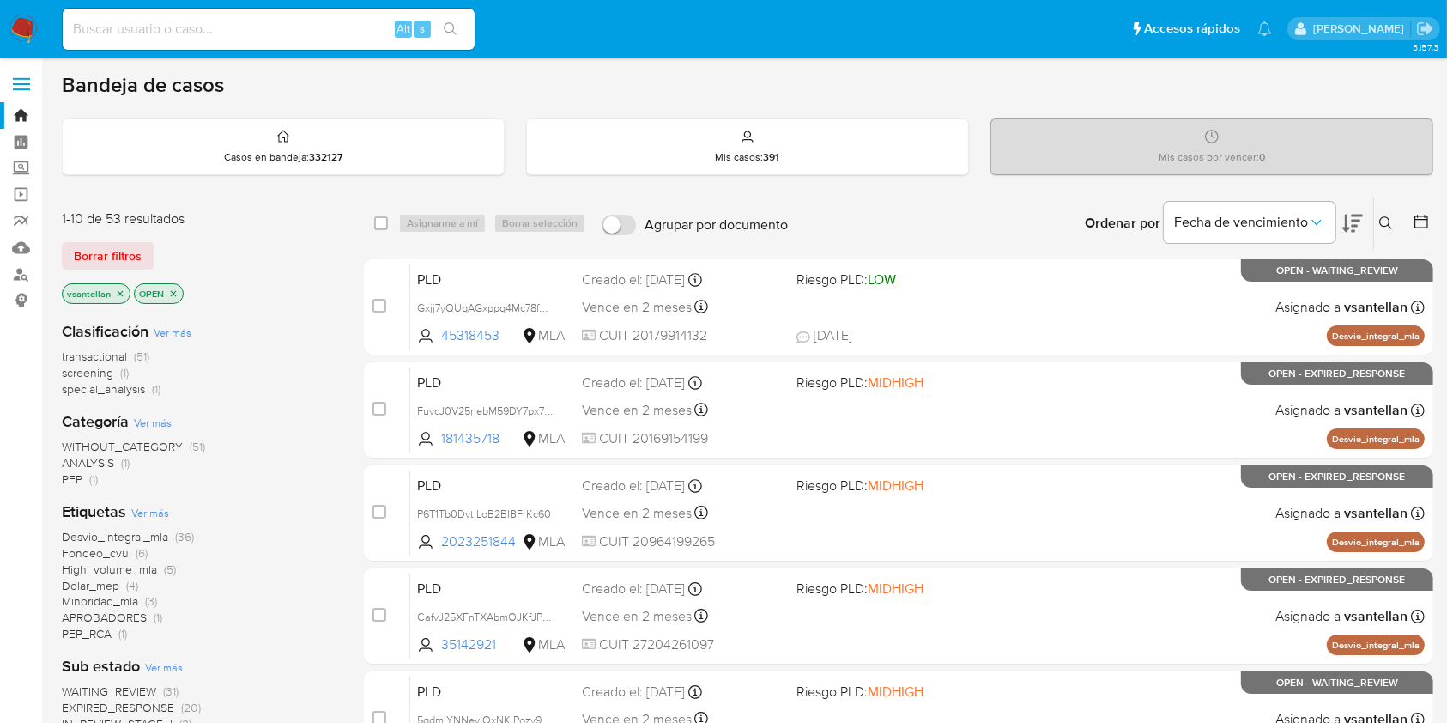
click at [1387, 214] on button at bounding box center [1388, 223] width 28 height 21
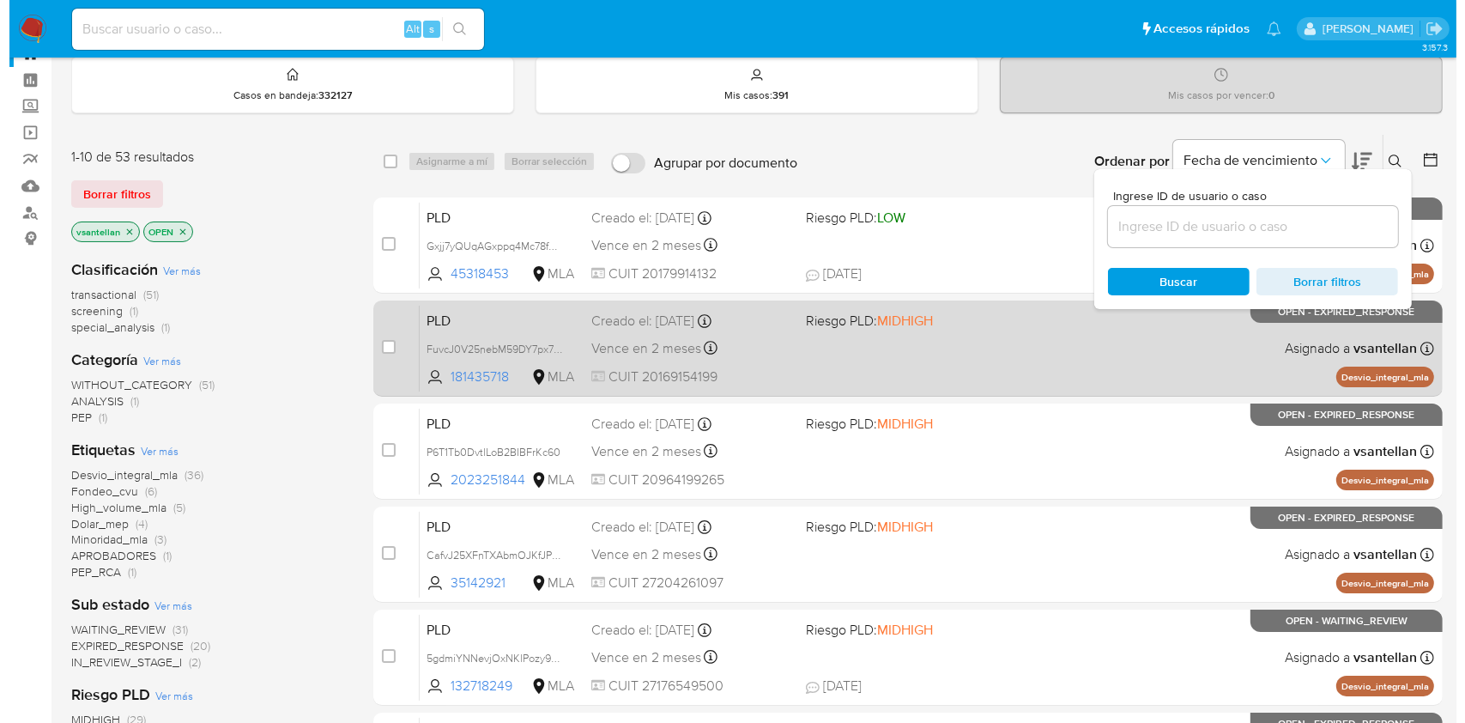
scroll to position [114, 0]
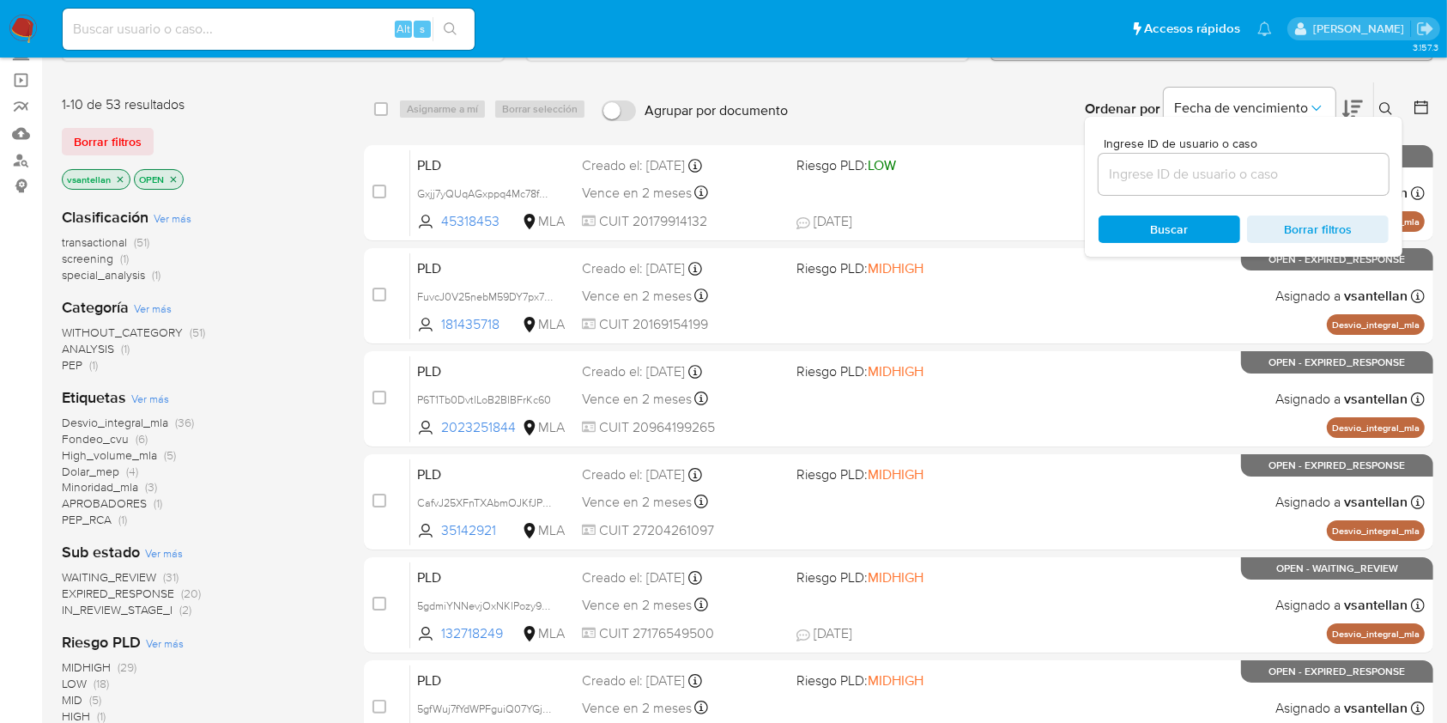
click at [1228, 174] on input at bounding box center [1243, 174] width 290 height 22
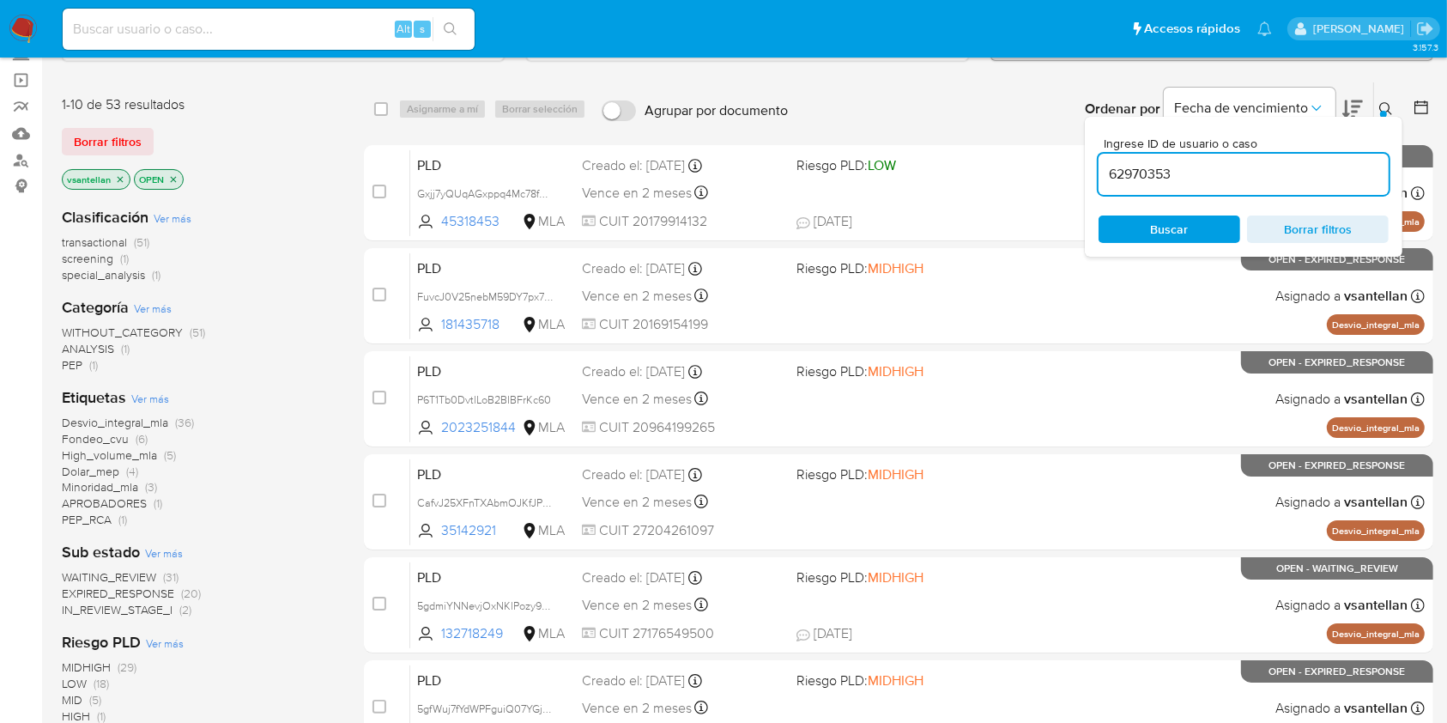
type input "62970353"
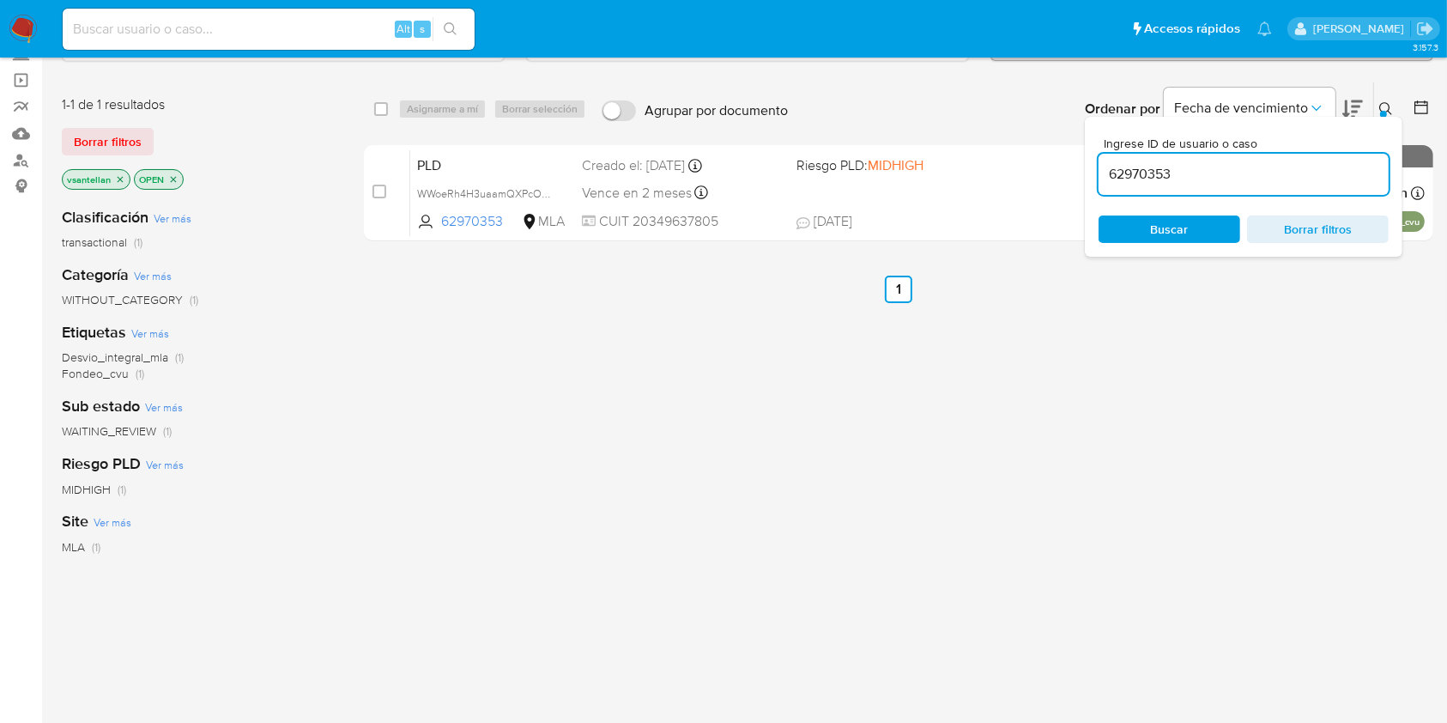
click at [1387, 105] on icon at bounding box center [1386, 109] width 14 height 14
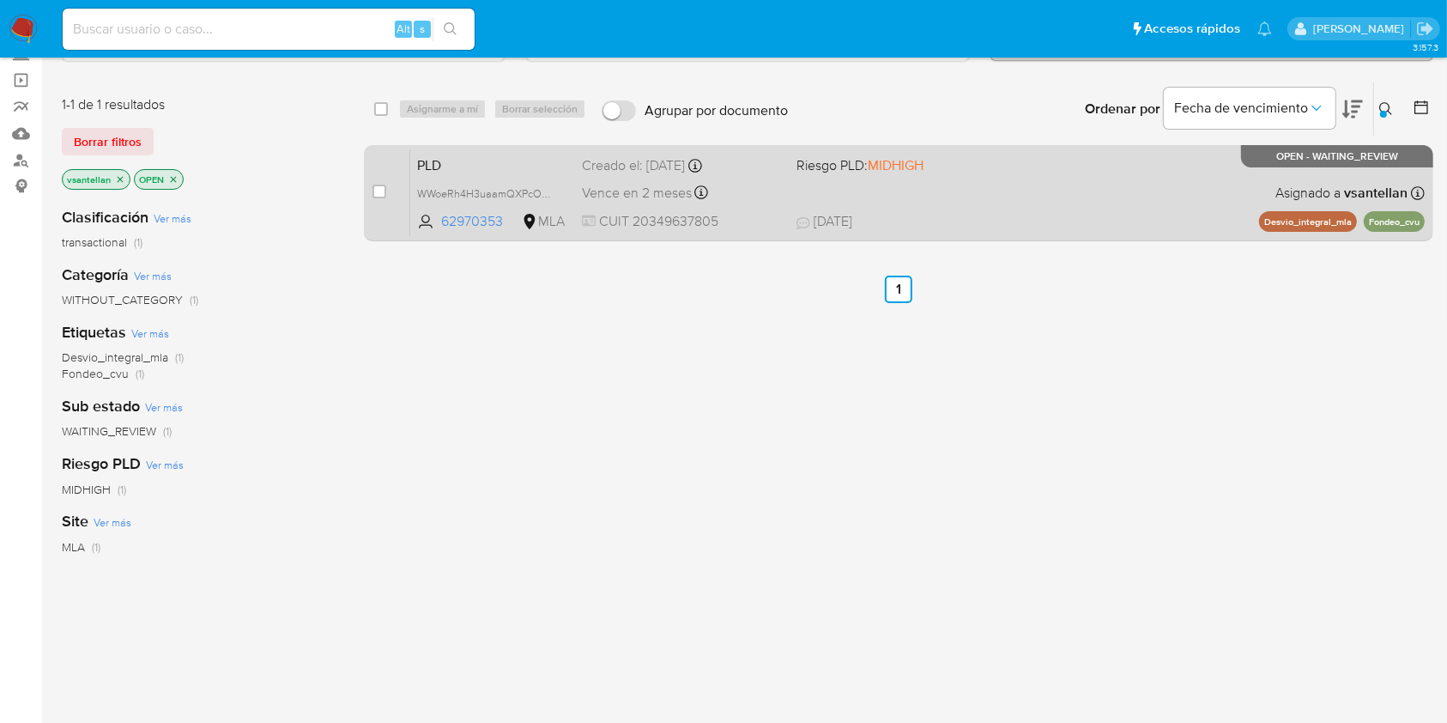
click at [1266, 211] on p "Desvio_integral_mla" at bounding box center [1308, 221] width 98 height 21
click at [1001, 196] on div "PLD WWoeRh4H3uaamQXPcOz1ITzb 62970353 MLA Riesgo PLD: MIDHIGH Creado el: 12/08/…" at bounding box center [917, 192] width 1014 height 87
click at [378, 190] on input "checkbox" at bounding box center [379, 192] width 14 height 14
checkbox input "true"
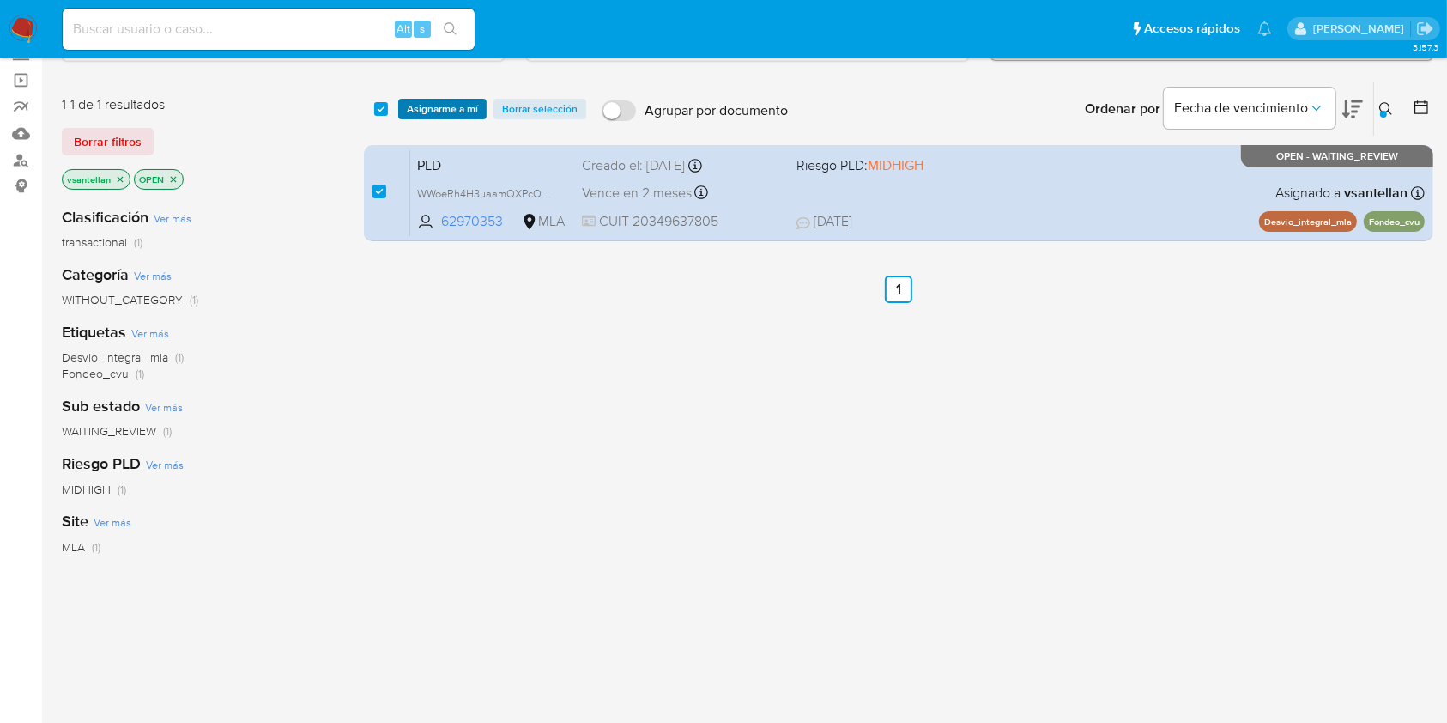
click at [422, 112] on span "Asignarme a mí" at bounding box center [442, 108] width 71 height 17
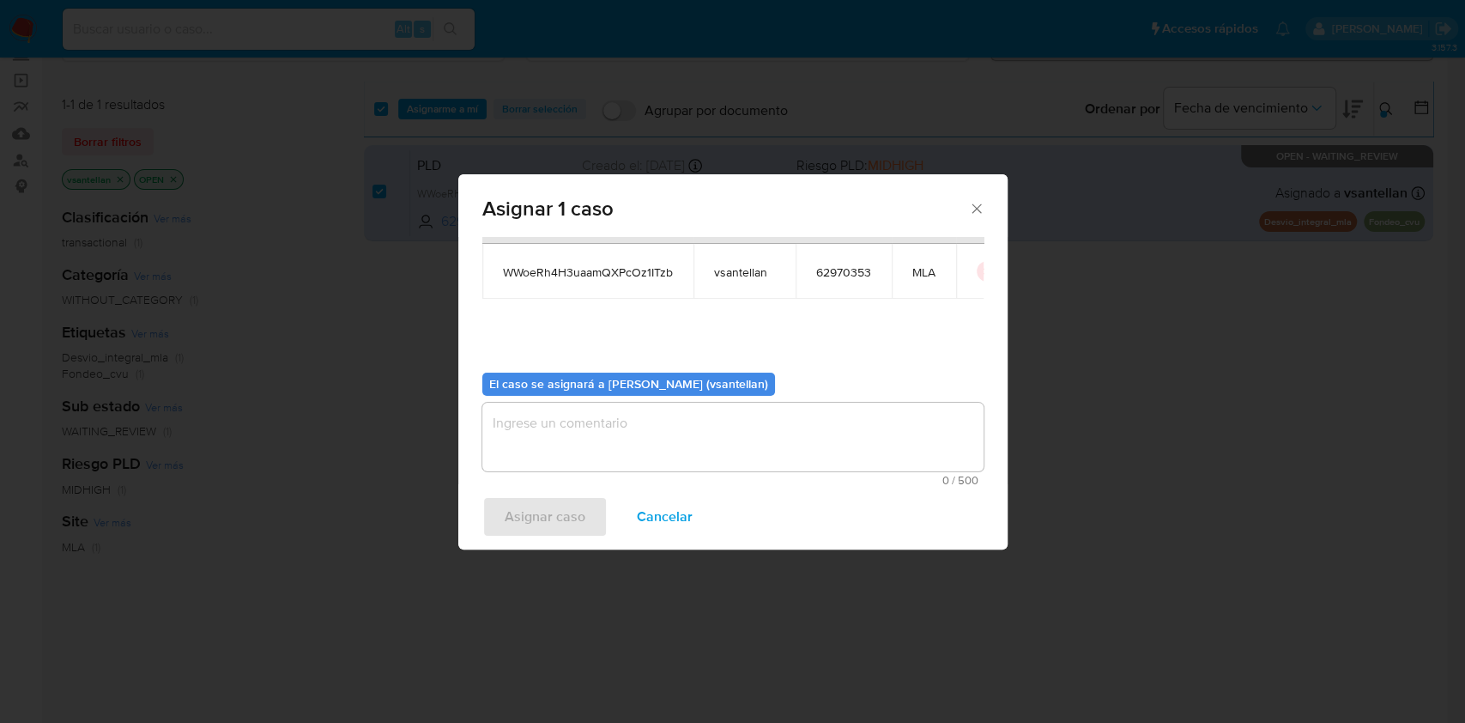
scroll to position [88, 0]
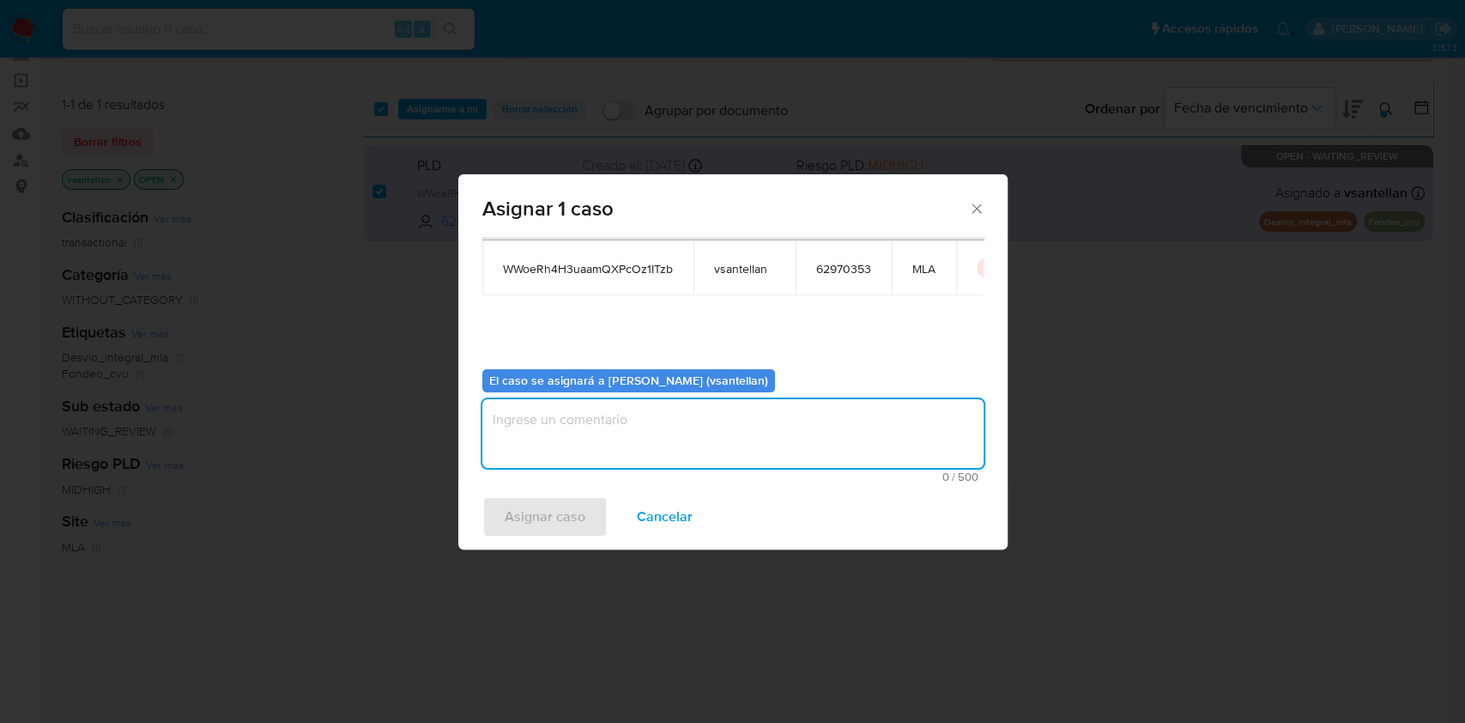
drag, startPoint x: 579, startPoint y: 420, endPoint x: 557, endPoint y: 516, distance: 97.8
click at [578, 423] on textarea "assign-modal" at bounding box center [732, 433] width 501 height 69
type textarea "1"
click at [539, 498] on span "Asignar caso" at bounding box center [545, 517] width 81 height 38
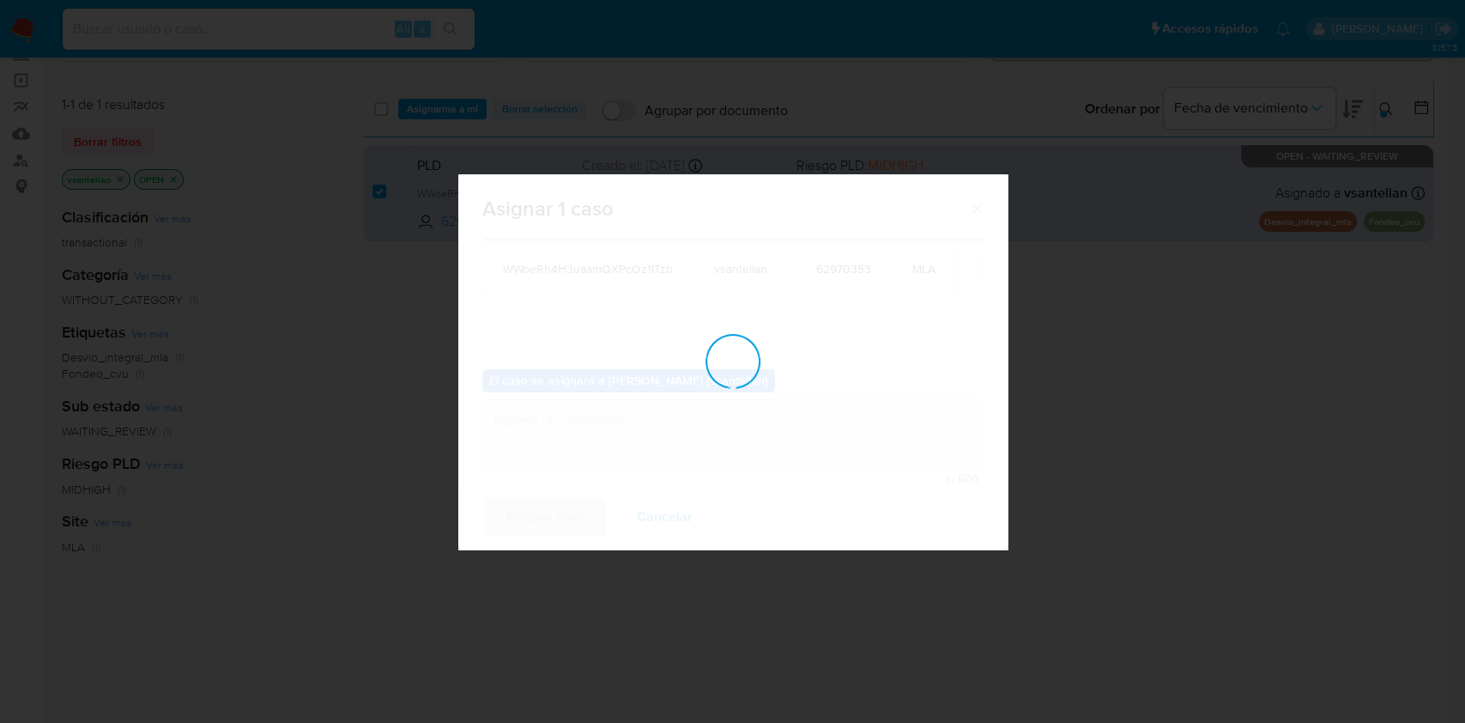
checkbox input "false"
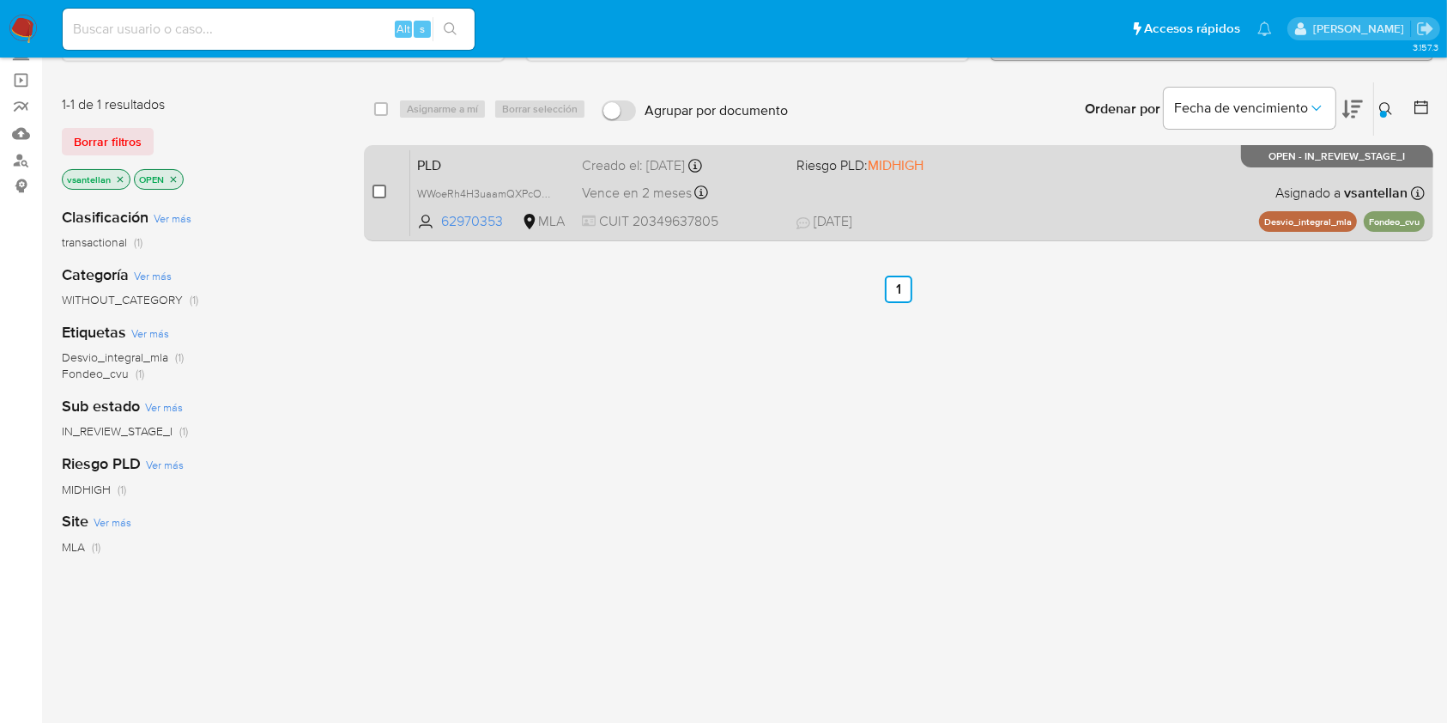
click at [377, 188] on input "checkbox" at bounding box center [379, 192] width 14 height 14
checkbox input "true"
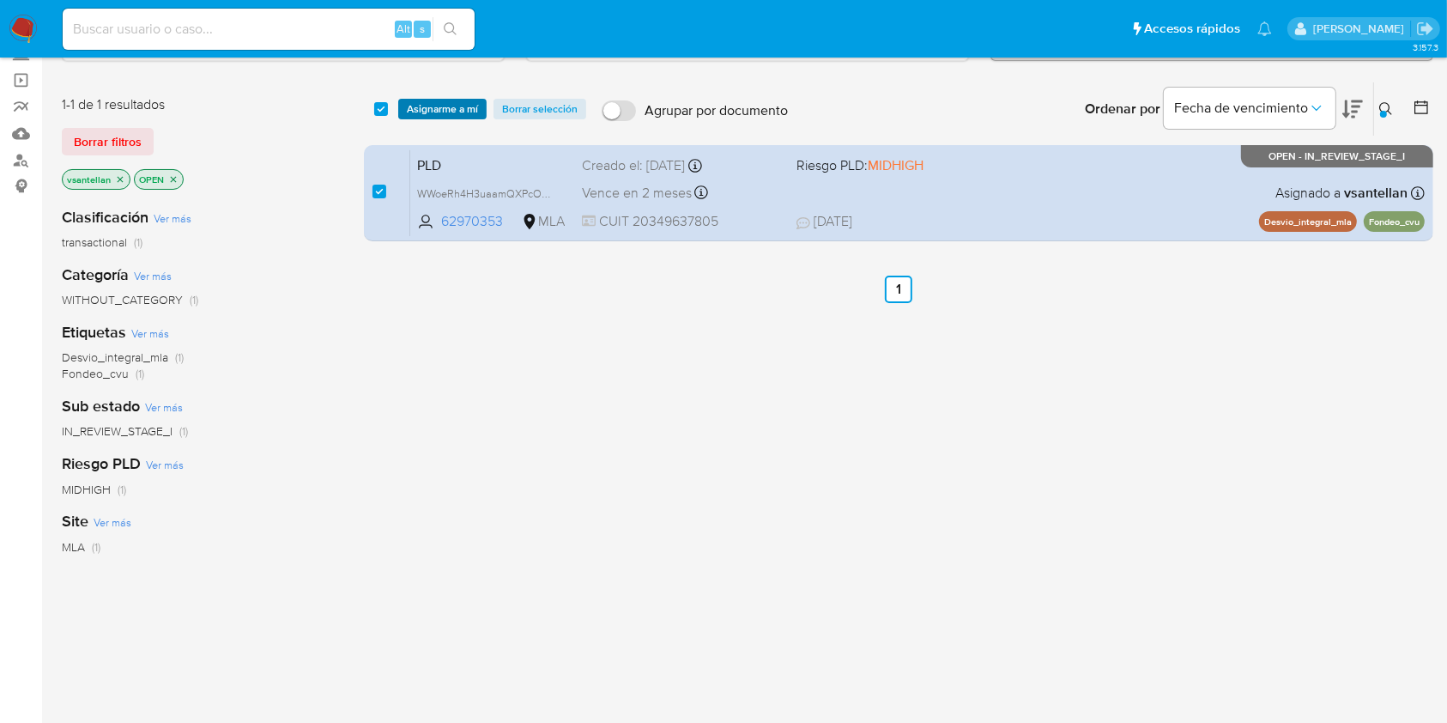
click at [433, 108] on span "Asignarme a mí" at bounding box center [442, 108] width 71 height 17
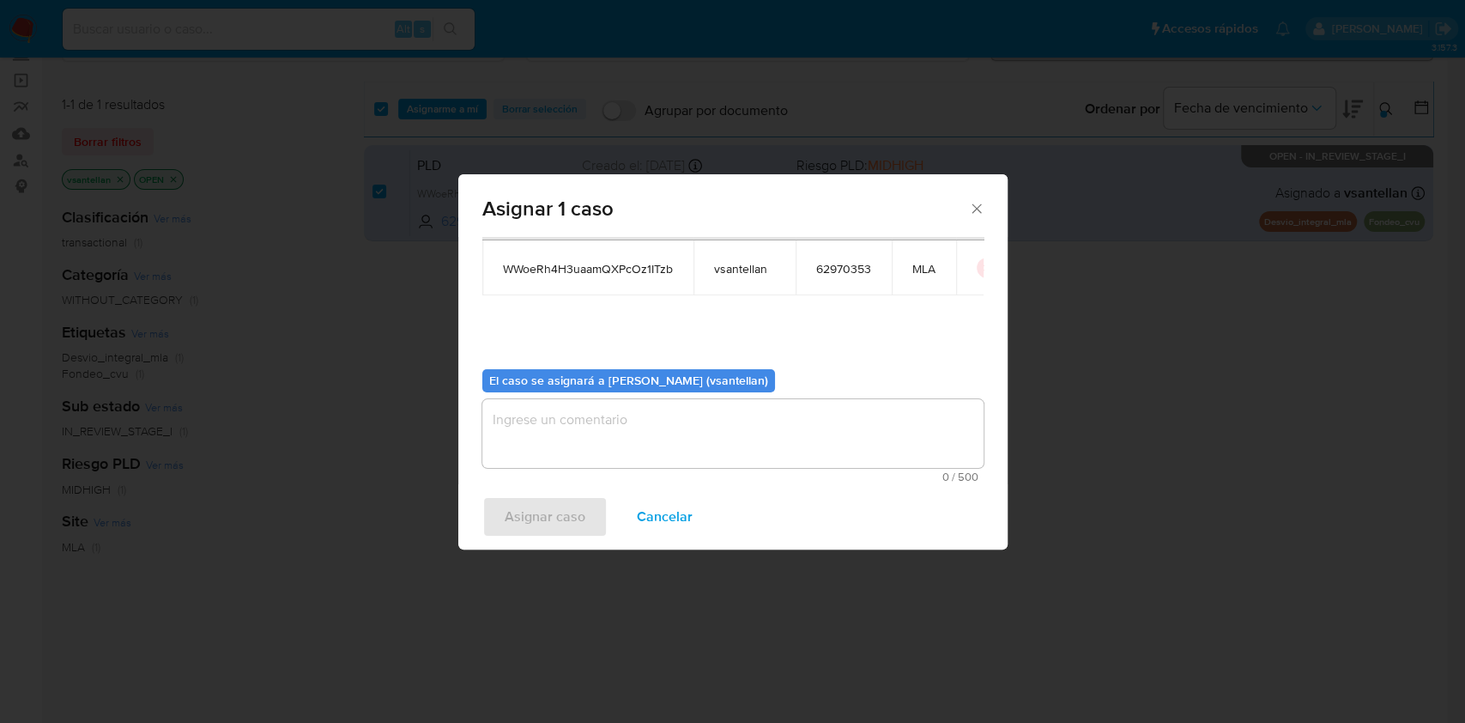
click at [557, 427] on textarea "assign-modal" at bounding box center [732, 433] width 501 height 69
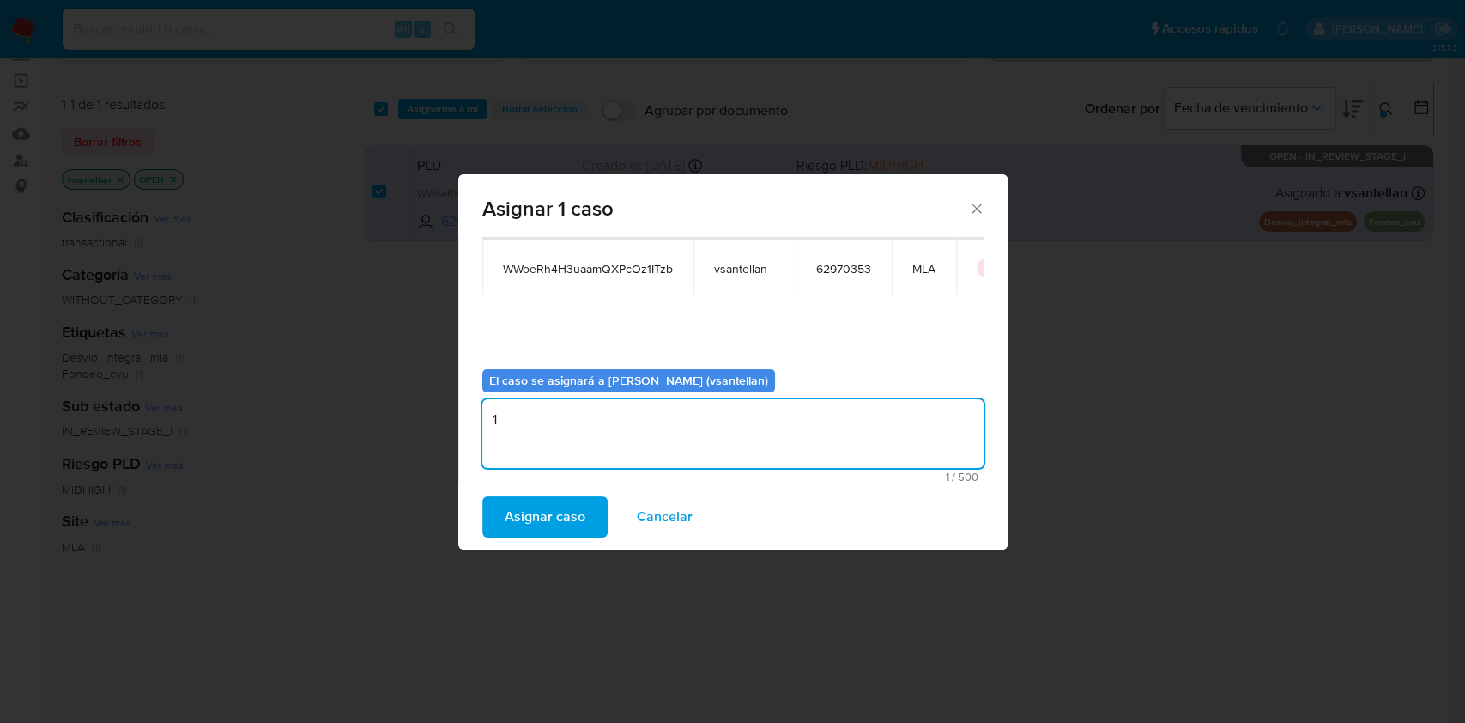
type textarea "1"
click at [549, 494] on div "Asignar caso Cancelar" at bounding box center [732, 516] width 549 height 65
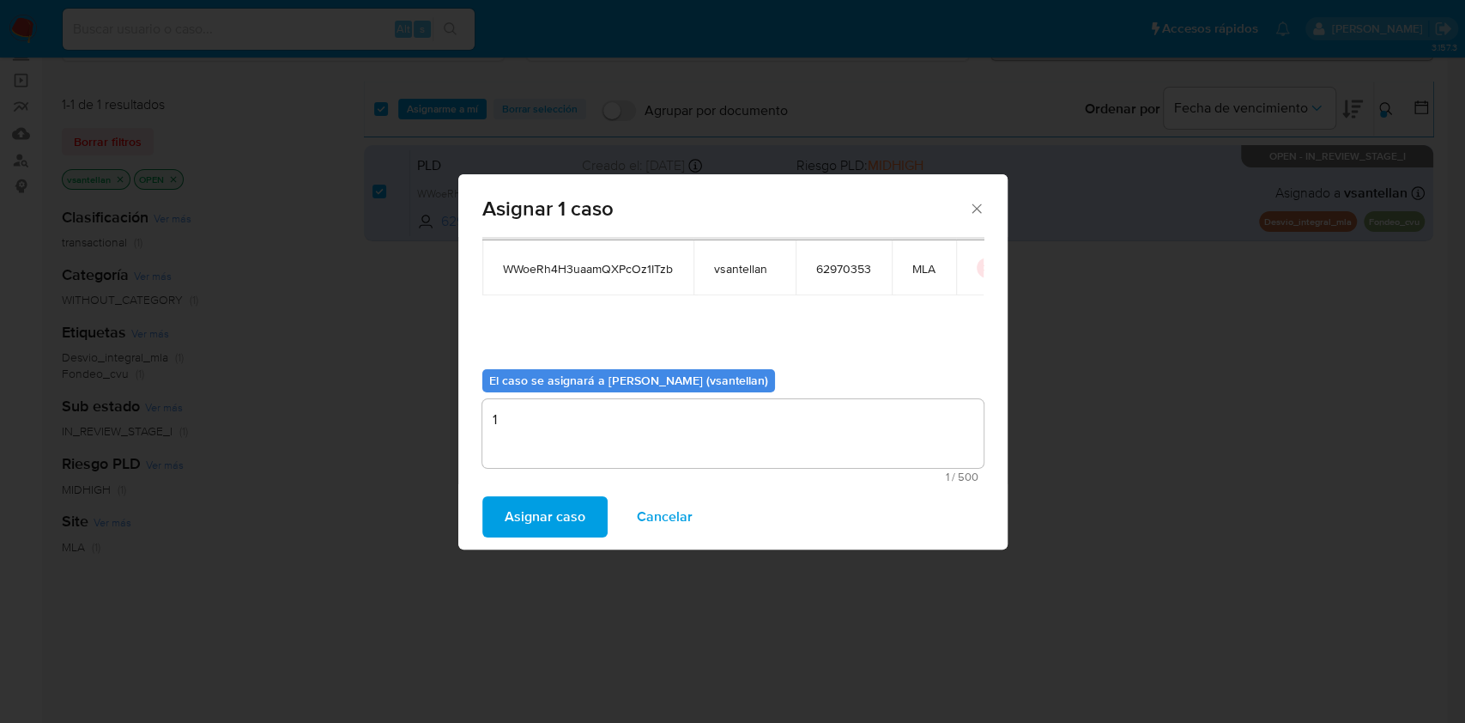
click at [549, 526] on span "Asignar caso" at bounding box center [545, 517] width 81 height 38
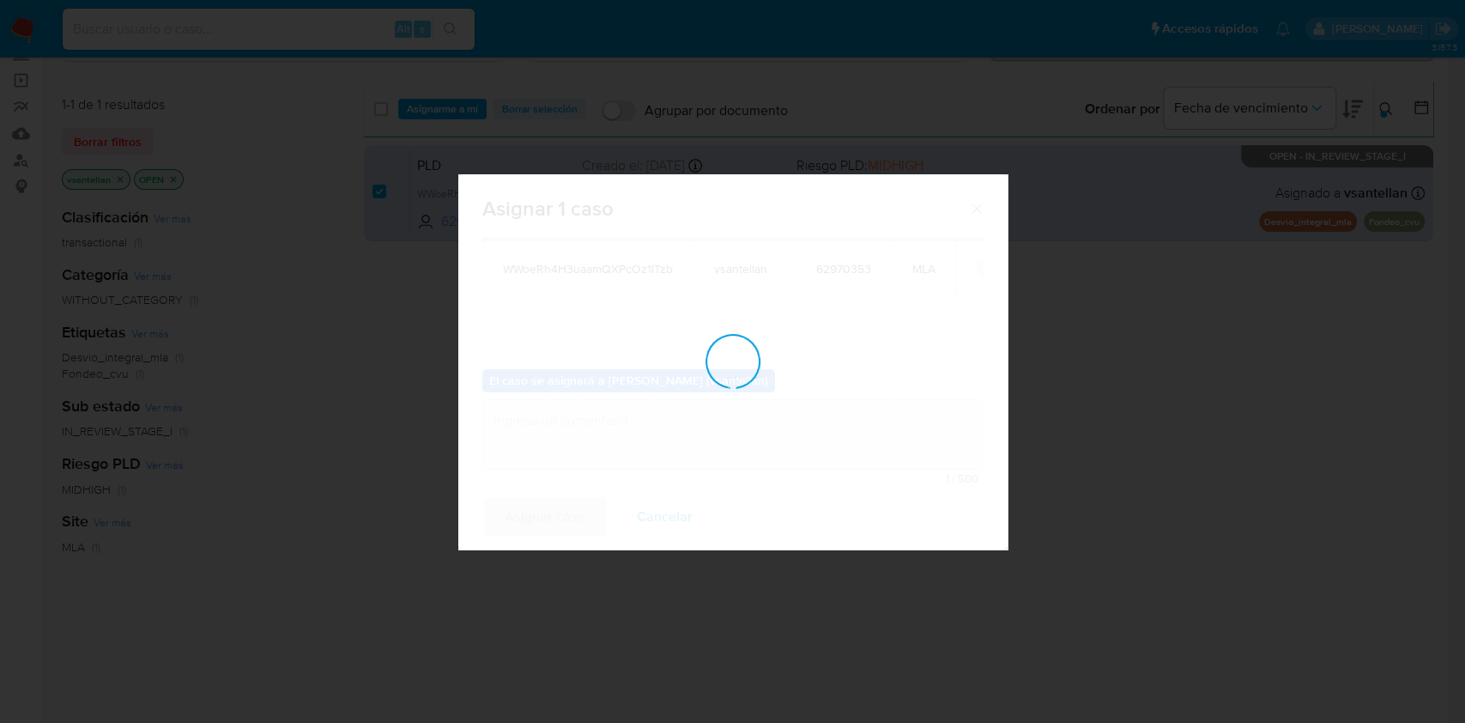
checkbox input "false"
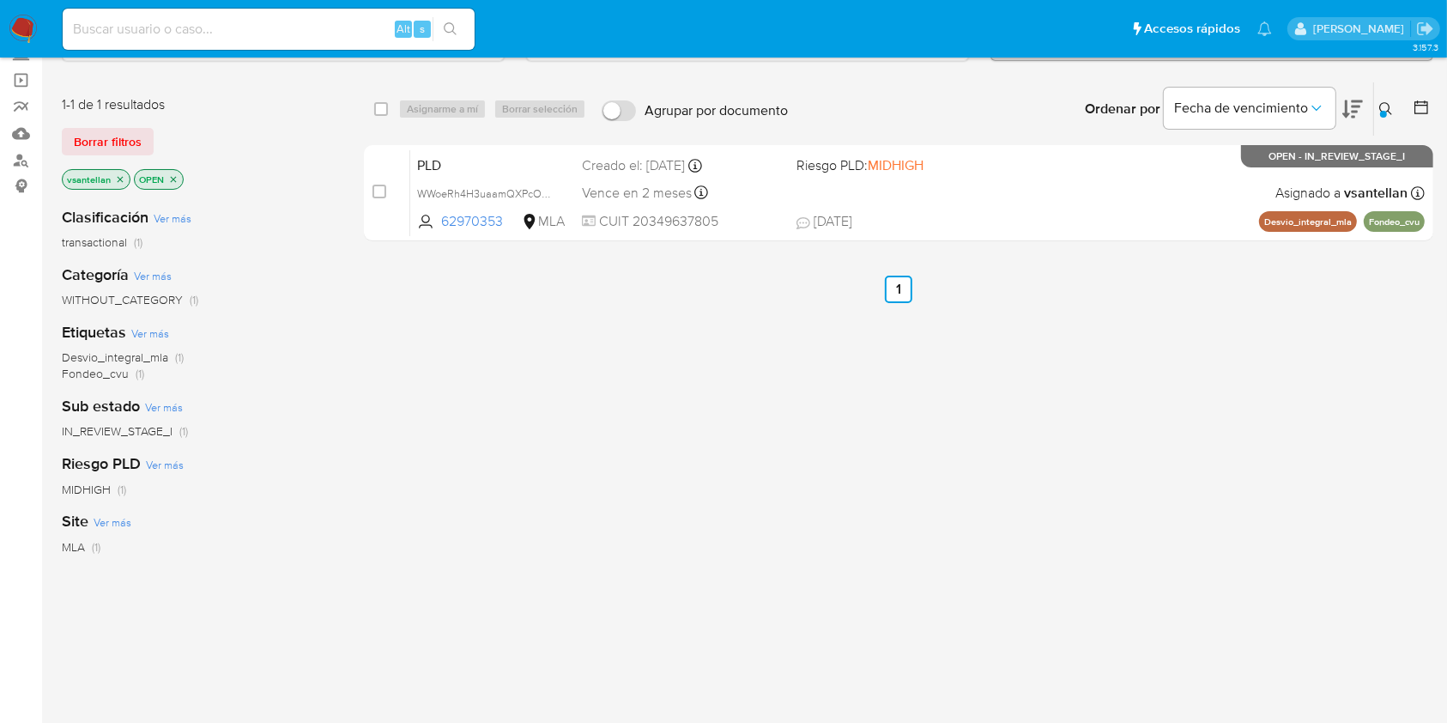
drag, startPoint x: 1384, startPoint y: 106, endPoint x: 1304, endPoint y: 154, distance: 93.6
click at [1385, 106] on icon at bounding box center [1386, 109] width 14 height 14
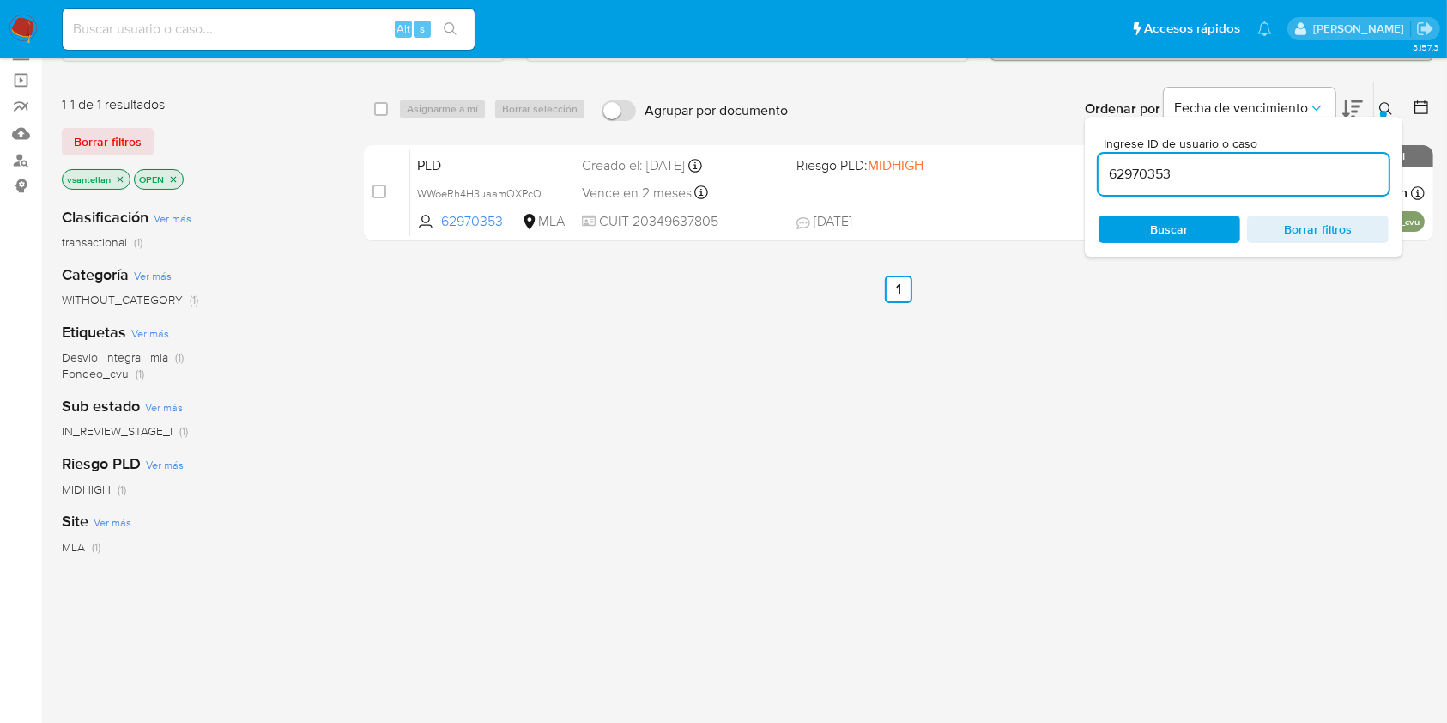
click at [1175, 172] on input "62970353" at bounding box center [1243, 174] width 290 height 22
type input "227481257"
click at [1387, 108] on icon at bounding box center [1386, 109] width 14 height 14
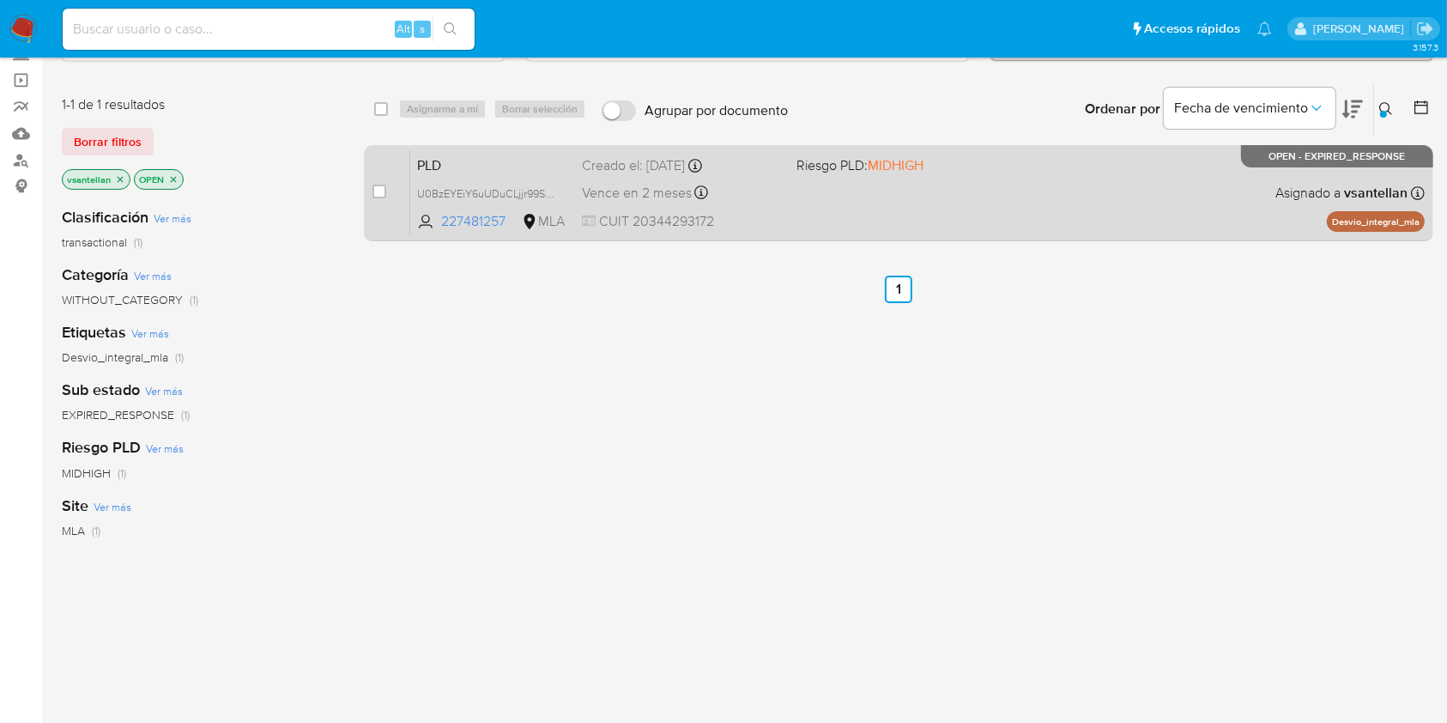
click at [1096, 193] on div "PLD U0BzEYEiY6uUDuCLjjr99Swm 227481257 MLA Riesgo PLD: MIDHIGH Creado el: 12/08…" at bounding box center [917, 192] width 1014 height 87
drag, startPoint x: 375, startPoint y: 179, endPoint x: 386, endPoint y: 189, distance: 14.6
click at [384, 185] on div "case-item-checkbox No es posible asignar el caso" at bounding box center [391, 192] width 38 height 87
click at [386, 189] on div "case-item-checkbox No es posible asignar el caso" at bounding box center [391, 192] width 38 height 87
drag, startPoint x: 380, startPoint y: 189, endPoint x: 408, endPoint y: 166, distance: 35.4
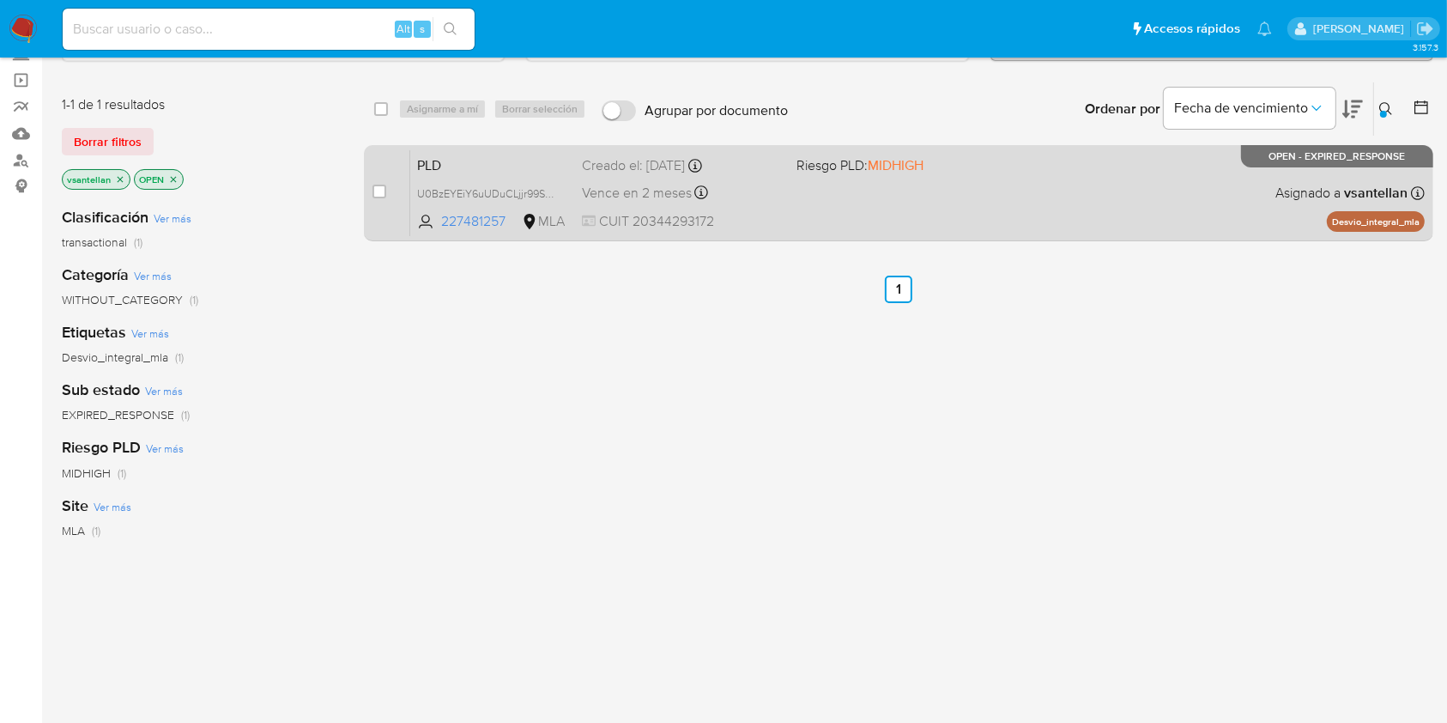
click at [379, 191] on input "checkbox" at bounding box center [379, 192] width 14 height 14
checkbox input "true"
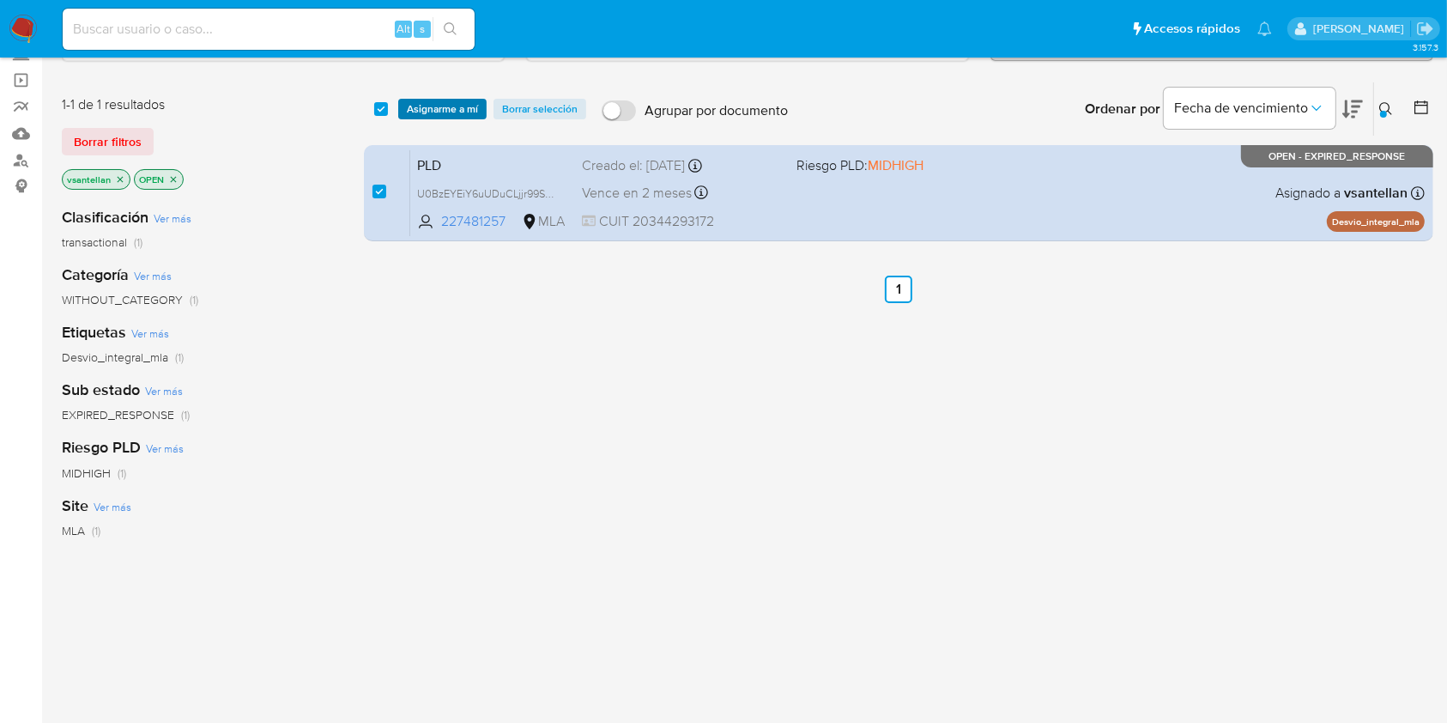
click at [441, 112] on span "Asignarme a mí" at bounding box center [442, 108] width 71 height 17
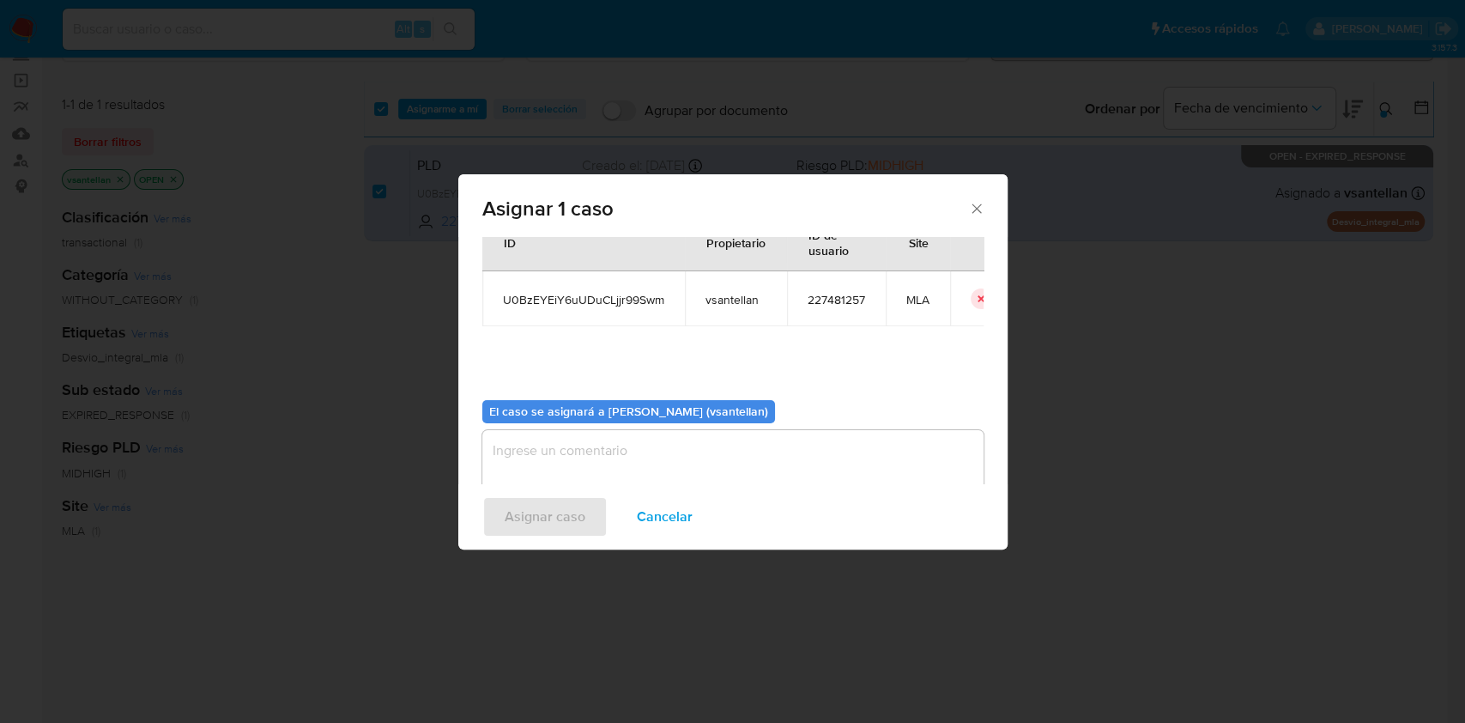
scroll to position [88, 0]
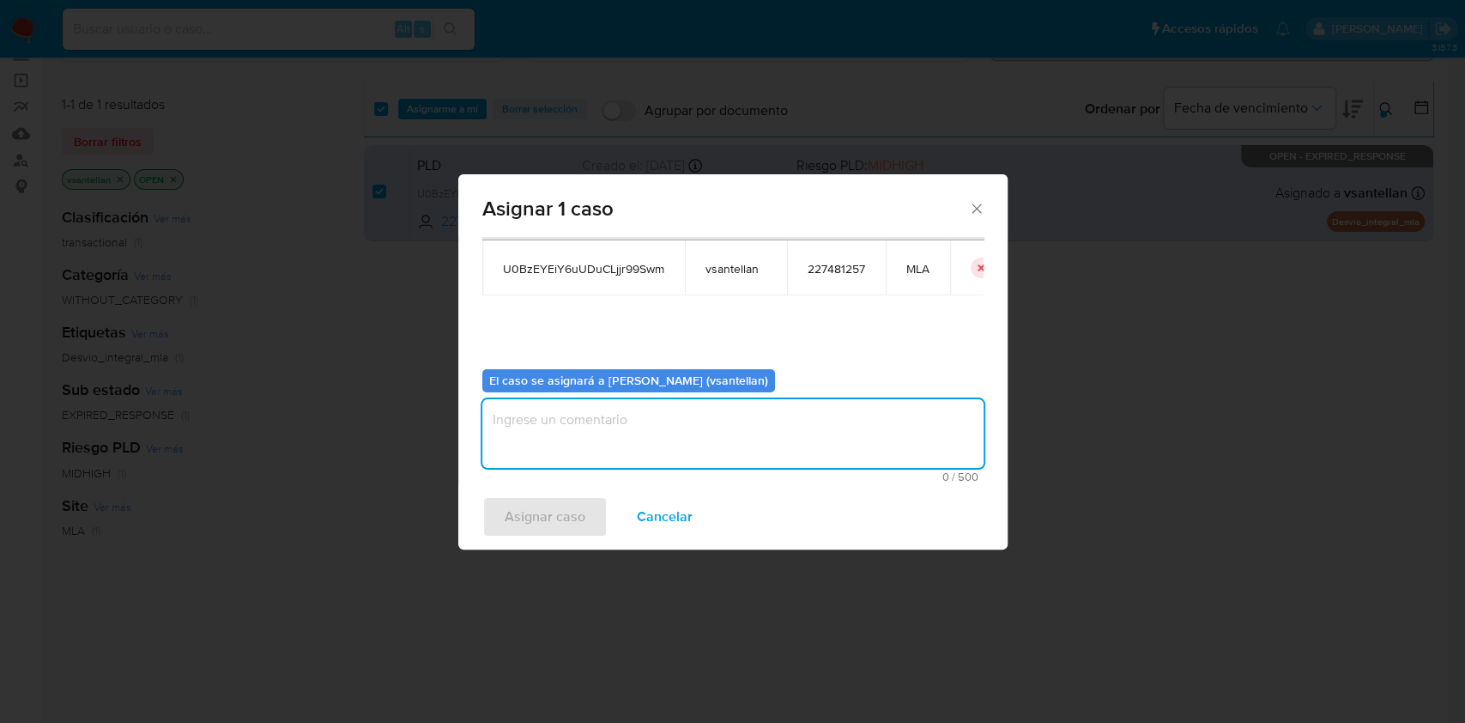
drag, startPoint x: 556, startPoint y: 429, endPoint x: 547, endPoint y: 511, distance: 82.8
click at [556, 440] on textarea "assign-modal" at bounding box center [732, 433] width 501 height 69
type textarea "1"
click at [542, 514] on span "Asignar caso" at bounding box center [545, 517] width 81 height 38
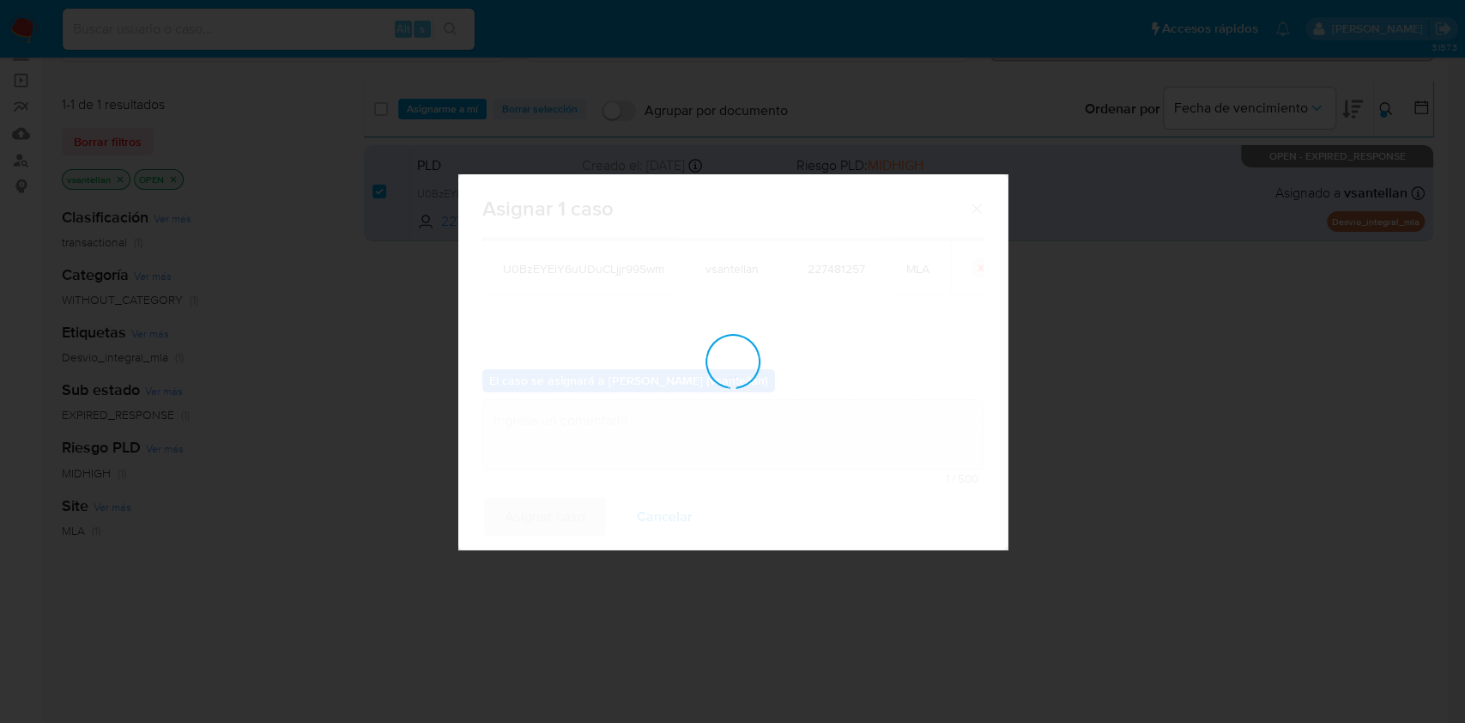
checkbox input "false"
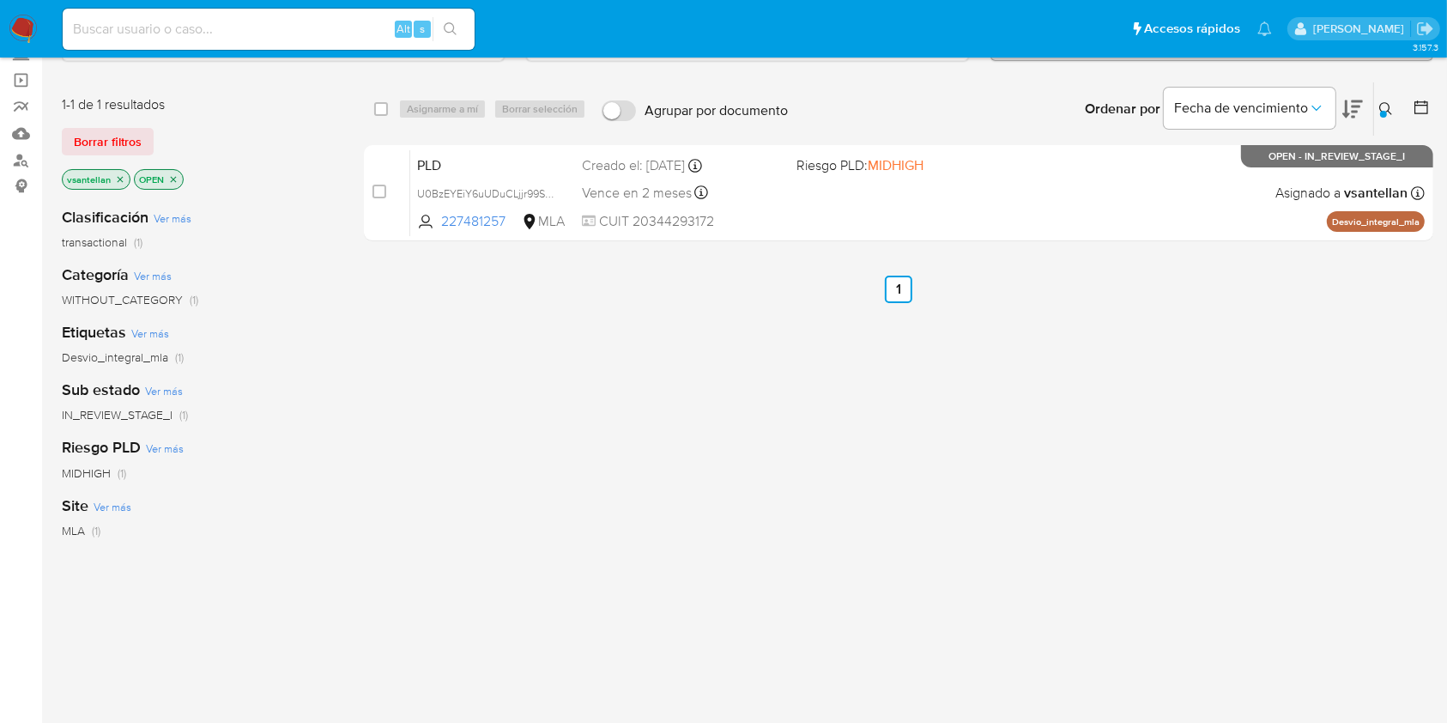
click at [1389, 96] on div "Ingrese ID de usuario o caso 227481257 Buscar Borrar filtros" at bounding box center [1387, 108] width 29 height 53
click at [1387, 111] on icon at bounding box center [1386, 109] width 14 height 14
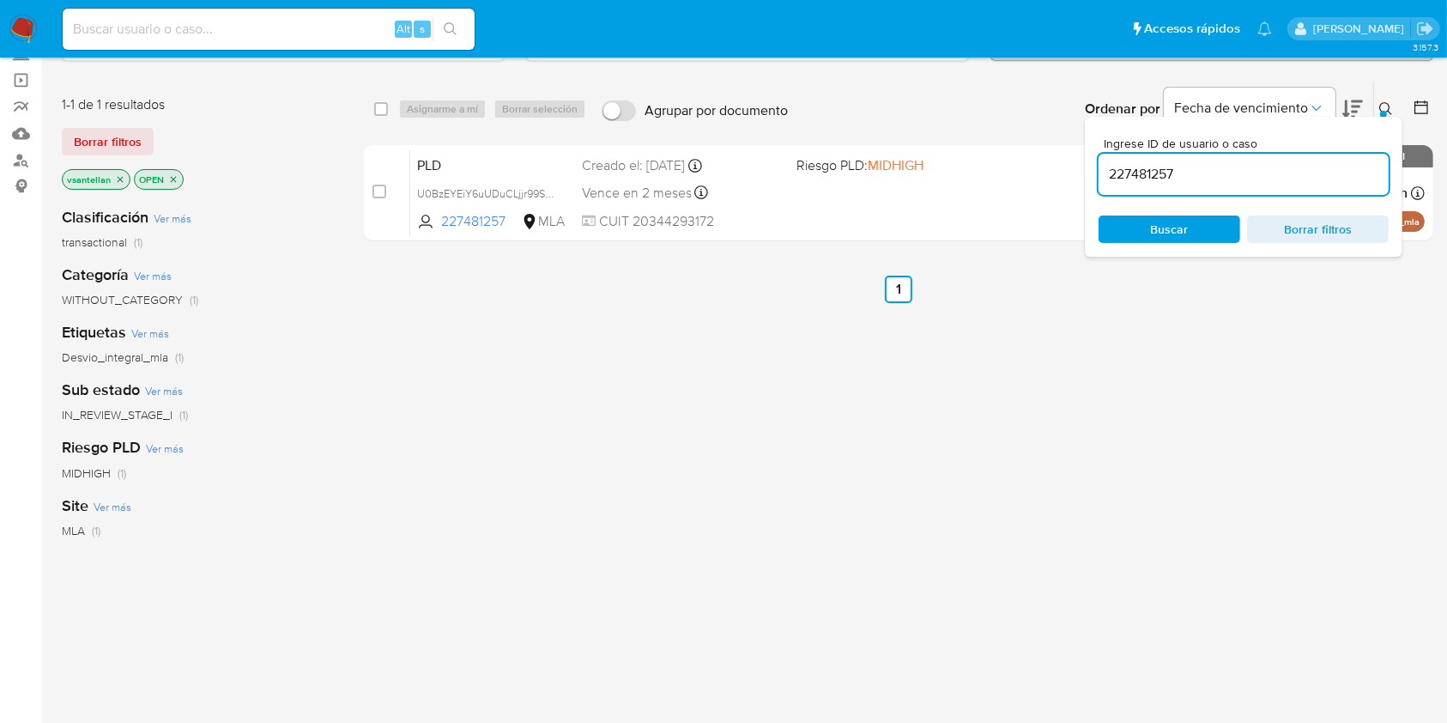
click at [1250, 172] on input "227481257" at bounding box center [1243, 174] width 290 height 22
type input "78896948"
click at [1380, 111] on div at bounding box center [1383, 114] width 7 height 7
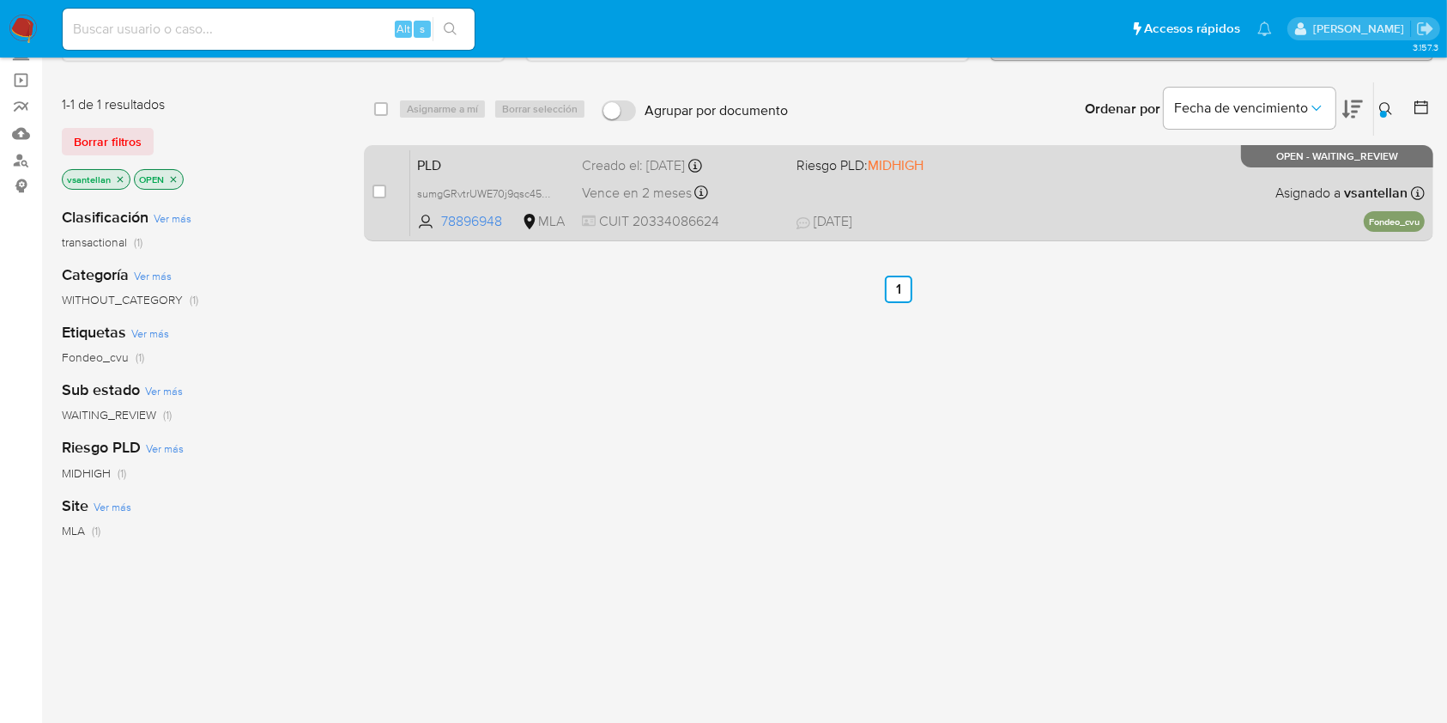
click at [1182, 190] on div "PLD sumgGRvtrUWE70j9qsc458kE 78896948 MLA Riesgo PLD: MIDHIGH Creado el: 12/08/…" at bounding box center [917, 192] width 1014 height 87
click at [382, 186] on input "checkbox" at bounding box center [379, 192] width 14 height 14
checkbox input "true"
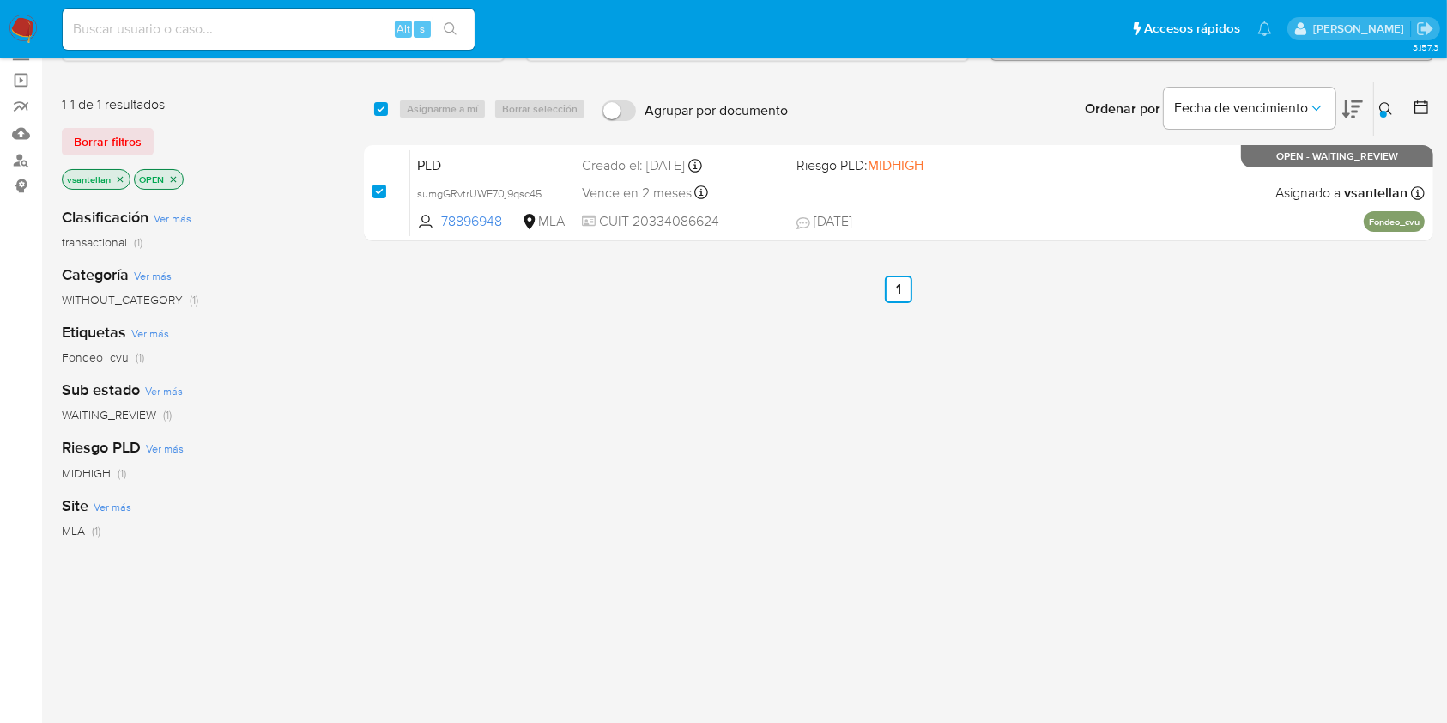
checkbox input "true"
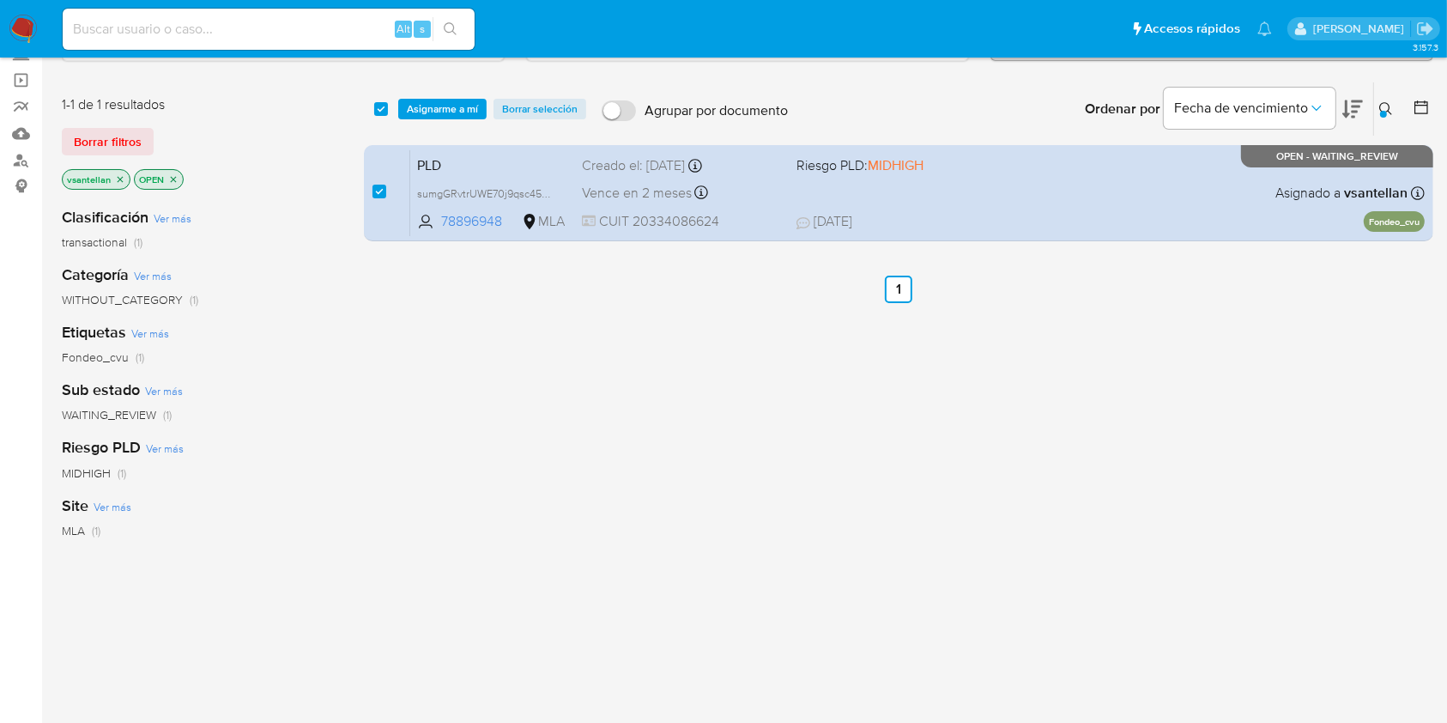
click at [429, 93] on div "select-all-cases-checkbox Asignarme a mí Borrar selección Agrupar por documento…" at bounding box center [898, 108] width 1069 height 53
click at [426, 105] on span "Asignarme a mí" at bounding box center [442, 108] width 71 height 17
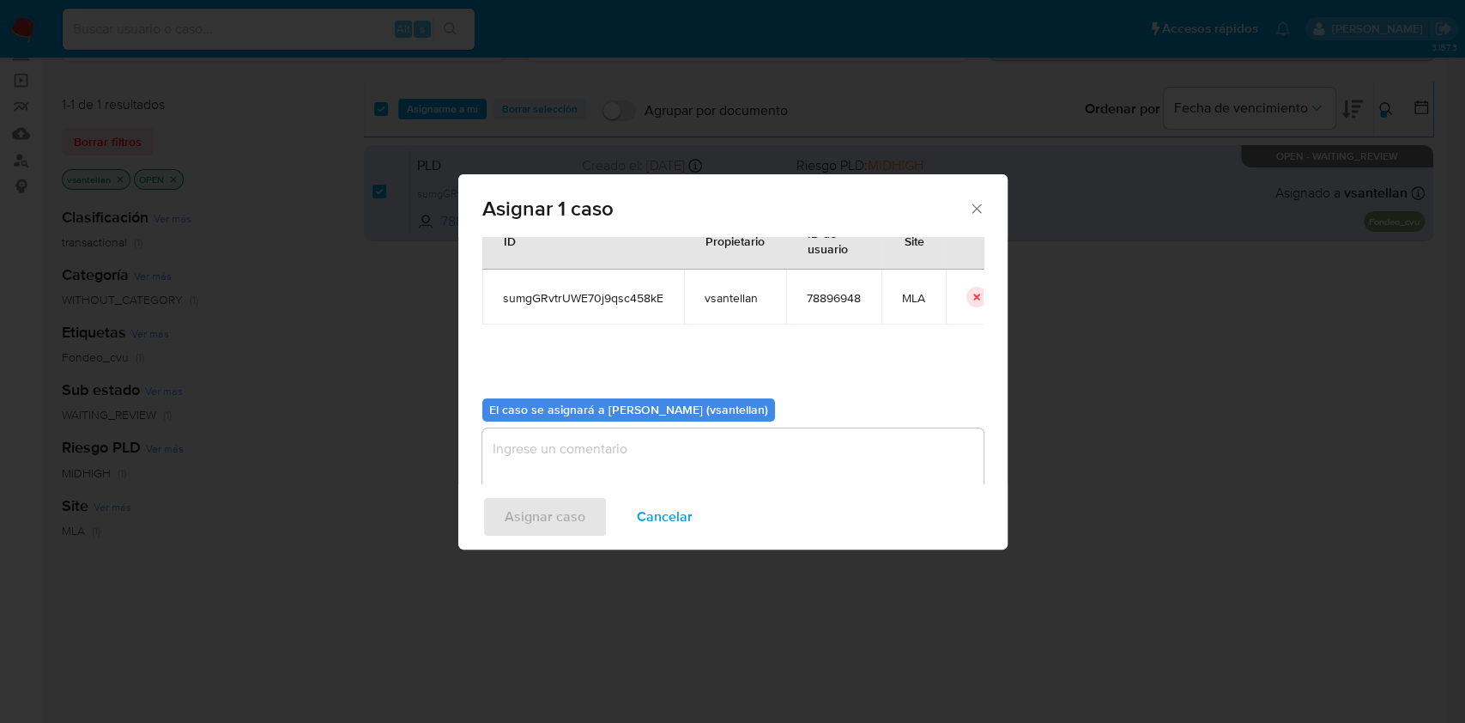
scroll to position [88, 0]
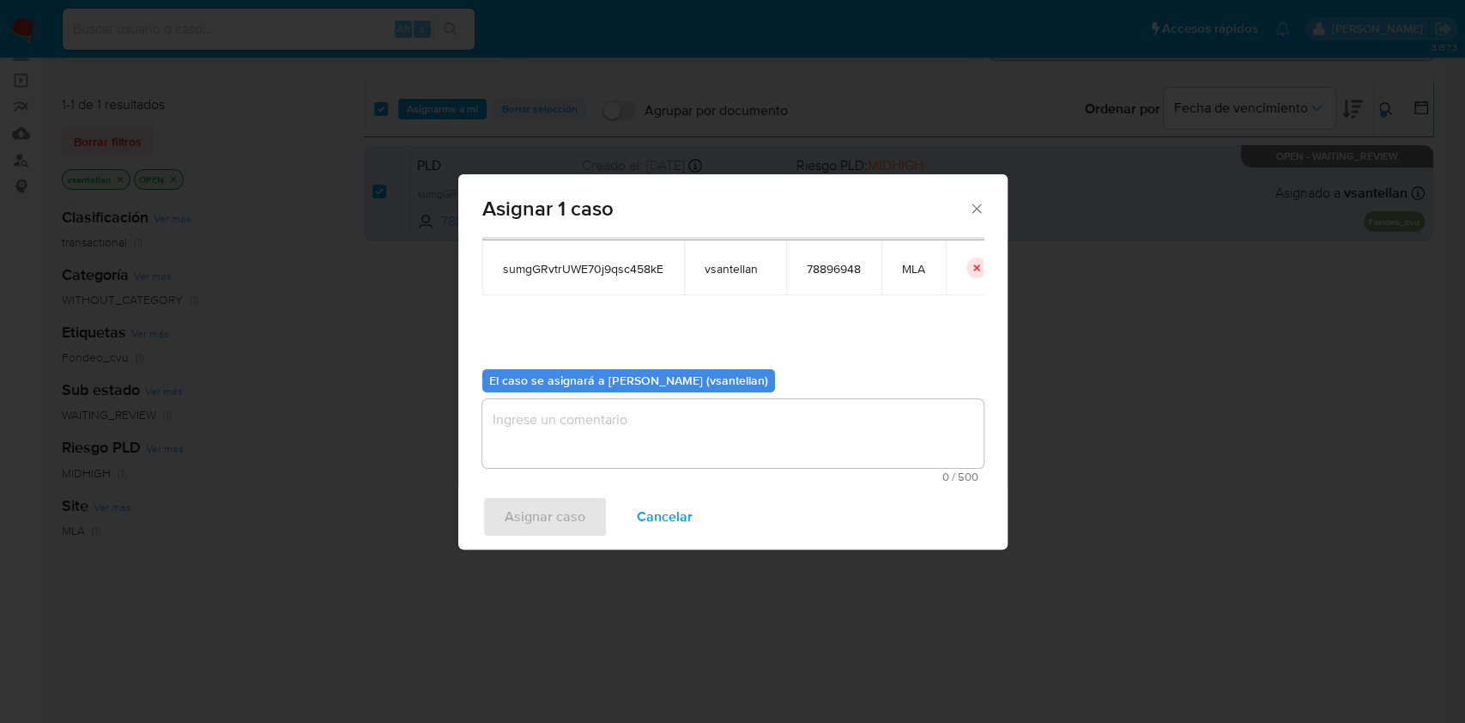
click at [544, 441] on textarea "assign-modal" at bounding box center [732, 433] width 501 height 69
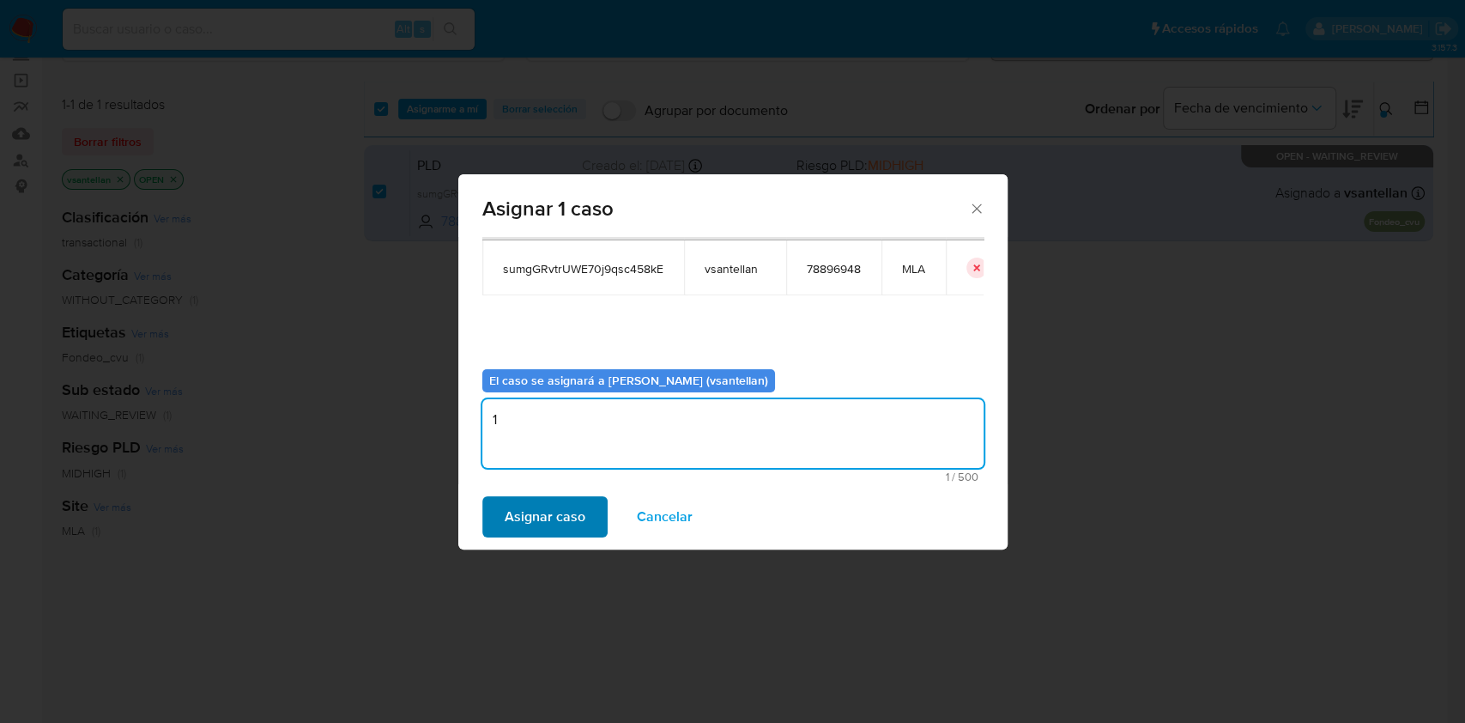
type textarea "1"
click at [528, 505] on span "Asignar caso" at bounding box center [545, 517] width 81 height 38
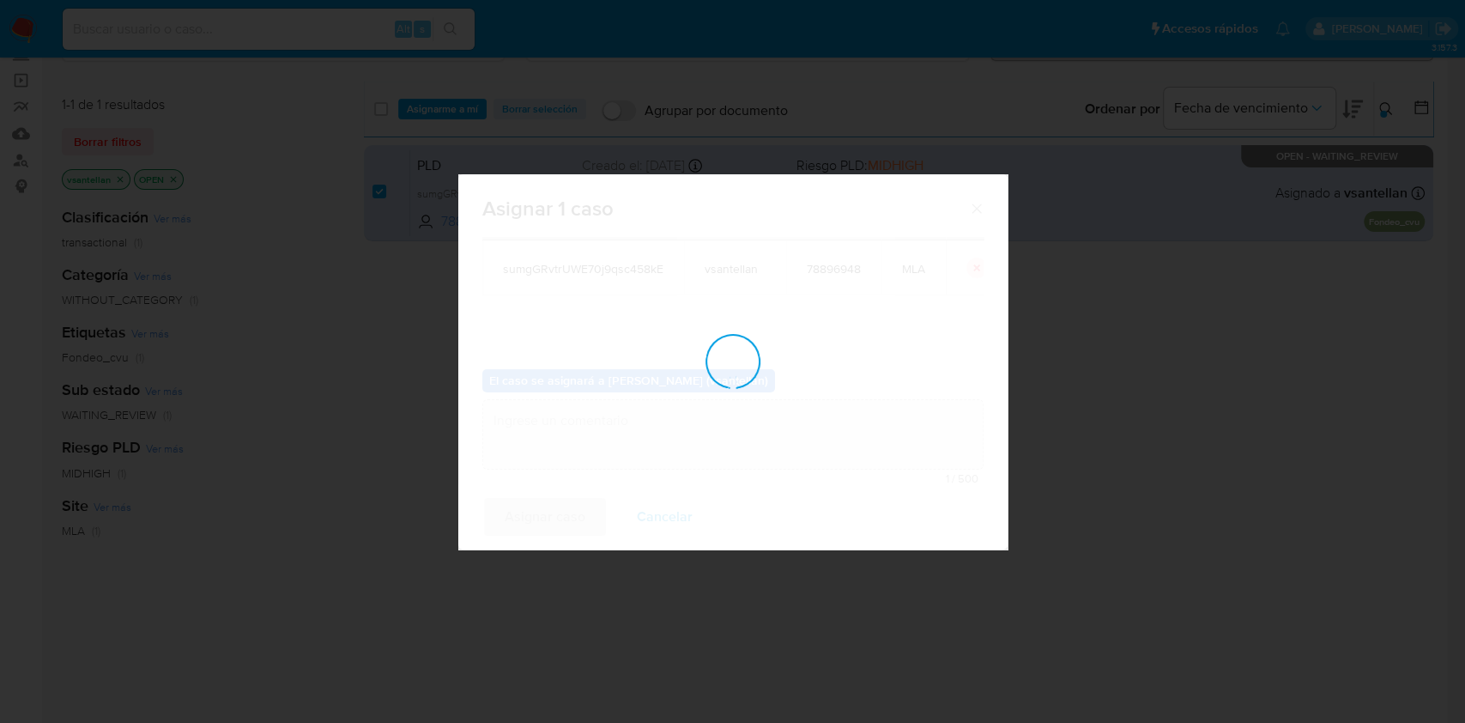
checkbox input "false"
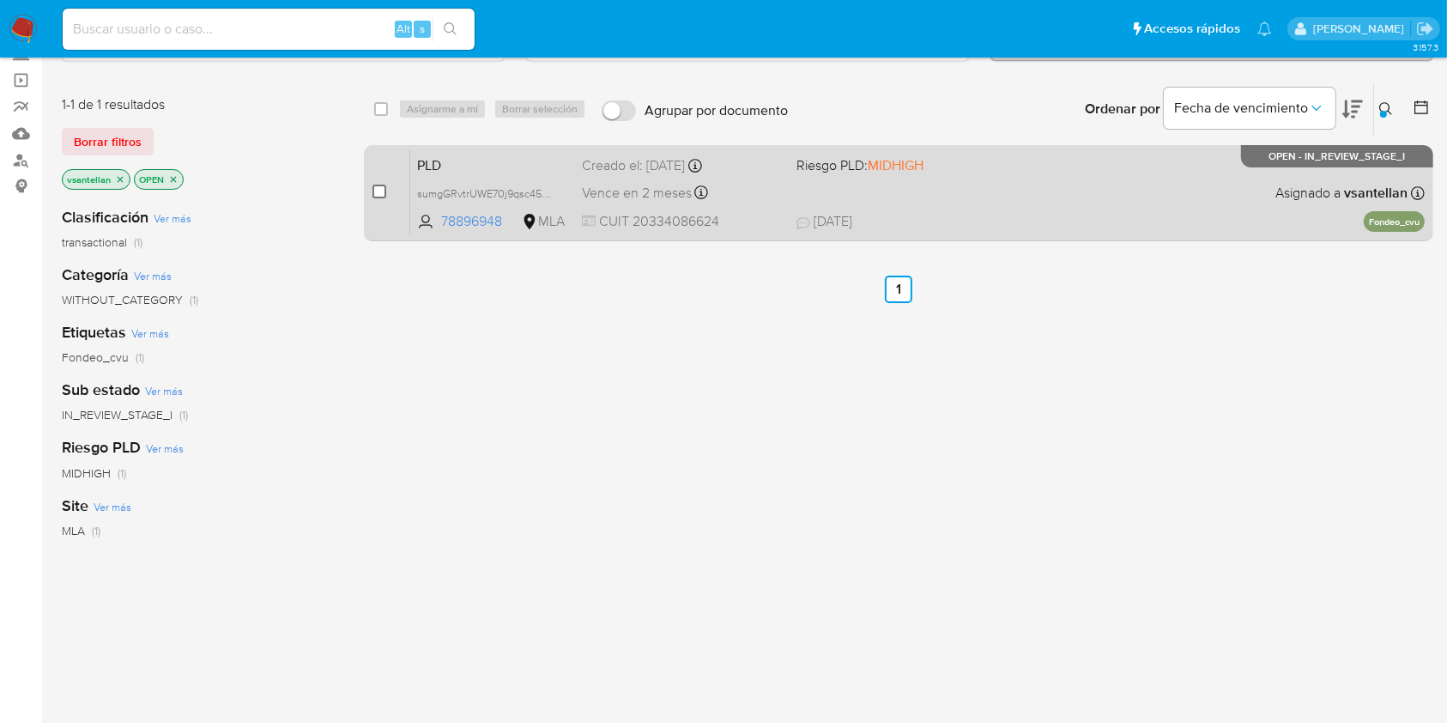
click at [383, 189] on input "checkbox" at bounding box center [379, 192] width 14 height 14
checkbox input "true"
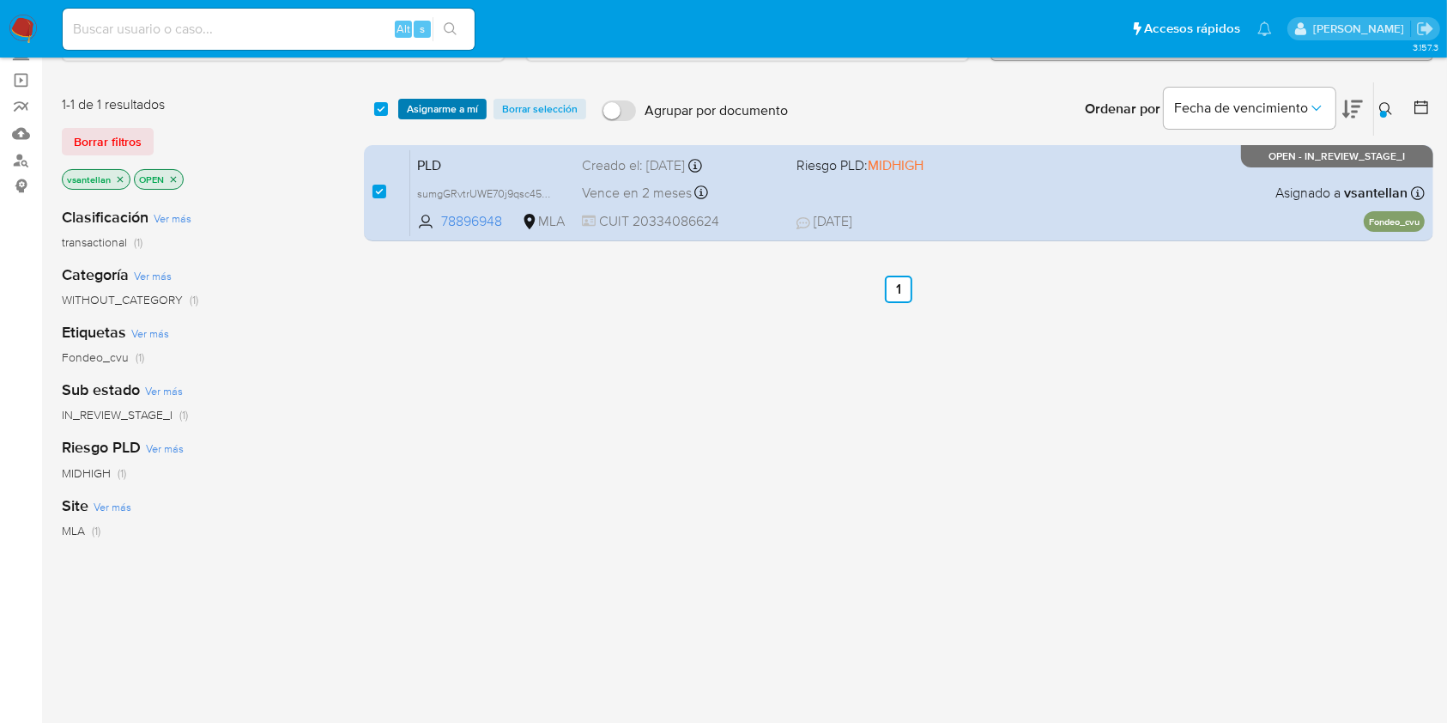
drag, startPoint x: 439, startPoint y: 94, endPoint x: 445, endPoint y: 106, distance: 13.1
click at [439, 94] on div "select-all-cases-checkbox Asignarme a mí Borrar selección Agrupar por documento…" at bounding box center [898, 108] width 1069 height 53
click at [445, 106] on span "Asignarme a mí" at bounding box center [442, 108] width 71 height 17
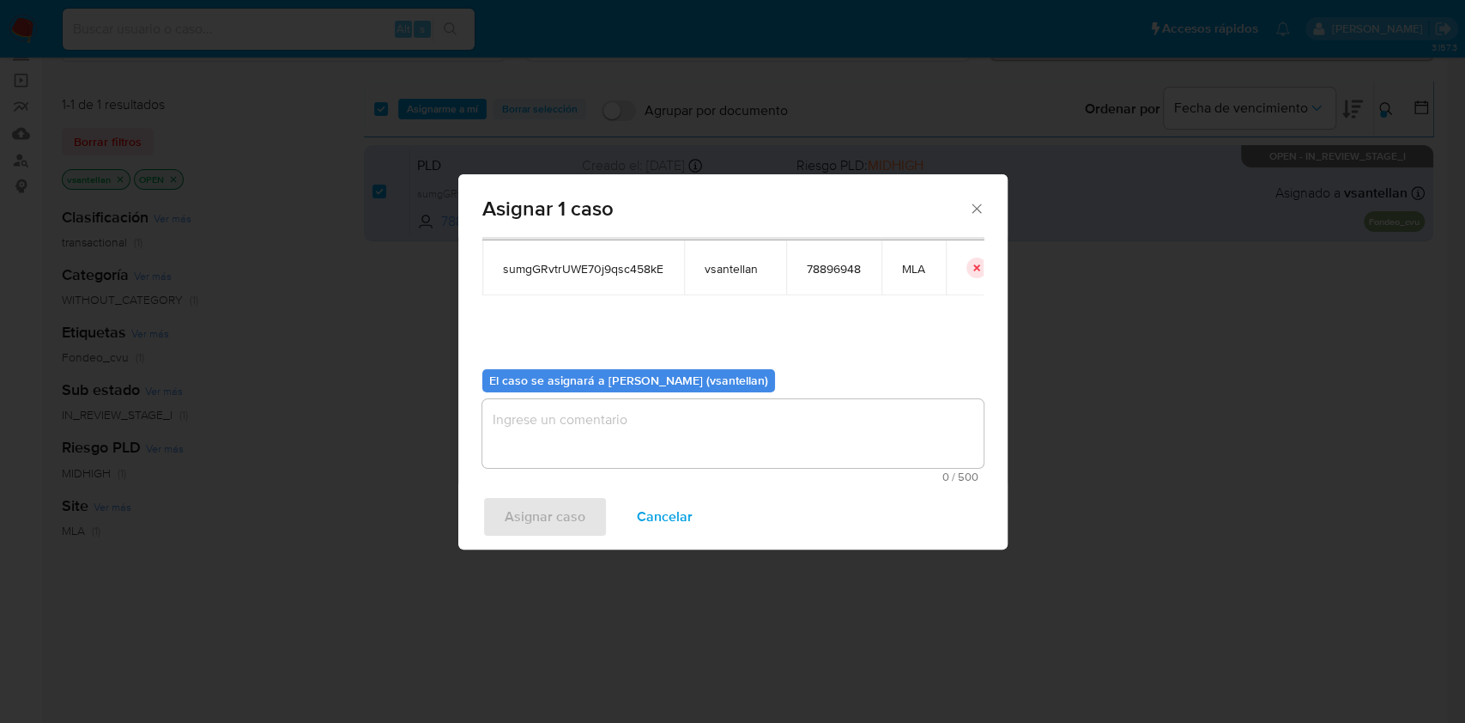
drag, startPoint x: 560, startPoint y: 442, endPoint x: 529, endPoint y: 479, distance: 48.7
click at [558, 444] on textarea "assign-modal" at bounding box center [732, 433] width 501 height 69
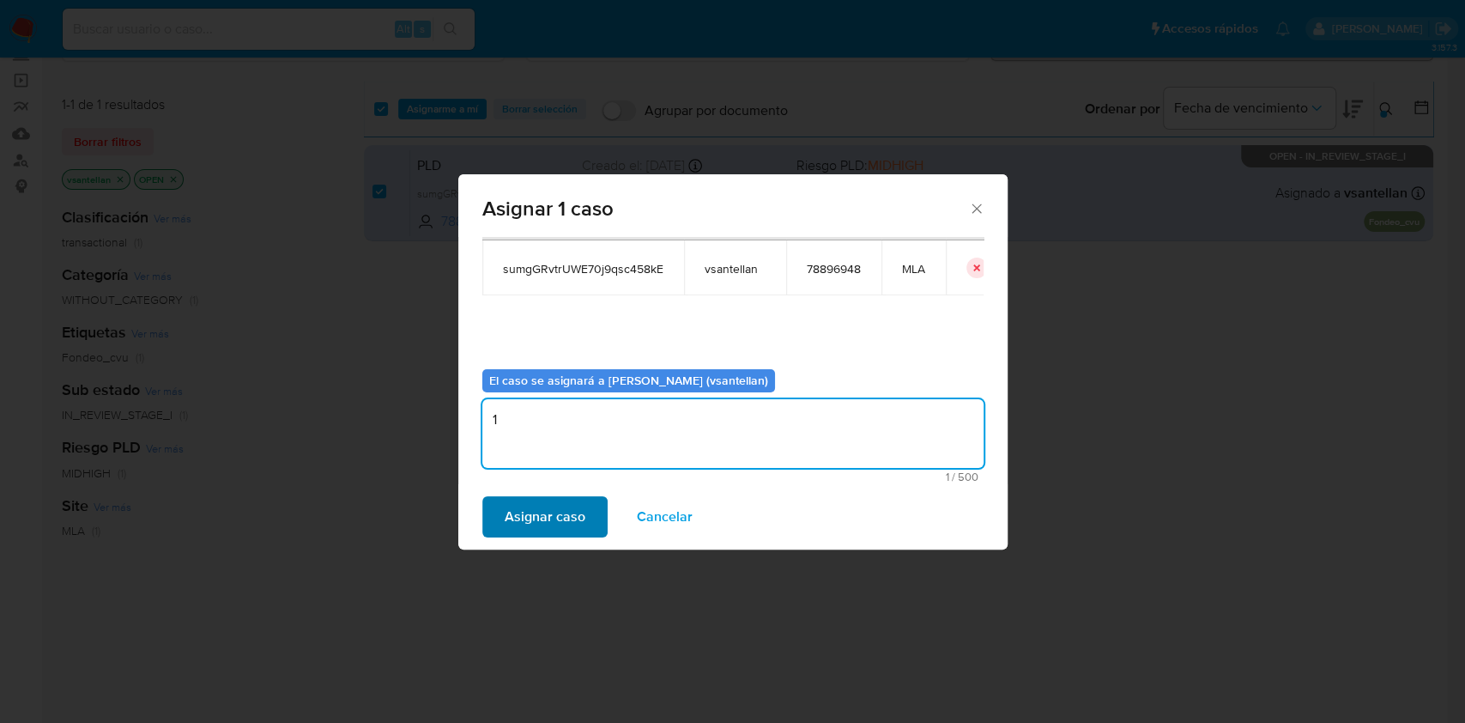
type textarea "1"
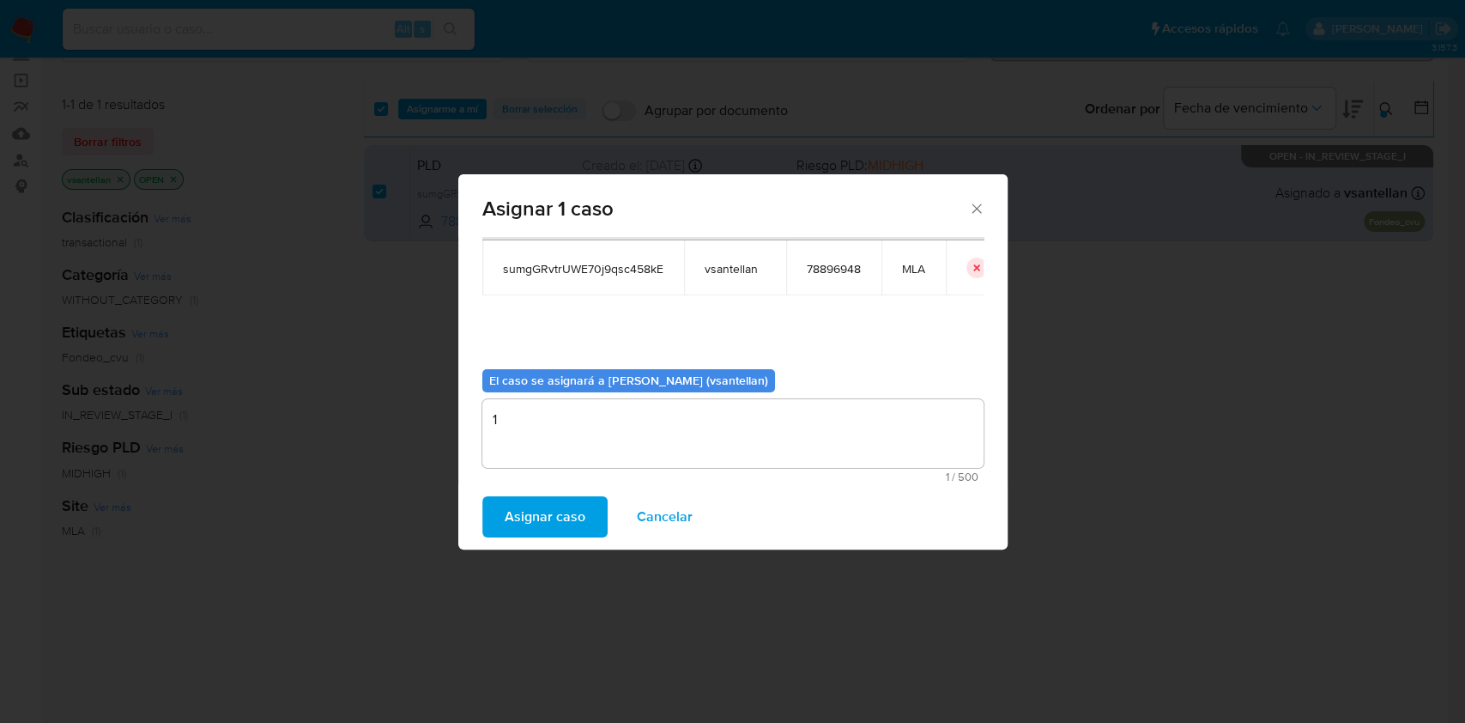
click at [517, 518] on span "Asignar caso" at bounding box center [545, 517] width 81 height 38
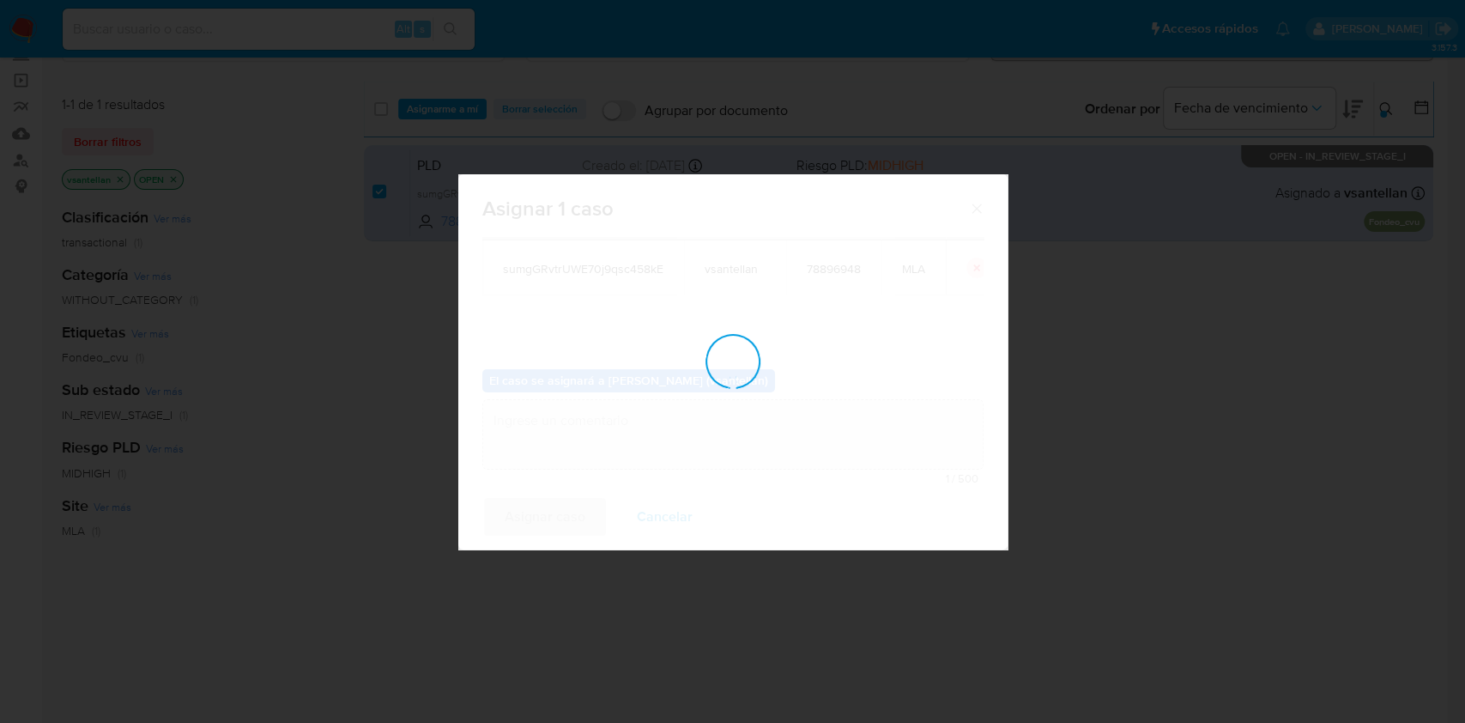
checkbox input "false"
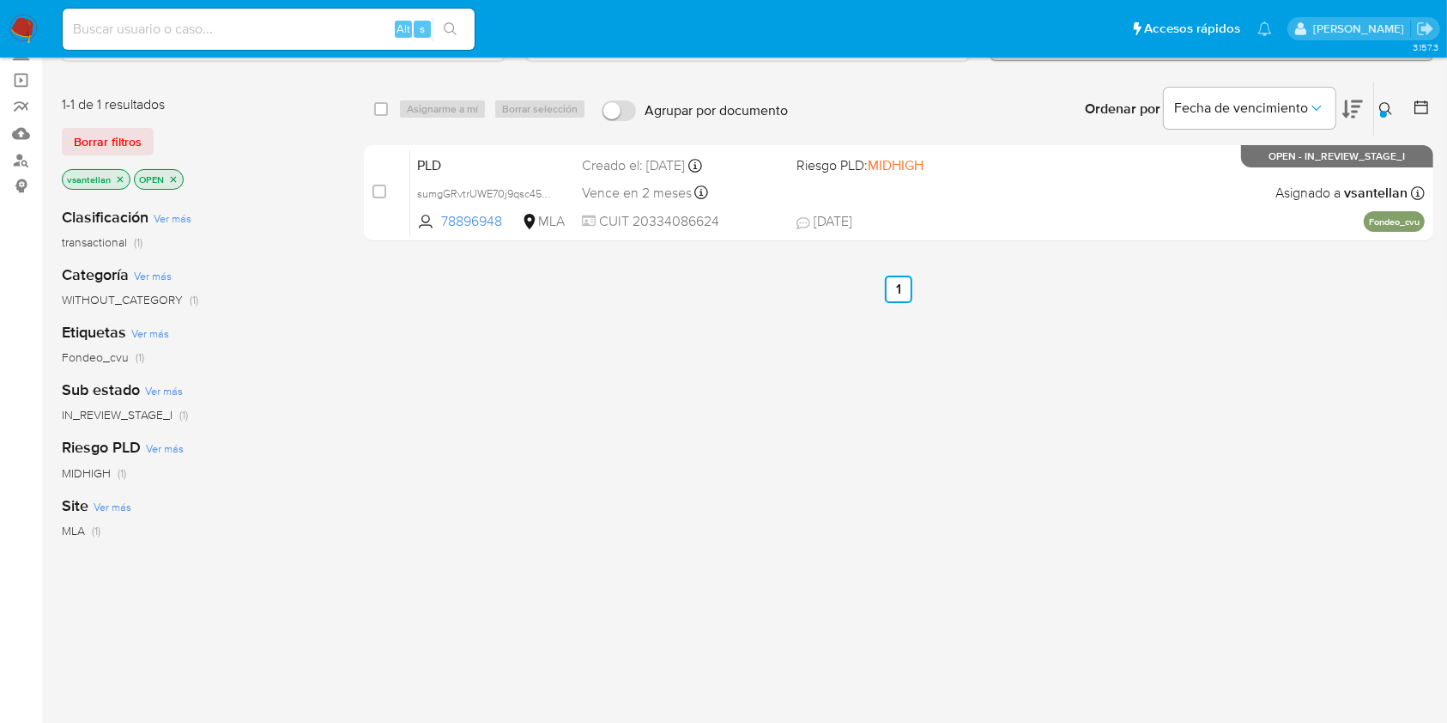
click at [1389, 110] on icon at bounding box center [1386, 109] width 14 height 14
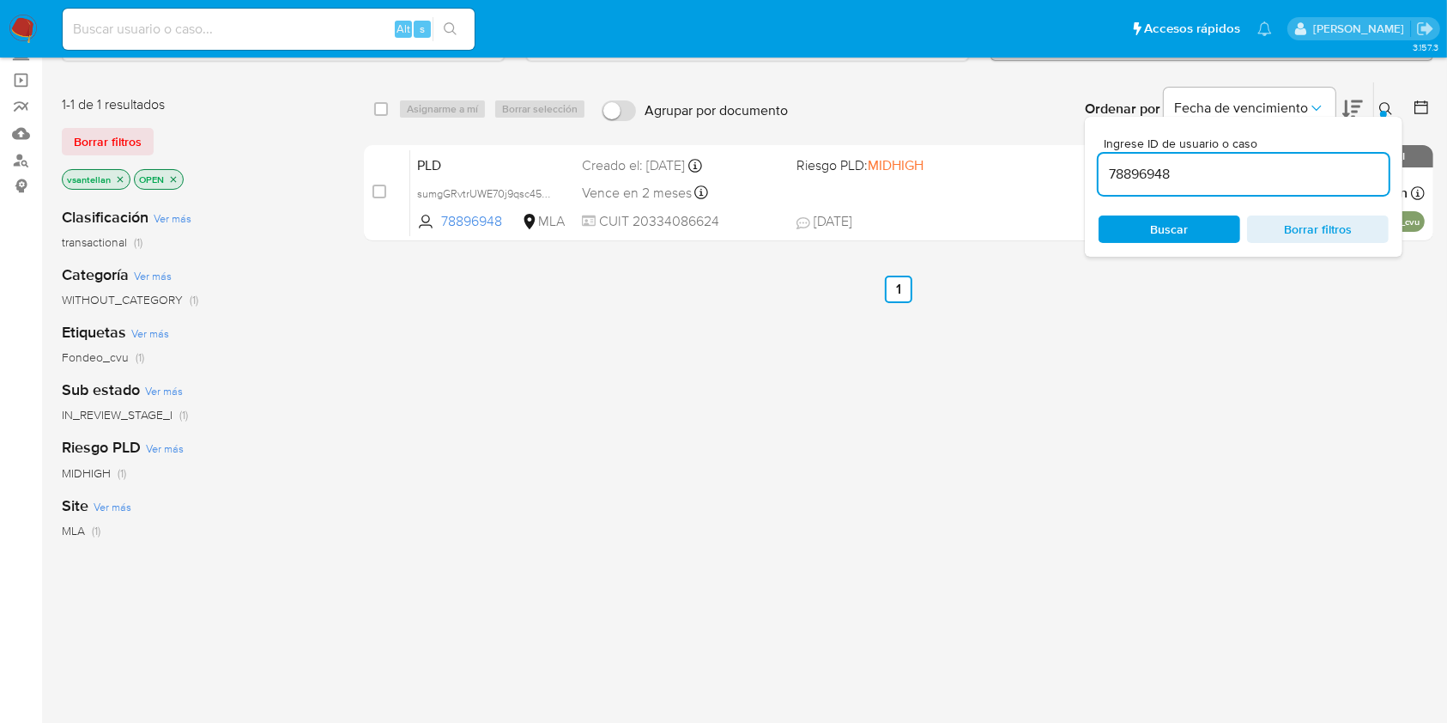
click at [1228, 175] on input "78896948" at bounding box center [1243, 174] width 290 height 22
type input "264981833"
click at [1386, 106] on icon at bounding box center [1386, 109] width 14 height 14
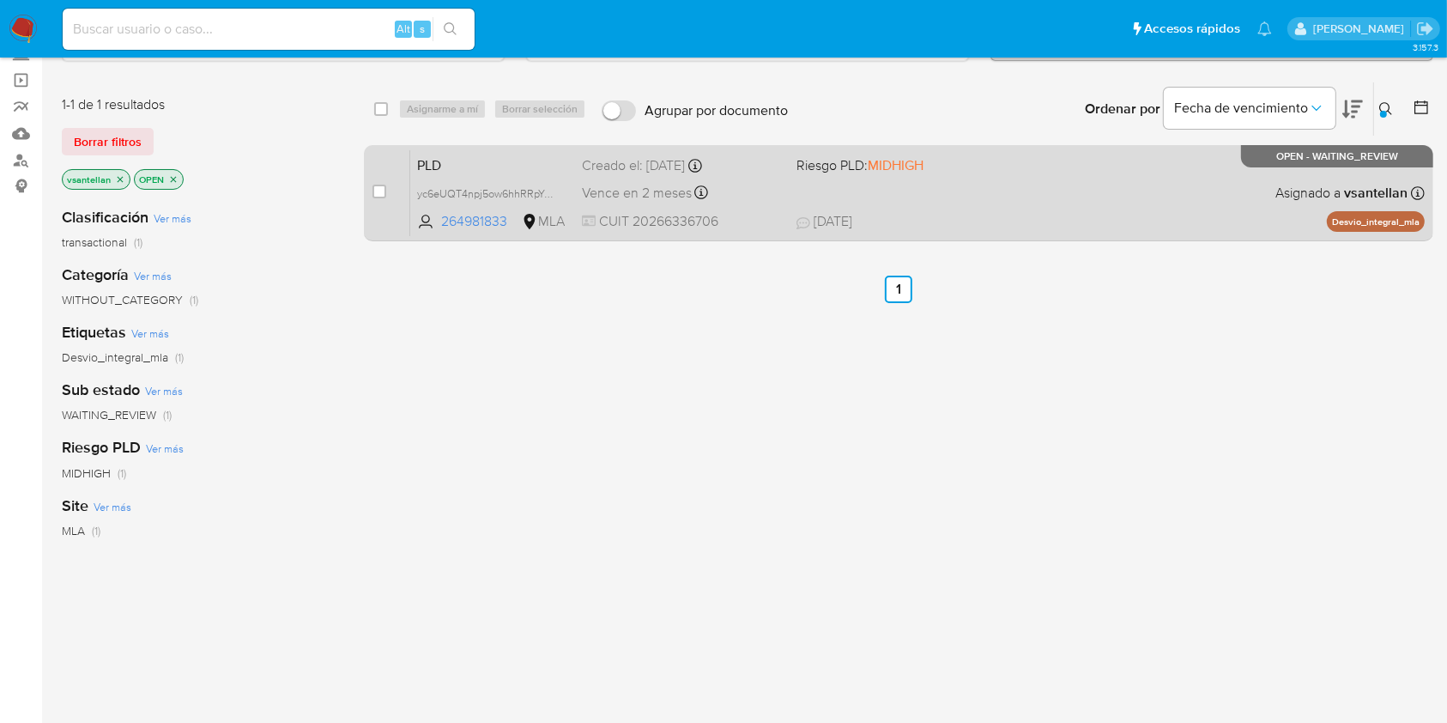
click at [1060, 201] on div "PLD yc6eUQT4npj5ow6hhRRpYAIc 264981833 MLA Riesgo PLD: MIDHIGH Creado el: 12/08…" at bounding box center [917, 192] width 1014 height 87
drag, startPoint x: 373, startPoint y: 195, endPoint x: 387, endPoint y: 176, distance: 23.3
click at [373, 194] on input "checkbox" at bounding box center [379, 192] width 14 height 14
checkbox input "true"
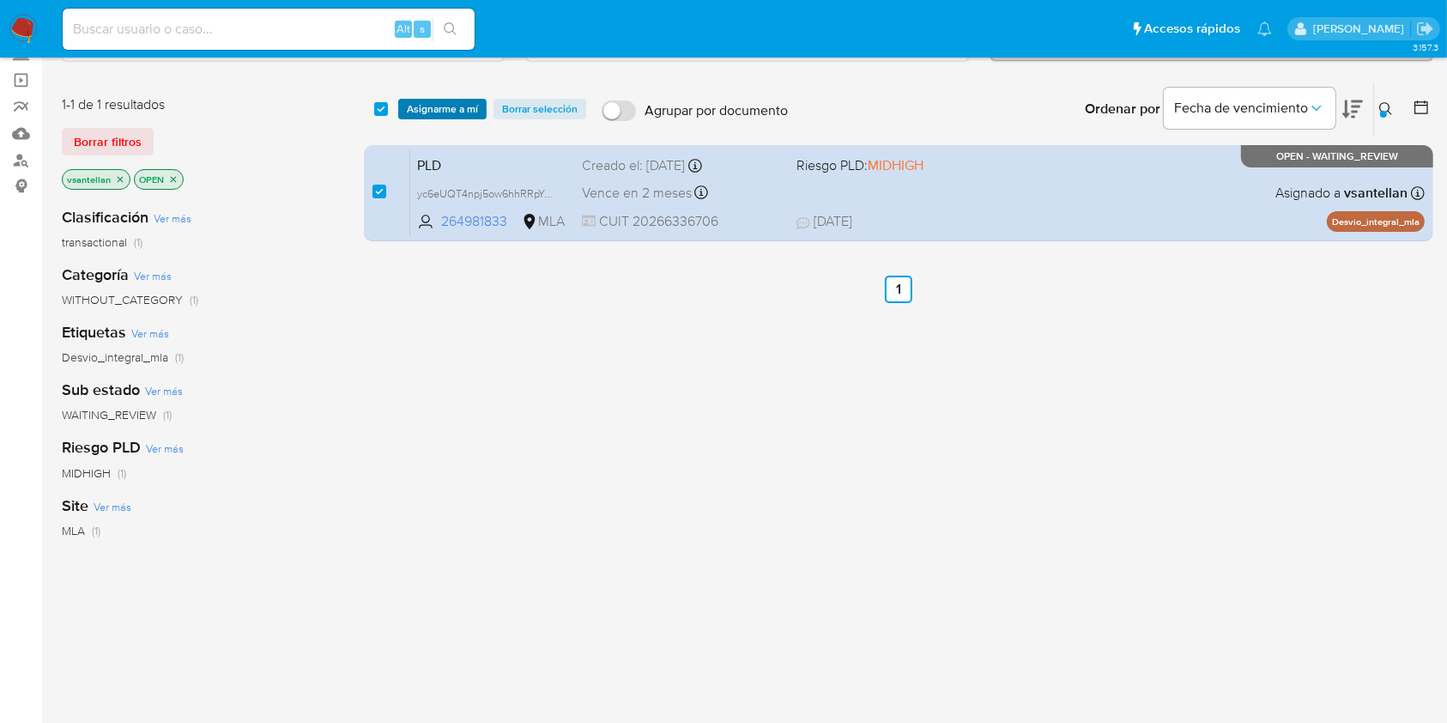
click at [439, 105] on span "Asignarme a mí" at bounding box center [442, 108] width 71 height 17
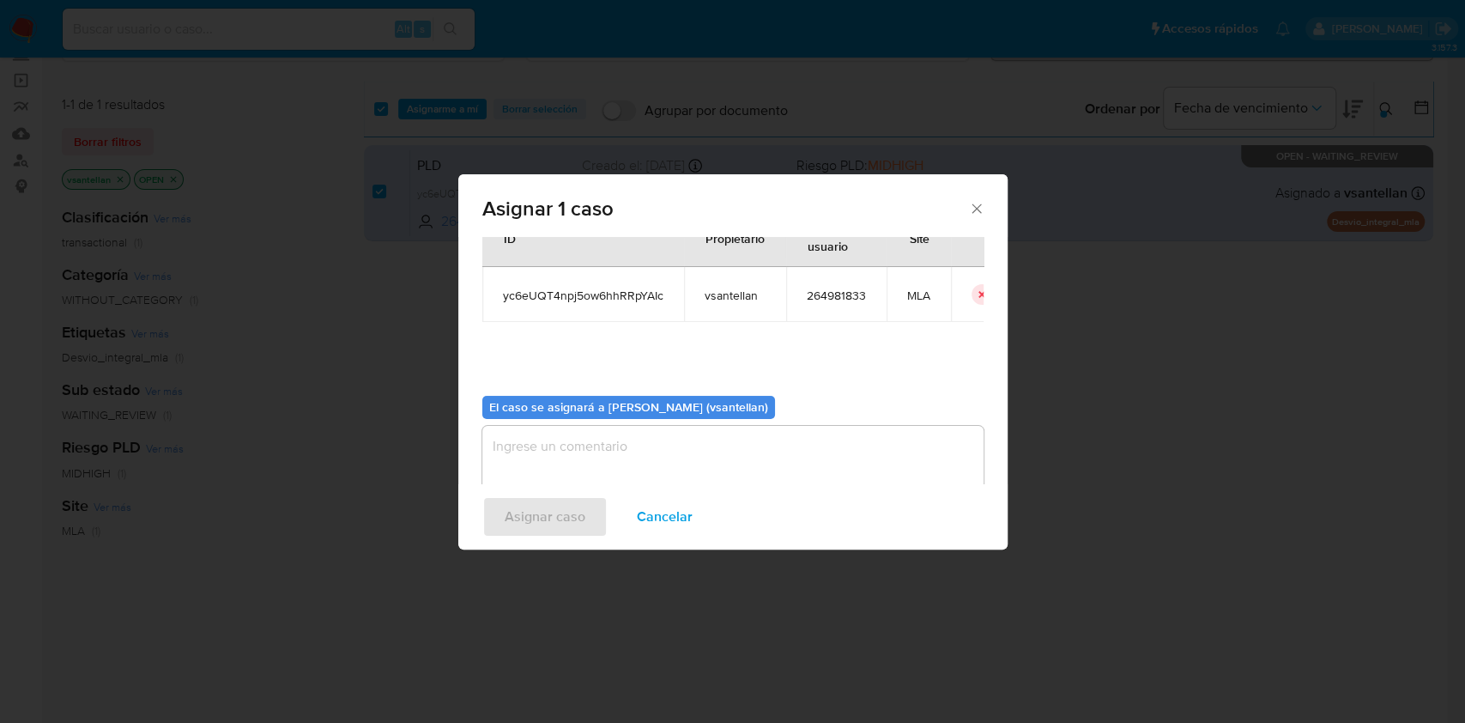
scroll to position [88, 0]
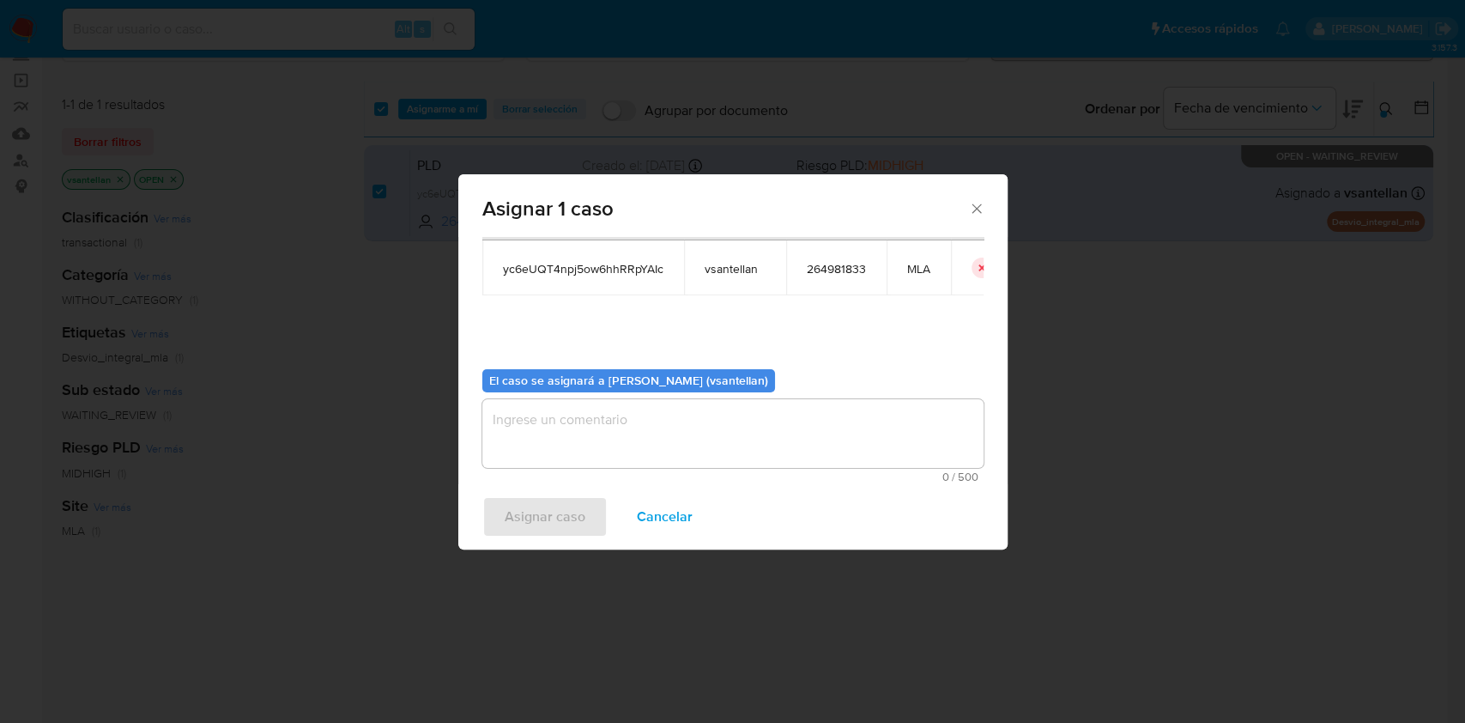
click at [579, 426] on textarea "assign-modal" at bounding box center [732, 433] width 501 height 69
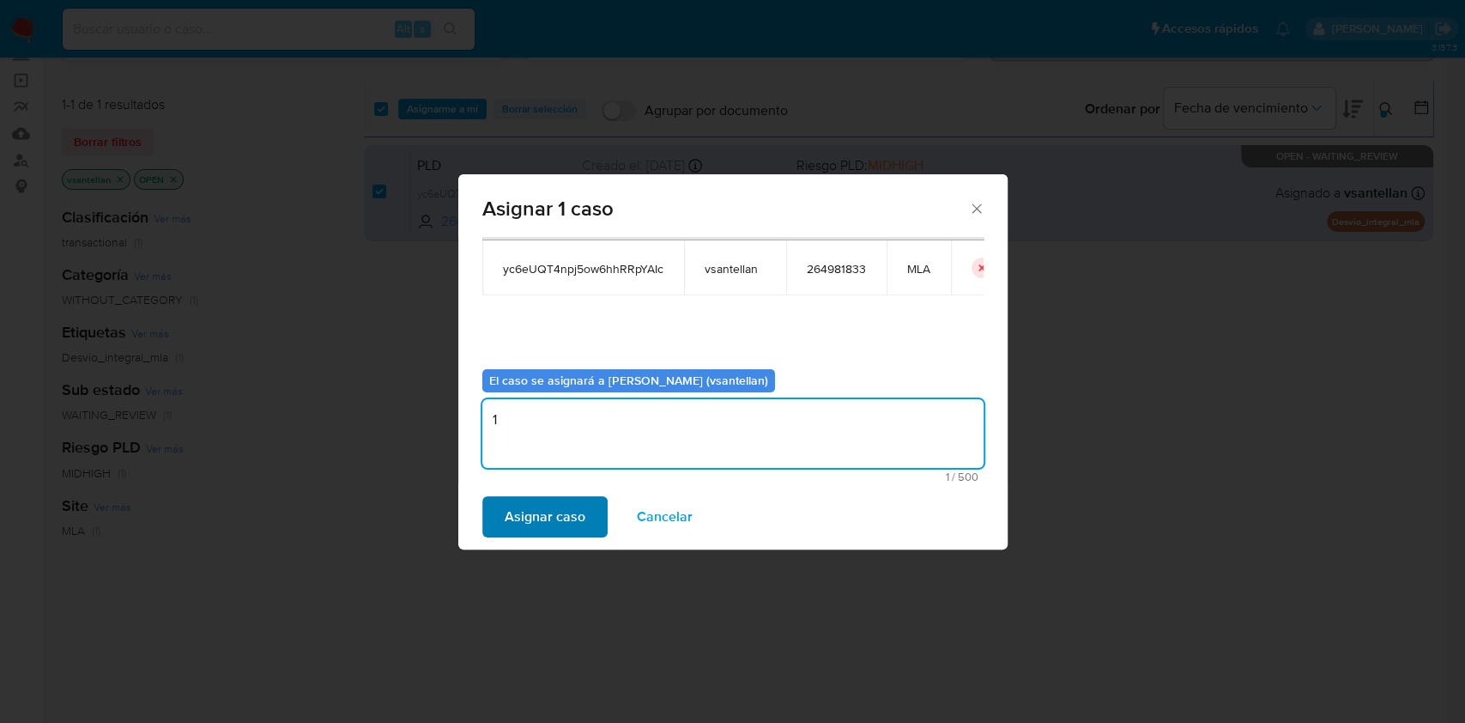
type textarea "1"
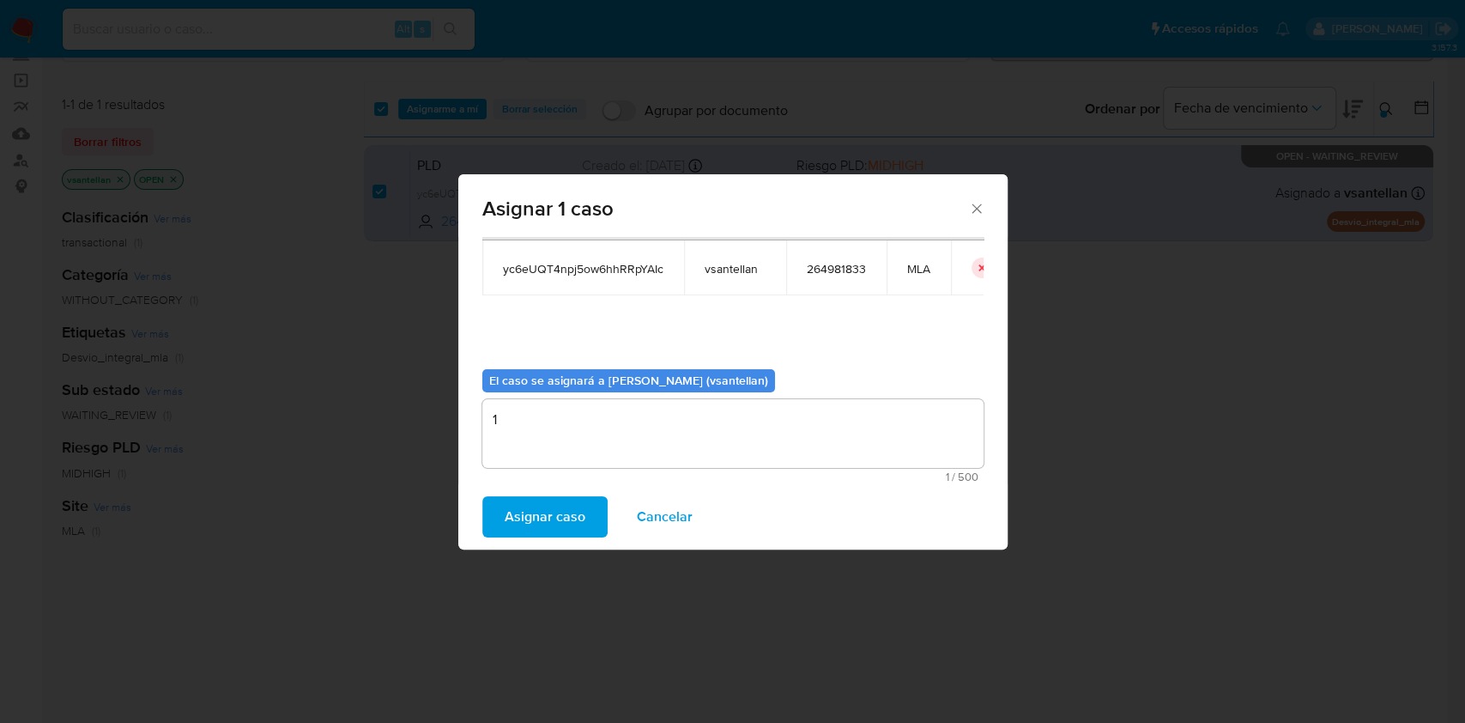
click at [545, 512] on span "Asignar caso" at bounding box center [545, 517] width 81 height 38
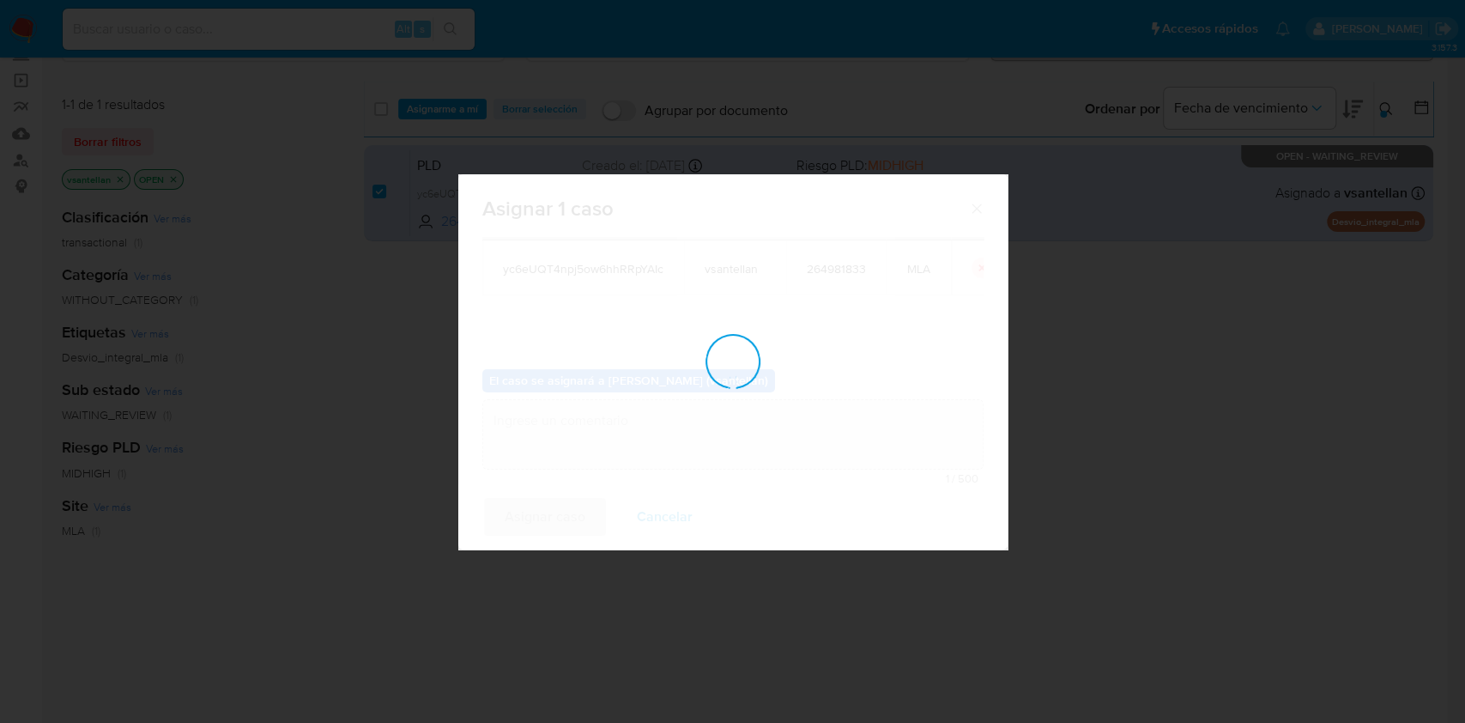
checkbox input "false"
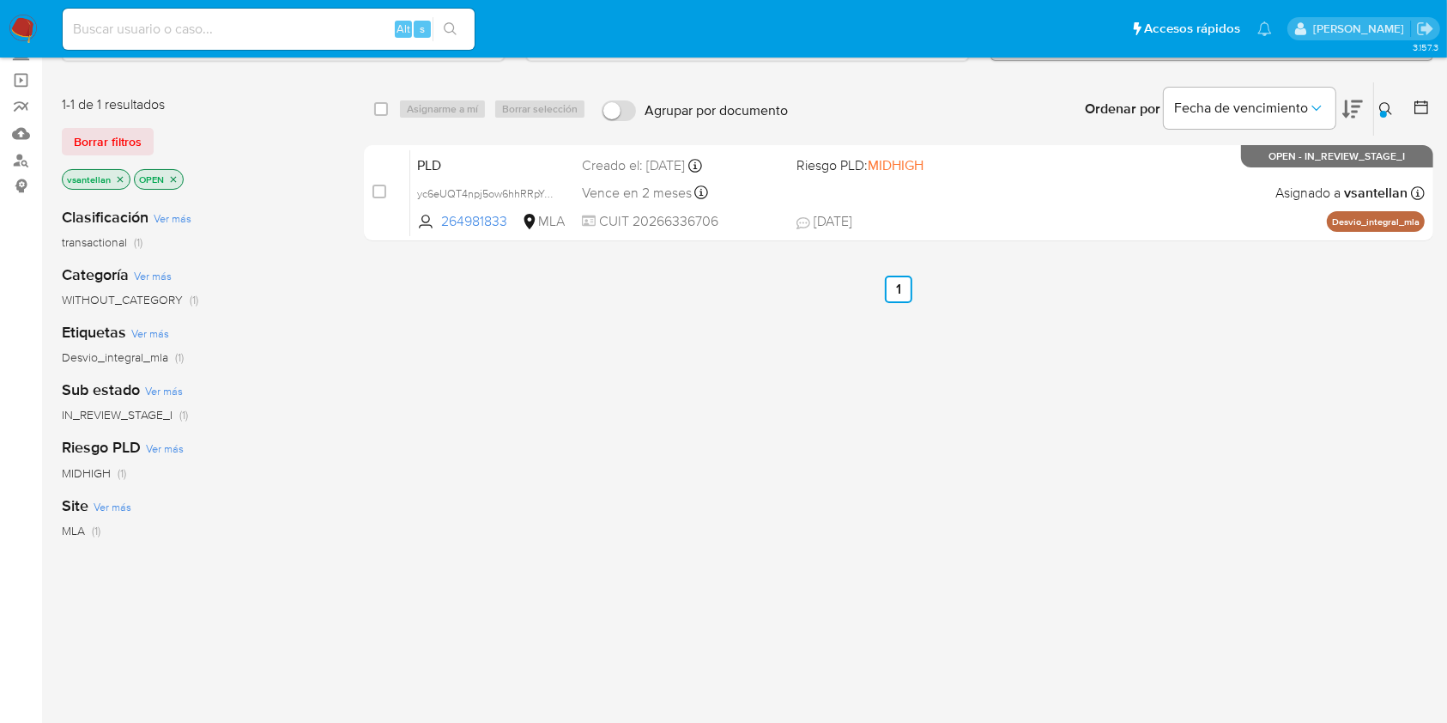
drag, startPoint x: 378, startPoint y: 191, endPoint x: 433, endPoint y: 108, distance: 100.2
click at [378, 190] on input "checkbox" at bounding box center [379, 192] width 14 height 14
checkbox input "true"
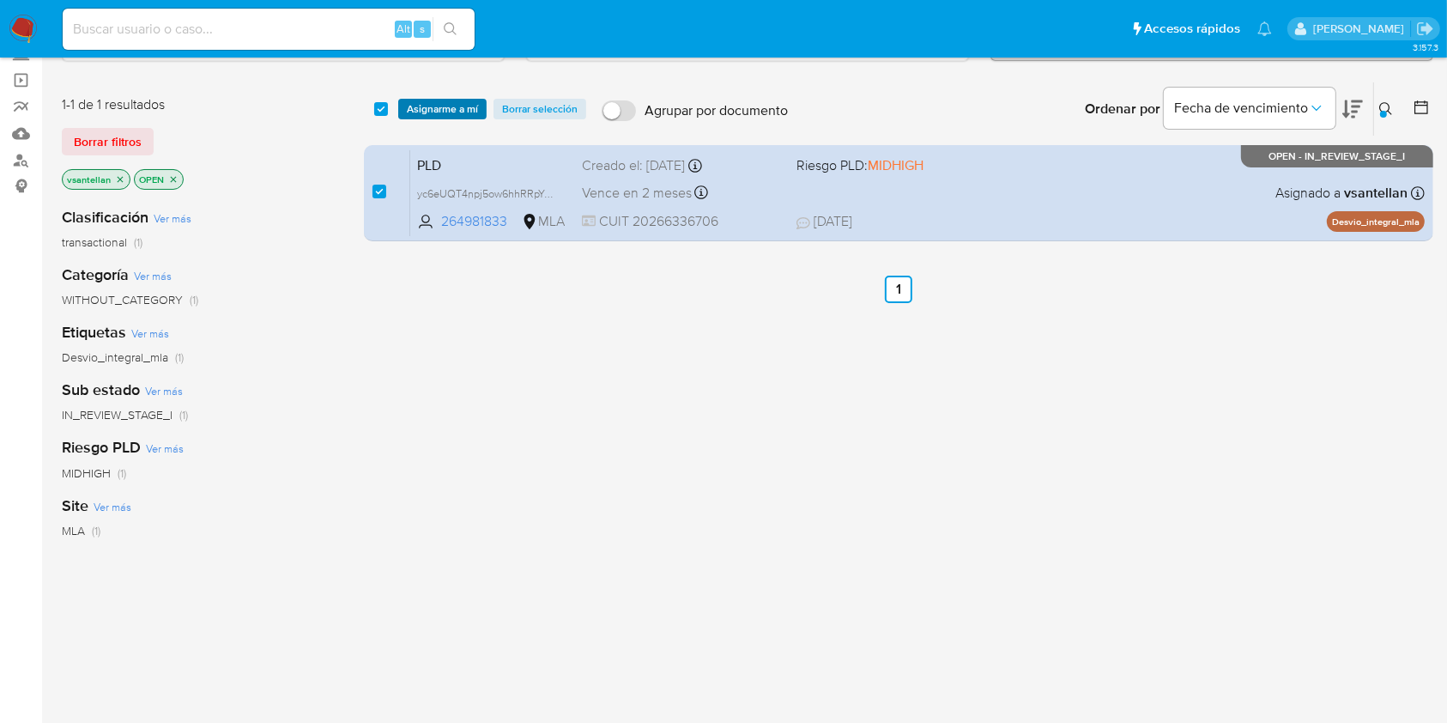
click at [435, 106] on span "Asignarme a mí" at bounding box center [442, 108] width 71 height 17
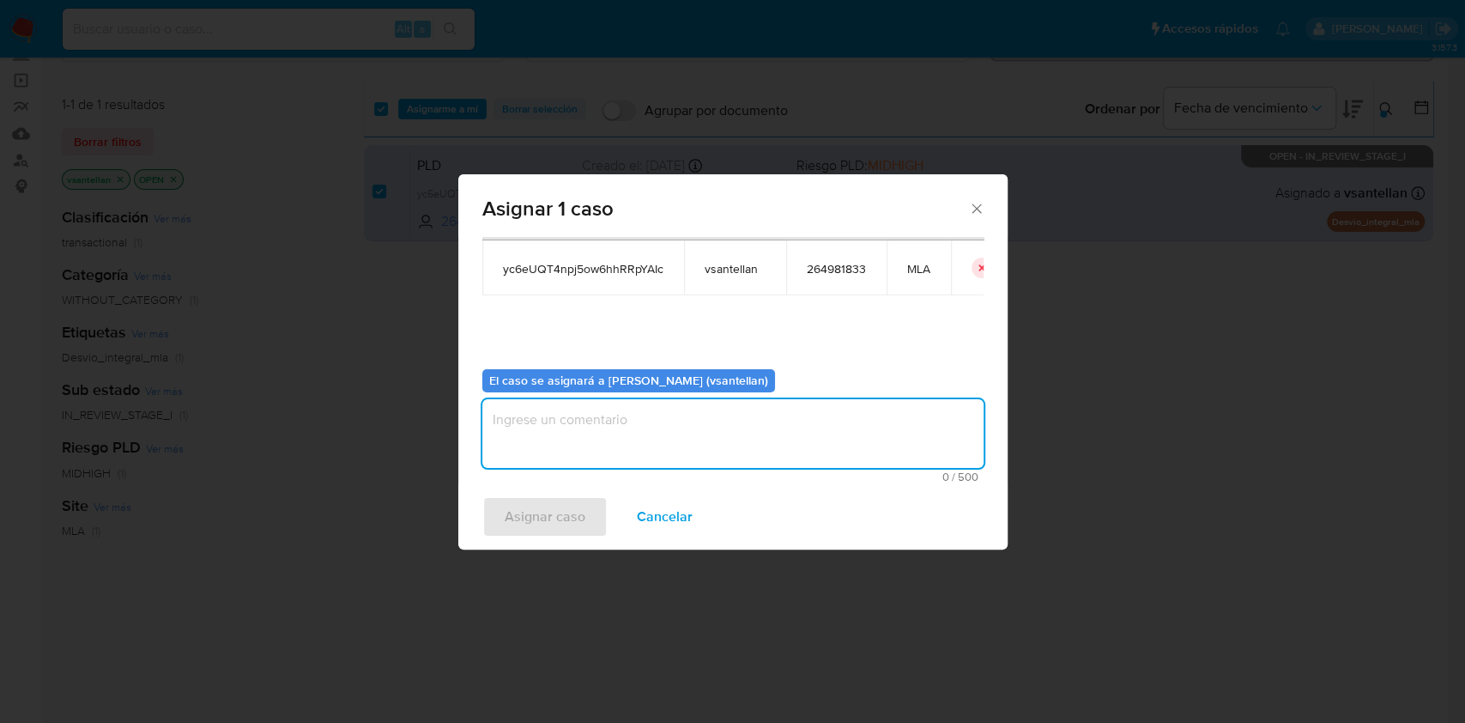
click at [547, 445] on textarea "assign-modal" at bounding box center [732, 433] width 501 height 69
type textarea "1"
click at [549, 506] on span "Asignar caso" at bounding box center [545, 517] width 81 height 38
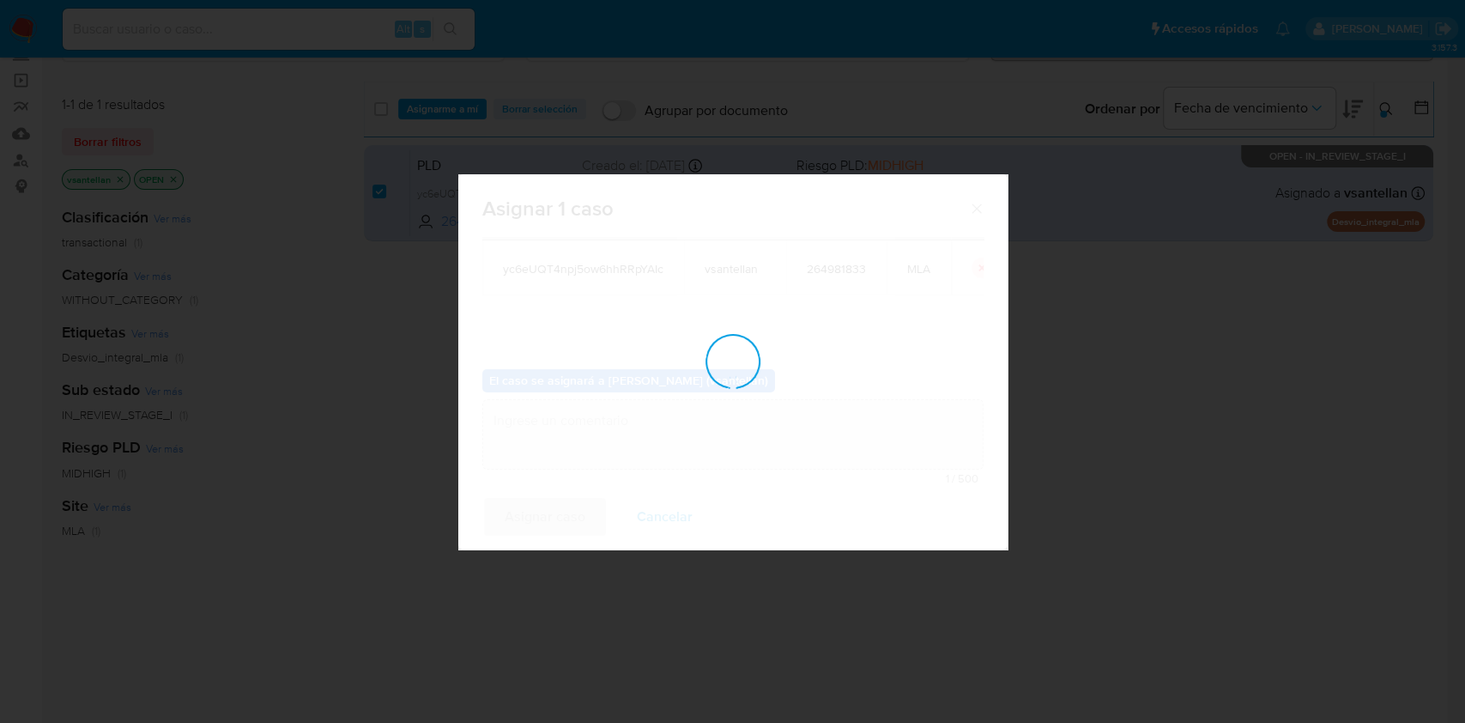
checkbox input "false"
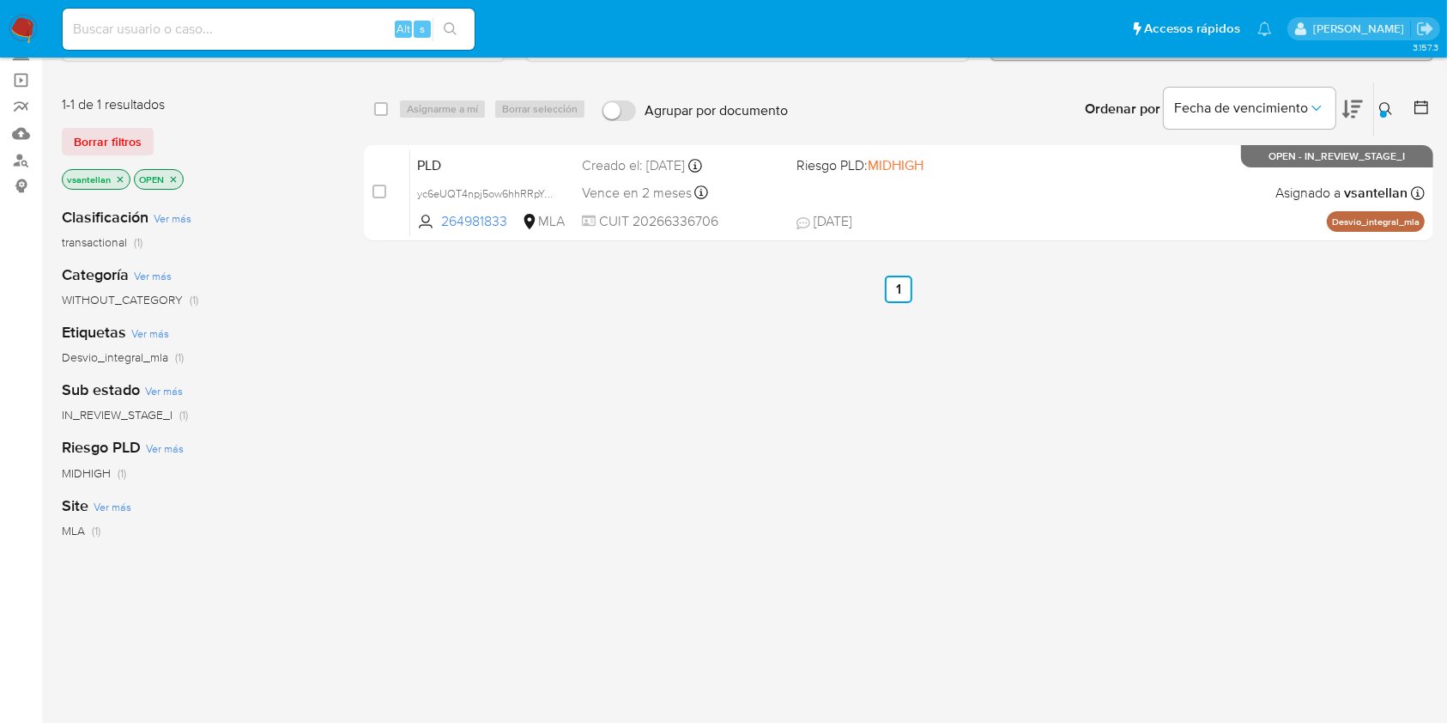
click at [16, 22] on img at bounding box center [23, 29] width 29 height 29
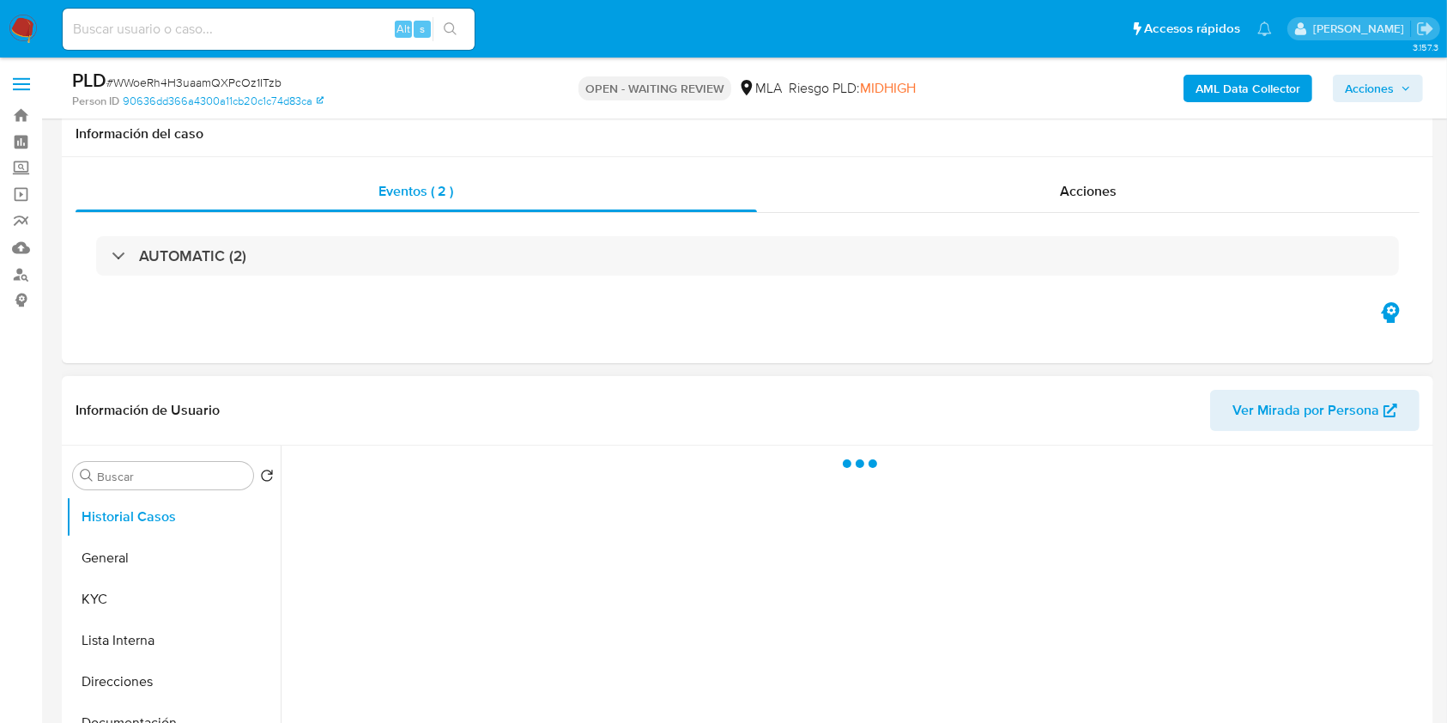
scroll to position [228, 0]
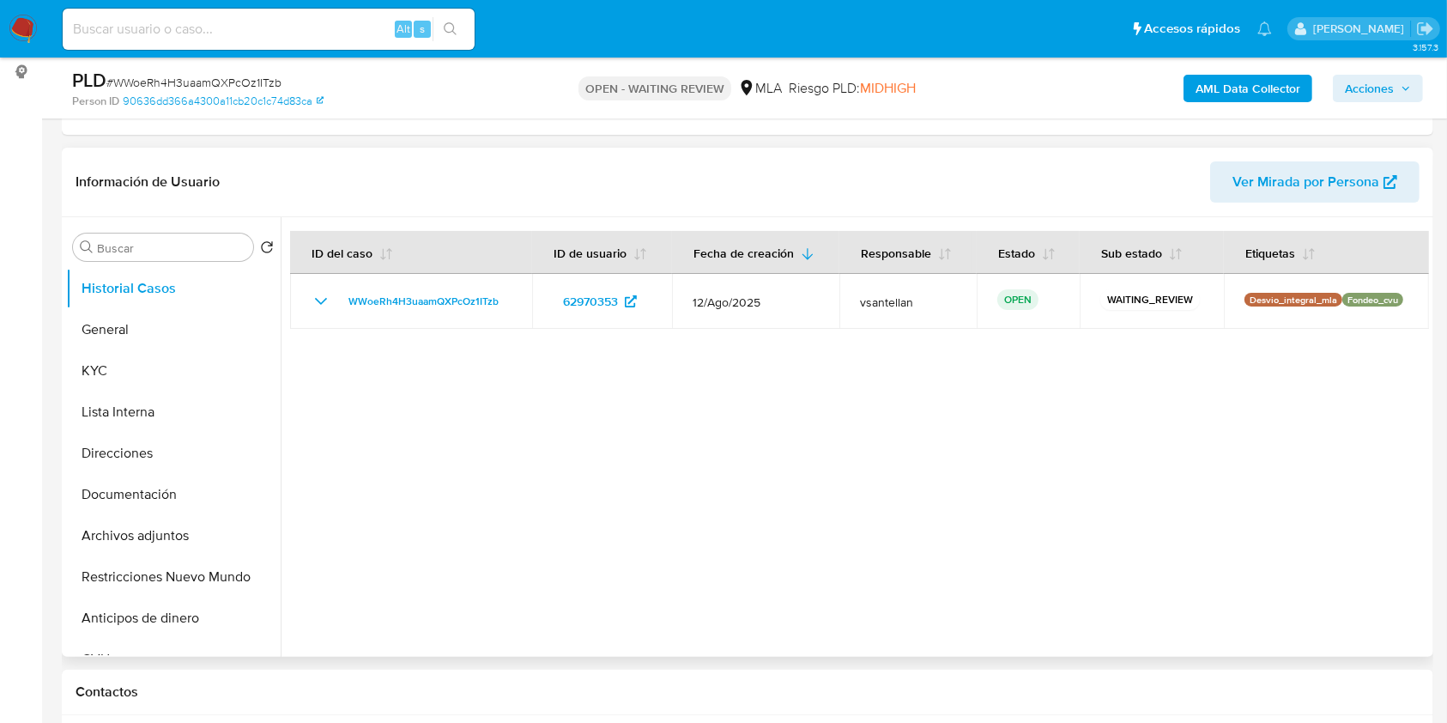
select select "10"
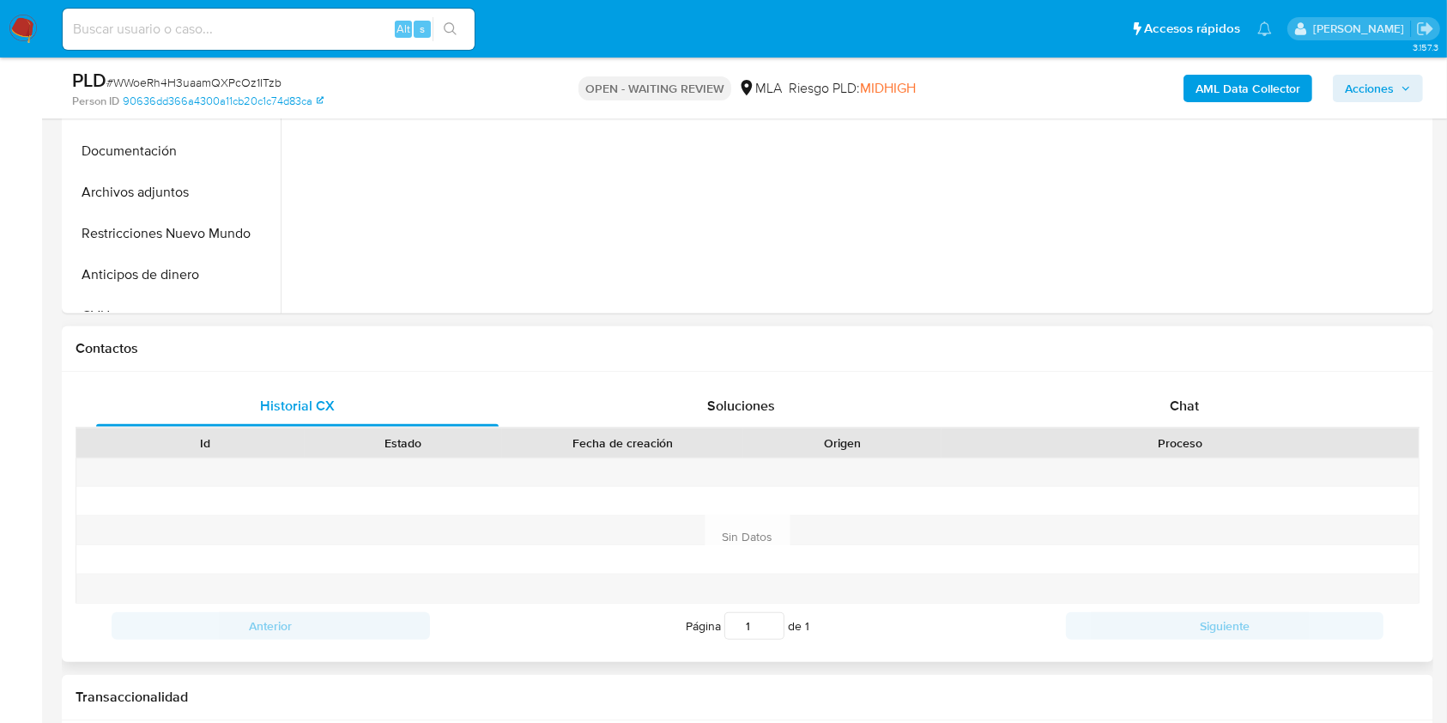
click at [1231, 436] on div "Proceso" at bounding box center [1179, 442] width 453 height 17
click at [1218, 419] on div "Chat" at bounding box center [1184, 405] width 402 height 41
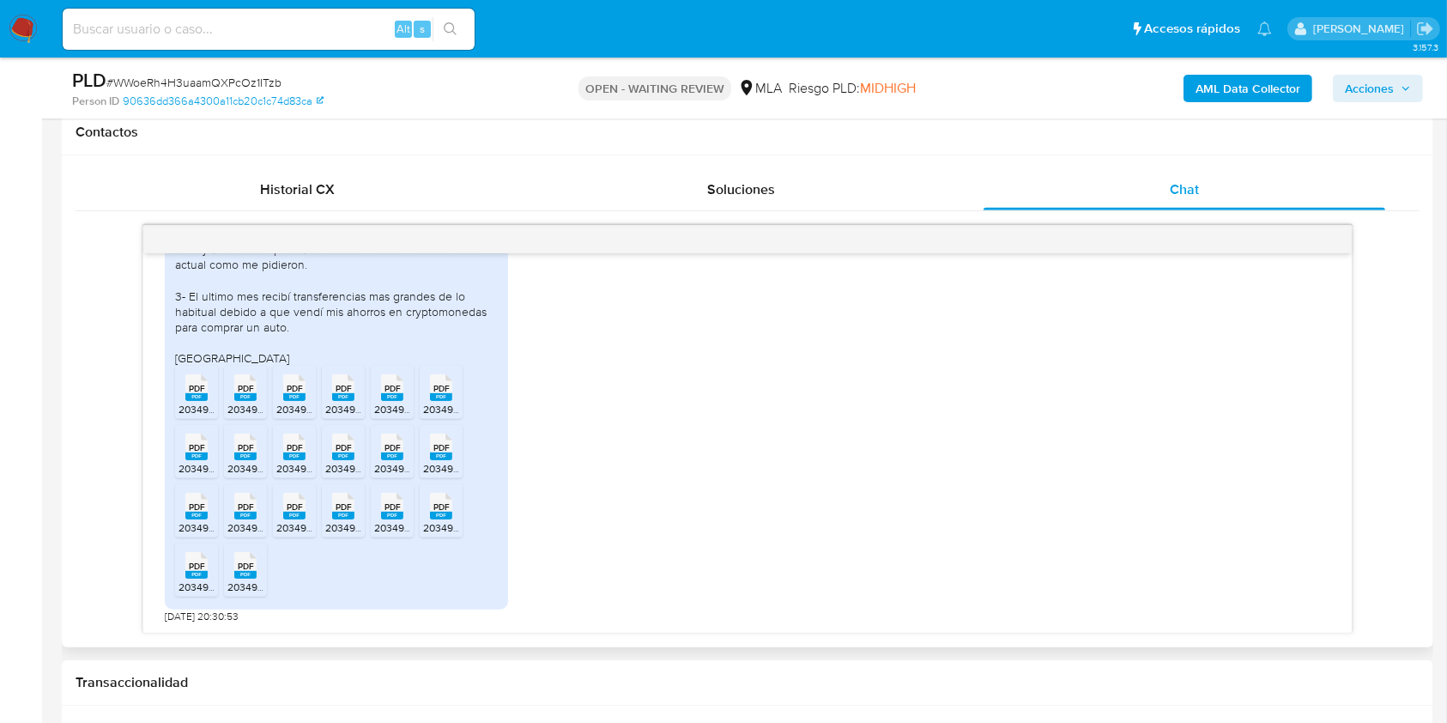
scroll to position [1132, 0]
click at [202, 403] on span "20349637805_019_00002_00000029 (1).pdf" at bounding box center [280, 409] width 205 height 15
click at [242, 389] on span "PDF" at bounding box center [246, 388] width 16 height 11
click at [315, 402] on span "20349637805_019_00002_00000041.pdf" at bounding box center [371, 409] width 191 height 15
click at [354, 399] on icon "PDF" at bounding box center [343, 387] width 22 height 30
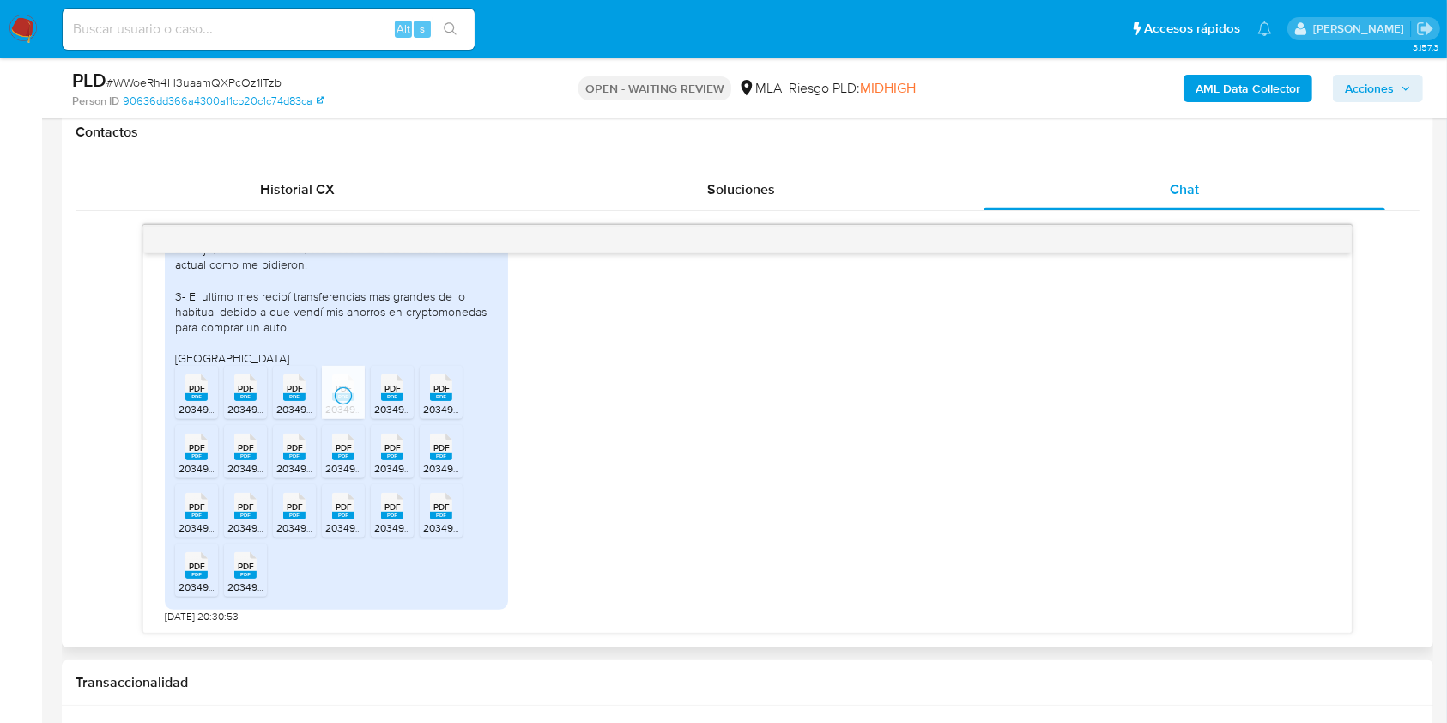
click at [405, 398] on div "PDF PDF" at bounding box center [392, 385] width 36 height 33
drag, startPoint x: 445, startPoint y: 396, endPoint x: 371, endPoint y: 417, distance: 77.4
click at [445, 396] on rect at bounding box center [441, 397] width 22 height 8
drag, startPoint x: 202, startPoint y: 443, endPoint x: 255, endPoint y: 454, distance: 54.4
click at [202, 445] on span "PDF" at bounding box center [197, 447] width 16 height 11
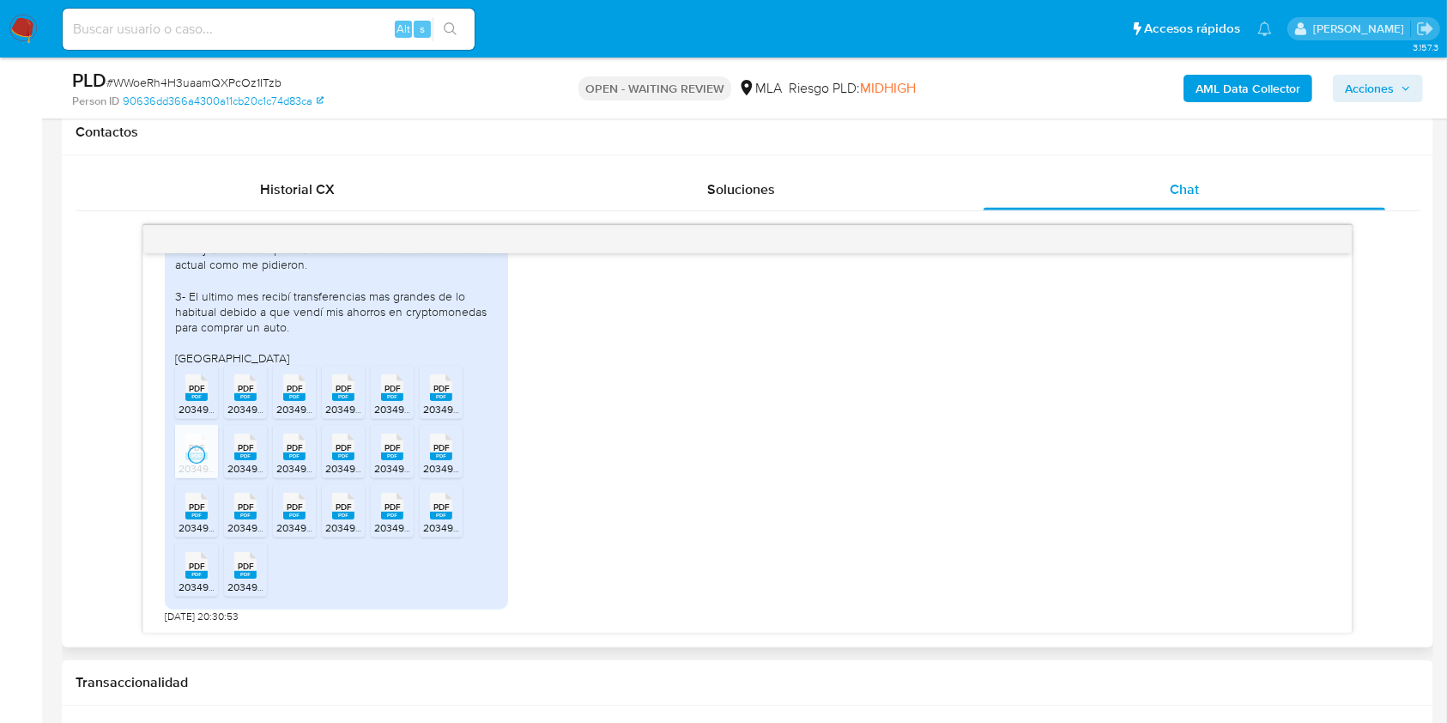
drag, startPoint x: 245, startPoint y: 451, endPoint x: 298, endPoint y: 447, distance: 52.5
click at [245, 452] on div "PDF PDF" at bounding box center [245, 444] width 36 height 33
click at [298, 447] on span "PDF" at bounding box center [295, 447] width 16 height 11
click at [334, 450] on icon at bounding box center [343, 446] width 22 height 27
click at [389, 454] on rect at bounding box center [392, 456] width 22 height 8
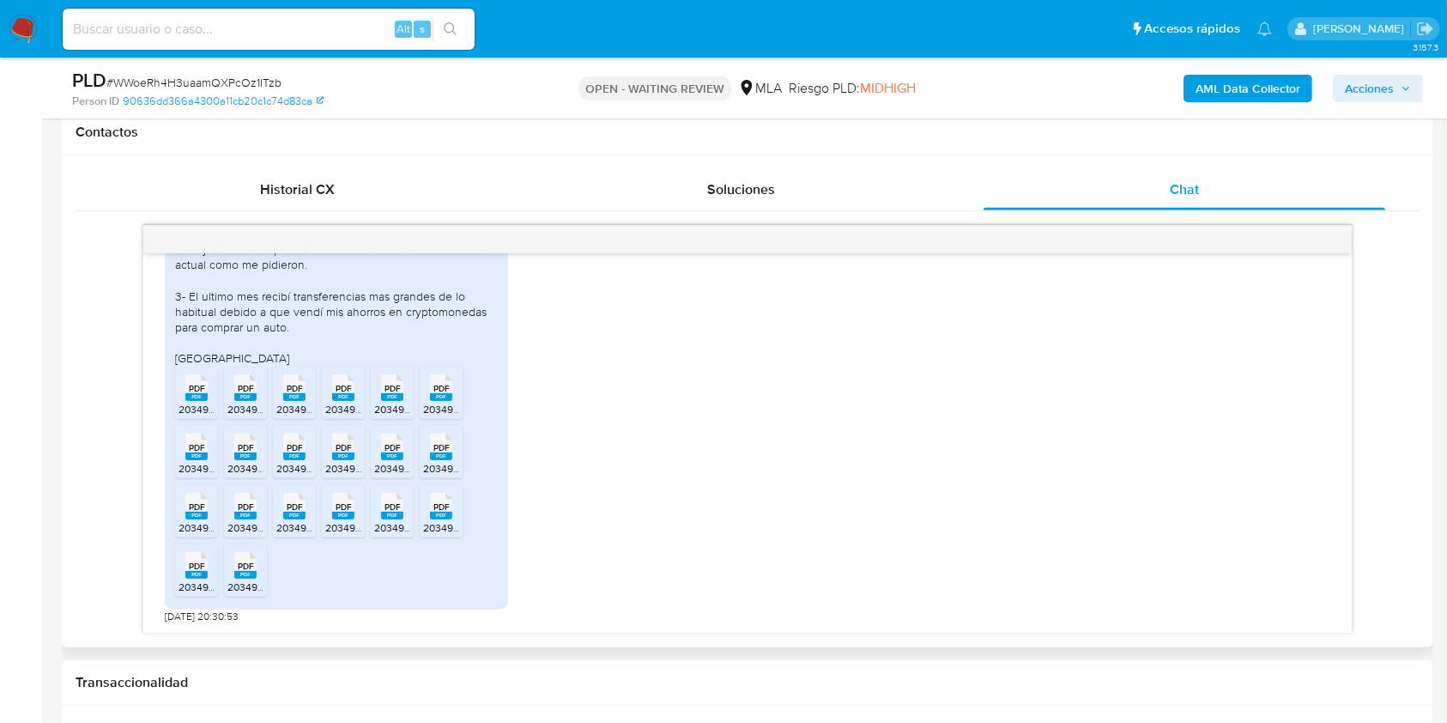
click at [425, 446] on div "PDF PDF" at bounding box center [441, 444] width 36 height 33
click at [209, 505] on div "PDF PDF" at bounding box center [196, 503] width 36 height 33
click at [255, 510] on icon at bounding box center [245, 506] width 22 height 27
click at [291, 513] on rect at bounding box center [294, 515] width 22 height 8
click at [350, 521] on span "20349637805_019_00002_00000033 (1).pdf" at bounding box center [427, 527] width 205 height 15
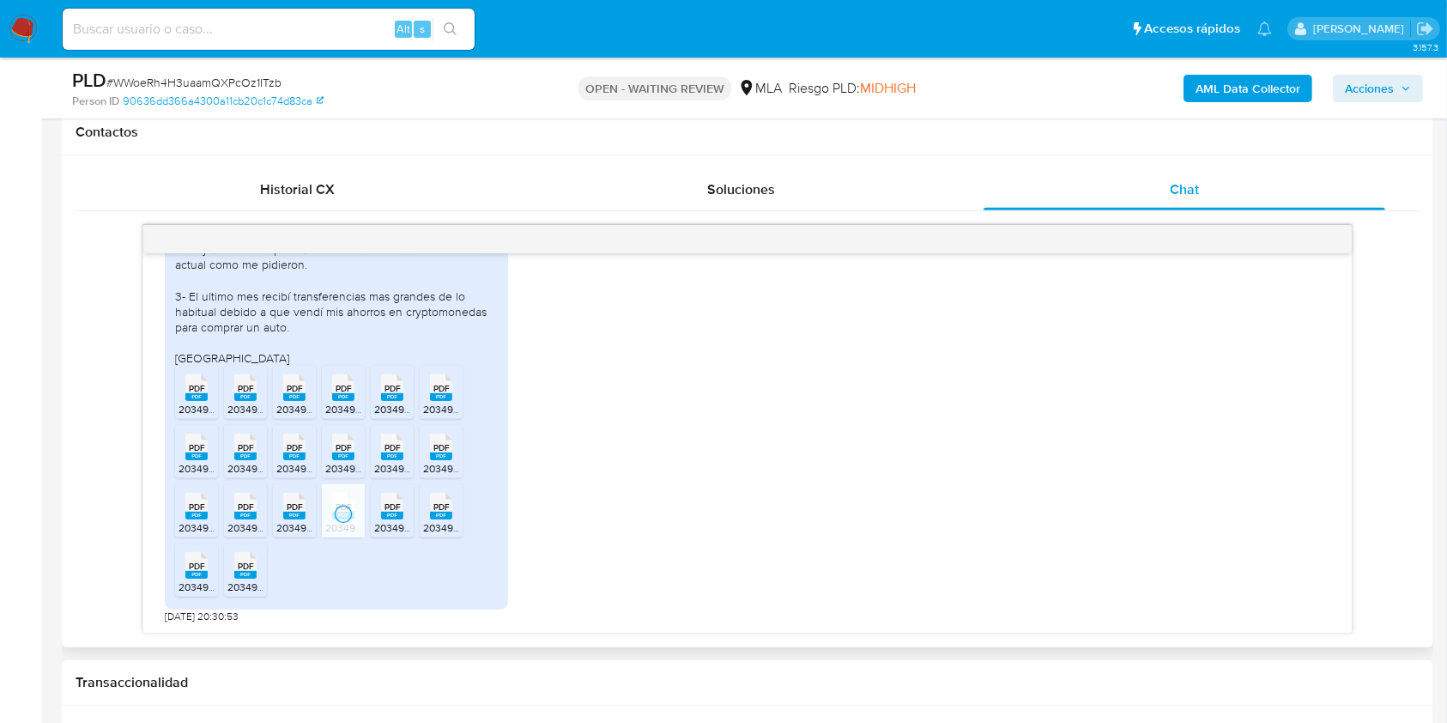
click at [390, 504] on span "PDF" at bounding box center [392, 506] width 16 height 11
click at [441, 518] on rect at bounding box center [441, 515] width 22 height 8
click at [203, 560] on span "PDF" at bounding box center [197, 565] width 16 height 11
click at [250, 572] on rect at bounding box center [245, 575] width 22 height 8
drag, startPoint x: 855, startPoint y: 370, endPoint x: 888, endPoint y: 333, distance: 49.8
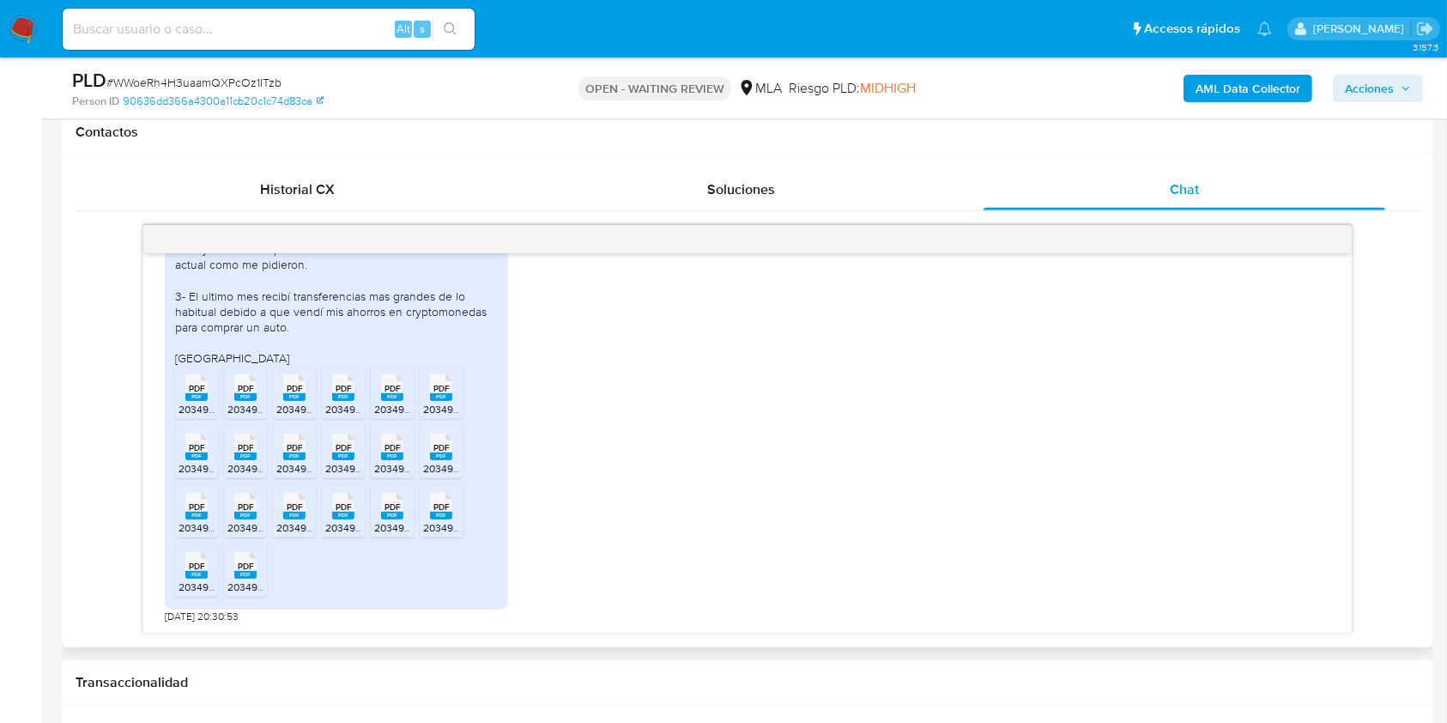
click at [854, 371] on div "Actividad realizada en el ultimo año: 1- Deposito de transferencias mensuales r…" at bounding box center [747, 361] width 1165 height 523
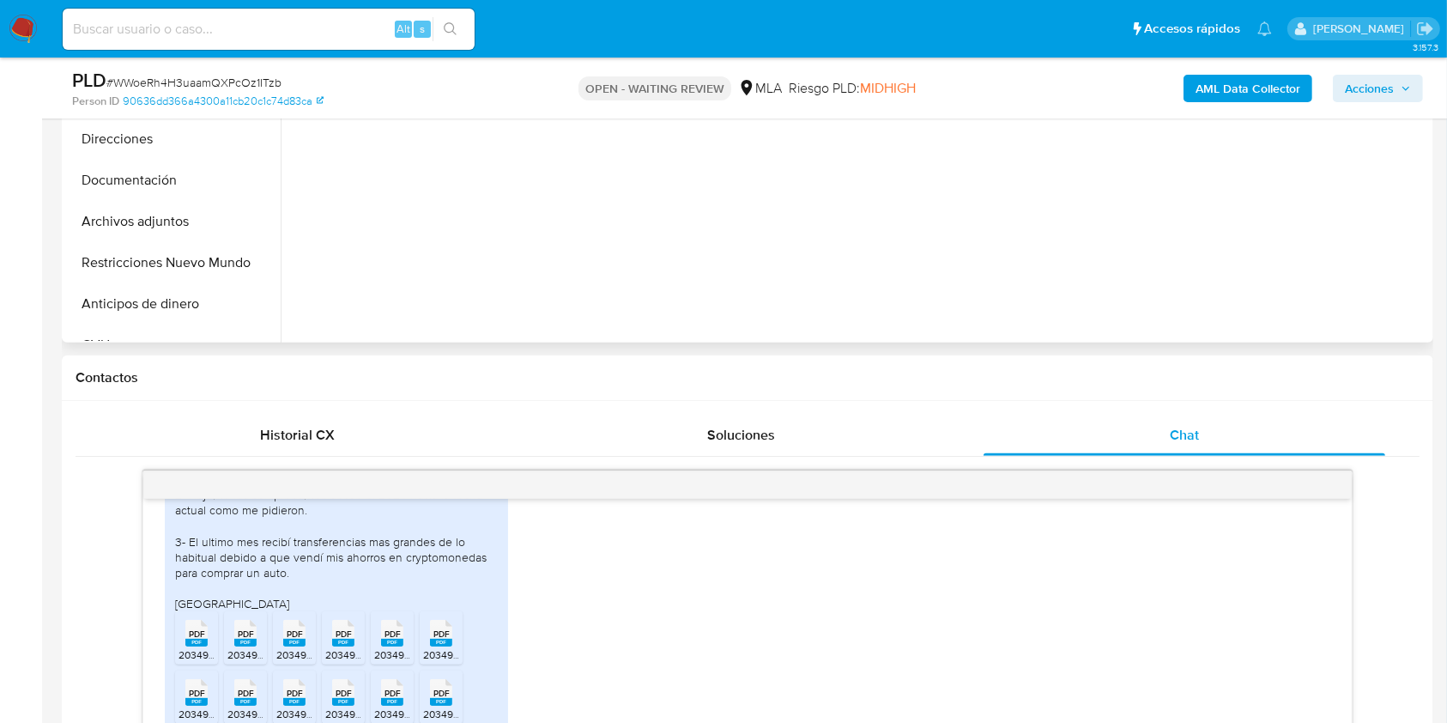
scroll to position [445, 0]
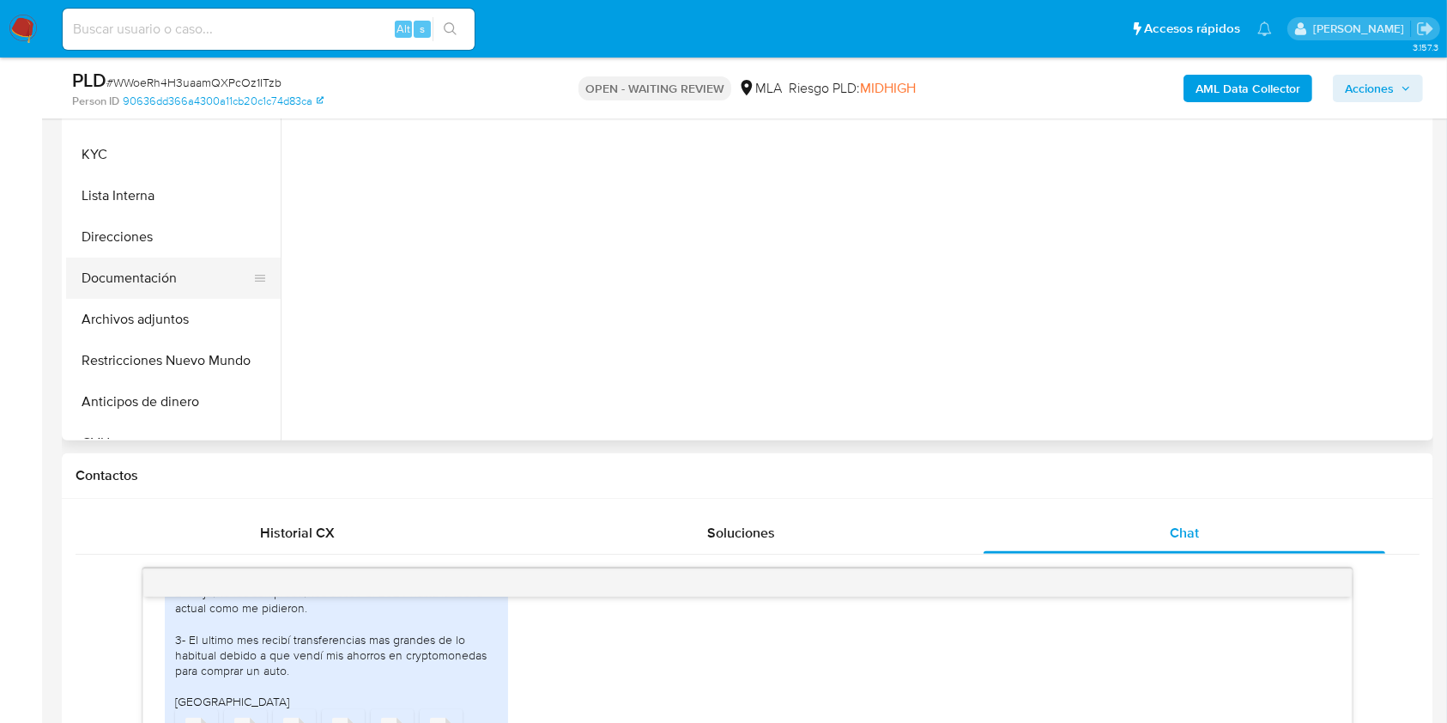
drag, startPoint x: 172, startPoint y: 278, endPoint x: 227, endPoint y: 274, distance: 55.1
click at [173, 280] on button "Documentación" at bounding box center [166, 277] width 201 height 41
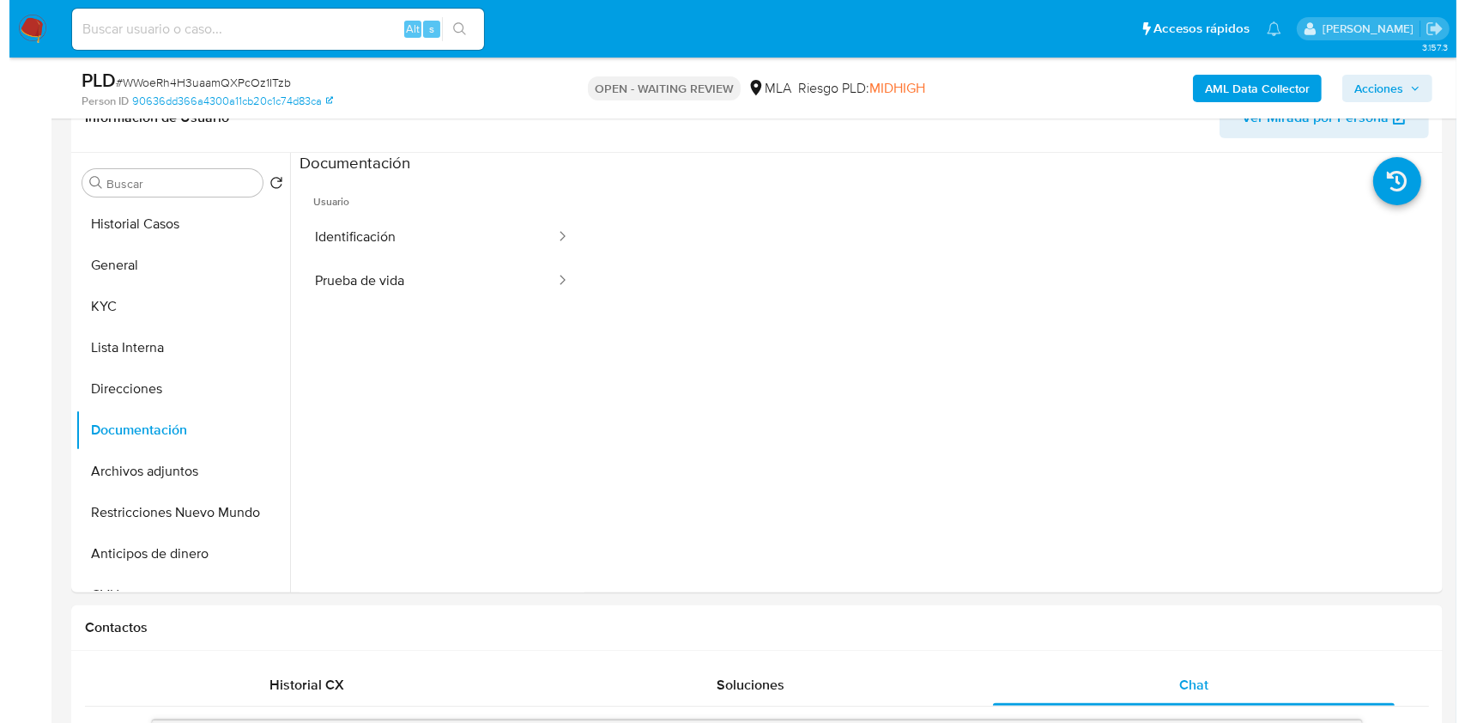
scroll to position [288, 0]
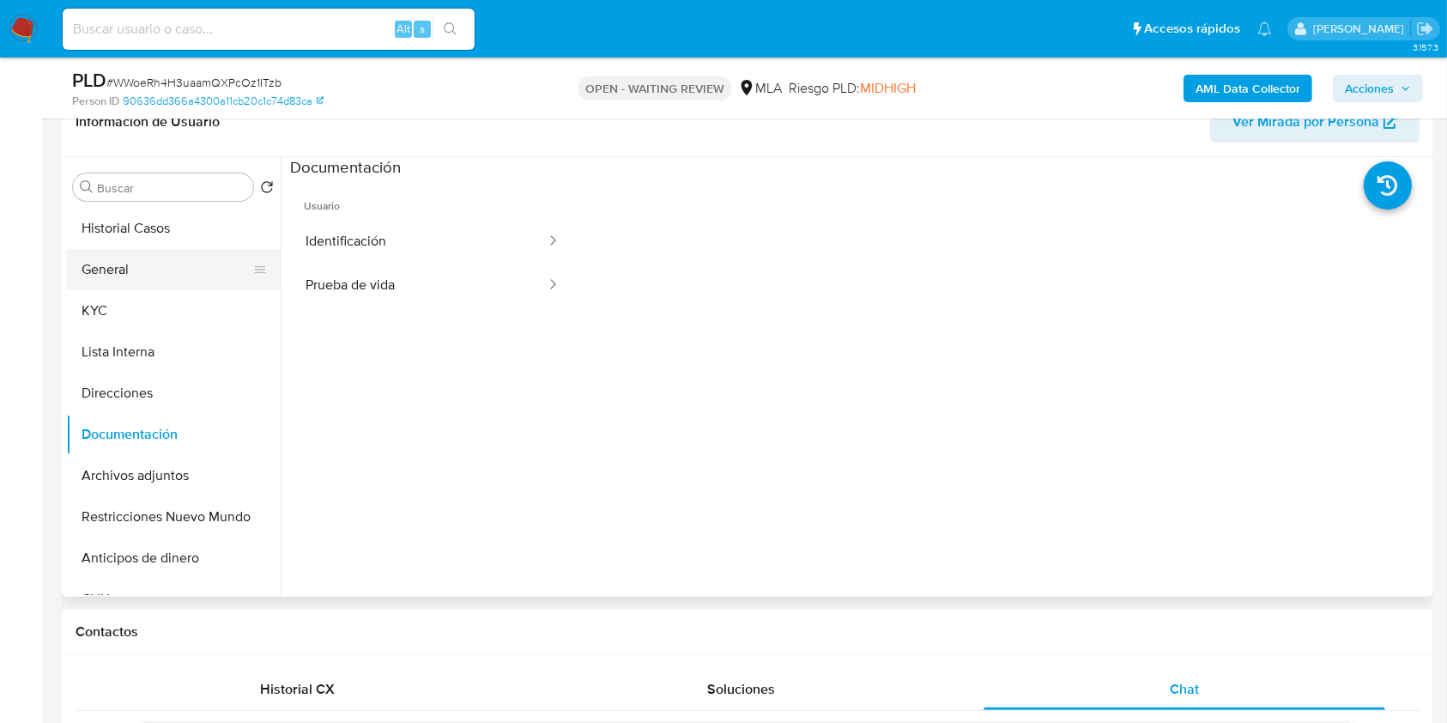
click at [221, 285] on button "General" at bounding box center [166, 269] width 201 height 41
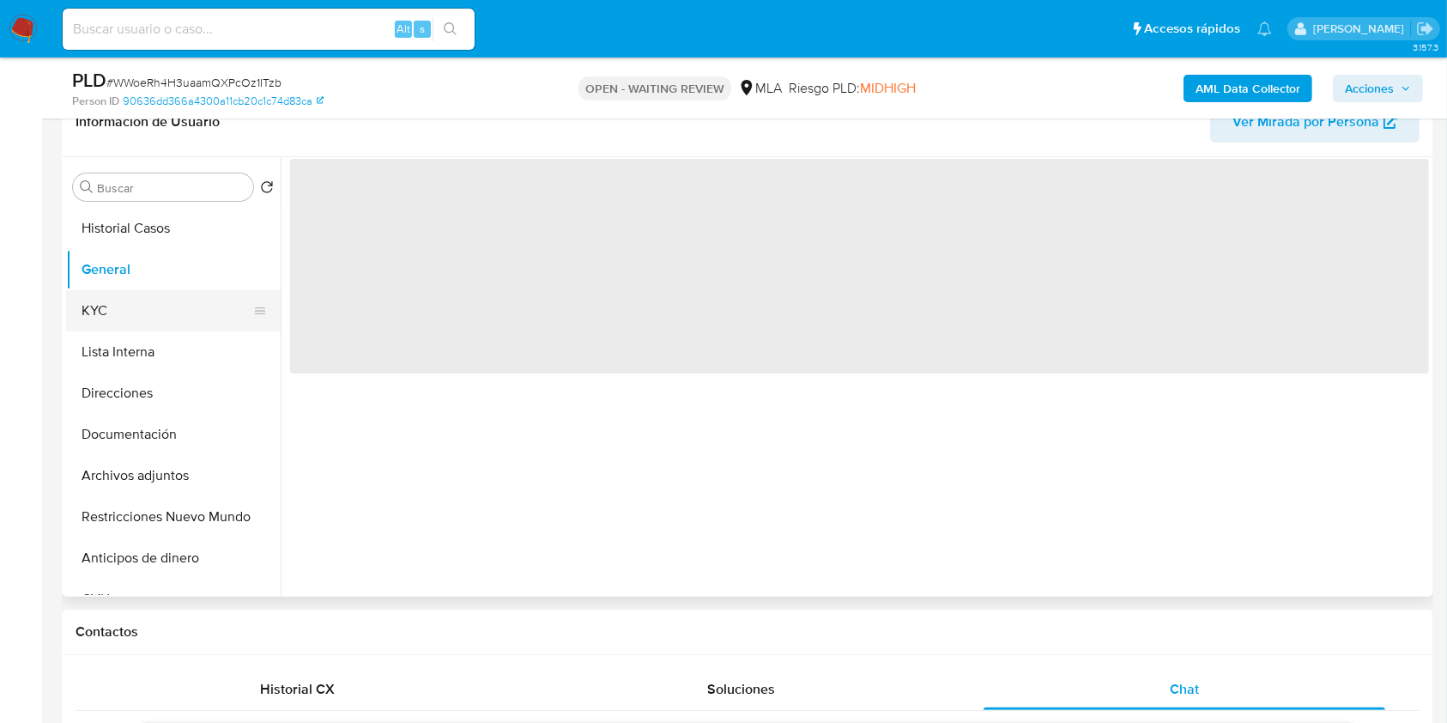
click at [200, 318] on button "KYC" at bounding box center [166, 310] width 201 height 41
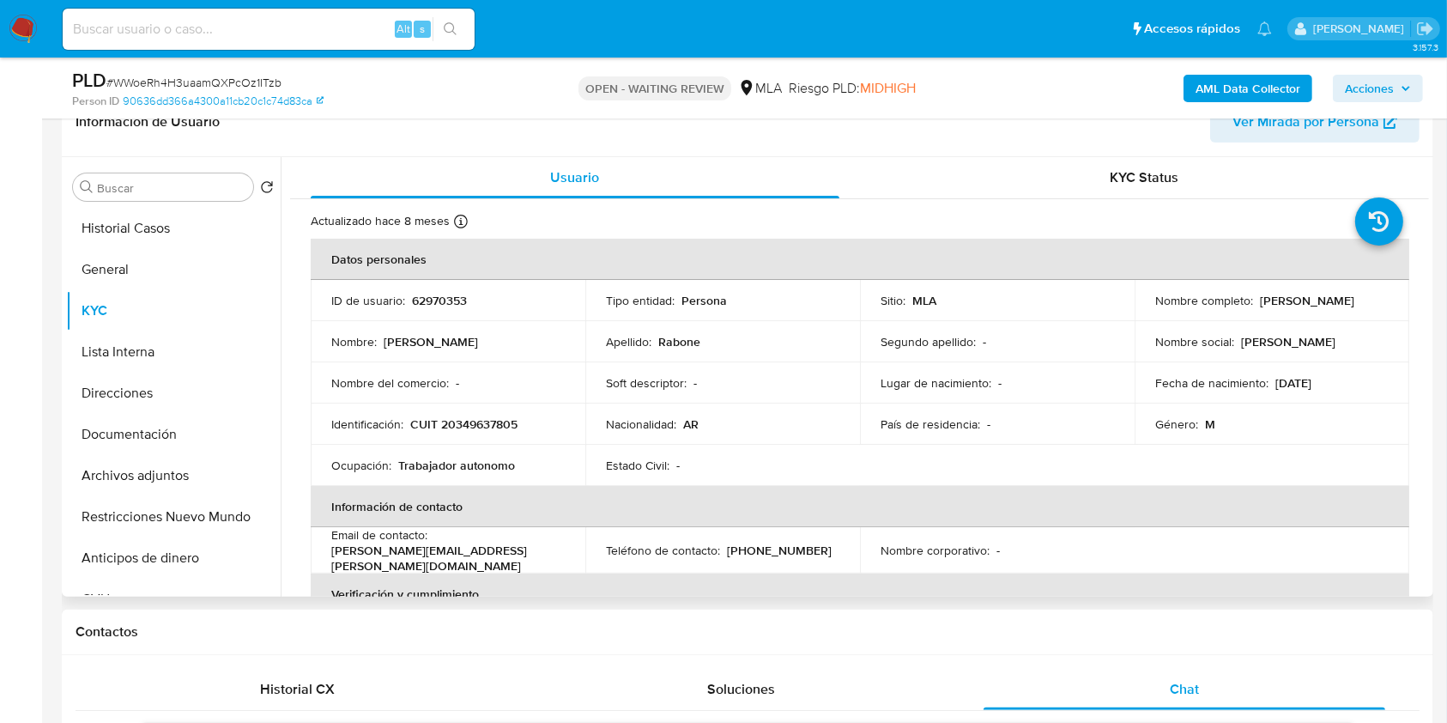
click at [476, 427] on p "CUIT 20349637805" at bounding box center [463, 423] width 107 height 15
copy p "20349637805"
drag, startPoint x: 540, startPoint y: 505, endPoint x: 487, endPoint y: 432, distance: 89.8
click at [530, 493] on th "Información de contacto" at bounding box center [860, 506] width 1098 height 41
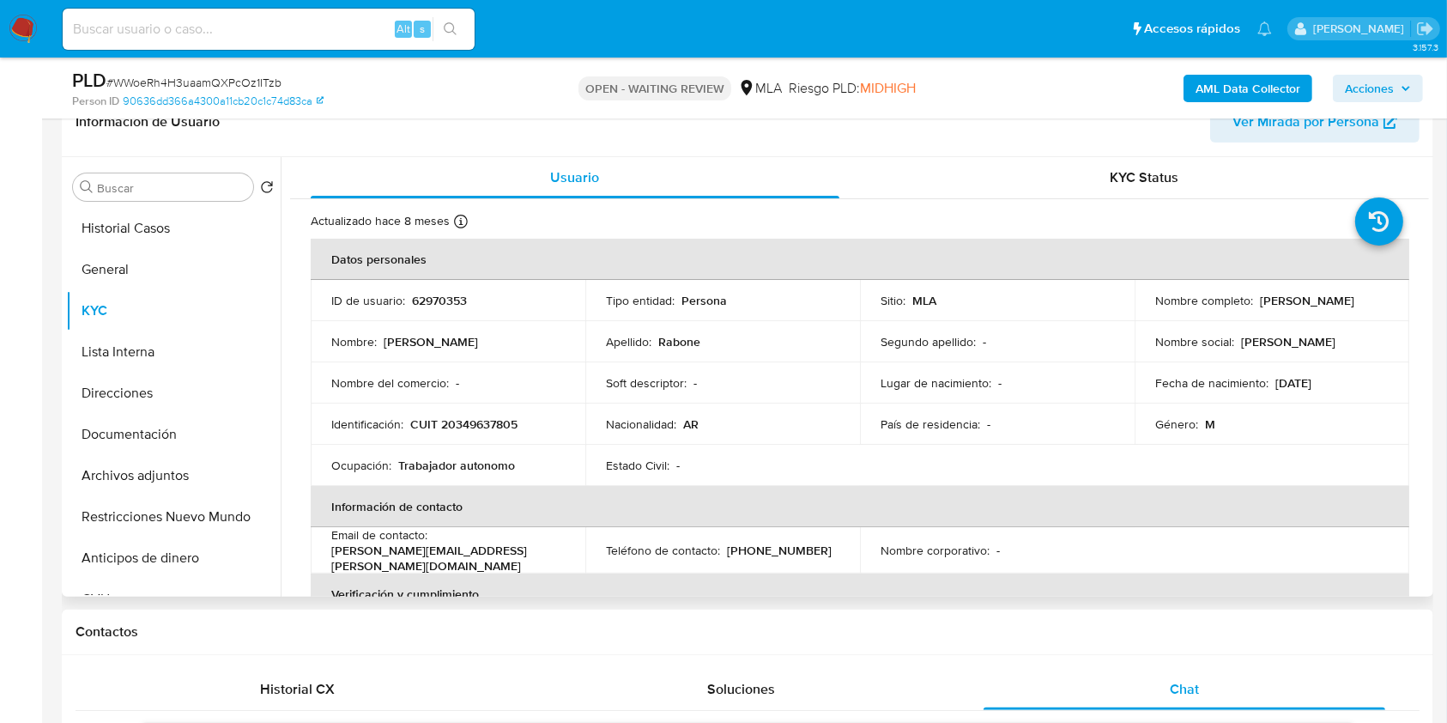
click at [484, 422] on p "CUIT 20349637805" at bounding box center [463, 423] width 107 height 15
copy p "20349637805"
click at [1279, 79] on b "AML Data Collector" at bounding box center [1247, 88] width 105 height 27
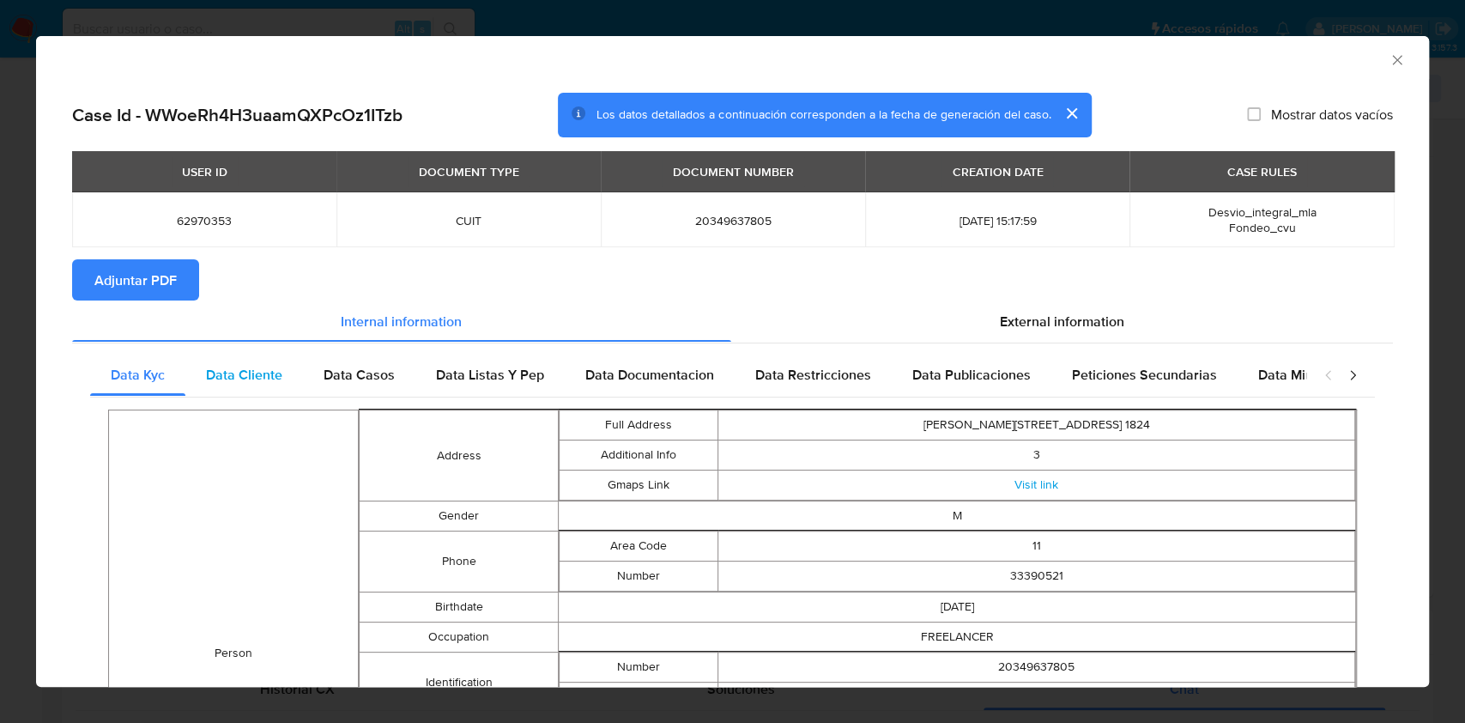
click at [220, 366] on span "Data Cliente" at bounding box center [244, 375] width 76 height 20
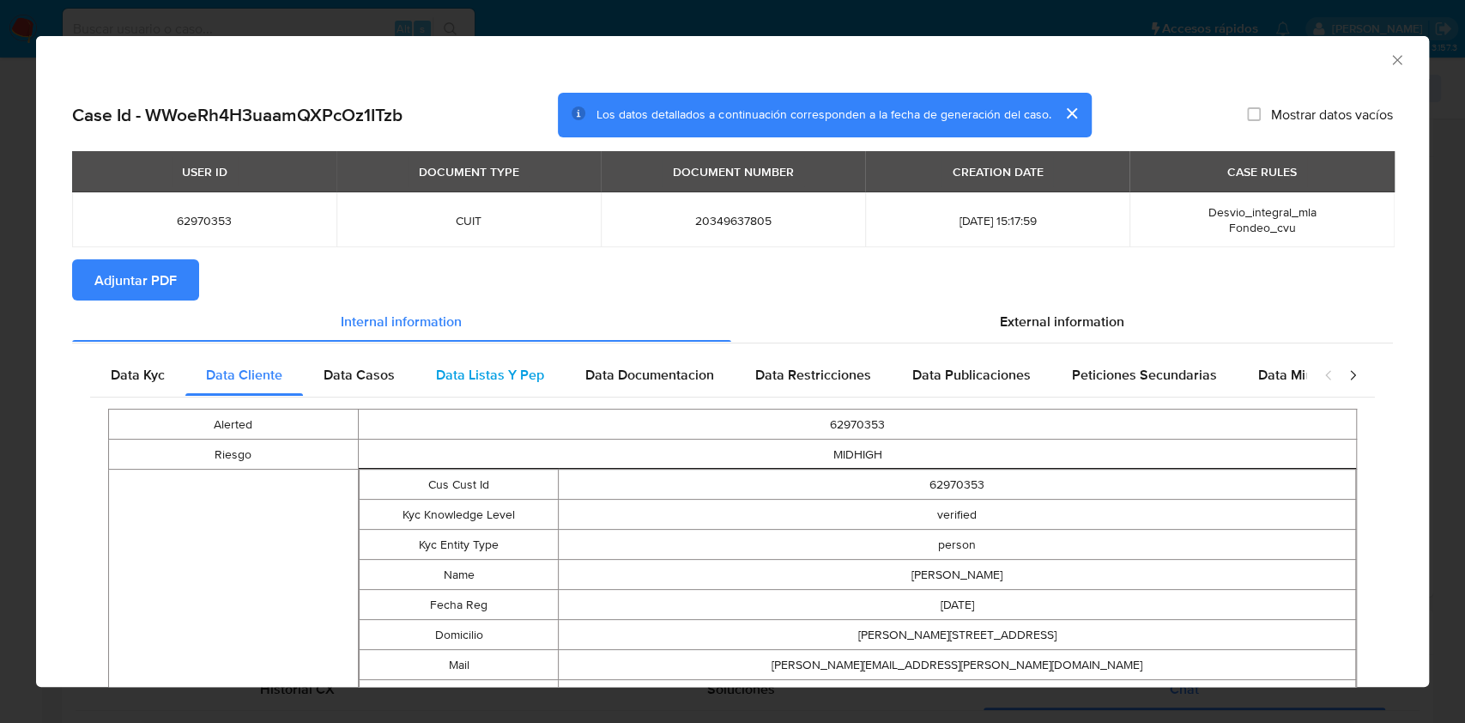
drag, startPoint x: 368, startPoint y: 364, endPoint x: 429, endPoint y: 366, distance: 61.0
click at [368, 365] on div "Data Casos" at bounding box center [359, 374] width 112 height 41
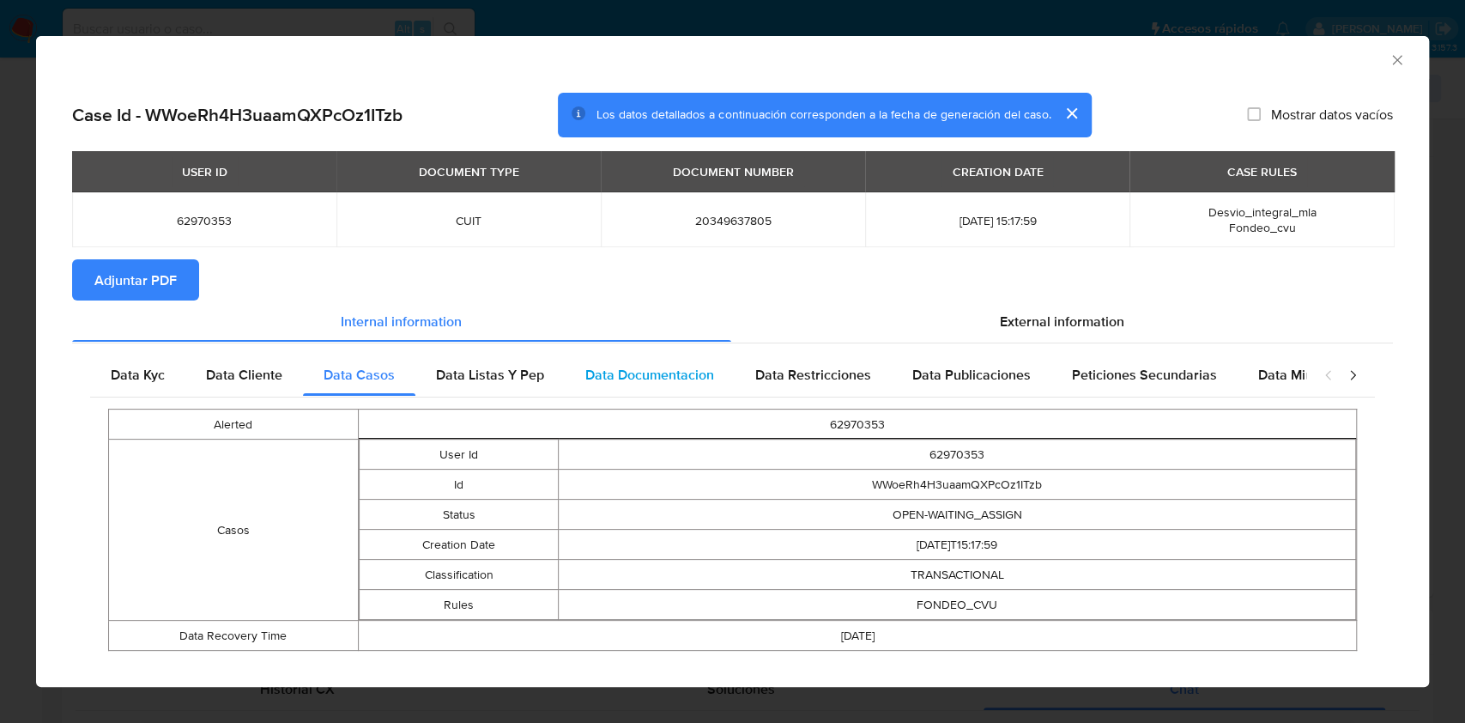
drag, startPoint x: 512, startPoint y: 377, endPoint x: 609, endPoint y: 386, distance: 97.4
click at [512, 377] on span "Data Listas Y Pep" at bounding box center [490, 375] width 108 height 20
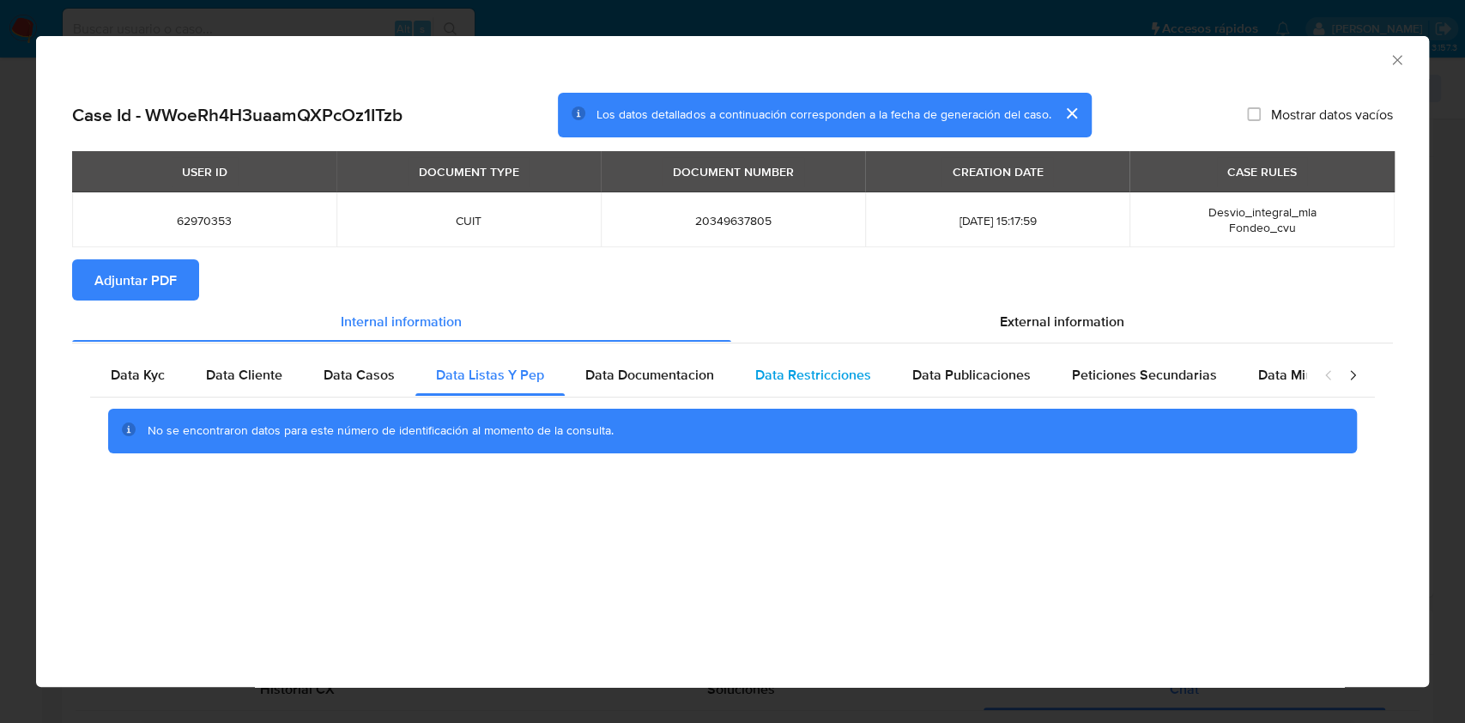
drag, startPoint x: 701, startPoint y: 390, endPoint x: 745, endPoint y: 379, distance: 45.2
click at [699, 390] on div "Data Documentacion" at bounding box center [650, 374] width 170 height 41
click at [796, 367] on span "Data Restricciones" at bounding box center [813, 375] width 116 height 20
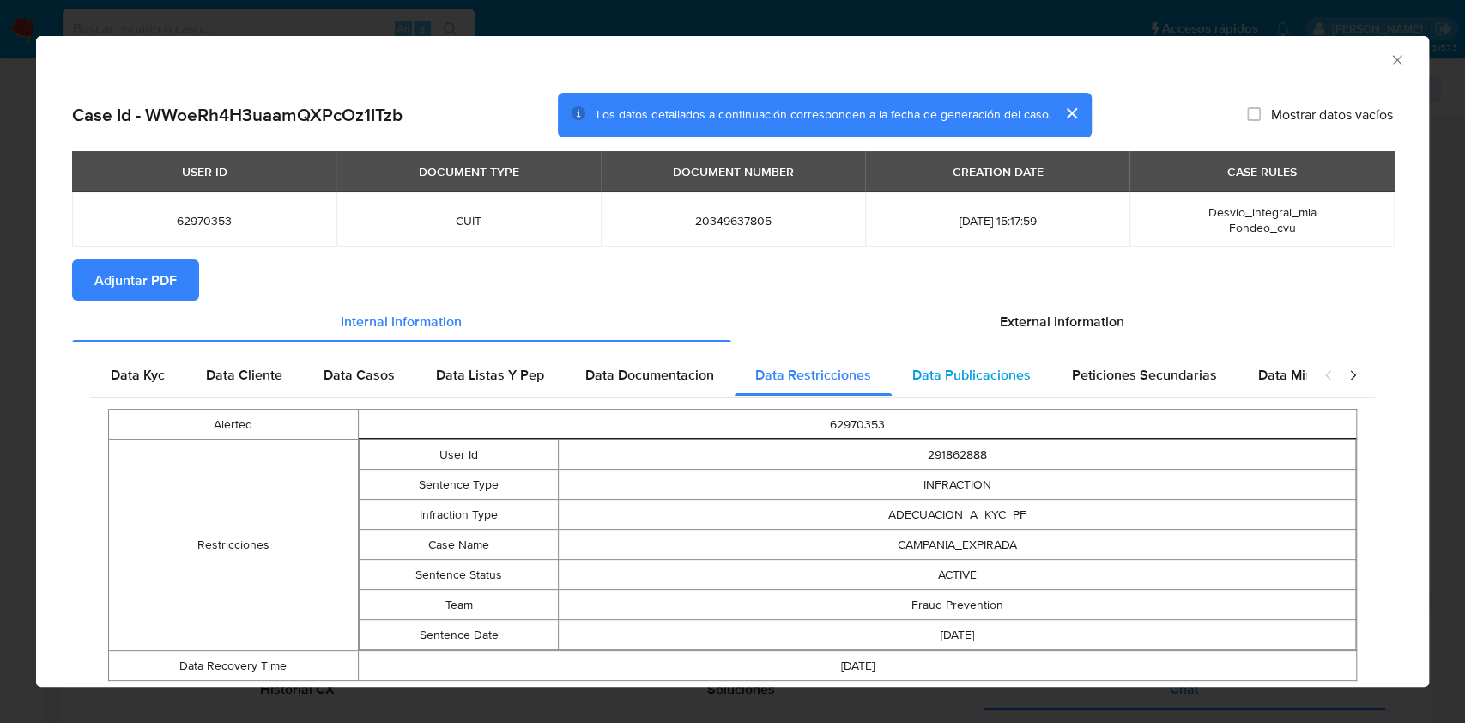
click at [961, 386] on div "Data Publicaciones" at bounding box center [972, 374] width 160 height 41
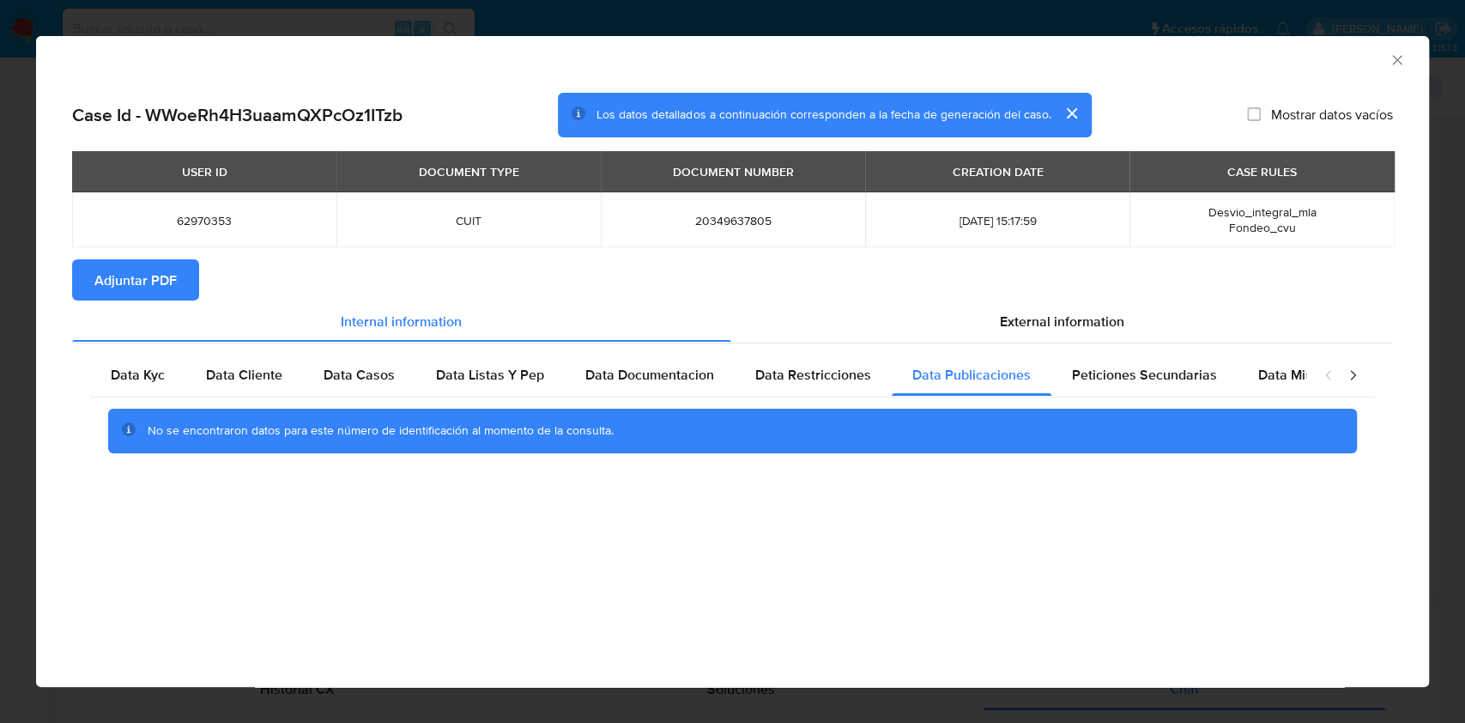
click at [1149, 397] on div "No se encontraron datos para este número de identificación al momento de la con…" at bounding box center [732, 430] width 1285 height 69
drag, startPoint x: 1165, startPoint y: 386, endPoint x: 1191, endPoint y: 386, distance: 25.7
click at [1165, 385] on div "Peticiones Secundarias" at bounding box center [1144, 374] width 186 height 41
click at [1259, 380] on span "Data Minoridad" at bounding box center [1305, 375] width 94 height 20
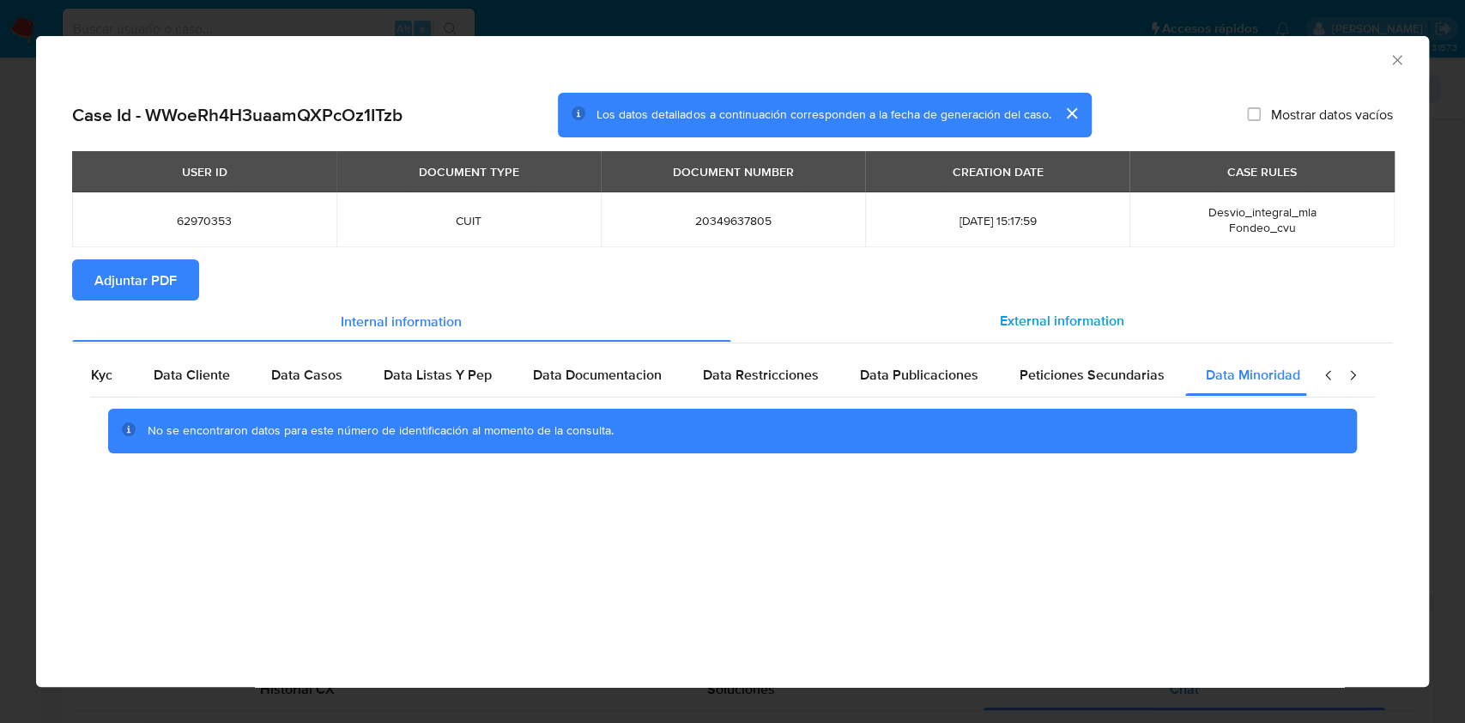
scroll to position [0, 57]
click at [1058, 319] on span "External information" at bounding box center [1062, 321] width 124 height 20
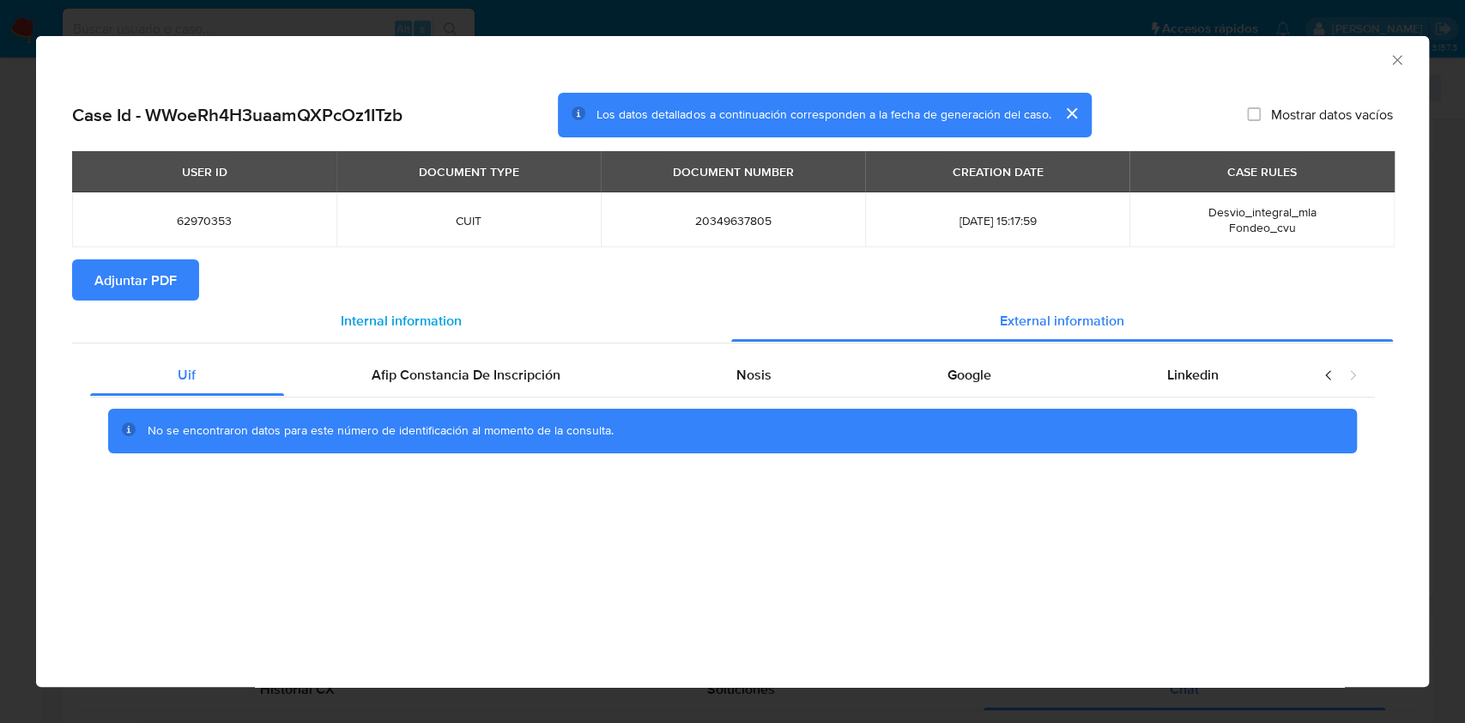
scroll to position [0, 0]
click at [472, 362] on div "Afip Constancia De Inscripción" at bounding box center [466, 374] width 365 height 41
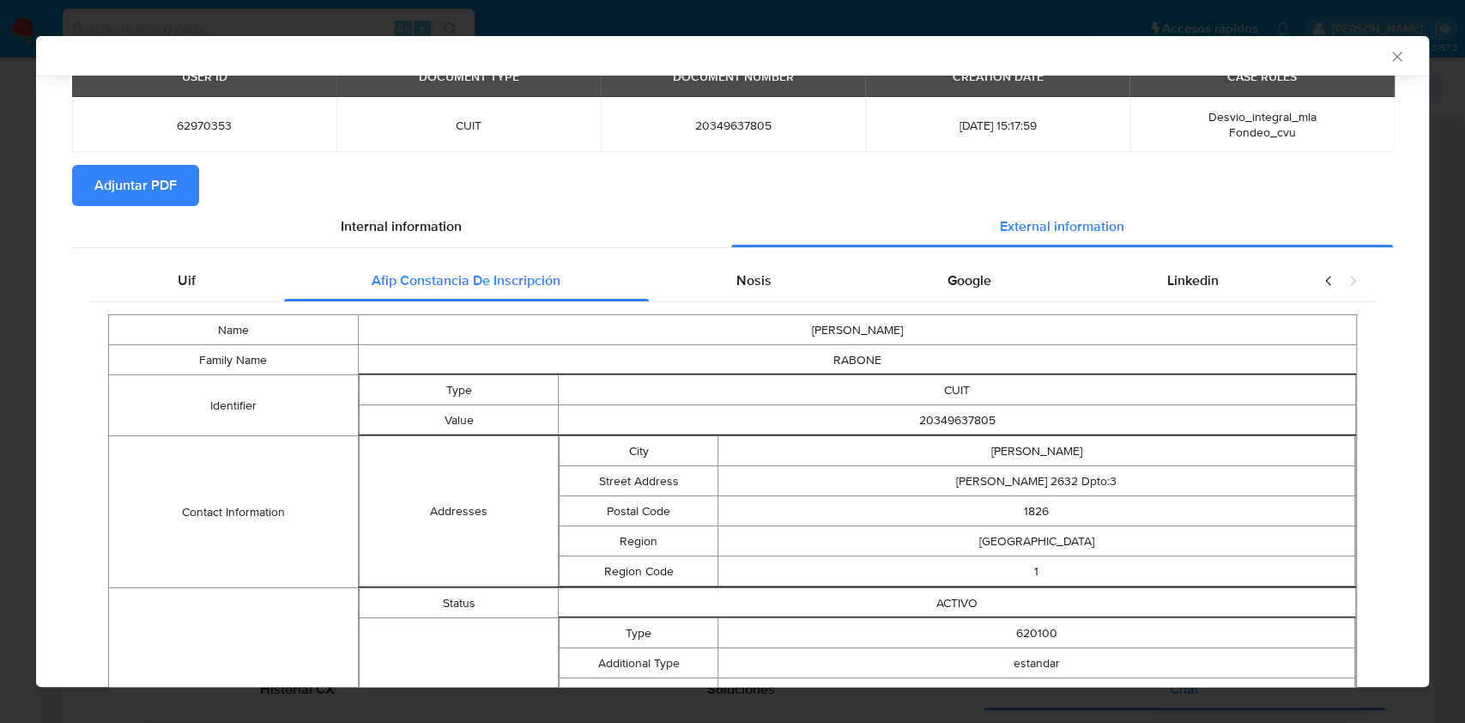
scroll to position [225, 0]
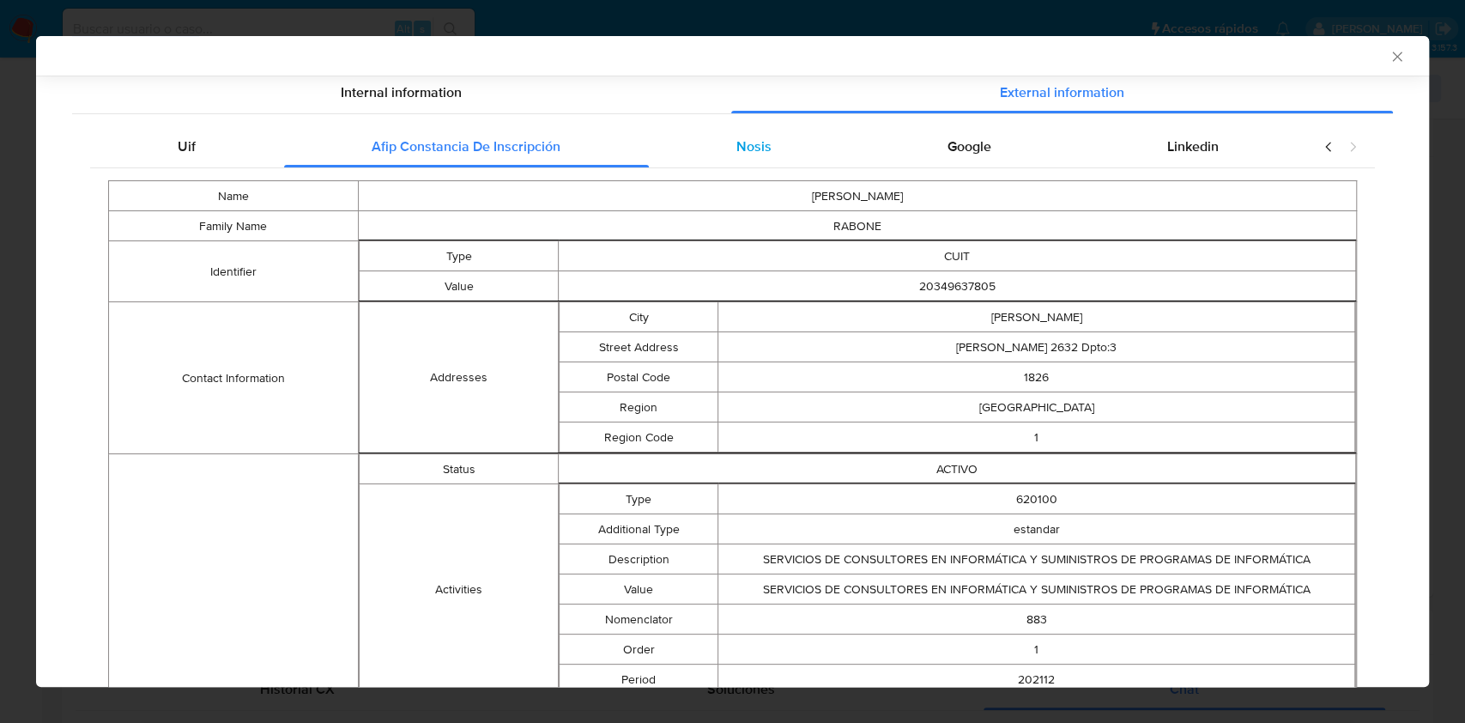
click at [735, 127] on div "Nosis" at bounding box center [754, 146] width 211 height 41
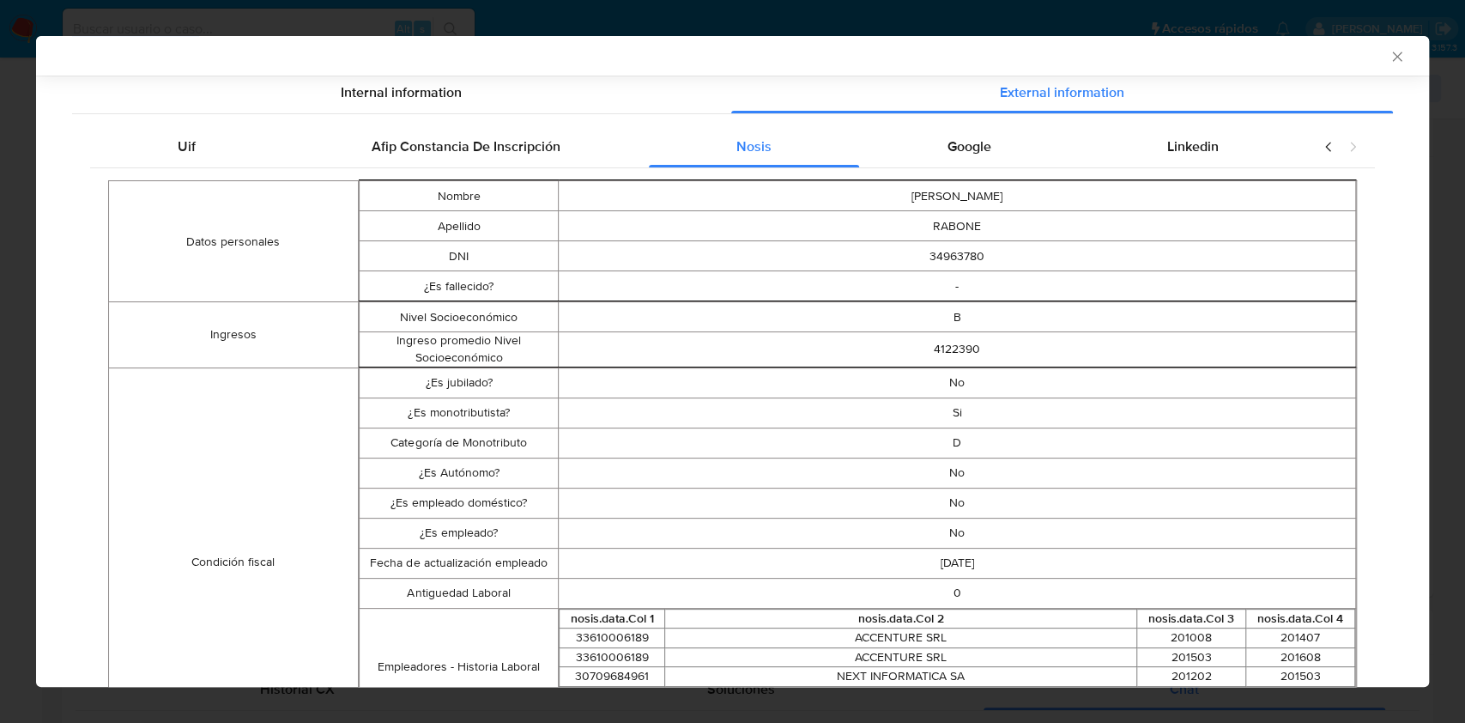
click at [954, 143] on span "Google" at bounding box center [969, 146] width 44 height 20
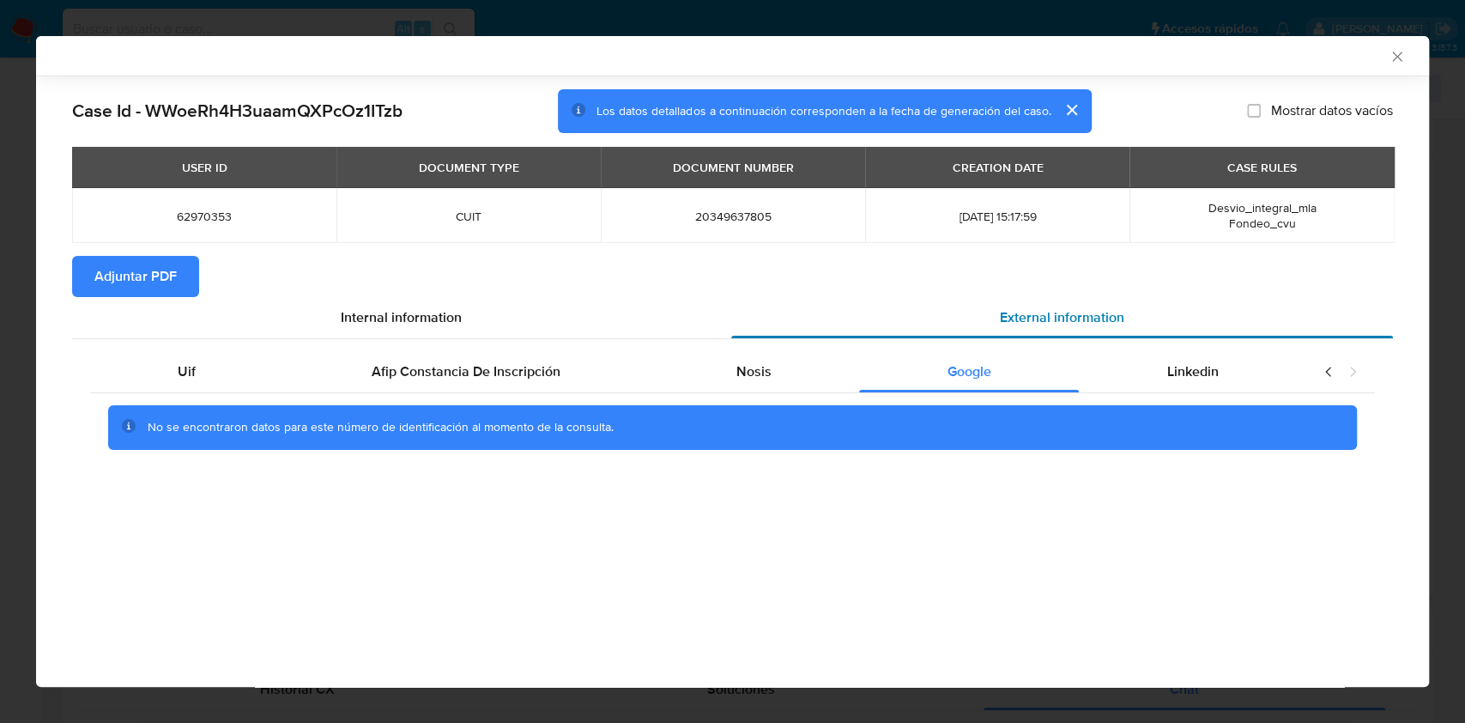
drag, startPoint x: 765, startPoint y: 371, endPoint x: 1019, endPoint y: 308, distance: 262.5
click at [785, 365] on div "Nosis" at bounding box center [754, 371] width 211 height 41
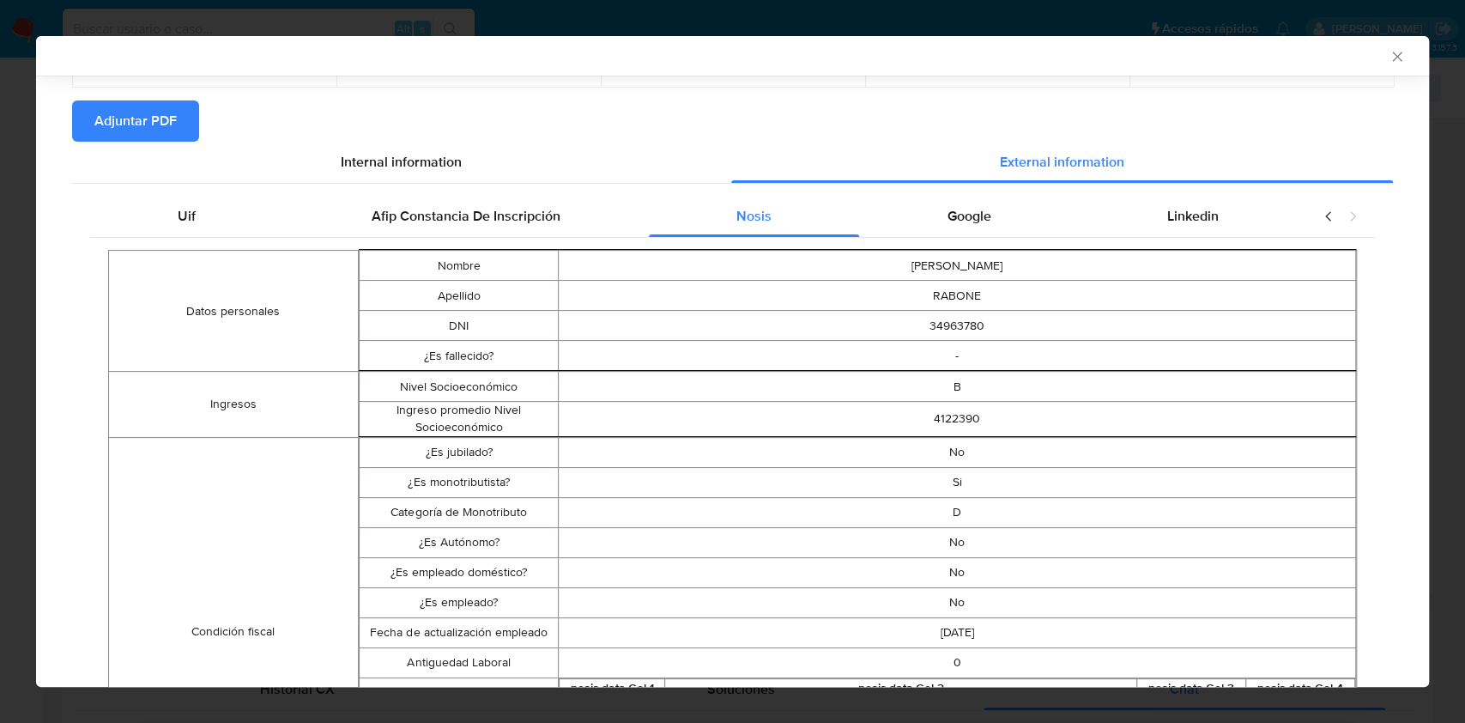
scroll to position [148, 0]
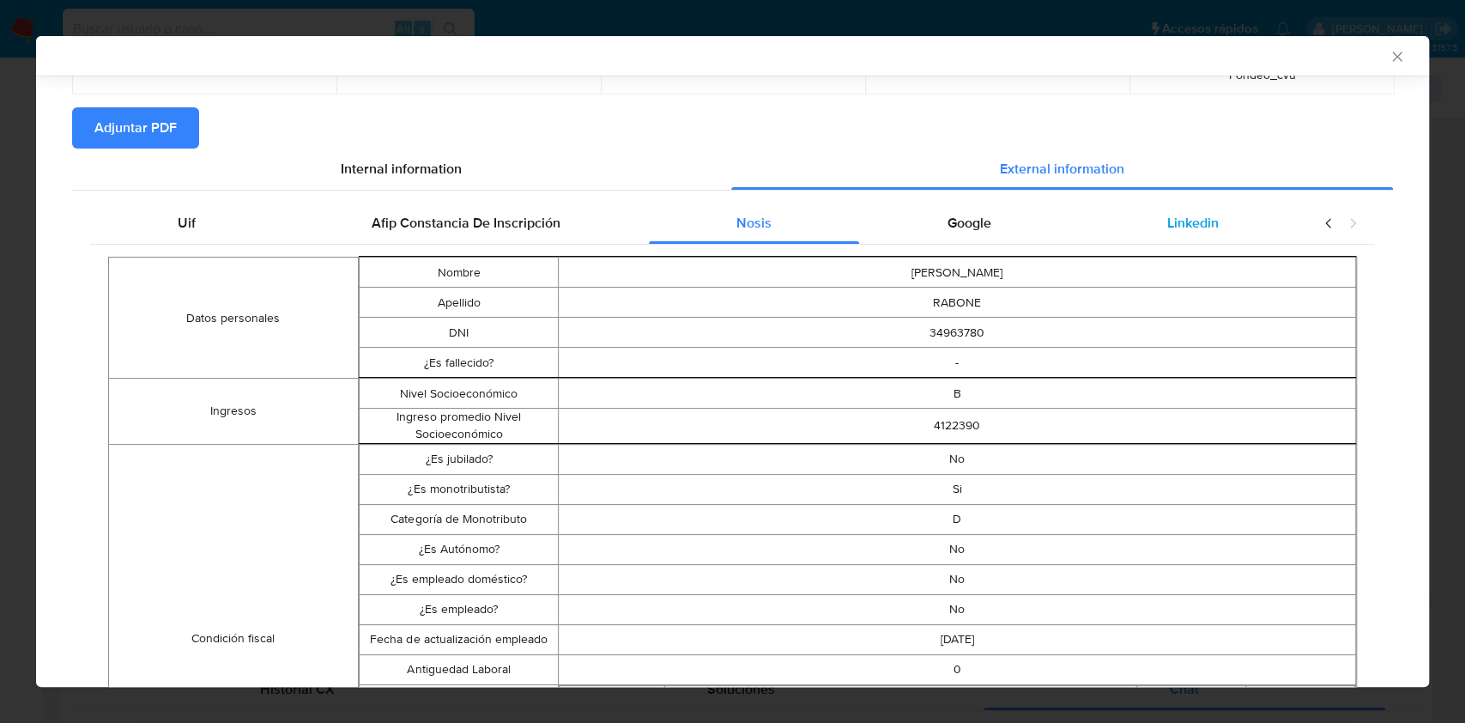
click at [1167, 215] on span "Linkedin" at bounding box center [1192, 223] width 51 height 20
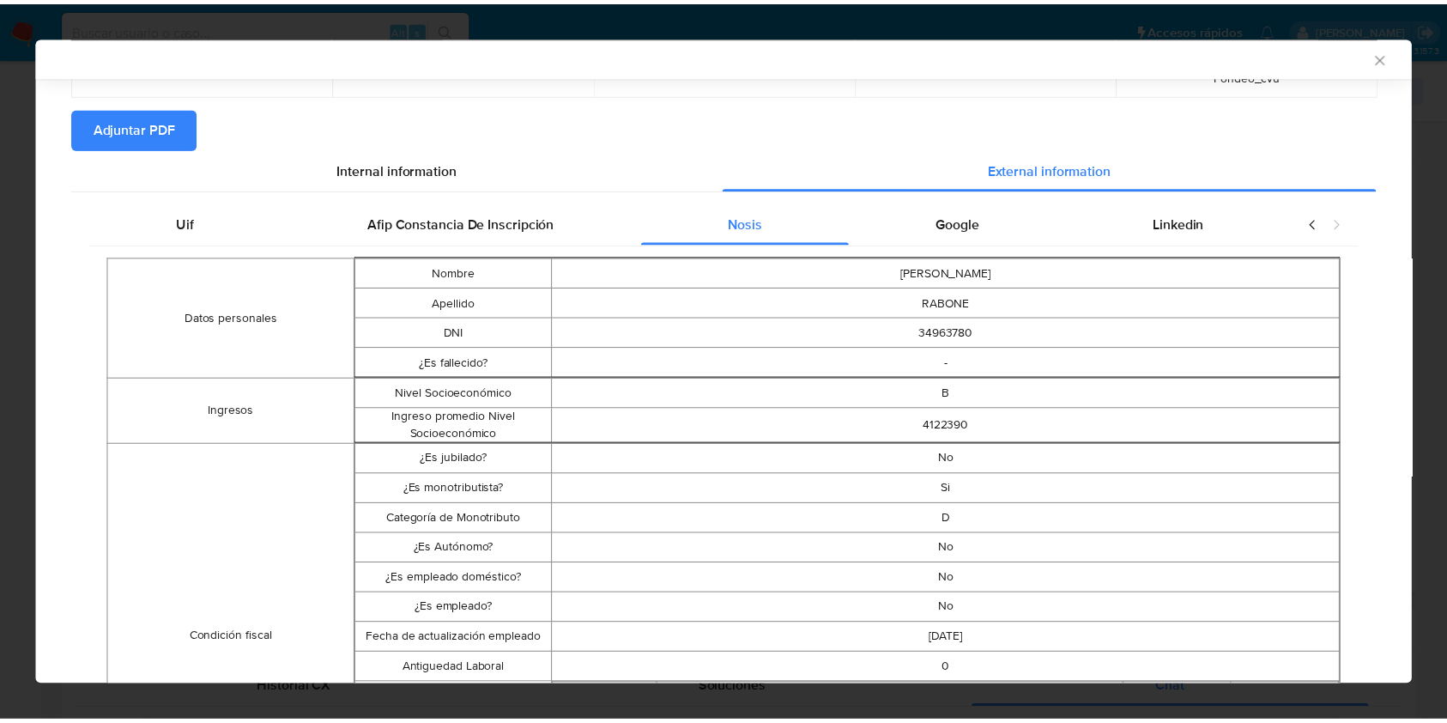
scroll to position [0, 0]
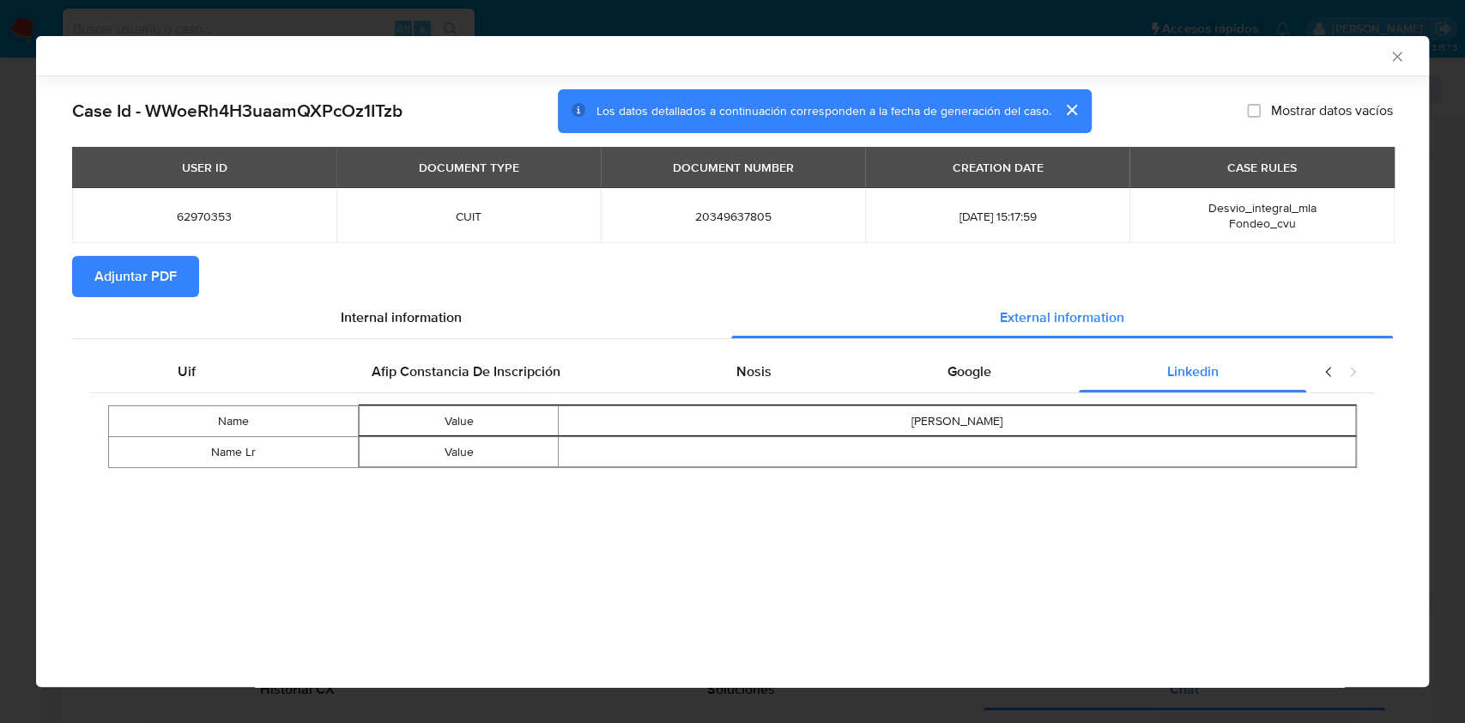
click at [118, 280] on span "Adjuntar PDF" at bounding box center [135, 276] width 82 height 38
click at [1400, 57] on icon "Cerrar ventana" at bounding box center [1396, 56] width 17 height 17
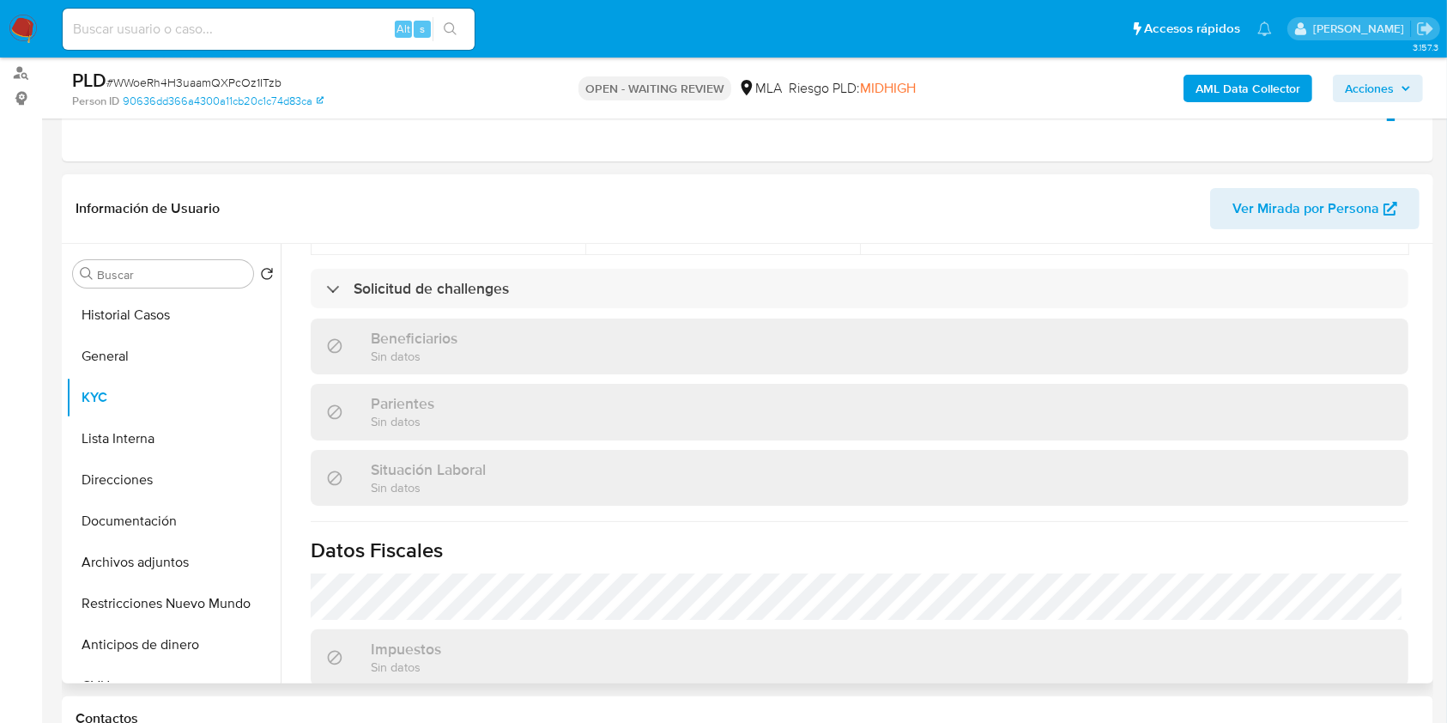
scroll to position [886, 0]
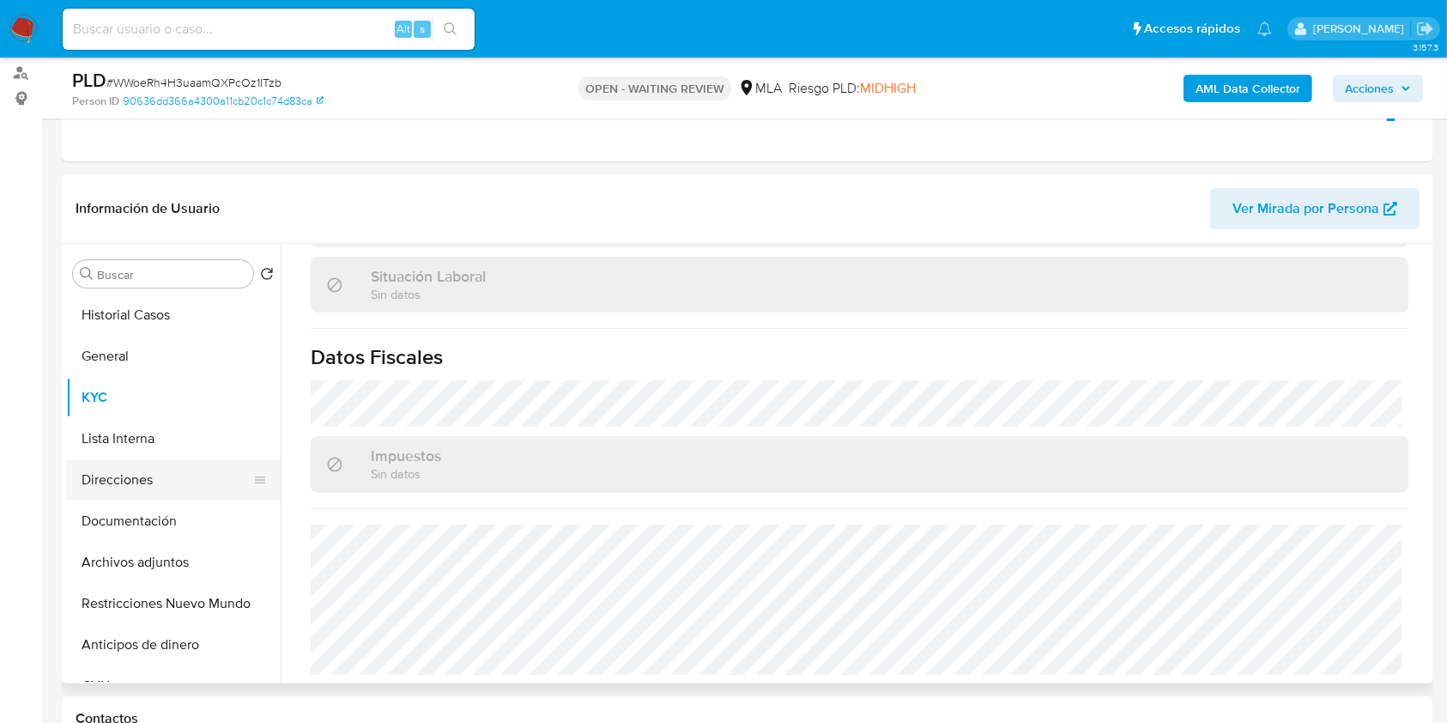
click at [192, 468] on button "Direcciones" at bounding box center [166, 479] width 201 height 41
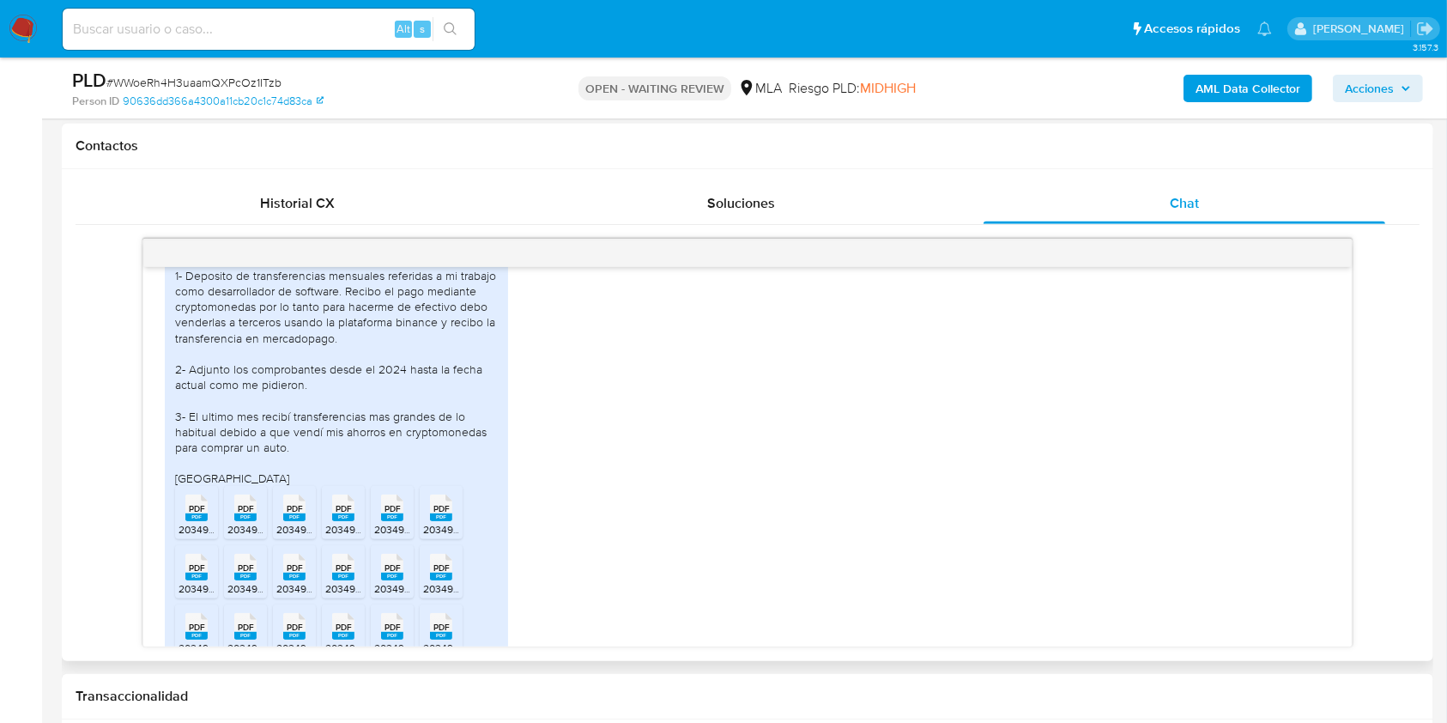
scroll to position [970, 0]
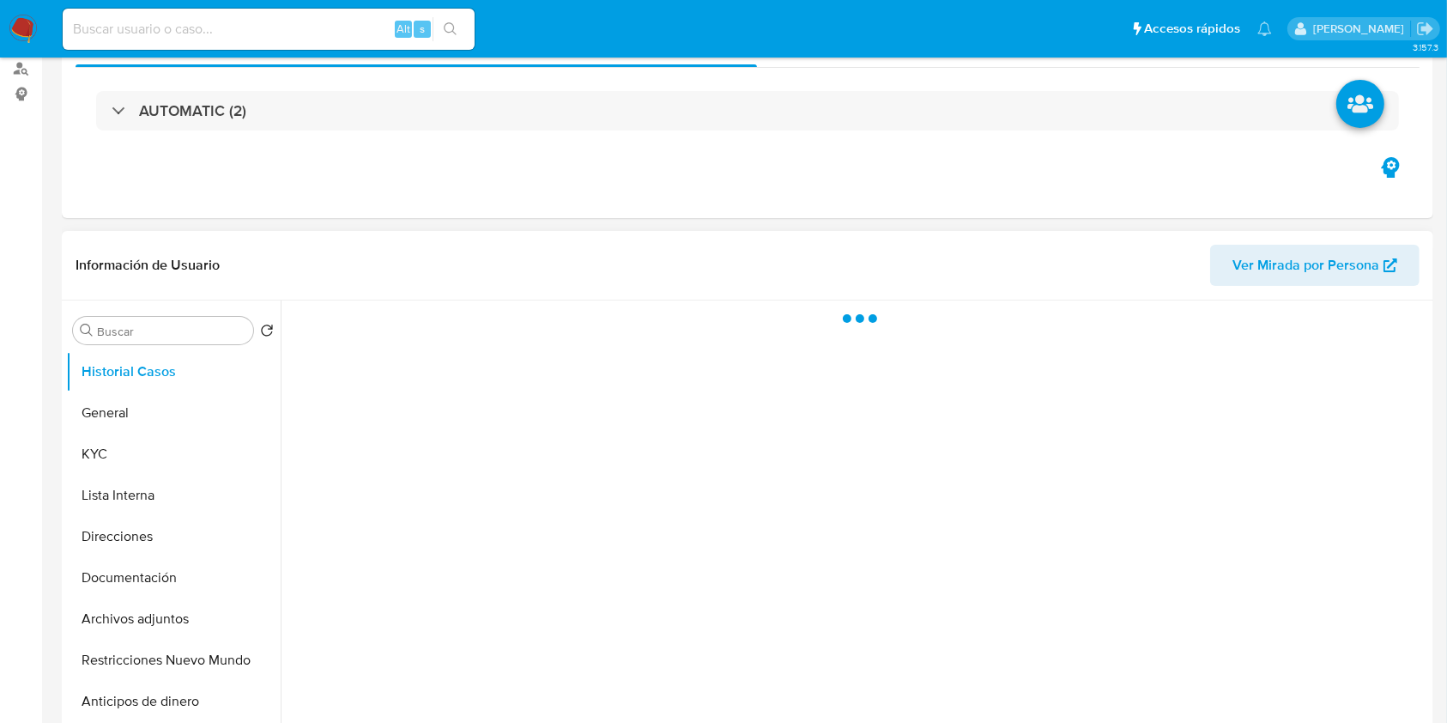
scroll to position [228, 0]
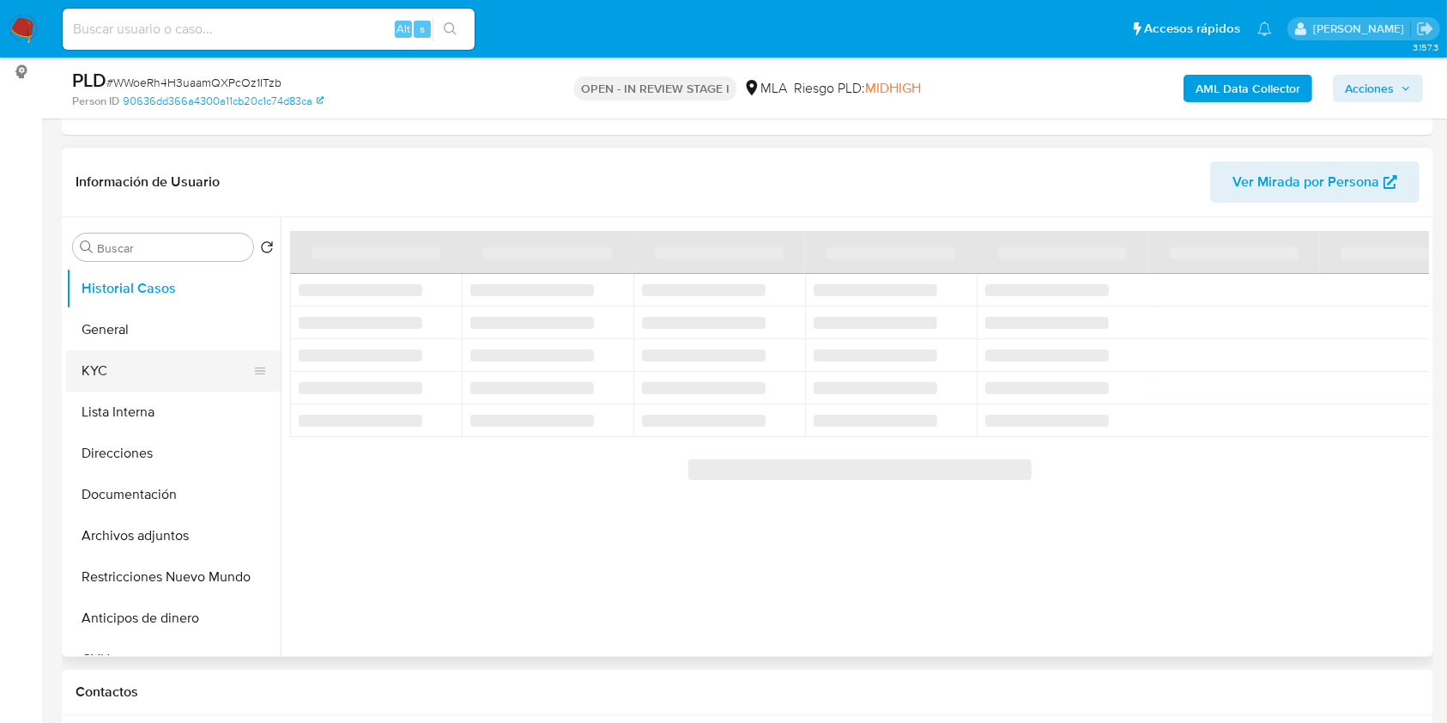
click at [148, 380] on button "KYC" at bounding box center [166, 370] width 201 height 41
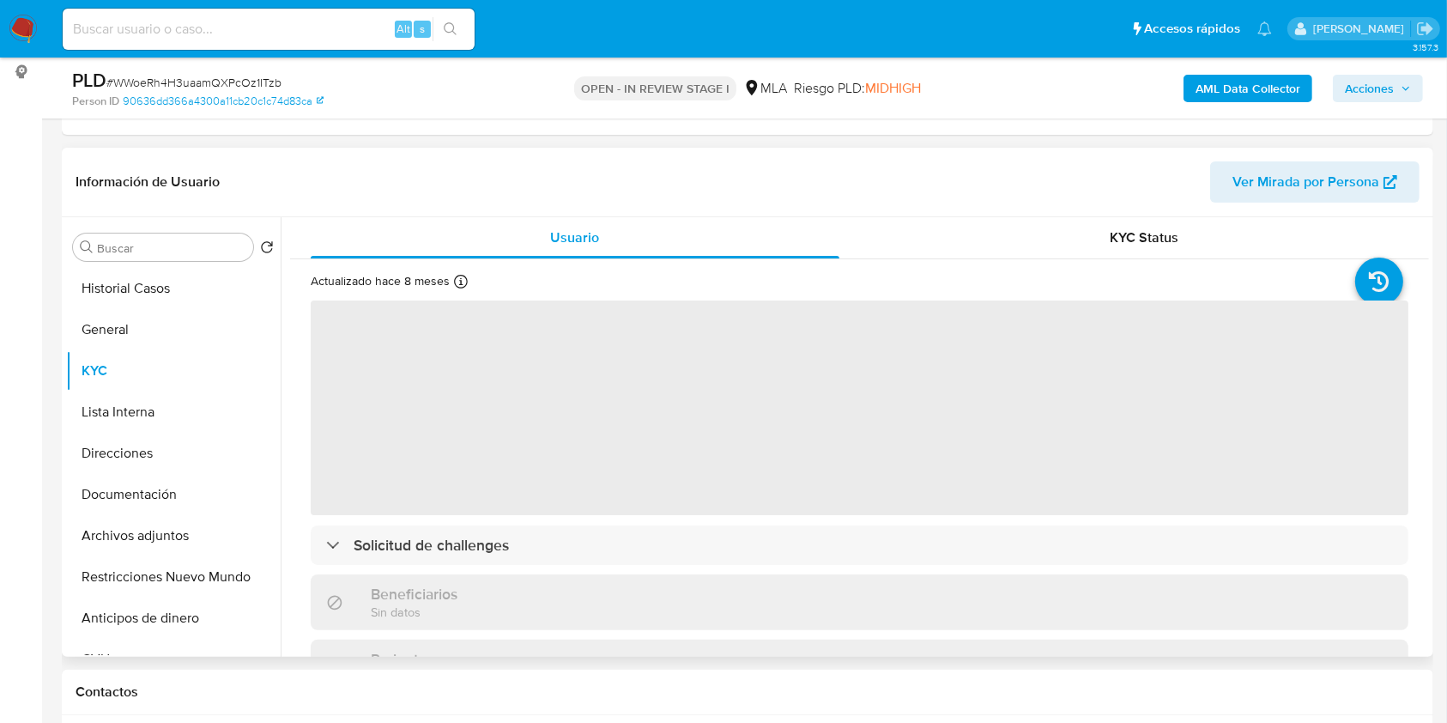
select select "10"
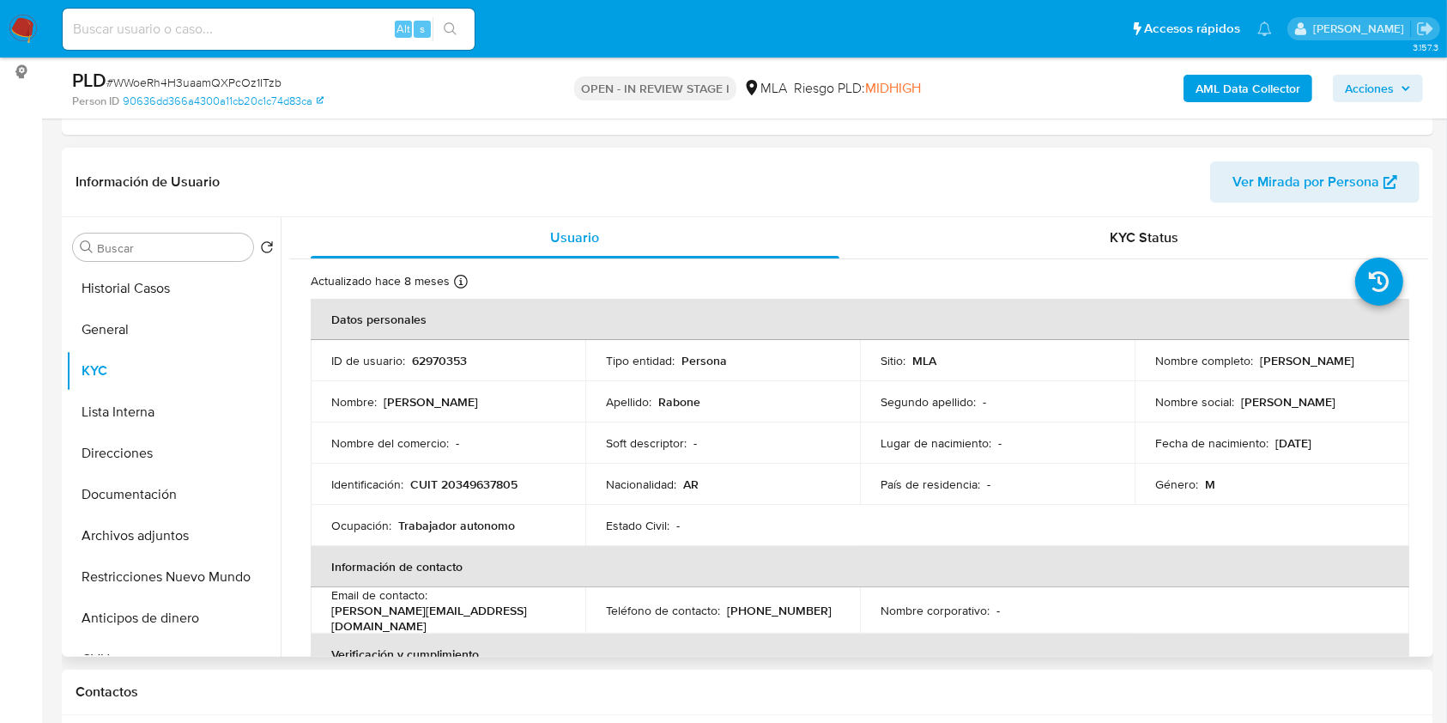
drag, startPoint x: 1256, startPoint y: 366, endPoint x: 1384, endPoint y: 366, distance: 127.9
click at [1384, 366] on td "Nombre completo : Javier Adrian Rabone" at bounding box center [1271, 360] width 275 height 41
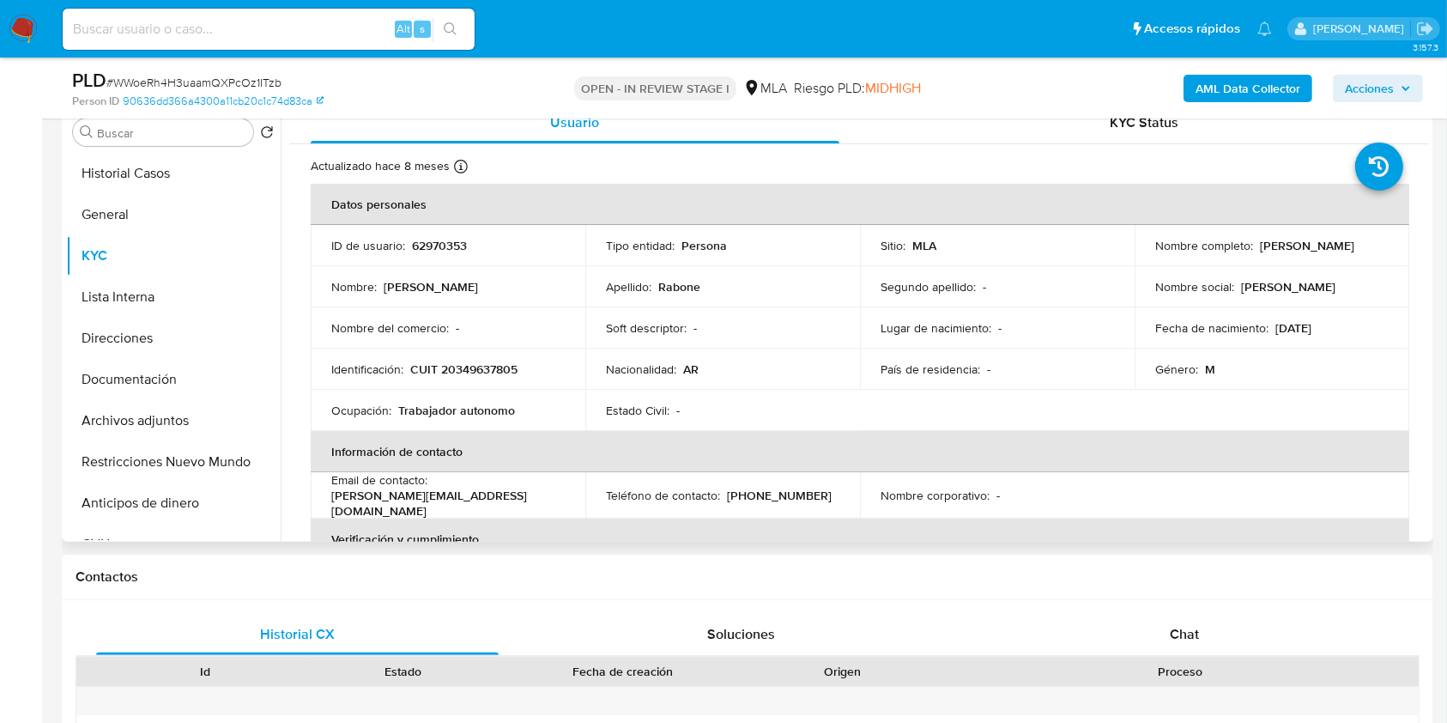
click at [1174, 636] on span "Chat" at bounding box center [1184, 634] width 29 height 20
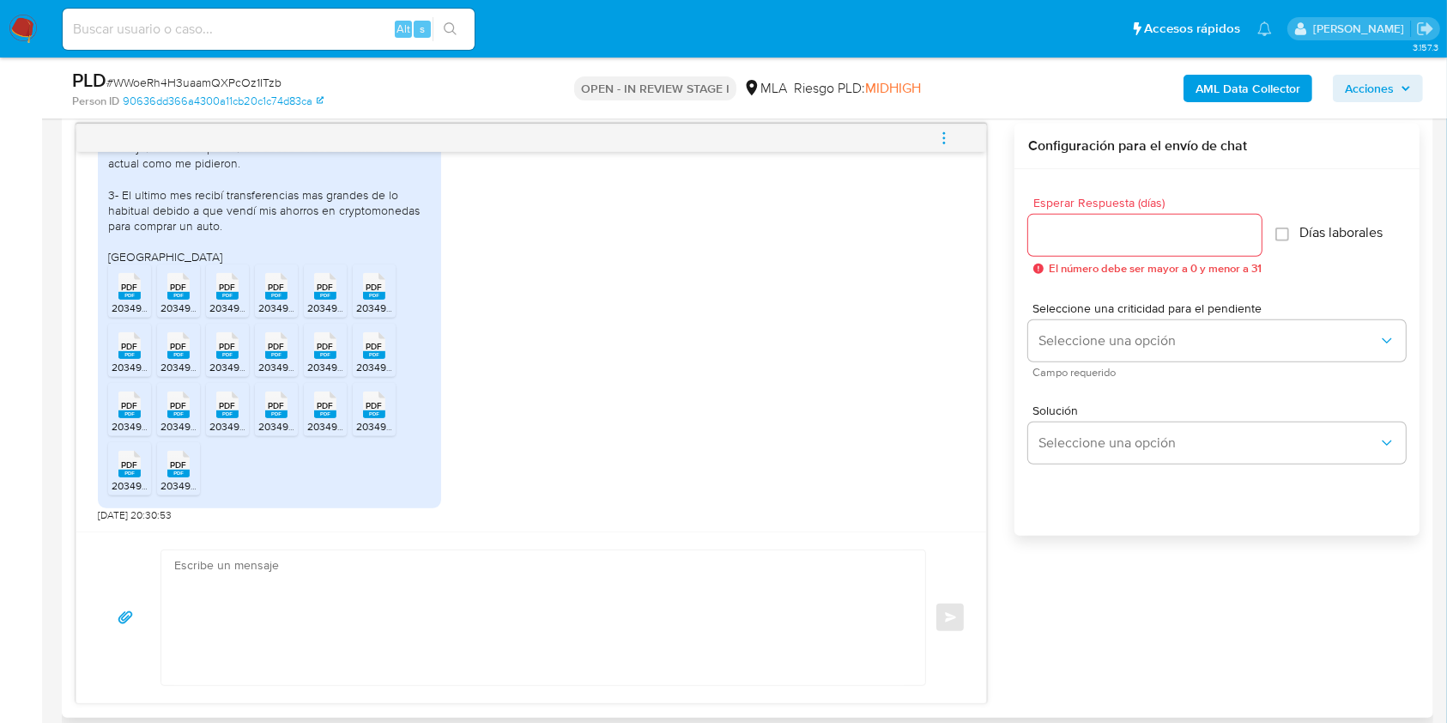
scroll to position [893, 0]
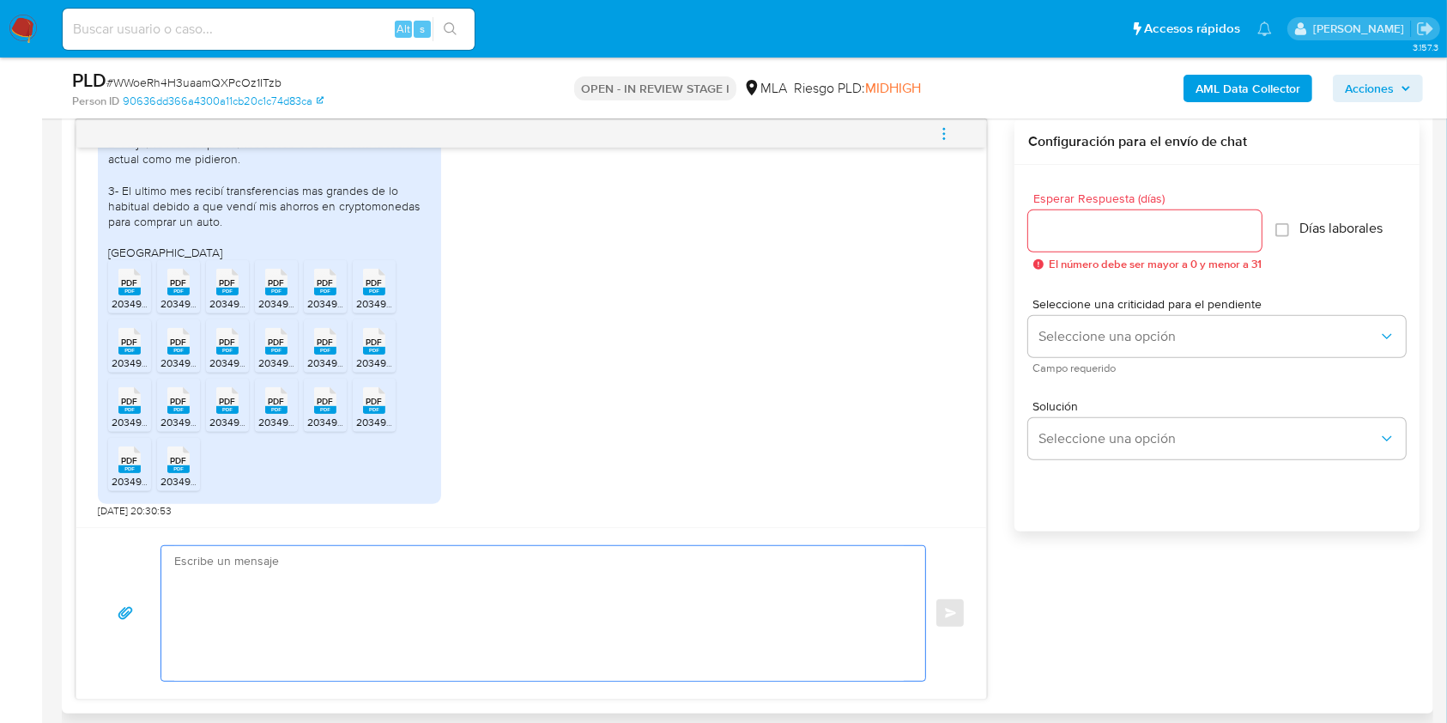
click at [532, 625] on textarea at bounding box center [538, 613] width 729 height 135
paste textarea "Hola Javier Adrian Rabone, Muchas gracias por la respuesta. Te confirmamos la r…"
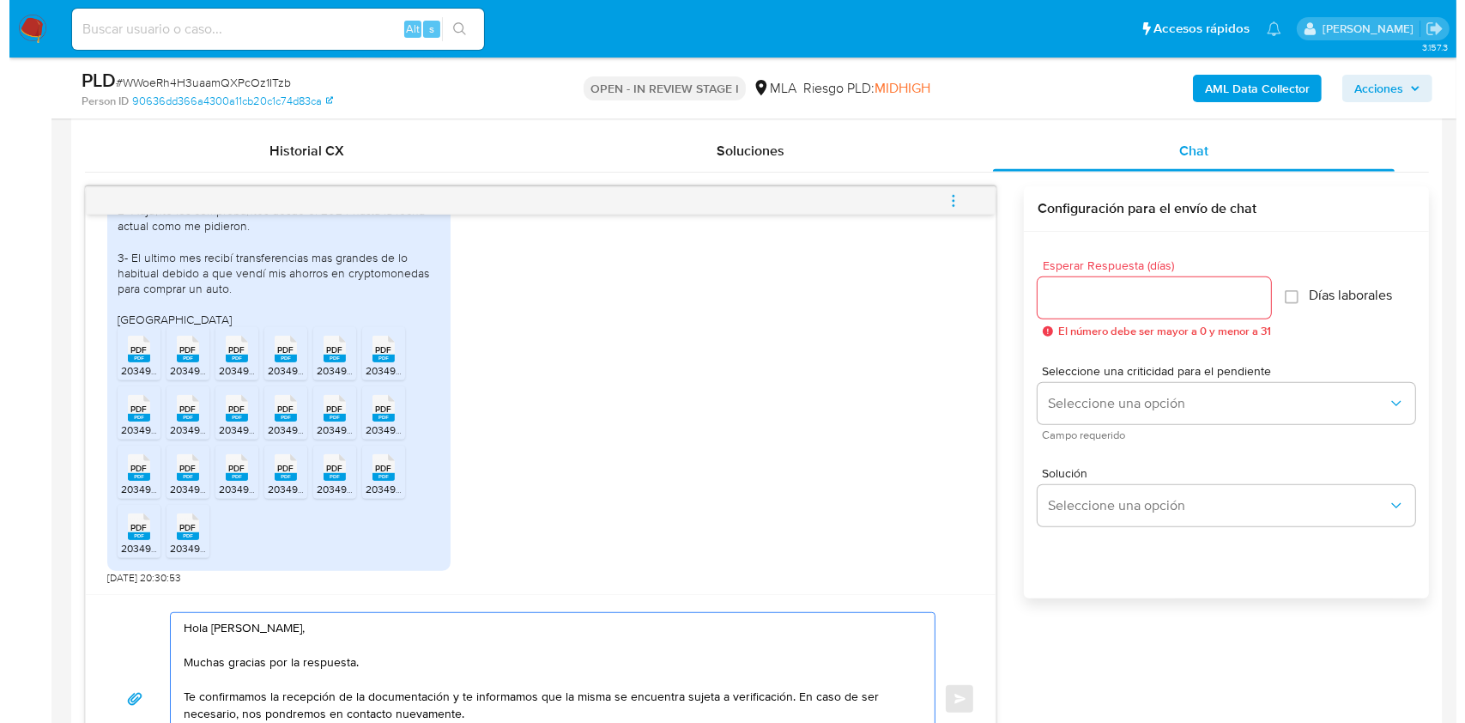
scroll to position [823, 0]
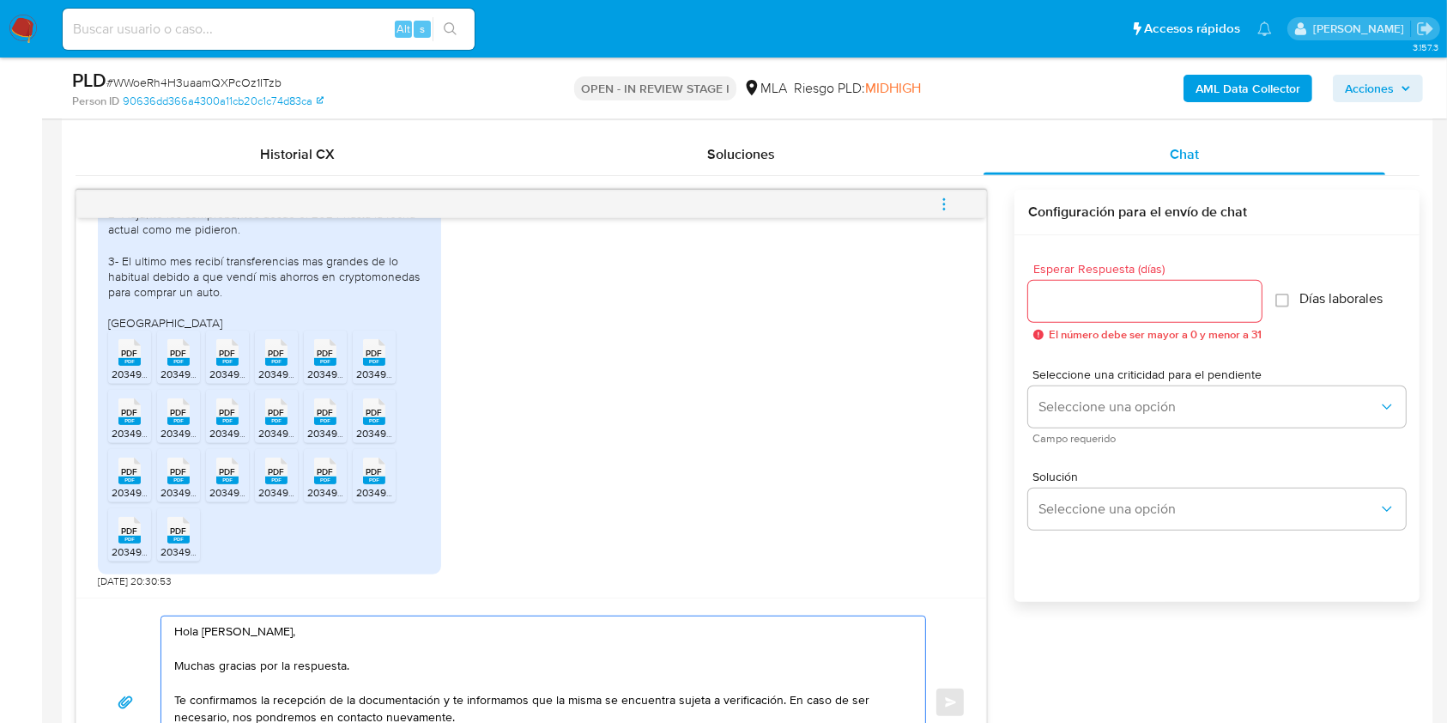
type textarea "Hola Javier Adrian Rabone, Muchas gracias por la respuesta. Te confirmamos la r…"
click at [1050, 302] on input "Esperar Respuesta (días)" at bounding box center [1144, 301] width 233 height 22
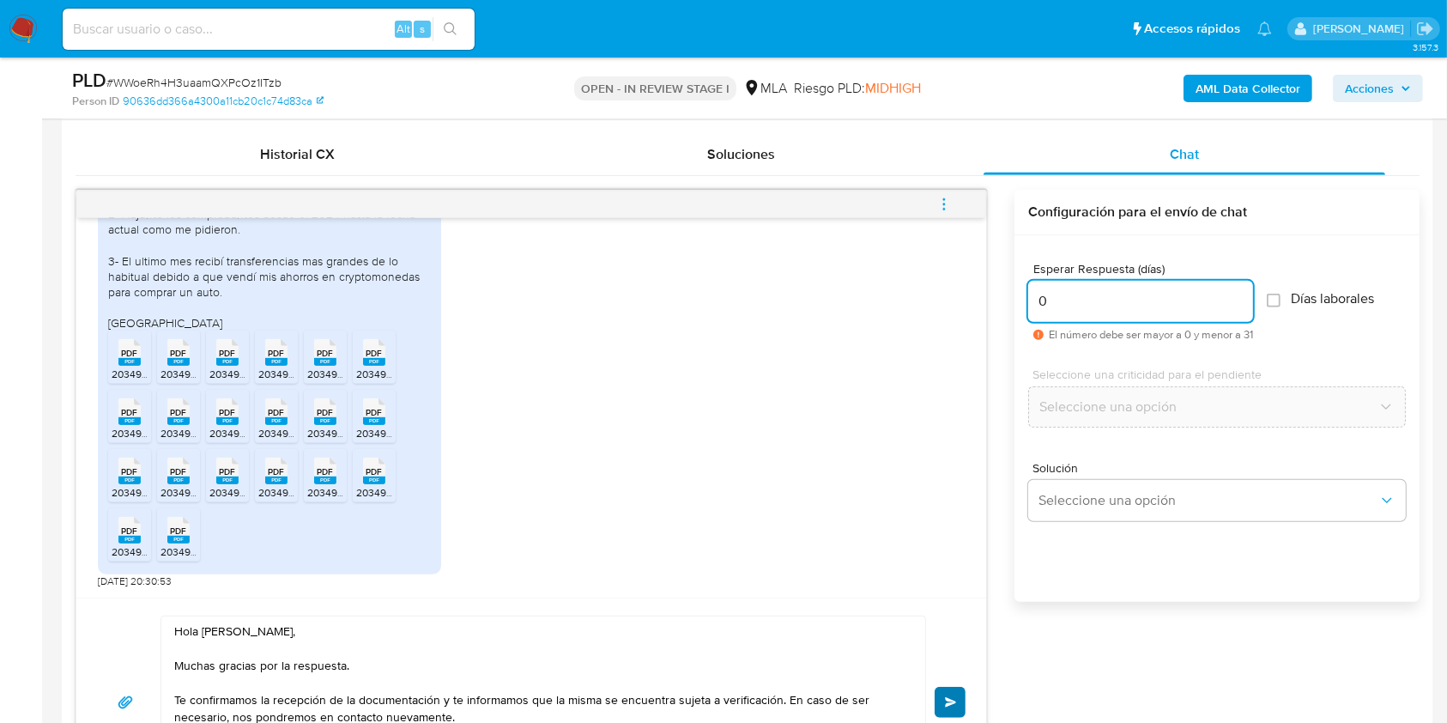
type input "0"
click at [942, 705] on button "Enviar" at bounding box center [950, 702] width 31 height 31
click at [942, 211] on span "menu-action" at bounding box center [943, 204] width 15 height 41
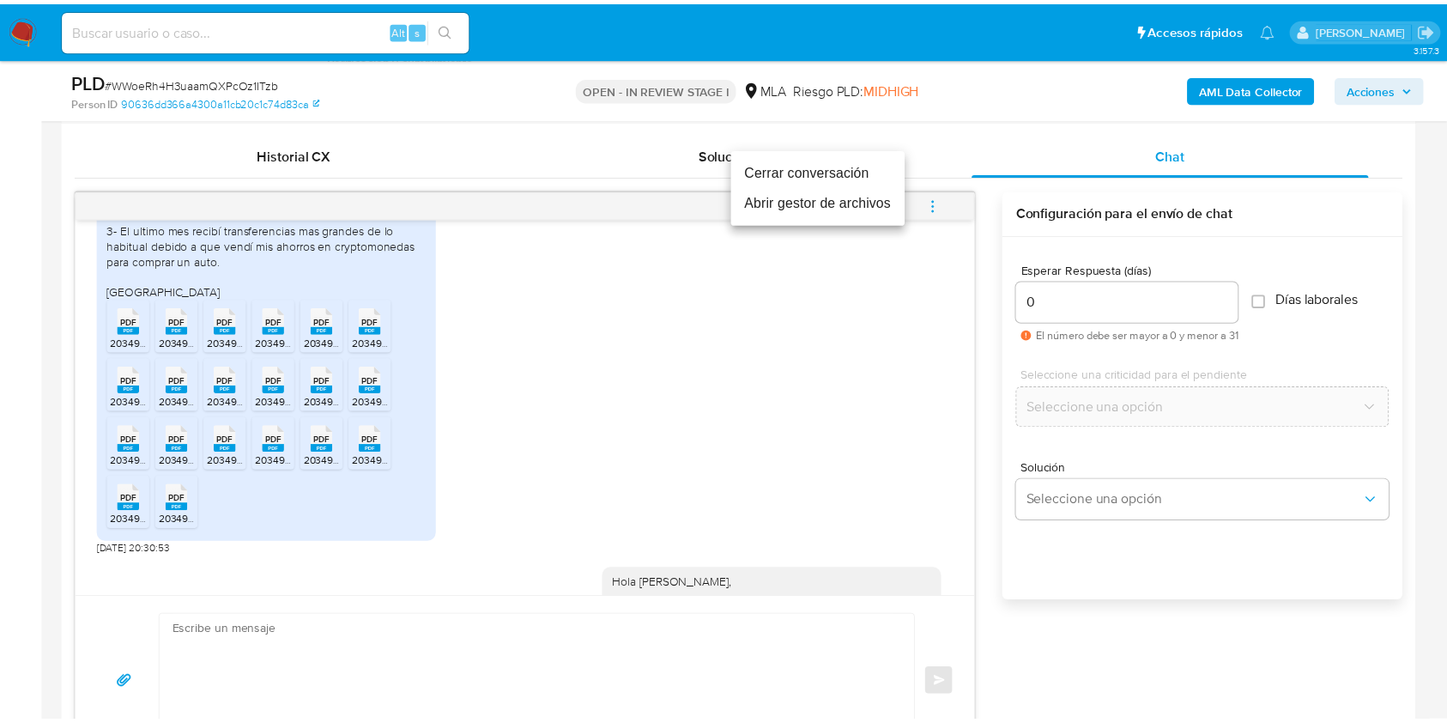
scroll to position [1400, 0]
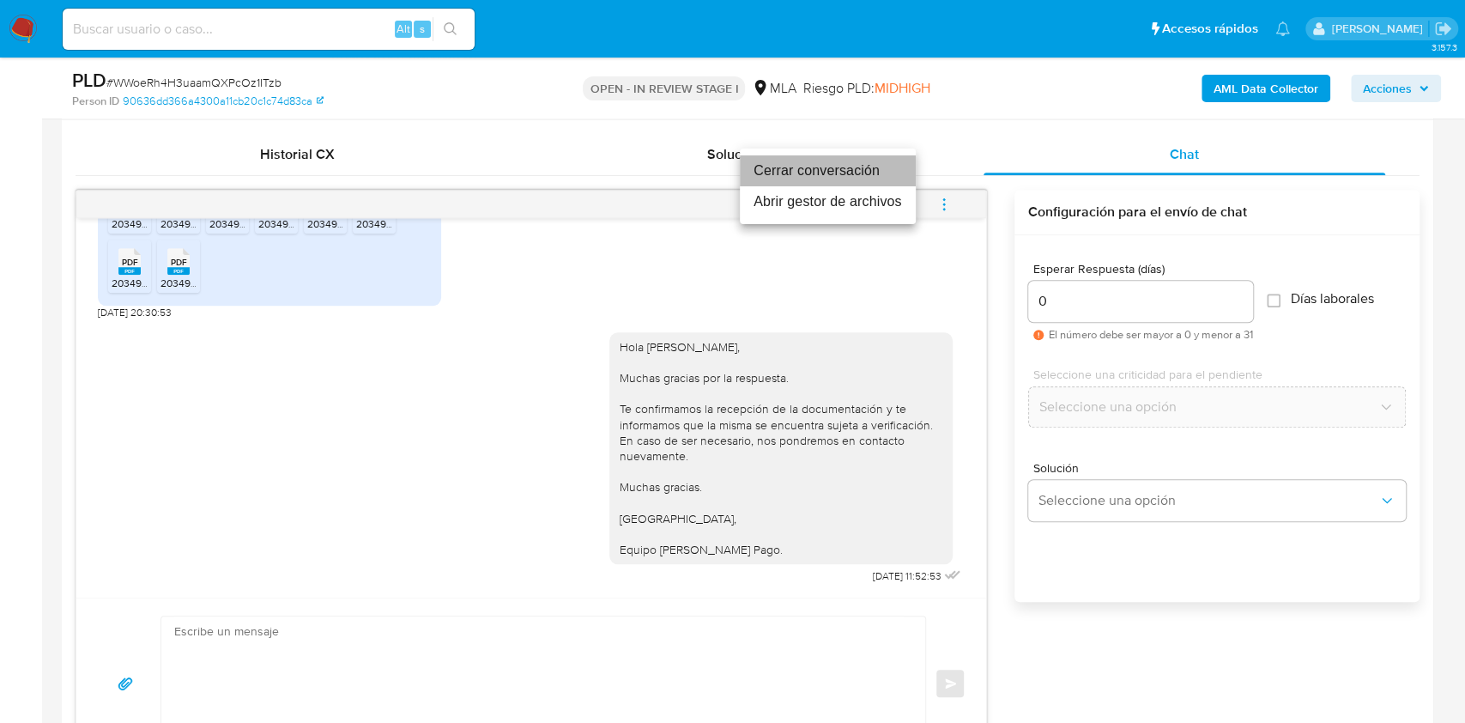
click at [832, 166] on li "Cerrar conversación" at bounding box center [828, 170] width 176 height 31
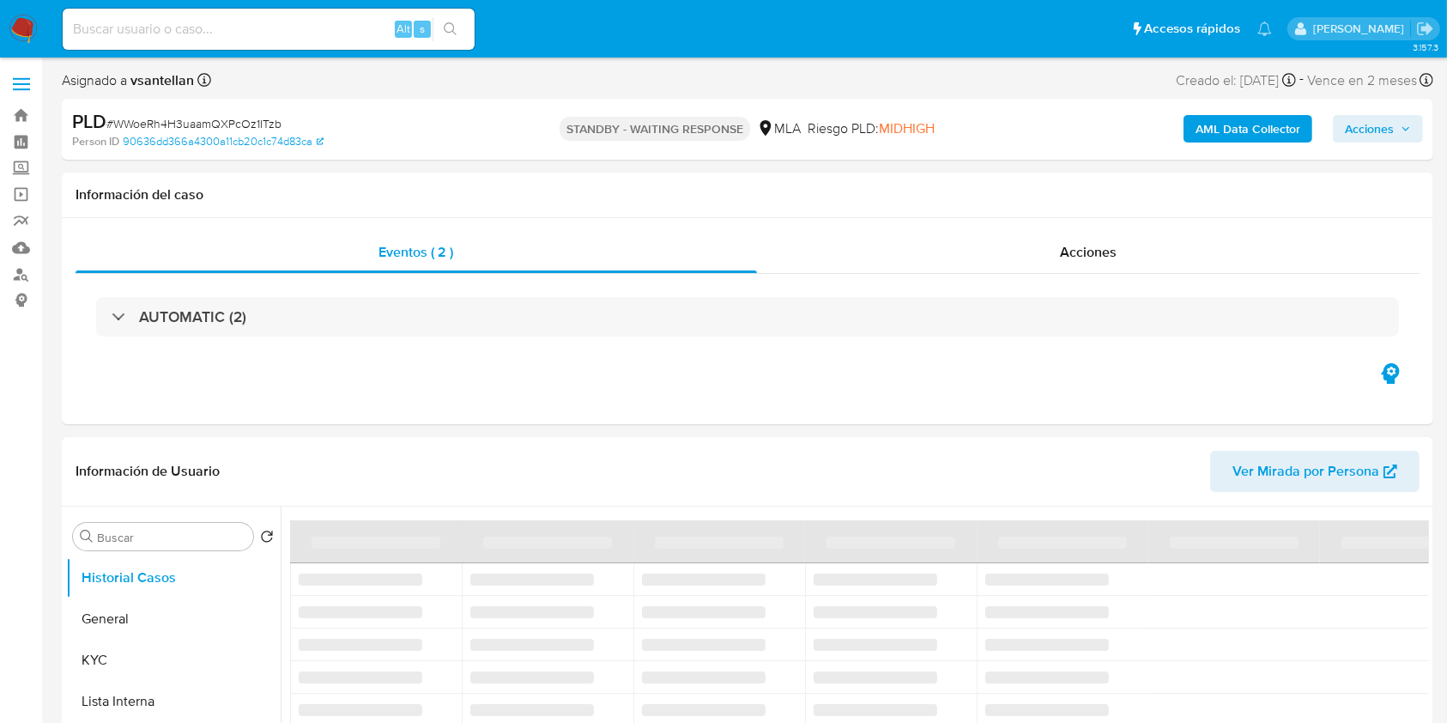
select select "10"
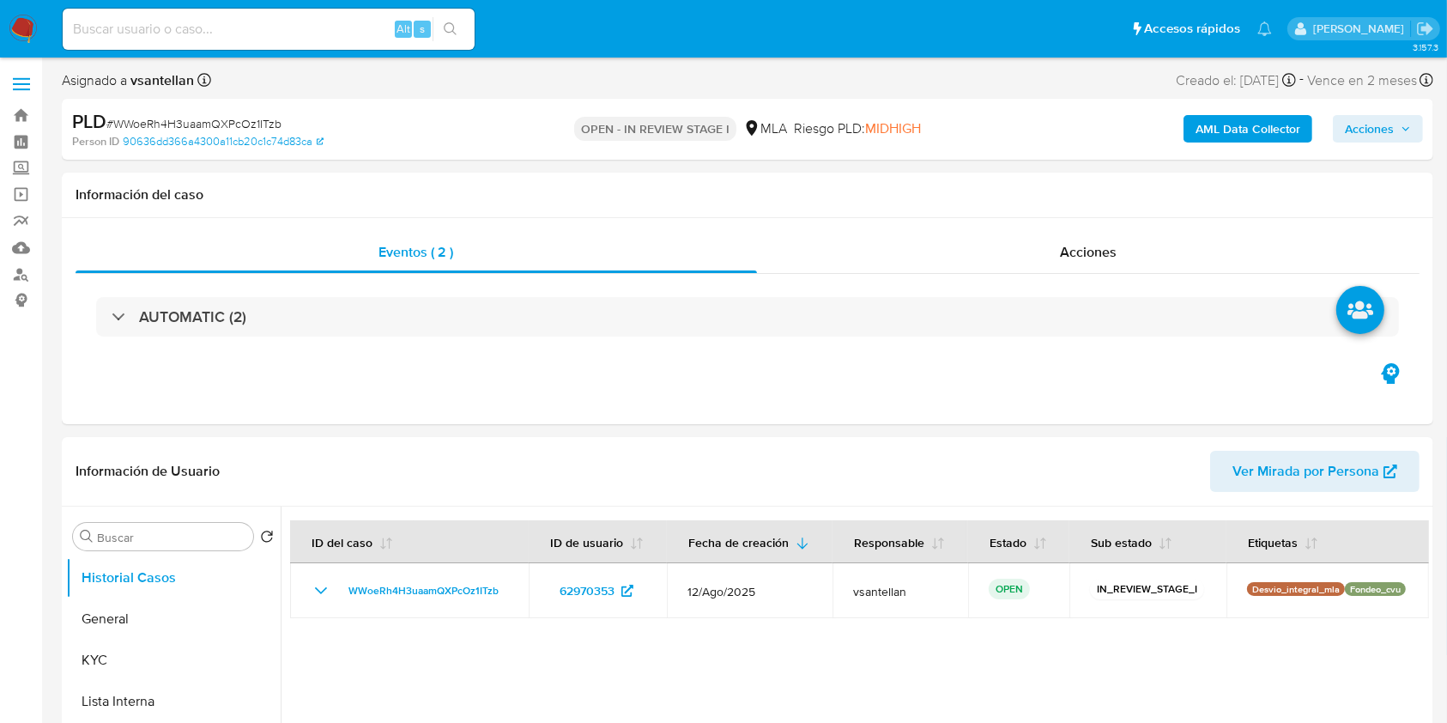
select select "10"
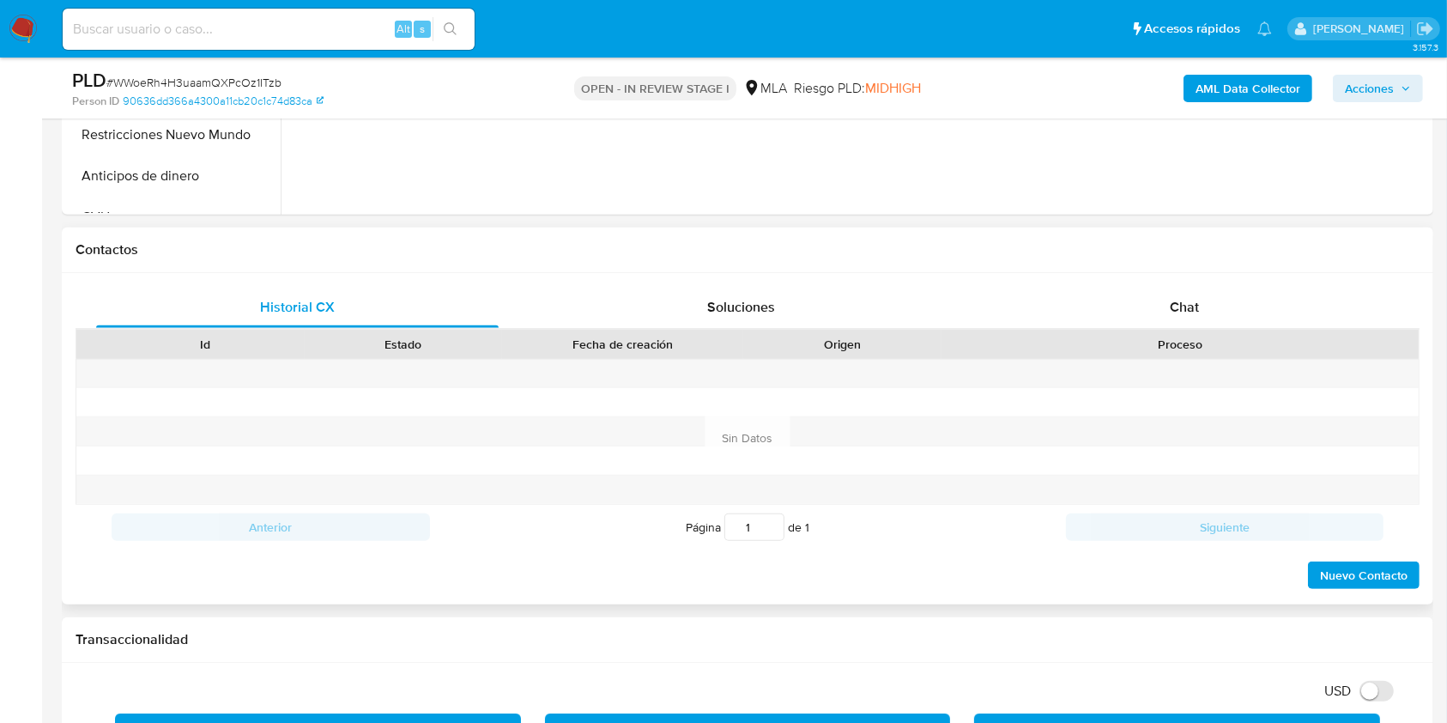
scroll to position [801, 0]
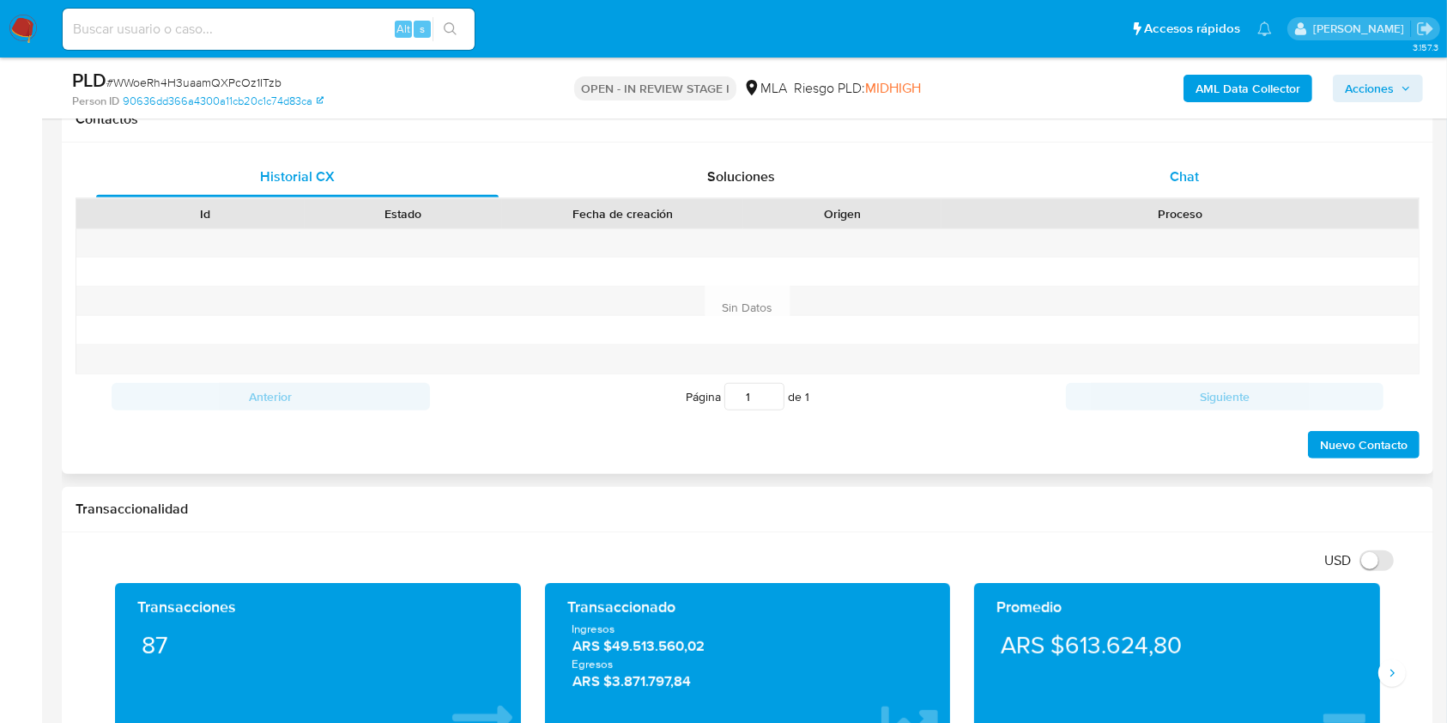
click at [1183, 160] on div "Chat" at bounding box center [1184, 176] width 402 height 41
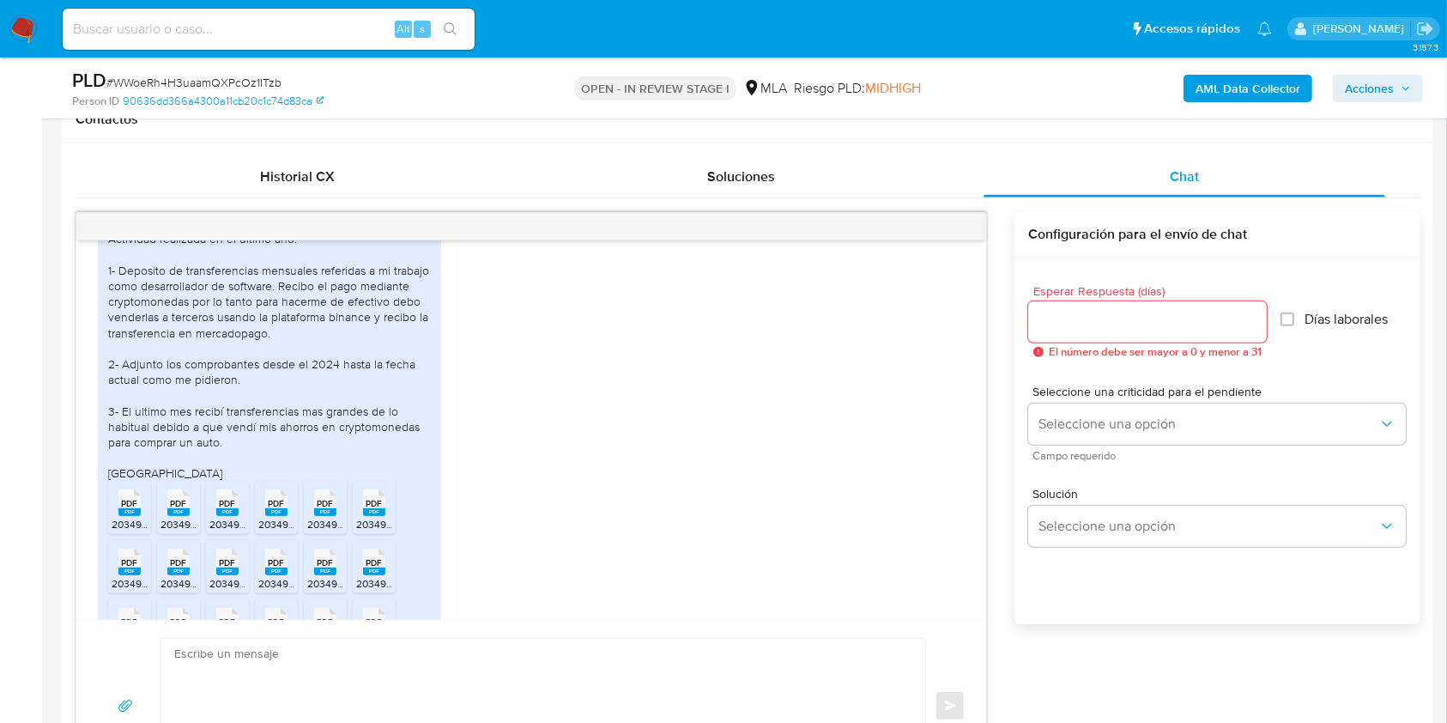
scroll to position [941, 0]
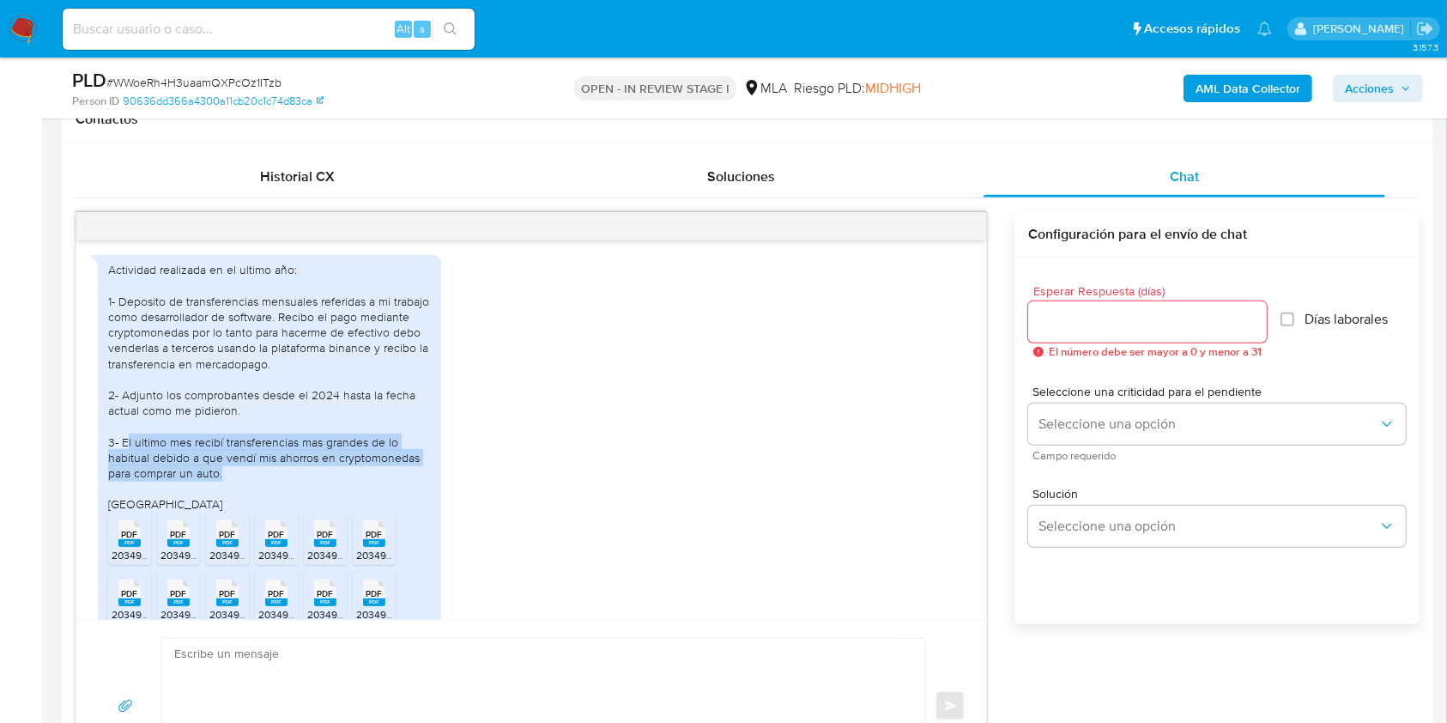
drag, startPoint x: 243, startPoint y: 508, endPoint x: 124, endPoint y: 470, distance: 124.3
click at [124, 470] on div "Actividad realizada en el ultimo año: 1- Deposito de transferencias mensuales r…" at bounding box center [269, 387] width 323 height 250
drag, startPoint x: 123, startPoint y: 470, endPoint x: 261, endPoint y: 508, distance: 143.2
click at [261, 508] on div "Actividad realizada en el ultimo año: 1- Deposito de transferencias mensuales r…" at bounding box center [269, 387] width 323 height 250
copy div "El ultimo mes recibí transferencias mas grandes de lo habitual debido a que ven…"
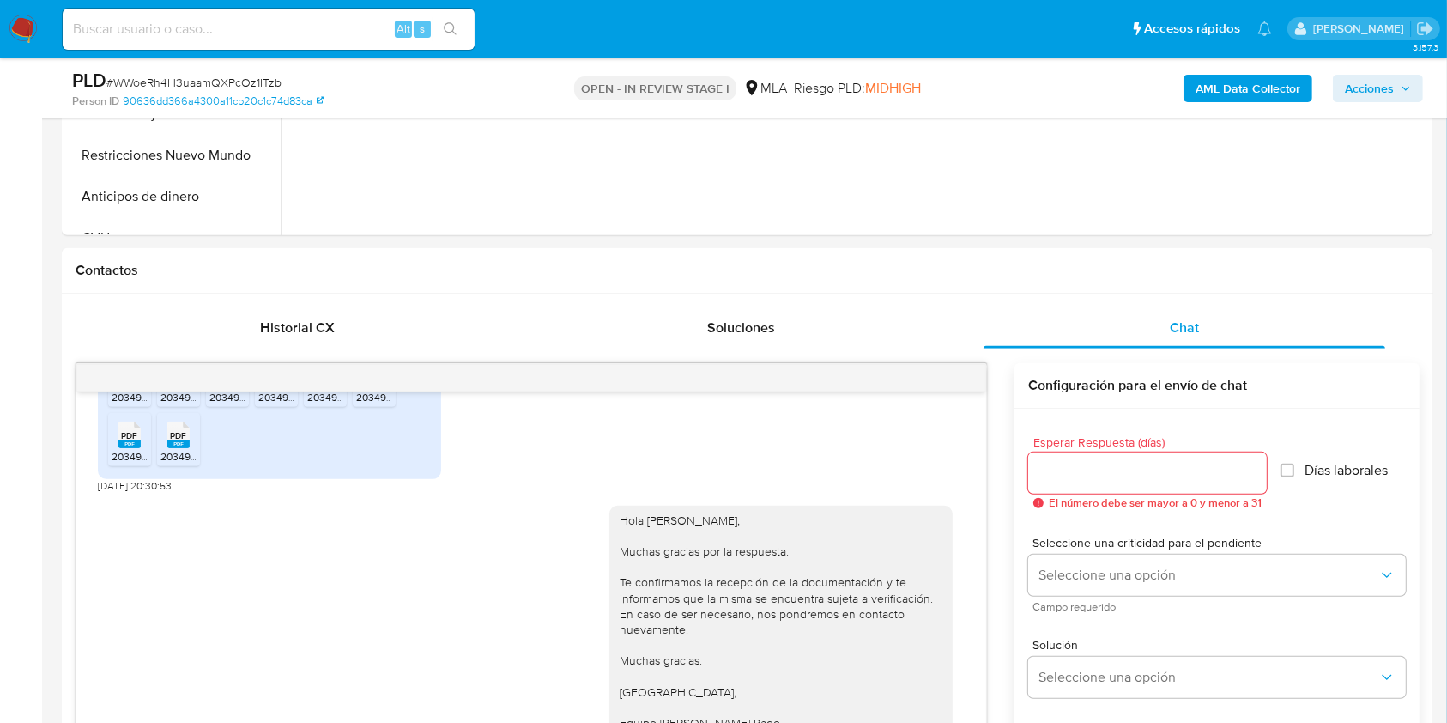
scroll to position [330, 0]
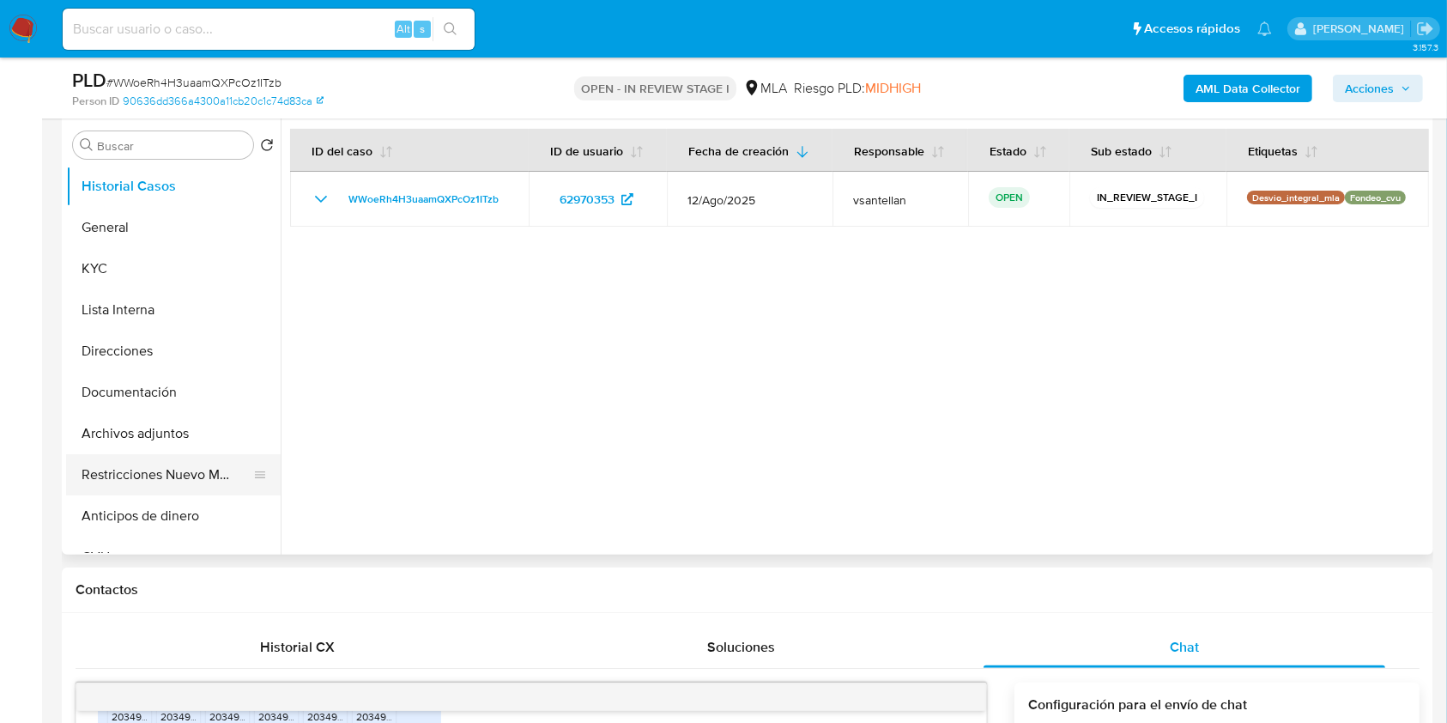
click at [226, 464] on button "Restricciones Nuevo Mundo" at bounding box center [166, 474] width 201 height 41
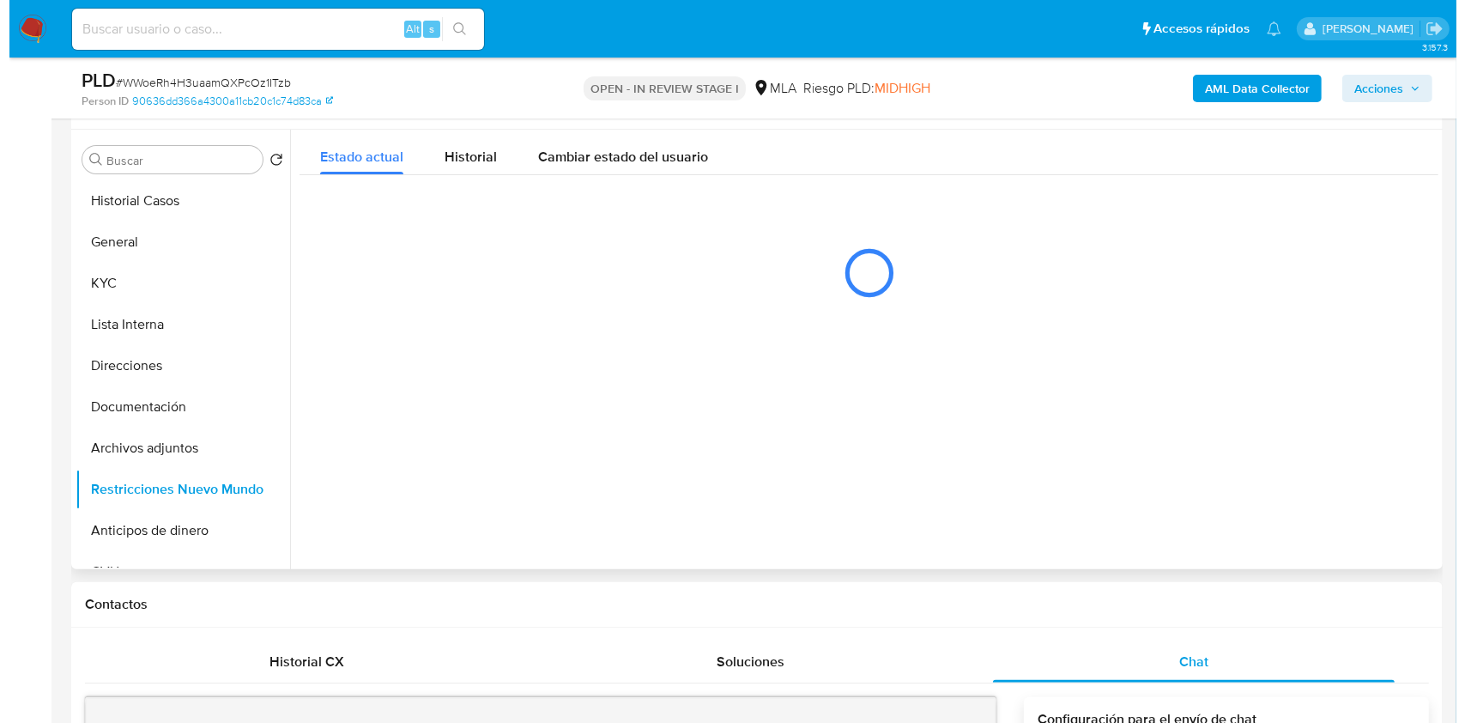
scroll to position [312, 0]
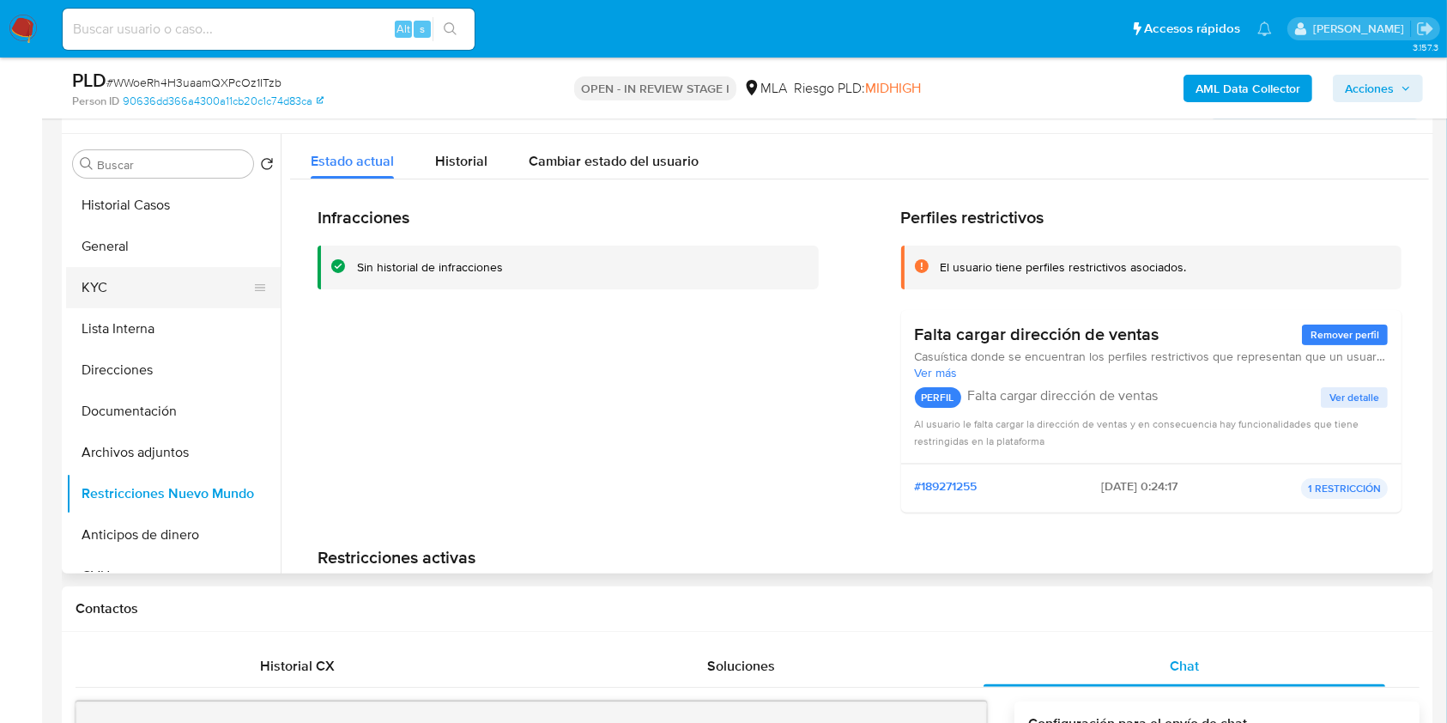
click at [107, 297] on button "KYC" at bounding box center [166, 287] width 201 height 41
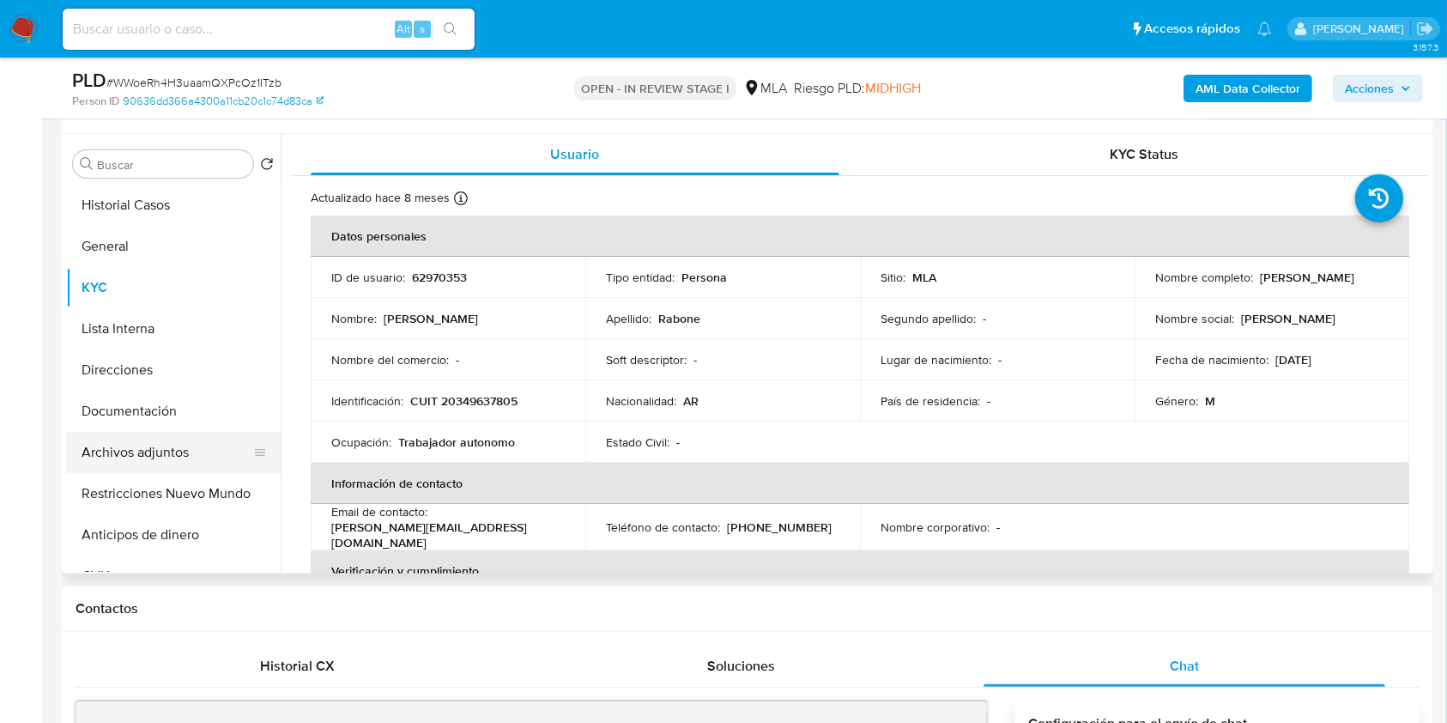
click at [139, 463] on button "Archivos adjuntos" at bounding box center [166, 452] width 201 height 41
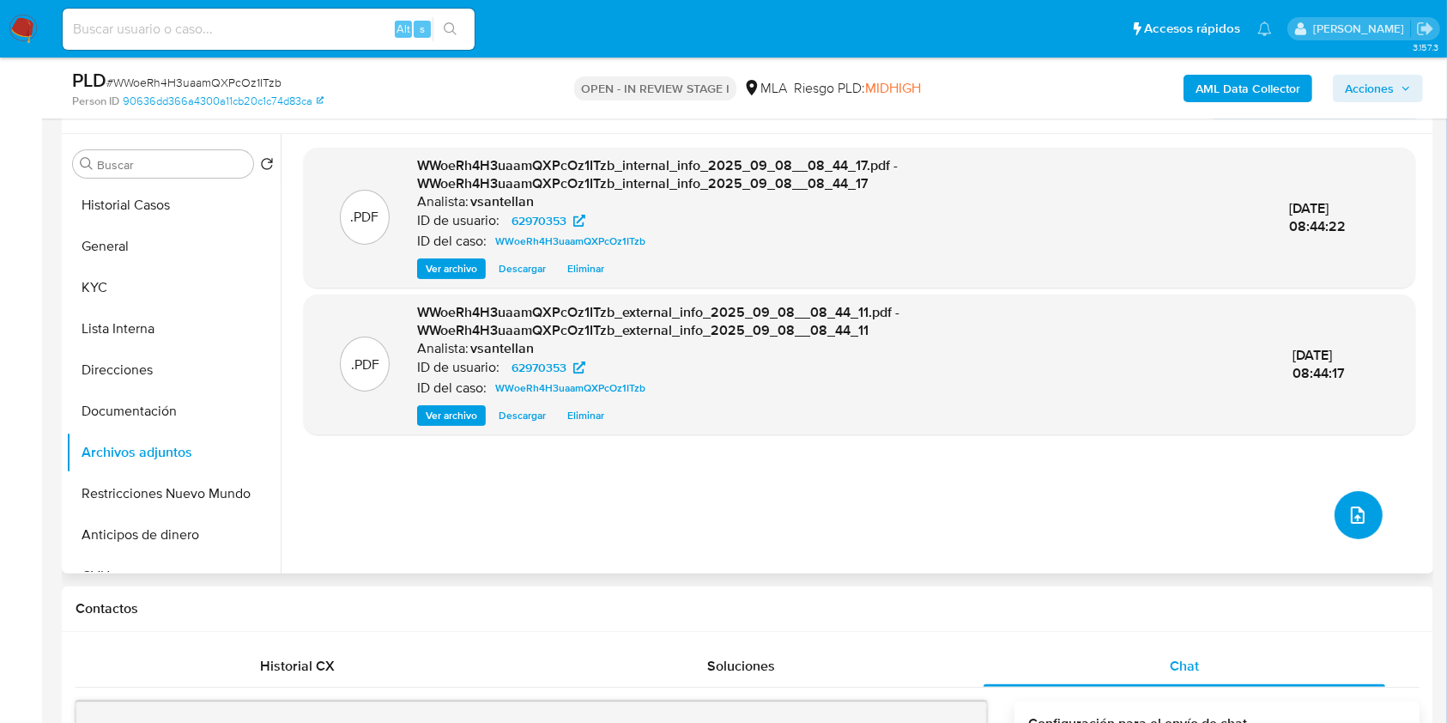
click at [1352, 514] on icon "upload-file" at bounding box center [1357, 515] width 21 height 21
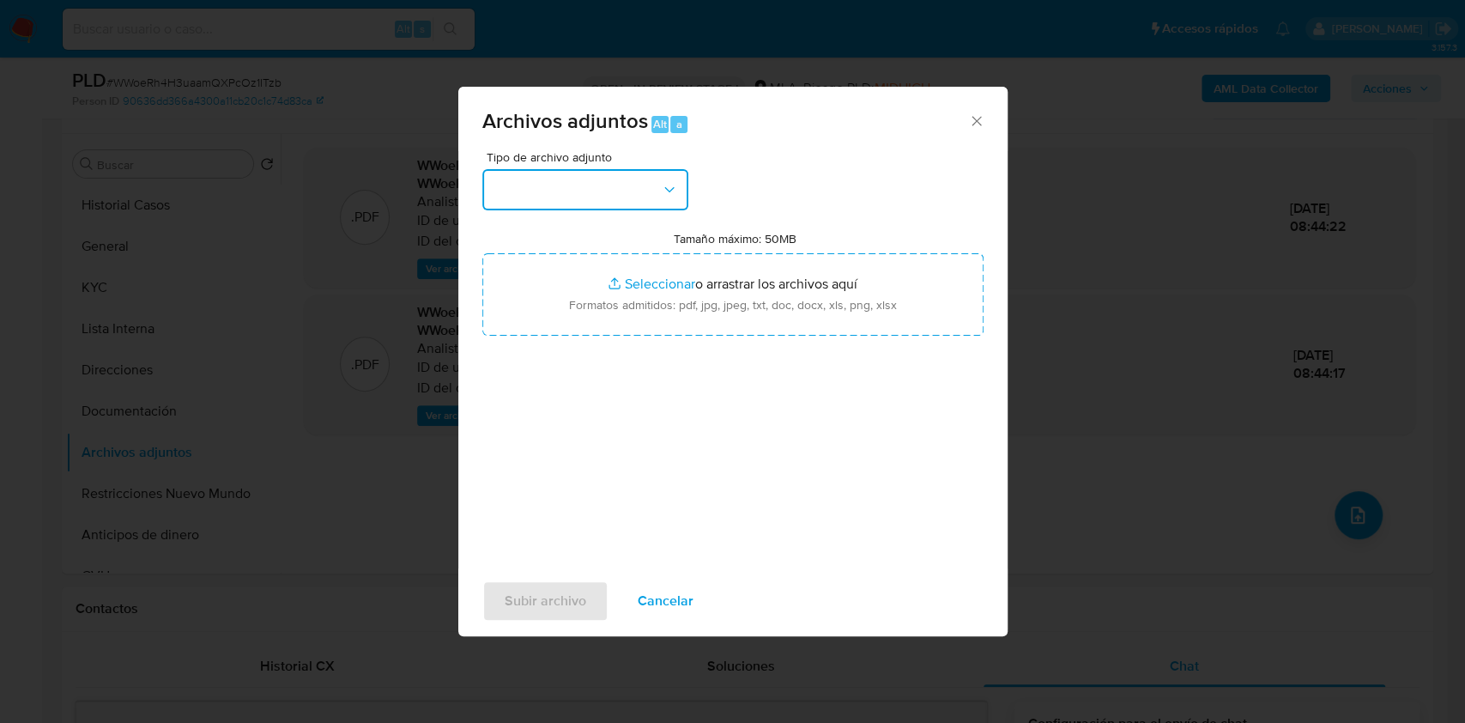
click at [675, 182] on icon "button" at bounding box center [669, 189] width 17 height 17
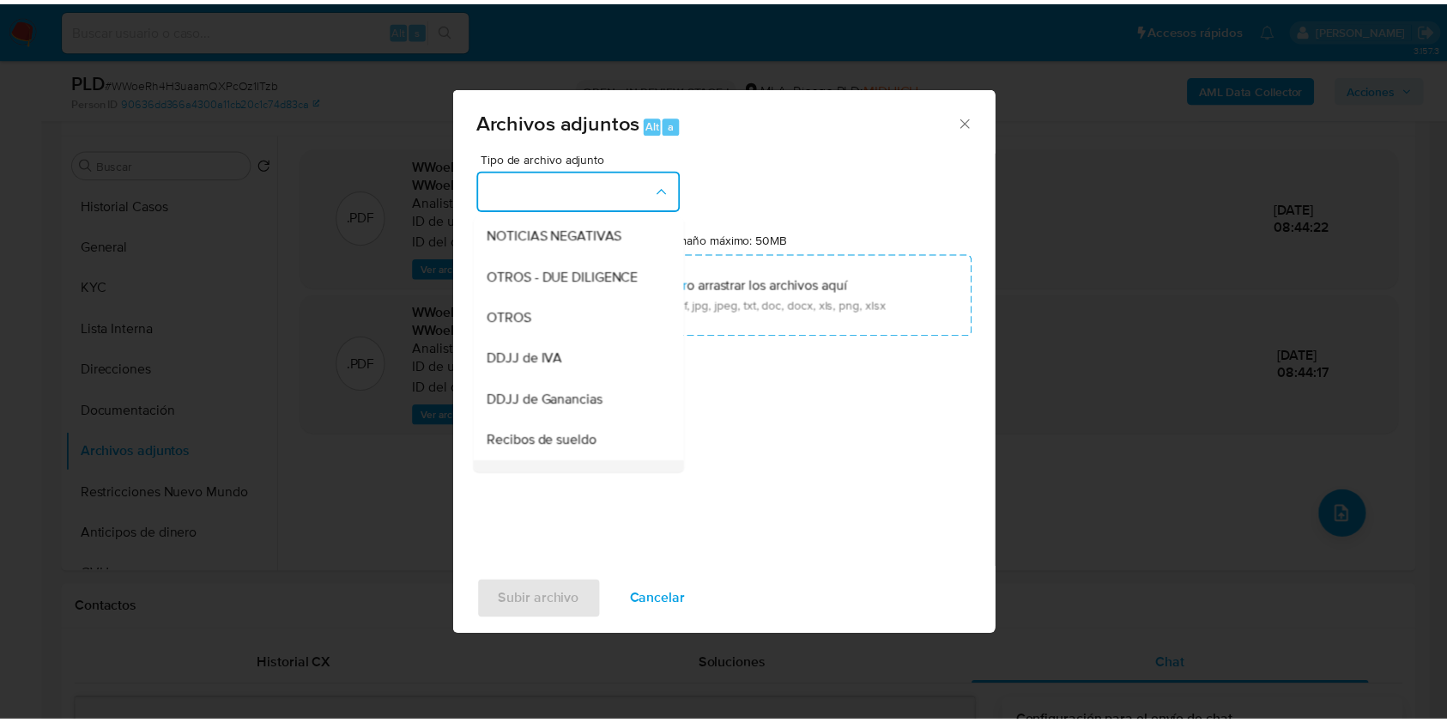
scroll to position [343, 0]
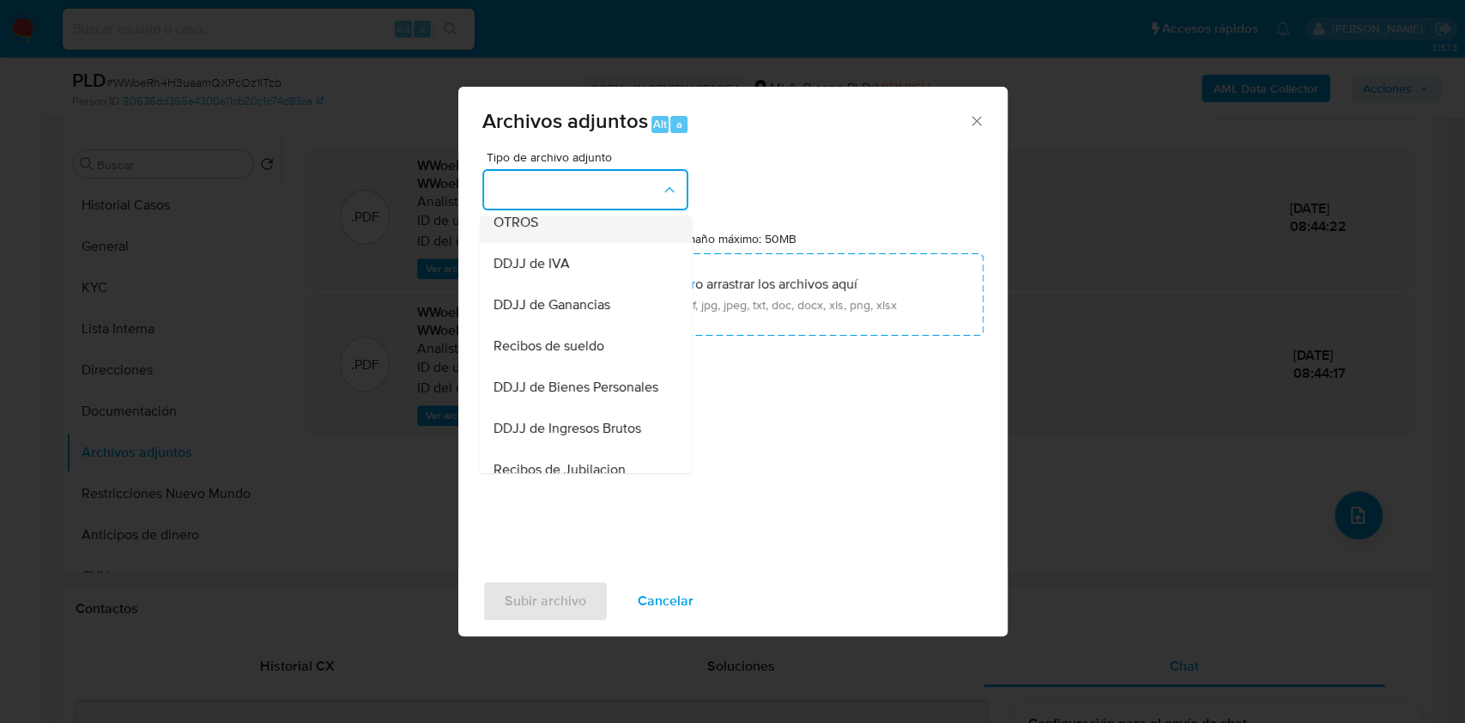
click at [534, 223] on div "OTROS" at bounding box center [580, 222] width 175 height 41
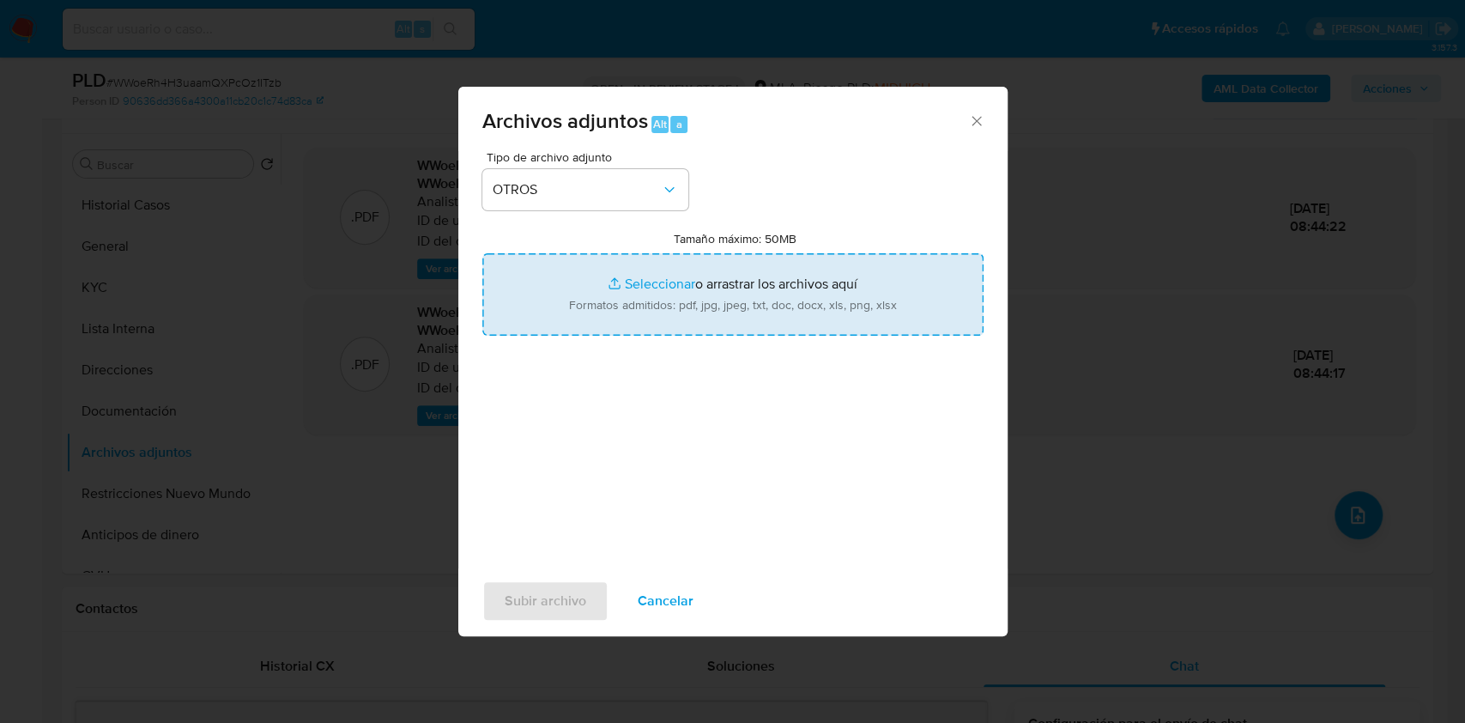
click at [638, 295] on input "Tamaño máximo: 50MB Seleccionar archivos" at bounding box center [732, 294] width 501 height 82
type input "C:\fakepath\Caselog-62970353- NO ROI.docx"
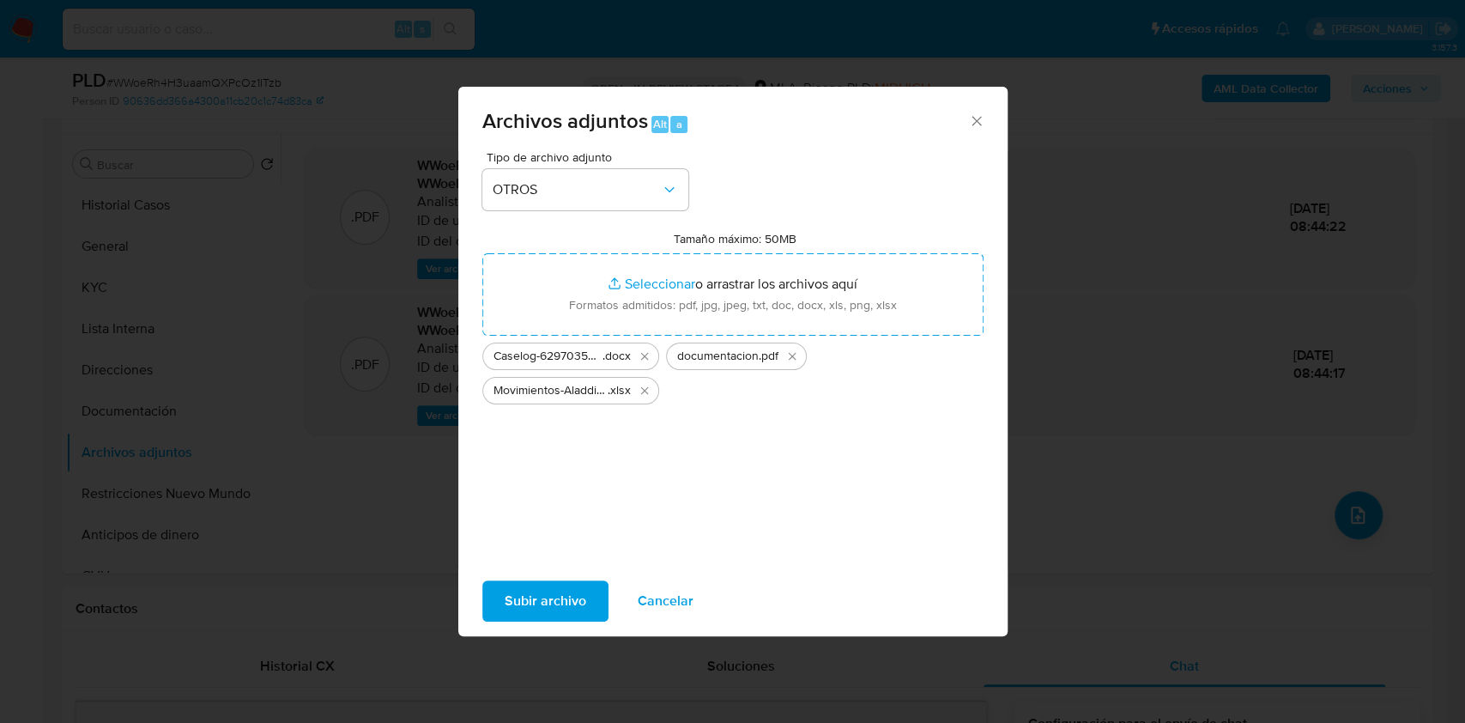
click at [517, 597] on span "Subir archivo" at bounding box center [546, 601] width 82 height 38
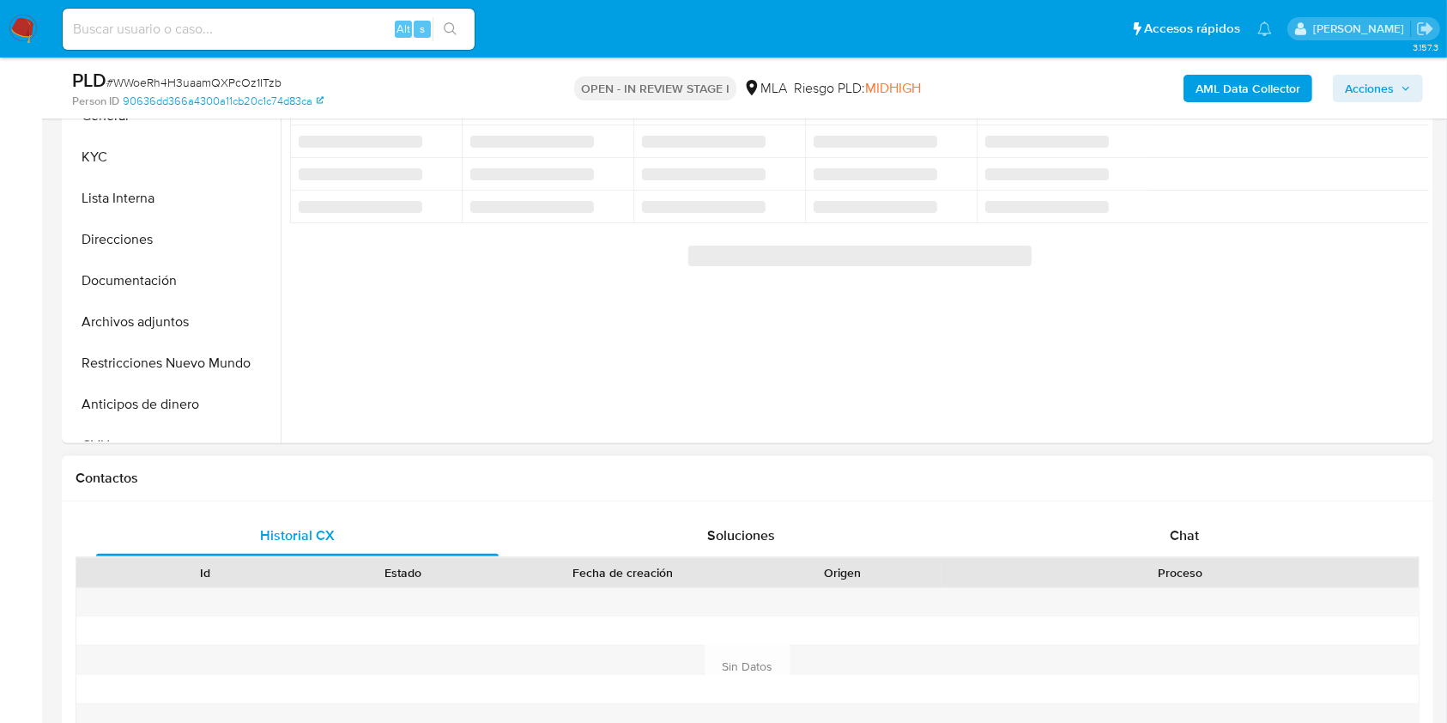
scroll to position [457, 0]
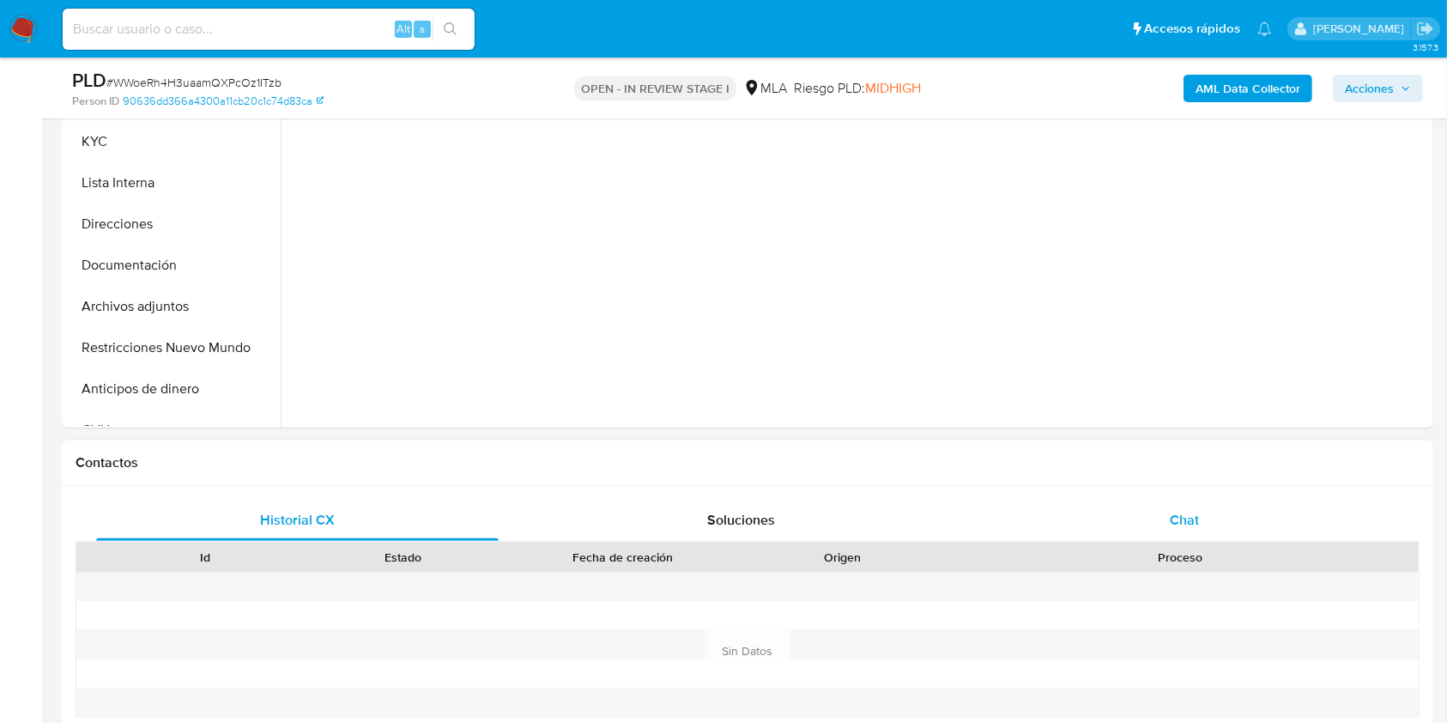
drag, startPoint x: 1201, startPoint y: 517, endPoint x: 1450, endPoint y: 218, distance: 388.7
click at [1201, 517] on div "Chat" at bounding box center [1184, 519] width 402 height 41
select select "10"
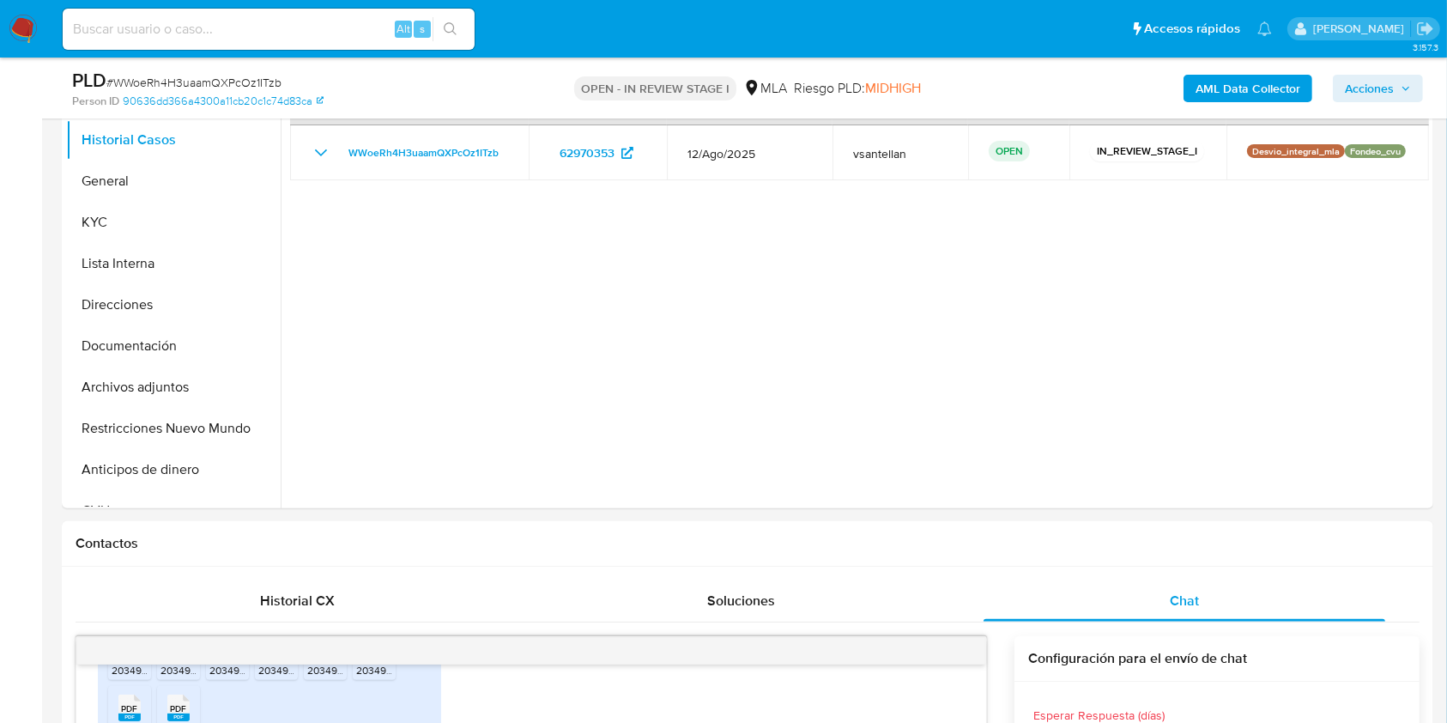
scroll to position [368, 0]
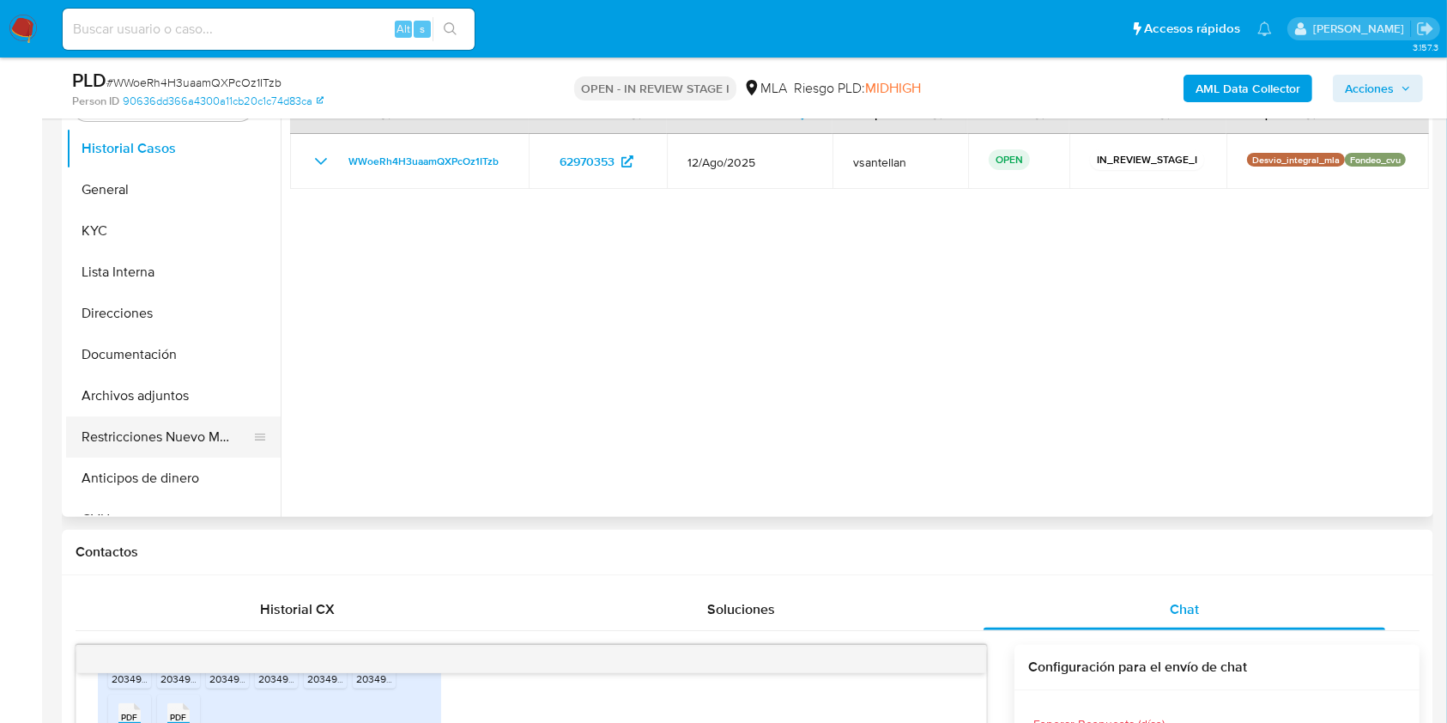
click at [185, 433] on button "Restricciones Nuevo Mundo" at bounding box center [166, 436] width 201 height 41
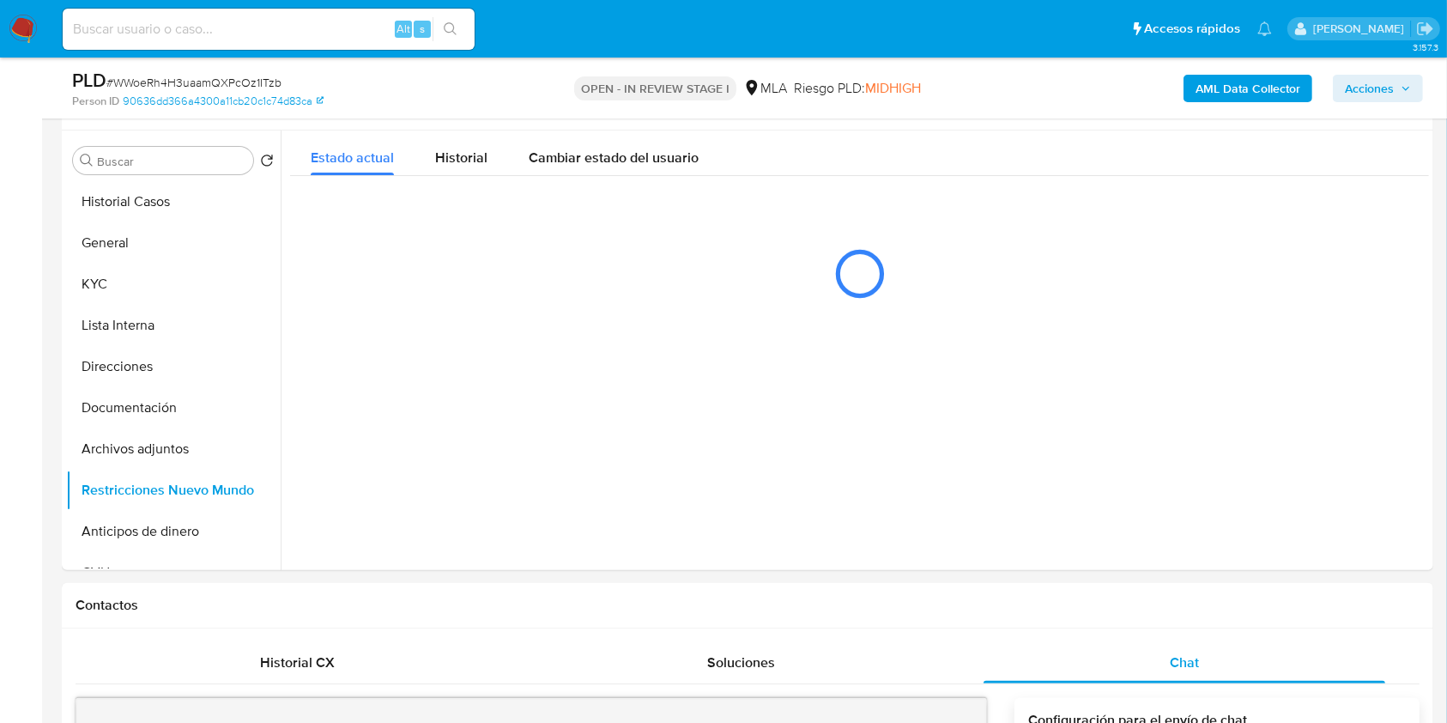
scroll to position [289, 0]
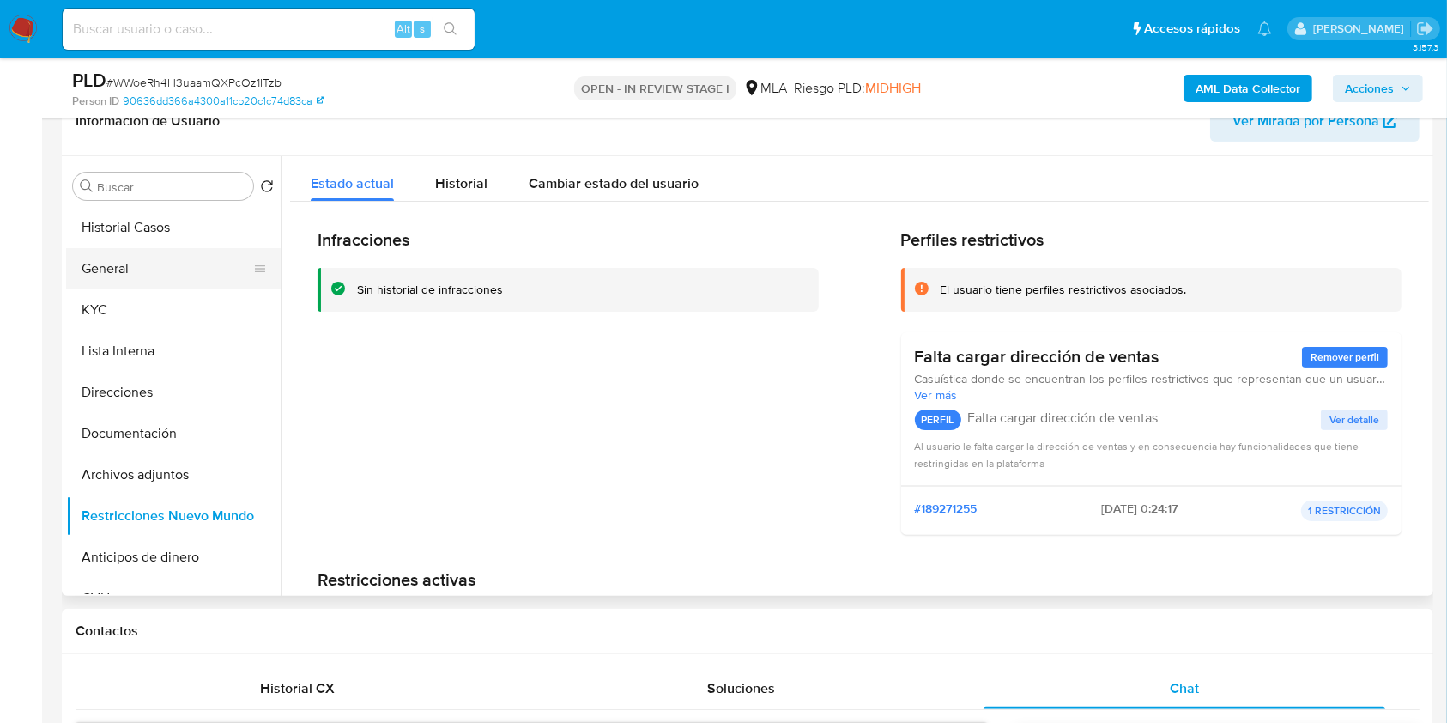
click at [161, 257] on button "General" at bounding box center [166, 268] width 201 height 41
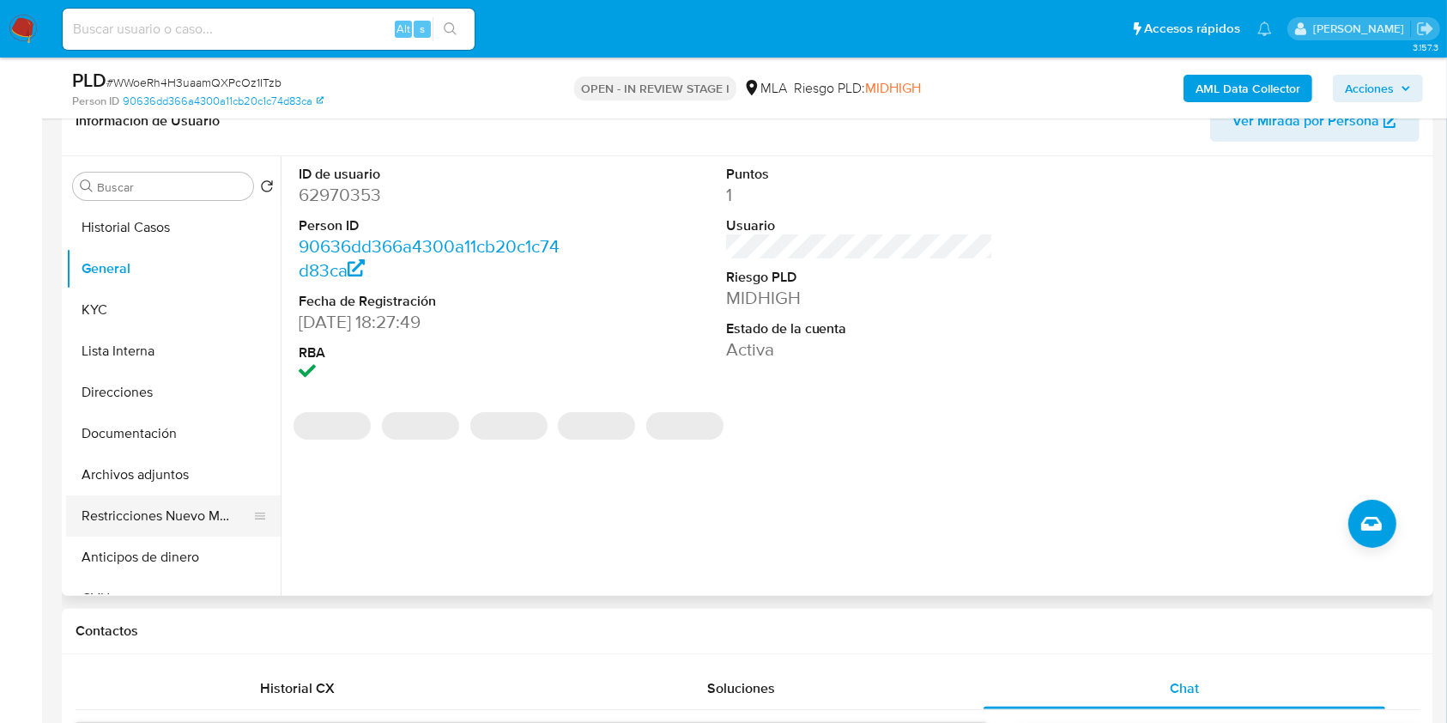
click at [155, 518] on button "Restricciones Nuevo Mundo" at bounding box center [166, 515] width 201 height 41
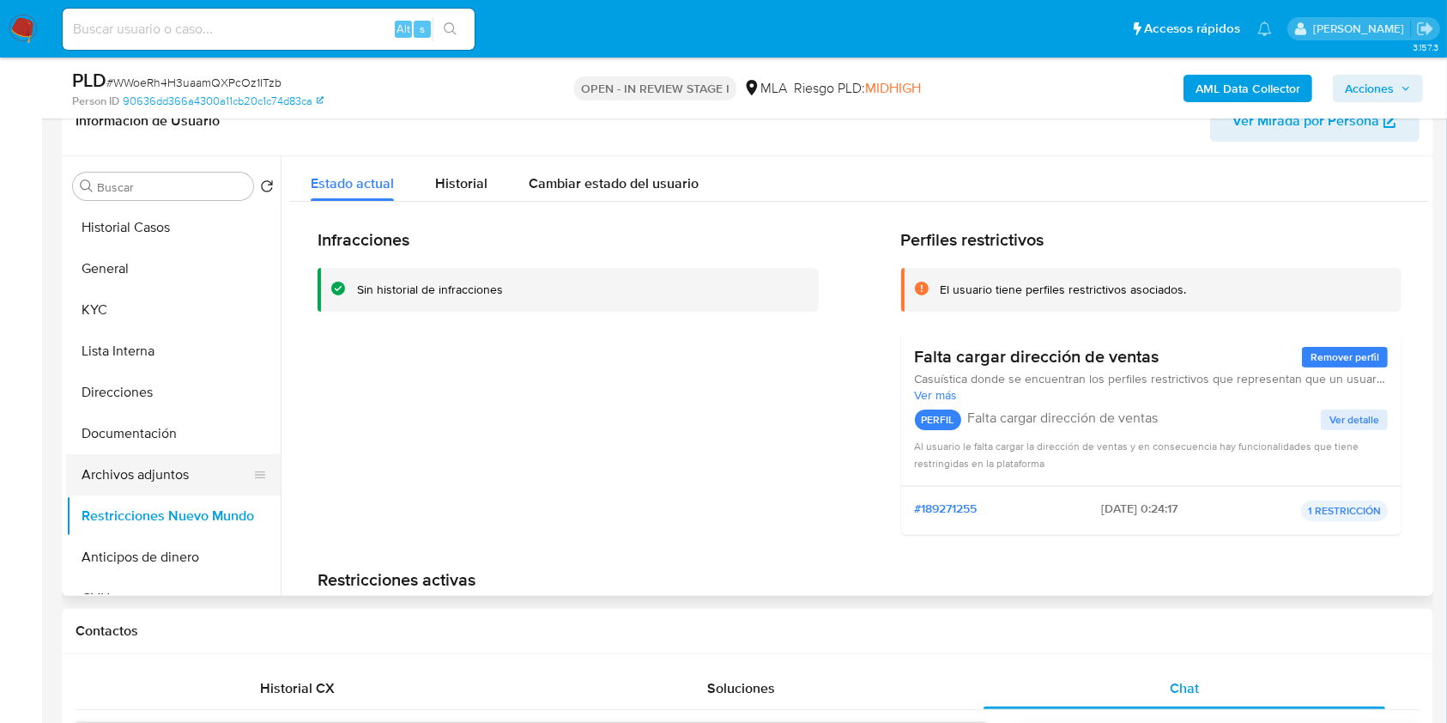
click at [162, 472] on button "Archivos adjuntos" at bounding box center [166, 474] width 201 height 41
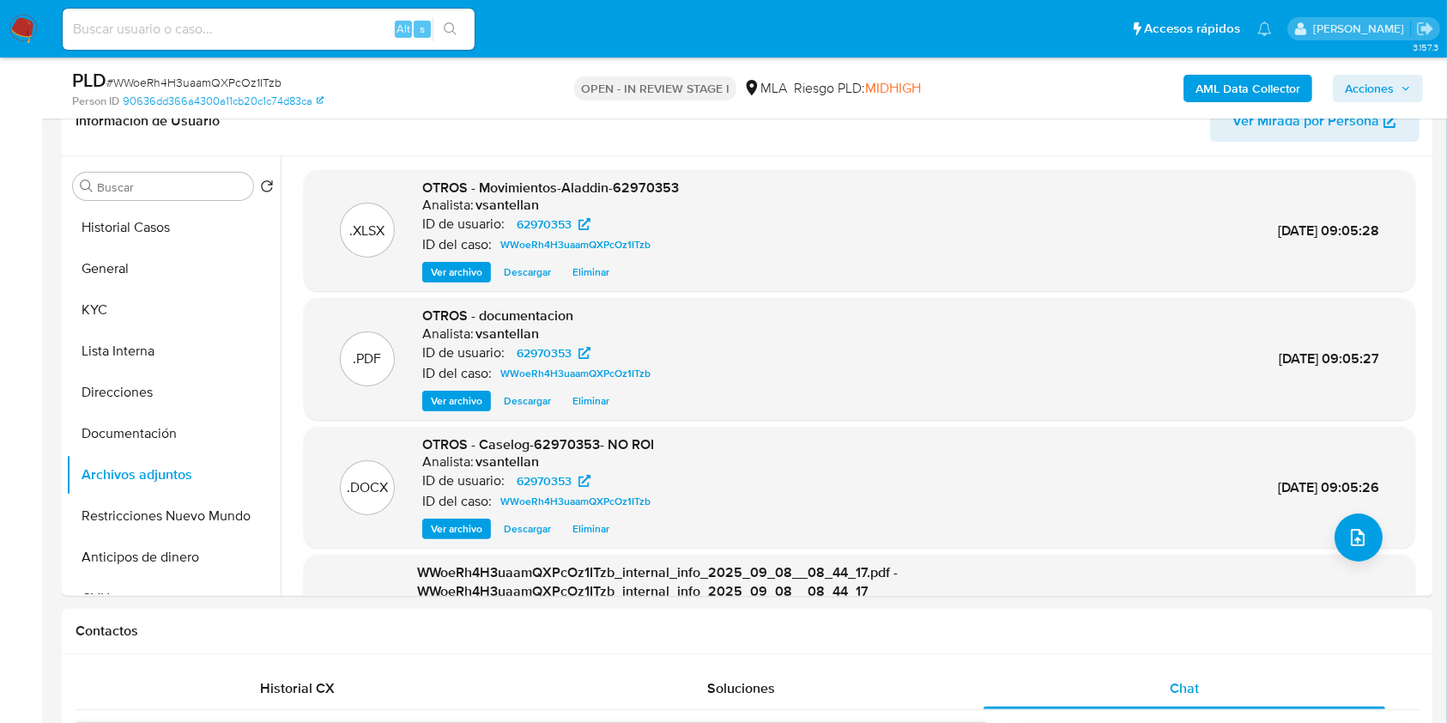
click at [1378, 96] on span "Acciones" at bounding box center [1369, 88] width 49 height 27
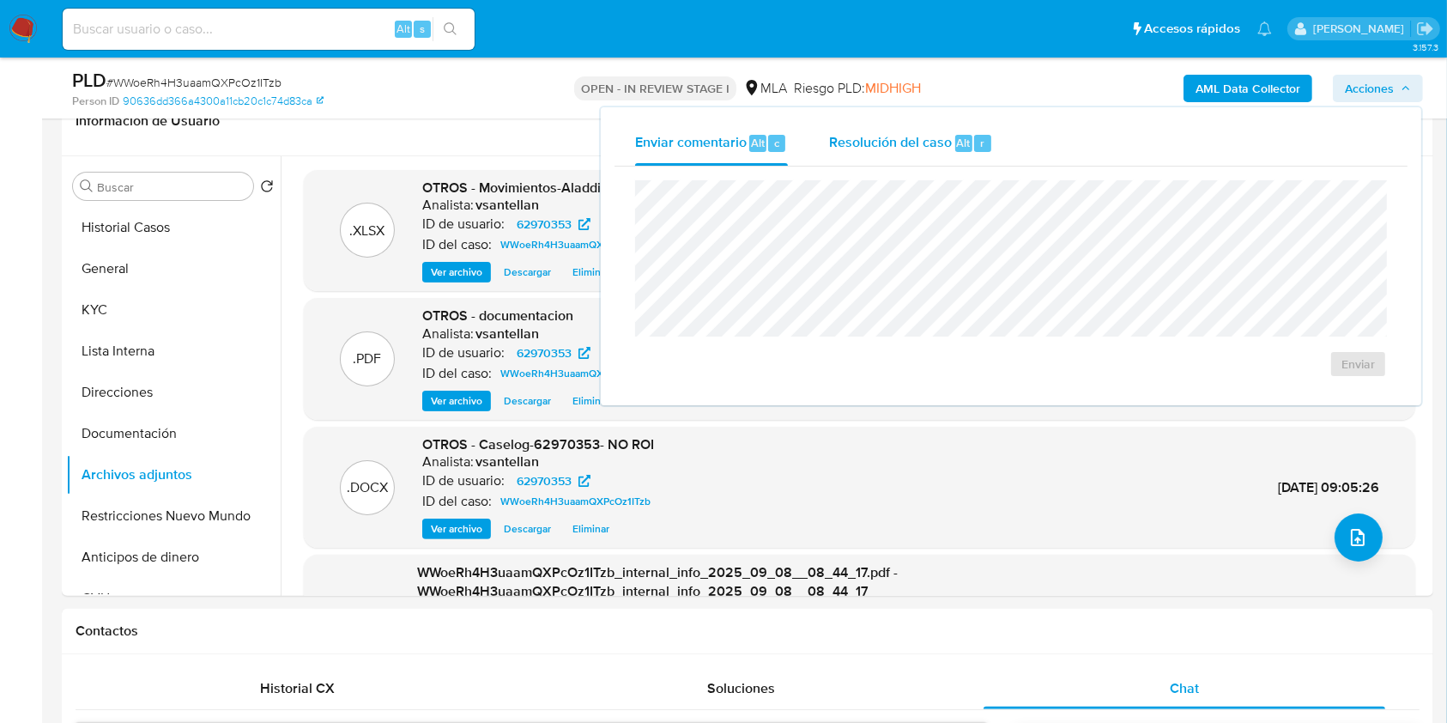
click at [955, 135] on div "Alt" at bounding box center [963, 143] width 17 height 17
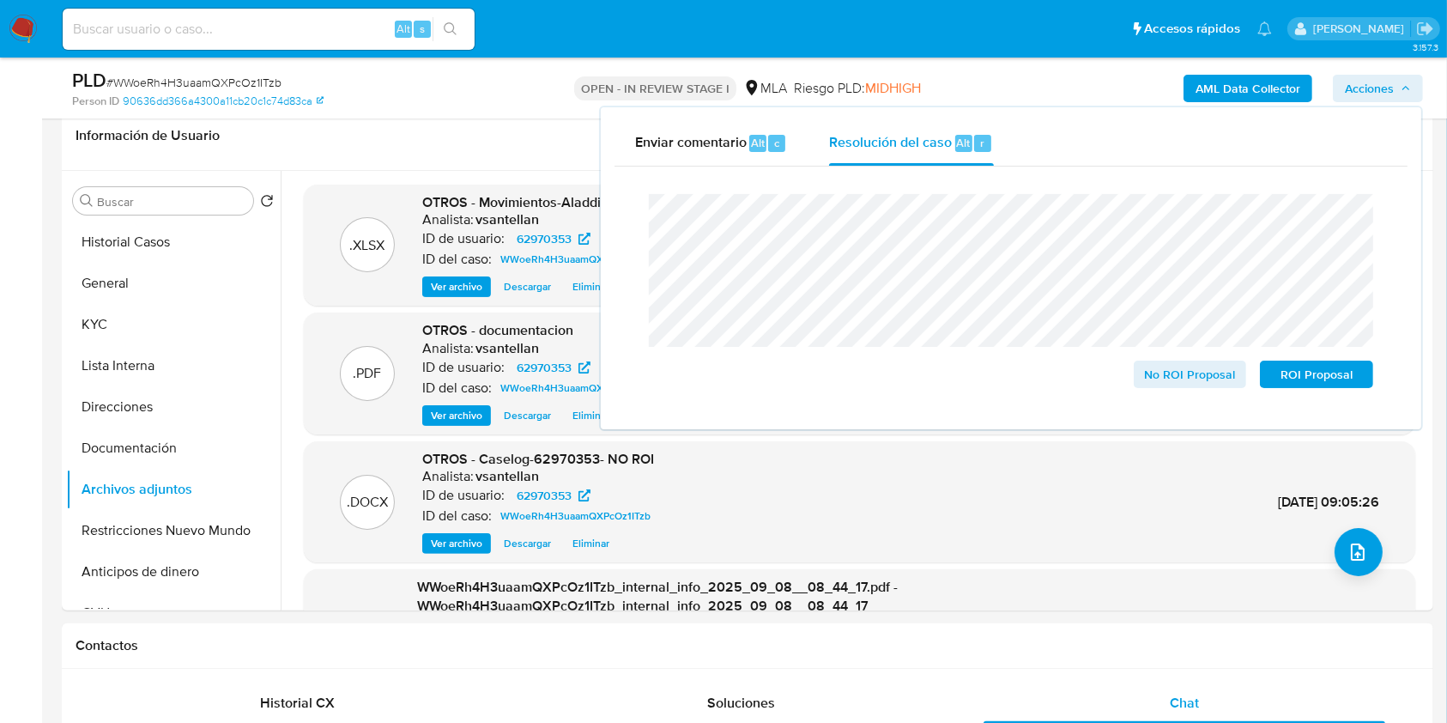
scroll to position [270, 0]
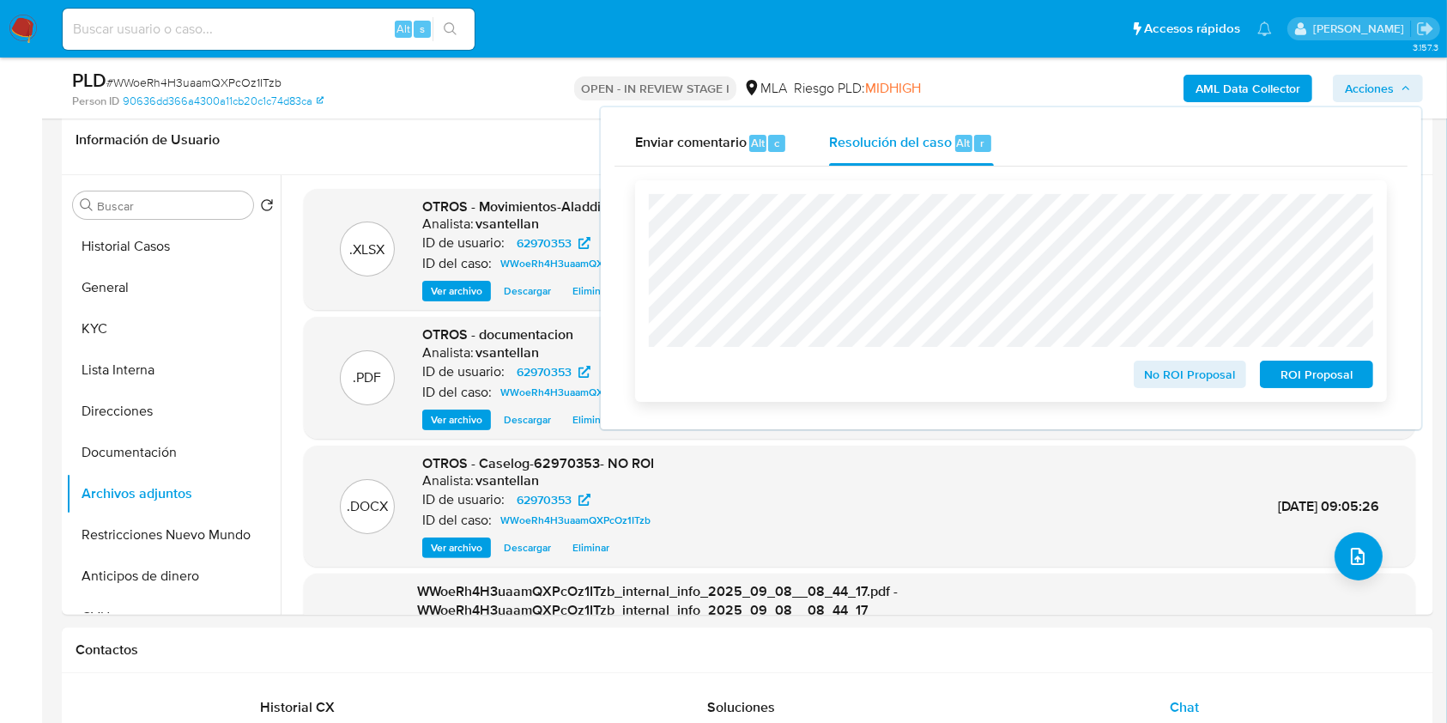
click at [1195, 372] on span "No ROI Proposal" at bounding box center [1190, 374] width 89 height 24
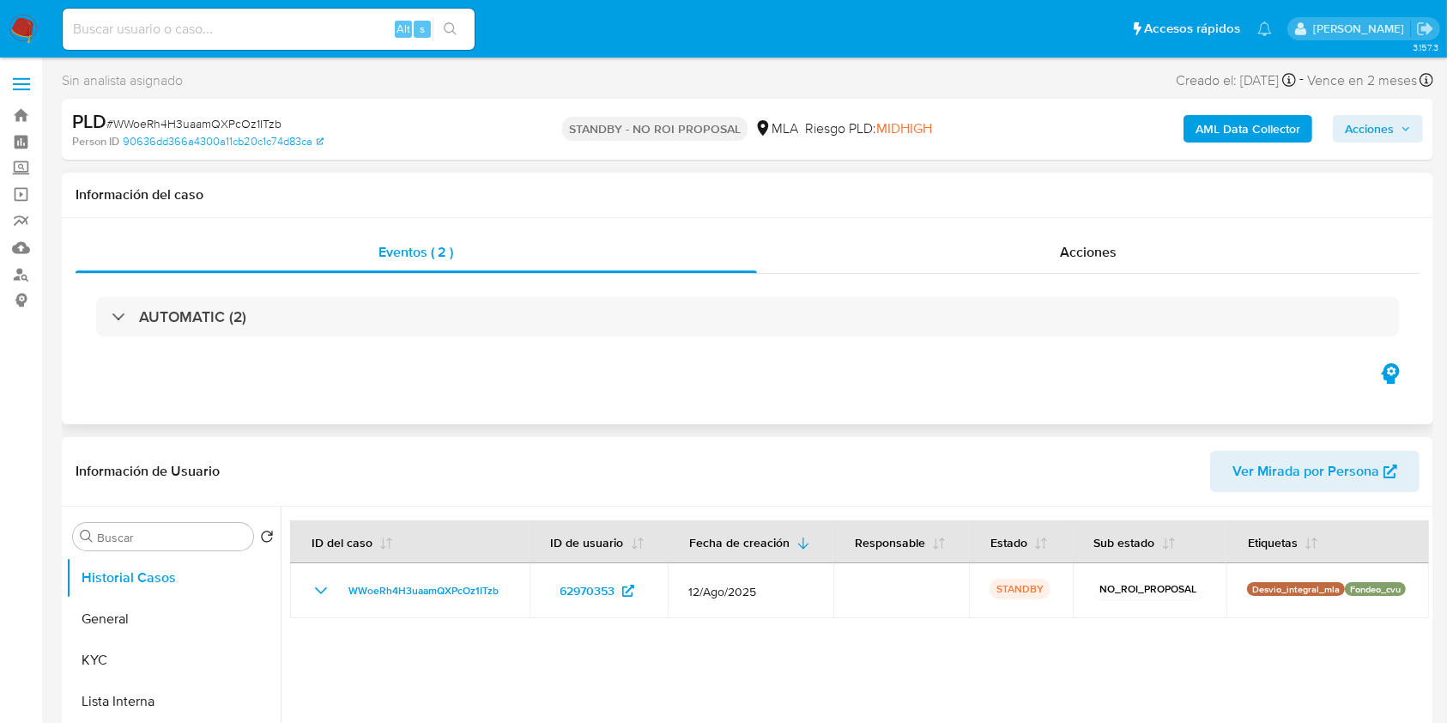
select select "10"
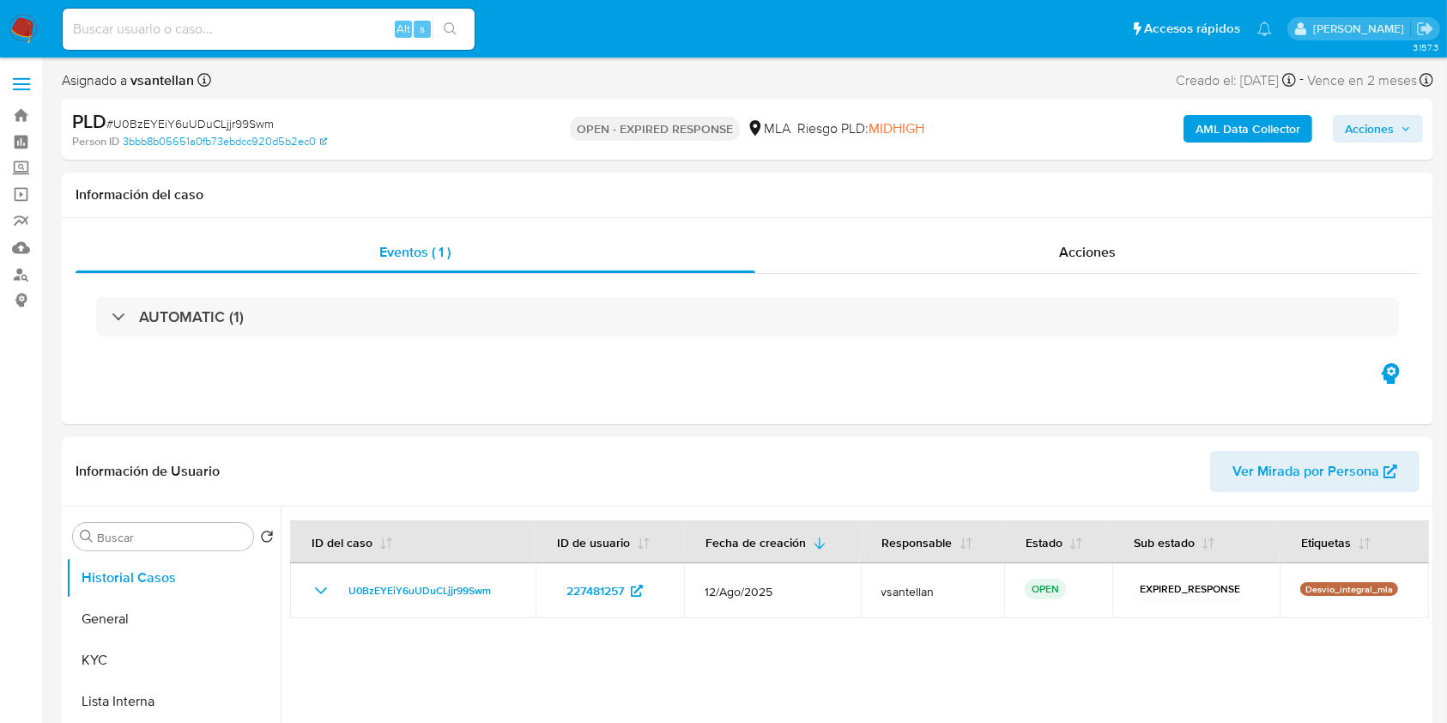
select select "10"
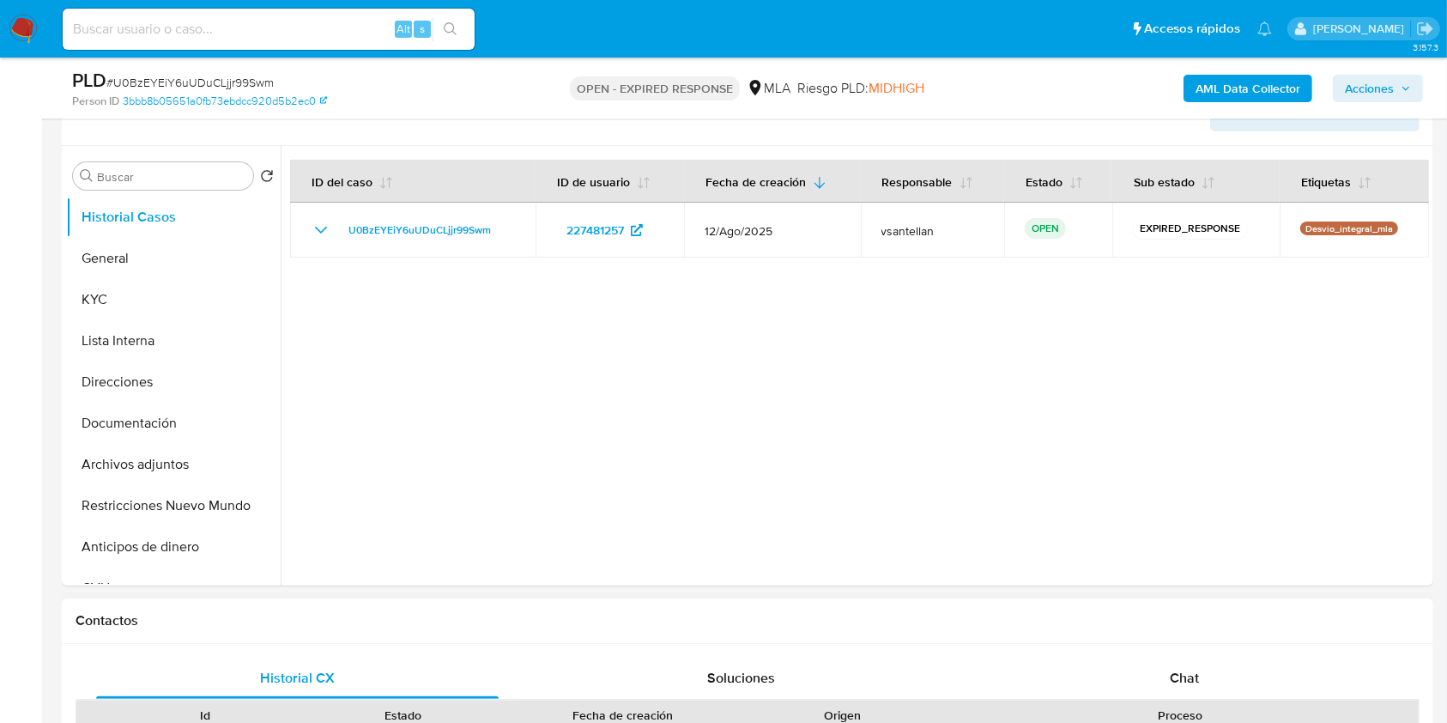
scroll to position [457, 0]
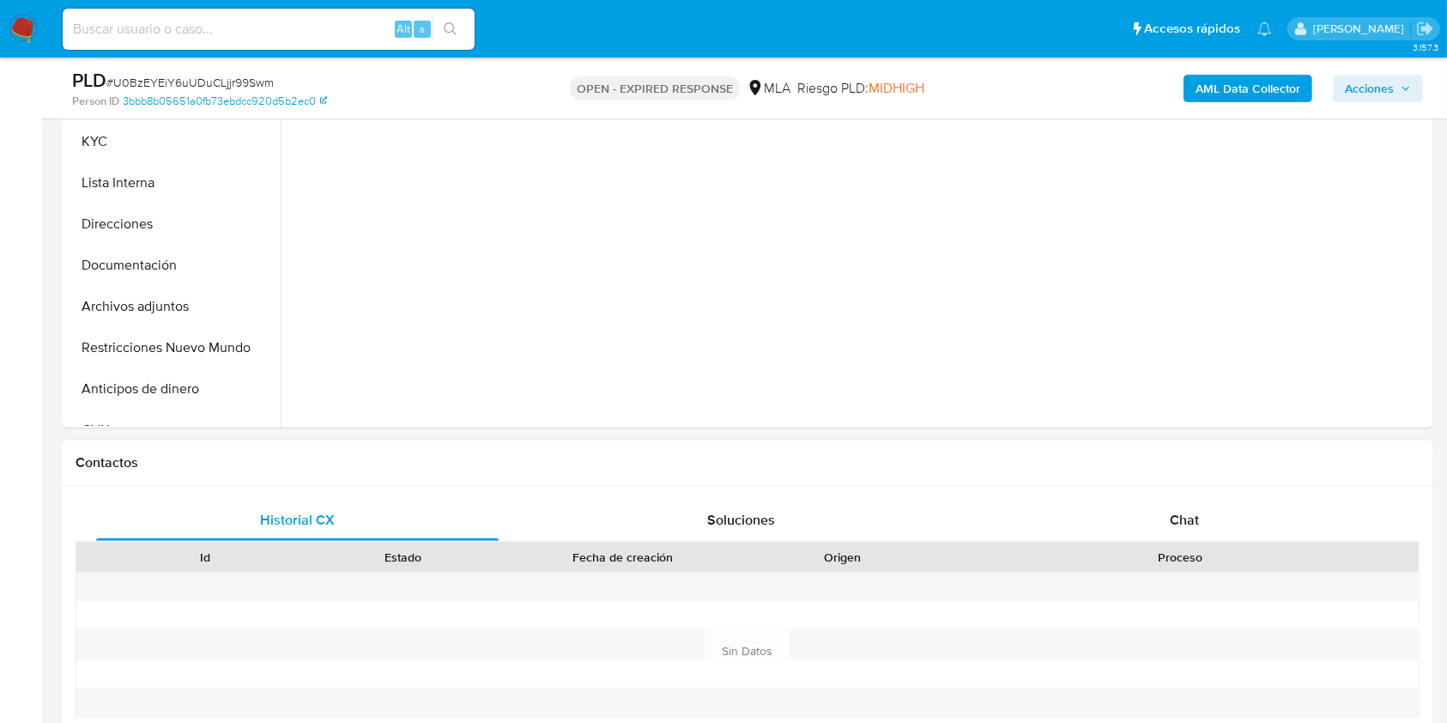
click at [1197, 489] on div "Historial CX Soluciones Chat Id Estado Fecha de creación Origen Proceso Anterio…" at bounding box center [747, 631] width 1371 height 290
click at [1201, 513] on div "Chat" at bounding box center [1184, 519] width 402 height 41
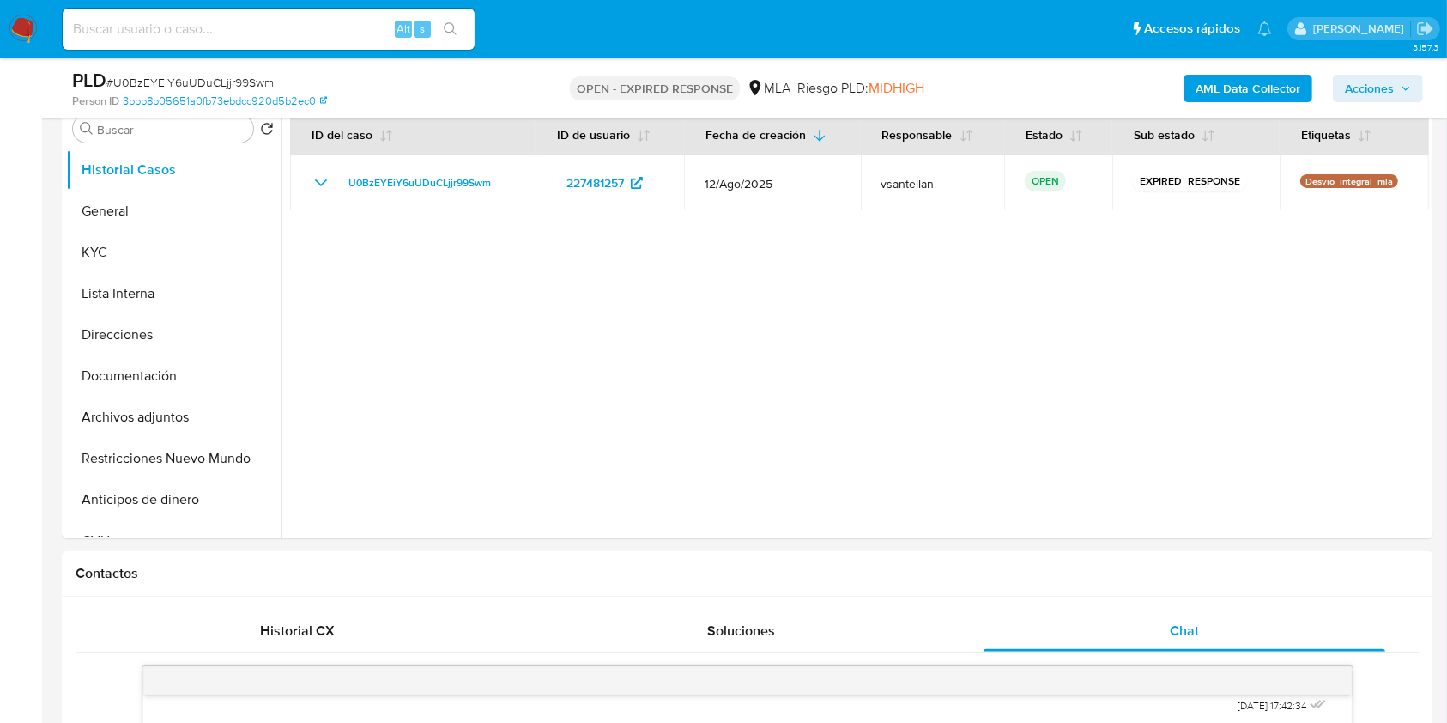
scroll to position [316, 0]
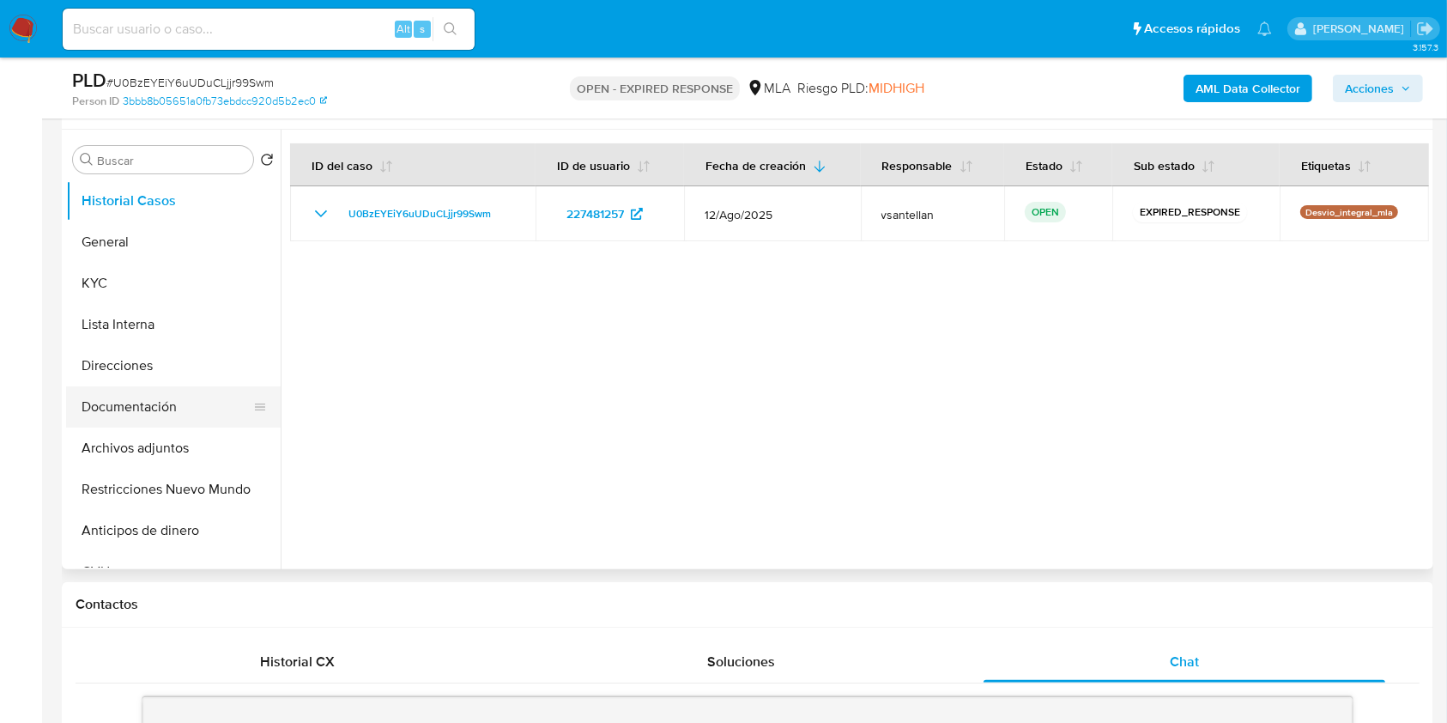
click at [161, 393] on button "Documentación" at bounding box center [166, 406] width 201 height 41
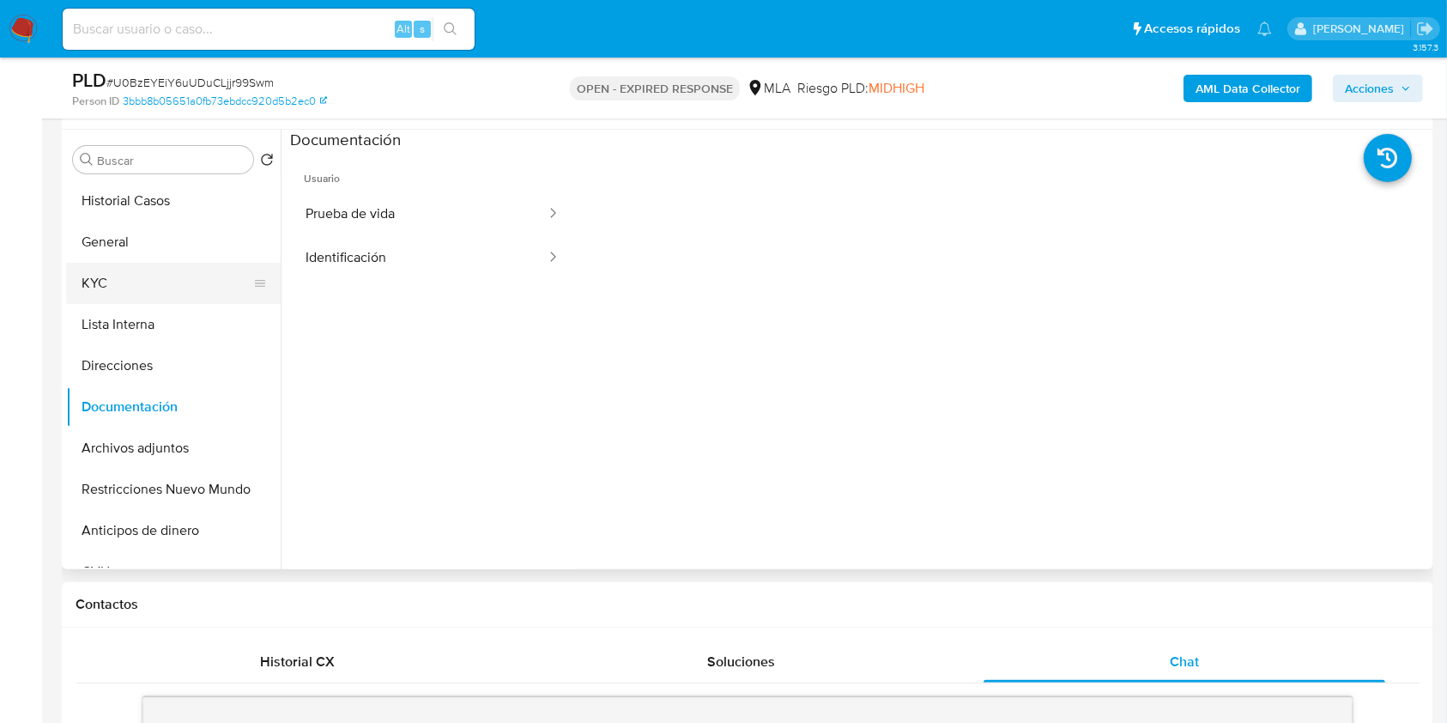
click at [157, 292] on button "KYC" at bounding box center [166, 283] width 201 height 41
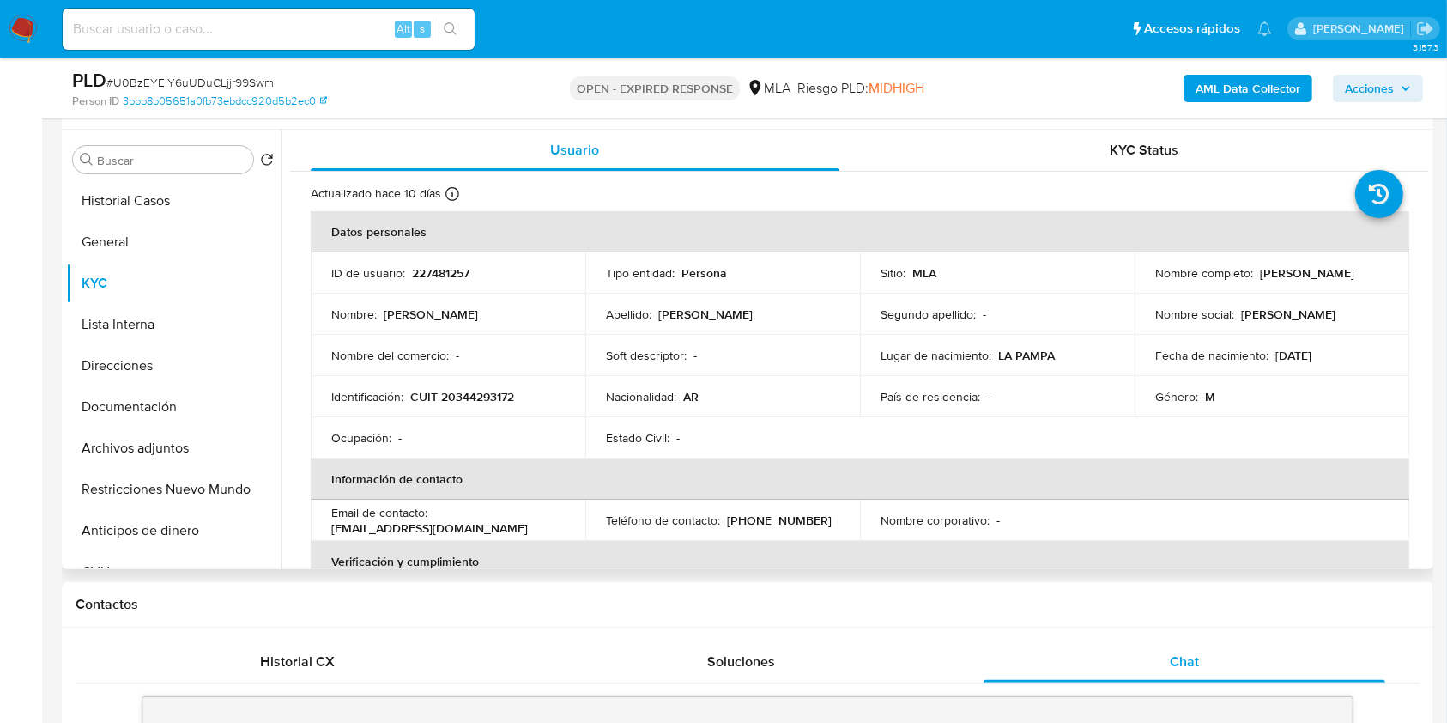
click at [471, 396] on p "CUIT 20344293172" at bounding box center [462, 396] width 104 height 15
copy p "20344293172"
drag, startPoint x: 577, startPoint y: 463, endPoint x: 534, endPoint y: 433, distance: 52.4
click at [575, 463] on th "Información de contacto" at bounding box center [860, 478] width 1098 height 41
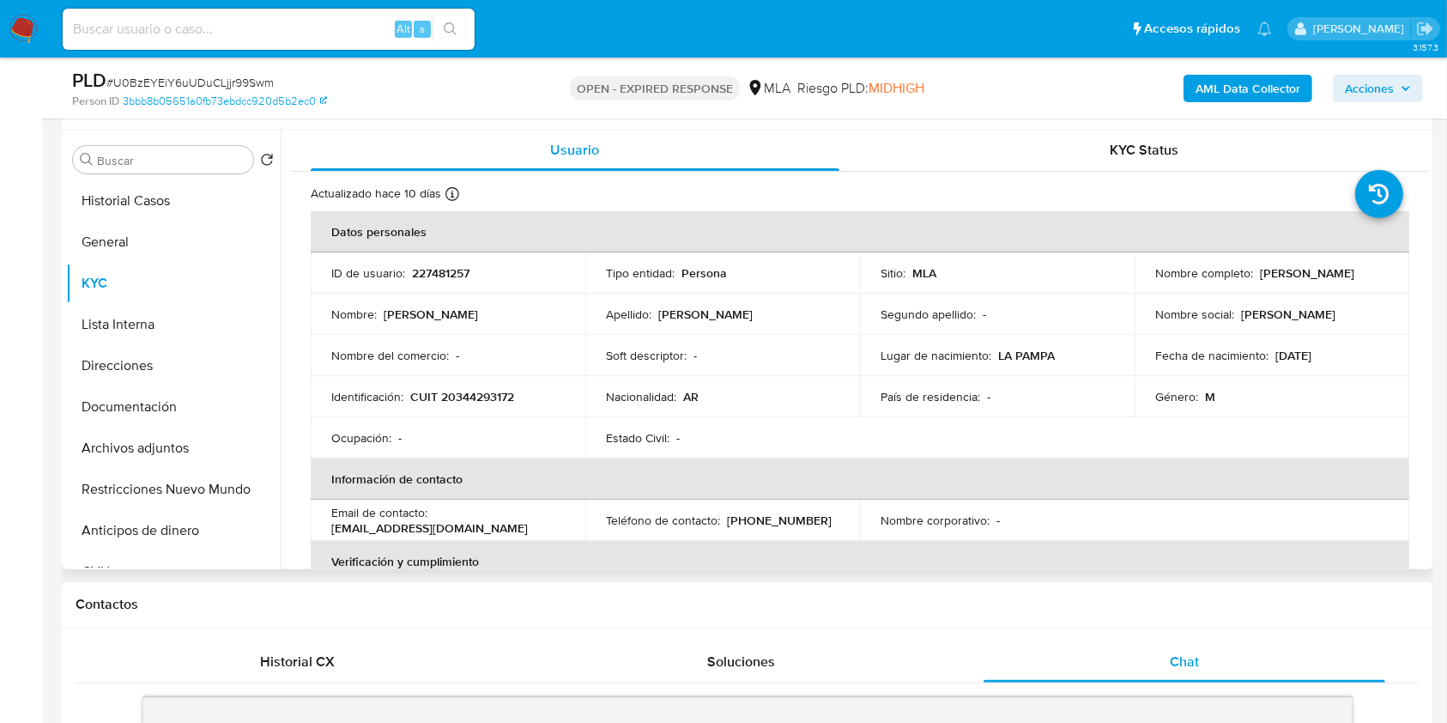
click at [496, 398] on p "CUIT 20344293172" at bounding box center [462, 396] width 104 height 15
copy p "20344293172"
click at [216, 409] on button "Documentación" at bounding box center [166, 406] width 201 height 41
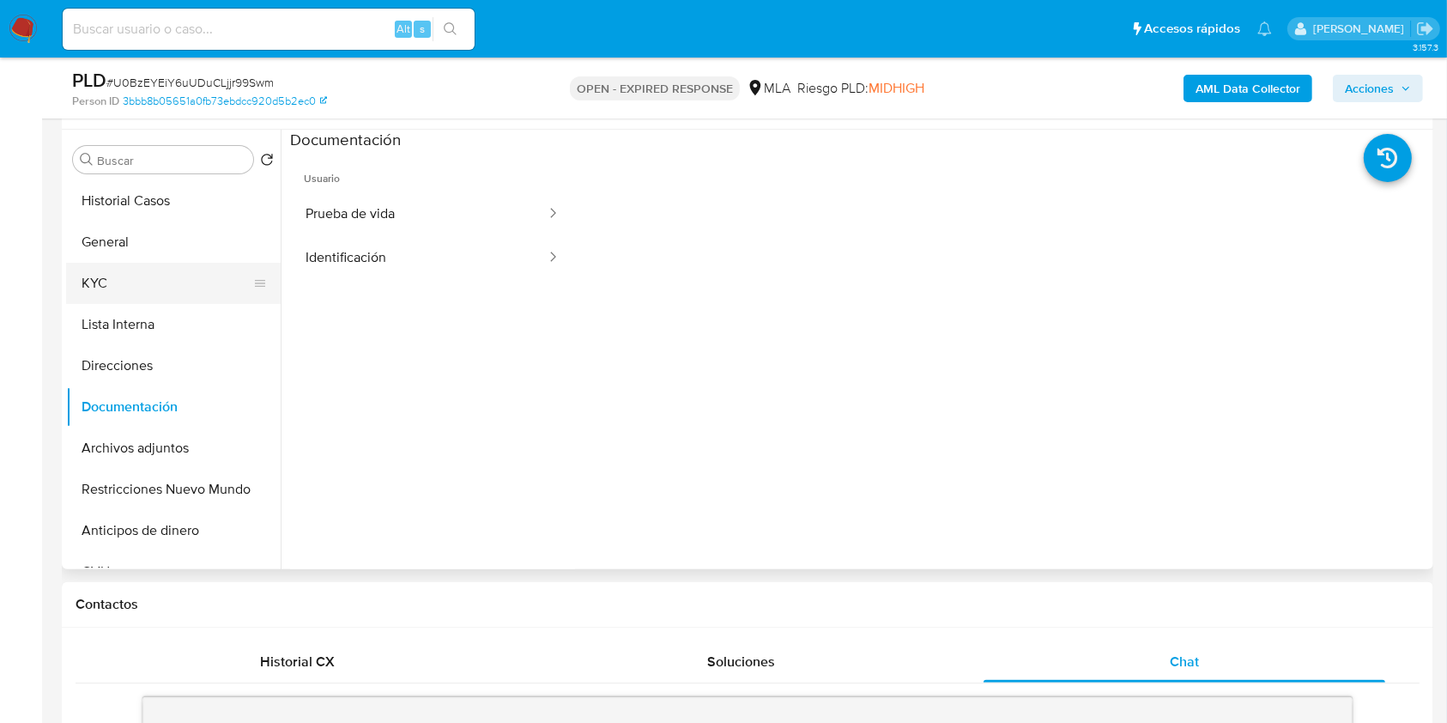
click at [121, 293] on button "KYC" at bounding box center [166, 283] width 201 height 41
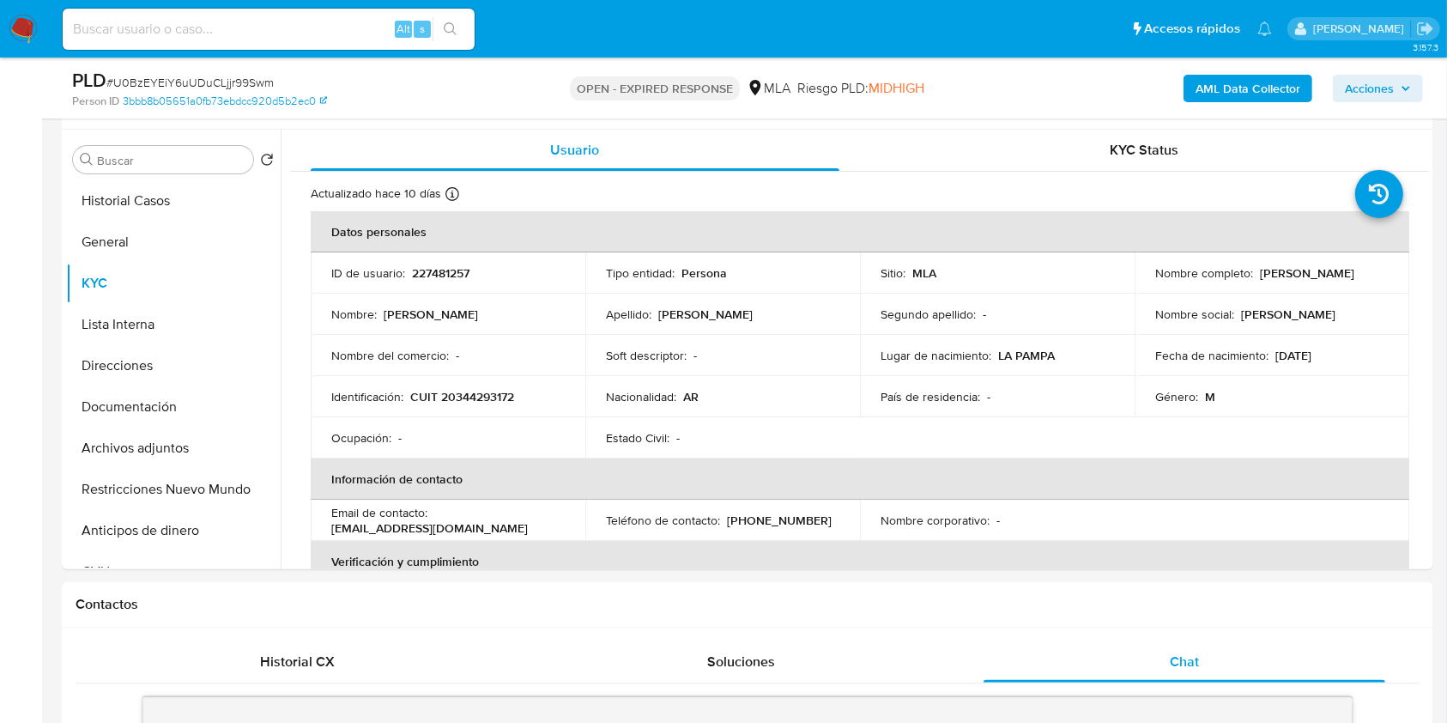
click at [1224, 93] on b "AML Data Collector" at bounding box center [1247, 88] width 105 height 27
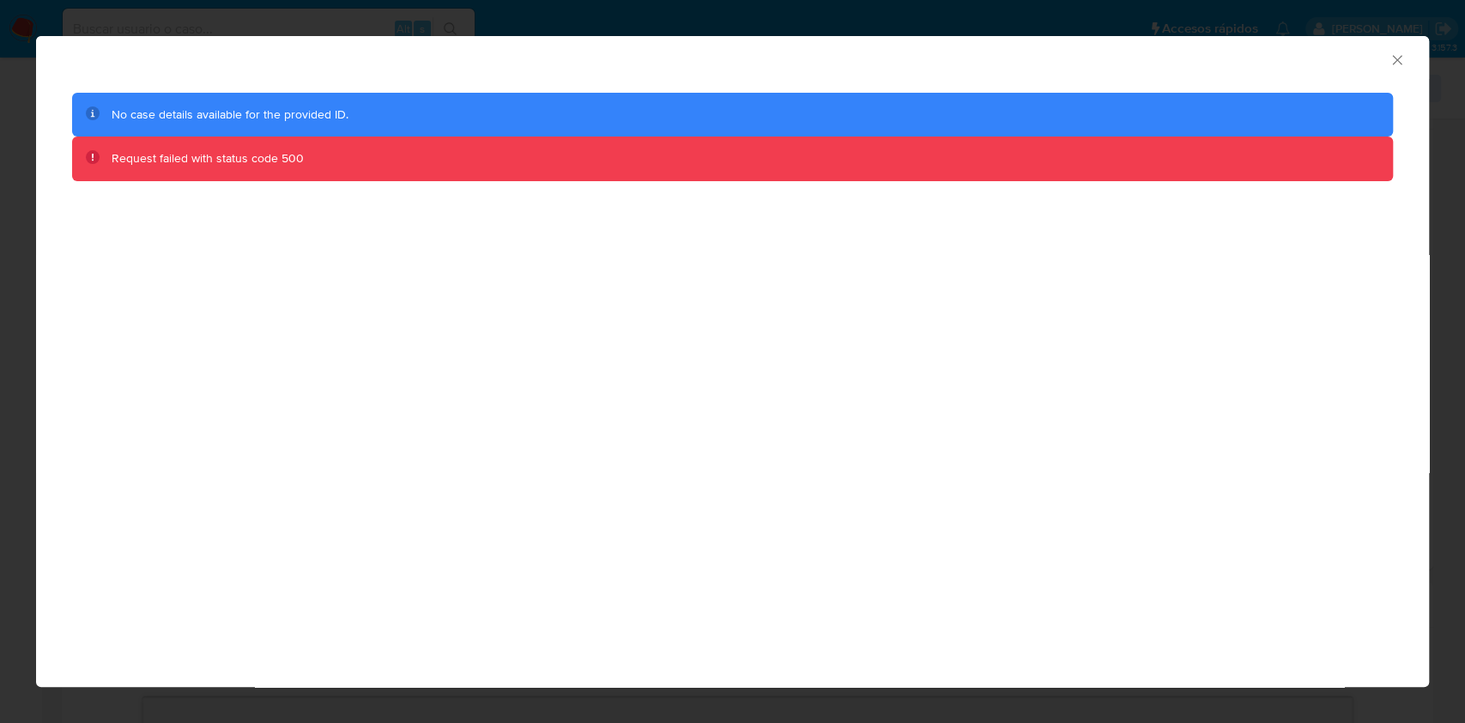
click at [1394, 64] on icon "Cerrar ventana" at bounding box center [1396, 59] width 17 height 17
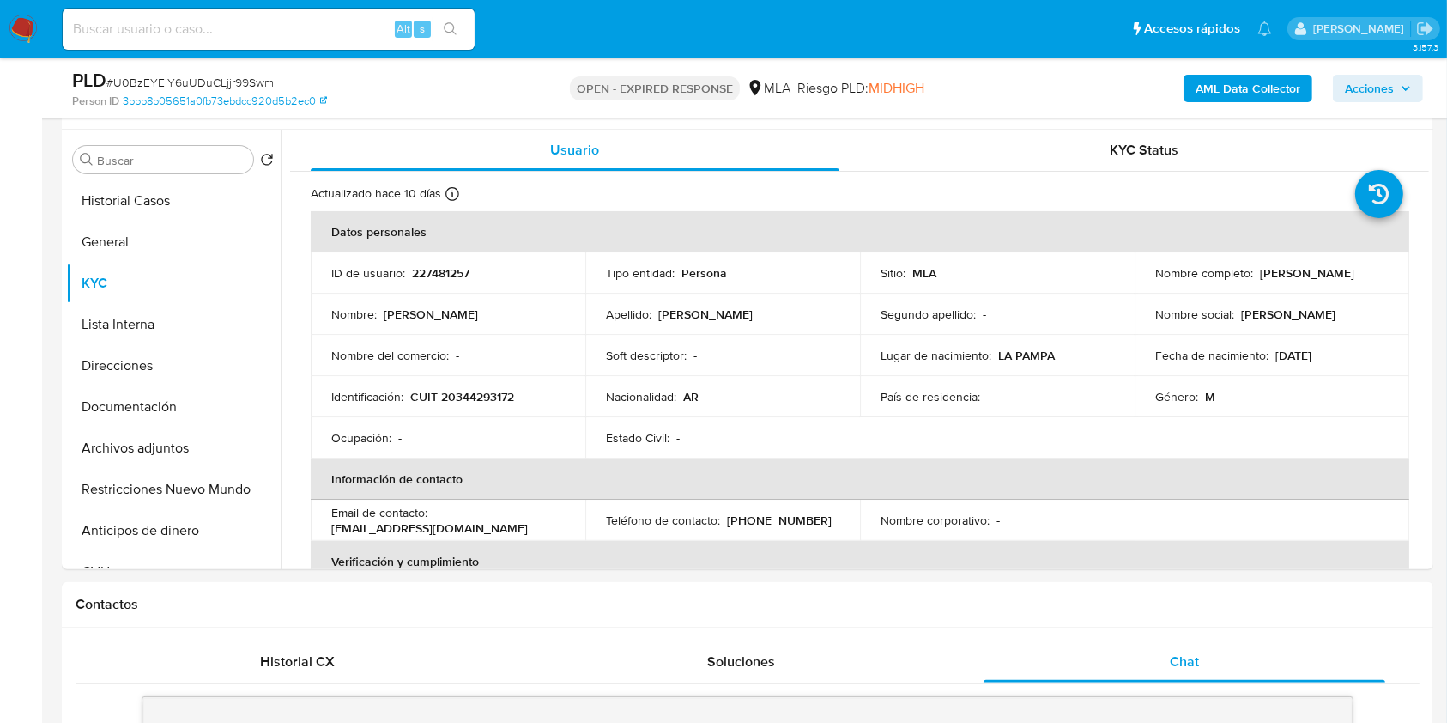
click at [1224, 91] on b "AML Data Collector" at bounding box center [1247, 88] width 105 height 27
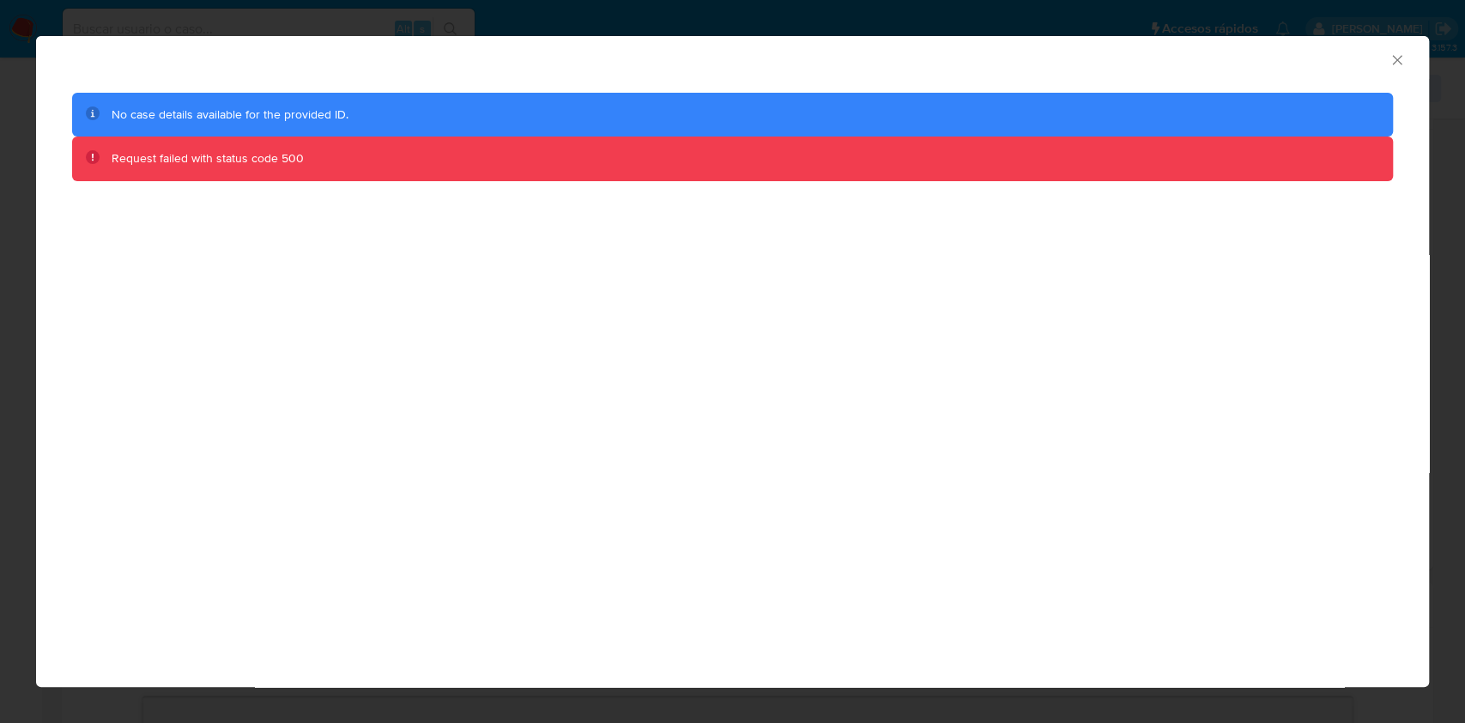
click at [1386, 61] on div "AML Data Collector" at bounding box center [718, 57] width 1340 height 19
click at [1400, 57] on icon "Cerrar ventana" at bounding box center [1396, 59] width 17 height 17
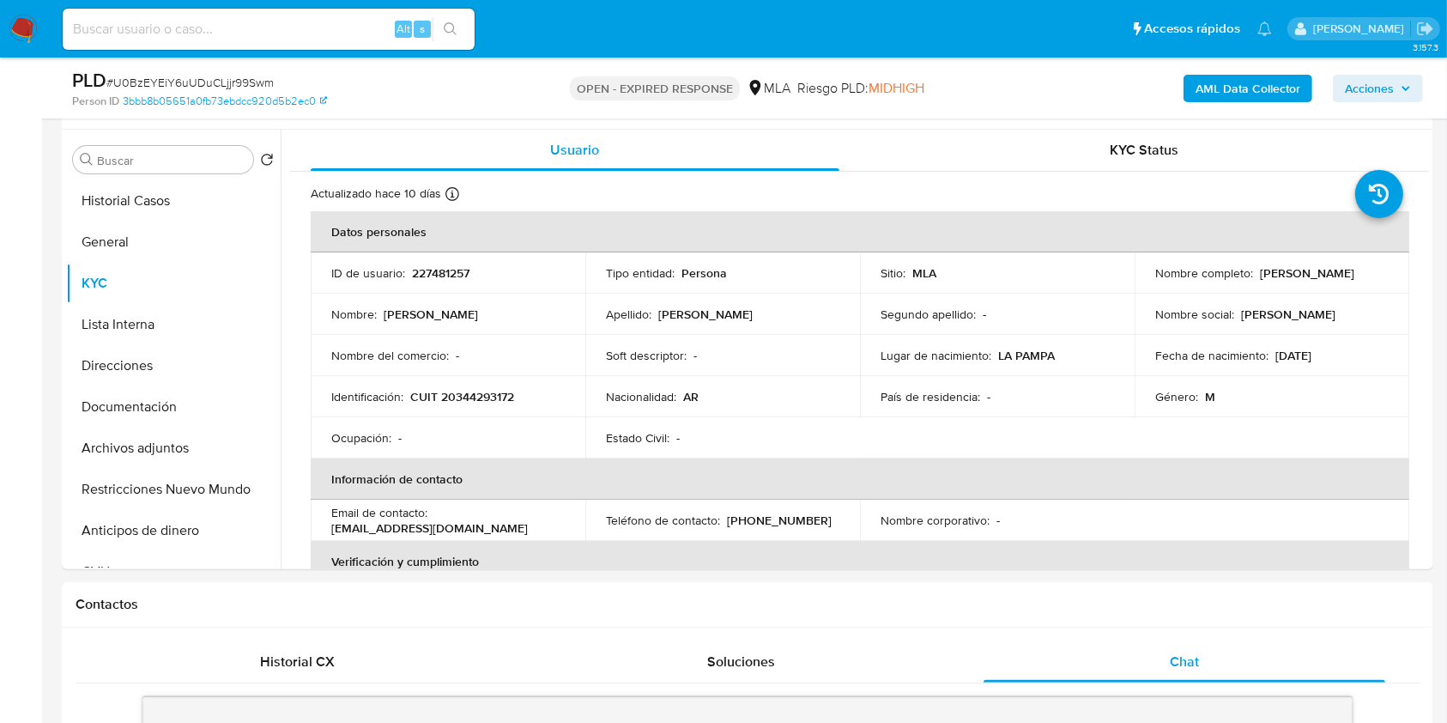
click at [1219, 78] on b "AML Data Collector" at bounding box center [1247, 88] width 105 height 27
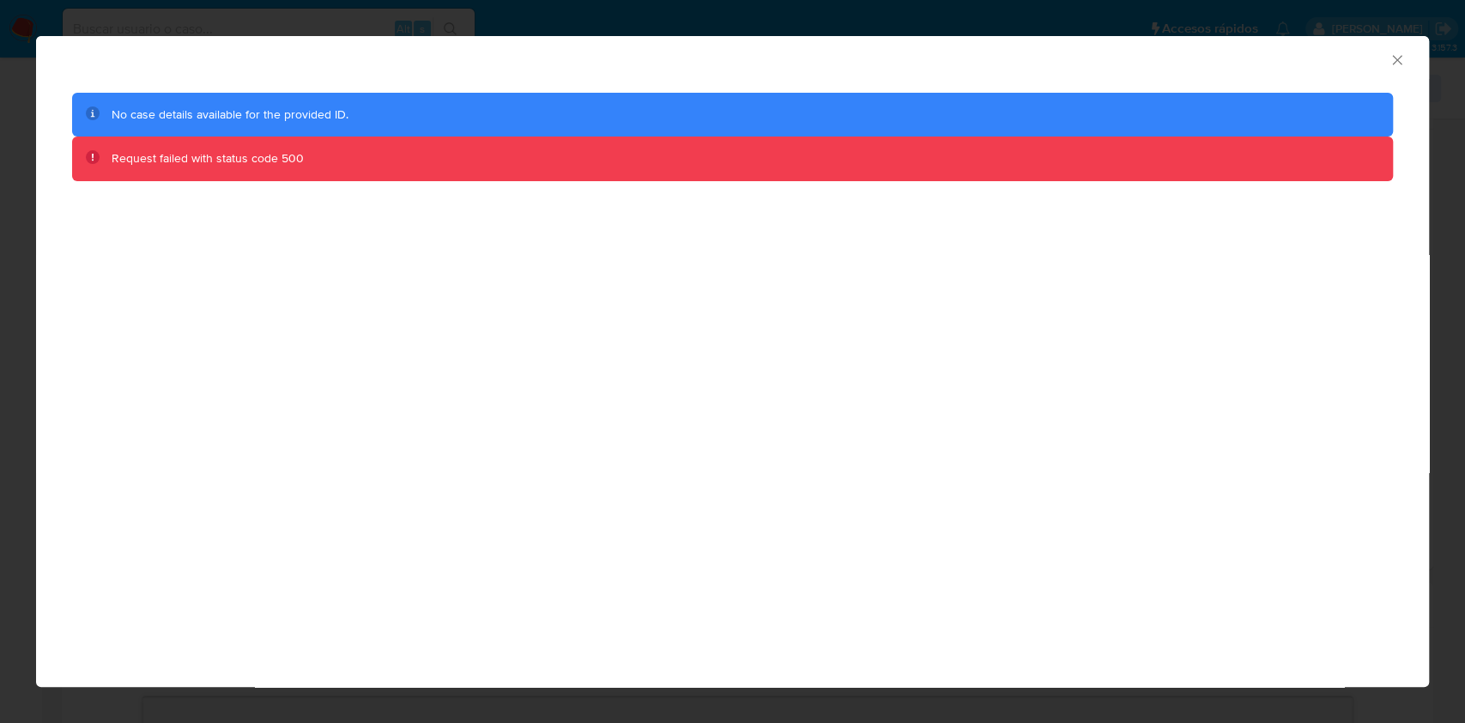
click at [1394, 51] on icon "Cerrar ventana" at bounding box center [1396, 59] width 17 height 17
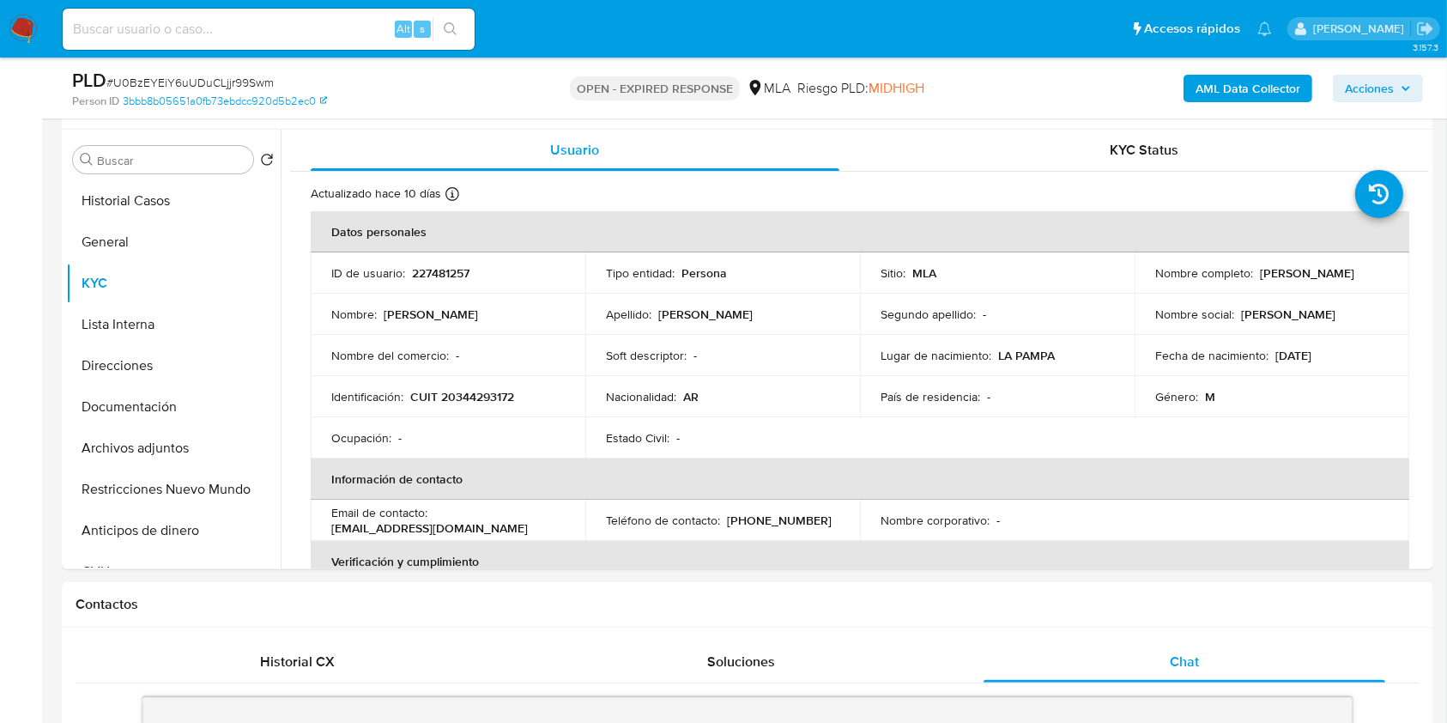
click at [1211, 92] on b "AML Data Collector" at bounding box center [1247, 88] width 105 height 27
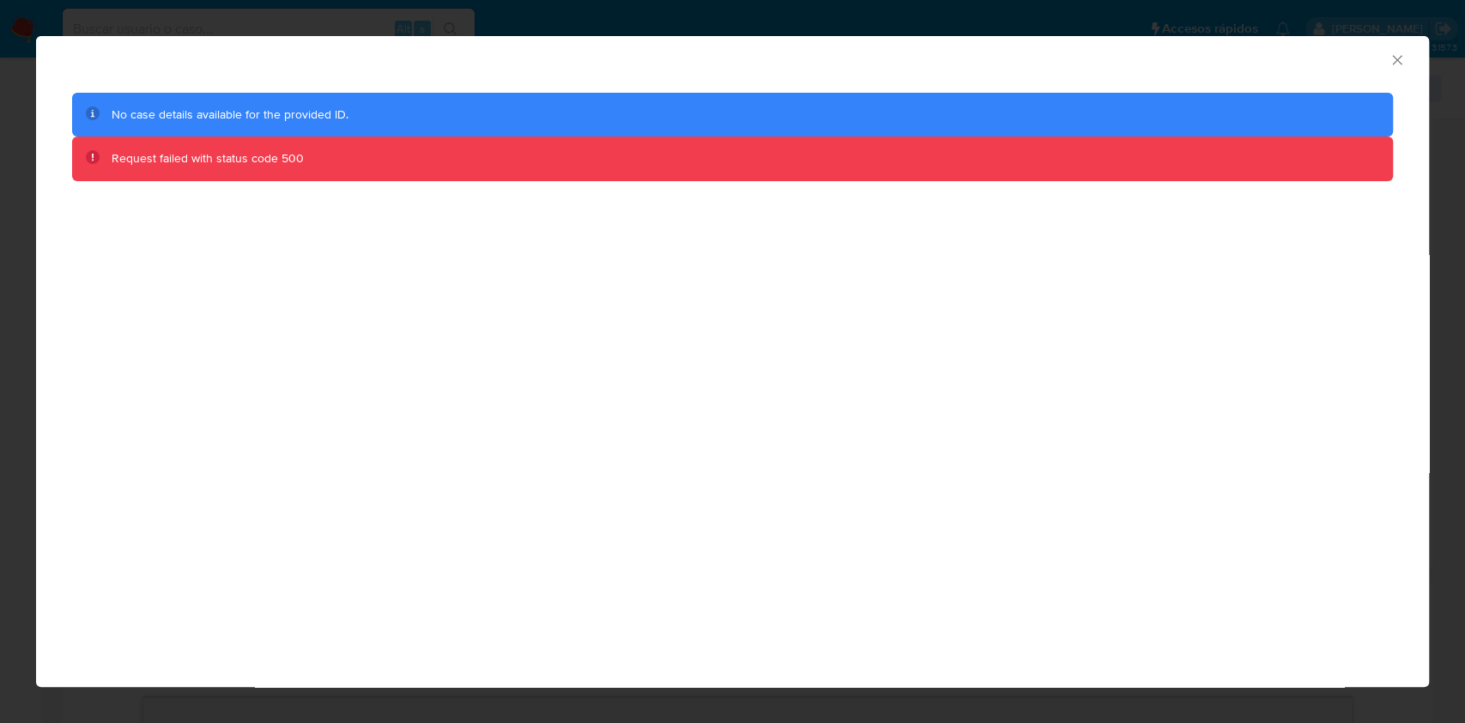
click at [1394, 65] on icon "Cerrar ventana" at bounding box center [1396, 59] width 17 height 17
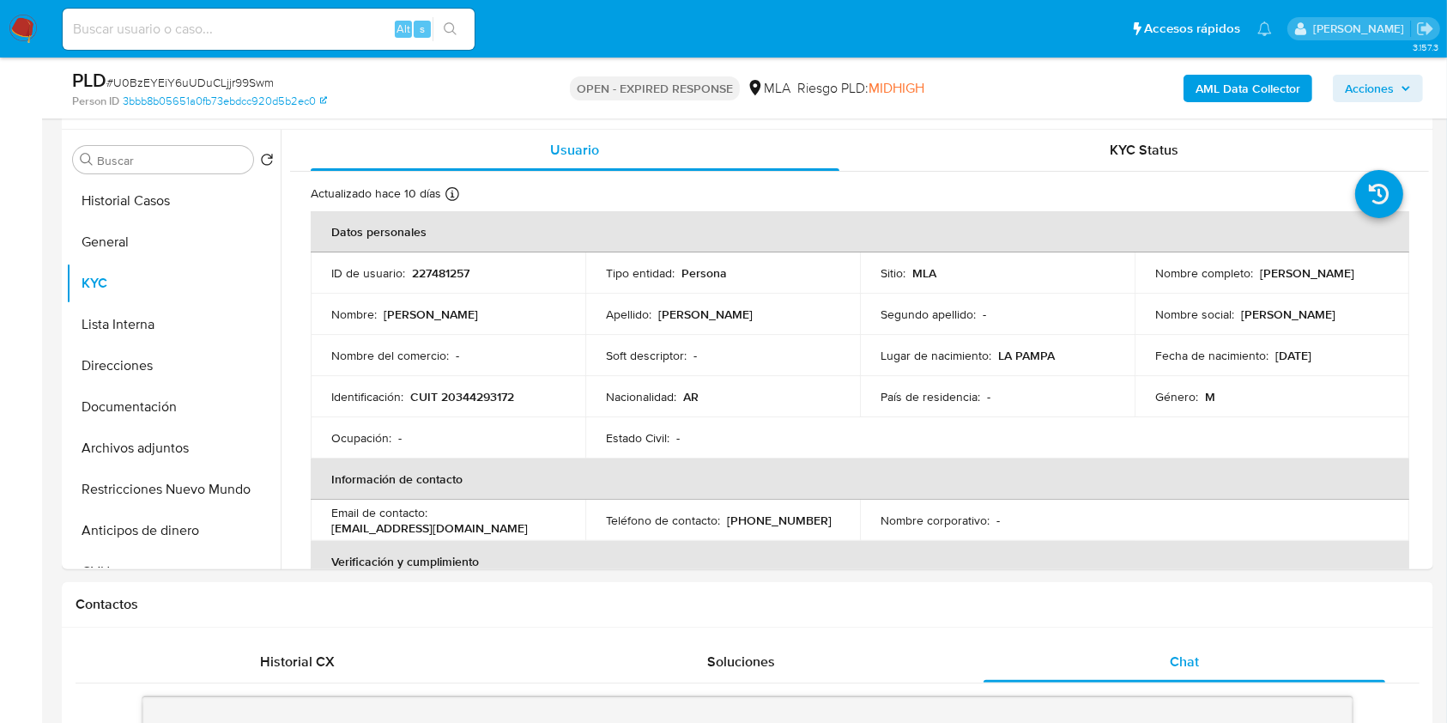
click at [1233, 87] on b "AML Data Collector" at bounding box center [1247, 88] width 105 height 27
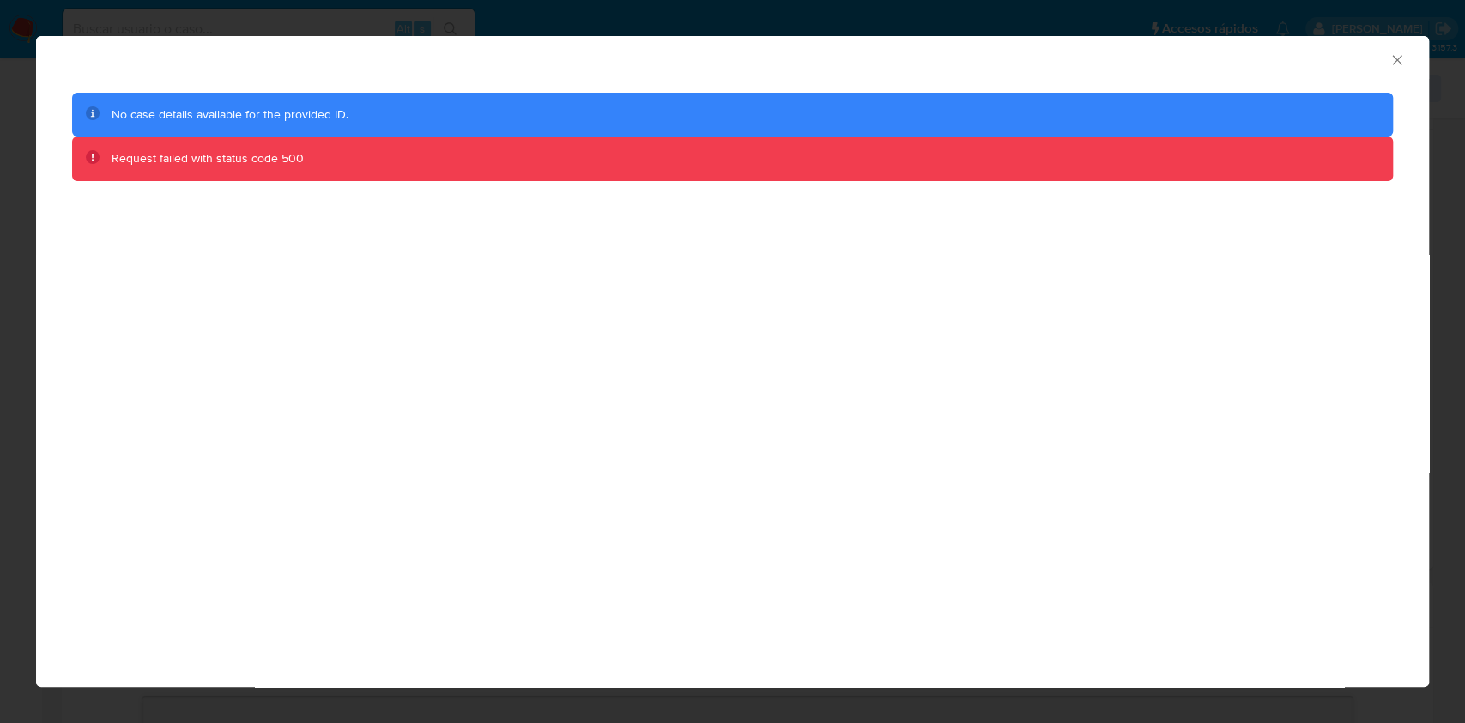
click at [1406, 58] on div "AML Data Collector" at bounding box center [732, 57] width 1393 height 43
click at [1400, 65] on icon "Cerrar ventana" at bounding box center [1396, 59] width 17 height 17
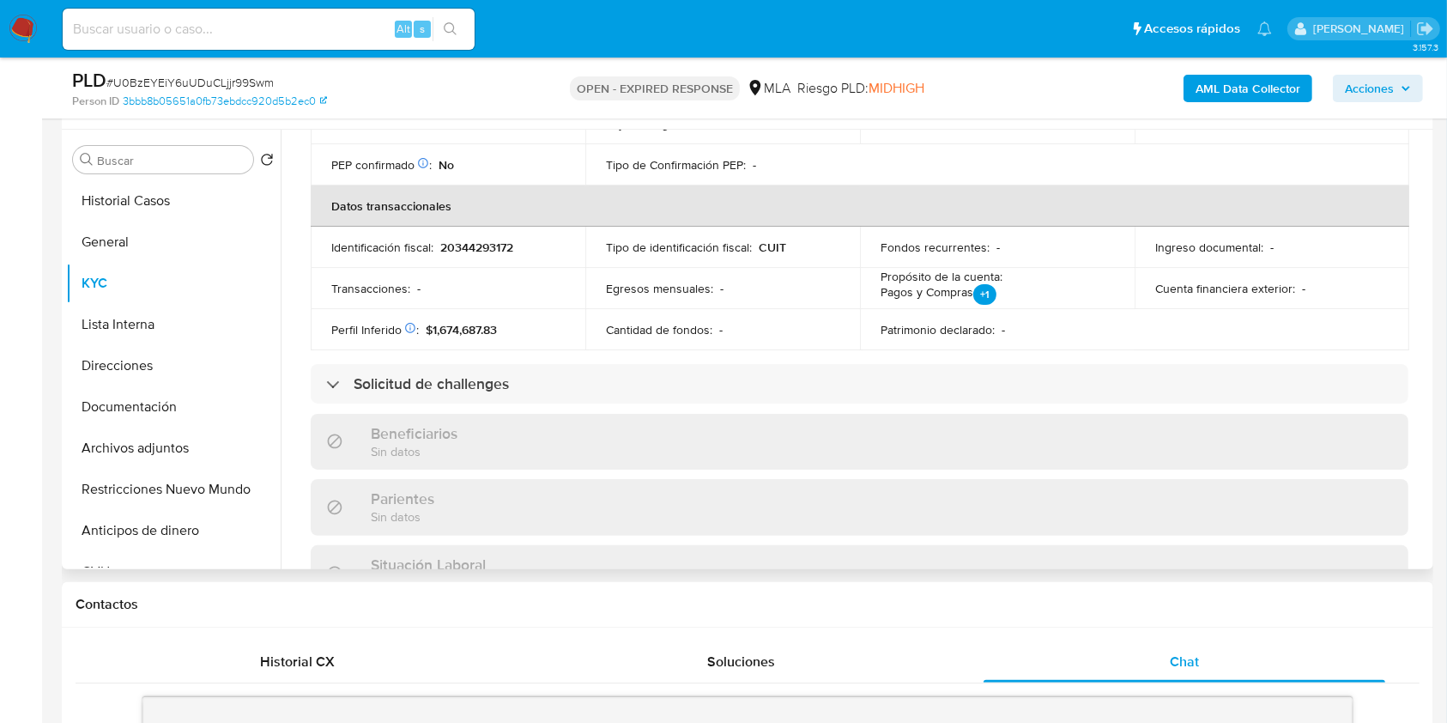
scroll to position [886, 0]
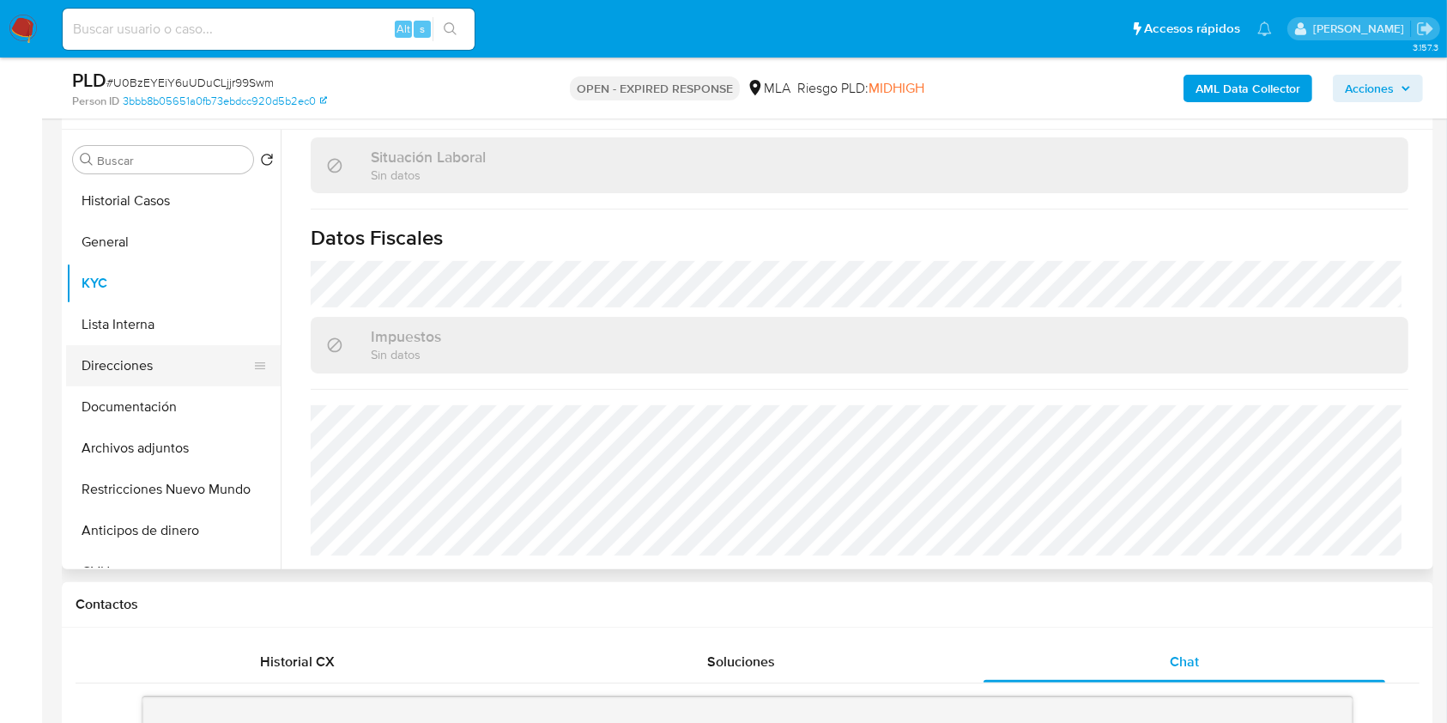
click at [148, 358] on button "Direcciones" at bounding box center [166, 365] width 201 height 41
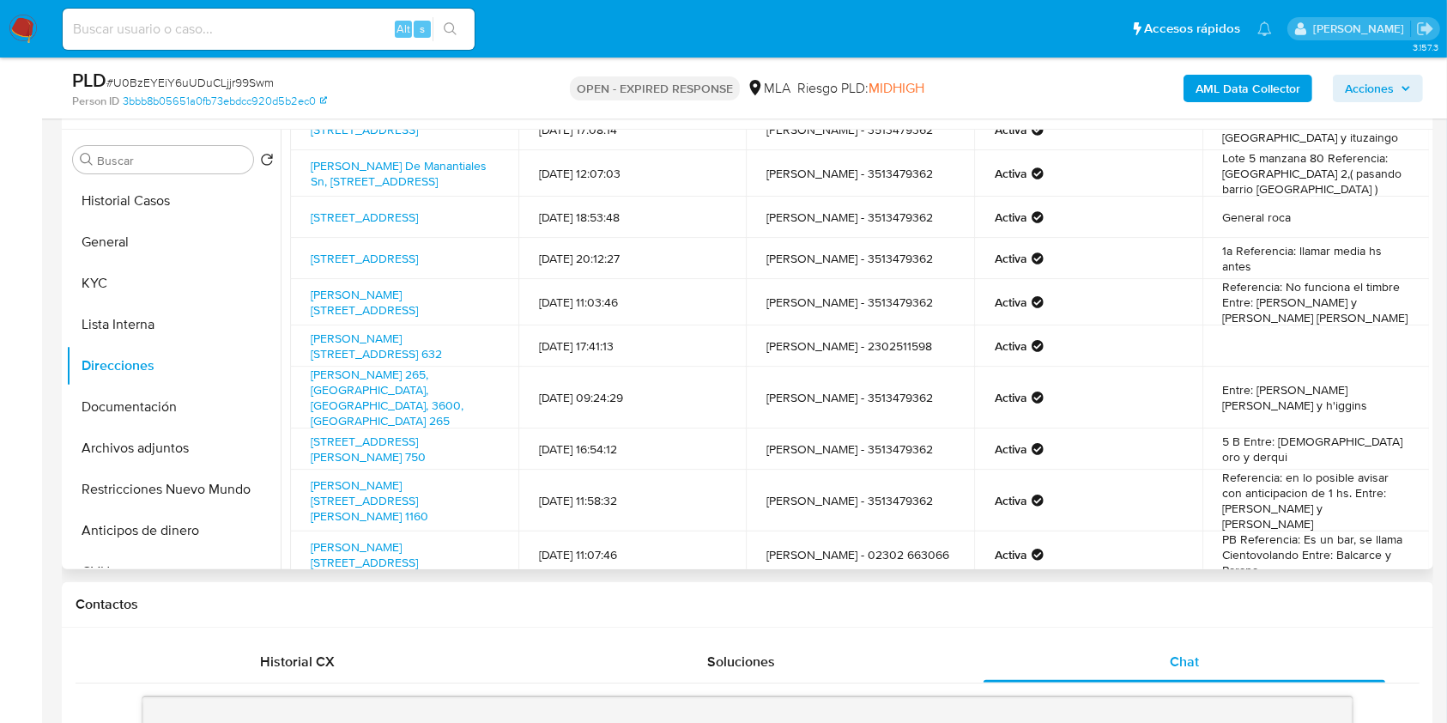
scroll to position [124, 0]
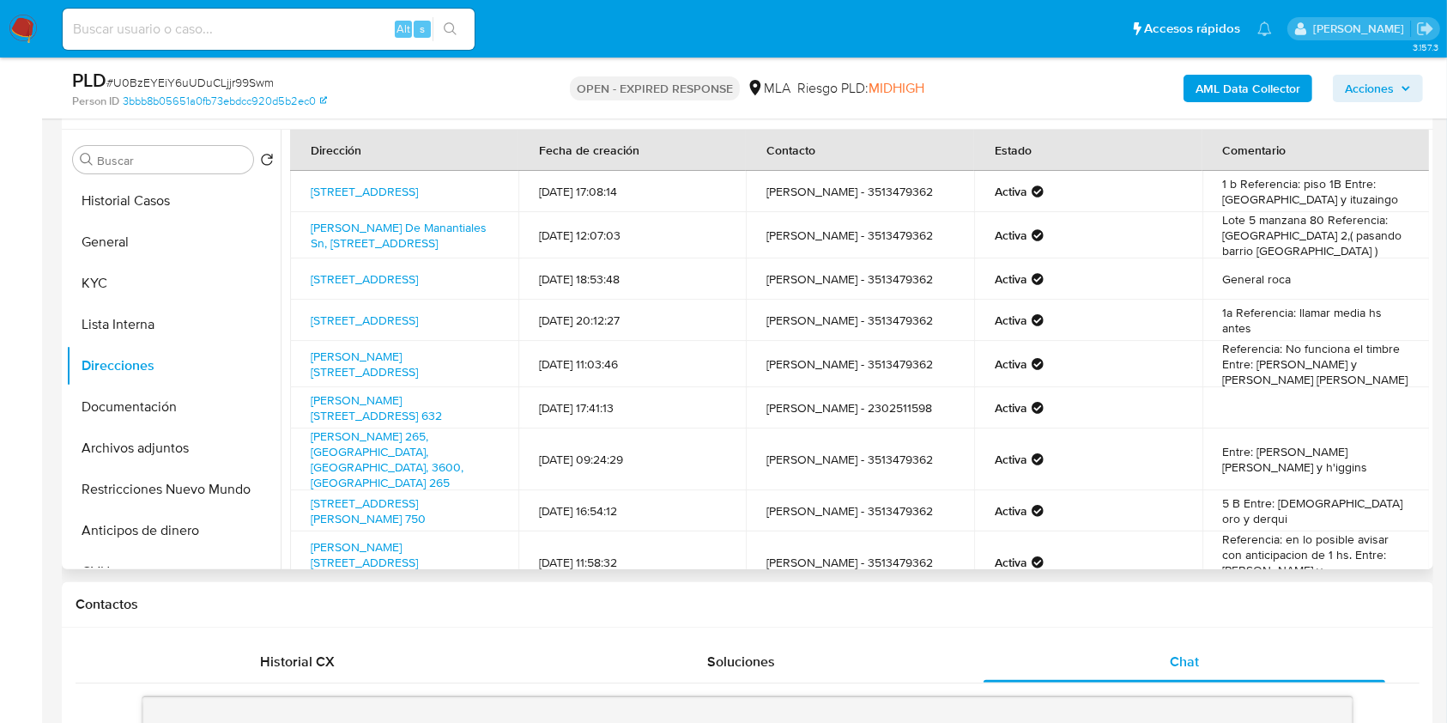
click at [1385, 244] on td "Lote 5 manzana 80 Referencia: [GEOGRAPHIC_DATA] 2,( pasando barrio [GEOGRAPHIC_…" at bounding box center [1316, 235] width 228 height 46
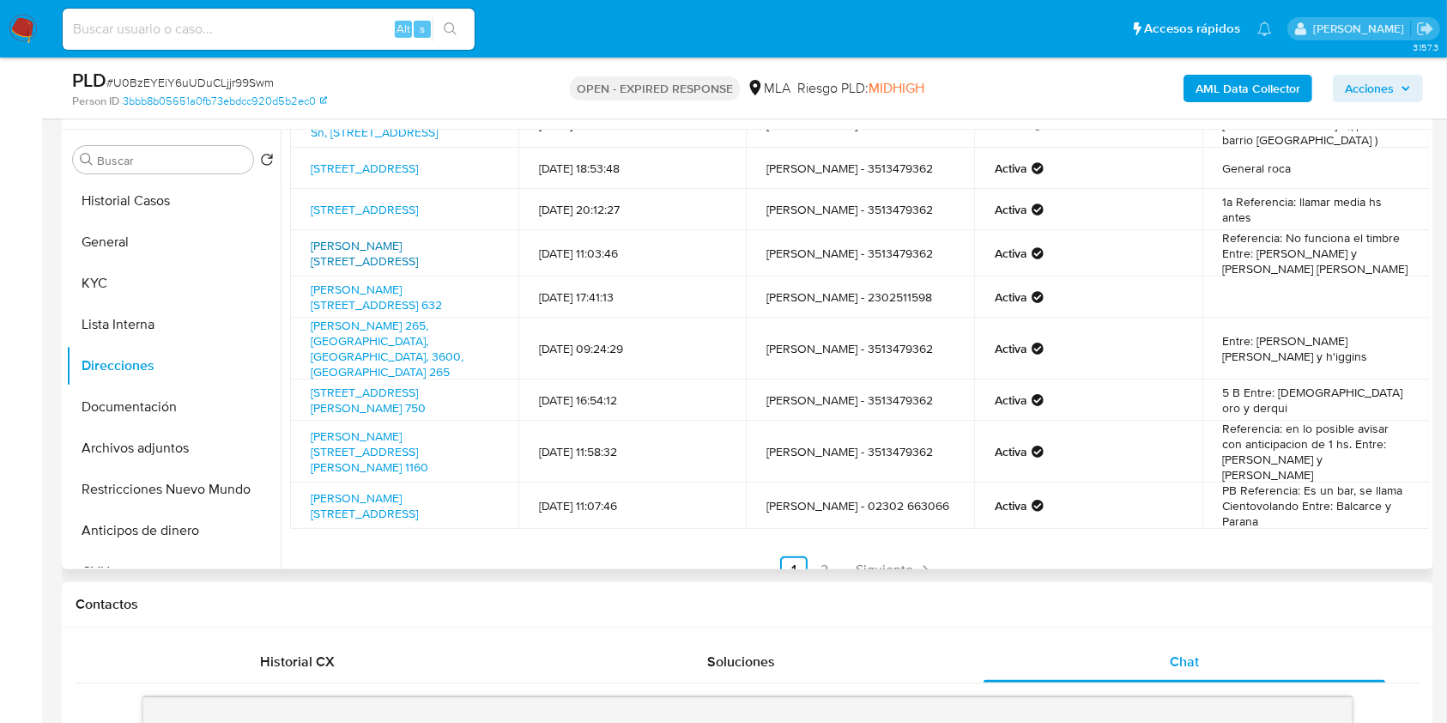
scroll to position [0, 0]
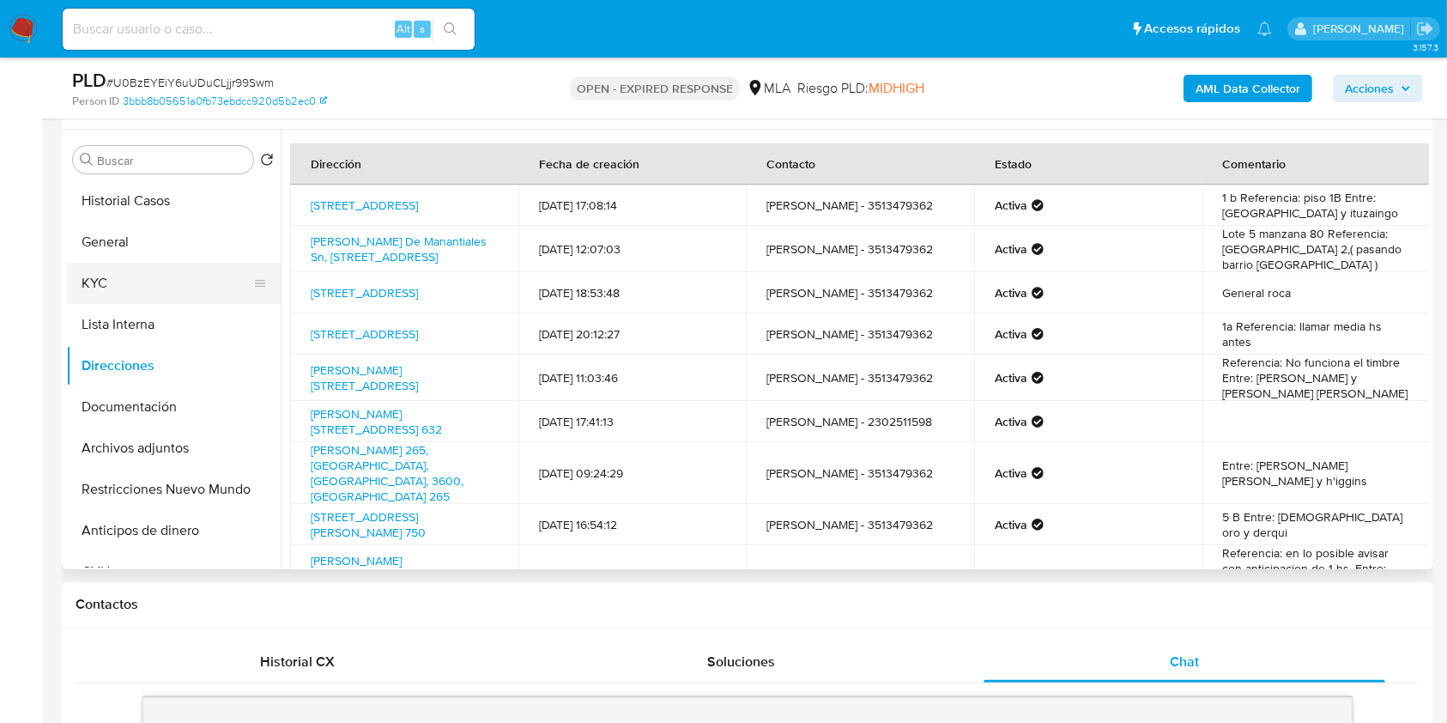
click at [143, 287] on button "KYC" at bounding box center [166, 283] width 201 height 41
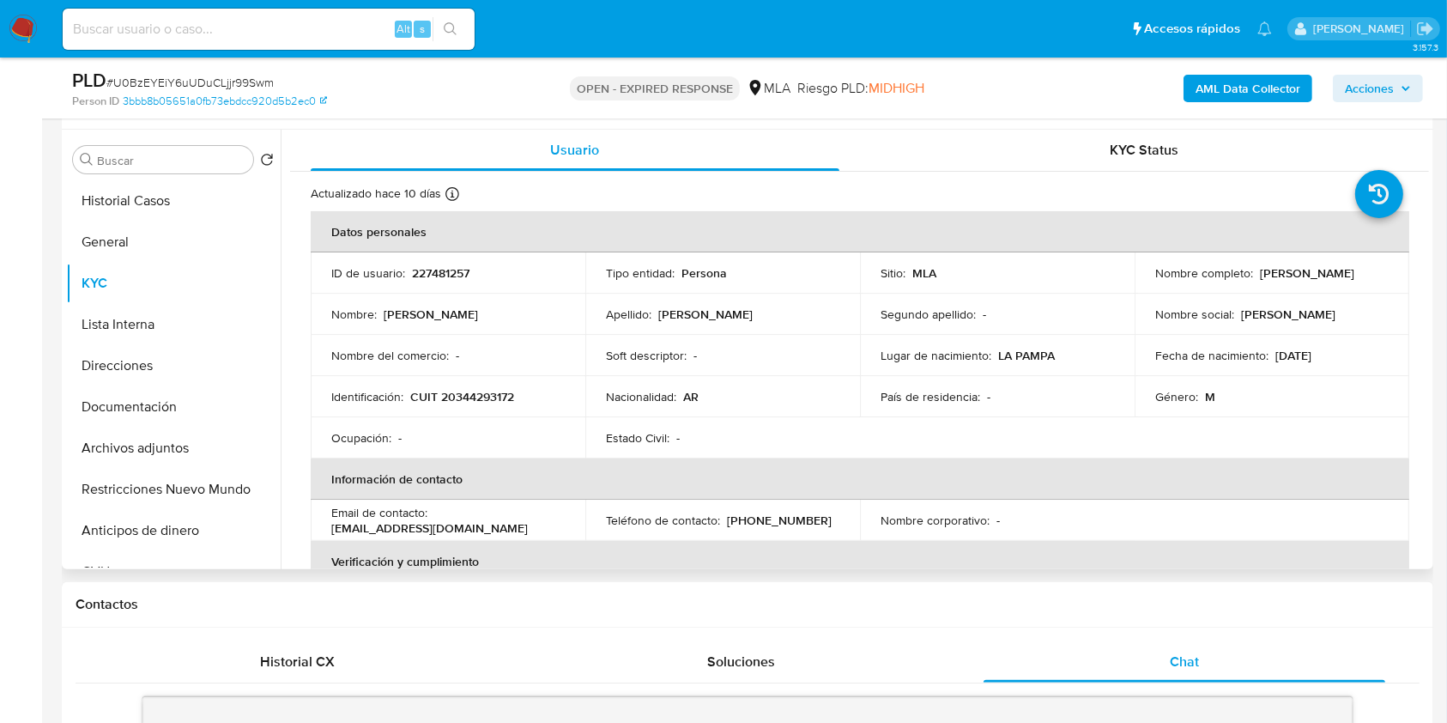
click at [774, 512] on p "[PHONE_NUMBER]" at bounding box center [779, 519] width 105 height 15
click at [780, 522] on p "[PHONE_NUMBER]" at bounding box center [779, 519] width 105 height 15
copy p "3479362"
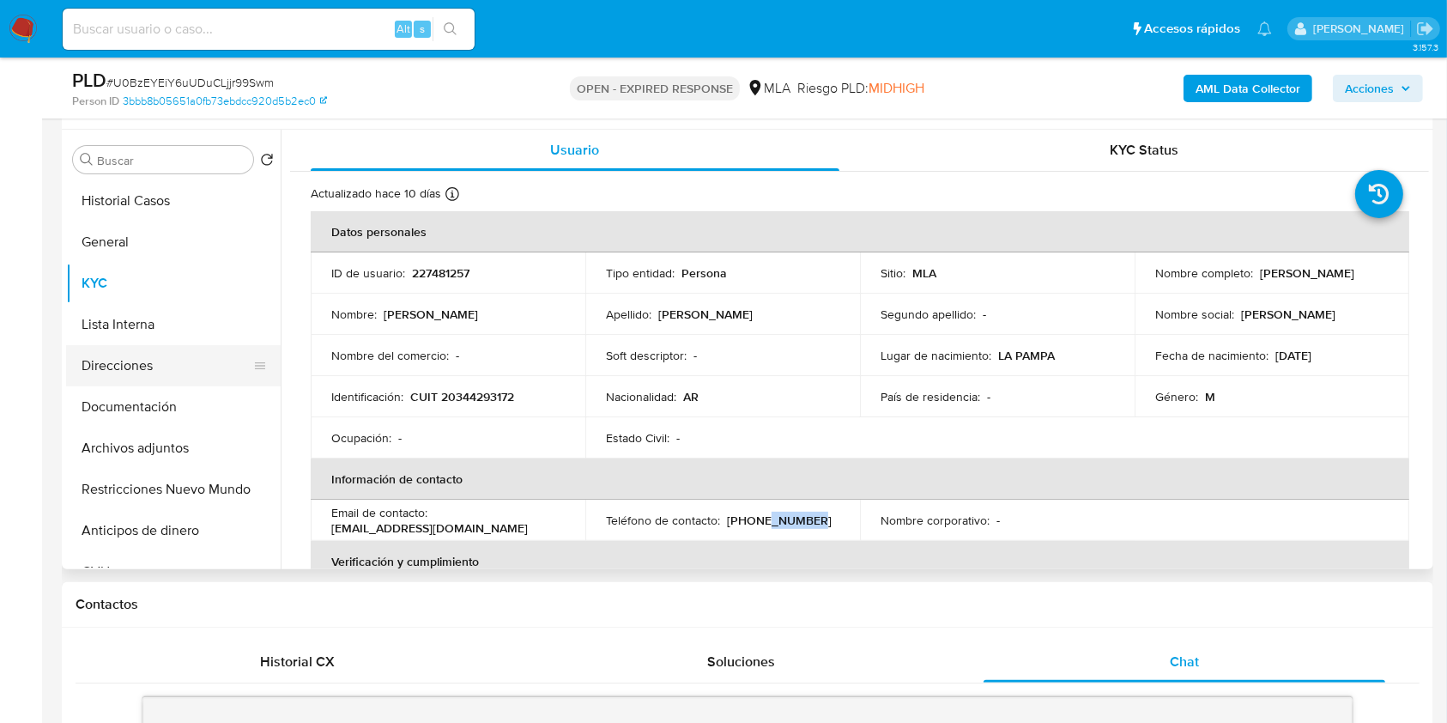
click at [170, 372] on button "Direcciones" at bounding box center [166, 365] width 201 height 41
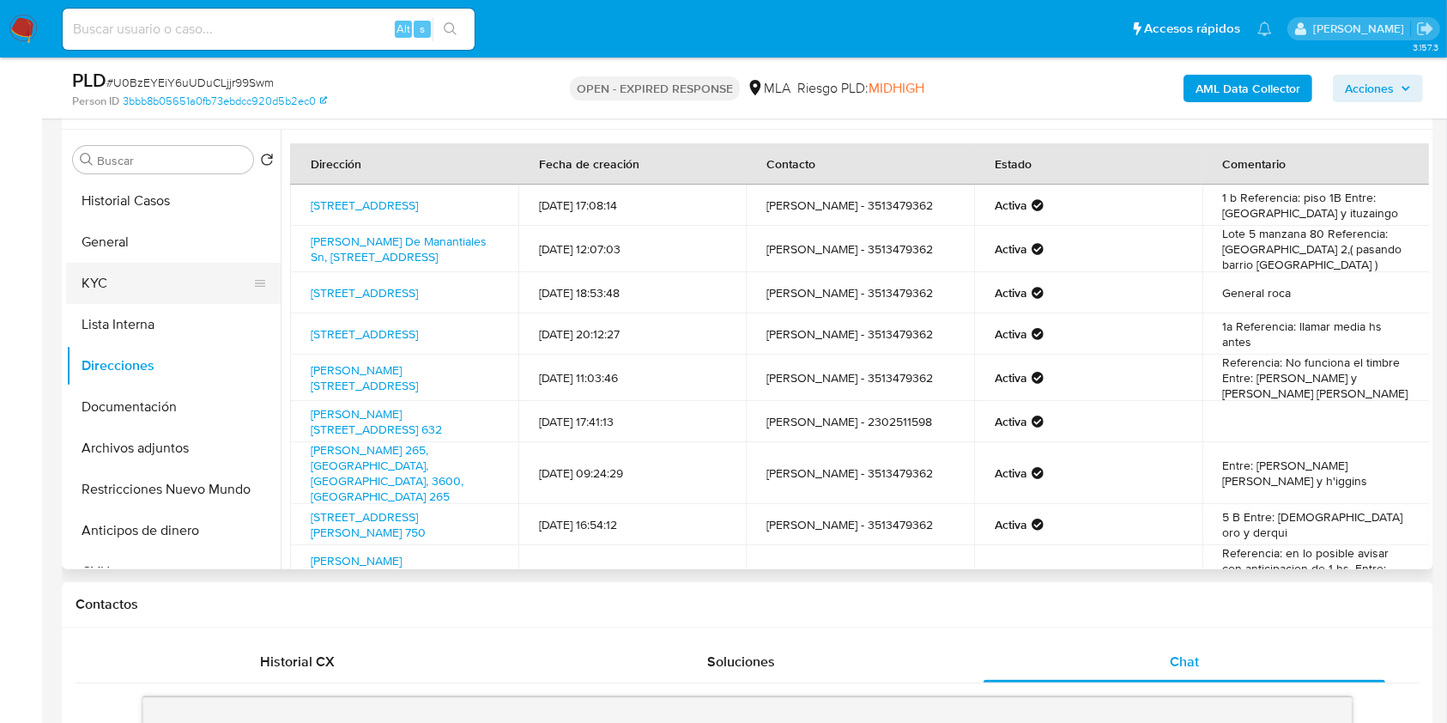
click at [206, 287] on button "KYC" at bounding box center [166, 283] width 201 height 41
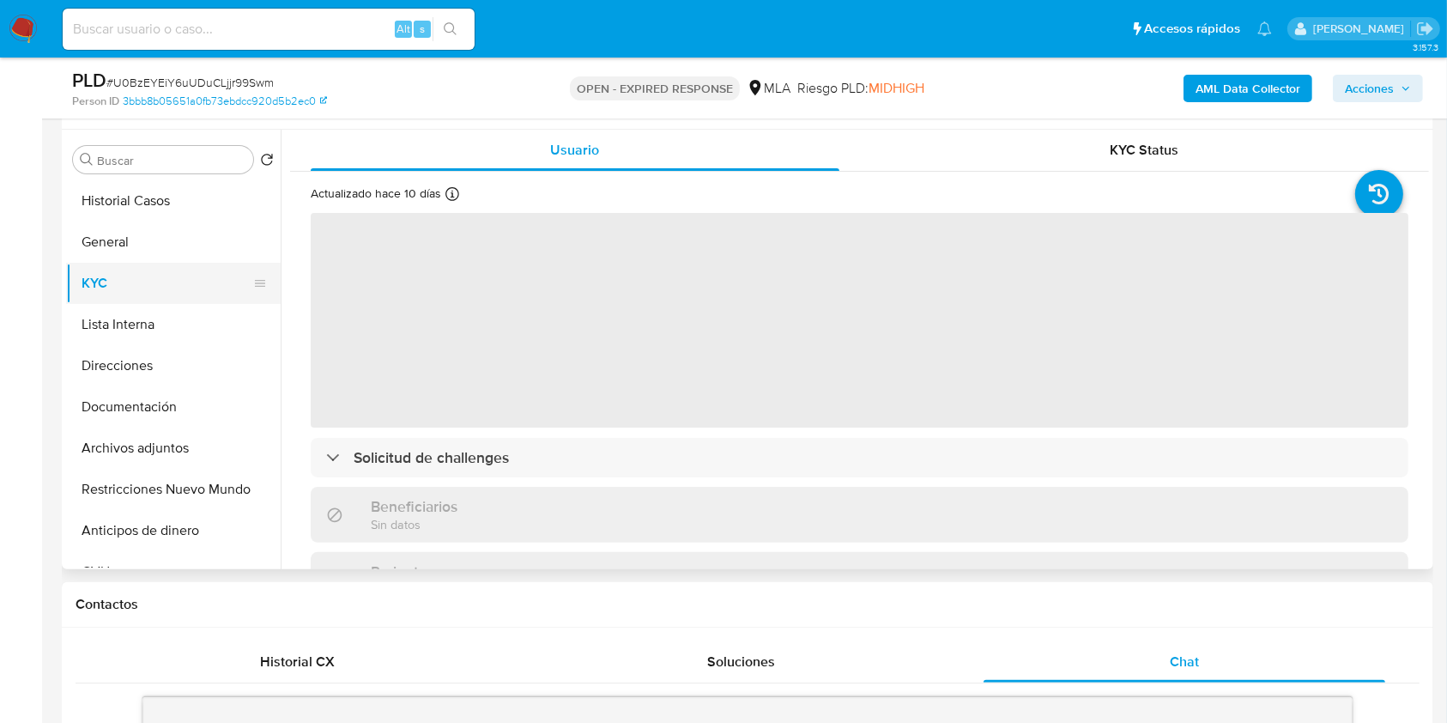
click at [182, 267] on button "KYC" at bounding box center [166, 283] width 201 height 41
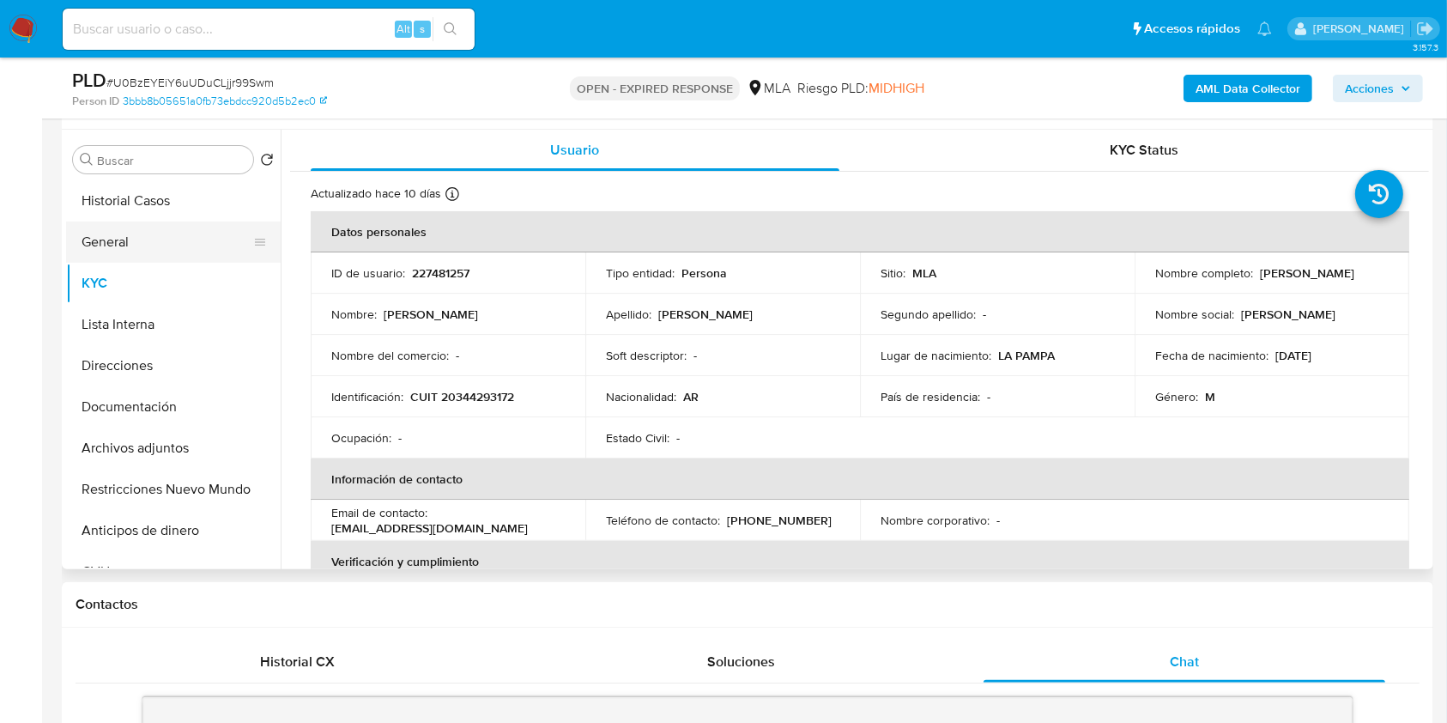
click at [115, 242] on button "General" at bounding box center [166, 241] width 201 height 41
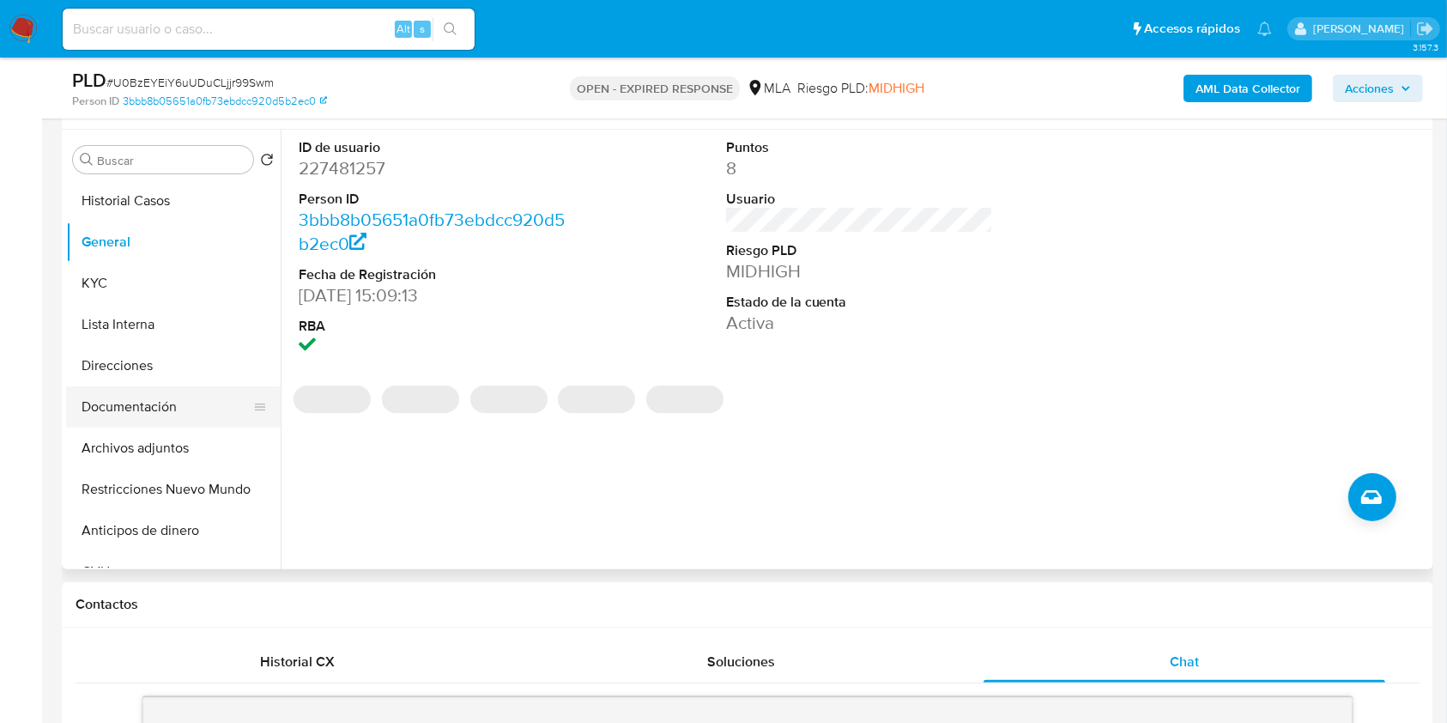
click at [154, 402] on button "Documentación" at bounding box center [166, 406] width 201 height 41
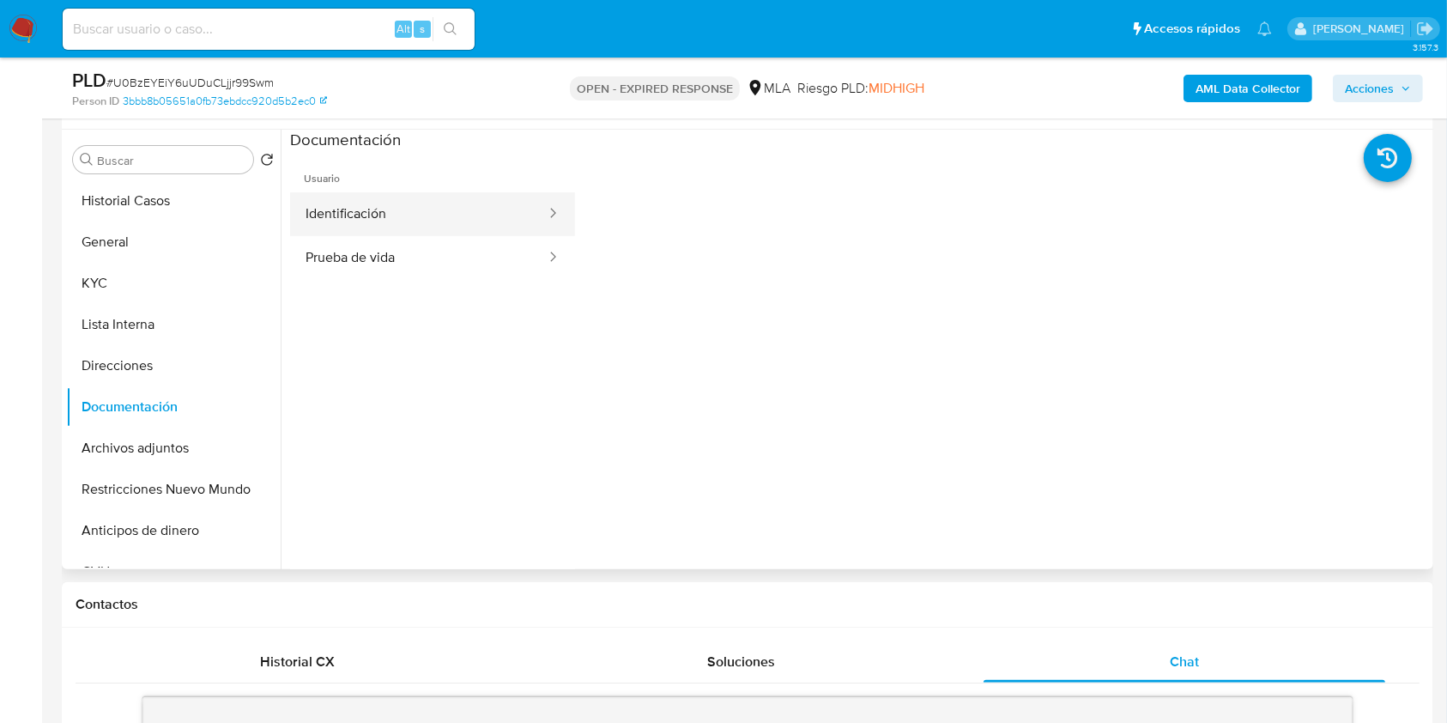
click at [384, 233] on button "Identificación" at bounding box center [418, 214] width 257 height 44
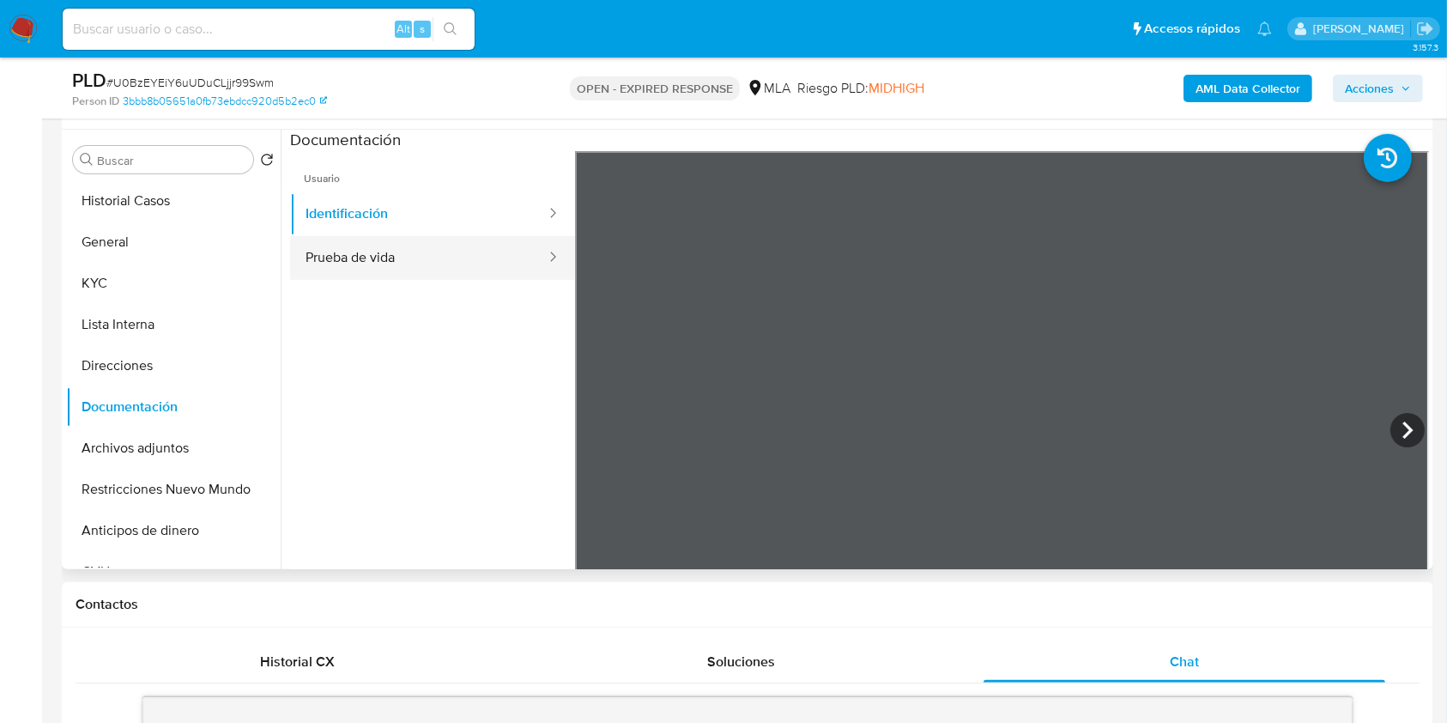
click at [384, 242] on button "Prueba de vida" at bounding box center [418, 258] width 257 height 44
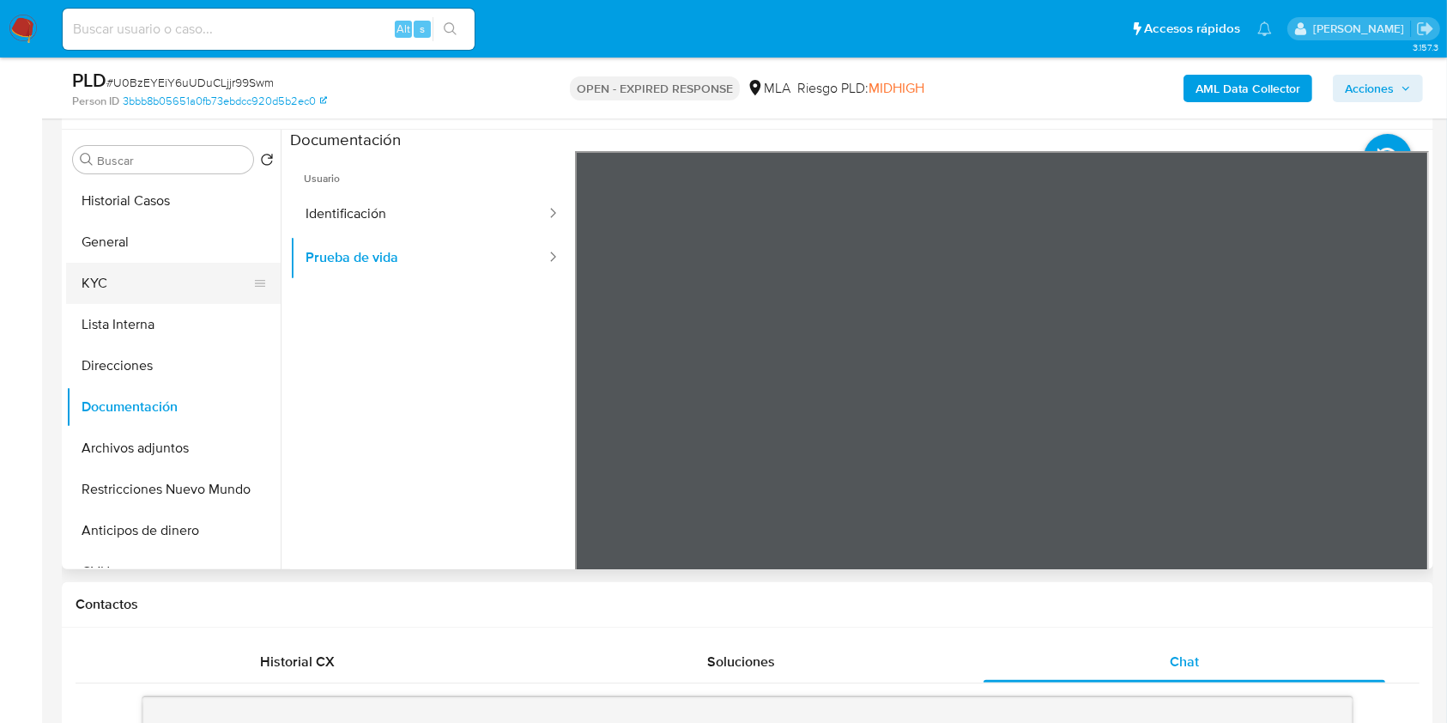
click at [109, 270] on button "KYC" at bounding box center [166, 283] width 201 height 41
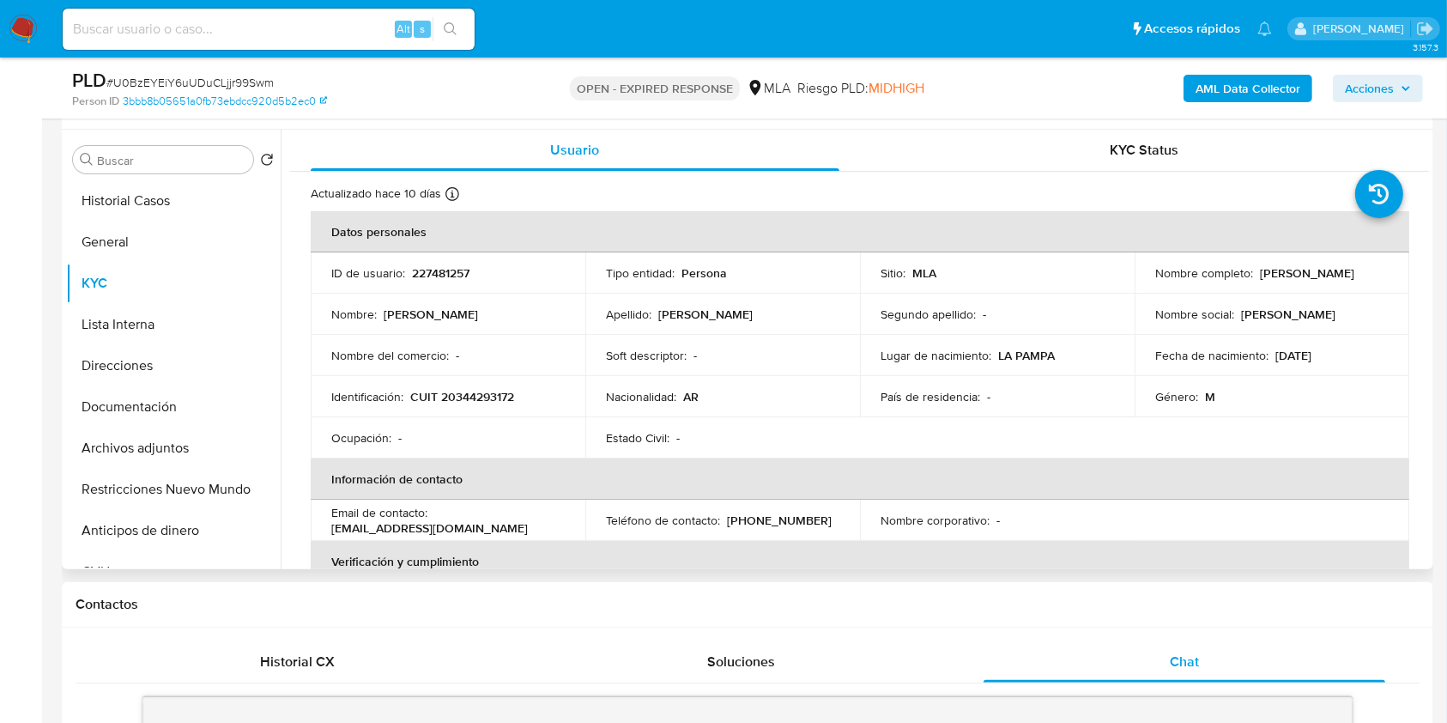
drag, startPoint x: 1372, startPoint y: 269, endPoint x: 1252, endPoint y: 264, distance: 120.2
click at [1252, 265] on div "Nombre completo : Jose Ignacio Muñoz" at bounding box center [1271, 272] width 233 height 15
copy div "[PERSON_NAME]"
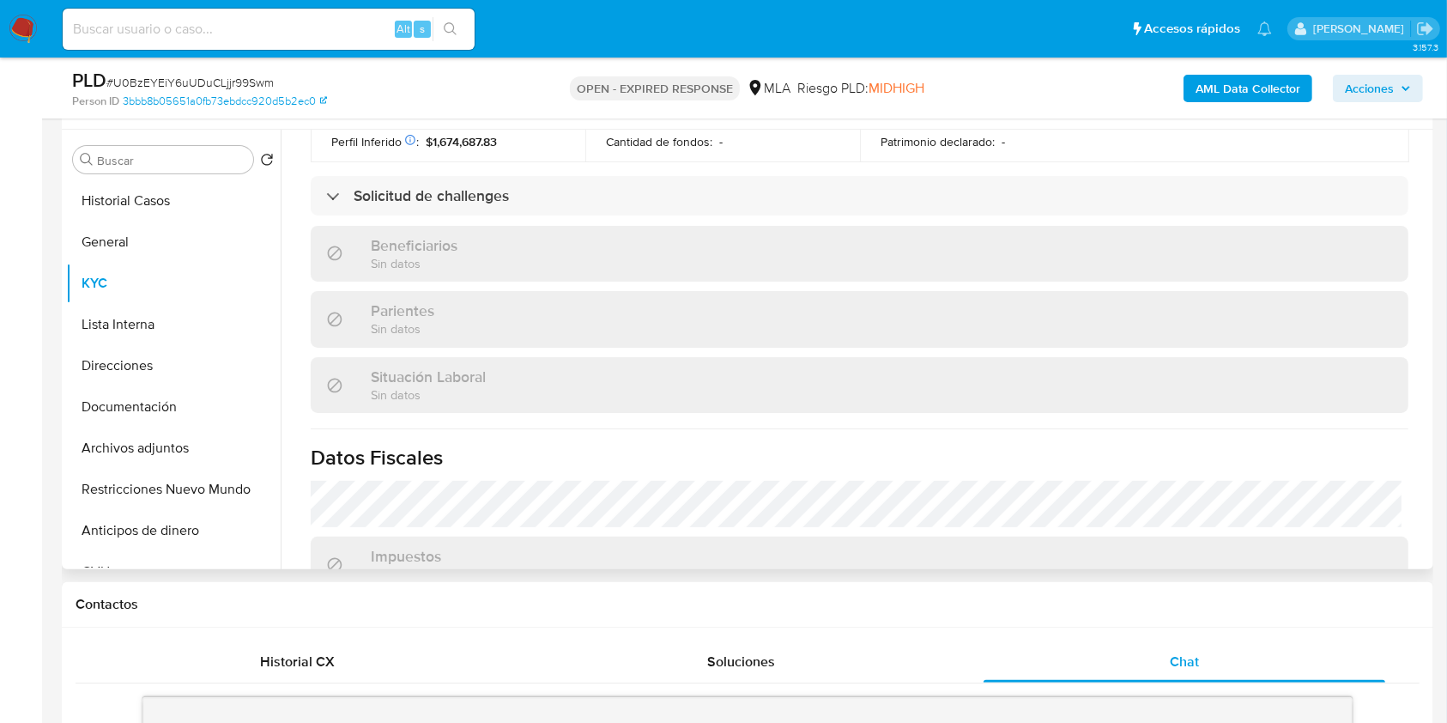
scroll to position [687, 0]
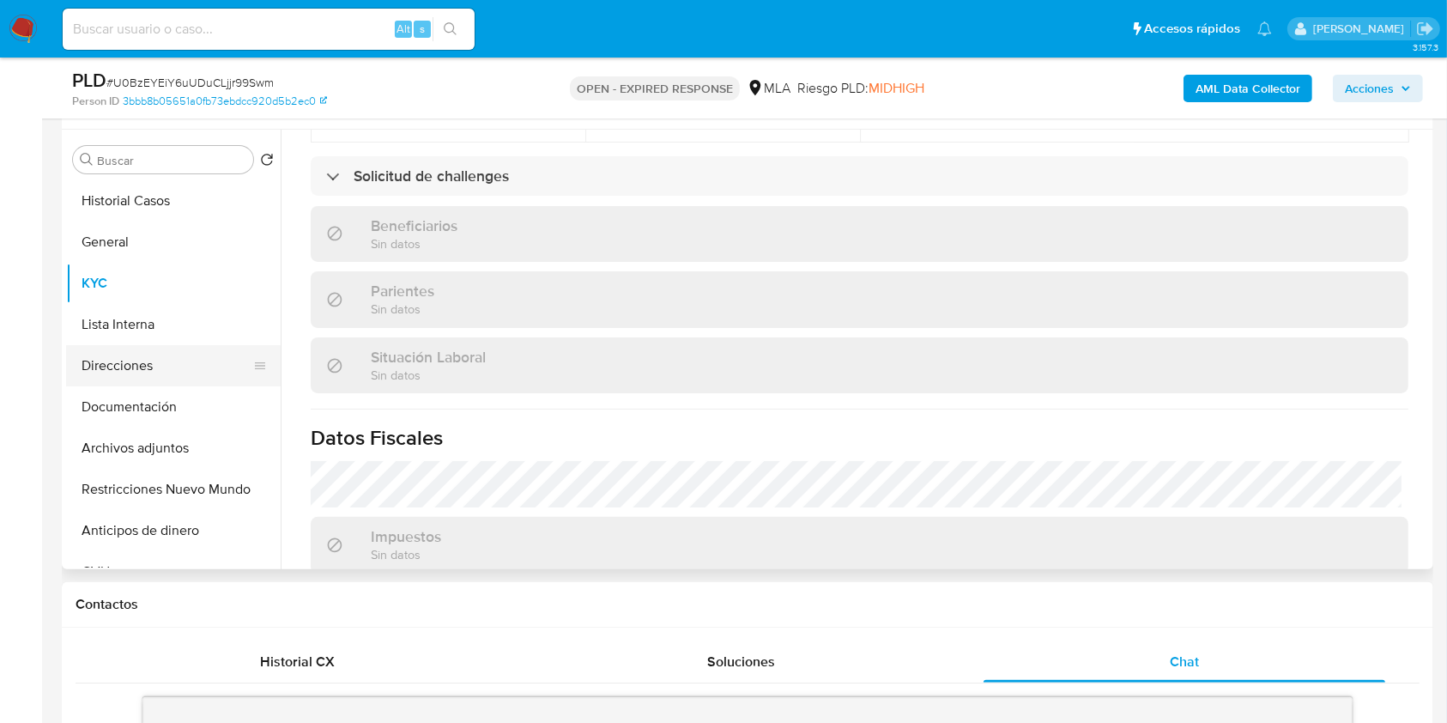
click at [168, 360] on button "Direcciones" at bounding box center [166, 365] width 201 height 41
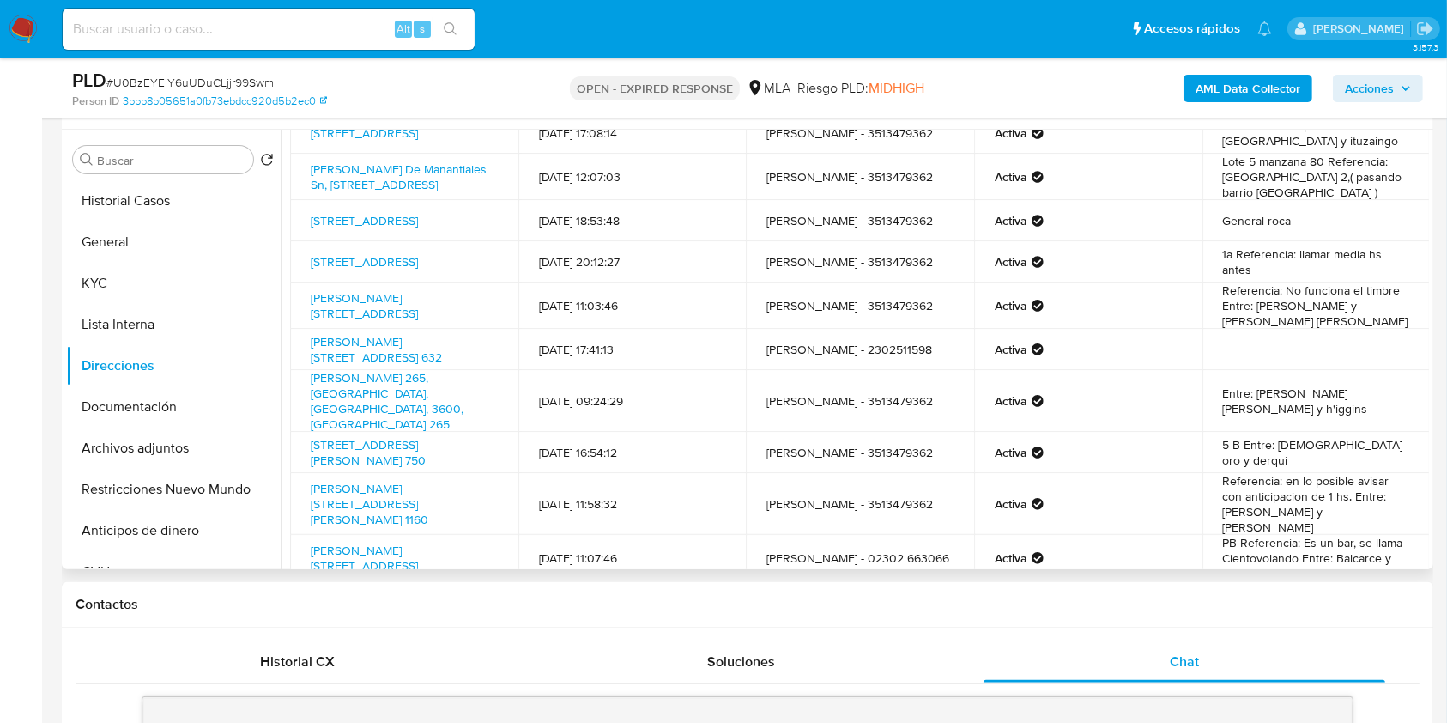
scroll to position [124, 0]
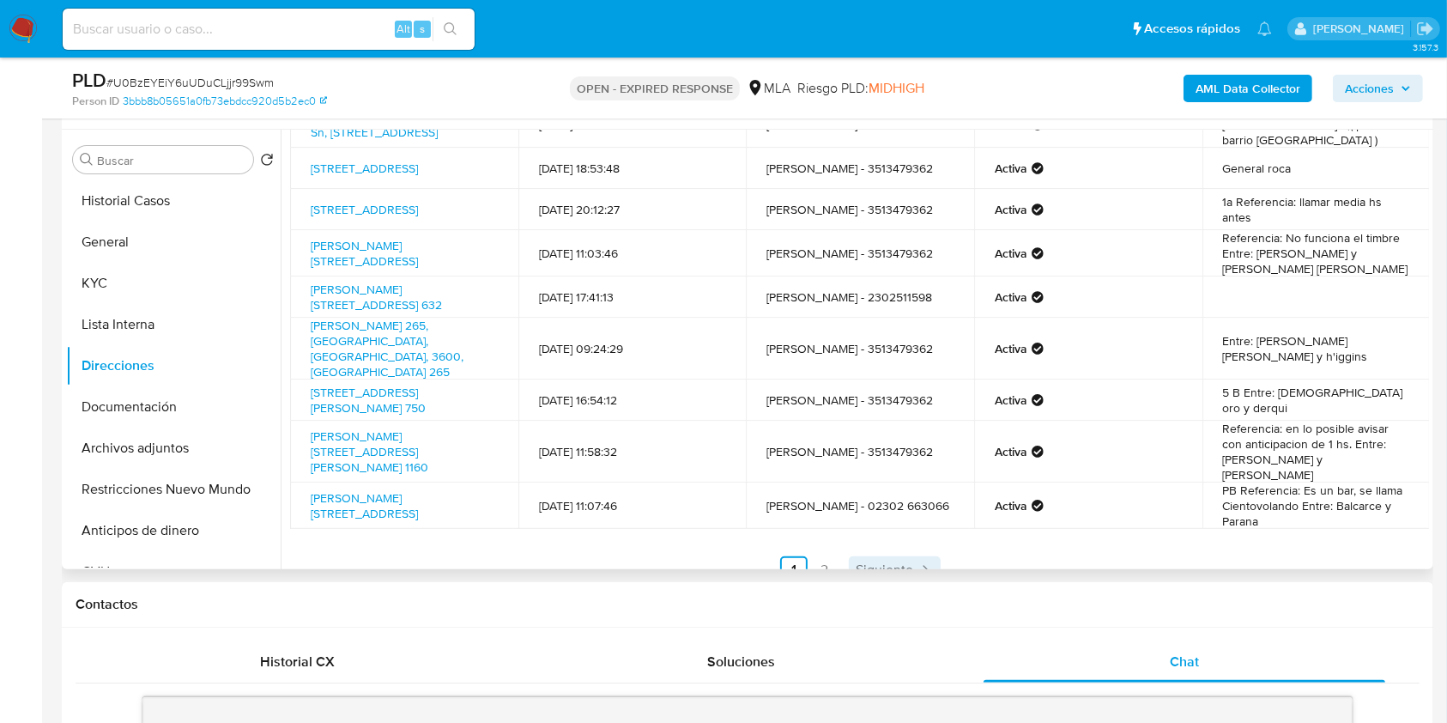
click at [886, 563] on span "Siguiente" at bounding box center [884, 570] width 57 height 14
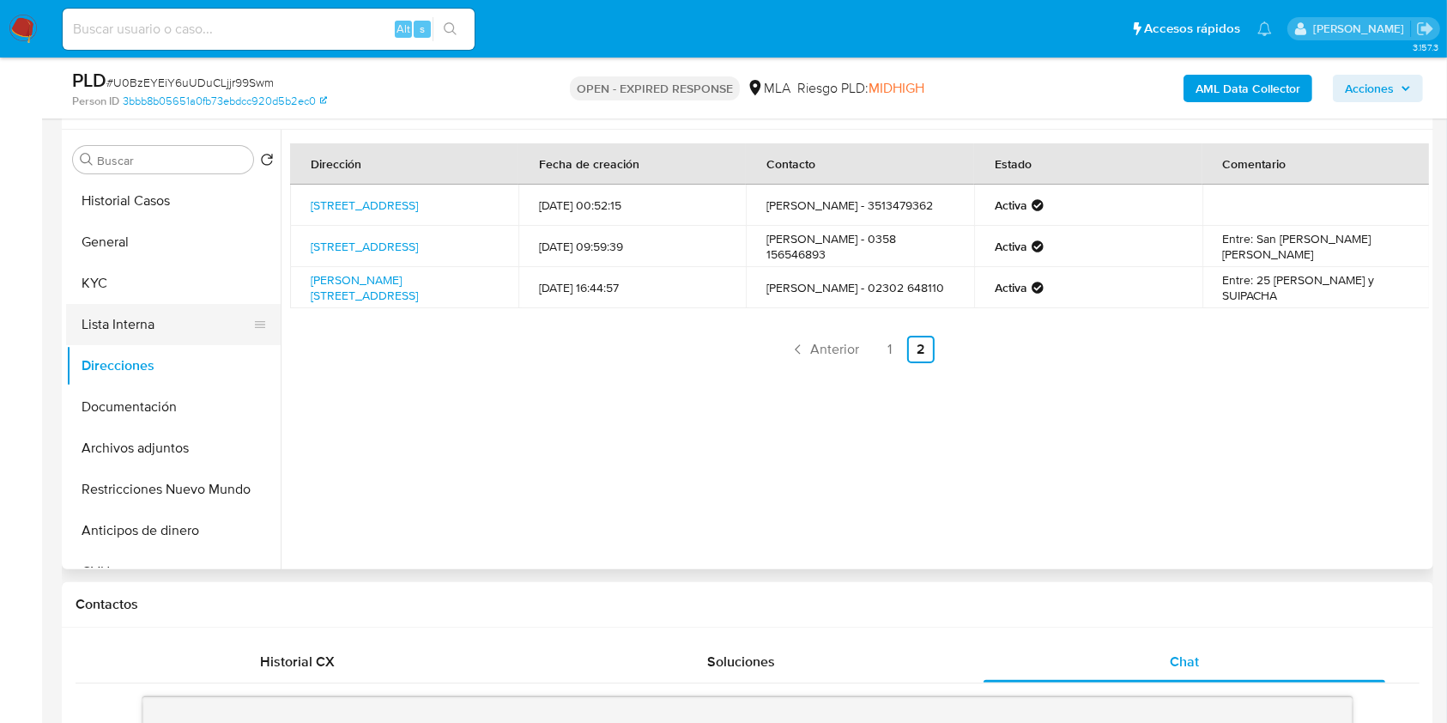
click at [154, 285] on button "KYC" at bounding box center [173, 283] width 215 height 41
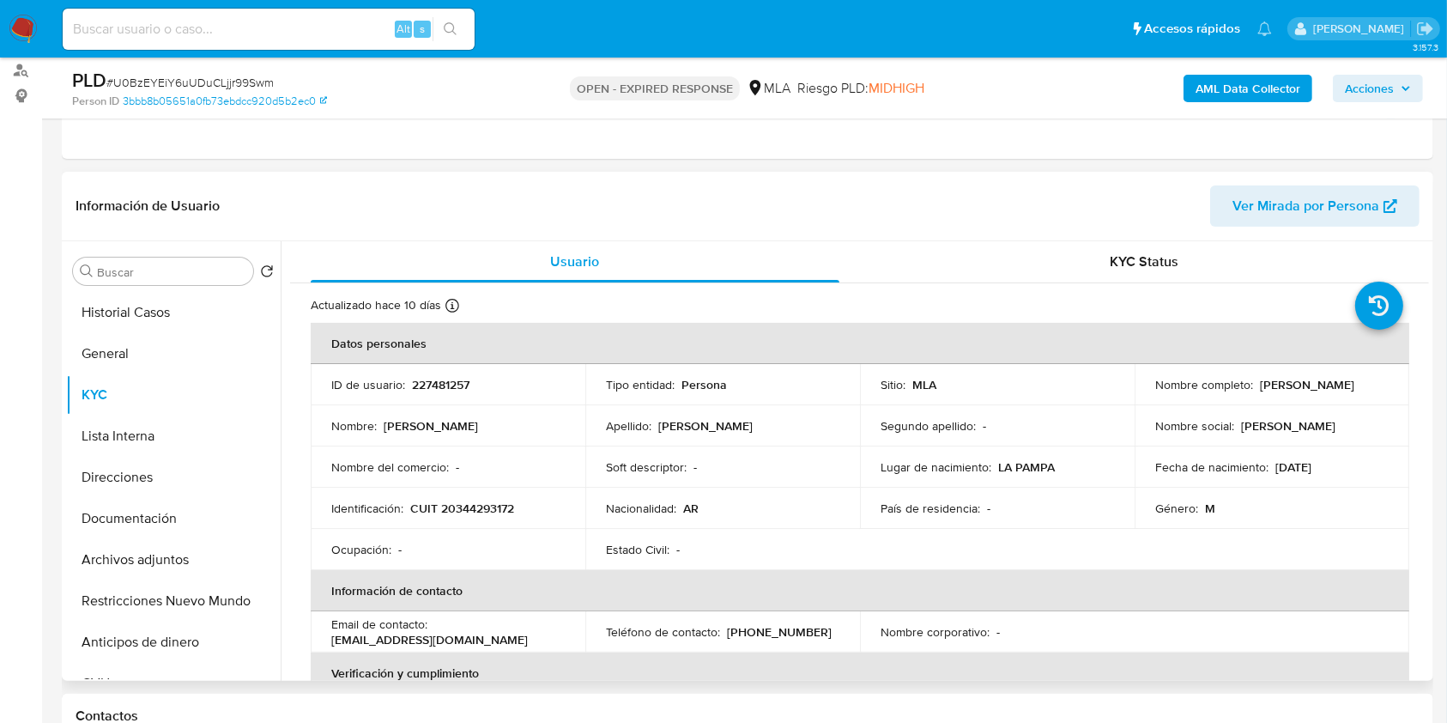
scroll to position [87, 0]
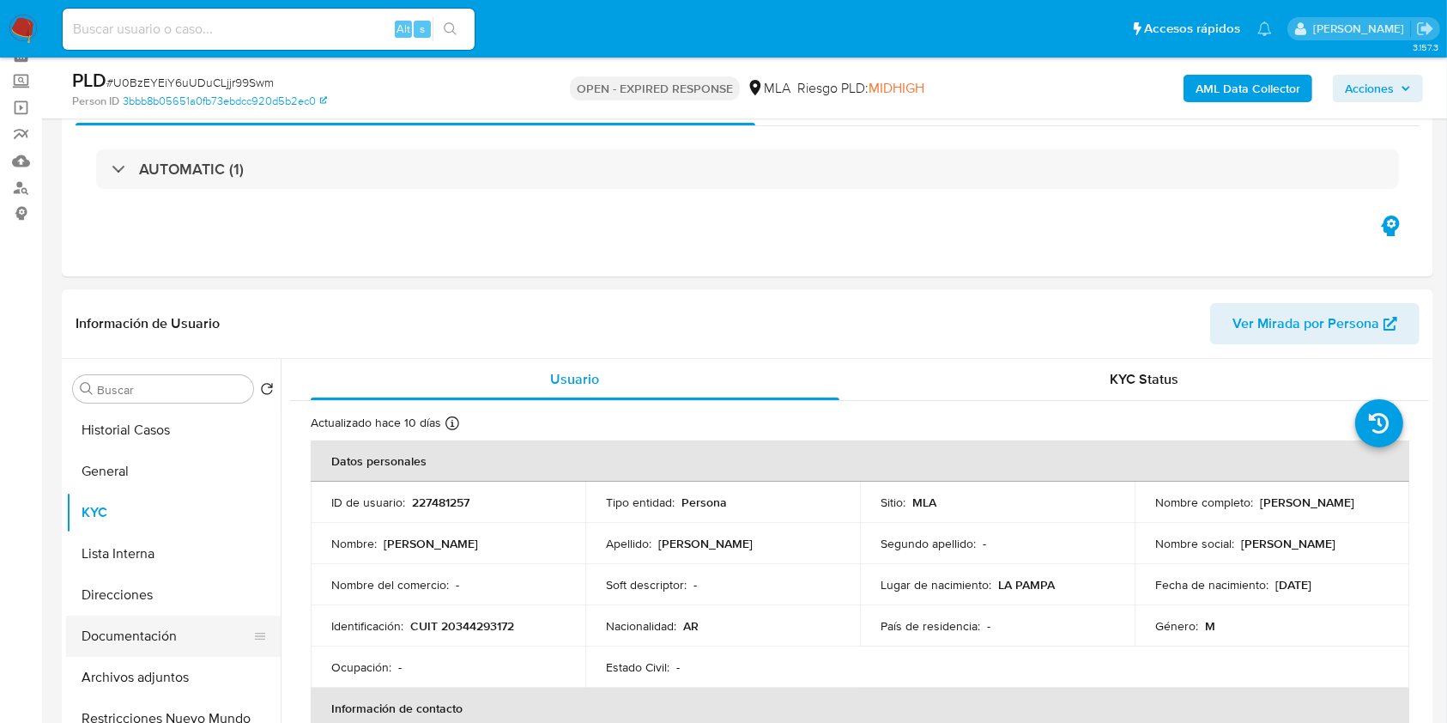
click at [159, 618] on button "Documentación" at bounding box center [166, 635] width 201 height 41
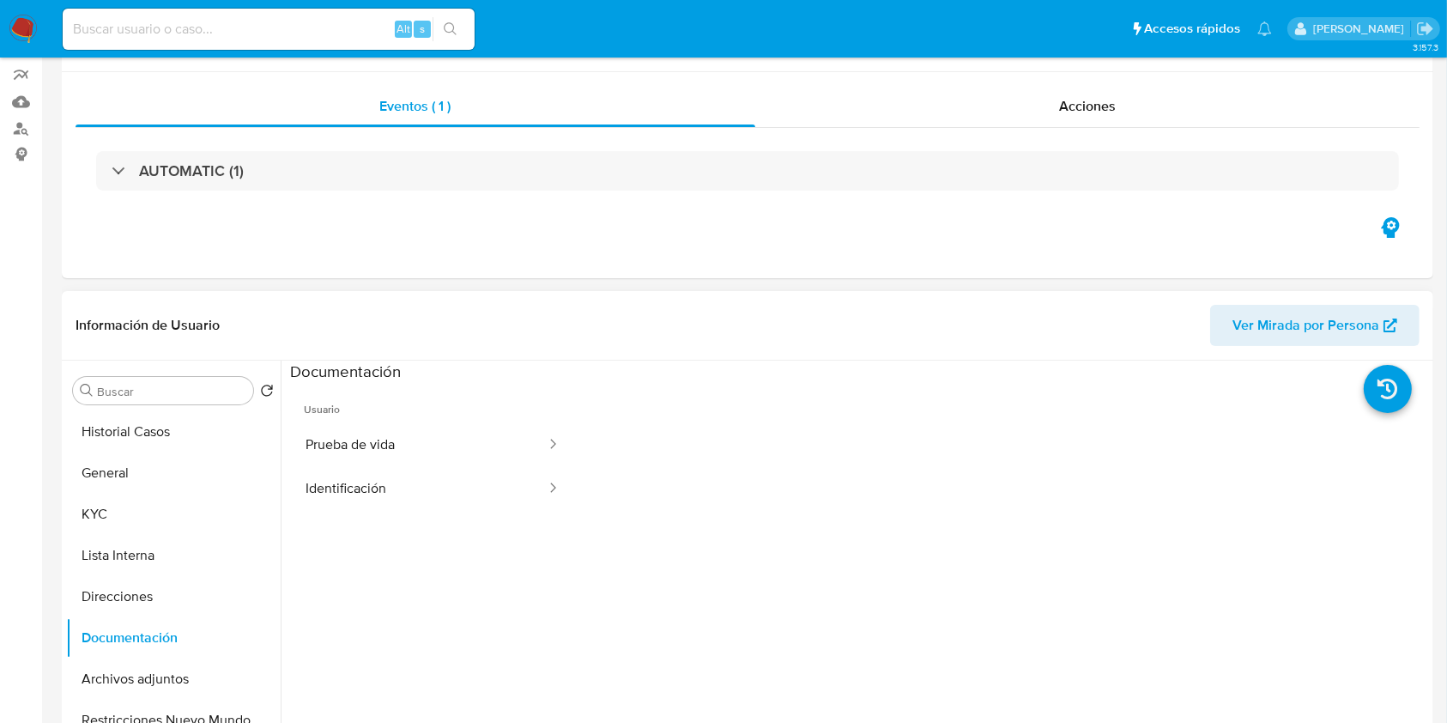
scroll to position [228, 0]
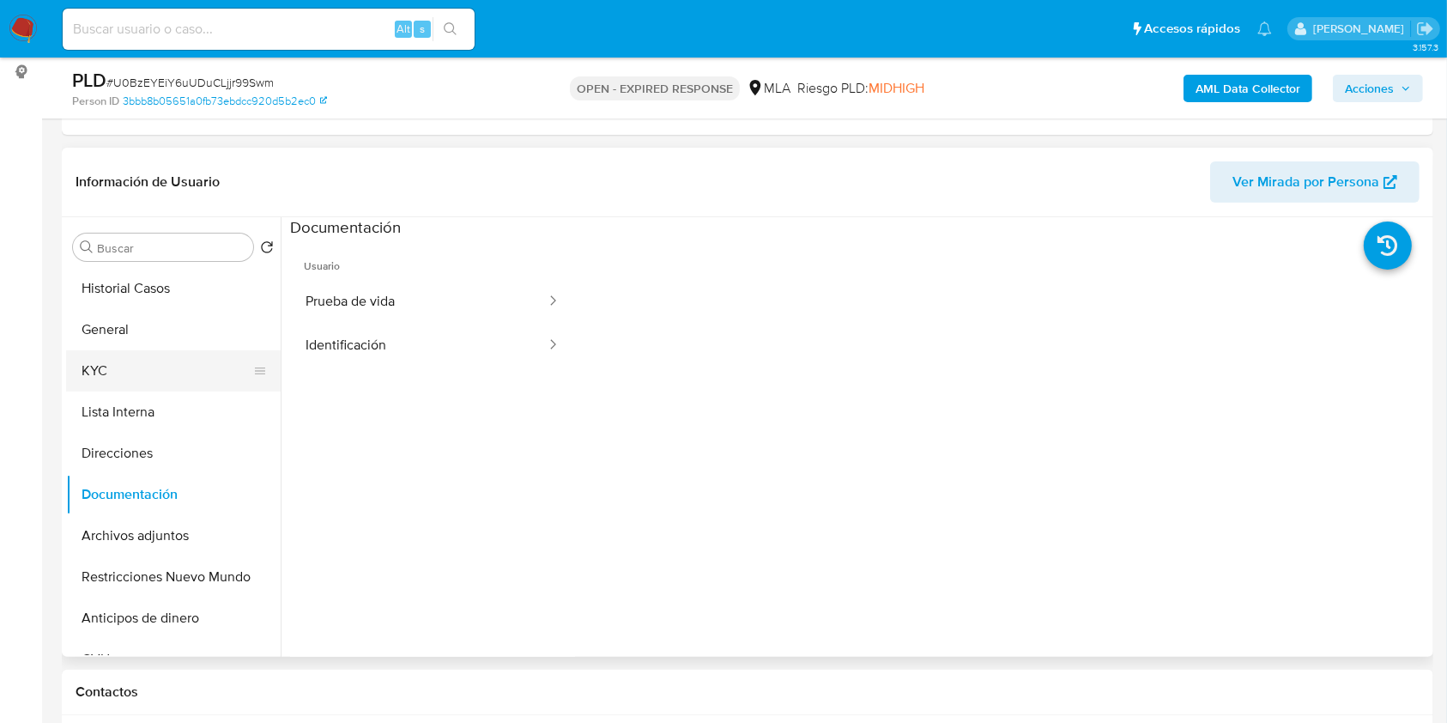
click at [150, 386] on button "KYC" at bounding box center [166, 370] width 201 height 41
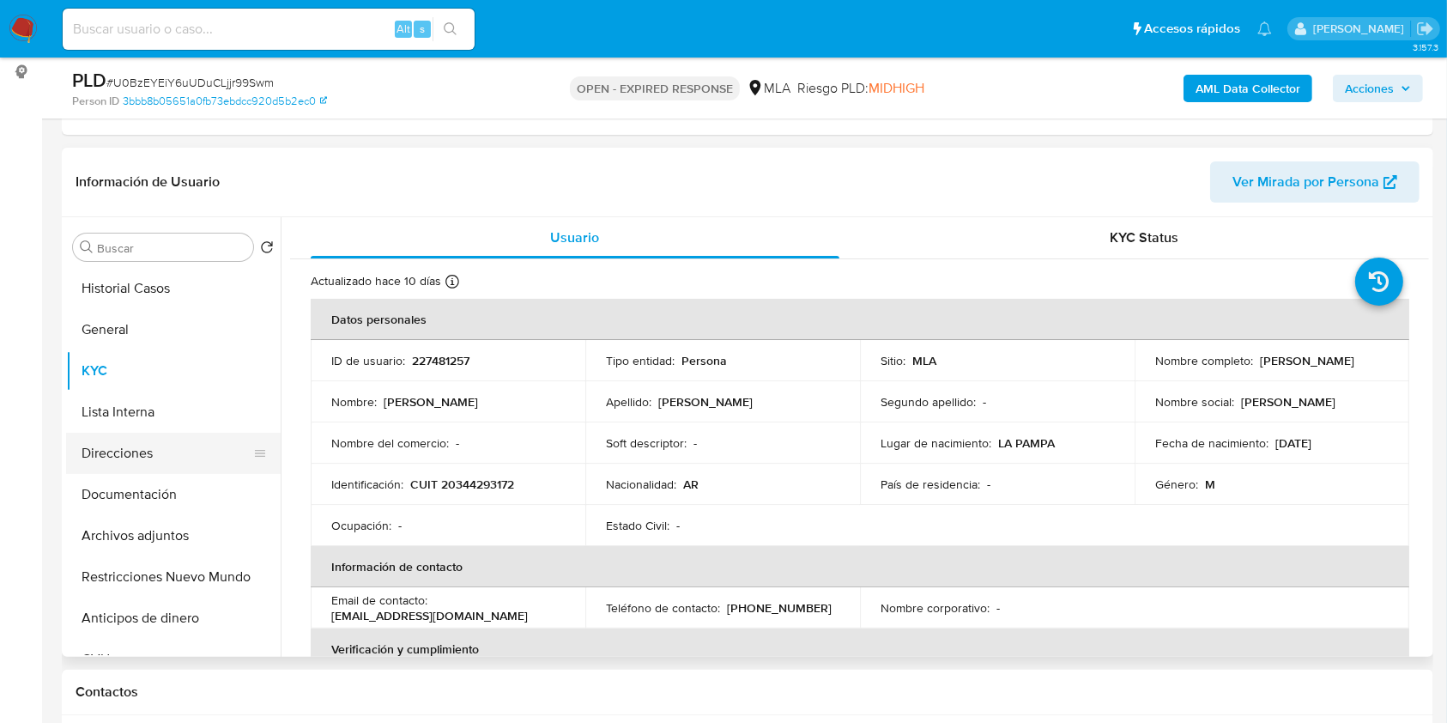
click at [192, 461] on button "Direcciones" at bounding box center [166, 453] width 201 height 41
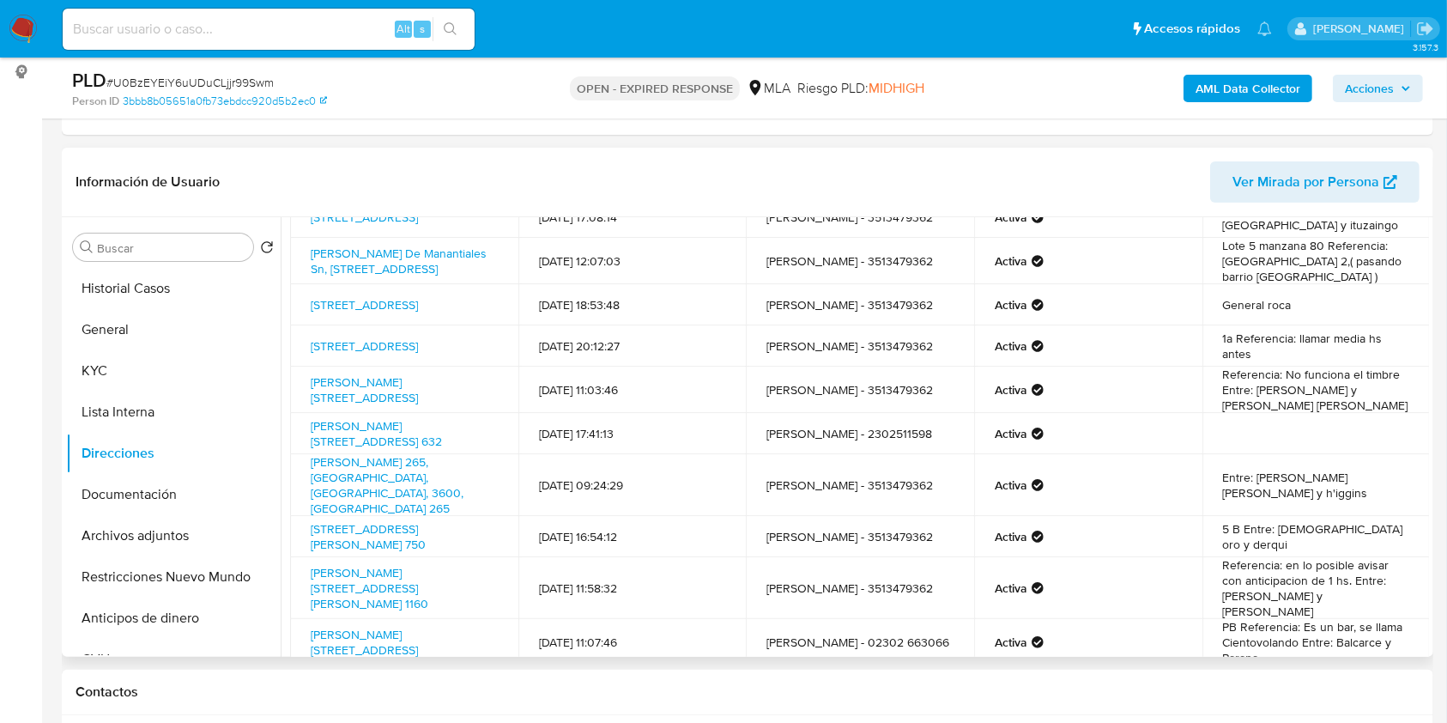
scroll to position [124, 0]
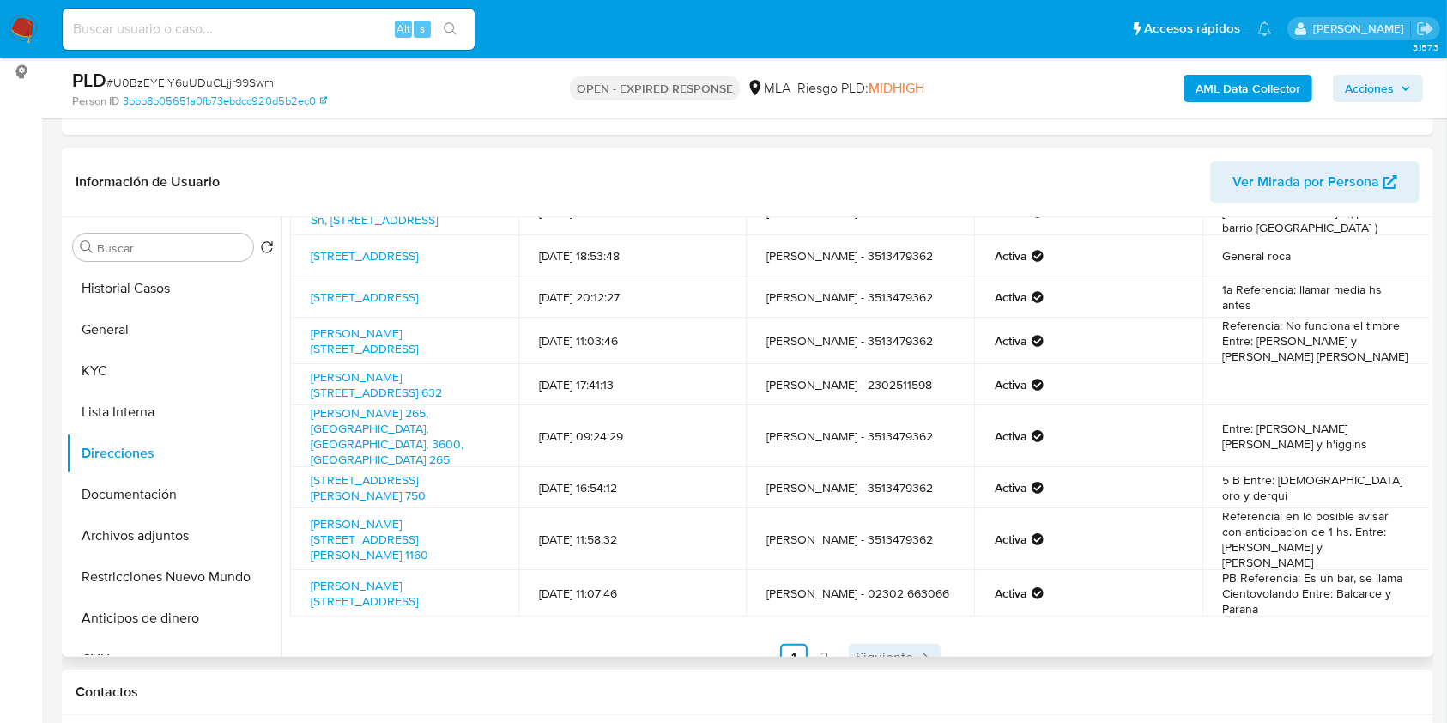
click at [892, 650] on span "Siguiente" at bounding box center [884, 657] width 57 height 14
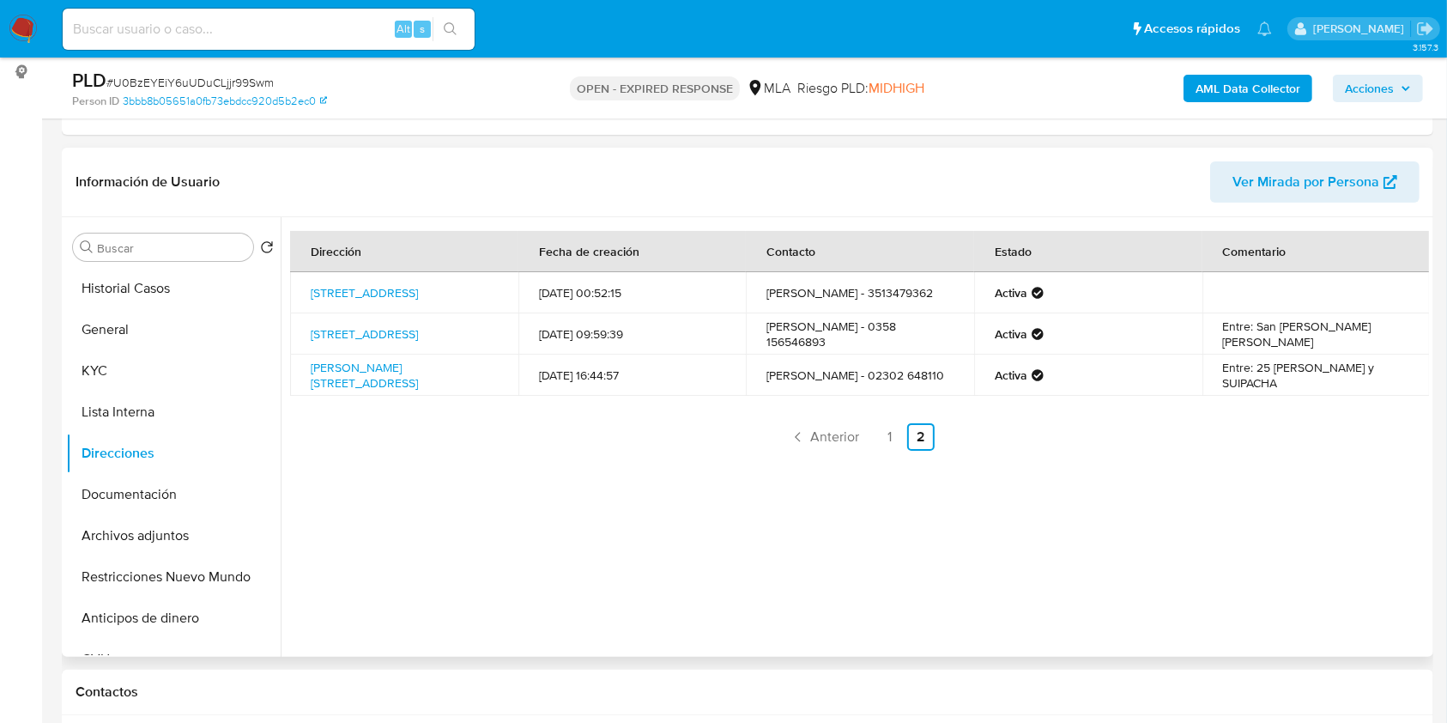
scroll to position [0, 0]
click at [824, 430] on span "Anterior" at bounding box center [834, 437] width 49 height 14
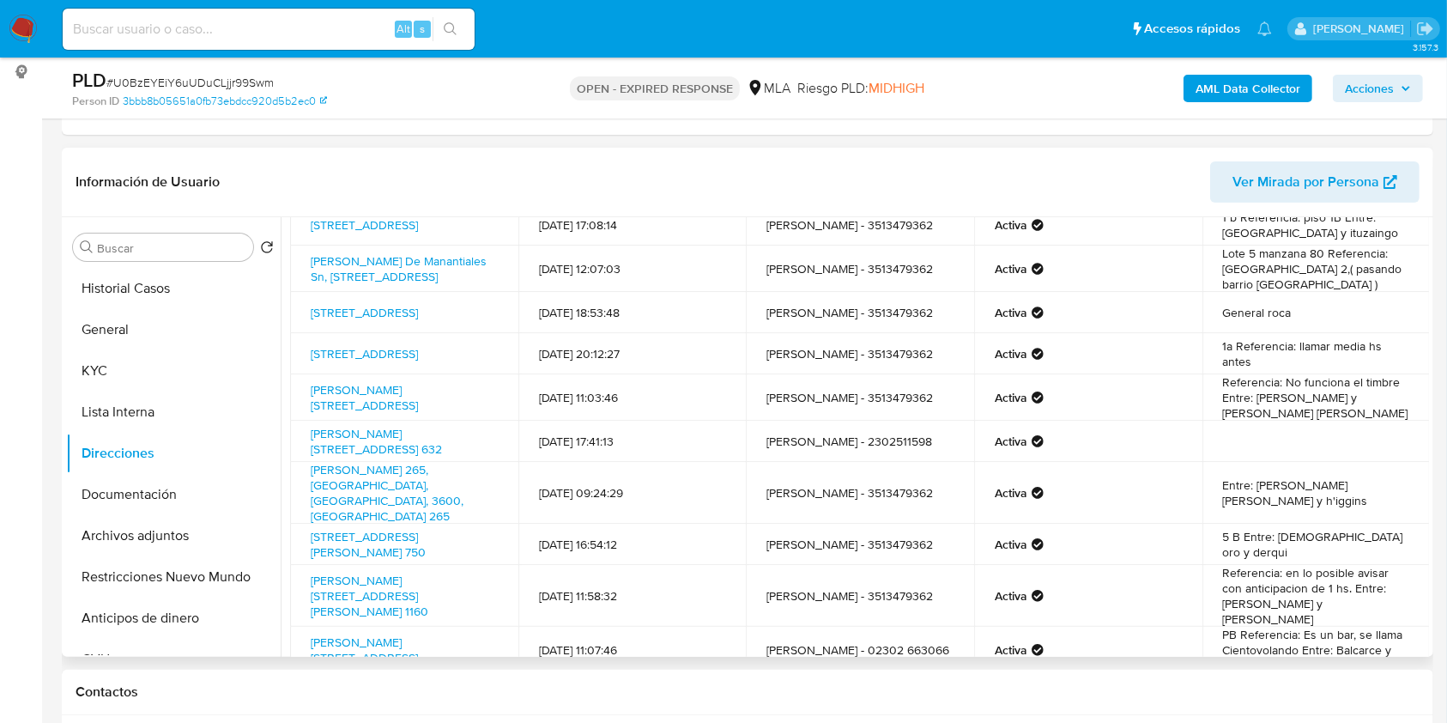
scroll to position [124, 0]
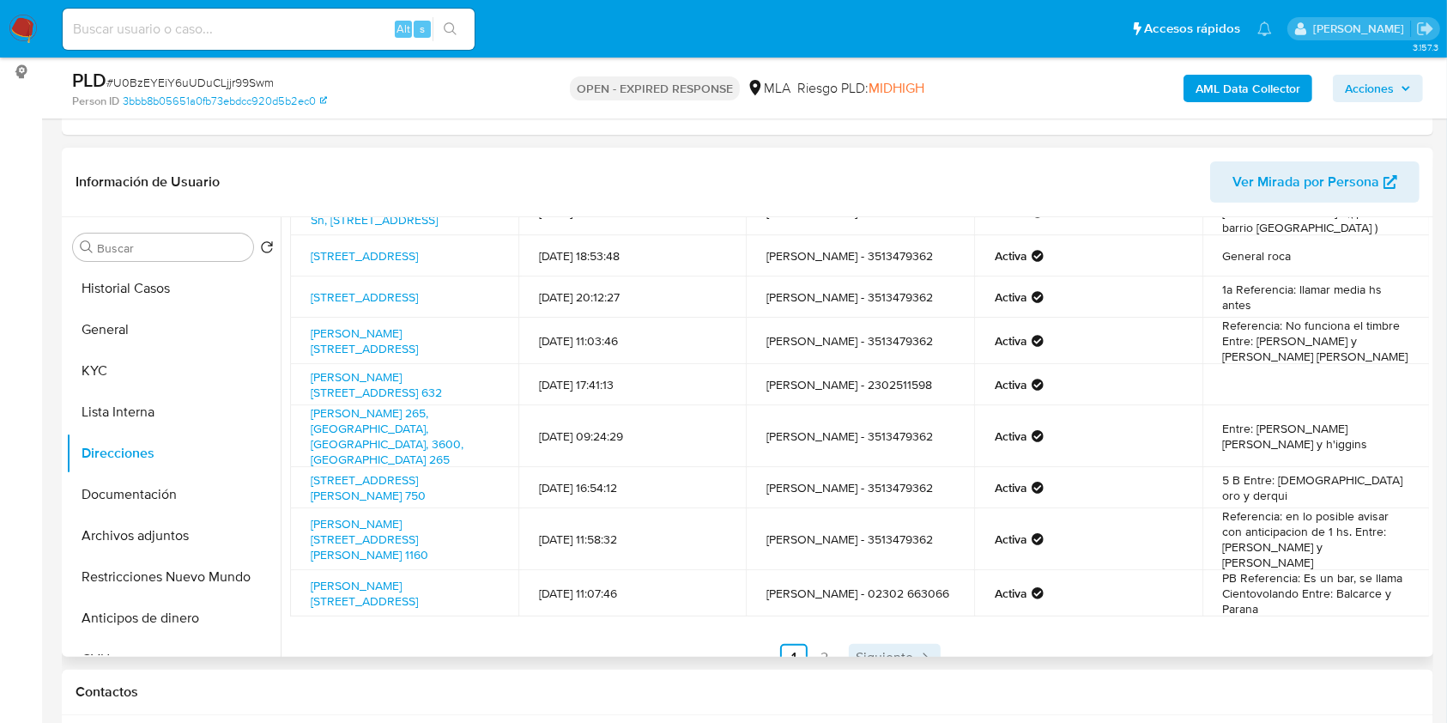
click at [876, 650] on span "Siguiente" at bounding box center [884, 657] width 57 height 14
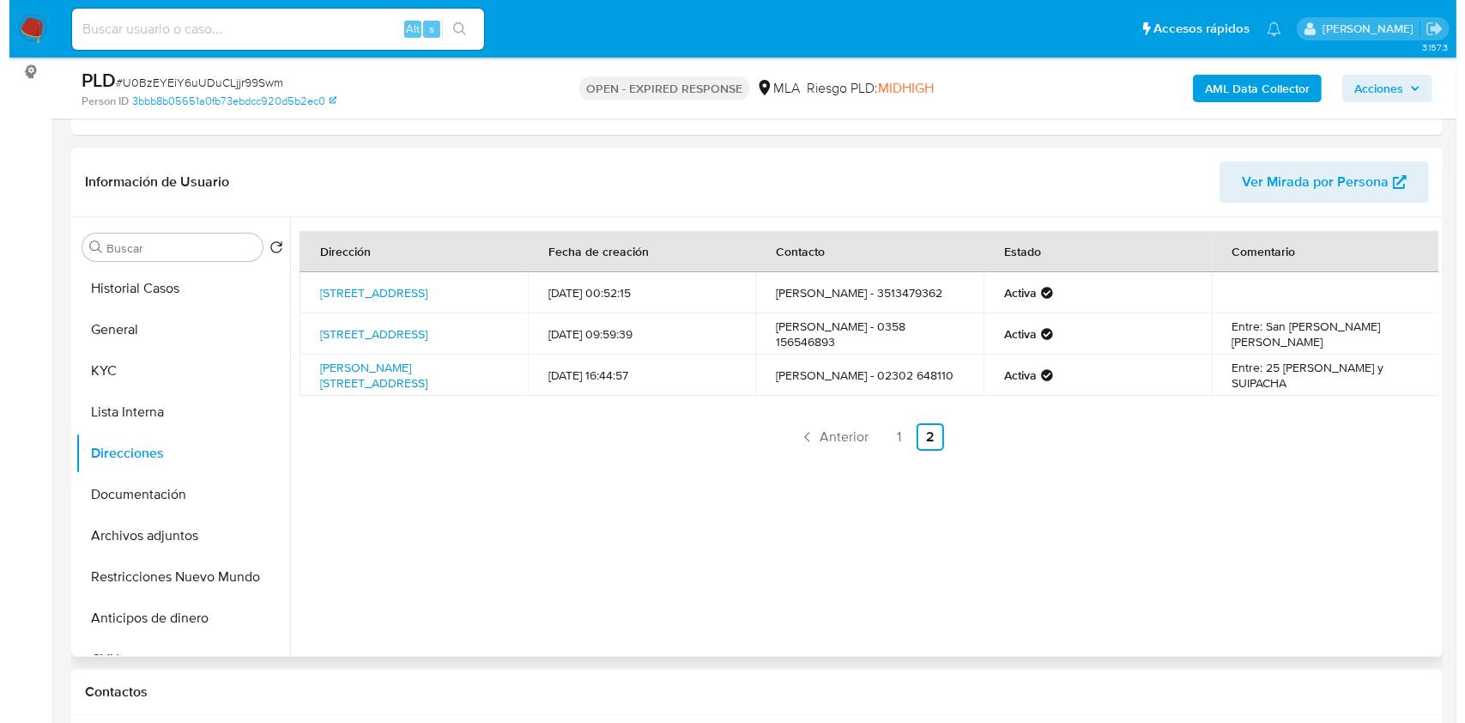
scroll to position [0, 0]
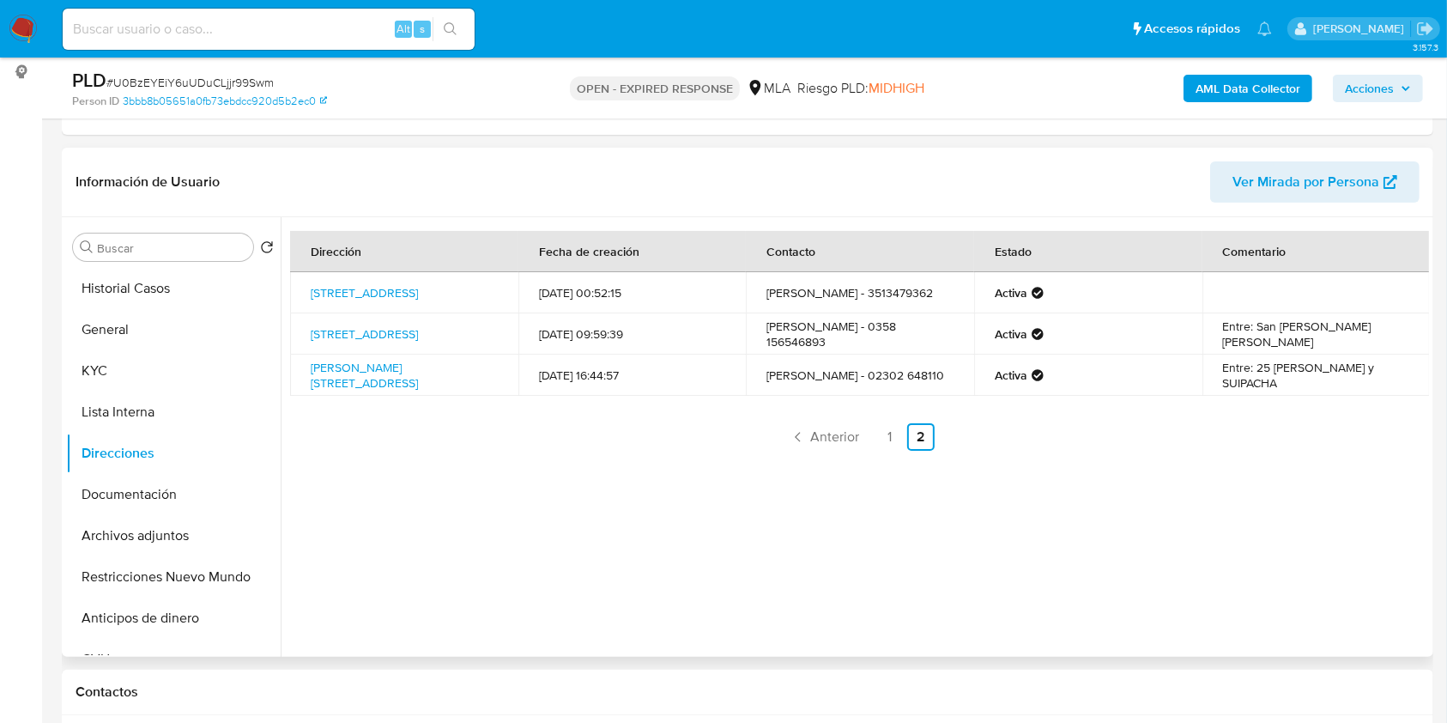
click at [751, 428] on ul "Anterior 1 2 Siguiente" at bounding box center [859, 436] width 1139 height 27
click at [785, 432] on ul "Anterior 1 2 Siguiente" at bounding box center [859, 436] width 1139 height 27
click at [789, 432] on icon "Paginación" at bounding box center [797, 436] width 17 height 17
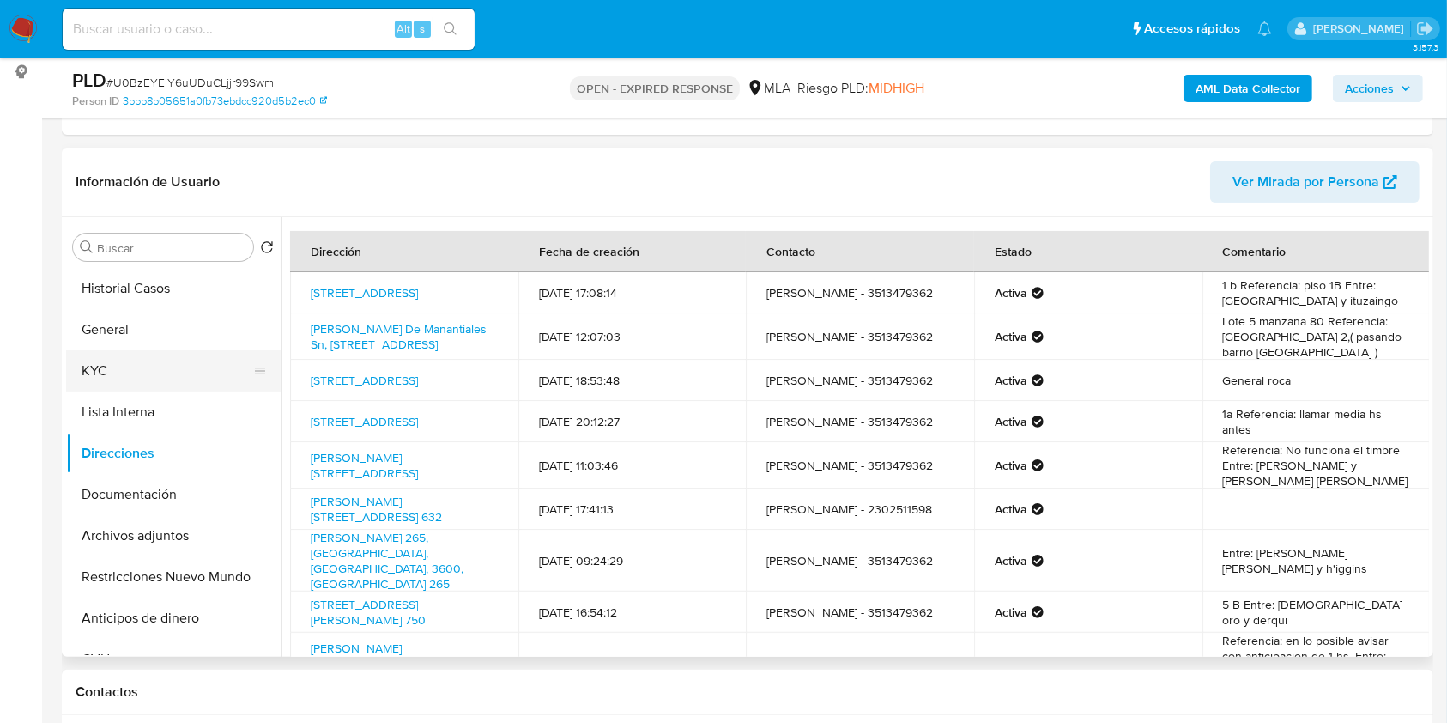
click at [156, 350] on button "KYC" at bounding box center [166, 370] width 201 height 41
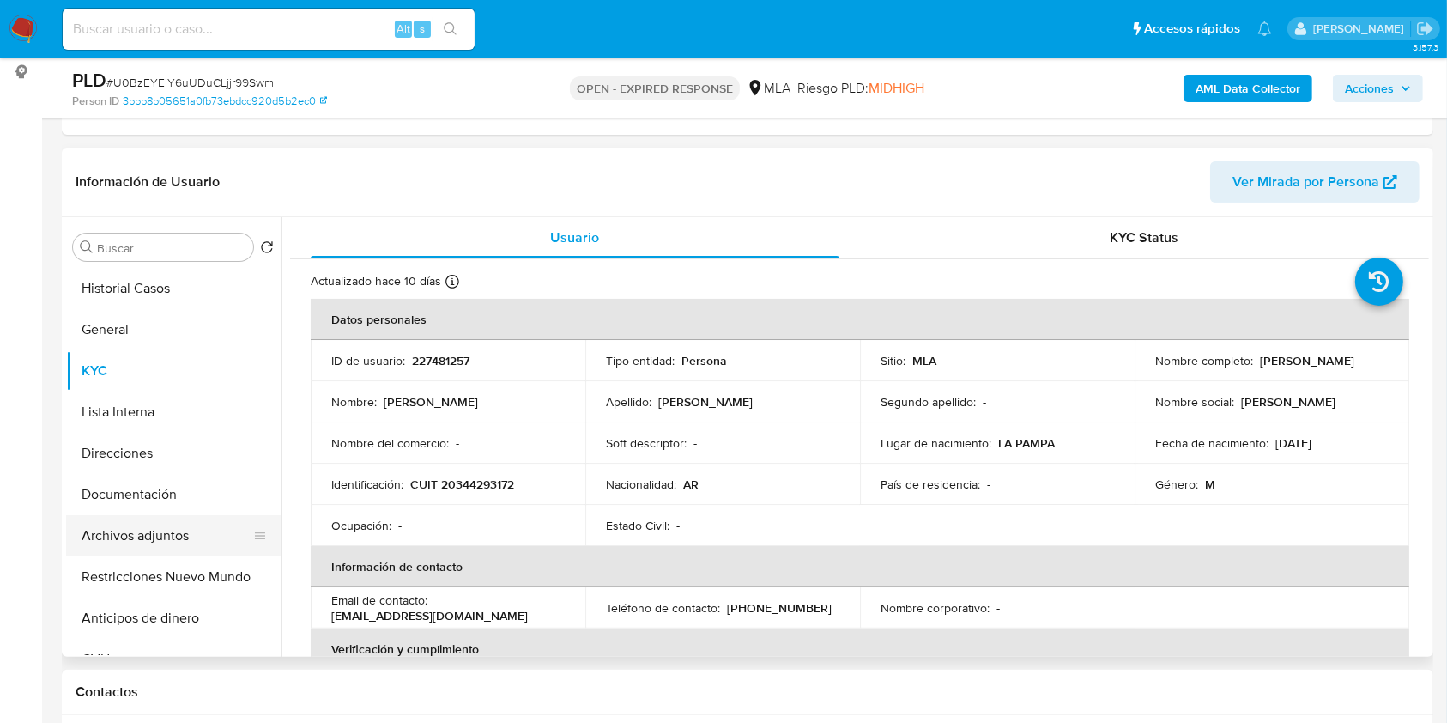
click at [178, 519] on button "Archivos adjuntos" at bounding box center [166, 535] width 201 height 41
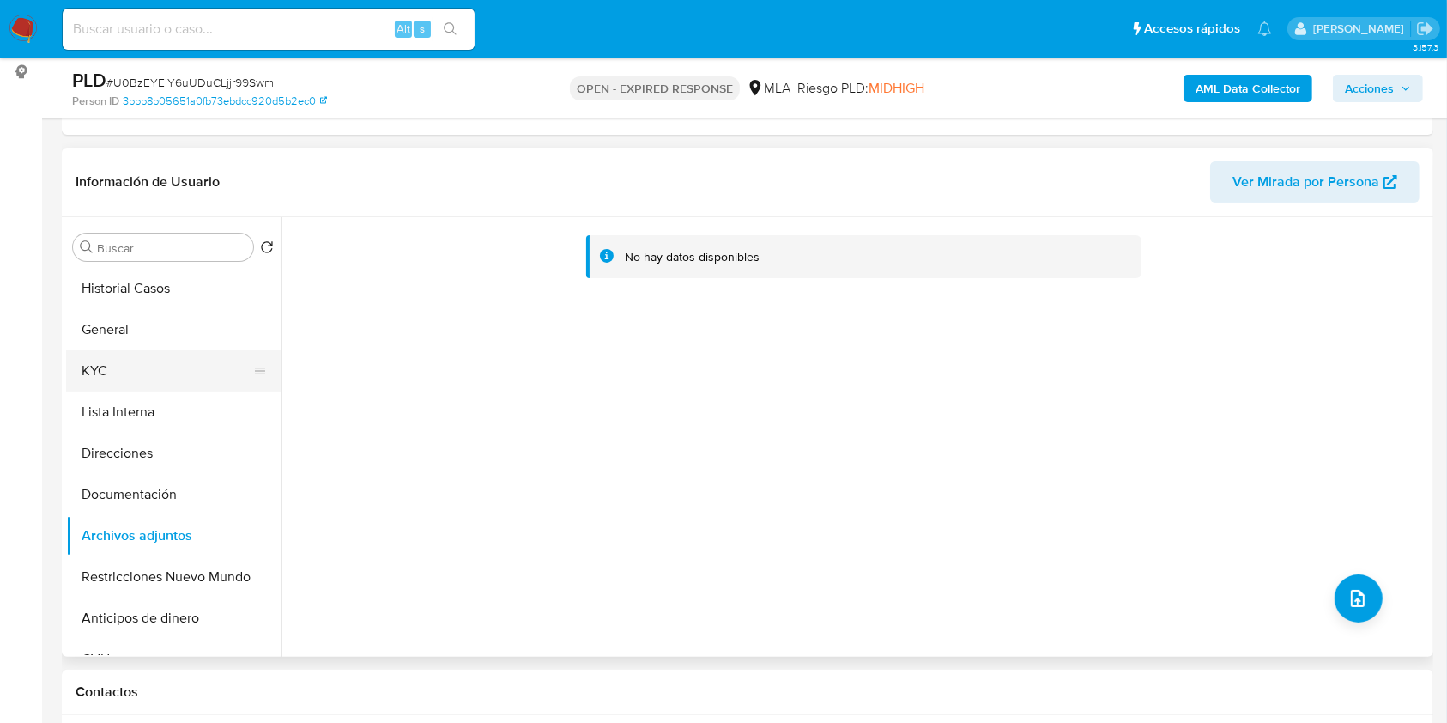
click at [131, 370] on button "KYC" at bounding box center [166, 370] width 201 height 41
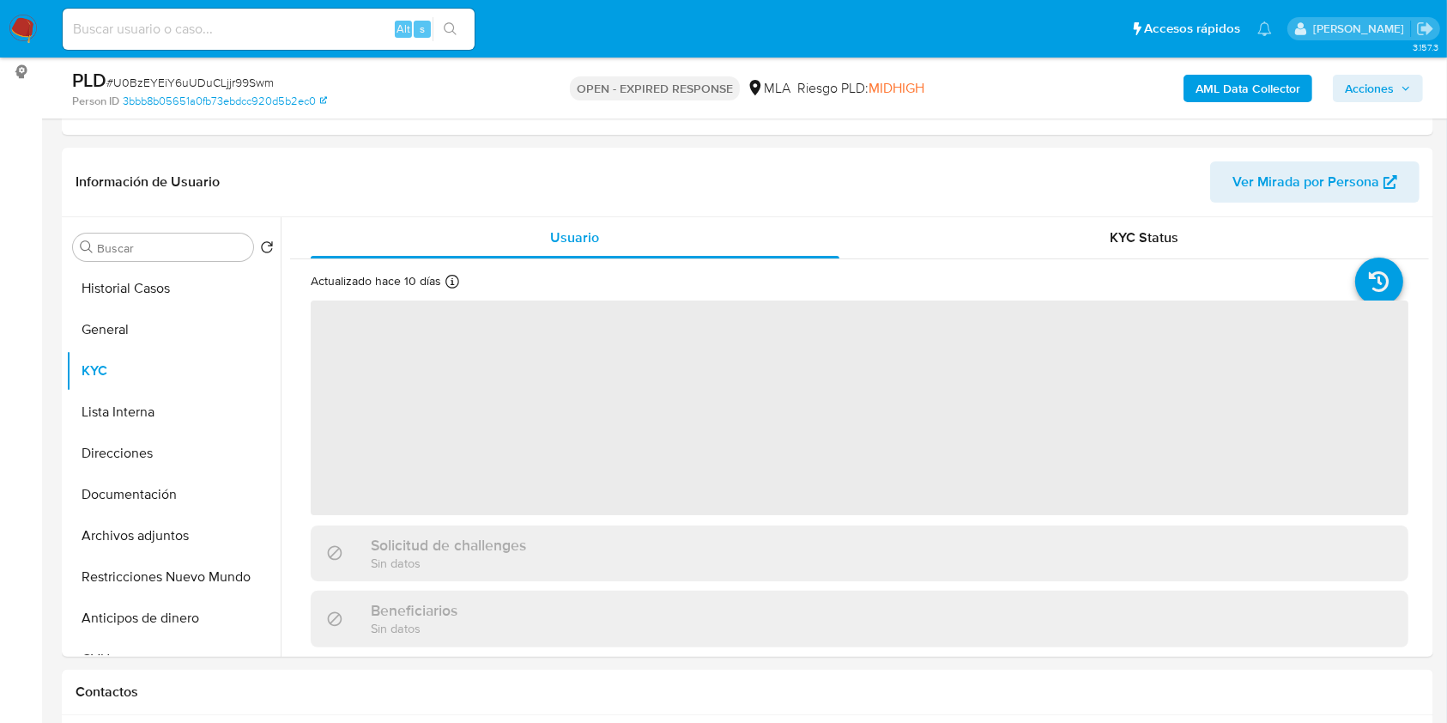
click at [1217, 88] on b "AML Data Collector" at bounding box center [1247, 88] width 105 height 27
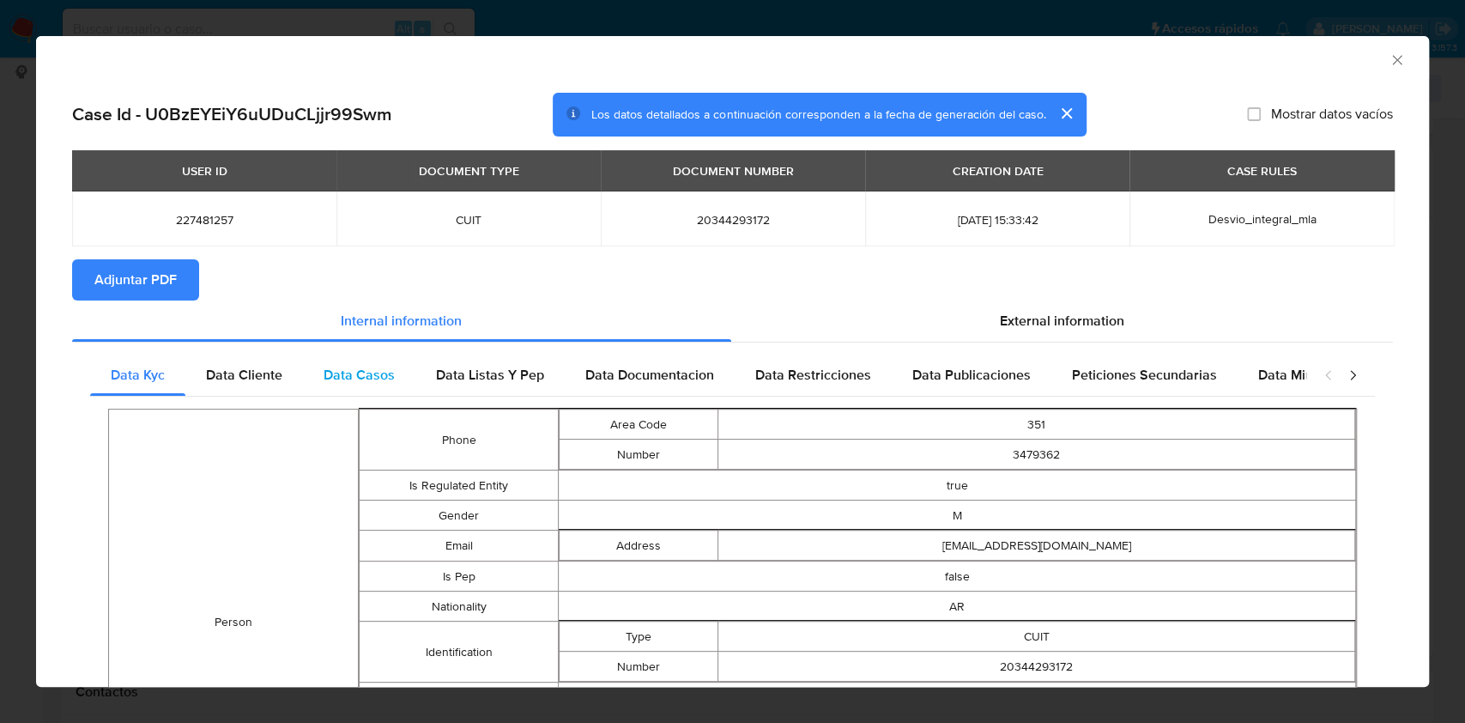
drag, startPoint x: 257, startPoint y: 373, endPoint x: 318, endPoint y: 380, distance: 62.2
click at [256, 373] on span "Data Cliente" at bounding box center [244, 375] width 76 height 20
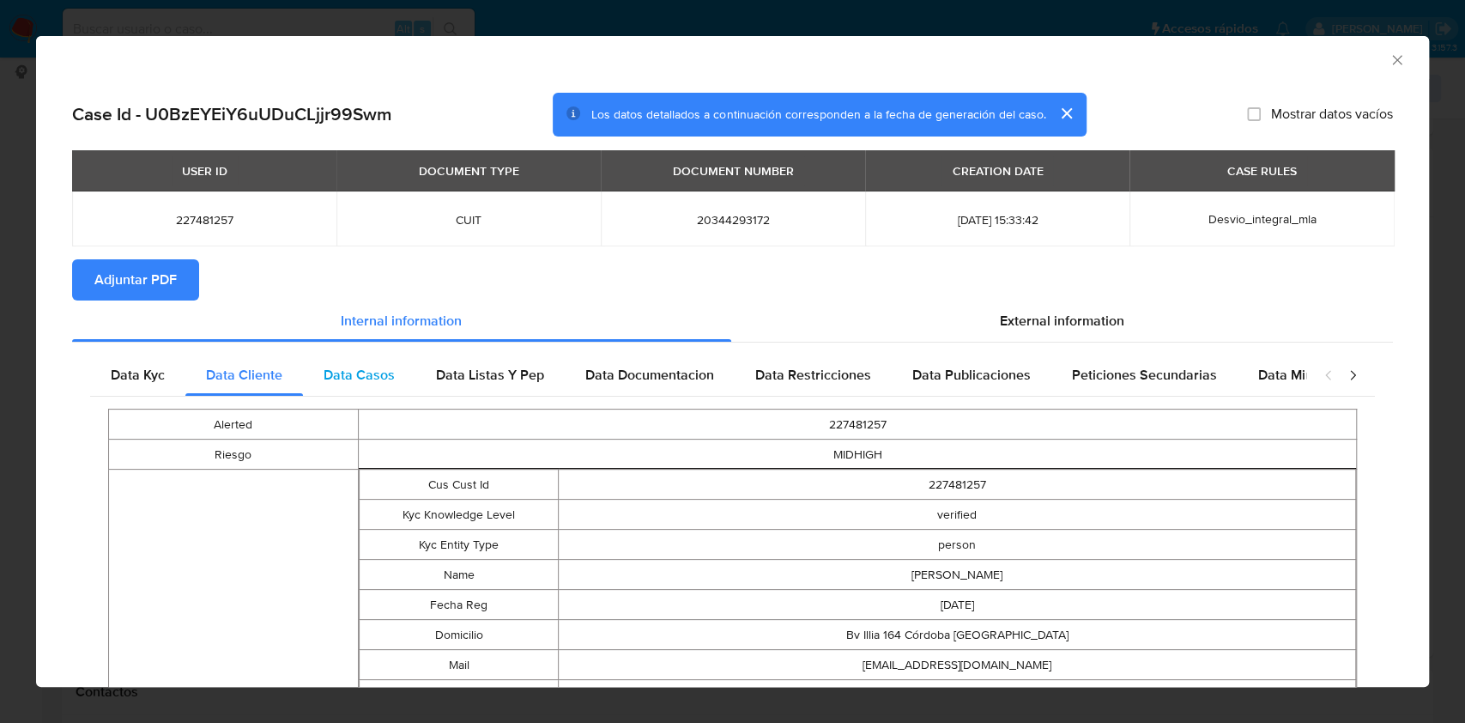
drag, startPoint x: 354, startPoint y: 370, endPoint x: 405, endPoint y: 369, distance: 50.6
click at [360, 367] on span "Data Casos" at bounding box center [359, 375] width 71 height 20
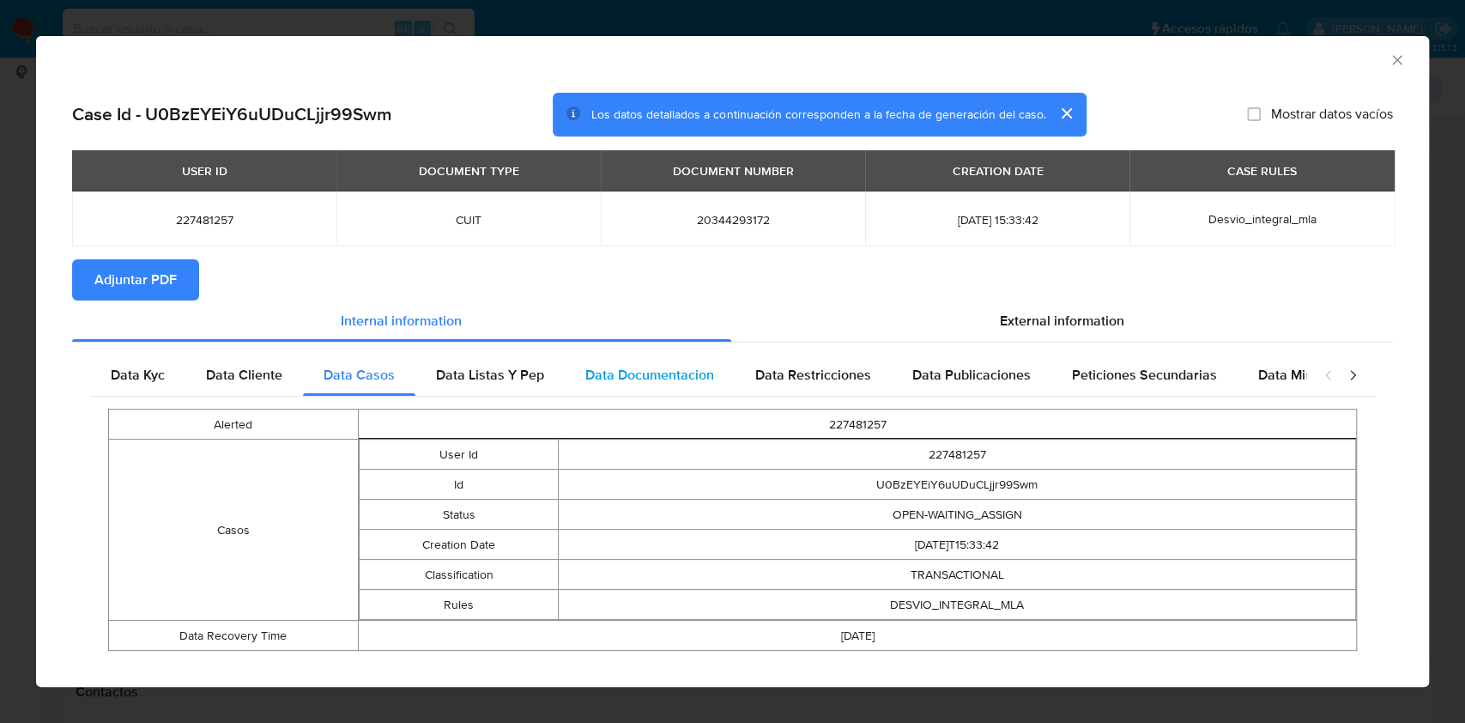
drag, startPoint x: 501, startPoint y: 374, endPoint x: 645, endPoint y: 384, distance: 144.5
click at [501, 374] on span "Data Listas Y Pep" at bounding box center [490, 375] width 108 height 20
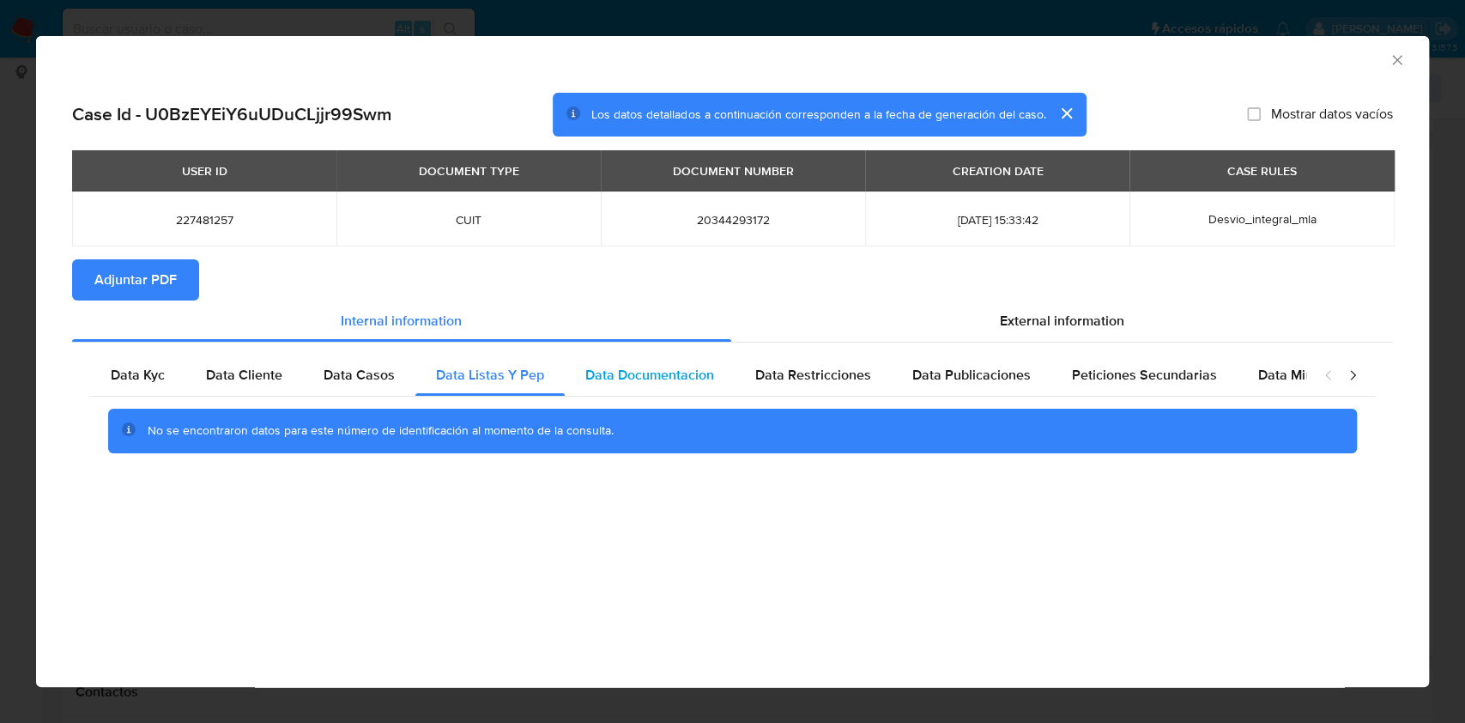
click at [645, 384] on span "Data Documentacion" at bounding box center [649, 375] width 129 height 20
drag, startPoint x: 811, startPoint y: 379, endPoint x: 1033, endPoint y: 399, distance: 223.1
click at [823, 379] on span "Data Restricciones" at bounding box center [813, 375] width 116 height 20
click at [1053, 401] on div "No se encontraron datos para este número de identificación al momento de la con…" at bounding box center [732, 430] width 1285 height 69
drag, startPoint x: 1025, startPoint y: 383, endPoint x: 1133, endPoint y: 366, distance: 108.6
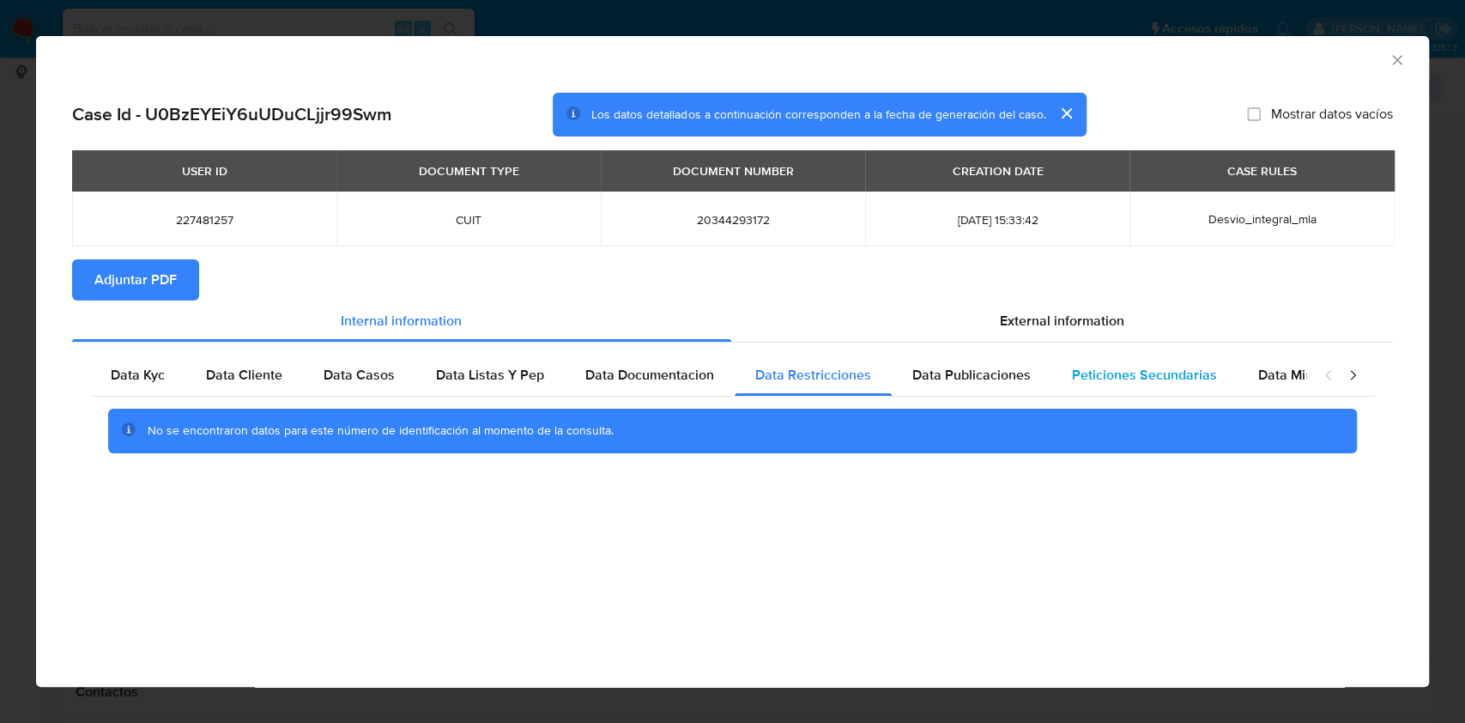
click at [1057, 380] on div "Data Kyc Data Cliente Data Casos Data Listas Y Pep Data Documentacion Data Rest…" at bounding box center [698, 374] width 1216 height 41
drag, startPoint x: 1133, startPoint y: 366, endPoint x: 1215, endPoint y: 377, distance: 83.1
click at [1134, 366] on span "Peticiones Secundarias" at bounding box center [1144, 375] width 145 height 20
click at [1245, 381] on div "Data Minoridad" at bounding box center [1305, 374] width 136 height 41
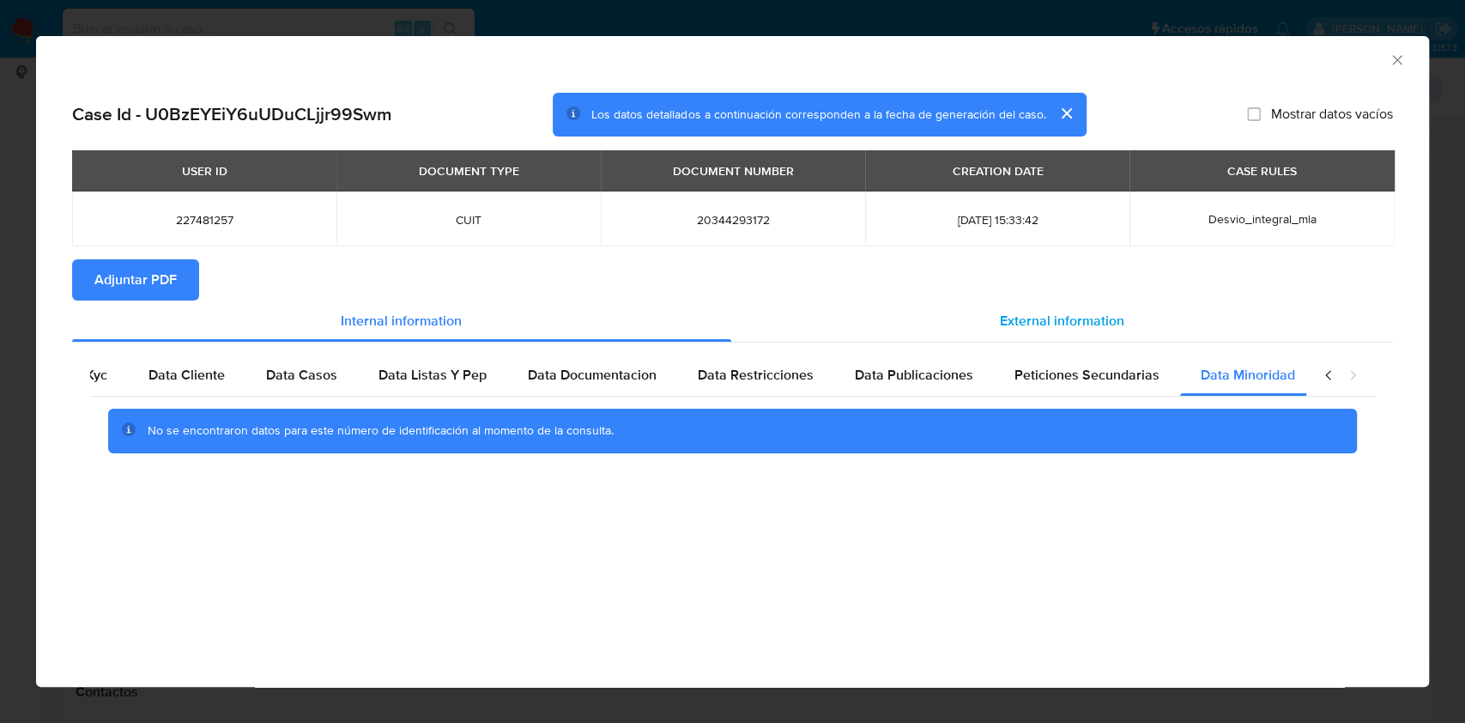
drag, startPoint x: 892, startPoint y: 367, endPoint x: 1005, endPoint y: 331, distance: 118.1
click at [896, 366] on span "Data Publicaciones" at bounding box center [914, 375] width 118 height 20
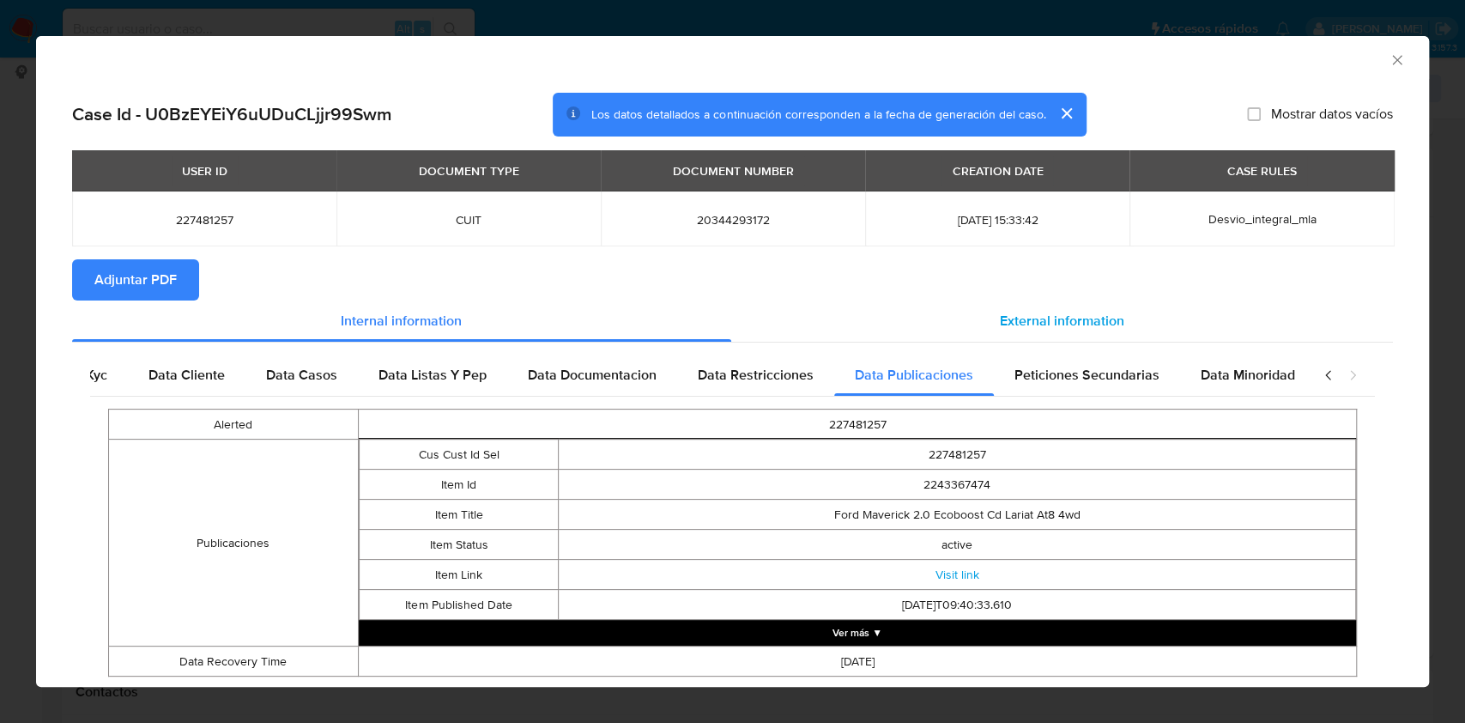
scroll to position [0, 76]
click at [1044, 315] on span "External information" at bounding box center [1062, 321] width 124 height 20
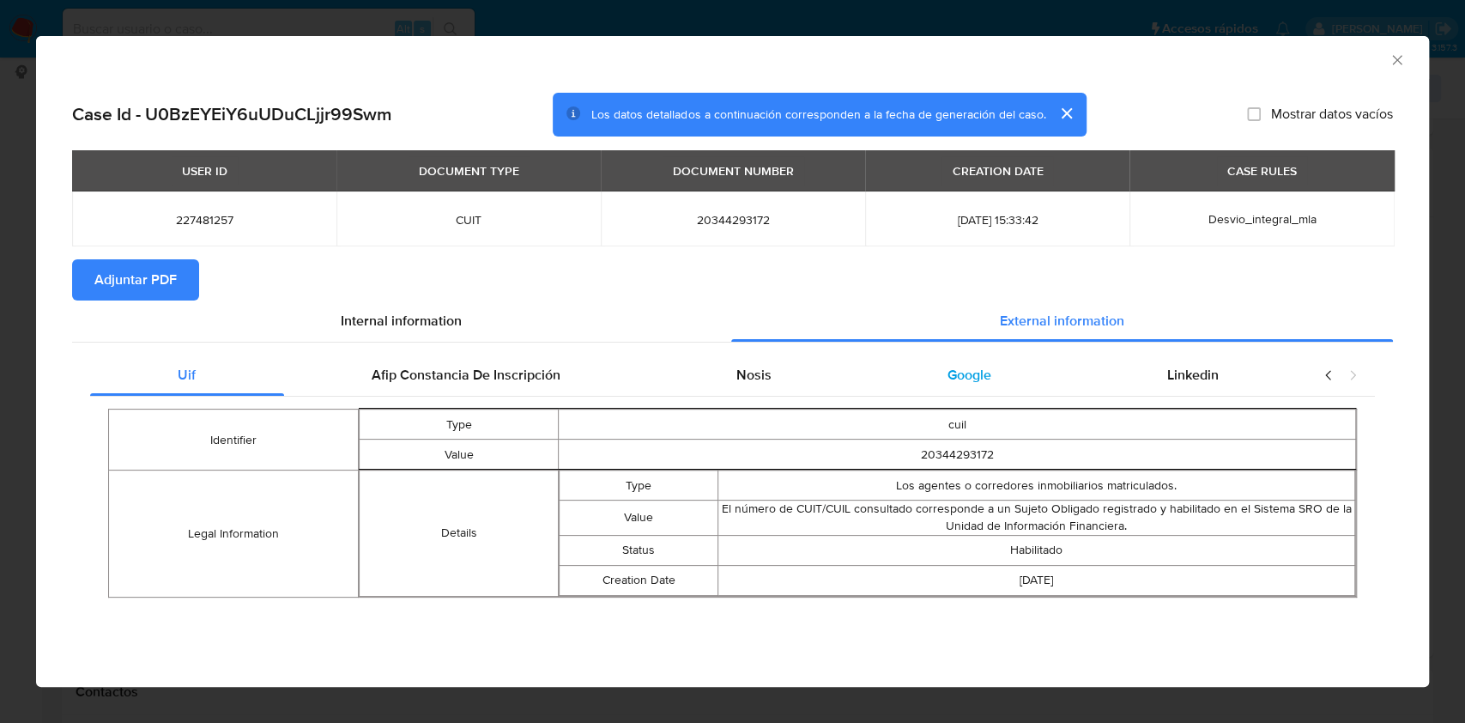
scroll to position [0, 0]
click at [399, 384] on span "Afip Constancia De Inscripción" at bounding box center [466, 375] width 189 height 20
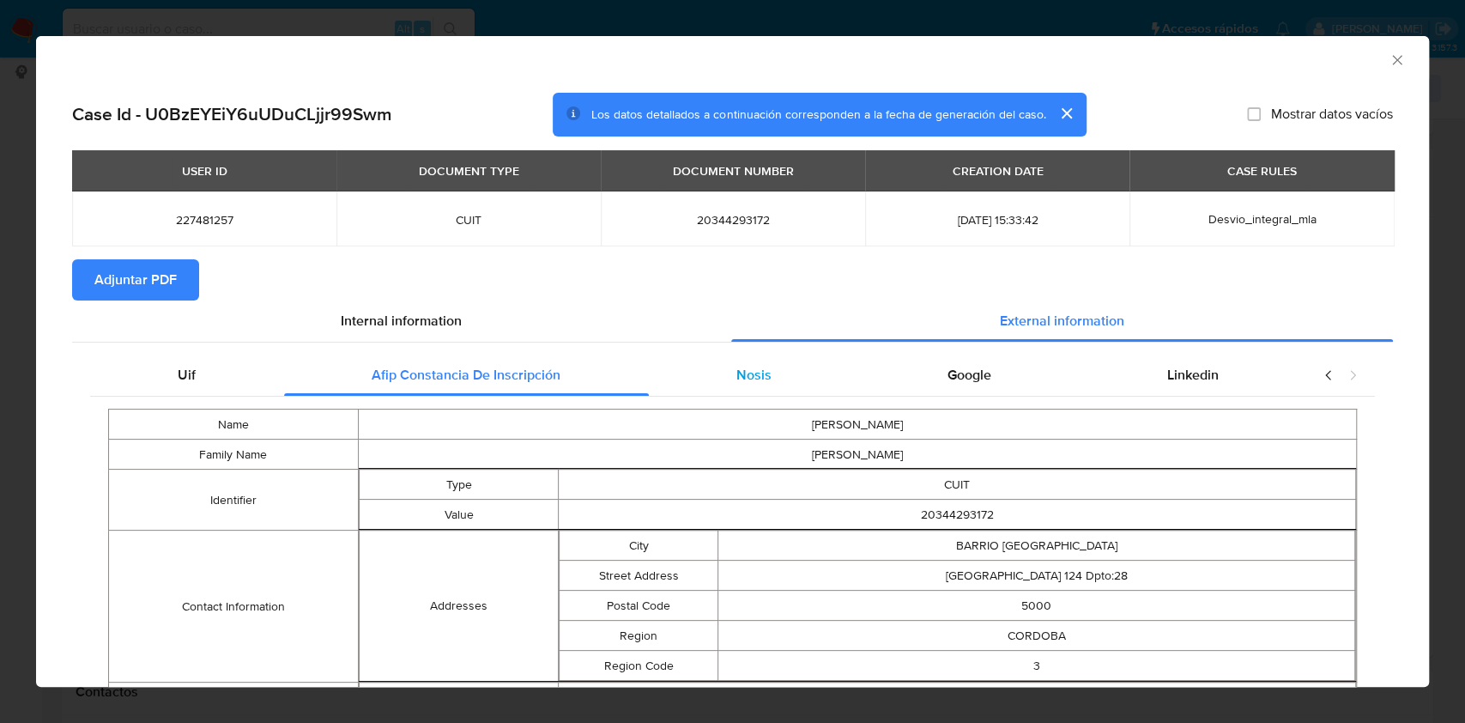
click at [757, 356] on div "Nosis" at bounding box center [754, 374] width 211 height 41
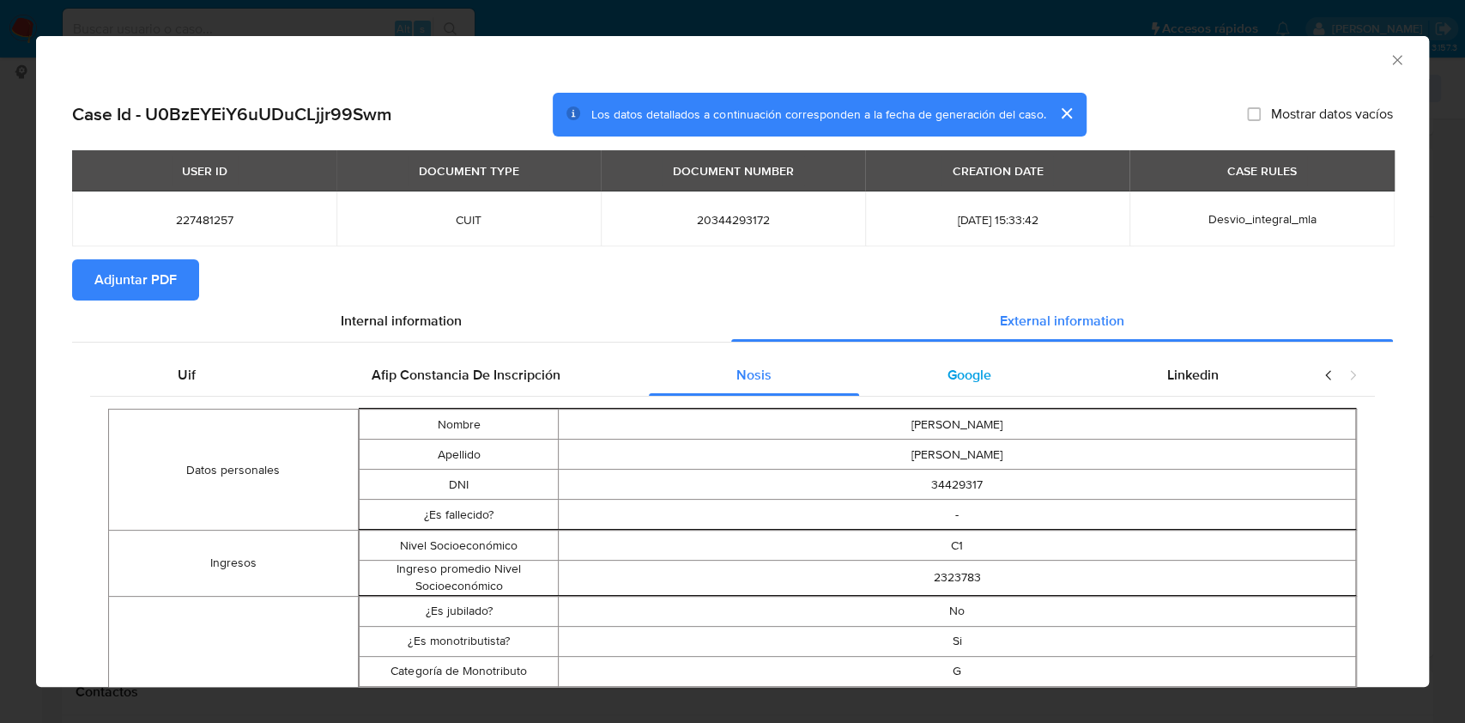
drag, startPoint x: 962, startPoint y: 367, endPoint x: 1001, endPoint y: 388, distance: 44.5
click at [962, 368] on span "Google" at bounding box center [969, 375] width 44 height 20
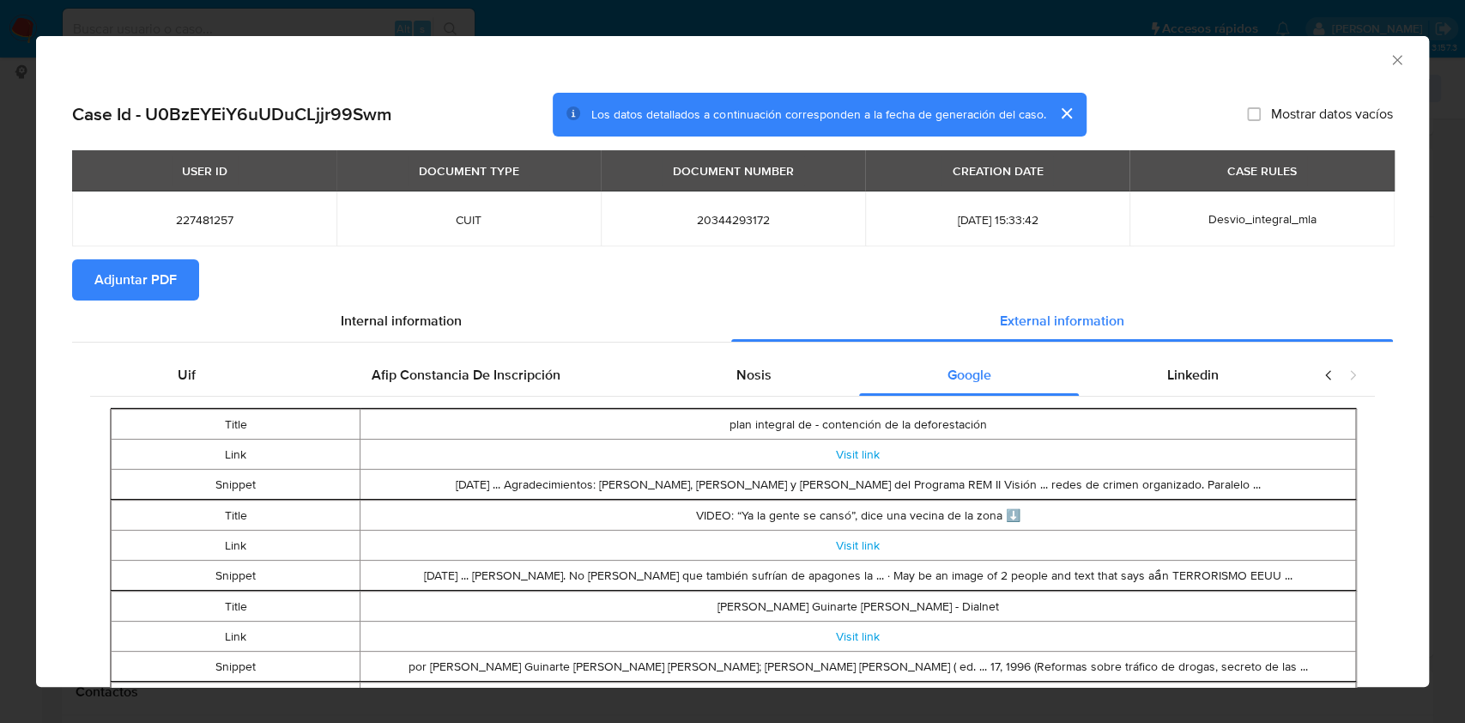
click at [178, 273] on button "Adjuntar PDF" at bounding box center [135, 279] width 127 height 41
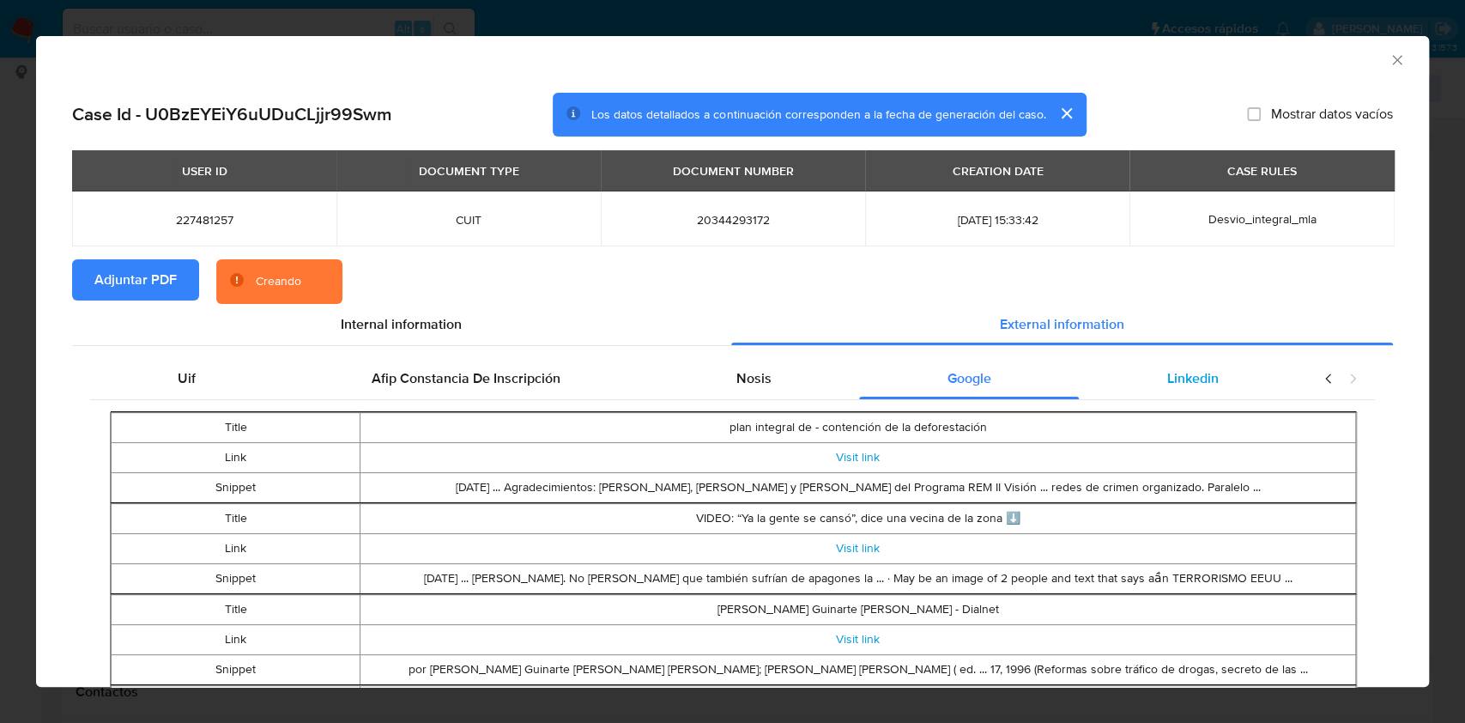
drag, startPoint x: 1151, startPoint y: 364, endPoint x: 1172, endPoint y: 398, distance: 40.5
click at [1152, 364] on div "Linkedin" at bounding box center [1192, 378] width 227 height 41
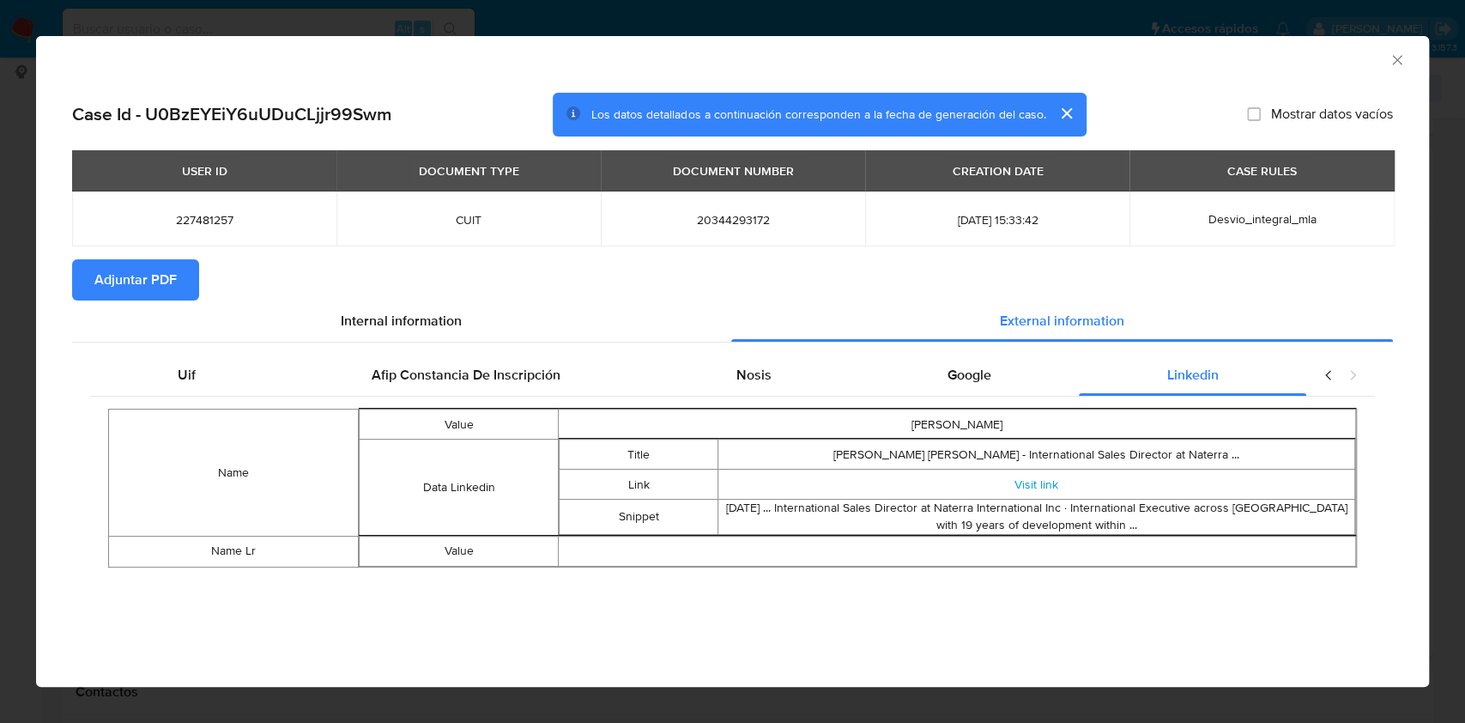
click at [1392, 63] on icon "Cerrar ventana" at bounding box center [1396, 59] width 17 height 17
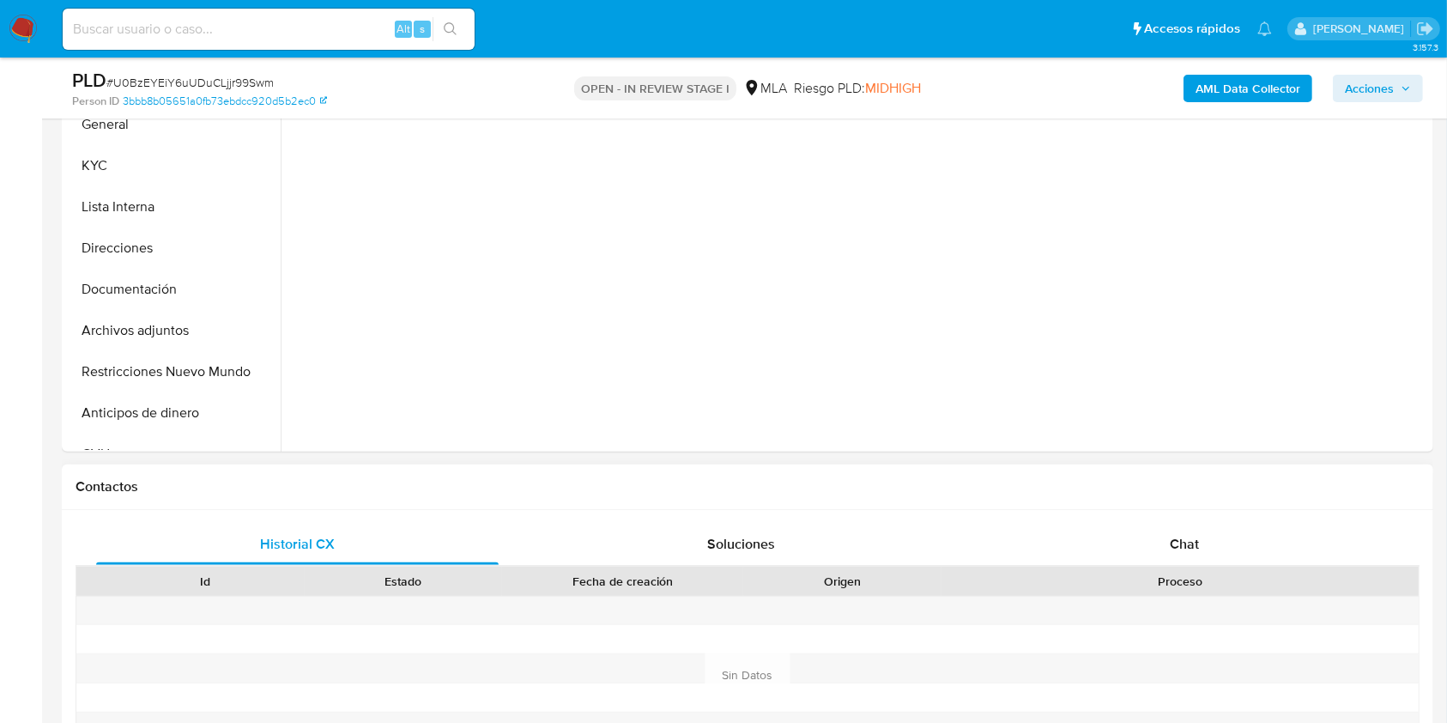
scroll to position [572, 0]
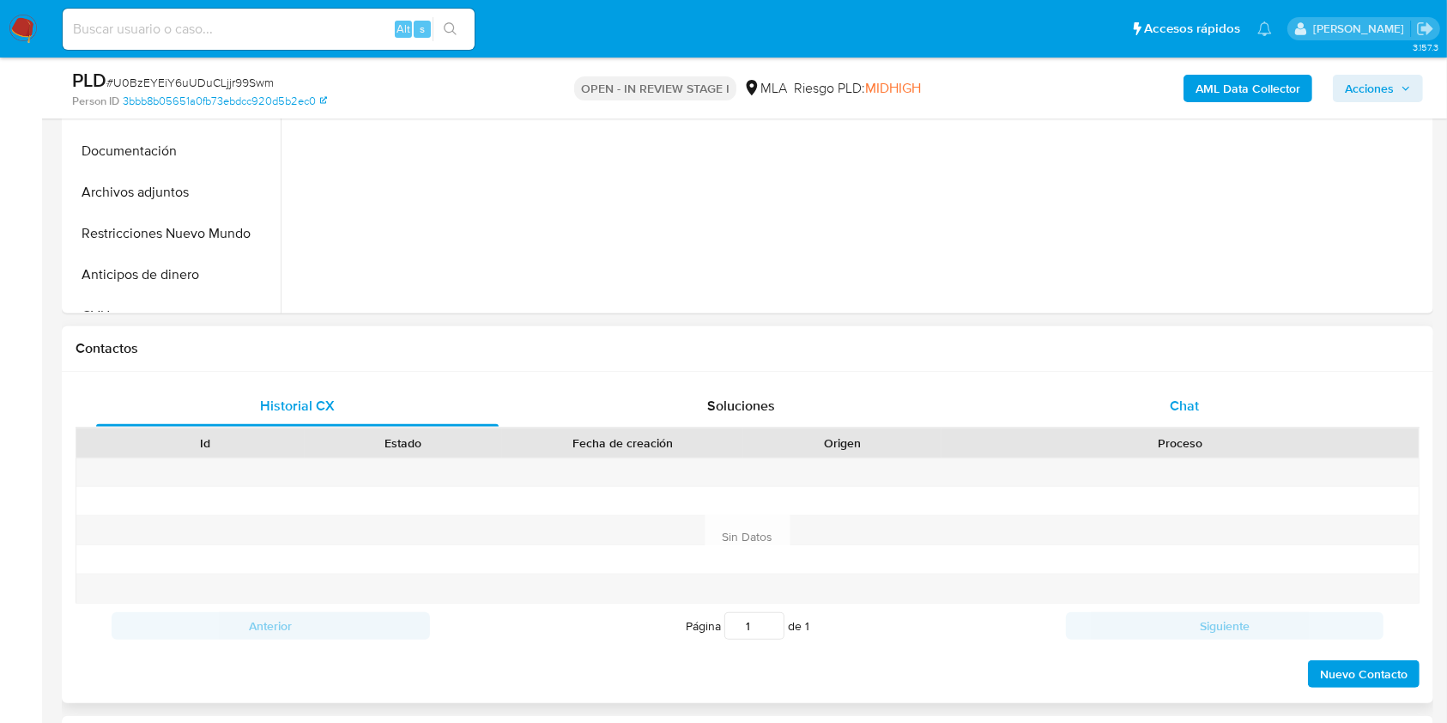
click at [1222, 425] on div "Historial CX Soluciones Chat Id Estado Fecha de creación Origen Proceso Anterio…" at bounding box center [748, 537] width 1344 height 304
select select "10"
click at [1177, 411] on span "Chat" at bounding box center [1184, 406] width 29 height 20
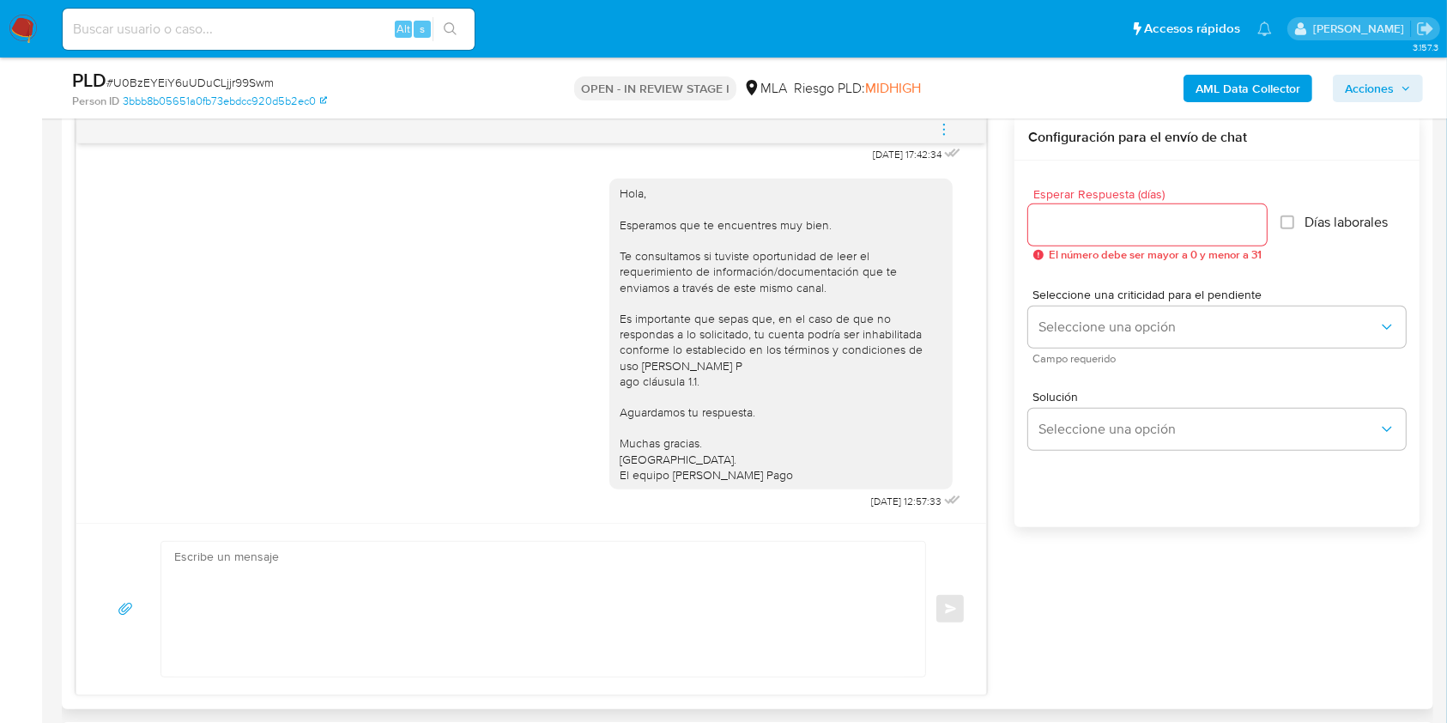
scroll to position [687, 0]
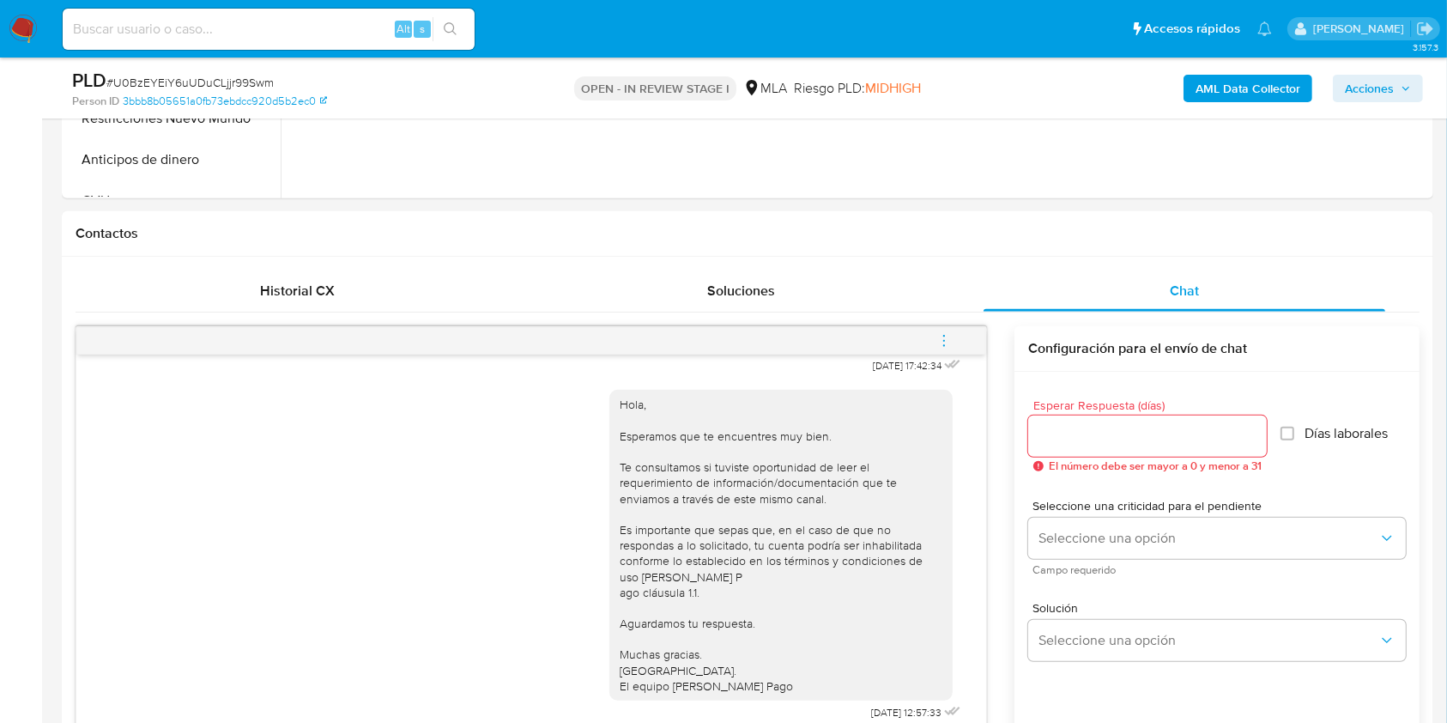
click at [954, 339] on button "menu-action" at bounding box center [944, 340] width 57 height 41
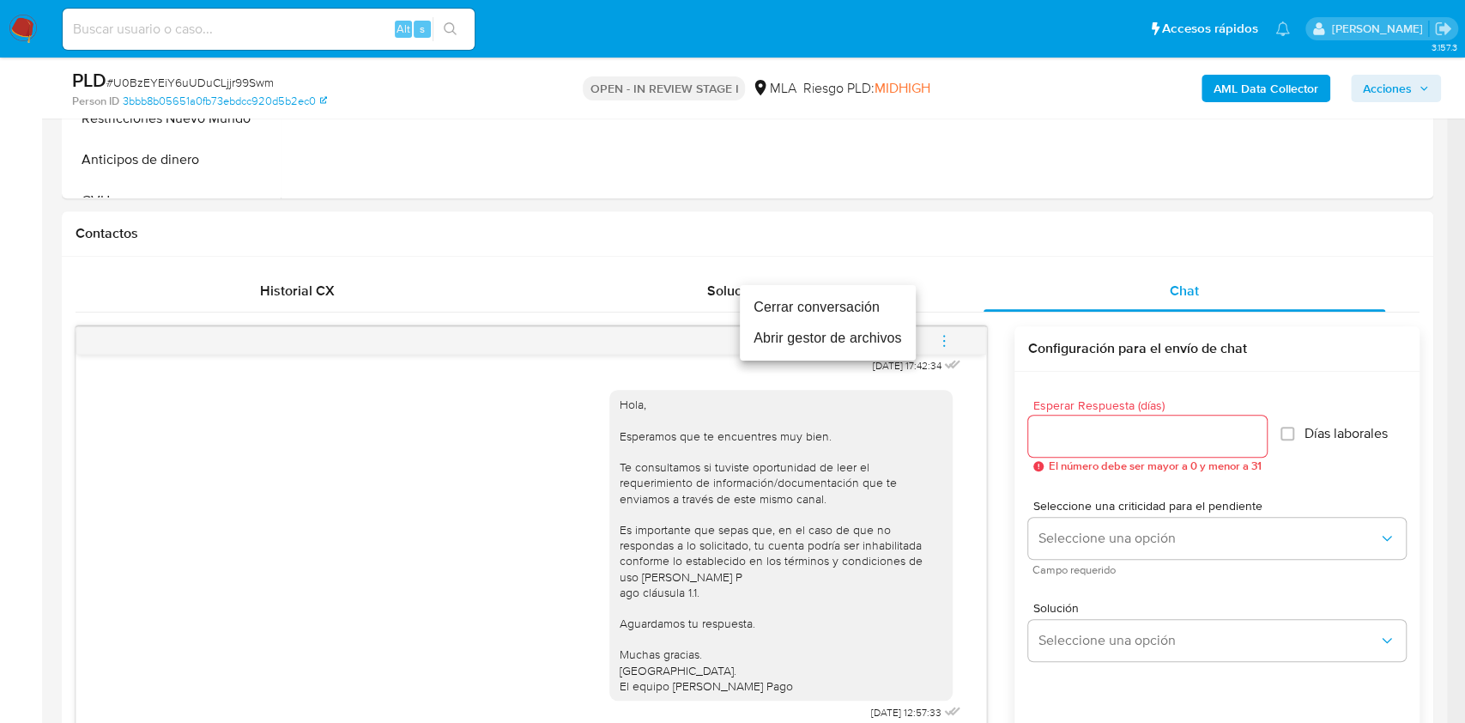
click at [850, 292] on li "Cerrar conversación" at bounding box center [828, 307] width 176 height 31
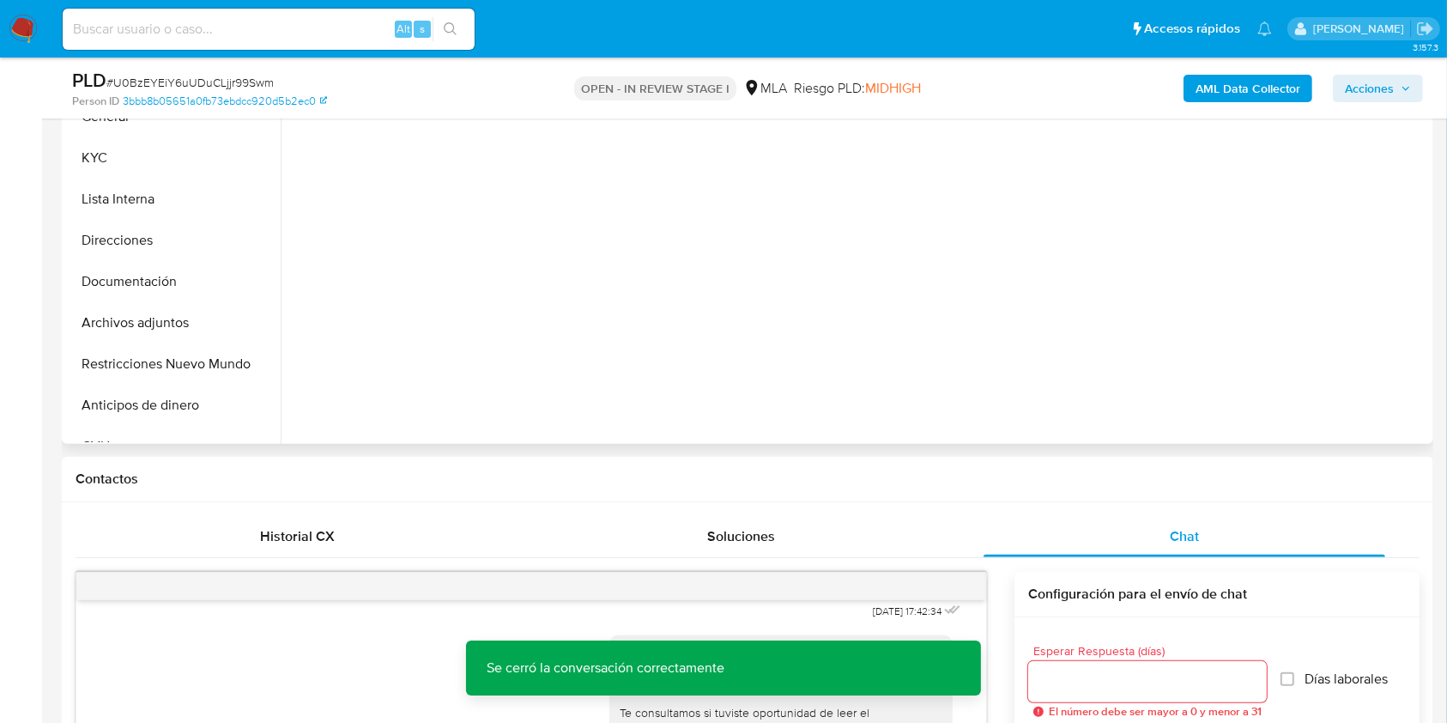
scroll to position [420, 0]
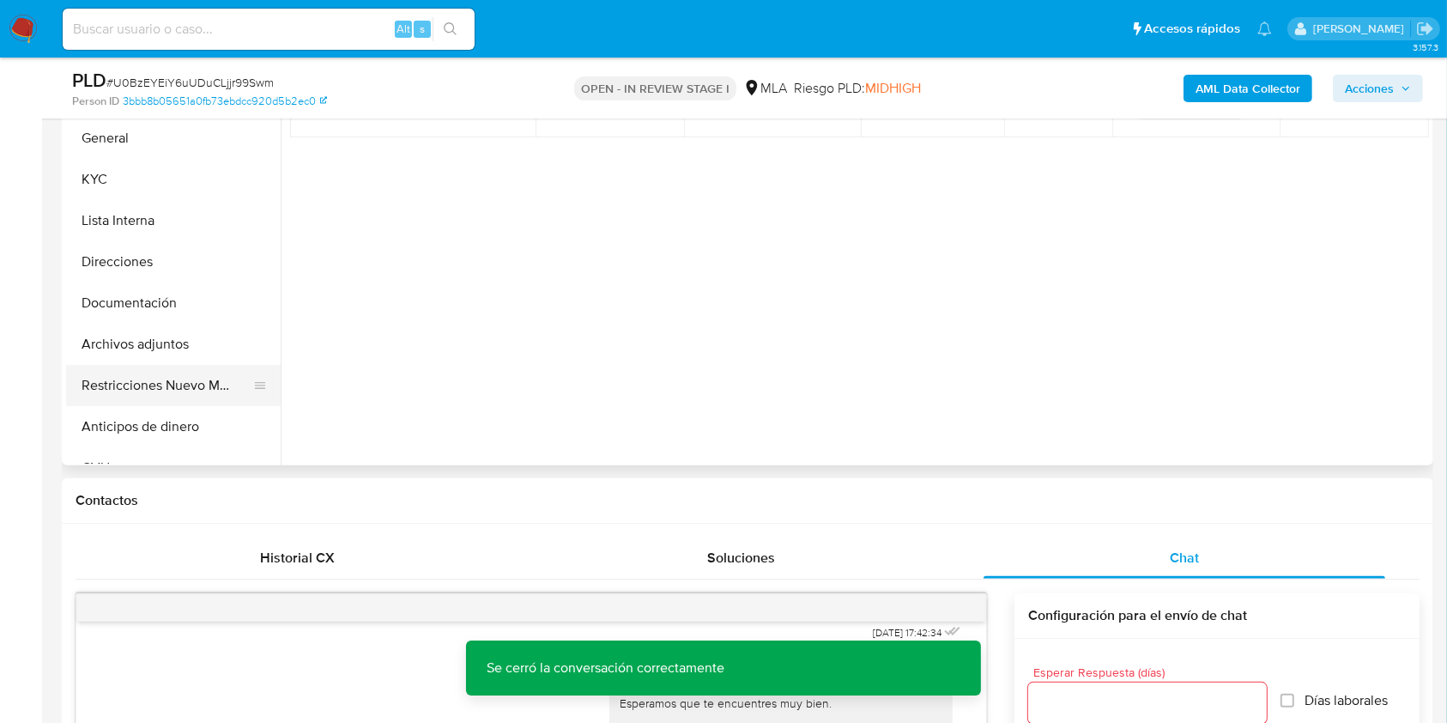
drag, startPoint x: 200, startPoint y: 381, endPoint x: 220, endPoint y: 370, distance: 22.7
click at [199, 381] on button "Restricciones Nuevo Mundo" at bounding box center [166, 385] width 201 height 41
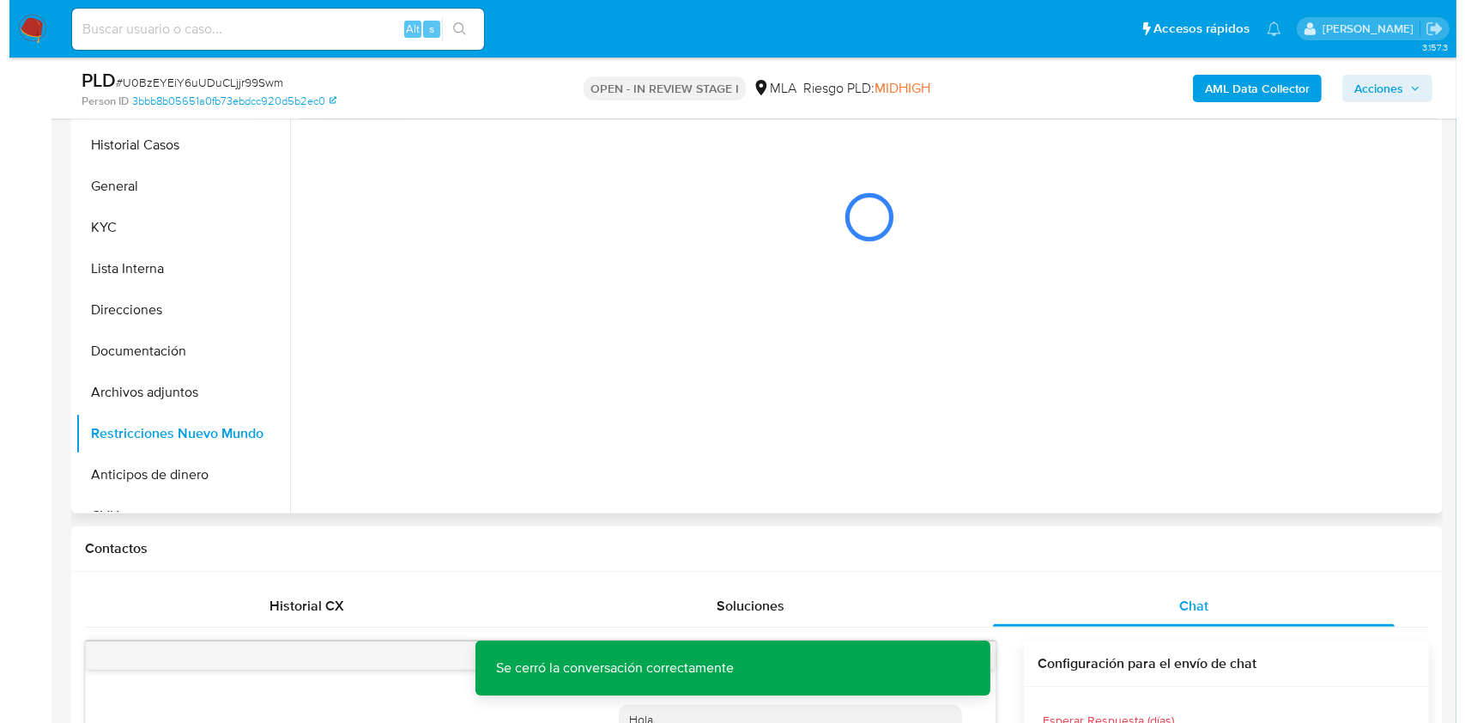
scroll to position [257, 0]
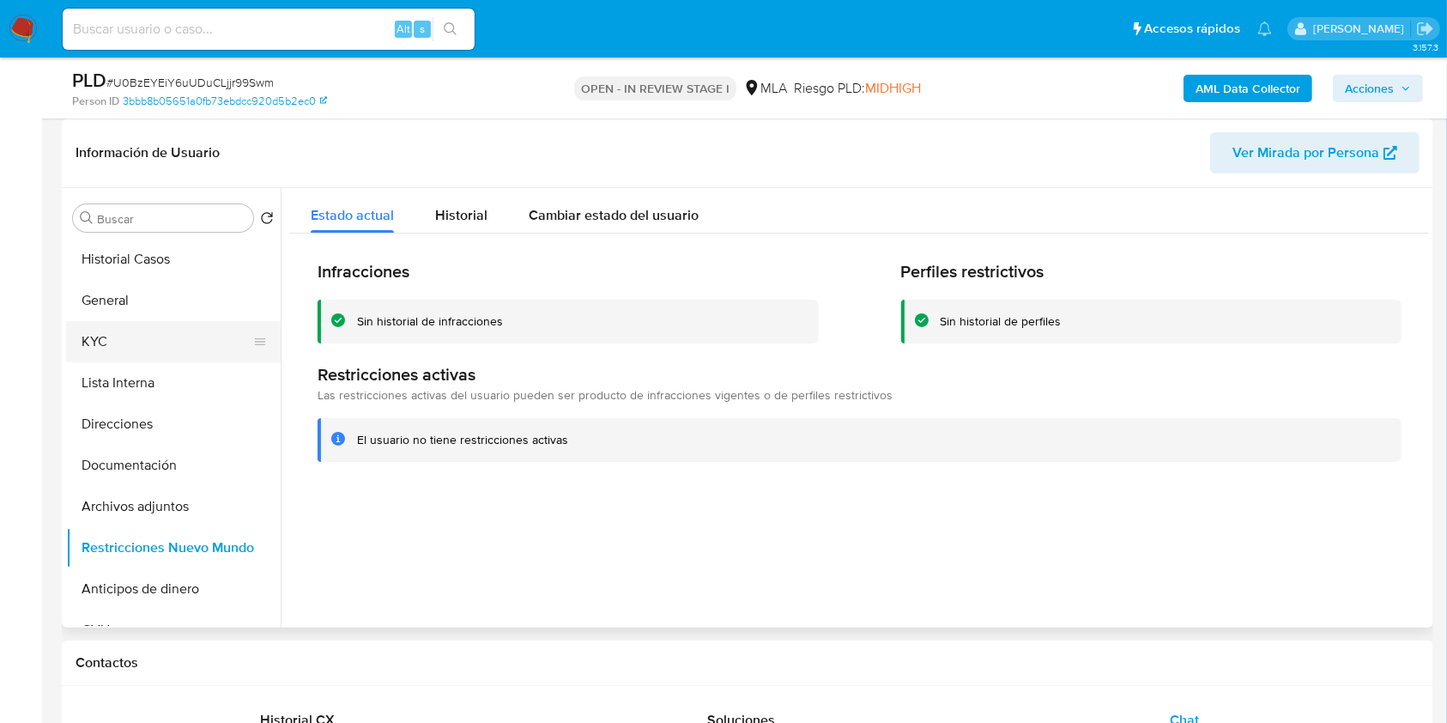
click at [158, 347] on button "KYC" at bounding box center [166, 341] width 201 height 41
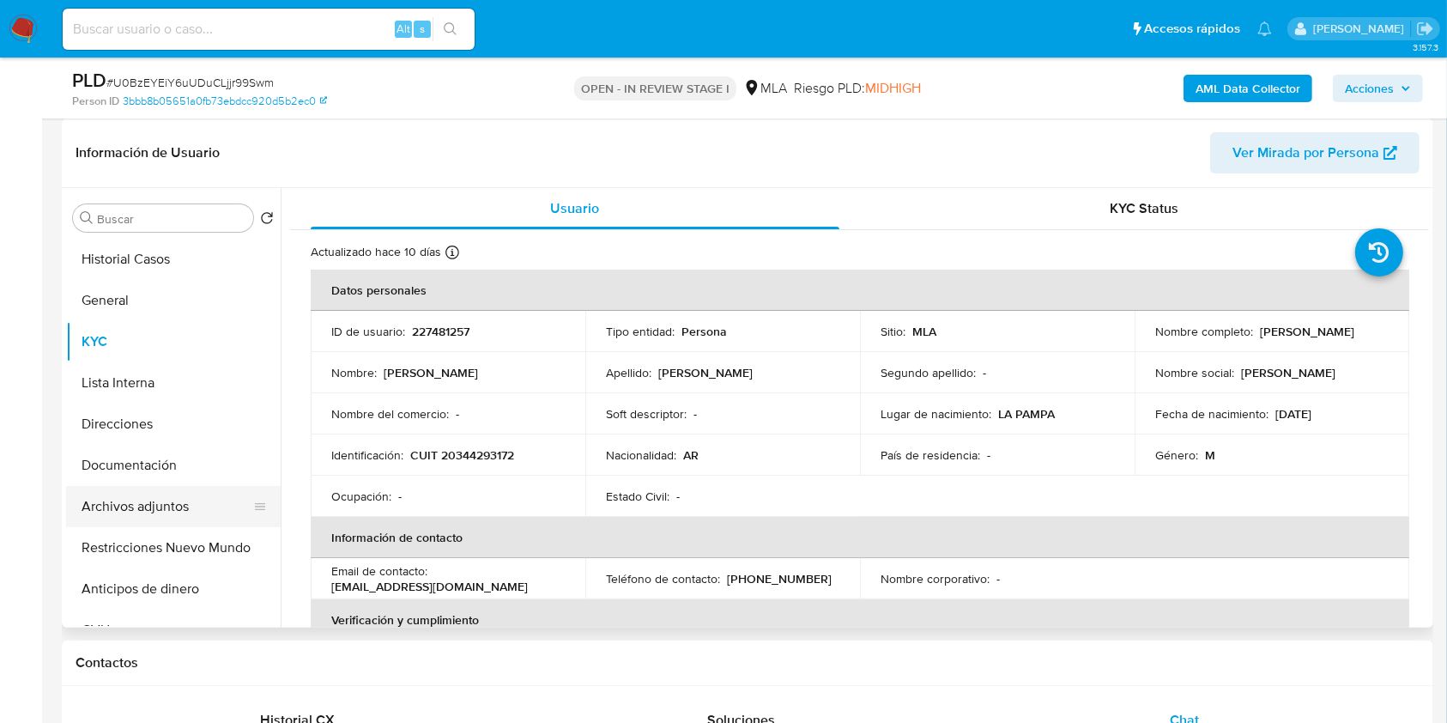
click at [188, 516] on button "Archivos adjuntos" at bounding box center [166, 506] width 201 height 41
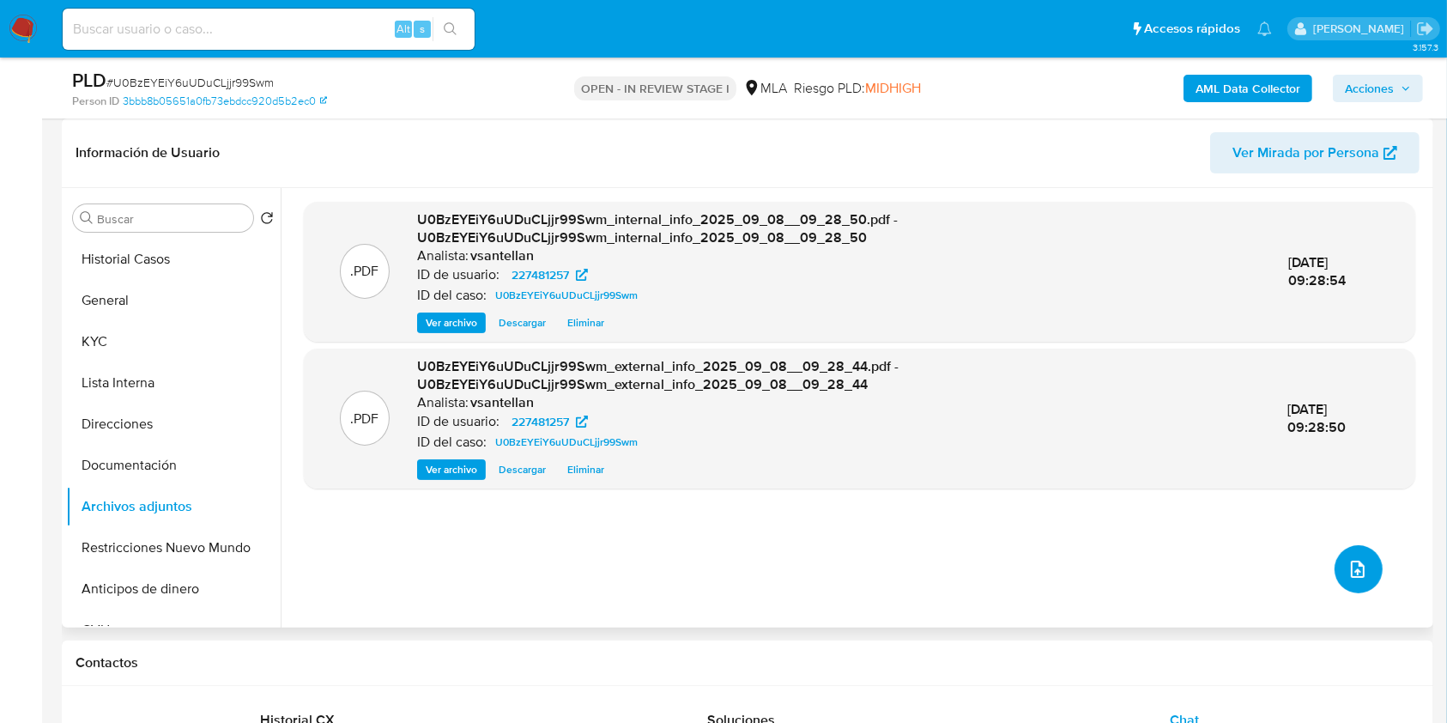
click at [1352, 569] on icon "upload-file" at bounding box center [1358, 568] width 14 height 17
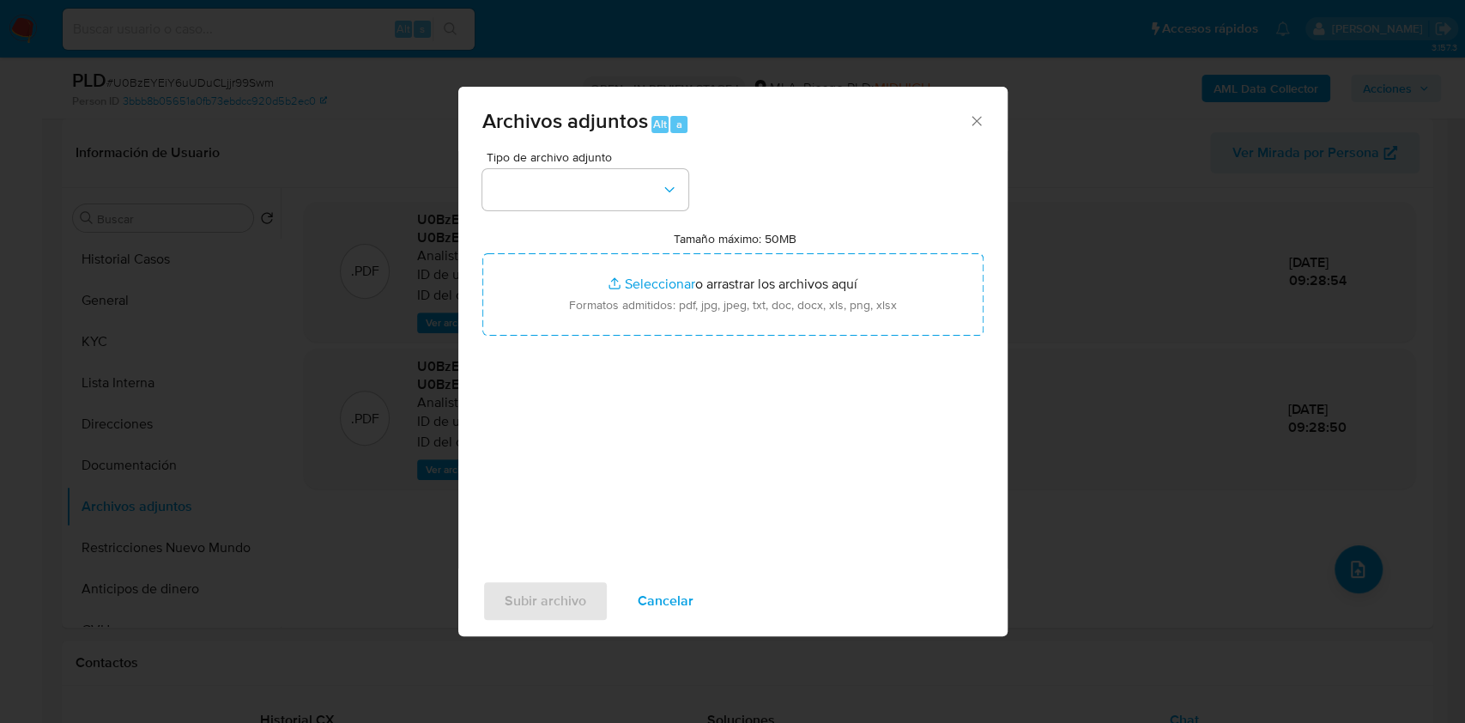
click at [684, 211] on div "Tipo de archivo adjunto Tamaño máximo: 50MB Seleccionar archivos Seleccionar o …" at bounding box center [732, 353] width 501 height 405
click at [661, 197] on button "button" at bounding box center [585, 189] width 206 height 41
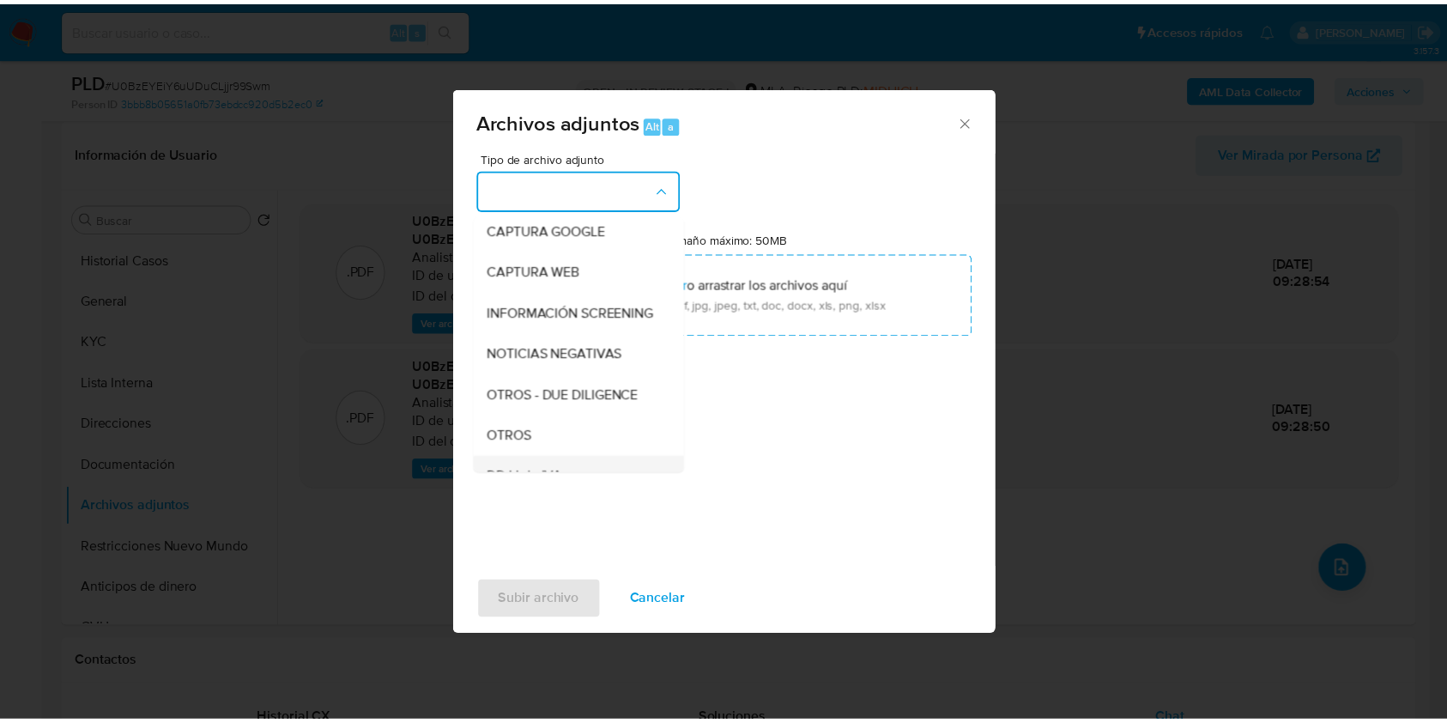
scroll to position [228, 0]
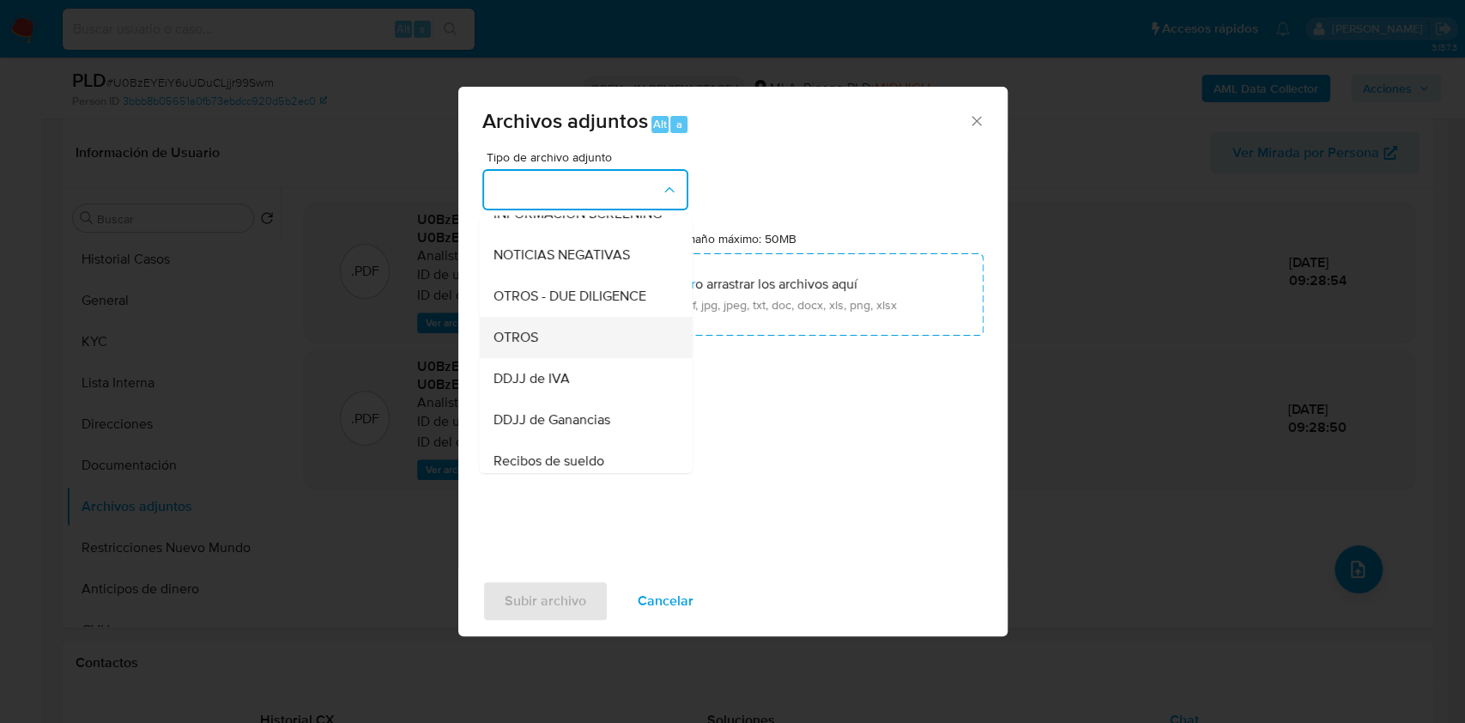
click at [564, 343] on div "OTROS" at bounding box center [580, 337] width 175 height 41
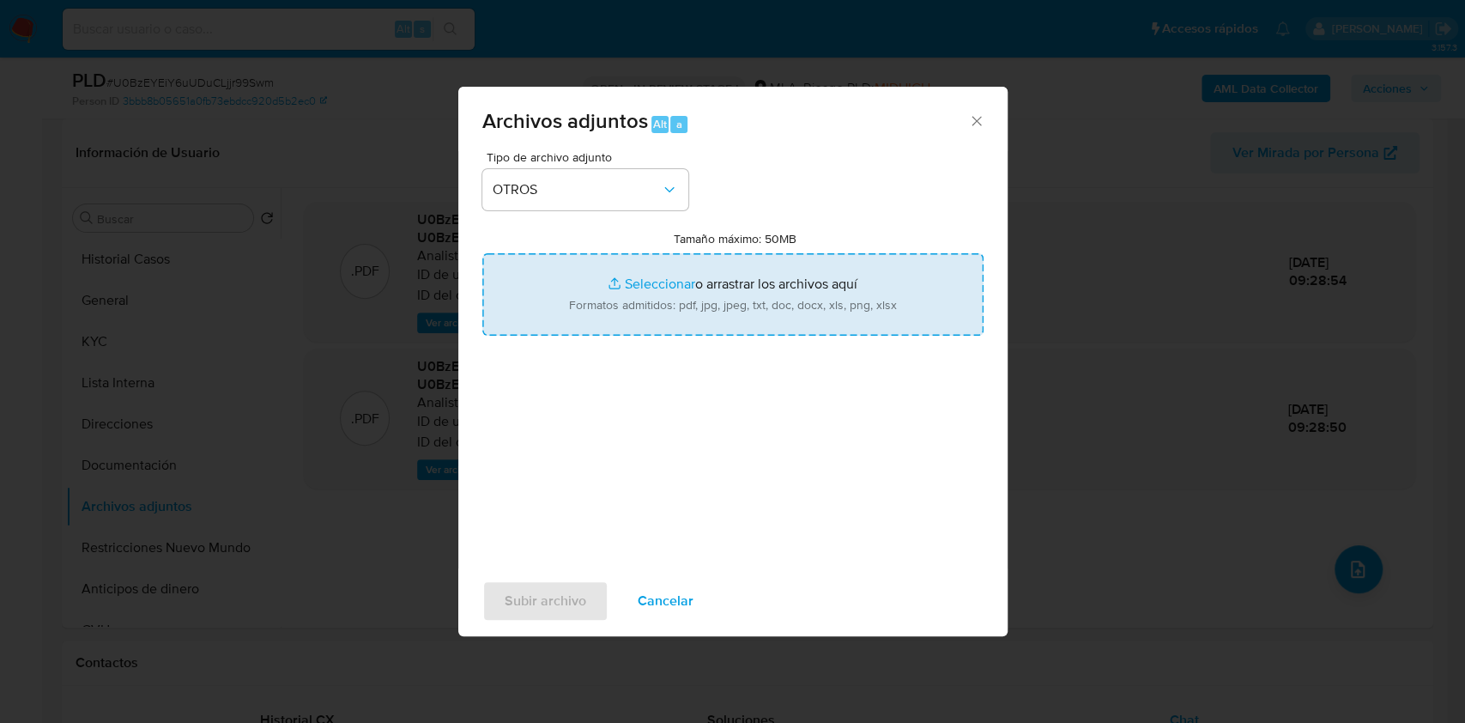
click at [595, 297] on input "Tamaño máximo: 50MB Seleccionar archivos" at bounding box center [732, 294] width 501 height 82
type input "C:\fakepath\Caselog-227481257- NO ROI.docx"
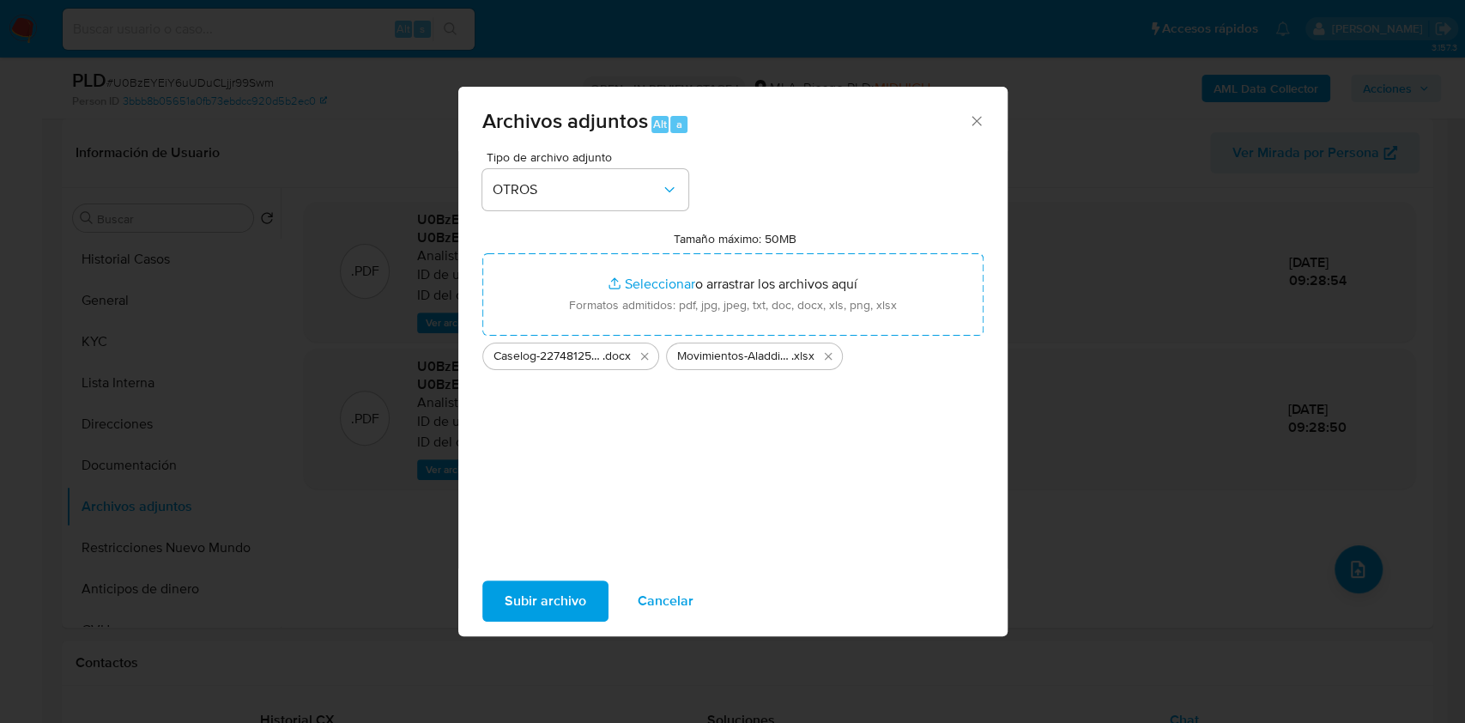
click at [560, 589] on span "Subir archivo" at bounding box center [546, 601] width 82 height 38
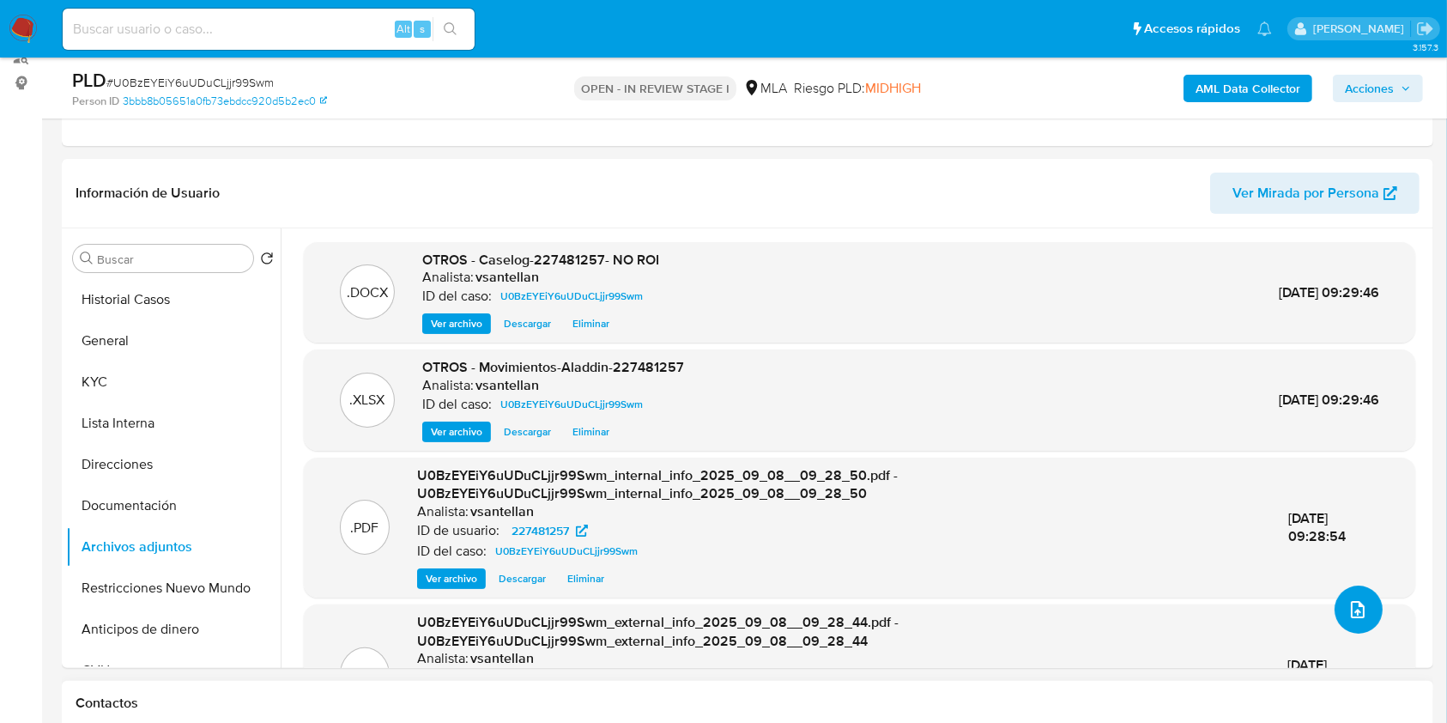
scroll to position [257, 0]
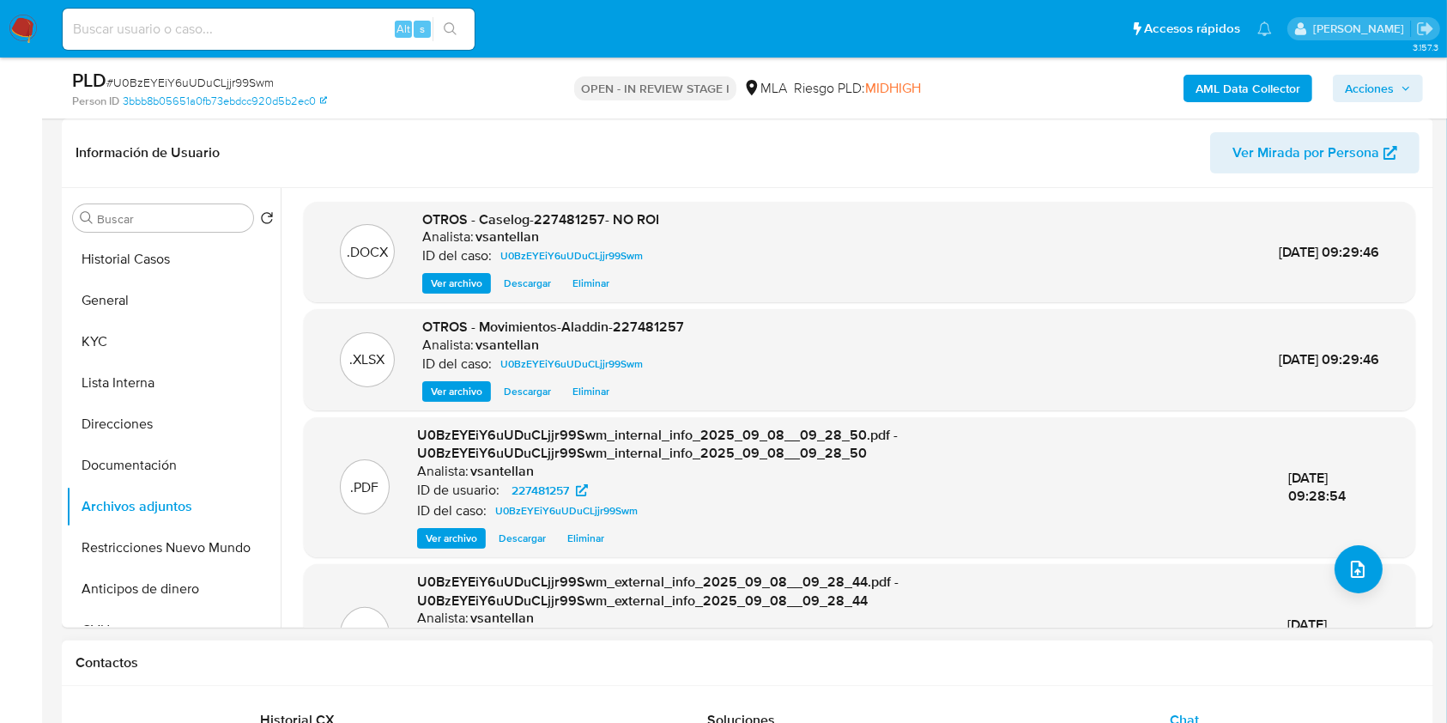
click at [1181, 699] on div "Chat" at bounding box center [1184, 719] width 402 height 41
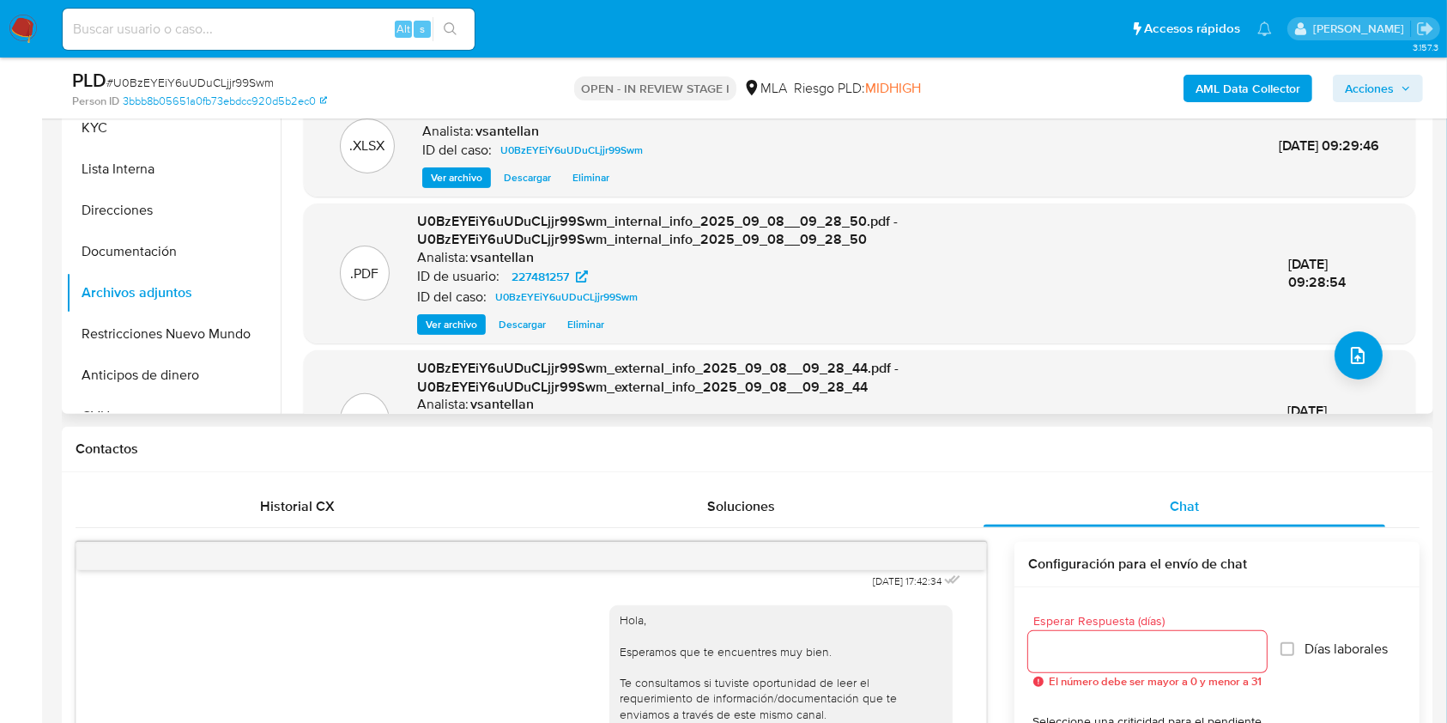
scroll to position [454, 0]
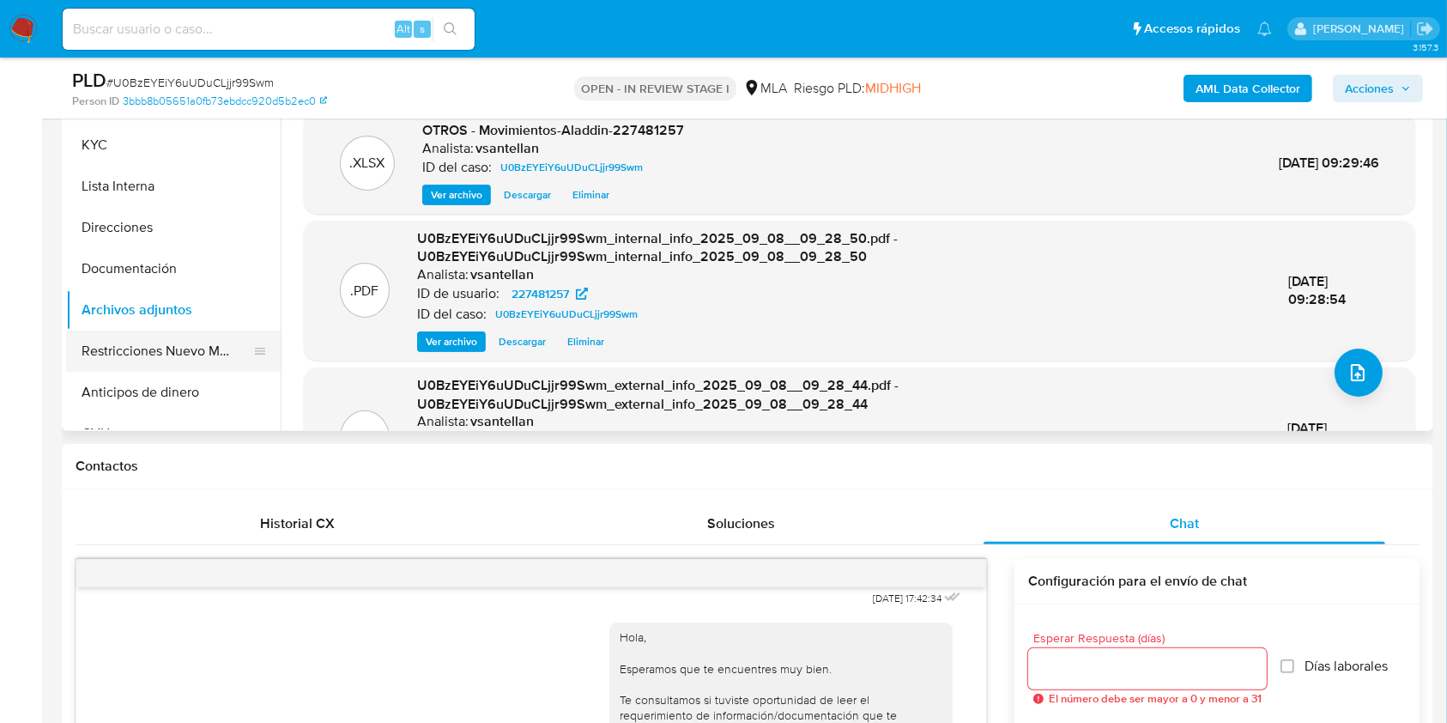
click at [191, 349] on button "Restricciones Nuevo Mundo" at bounding box center [166, 350] width 201 height 41
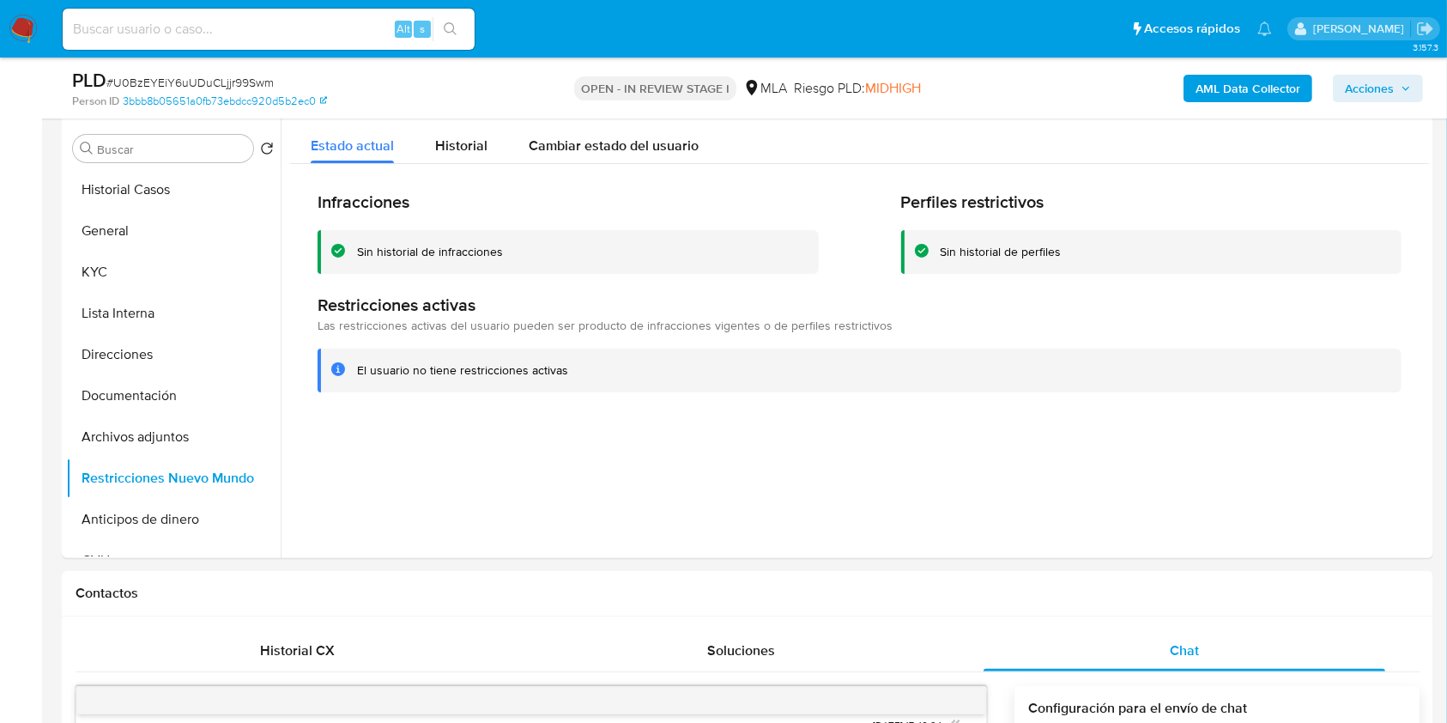
scroll to position [251, 0]
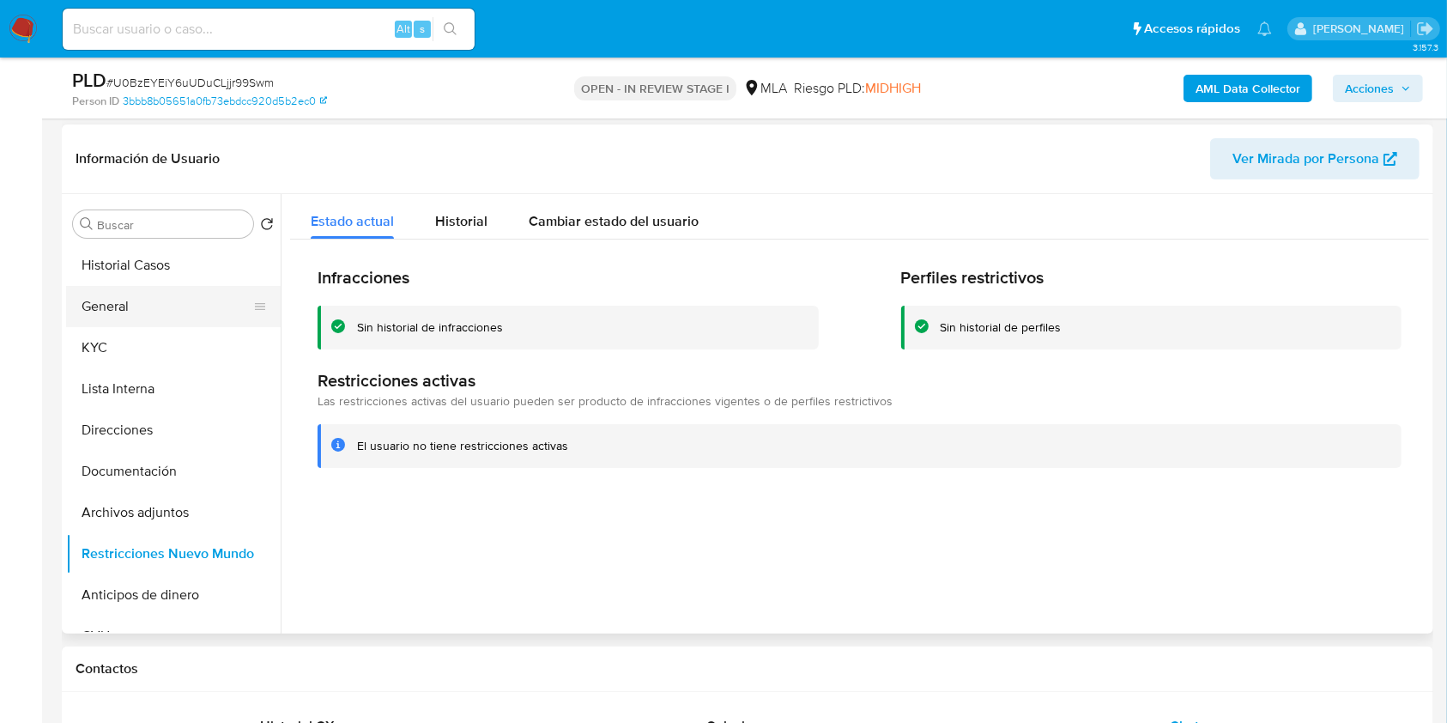
drag, startPoint x: 131, startPoint y: 285, endPoint x: 138, endPoint y: 293, distance: 10.3
click at [131, 286] on button "General" at bounding box center [166, 306] width 201 height 41
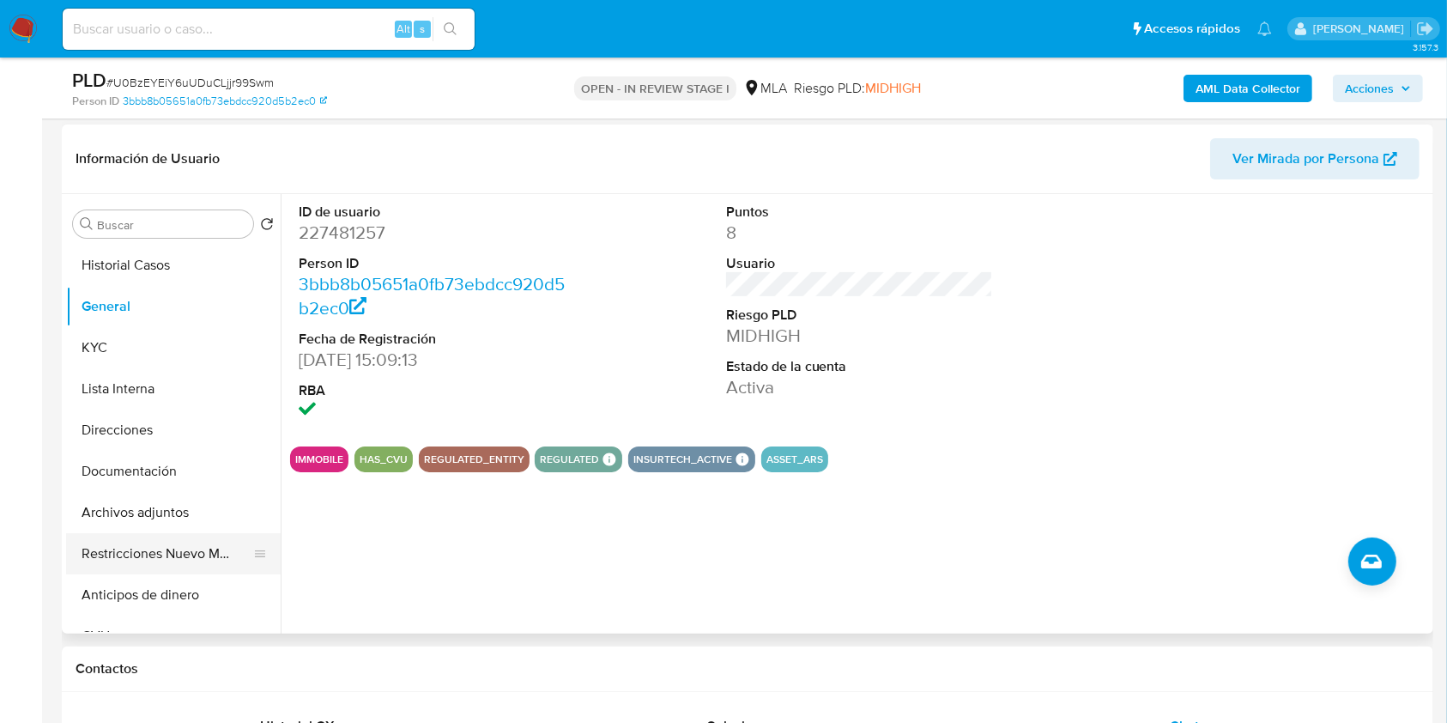
click at [173, 566] on button "Restricciones Nuevo Mundo" at bounding box center [166, 553] width 201 height 41
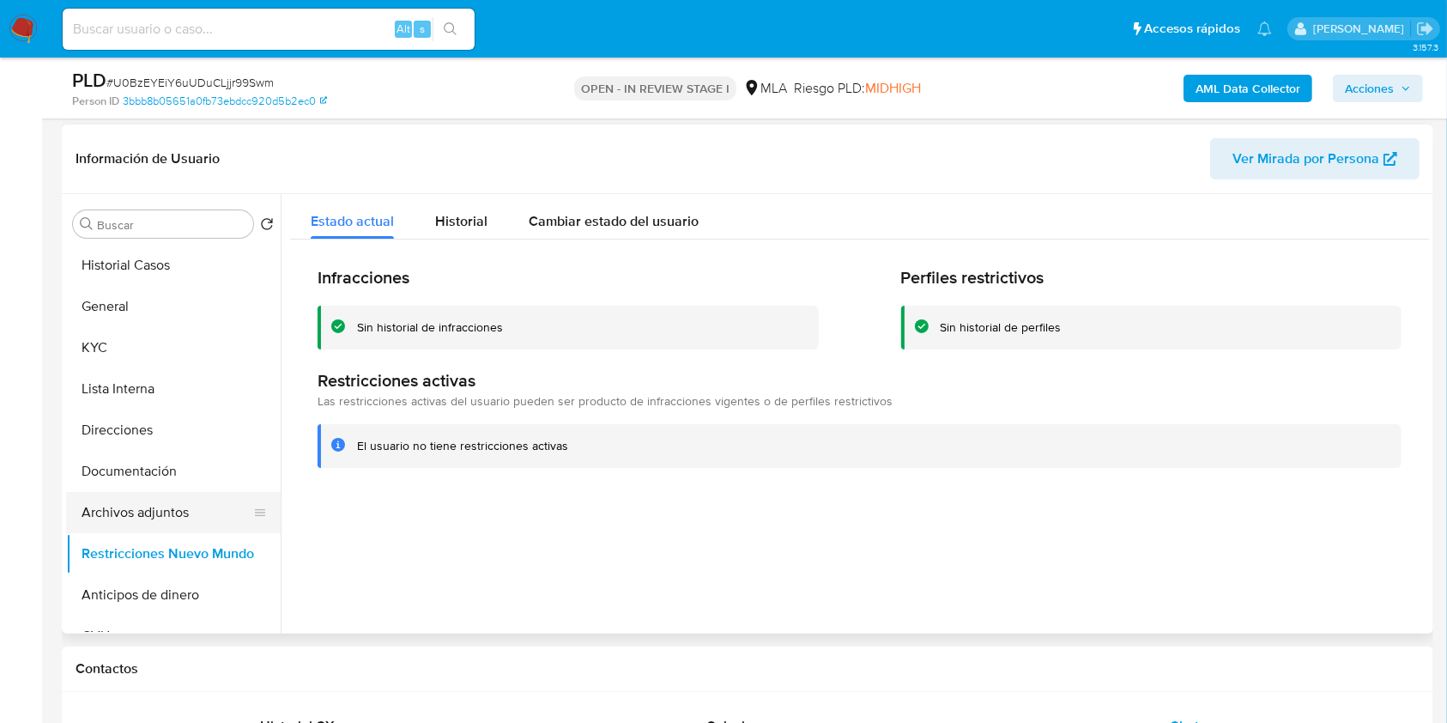
click at [189, 522] on button "Archivos adjuntos" at bounding box center [166, 512] width 201 height 41
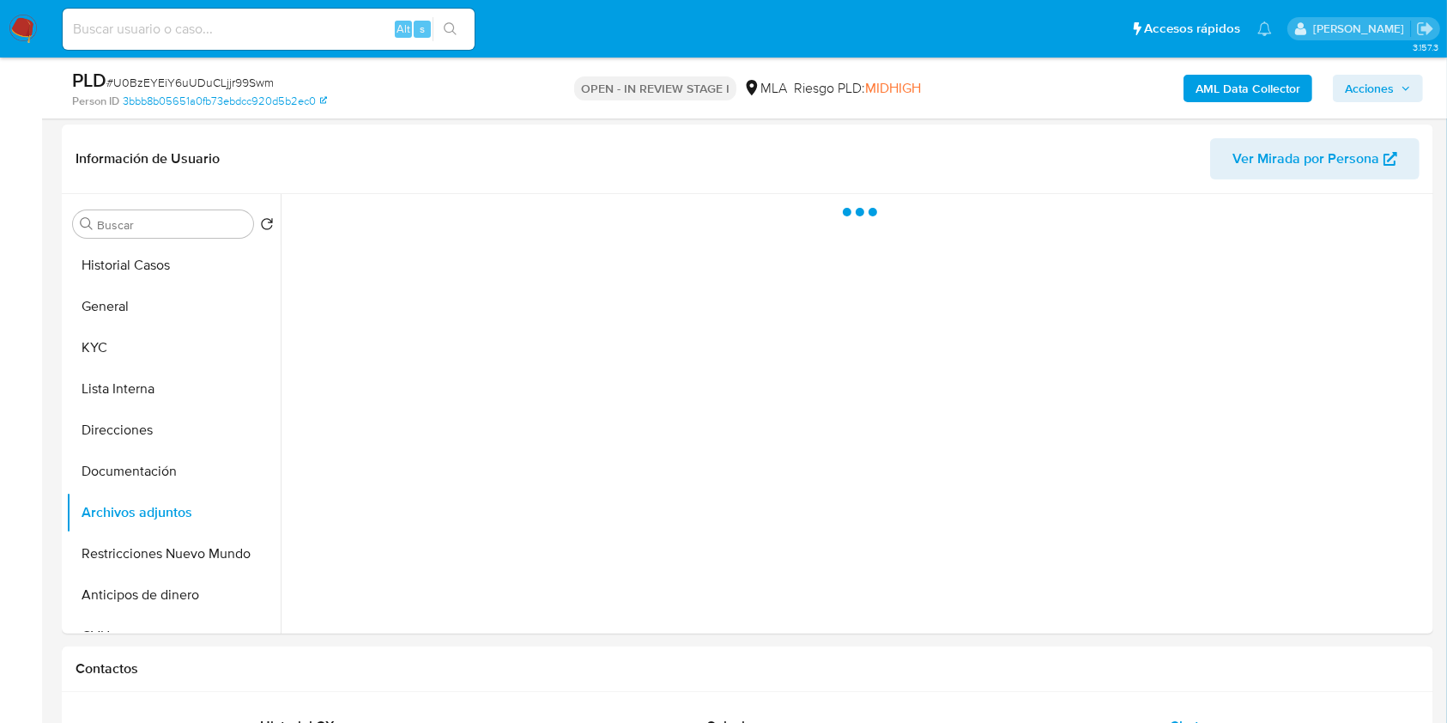
click at [1366, 86] on span "Acciones" at bounding box center [1369, 88] width 49 height 27
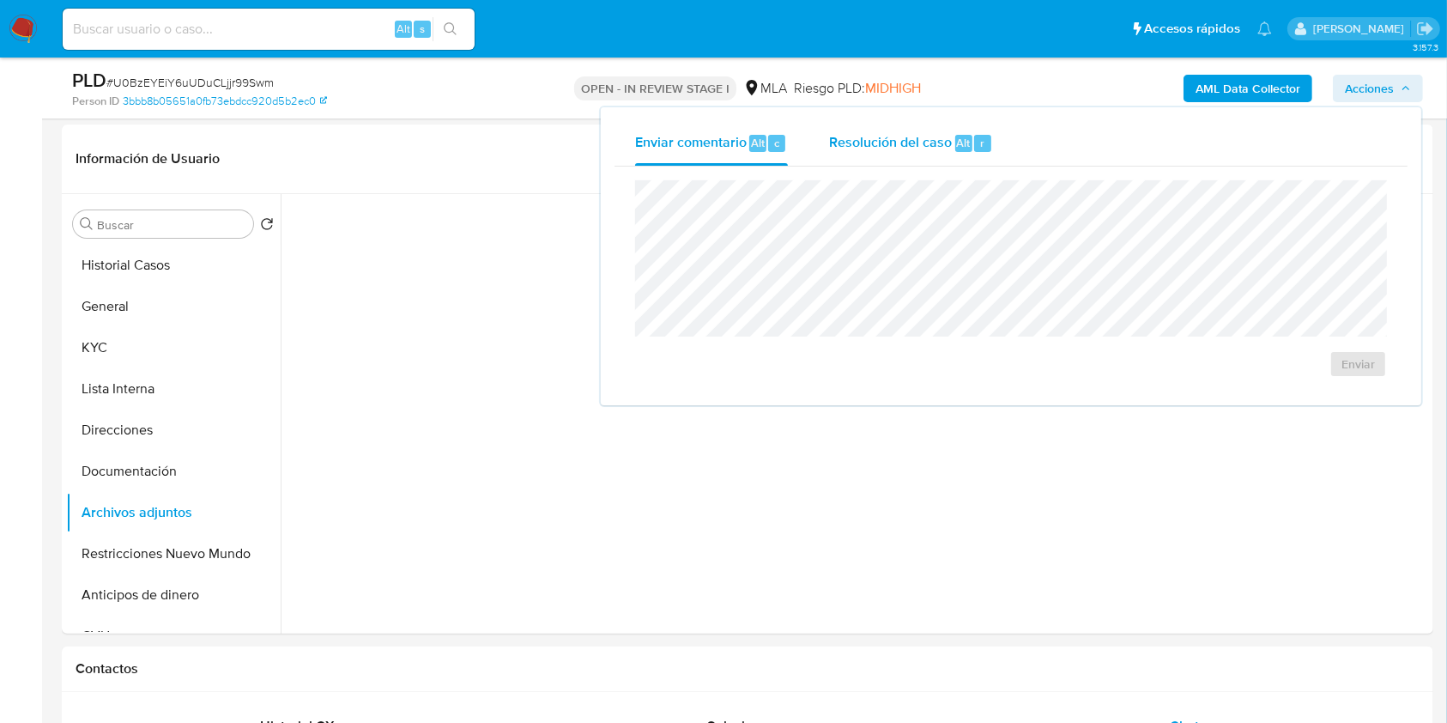
click at [910, 130] on div "Resolución del caso Alt r" at bounding box center [911, 143] width 164 height 45
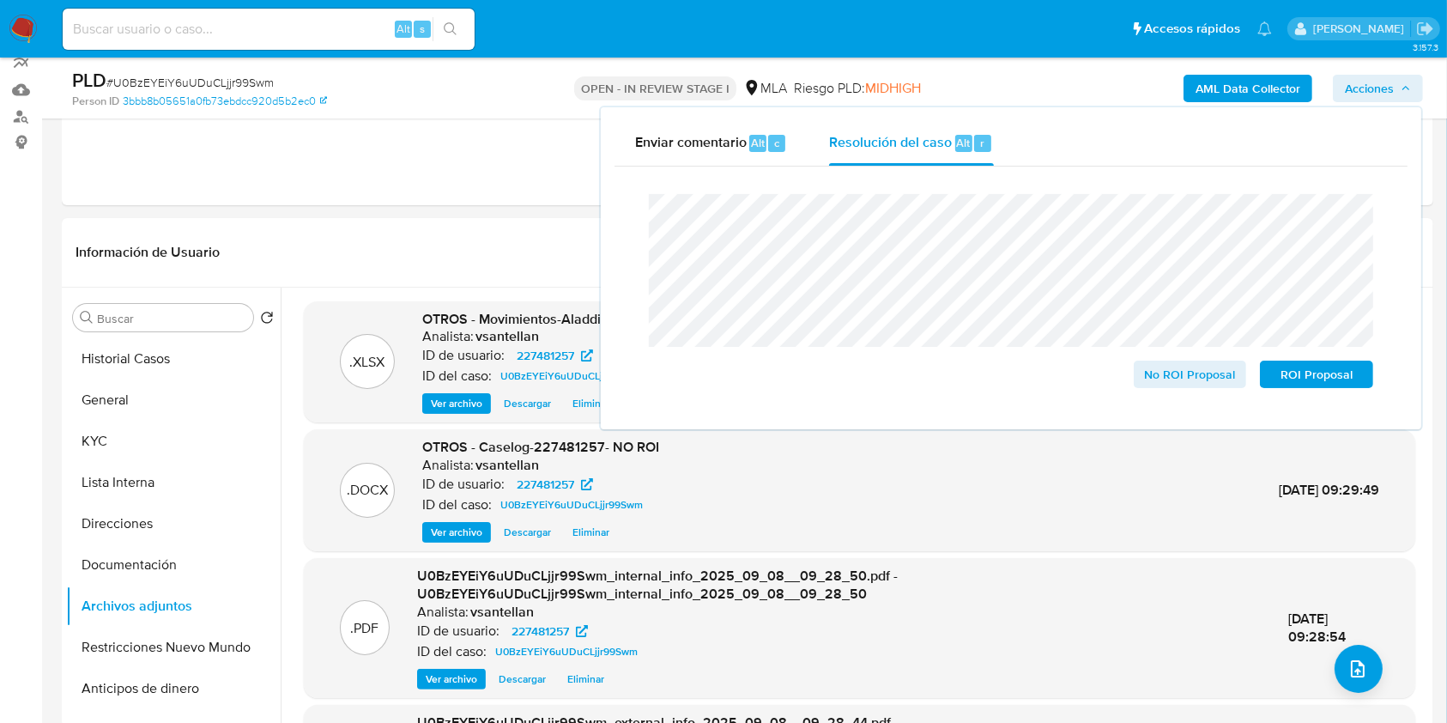
scroll to position [149, 0]
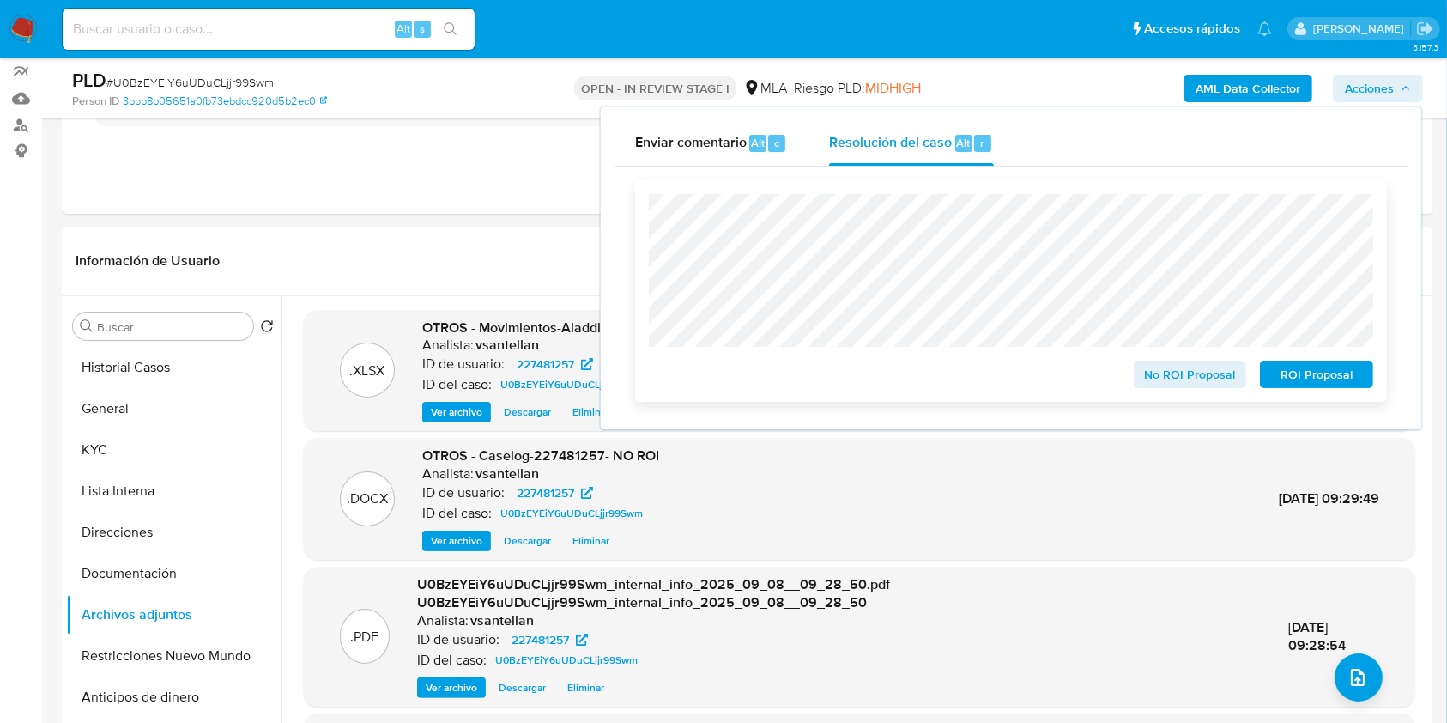
drag, startPoint x: 1174, startPoint y: 375, endPoint x: 1190, endPoint y: 383, distance: 18.0
click at [1174, 376] on span "No ROI Proposal" at bounding box center [1190, 374] width 89 height 24
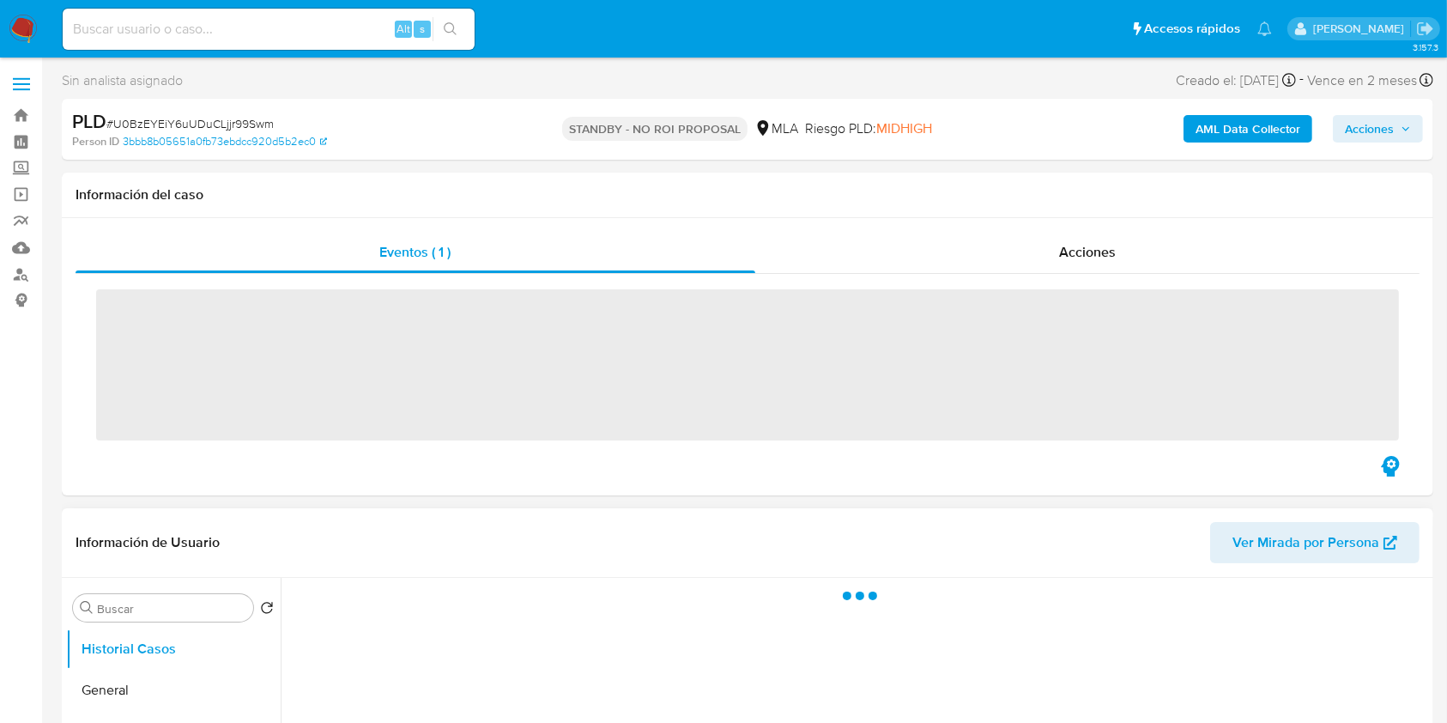
drag, startPoint x: 974, startPoint y: 554, endPoint x: 950, endPoint y: 548, distance: 24.6
click at [972, 554] on header "Información de Usuario Ver Mirada por Persona" at bounding box center [748, 542] width 1344 height 41
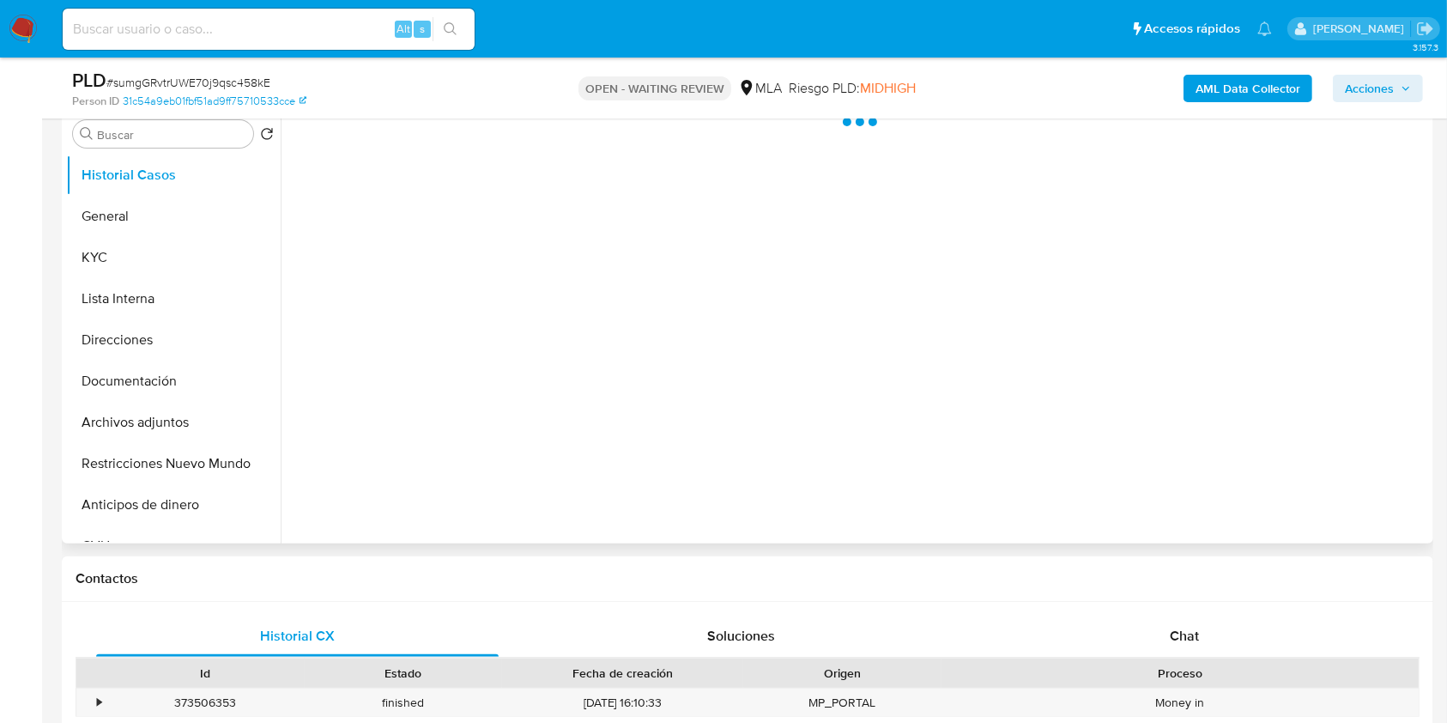
scroll to position [228, 0]
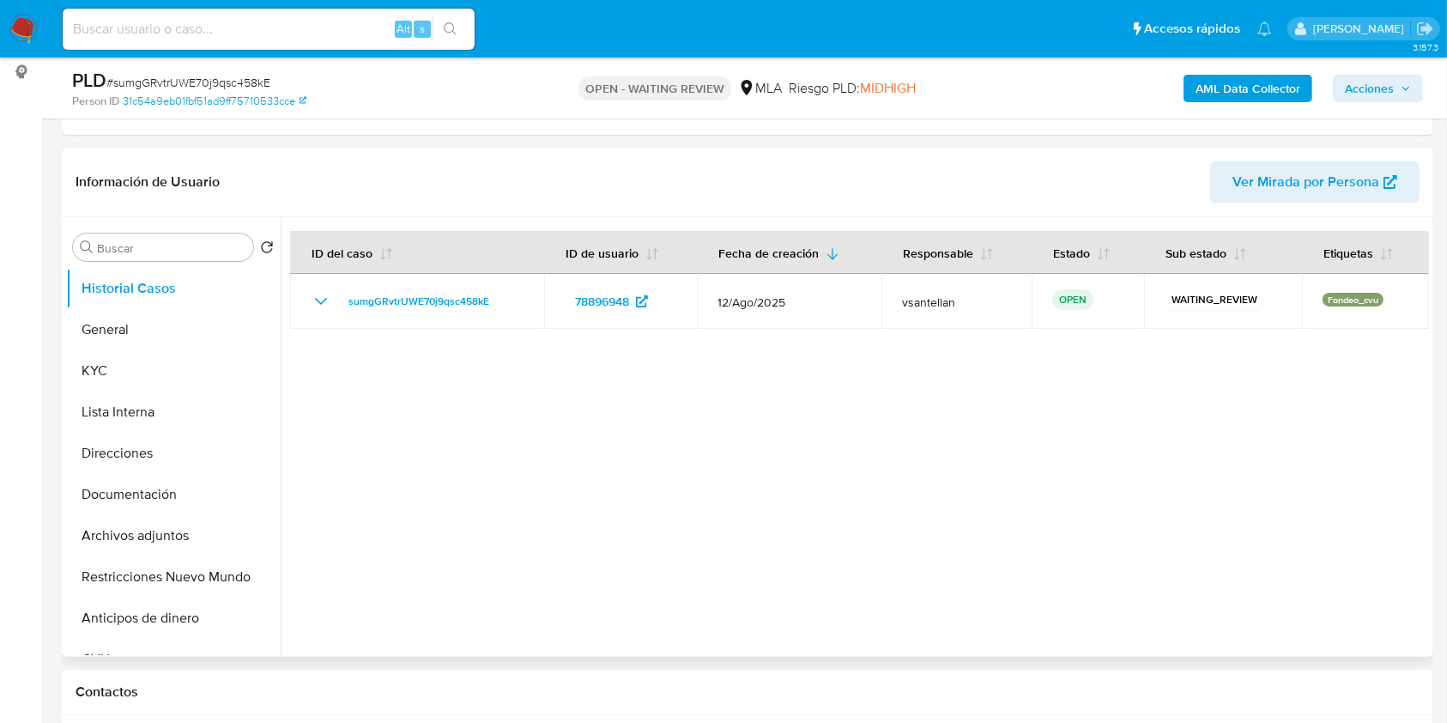
select select "10"
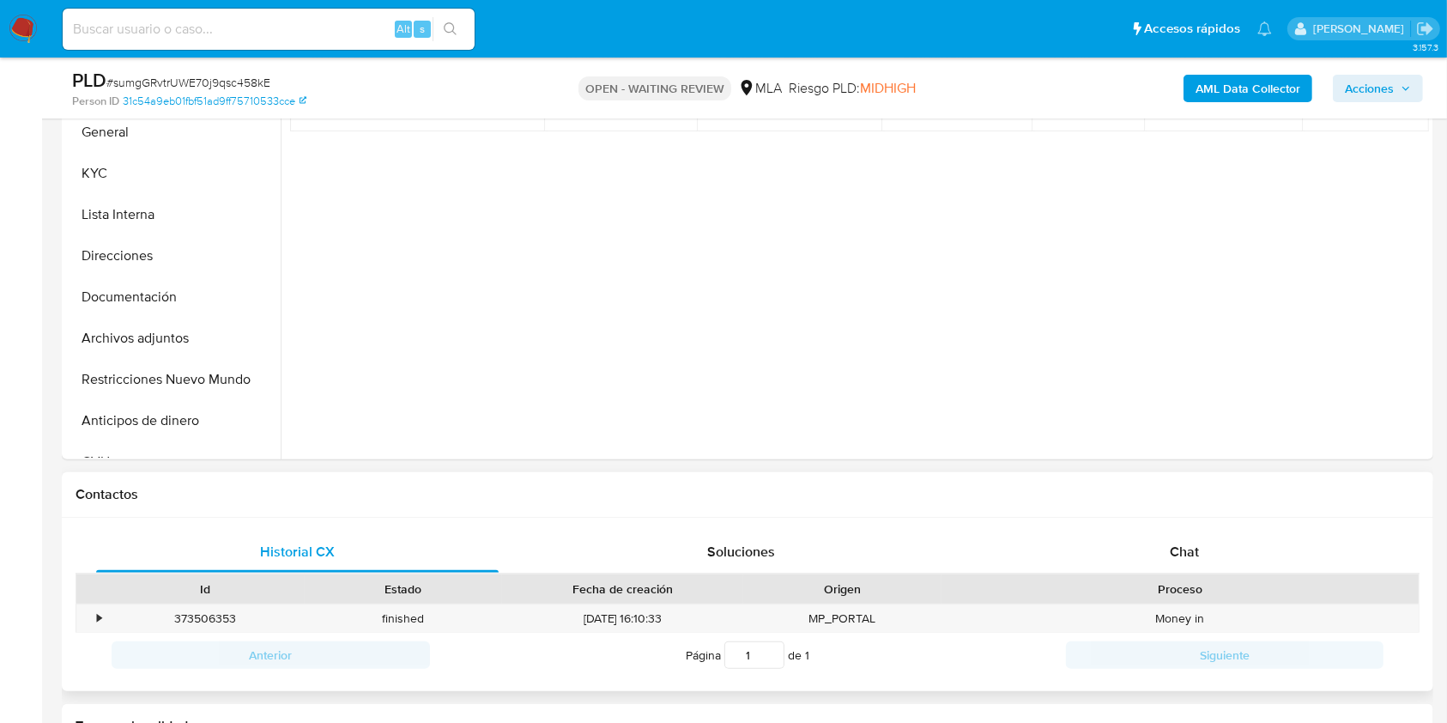
scroll to position [572, 0]
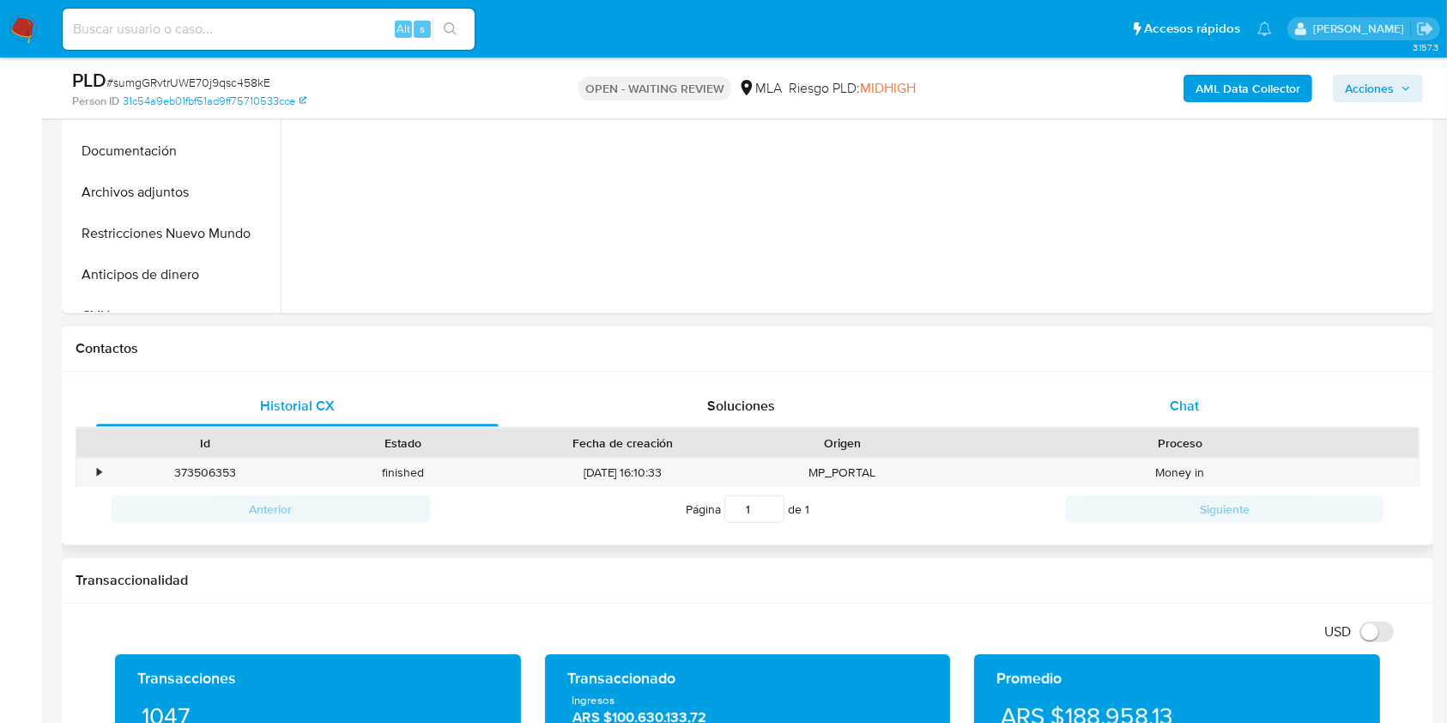
click at [1186, 422] on div "Chat" at bounding box center [1184, 405] width 402 height 41
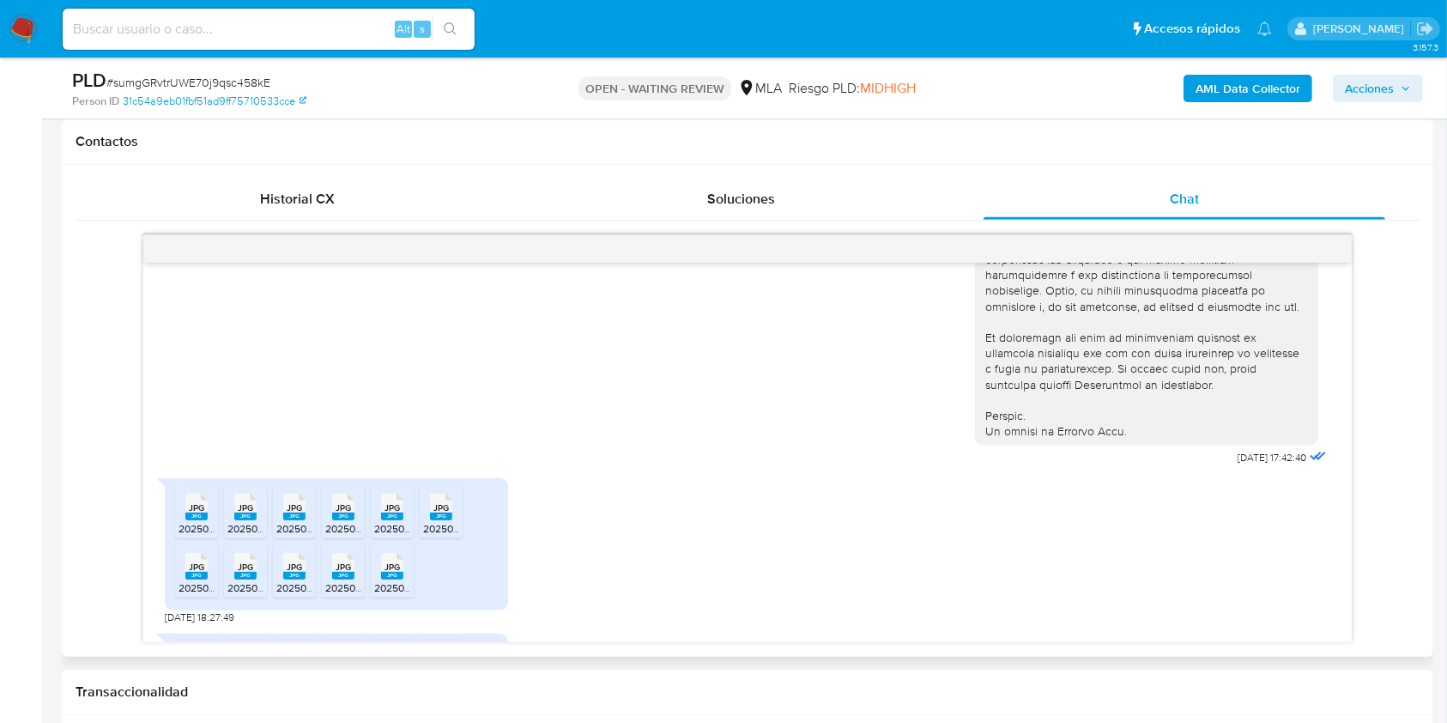
scroll to position [801, 0]
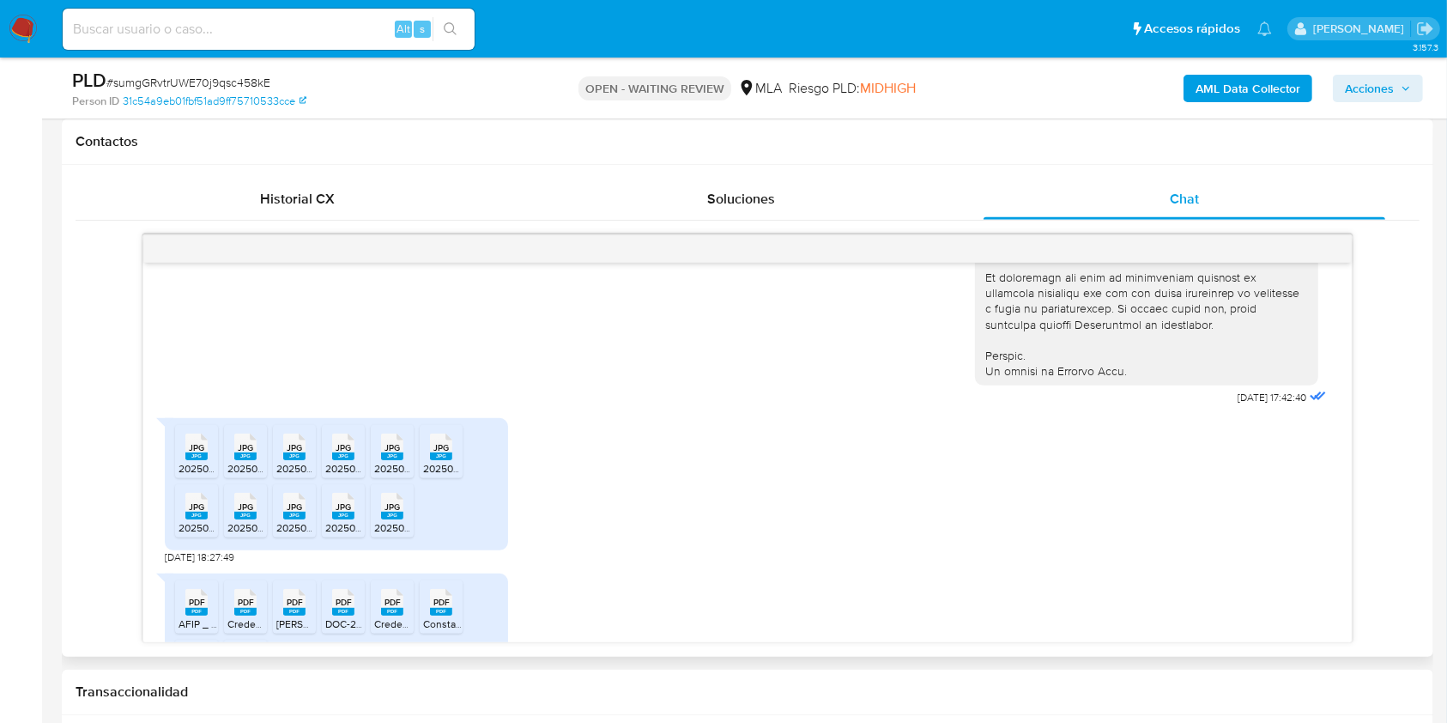
click at [188, 462] on icon "JPG" at bounding box center [196, 447] width 22 height 30
click at [255, 460] on icon at bounding box center [245, 446] width 22 height 27
drag, startPoint x: 308, startPoint y: 478, endPoint x: 351, endPoint y: 490, distance: 44.6
click at [310, 462] on div "JPG JPG" at bounding box center [294, 444] width 36 height 33
click at [354, 462] on div "JPG JPG" at bounding box center [343, 444] width 36 height 33
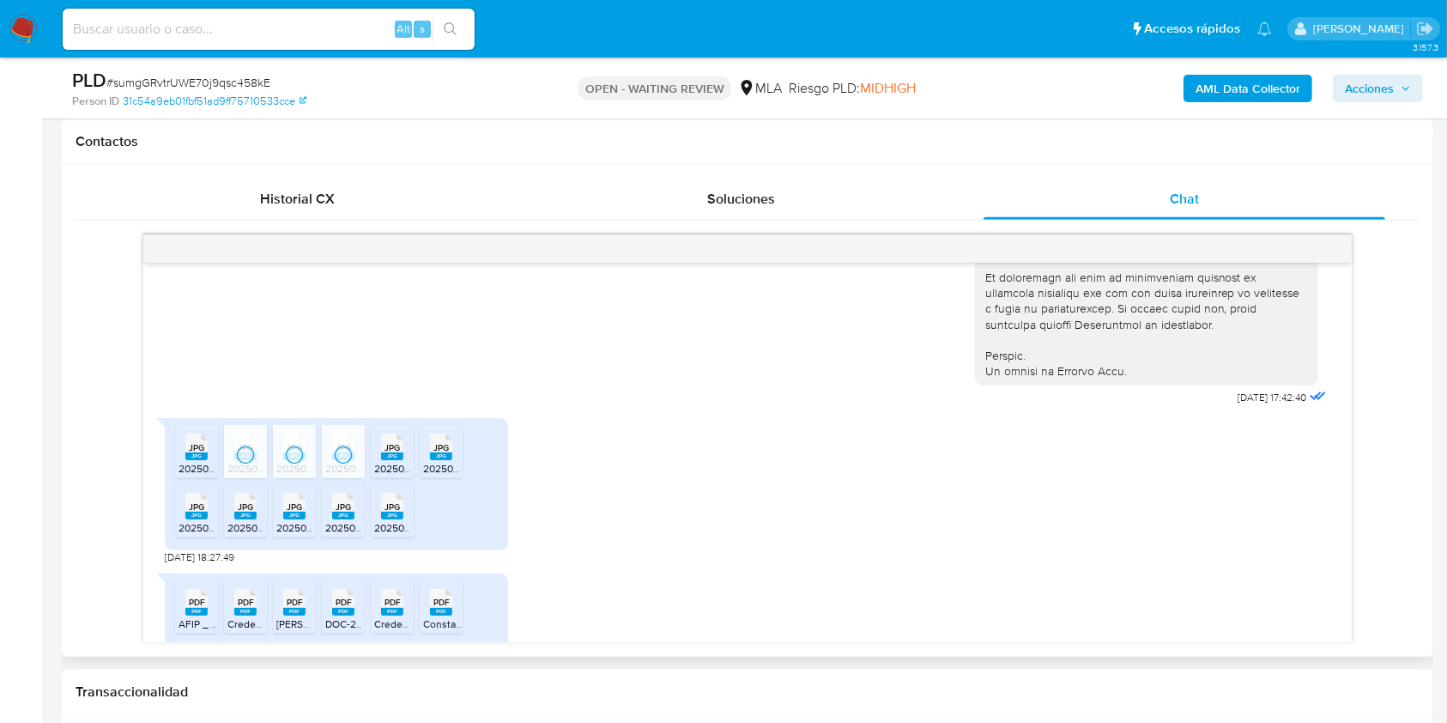
click at [384, 462] on div "JPG JPG" at bounding box center [392, 444] width 36 height 33
click at [448, 460] on rect at bounding box center [441, 456] width 22 height 8
drag, startPoint x: 195, startPoint y: 525, endPoint x: 235, endPoint y: 545, distance: 44.9
click at [196, 519] on icon at bounding box center [196, 506] width 22 height 27
drag, startPoint x: 240, startPoint y: 543, endPoint x: 297, endPoint y: 539, distance: 56.8
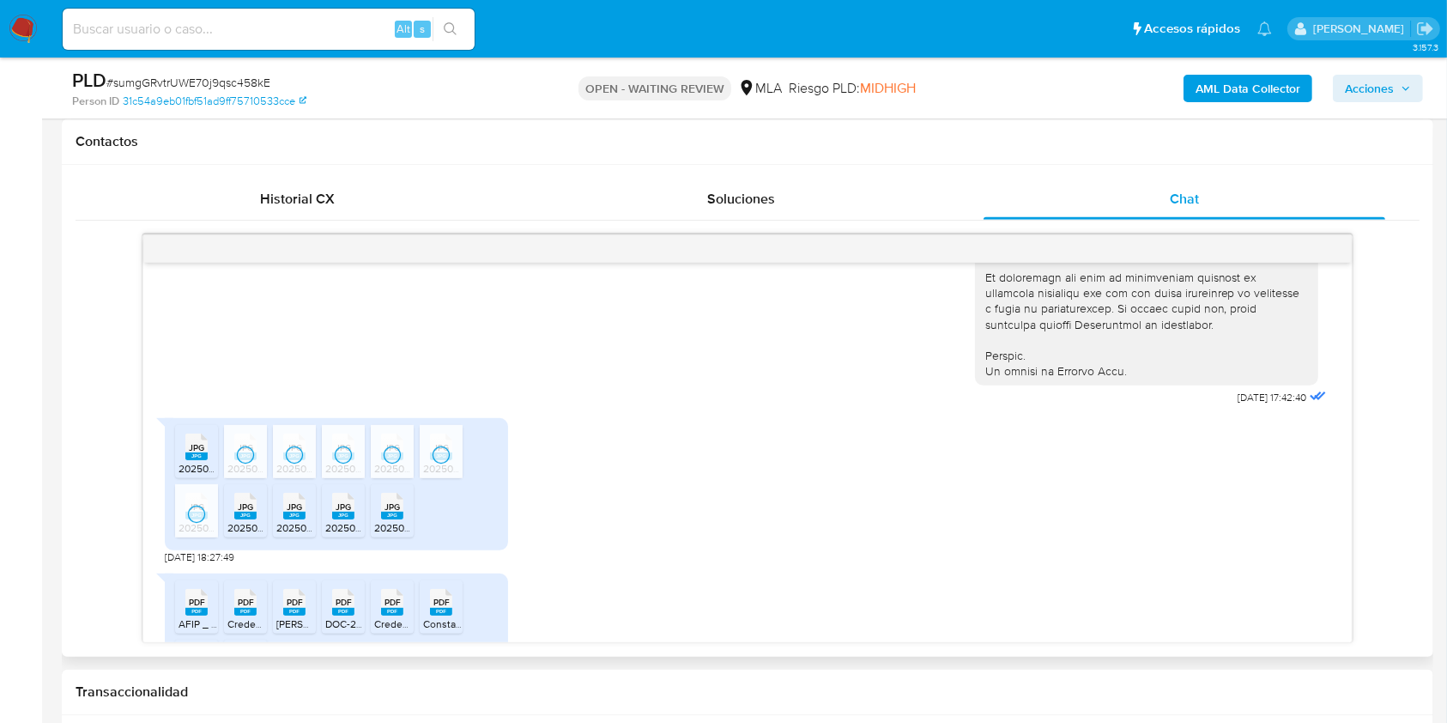
click at [243, 519] on rect at bounding box center [245, 515] width 22 height 8
click at [297, 512] on span "JPG" at bounding box center [294, 506] width 15 height 11
click at [340, 519] on rect at bounding box center [343, 515] width 22 height 8
click at [384, 519] on rect at bounding box center [392, 515] width 22 height 8
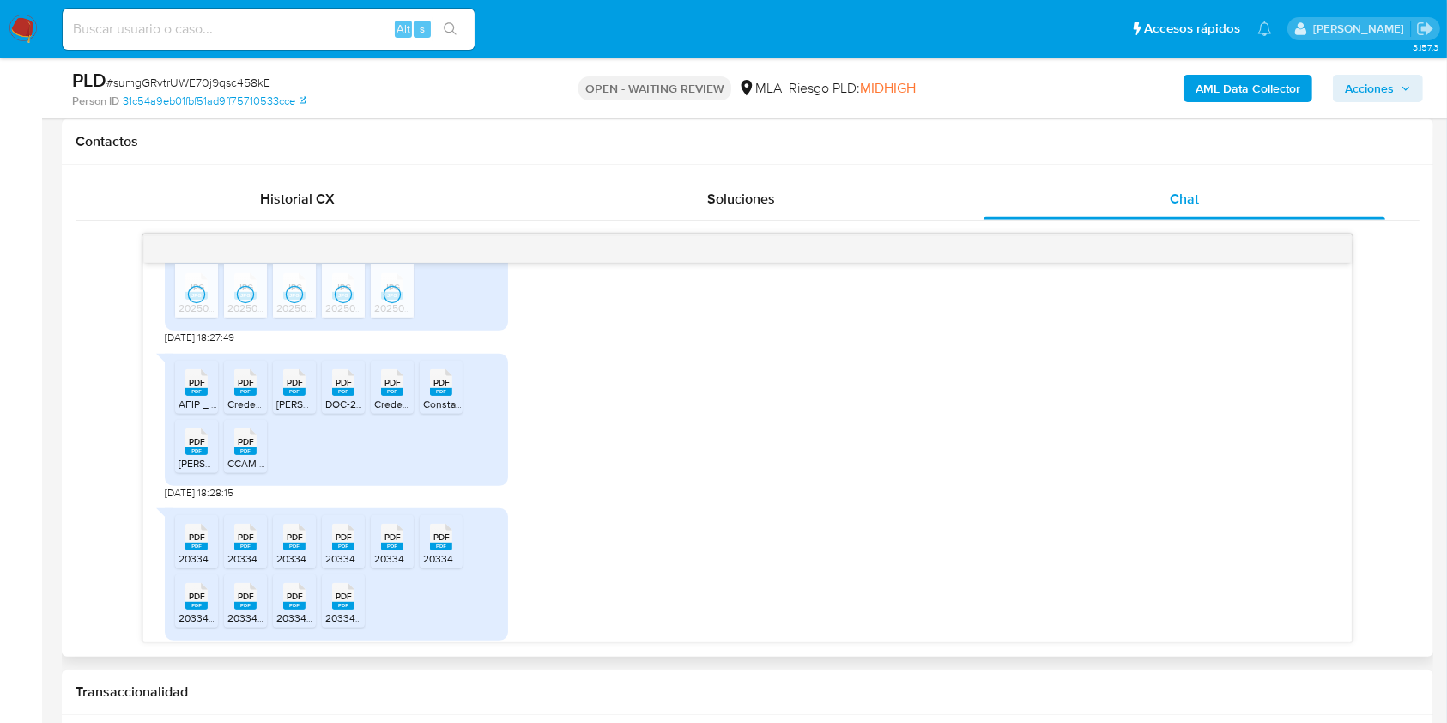
scroll to position [1030, 0]
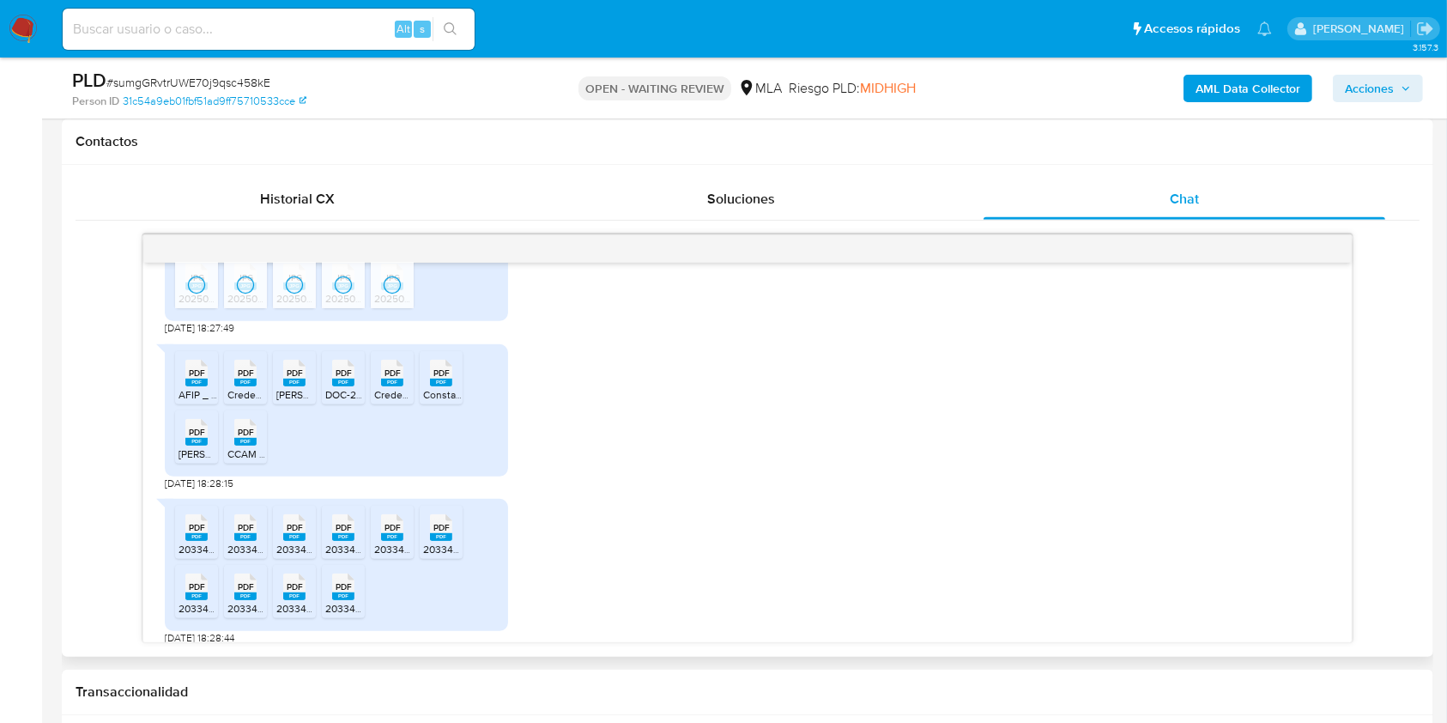
click at [197, 378] on span "PDF" at bounding box center [197, 372] width 16 height 11
click at [259, 402] on span "Credencial_20334086624 (2023-10) Matias Leguizamon.pdf" at bounding box center [351, 394] width 249 height 15
drag, startPoint x: 302, startPoint y: 425, endPoint x: 347, endPoint y: 433, distance: 45.3
click at [304, 402] on span "MATIAS LEGUIZAMON Credencial de Pago desde 02-2024.pdf" at bounding box center [407, 394] width 263 height 15
click at [356, 402] on span "DOC-20240109-WA0014..pdf" at bounding box center [390, 394] width 130 height 15
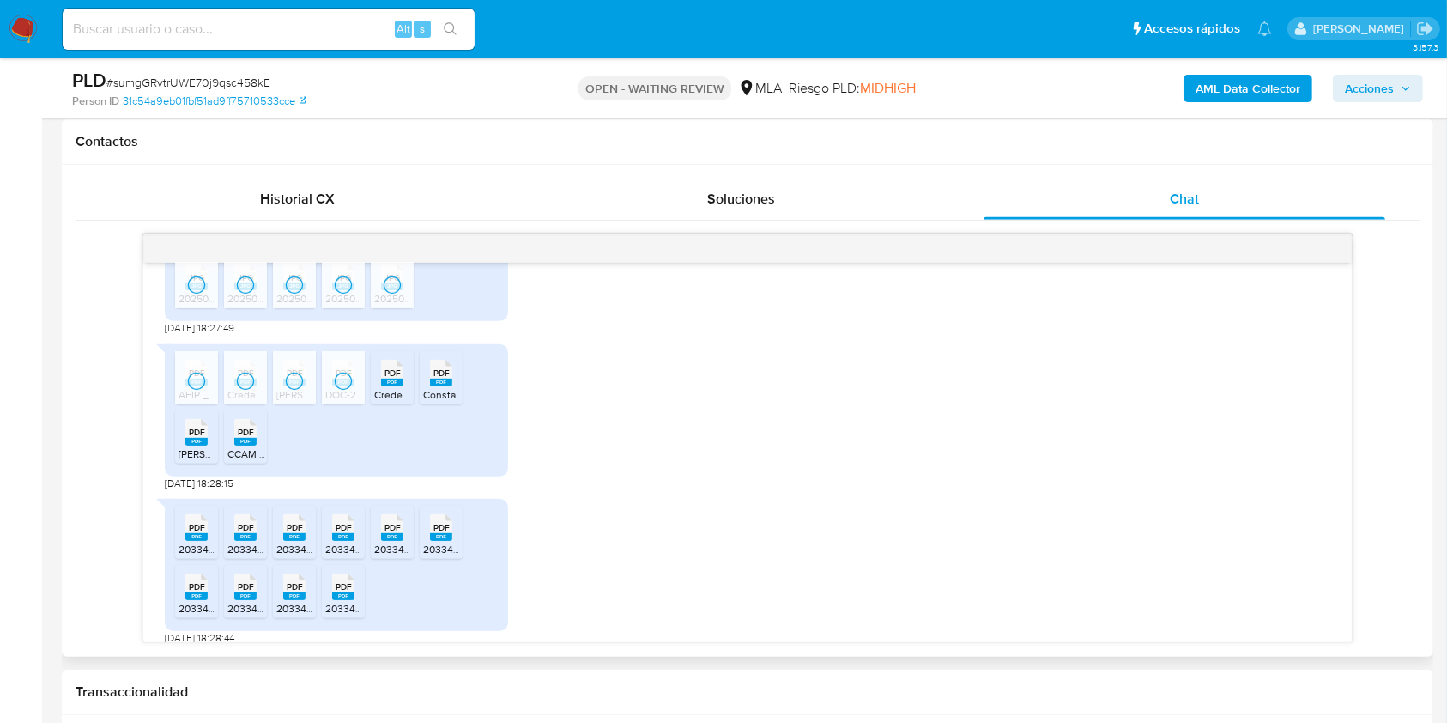
click at [399, 386] on rect at bounding box center [392, 382] width 22 height 8
click at [426, 402] on span "Constancia de Monotributo Matias Leguizamon.pdf" at bounding box center [527, 394] width 209 height 15
drag, startPoint x: 198, startPoint y: 469, endPoint x: 231, endPoint y: 476, distance: 33.3
click at [199, 445] on rect at bounding box center [196, 442] width 22 height 8
click at [250, 447] on icon "PDF" at bounding box center [245, 432] width 22 height 30
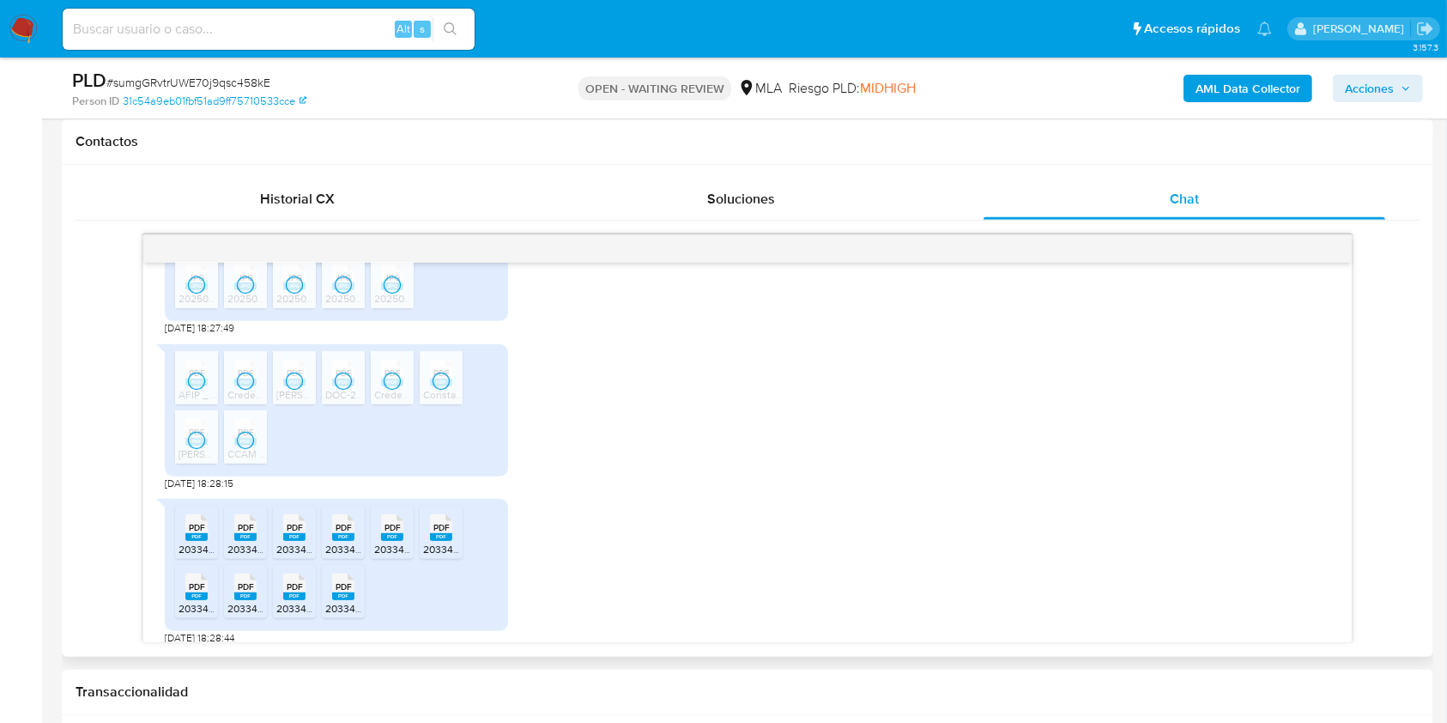
drag, startPoint x: 203, startPoint y: 565, endPoint x: 233, endPoint y: 573, distance: 32.1
click at [203, 541] on rect at bounding box center [196, 537] width 22 height 8
click at [251, 542] on icon "PDF" at bounding box center [245, 527] width 22 height 30
click at [289, 541] on rect at bounding box center [294, 537] width 22 height 8
click at [338, 533] on span "PDF" at bounding box center [344, 527] width 16 height 11
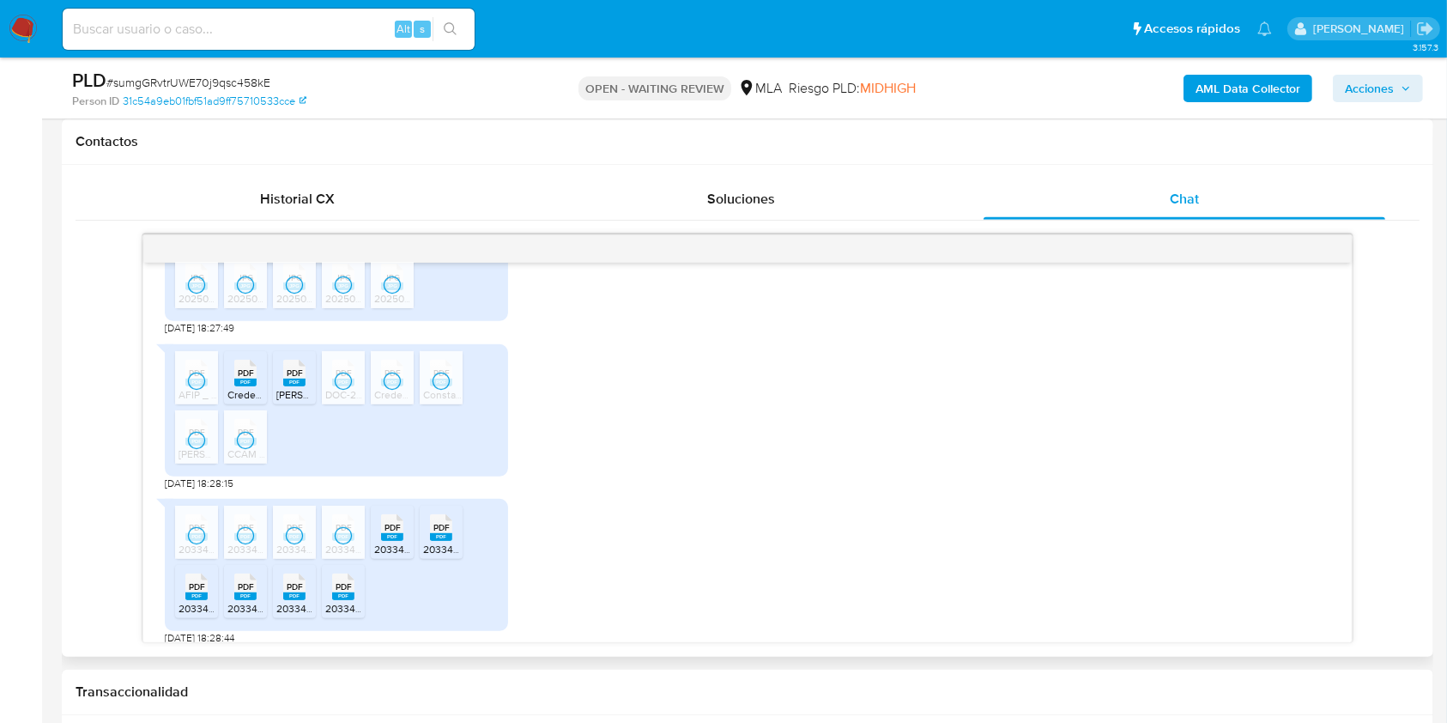
click at [369, 559] on ul "PDF PDF 20334086624_011_00001_00000646.pdf PDF PDF 20334086624_011_00001_000007…" at bounding box center [336, 564] width 323 height 118
click at [378, 542] on div "PDF PDF" at bounding box center [392, 525] width 36 height 33
click at [432, 541] on icon at bounding box center [441, 527] width 22 height 27
click at [193, 600] on icon at bounding box center [196, 586] width 22 height 27
drag, startPoint x: 244, startPoint y: 626, endPoint x: 286, endPoint y: 621, distance: 42.4
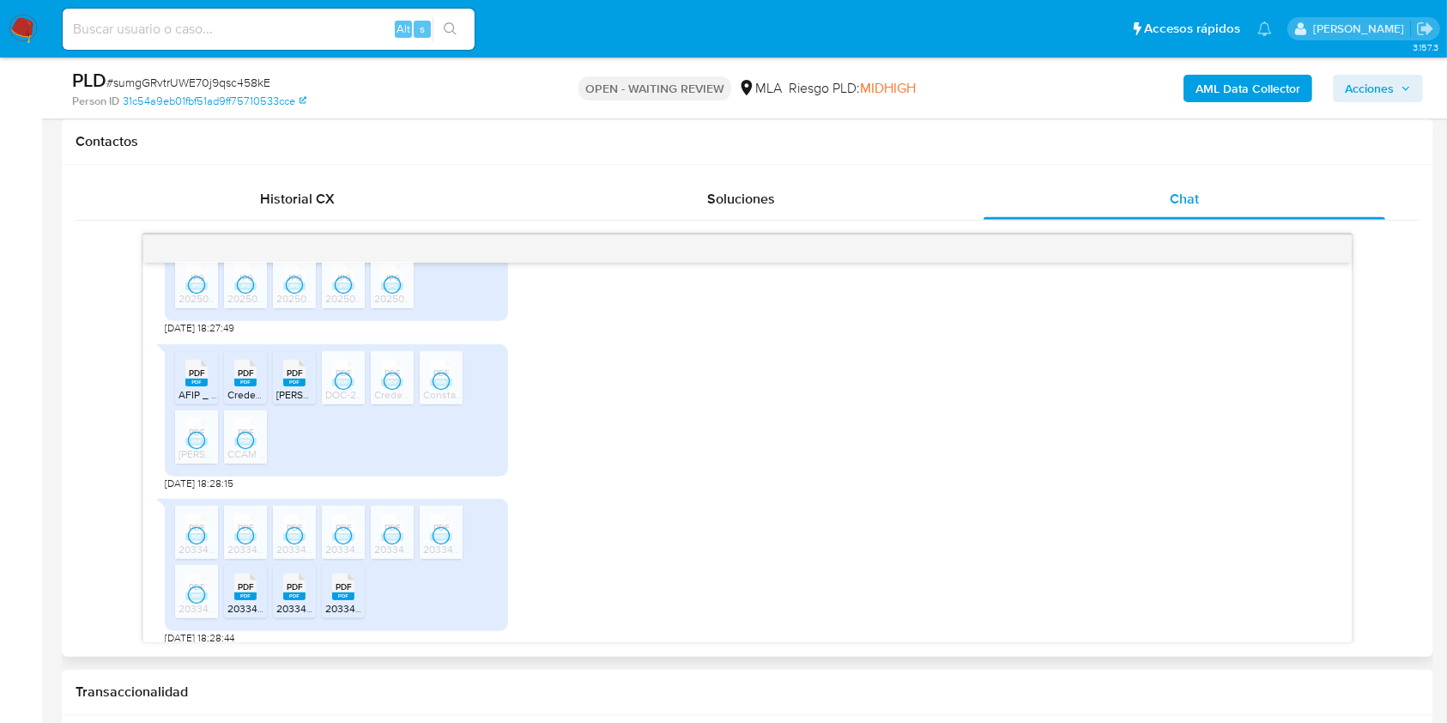
click at [246, 600] on rect at bounding box center [245, 596] width 22 height 8
click at [288, 592] on span "PDF" at bounding box center [295, 586] width 16 height 11
click at [342, 592] on span "PDF" at bounding box center [344, 586] width 16 height 11
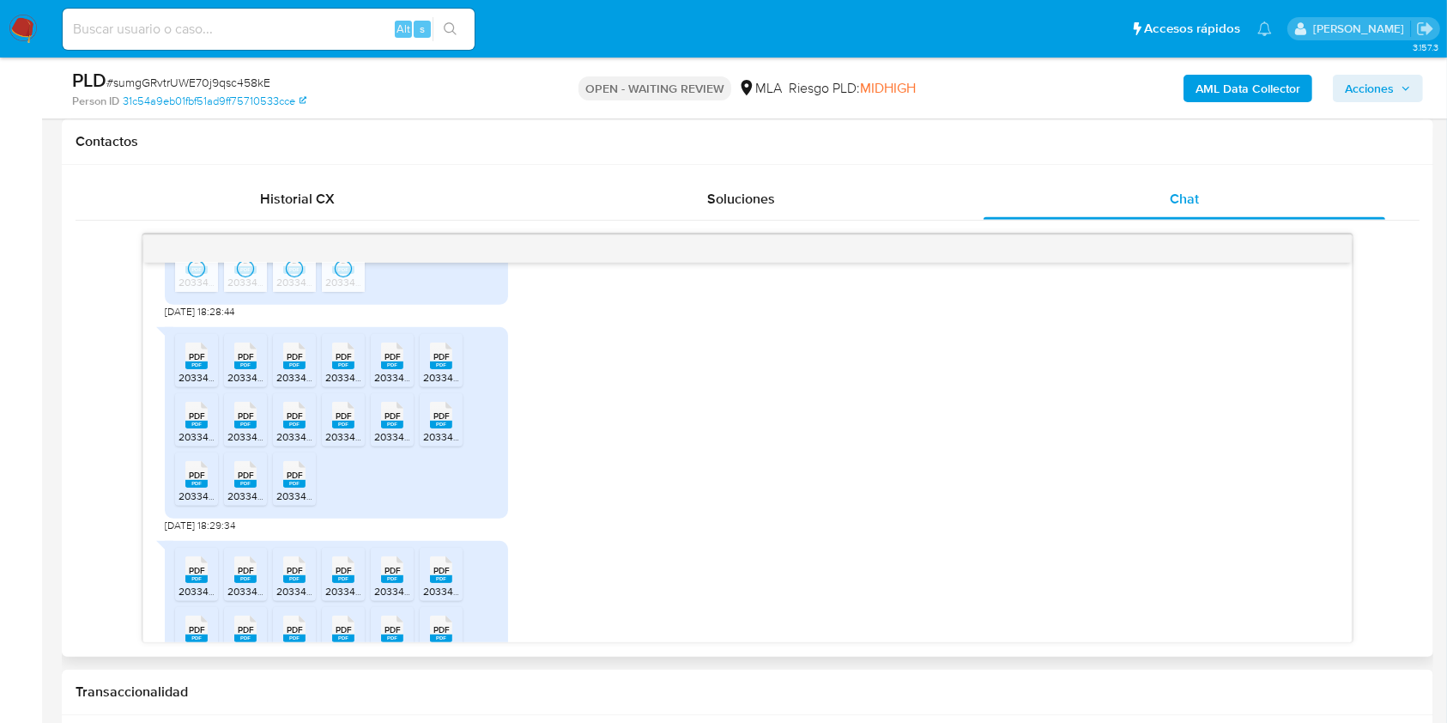
scroll to position [1387, 0]
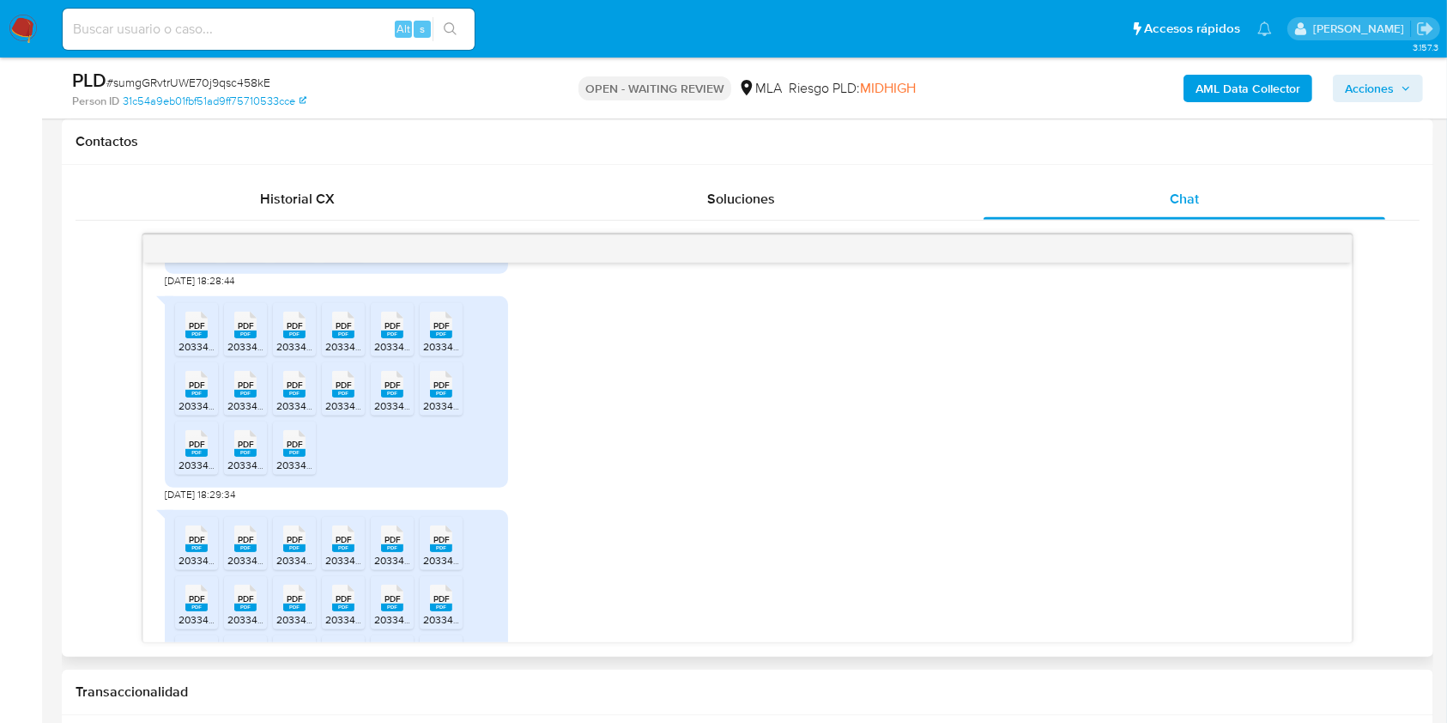
click at [183, 340] on div "PDF PDF" at bounding box center [196, 322] width 36 height 33
click at [263, 340] on div "PDF PDF" at bounding box center [245, 322] width 36 height 33
drag, startPoint x: 299, startPoint y: 375, endPoint x: 323, endPoint y: 369, distance: 24.8
click at [299, 354] on span "20334086624_011_00001_00000854.pdf" at bounding box center [371, 346] width 190 height 15
click at [345, 331] on span "PDF" at bounding box center [344, 325] width 16 height 11
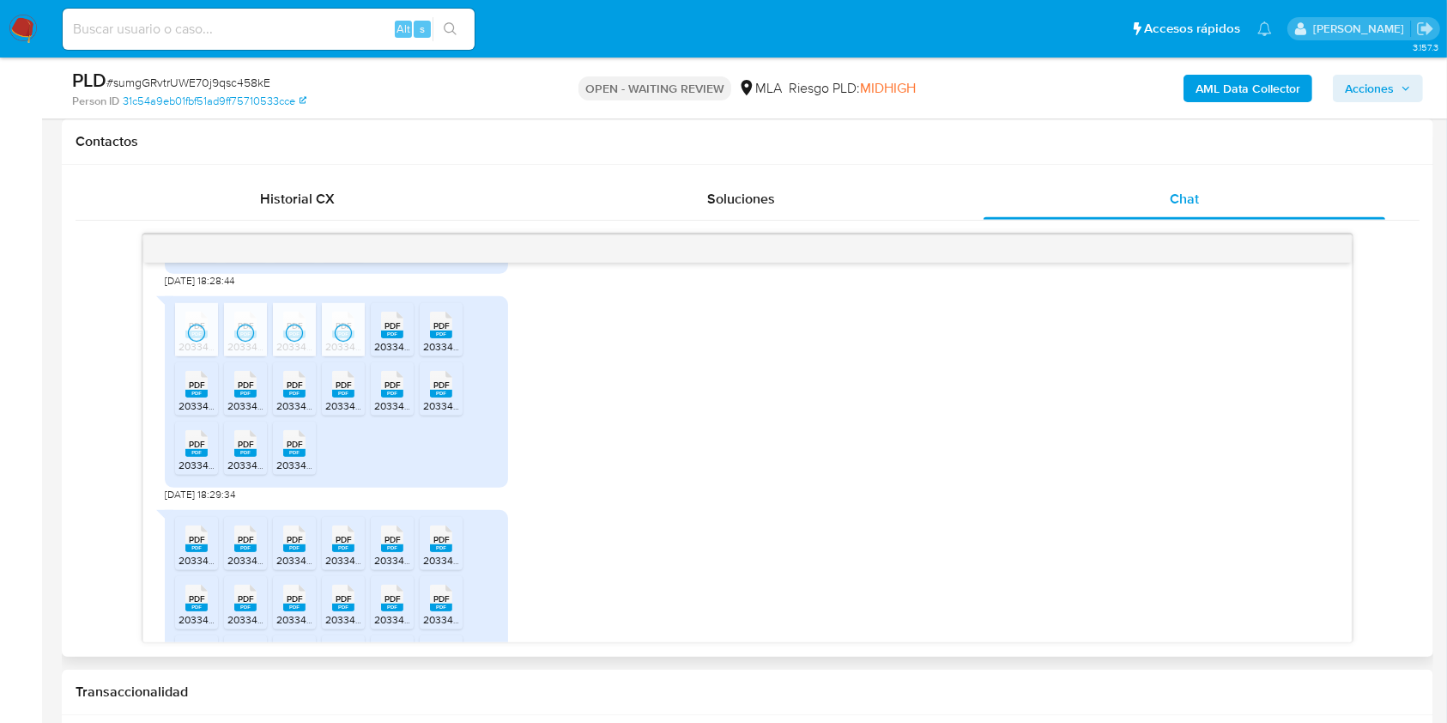
drag, startPoint x: 396, startPoint y: 367, endPoint x: 429, endPoint y: 371, distance: 33.6
click at [396, 338] on rect at bounding box center [392, 334] width 22 height 8
drag, startPoint x: 440, startPoint y: 371, endPoint x: 276, endPoint y: 411, distance: 168.8
click at [440, 354] on span "20334086624_011_00001_00000864.pdf" at bounding box center [518, 346] width 190 height 15
click at [191, 399] on div "PDF PDF" at bounding box center [196, 382] width 36 height 33
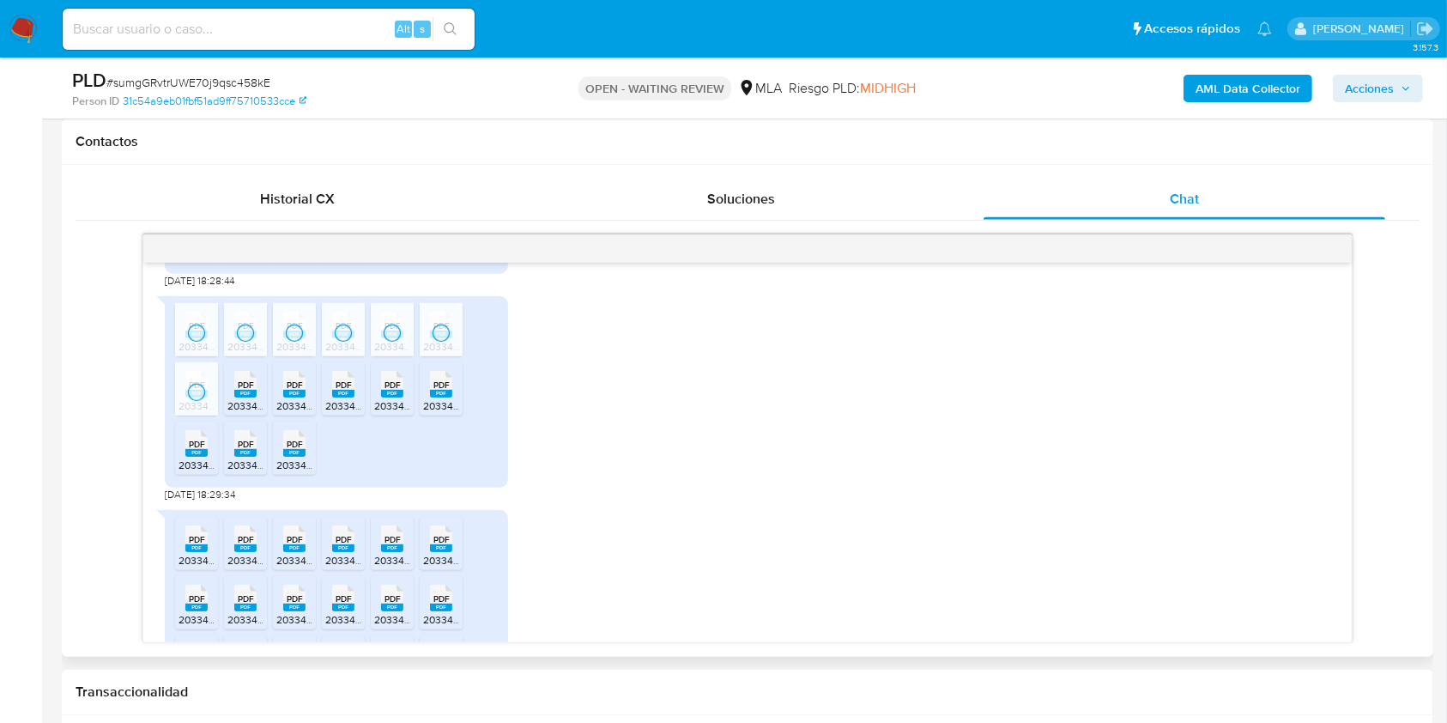
click at [255, 397] on rect at bounding box center [245, 394] width 22 height 8
click at [298, 397] on rect at bounding box center [294, 394] width 22 height 8
drag, startPoint x: 343, startPoint y: 420, endPoint x: 399, endPoint y: 433, distance: 57.2
click at [345, 397] on rect at bounding box center [343, 394] width 22 height 8
click at [384, 397] on rect at bounding box center [392, 394] width 22 height 8
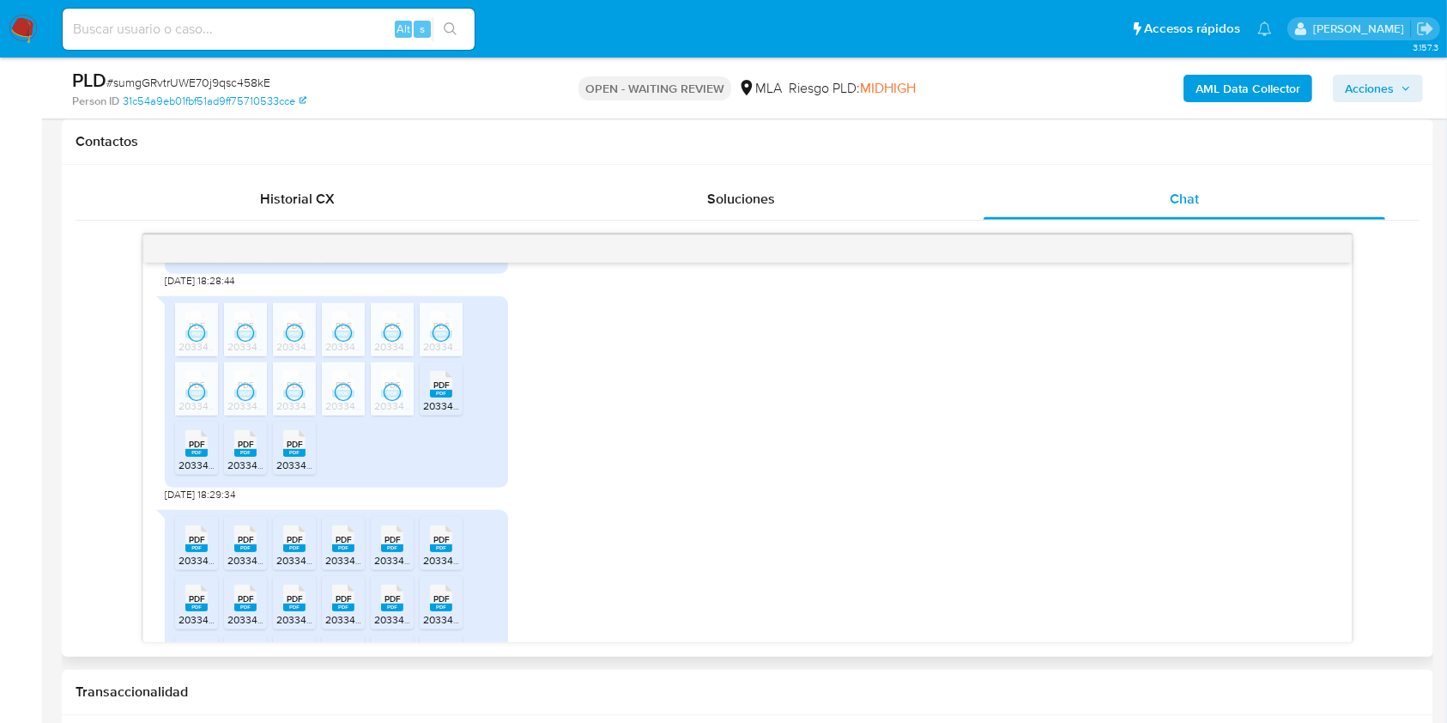
click at [440, 399] on div "PDF PDF" at bounding box center [441, 382] width 36 height 33
click at [192, 472] on span "20334086624_011_00001_00000853.pdf" at bounding box center [273, 464] width 190 height 15
click at [251, 457] on rect at bounding box center [245, 453] width 22 height 8
click at [291, 457] on rect at bounding box center [294, 453] width 22 height 8
click at [185, 554] on icon "PDF" at bounding box center [196, 538] width 22 height 30
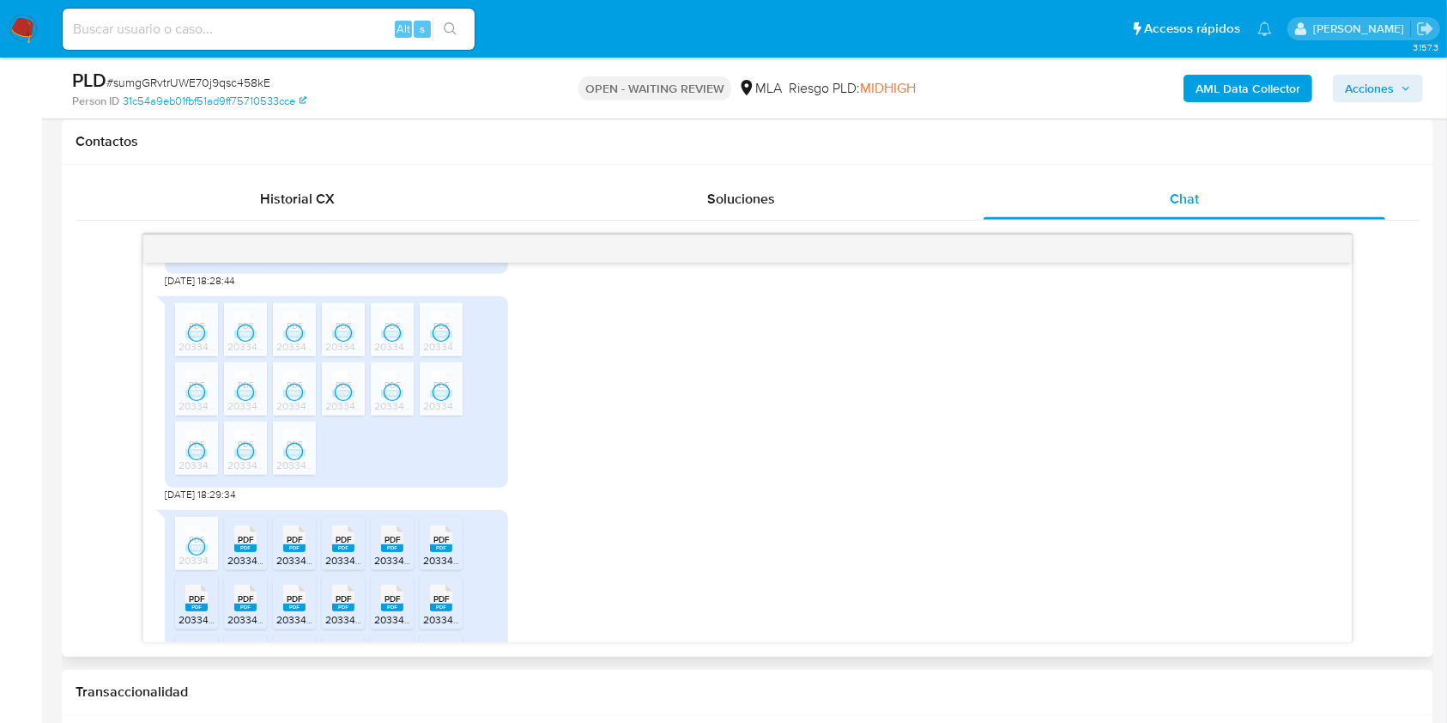
click at [247, 545] on span "PDF" at bounding box center [246, 539] width 16 height 11
drag, startPoint x: 308, startPoint y: 577, endPoint x: 317, endPoint y: 574, distance: 9.0
click at [308, 554] on div "PDF PDF" at bounding box center [294, 536] width 36 height 33
drag, startPoint x: 343, startPoint y: 569, endPoint x: 386, endPoint y: 580, distance: 44.3
click at [344, 545] on span "PDF" at bounding box center [344, 539] width 16 height 11
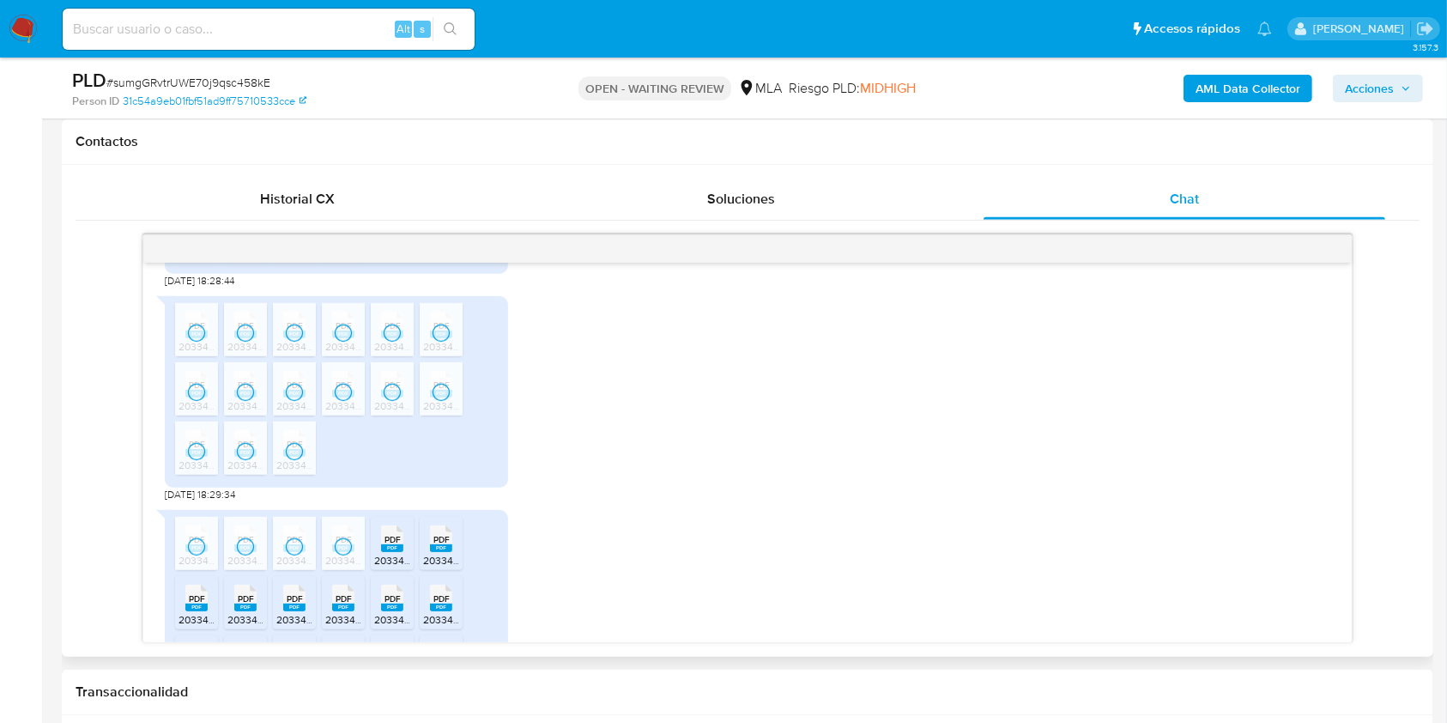
click at [395, 552] on rect at bounding box center [392, 548] width 22 height 8
click at [439, 545] on span "PDF" at bounding box center [441, 539] width 16 height 11
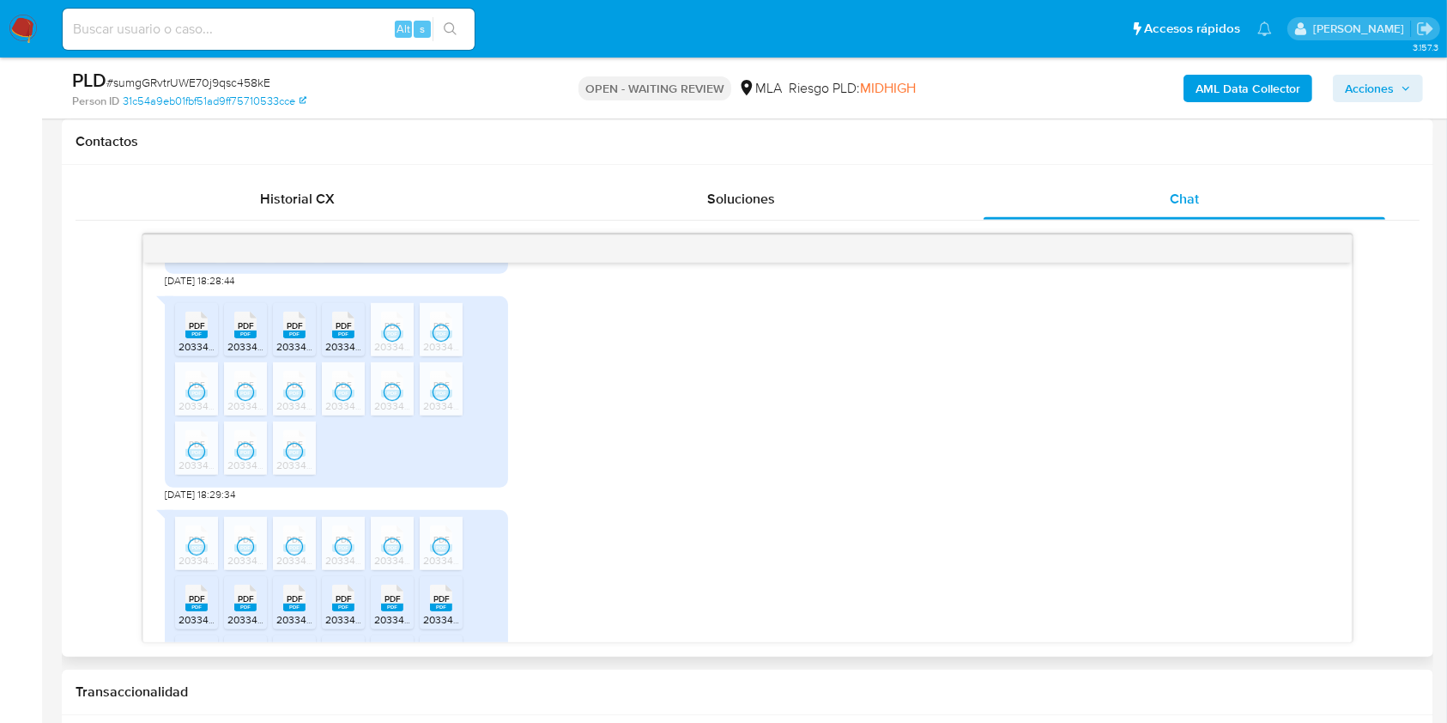
click at [198, 611] on icon at bounding box center [196, 597] width 22 height 27
click at [256, 613] on icon "PDF" at bounding box center [245, 598] width 22 height 30
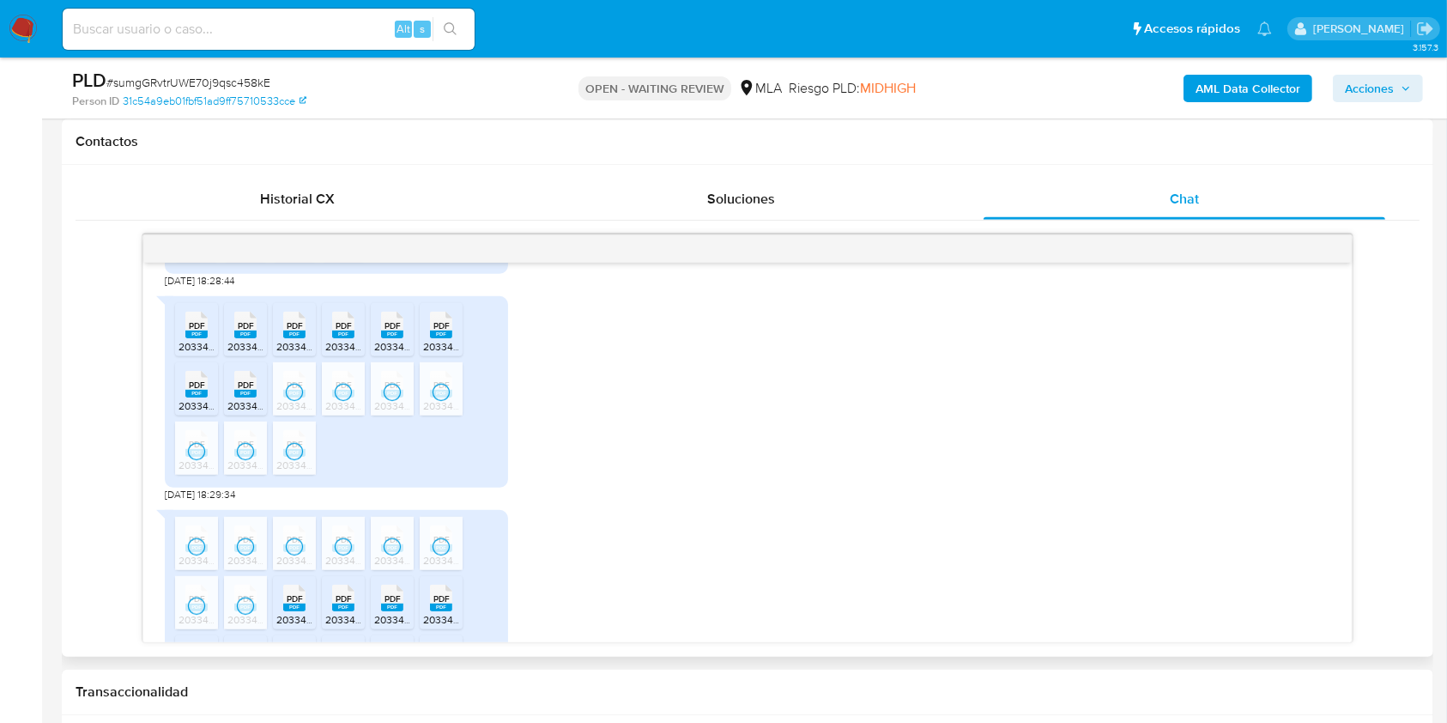
drag, startPoint x: 295, startPoint y: 620, endPoint x: 344, endPoint y: 616, distance: 49.0
click at [295, 611] on icon at bounding box center [294, 597] width 22 height 27
click at [349, 591] on rect at bounding box center [361, 580] width 27 height 22
click at [399, 604] on span "PDF" at bounding box center [392, 598] width 16 height 11
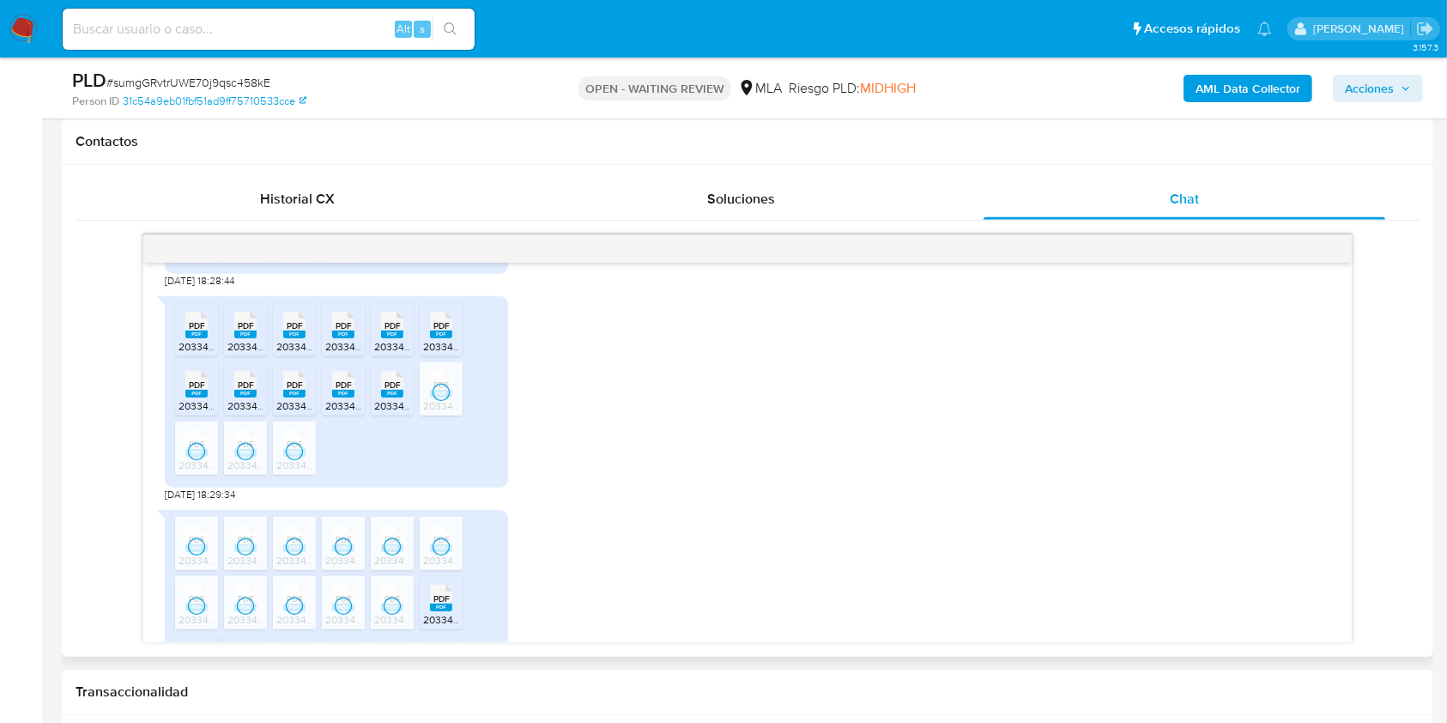
click at [453, 613] on div "PDF PDF" at bounding box center [441, 595] width 36 height 33
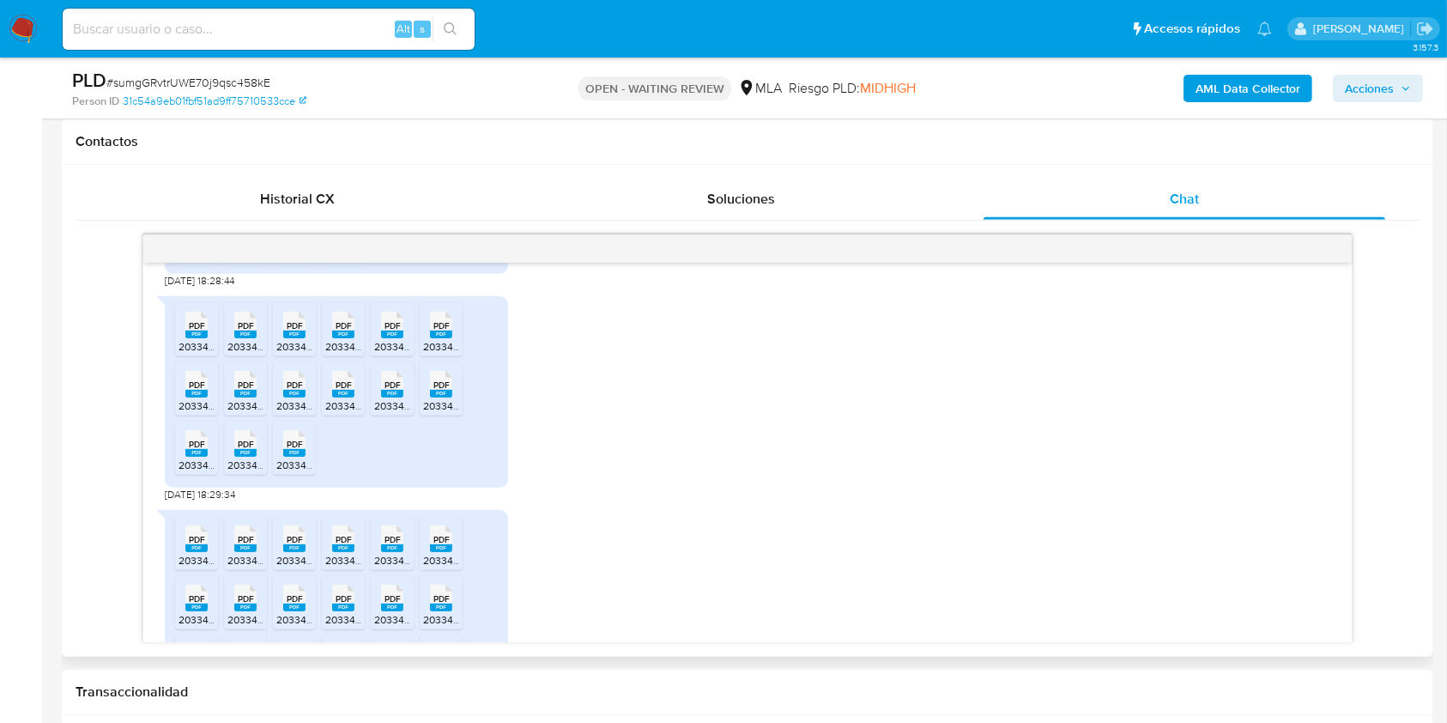
scroll to position [1638, 0]
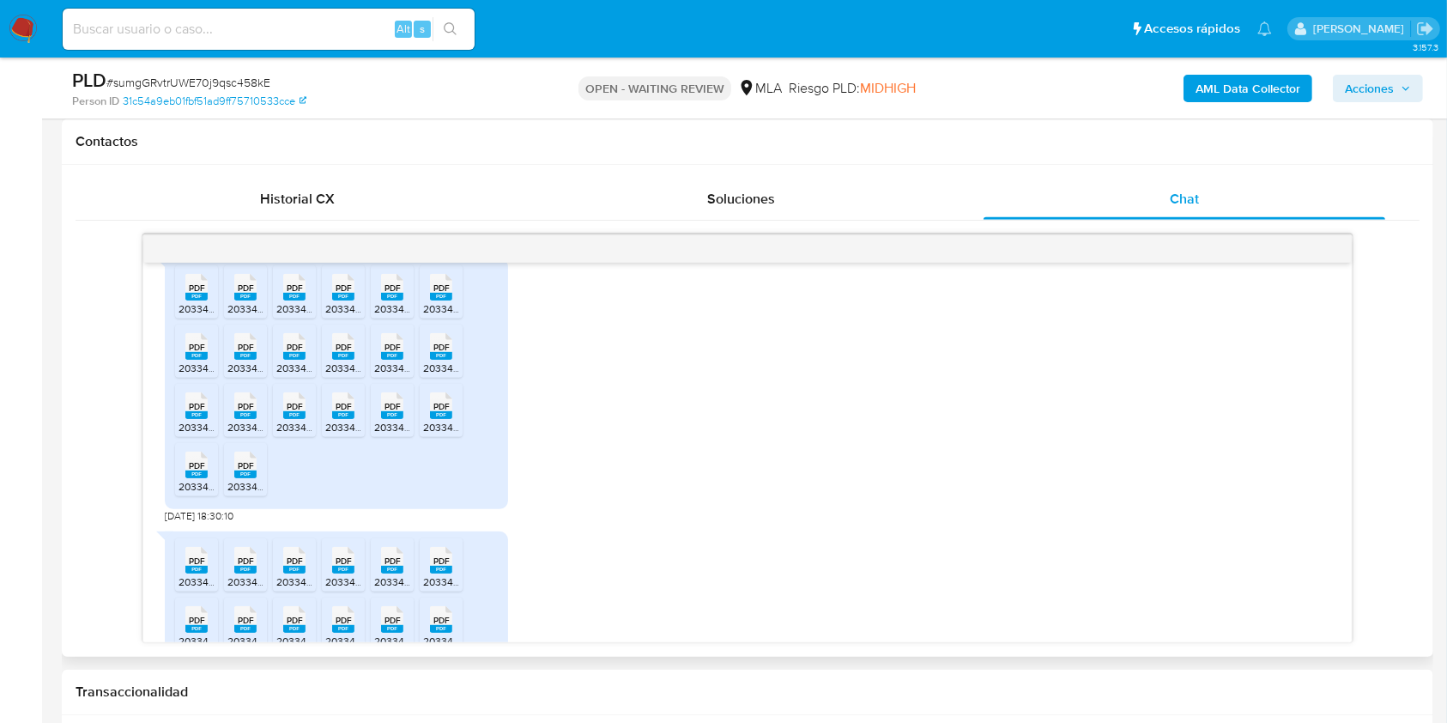
click at [185, 420] on div "PDF PDF" at bounding box center [196, 403] width 36 height 33
click at [251, 434] on span "20334086624_011_00001_00000841.pdf" at bounding box center [320, 427] width 187 height 15
click at [296, 419] on rect at bounding box center [294, 415] width 22 height 8
click at [351, 419] on rect at bounding box center [343, 415] width 22 height 8
click at [392, 419] on rect at bounding box center [392, 415] width 22 height 8
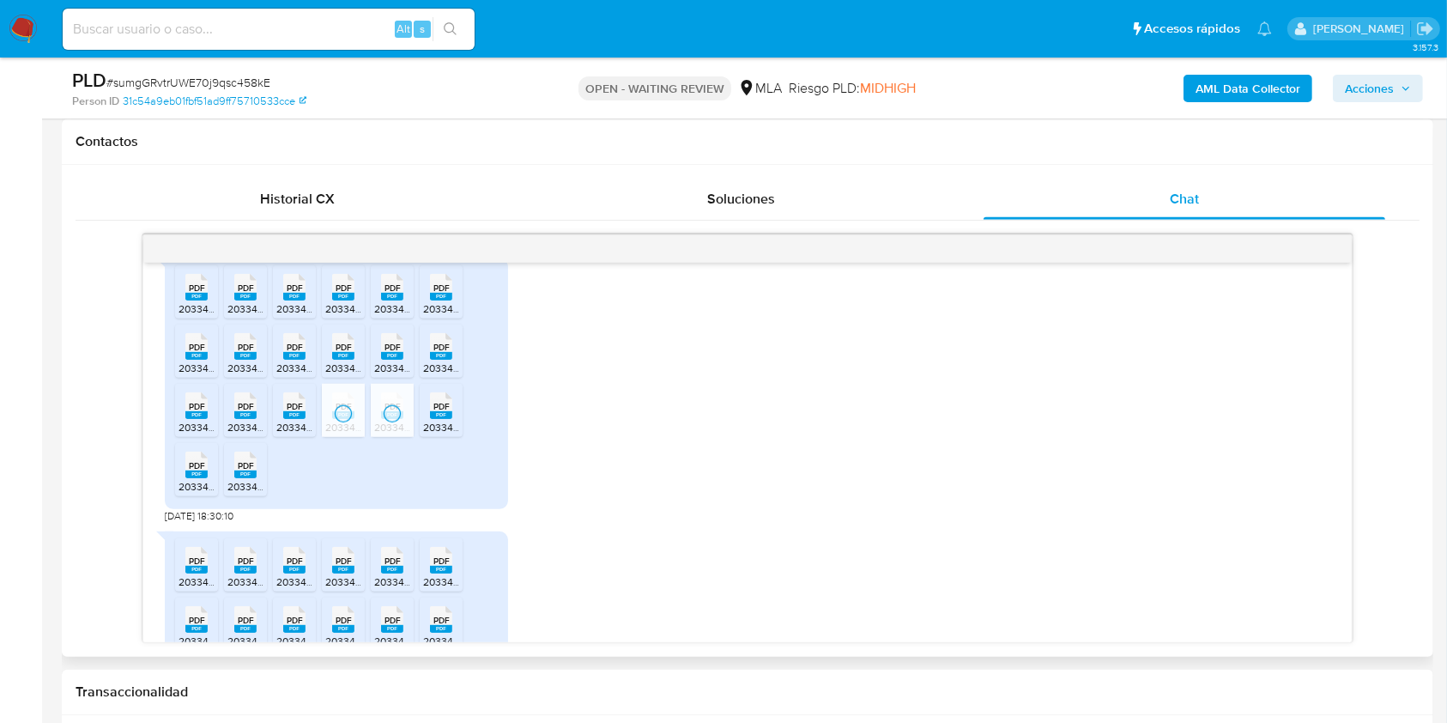
click at [444, 419] on rect at bounding box center [441, 415] width 22 height 8
drag, startPoint x: 195, startPoint y: 503, endPoint x: 250, endPoint y: 502, distance: 54.9
click at [196, 478] on rect at bounding box center [196, 474] width 22 height 8
drag, startPoint x: 250, startPoint y: 502, endPoint x: 789, endPoint y: 463, distance: 541.2
click at [251, 478] on rect at bounding box center [245, 474] width 22 height 8
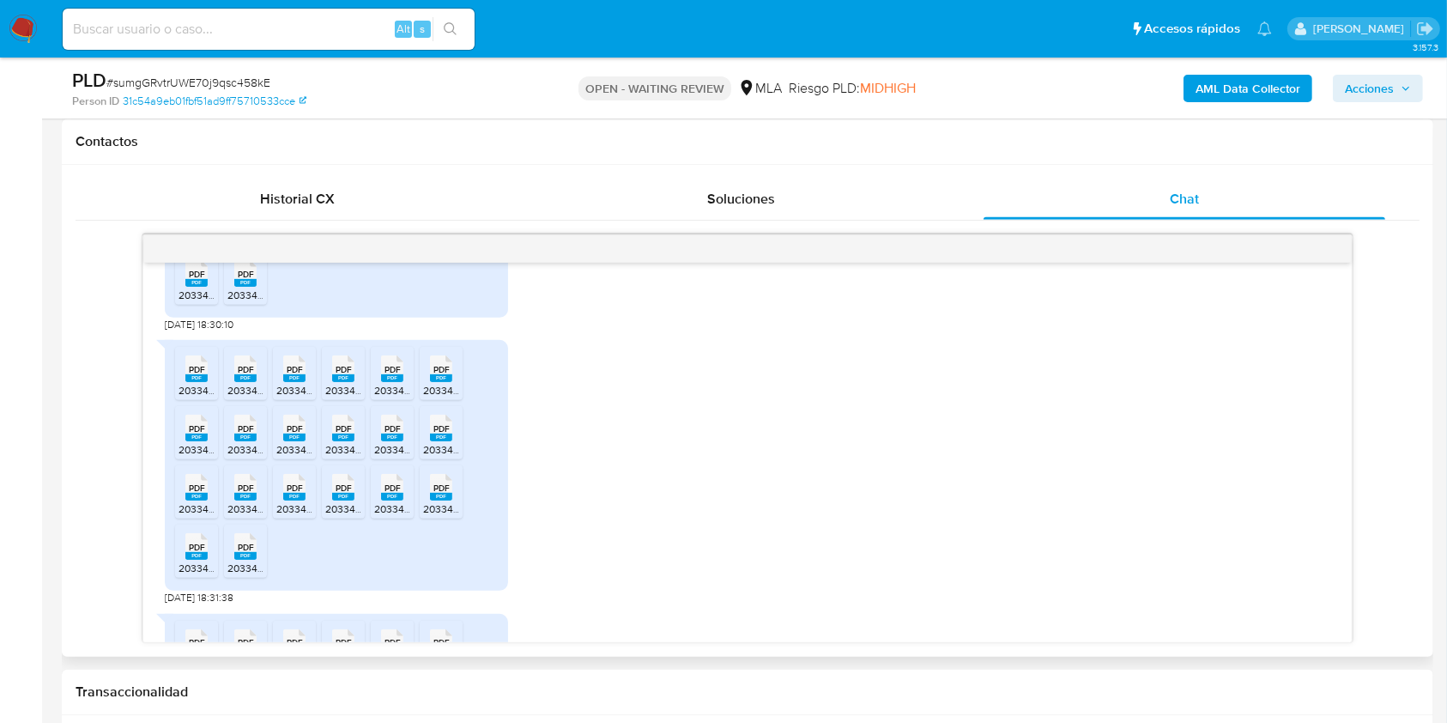
scroll to position [1890, 0]
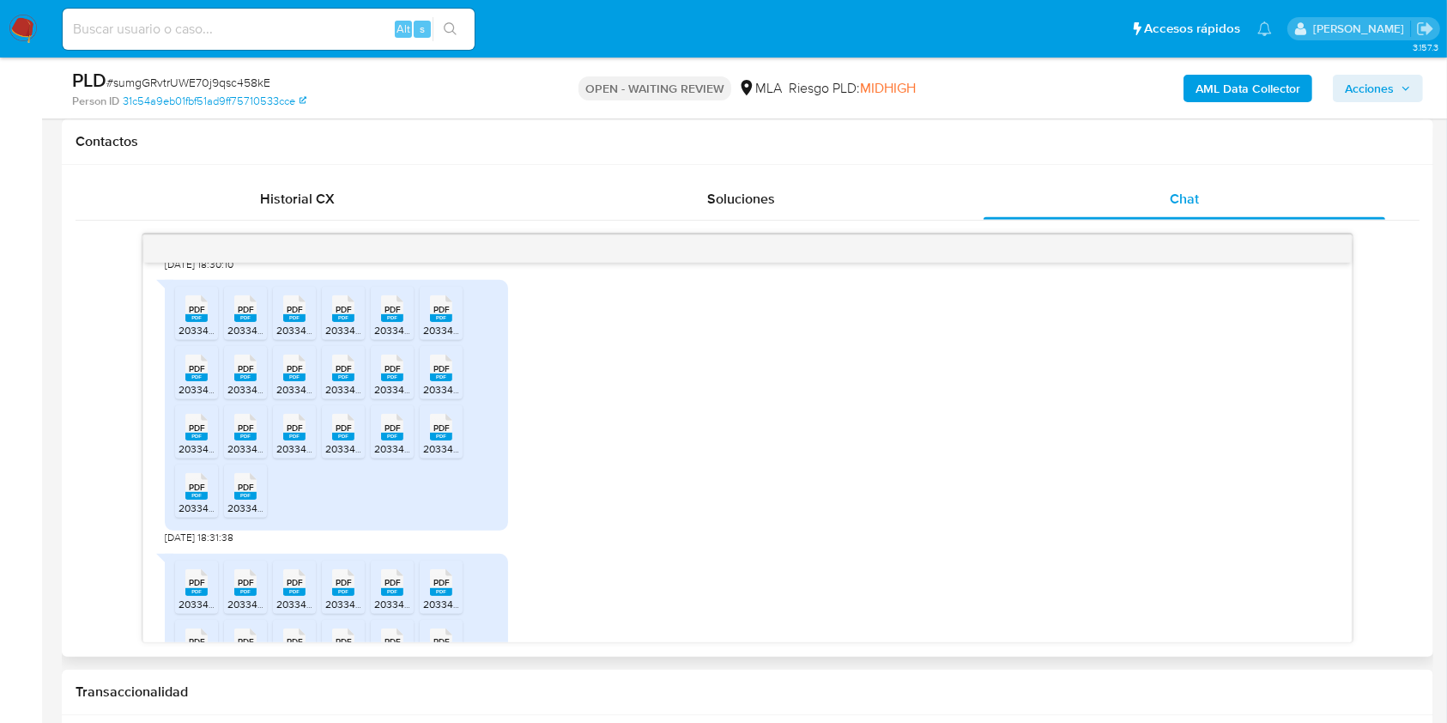
click at [196, 315] on span "PDF" at bounding box center [197, 309] width 16 height 11
click at [255, 322] on rect at bounding box center [245, 318] width 22 height 8
click at [291, 324] on icon "PDF" at bounding box center [294, 308] width 22 height 30
click at [354, 322] on rect at bounding box center [343, 318] width 22 height 8
click at [398, 322] on rect at bounding box center [392, 318] width 22 height 8
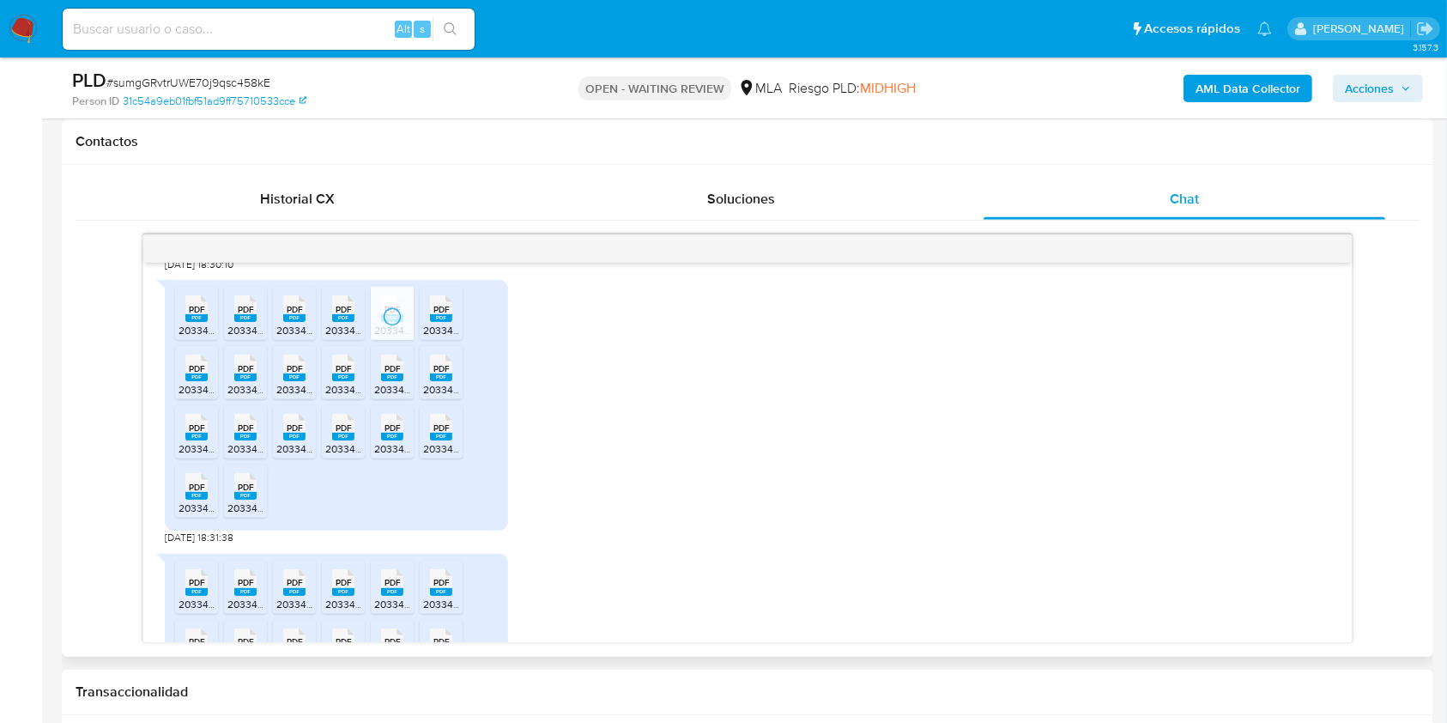
click at [455, 324] on div "PDF PDF" at bounding box center [441, 306] width 36 height 33
click at [207, 381] on rect at bounding box center [196, 377] width 22 height 8
click at [261, 396] on span "20334086624_011_00001_00000731.pdf" at bounding box center [320, 389] width 186 height 15
click at [282, 383] on div "PDF PDF" at bounding box center [294, 365] width 36 height 33
click at [347, 381] on icon at bounding box center [343, 367] width 22 height 27
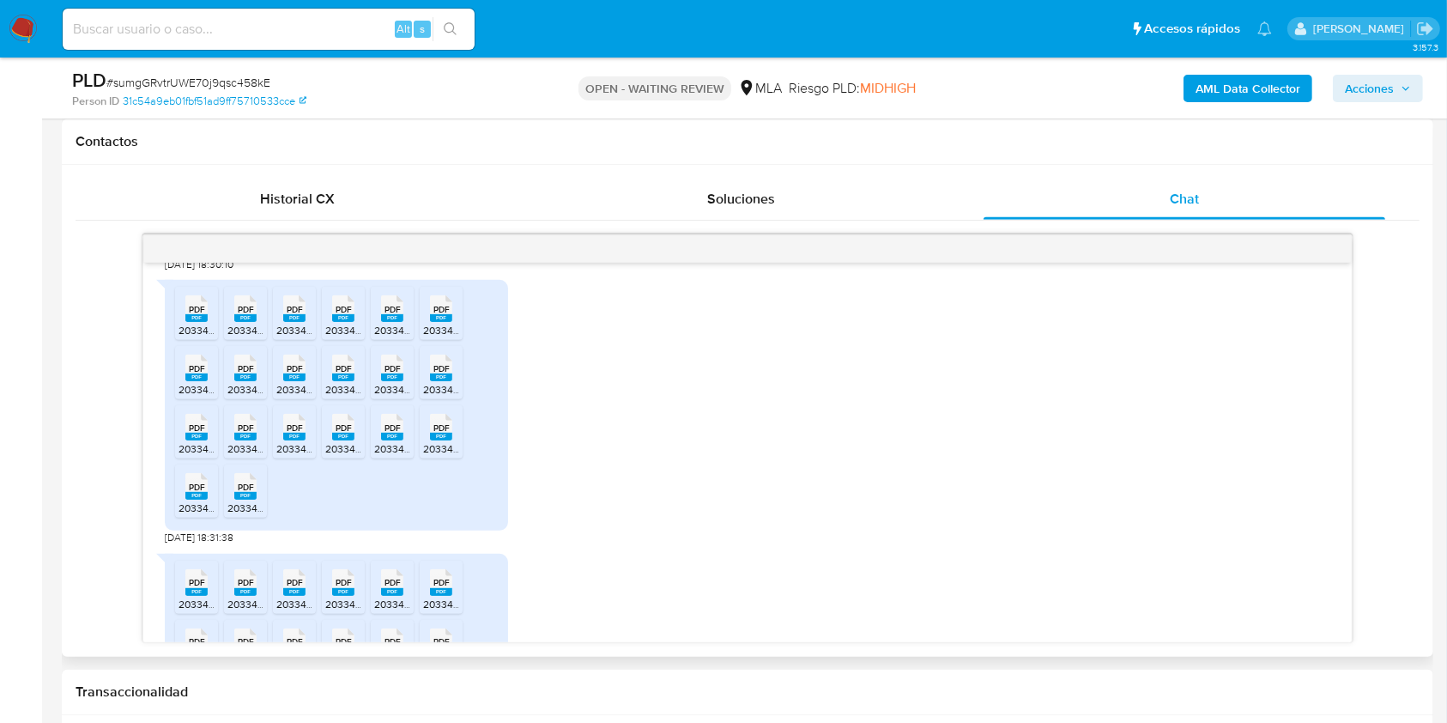
click at [395, 381] on rect at bounding box center [392, 377] width 22 height 8
click at [445, 381] on rect at bounding box center [441, 377] width 22 height 8
click at [206, 440] on icon at bounding box center [196, 427] width 22 height 27
click at [260, 456] on span "20334086624_011_00001_00000725.pdf" at bounding box center [321, 448] width 189 height 15
click at [296, 456] on span "20334086624_011_00001_00000733.pdf" at bounding box center [370, 448] width 189 height 15
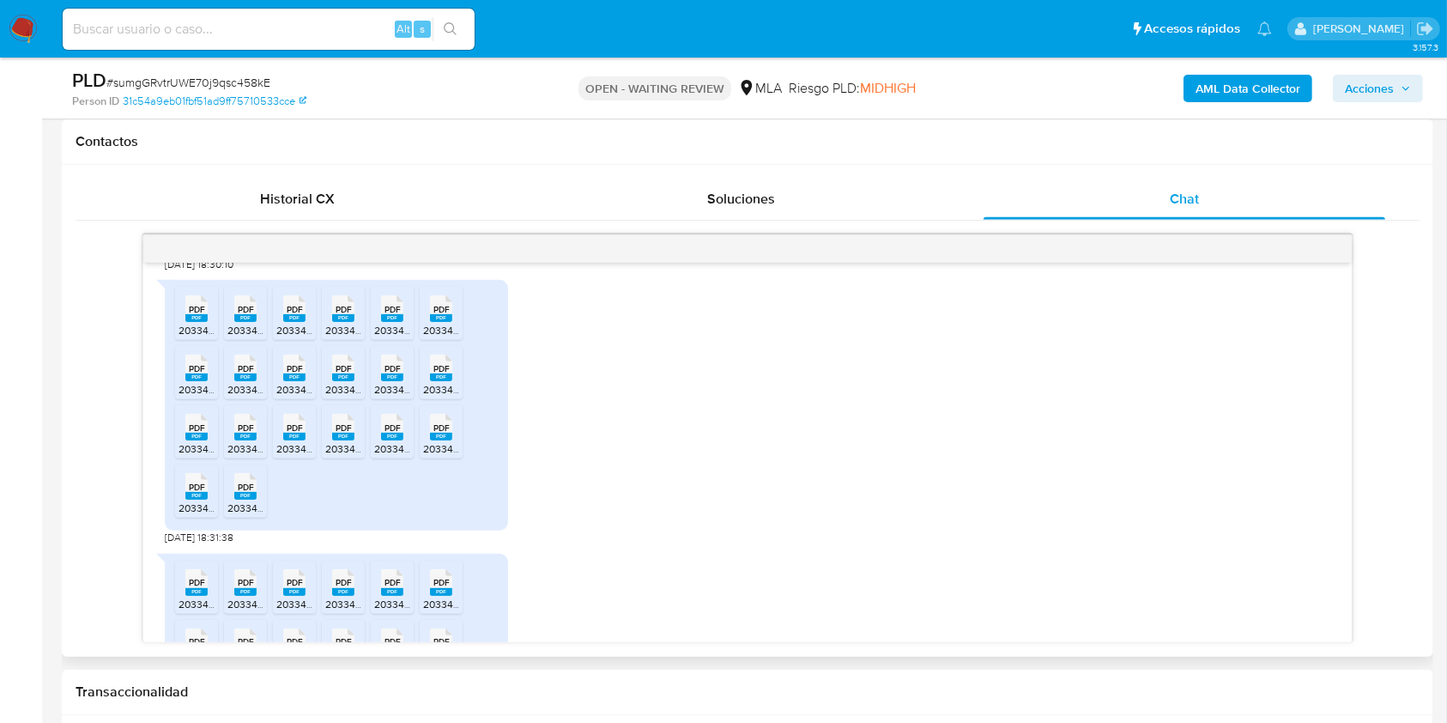
click at [341, 442] on icon "PDF" at bounding box center [343, 427] width 22 height 30
drag, startPoint x: 381, startPoint y: 467, endPoint x: 426, endPoint y: 466, distance: 45.5
click at [381, 440] on rect at bounding box center [392, 437] width 22 height 8
drag, startPoint x: 441, startPoint y: 463, endPoint x: 354, endPoint y: 491, distance: 90.9
click at [442, 440] on rect at bounding box center [441, 437] width 22 height 8
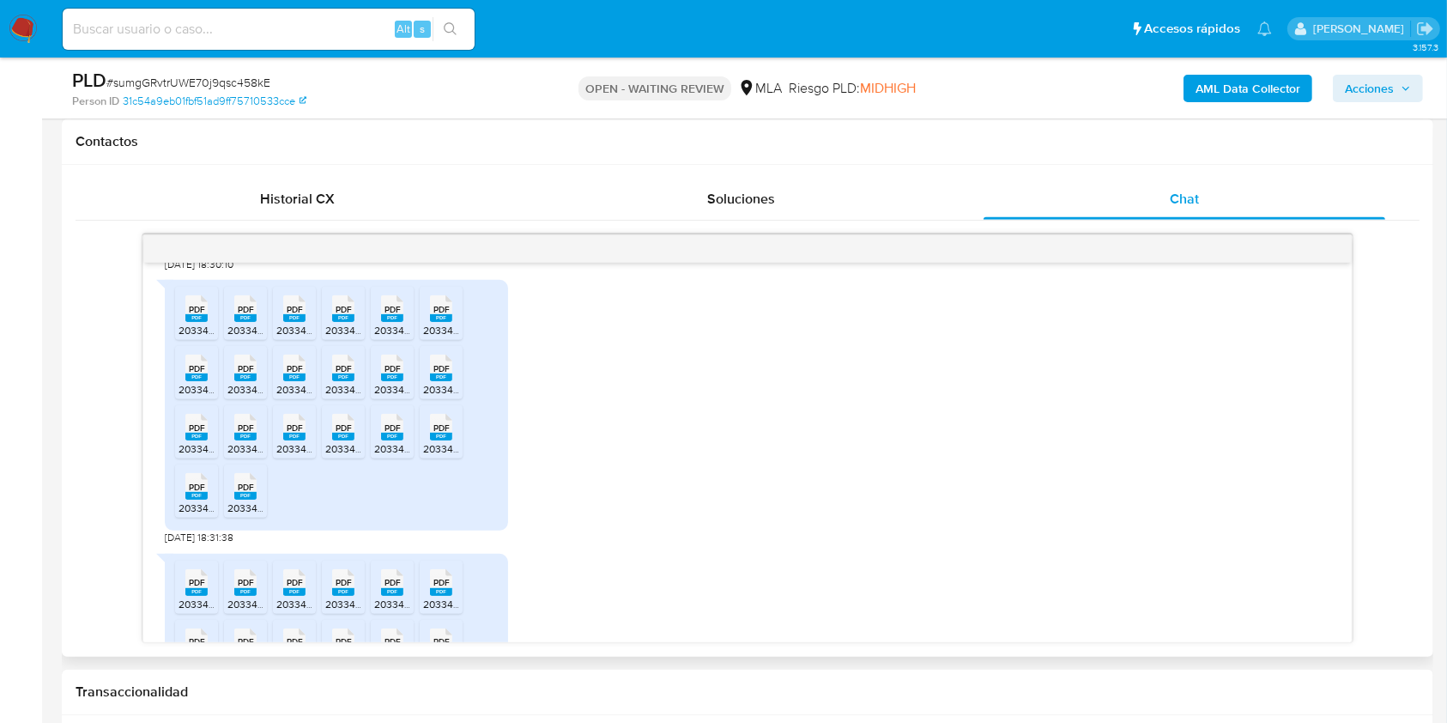
click at [200, 493] on span "PDF" at bounding box center [197, 486] width 16 height 11
drag, startPoint x: 251, startPoint y: 526, endPoint x: 268, endPoint y: 532, distance: 17.4
click at [251, 499] on rect at bounding box center [245, 496] width 22 height 8
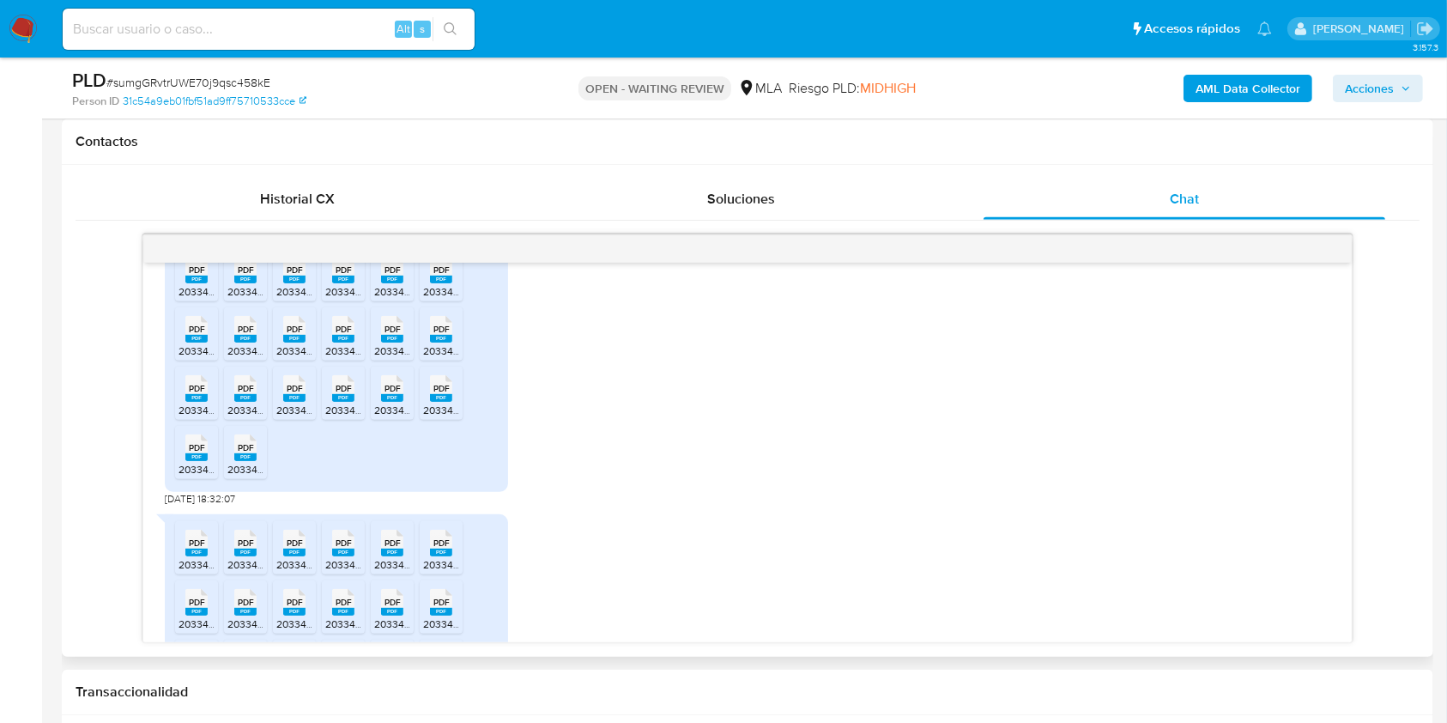
scroll to position [2179, 0]
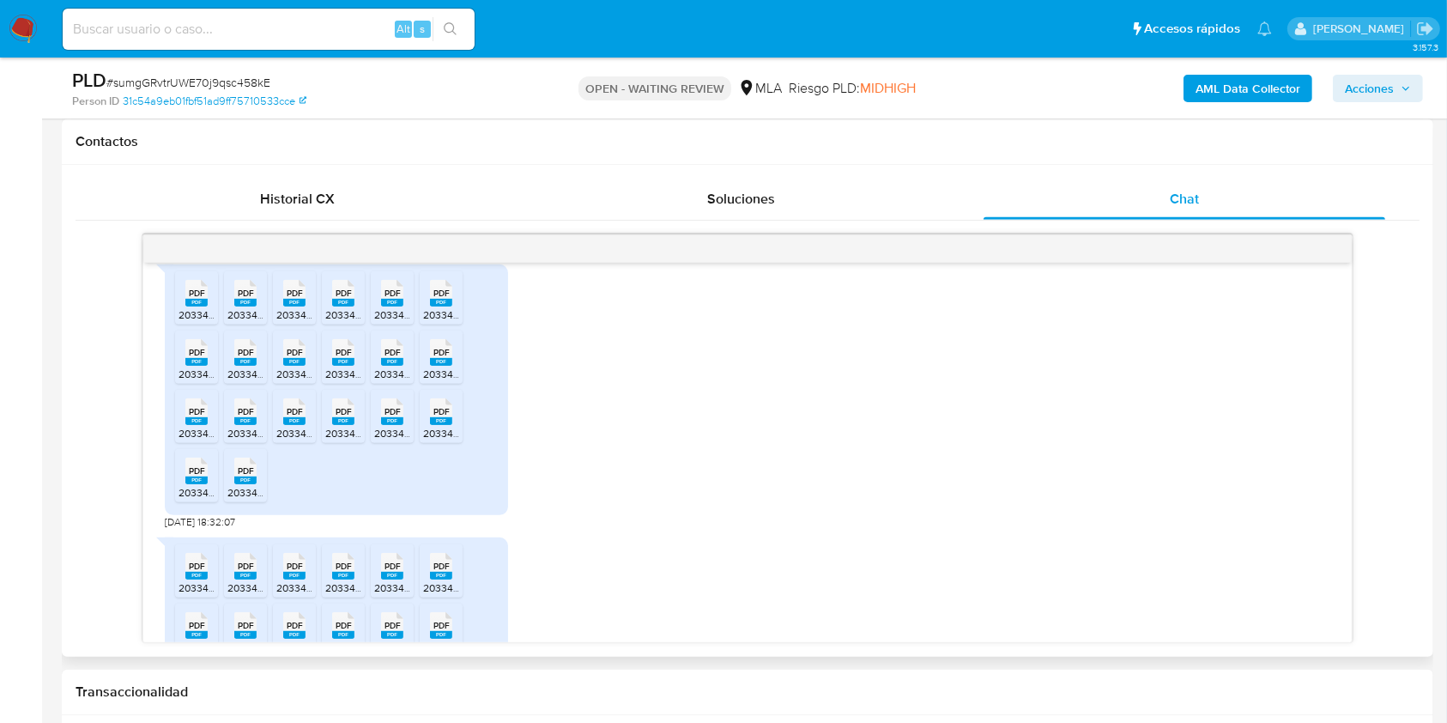
click at [203, 299] on span "PDF" at bounding box center [197, 292] width 16 height 11
click at [251, 306] on rect at bounding box center [245, 303] width 22 height 8
click at [295, 308] on icon "PDF" at bounding box center [294, 293] width 22 height 30
click at [350, 322] on span "20334086624_011_00001_00000738.pdf" at bounding box center [419, 314] width 189 height 15
click at [389, 308] on icon "PDF" at bounding box center [392, 293] width 22 height 30
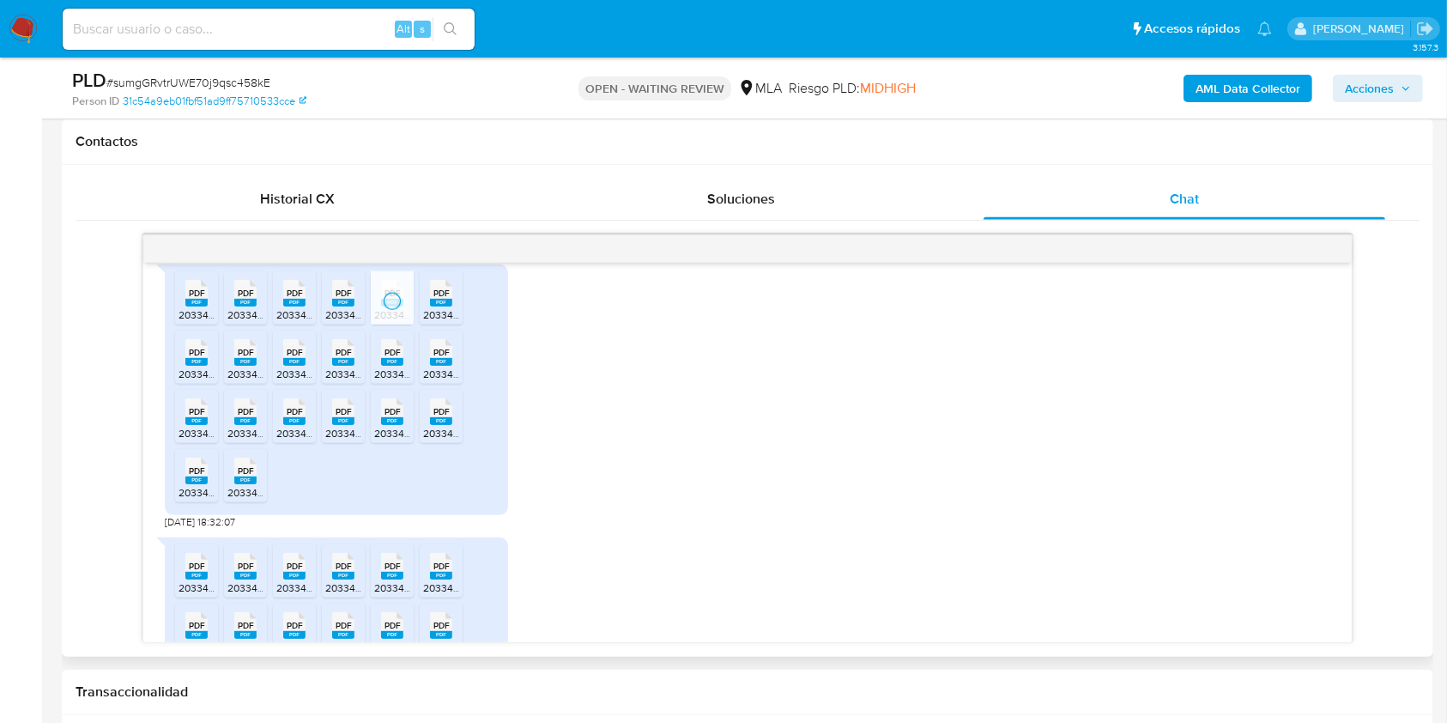
click at [443, 299] on span "PDF" at bounding box center [441, 292] width 16 height 11
drag, startPoint x: 203, startPoint y: 380, endPoint x: 246, endPoint y: 385, distance: 43.2
click at [203, 358] on span "PDF" at bounding box center [197, 352] width 16 height 11
click at [254, 365] on icon at bounding box center [245, 351] width 22 height 27
click at [295, 358] on span "PDF" at bounding box center [295, 352] width 16 height 11
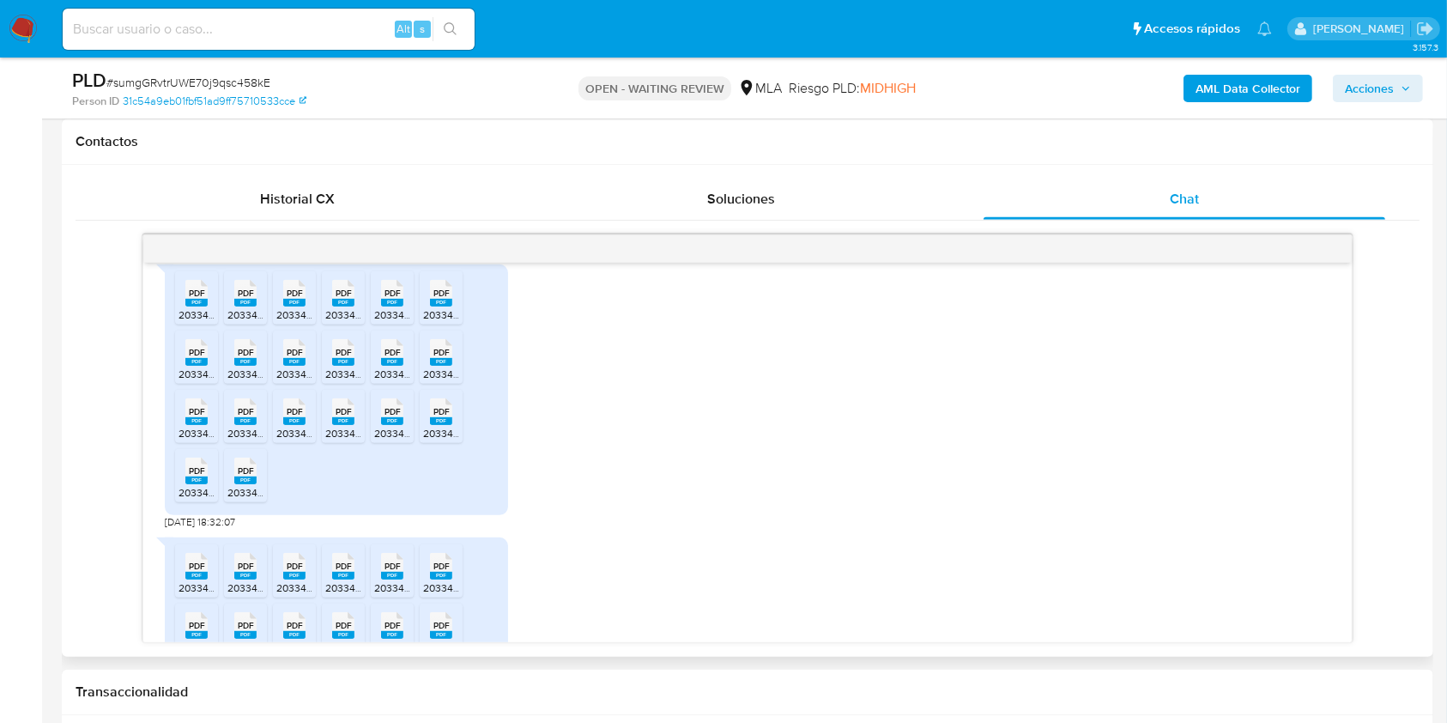
click at [344, 358] on span "PDF" at bounding box center [344, 352] width 16 height 11
click at [387, 358] on span "PDF" at bounding box center [392, 352] width 16 height 11
click at [443, 358] on span "PDF" at bounding box center [441, 352] width 16 height 11
click at [208, 426] on div "PDF PDF" at bounding box center [196, 409] width 36 height 33
click at [255, 440] on span "20334086624_011_00001_00000755.pdf" at bounding box center [321, 433] width 189 height 15
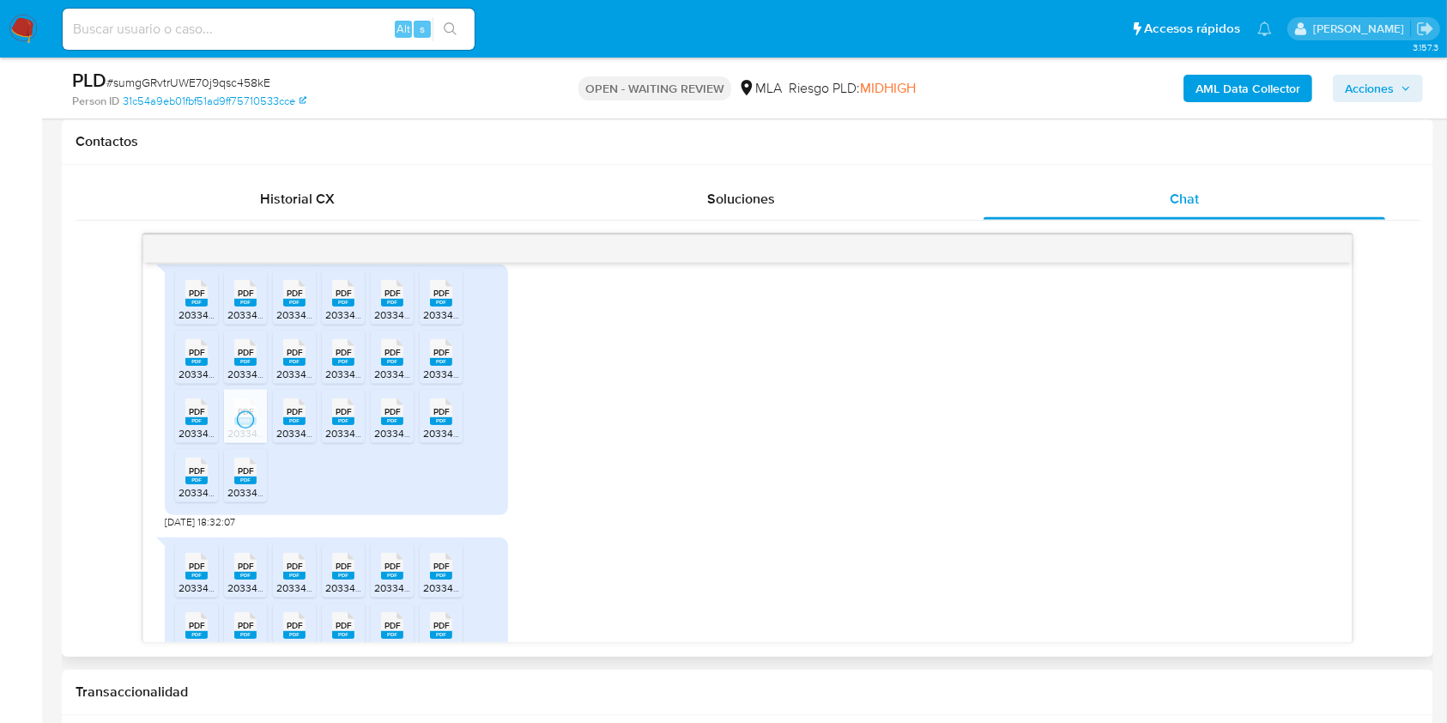
drag, startPoint x: 299, startPoint y: 456, endPoint x: 332, endPoint y: 452, distance: 33.6
click at [299, 426] on icon "PDF" at bounding box center [294, 411] width 22 height 30
click at [344, 417] on span "PDF" at bounding box center [344, 411] width 16 height 11
click at [387, 440] on span "20334086624_011_00001_00000758.pdf" at bounding box center [468, 433] width 189 height 15
click at [460, 443] on li "PDF PDF 20334086624_011_00001_00000756.pdf" at bounding box center [441, 416] width 43 height 53
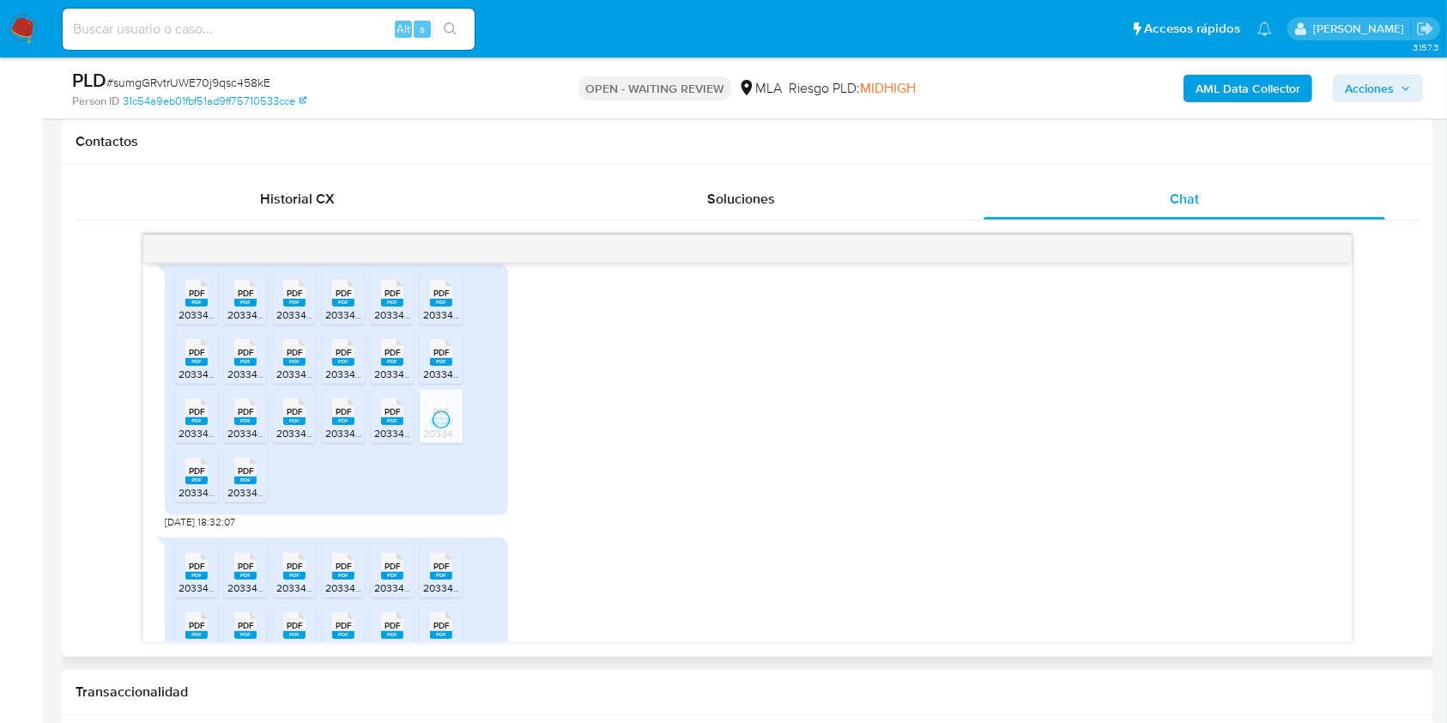
click at [192, 484] on rect at bounding box center [196, 480] width 22 height 8
click at [256, 499] on span "20334086624_011_00001_00000759.pdf" at bounding box center [321, 492] width 189 height 15
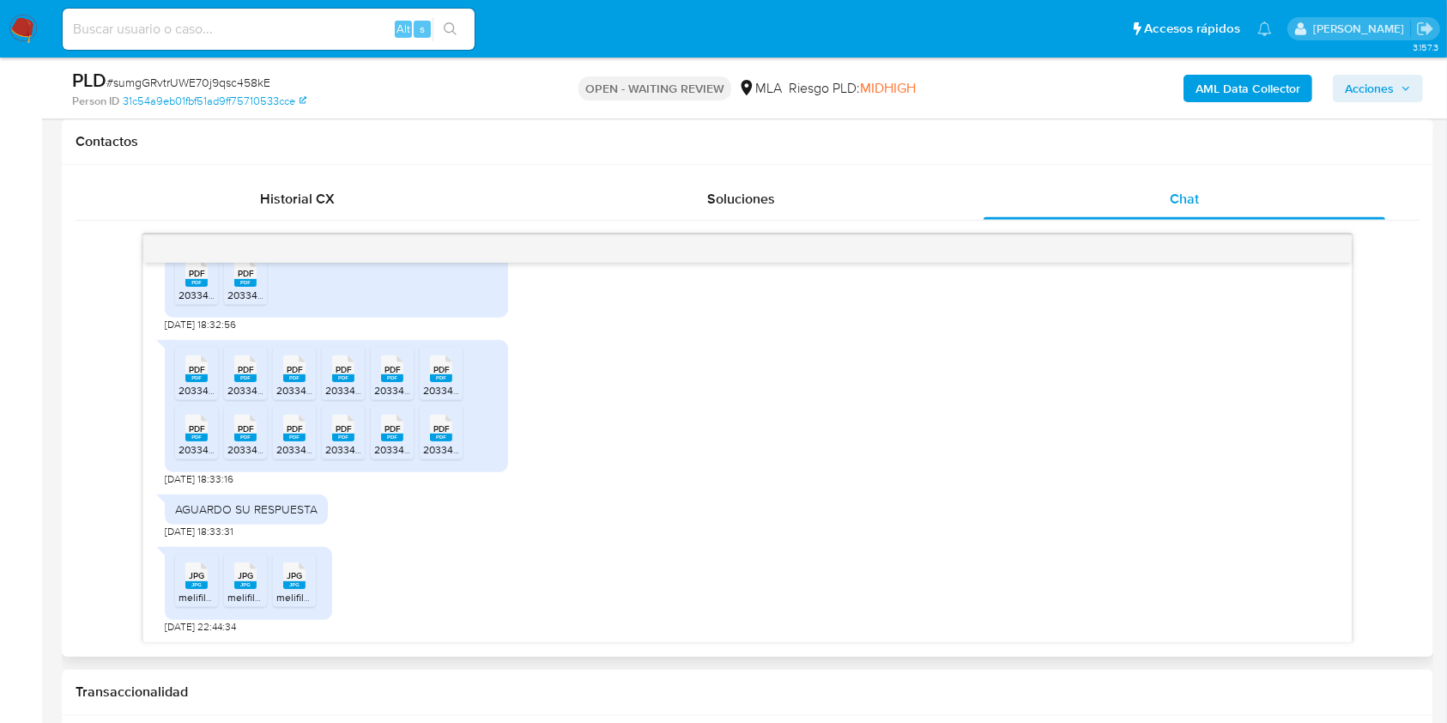
scroll to position [2346, 0]
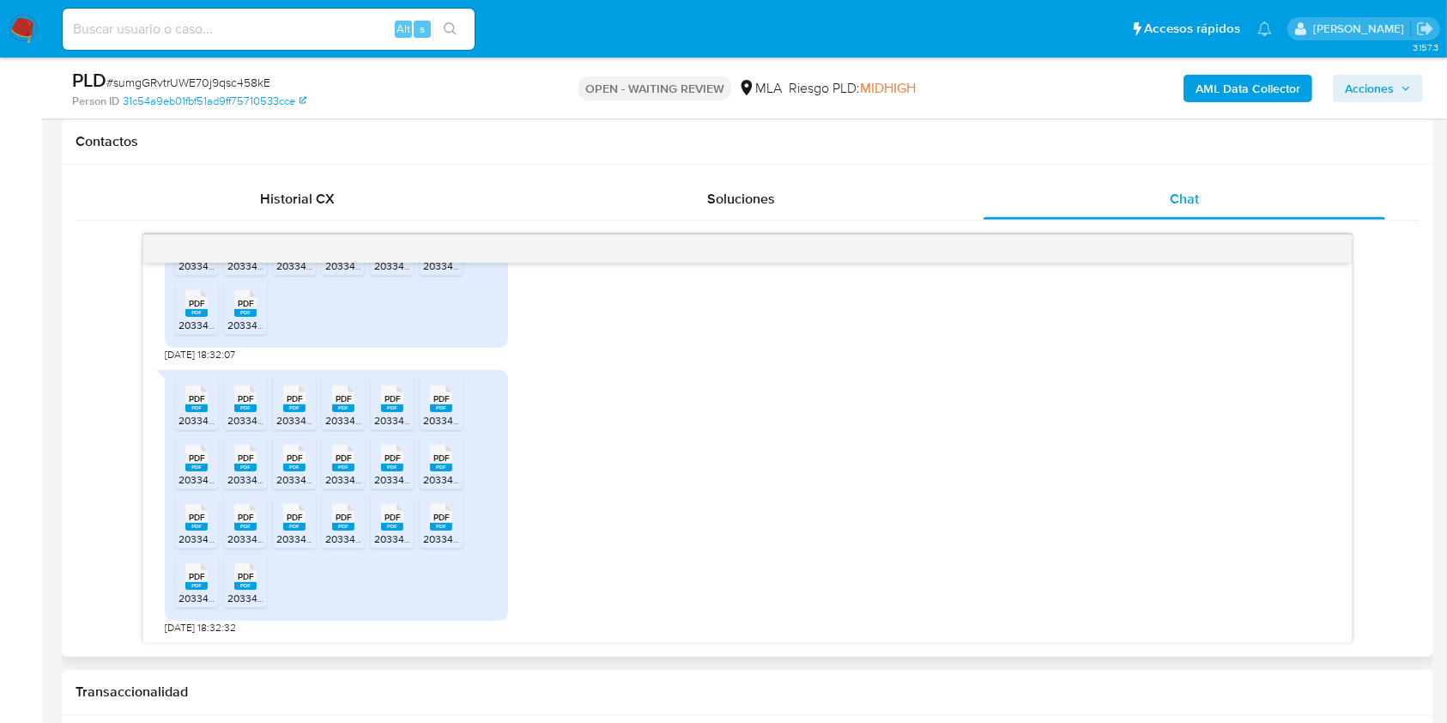
drag, startPoint x: 558, startPoint y: 554, endPoint x: 567, endPoint y: 577, distance: 25.0
click at [558, 554] on div "PDF PDF 20334086624_011_00001_00000763.pdf PDF PDF 20334086624_011_00001_000007…" at bounding box center [747, 497] width 1165 height 273
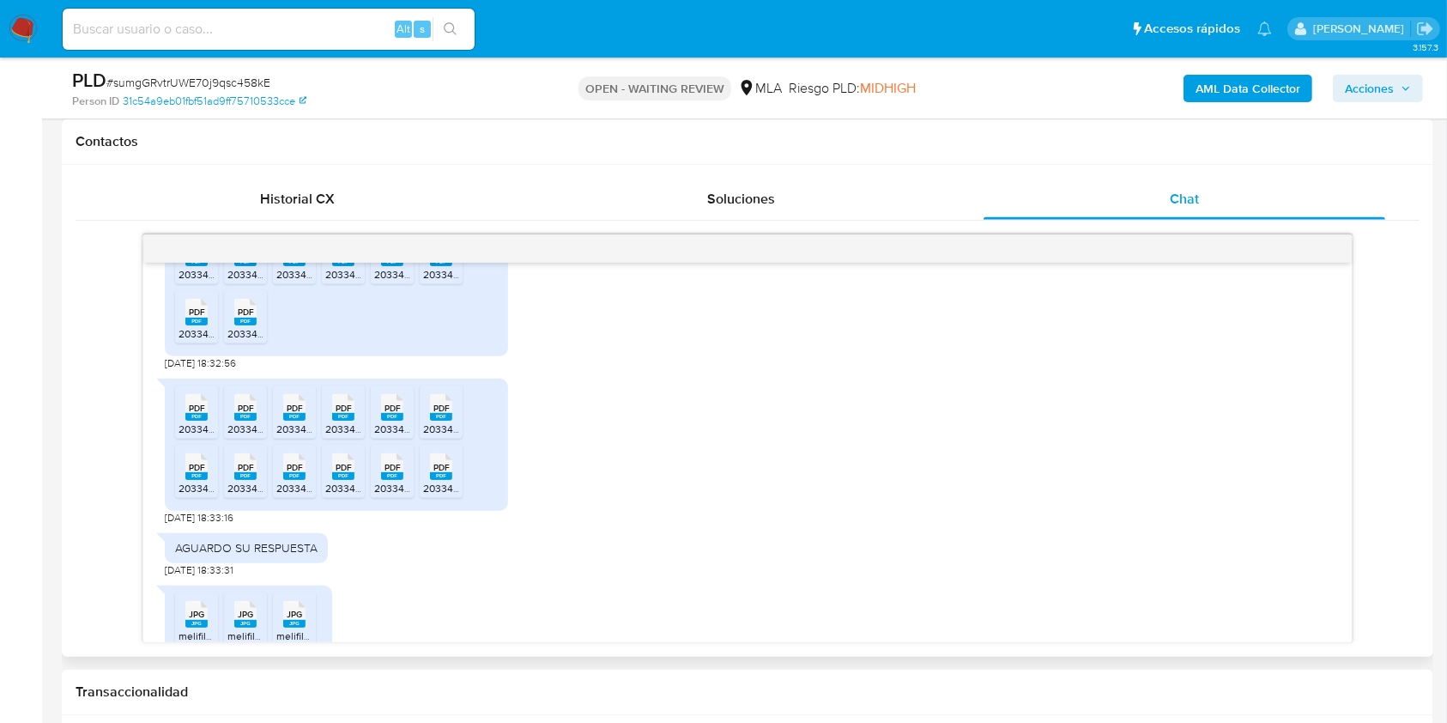
scroll to position [2953, 0]
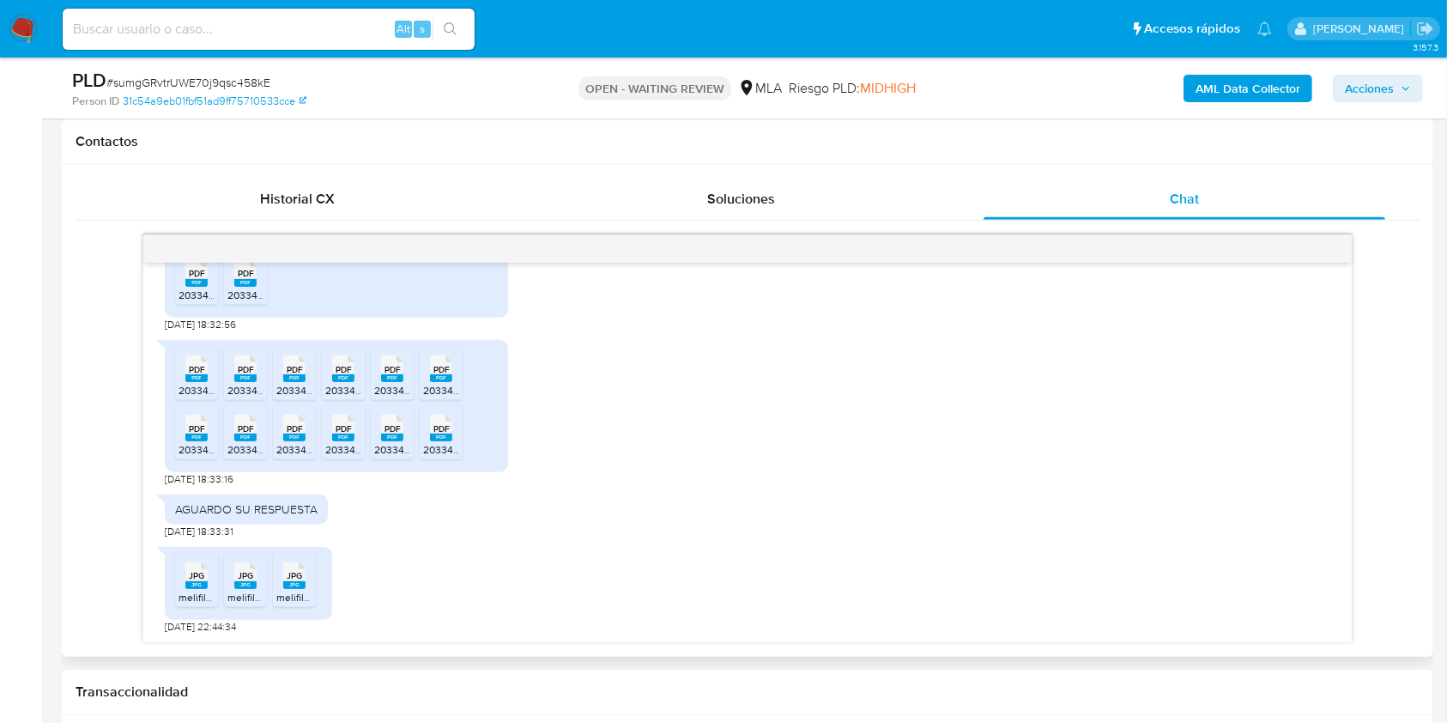
click at [191, 583] on rect at bounding box center [196, 585] width 22 height 8
click at [245, 574] on span "JPG" at bounding box center [245, 575] width 15 height 11
click at [297, 572] on span "JPG" at bounding box center [294, 575] width 15 height 11
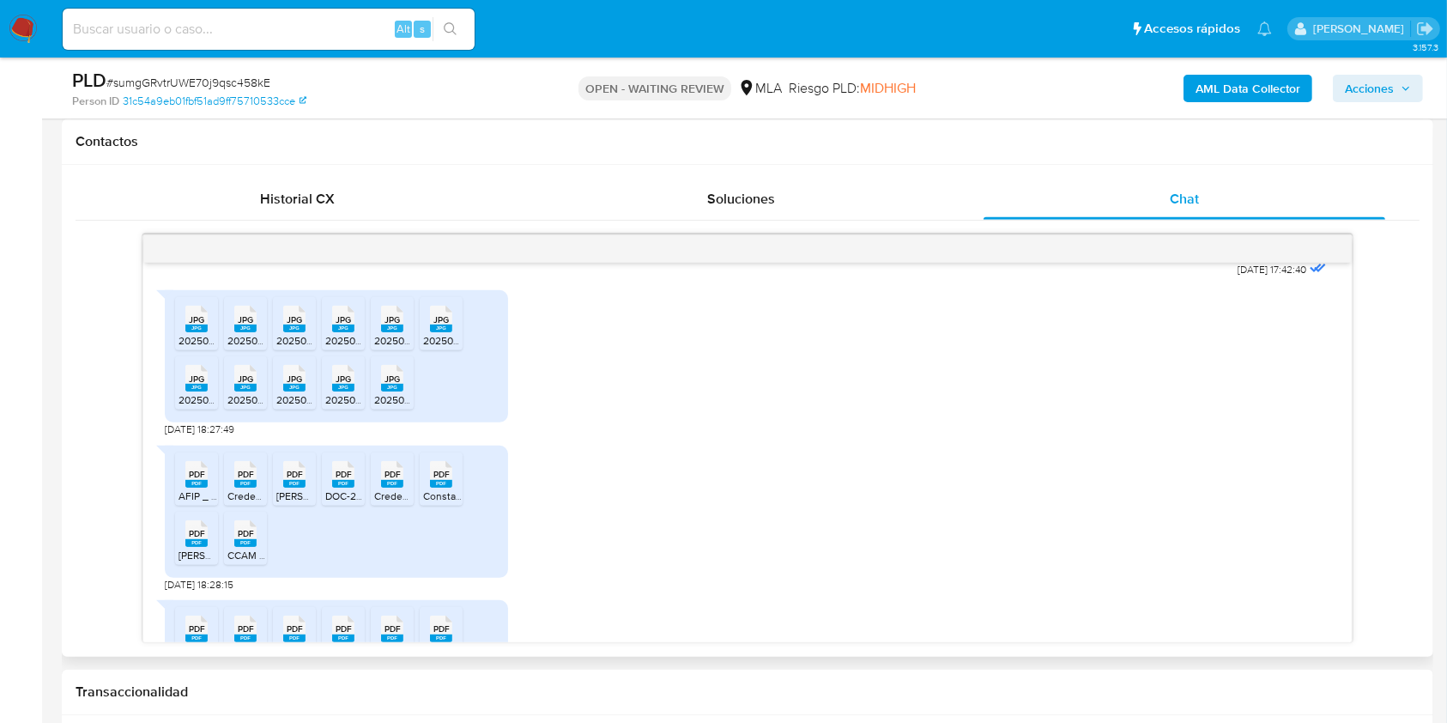
scroll to position [779, 0]
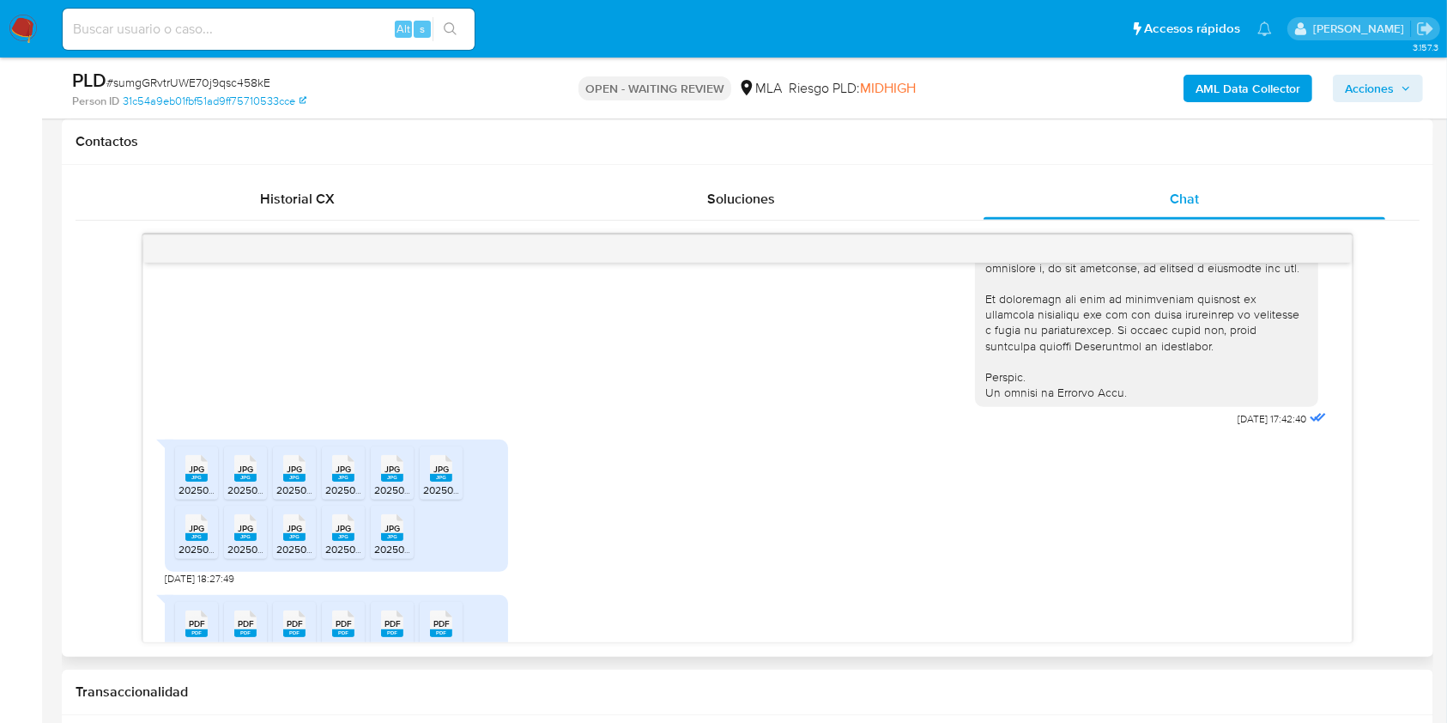
click at [195, 481] on rect at bounding box center [196, 478] width 22 height 8
click at [254, 481] on rect at bounding box center [245, 478] width 22 height 8
click at [302, 475] on span "JPG" at bounding box center [294, 468] width 15 height 11
click at [352, 481] on rect at bounding box center [343, 478] width 22 height 8
click at [398, 497] on span "20250818_150054.jpg" at bounding box center [425, 489] width 102 height 15
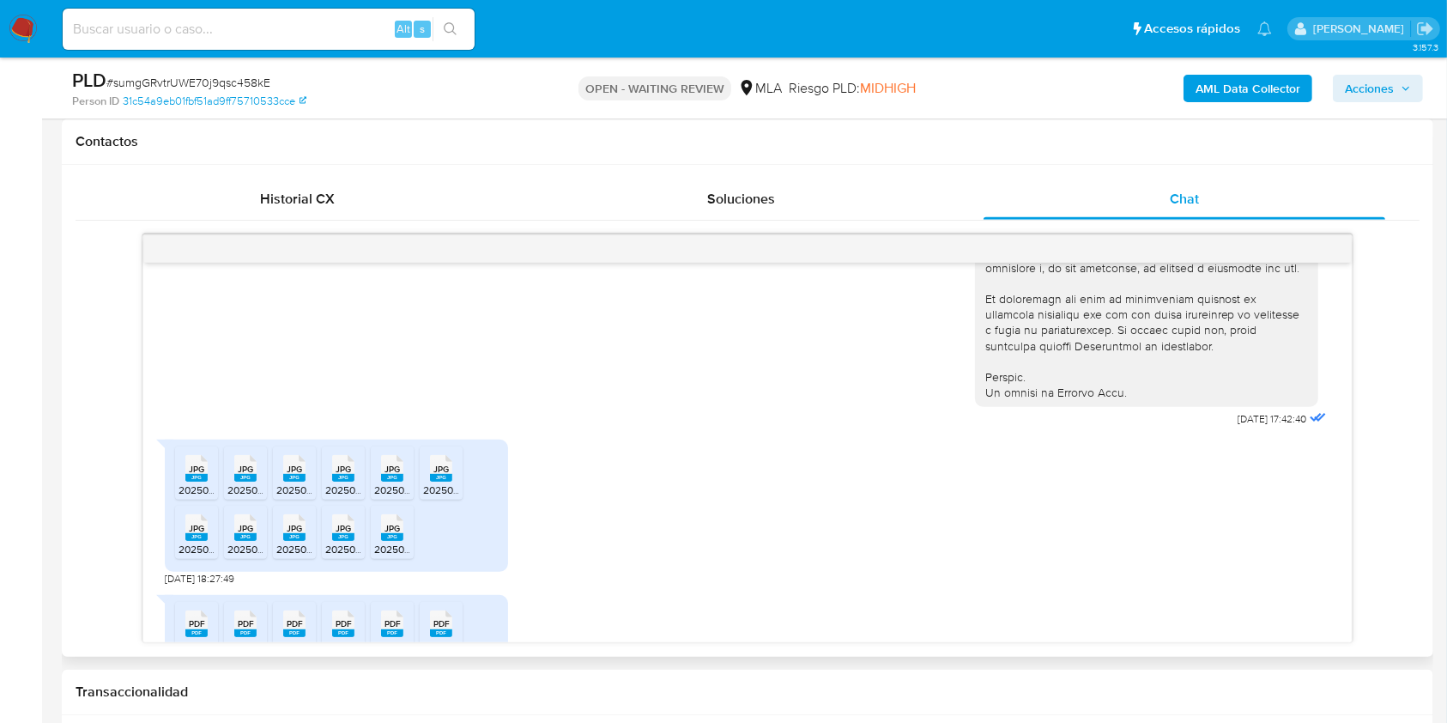
click at [445, 481] on rect at bounding box center [441, 478] width 22 height 8
click at [206, 541] on rect at bounding box center [196, 537] width 22 height 8
click at [247, 541] on rect at bounding box center [245, 537] width 22 height 8
click at [310, 542] on div "JPG JPG" at bounding box center [294, 525] width 36 height 33
click at [360, 542] on div "JPG JPG" at bounding box center [343, 525] width 36 height 33
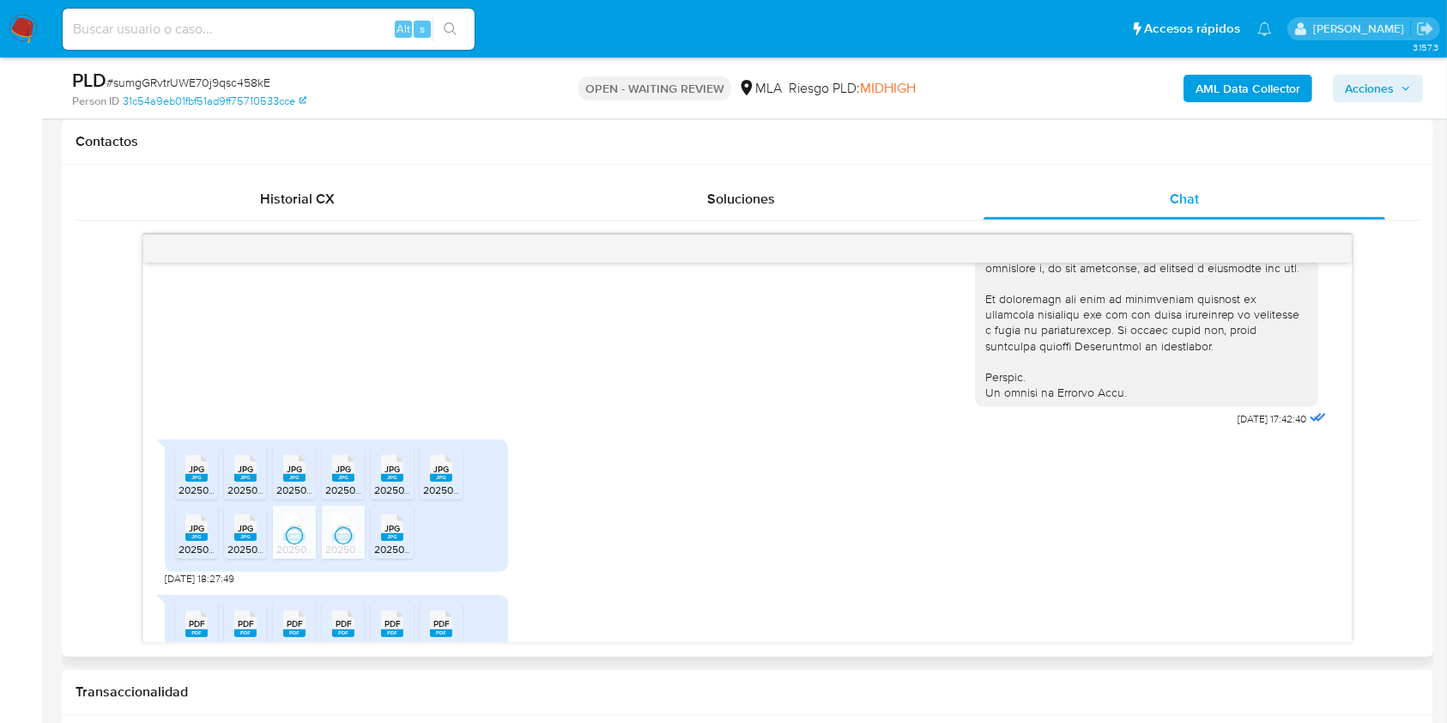
click at [393, 541] on rect at bounding box center [392, 537] width 22 height 8
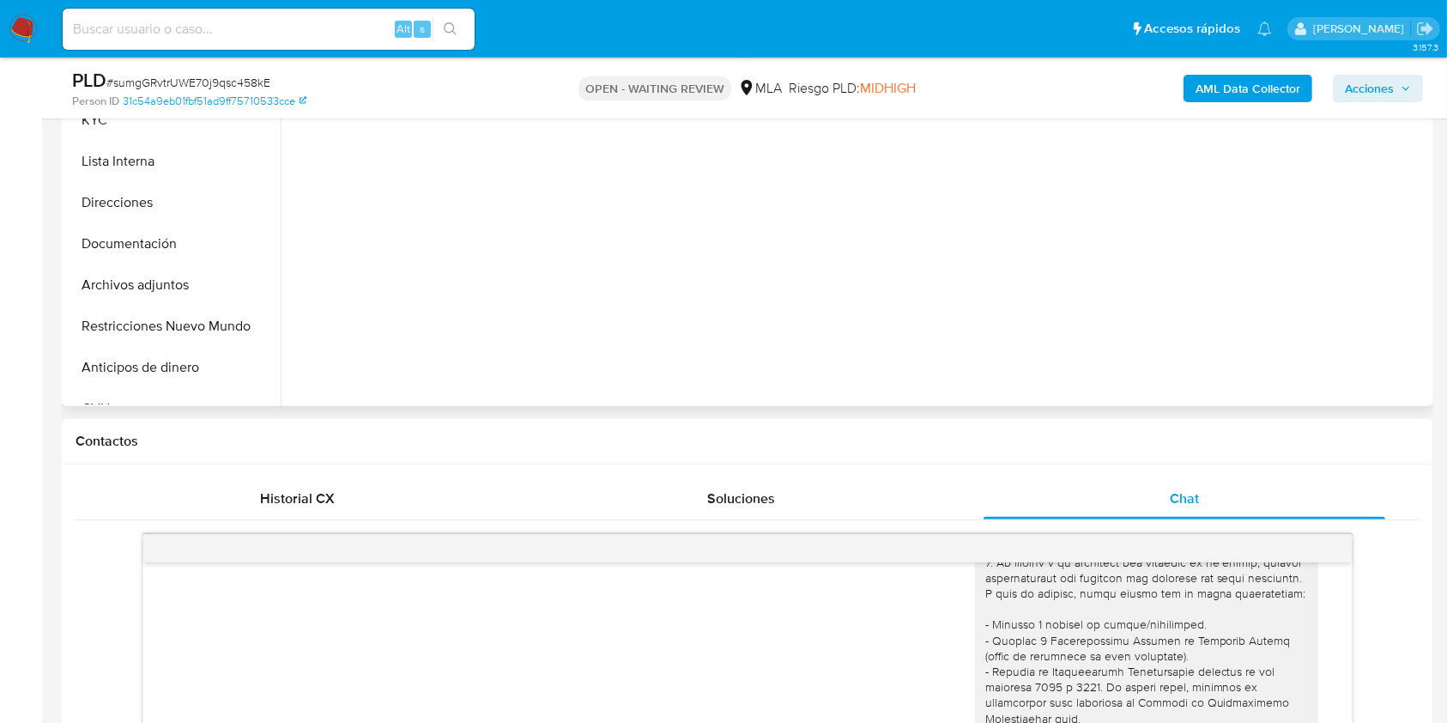
scroll to position [321, 0]
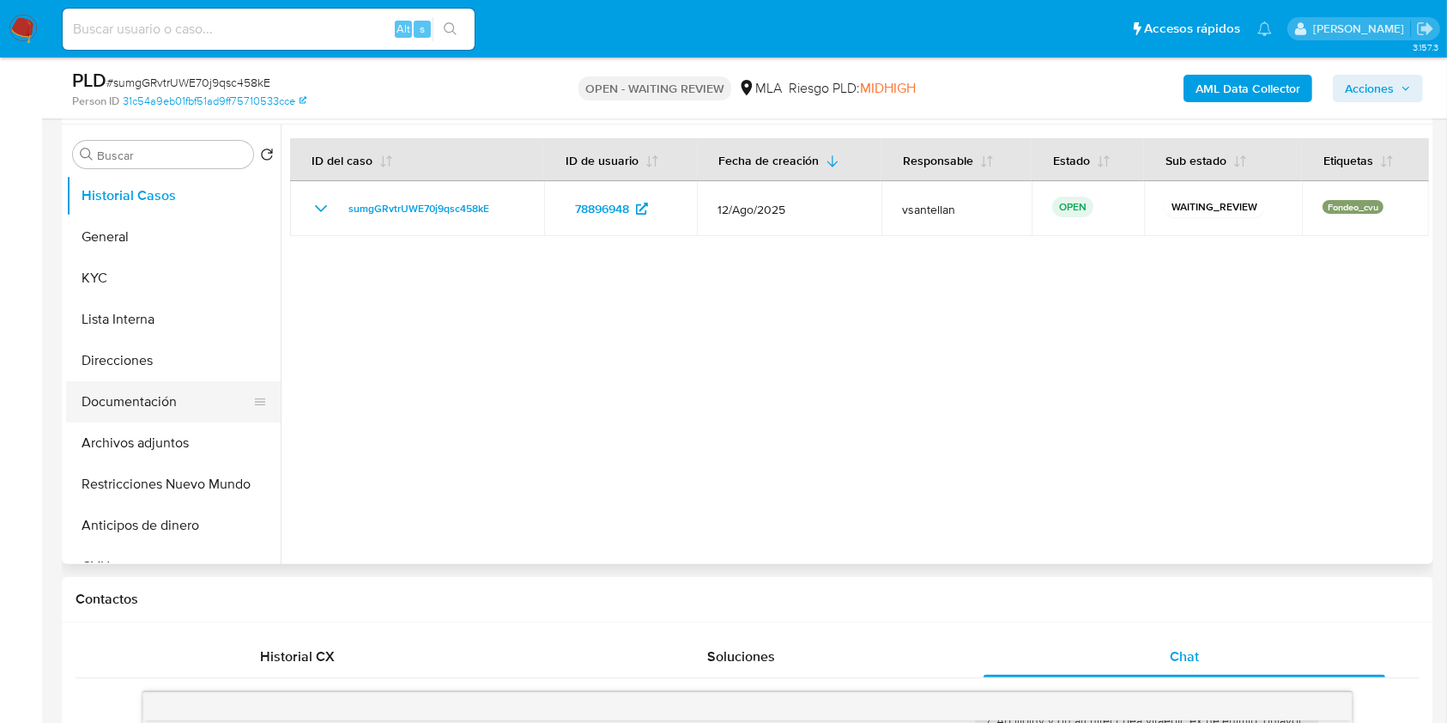
click at [206, 386] on button "Documentación" at bounding box center [166, 401] width 201 height 41
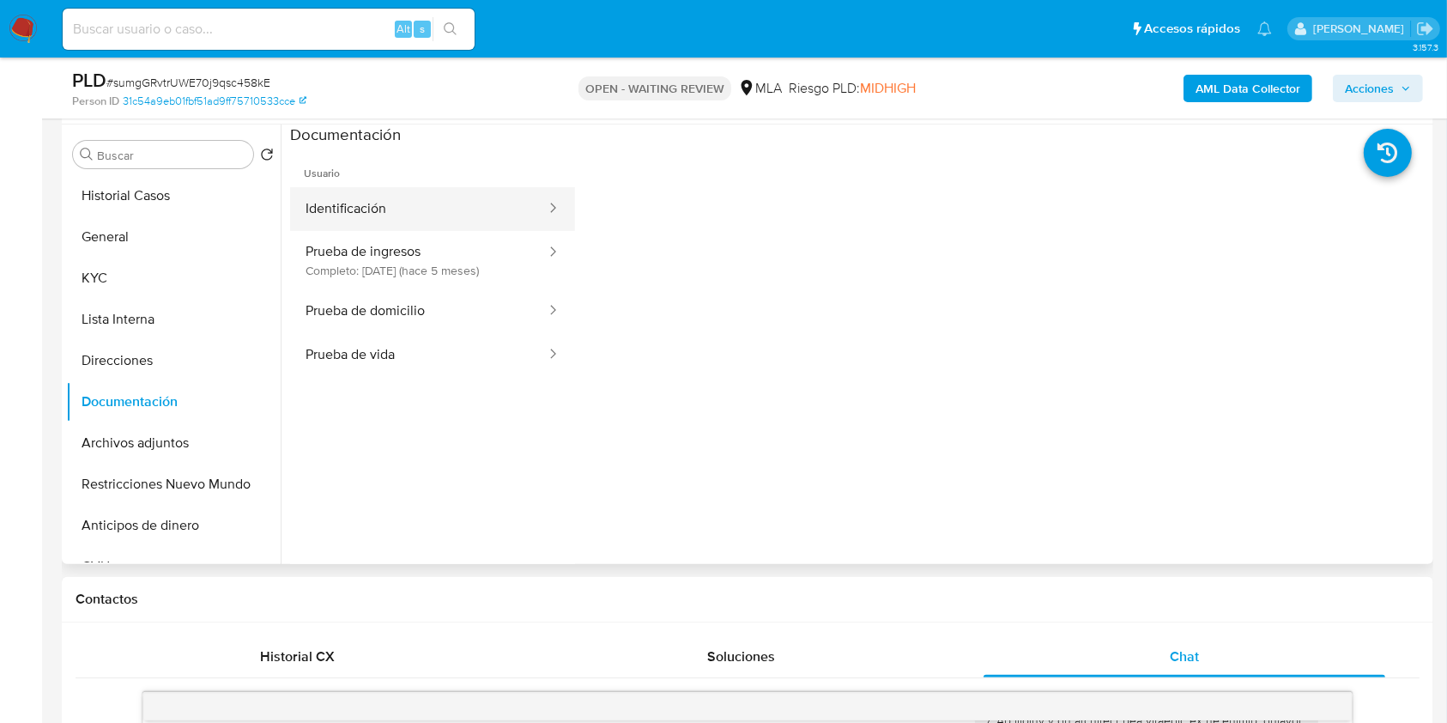
click at [437, 212] on button "Identificación" at bounding box center [418, 209] width 257 height 44
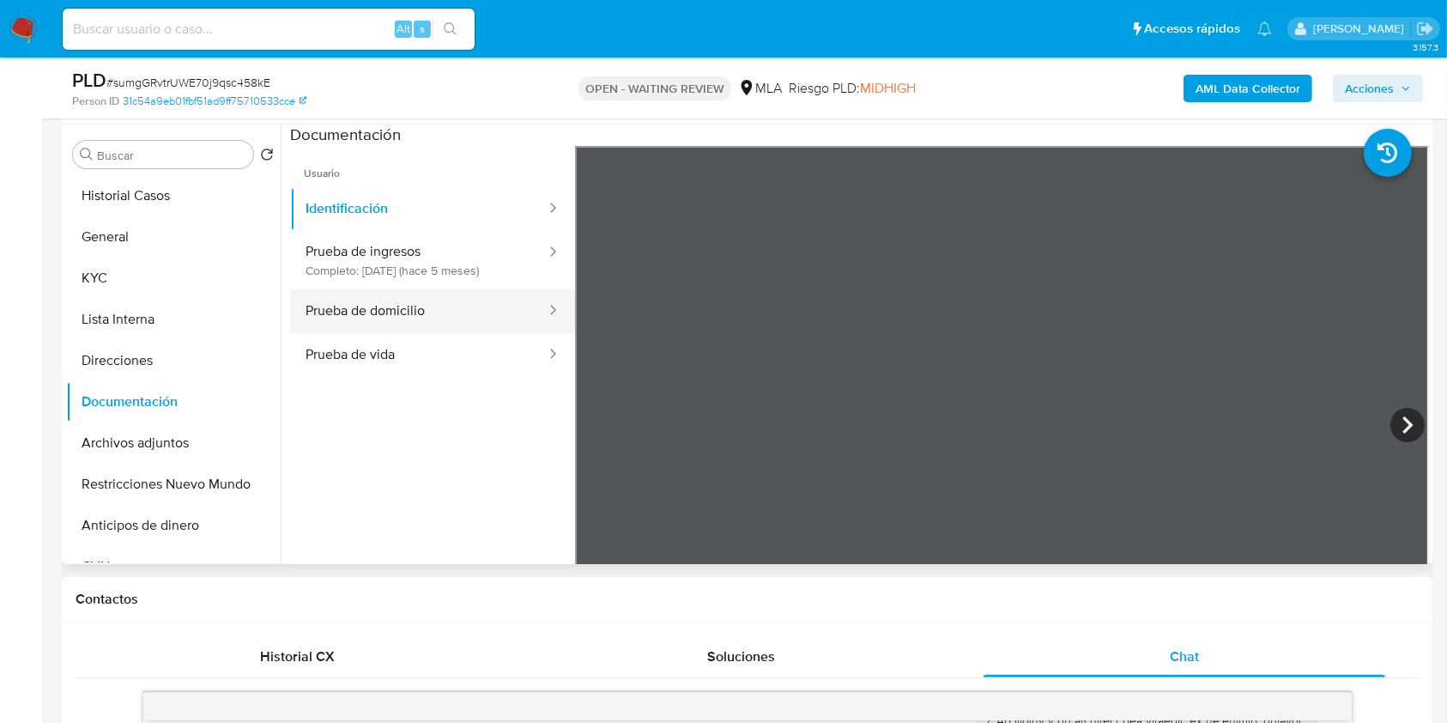
click at [484, 314] on button "Prueba de domicilio" at bounding box center [418, 311] width 257 height 44
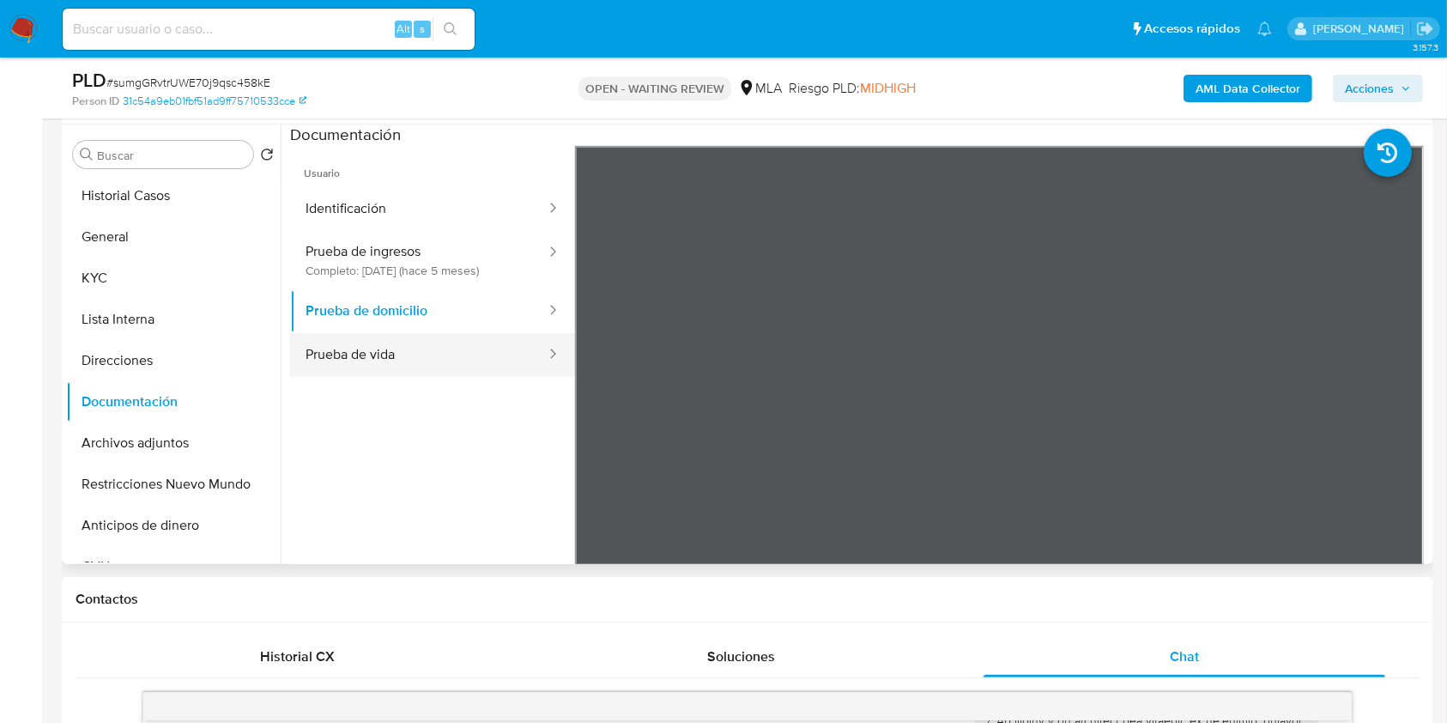
click at [492, 343] on button "Prueba de vida" at bounding box center [418, 355] width 257 height 44
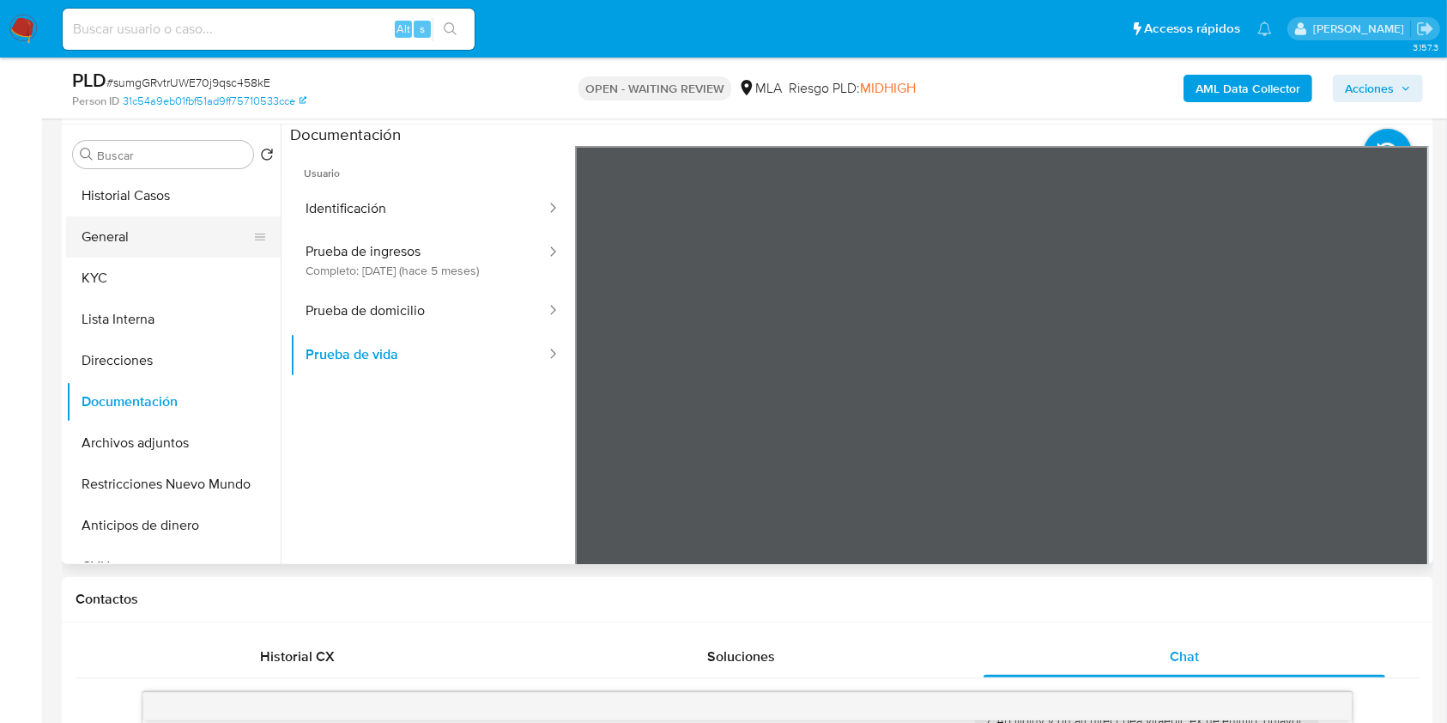
click at [143, 249] on button "General" at bounding box center [166, 236] width 201 height 41
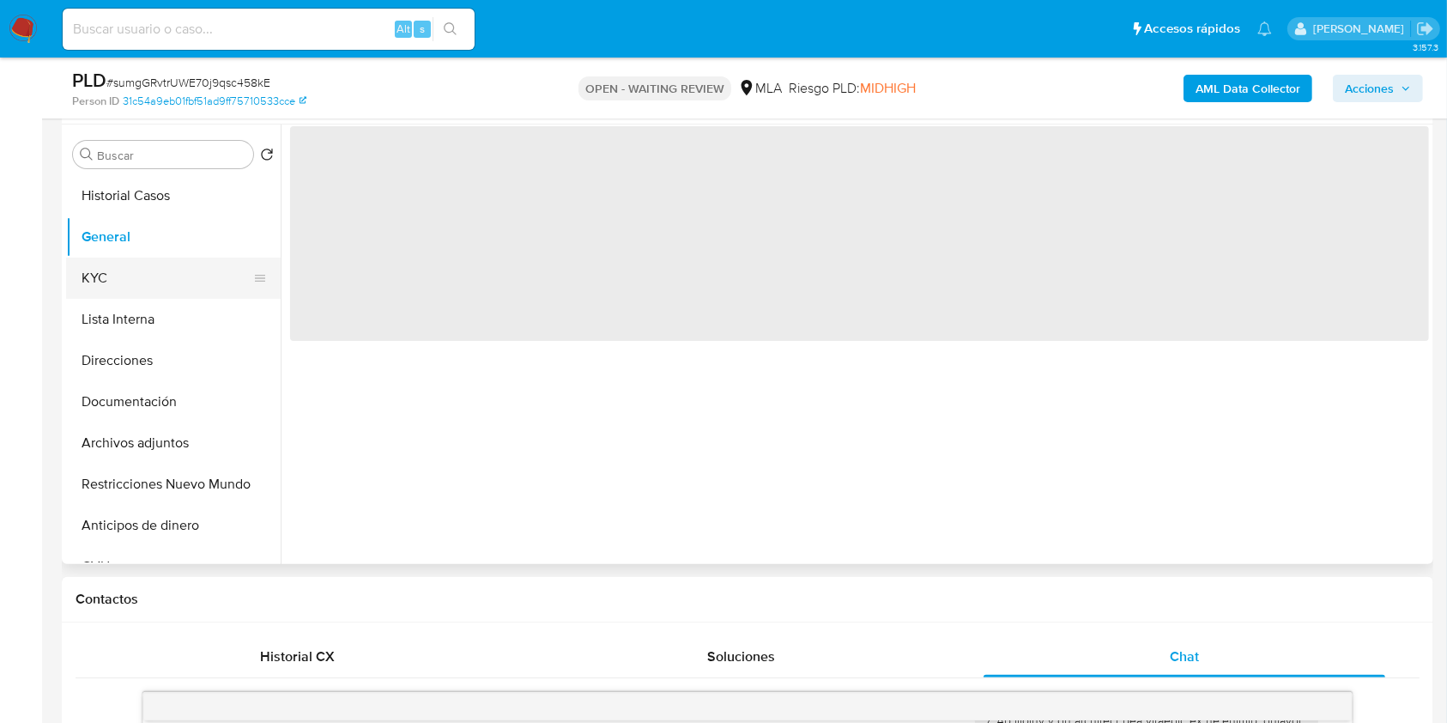
drag, startPoint x: 148, startPoint y: 263, endPoint x: 166, endPoint y: 273, distance: 20.8
click at [148, 263] on button "KYC" at bounding box center [166, 277] width 201 height 41
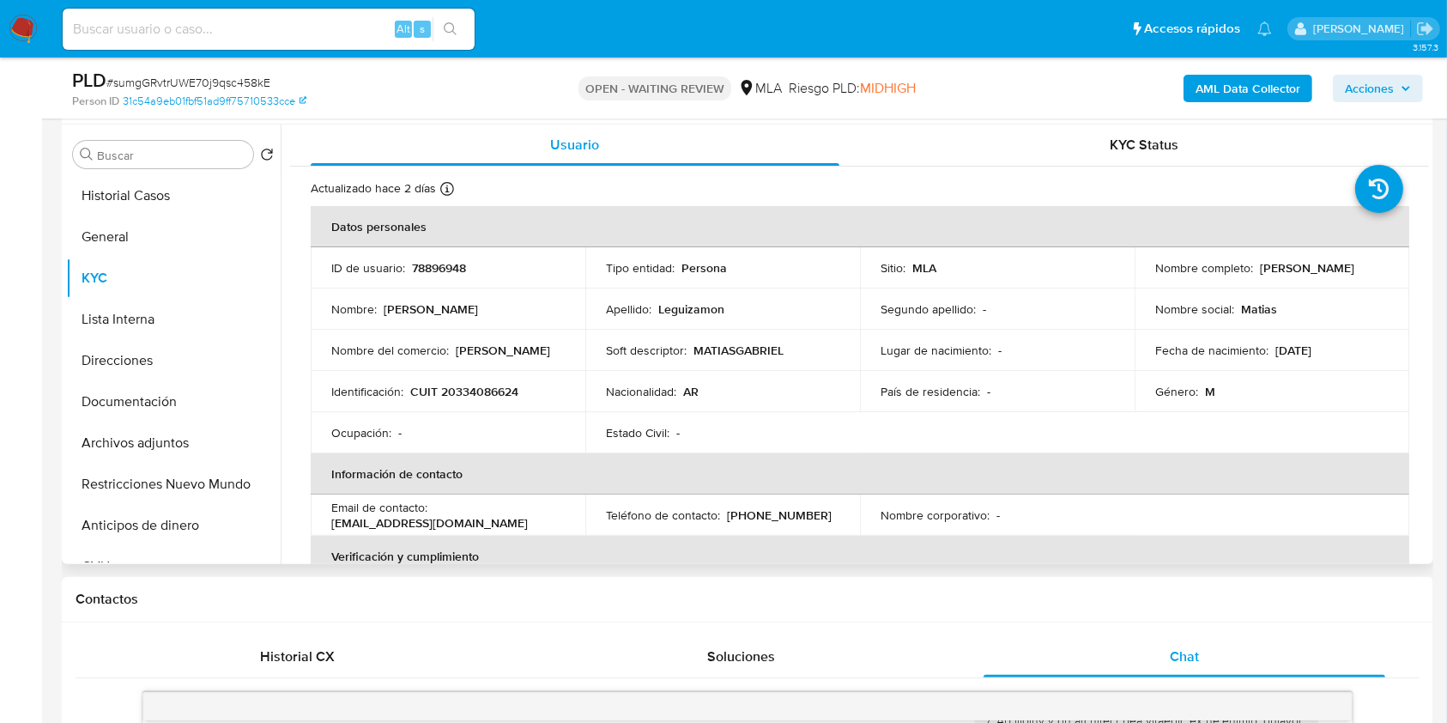
click at [466, 386] on p "CUIT 20334086624" at bounding box center [464, 391] width 108 height 15
copy p "20334086624"
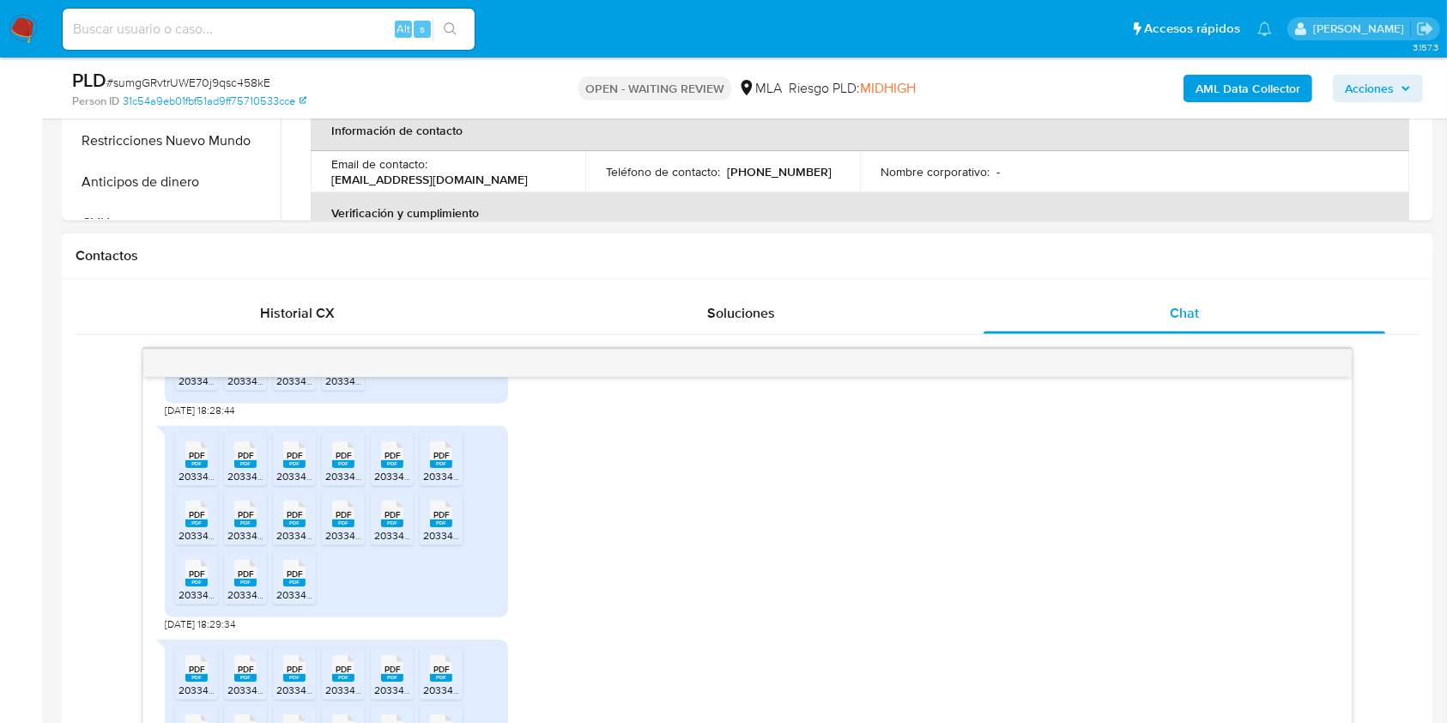
scroll to position [1446, 0]
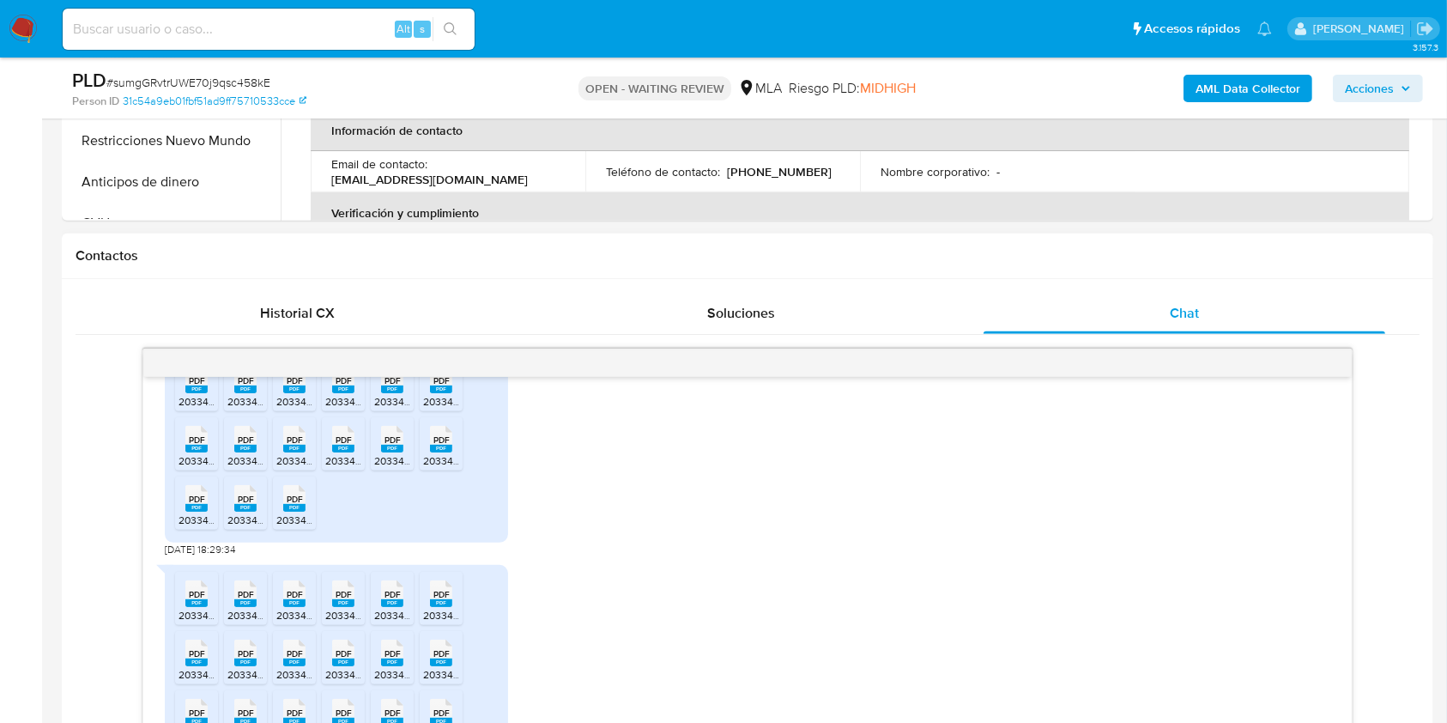
click at [245, 445] on span "PDF" at bounding box center [246, 439] width 16 height 11
click at [300, 445] on span "PDF" at bounding box center [295, 439] width 16 height 11
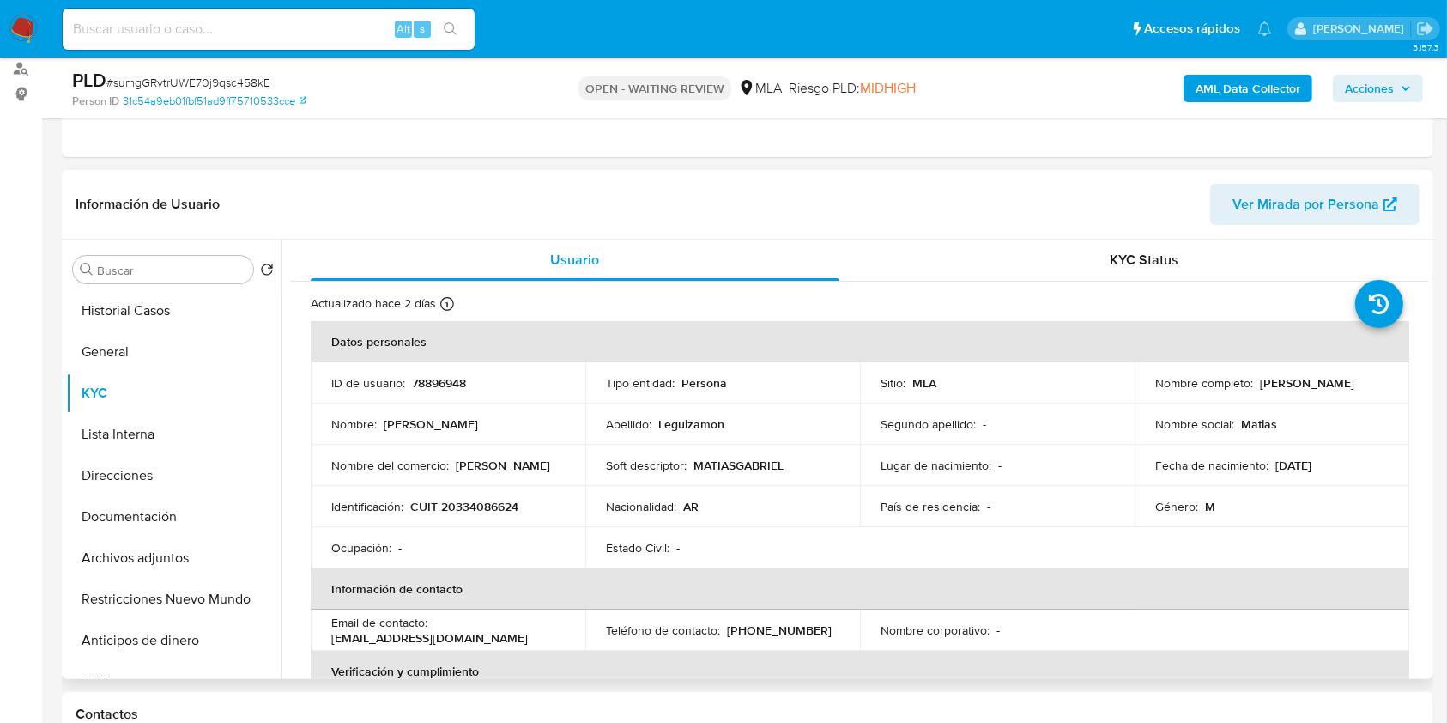
click at [481, 505] on p "CUIT 20334086624" at bounding box center [464, 506] width 108 height 15
copy p "20334086624"
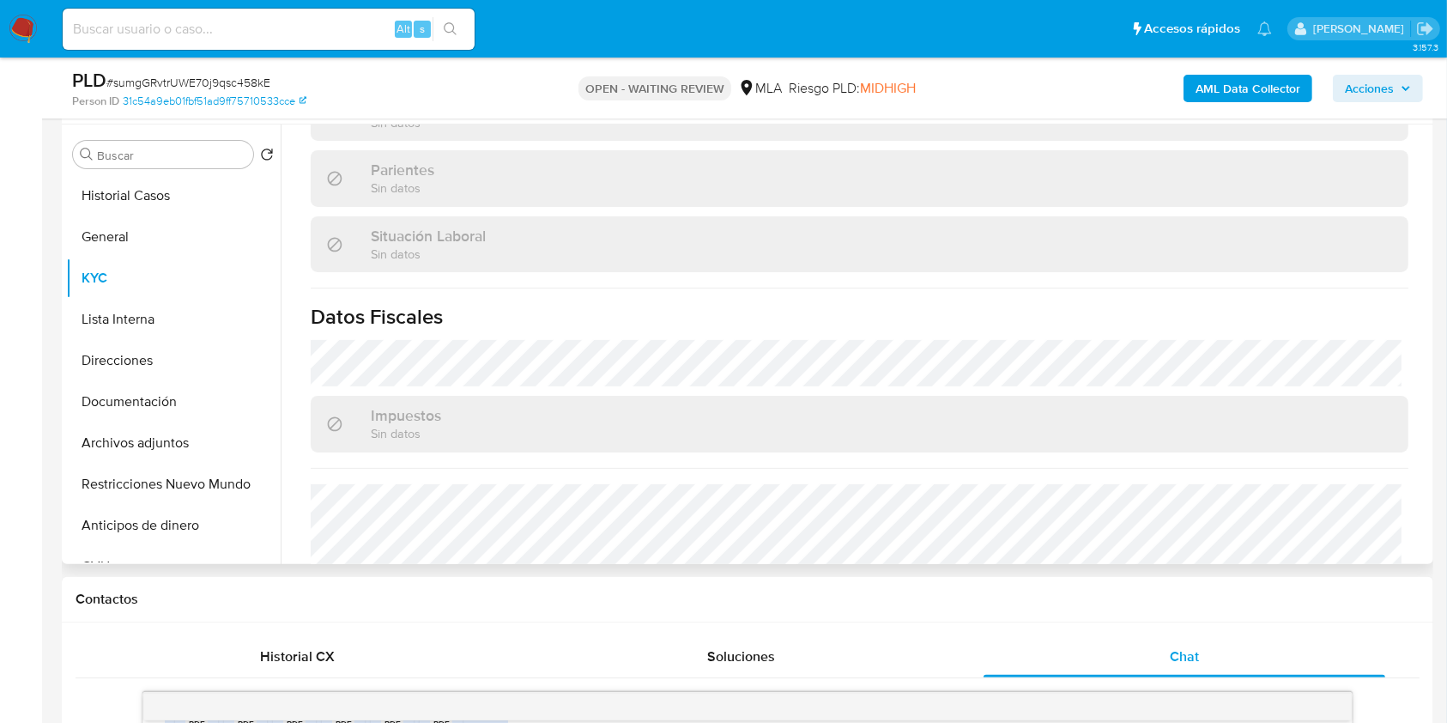
scroll to position [886, 0]
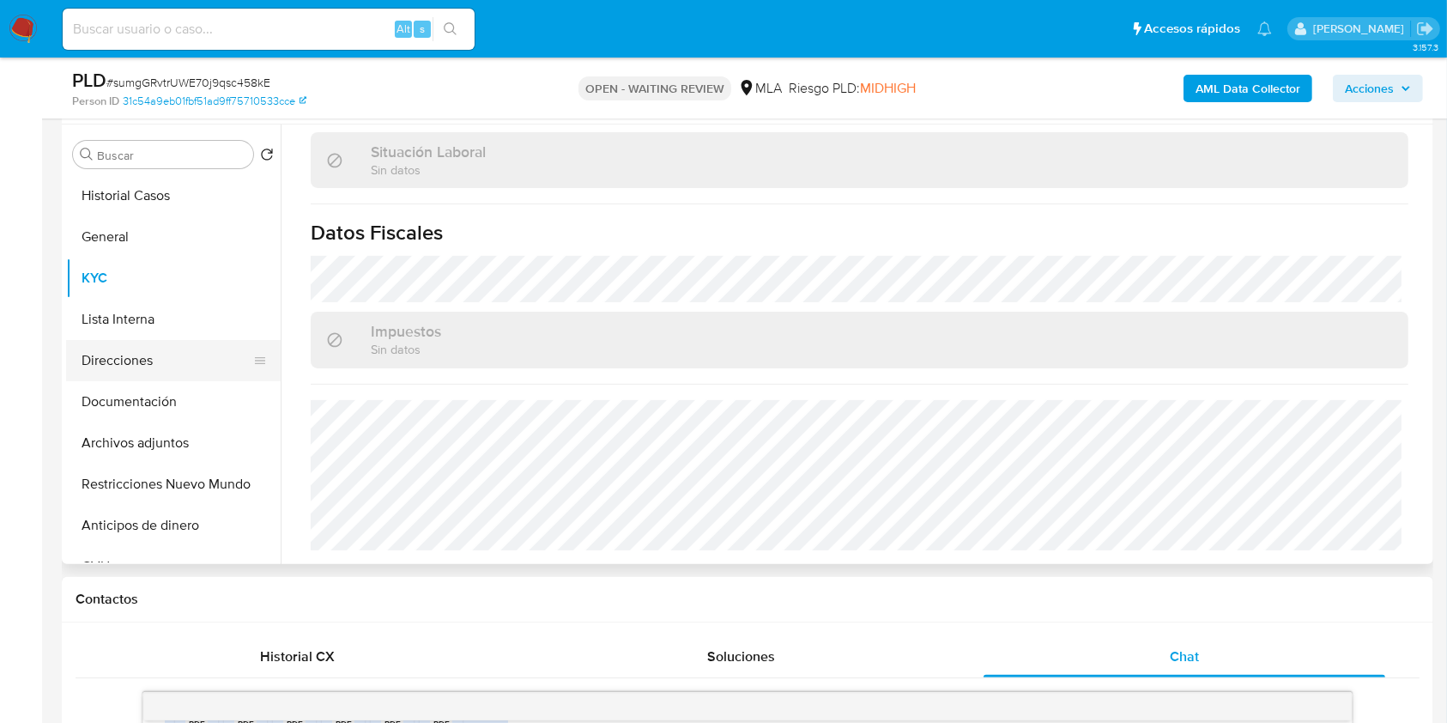
click at [148, 351] on button "Direcciones" at bounding box center [166, 360] width 201 height 41
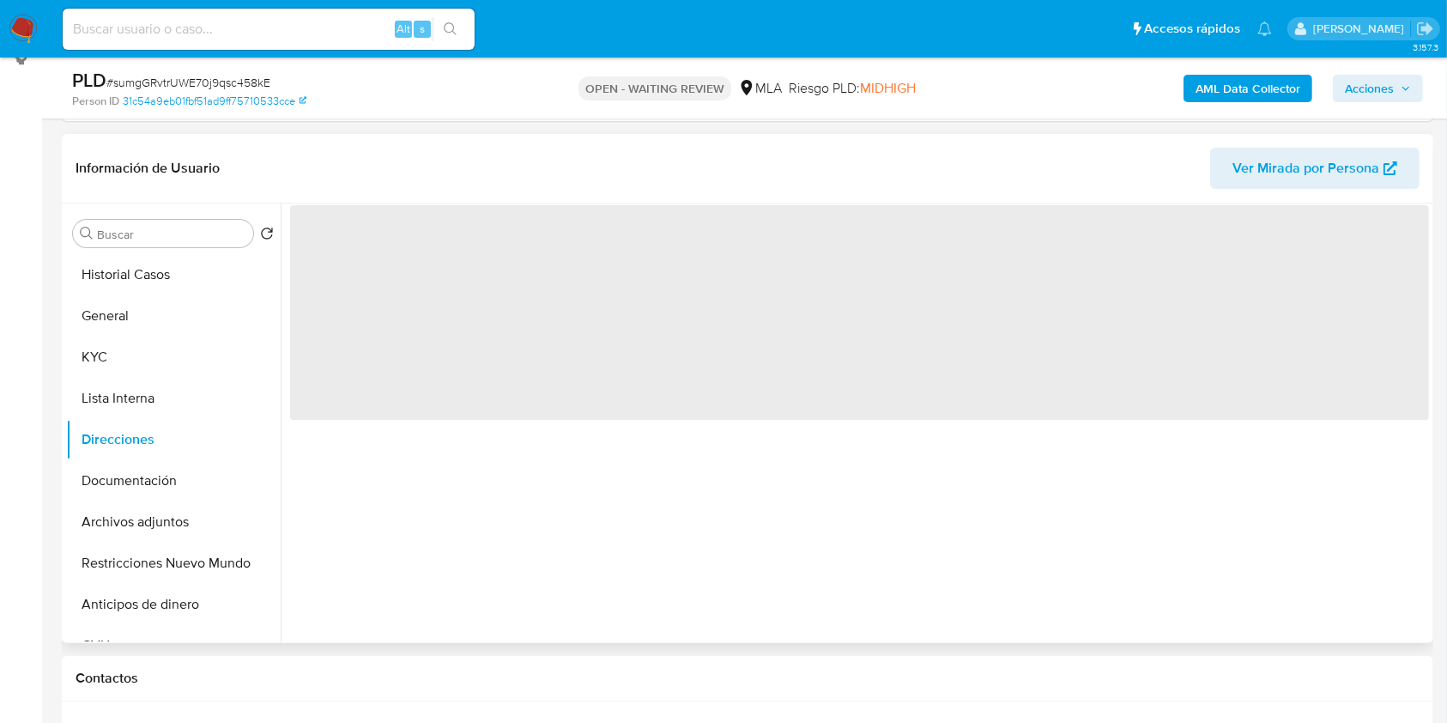
scroll to position [206, 0]
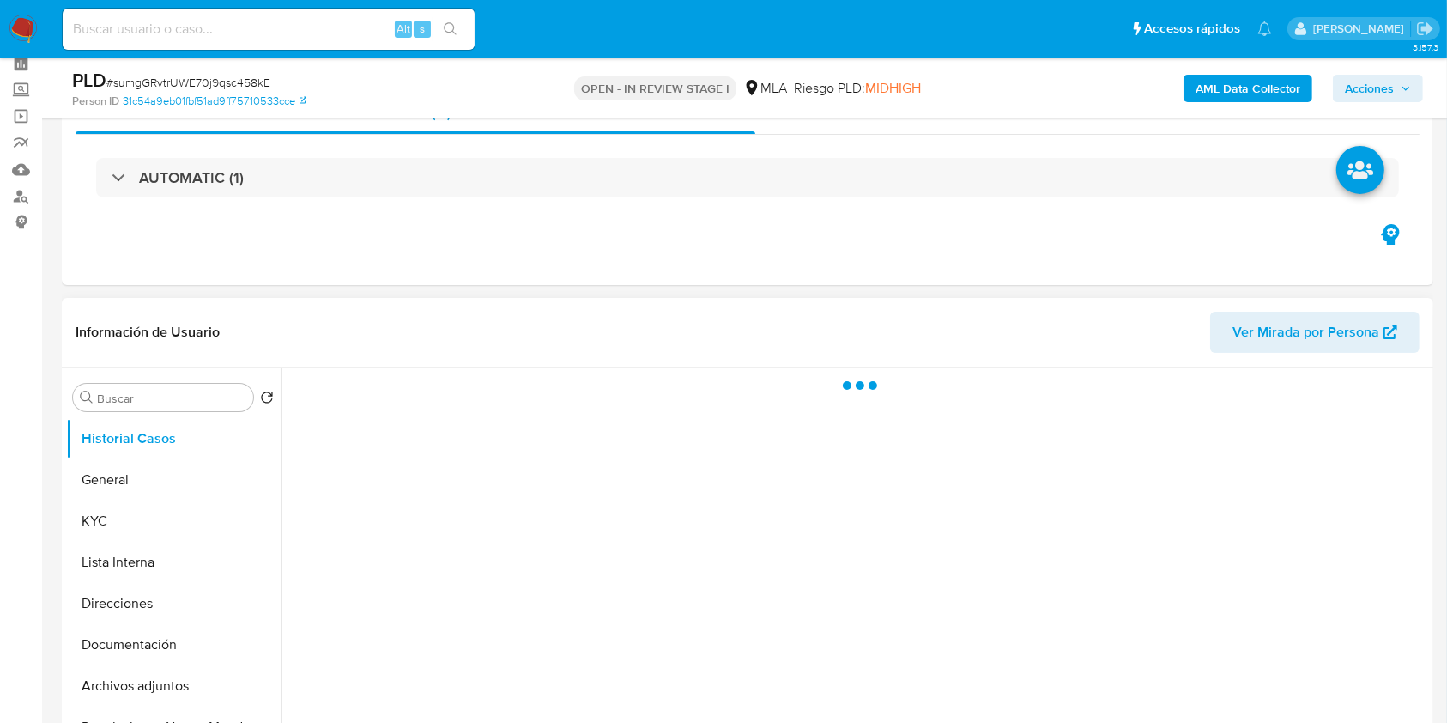
scroll to position [114, 0]
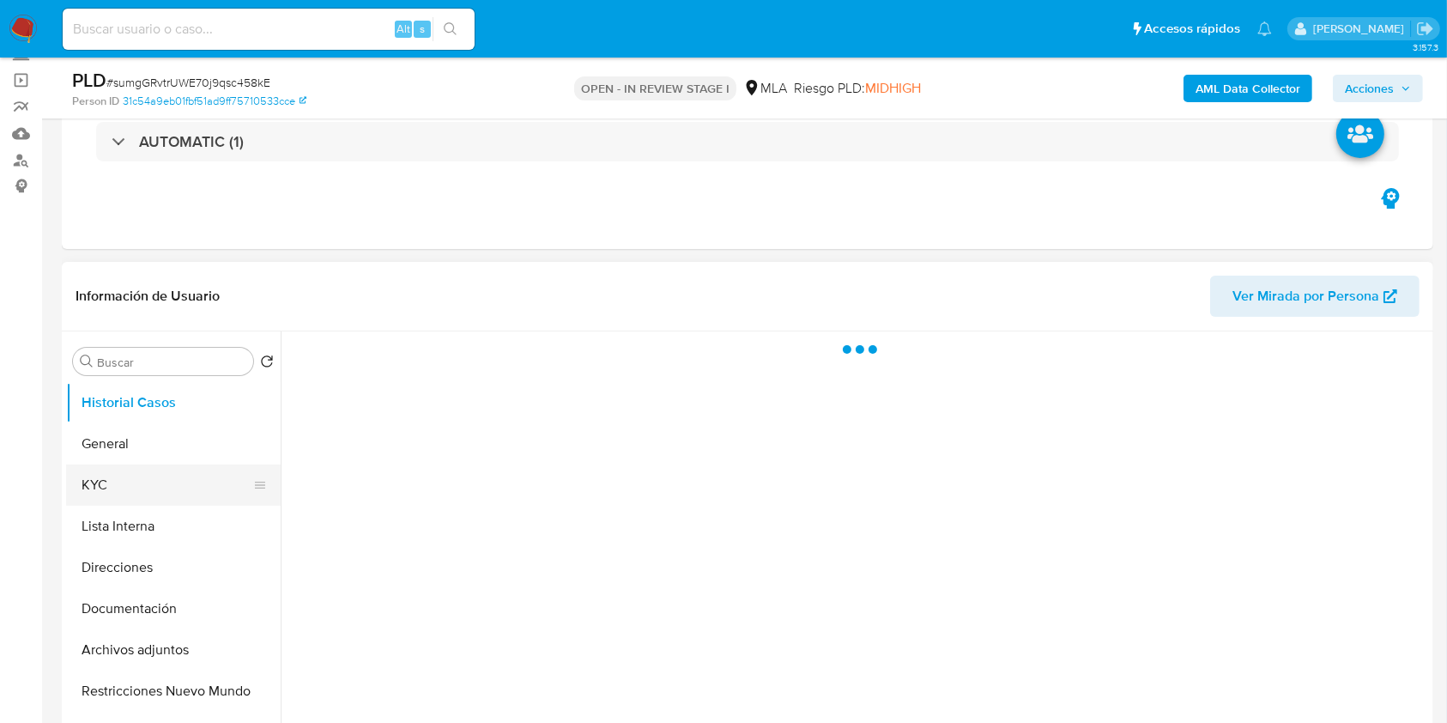
click at [138, 475] on button "KYC" at bounding box center [166, 484] width 201 height 41
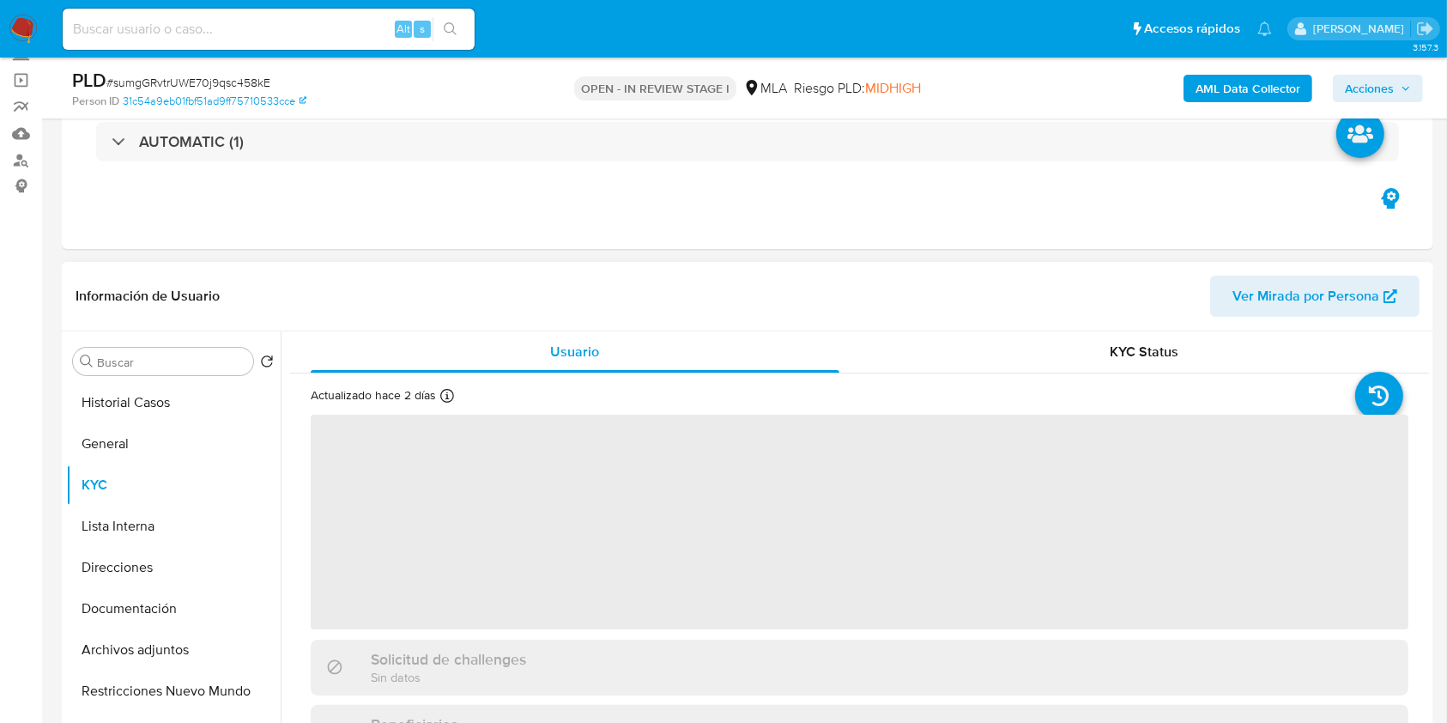
select select "10"
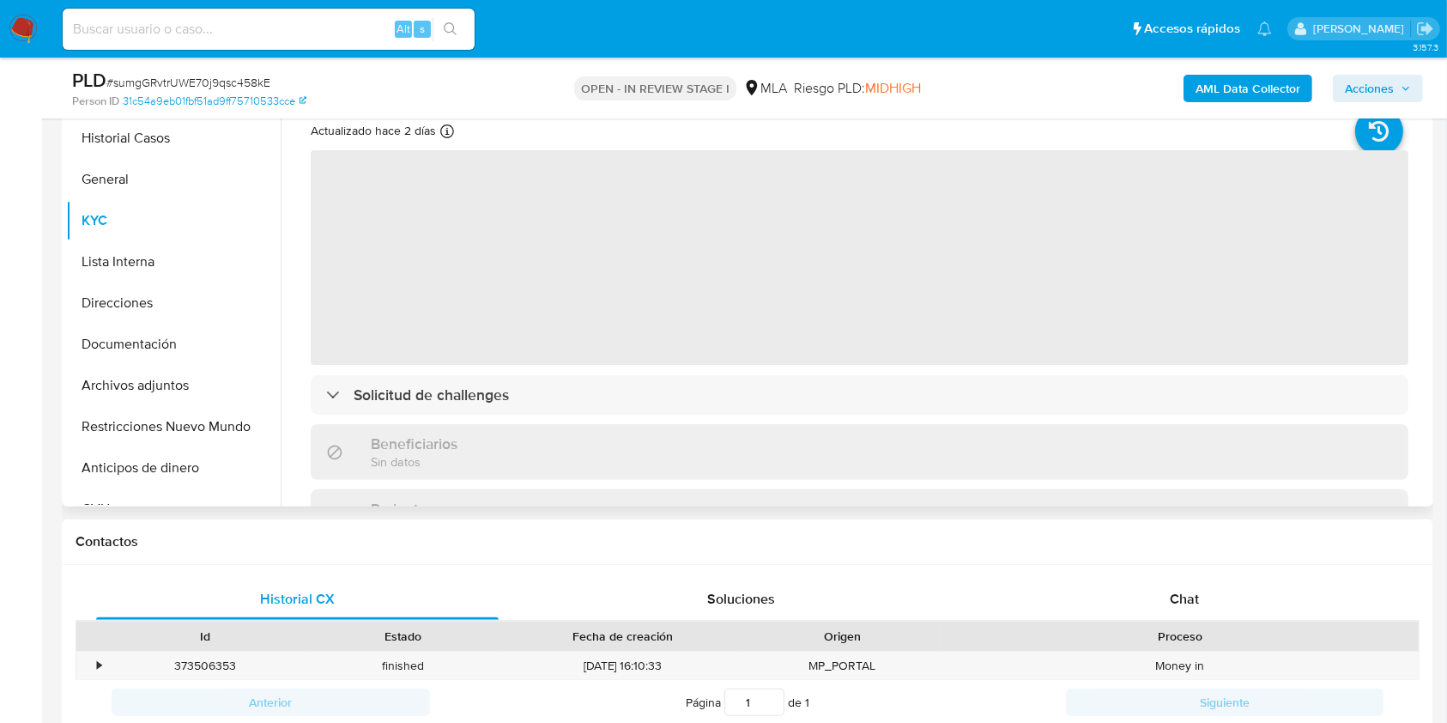
scroll to position [343, 0]
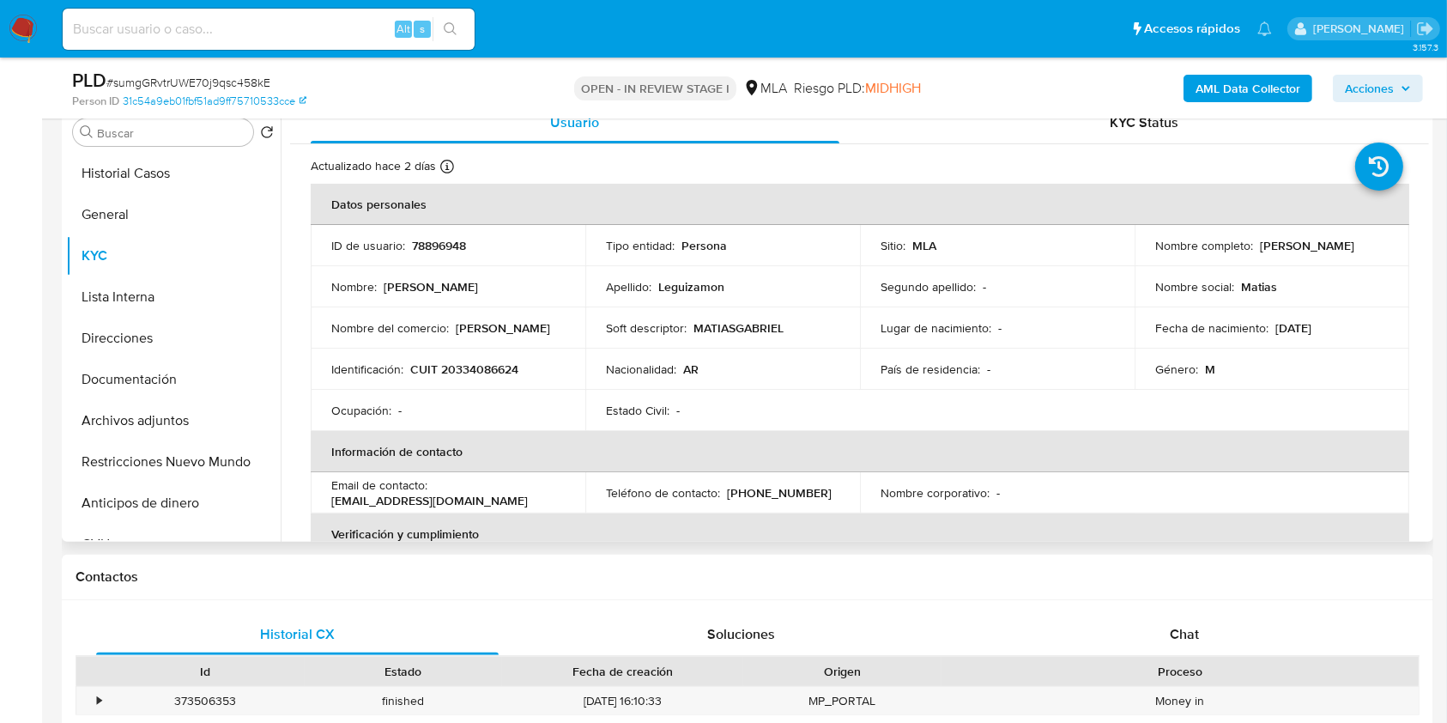
drag, startPoint x: 1160, startPoint y: 251, endPoint x: 1316, endPoint y: 257, distance: 155.4
click at [1316, 253] on div "Nombre completo : [PERSON_NAME]" at bounding box center [1271, 245] width 233 height 15
copy p "[PERSON_NAME]"
drag, startPoint x: 1171, startPoint y: 638, endPoint x: 1201, endPoint y: 585, distance: 60.8
click at [1171, 638] on span "Chat" at bounding box center [1184, 634] width 29 height 20
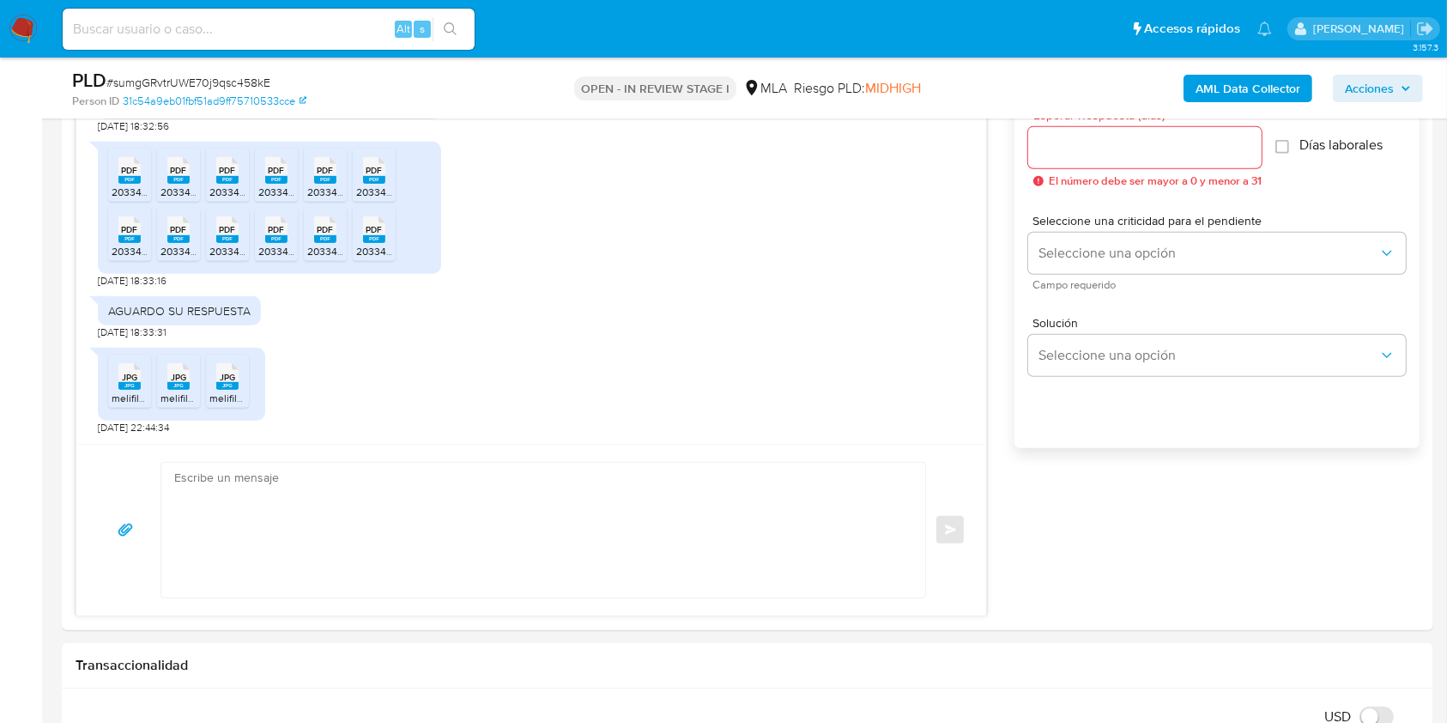
scroll to position [1002, 0]
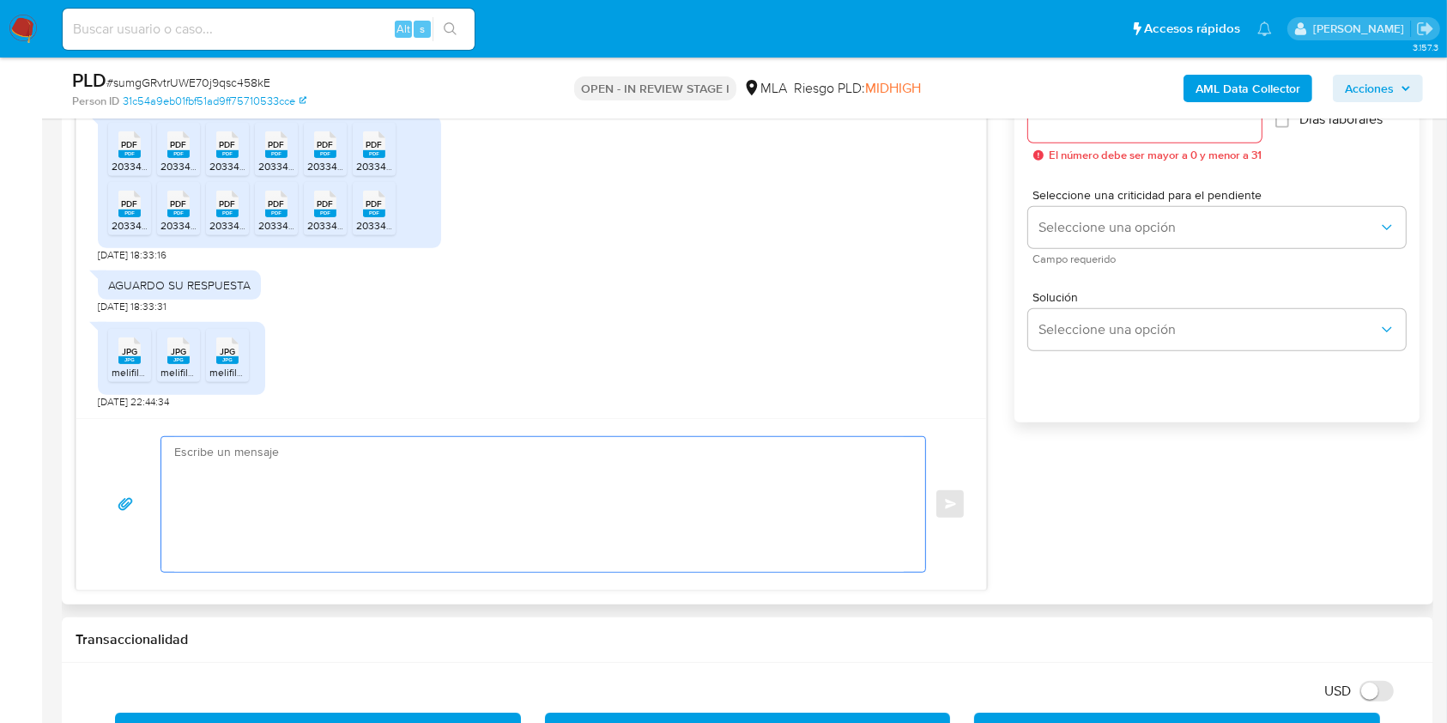
click at [466, 501] on textarea at bounding box center [538, 504] width 729 height 135
paste textarea "[PERSON_NAME], Muchas gracias por la respuesta. Te confirmamos la recepción de …"
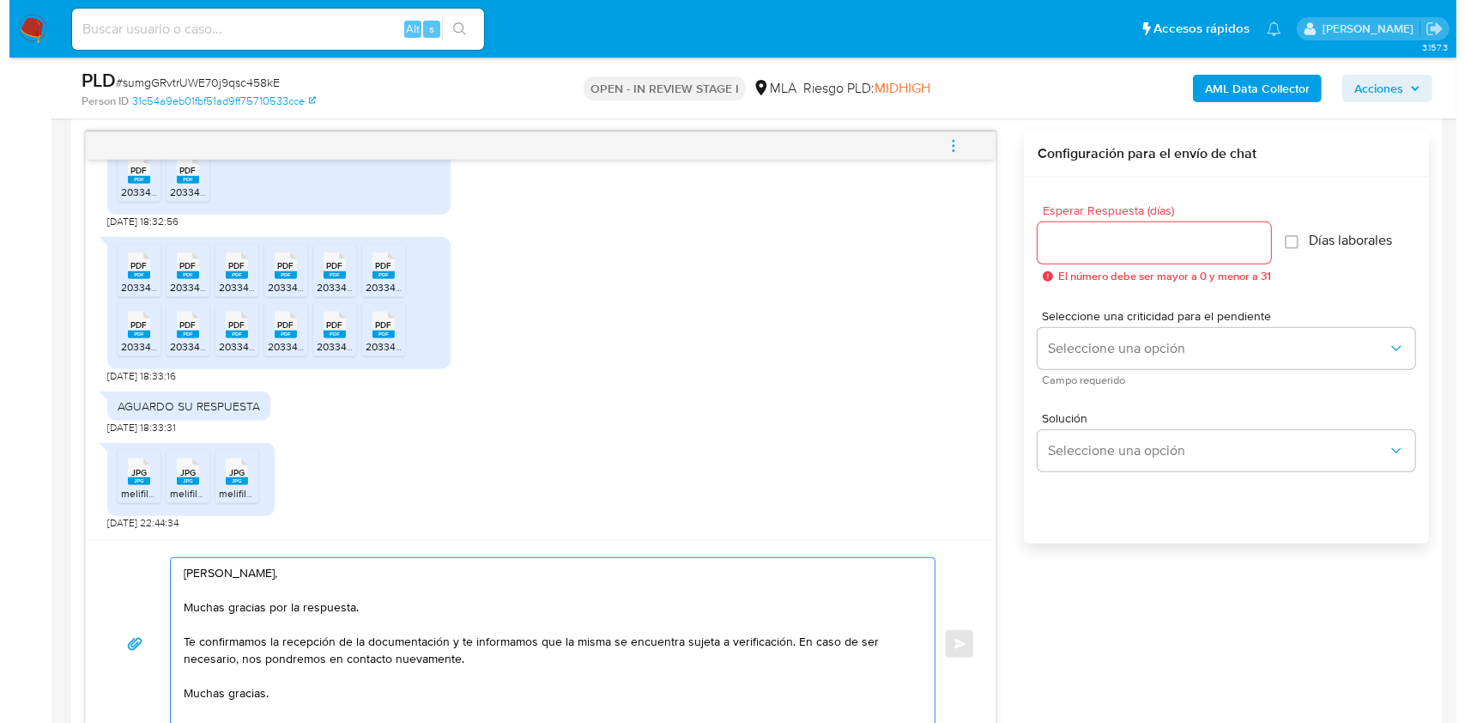
scroll to position [869, 0]
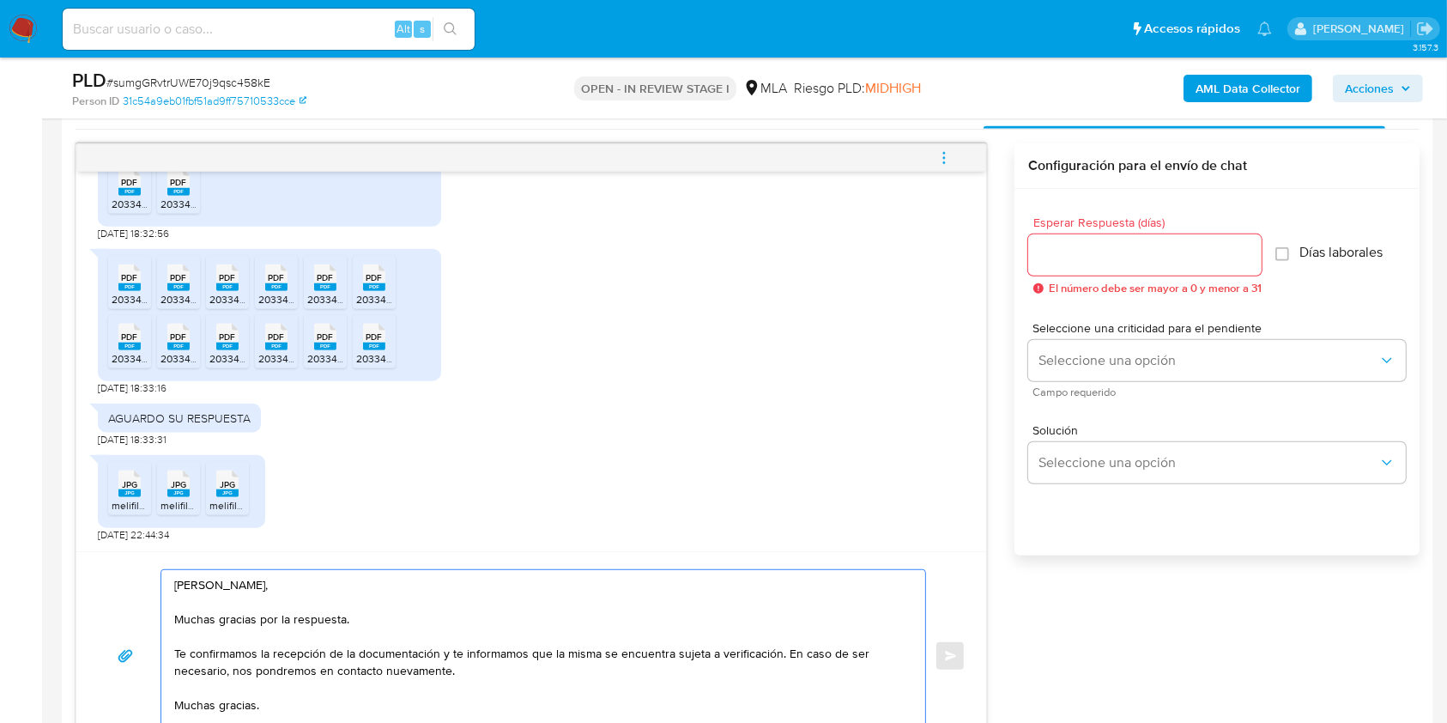
type textarea "[PERSON_NAME], Muchas gracias por la respuesta. Te confirmamos la recepción de …"
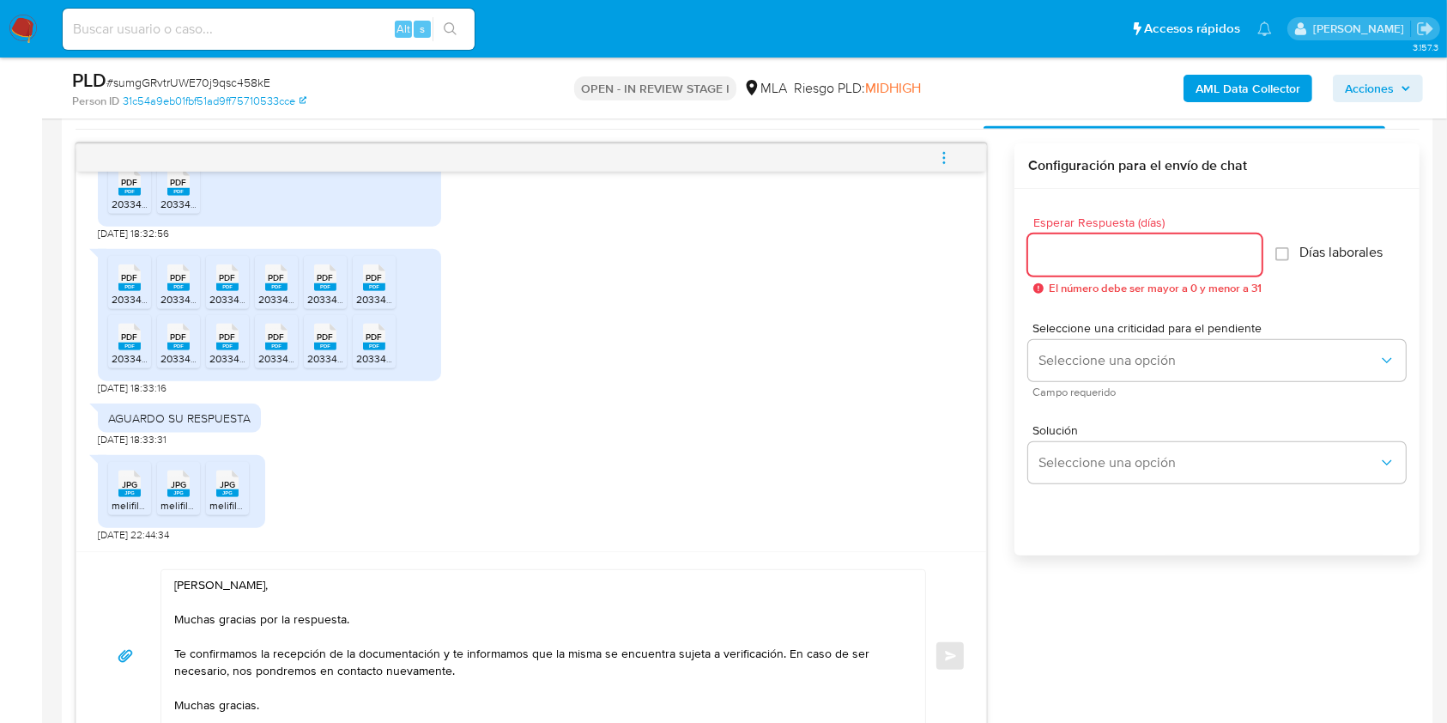
click at [1077, 246] on input "Esperar Respuesta (días)" at bounding box center [1144, 255] width 233 height 22
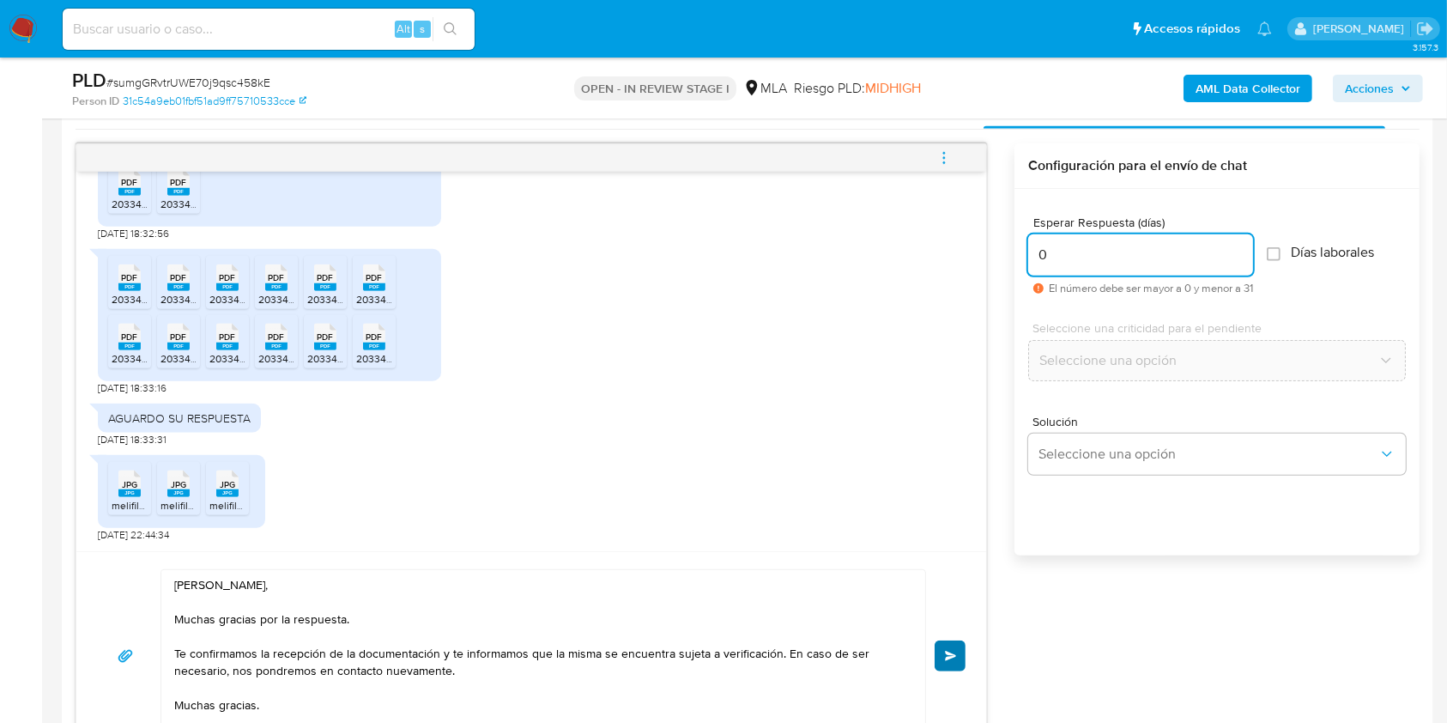
type input "0"
click at [947, 653] on span "Enviar" at bounding box center [951, 655] width 12 height 10
click at [958, 158] on button "menu-action" at bounding box center [944, 157] width 57 height 41
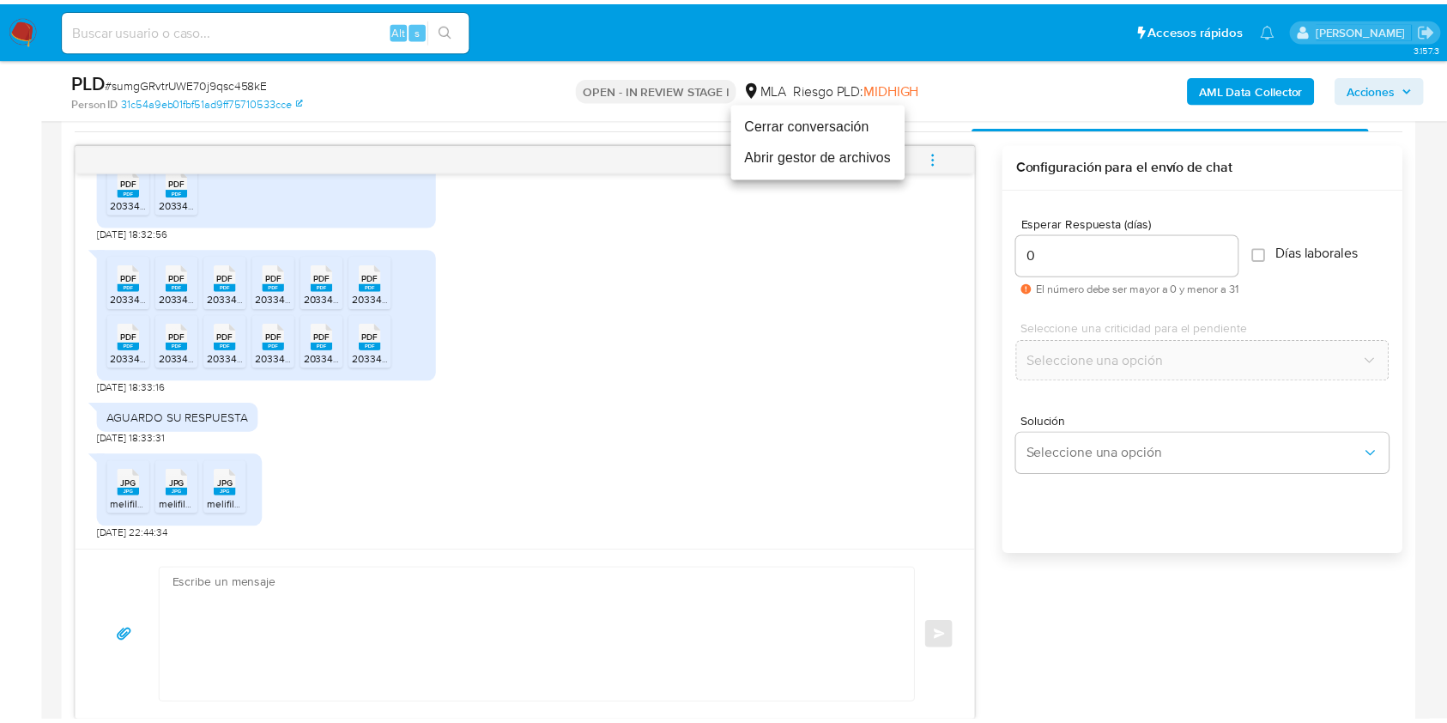
scroll to position [1942, 0]
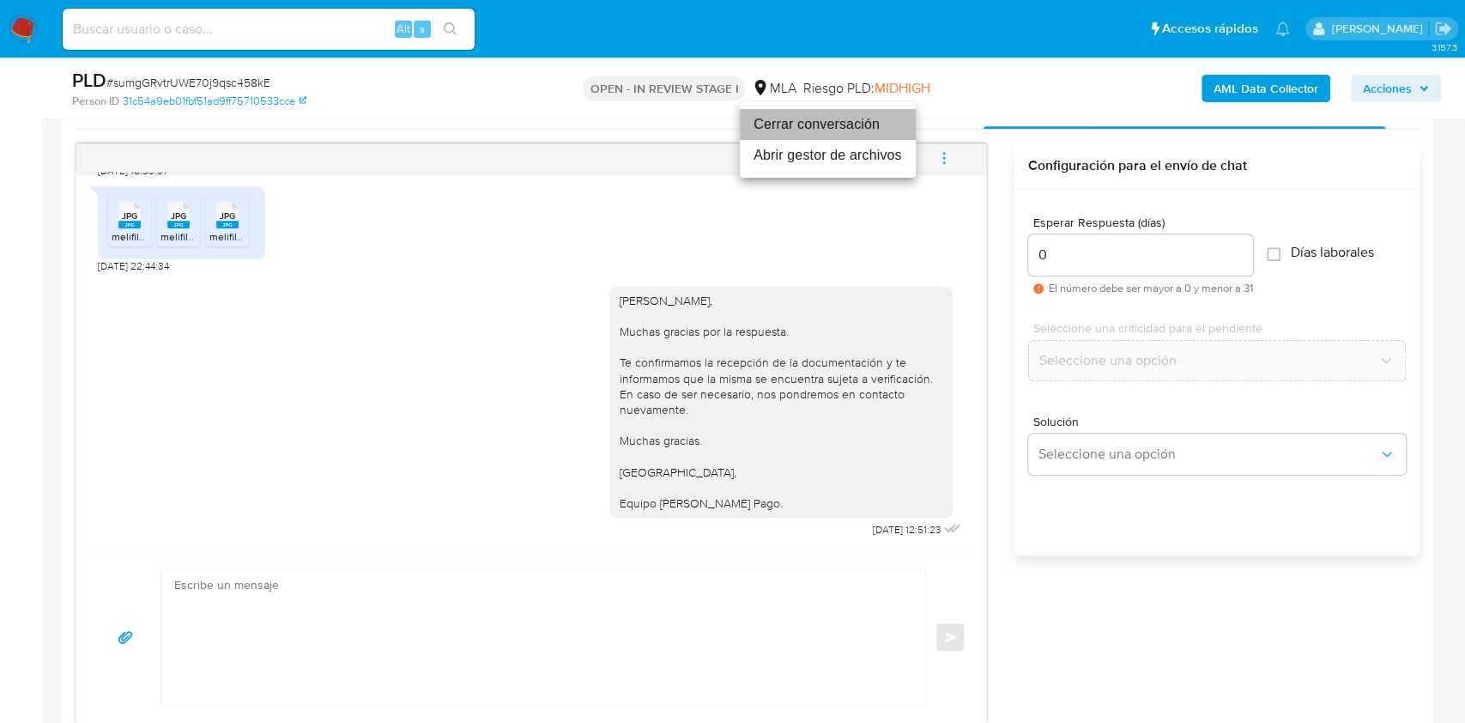
click at [868, 125] on li "Cerrar conversación" at bounding box center [828, 124] width 176 height 31
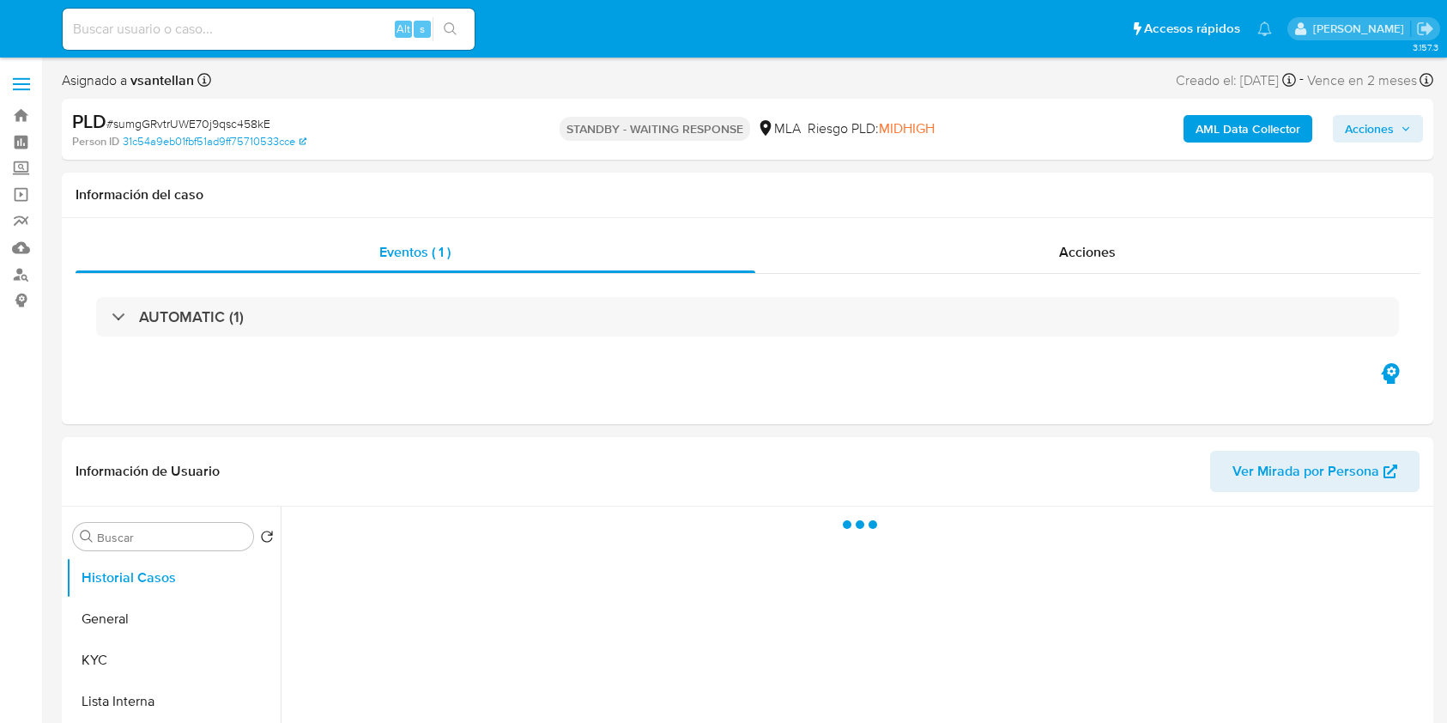
select select "10"
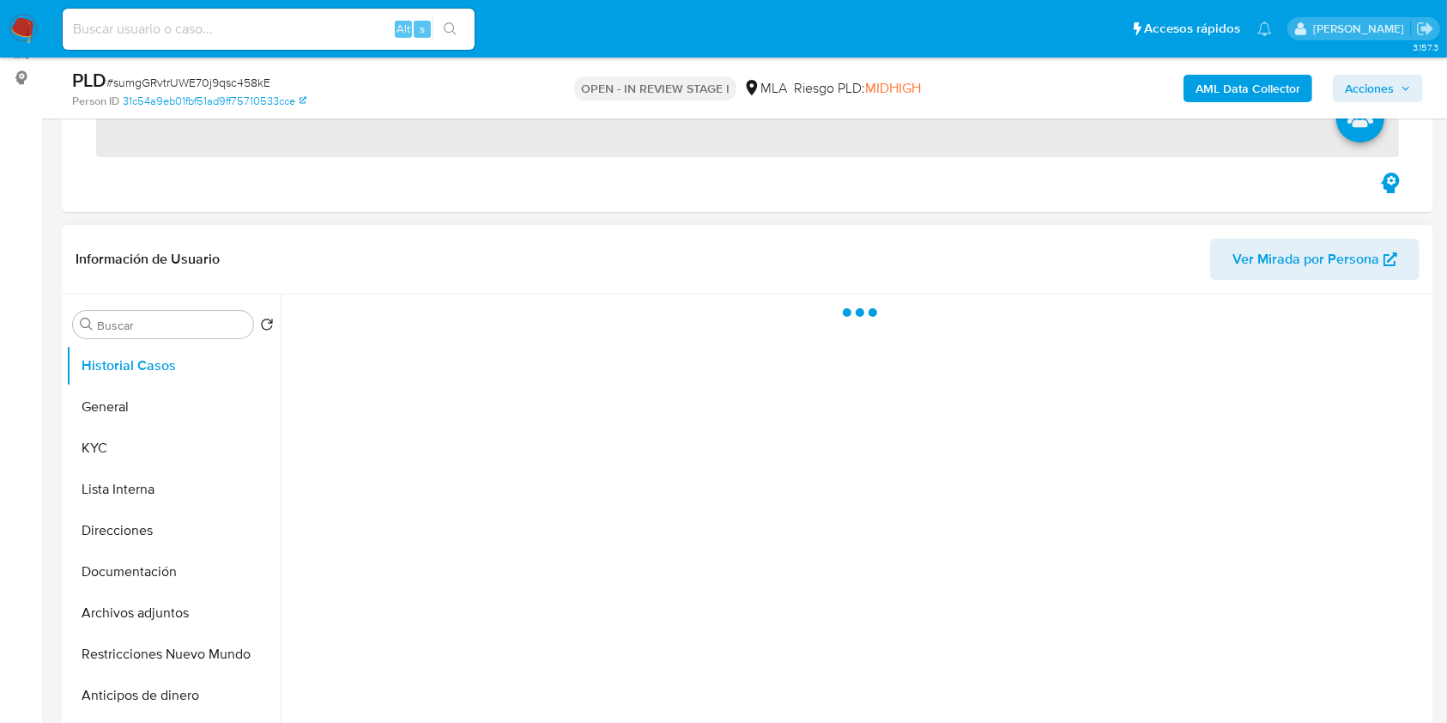
scroll to position [343, 0]
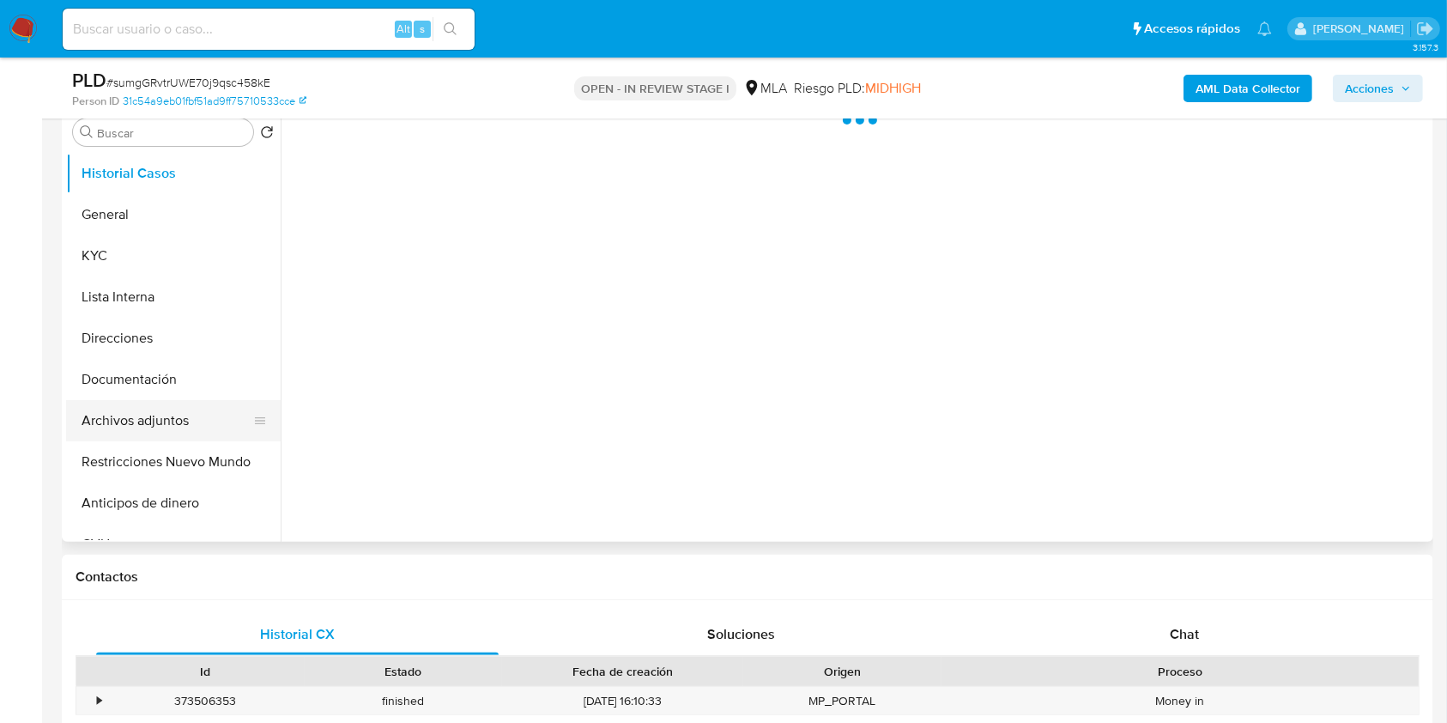
click at [129, 408] on button "Archivos adjuntos" at bounding box center [166, 420] width 201 height 41
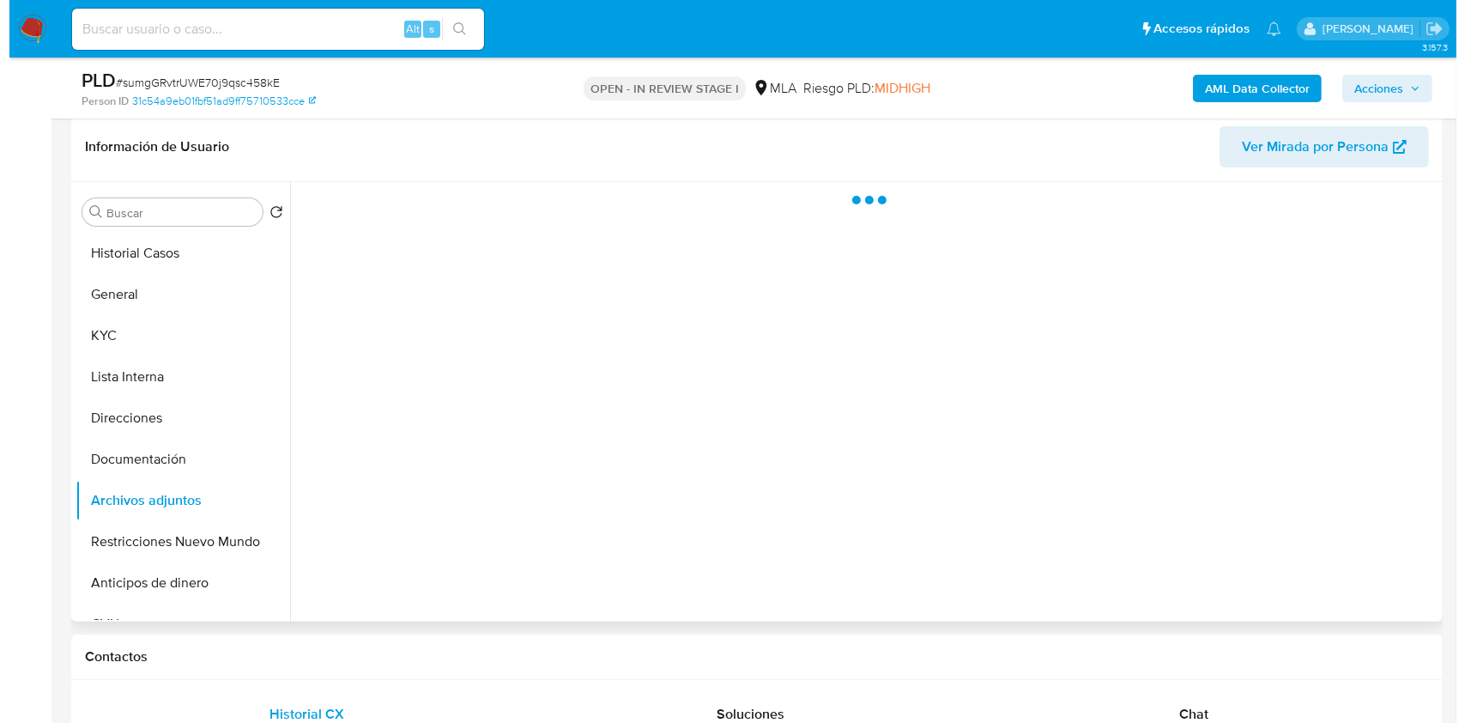
scroll to position [228, 0]
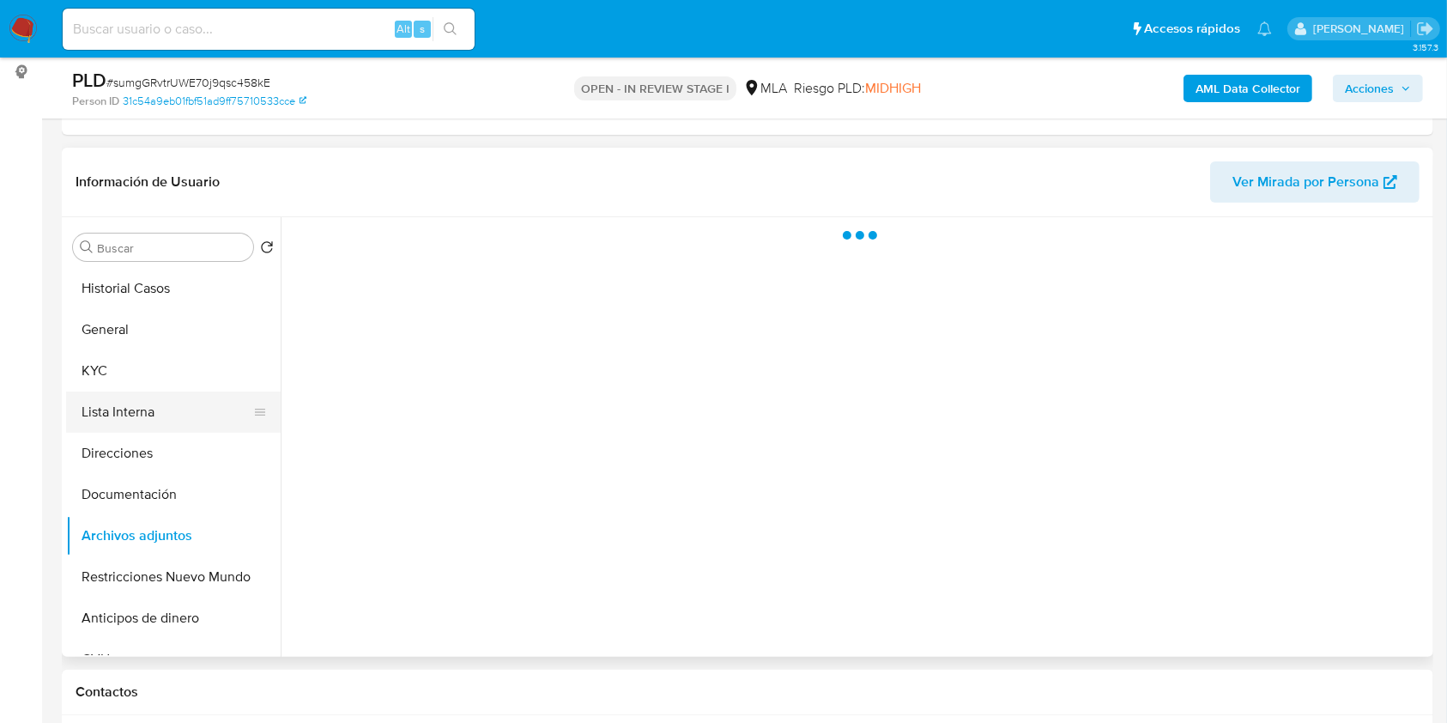
select select "10"
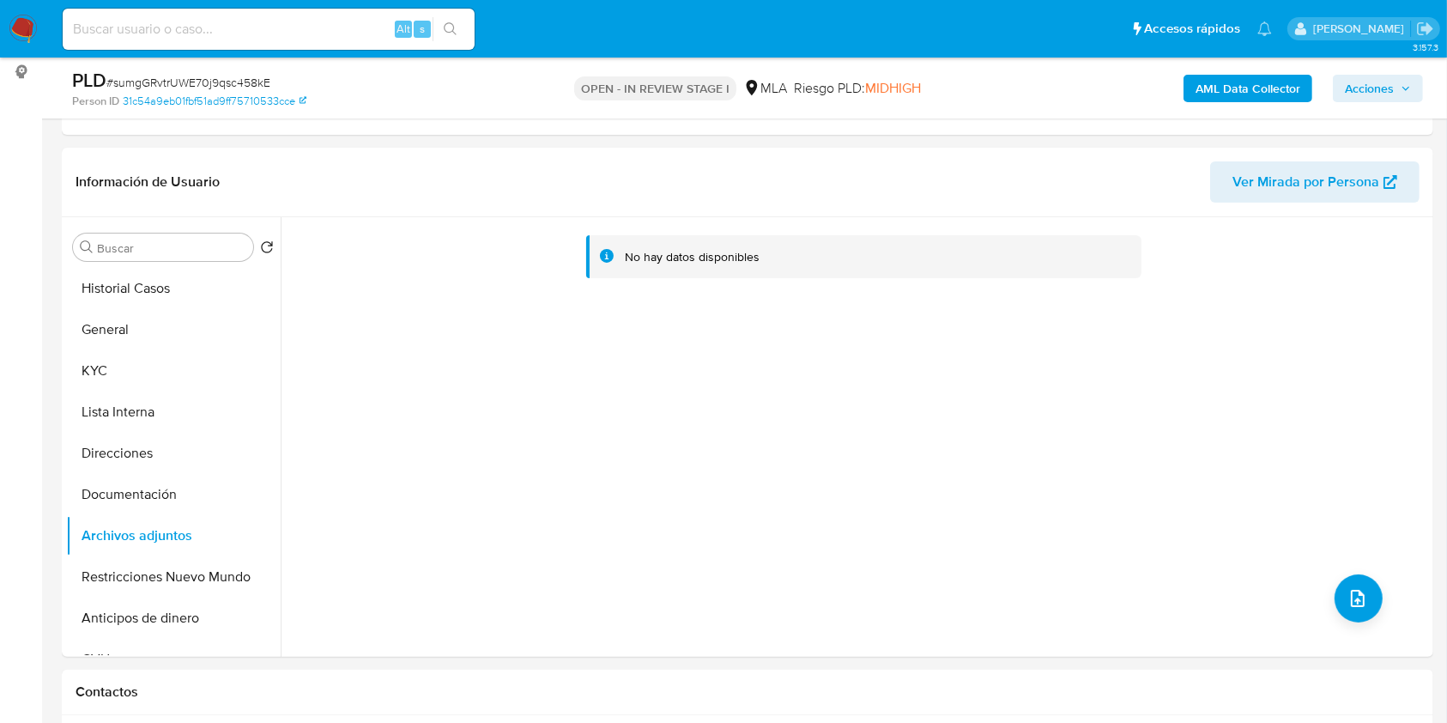
click at [1210, 75] on b "AML Data Collector" at bounding box center [1247, 88] width 105 height 27
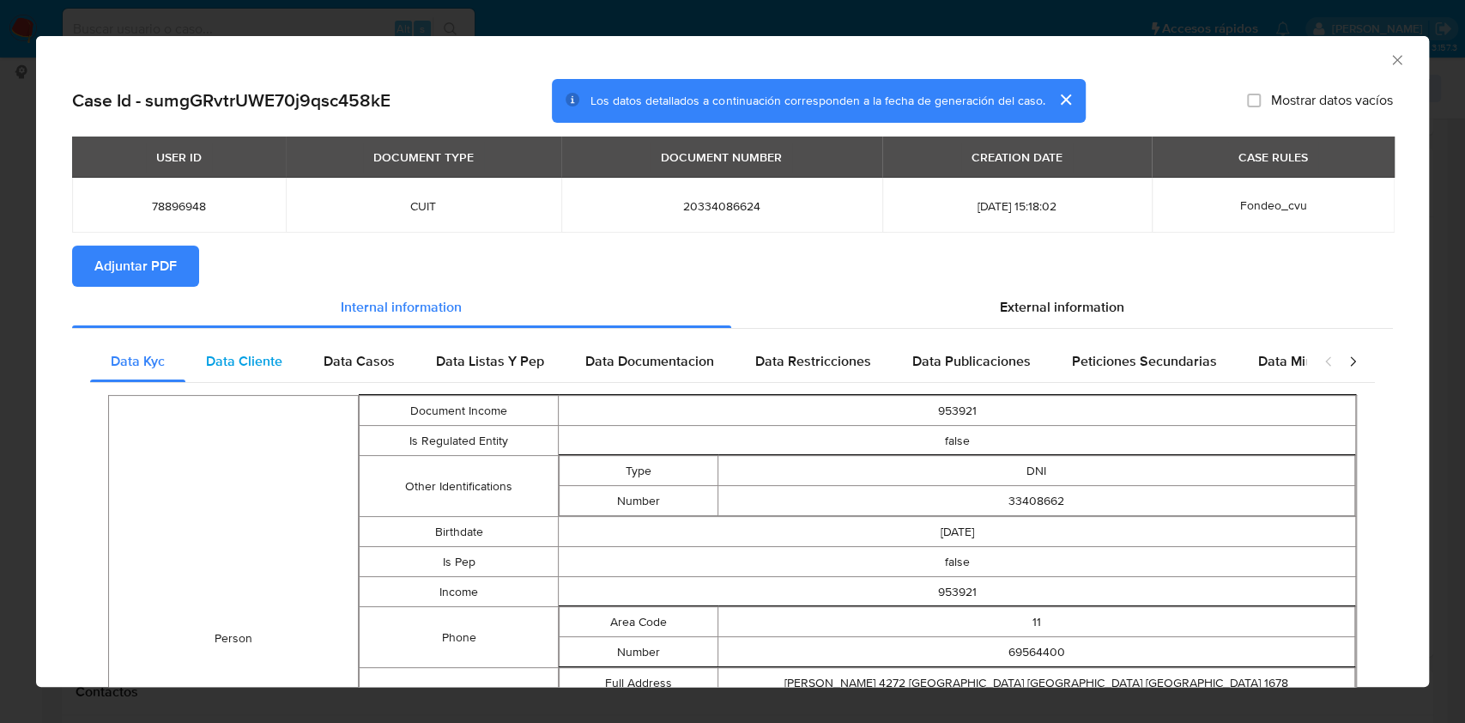
click at [247, 365] on span "Data Cliente" at bounding box center [244, 361] width 76 height 20
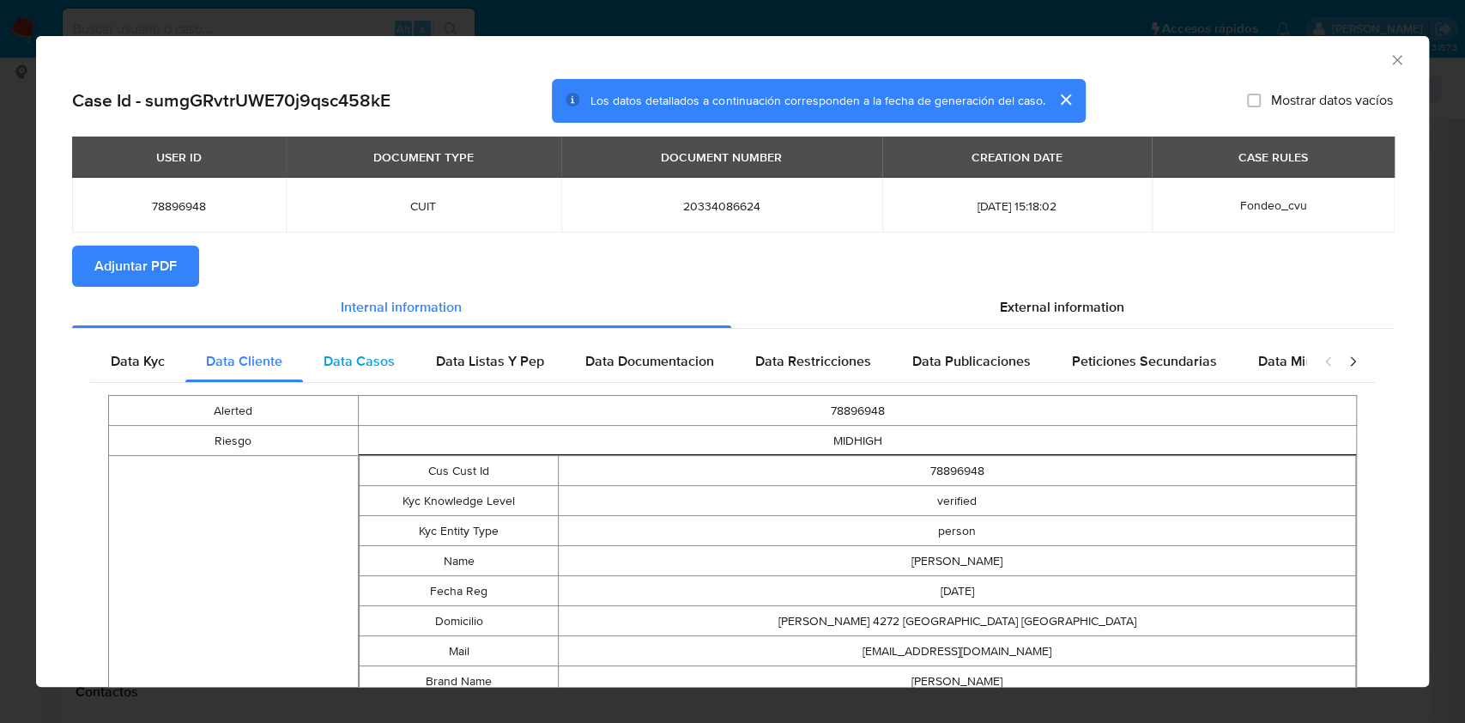
click at [392, 356] on span "Data Casos" at bounding box center [359, 361] width 71 height 20
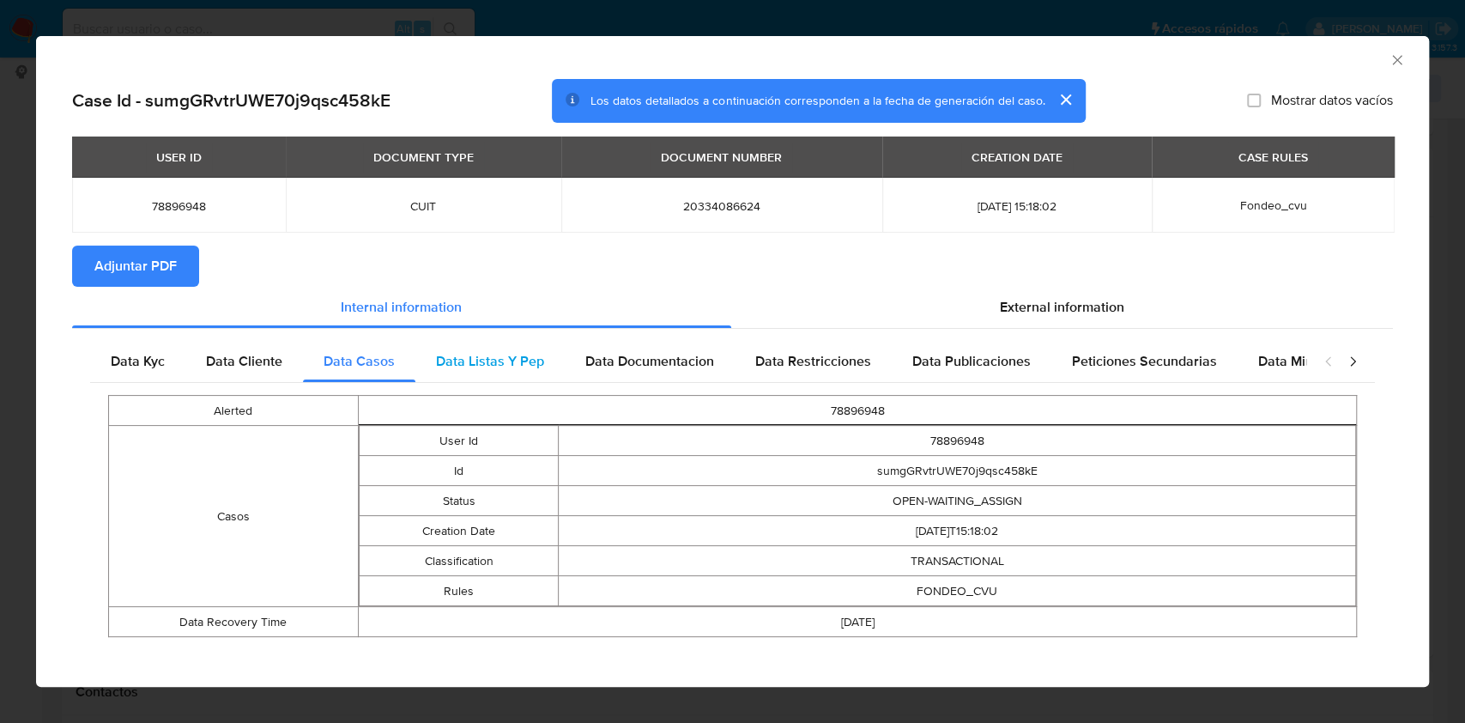
click at [477, 368] on span "Data Listas Y Pep" at bounding box center [490, 361] width 108 height 20
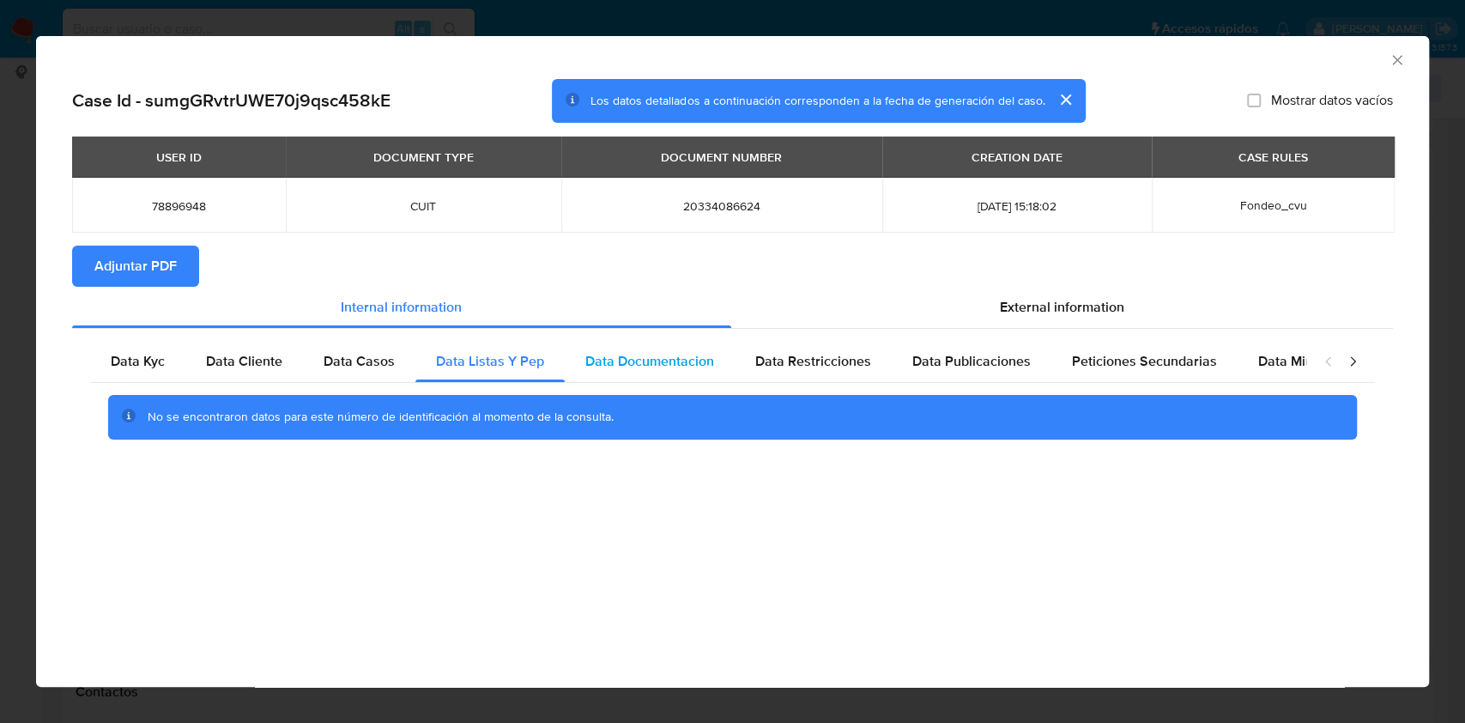
click at [590, 375] on div "Data Documentacion" at bounding box center [650, 361] width 170 height 41
click at [780, 385] on div "No se encontraron datos para este número de identificación al momento de la con…" at bounding box center [732, 417] width 1285 height 69
click at [781, 366] on span "Data Restricciones" at bounding box center [813, 361] width 116 height 20
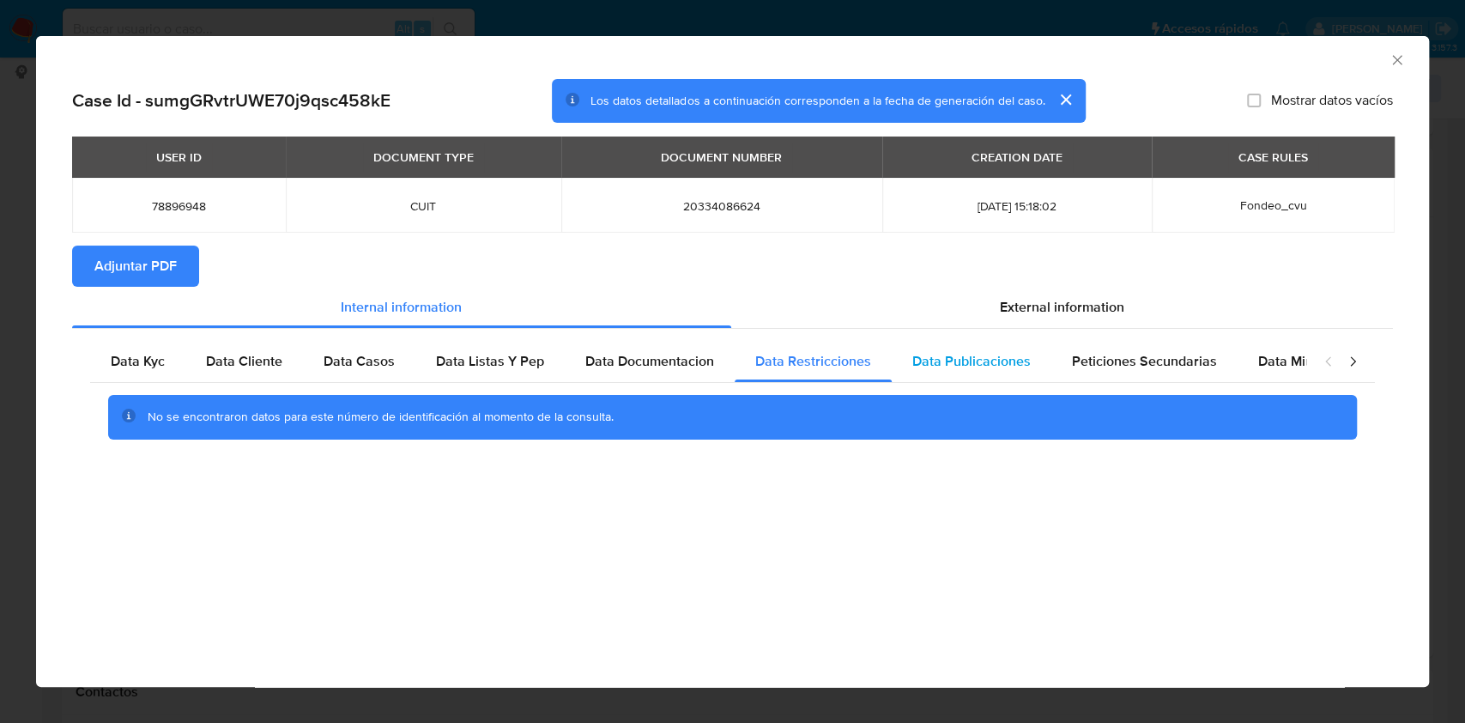
drag, startPoint x: 935, startPoint y: 384, endPoint x: 960, endPoint y: 369, distance: 29.6
click at [939, 381] on div "Data Kyc Data Cliente Data Casos Data Listas Y Pep Data Documentacion Data Rest…" at bounding box center [732, 396] width 1285 height 111
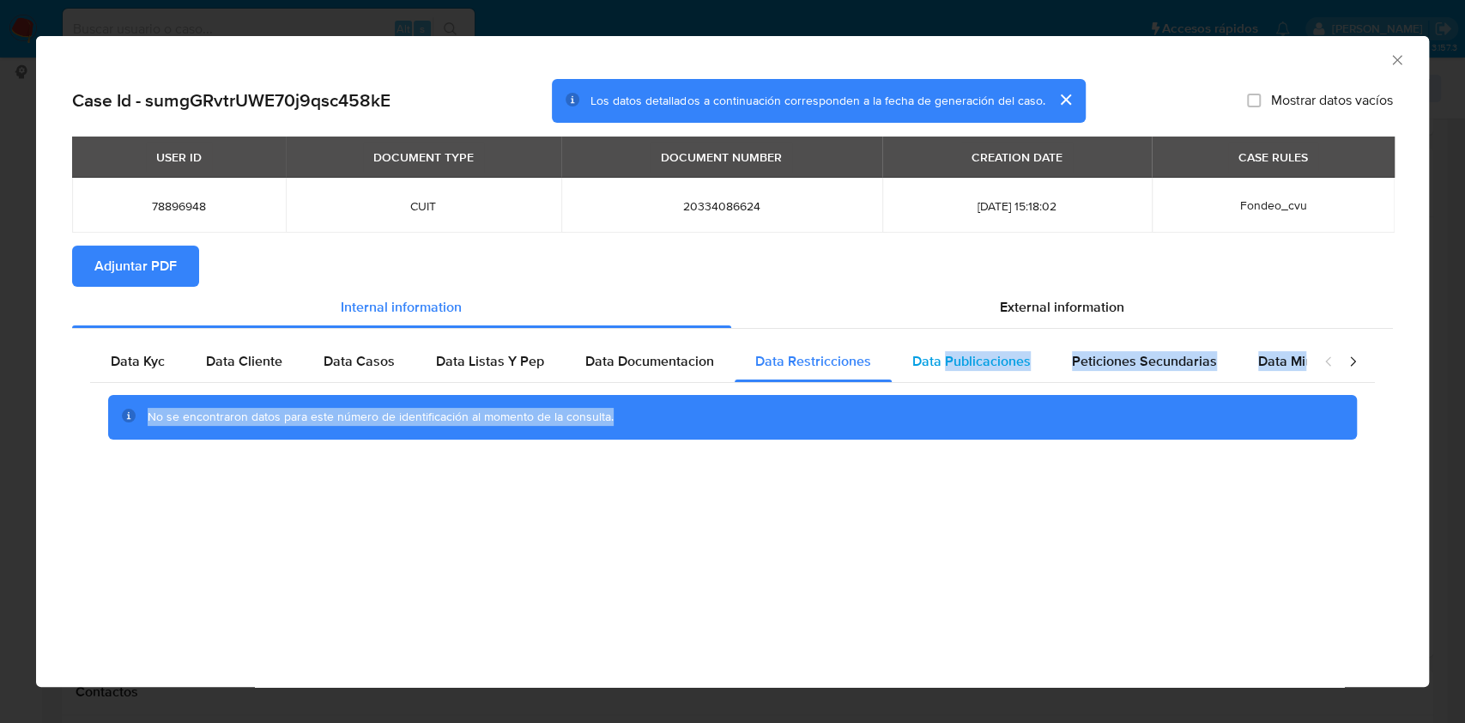
drag, startPoint x: 960, startPoint y: 369, endPoint x: 1110, endPoint y: 386, distance: 150.3
click at [961, 368] on span "Data Publicaciones" at bounding box center [971, 361] width 118 height 20
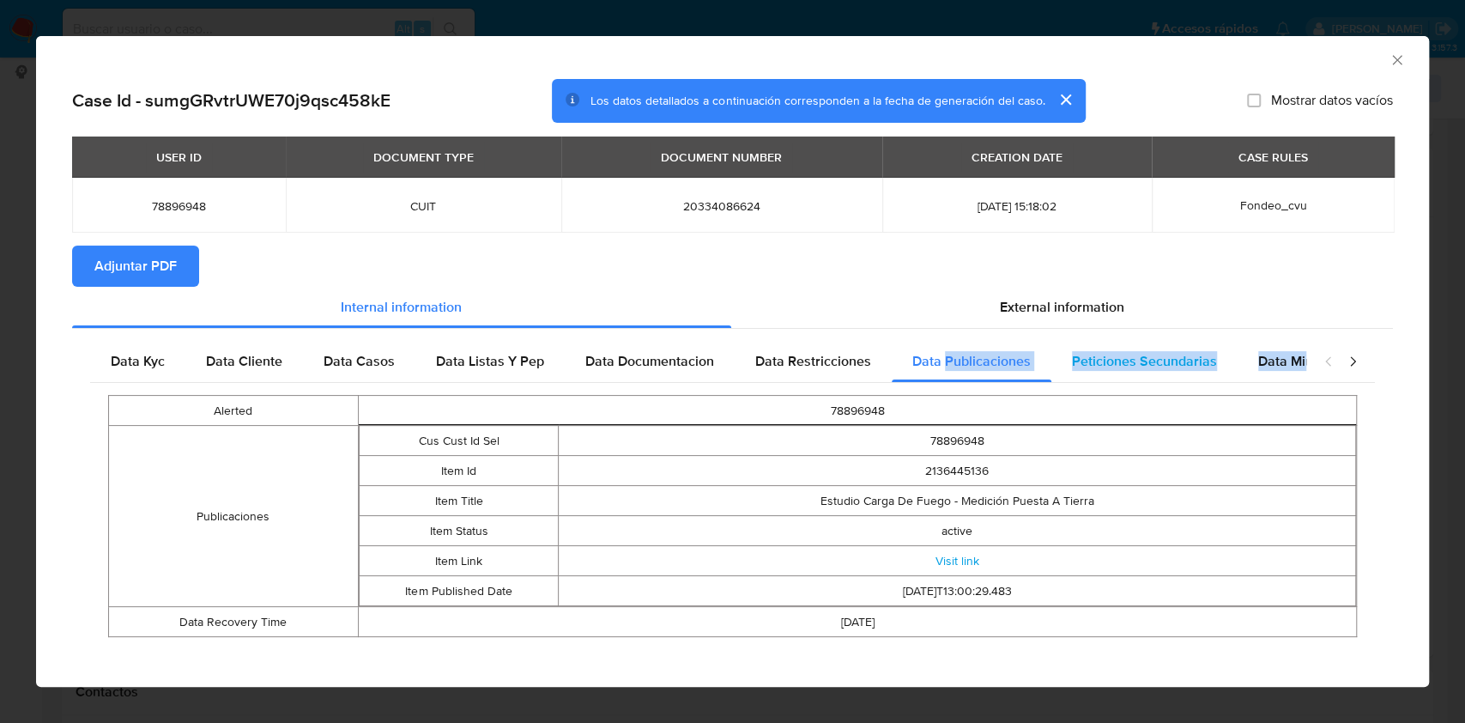
click at [1106, 367] on span "Peticiones Secundarias" at bounding box center [1144, 361] width 145 height 20
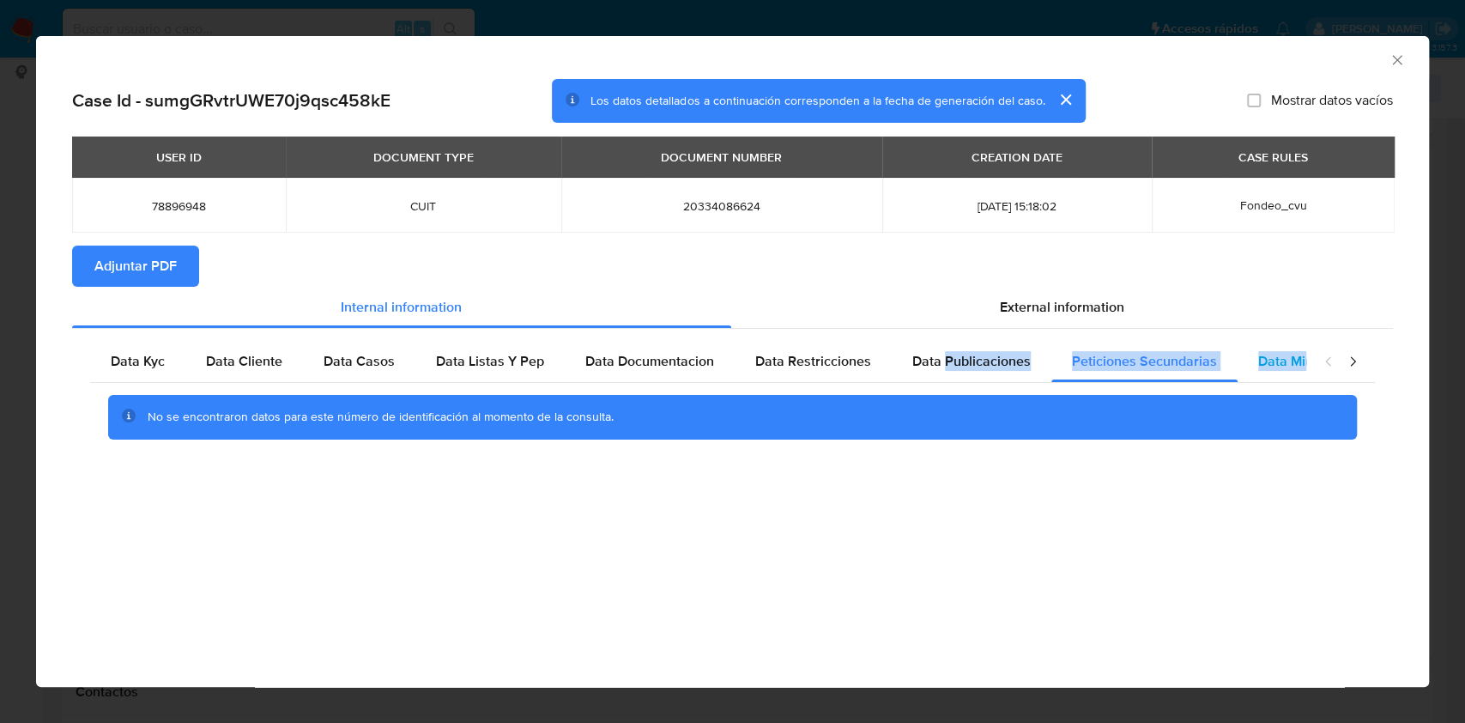
click at [1263, 346] on div "Data Minoridad" at bounding box center [1305, 361] width 136 height 41
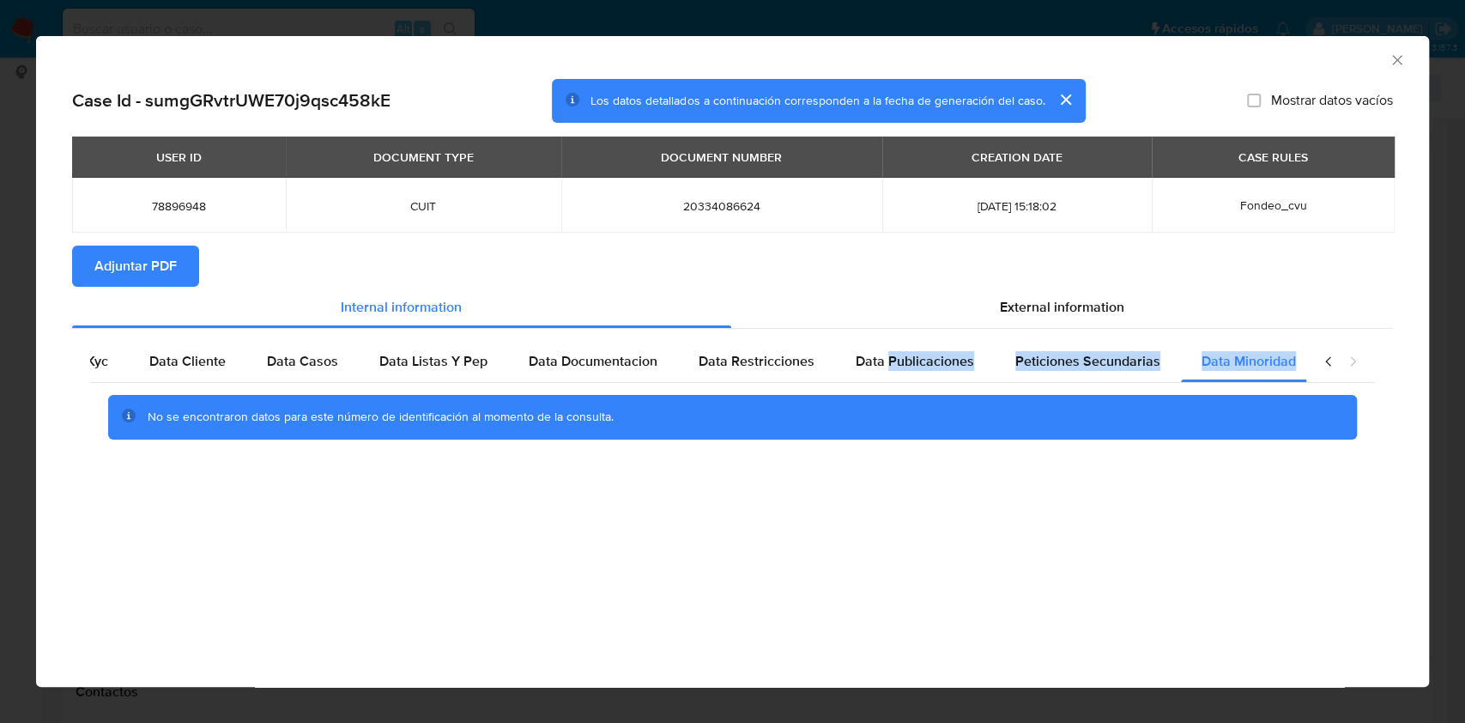
scroll to position [0, 57]
click at [1183, 463] on div "Case Id - sumgGRvtrUWE70j9qsc458kE Los datos detallados a continuación correspo…" at bounding box center [732, 289] width 1393 height 421
click at [1067, 243] on div "USER ID DOCUMENT TYPE DOCUMENT NUMBER CREATION DATE CASE RULES 78896948 CUIT 20…" at bounding box center [732, 190] width 1321 height 109
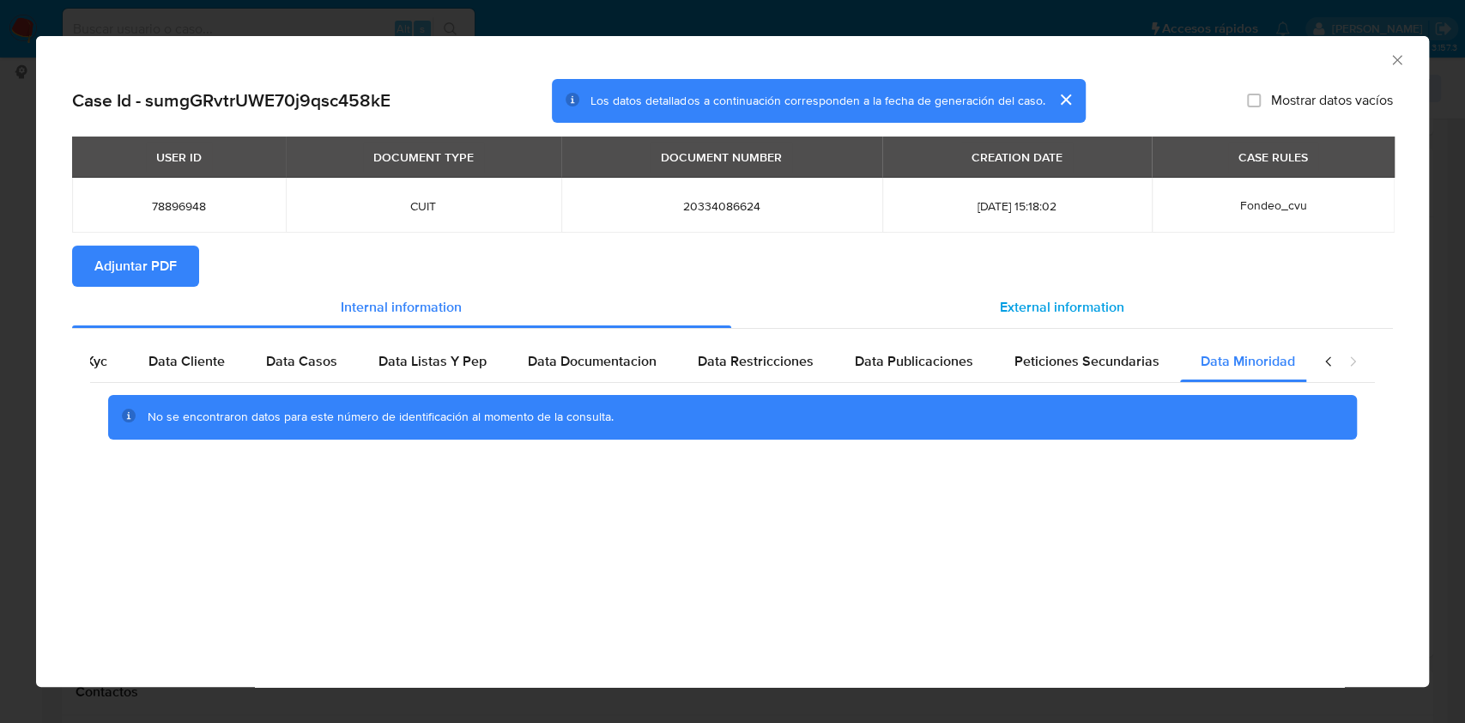
click at [1057, 282] on section "Adjuntar PDF" at bounding box center [732, 265] width 1321 height 41
click at [1068, 319] on div "External information" at bounding box center [1062, 307] width 662 height 41
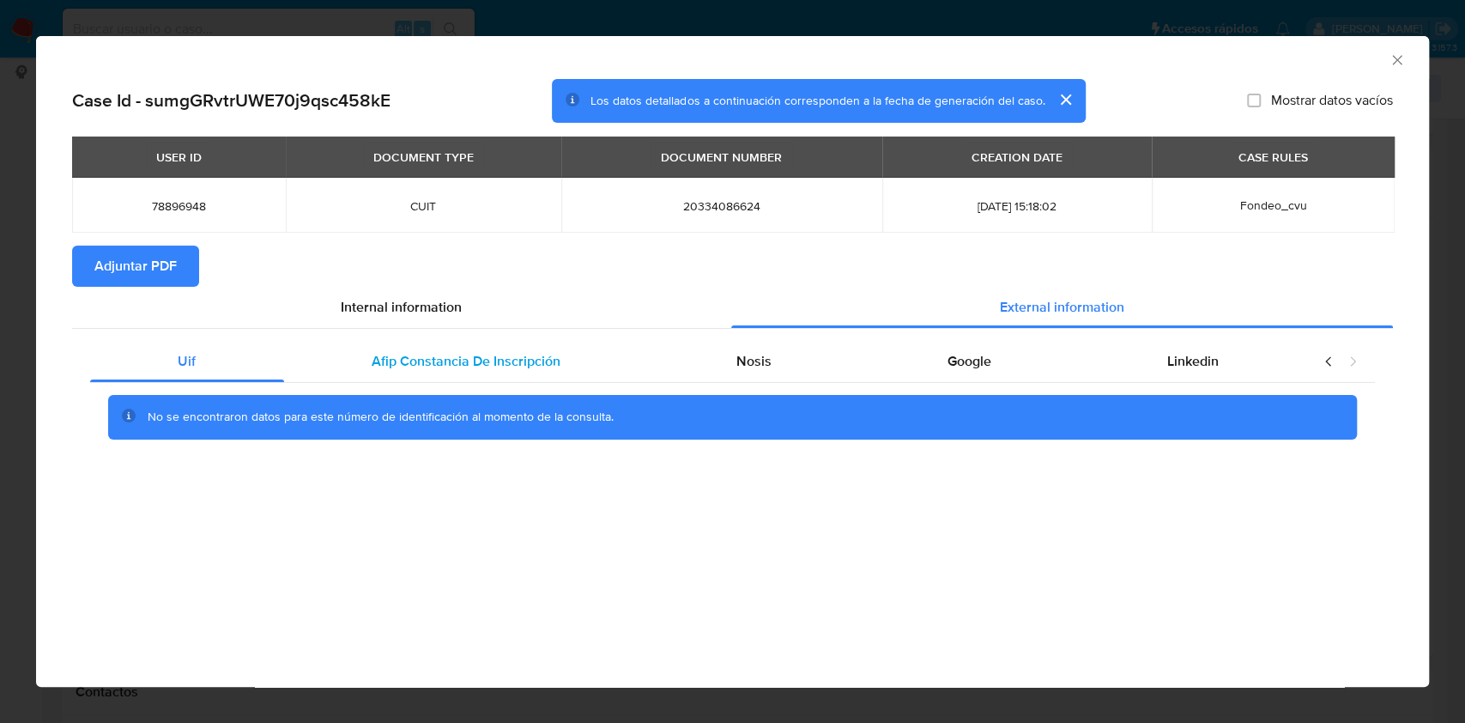
click at [532, 354] on span "Afip Constancia De Inscripción" at bounding box center [466, 361] width 189 height 20
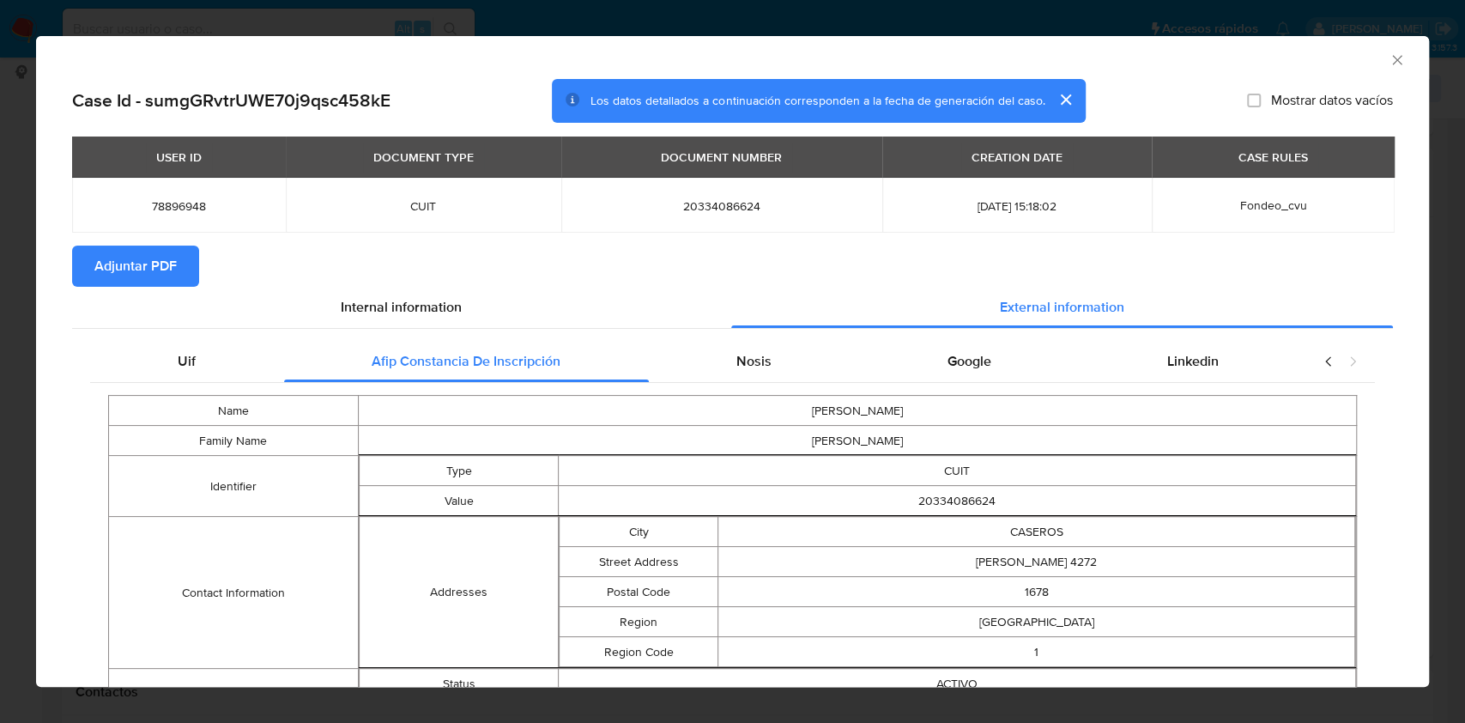
click at [806, 357] on div "Nosis" at bounding box center [754, 361] width 211 height 41
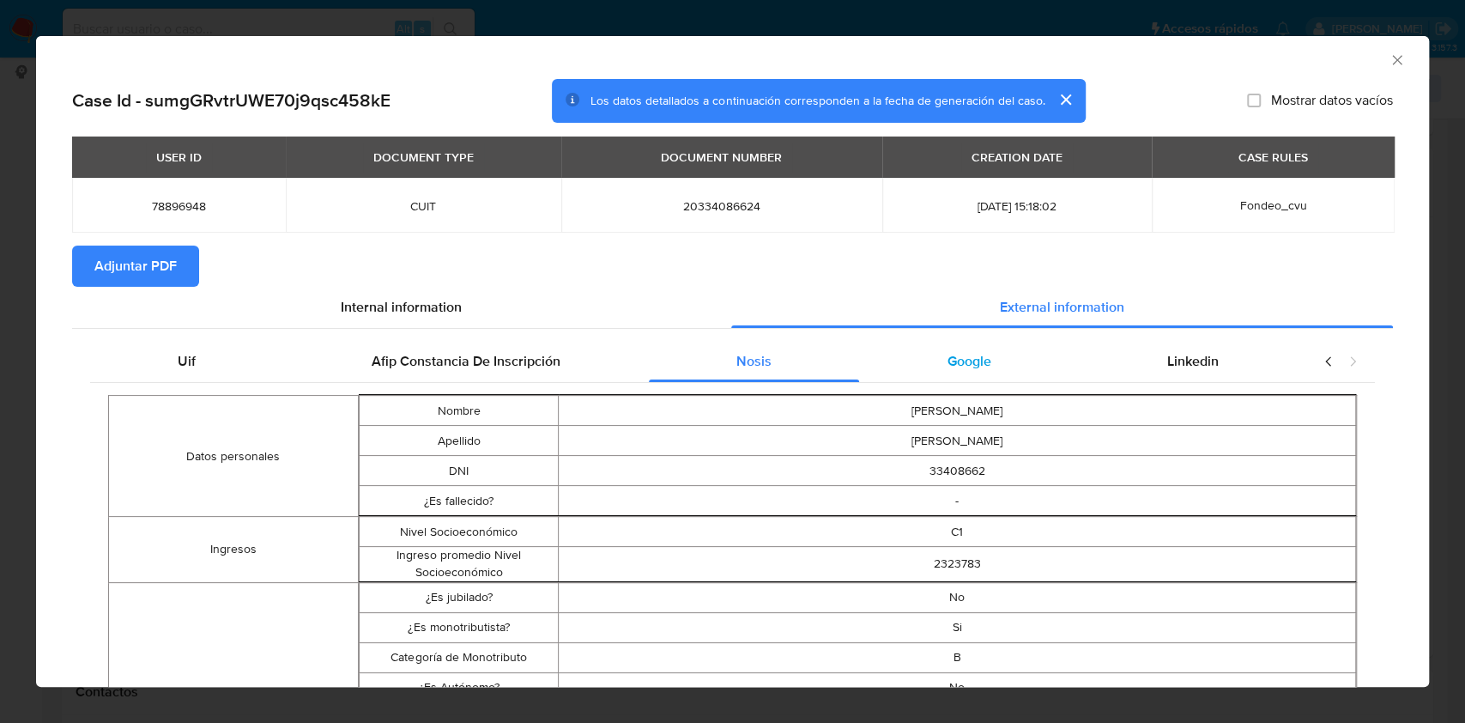
click at [901, 360] on div "Google" at bounding box center [969, 361] width 220 height 41
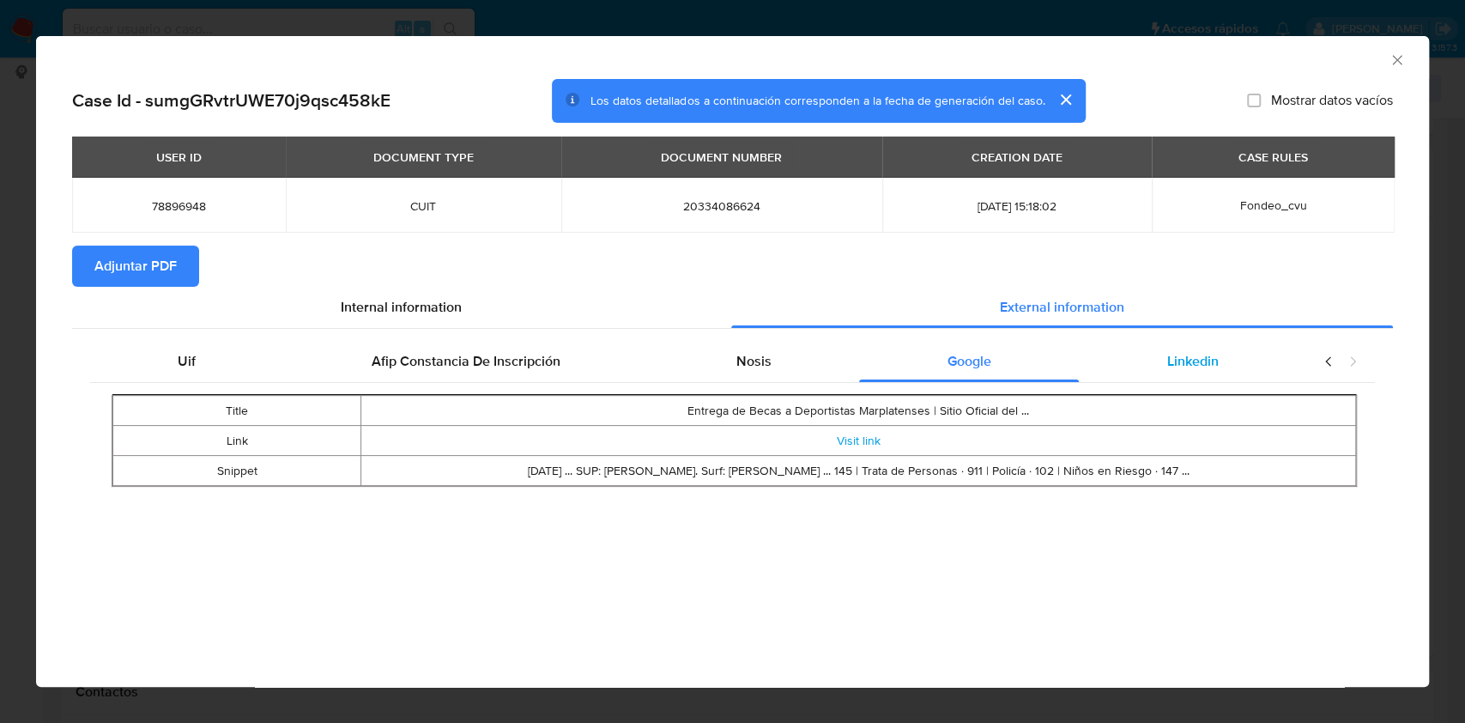
click at [1153, 351] on div "Linkedin" at bounding box center [1192, 361] width 227 height 41
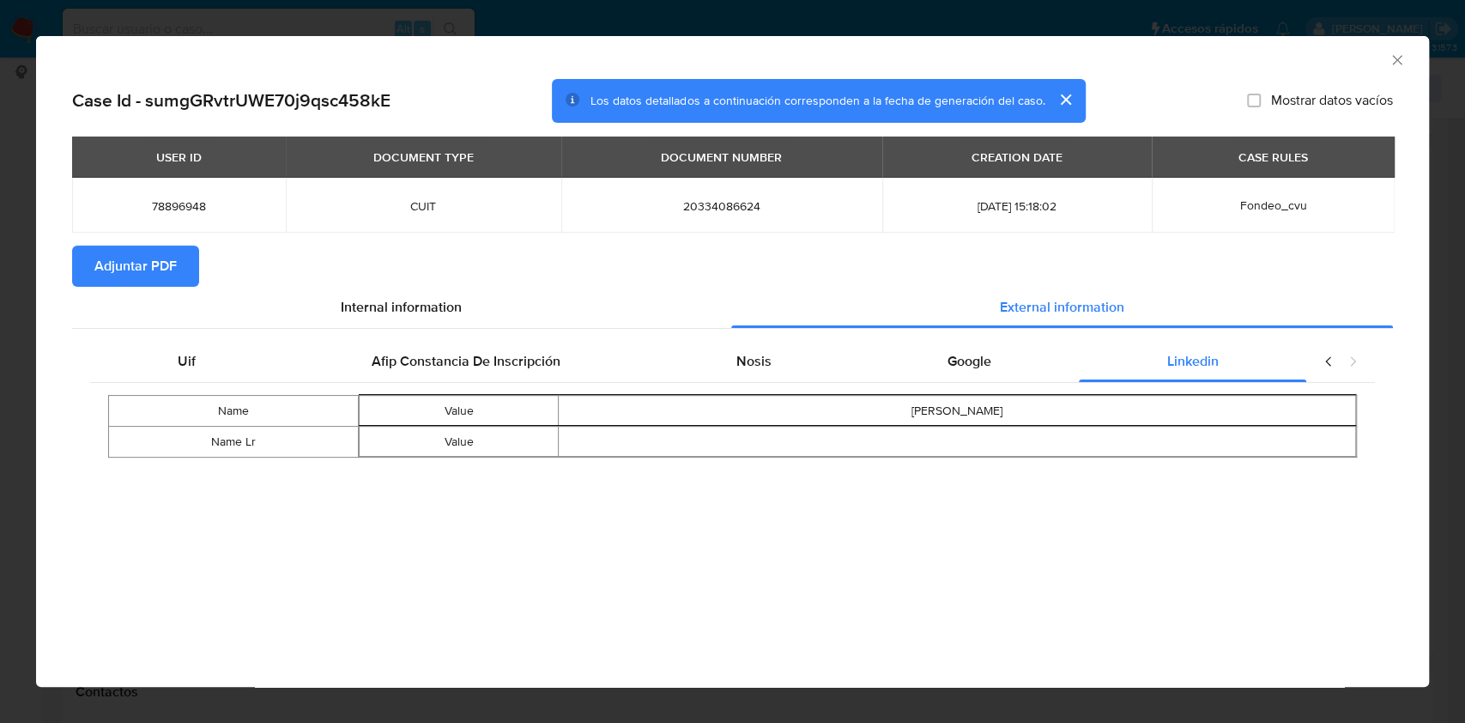
click at [112, 277] on span "Adjuntar PDF" at bounding box center [135, 266] width 82 height 38
click at [1394, 62] on icon "Cerrar ventana" at bounding box center [1396, 59] width 9 height 9
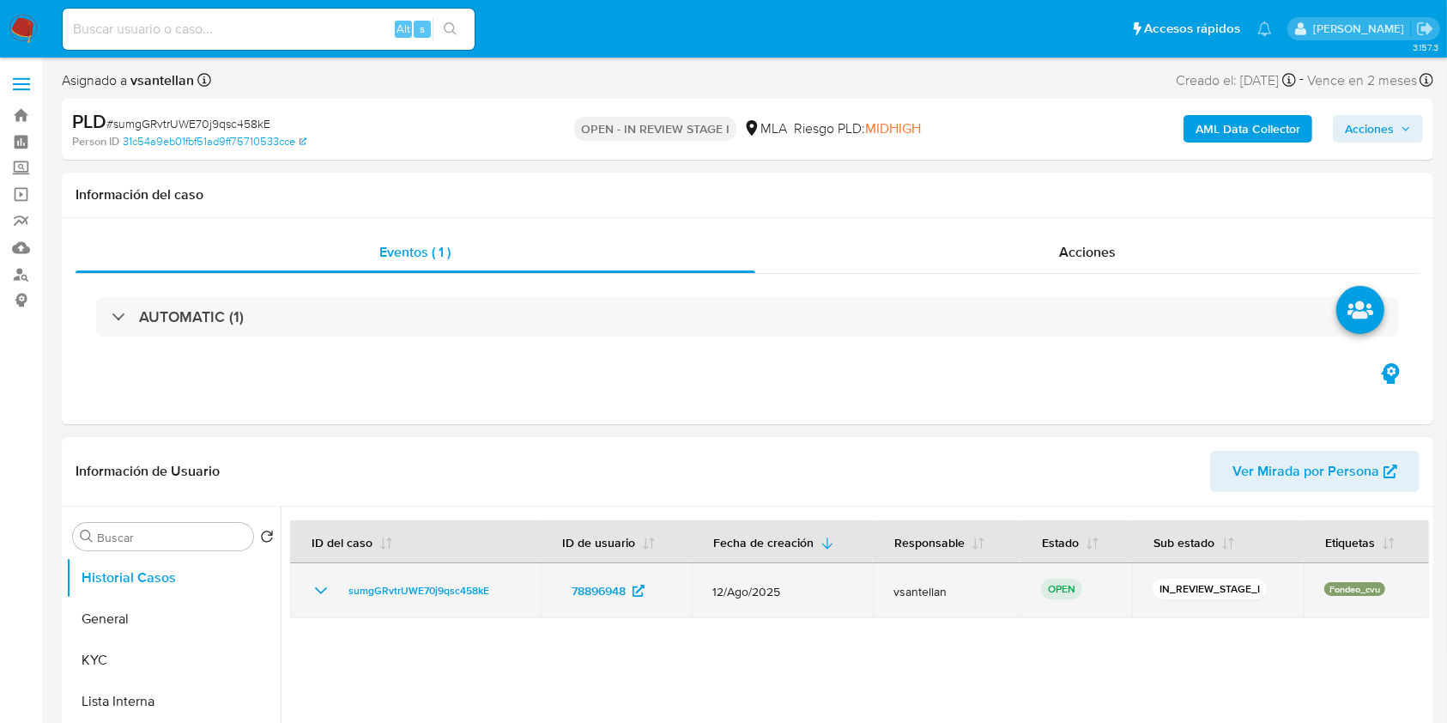
select select "10"
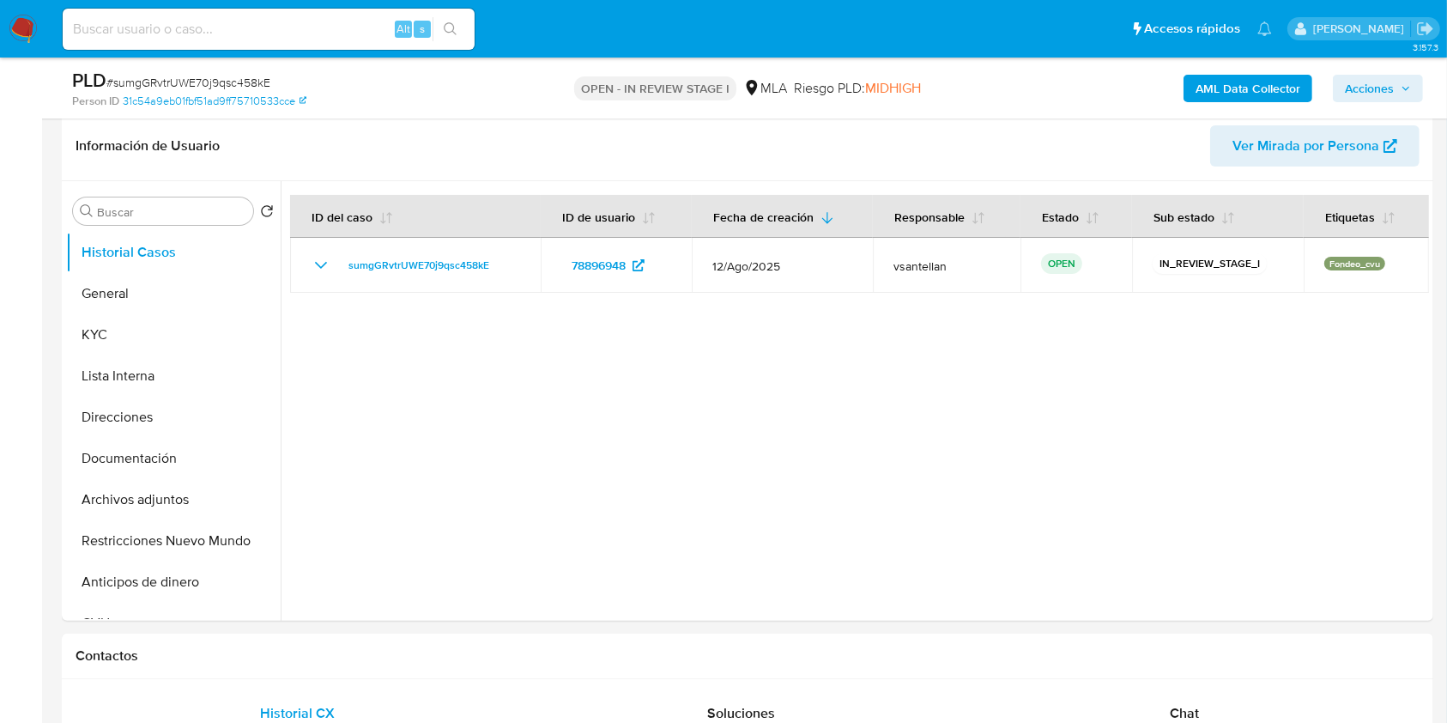
scroll to position [801, 0]
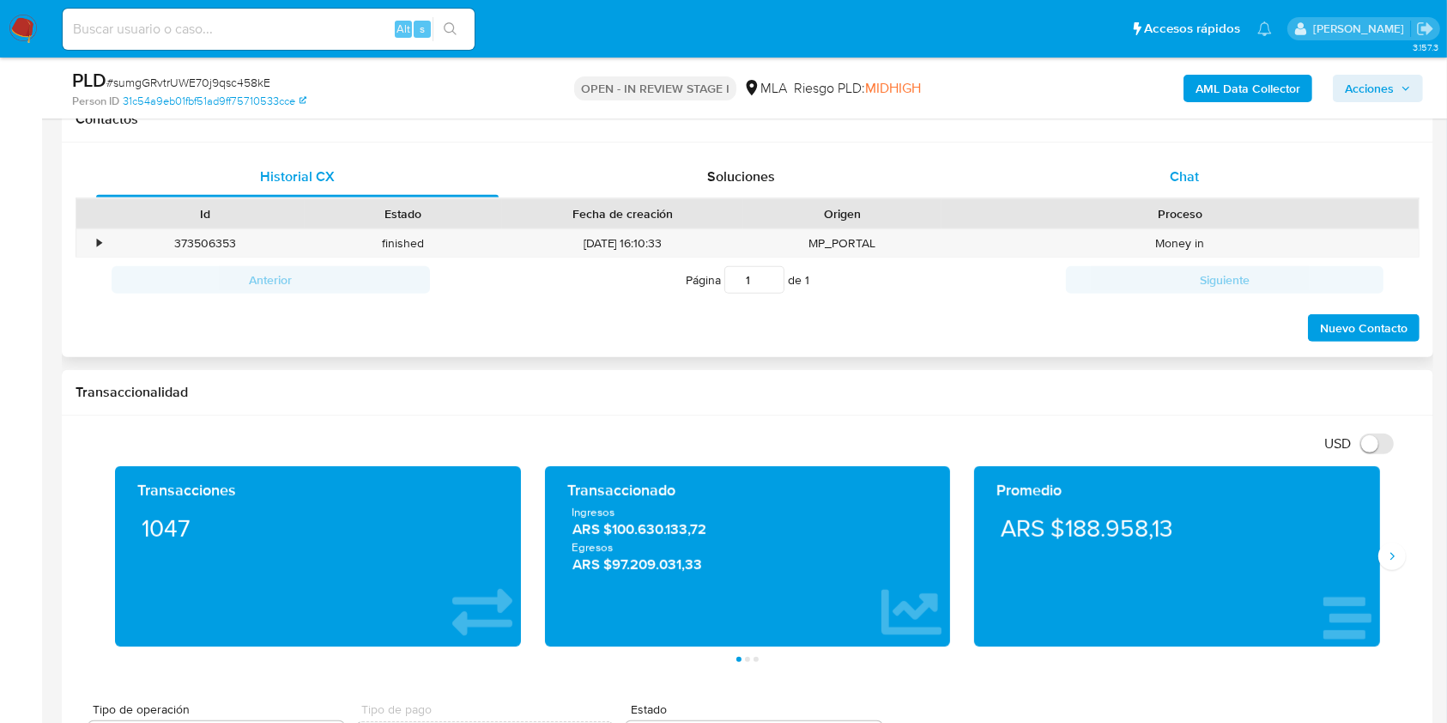
click at [1207, 178] on div "Chat" at bounding box center [1184, 176] width 402 height 41
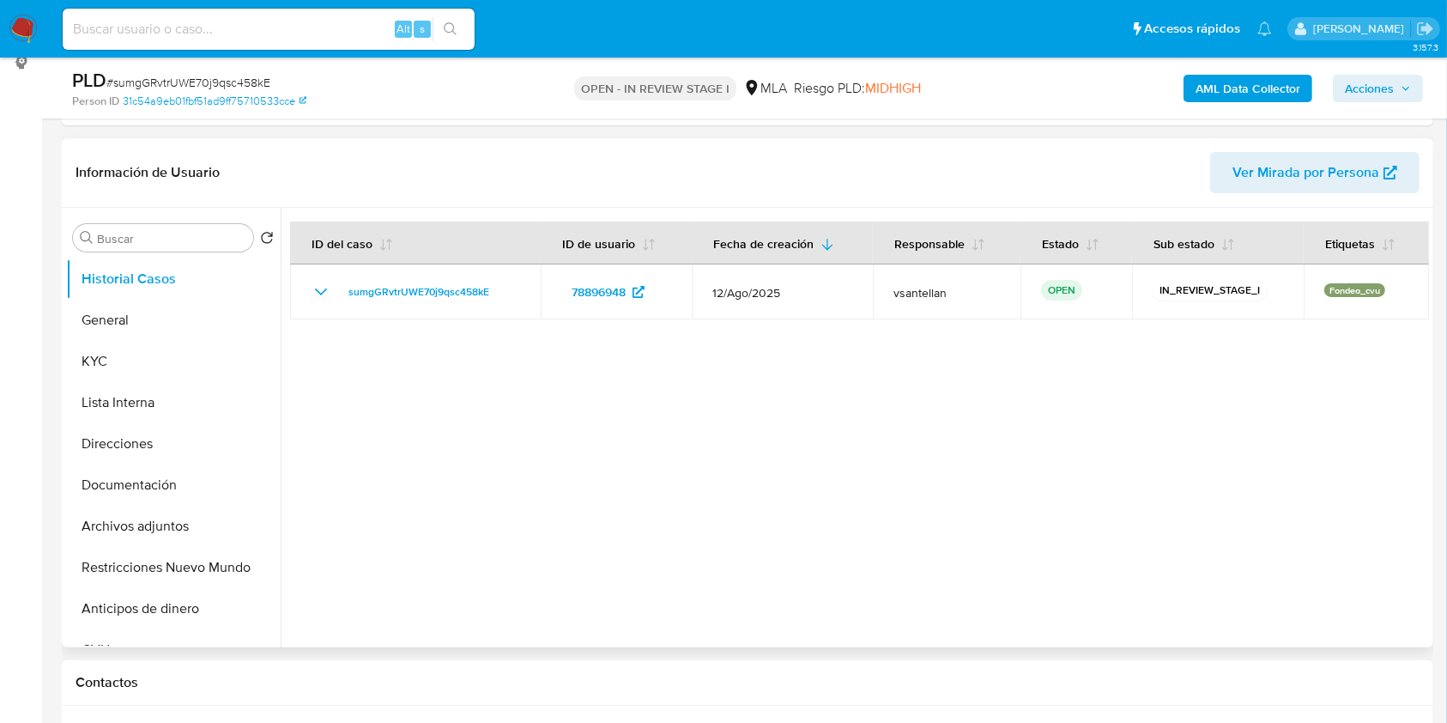
scroll to position [233, 0]
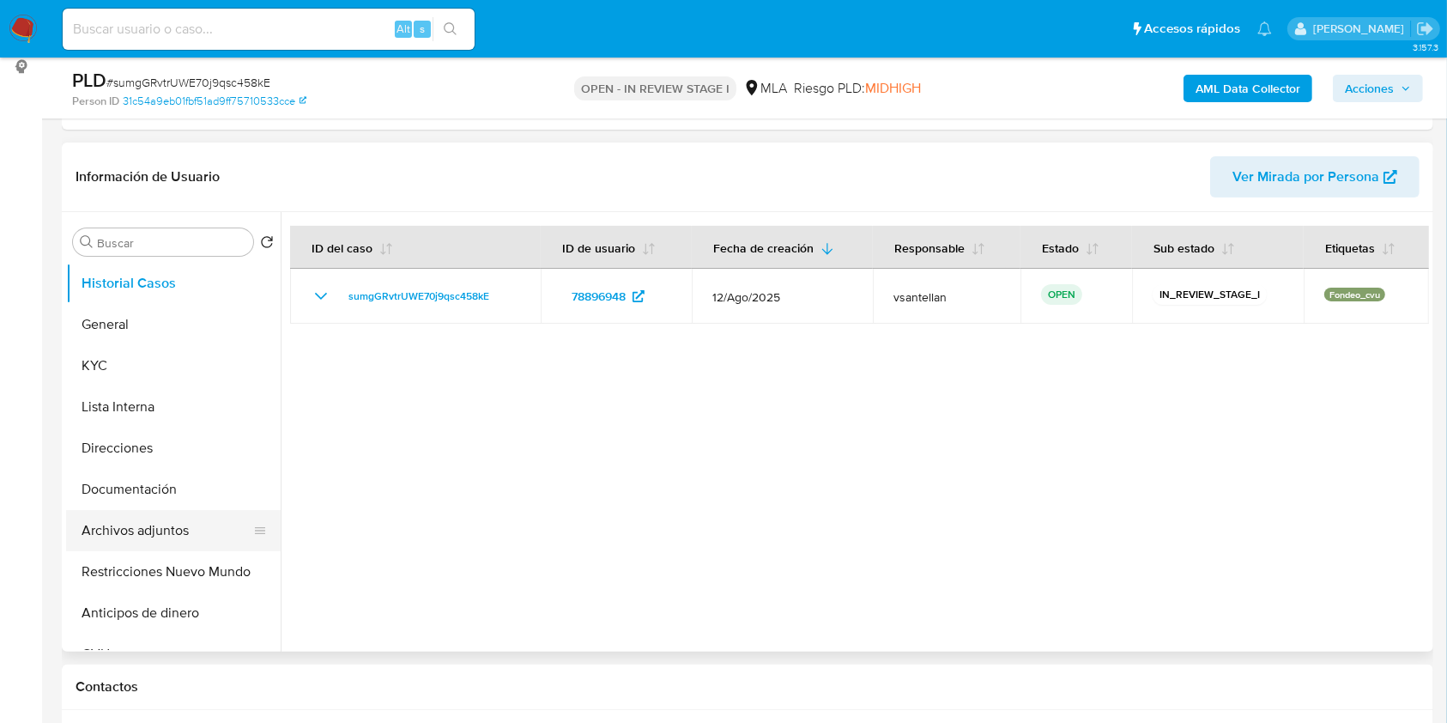
drag, startPoint x: 185, startPoint y: 554, endPoint x: 252, endPoint y: 536, distance: 69.3
click at [185, 555] on button "Restricciones Nuevo Mundo" at bounding box center [173, 571] width 215 height 41
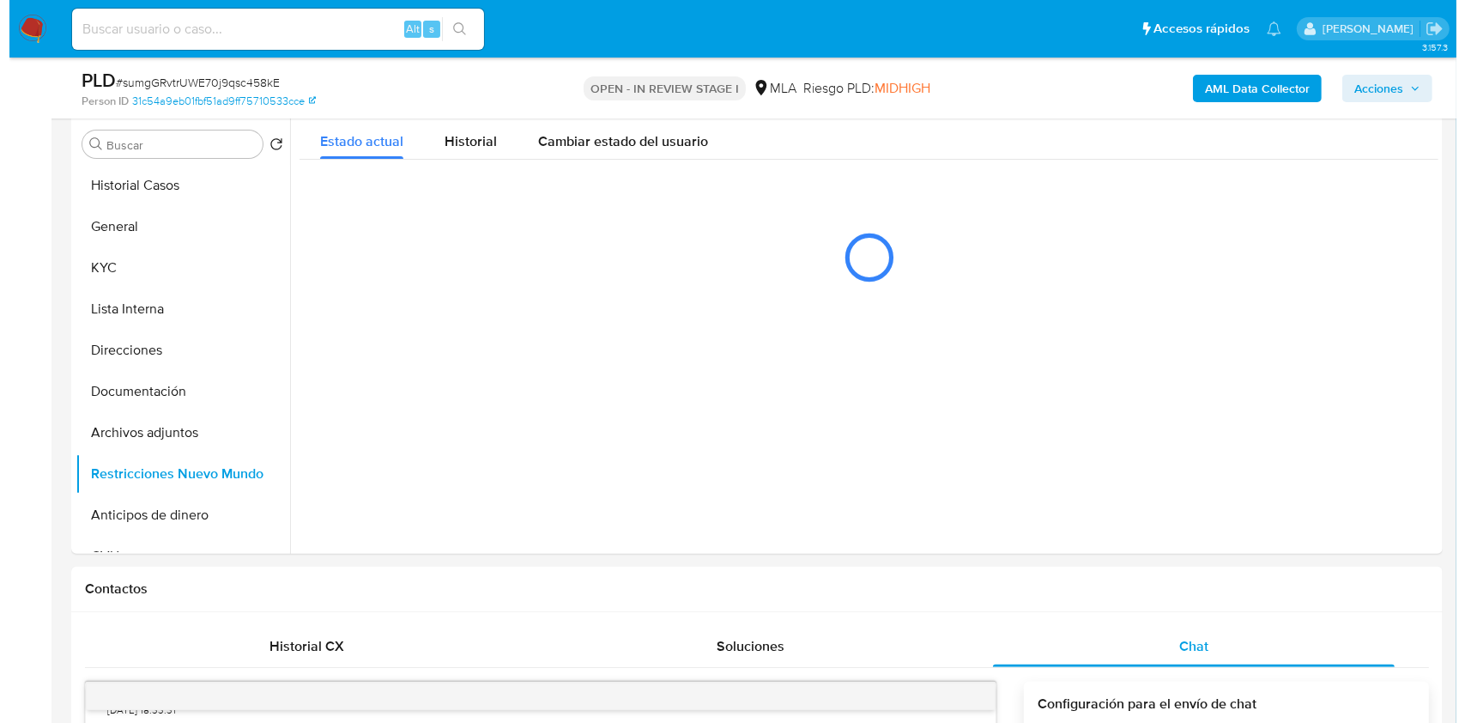
scroll to position [311, 0]
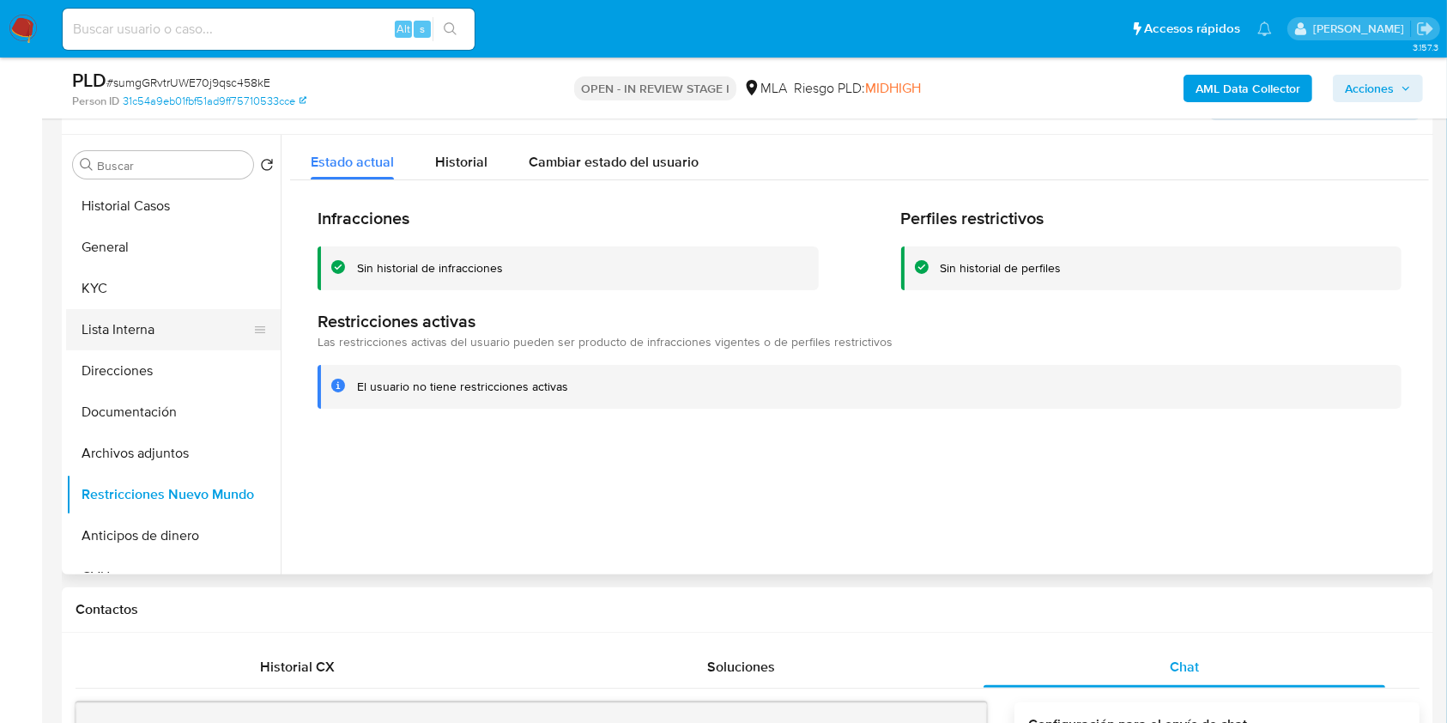
drag, startPoint x: 159, startPoint y: 295, endPoint x: 157, endPoint y: 332, distance: 36.9
click at [158, 295] on button "KYC" at bounding box center [173, 288] width 215 height 41
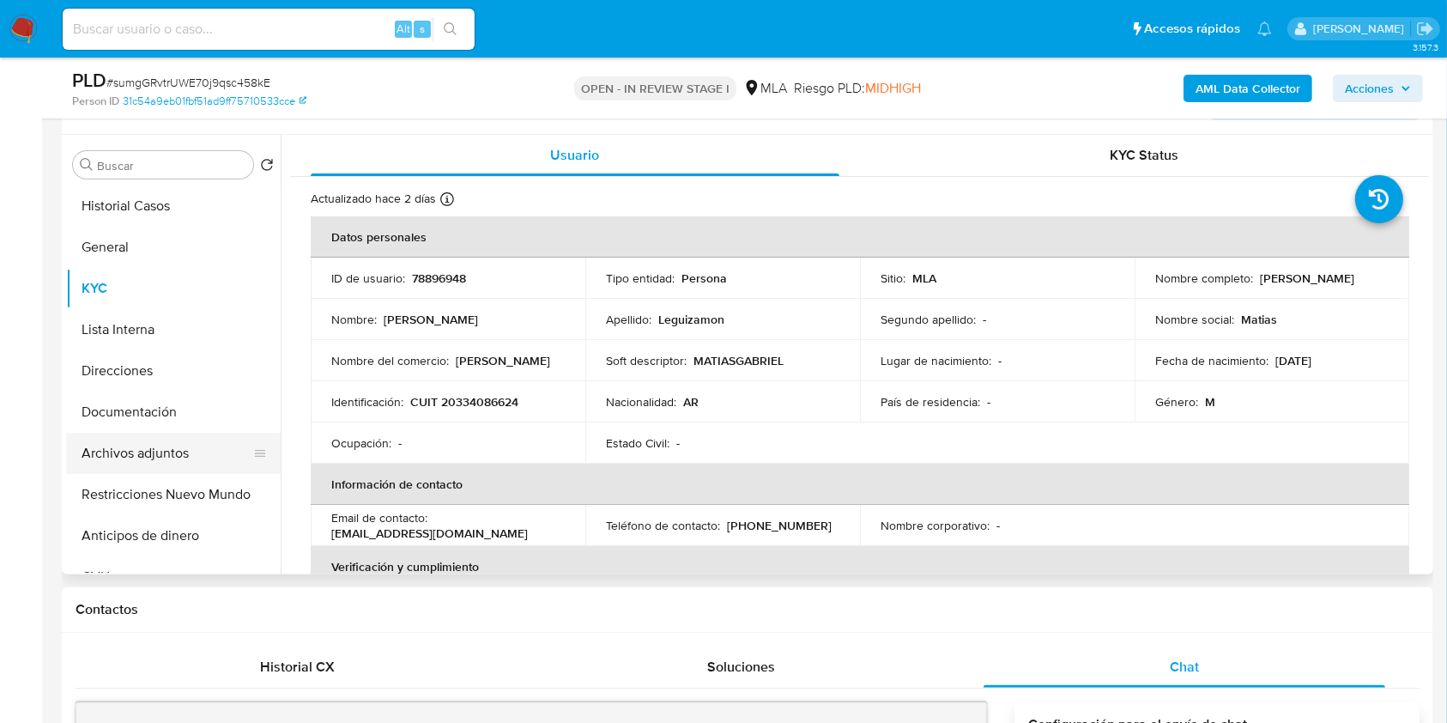
click at [183, 469] on button "Archivos adjuntos" at bounding box center [166, 453] width 201 height 41
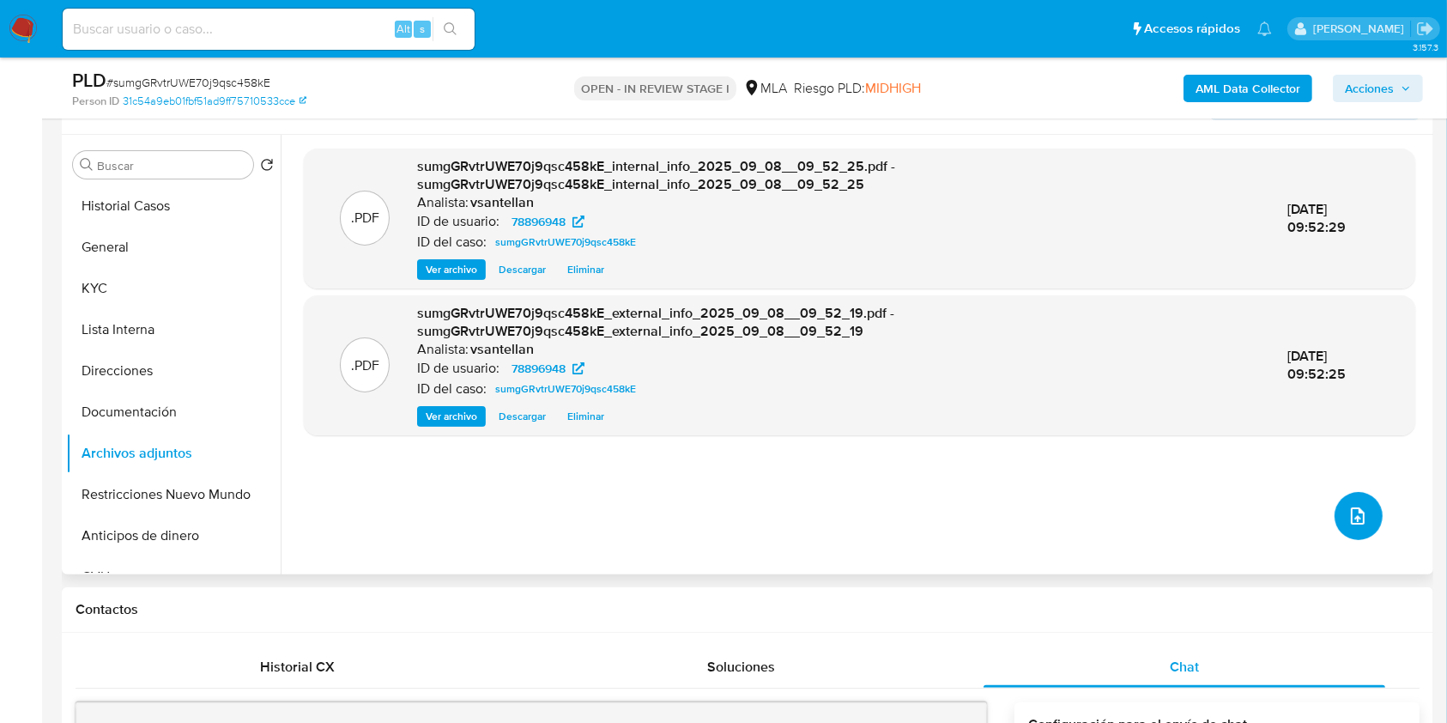
click at [1347, 517] on icon "upload-file" at bounding box center [1357, 515] width 21 height 21
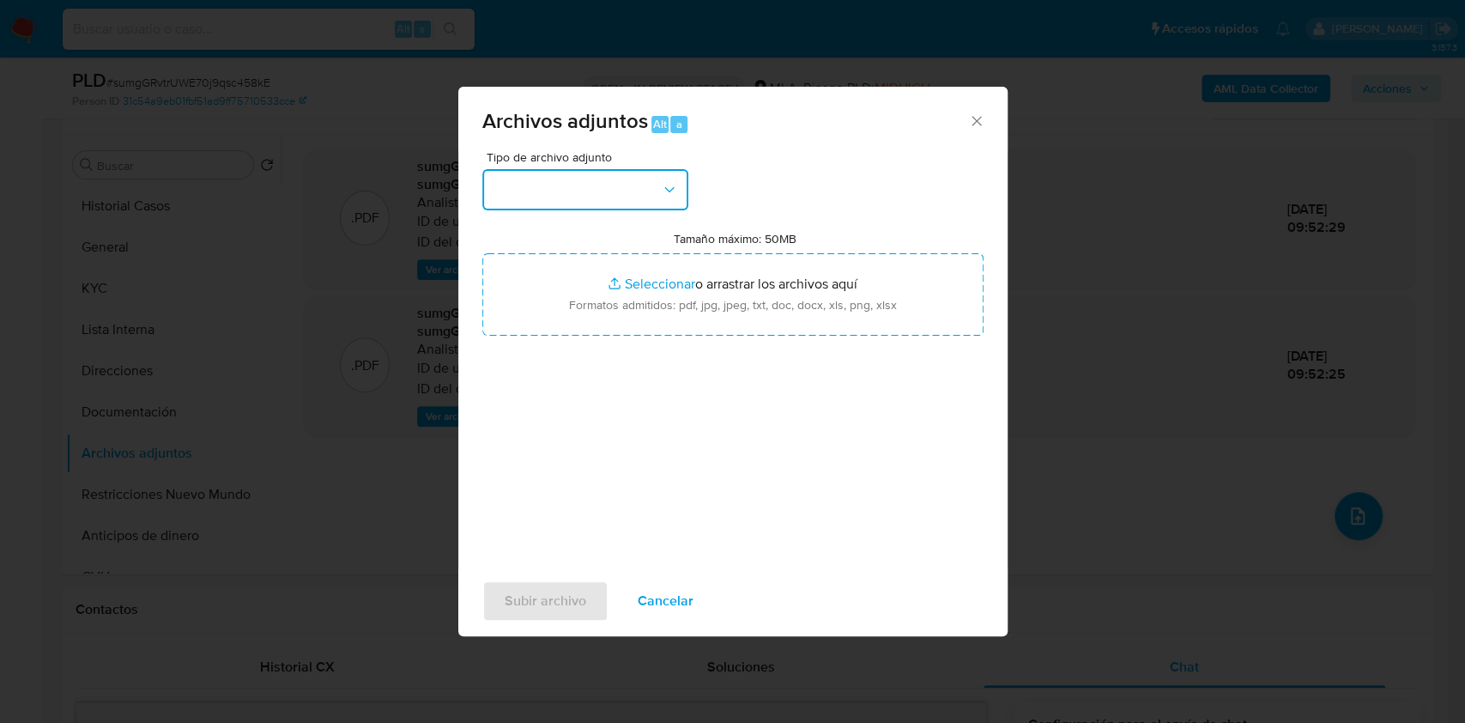
click at [610, 181] on button "button" at bounding box center [585, 189] width 206 height 41
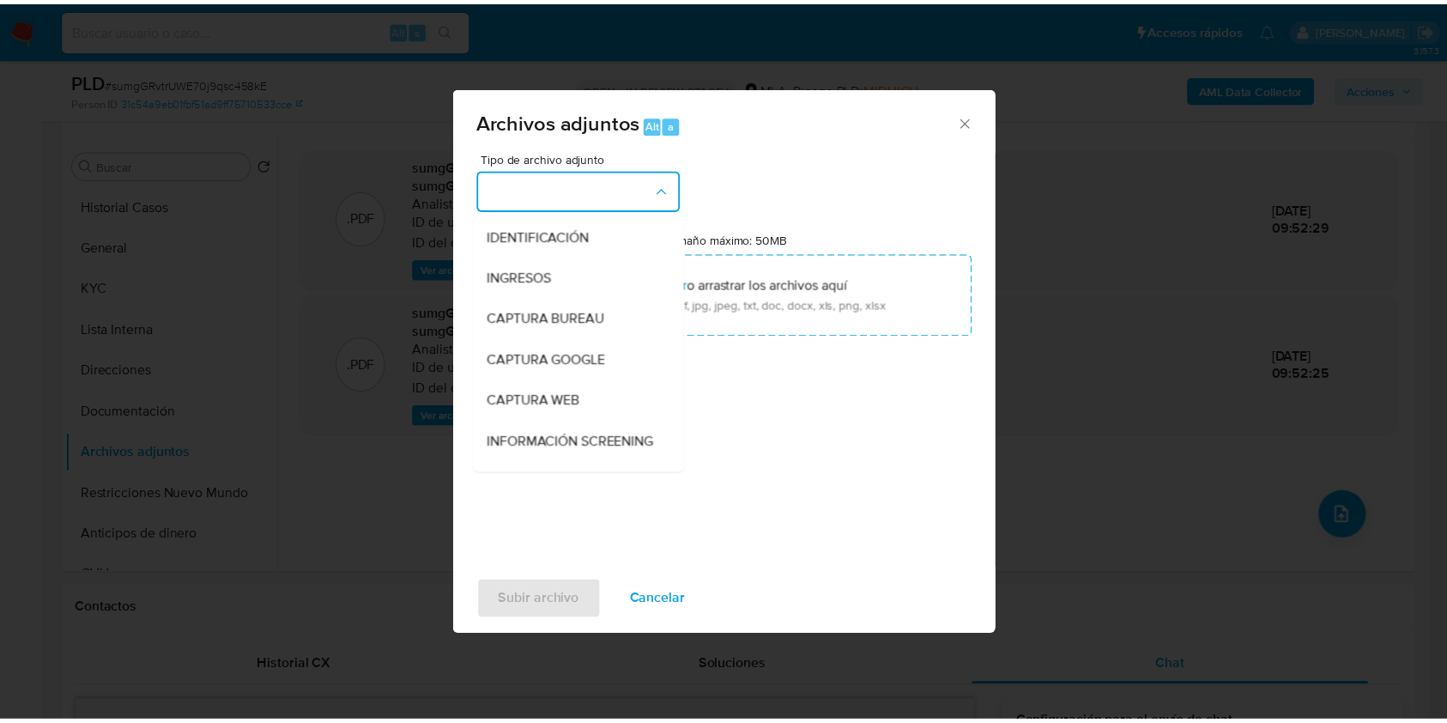
scroll to position [228, 0]
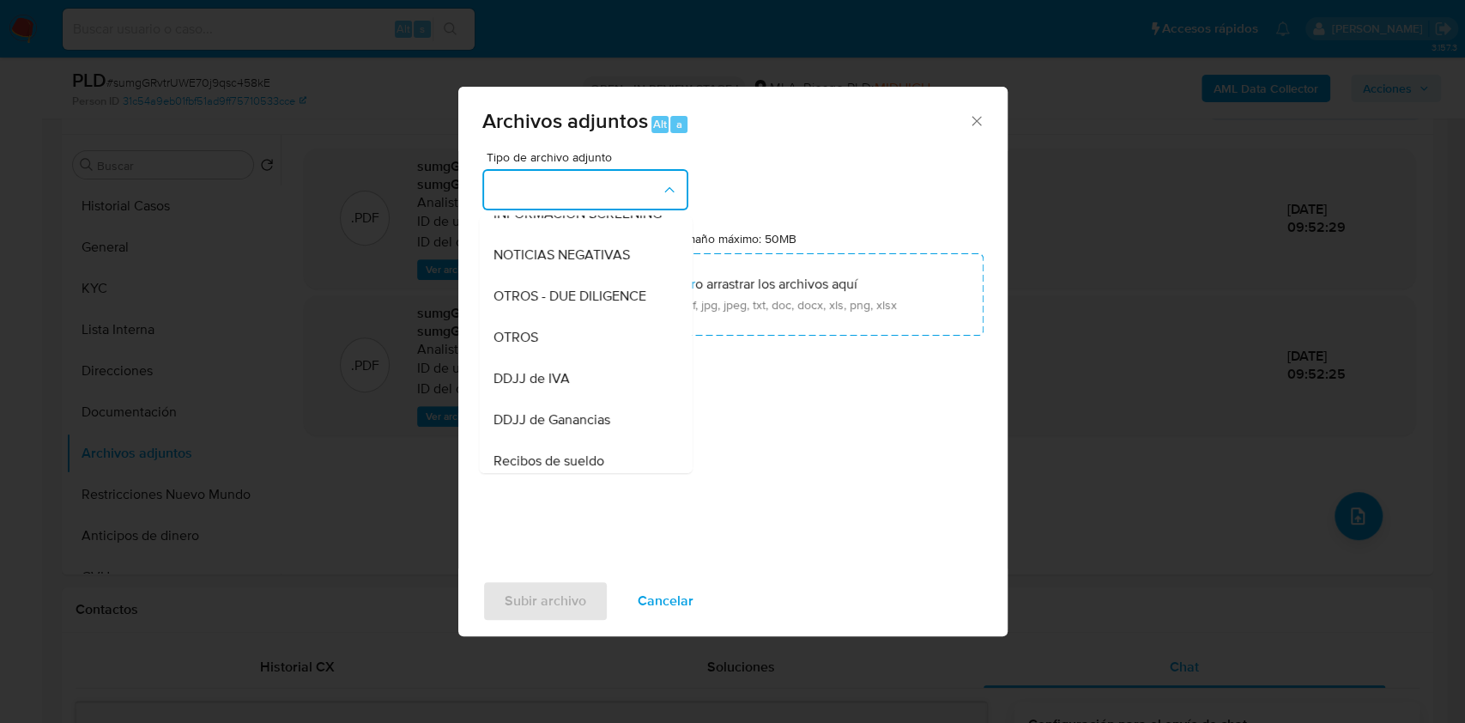
click at [545, 354] on div "OTROS" at bounding box center [580, 337] width 175 height 41
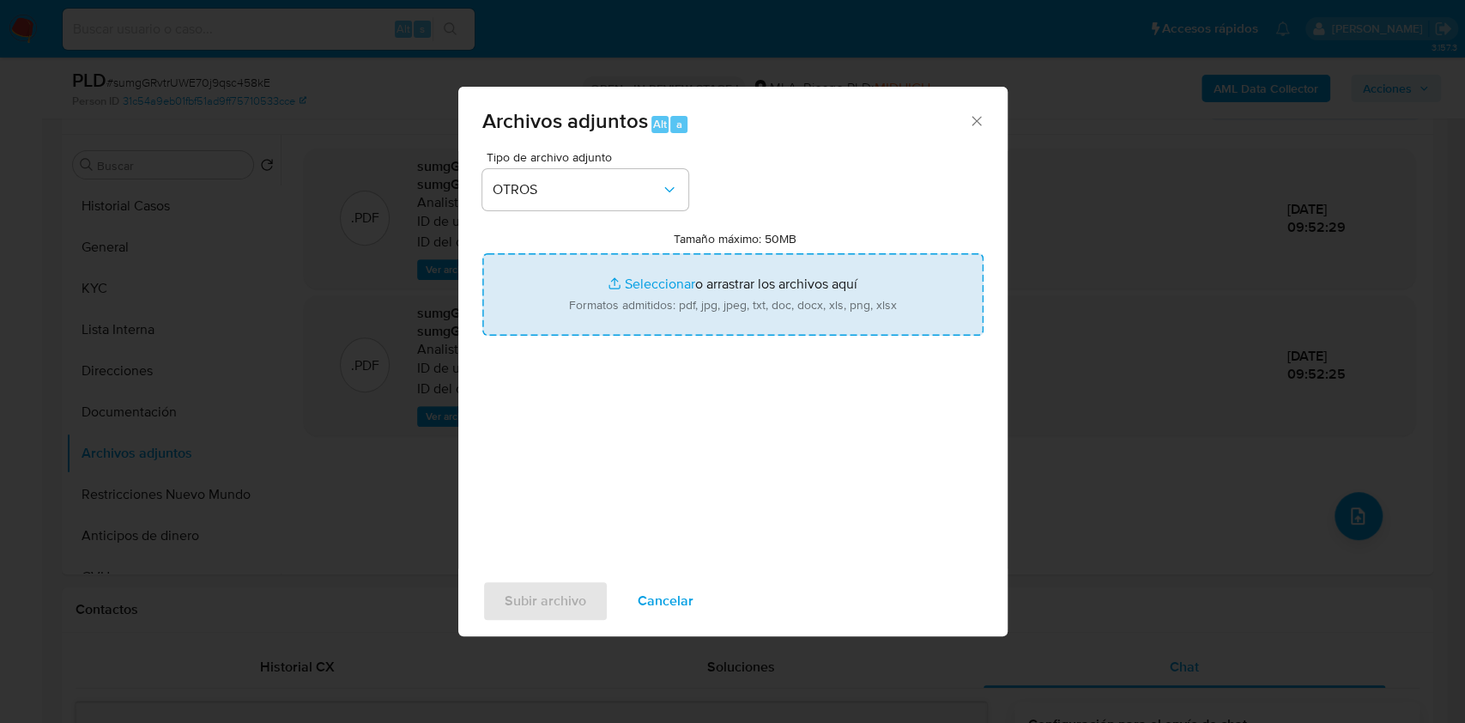
click at [599, 294] on input "Tamaño máximo: 50MB Seleccionar archivos" at bounding box center [732, 294] width 501 height 82
type input "C:\fakepath\Caselog-78896948- NO ROI.docx"
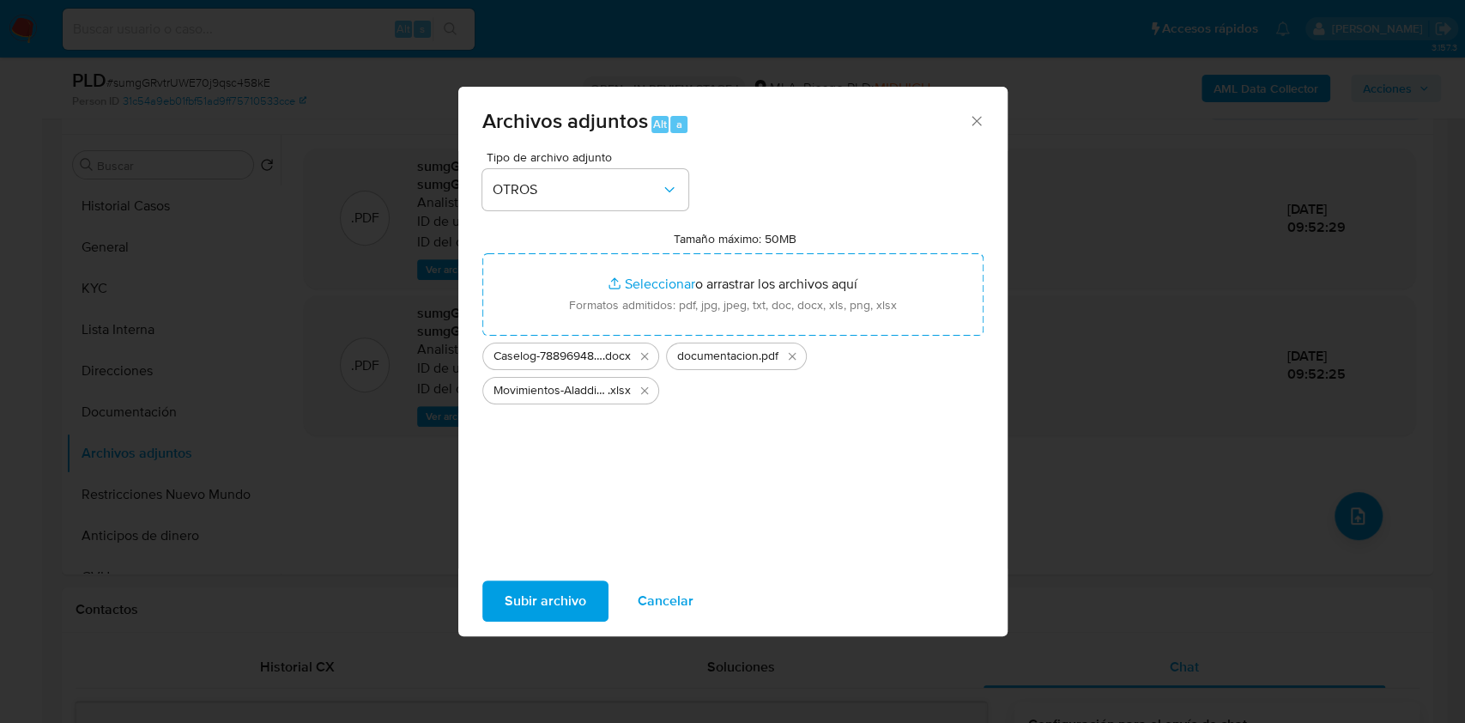
drag, startPoint x: 599, startPoint y: 294, endPoint x: 572, endPoint y: 598, distance: 304.9
click at [572, 598] on span "Subir archivo" at bounding box center [546, 601] width 82 height 38
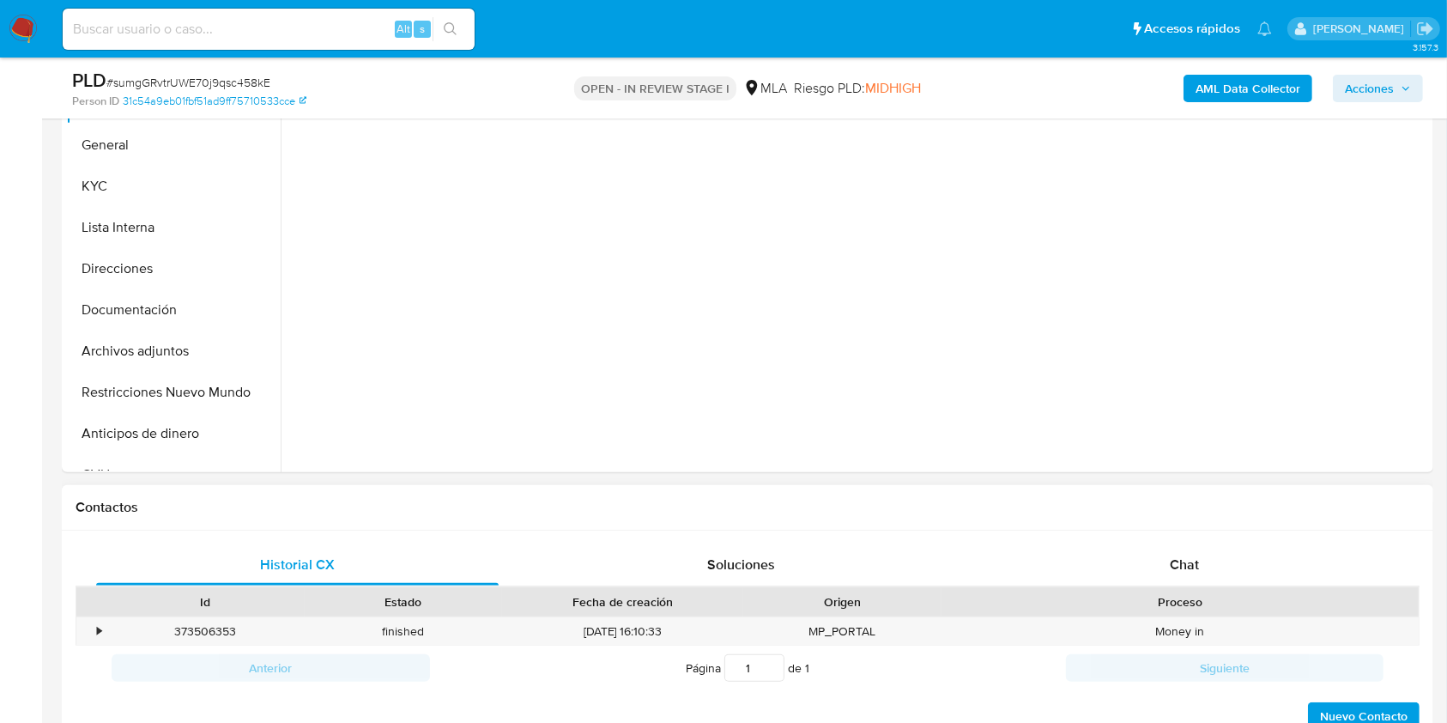
scroll to position [457, 0]
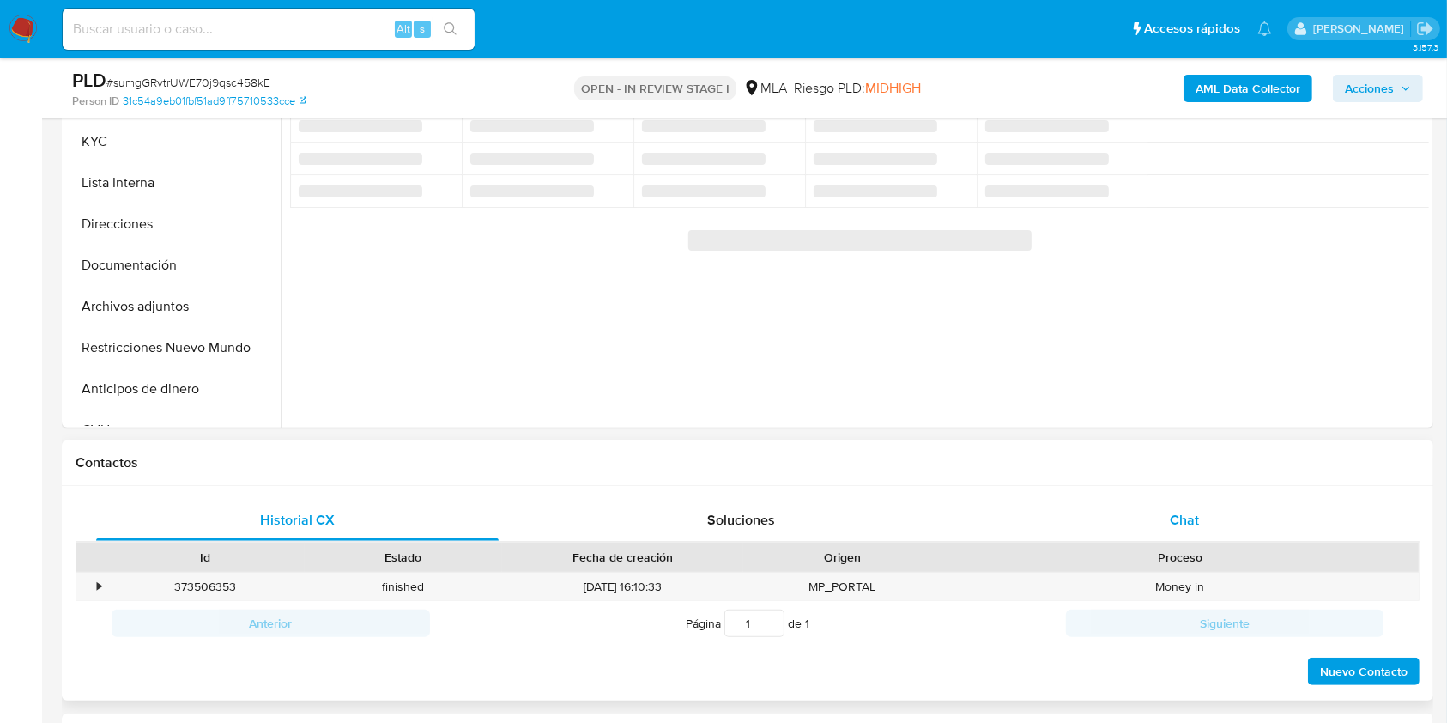
click at [1207, 518] on div "Chat" at bounding box center [1184, 519] width 402 height 41
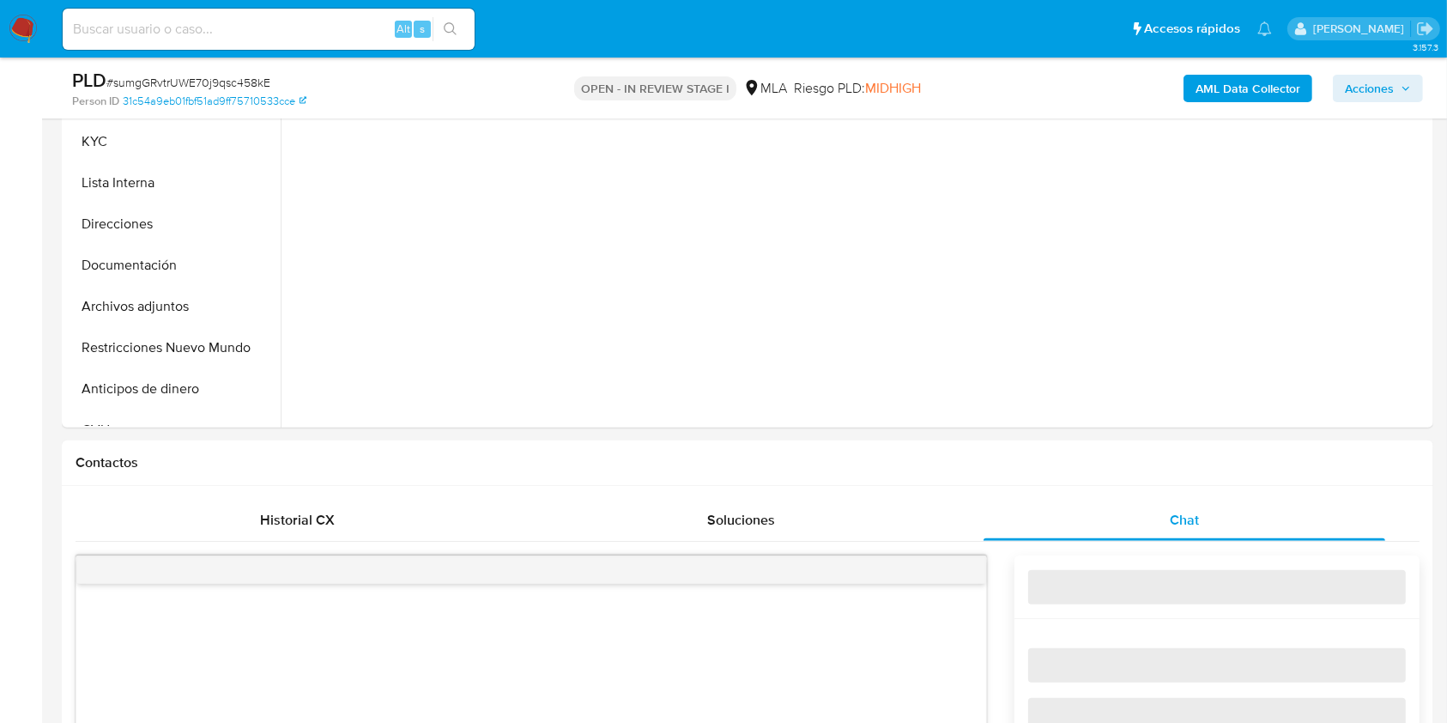
select select "10"
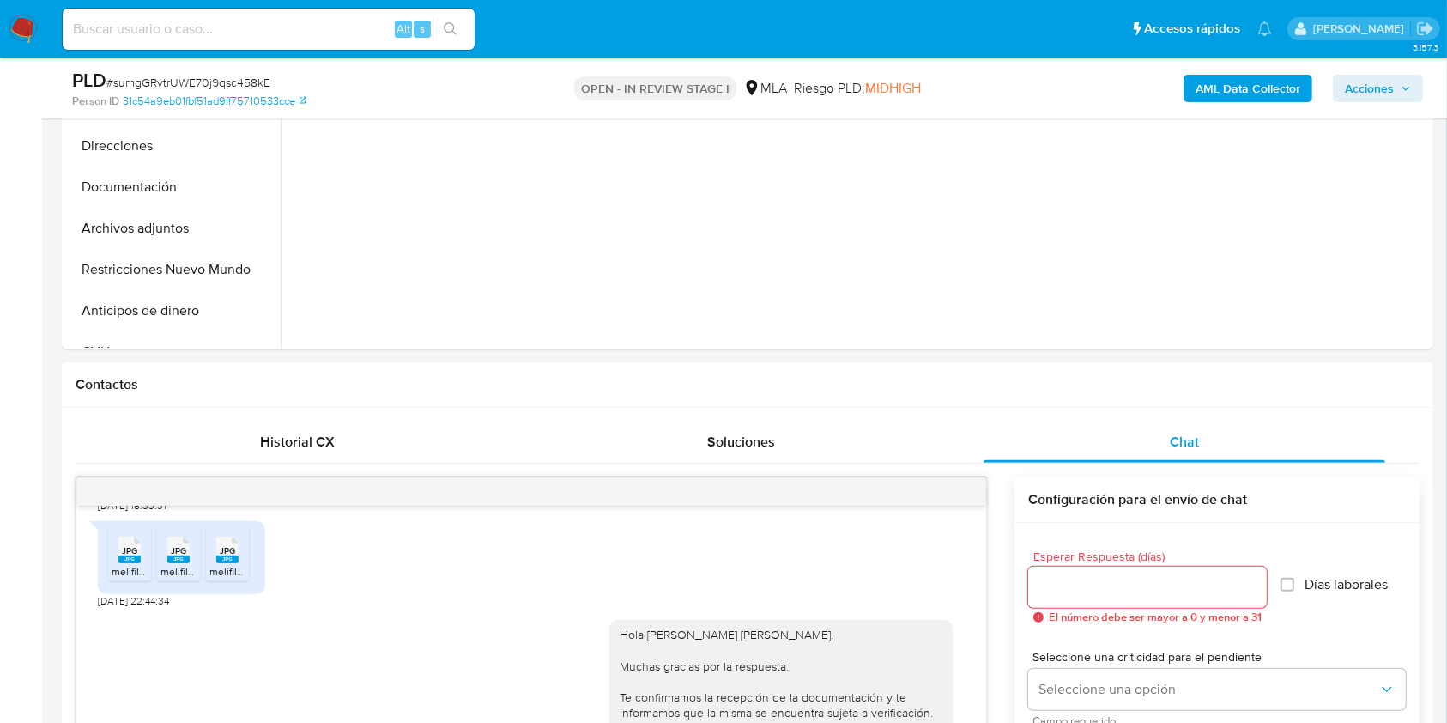
scroll to position [388, 0]
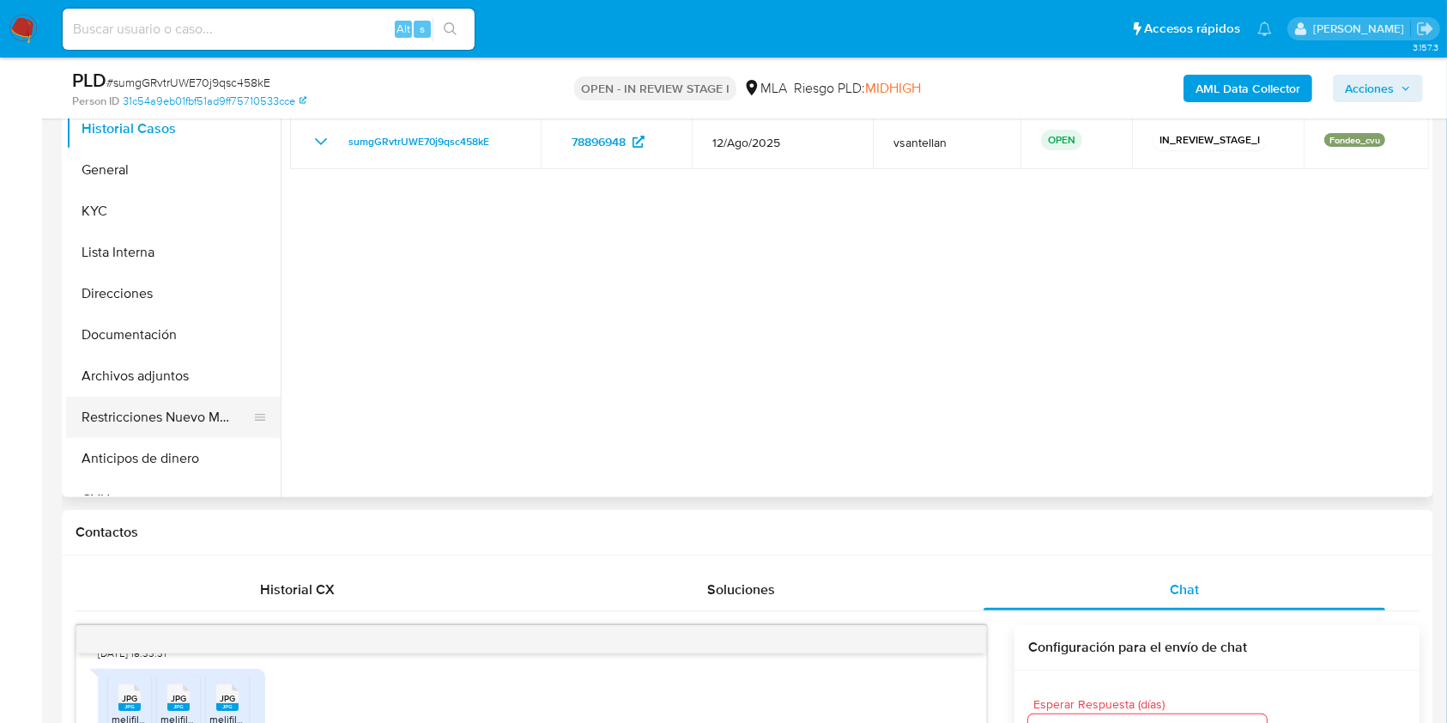
click at [144, 429] on button "Restricciones Nuevo Mundo" at bounding box center [166, 416] width 201 height 41
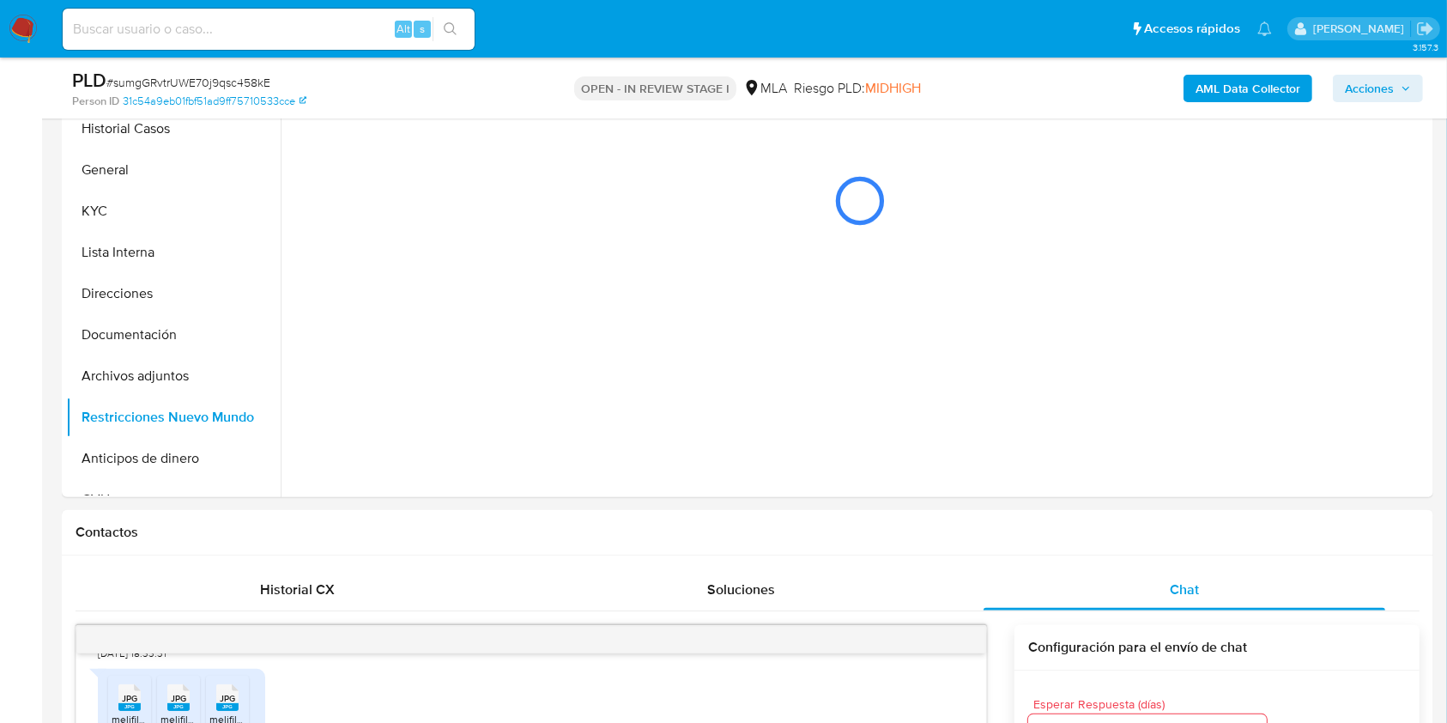
drag, startPoint x: 1446, startPoint y: 185, endPoint x: 1444, endPoint y: 209, distance: 24.9
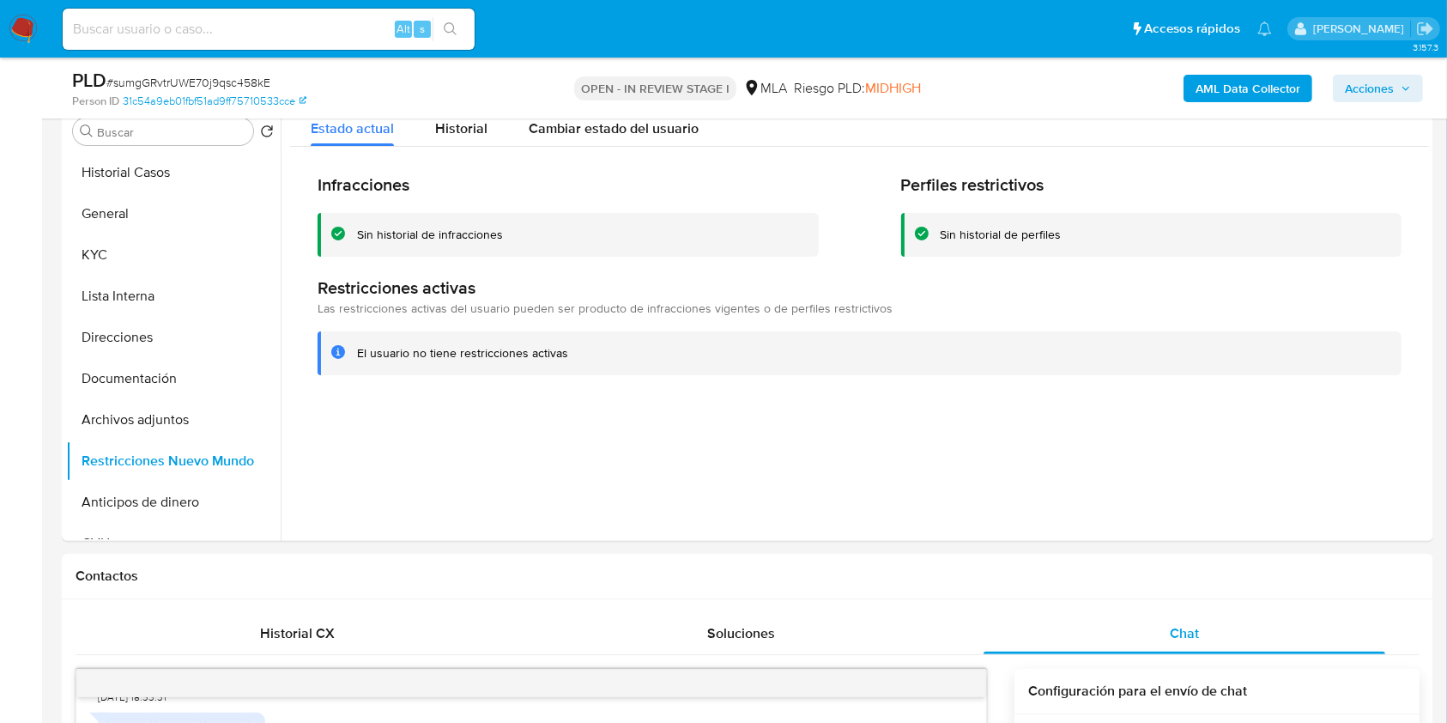
scroll to position [206, 0]
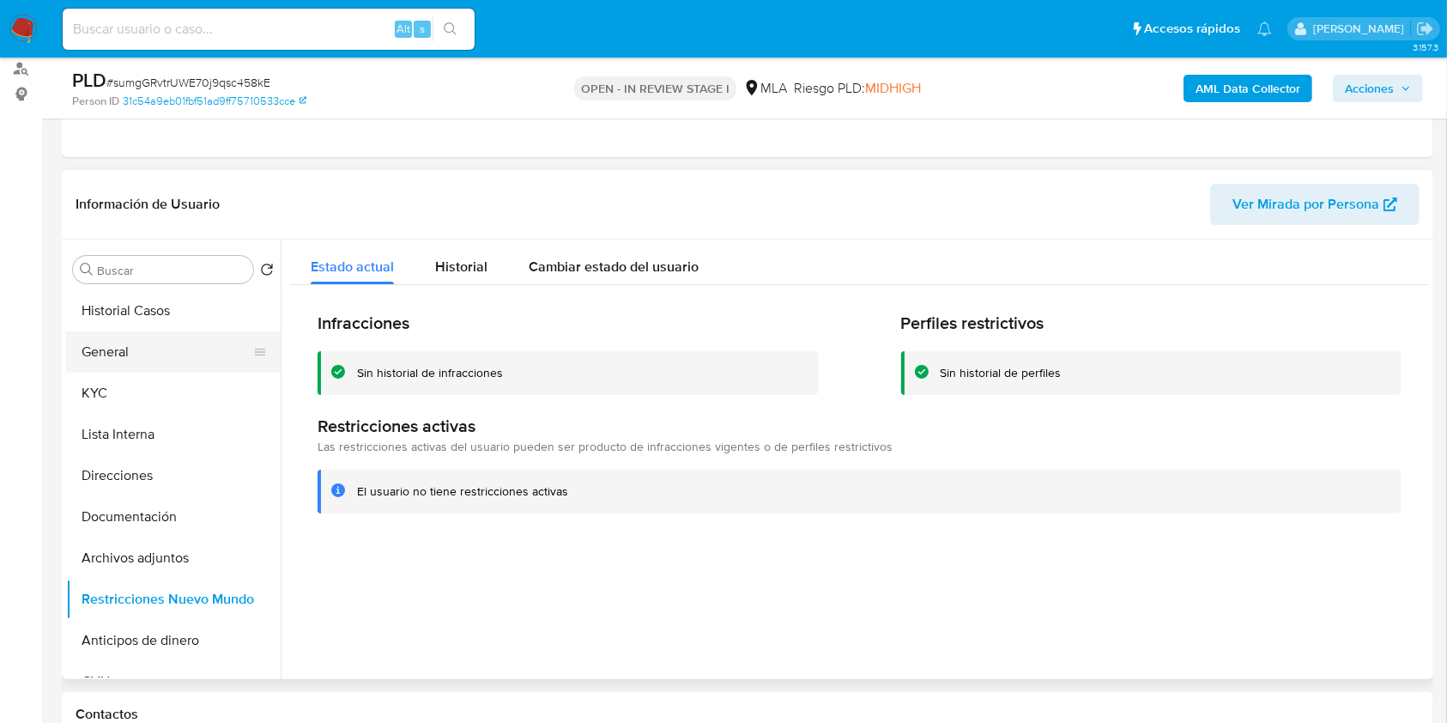
click at [194, 357] on button "General" at bounding box center [166, 351] width 201 height 41
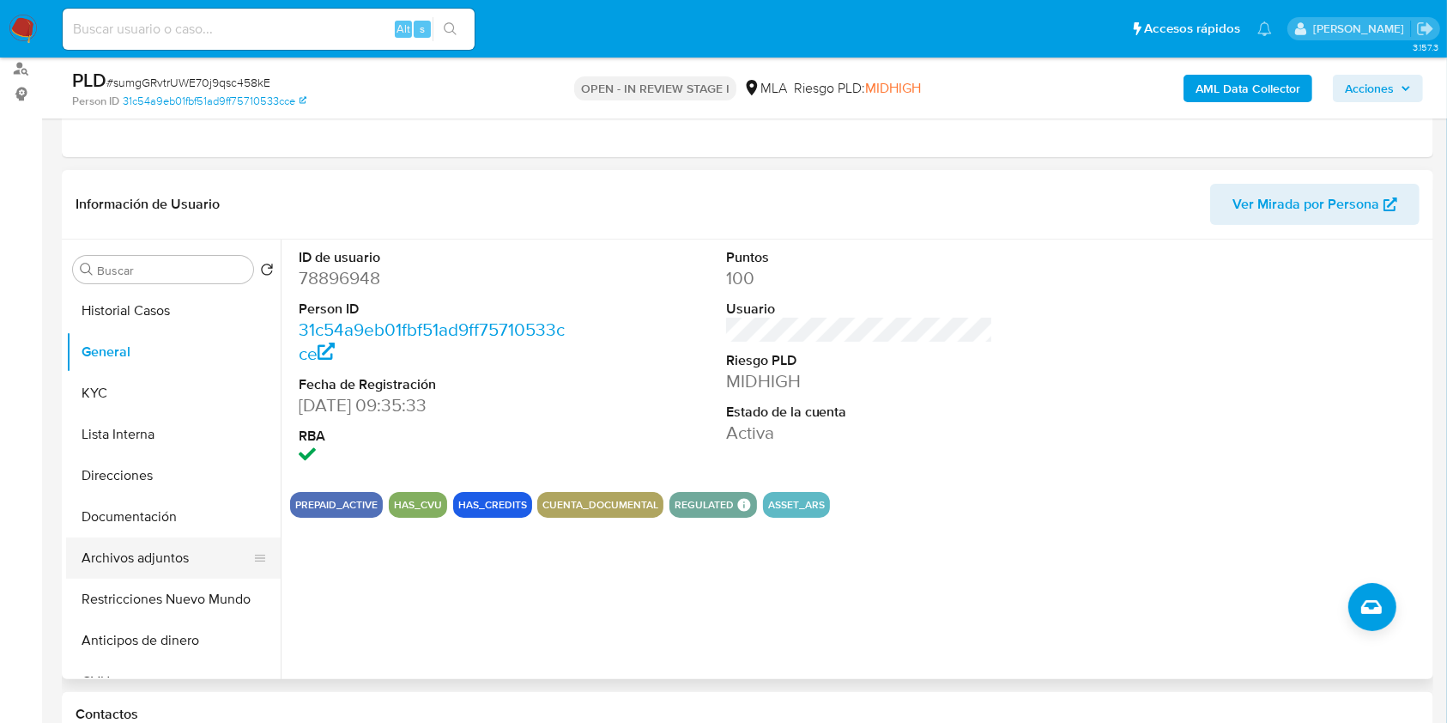
click at [179, 568] on button "Archivos adjuntos" at bounding box center [166, 557] width 201 height 41
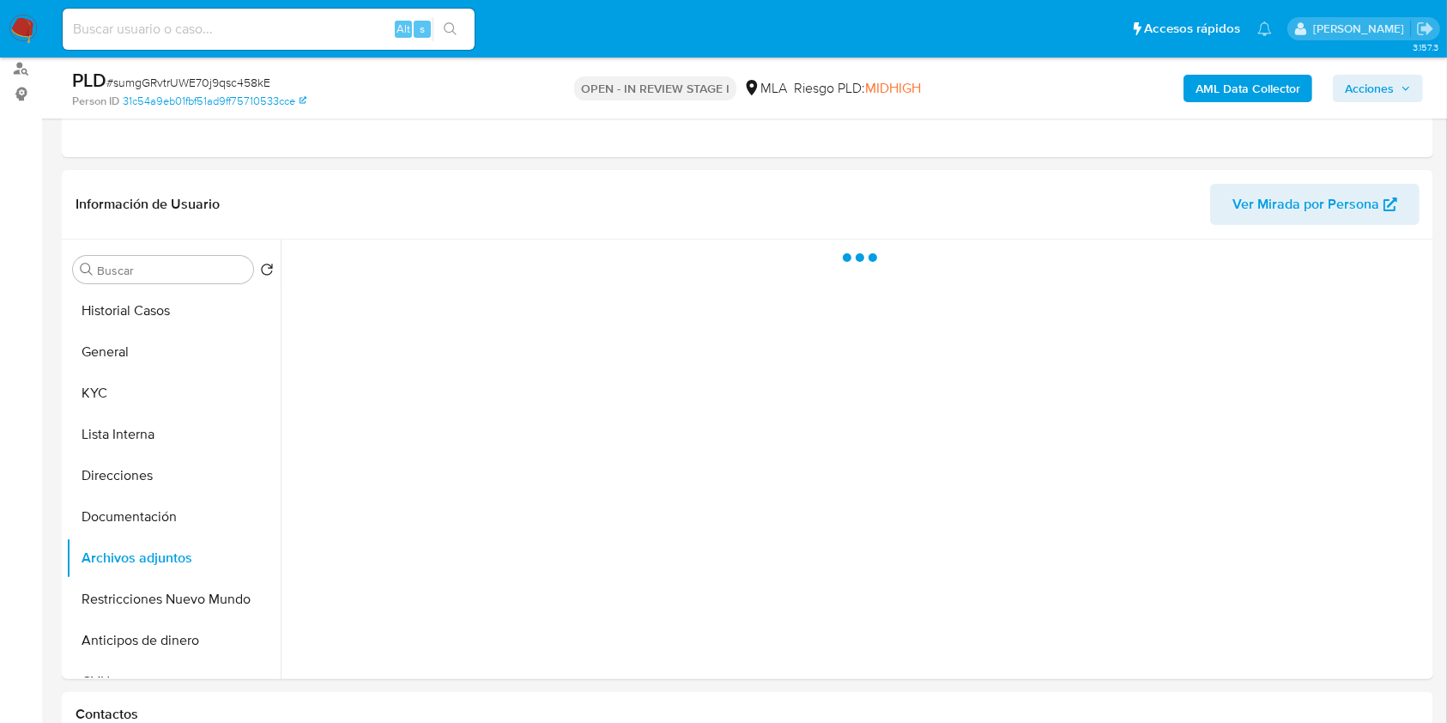
drag, startPoint x: 1388, startPoint y: 78, endPoint x: 1332, endPoint y: 103, distance: 61.9
click at [1388, 78] on span "Acciones" at bounding box center [1369, 88] width 49 height 27
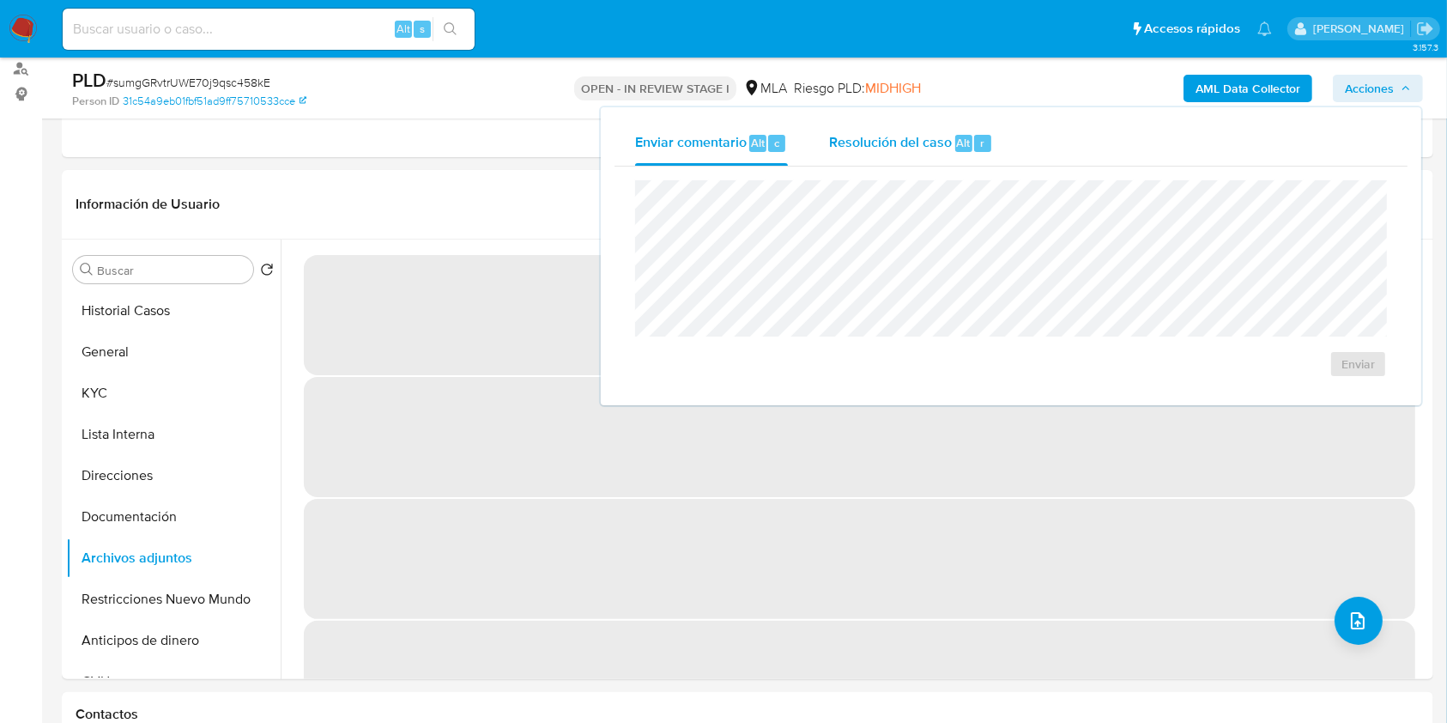
click at [957, 150] on span "Alt" at bounding box center [964, 143] width 14 height 16
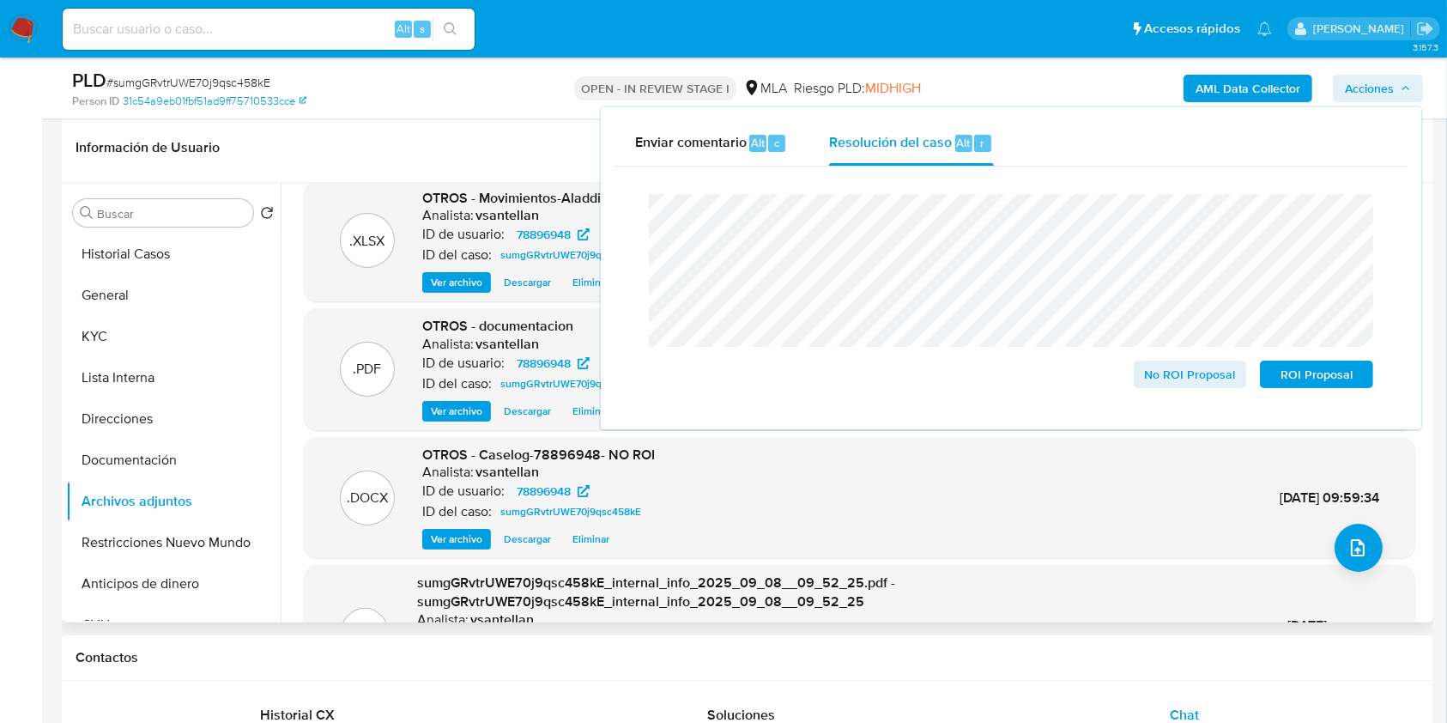
scroll to position [0, 0]
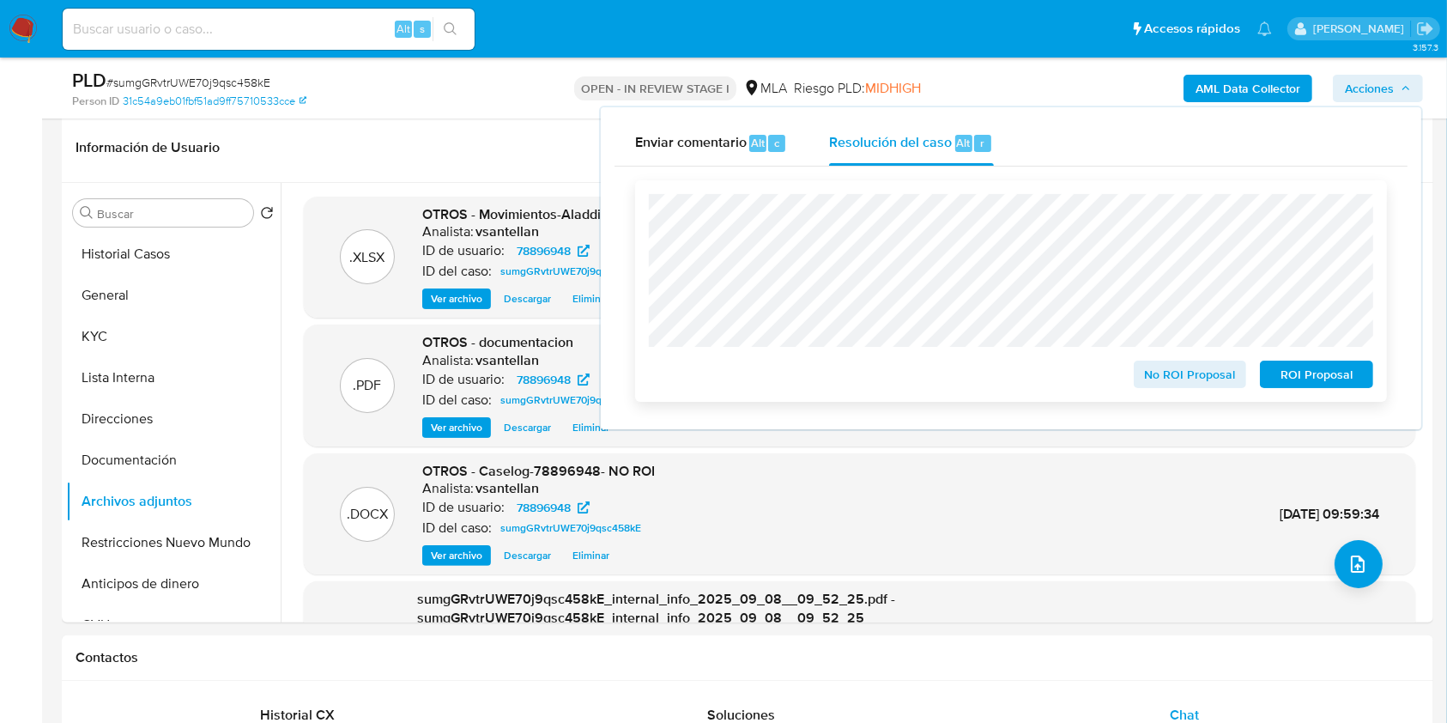
click at [1201, 386] on span "No ROI Proposal" at bounding box center [1190, 374] width 89 height 24
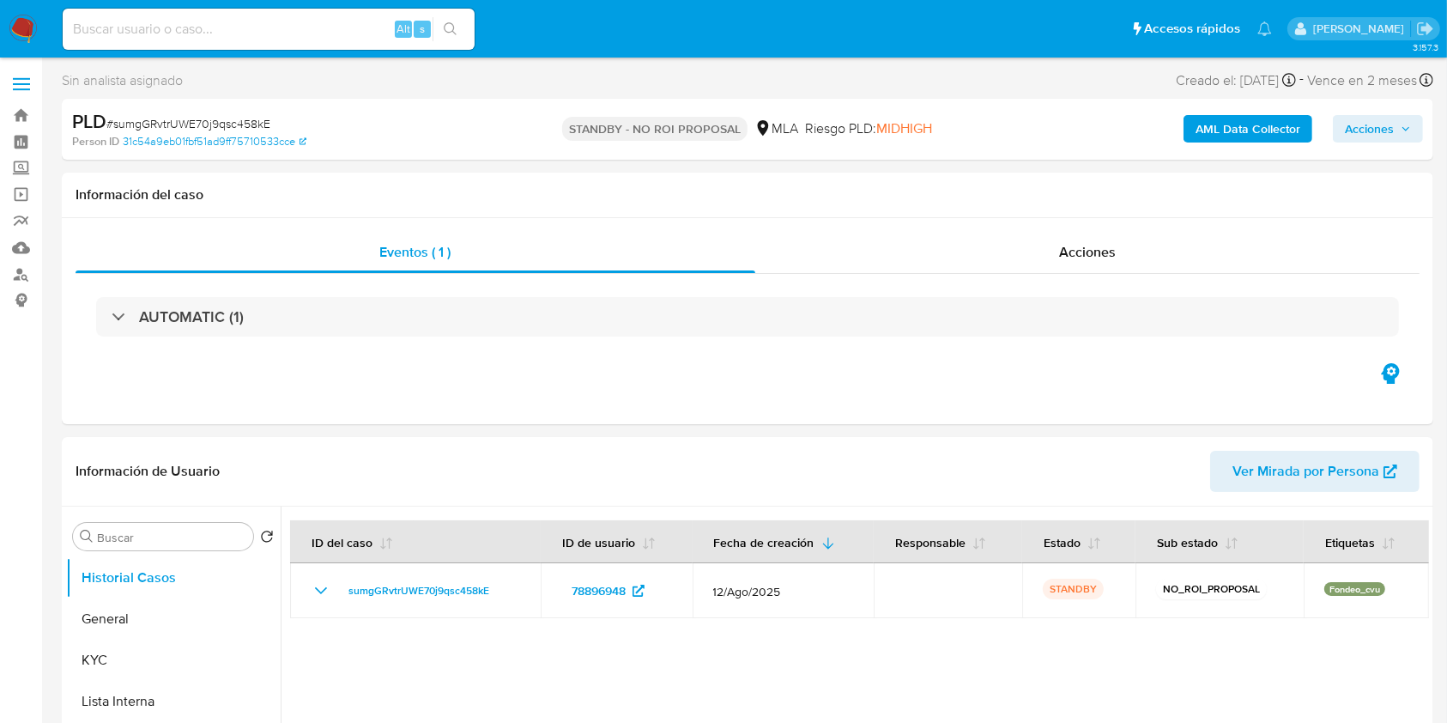
select select "10"
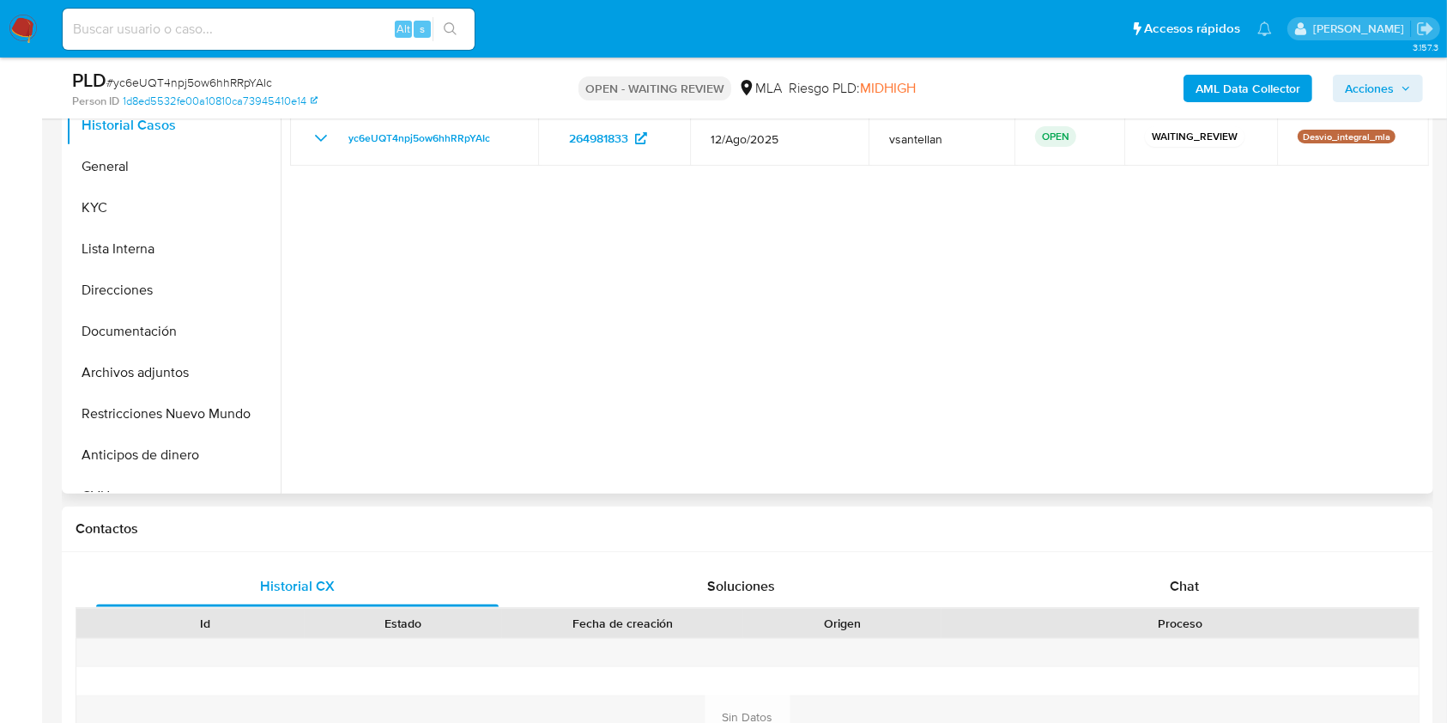
scroll to position [228, 0]
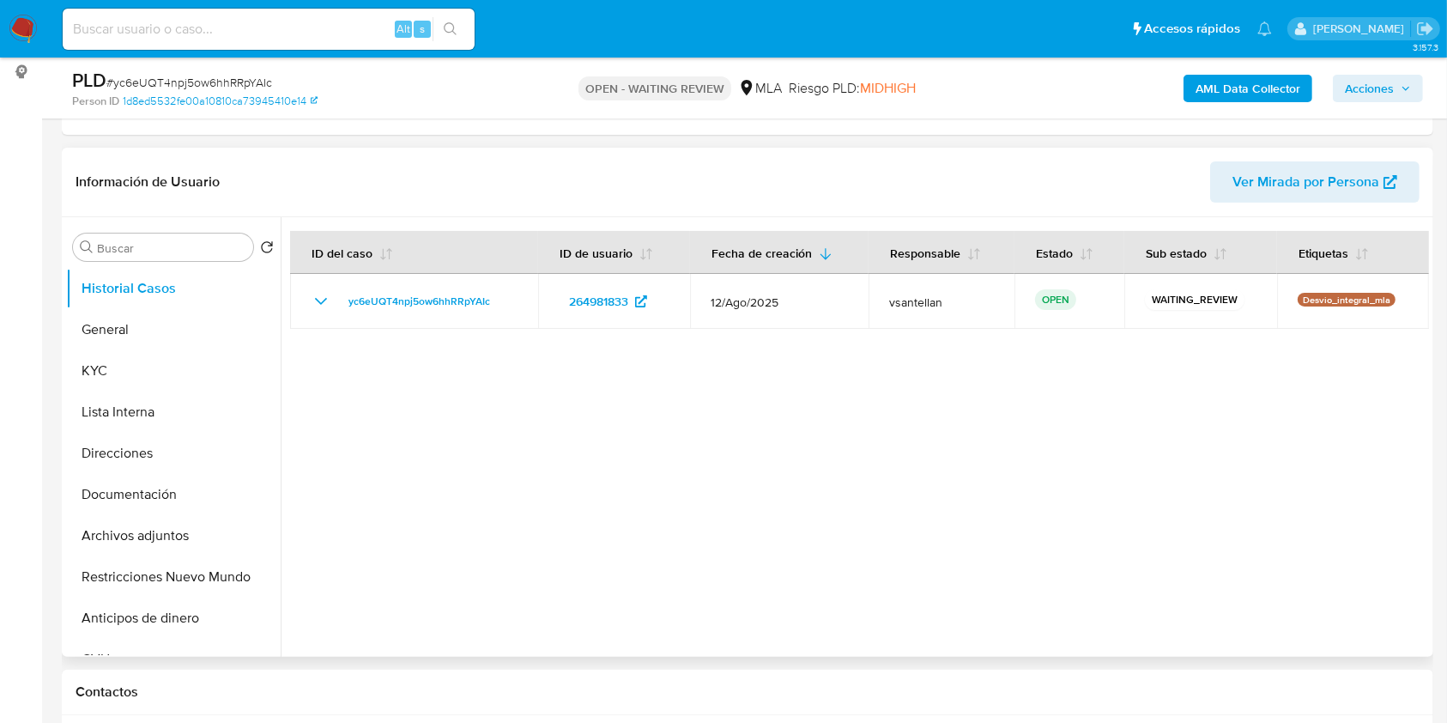
select select "10"
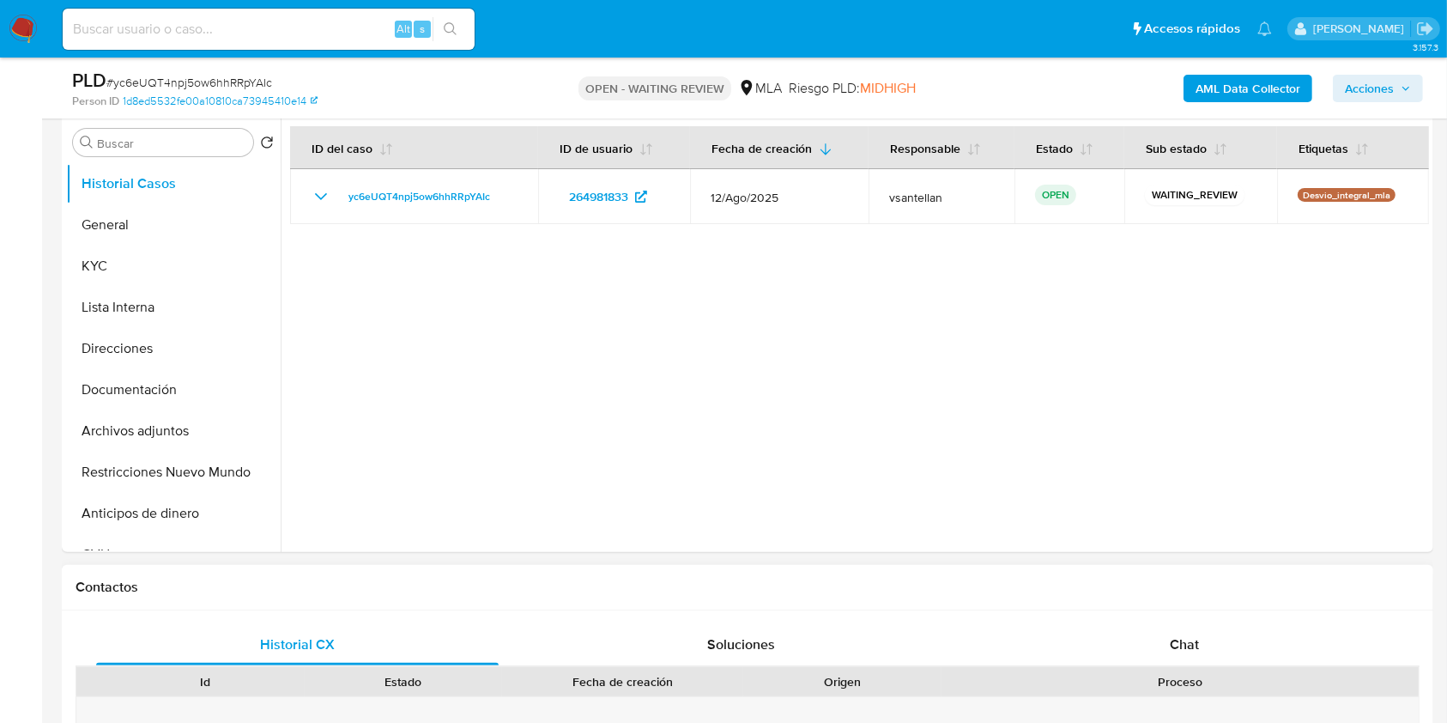
scroll to position [343, 0]
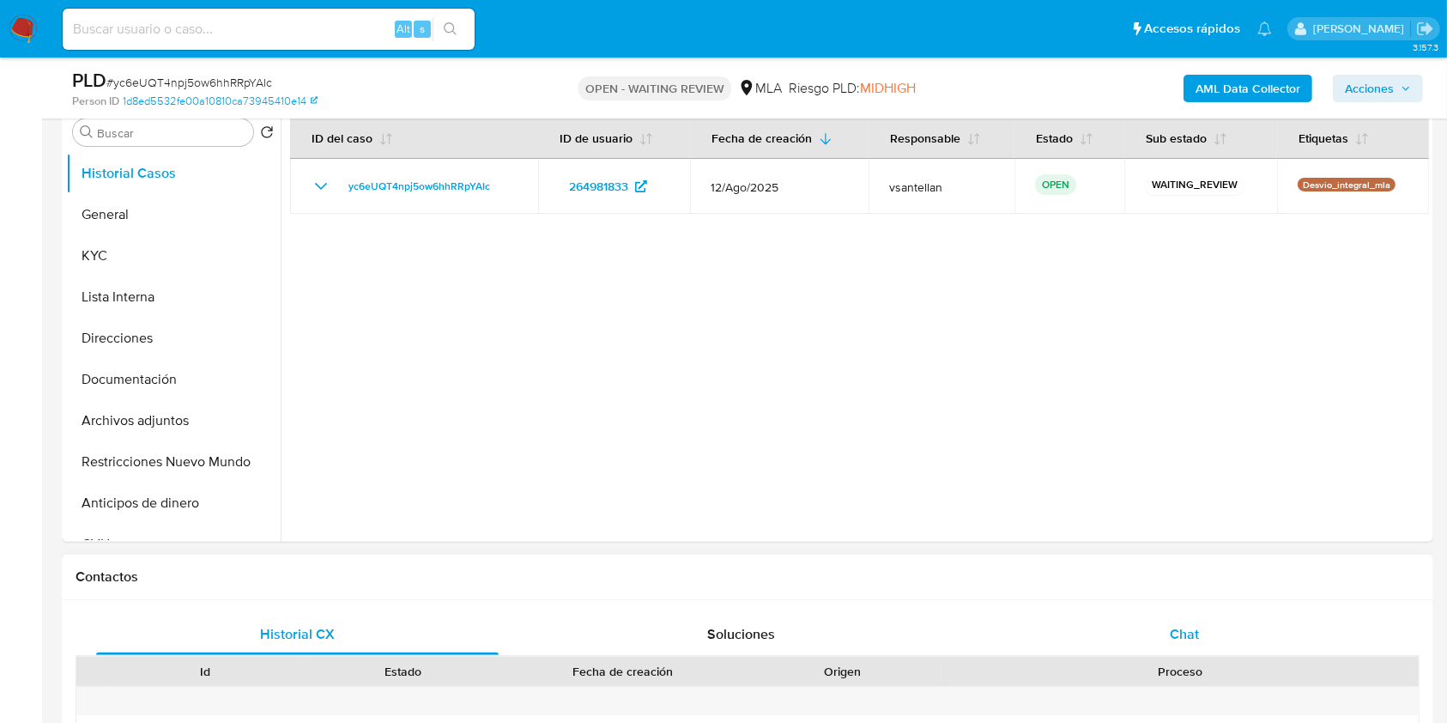
click at [1201, 642] on div "Chat" at bounding box center [1184, 634] width 402 height 41
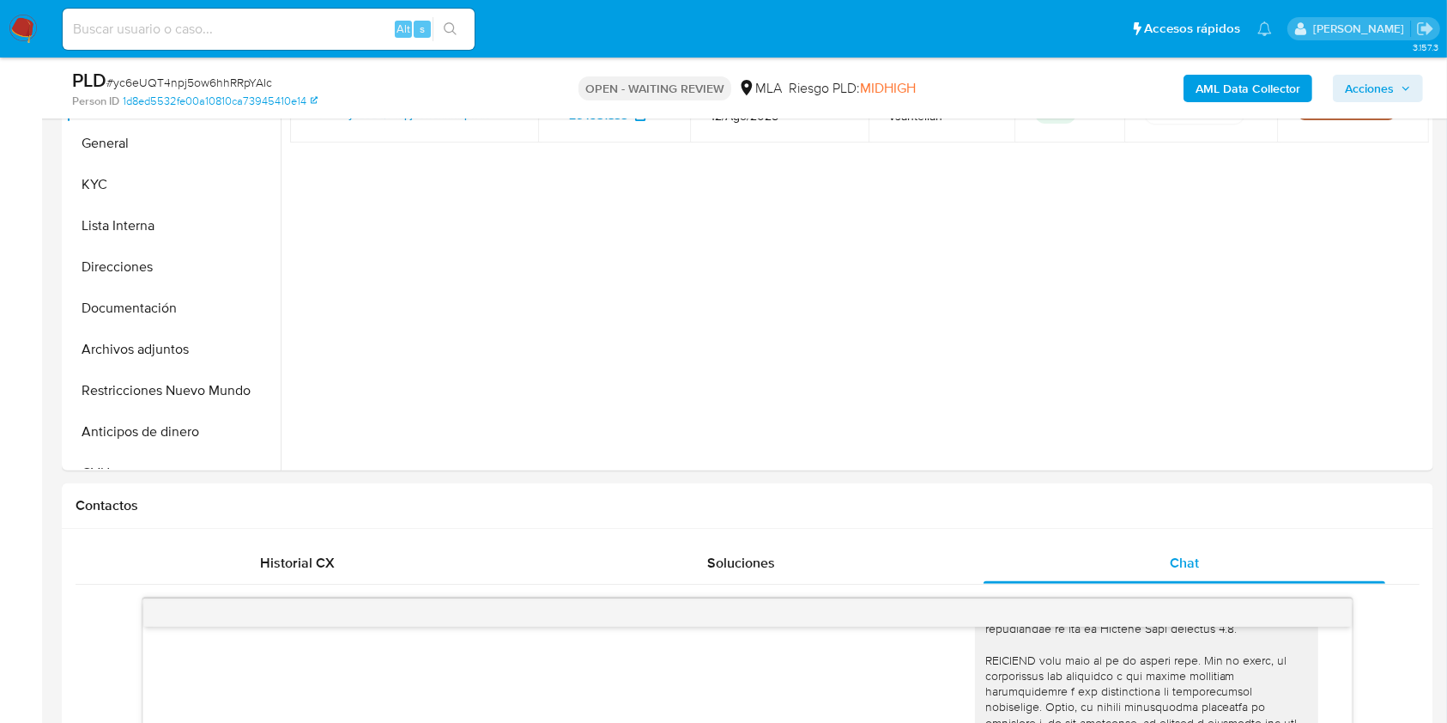
scroll to position [162, 0]
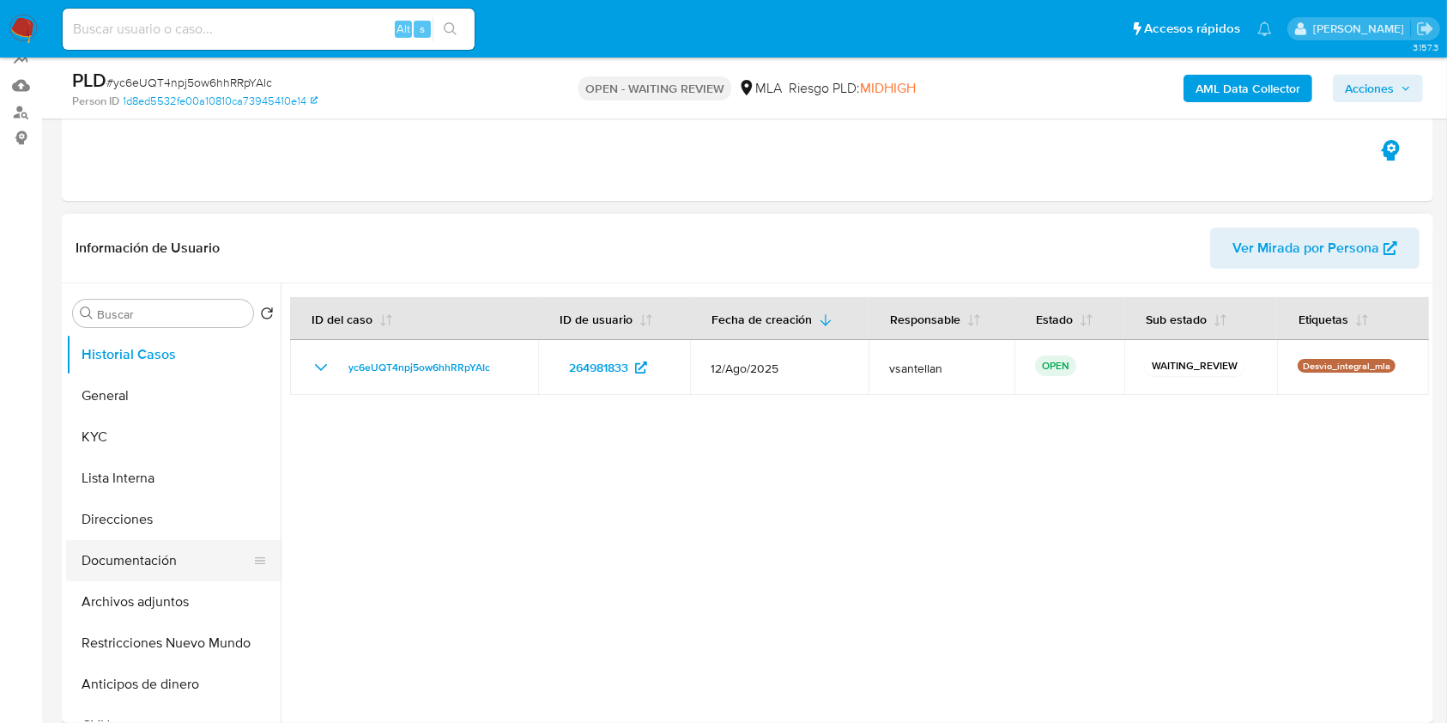
click at [178, 572] on button "Documentación" at bounding box center [166, 560] width 201 height 41
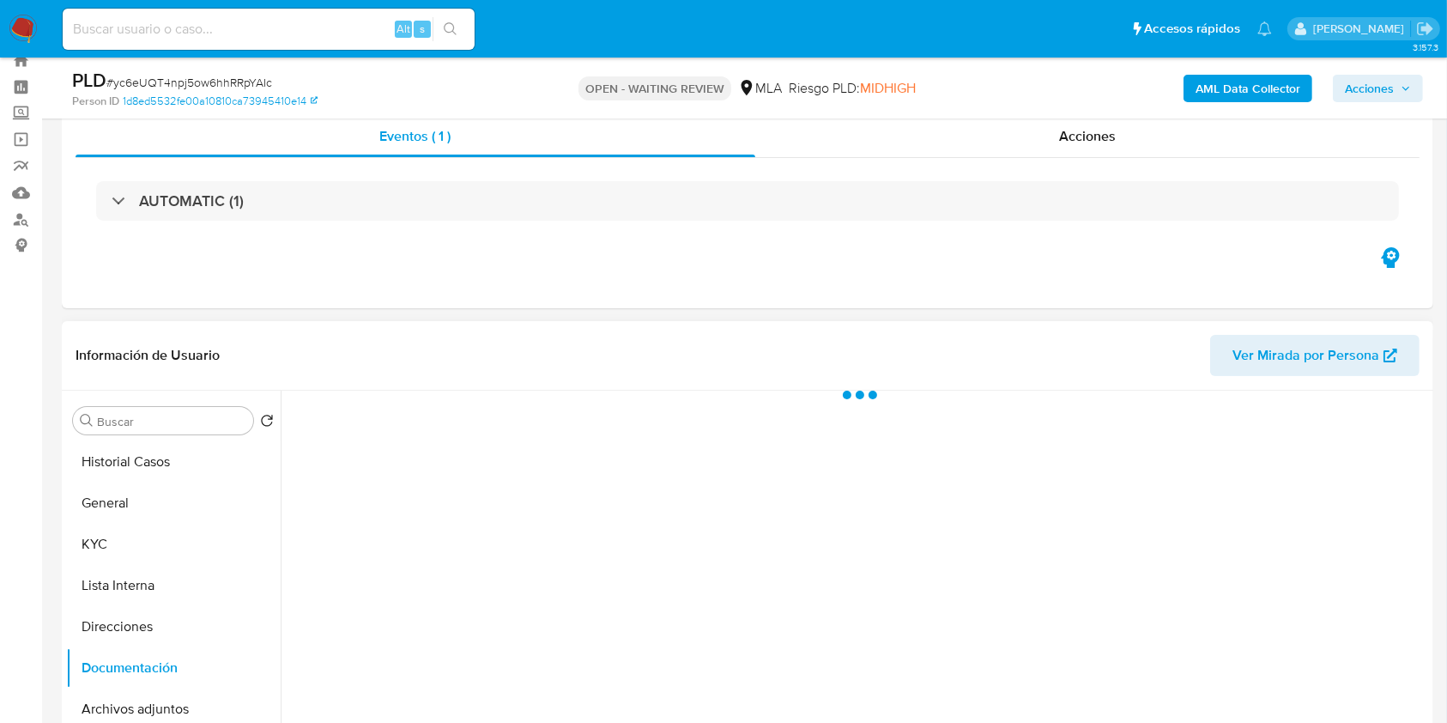
scroll to position [276, 0]
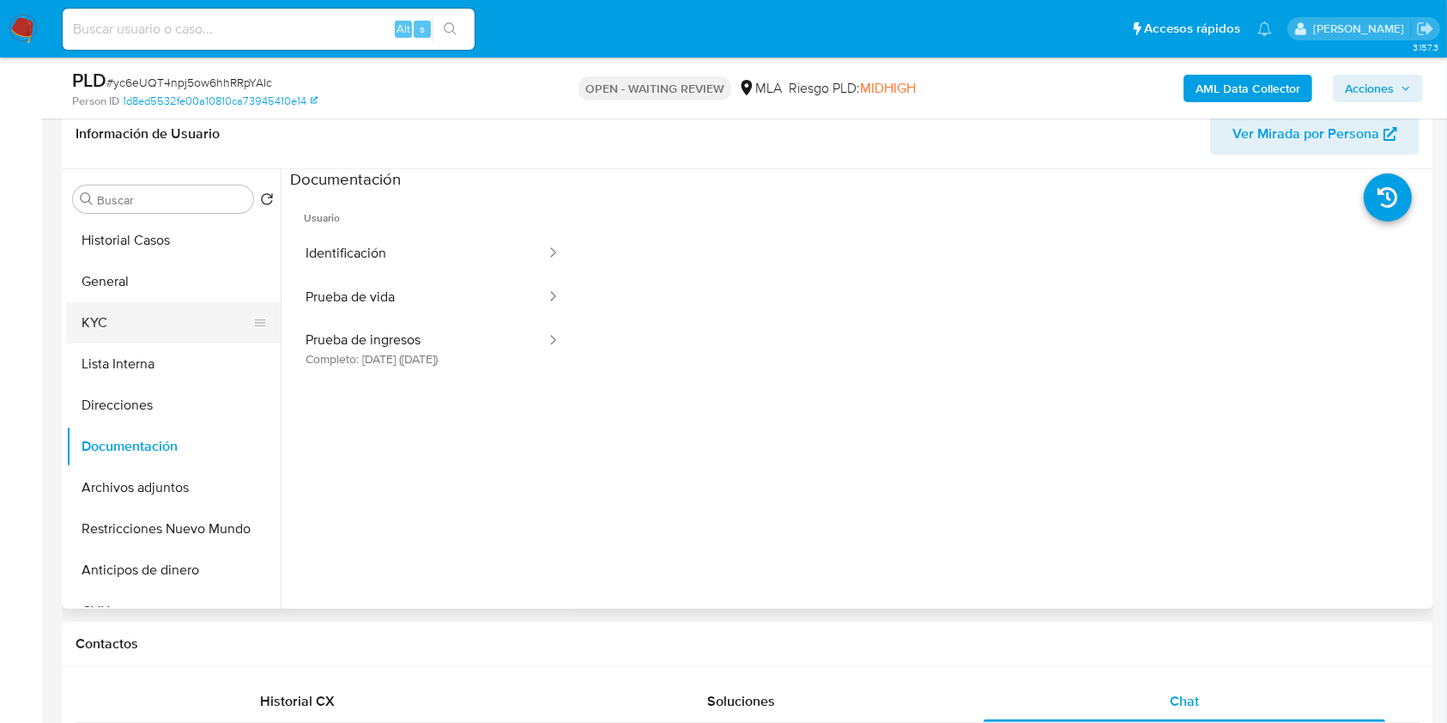
click at [151, 314] on button "KYC" at bounding box center [166, 322] width 201 height 41
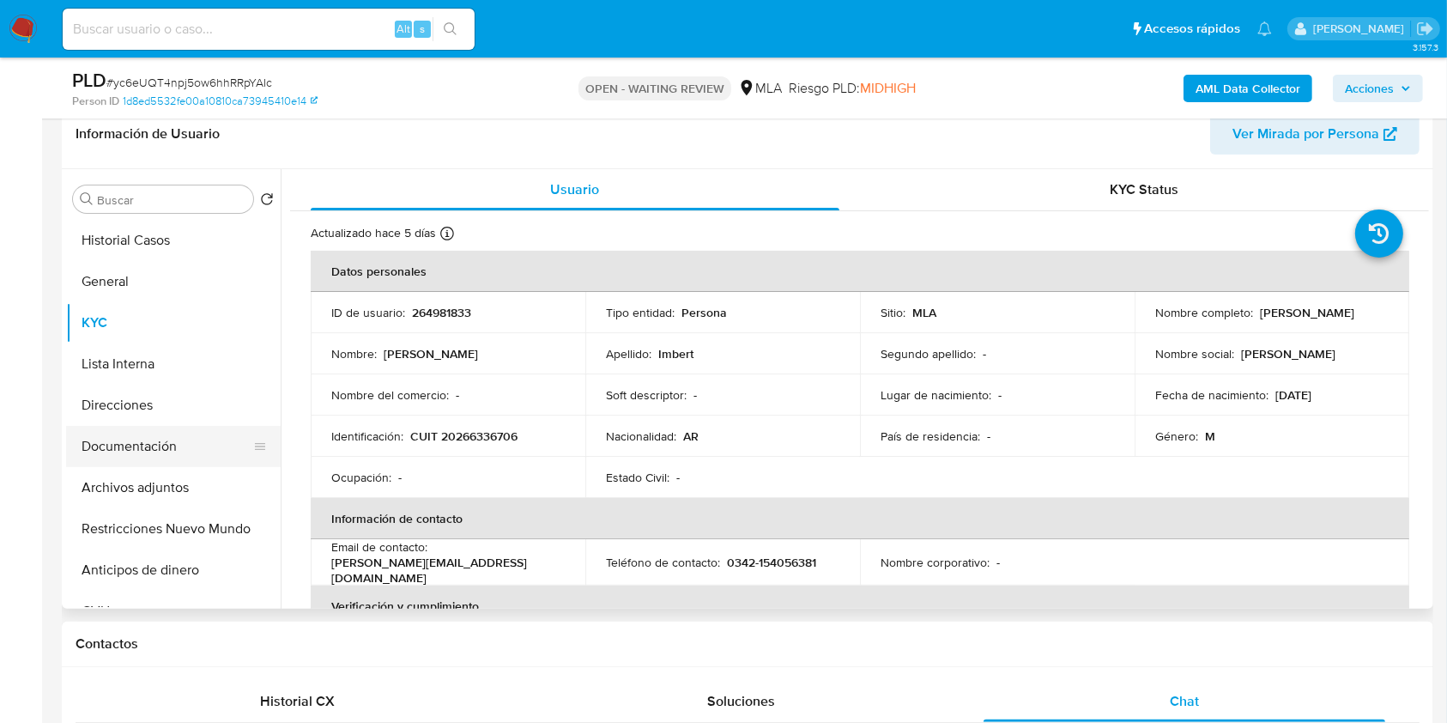
click at [209, 426] on button "Documentación" at bounding box center [166, 446] width 201 height 41
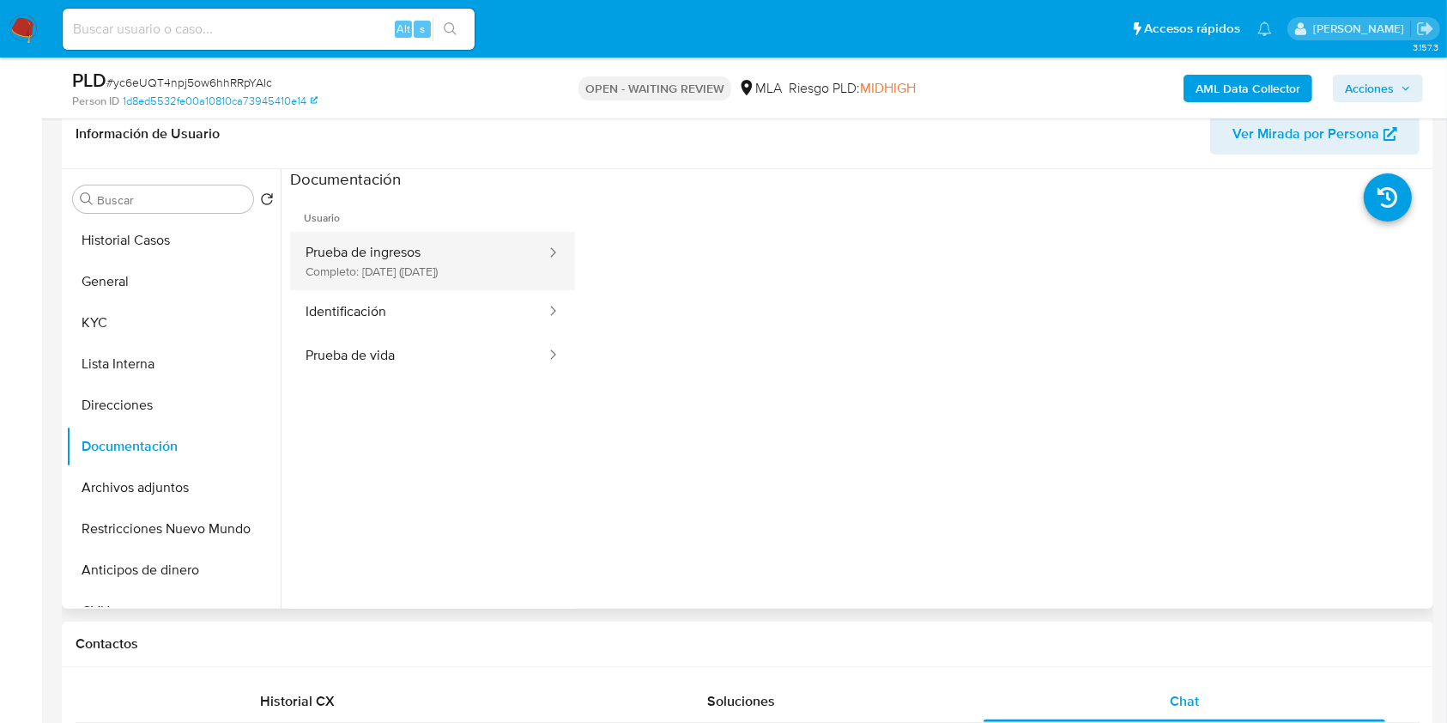
click at [416, 253] on button "Prueba de ingresos Completo: [DATE] ([DATE])" at bounding box center [418, 261] width 257 height 58
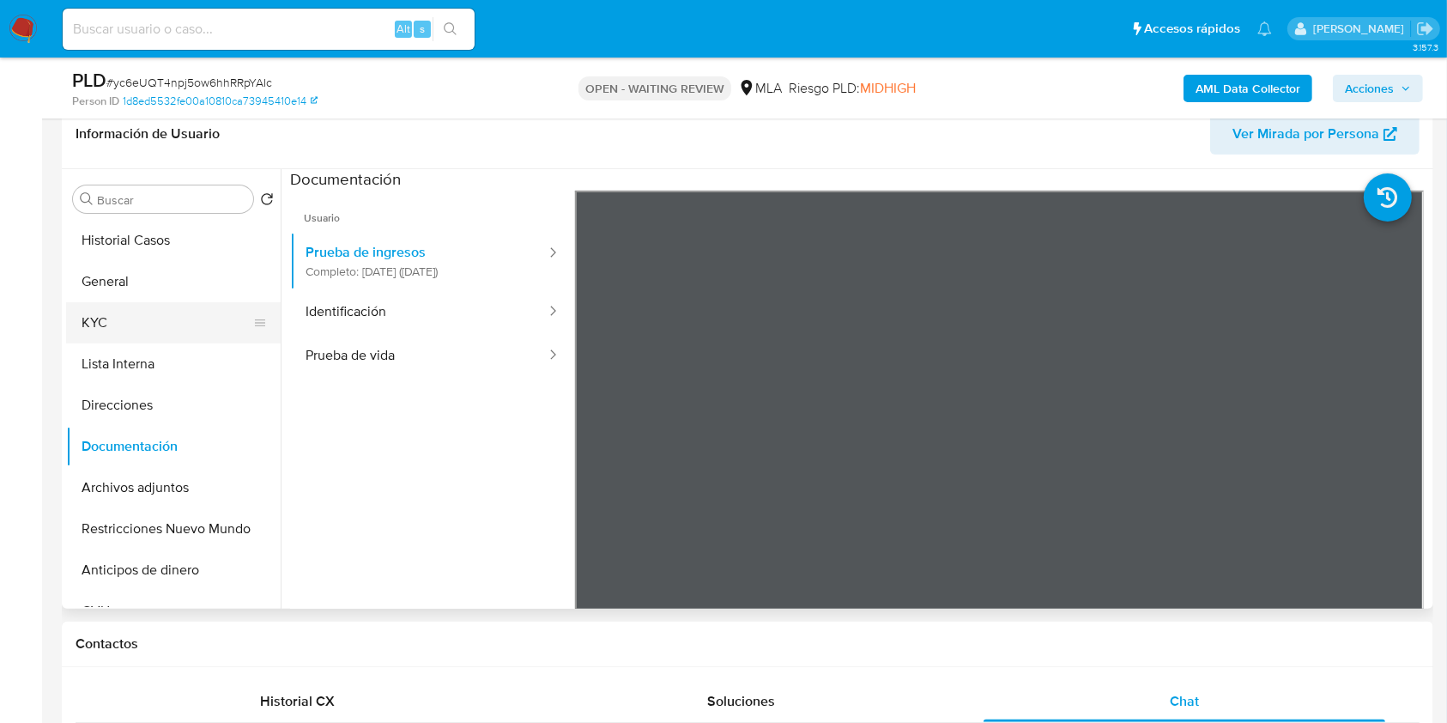
click at [157, 312] on button "KYC" at bounding box center [166, 322] width 201 height 41
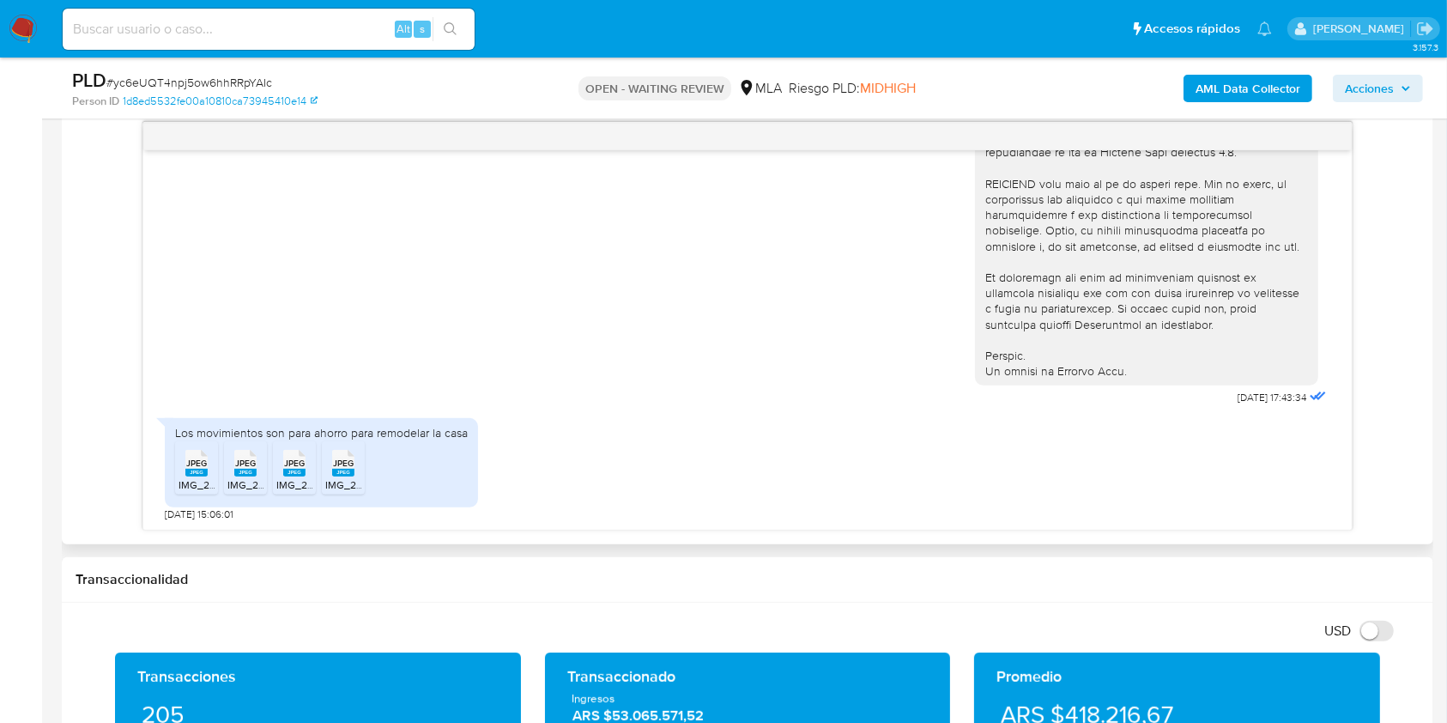
scroll to position [963, 0]
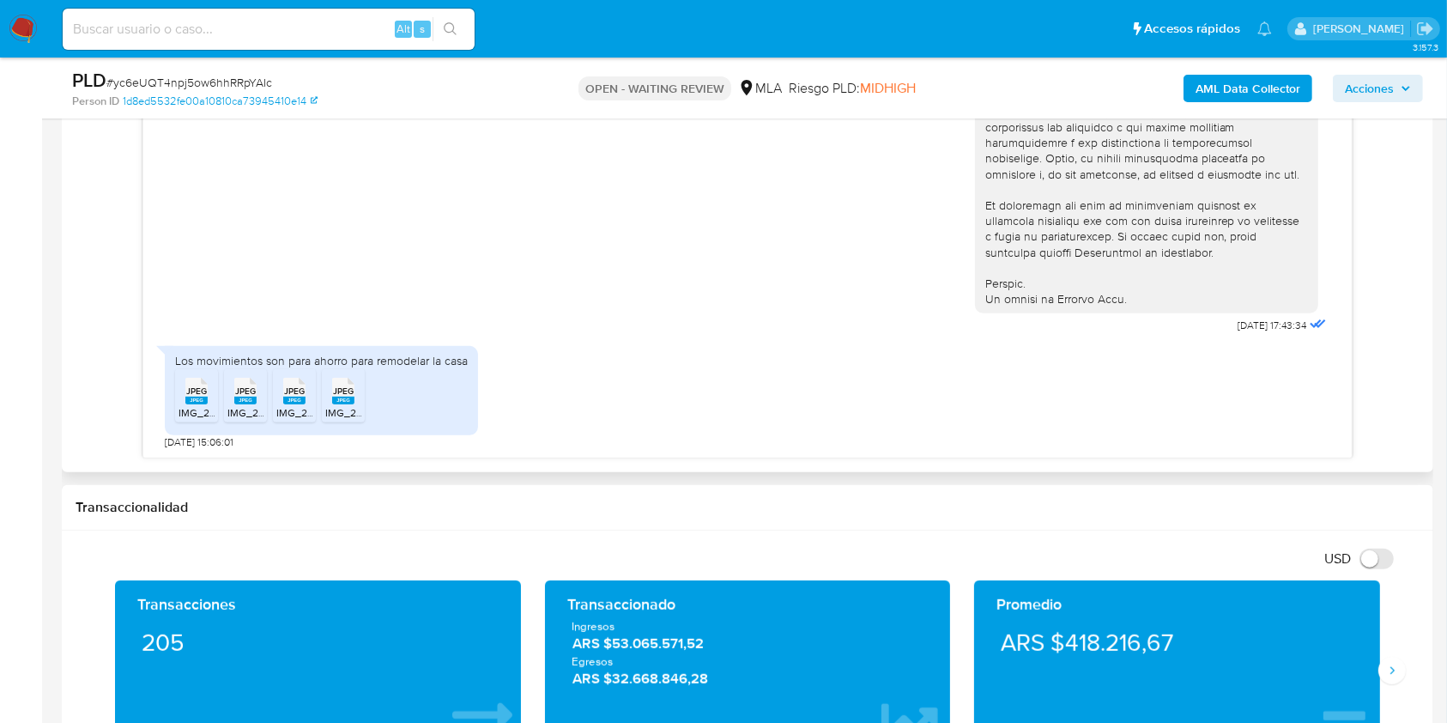
click at [190, 385] on span "JPEG" at bounding box center [196, 390] width 21 height 11
click at [263, 405] on span "IMG_2363.jpeg" at bounding box center [263, 412] width 72 height 15
click at [299, 398] on rect at bounding box center [294, 400] width 22 height 8
click at [356, 397] on div "JPEG JPEG" at bounding box center [343, 388] width 36 height 33
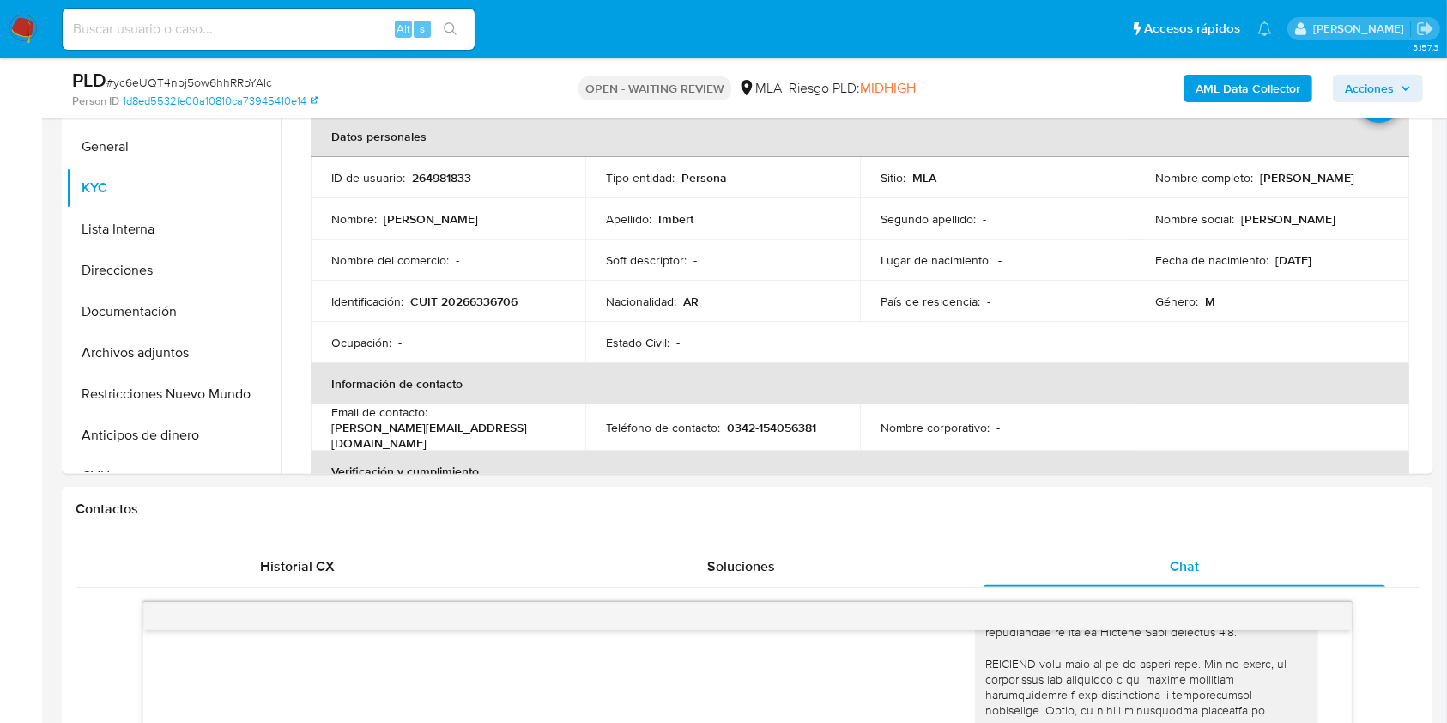
scroll to position [348, 0]
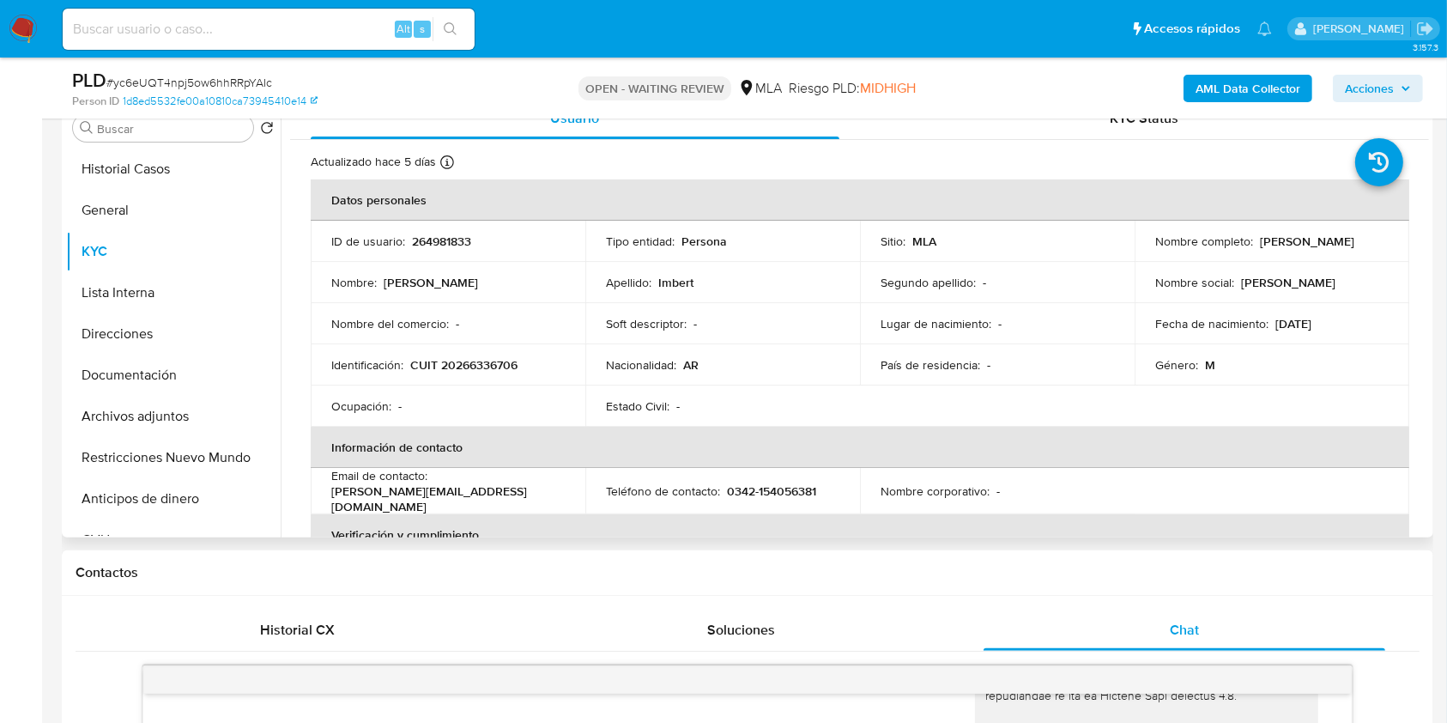
click at [469, 360] on p "CUIT 20266336706" at bounding box center [463, 364] width 107 height 15
copy p "20266336706"
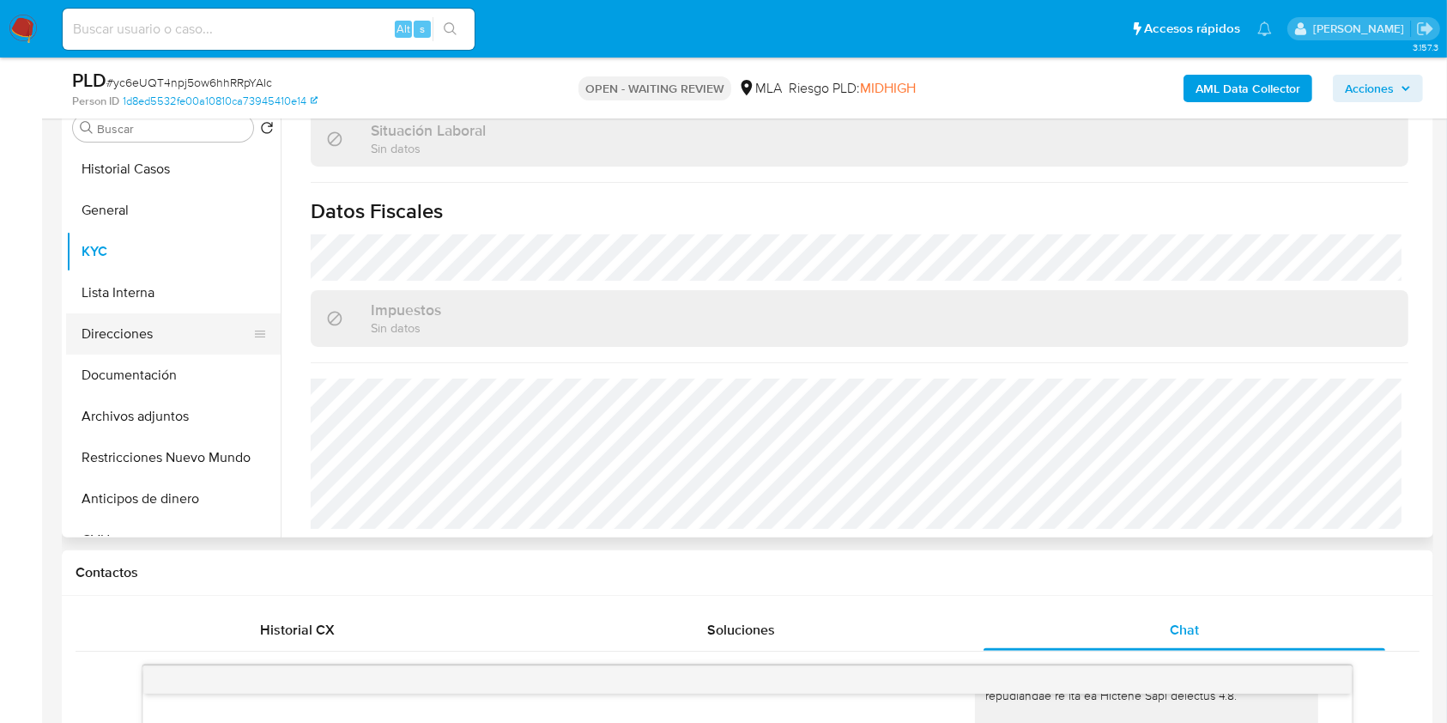
click at [143, 335] on button "Direcciones" at bounding box center [166, 333] width 201 height 41
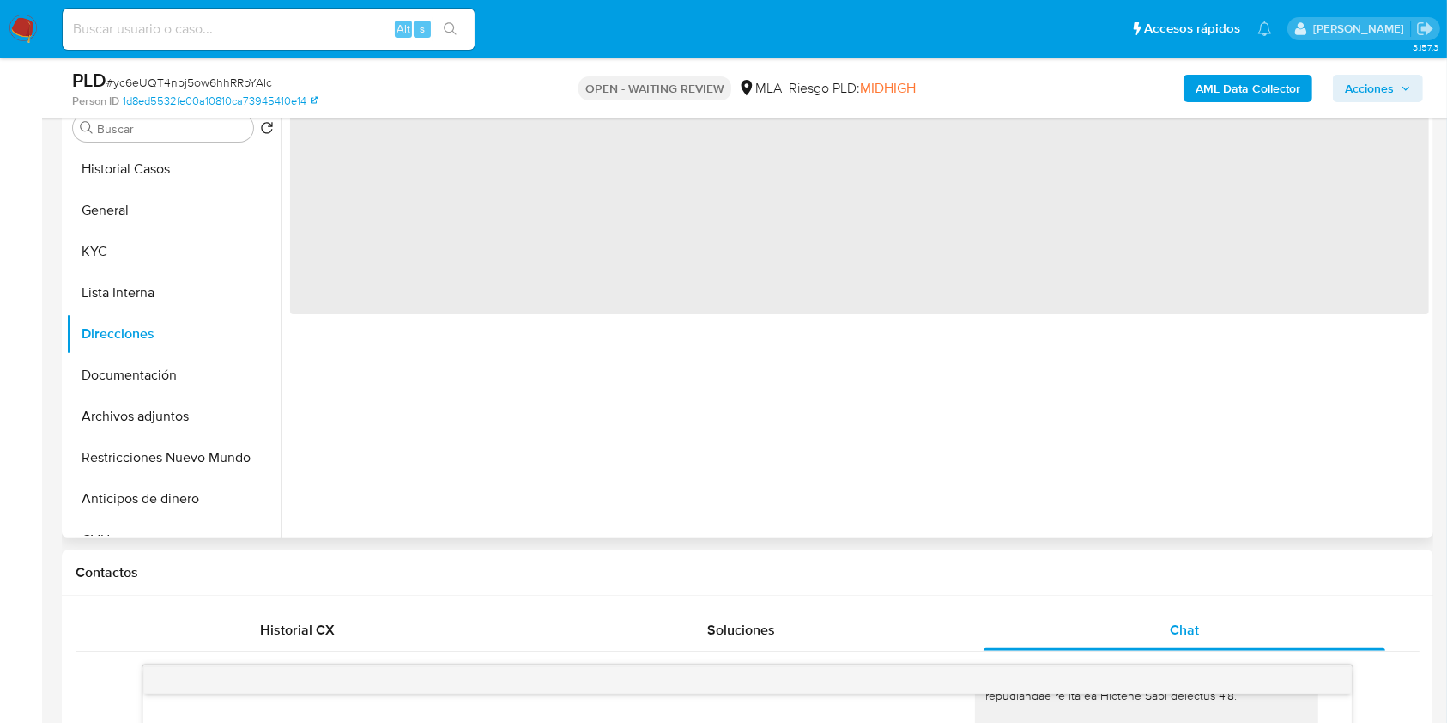
scroll to position [0, 0]
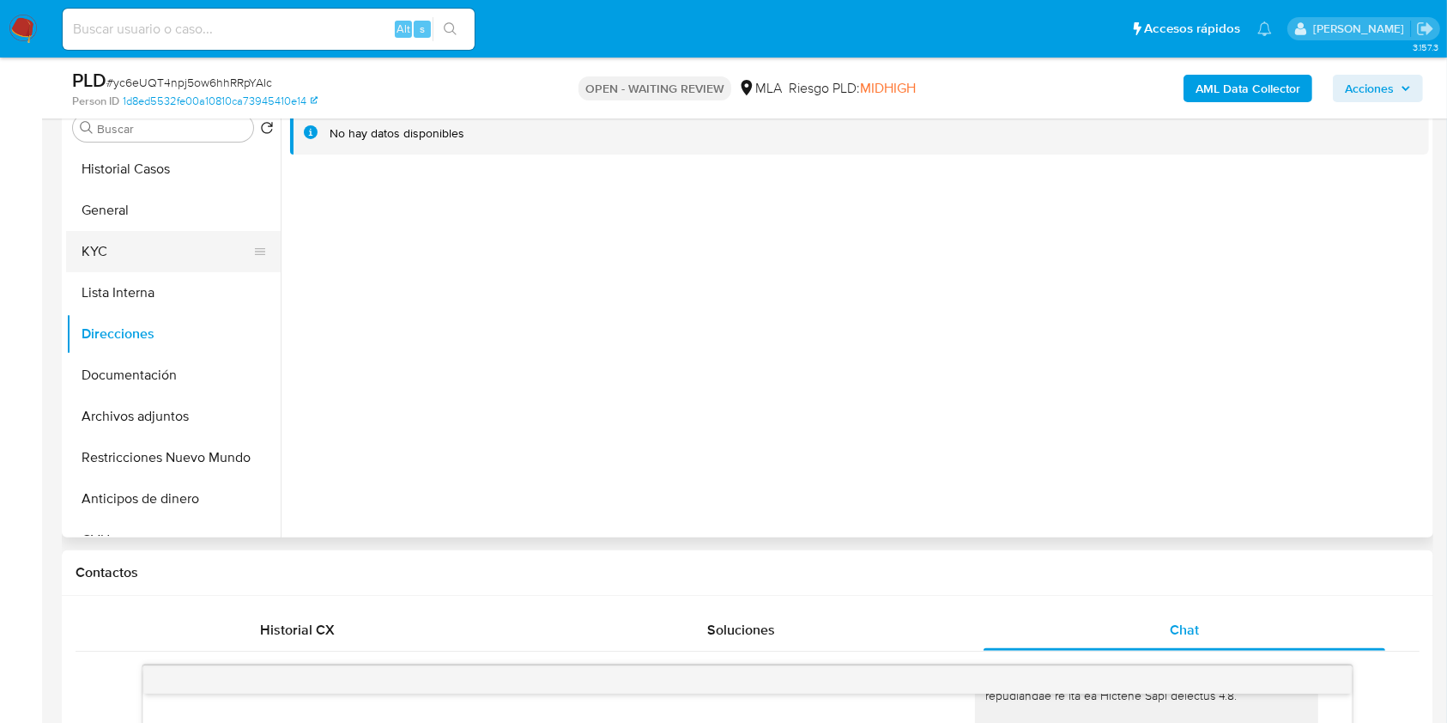
click at [134, 249] on button "KYC" at bounding box center [166, 251] width 201 height 41
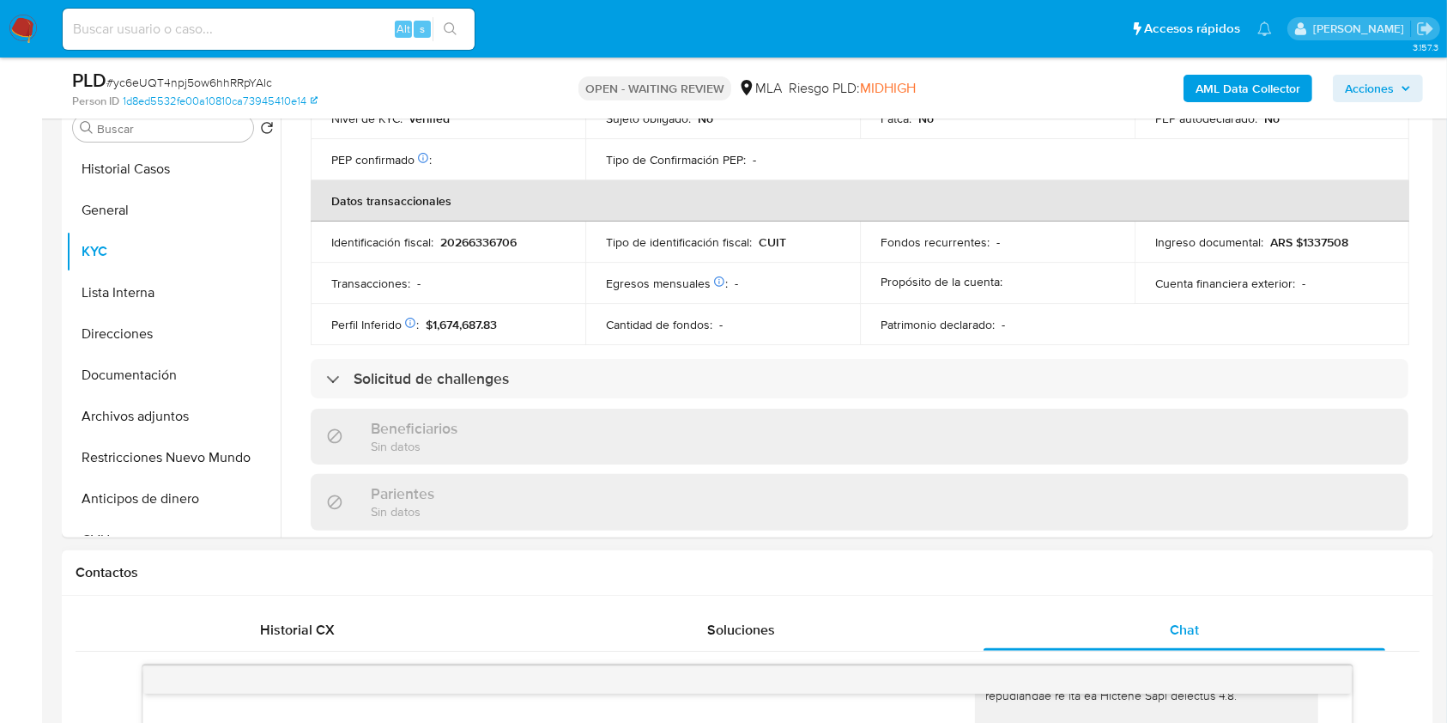
scroll to position [862, 0]
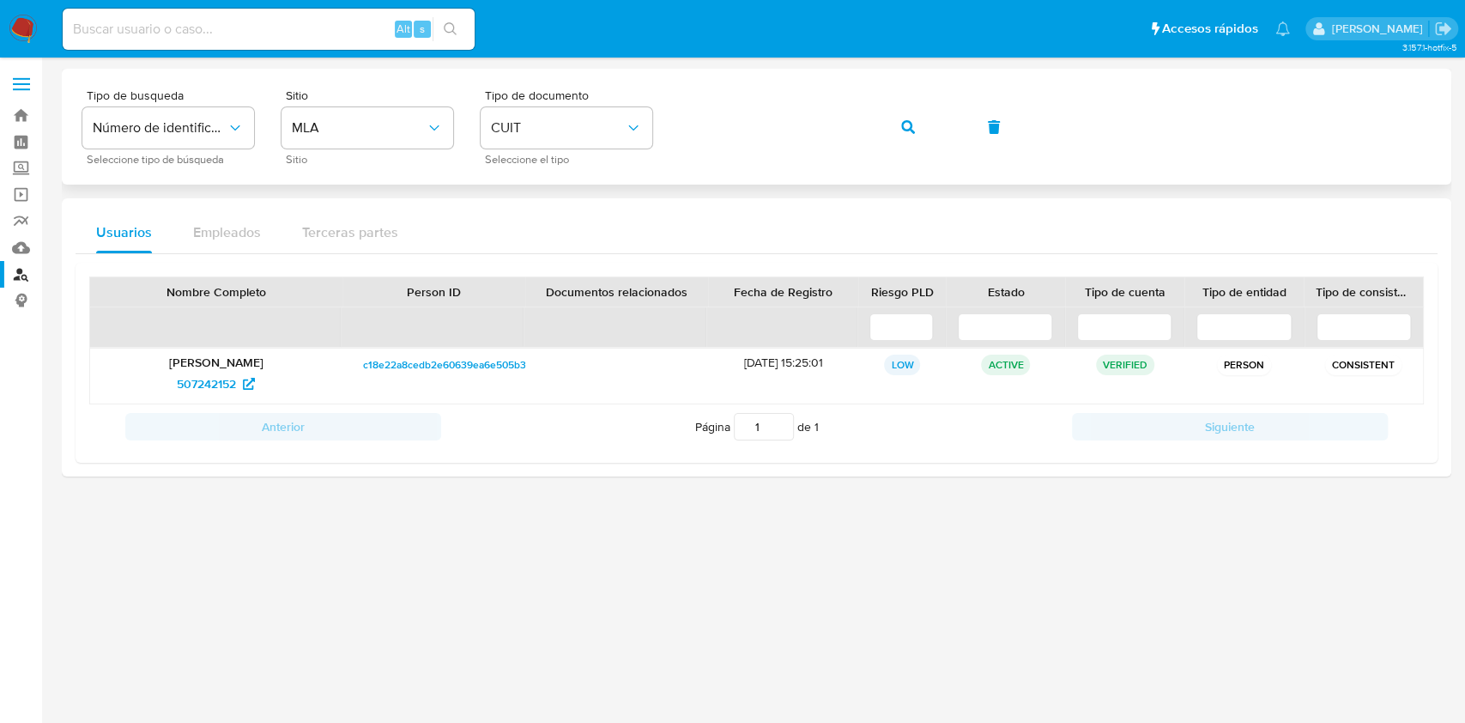
click at [637, 138] on div "Tipo de busqueda Número de identificación Seleccione tipo de búsqueda Sitio MLA…" at bounding box center [756, 126] width 1348 height 75
click at [900, 125] on button "button" at bounding box center [908, 126] width 58 height 41
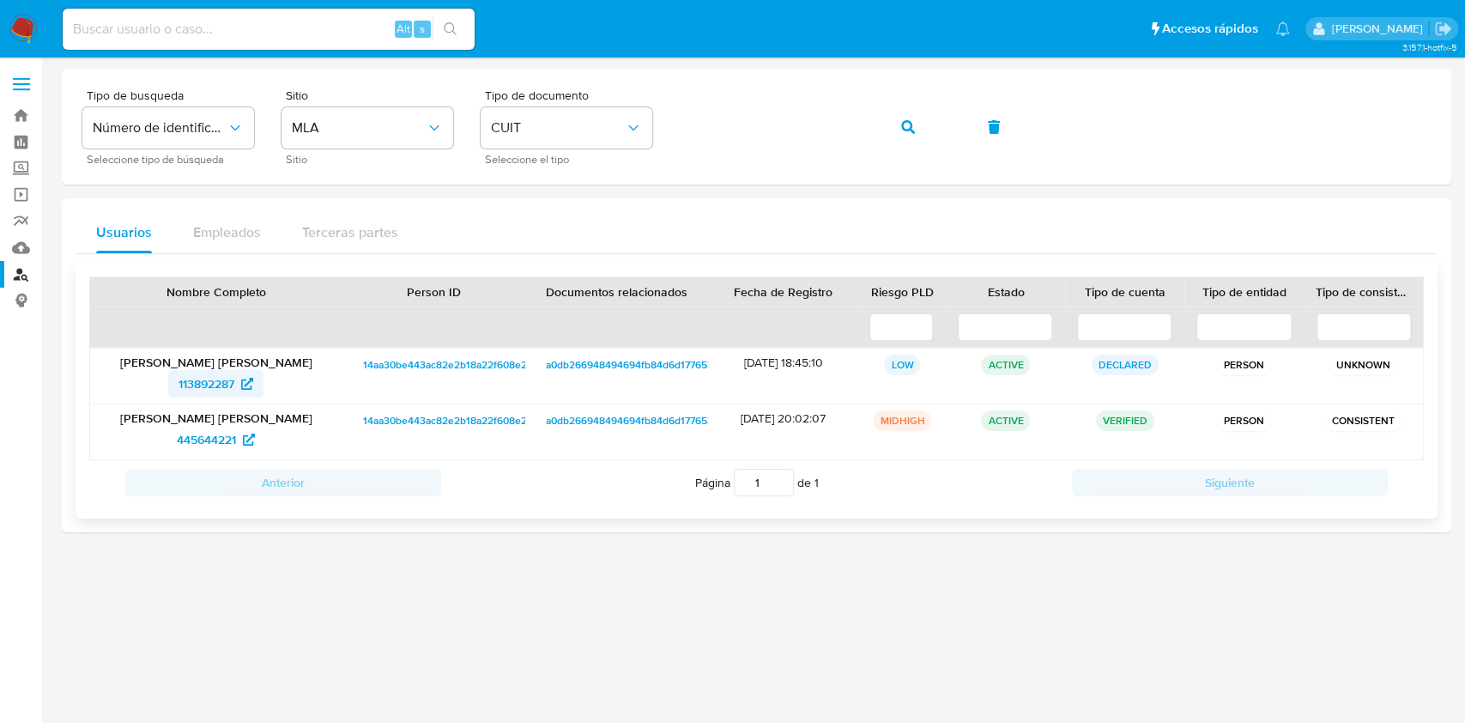
click at [202, 378] on span "113892287" at bounding box center [206, 383] width 56 height 27
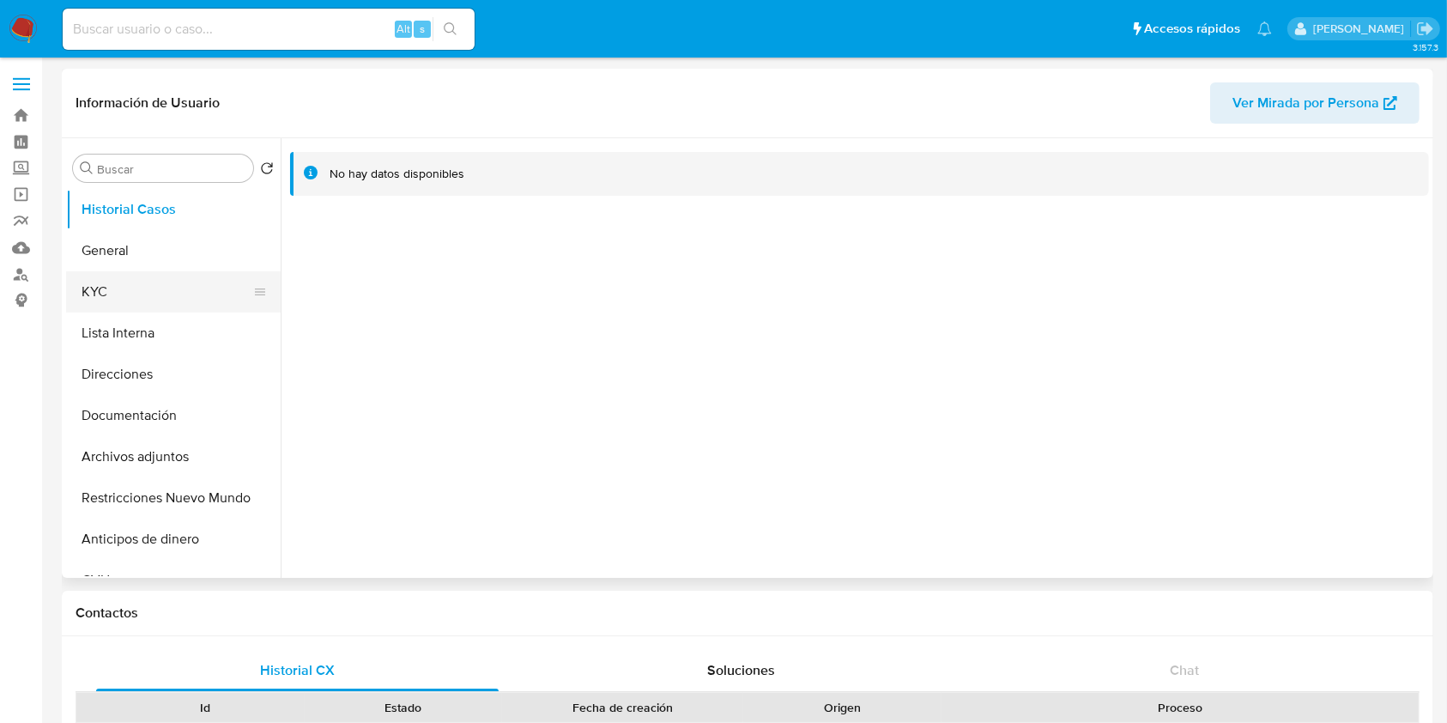
click at [122, 296] on button "KYC" at bounding box center [166, 291] width 201 height 41
select select "10"
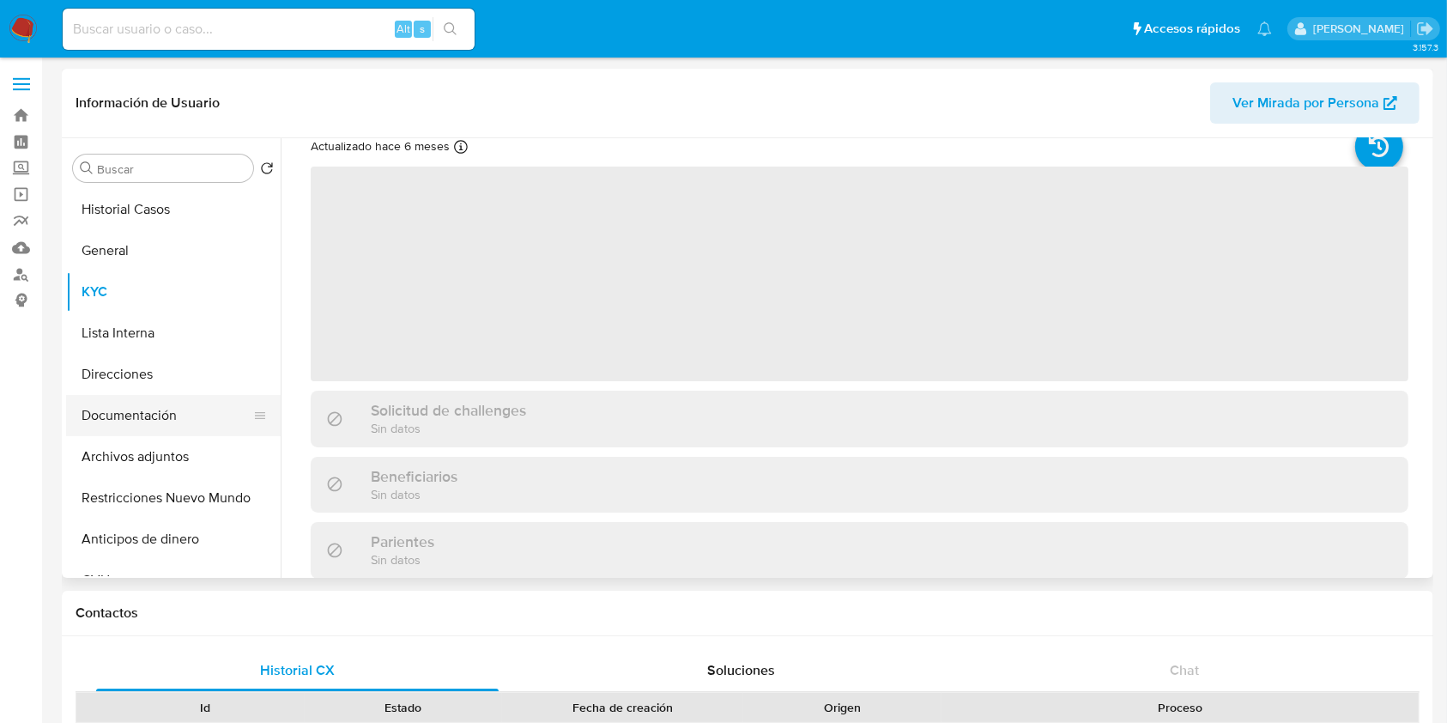
scroll to position [114, 0]
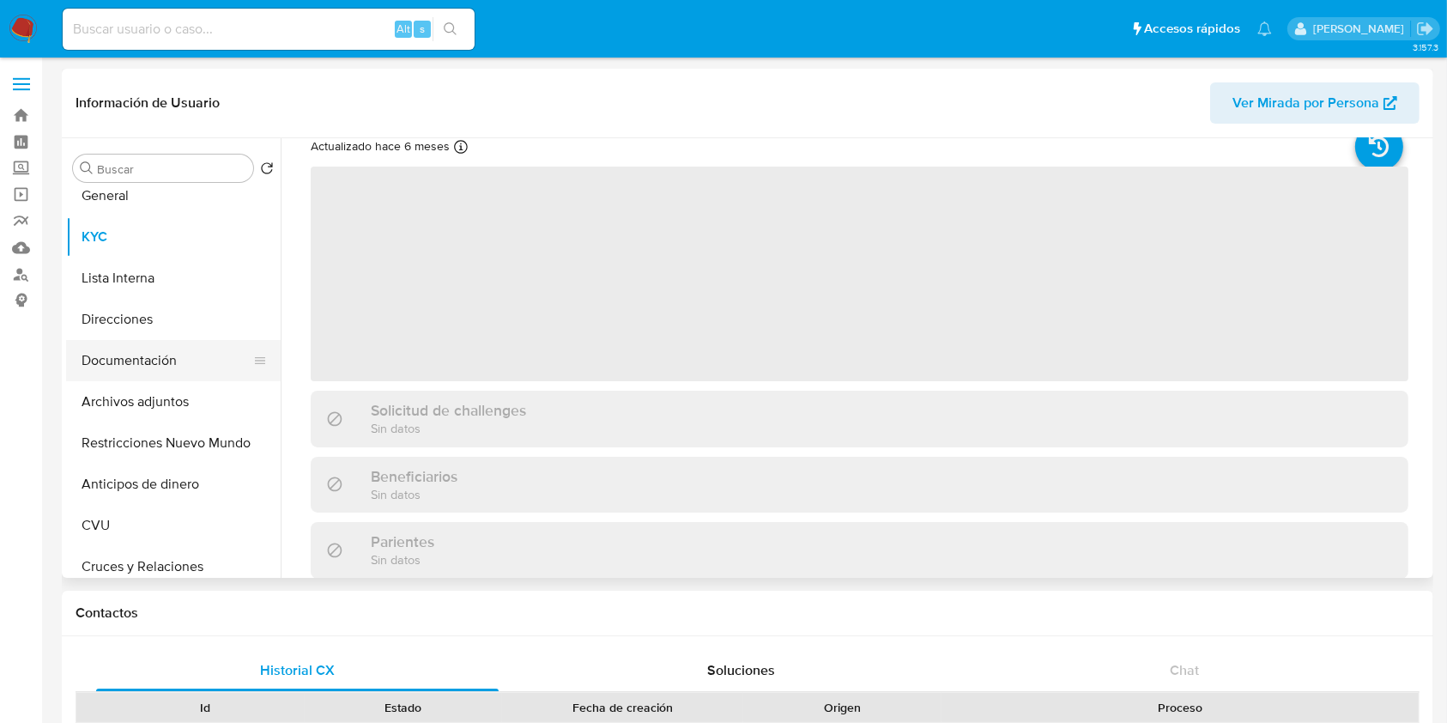
click at [178, 400] on ul "Historial Casos General KYC Lista Interna Direcciones Documentación Archivos ad…" at bounding box center [173, 382] width 215 height 387
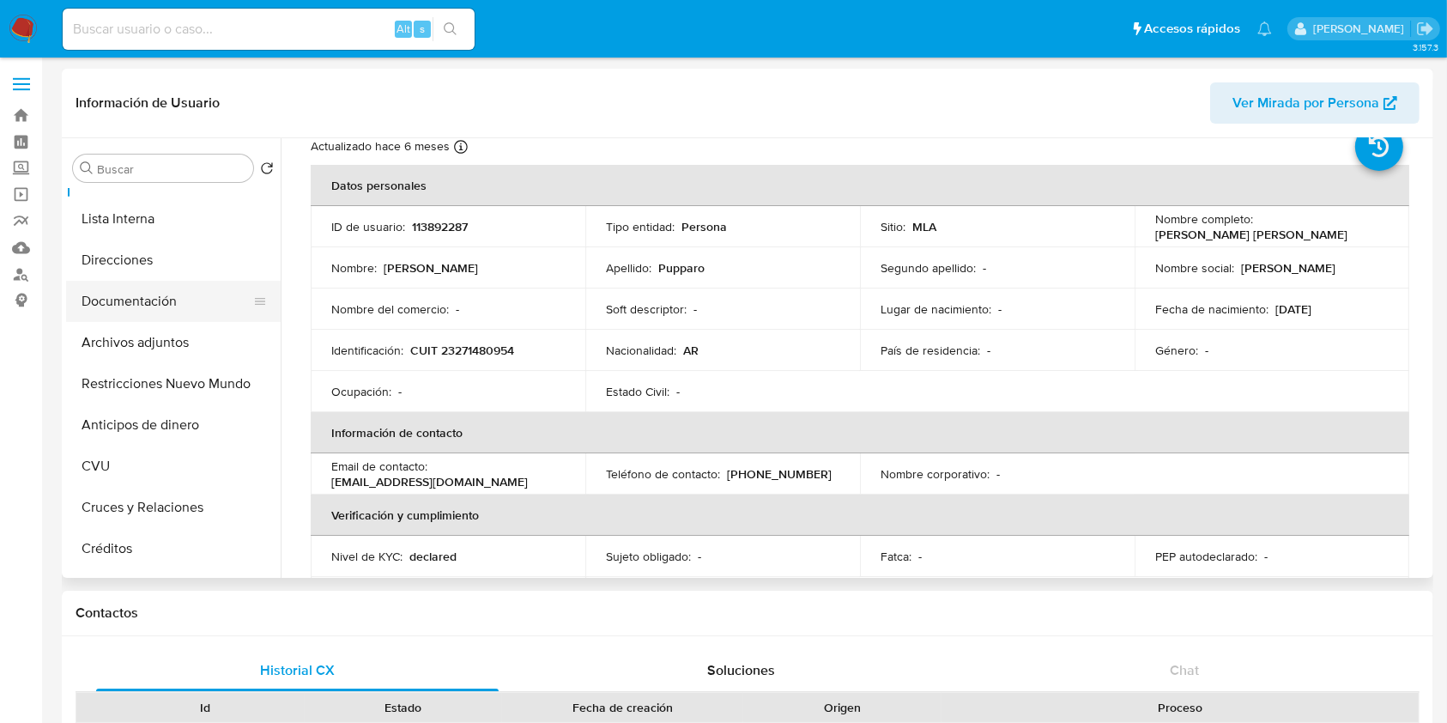
click at [144, 286] on button "Documentación" at bounding box center [166, 301] width 201 height 41
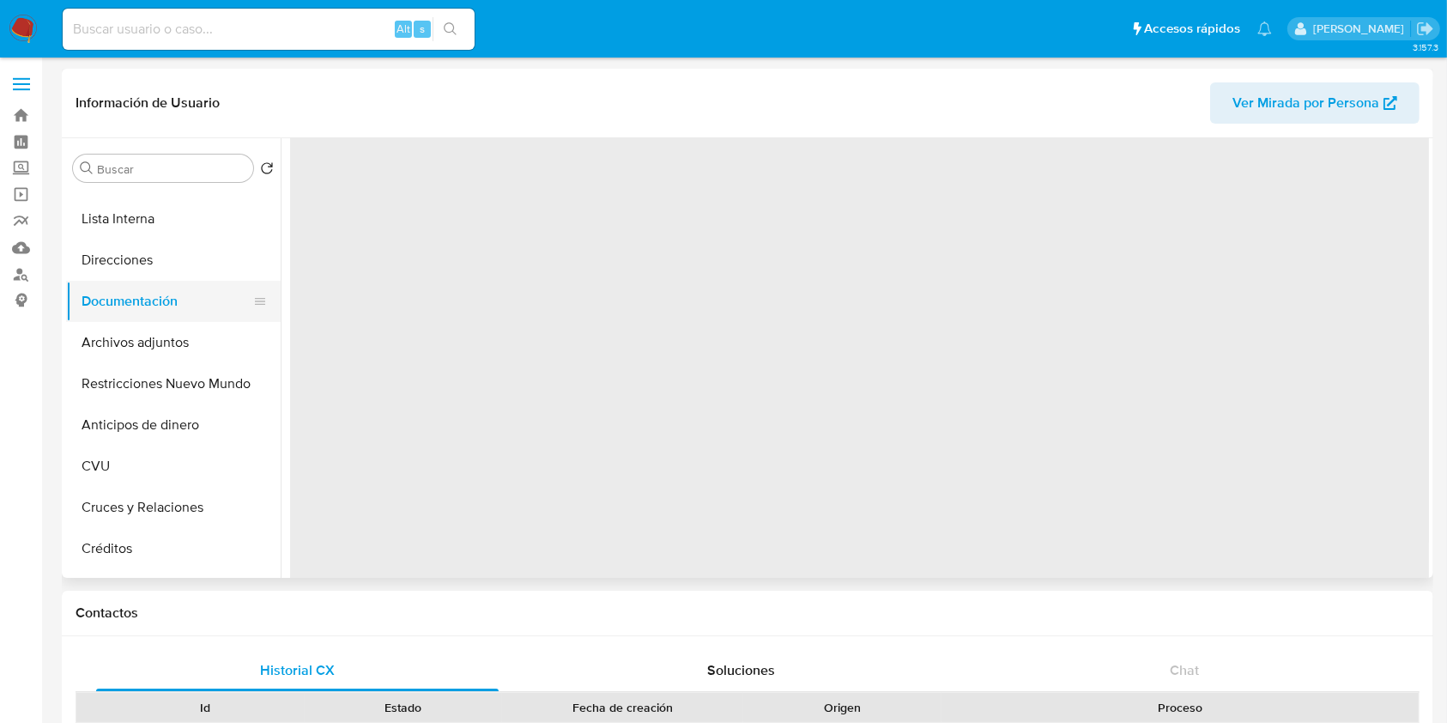
scroll to position [0, 0]
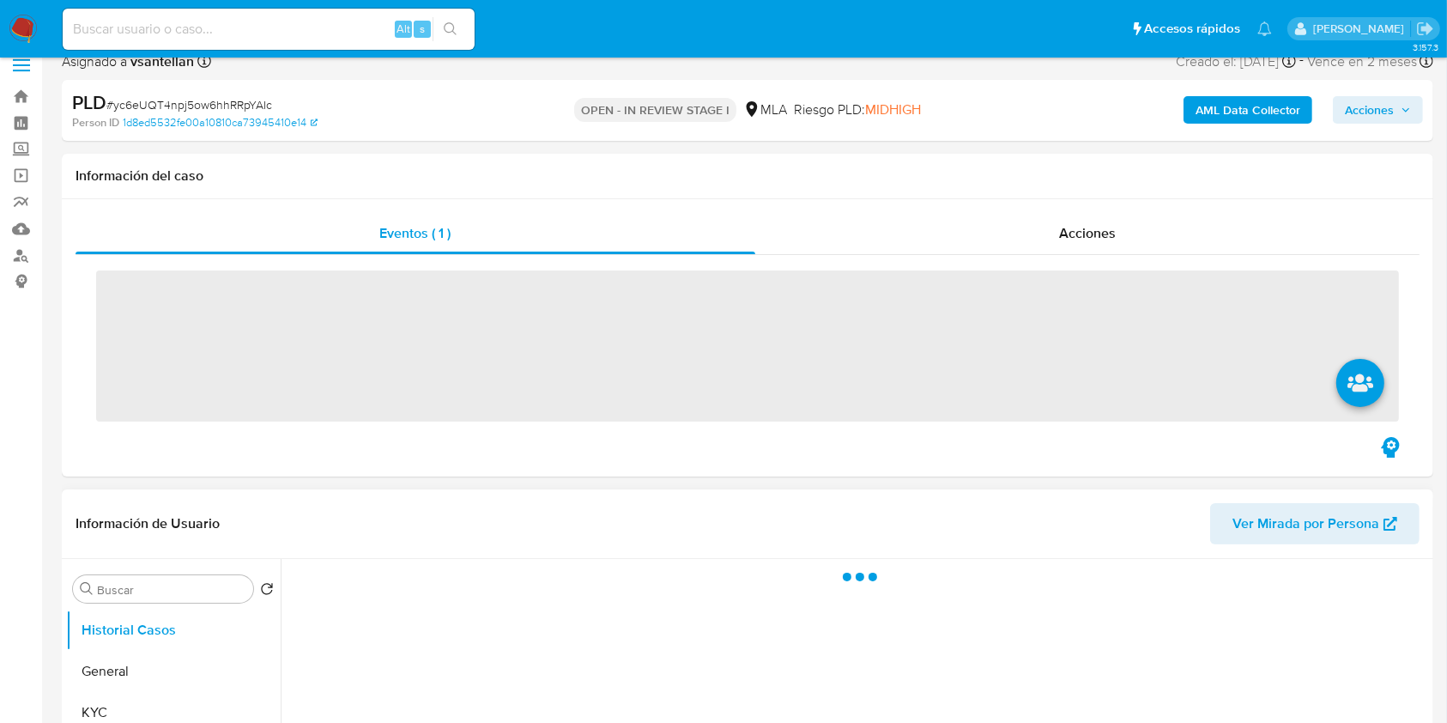
scroll to position [343, 0]
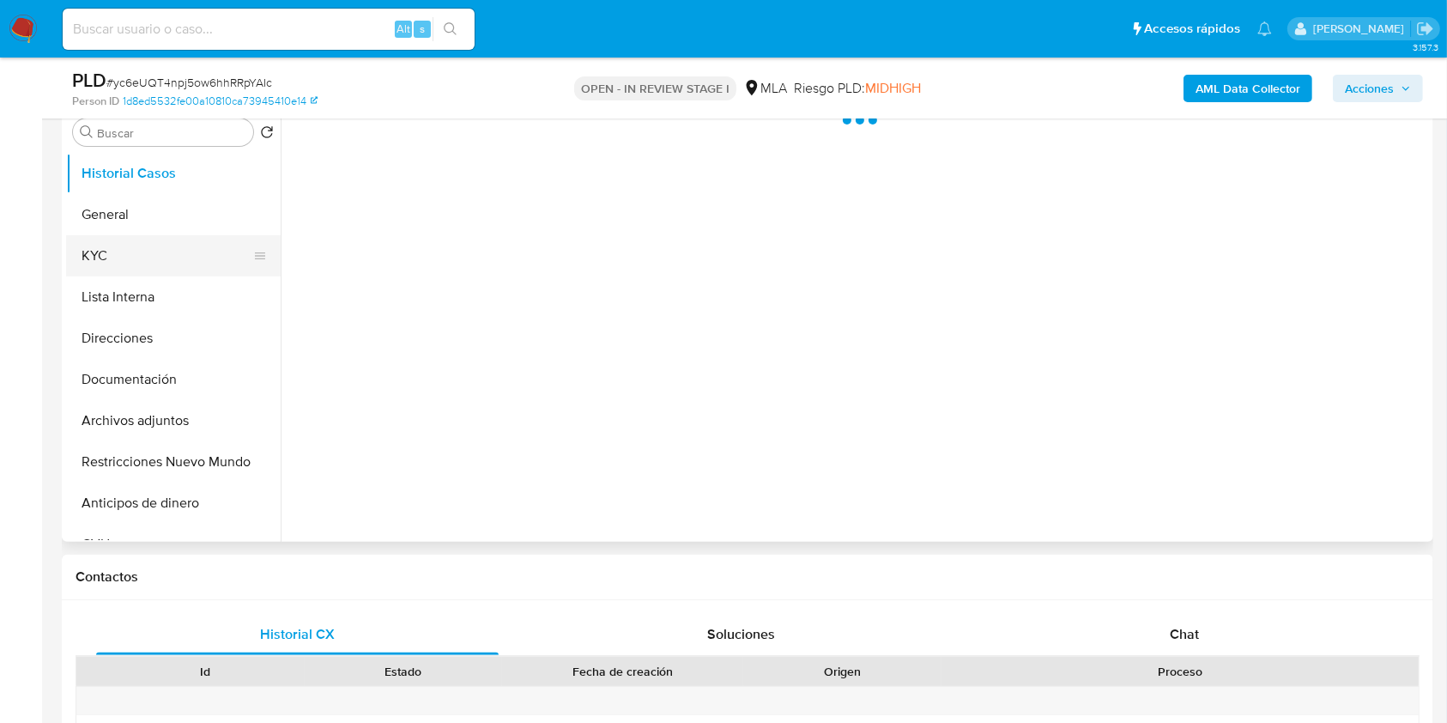
click at [154, 259] on button "KYC" at bounding box center [166, 255] width 201 height 41
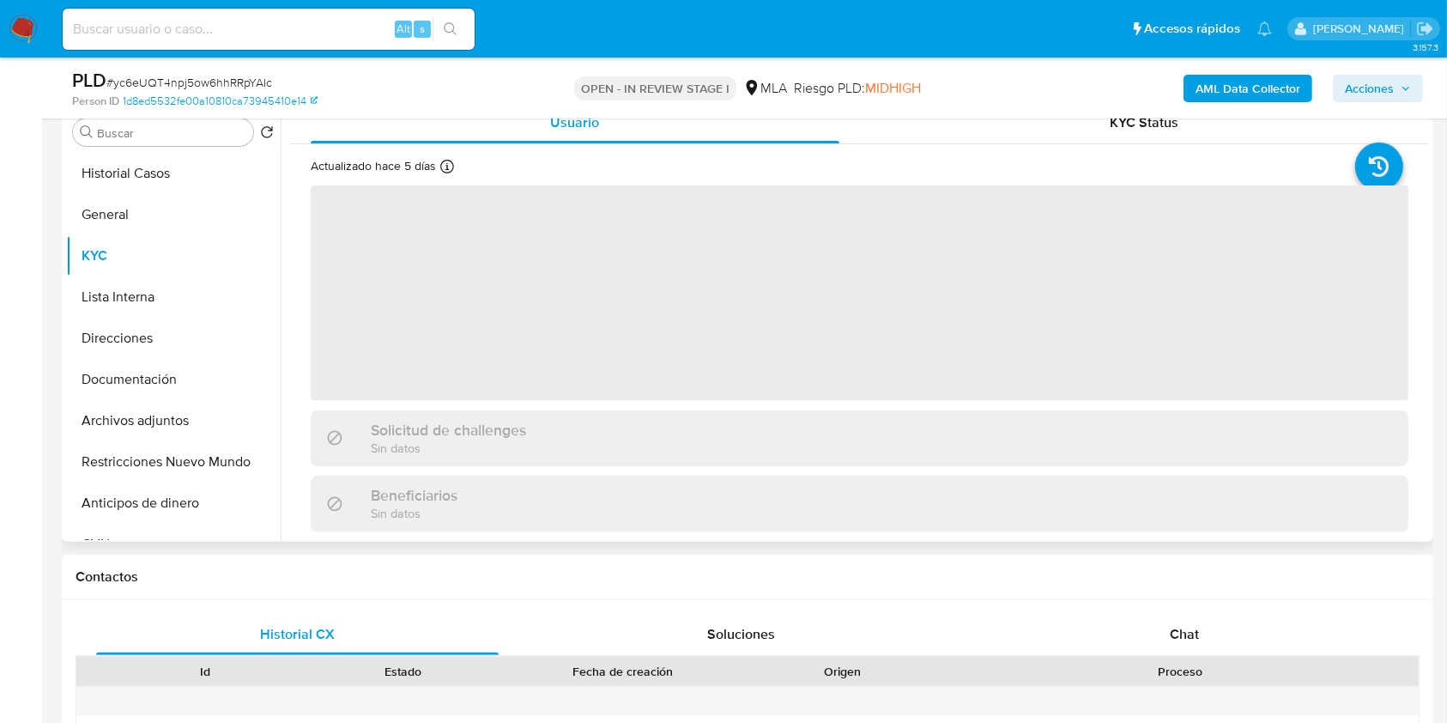
select select "10"
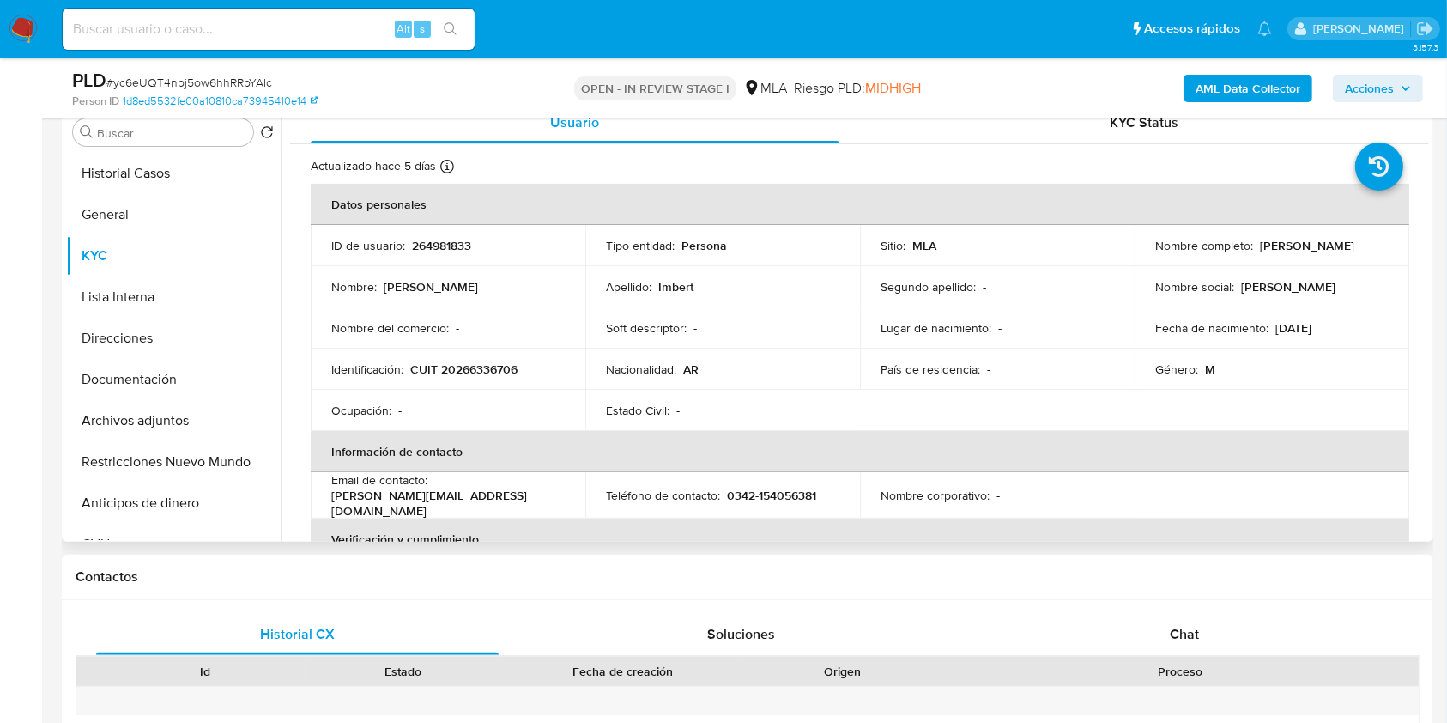
drag, startPoint x: 1256, startPoint y: 244, endPoint x: 1378, endPoint y: 243, distance: 121.9
click at [1378, 243] on div "Nombre completo : Luciano Miguel Imbert" at bounding box center [1271, 245] width 233 height 15
copy p "[PERSON_NAME]"
click at [1178, 645] on div "Chat" at bounding box center [1184, 634] width 402 height 41
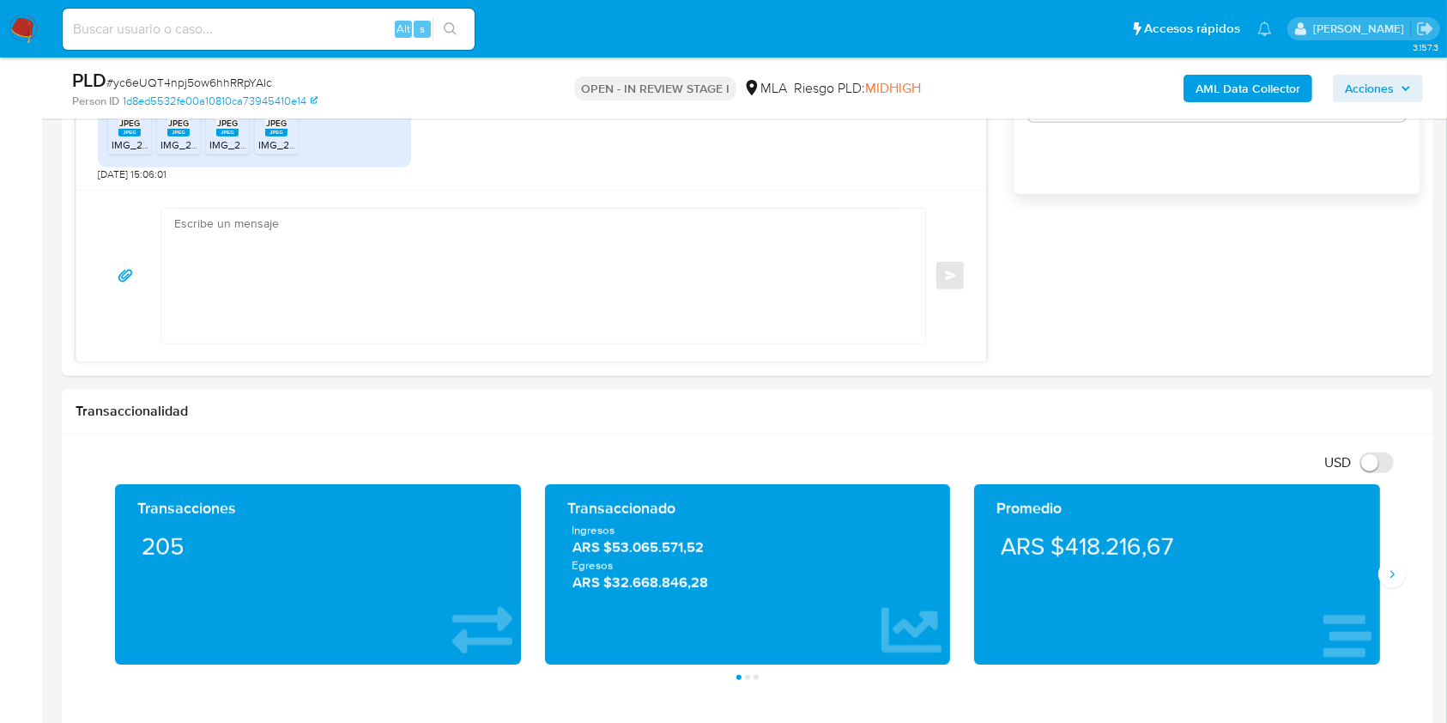
scroll to position [1068, 0]
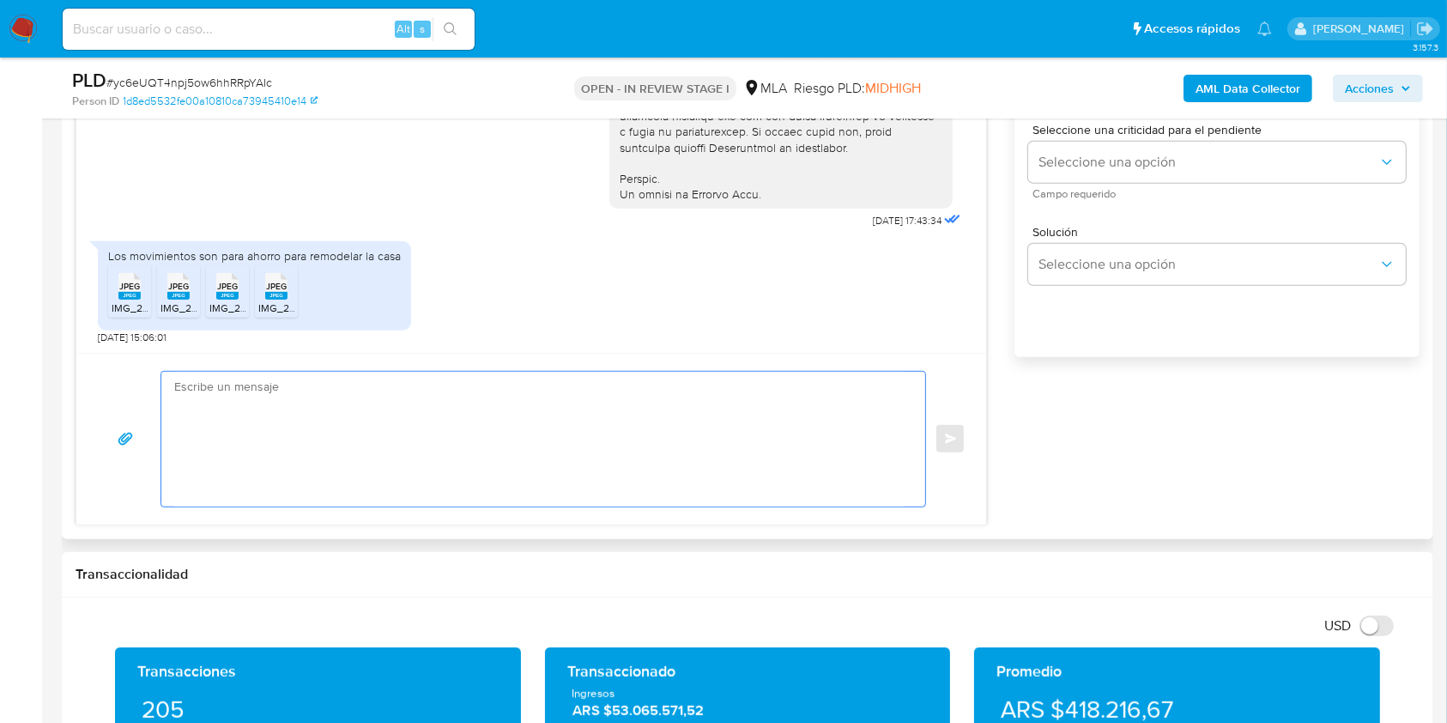
click at [509, 486] on textarea at bounding box center [538, 439] width 729 height 135
paste textarea "Hola Luciano Miguel Imbert, Muchas gracias por la respuesta. Te confirmamos la …"
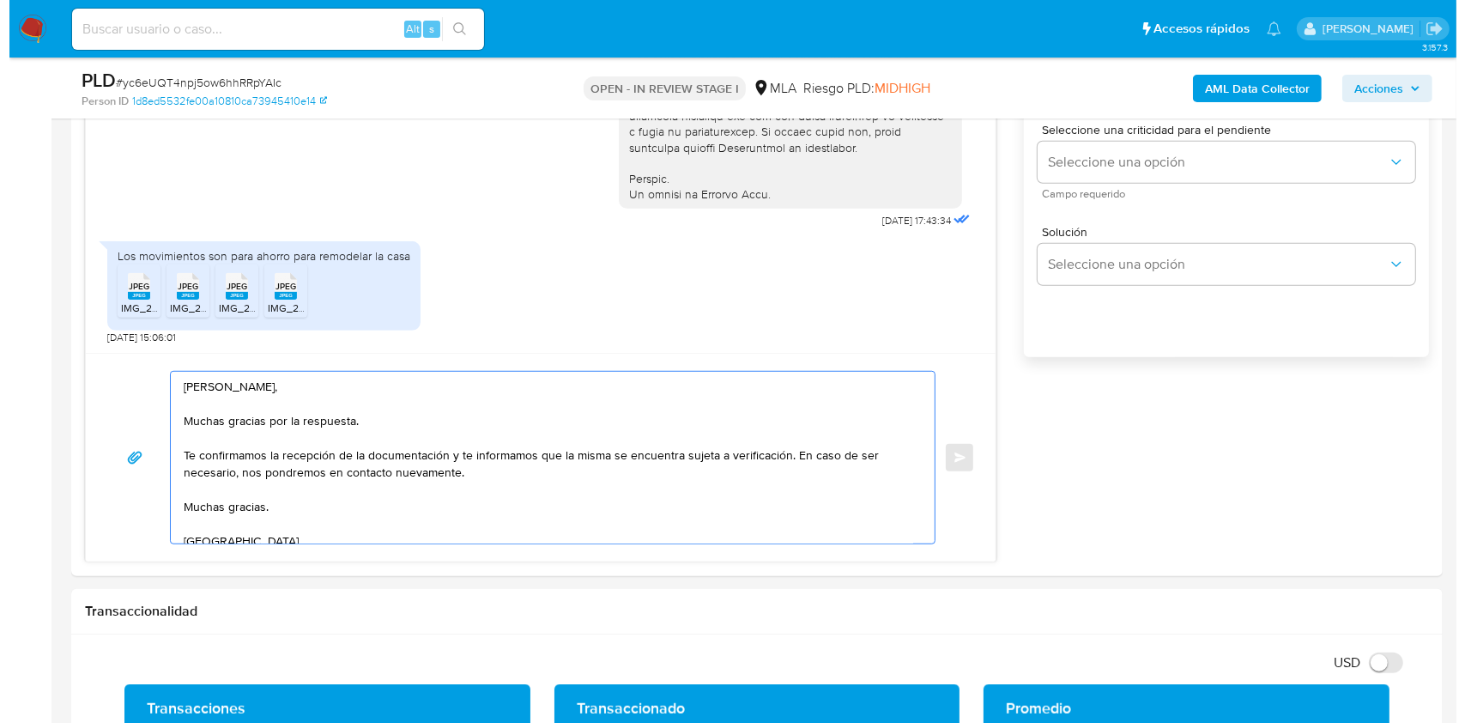
scroll to position [858, 0]
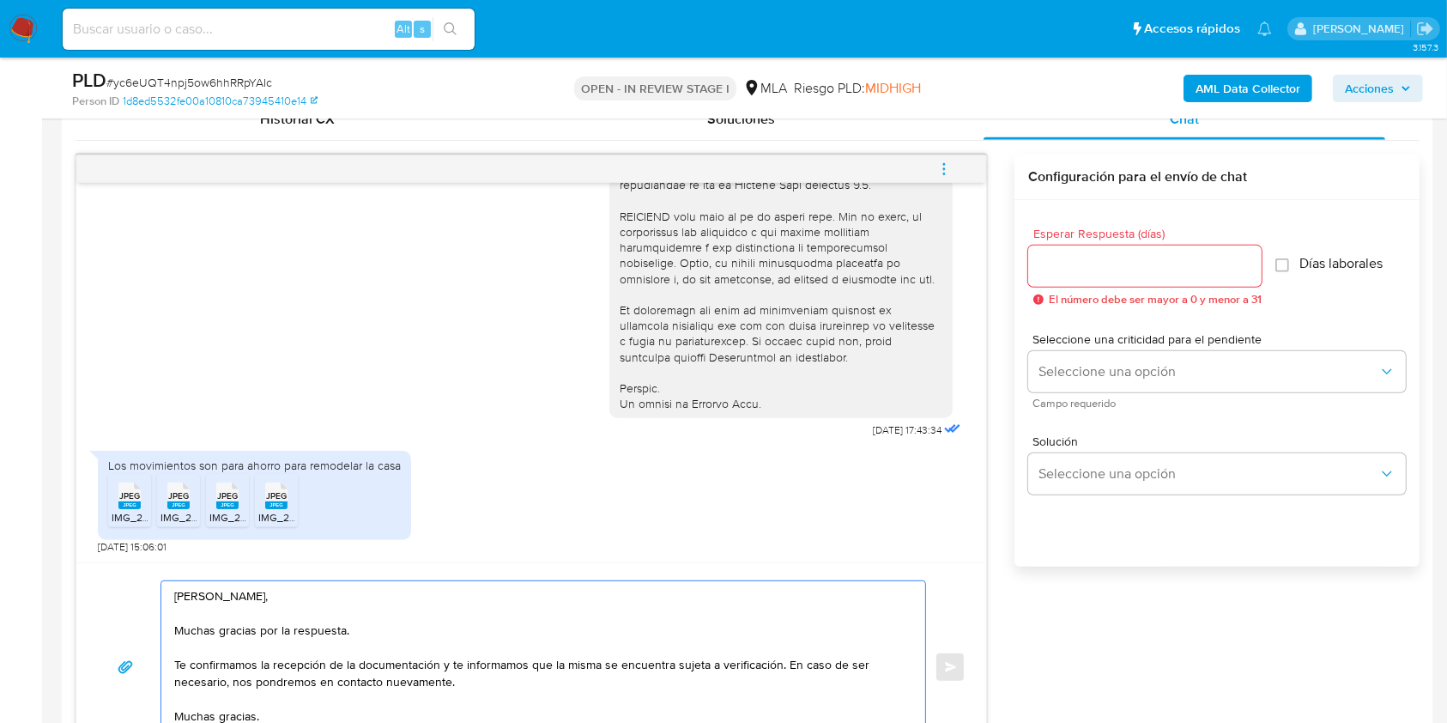
type textarea "Hola Luciano Miguel Imbert, Muchas gracias por la respuesta. Te confirmamos la …"
drag, startPoint x: 1056, startPoint y: 246, endPoint x: 1057, endPoint y: 255, distance: 8.6
click at [1057, 255] on div at bounding box center [1144, 265] width 233 height 41
click at [1057, 255] on input "Esperar Respuesta (días)" at bounding box center [1144, 266] width 233 height 22
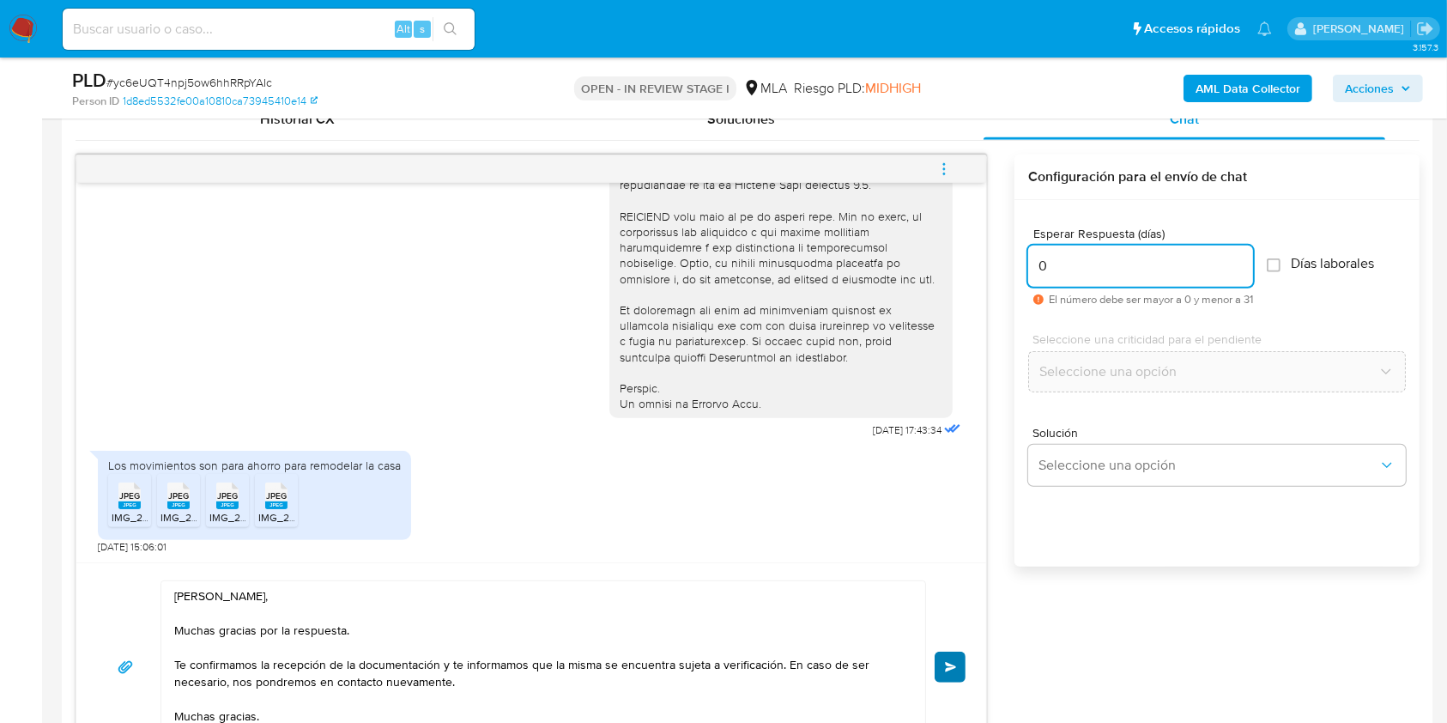
type input "0"
click at [949, 662] on span "Enviar" at bounding box center [951, 667] width 12 height 10
click at [945, 175] on icon "menu-action" at bounding box center [943, 168] width 15 height 15
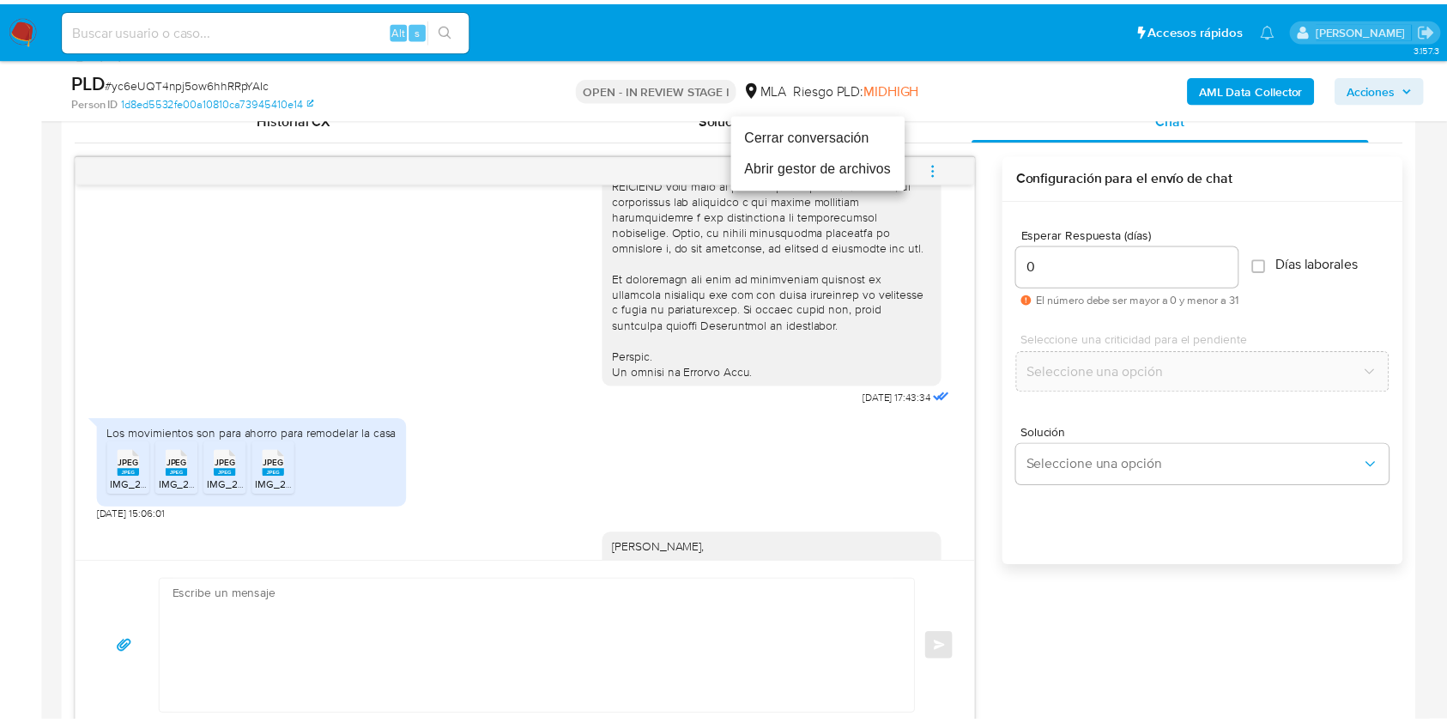
scroll to position [988, 0]
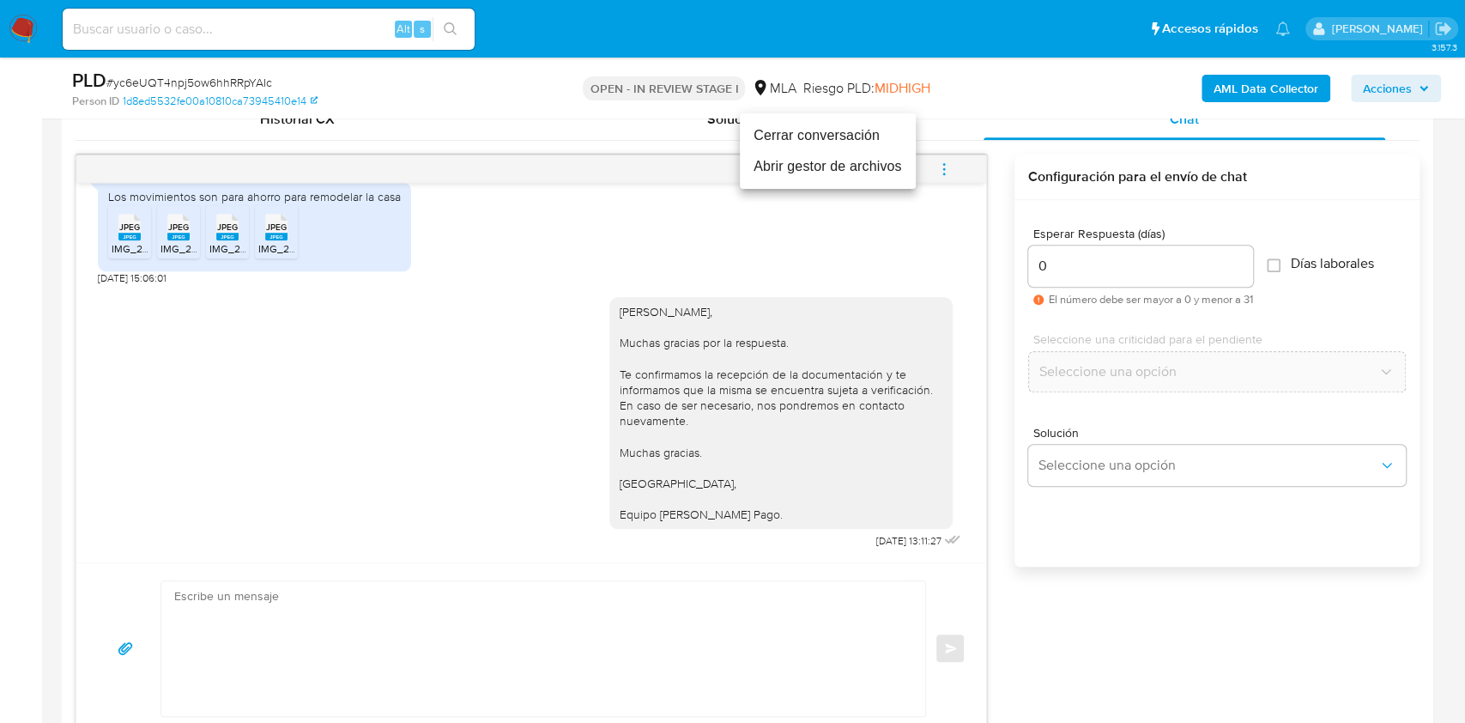
click at [858, 134] on li "Cerrar conversación" at bounding box center [828, 135] width 176 height 31
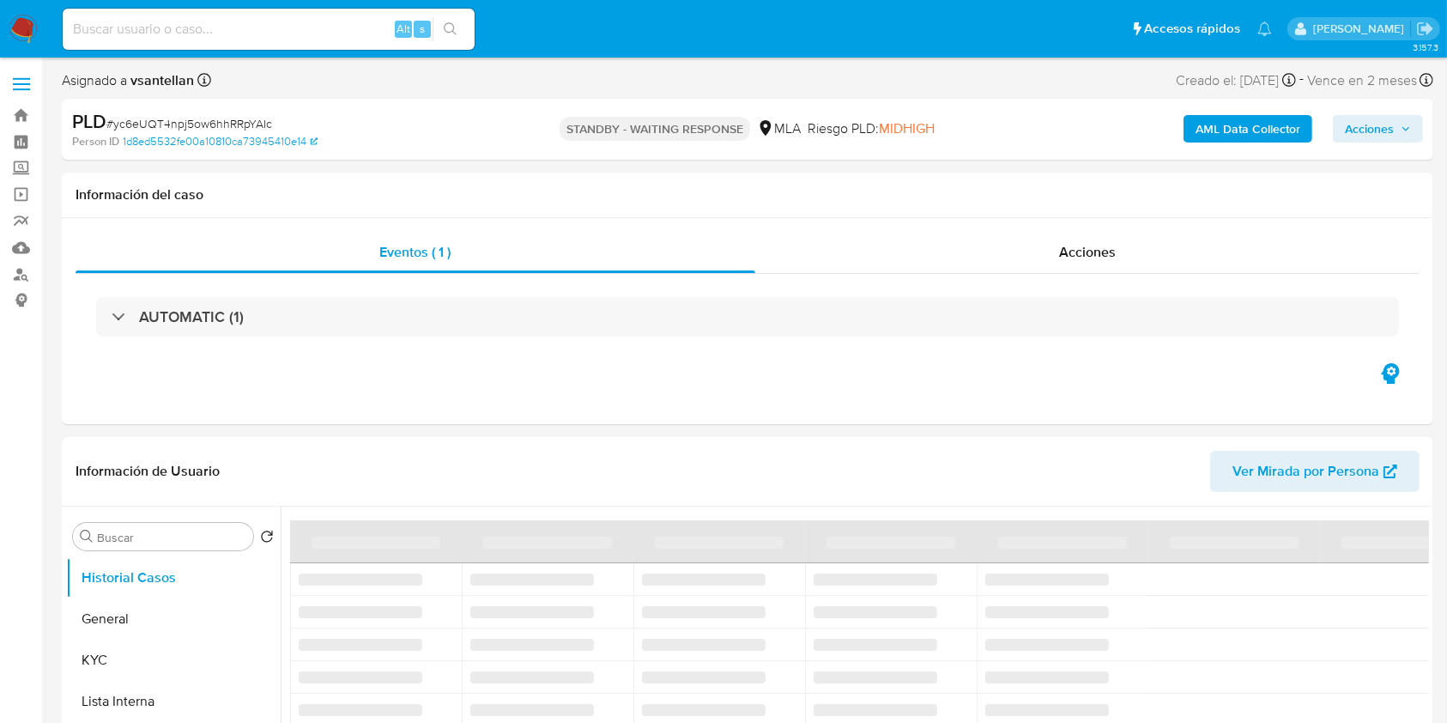
select select "10"
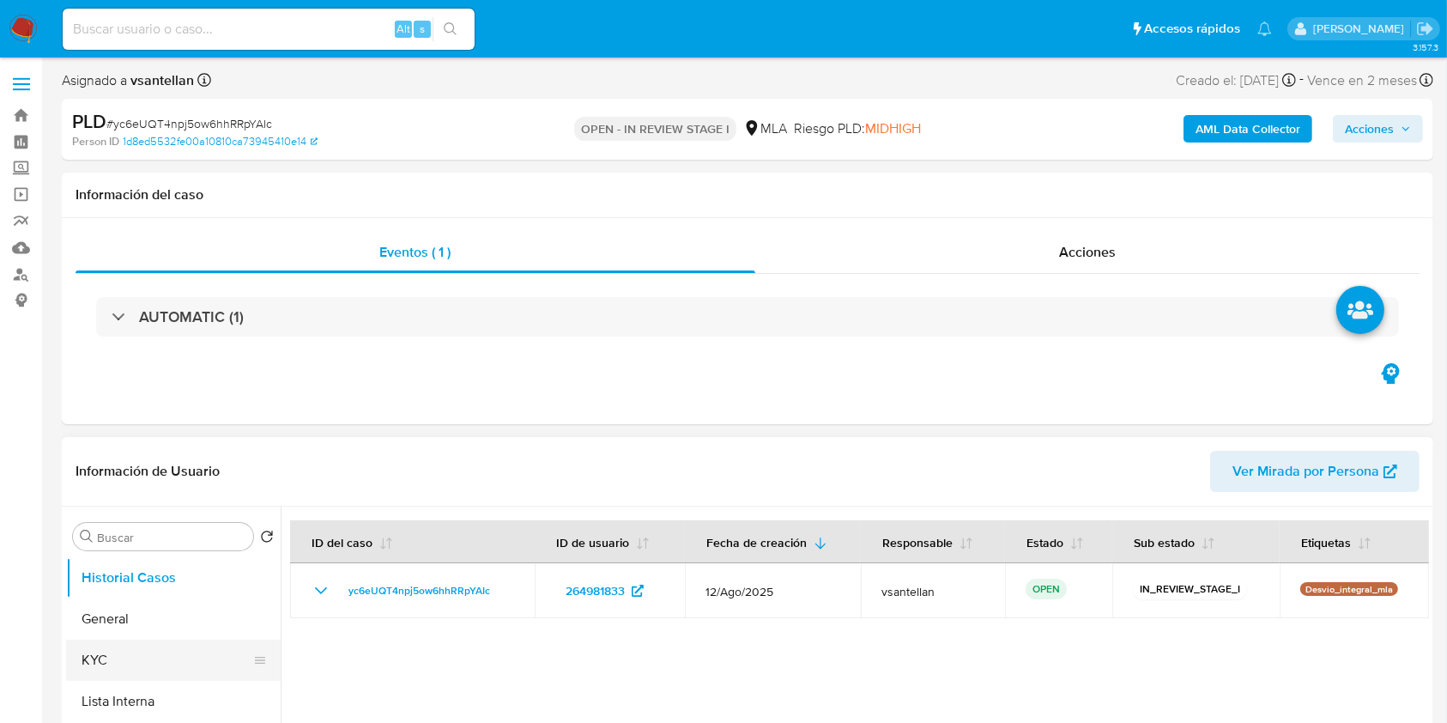
click at [142, 657] on button "KYC" at bounding box center [166, 659] width 201 height 41
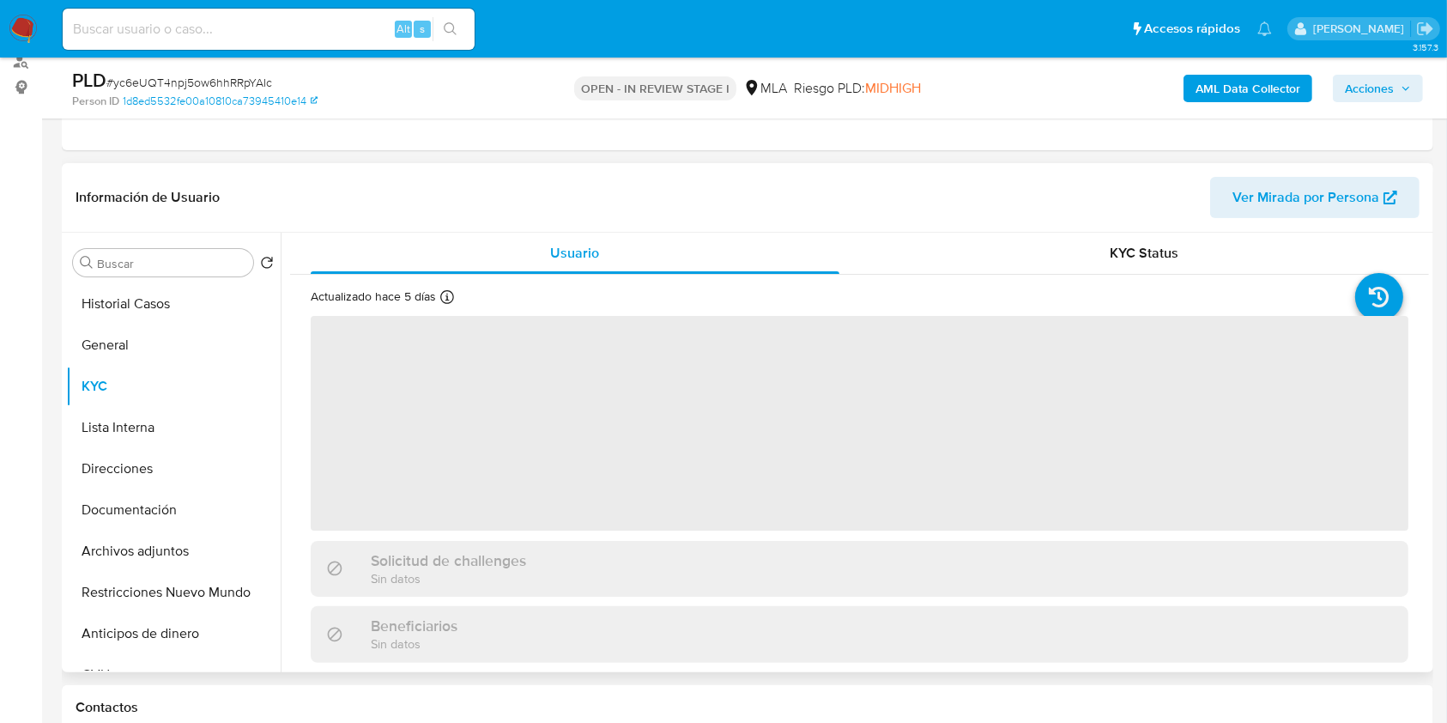
scroll to position [228, 0]
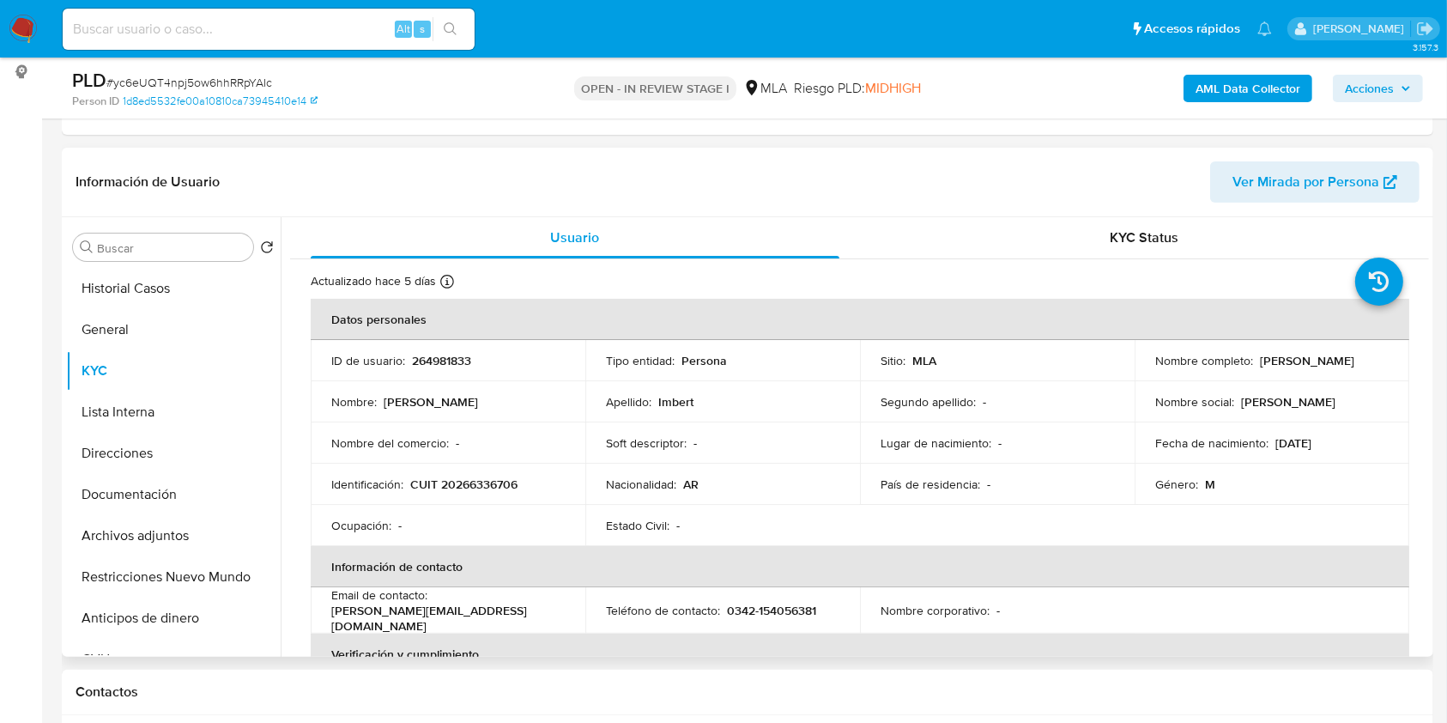
click at [775, 612] on p "0342-154056381" at bounding box center [771, 609] width 89 height 15
copy p "154056381"
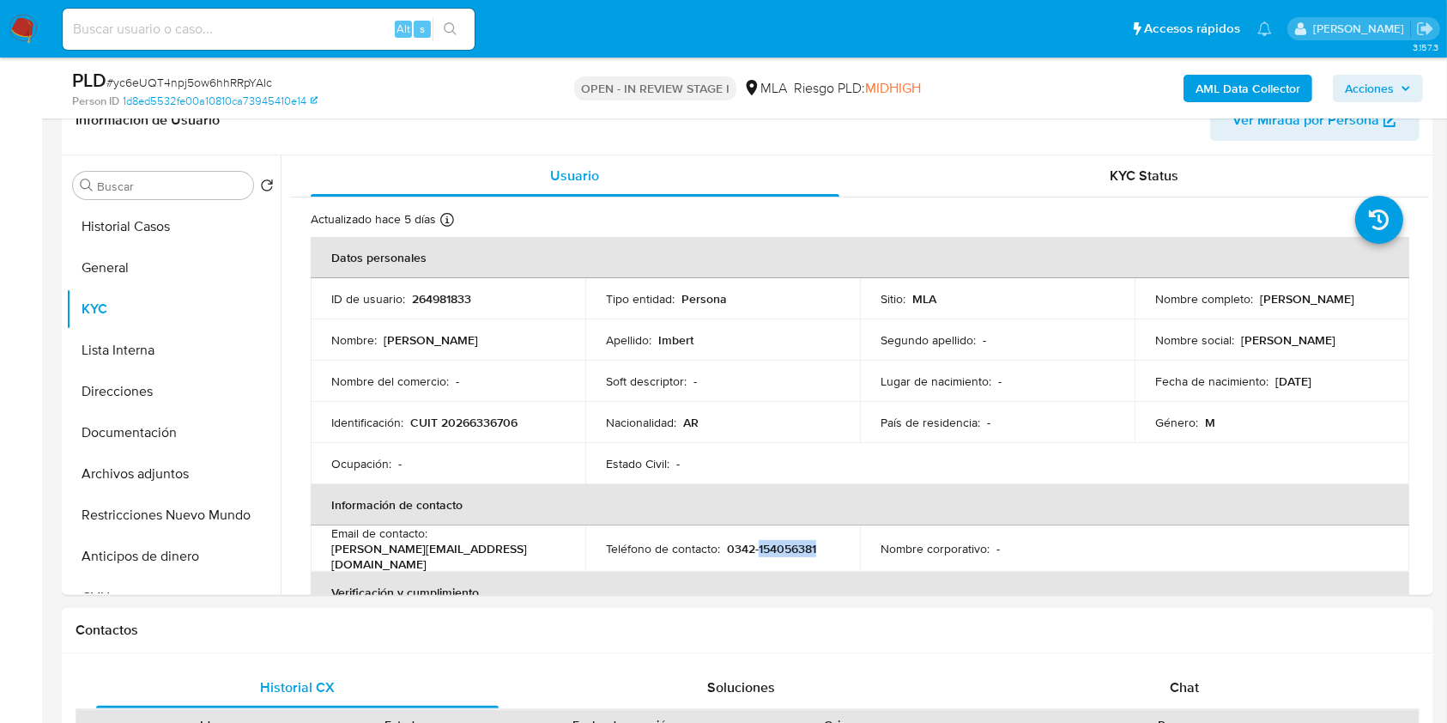
scroll to position [457, 0]
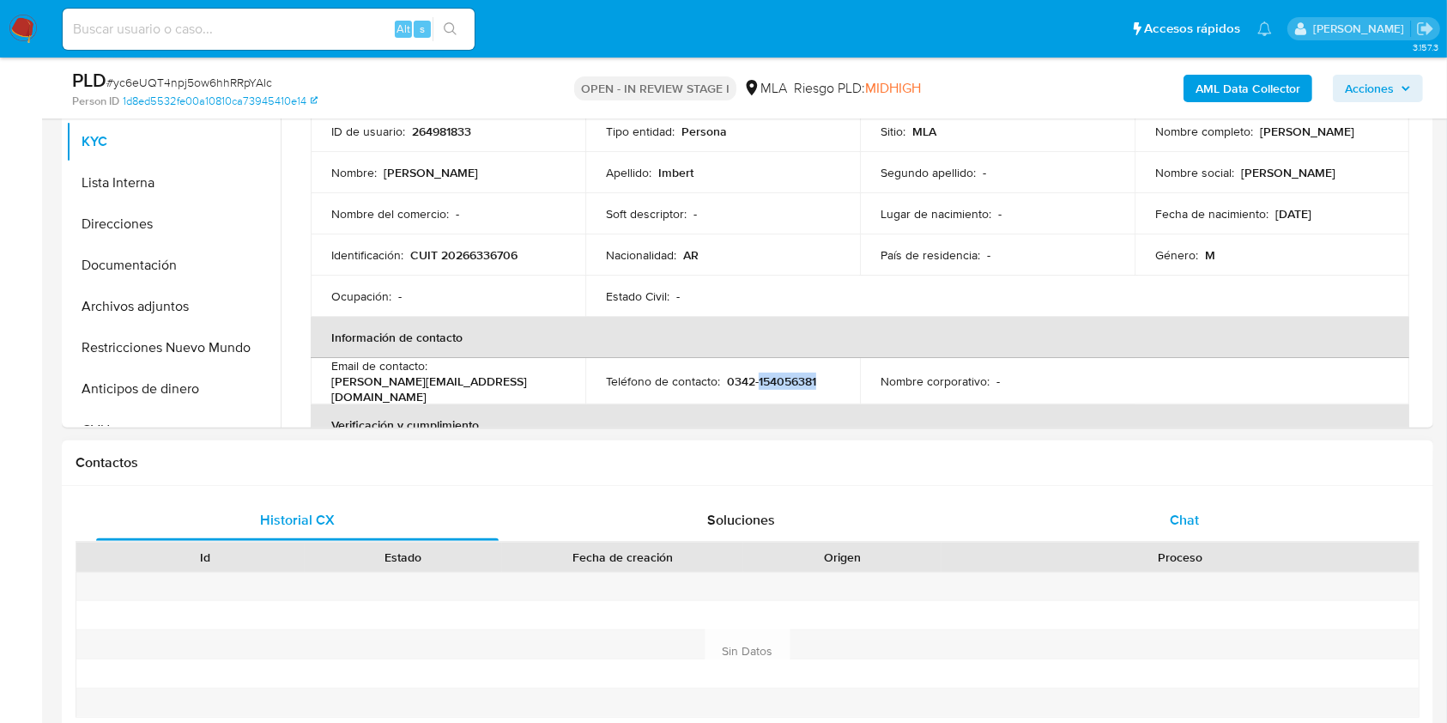
click at [1196, 524] on span "Chat" at bounding box center [1184, 520] width 29 height 20
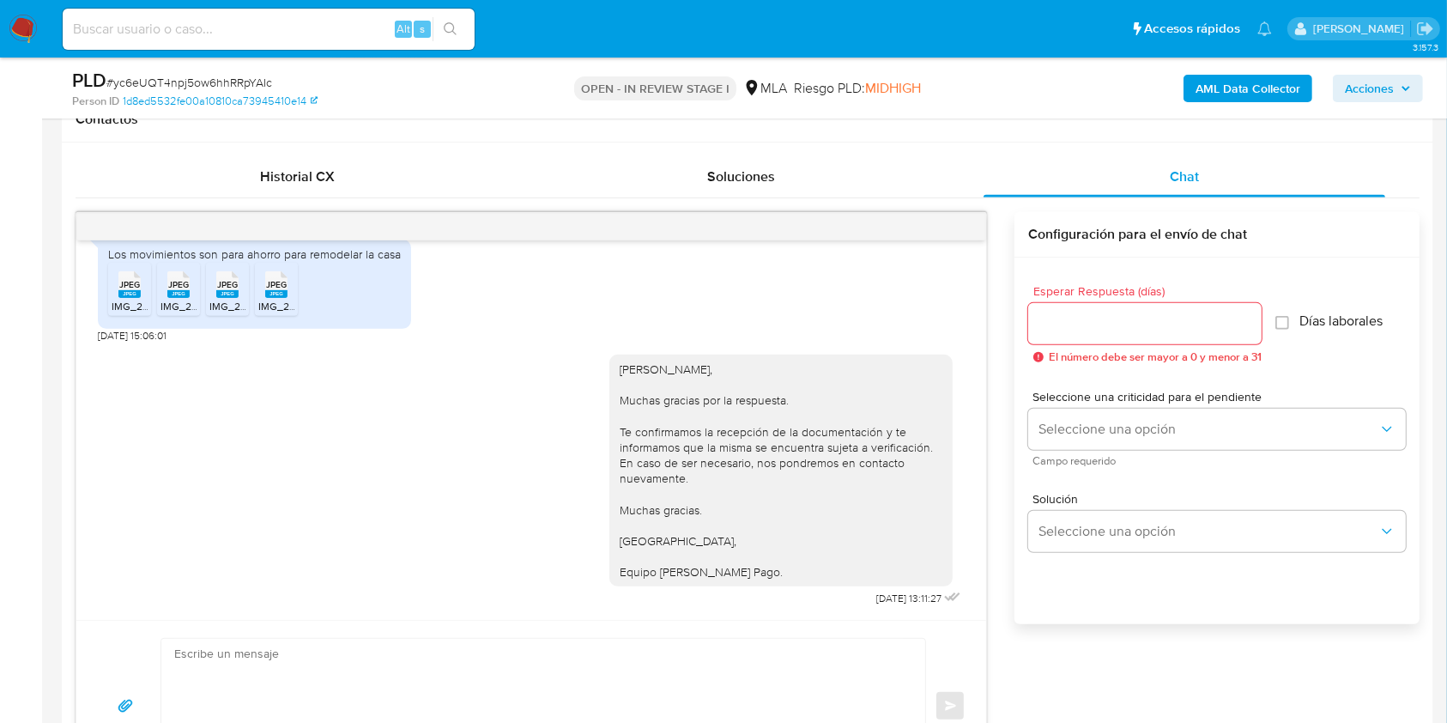
scroll to position [873, 0]
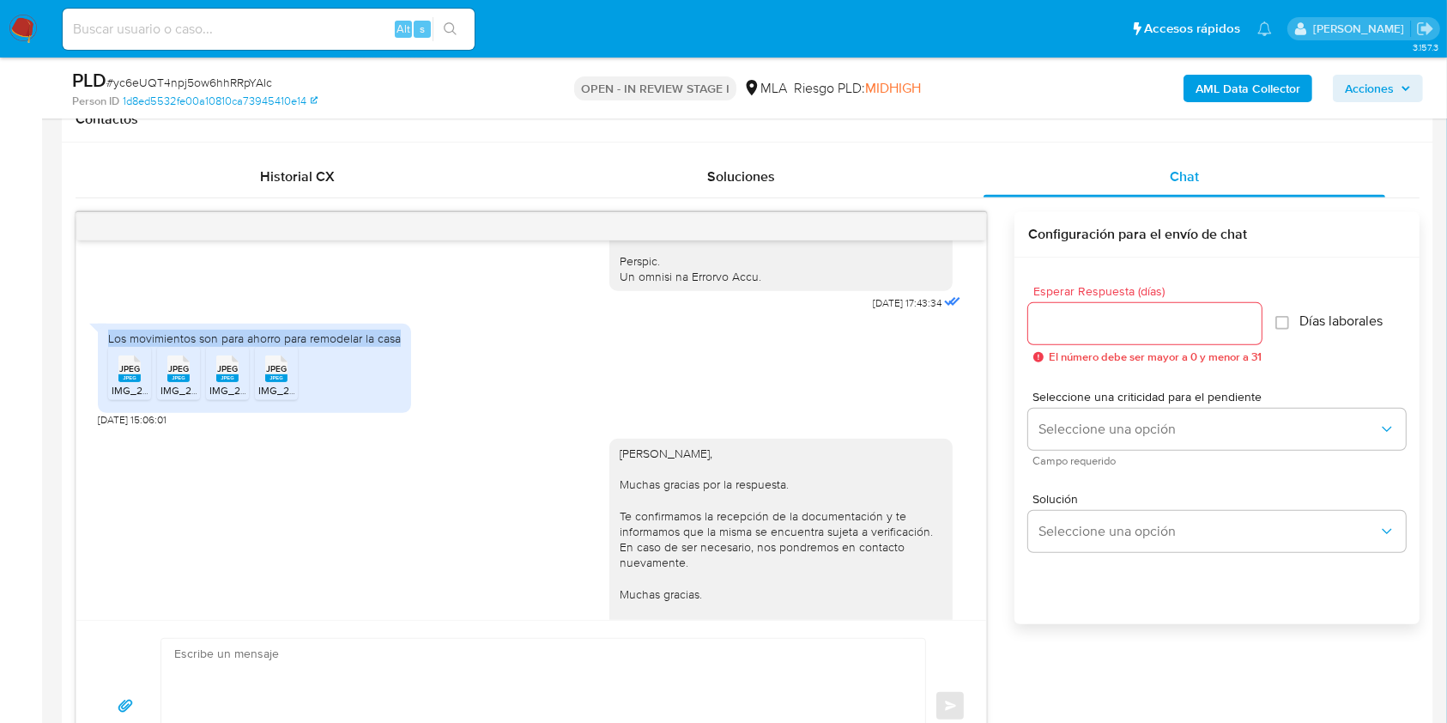
drag, startPoint x: 109, startPoint y: 367, endPoint x: 427, endPoint y: 357, distance: 318.5
click at [427, 357] on div "Los movimientos son para ahorro para remodelar la casa JPEG JPEG IMG_2364.jpeg …" at bounding box center [531, 370] width 867 height 111
copy div "Los movimientos son para ahorro para remodelar la casa"
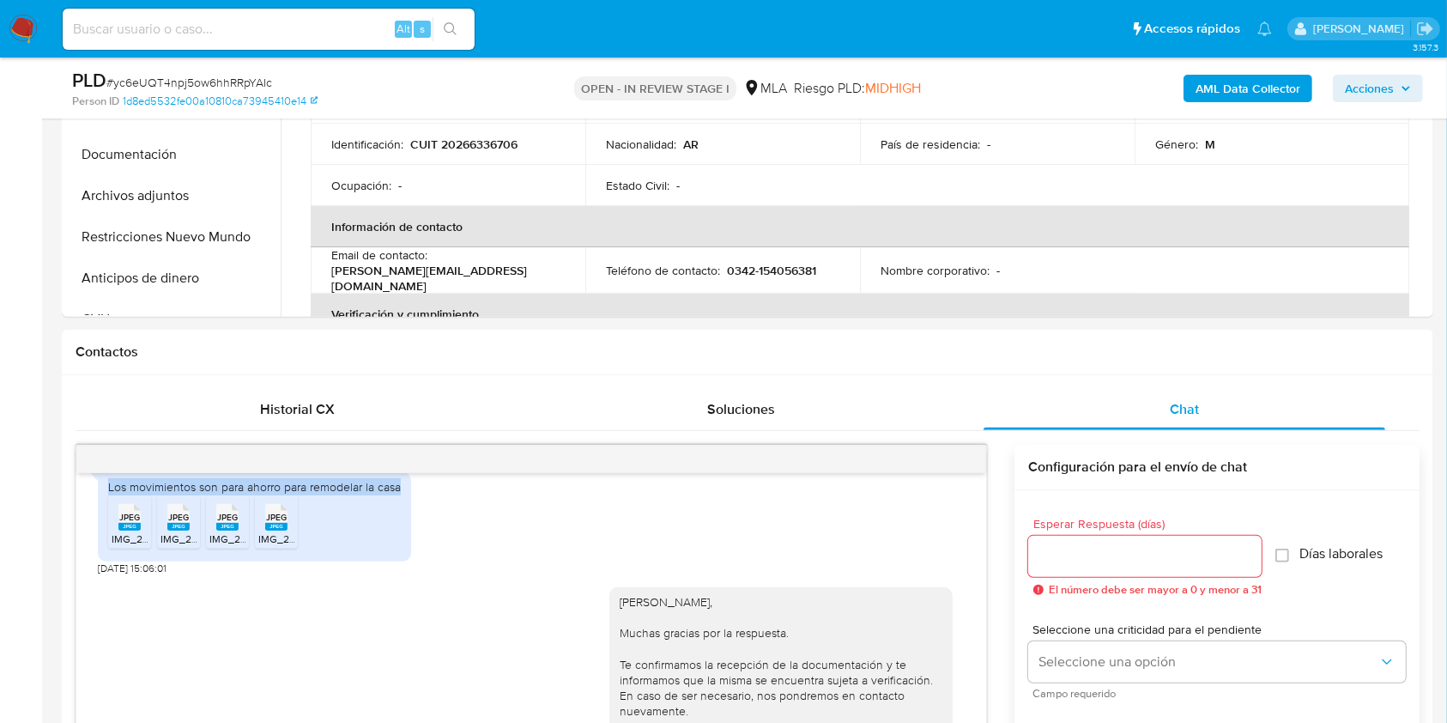
scroll to position [367, 0]
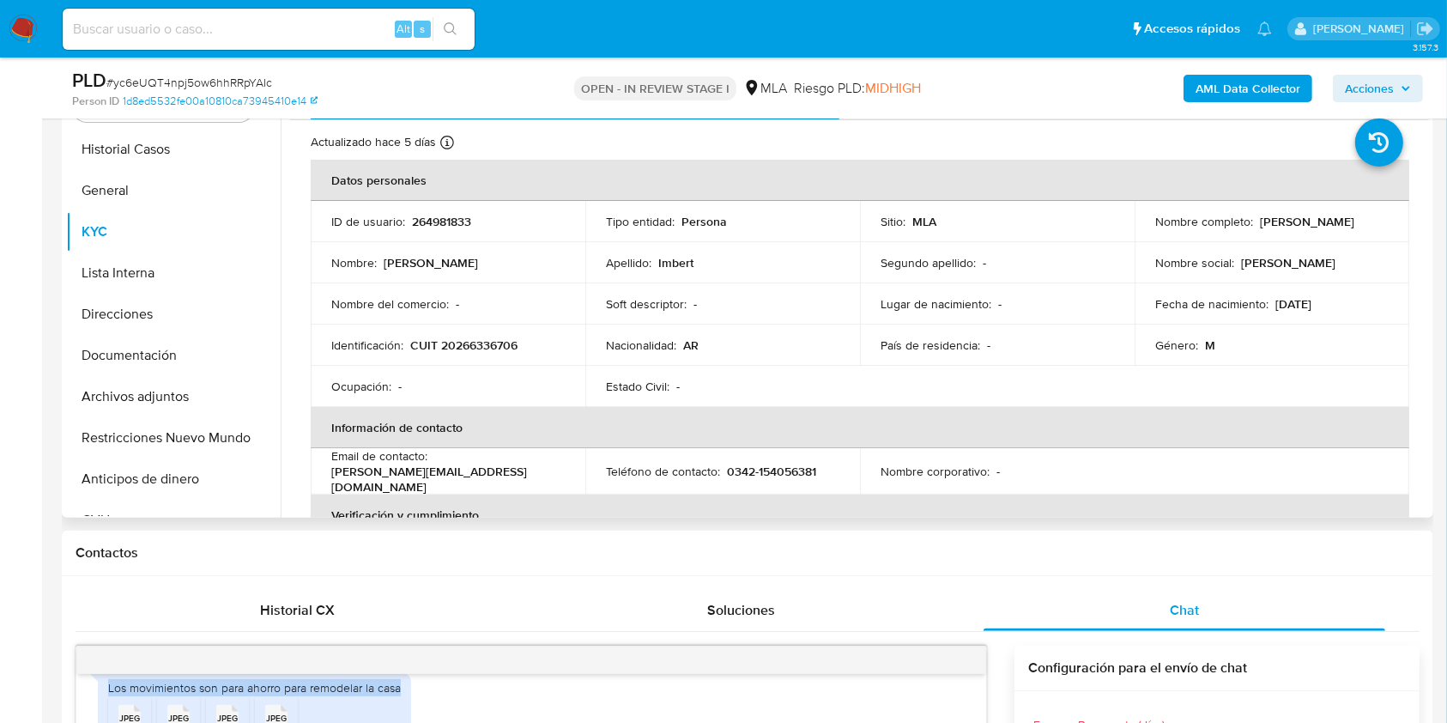
drag, startPoint x: 186, startPoint y: 422, endPoint x: 618, endPoint y: 294, distance: 450.2
click at [185, 425] on button "Restricciones Nuevo Mundo" at bounding box center [173, 437] width 215 height 41
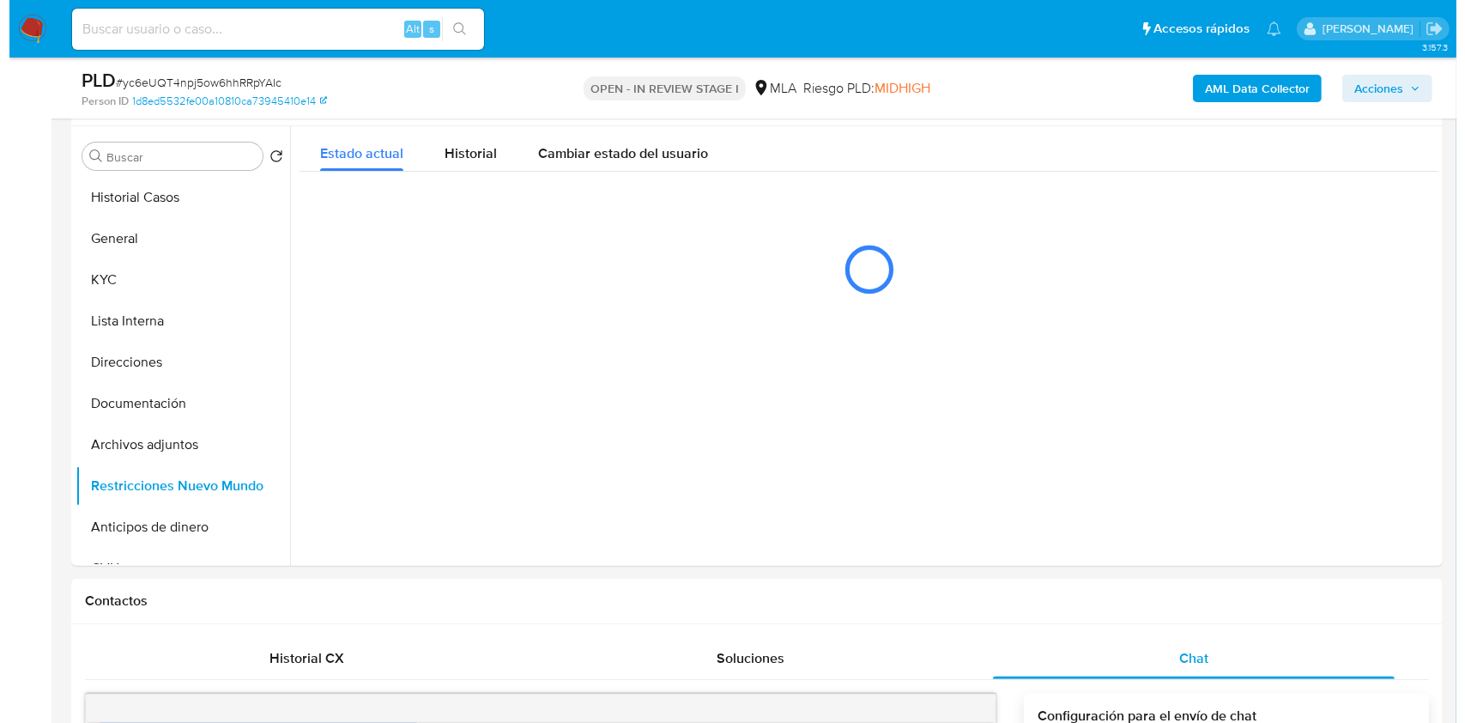
scroll to position [294, 0]
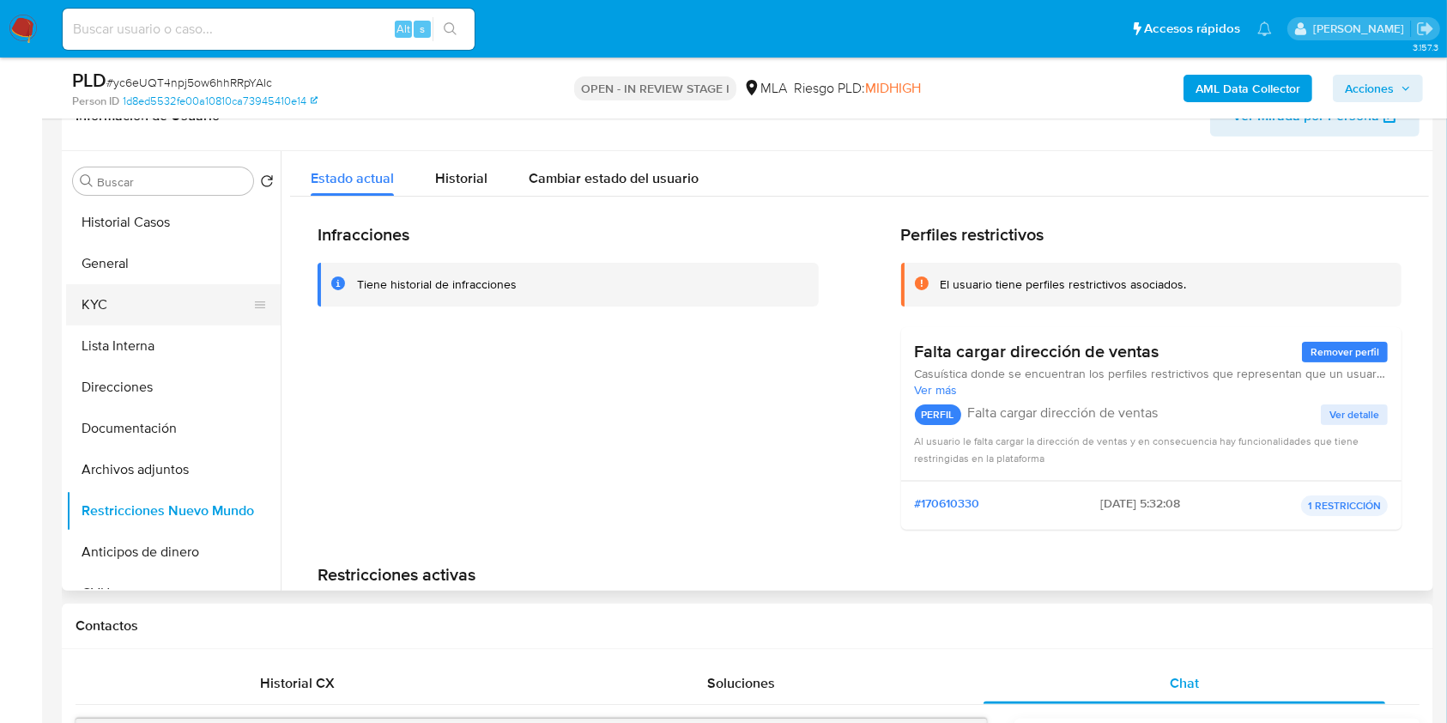
click at [110, 309] on button "KYC" at bounding box center [166, 304] width 201 height 41
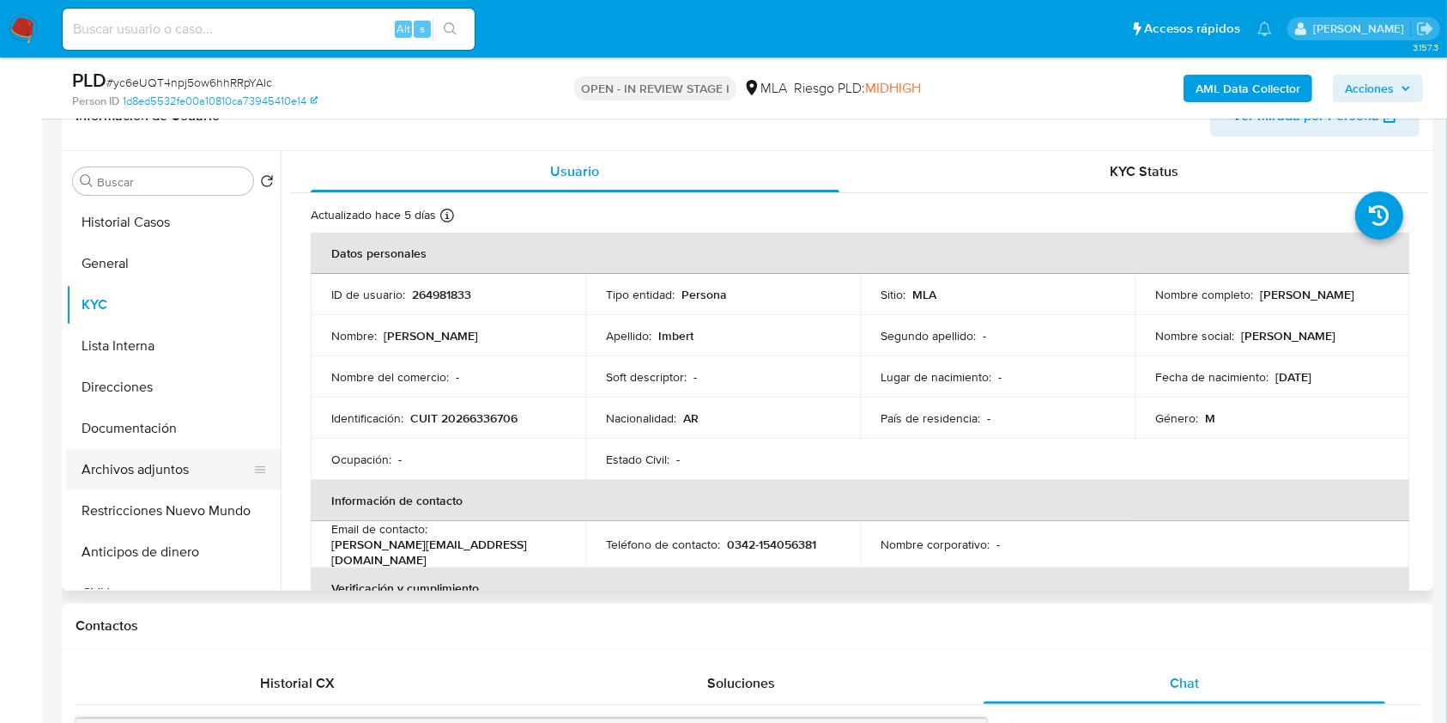
click at [135, 468] on button "Archivos adjuntos" at bounding box center [166, 469] width 201 height 41
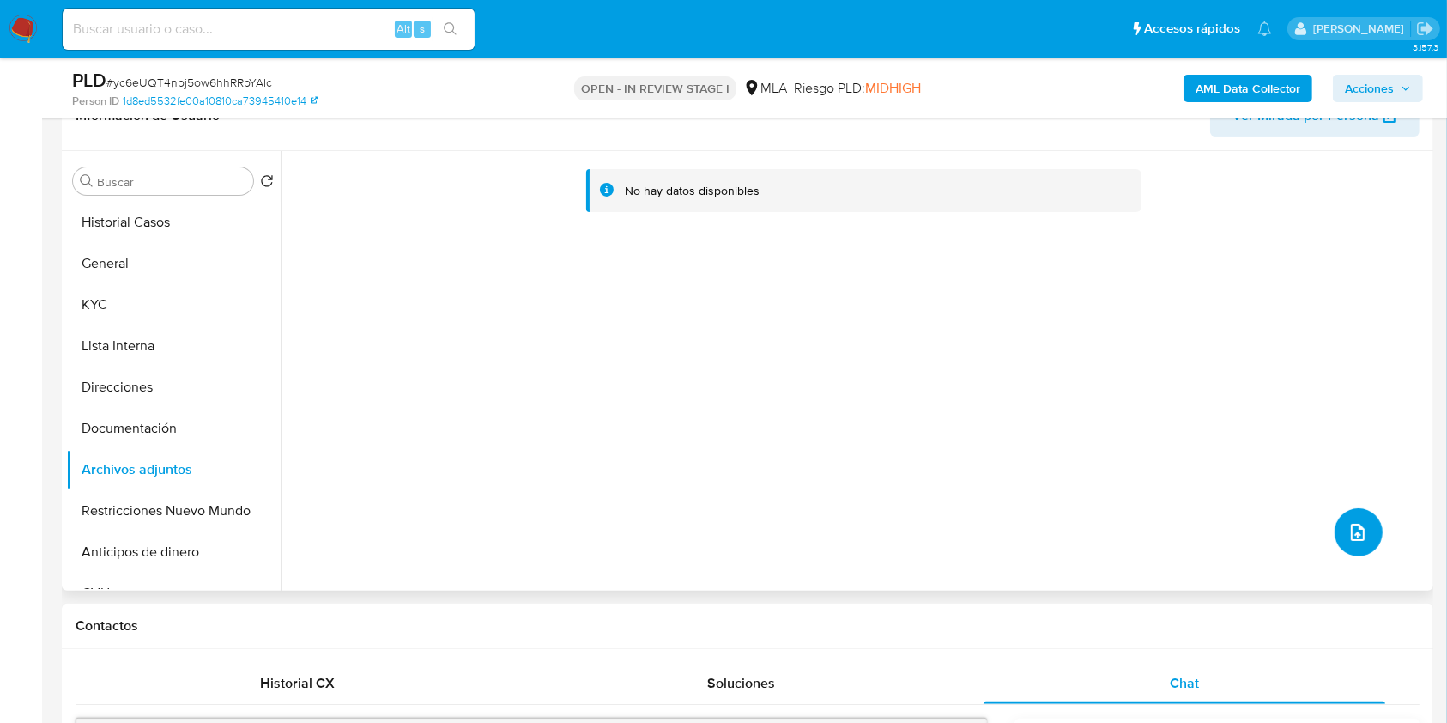
click at [1346, 518] on button "upload-file" at bounding box center [1358, 532] width 48 height 48
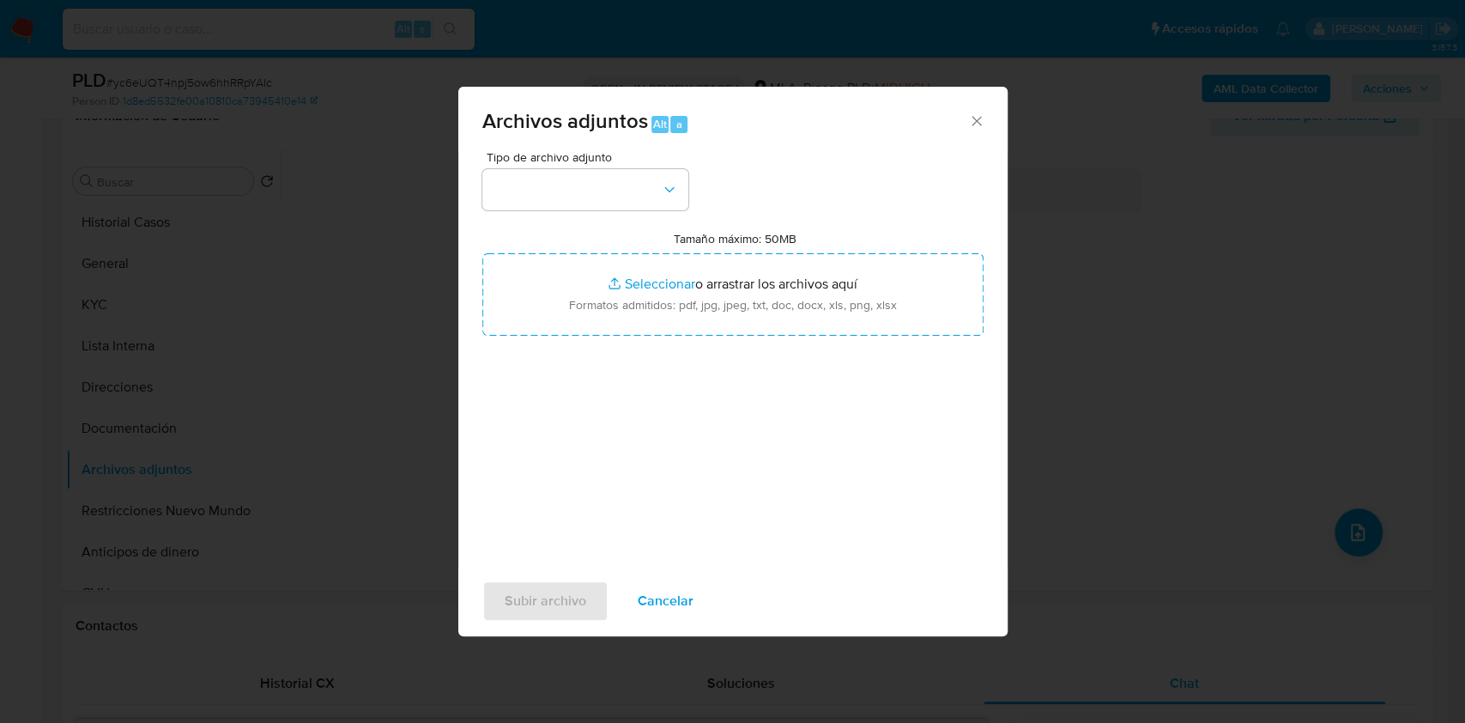
click at [977, 119] on icon "Cerrar" at bounding box center [976, 120] width 17 height 17
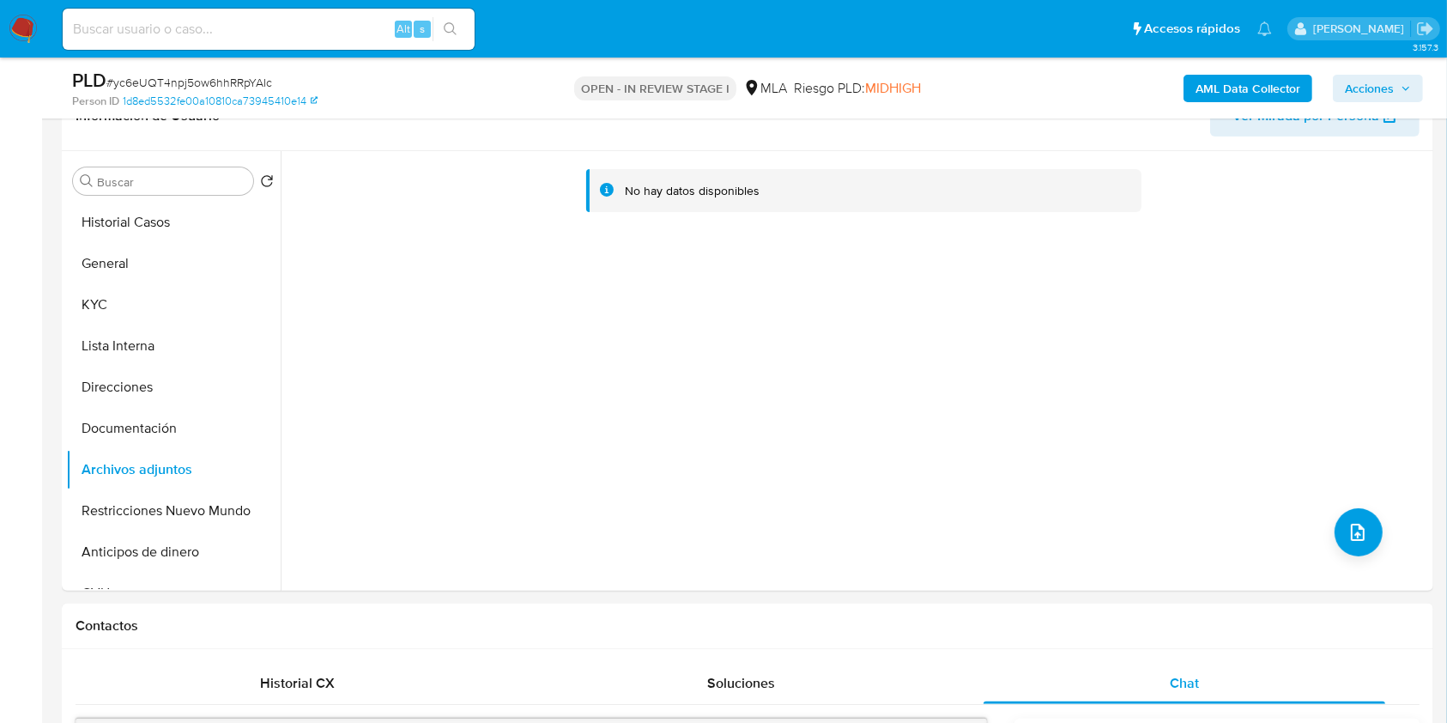
click at [1240, 78] on b "AML Data Collector" at bounding box center [1247, 88] width 105 height 27
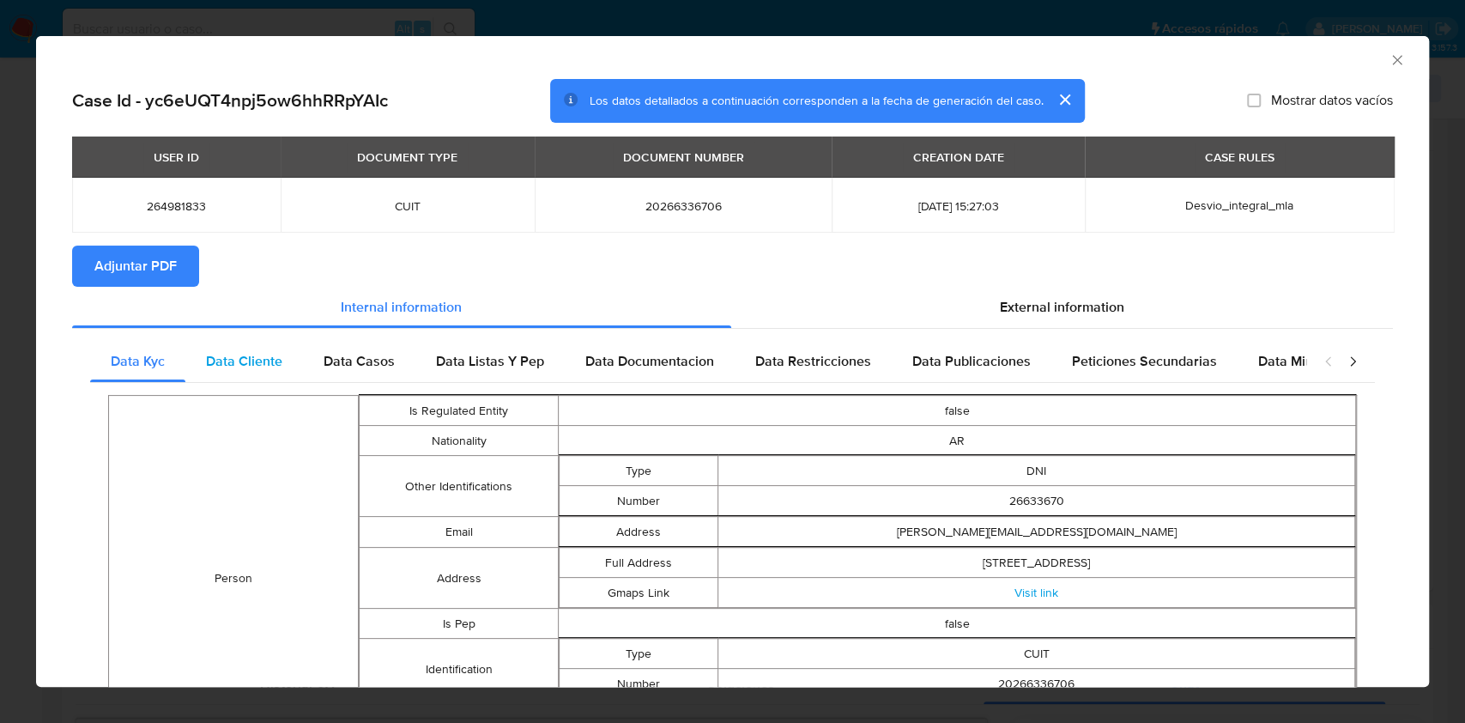
click at [278, 360] on span "Data Cliente" at bounding box center [244, 361] width 76 height 20
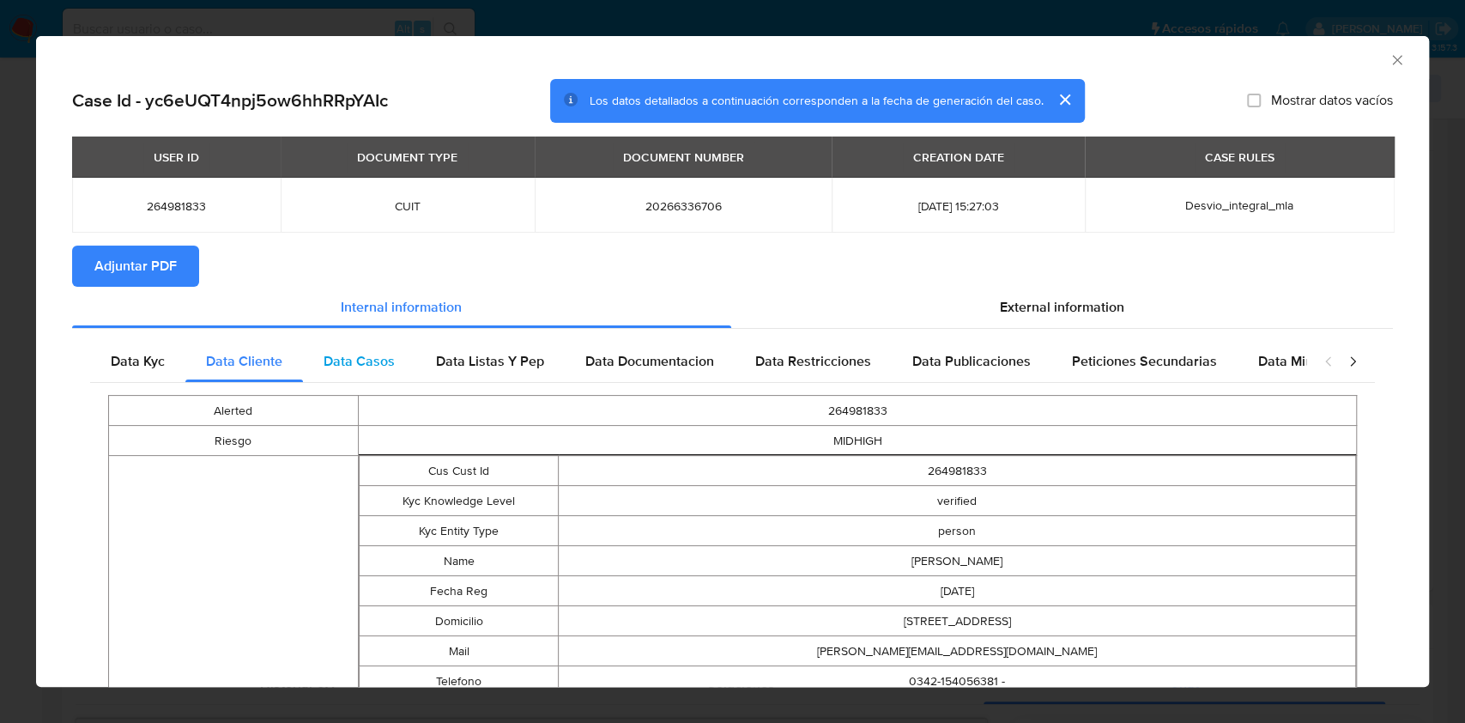
drag, startPoint x: 368, startPoint y: 348, endPoint x: 382, endPoint y: 347, distance: 13.8
click at [370, 348] on div "Data Casos" at bounding box center [359, 361] width 112 height 41
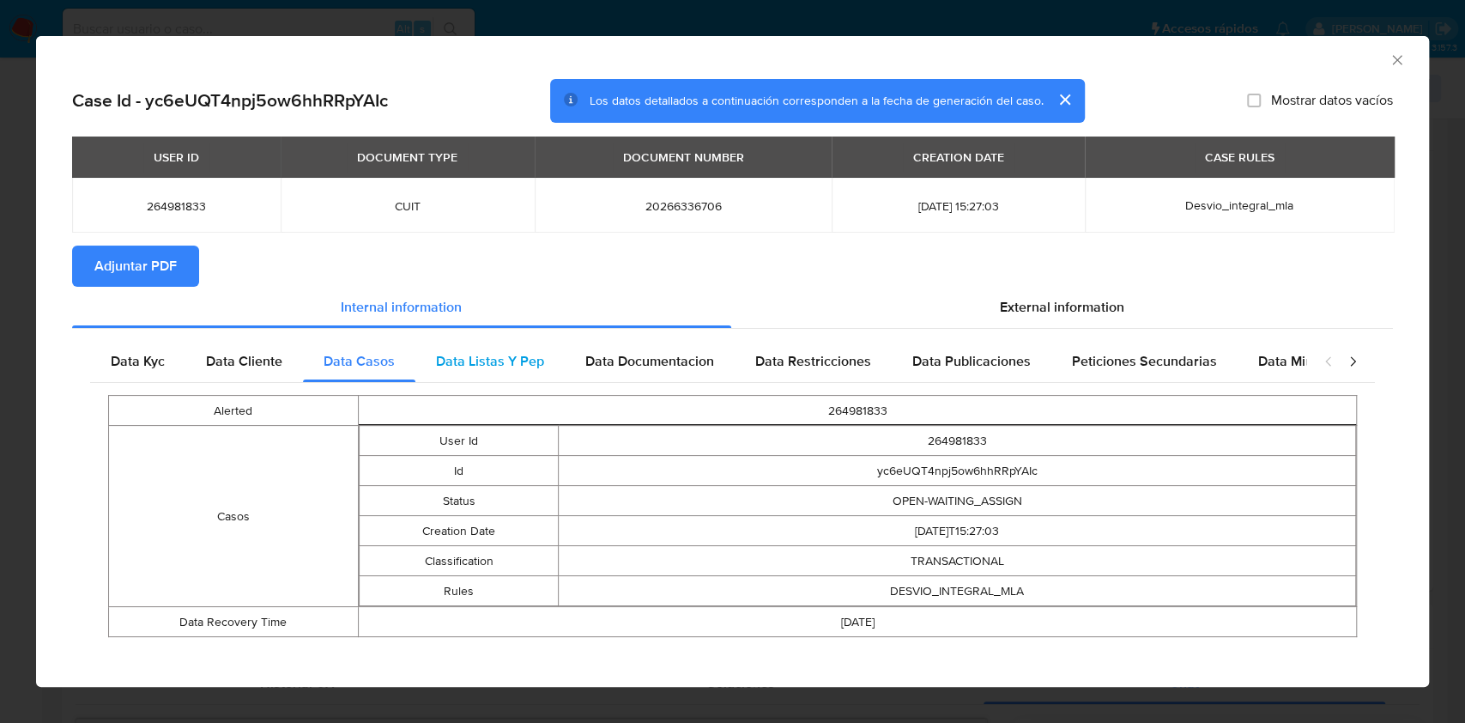
click at [474, 357] on span "Data Listas Y Pep" at bounding box center [490, 361] width 108 height 20
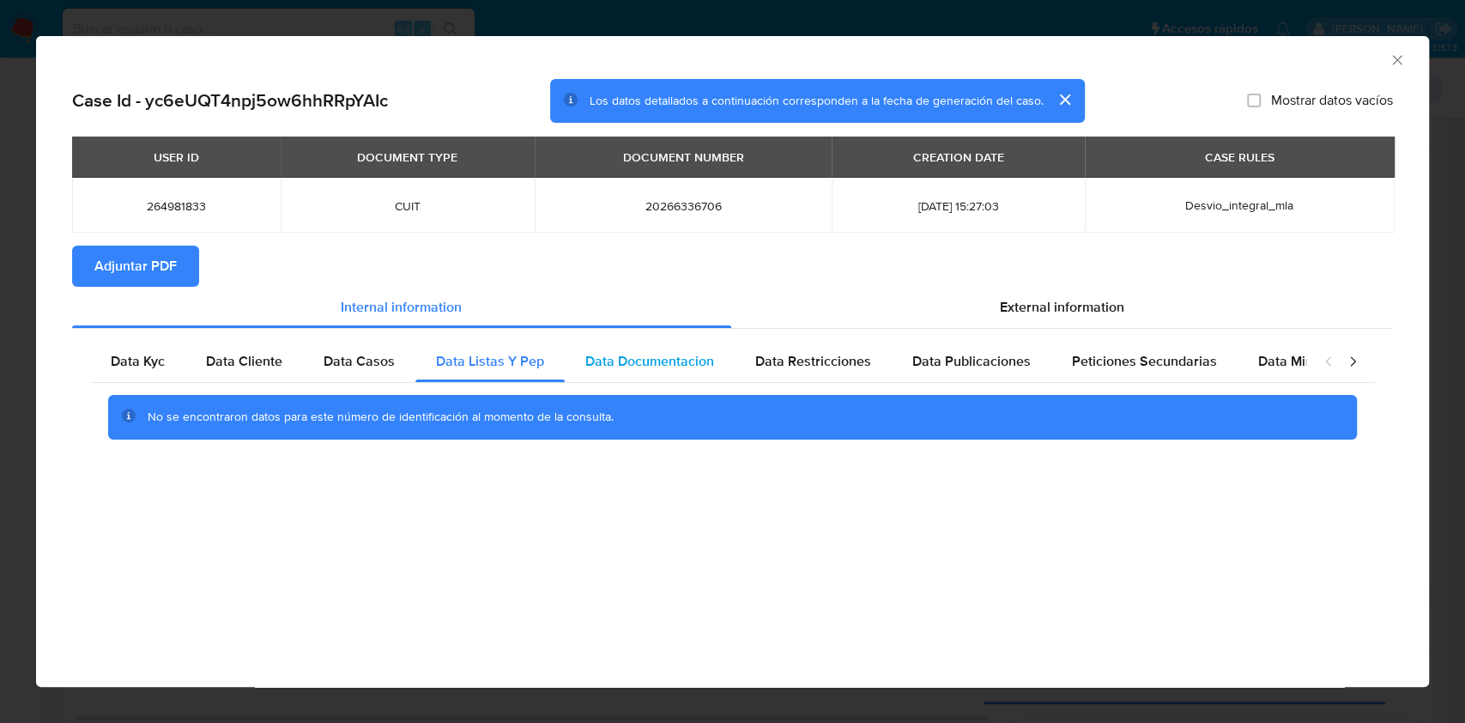
click at [615, 343] on div "Data Documentacion" at bounding box center [650, 361] width 170 height 41
drag, startPoint x: 725, startPoint y: 367, endPoint x: 880, endPoint y: 366, distance: 154.5
click at [728, 367] on div "Data Documentacion" at bounding box center [650, 361] width 170 height 41
drag, startPoint x: 880, startPoint y: 366, endPoint x: 982, endPoint y: 355, distance: 102.6
click at [880, 365] on div "Data Restricciones" at bounding box center [813, 361] width 157 height 41
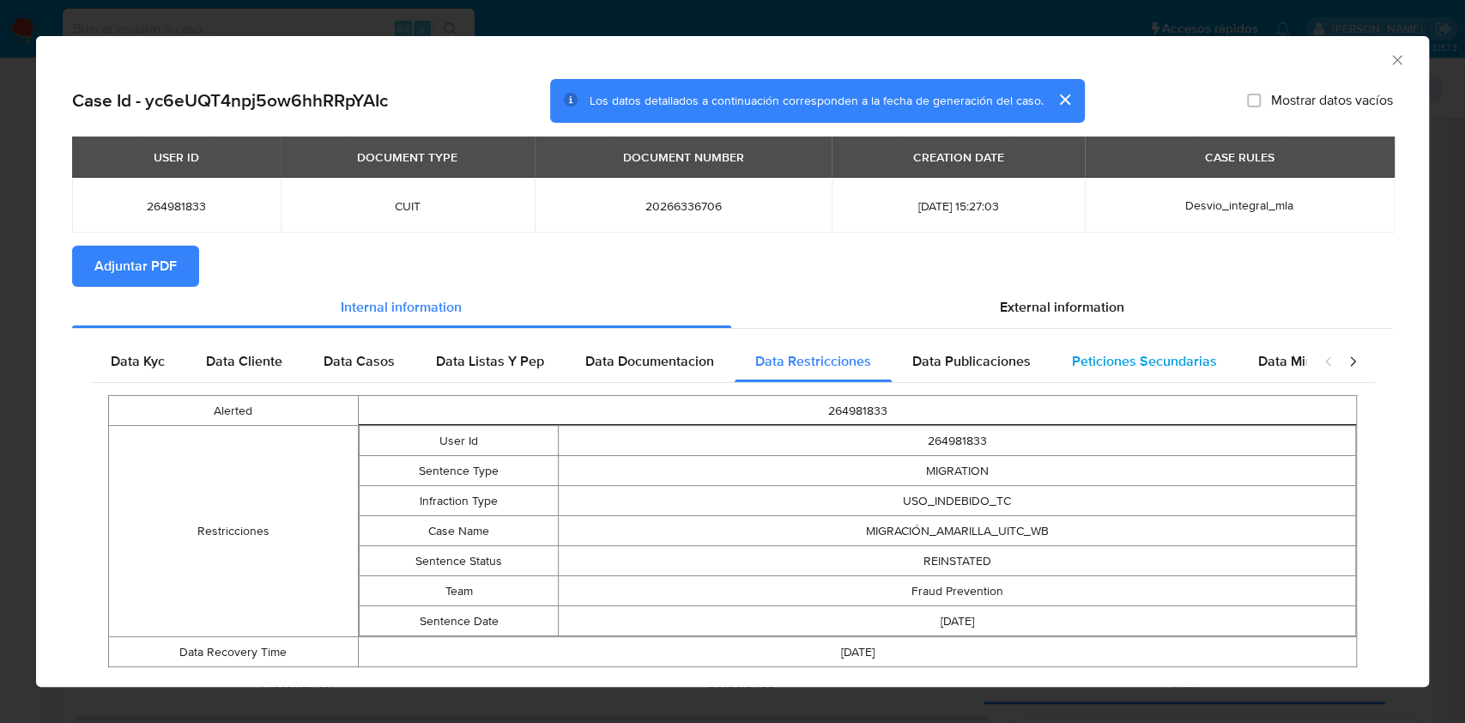
click at [991, 354] on span "Data Publicaciones" at bounding box center [971, 361] width 118 height 20
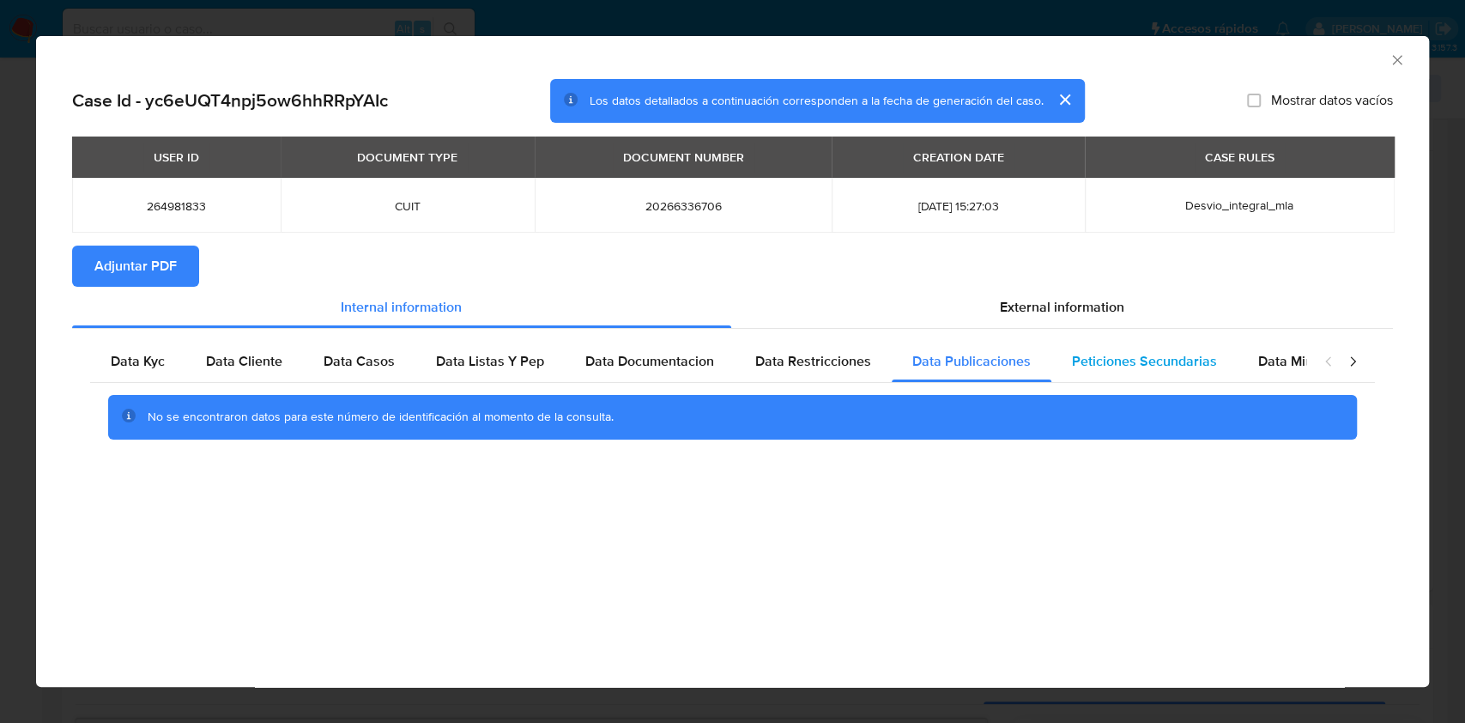
click at [1202, 376] on div "Peticiones Secundarias" at bounding box center [1144, 361] width 186 height 41
drag, startPoint x: 1286, startPoint y: 343, endPoint x: 1205, endPoint y: 329, distance: 82.0
click at [1288, 343] on div "Data Minoridad" at bounding box center [1305, 361] width 136 height 41
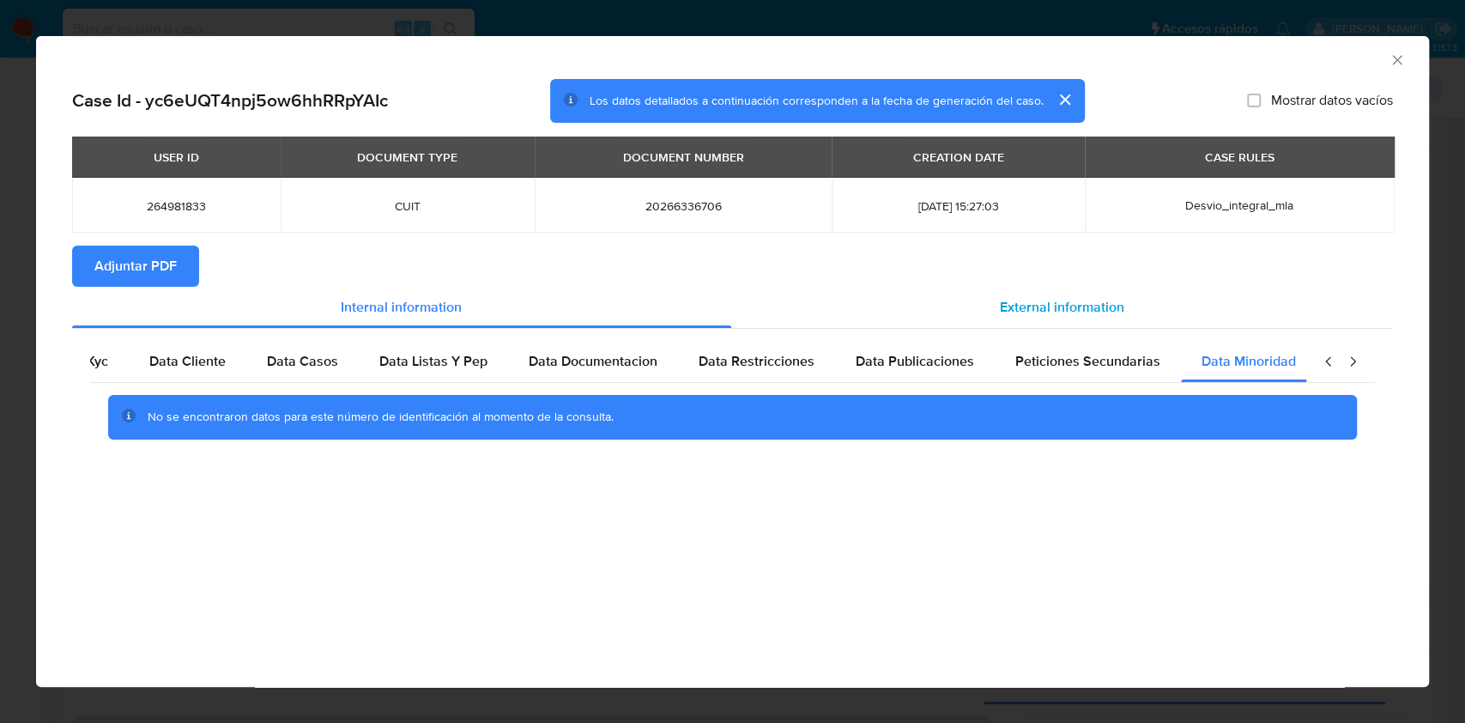
scroll to position [0, 57]
click at [1089, 306] on span "External information" at bounding box center [1062, 307] width 124 height 20
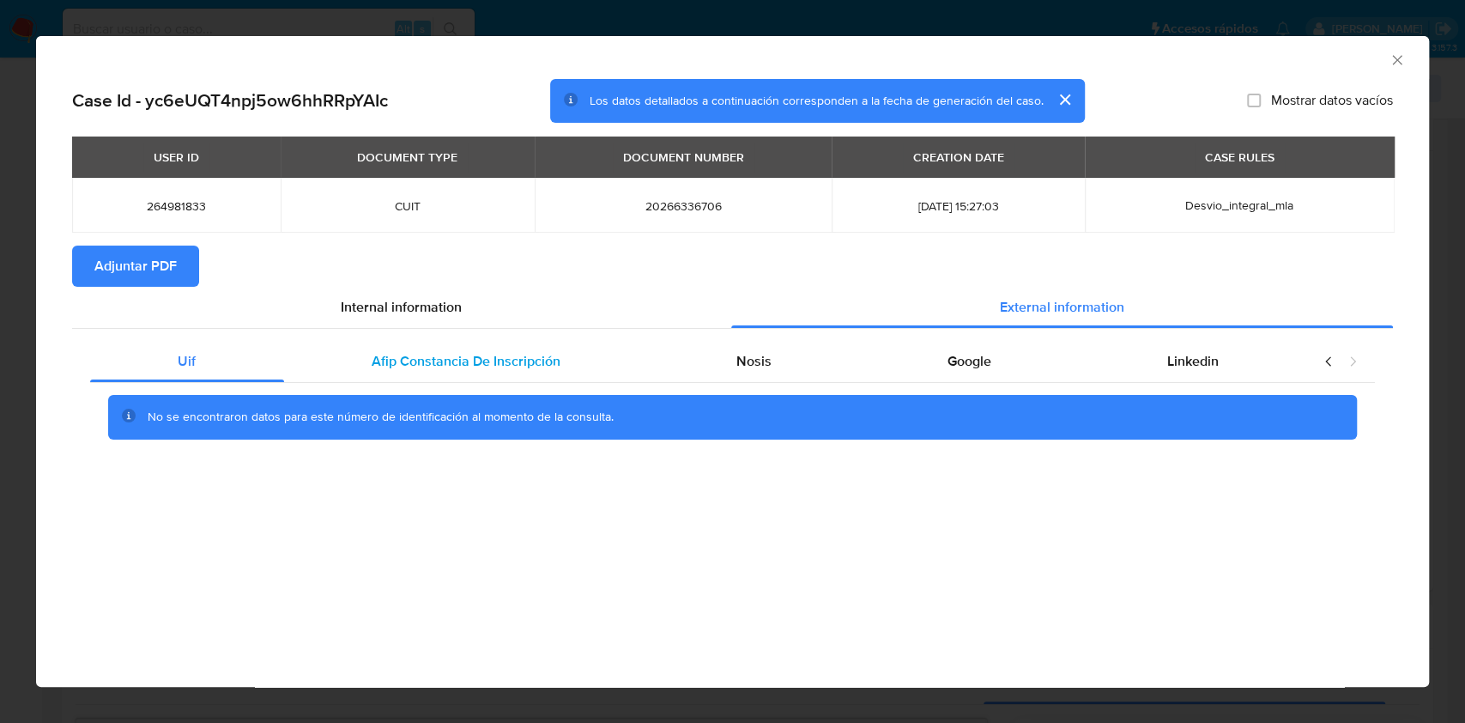
drag, startPoint x: 441, startPoint y: 342, endPoint x: 493, endPoint y: 367, distance: 57.2
click at [446, 342] on div "Afip Constancia De Inscripción" at bounding box center [466, 361] width 365 height 41
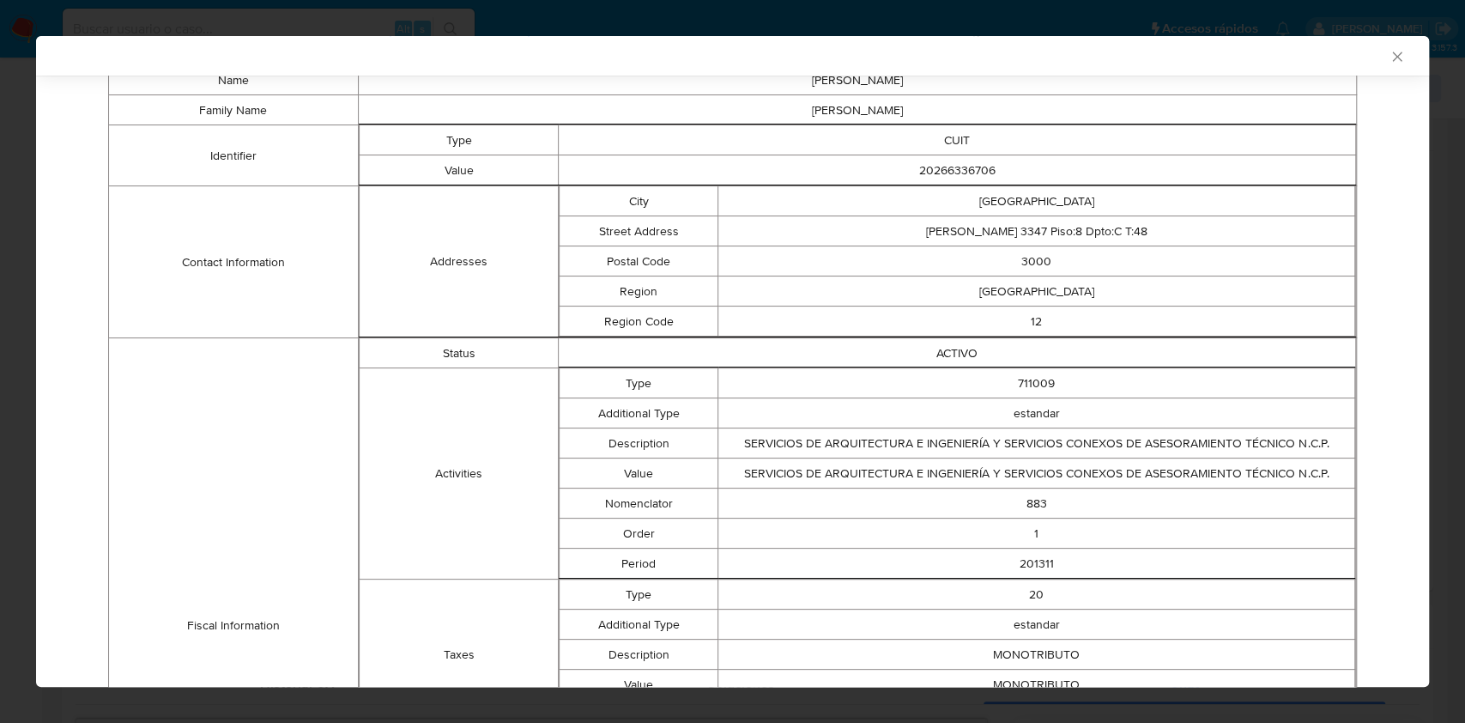
scroll to position [225, 0]
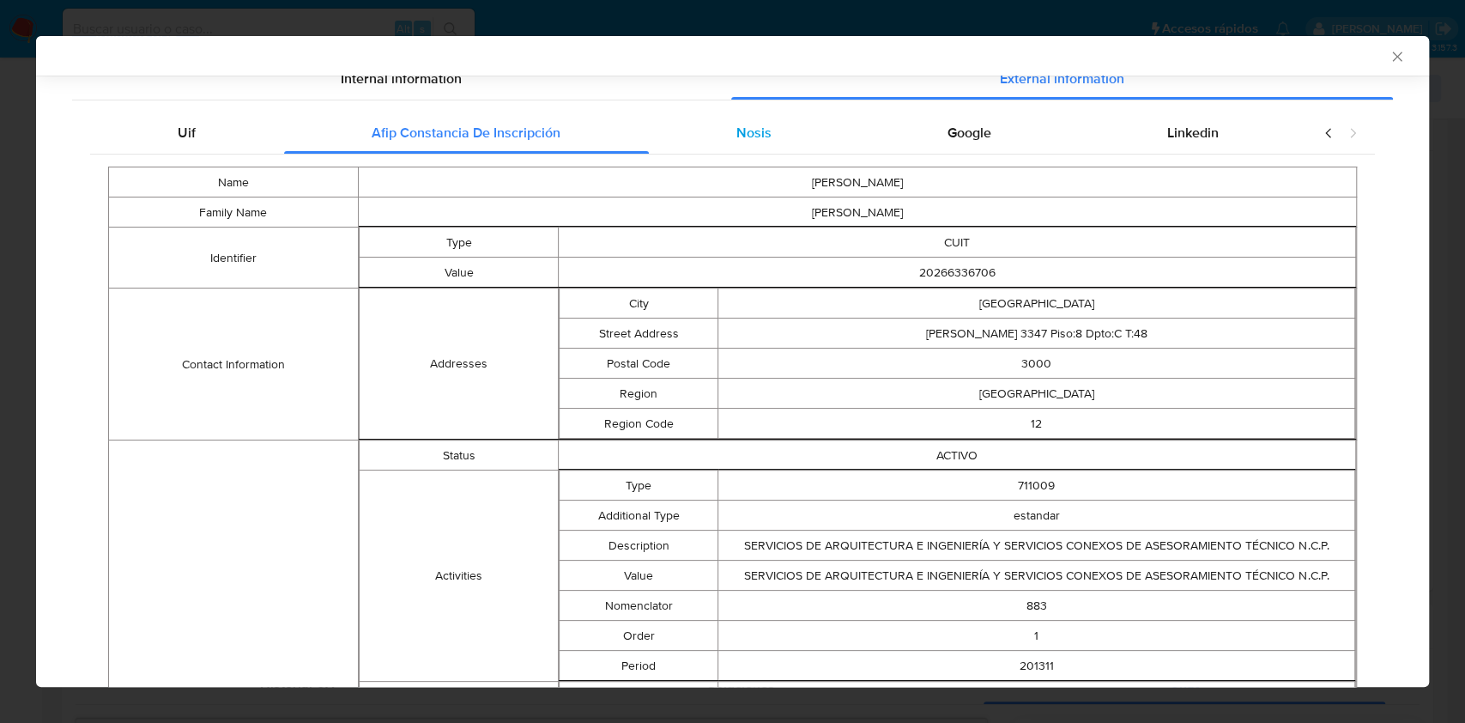
click at [777, 136] on div "Nosis" at bounding box center [754, 132] width 211 height 41
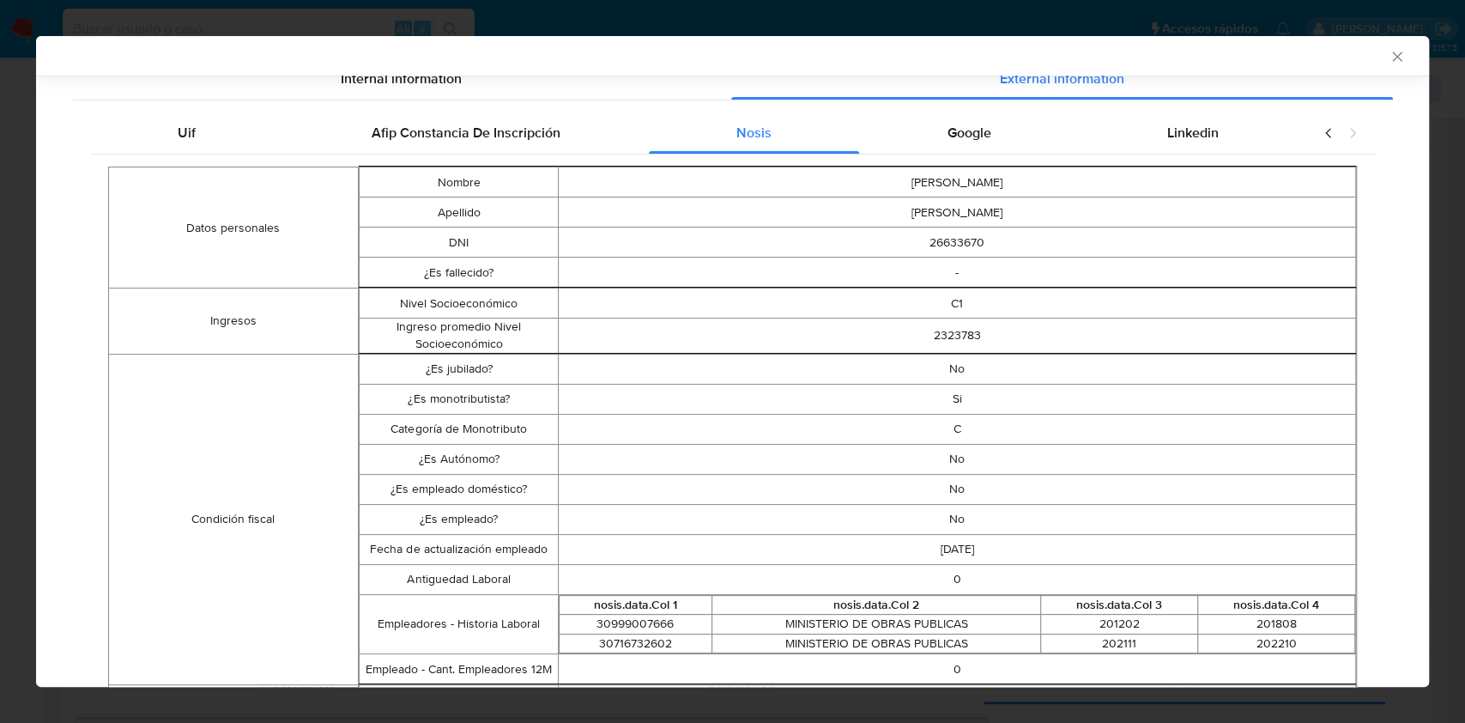
click at [947, 136] on span "Google" at bounding box center [969, 133] width 44 height 20
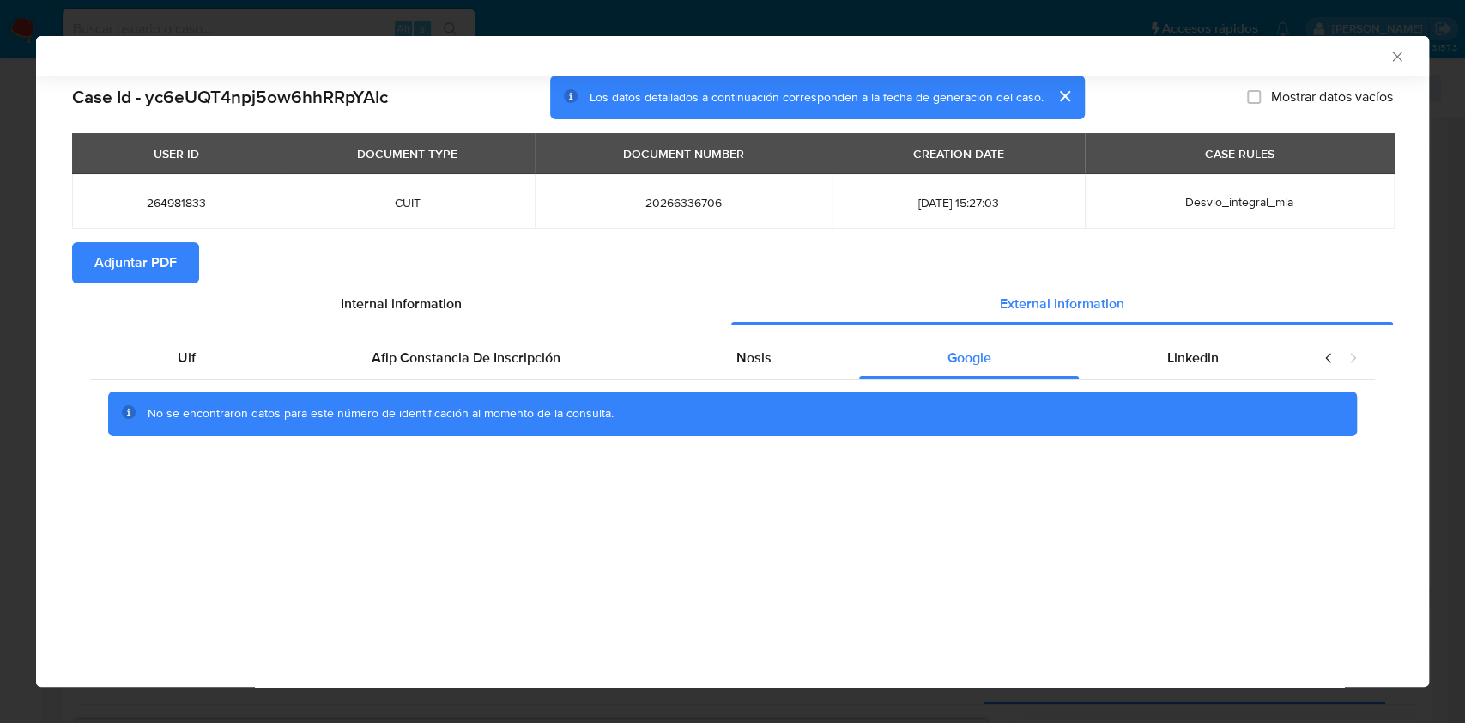
scroll to position [0, 0]
drag, startPoint x: 120, startPoint y: 274, endPoint x: 131, endPoint y: 267, distance: 13.1
click at [120, 275] on span "Adjuntar PDF" at bounding box center [135, 263] width 82 height 38
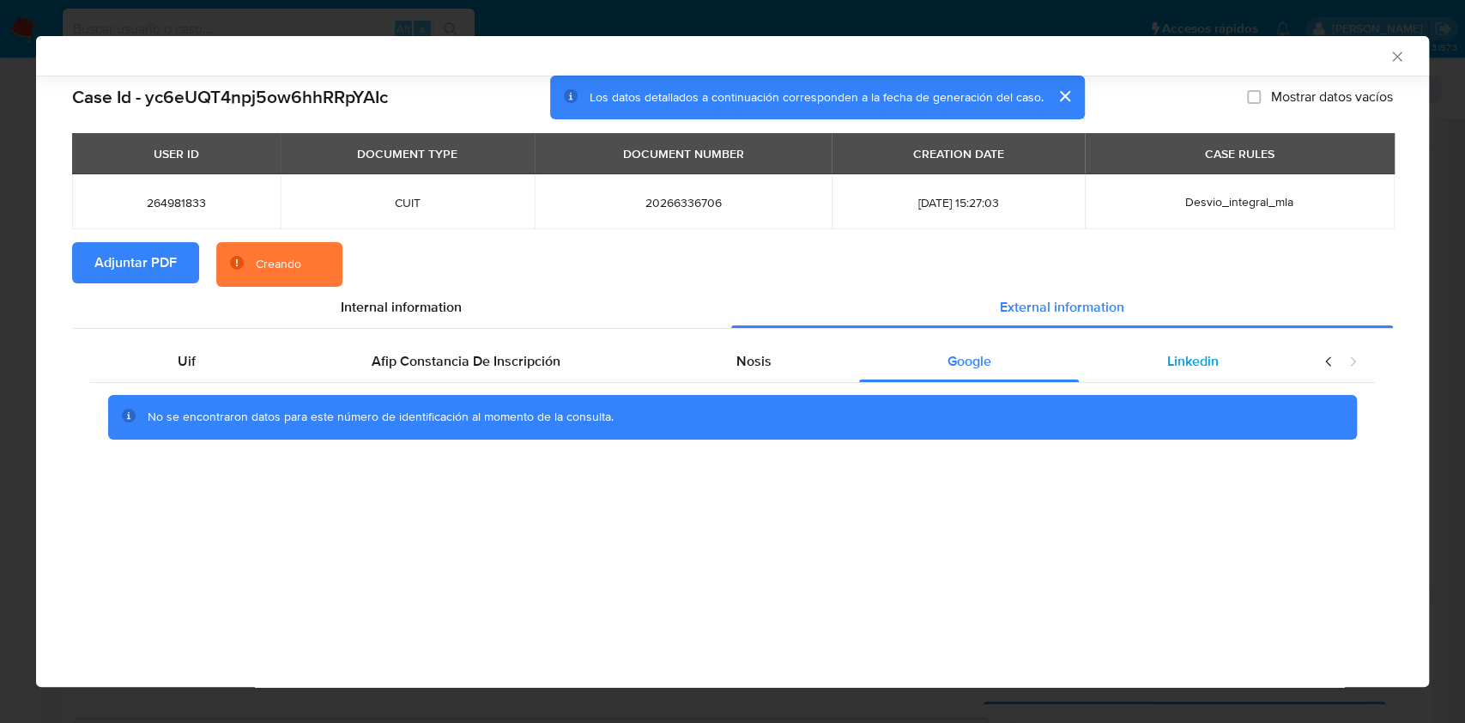
click at [1171, 356] on span "Linkedin" at bounding box center [1192, 361] width 51 height 20
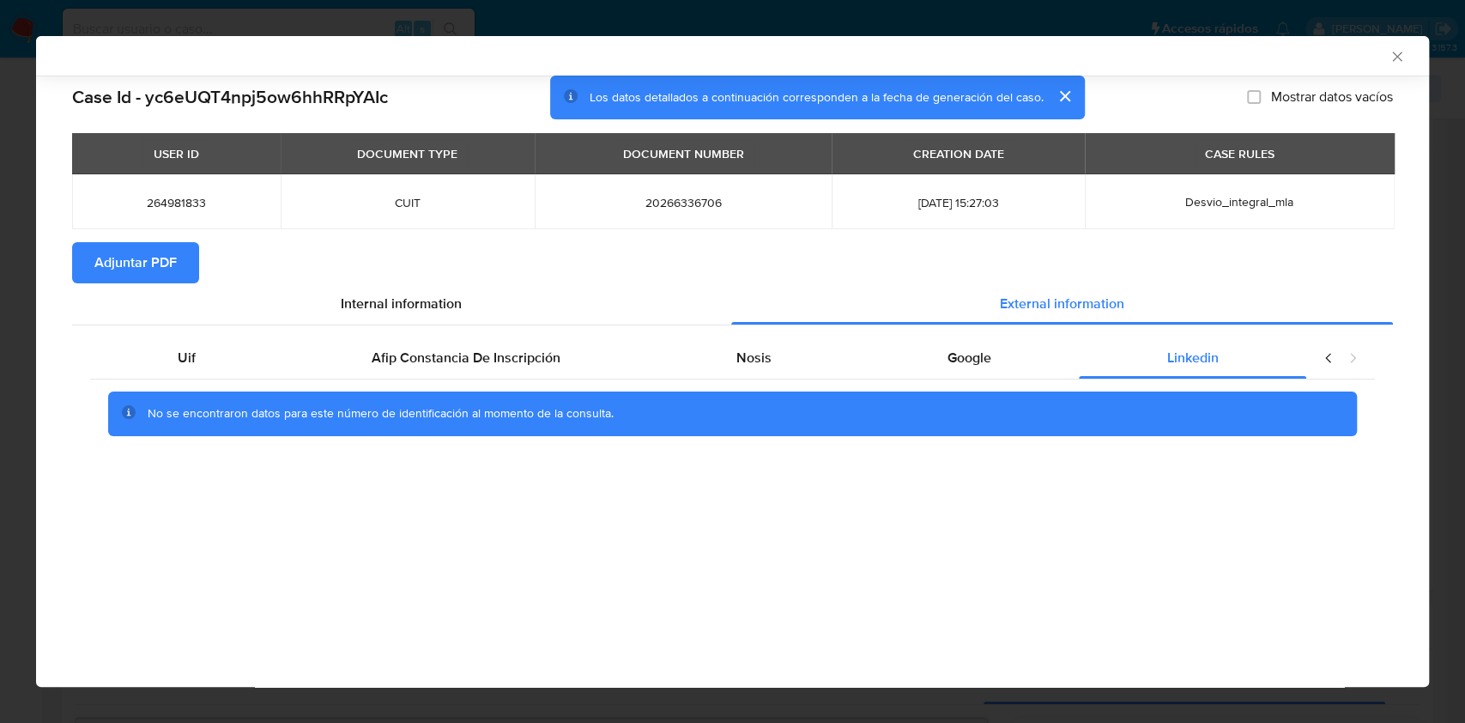
click at [1395, 52] on icon "Cerrar ventana" at bounding box center [1396, 56] width 17 height 17
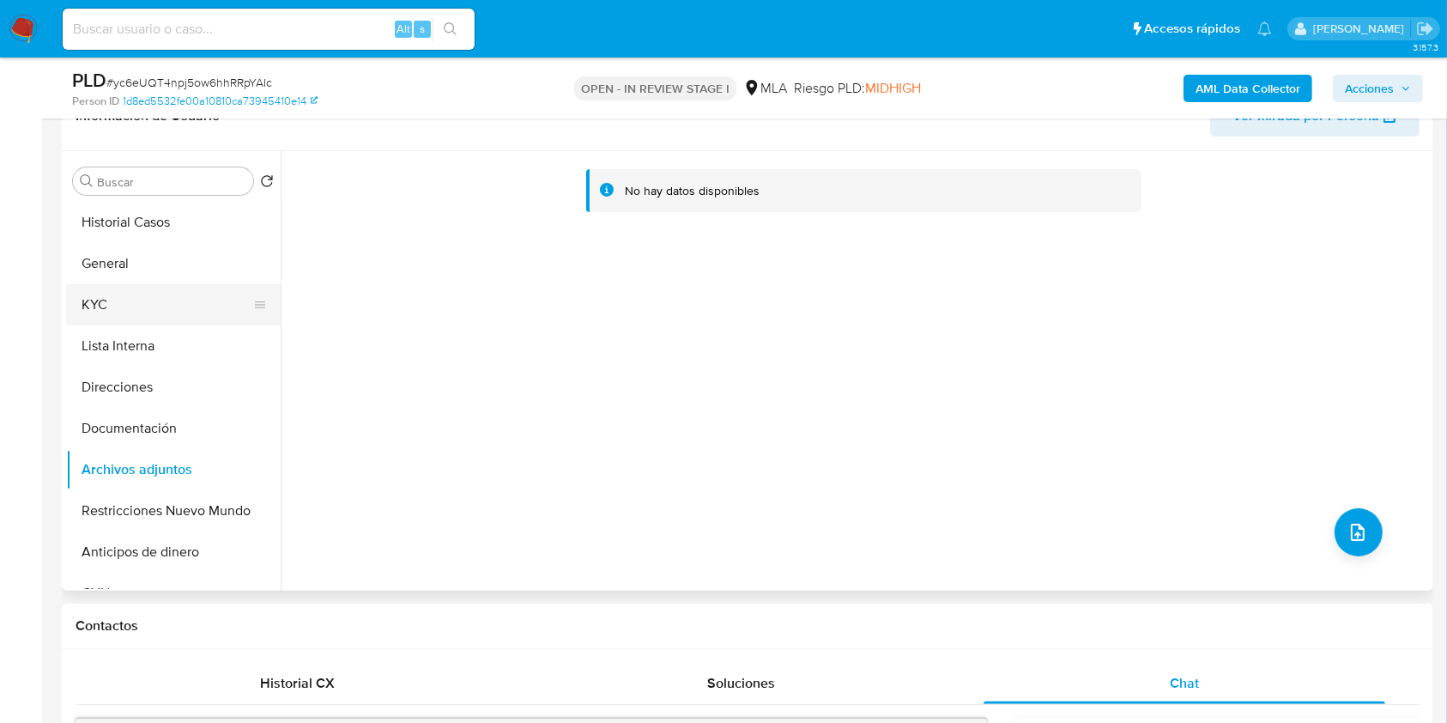
click at [82, 293] on button "KYC" at bounding box center [166, 304] width 201 height 41
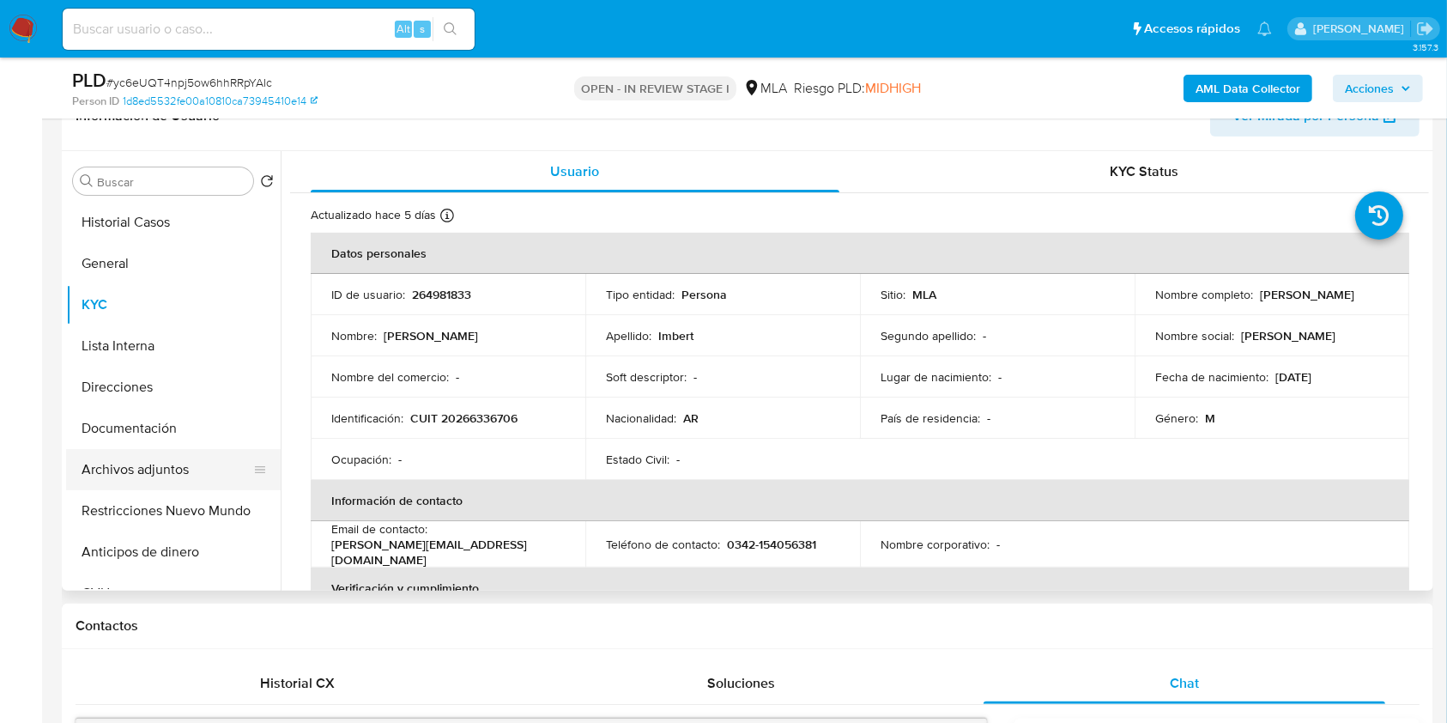
click at [145, 469] on button "Archivos adjuntos" at bounding box center [166, 469] width 201 height 41
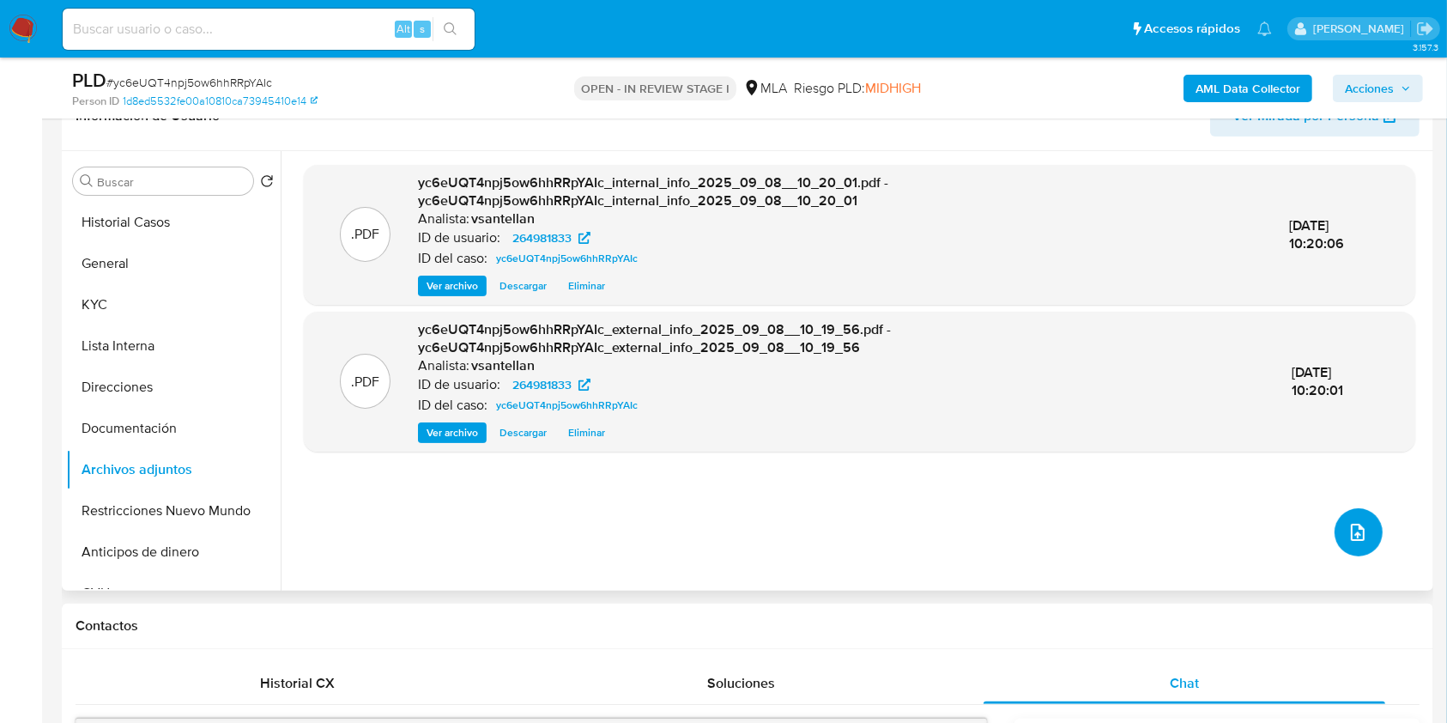
click at [1351, 529] on icon "upload-file" at bounding box center [1358, 531] width 14 height 17
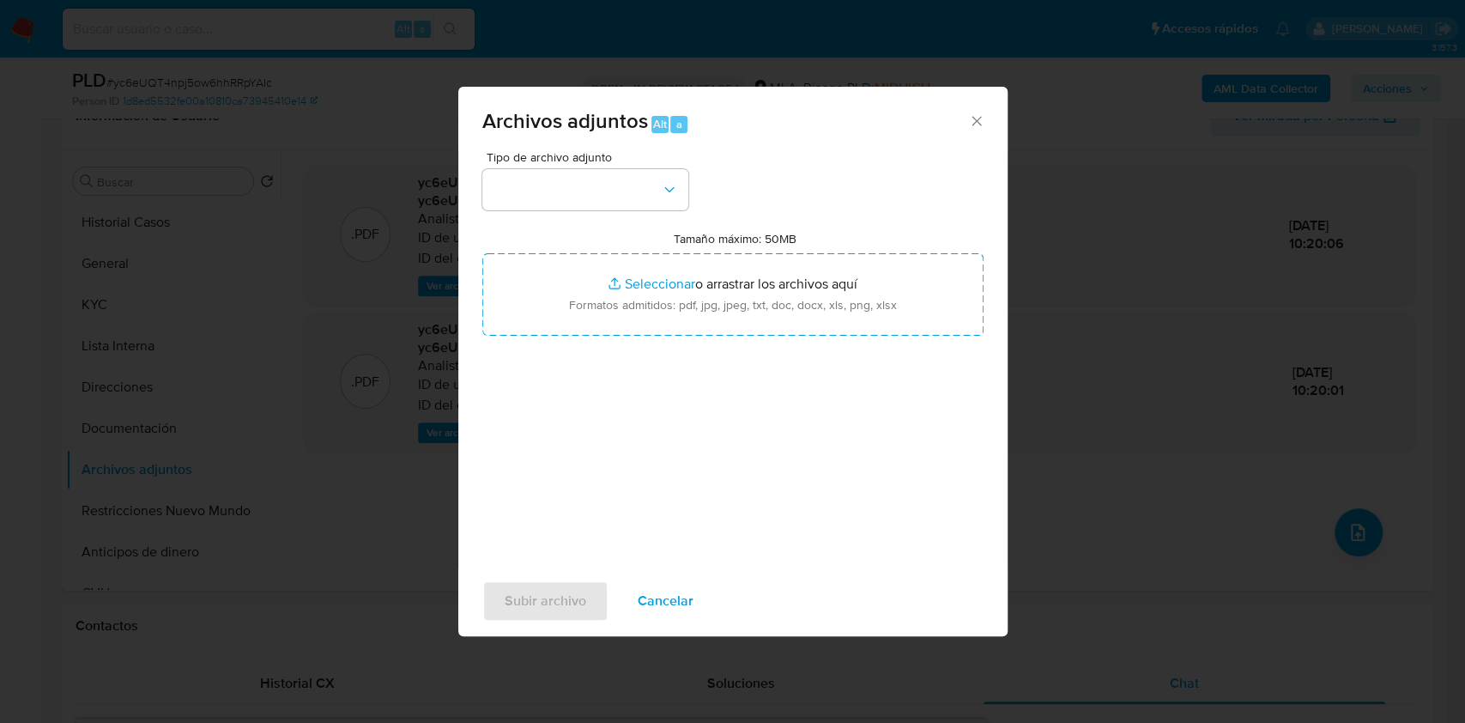
click at [543, 151] on span "Tipo de archivo adjunto" at bounding box center [590, 157] width 206 height 12
drag, startPoint x: 543, startPoint y: 170, endPoint x: 542, endPoint y: 197, distance: 27.5
click at [543, 172] on button "button" at bounding box center [585, 189] width 206 height 41
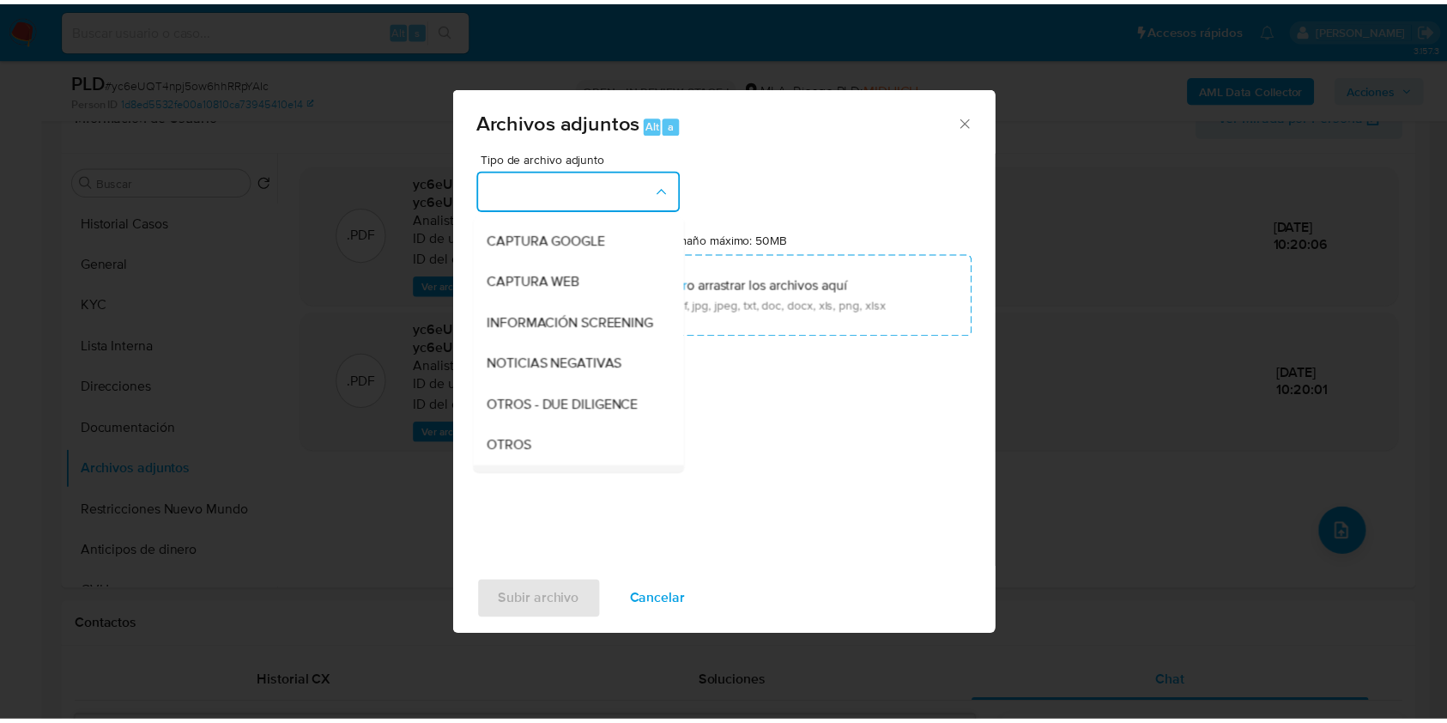
scroll to position [228, 0]
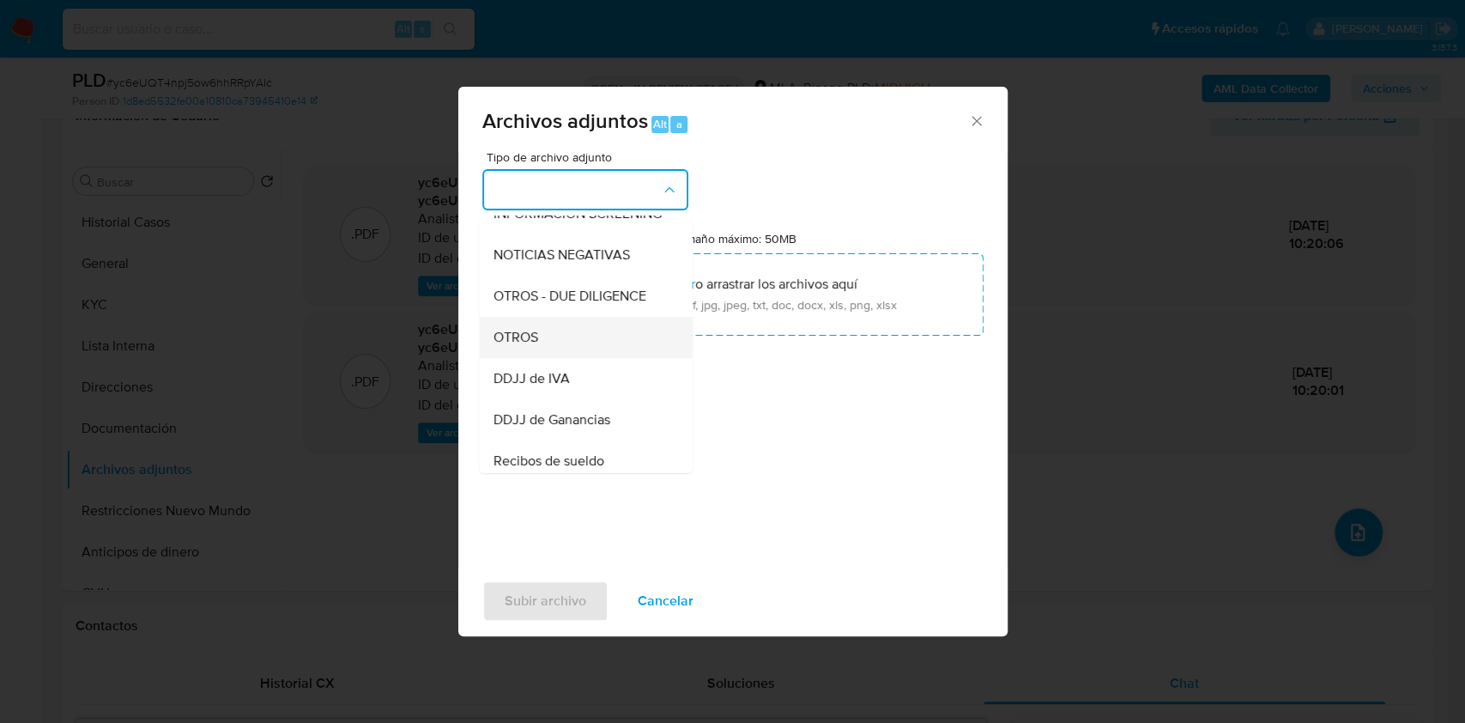
click at [522, 346] on span "OTROS" at bounding box center [515, 337] width 45 height 17
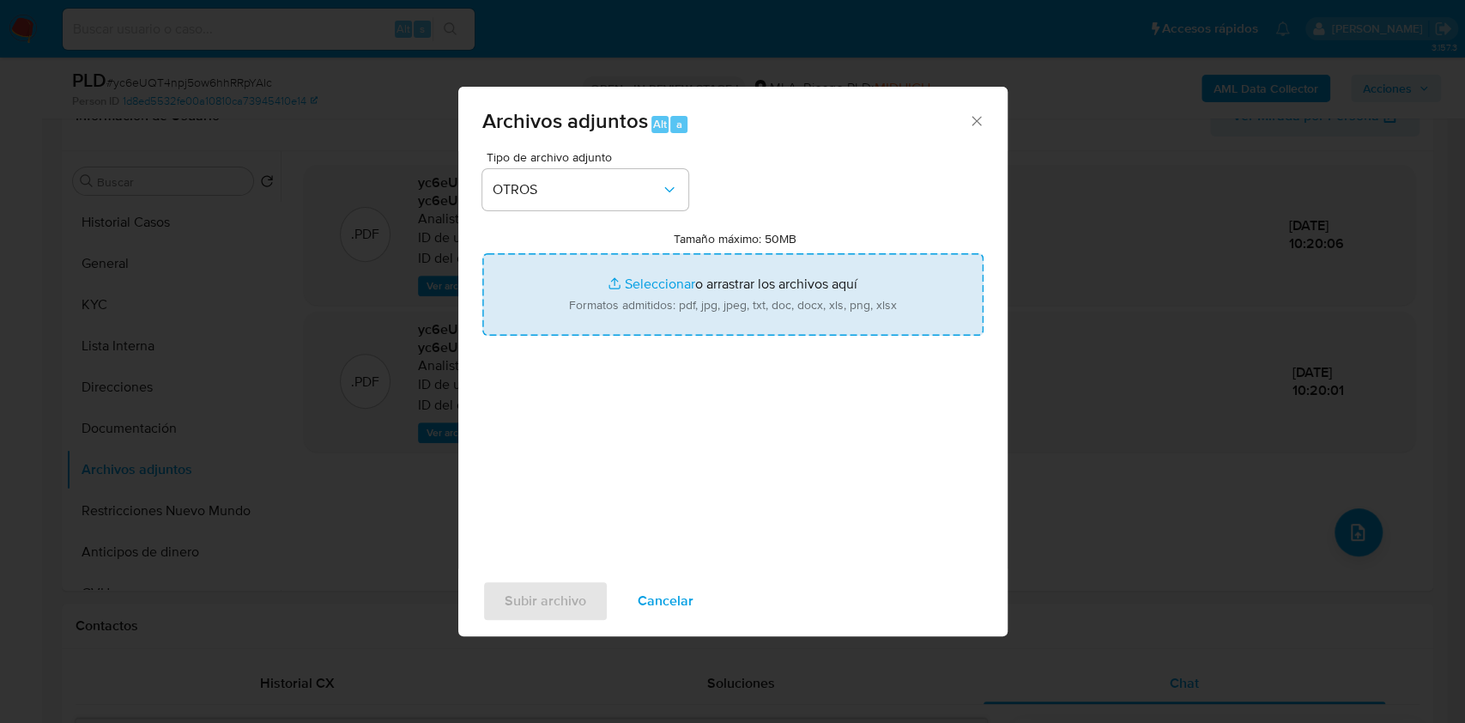
click at [554, 314] on input "Tamaño máximo: 50MB Seleccionar archivos" at bounding box center [732, 294] width 501 height 82
type input "C:\fakepath\Caselog-264981833- NO ROI.docx"
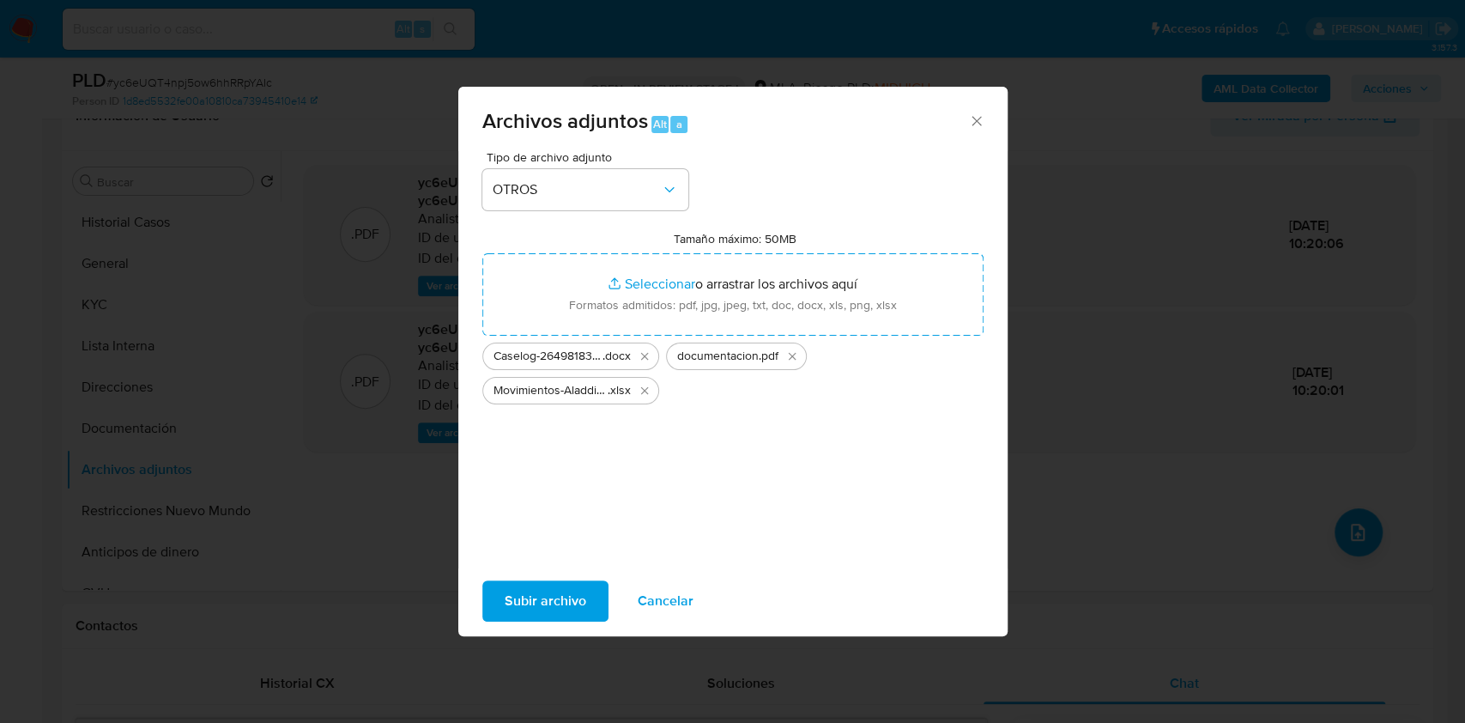
click at [535, 593] on span "Subir archivo" at bounding box center [546, 601] width 82 height 38
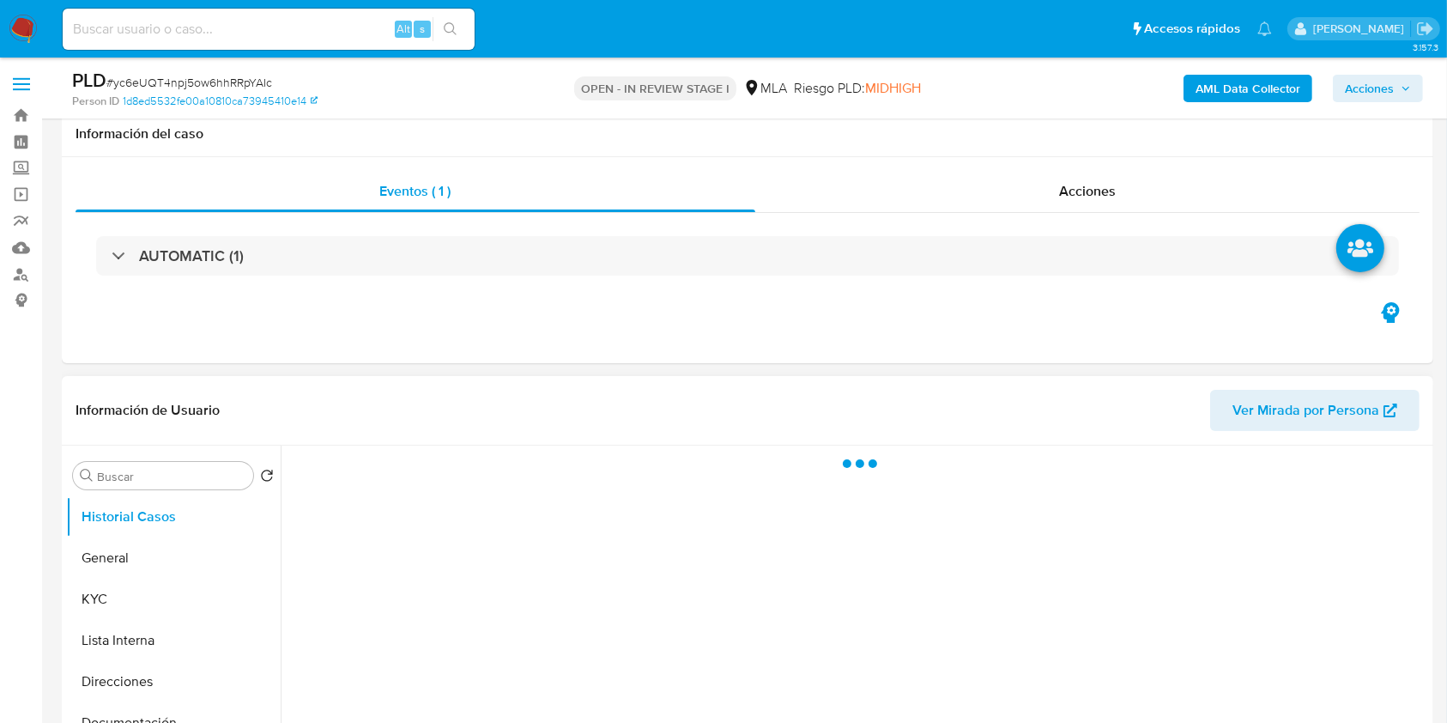
scroll to position [343, 0]
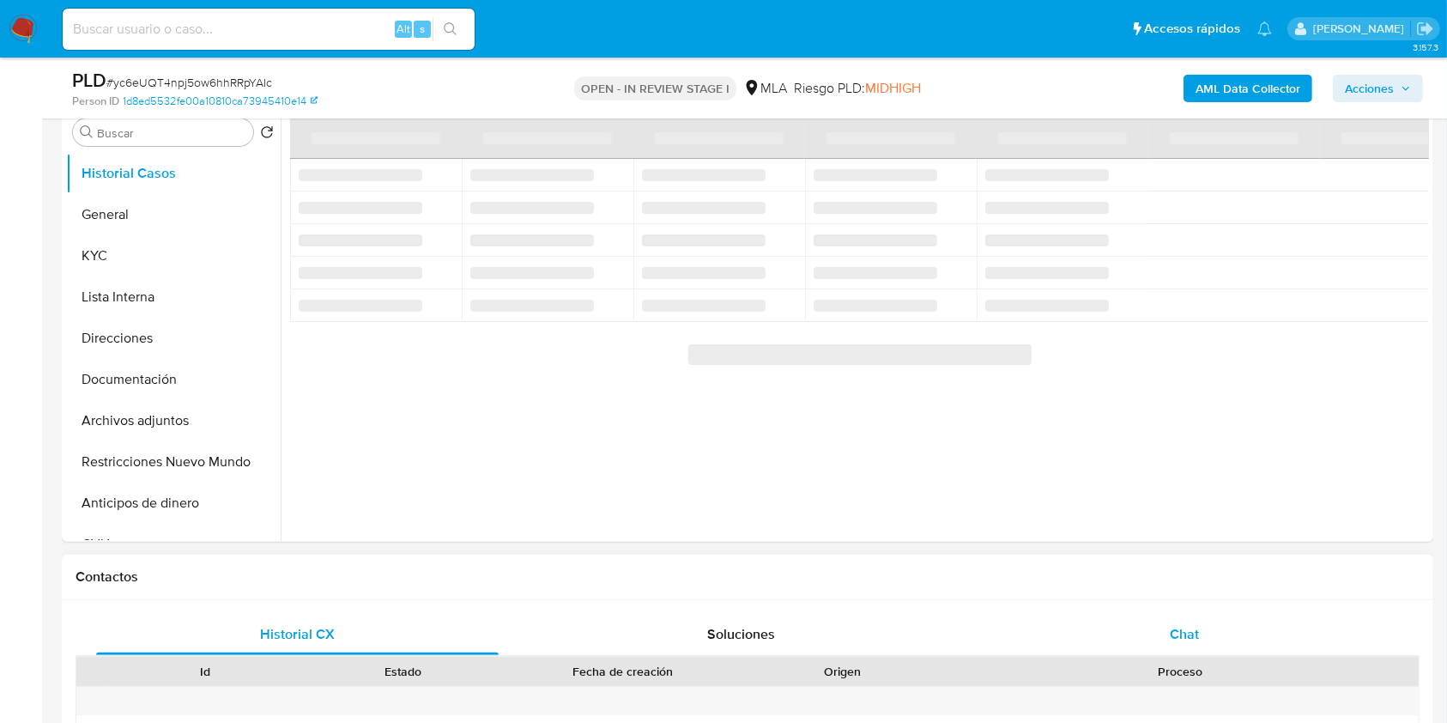
click at [1159, 626] on div "Chat" at bounding box center [1184, 634] width 402 height 41
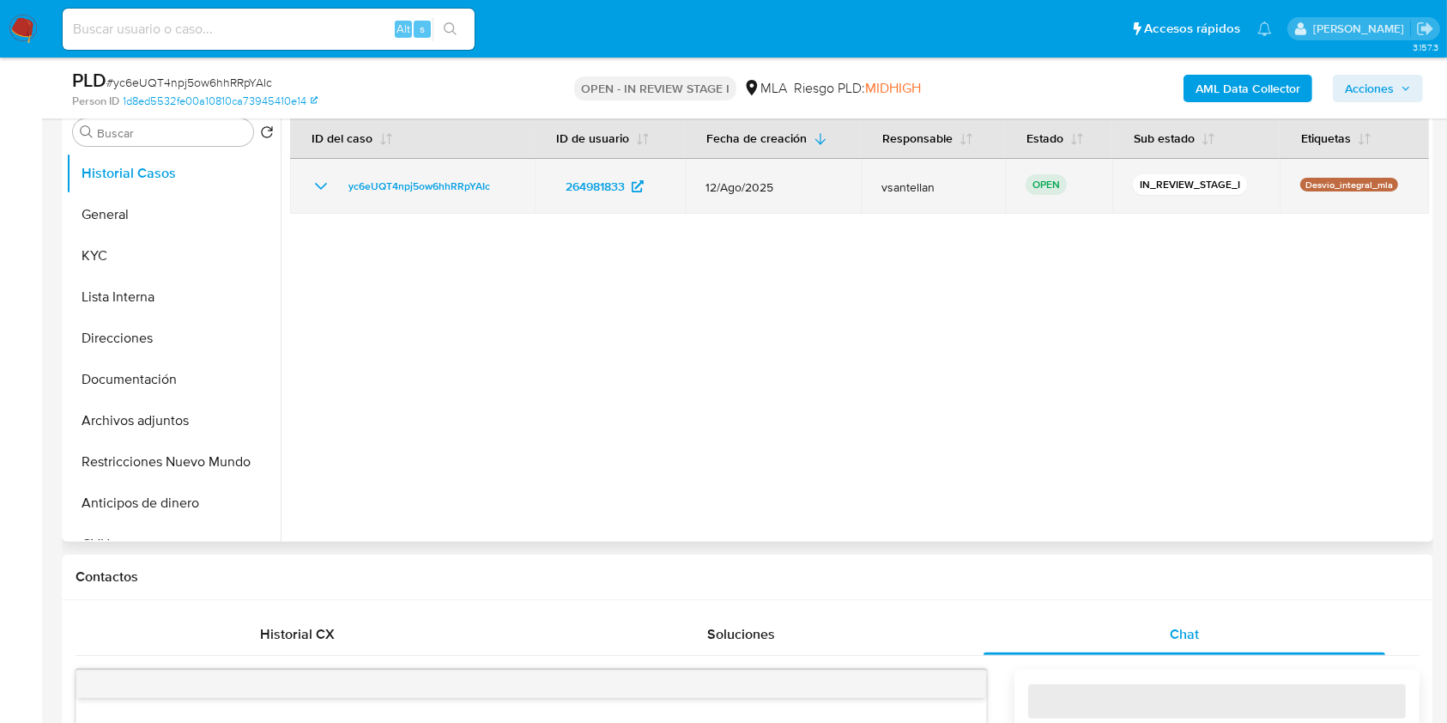
select select "10"
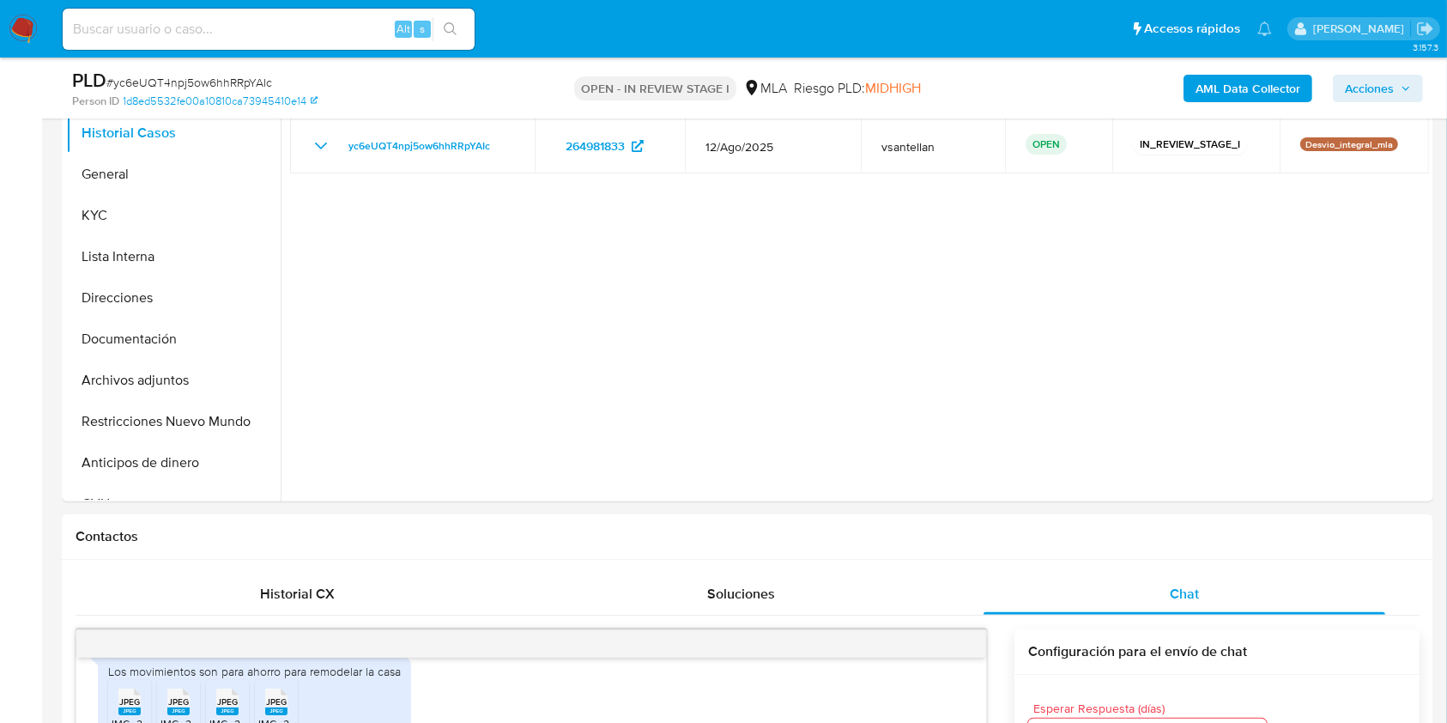
scroll to position [366, 0]
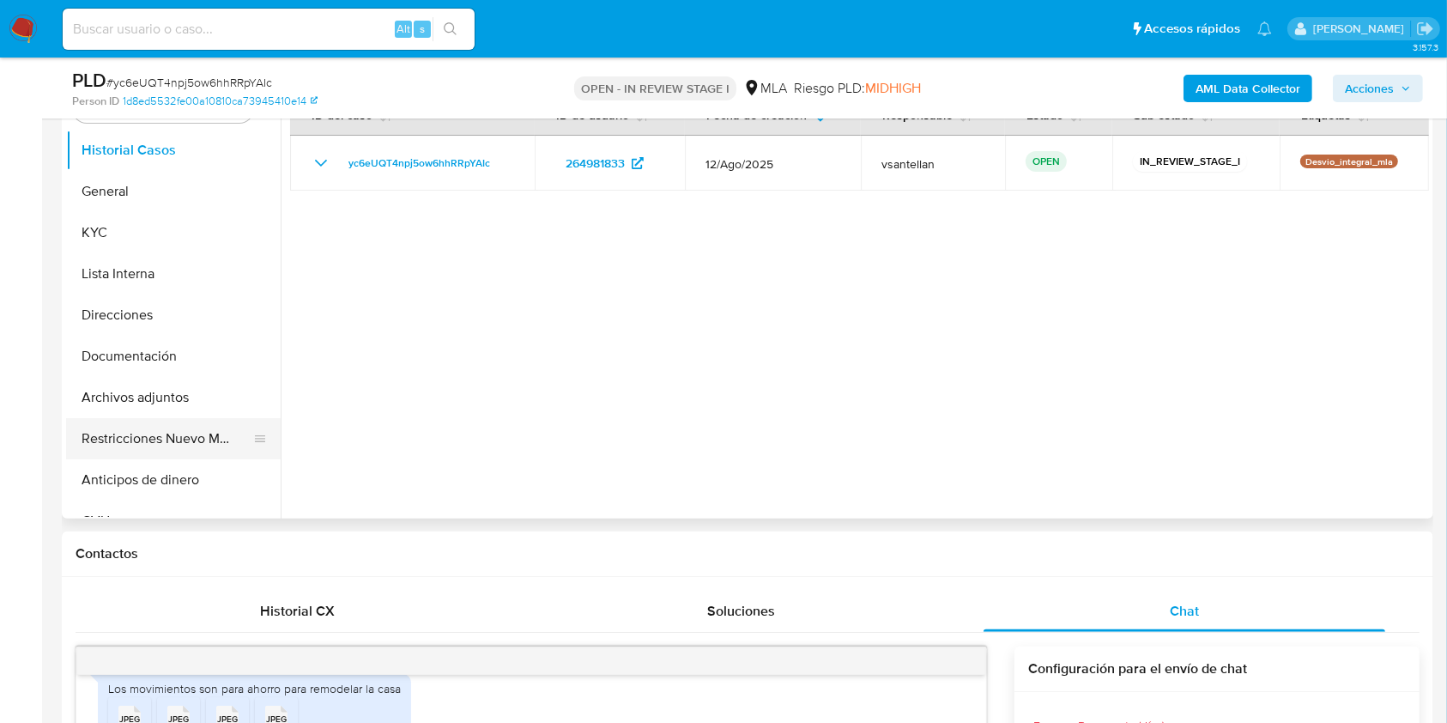
click at [155, 440] on button "Restricciones Nuevo Mundo" at bounding box center [166, 438] width 201 height 41
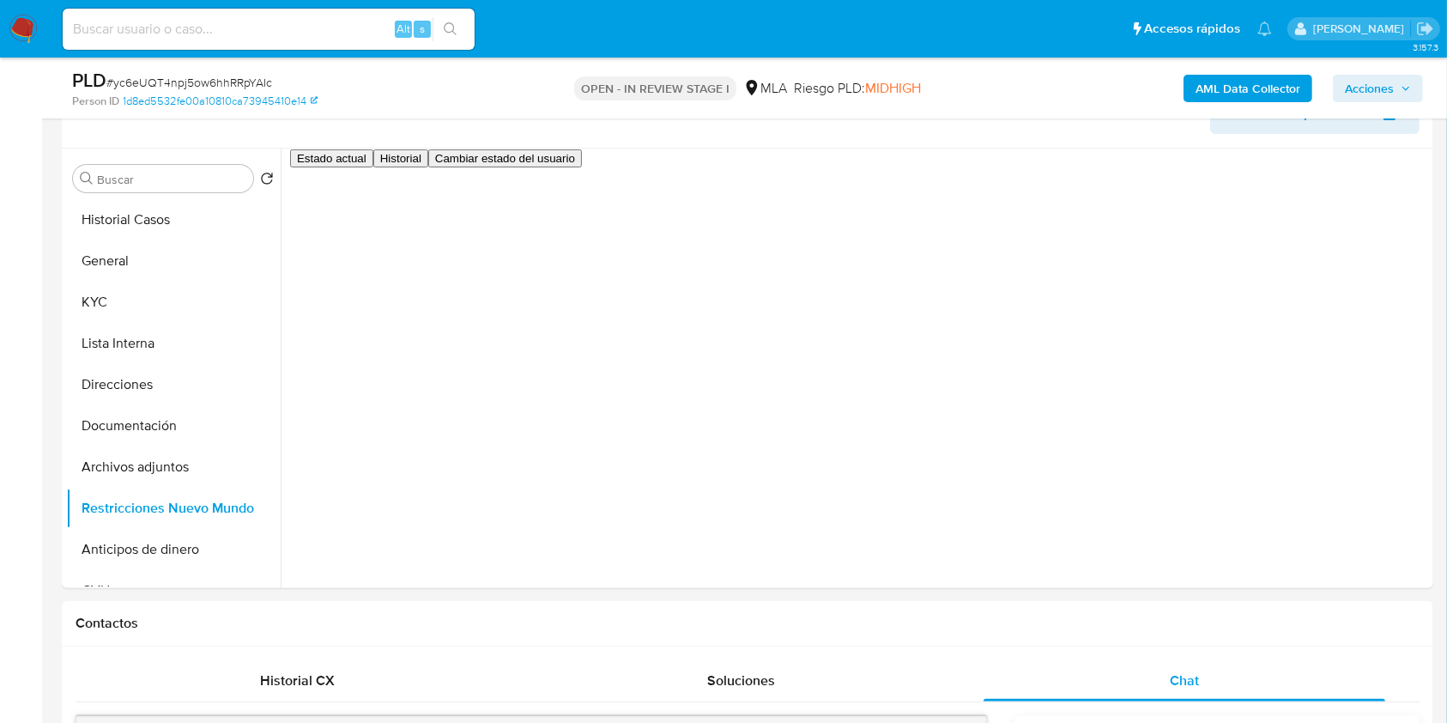
scroll to position [272, 0]
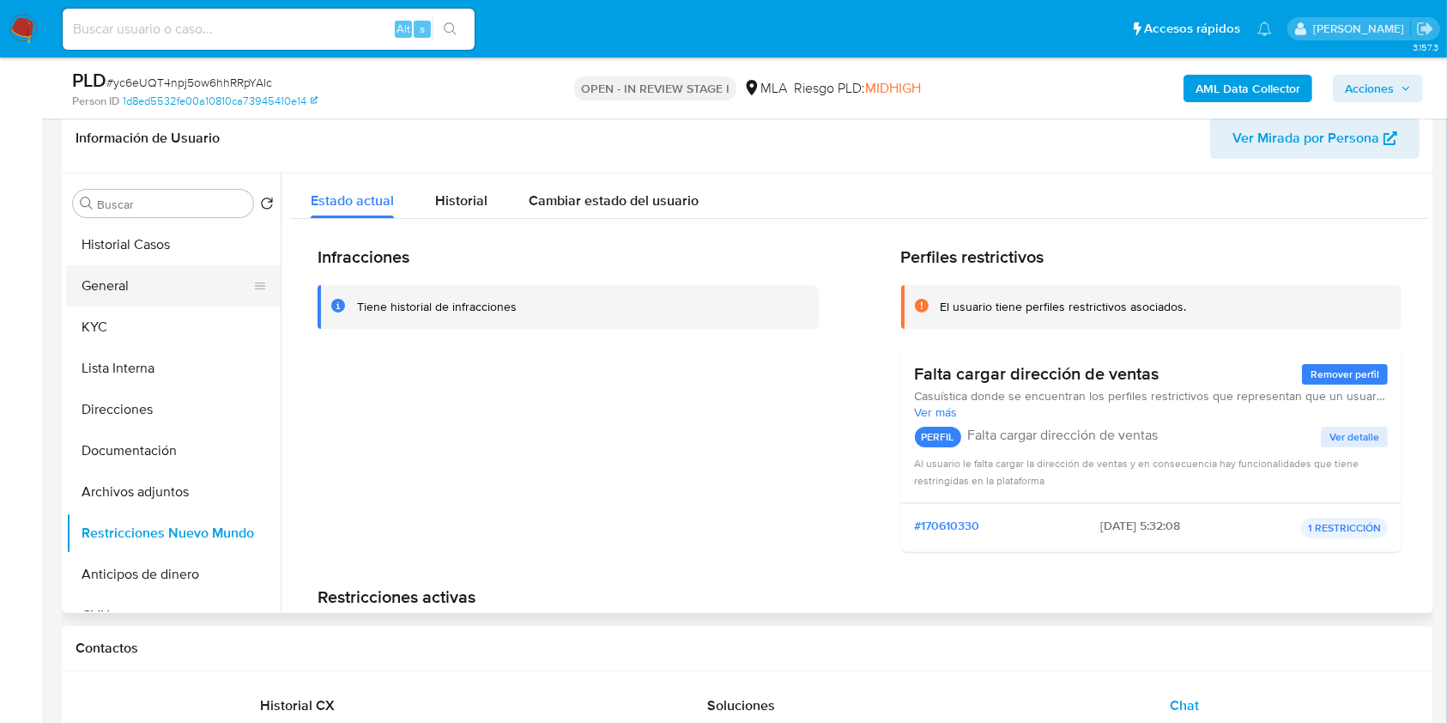
click at [119, 291] on button "General" at bounding box center [166, 285] width 201 height 41
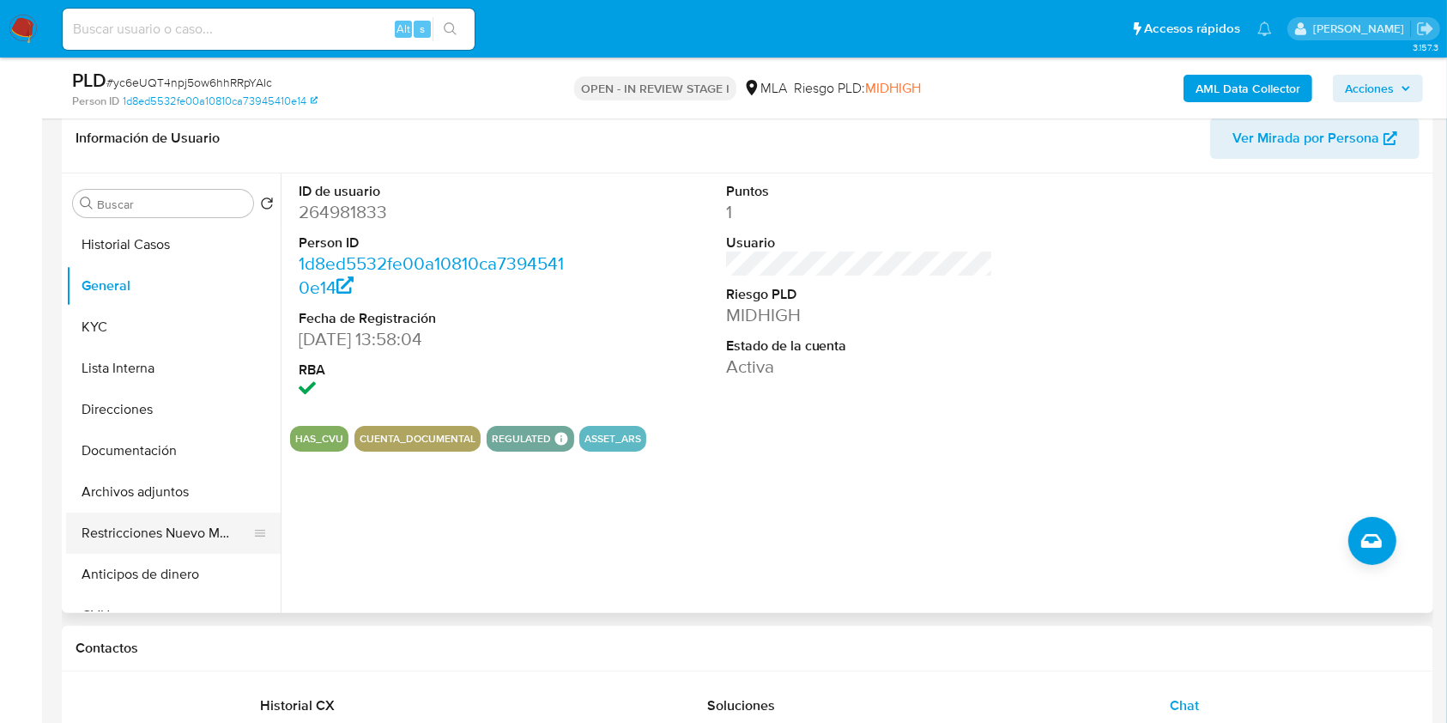
click at [152, 532] on button "Restricciones Nuevo Mundo" at bounding box center [166, 532] width 201 height 41
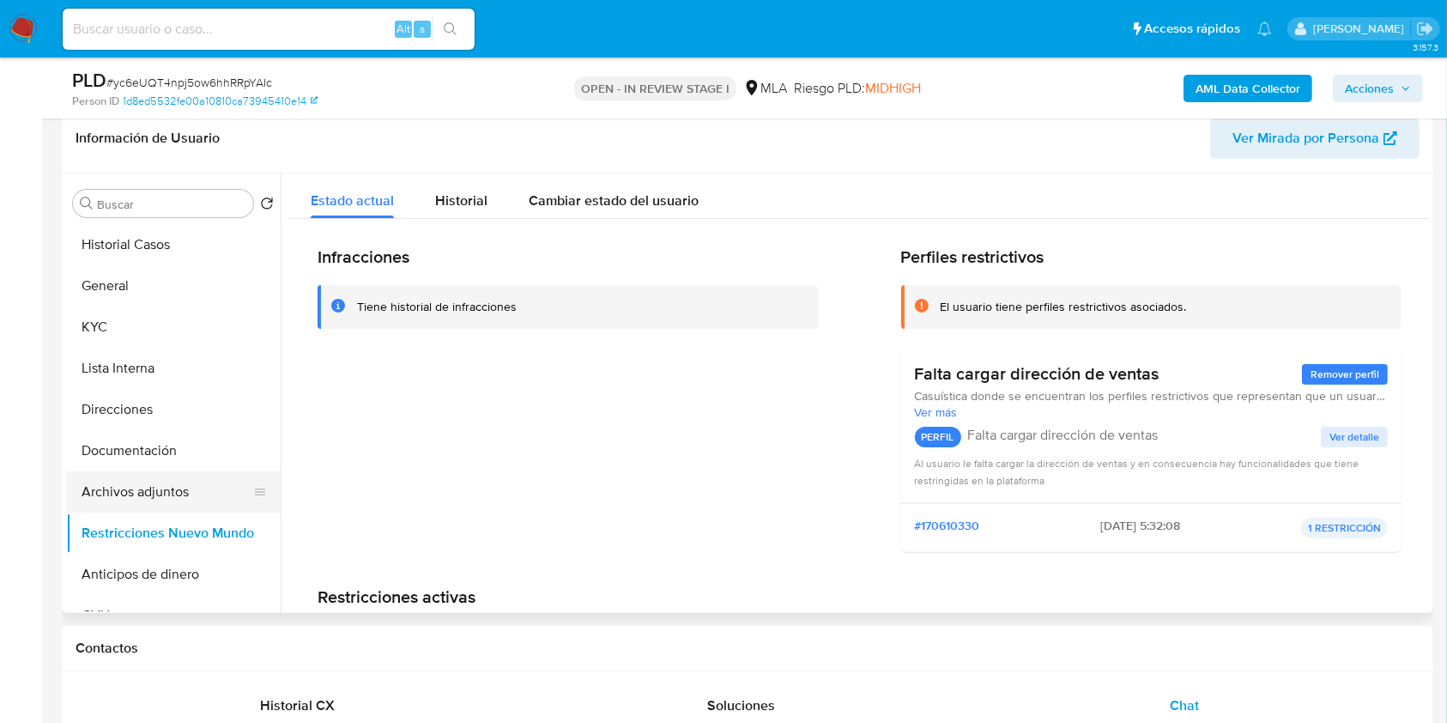
click at [165, 491] on button "Archivos adjuntos" at bounding box center [166, 491] width 201 height 41
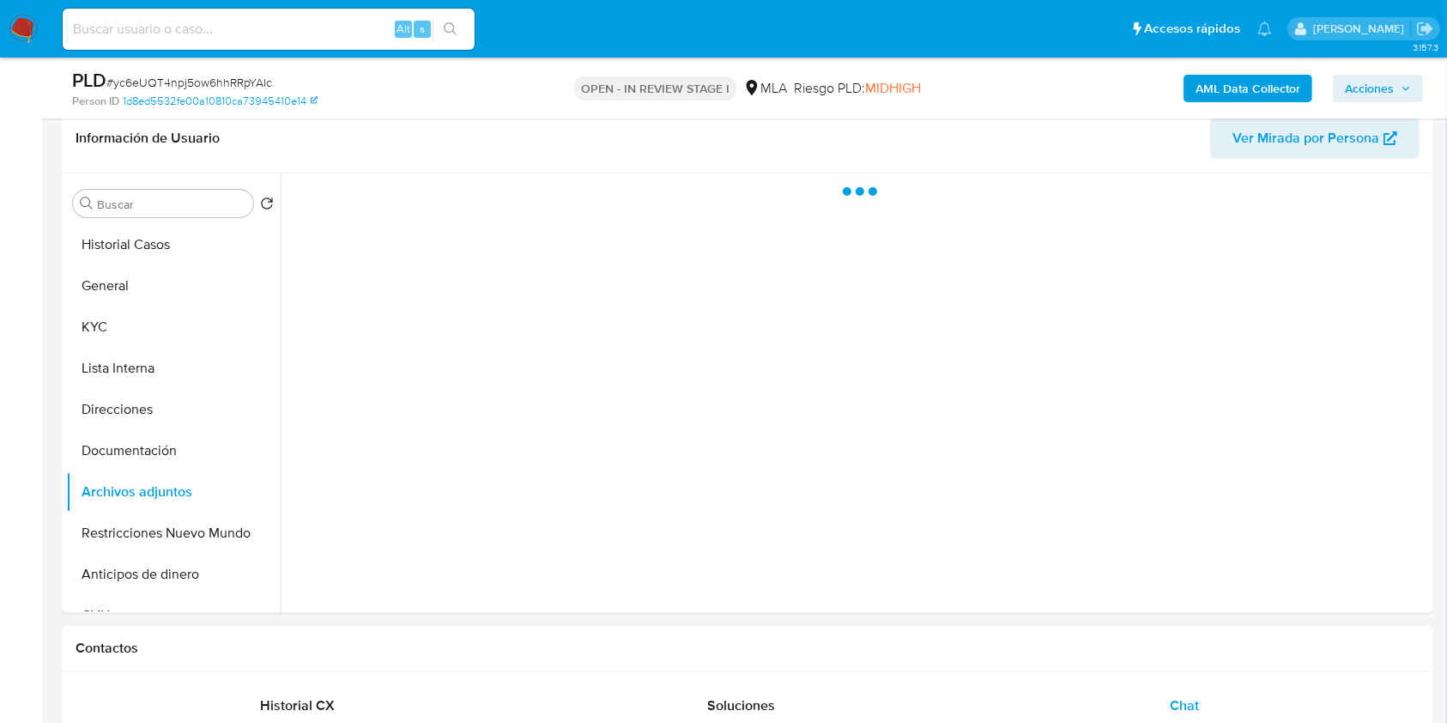
click at [1355, 82] on span "Acciones" at bounding box center [1369, 88] width 49 height 27
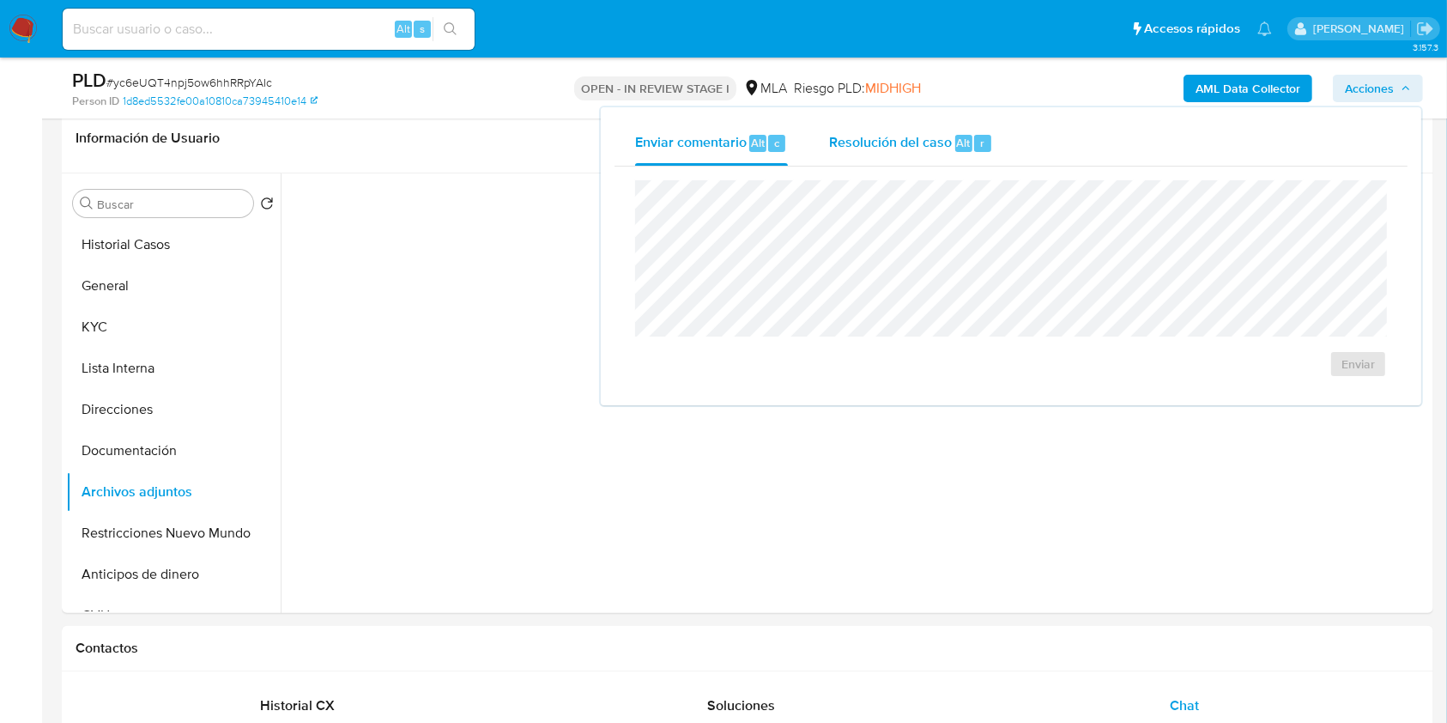
drag, startPoint x: 984, startPoint y: 138, endPoint x: 971, endPoint y: 173, distance: 37.5
click at [984, 140] on div "r" at bounding box center [982, 143] width 17 height 17
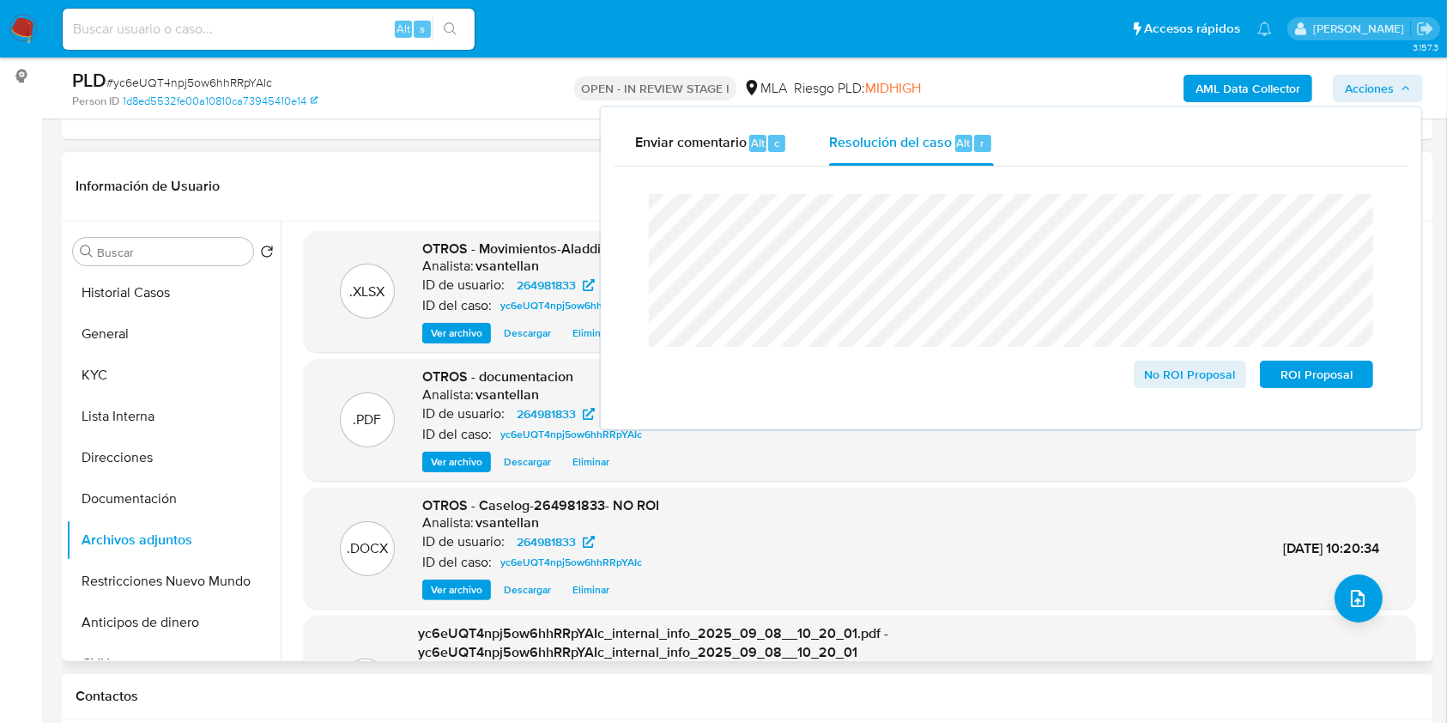
scroll to position [0, 0]
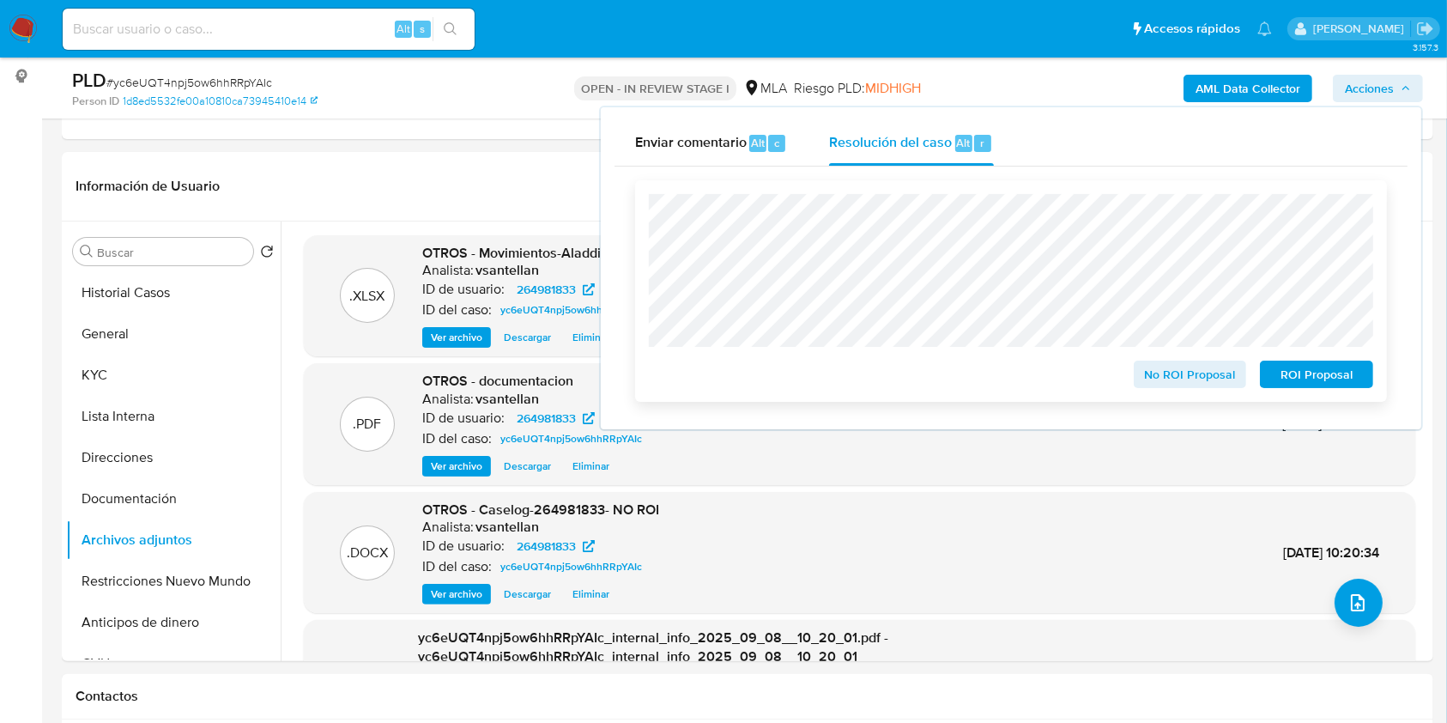
click at [1189, 386] on span "No ROI Proposal" at bounding box center [1190, 374] width 89 height 24
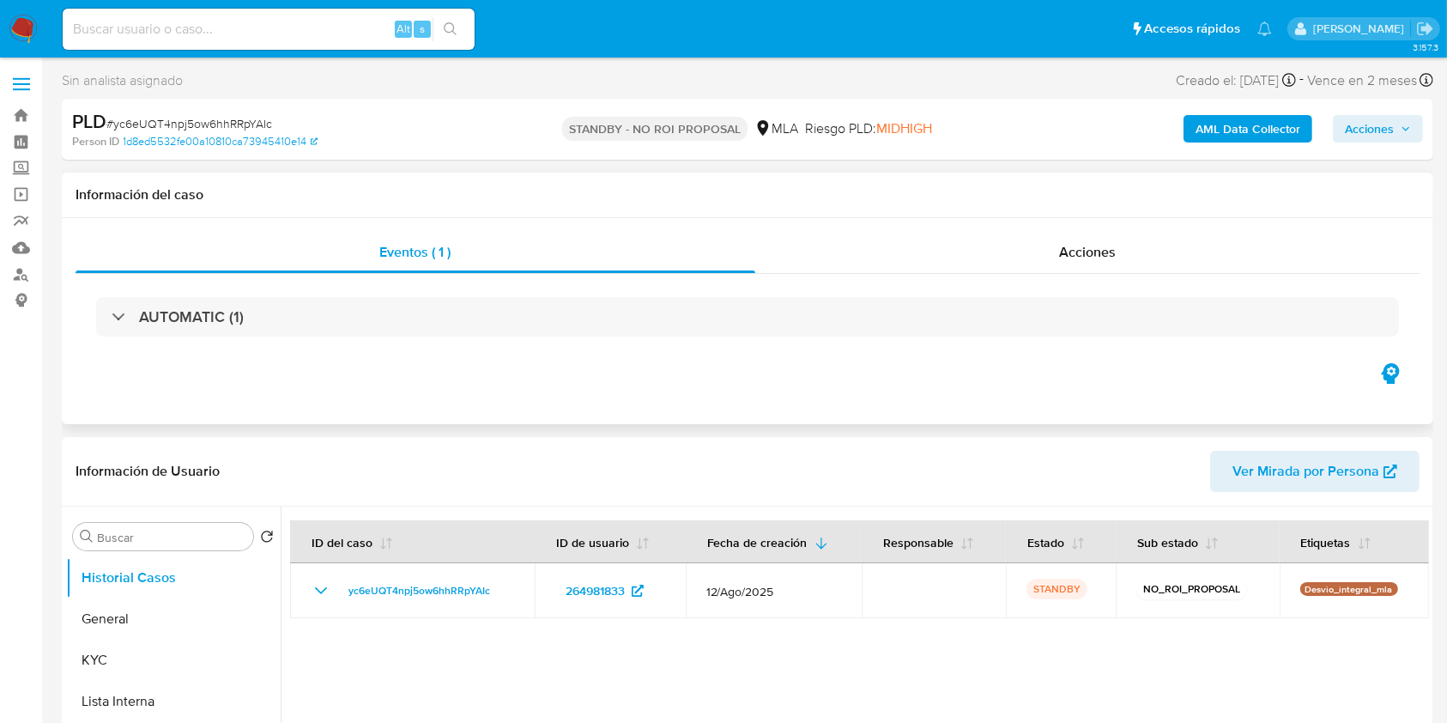
select select "10"
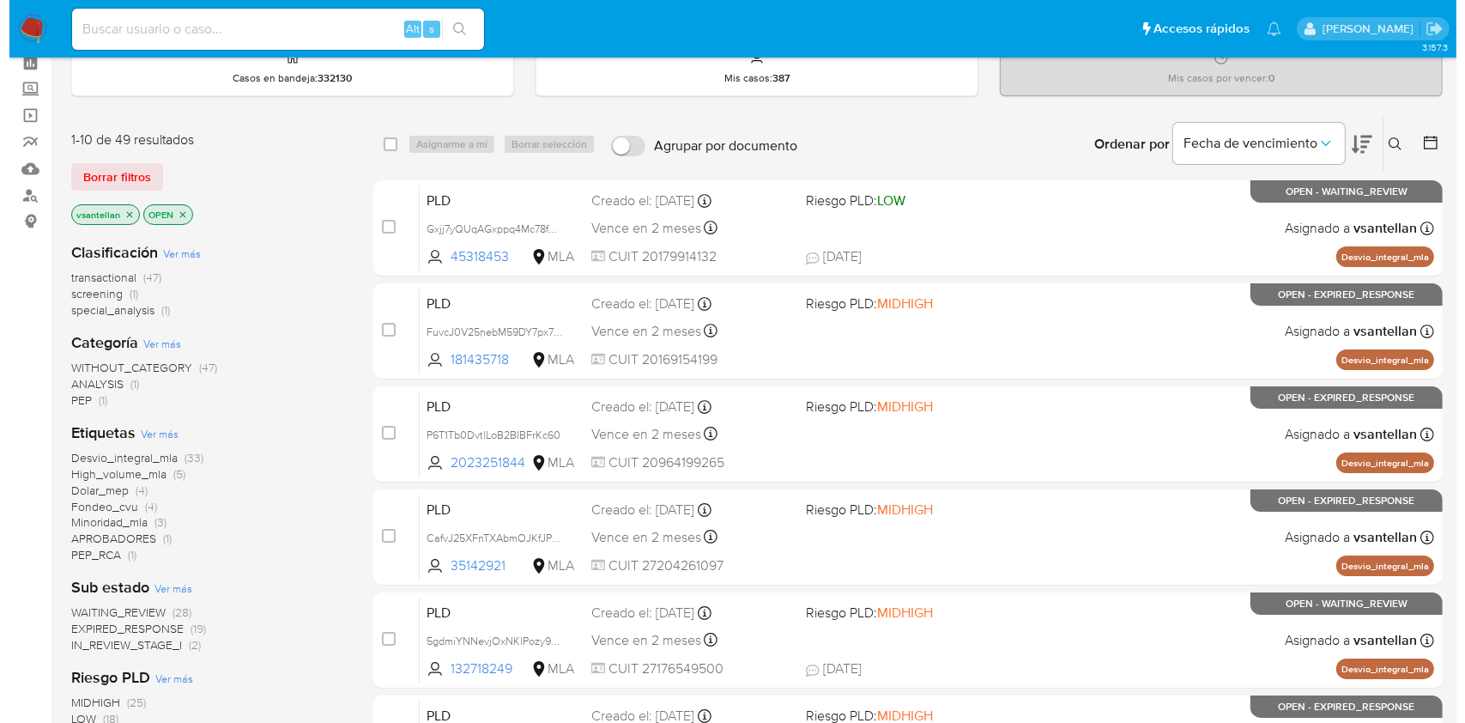
scroll to position [114, 0]
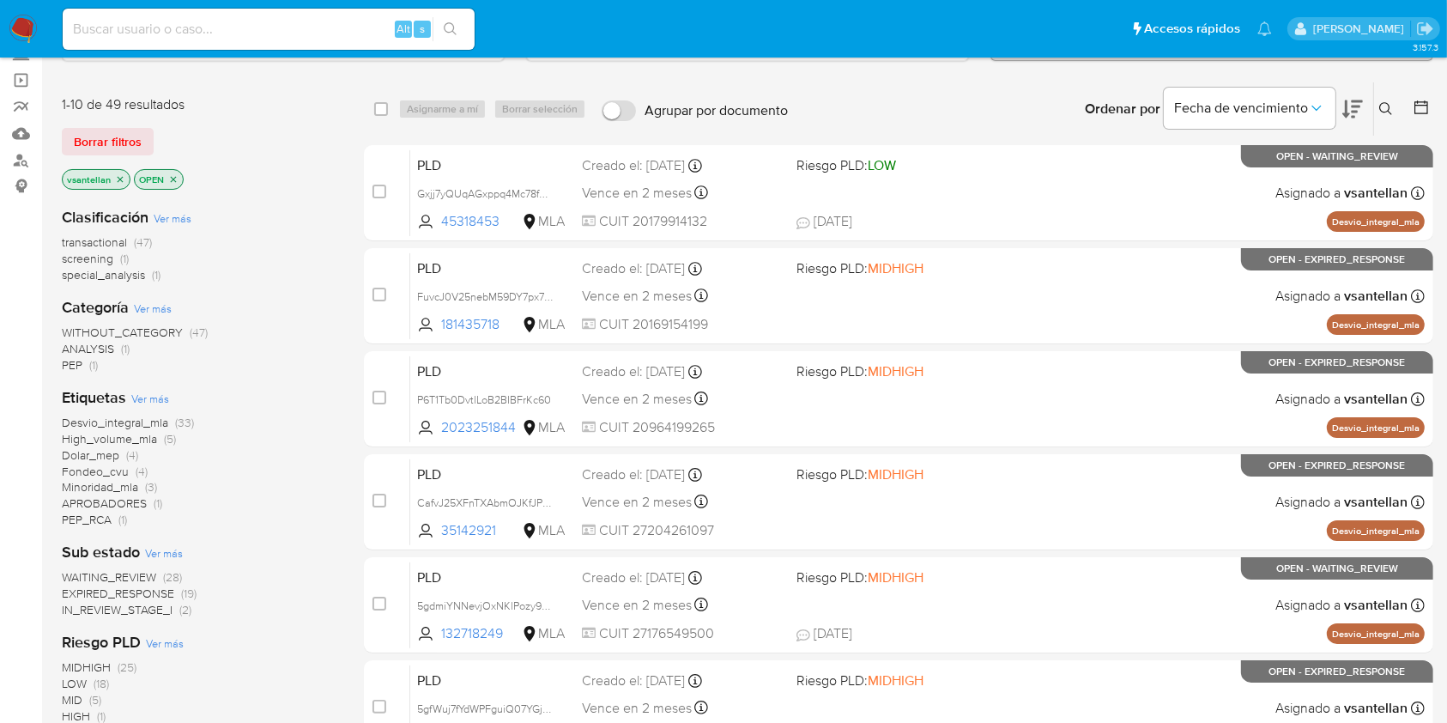
click at [1387, 107] on icon at bounding box center [1386, 109] width 14 height 14
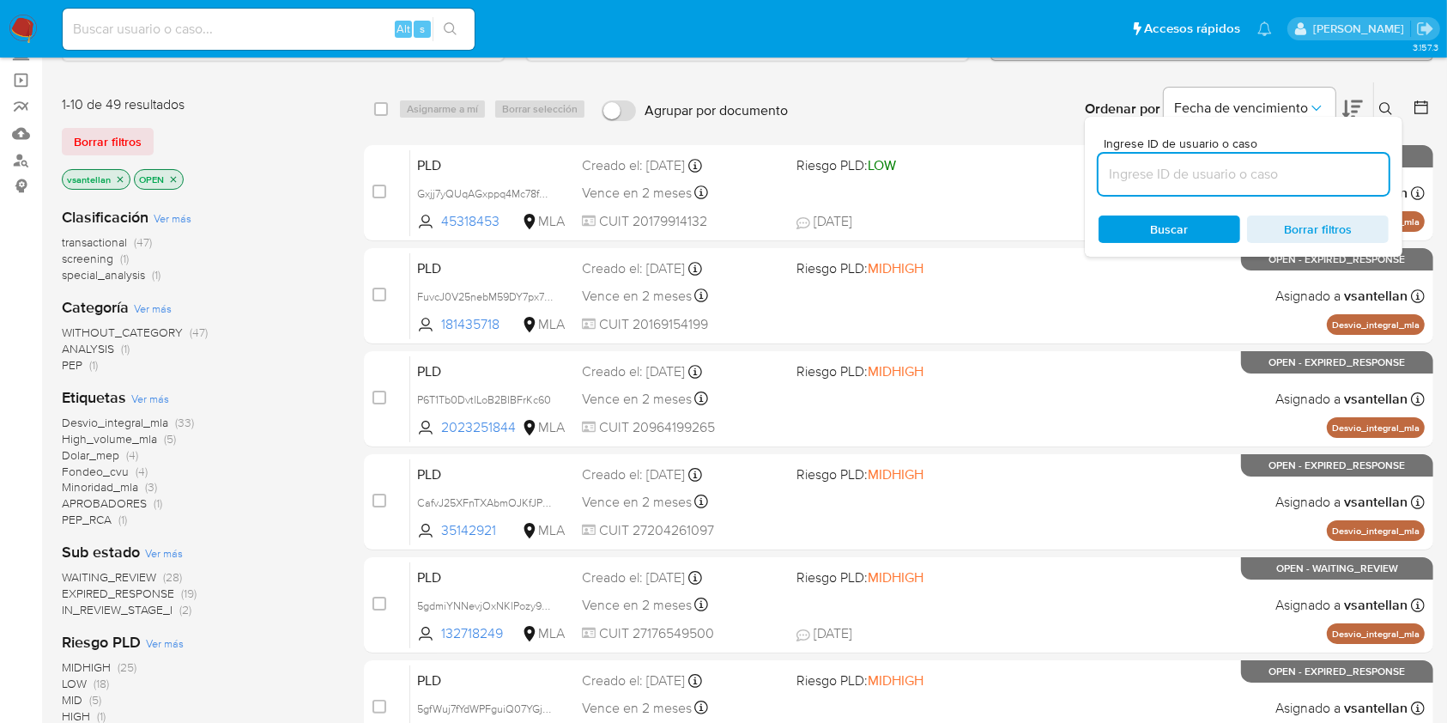
click at [1184, 175] on input at bounding box center [1243, 174] width 290 height 22
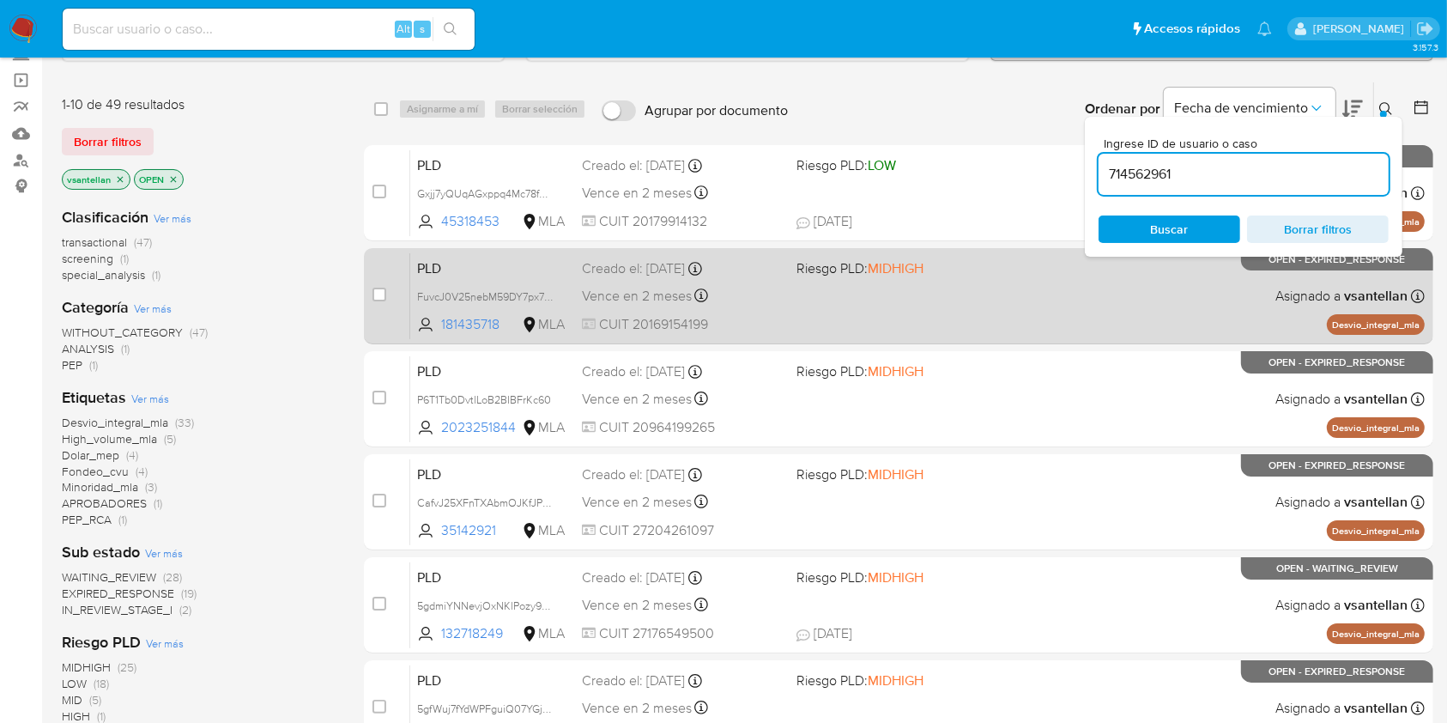
type input "714562961"
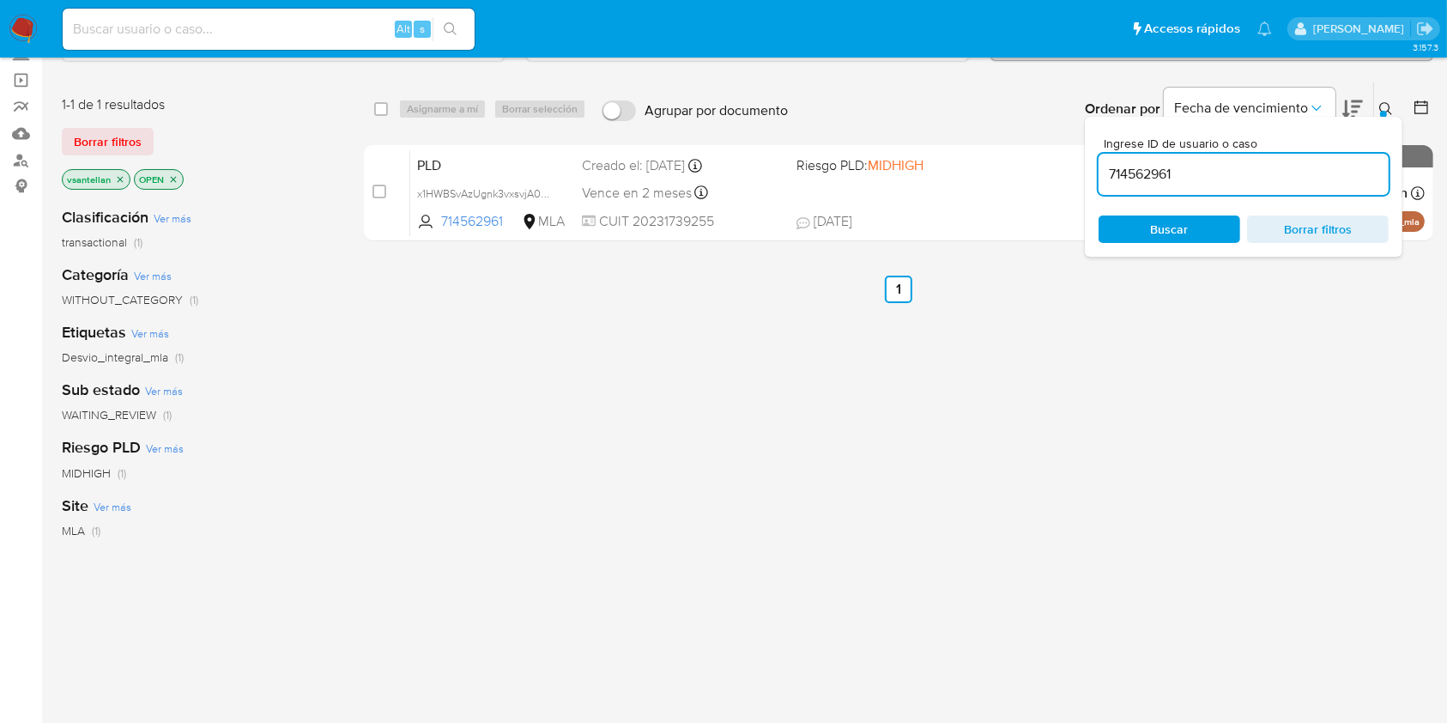
click at [1389, 96] on div "Ingrese ID de usuario o caso 714562961 Buscar Borrar filtros" at bounding box center [1387, 108] width 29 height 53
click at [1384, 111] on div at bounding box center [1383, 114] width 7 height 7
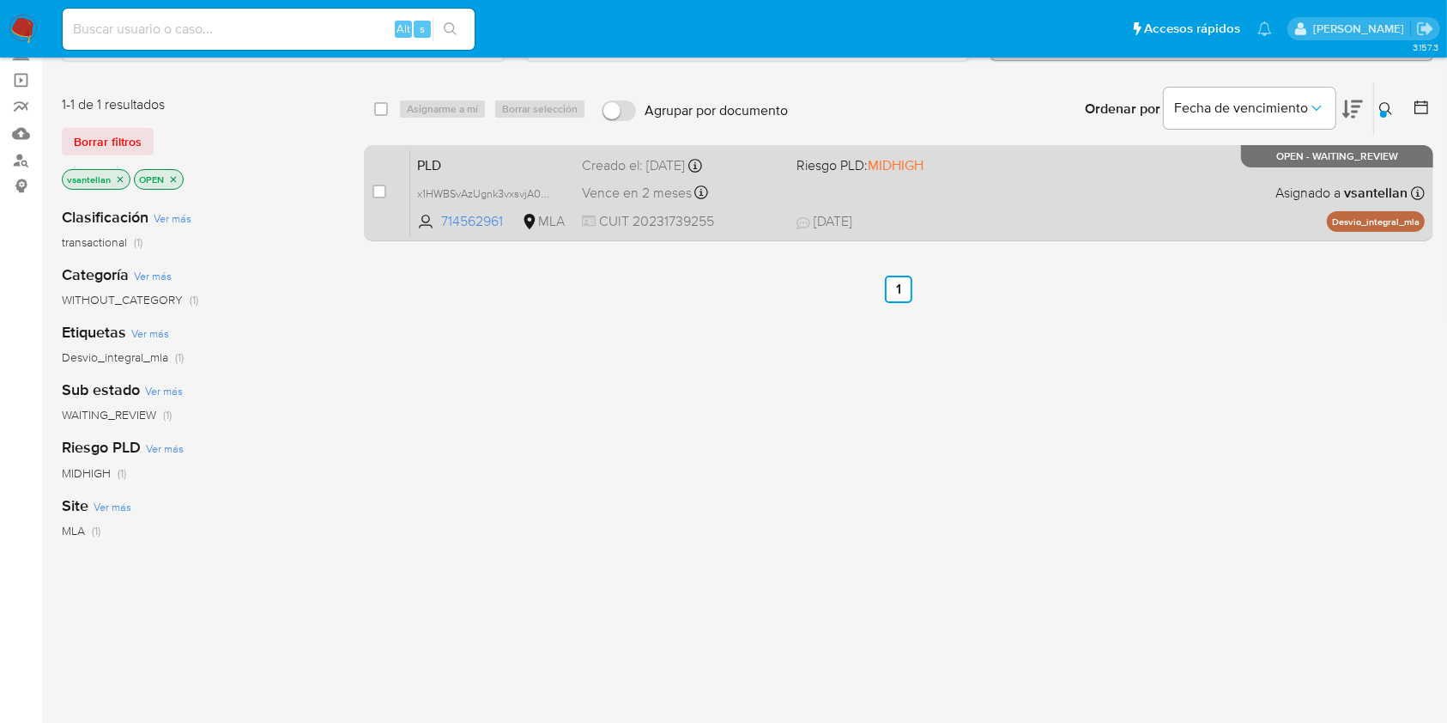
click at [1167, 197] on div "PLD x1HWBSvAzUgnk3vxsvjA0FLz 714562961 MLA Riesgo PLD: MIDHIGH Creado el: 12/08…" at bounding box center [917, 192] width 1014 height 87
click at [377, 183] on div "case-item-checkbox" at bounding box center [379, 191] width 14 height 17
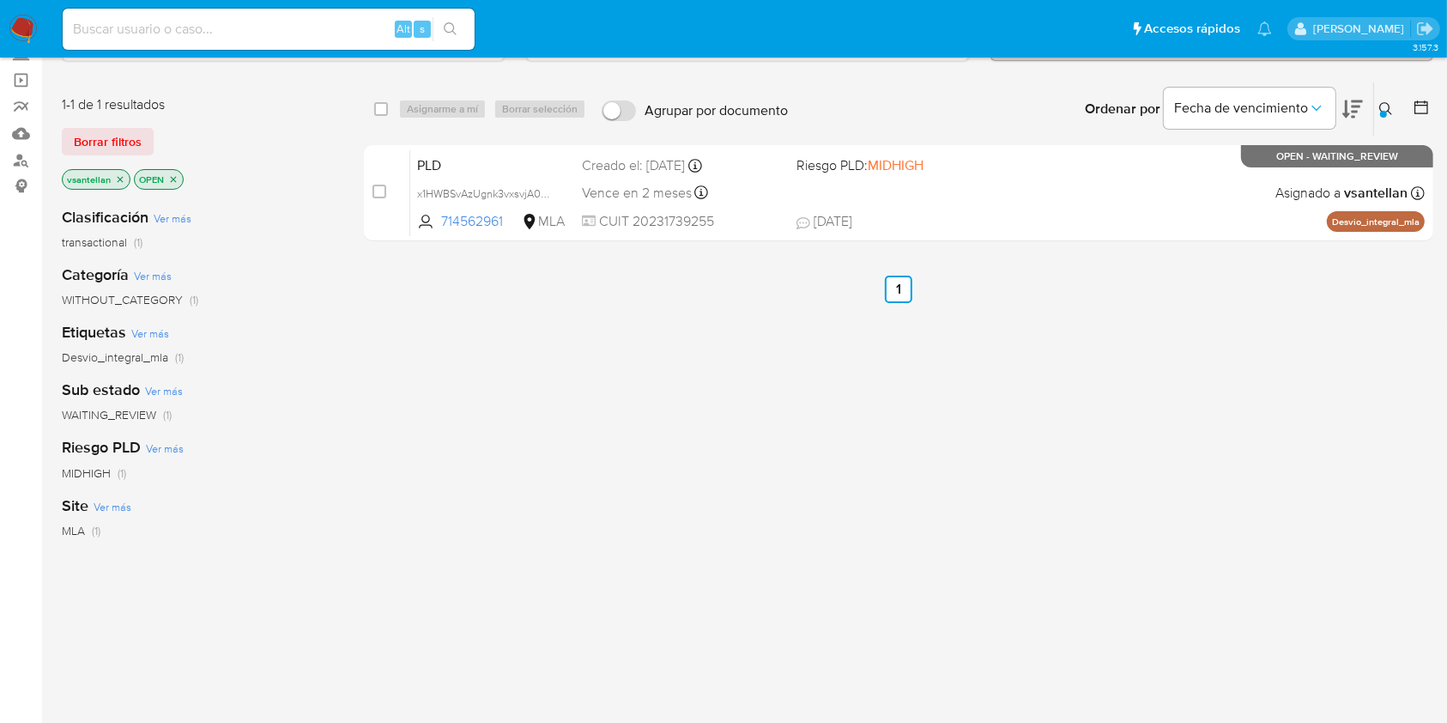
drag, startPoint x: 384, startPoint y: 193, endPoint x: 409, endPoint y: 141, distance: 58.3
click at [384, 195] on input "checkbox" at bounding box center [379, 192] width 14 height 14
checkbox input "true"
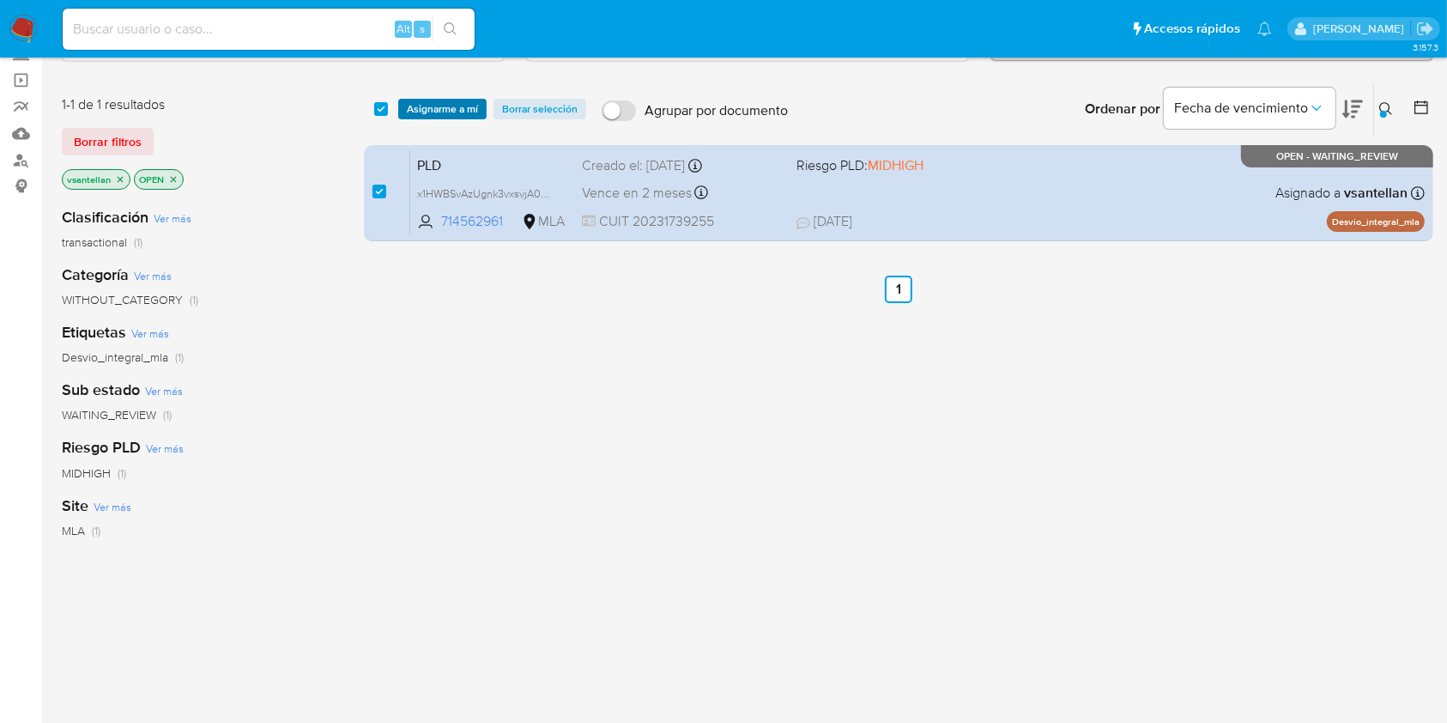
click at [427, 107] on span "Asignarme a mí" at bounding box center [442, 108] width 71 height 17
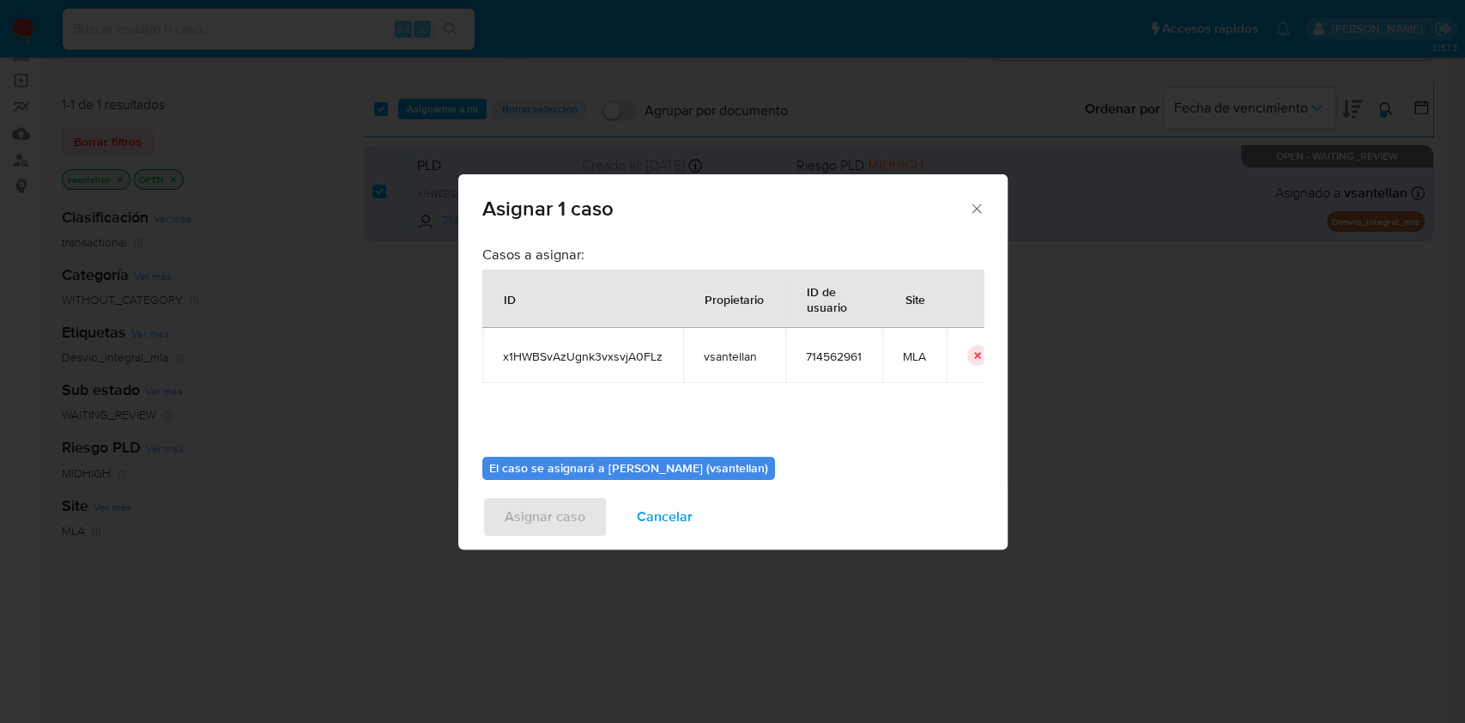
scroll to position [88, 0]
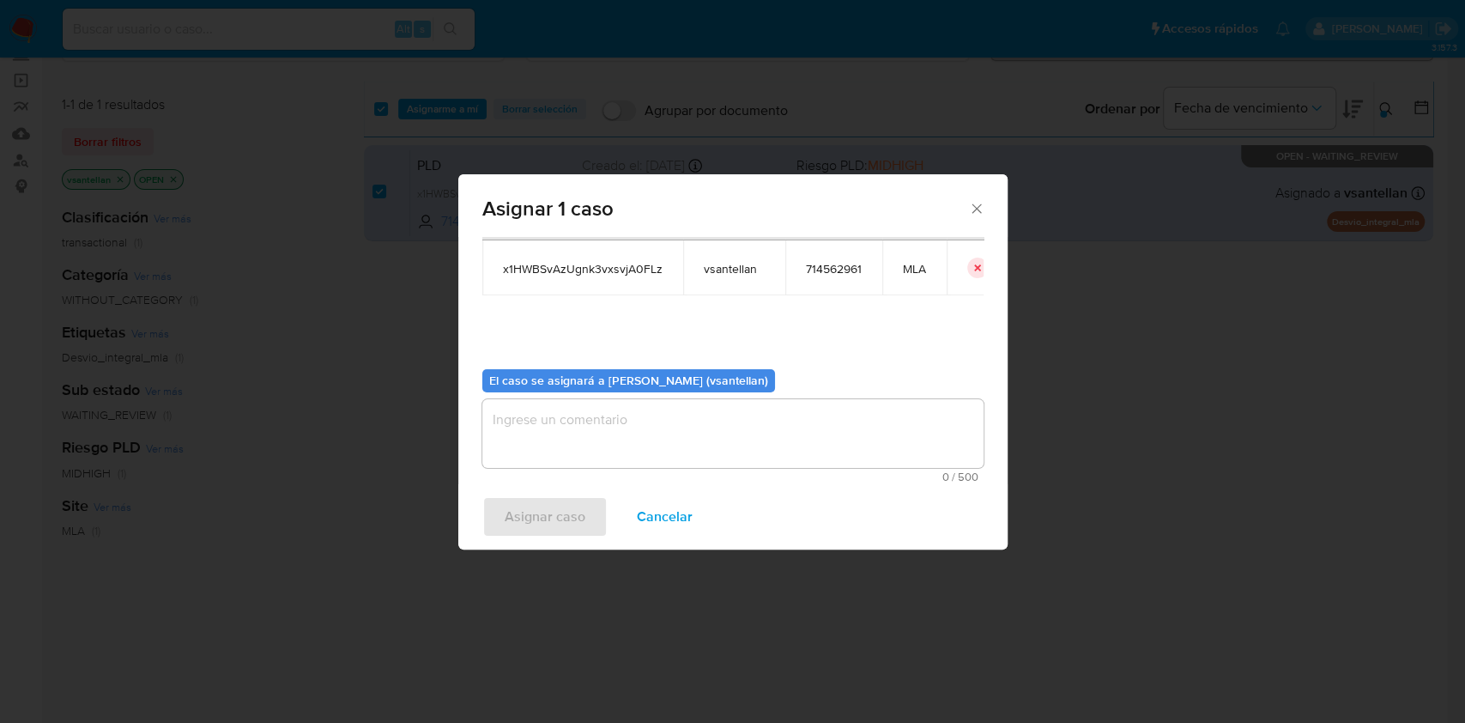
click at [560, 462] on textarea "assign-modal" at bounding box center [732, 433] width 501 height 69
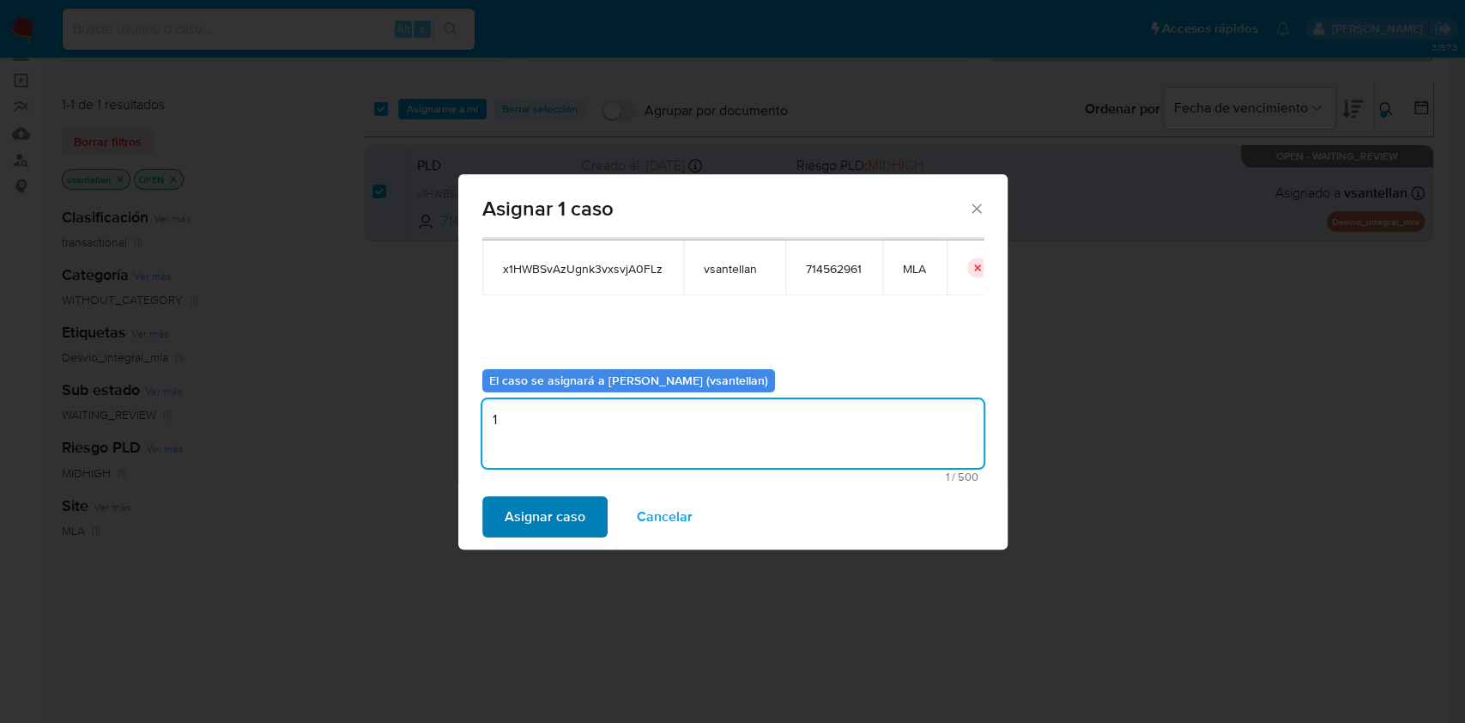
type textarea "1"
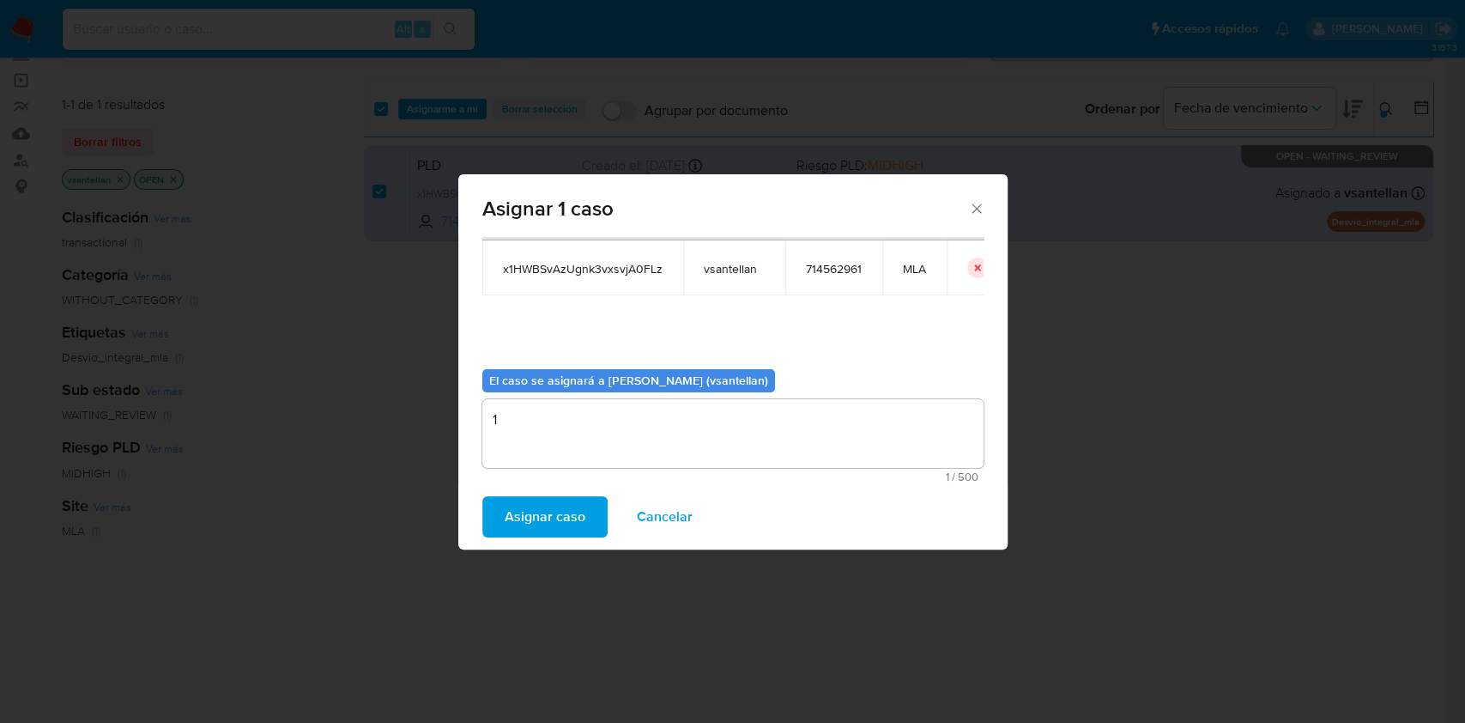
drag, startPoint x: 558, startPoint y: 529, endPoint x: 612, endPoint y: 596, distance: 86.0
click at [558, 531] on span "Asignar caso" at bounding box center [545, 517] width 81 height 38
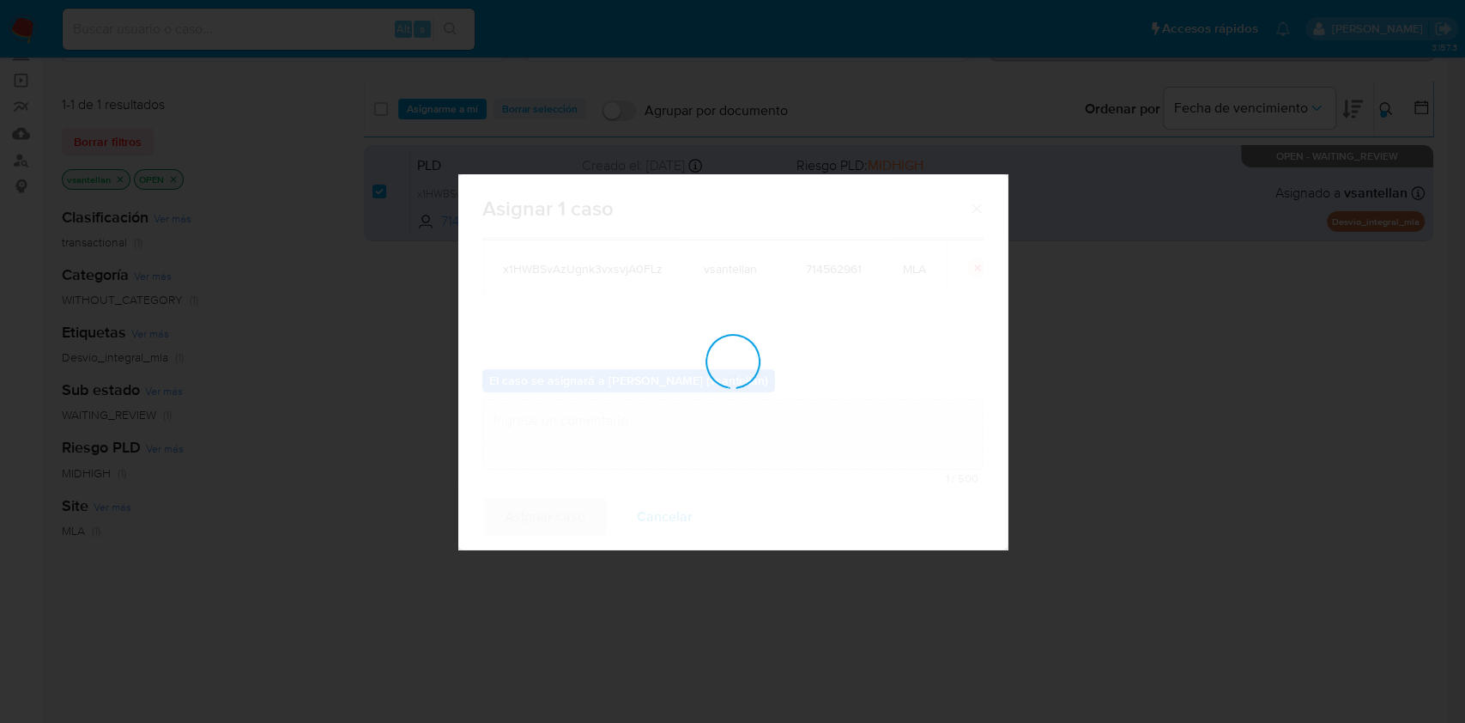
checkbox input "false"
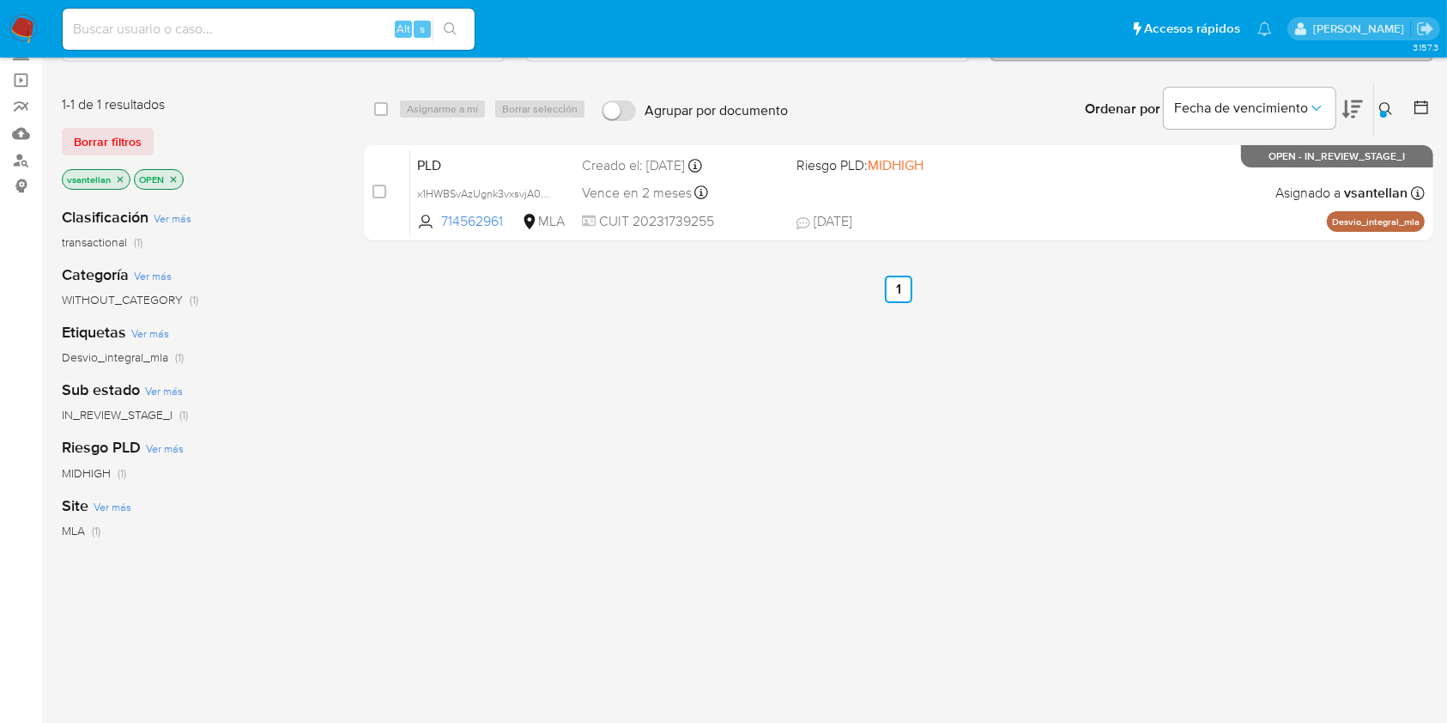
click at [1386, 106] on icon at bounding box center [1386, 109] width 14 height 14
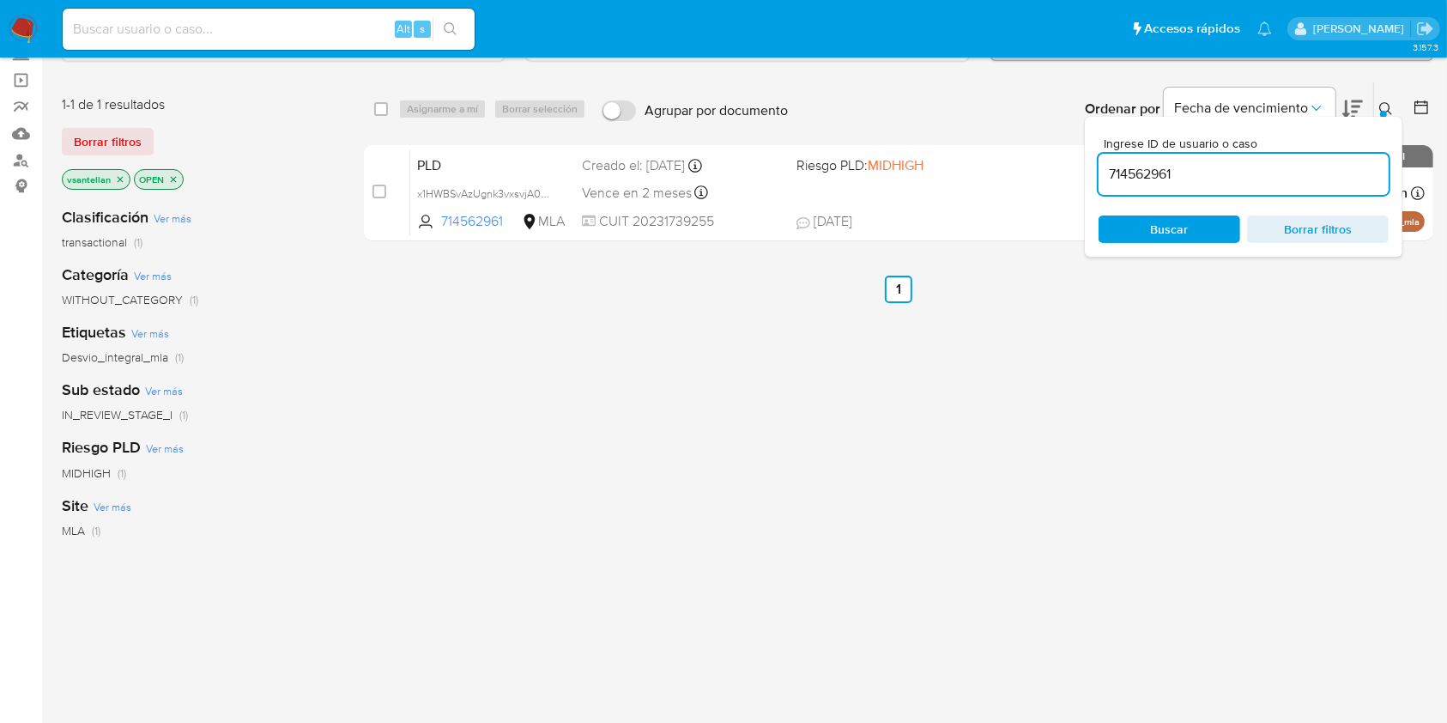
click at [1263, 178] on input "714562961" at bounding box center [1243, 174] width 290 height 22
type input "145223391"
click at [1387, 106] on icon at bounding box center [1386, 109] width 14 height 14
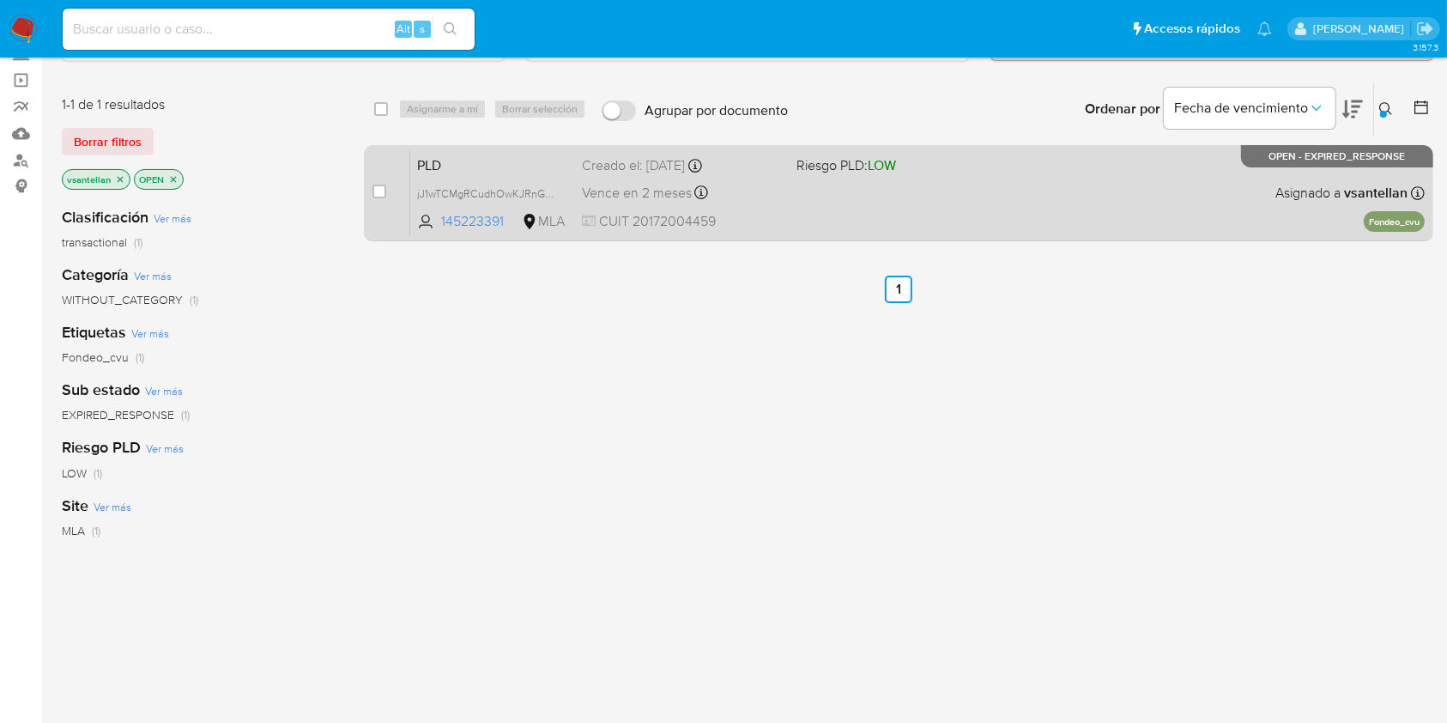
click at [1181, 215] on div "PLD jJ1wTCMgRCudhOwKJRnGw0PH 145223391 MLA Riesgo PLD: LOW Creado el: 12/08/202…" at bounding box center [917, 192] width 1014 height 87
click at [371, 191] on div "case-item-checkbox No es posible asignar el caso PLD jJ1wTCMgRCudhOwKJRnGw0PH 1…" at bounding box center [898, 193] width 1069 height 96
click at [373, 192] on input "checkbox" at bounding box center [379, 192] width 14 height 14
checkbox input "true"
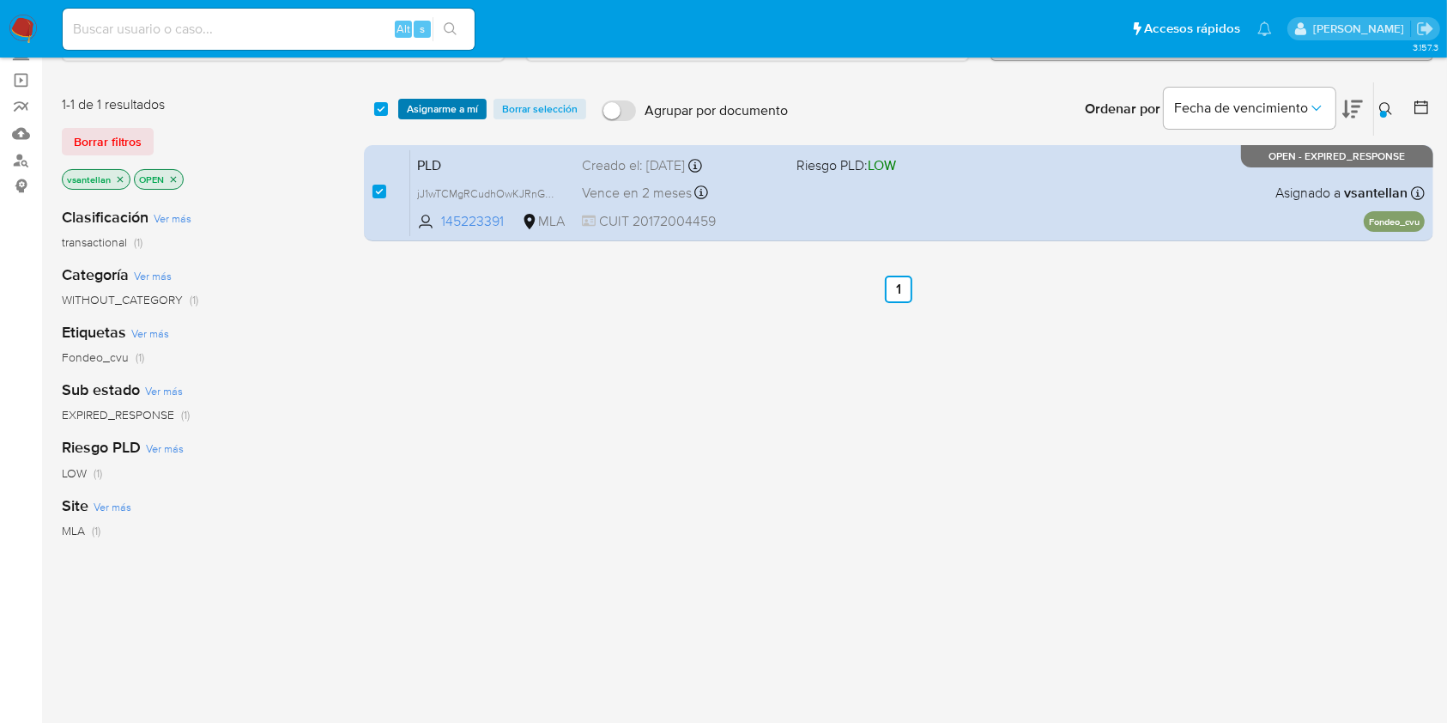
click at [424, 111] on span "Asignarme a mí" at bounding box center [442, 108] width 71 height 17
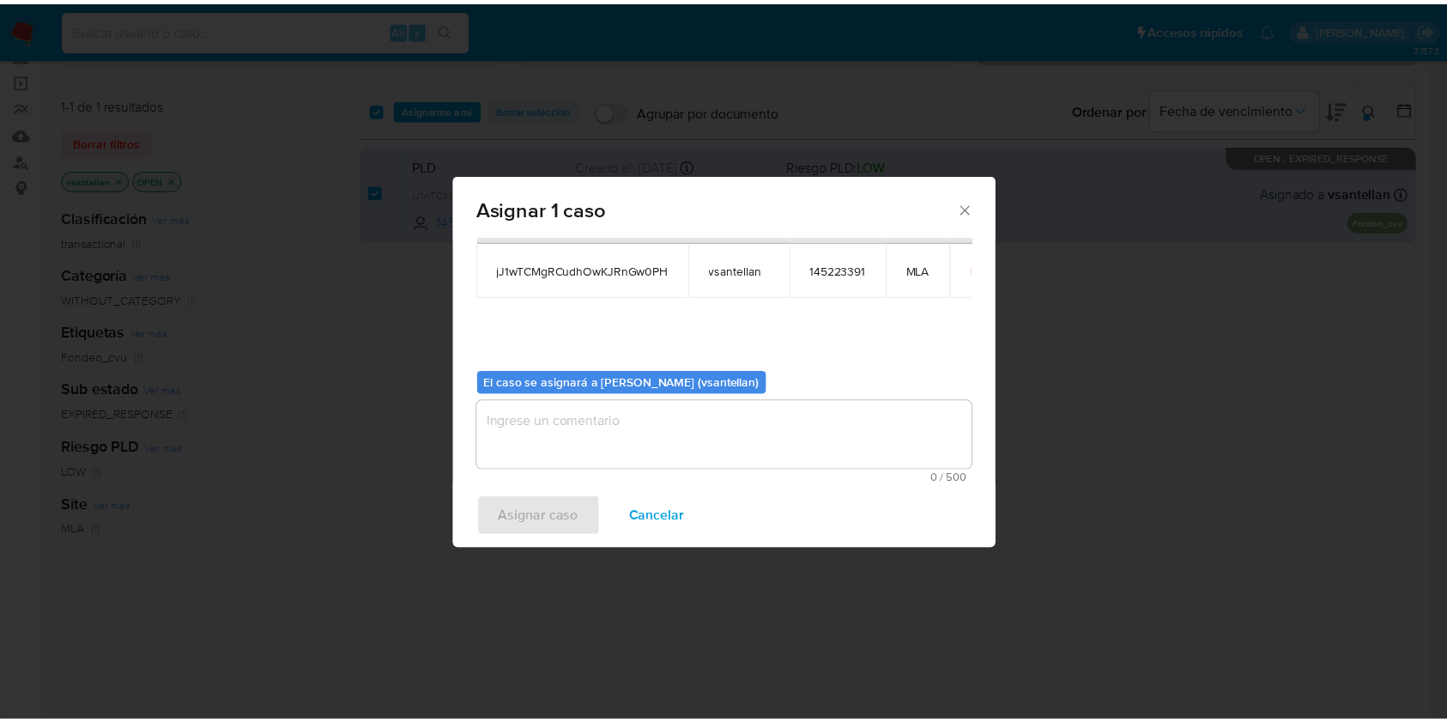
scroll to position [88, 0]
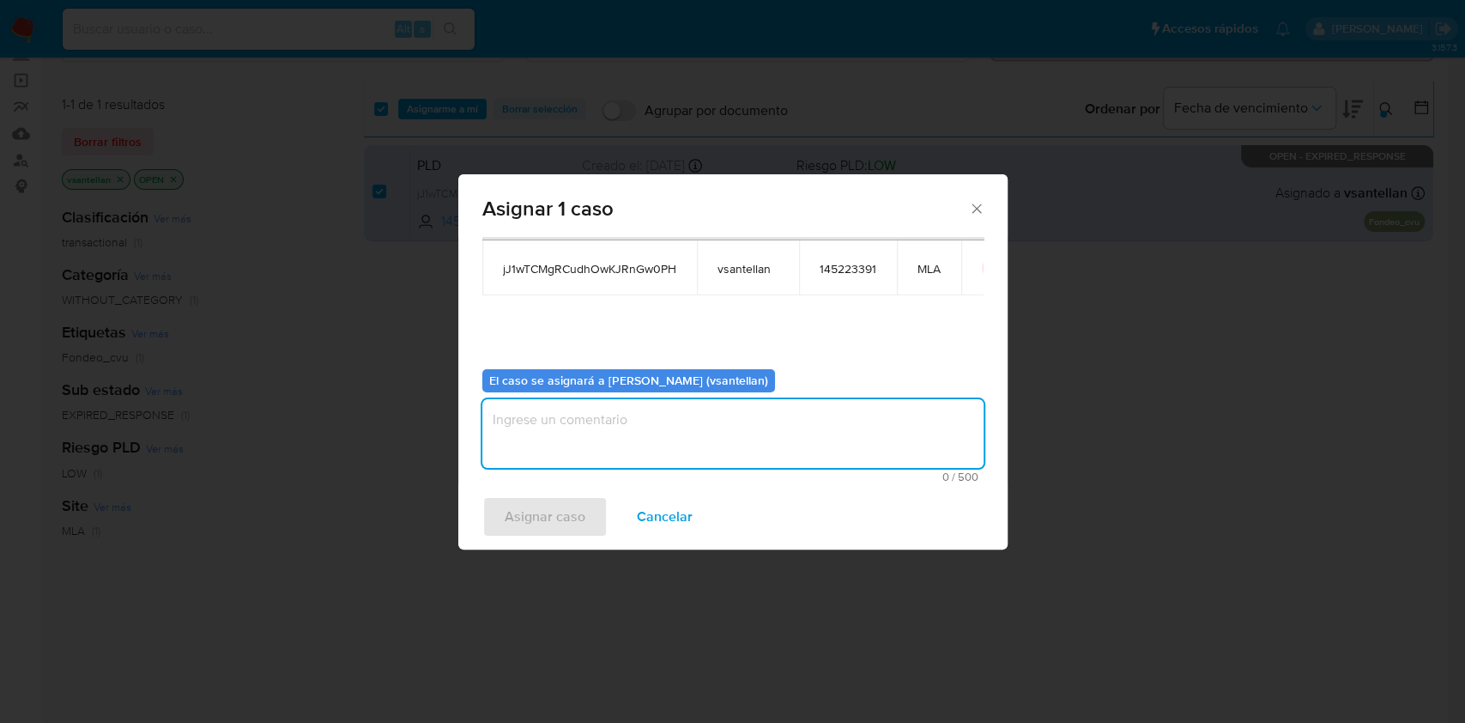
click at [565, 463] on textarea "assign-modal" at bounding box center [732, 433] width 501 height 69
type textarea "1"
click at [556, 526] on span "Asignar caso" at bounding box center [545, 517] width 81 height 38
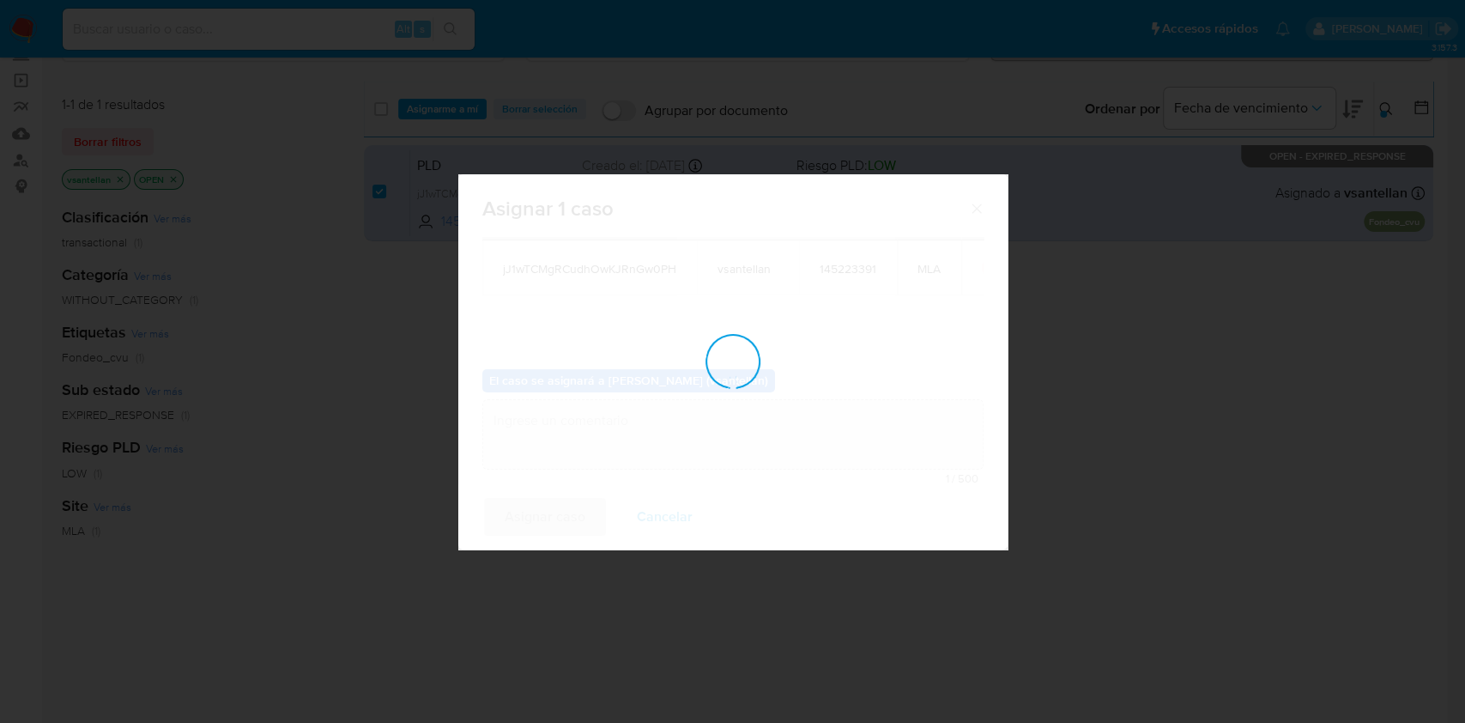
checkbox input "false"
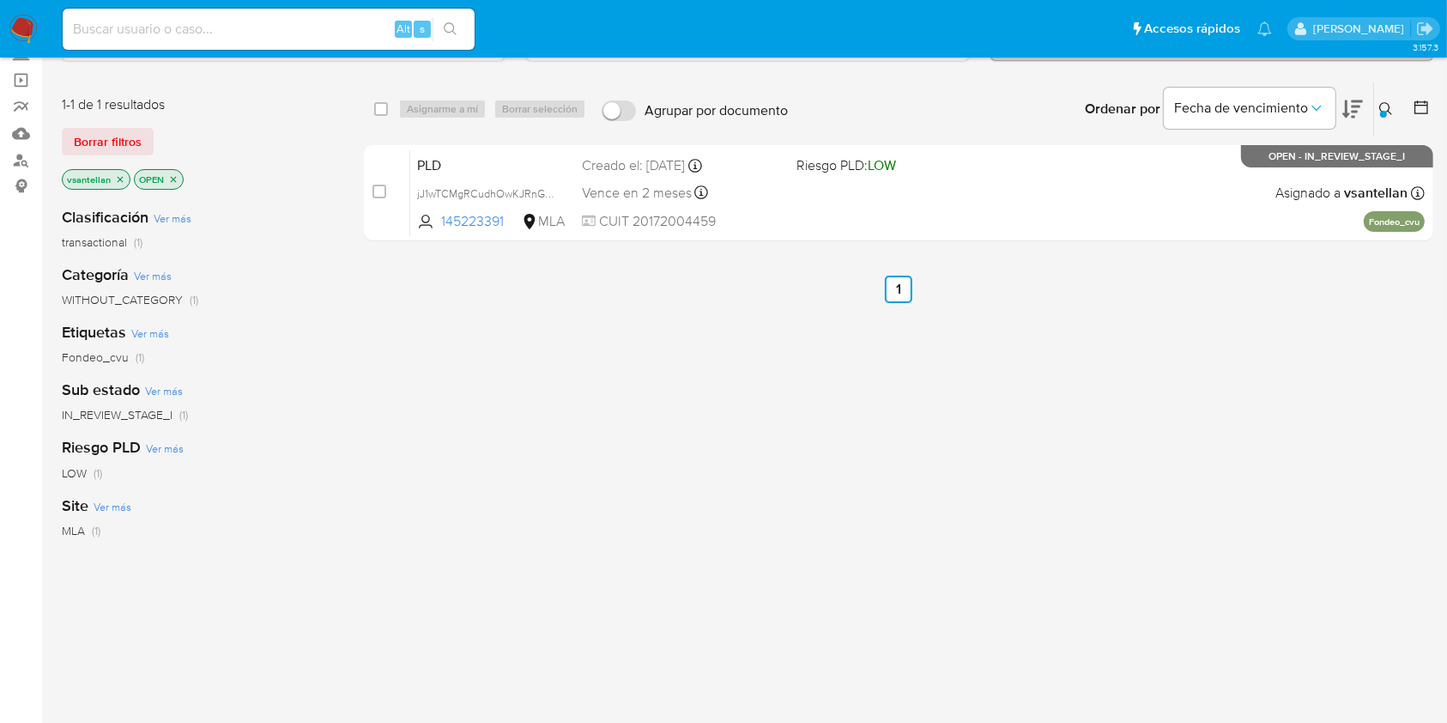
click at [19, 29] on img at bounding box center [23, 29] width 29 height 29
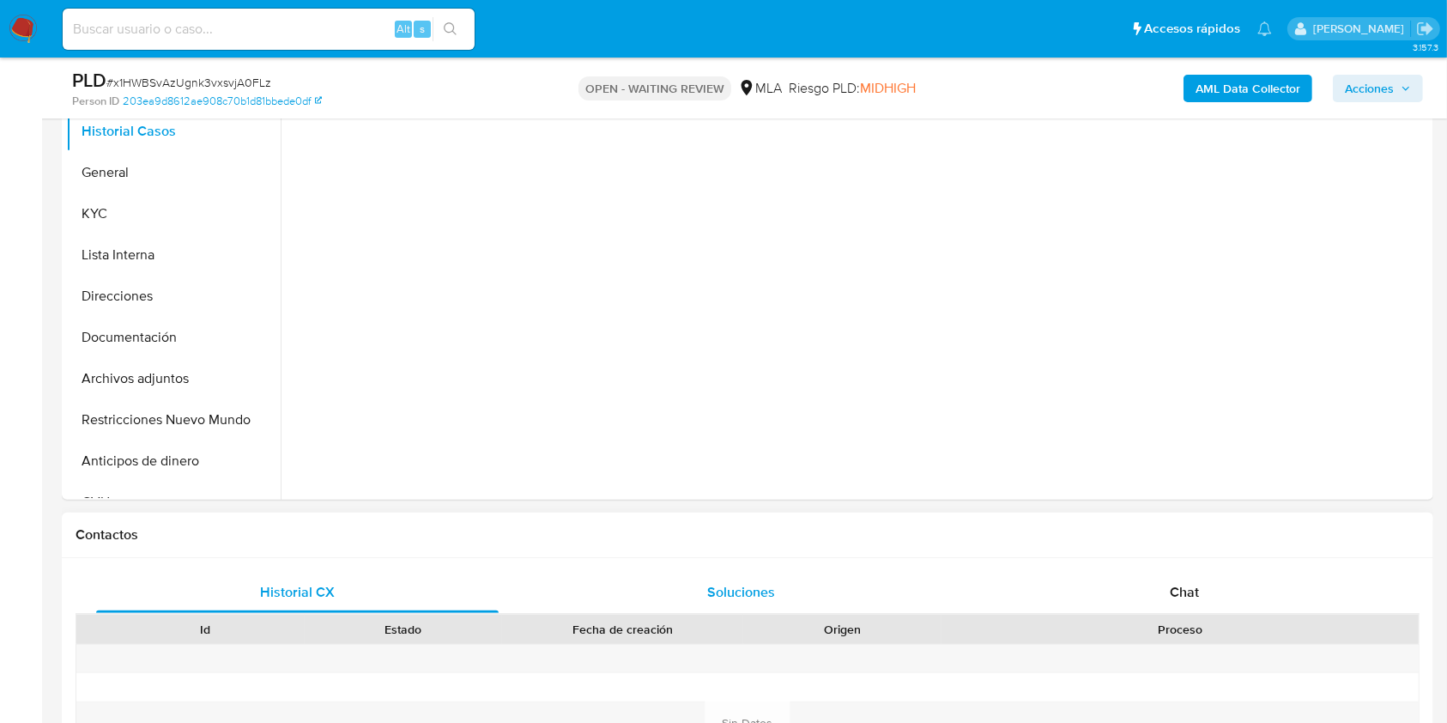
scroll to position [457, 0]
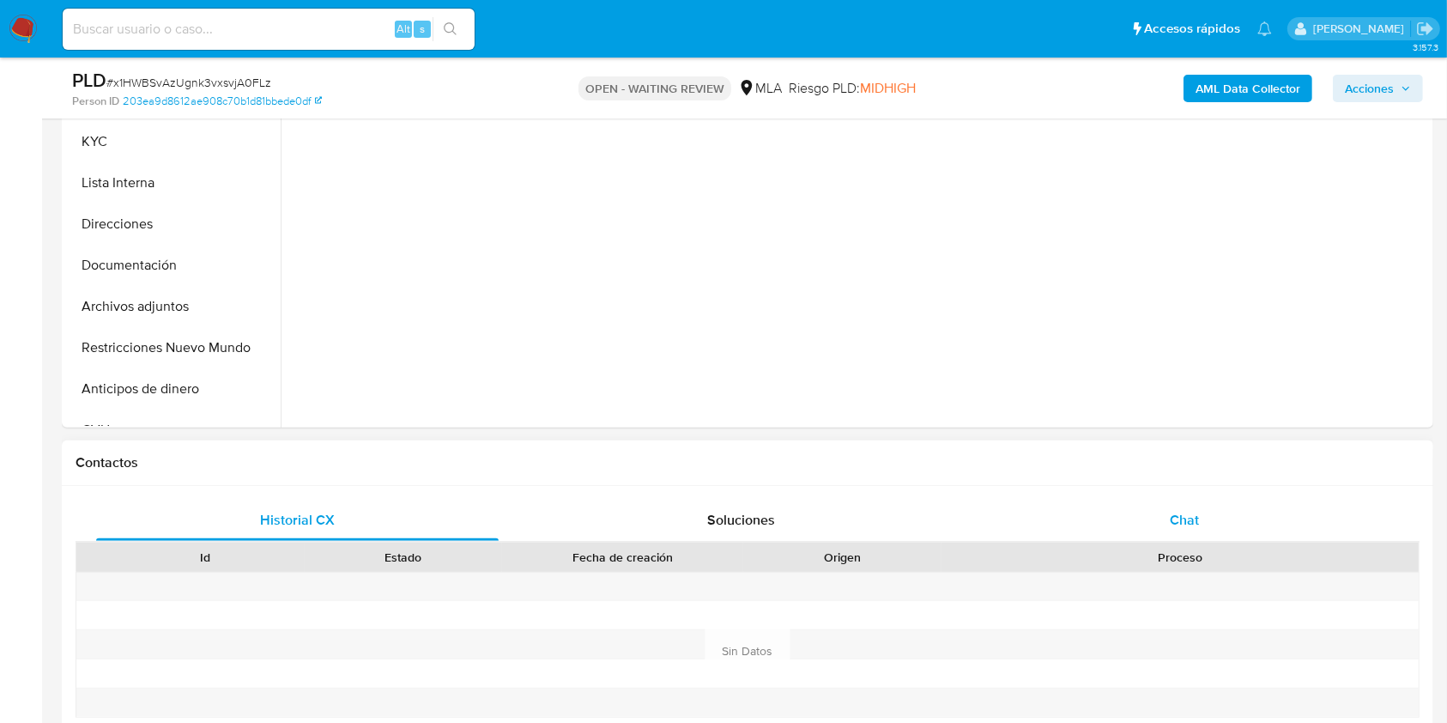
click at [1176, 523] on span "Chat" at bounding box center [1184, 520] width 29 height 20
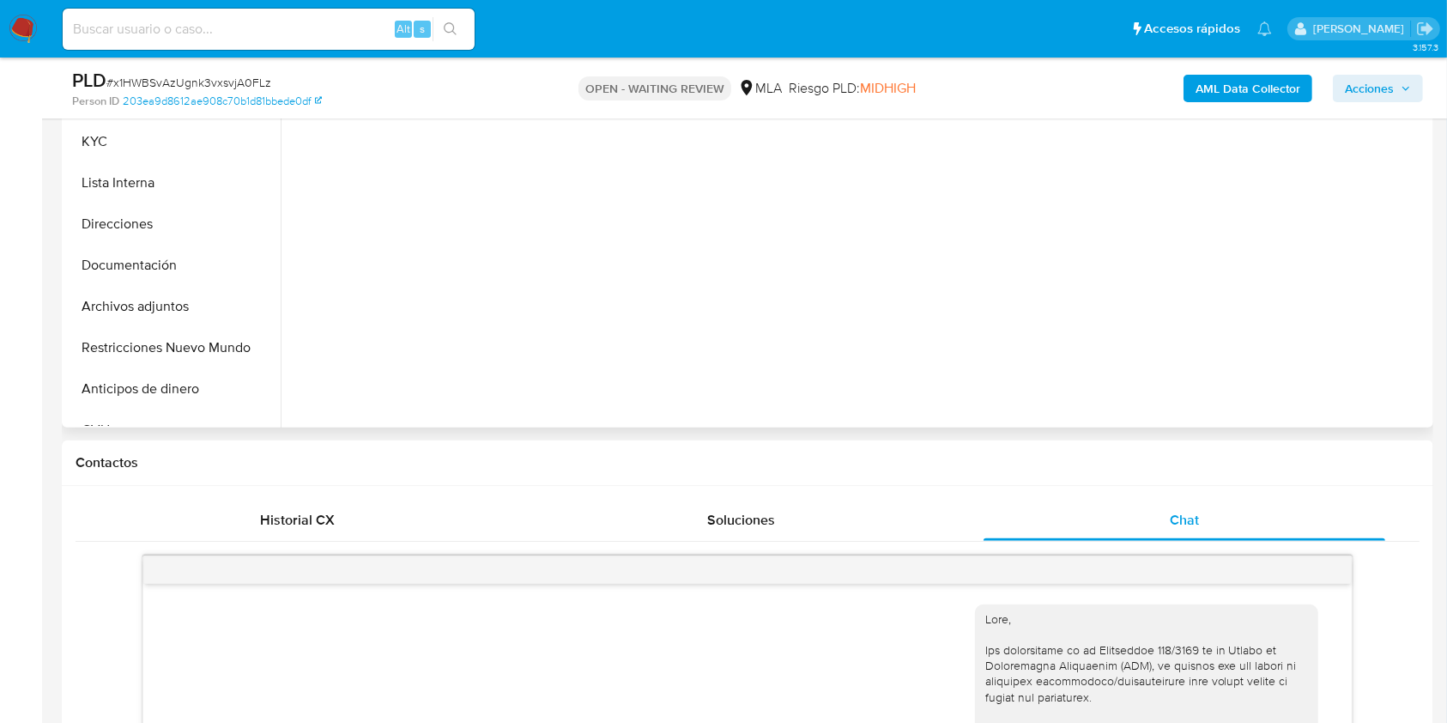
scroll to position [1165, 0]
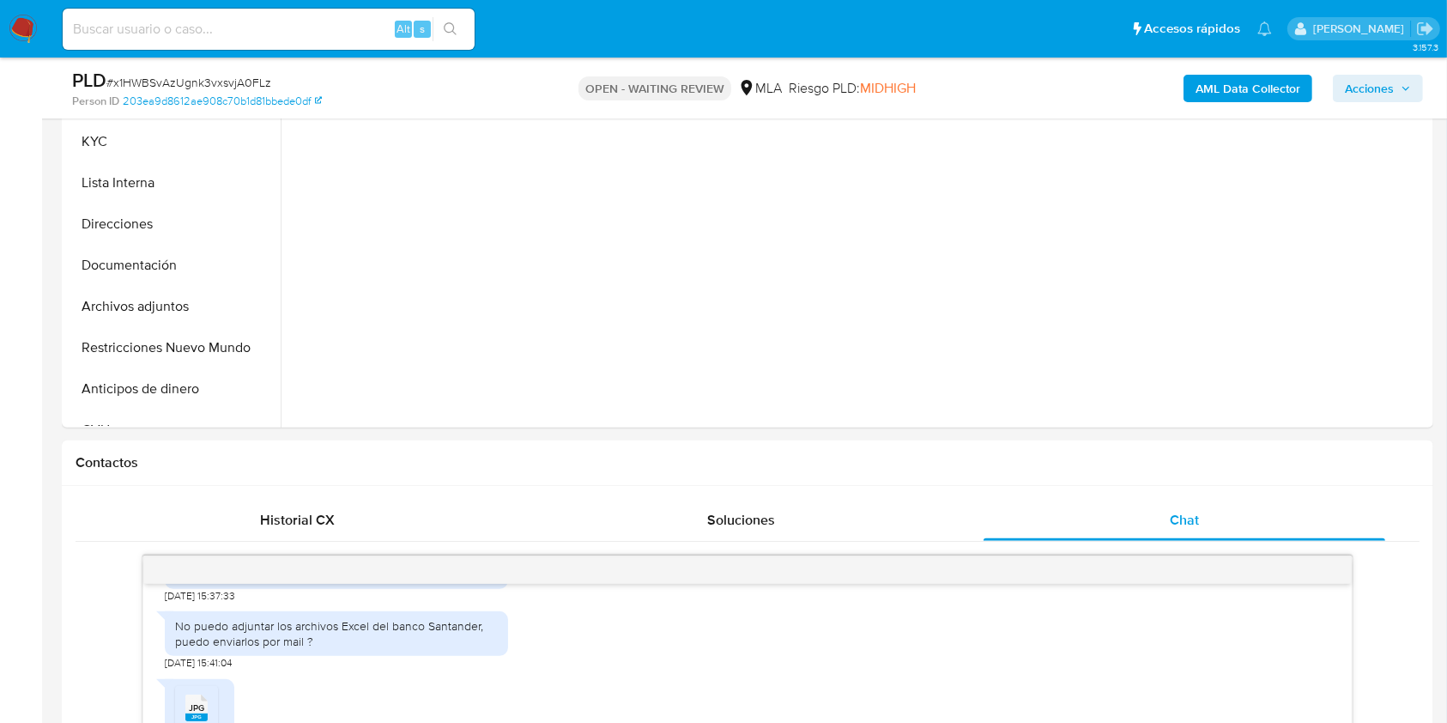
select select "10"
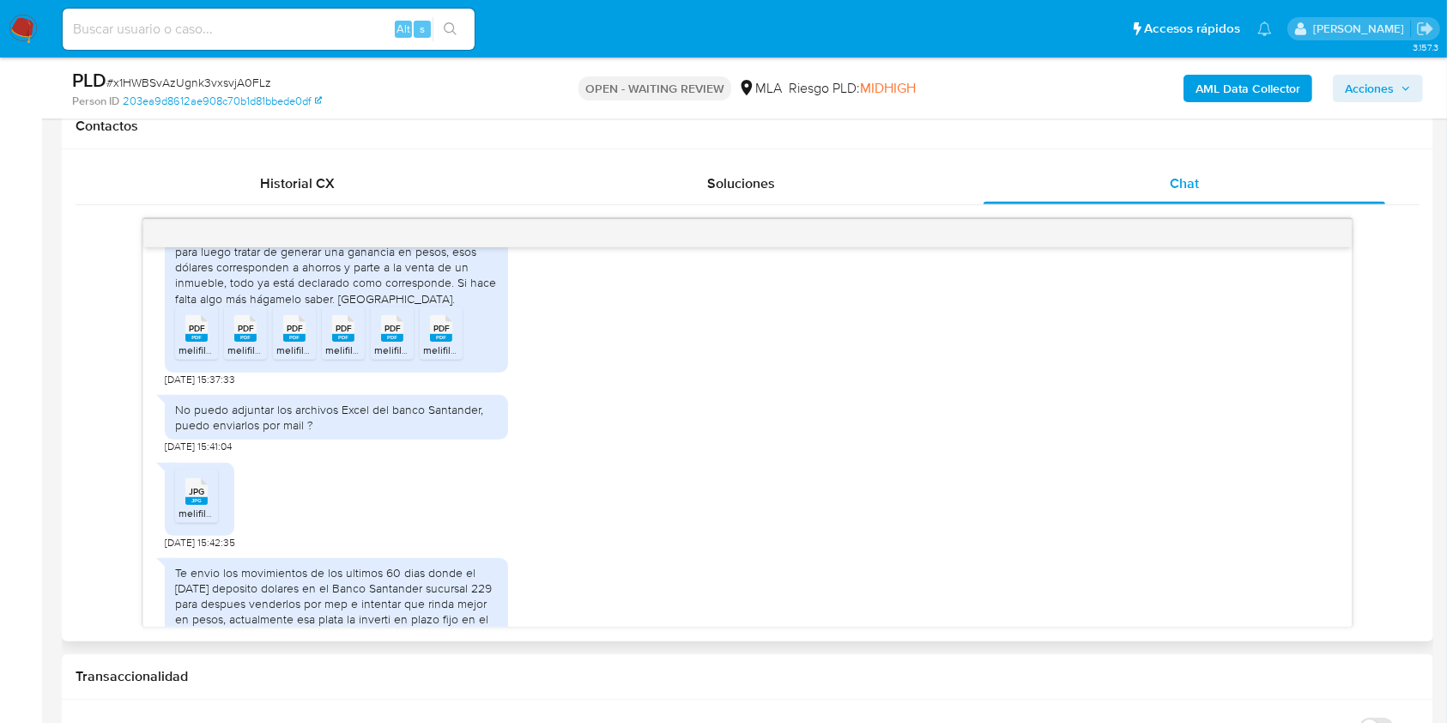
scroll to position [1049, 0]
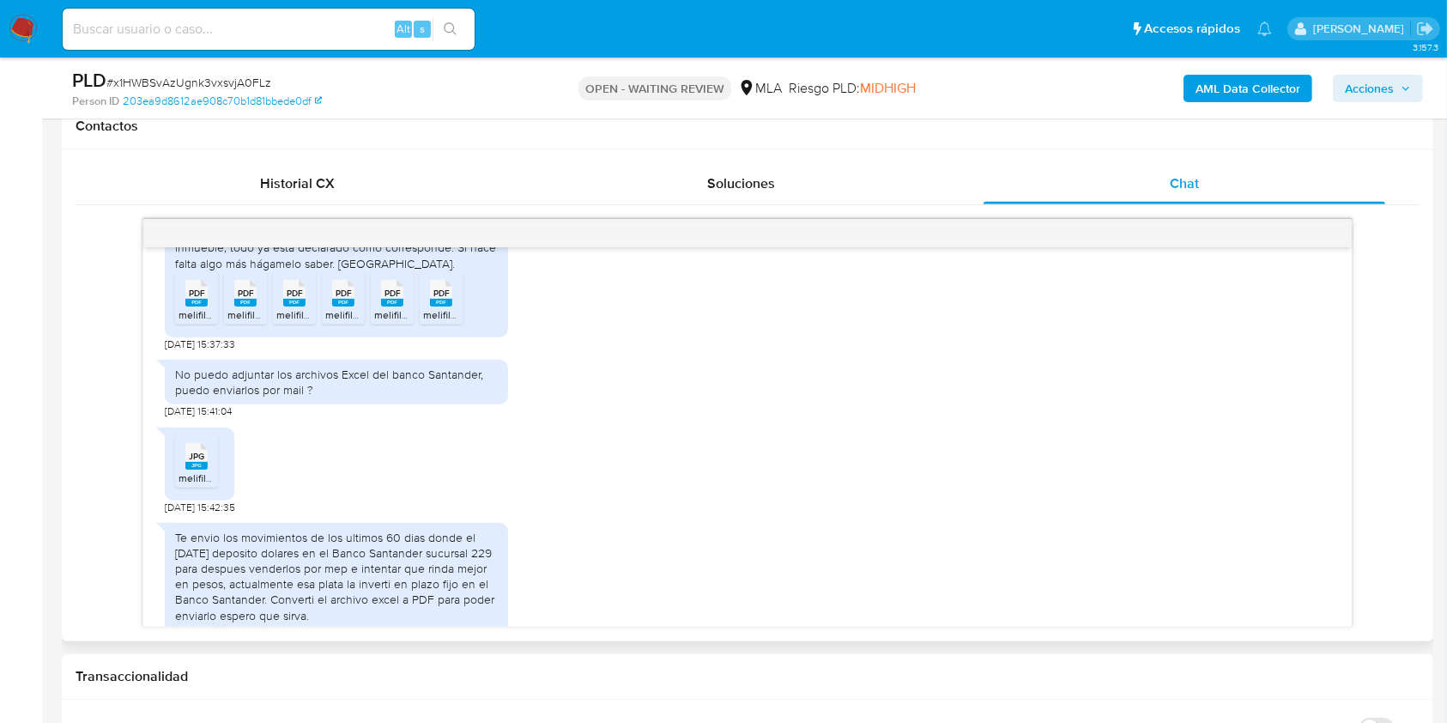
click at [184, 308] on div "PDF PDF" at bounding box center [196, 291] width 36 height 33
click at [240, 306] on rect at bounding box center [245, 303] width 22 height 8
click at [290, 299] on span "PDF" at bounding box center [295, 292] width 16 height 11
click at [359, 322] on span "melifile6172991216473338791.pdf" at bounding box center [401, 314] width 152 height 15
click at [394, 299] on span "PDF" at bounding box center [392, 292] width 16 height 11
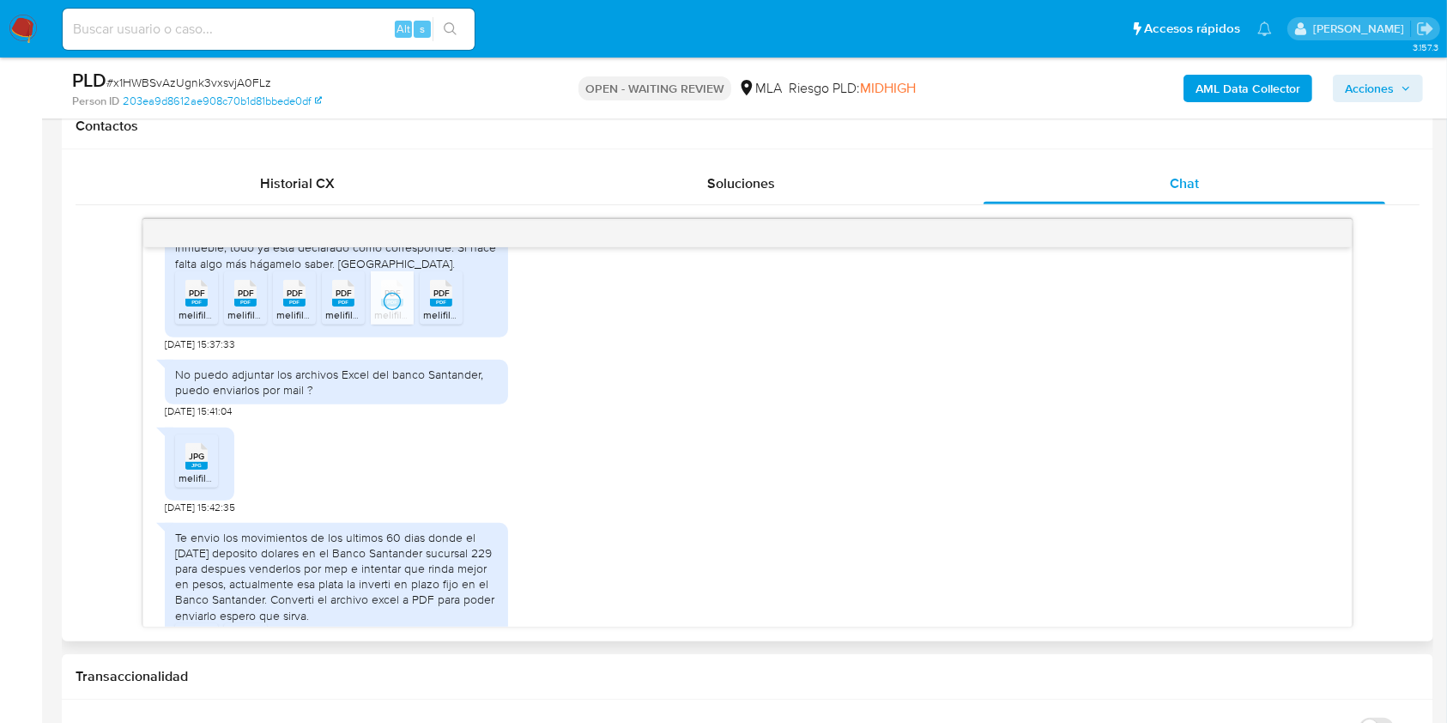
click at [434, 306] on icon at bounding box center [441, 293] width 22 height 27
drag, startPoint x: 191, startPoint y: 498, endPoint x: 220, endPoint y: 497, distance: 28.3
click at [191, 469] on rect at bounding box center [196, 466] width 22 height 8
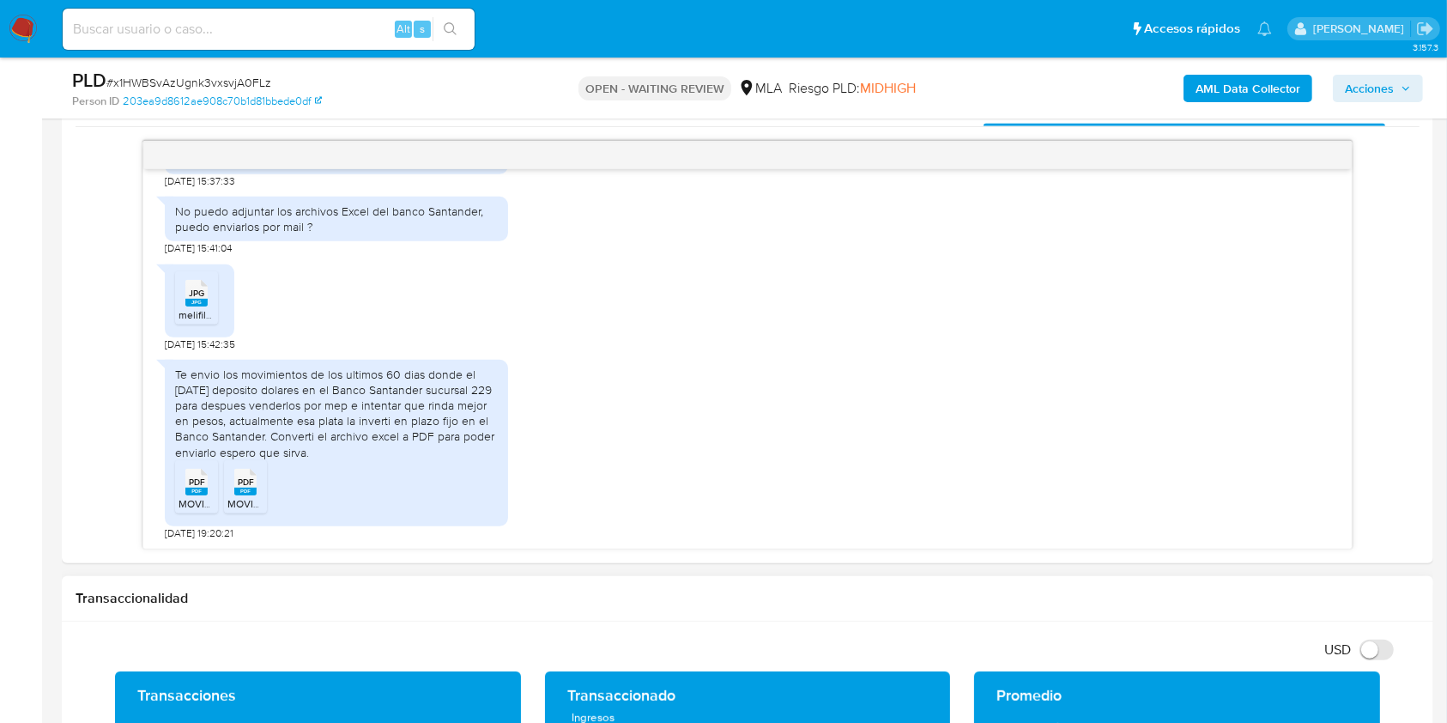
scroll to position [908, 0]
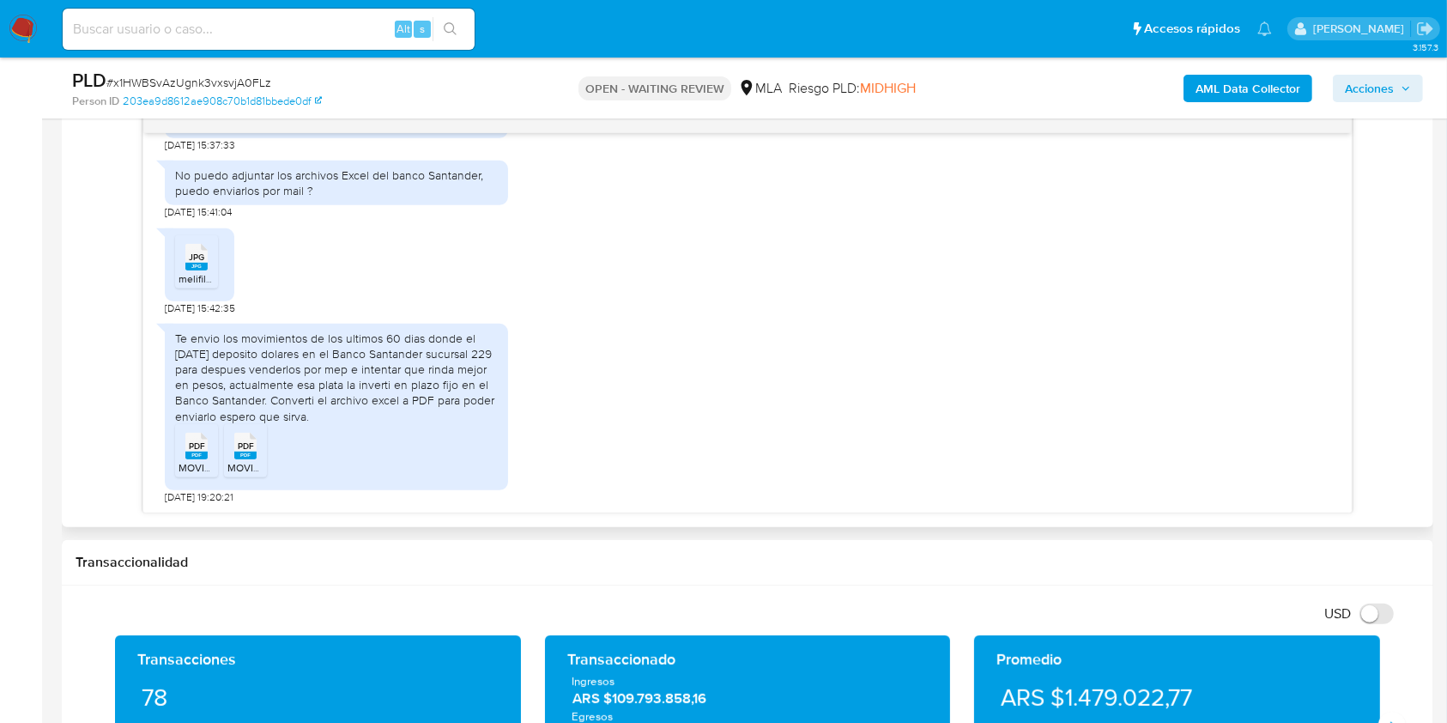
click at [190, 445] on div "PDF PDF" at bounding box center [196, 443] width 36 height 33
click at [240, 457] on rect at bounding box center [245, 455] width 22 height 8
click at [570, 419] on div "Te envio los movimientos de los ultimos 60 dias donde el [DATE] deposito dolare…" at bounding box center [747, 409] width 1165 height 189
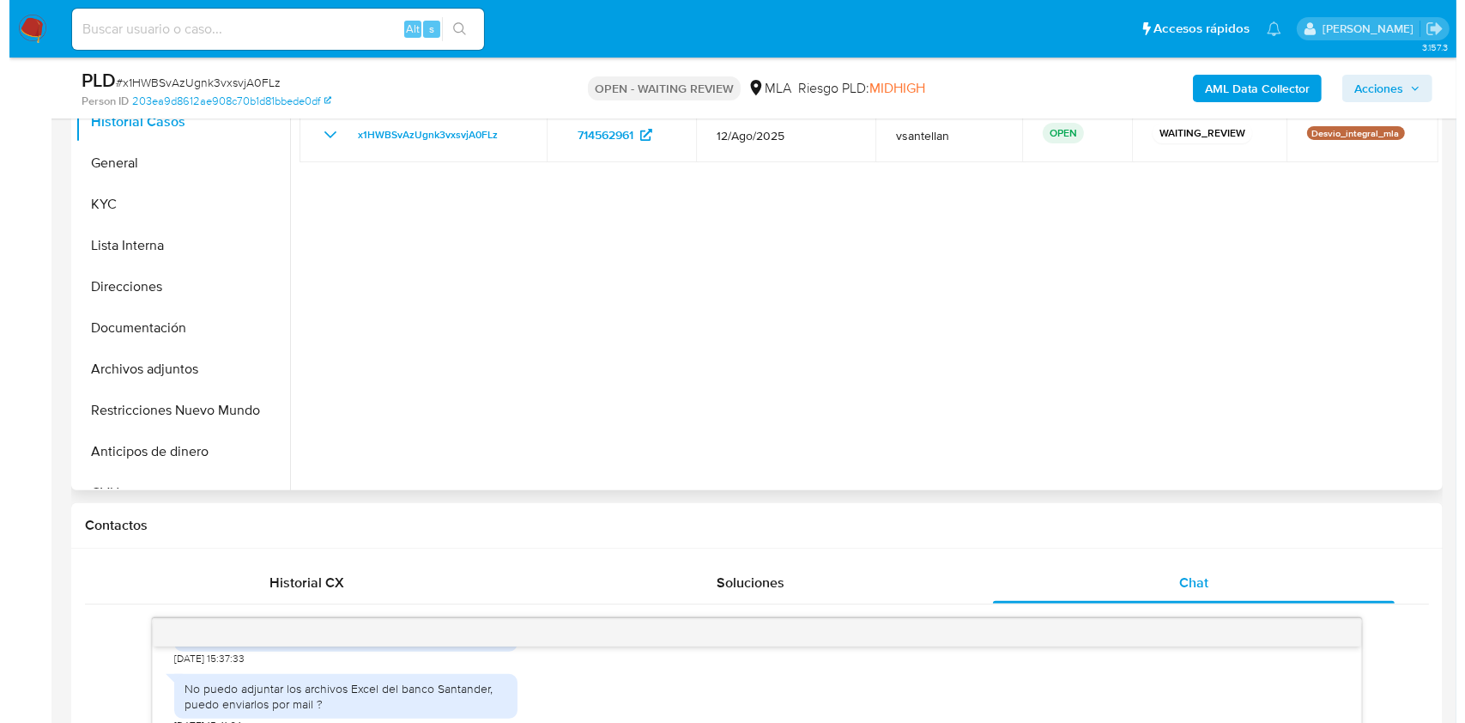
scroll to position [221, 0]
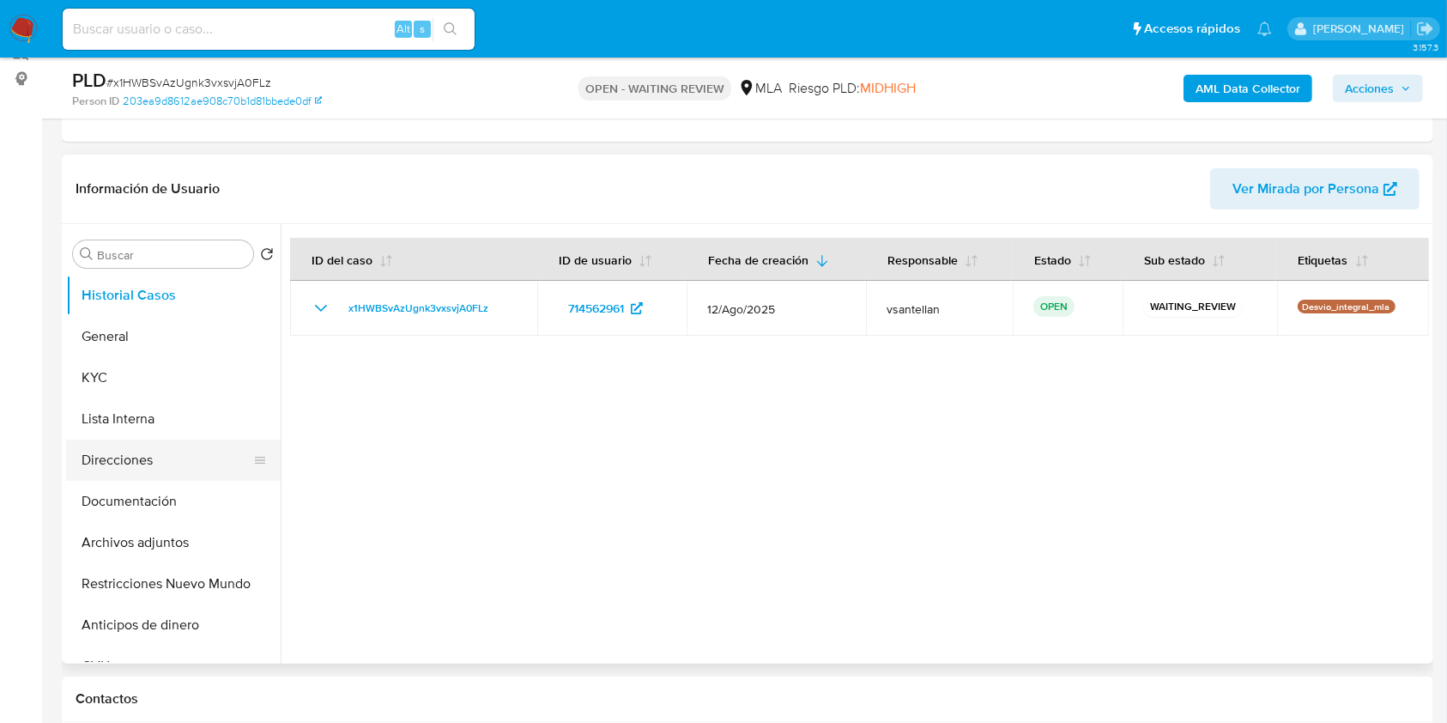
drag, startPoint x: 162, startPoint y: 493, endPoint x: 157, endPoint y: 470, distance: 22.9
click at [162, 494] on button "Documentación" at bounding box center [173, 501] width 215 height 41
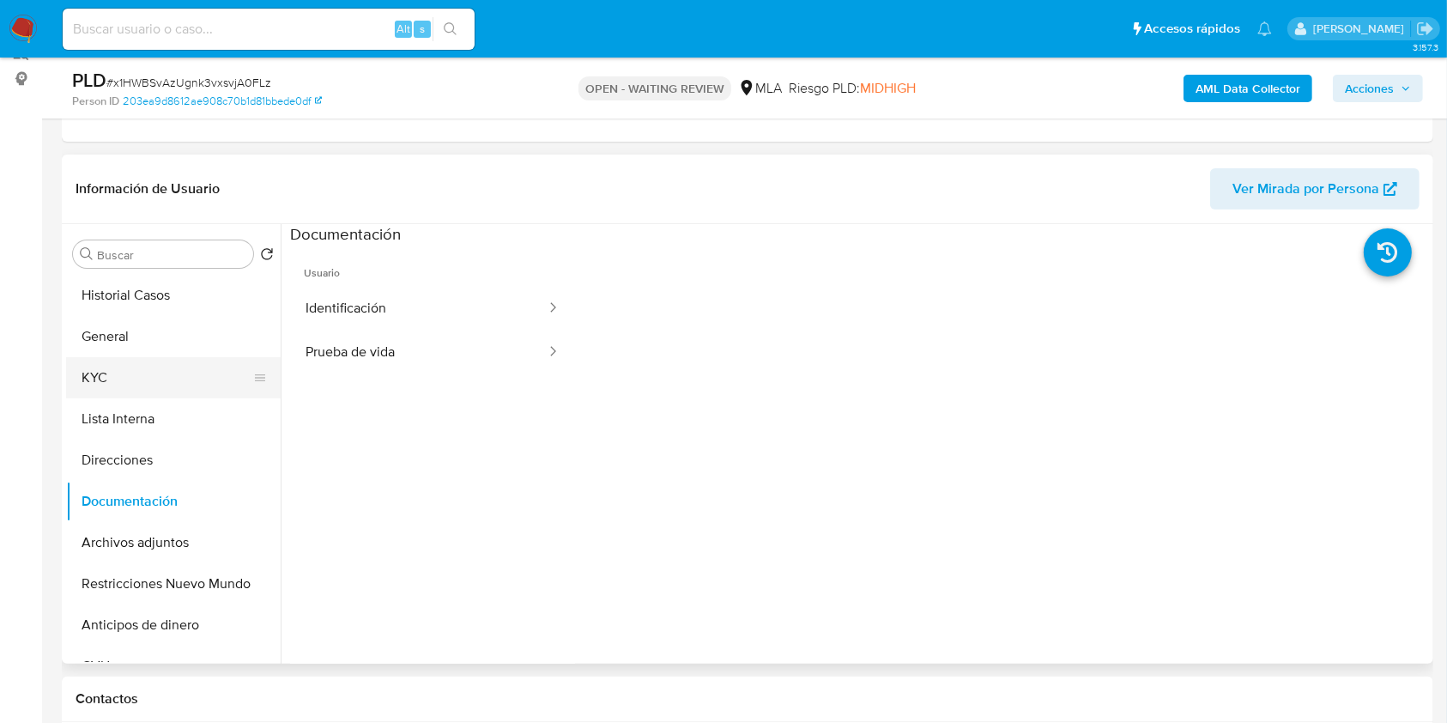
click at [123, 378] on button "KYC" at bounding box center [166, 377] width 201 height 41
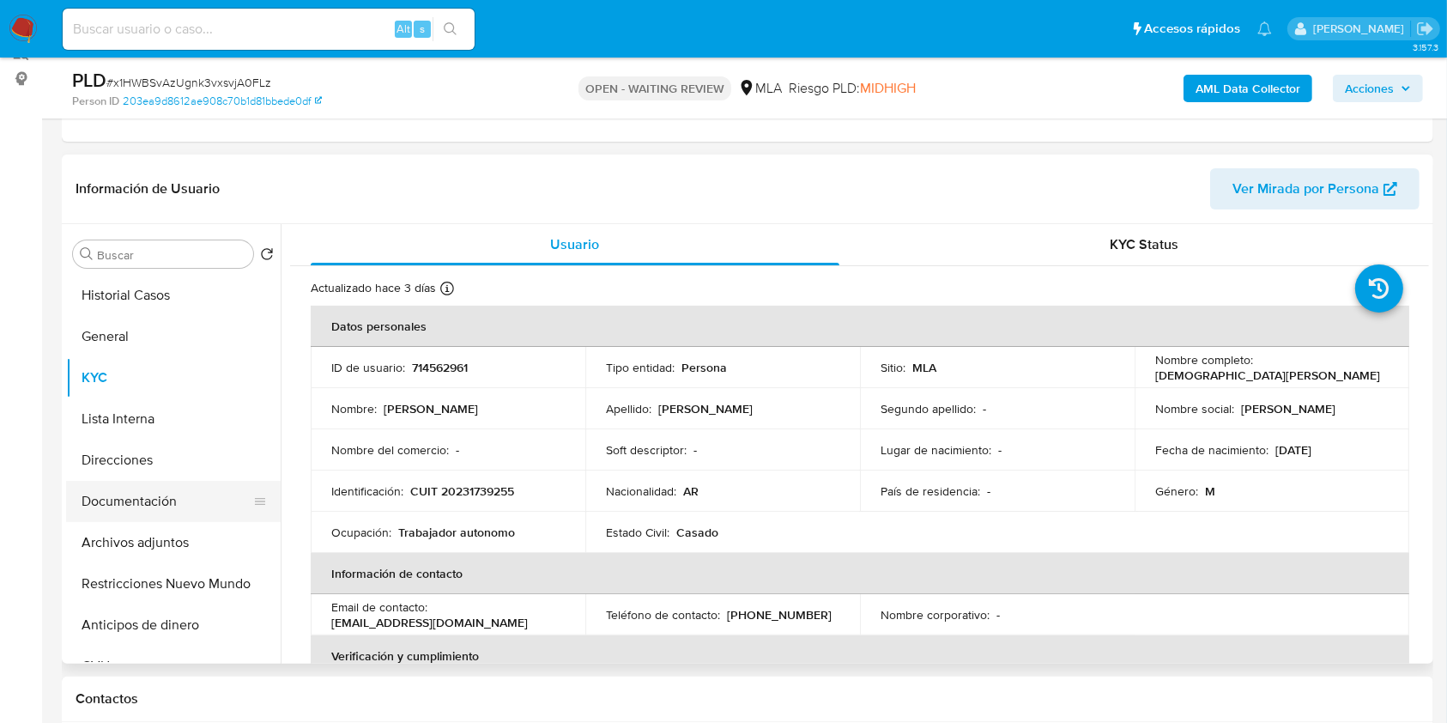
click at [185, 505] on button "Documentación" at bounding box center [166, 501] width 201 height 41
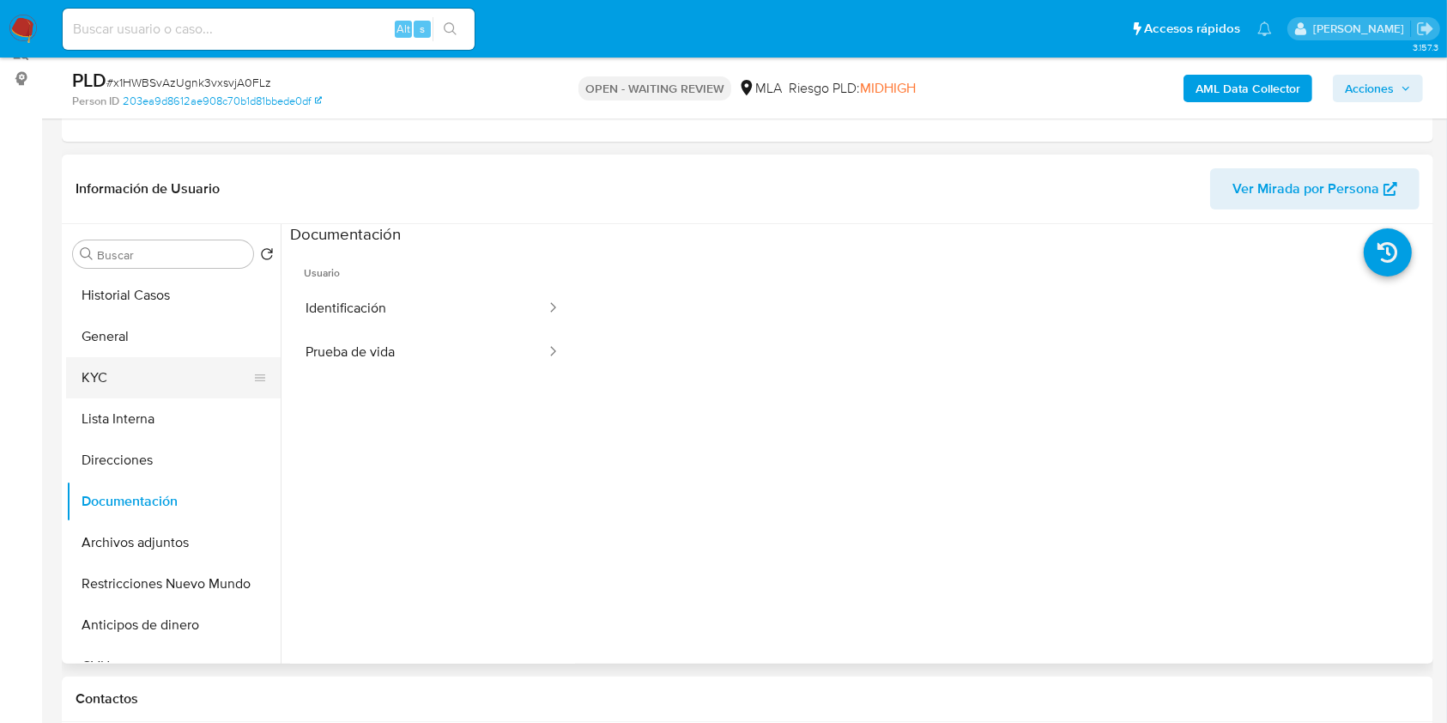
click at [144, 379] on button "KYC" at bounding box center [166, 377] width 201 height 41
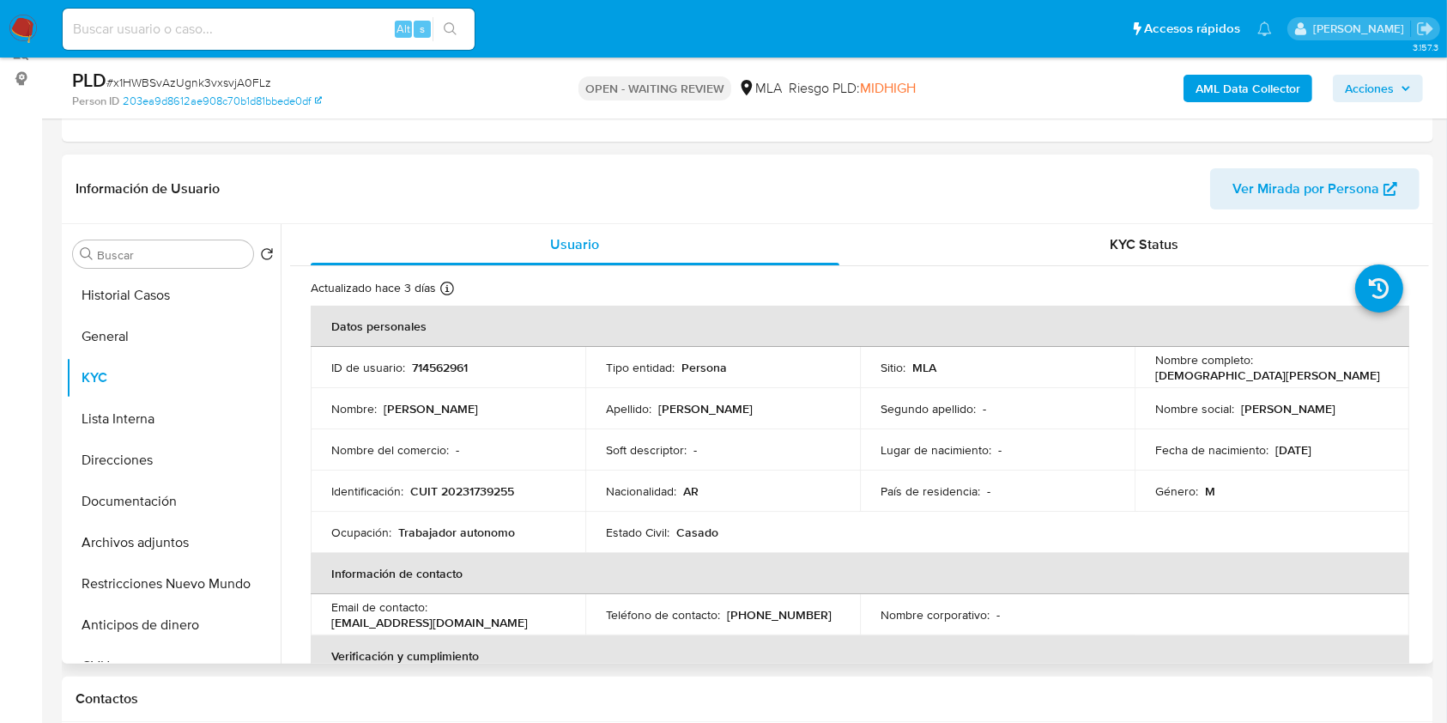
click at [473, 487] on p "CUIT 20231739255" at bounding box center [462, 490] width 104 height 15
copy p "20231739255"
click at [151, 559] on button "Archivos adjuntos" at bounding box center [166, 542] width 201 height 41
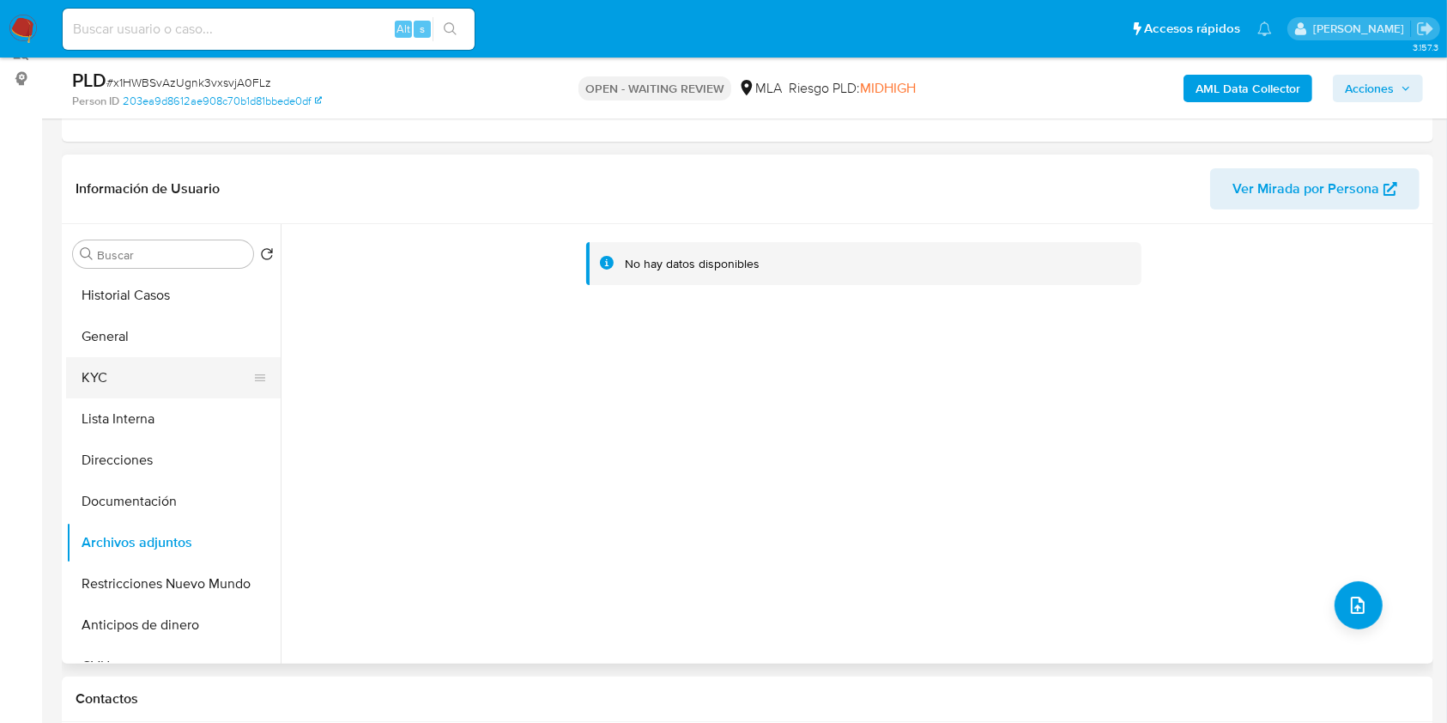
click at [117, 369] on button "KYC" at bounding box center [166, 377] width 201 height 41
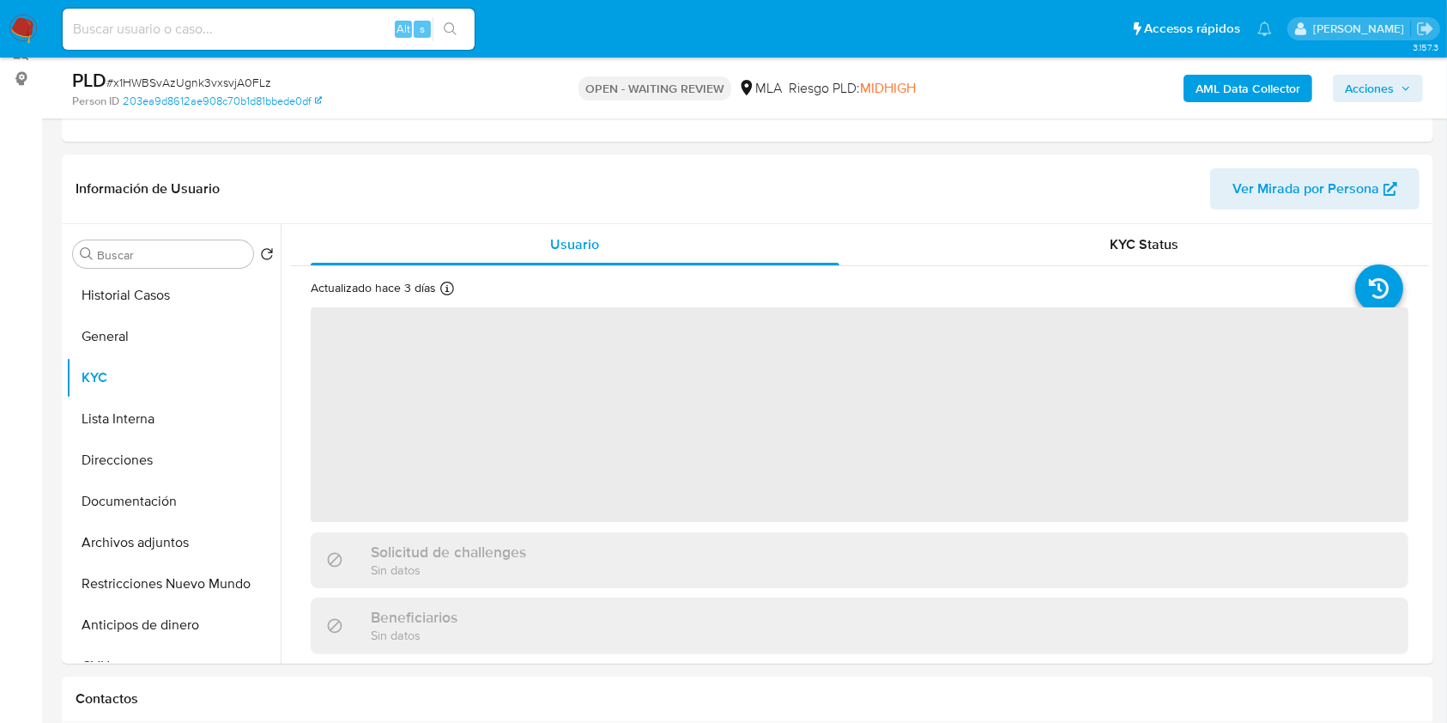
click at [1230, 82] on b "AML Data Collector" at bounding box center [1247, 88] width 105 height 27
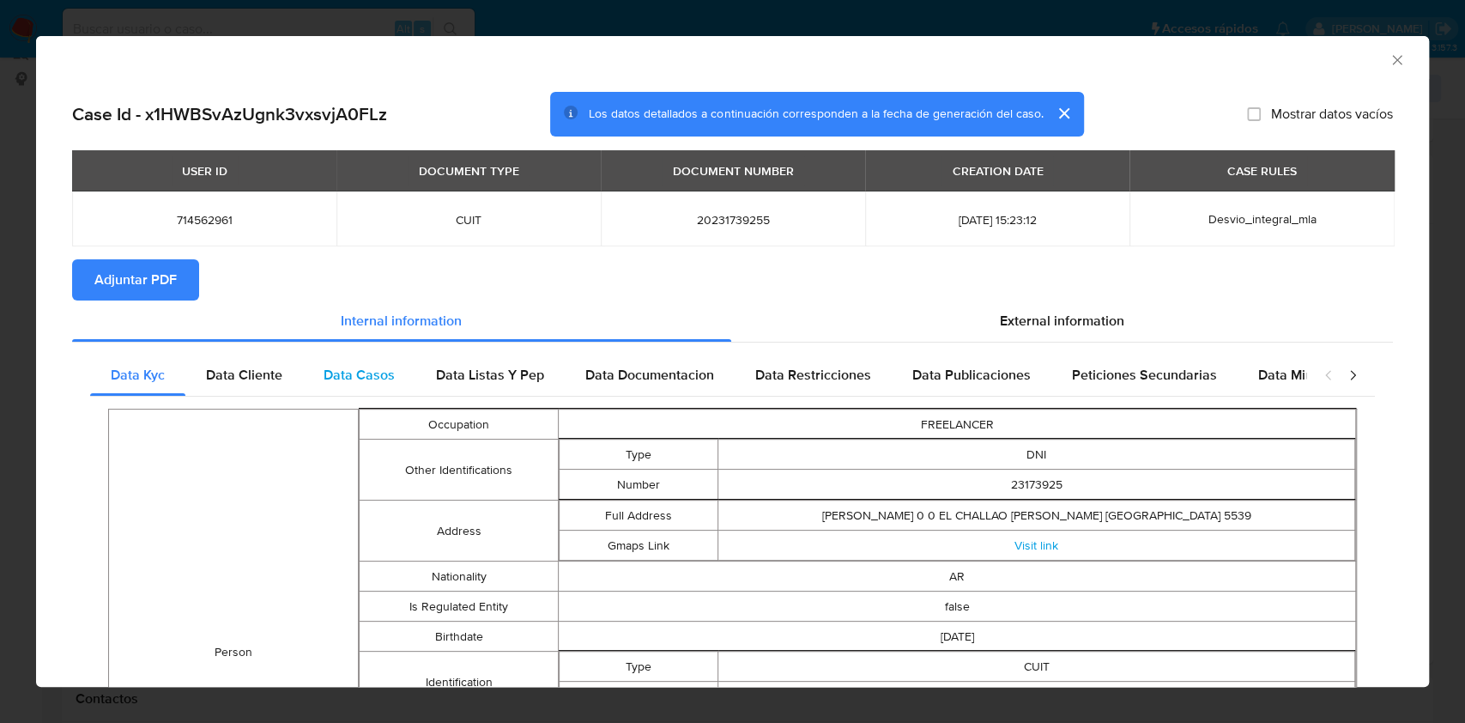
drag, startPoint x: 256, startPoint y: 378, endPoint x: 336, endPoint y: 387, distance: 81.1
click at [256, 379] on span "Data Cliente" at bounding box center [244, 375] width 76 height 20
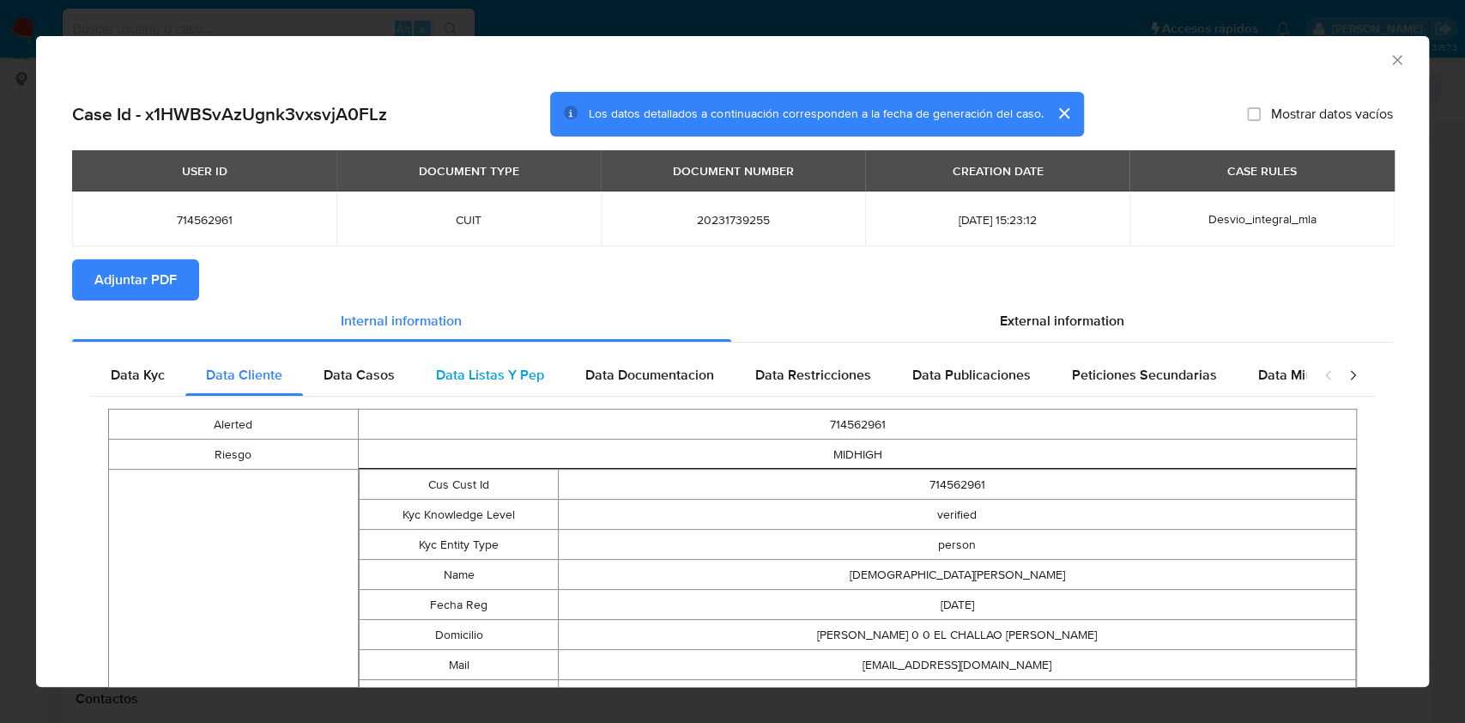
drag, startPoint x: 354, startPoint y: 390, endPoint x: 421, endPoint y: 374, distance: 68.7
click at [355, 390] on div "Data Casos" at bounding box center [359, 374] width 112 height 41
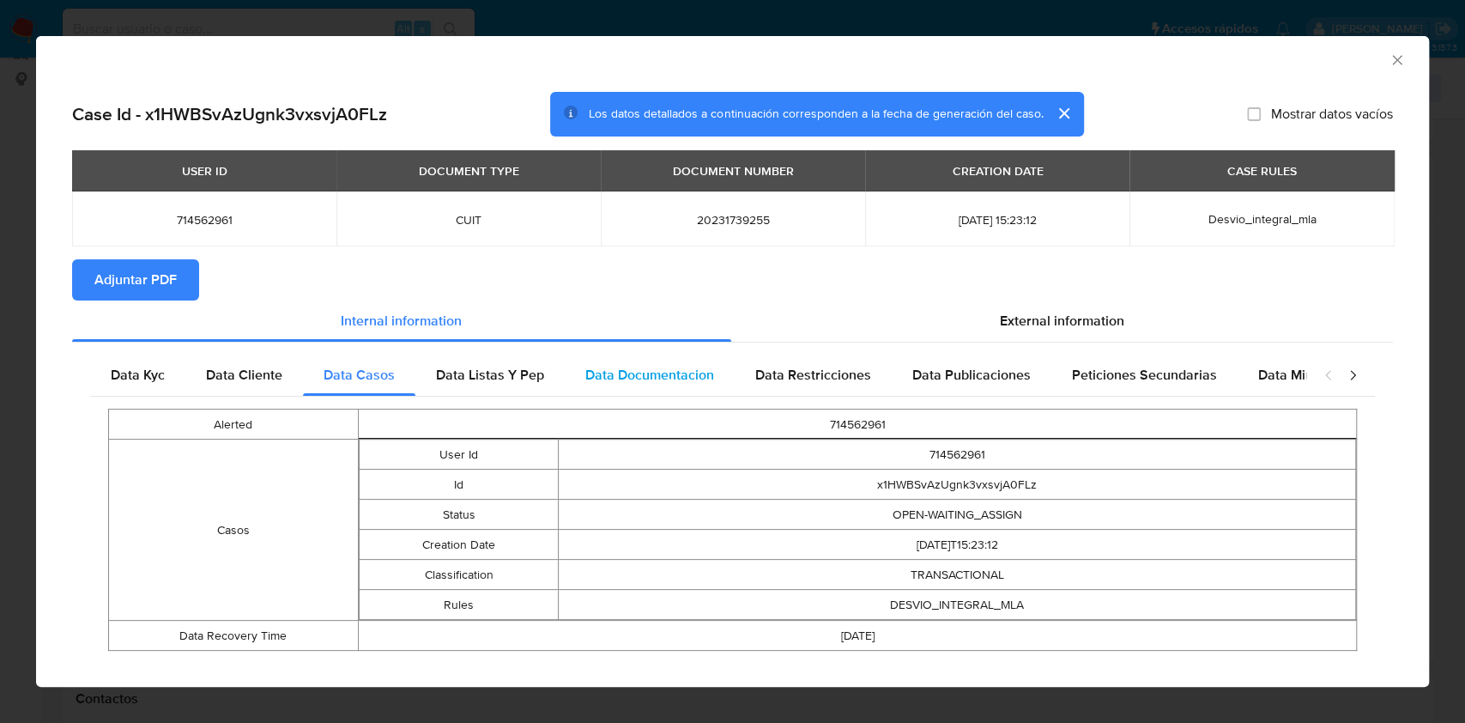
drag, startPoint x: 442, startPoint y: 367, endPoint x: 596, endPoint y: 382, distance: 154.3
click at [445, 368] on span "Data Listas Y Pep" at bounding box center [490, 375] width 108 height 20
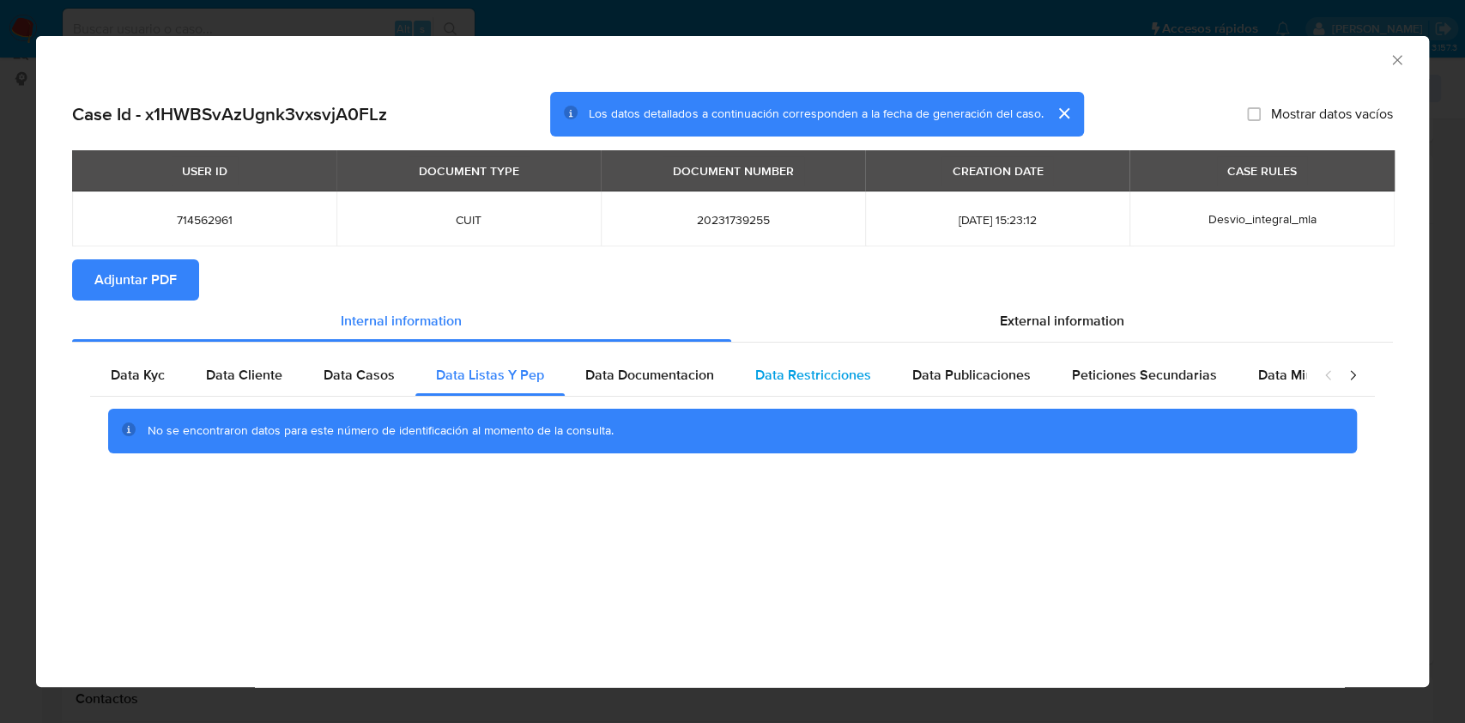
drag, startPoint x: 604, startPoint y: 384, endPoint x: 762, endPoint y: 362, distance: 159.4
click at [605, 384] on span "Data Documentacion" at bounding box center [649, 375] width 129 height 20
click at [765, 360] on div "Data Restricciones" at bounding box center [813, 374] width 157 height 41
drag, startPoint x: 844, startPoint y: 366, endPoint x: 1009, endPoint y: 379, distance: 166.1
click at [851, 366] on span "Data Restricciones" at bounding box center [813, 375] width 116 height 20
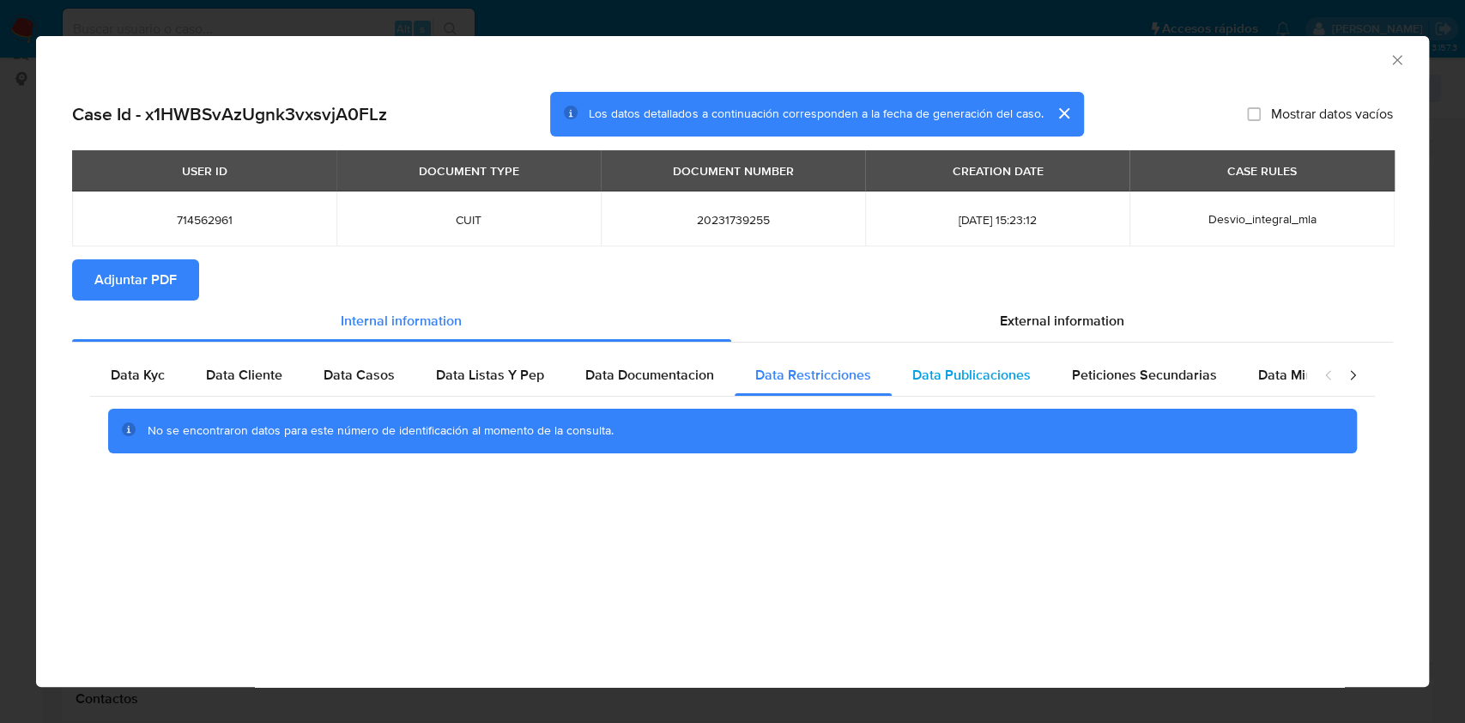
click at [993, 367] on span "Data Publicaciones" at bounding box center [971, 375] width 118 height 20
click at [1100, 370] on span "Peticiones Secundarias" at bounding box center [1144, 375] width 145 height 20
click at [1298, 365] on span "Data Minoridad" at bounding box center [1305, 375] width 94 height 20
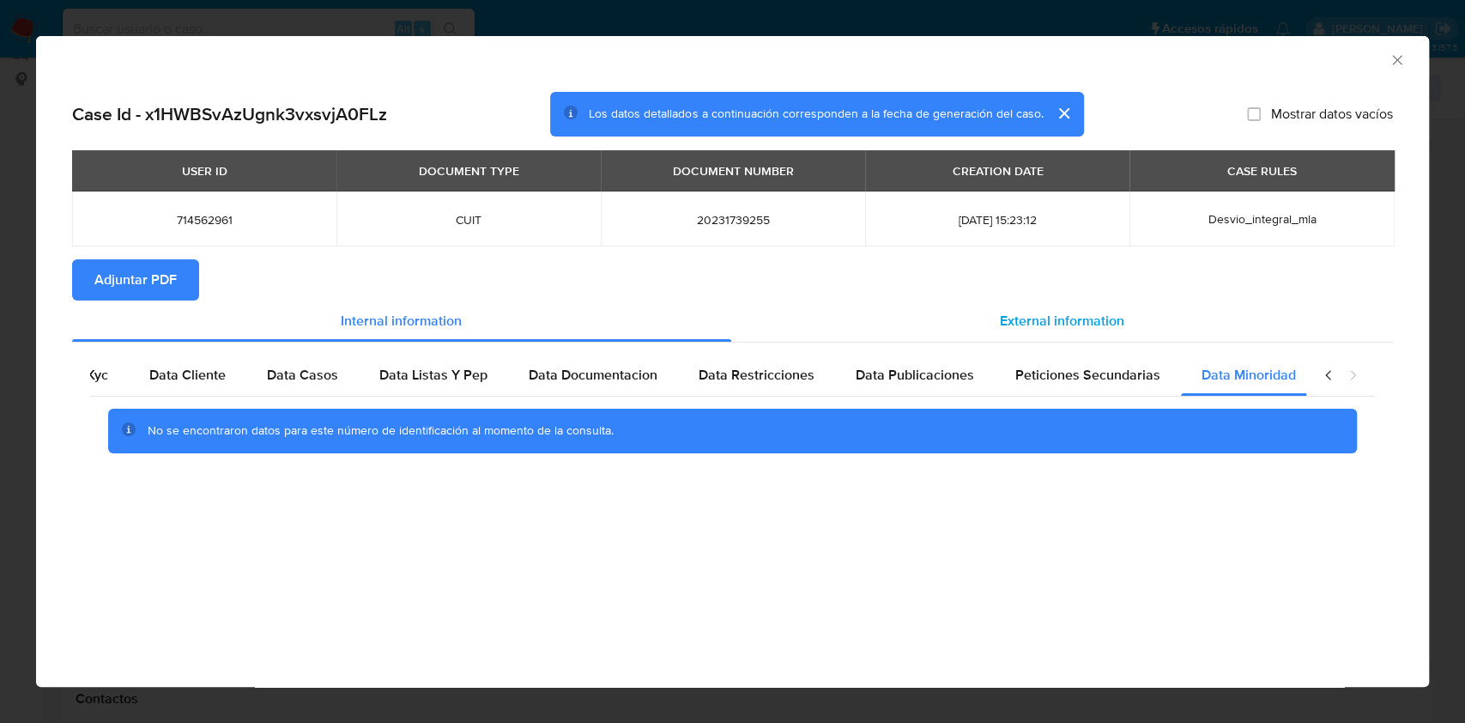
scroll to position [0, 57]
click at [1082, 326] on span "External information" at bounding box center [1062, 321] width 124 height 20
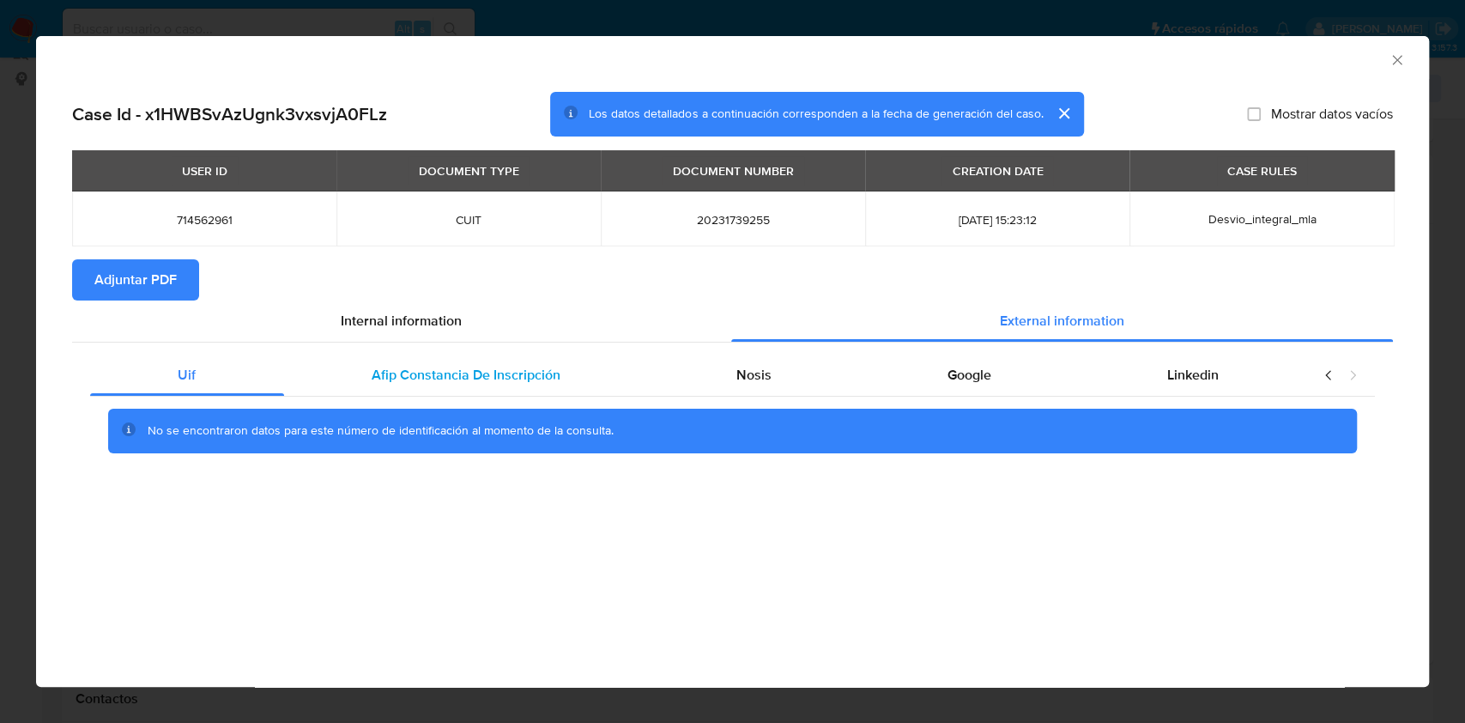
click at [533, 354] on div "Afip Constancia De Inscripción" at bounding box center [466, 374] width 365 height 41
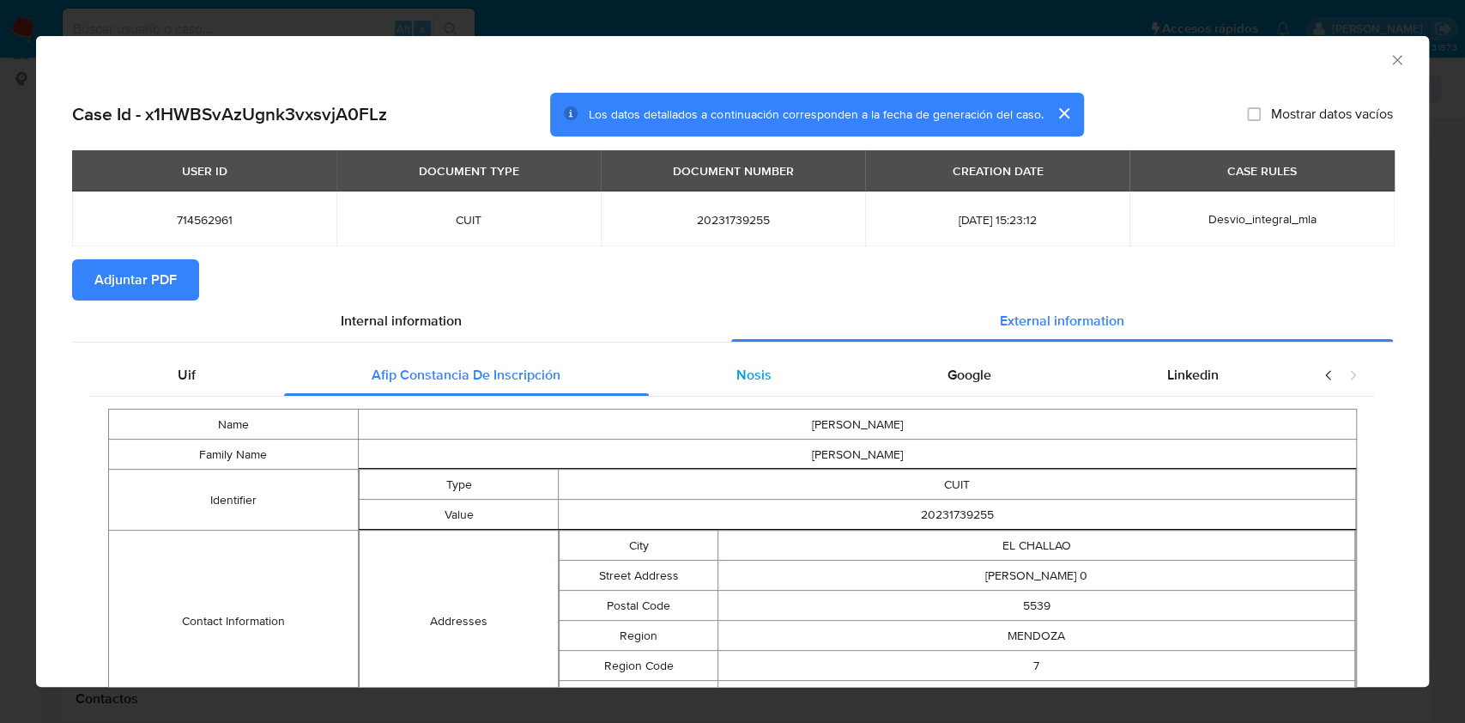
click at [795, 374] on div "Nosis" at bounding box center [754, 374] width 211 height 41
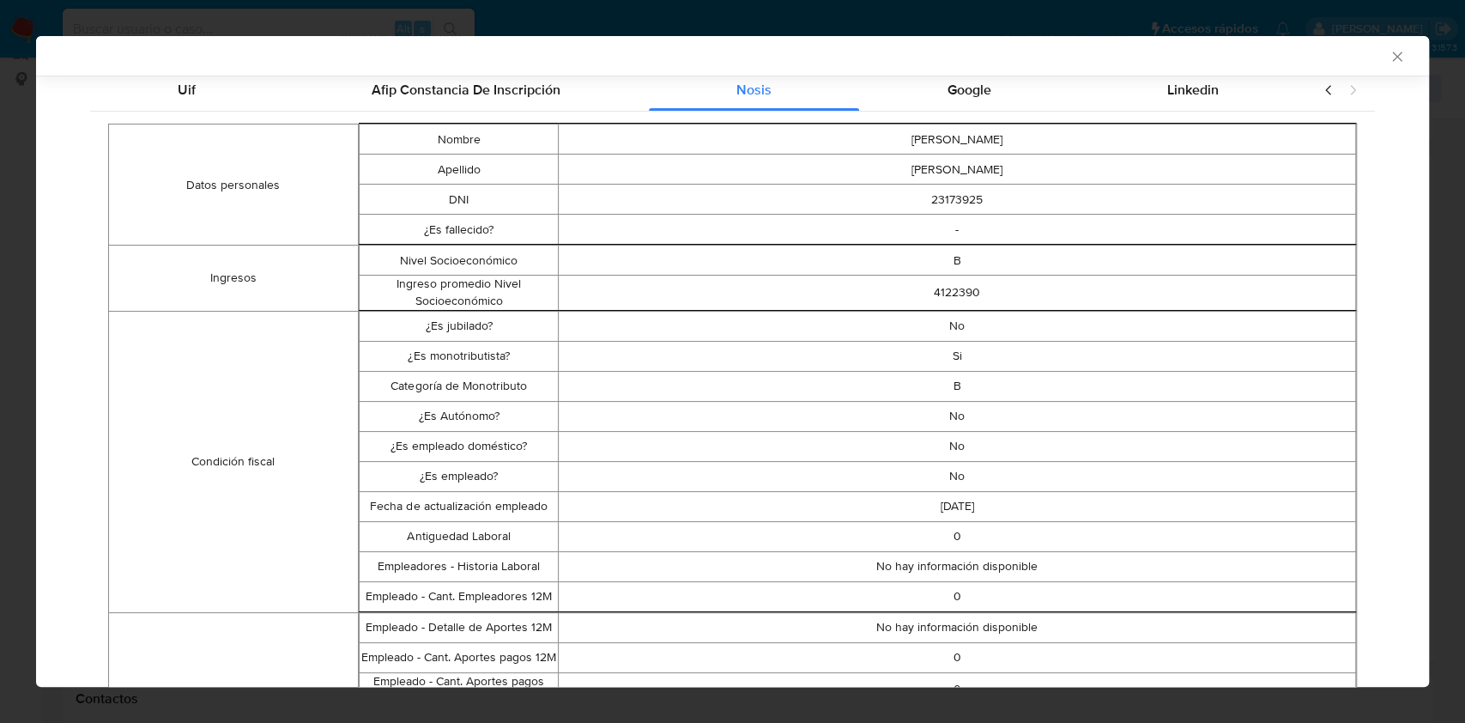
scroll to position [268, 0]
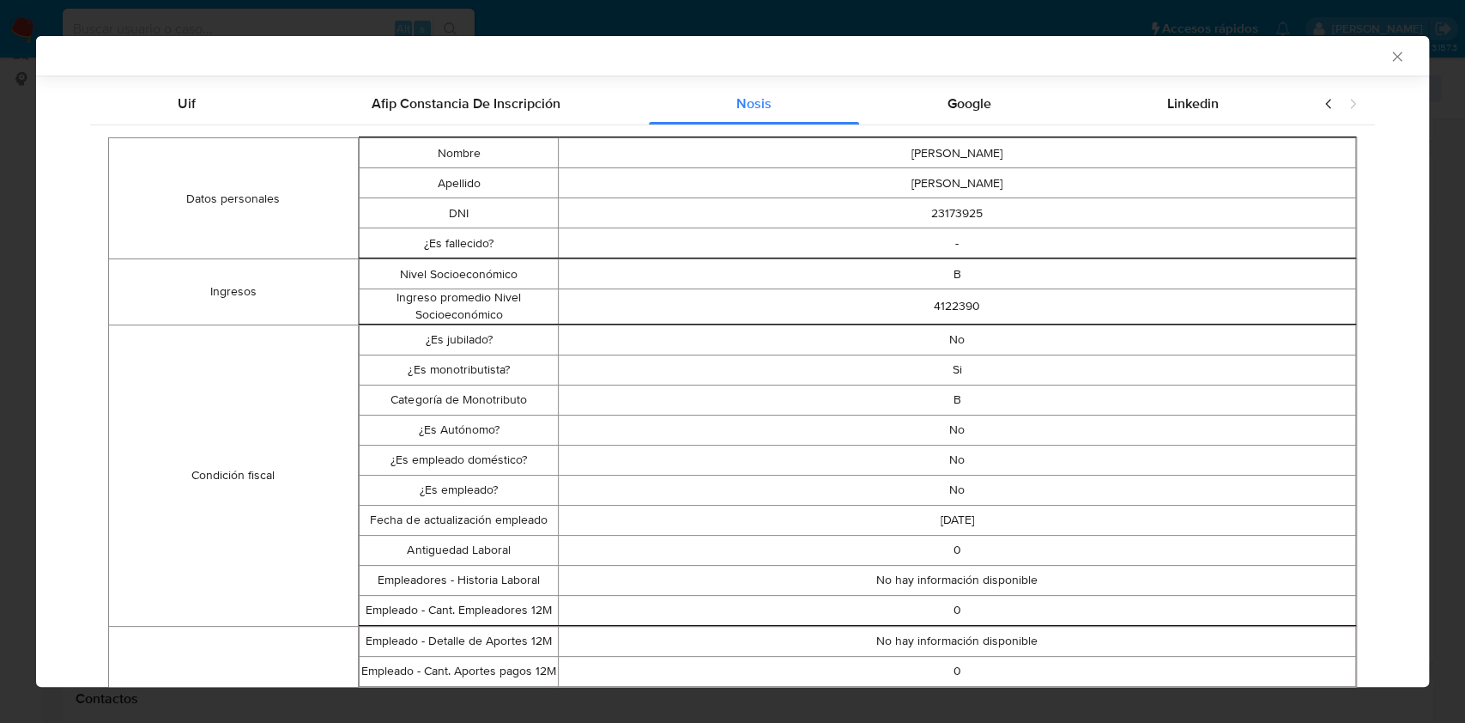
click at [947, 112] on div "Google" at bounding box center [969, 103] width 220 height 41
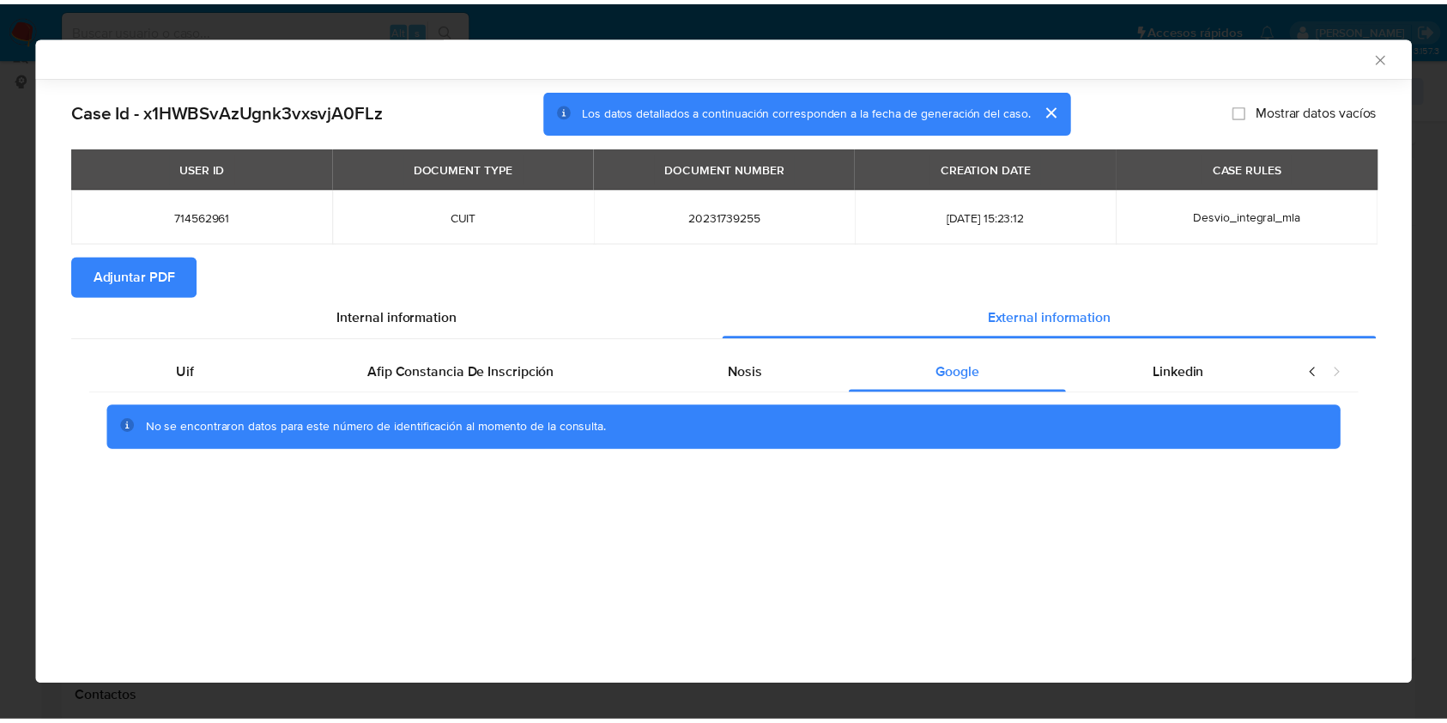
scroll to position [0, 0]
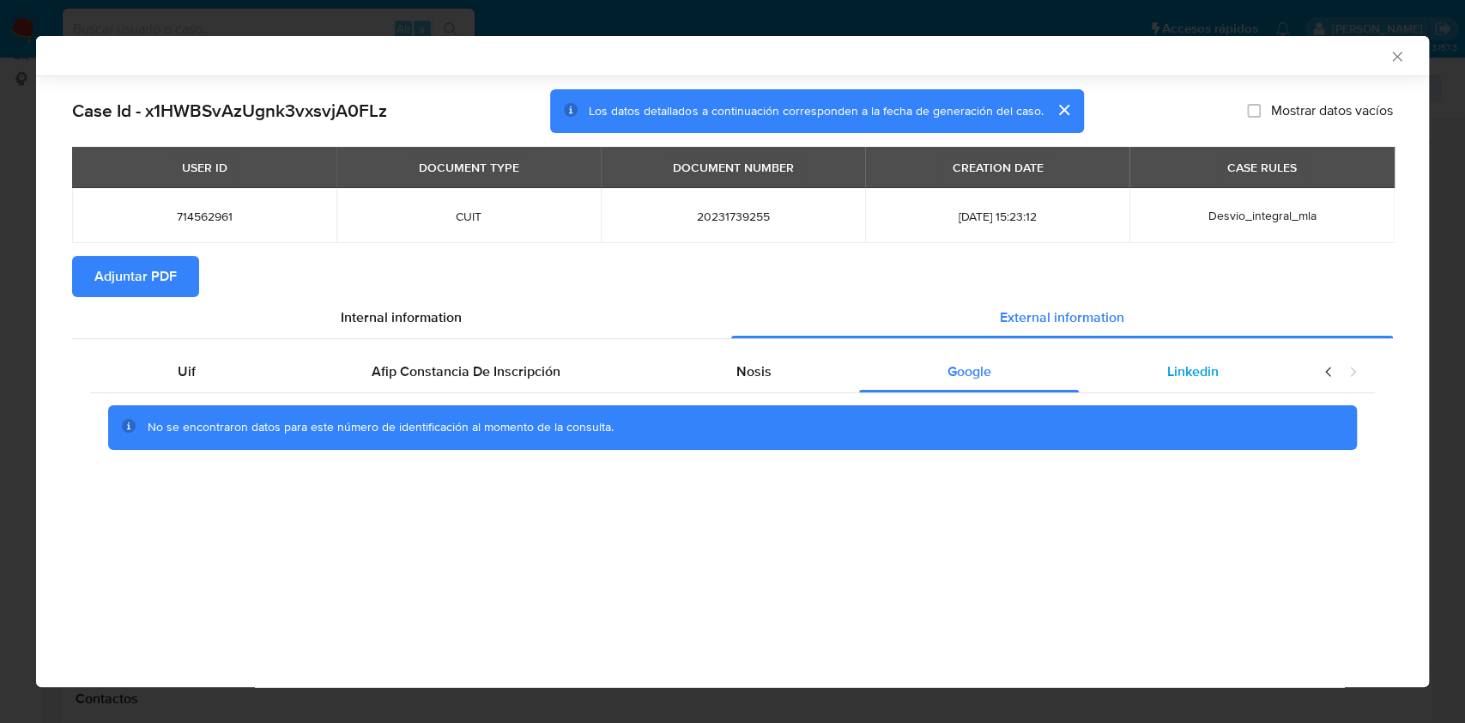
click at [1187, 370] on span "Linkedin" at bounding box center [1192, 371] width 51 height 20
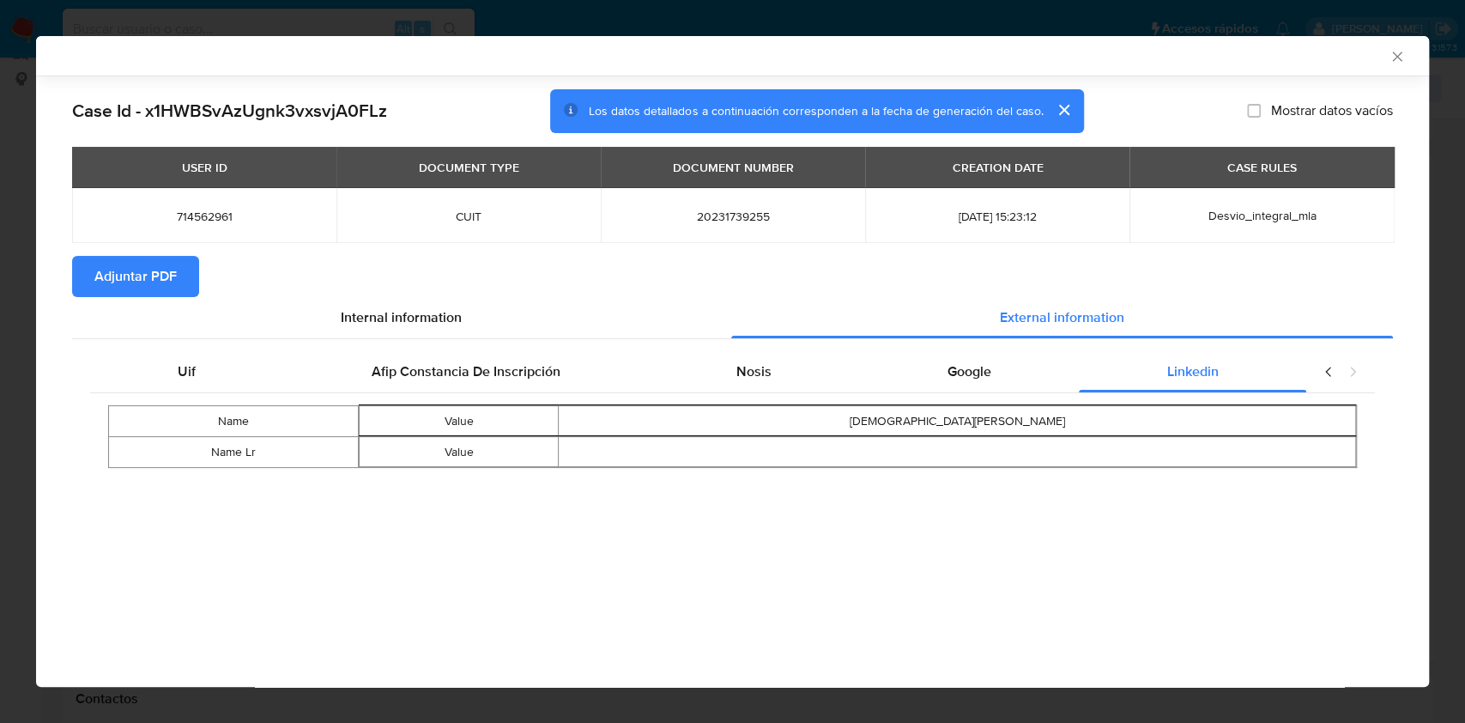
click at [161, 268] on span "Adjuntar PDF" at bounding box center [135, 276] width 82 height 38
click at [1394, 61] on icon "Cerrar ventana" at bounding box center [1396, 56] width 17 height 17
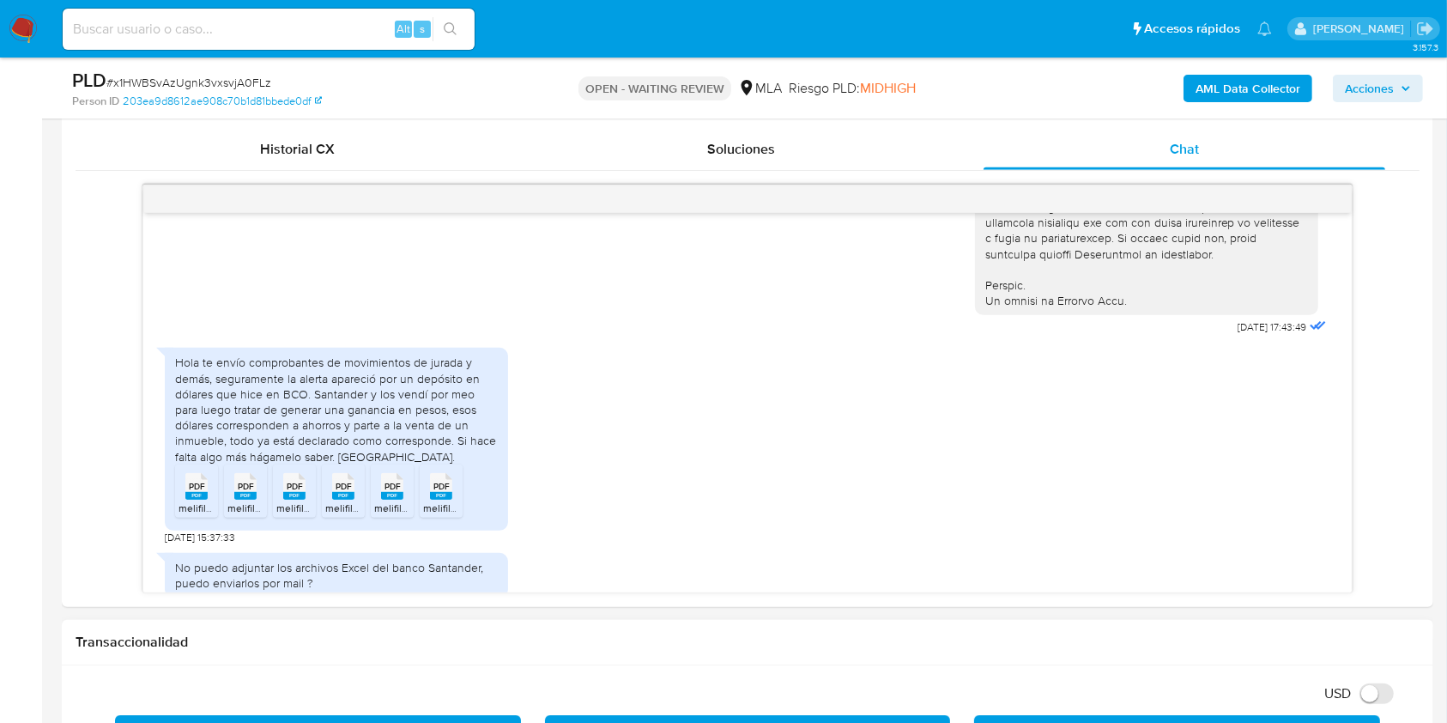
scroll to position [794, 0]
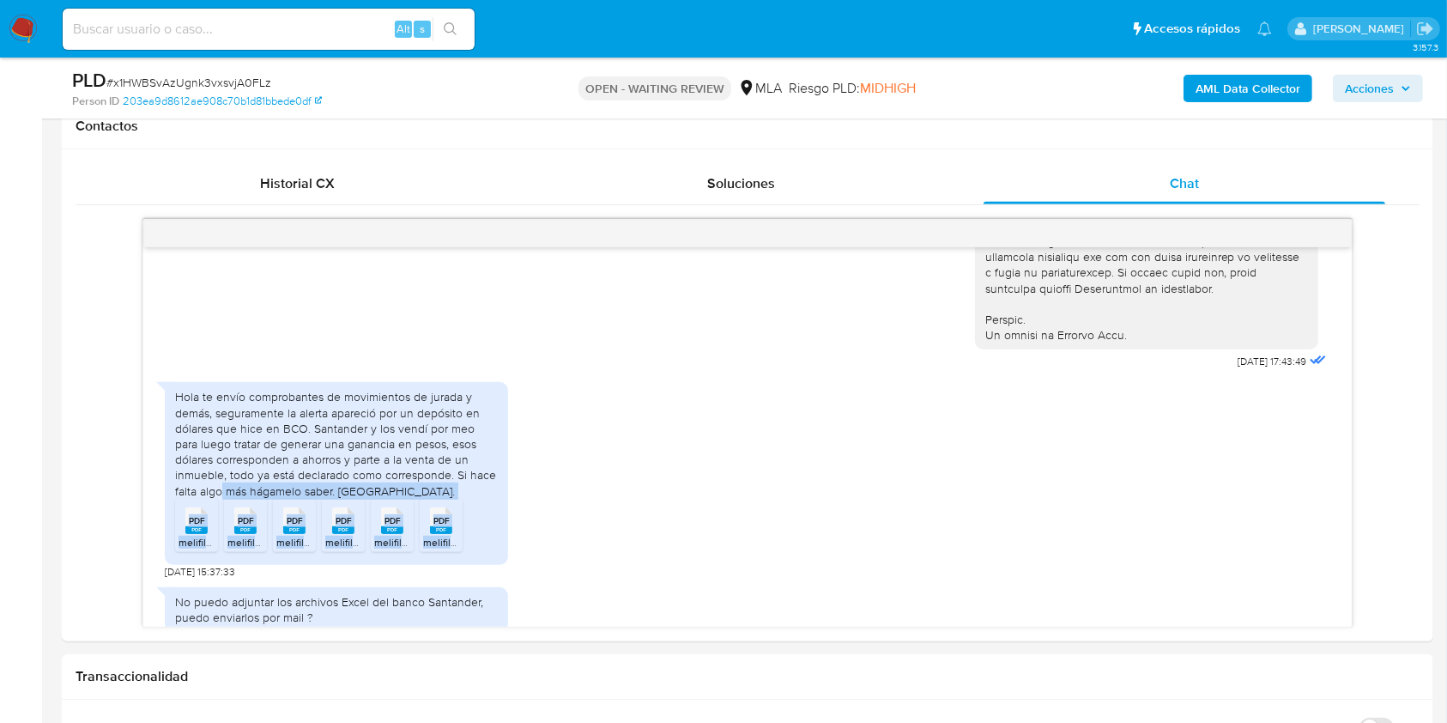
drag, startPoint x: 1354, startPoint y: 507, endPoint x: 759, endPoint y: 79, distance: 732.8
click at [1335, 609] on div "[DATE] 17:43:49 Hola te envío comprobantes de movimientos de jurada y demás, se…" at bounding box center [748, 423] width 1344 height 408
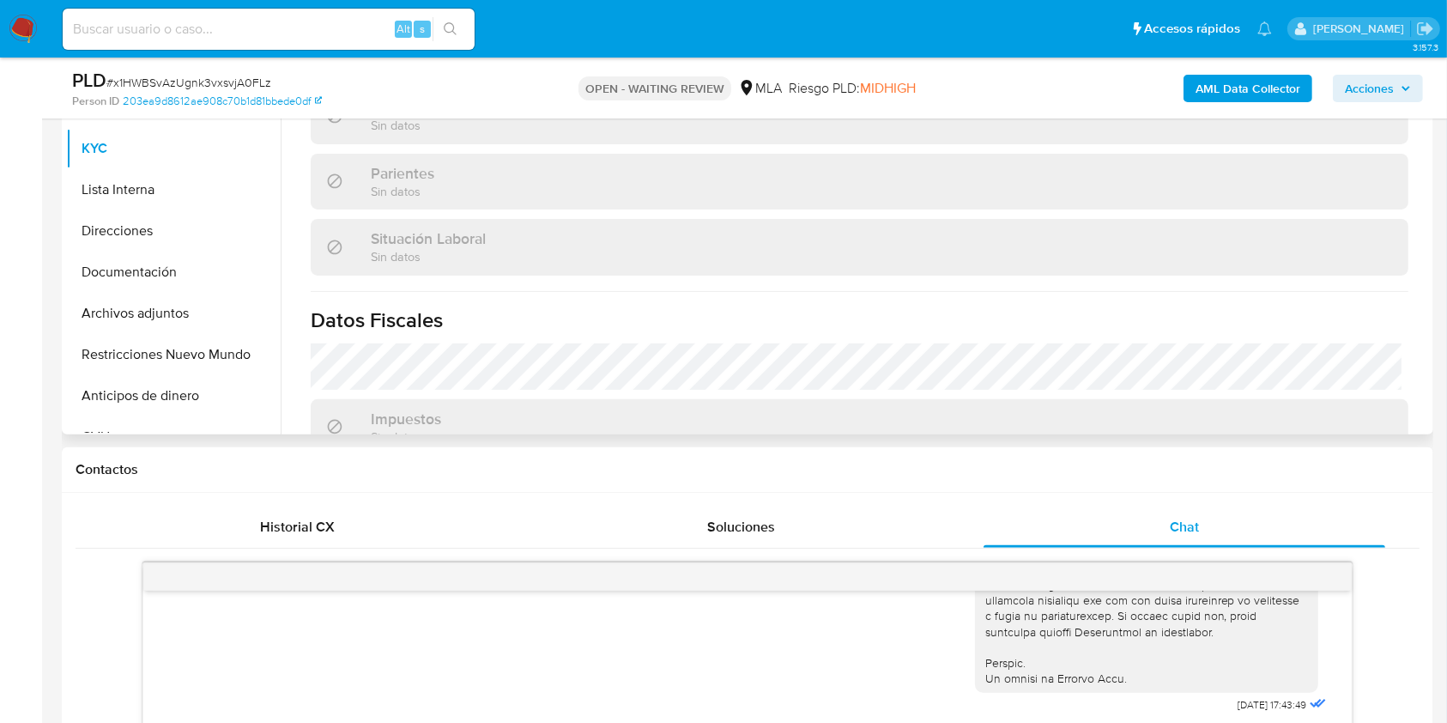
scroll to position [904, 0]
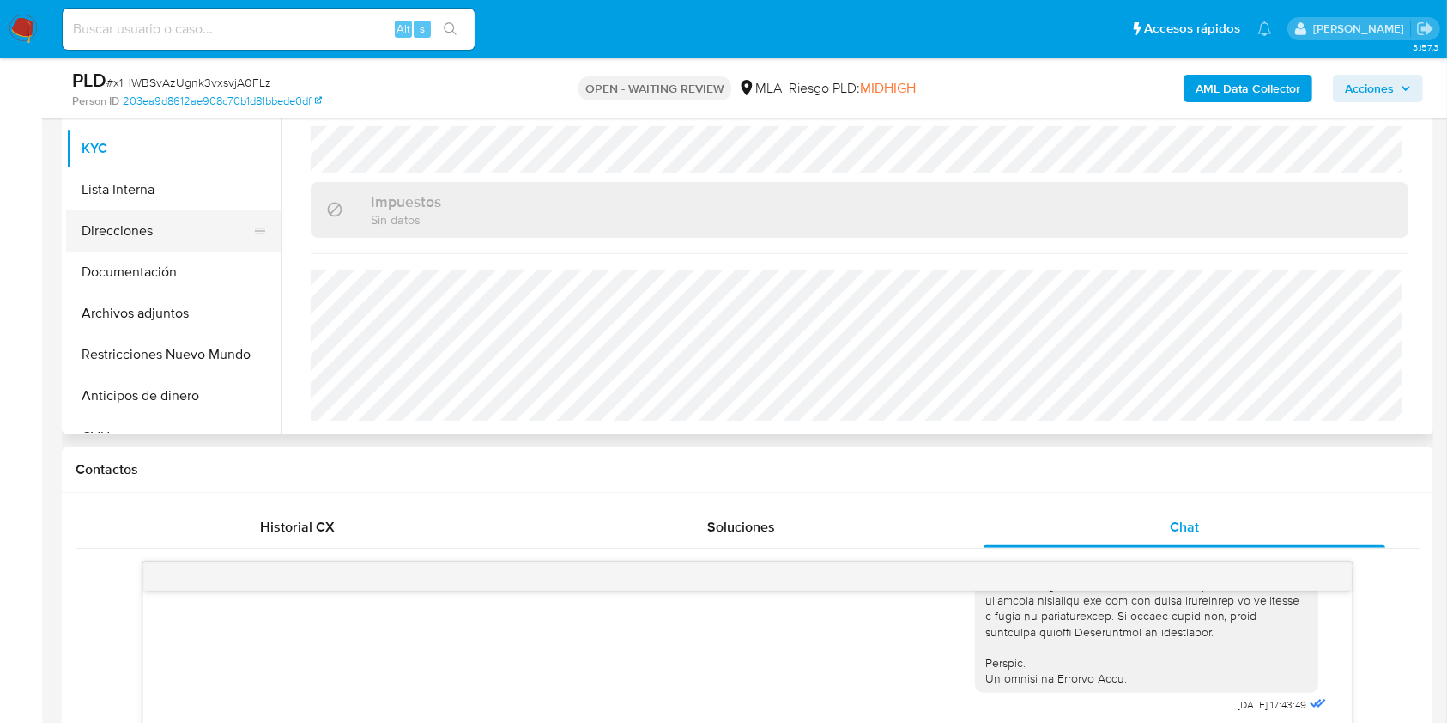
click at [165, 241] on button "Direcciones" at bounding box center [166, 230] width 201 height 41
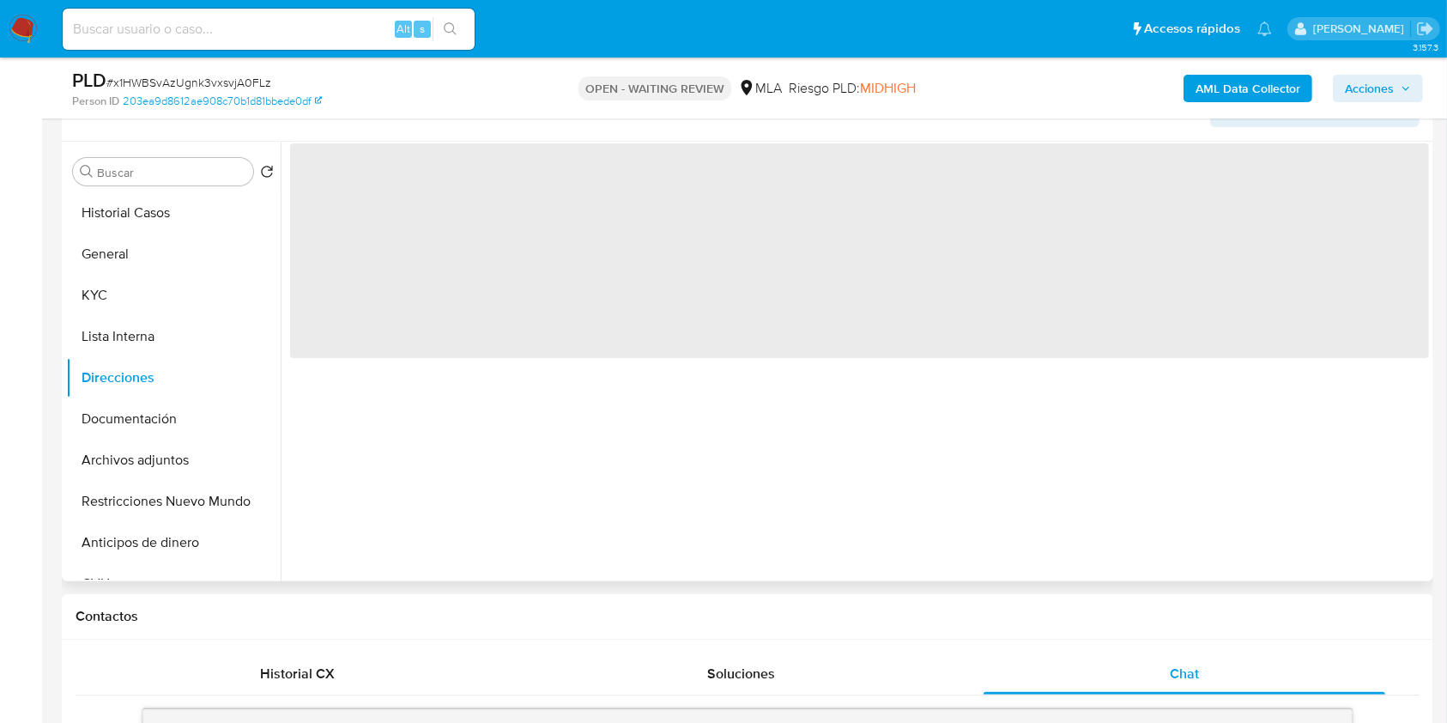
scroll to position [221, 0]
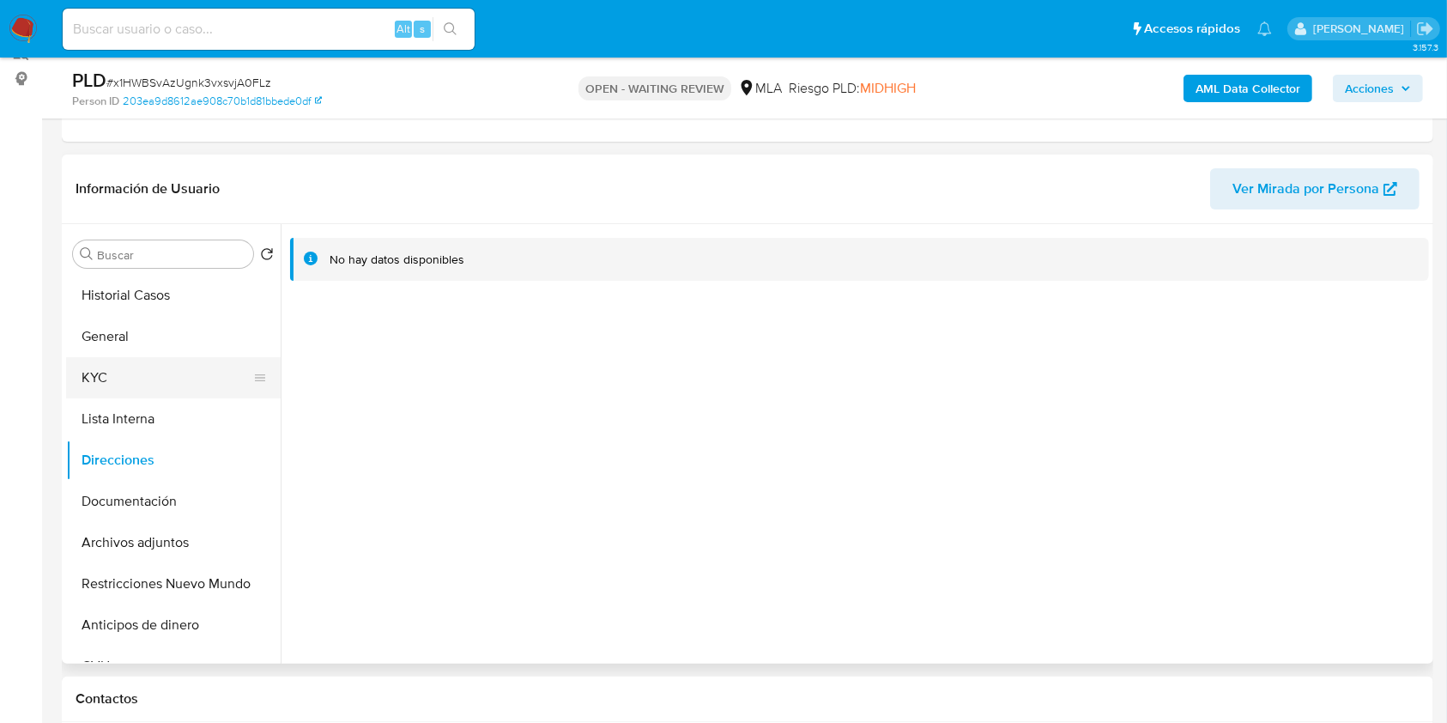
click at [76, 365] on button "KYC" at bounding box center [166, 377] width 201 height 41
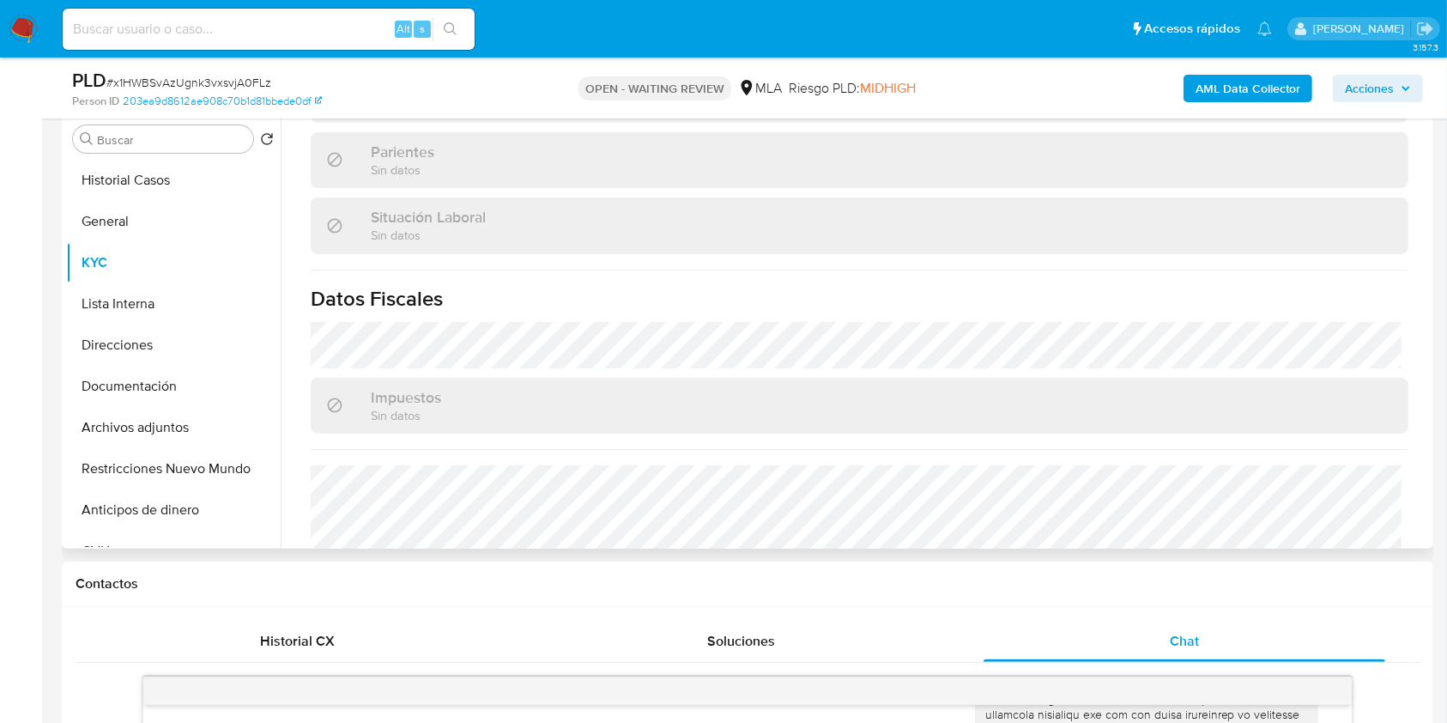
scroll to position [904, 0]
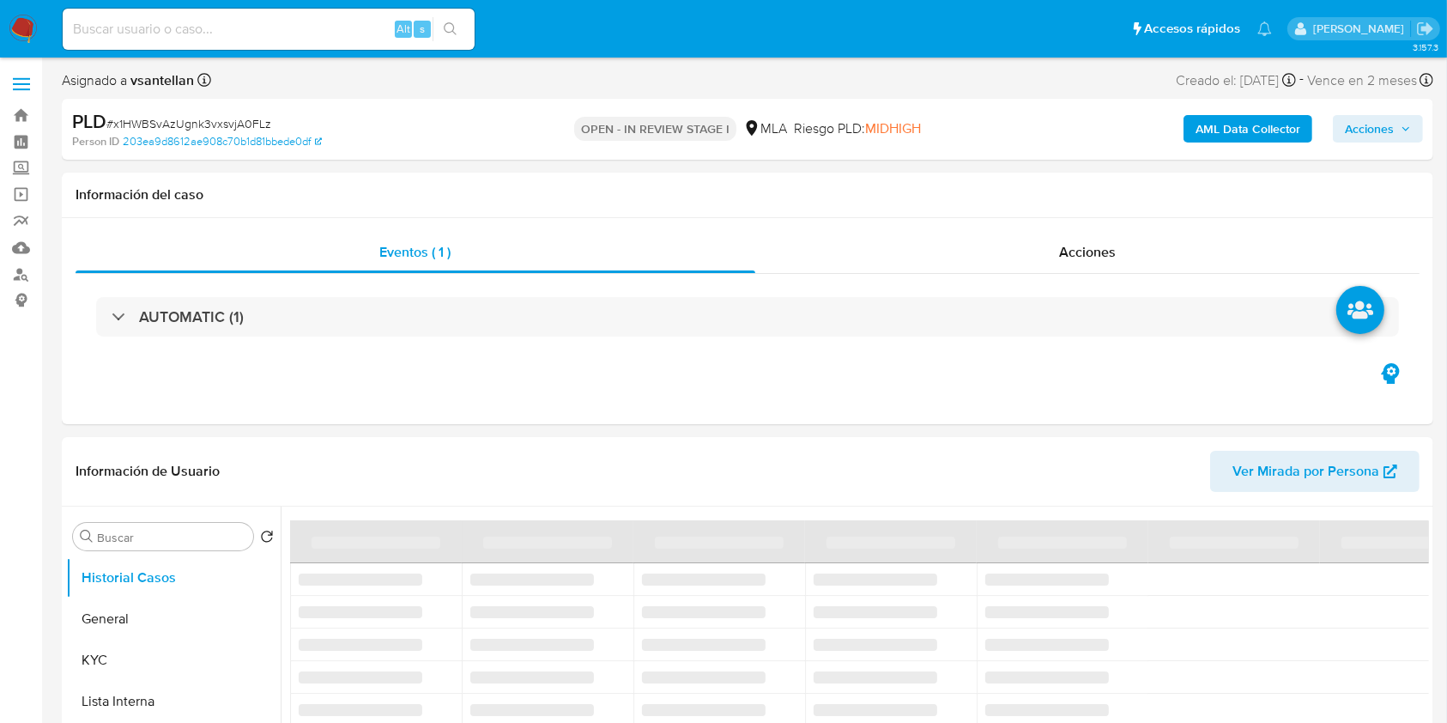
select select "10"
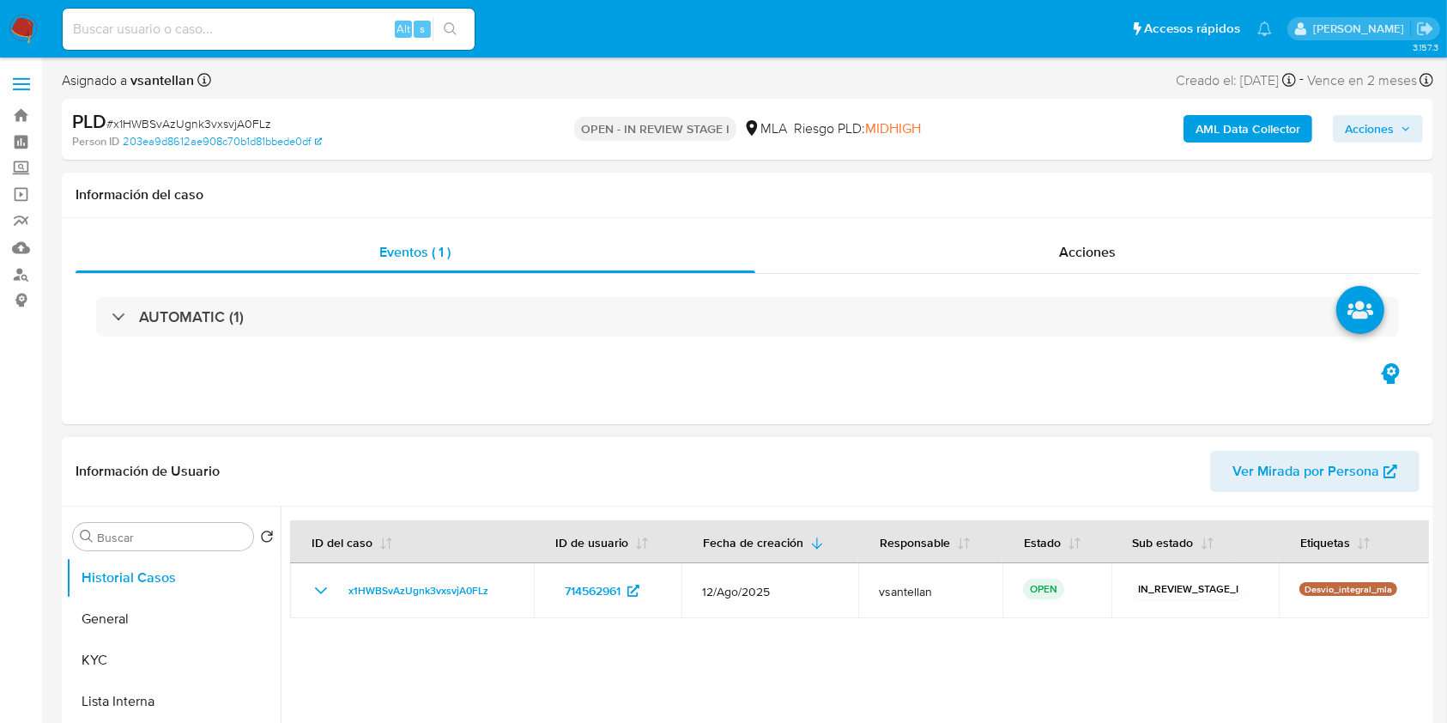
scroll to position [114, 0]
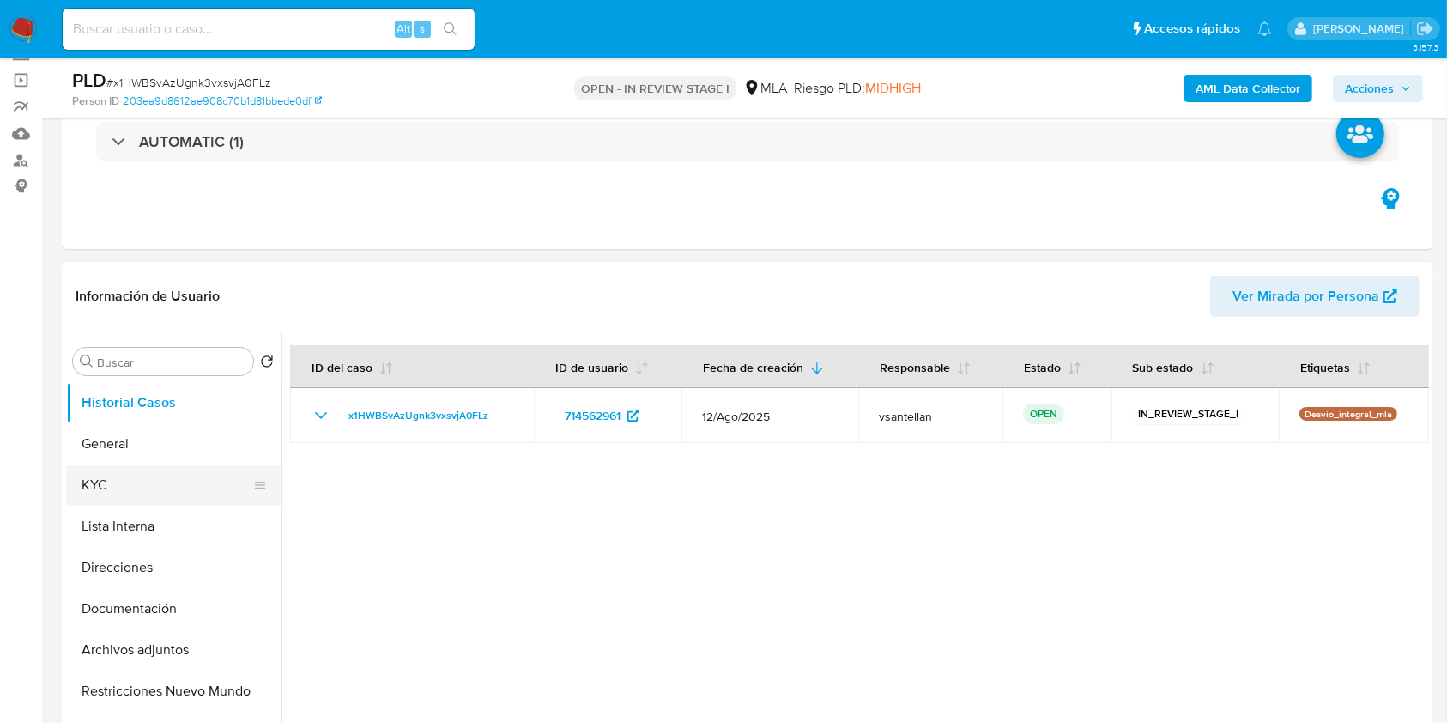
click at [132, 468] on button "KYC" at bounding box center [166, 484] width 201 height 41
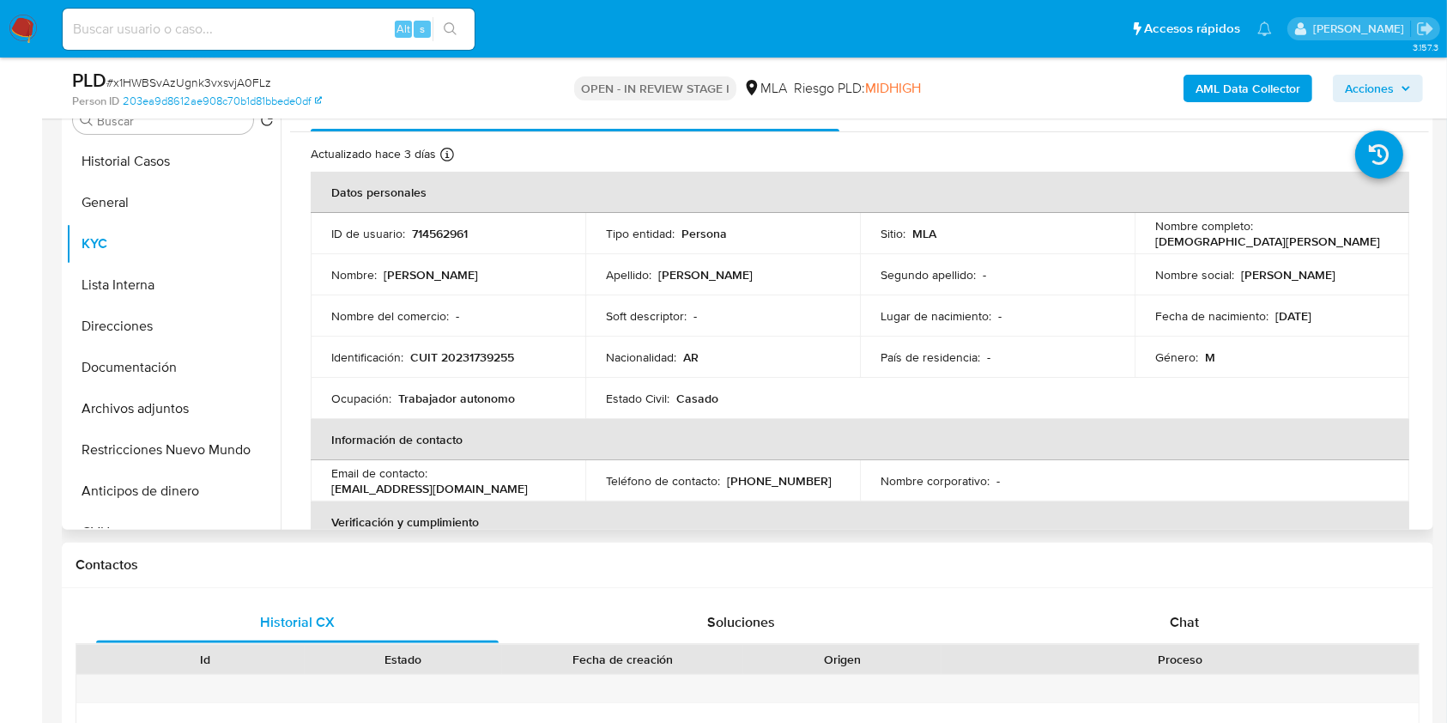
scroll to position [228, 0]
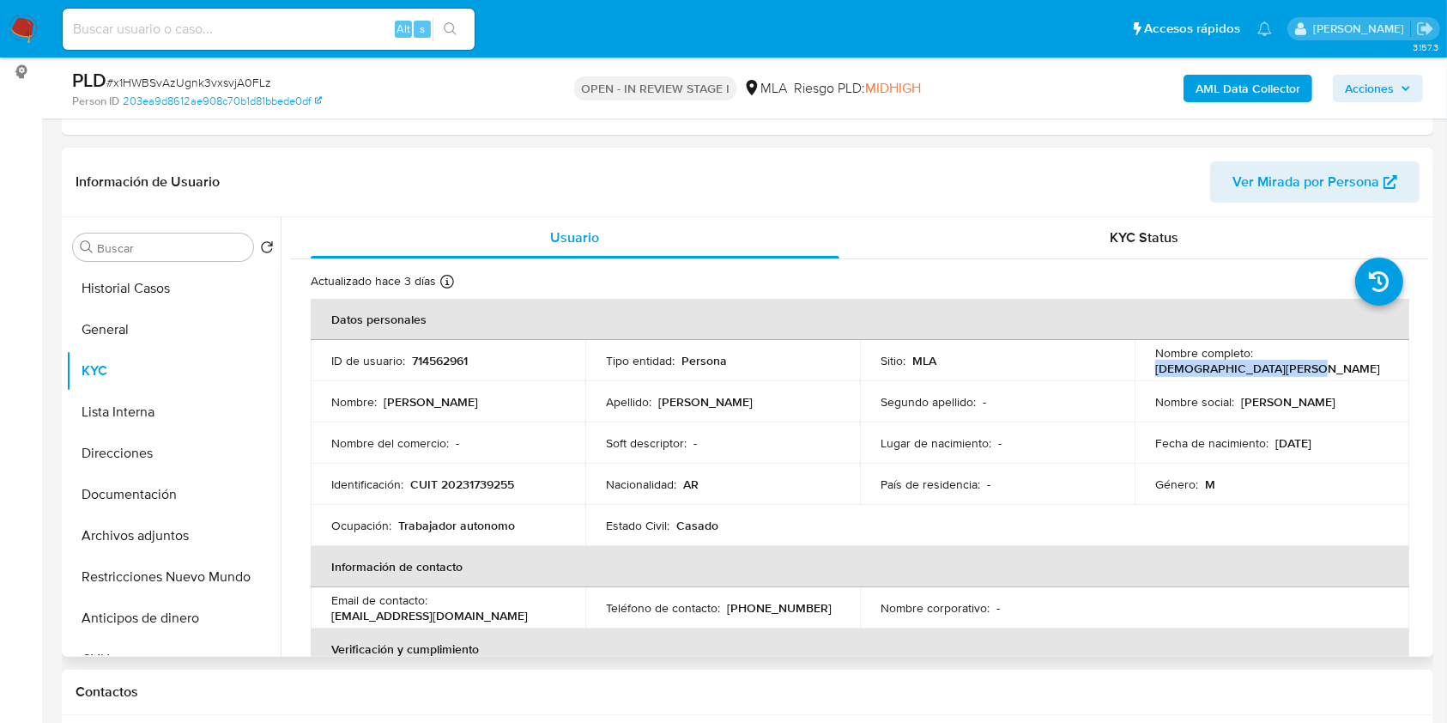
drag, startPoint x: 1149, startPoint y: 367, endPoint x: 1313, endPoint y: 370, distance: 163.9
click at [1313, 370] on div "Nombre completo : [PERSON_NAME]" at bounding box center [1271, 360] width 233 height 31
copy p "[DEMOGRAPHIC_DATA][PERSON_NAME]"
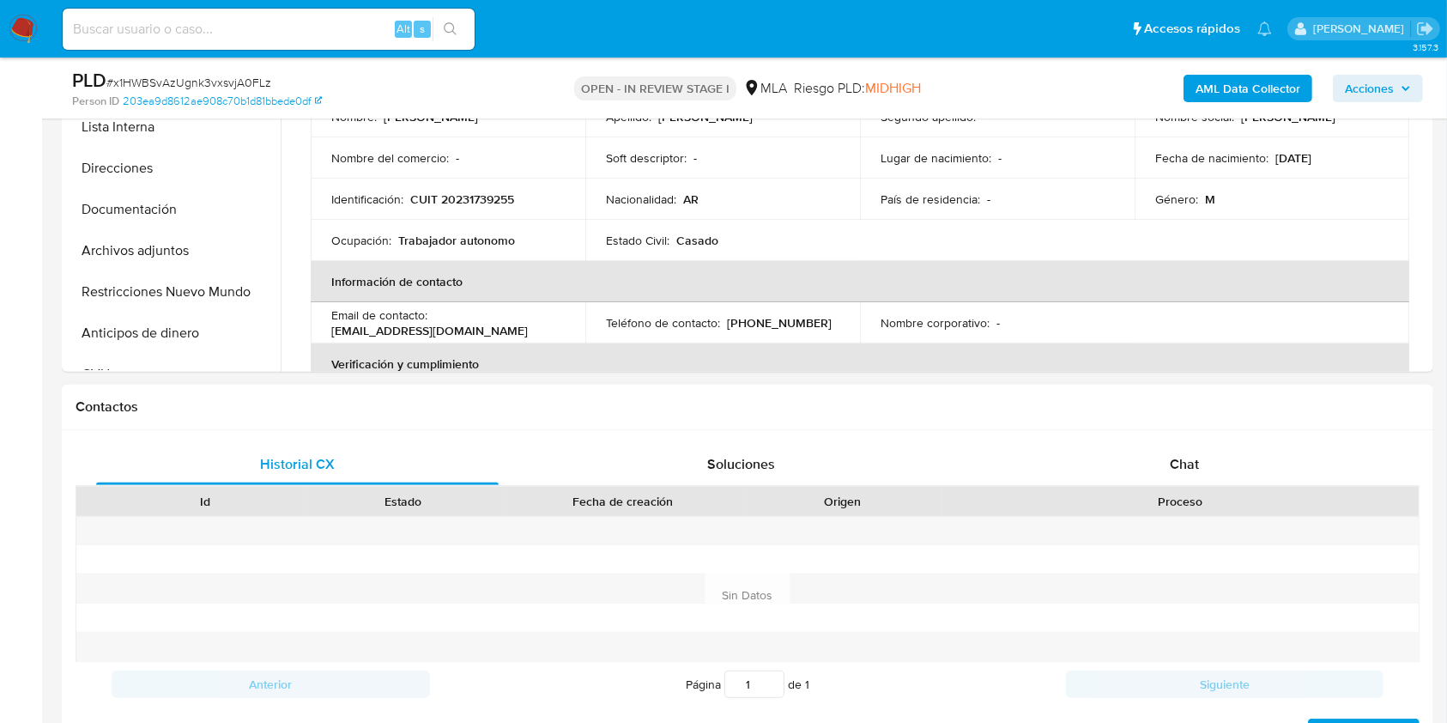
scroll to position [572, 0]
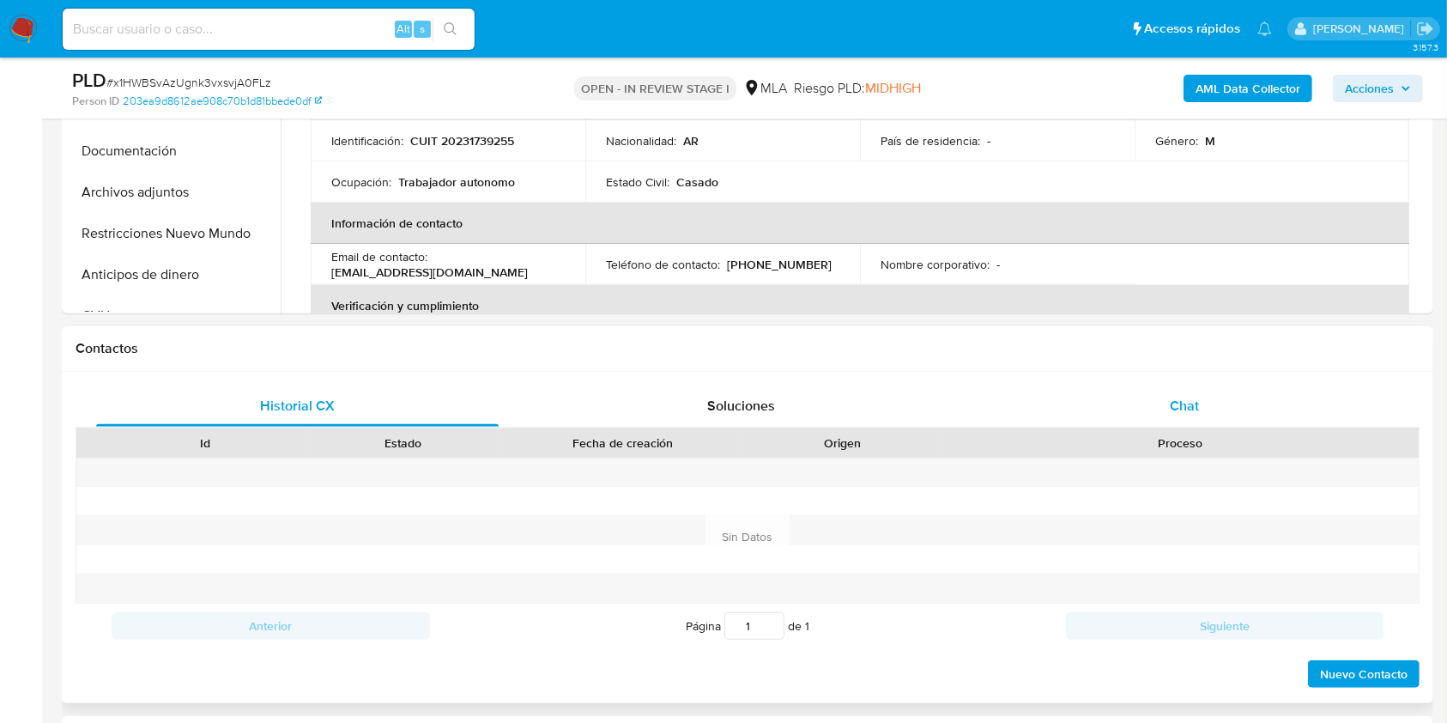
click at [1261, 393] on div "Chat" at bounding box center [1184, 405] width 402 height 41
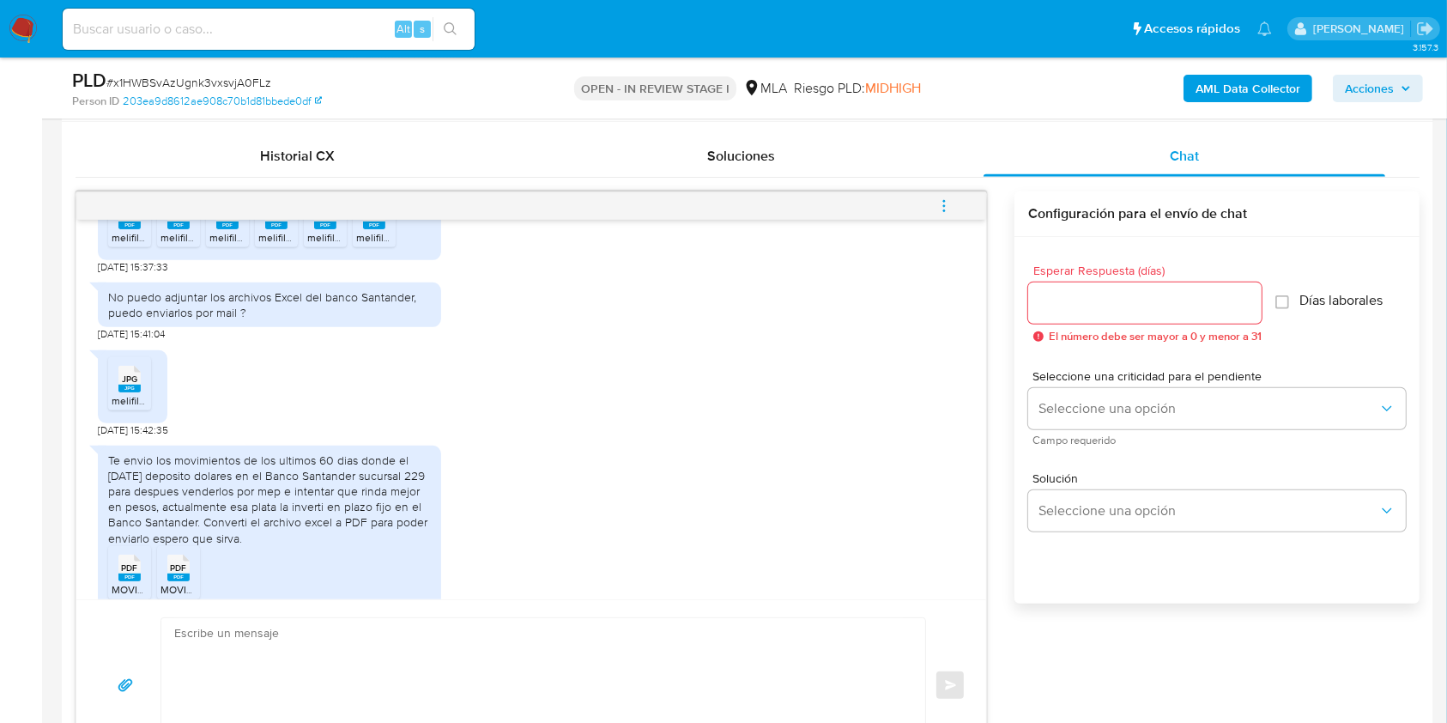
scroll to position [1165, 0]
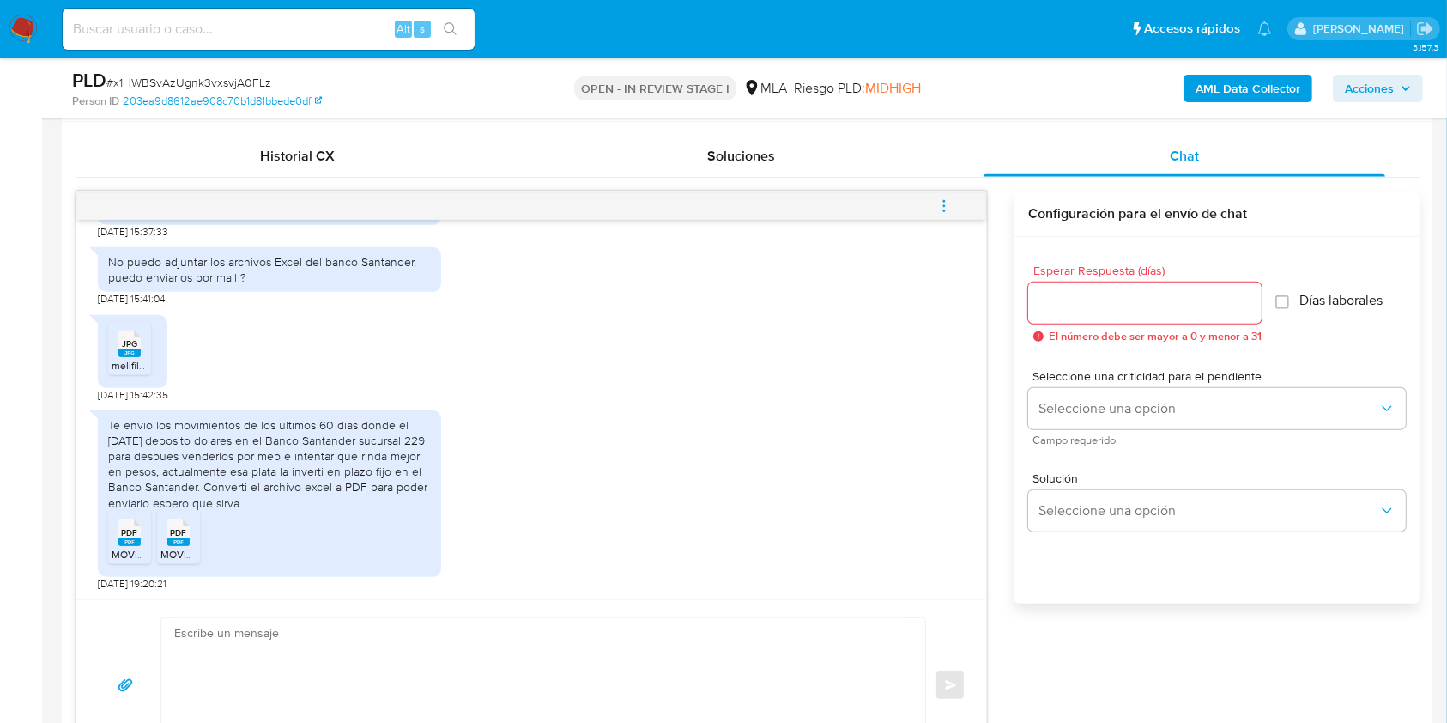
click at [431, 672] on textarea at bounding box center [538, 685] width 729 height 135
paste textarea "Lore Ipsumd Sitam Conse Adipi, Elitse doeiusm tem in utlaboree. Do magn aliq, e…"
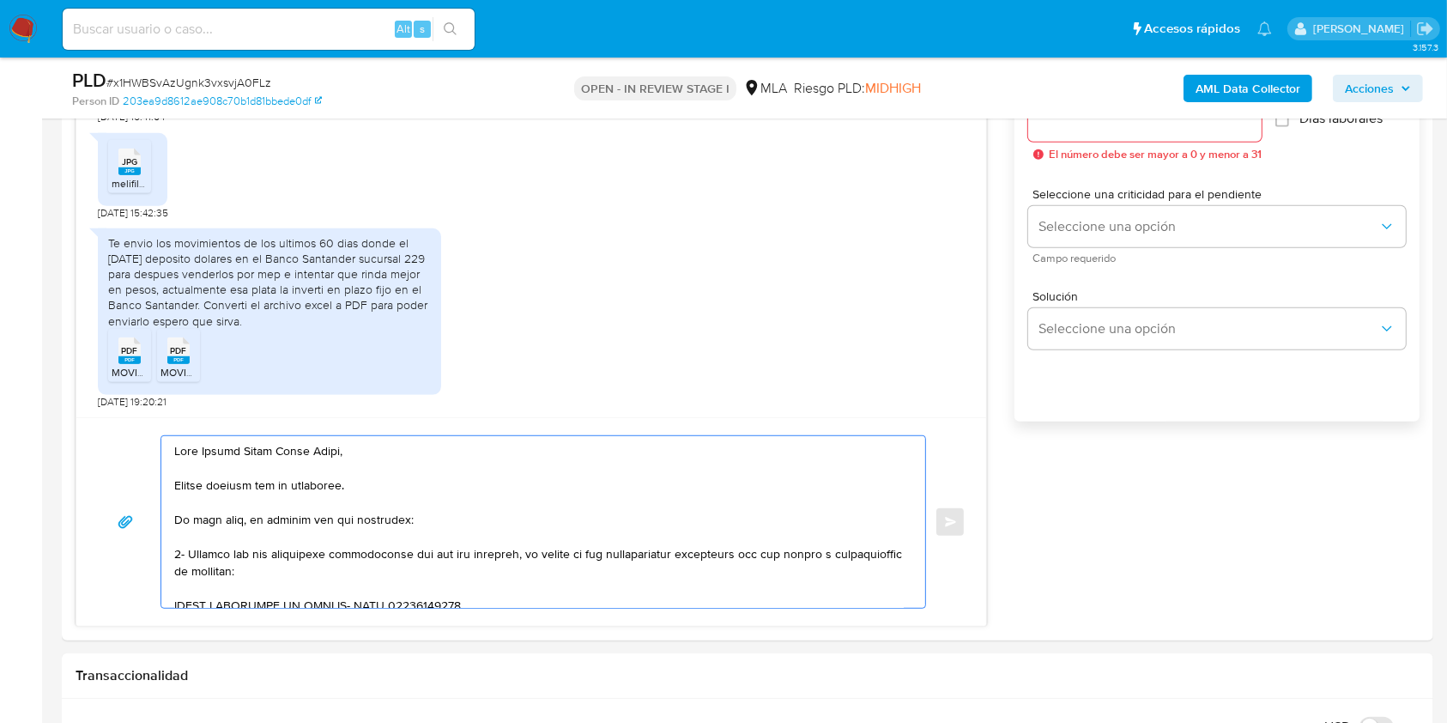
scroll to position [1058, 0]
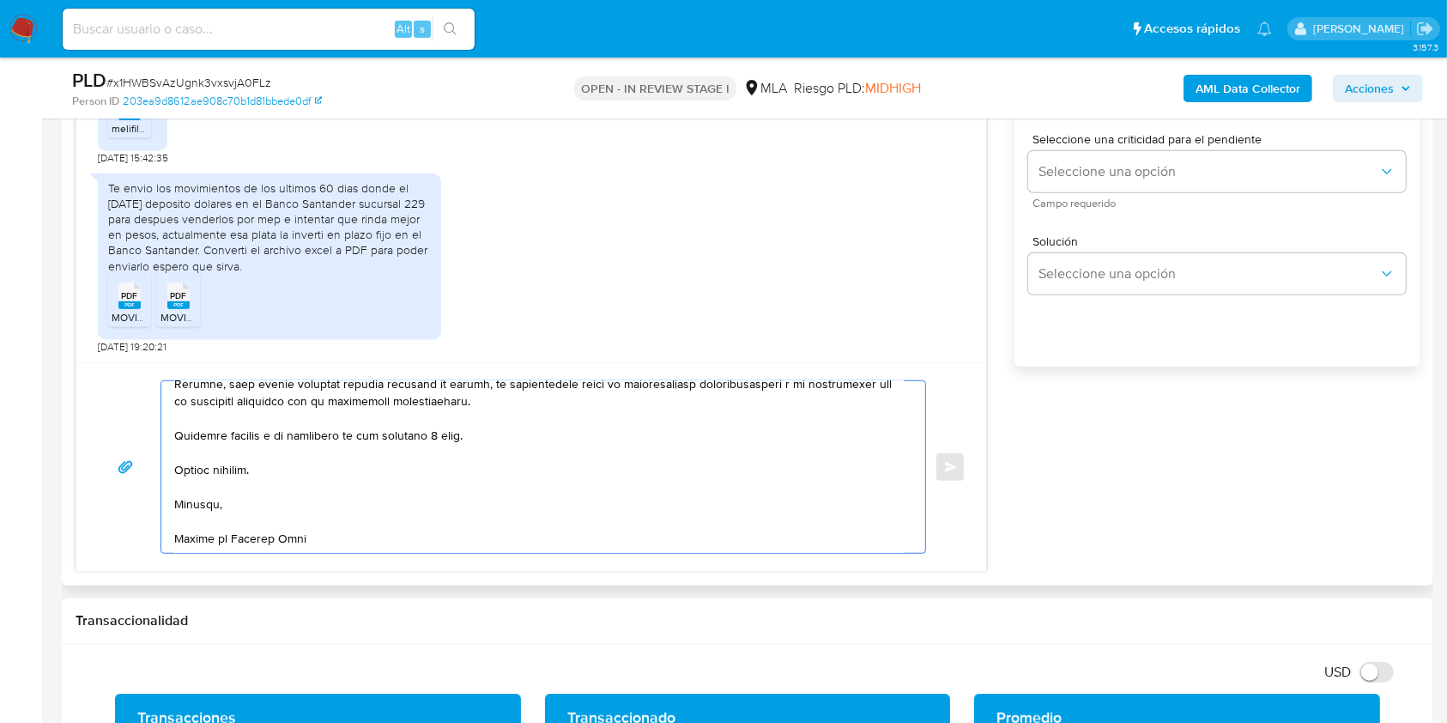
drag, startPoint x: 177, startPoint y: 505, endPoint x: 527, endPoint y: 401, distance: 365.4
click at [527, 401] on textarea at bounding box center [538, 467] width 729 height 172
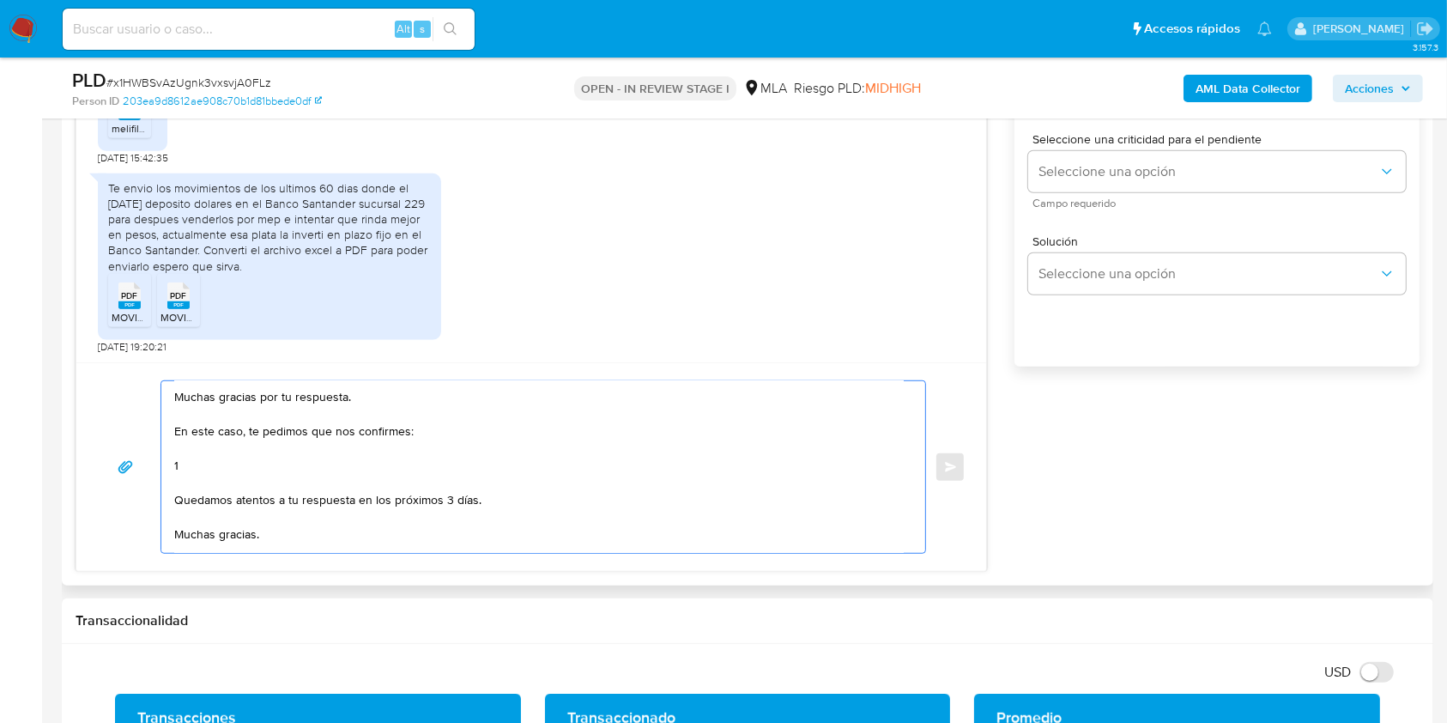
scroll to position [0, 0]
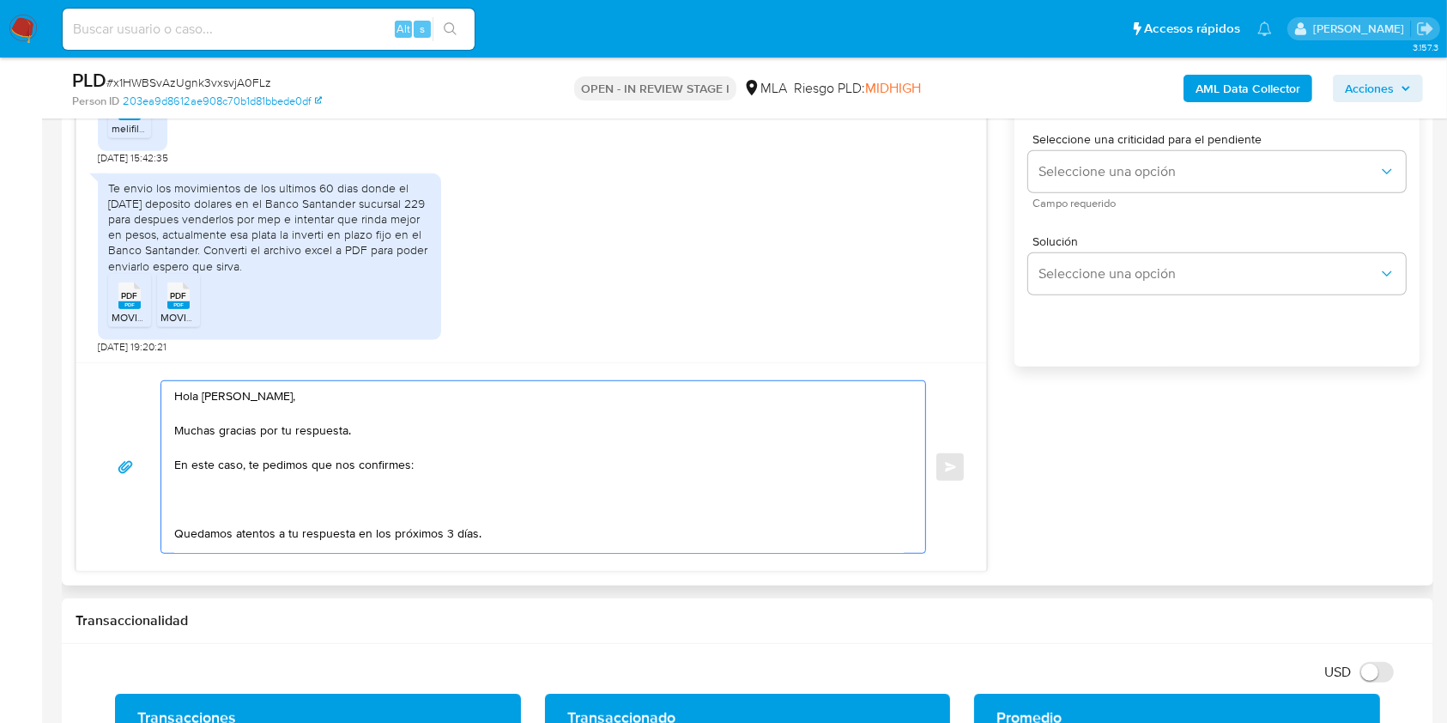
drag, startPoint x: 400, startPoint y: 464, endPoint x: 360, endPoint y: 470, distance: 39.9
click at [360, 470] on textarea "Hola [PERSON_NAME], Muchas gracias por tu respuesta. En este caso, te pedimos q…" at bounding box center [538, 467] width 729 height 172
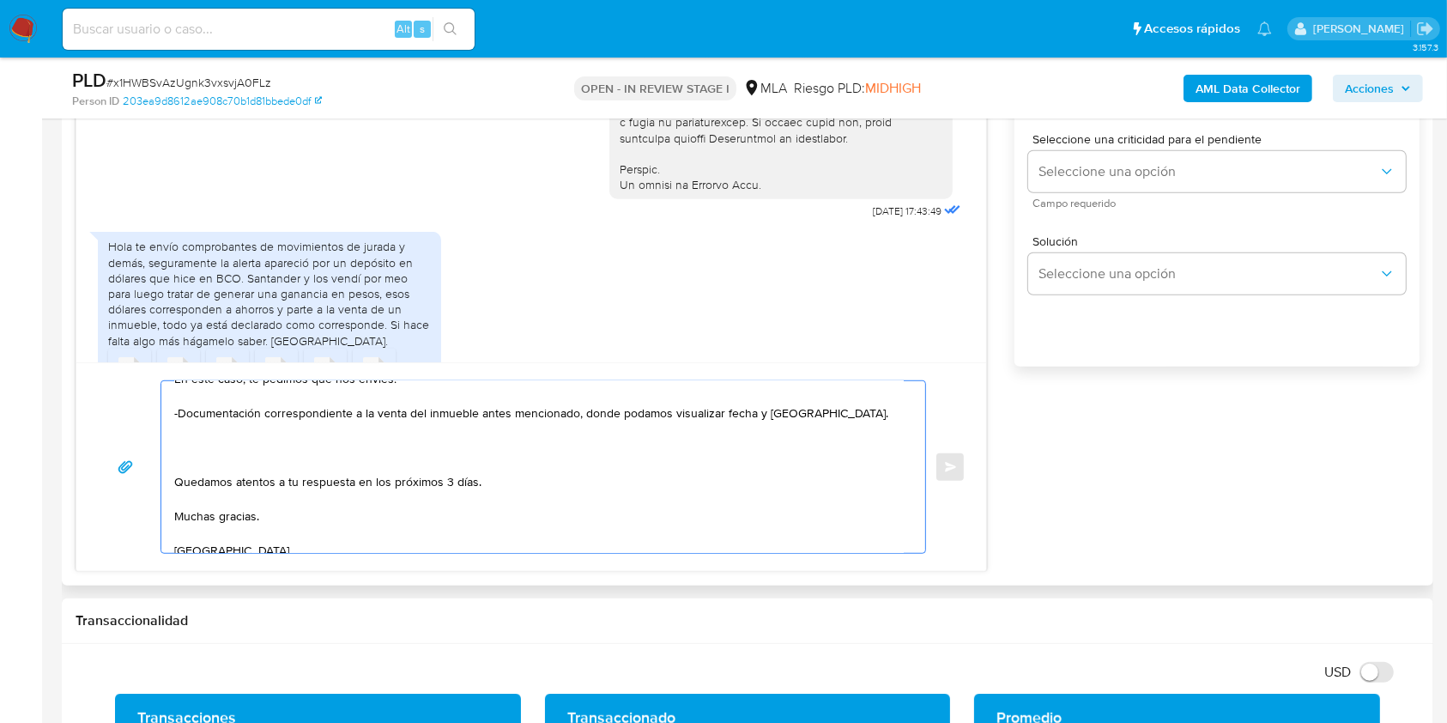
scroll to position [114, 0]
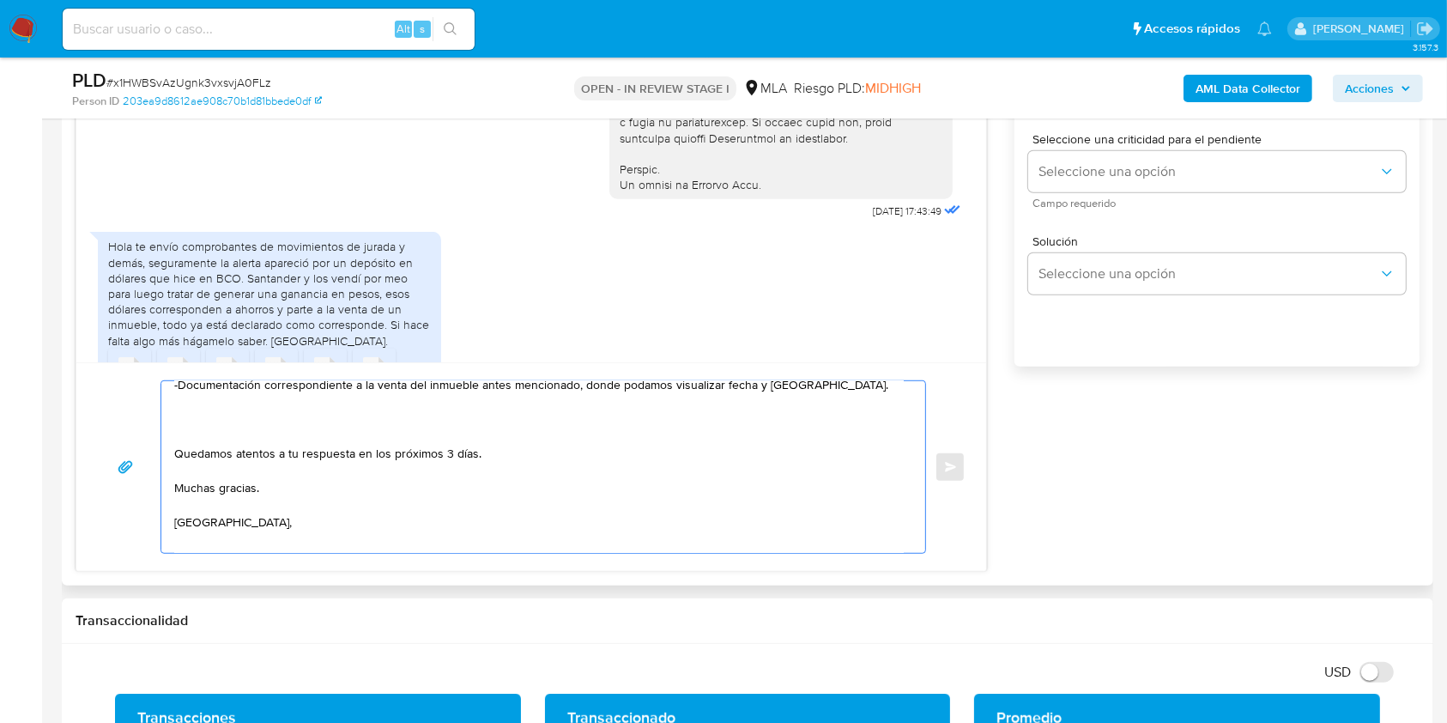
click at [299, 432] on textarea "Hola German Dario Ledda Marti, Muchas gracias por tu respuesta. En este caso, t…" at bounding box center [538, 467] width 729 height 172
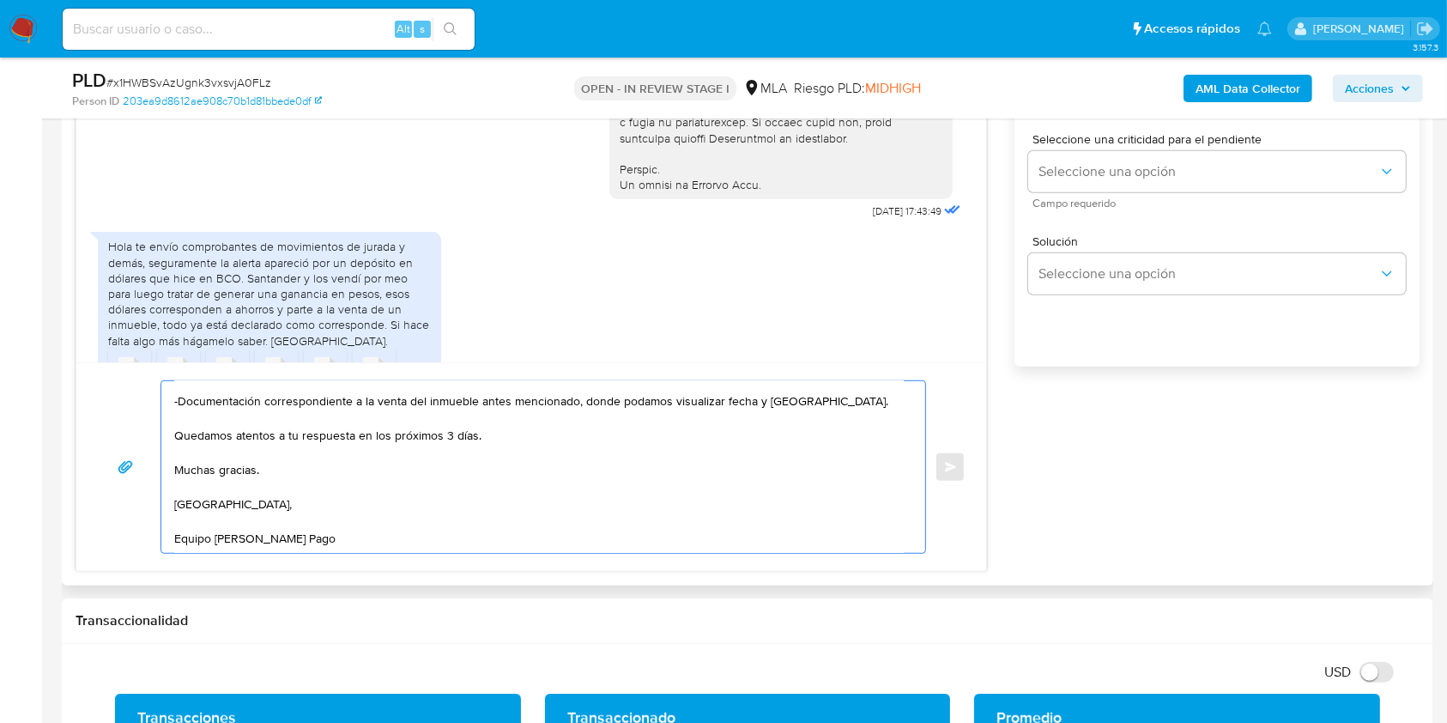
scroll to position [101, 0]
click at [448, 422] on textarea "Hola German Dario Ledda Marti, Muchas gracias por tu respuesta. En este caso, t…" at bounding box center [538, 467] width 729 height 172
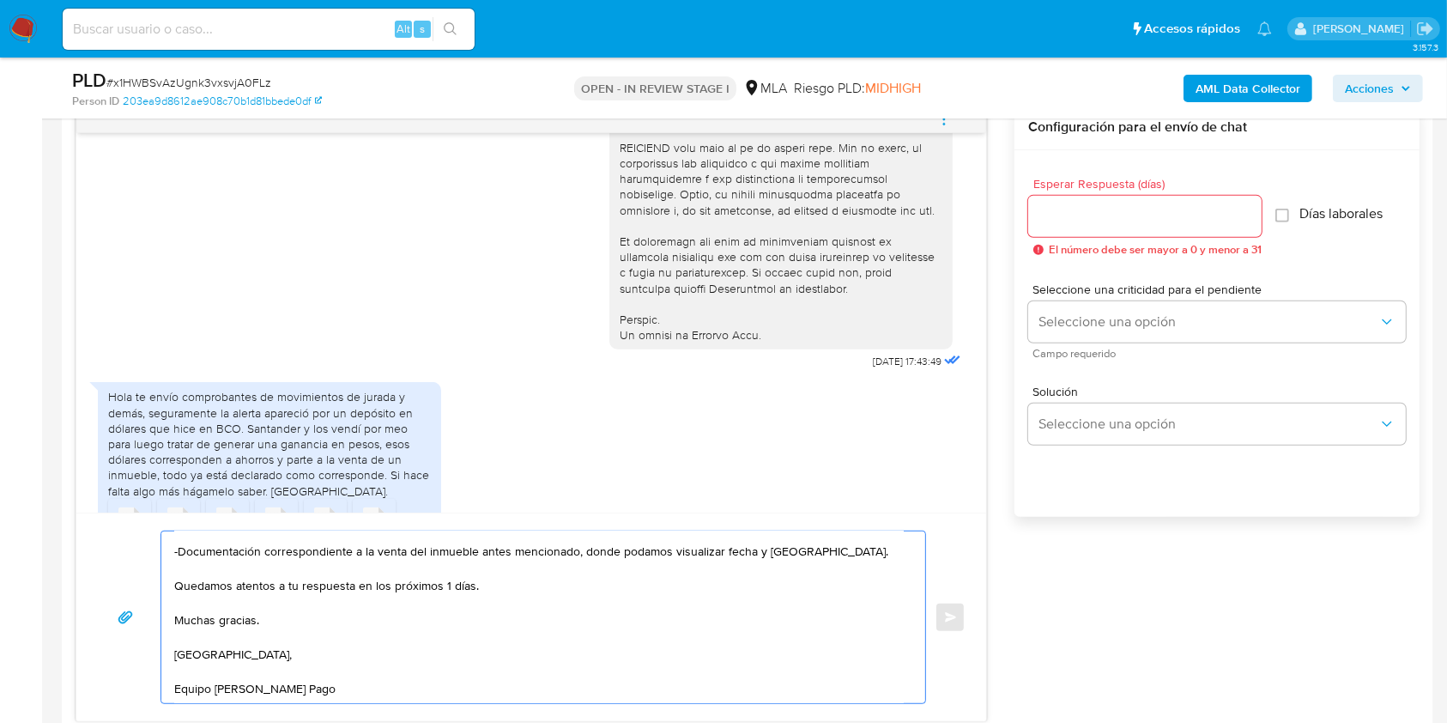
scroll to position [830, 0]
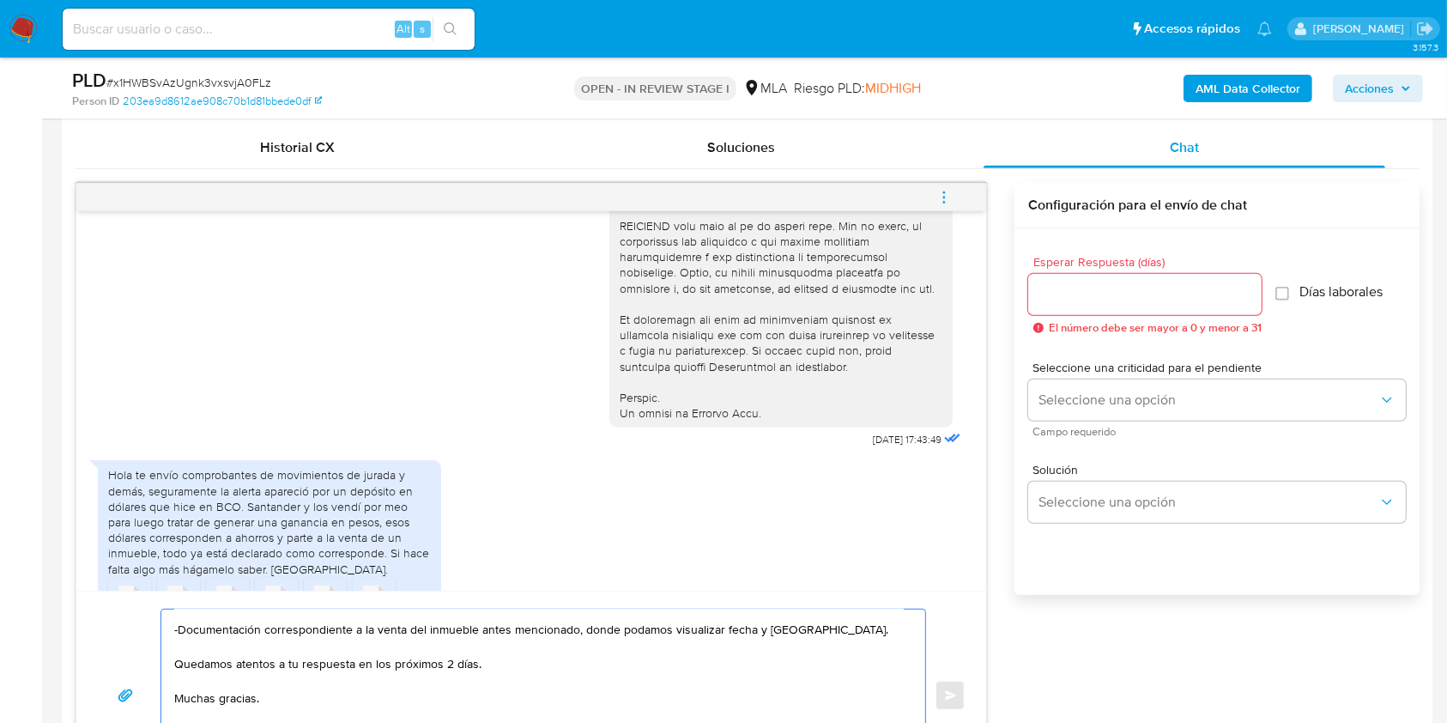
type textarea "Hola [PERSON_NAME], Muchas gracias por tu respuesta. En este caso, te pedimos q…"
click at [1169, 276] on div at bounding box center [1144, 294] width 233 height 41
click at [1170, 292] on input "Esperar Respuesta (días)" at bounding box center [1144, 294] width 233 height 22
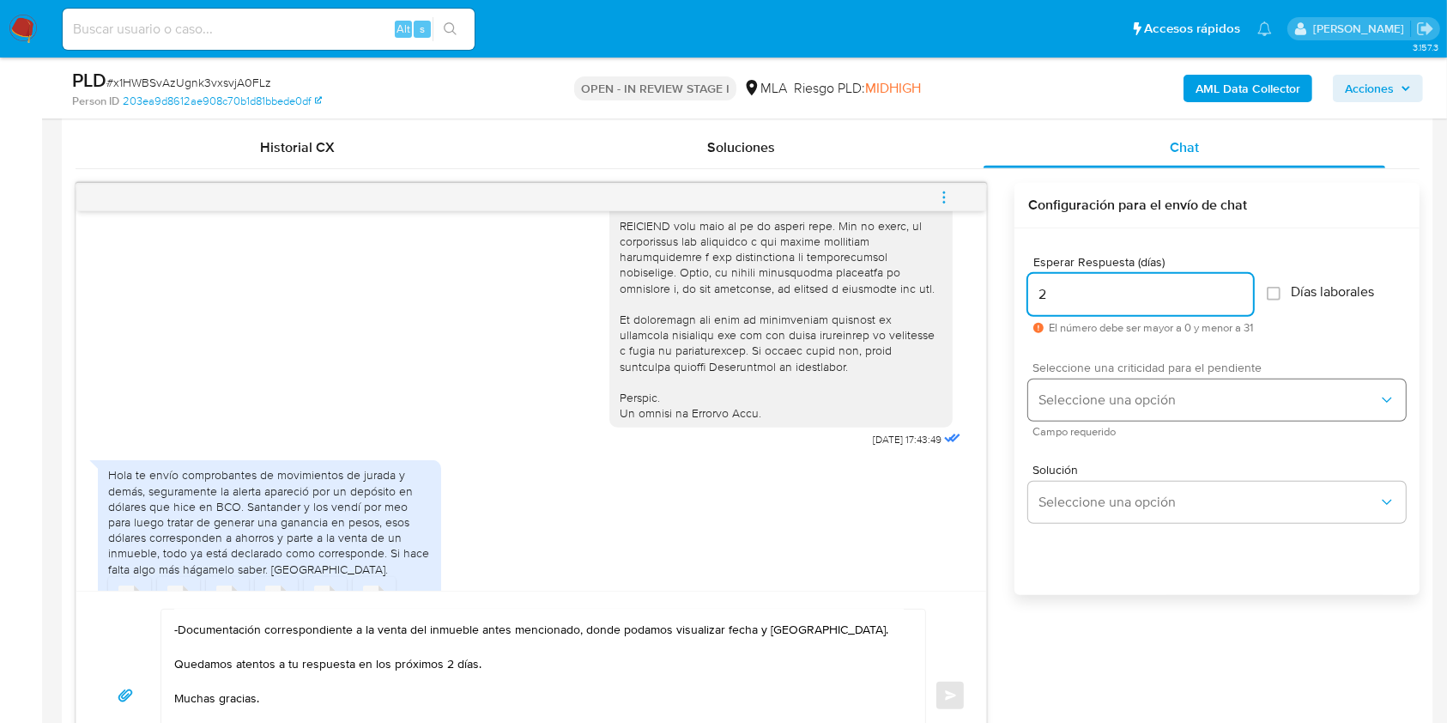
type input "2"
click at [1111, 395] on span "Seleccione una opción" at bounding box center [1208, 399] width 340 height 17
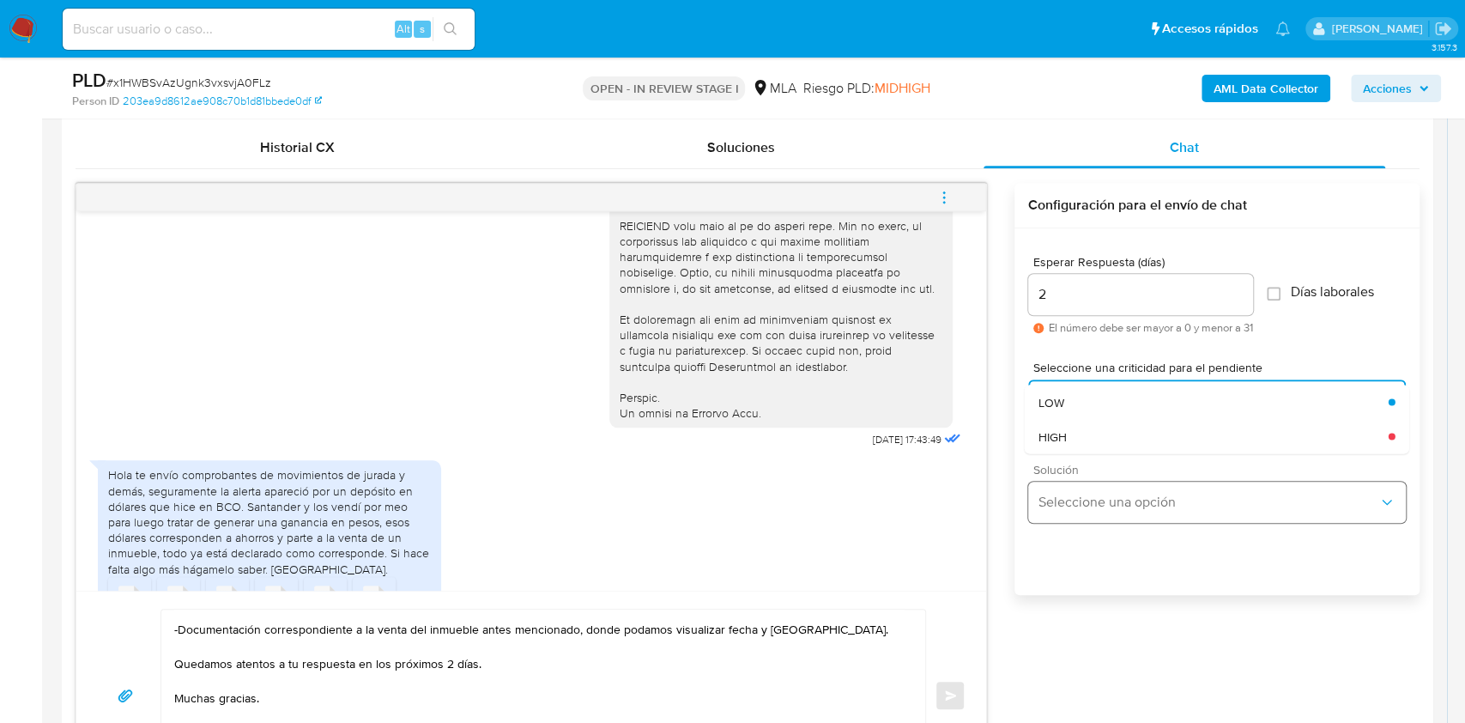
drag, startPoint x: 1093, startPoint y: 431, endPoint x: 1099, endPoint y: 505, distance: 74.9
click at [1093, 433] on div "HIGH" at bounding box center [1213, 436] width 350 height 34
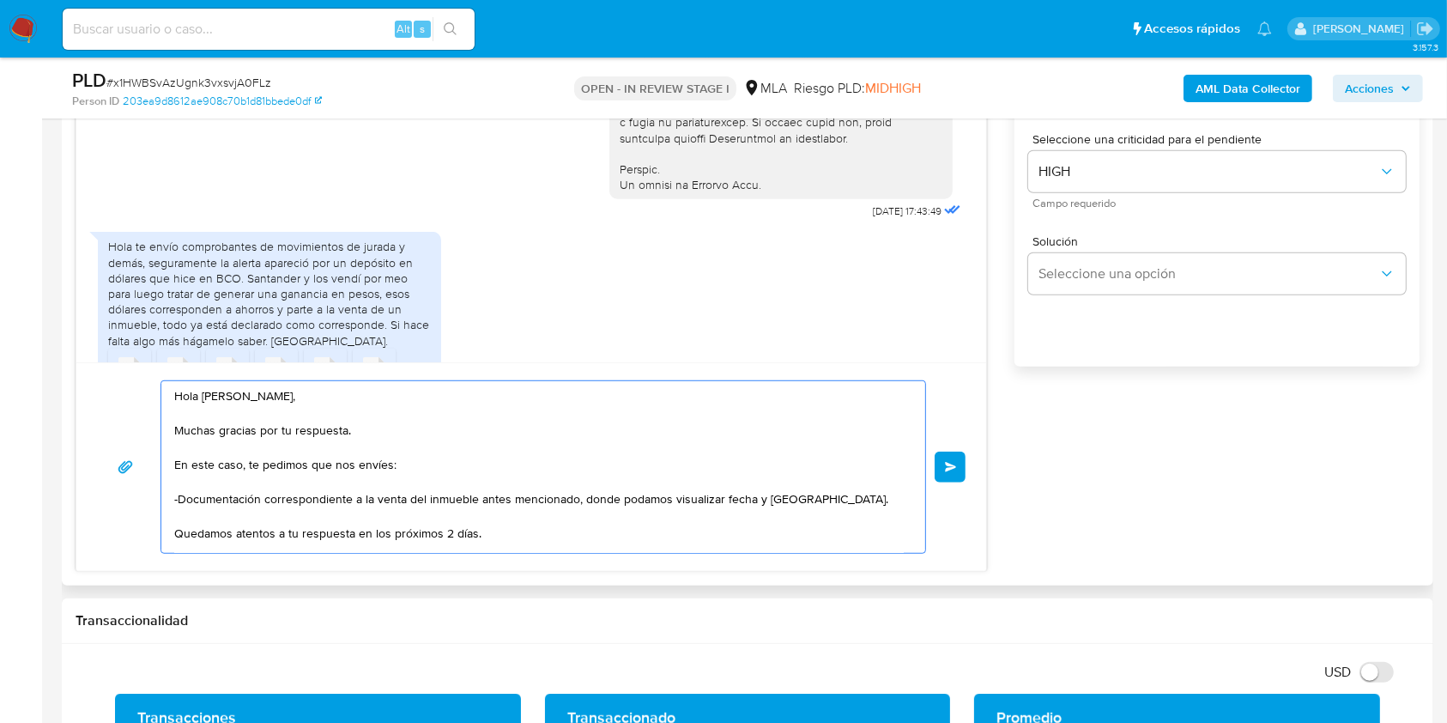
scroll to position [0, 0]
click at [953, 457] on button "Enviar" at bounding box center [950, 466] width 31 height 31
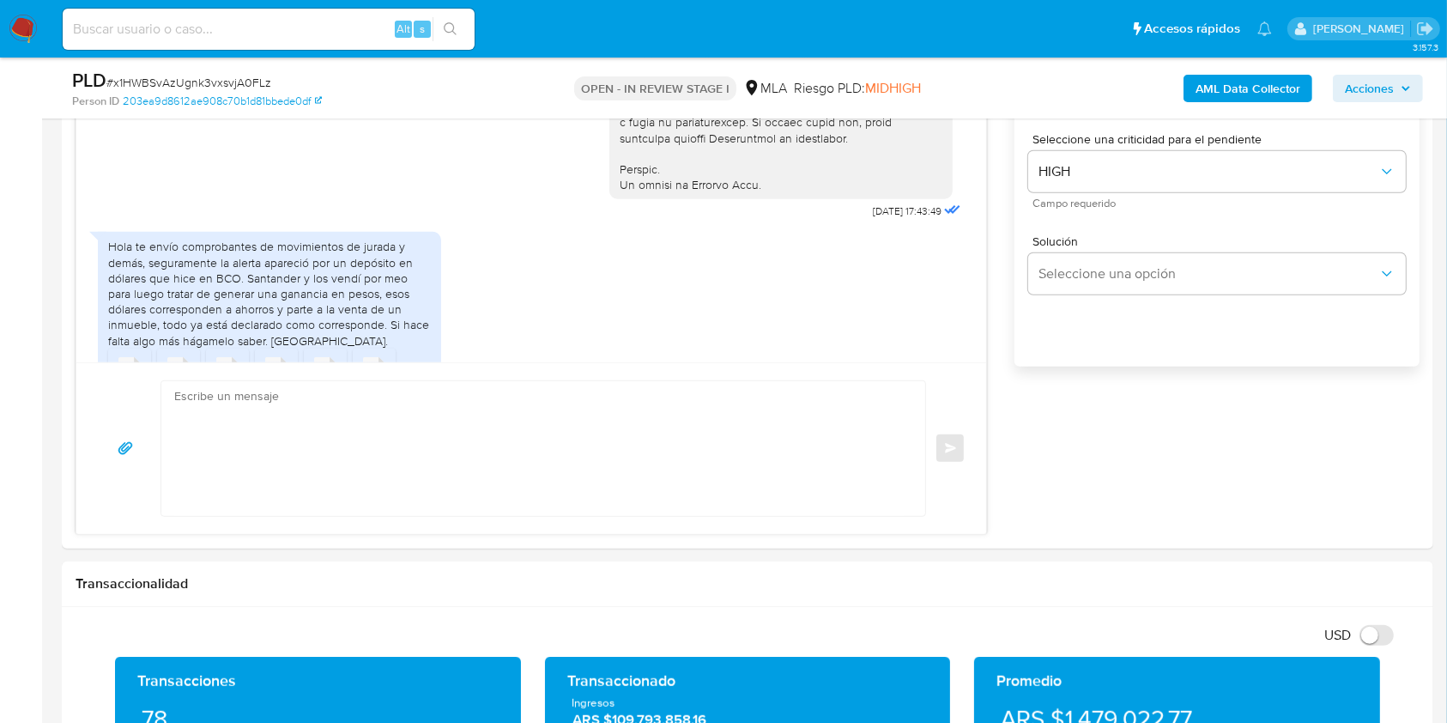
scroll to position [1480, 0]
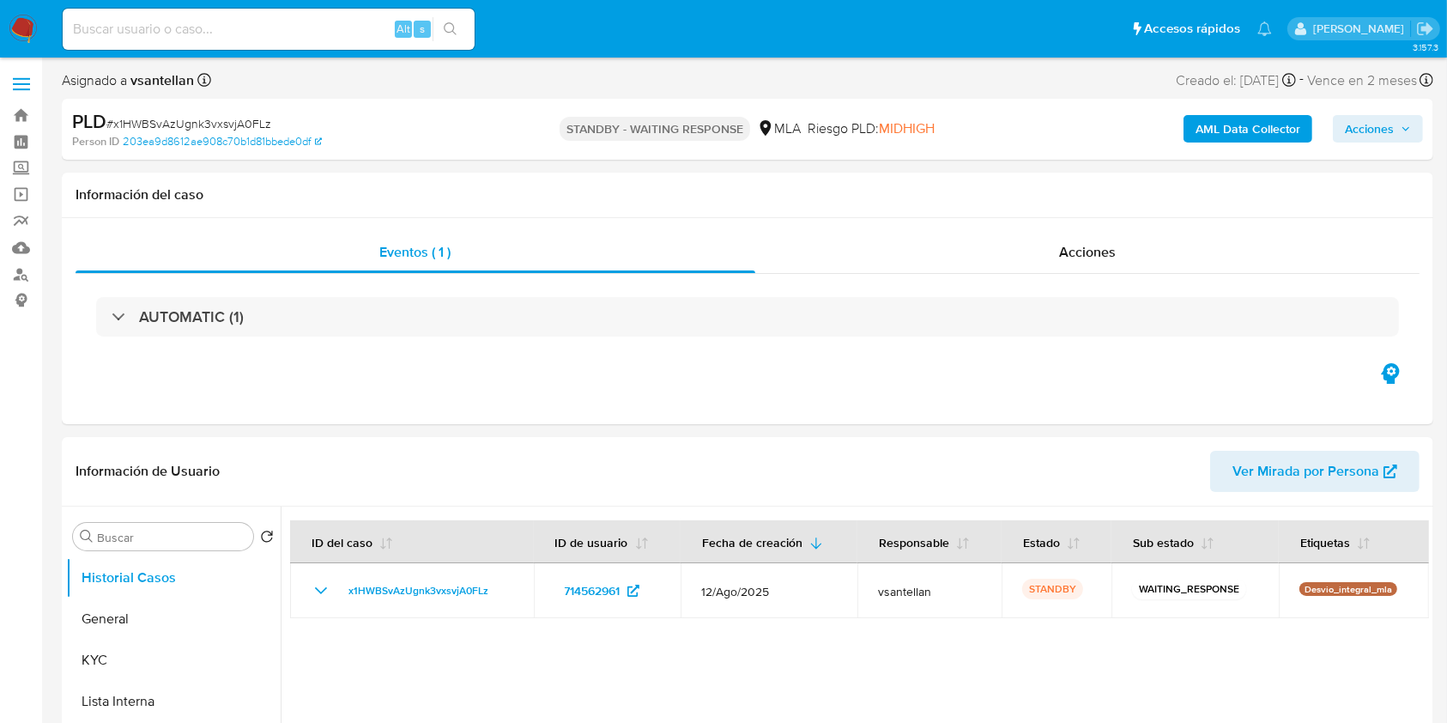
select select "10"
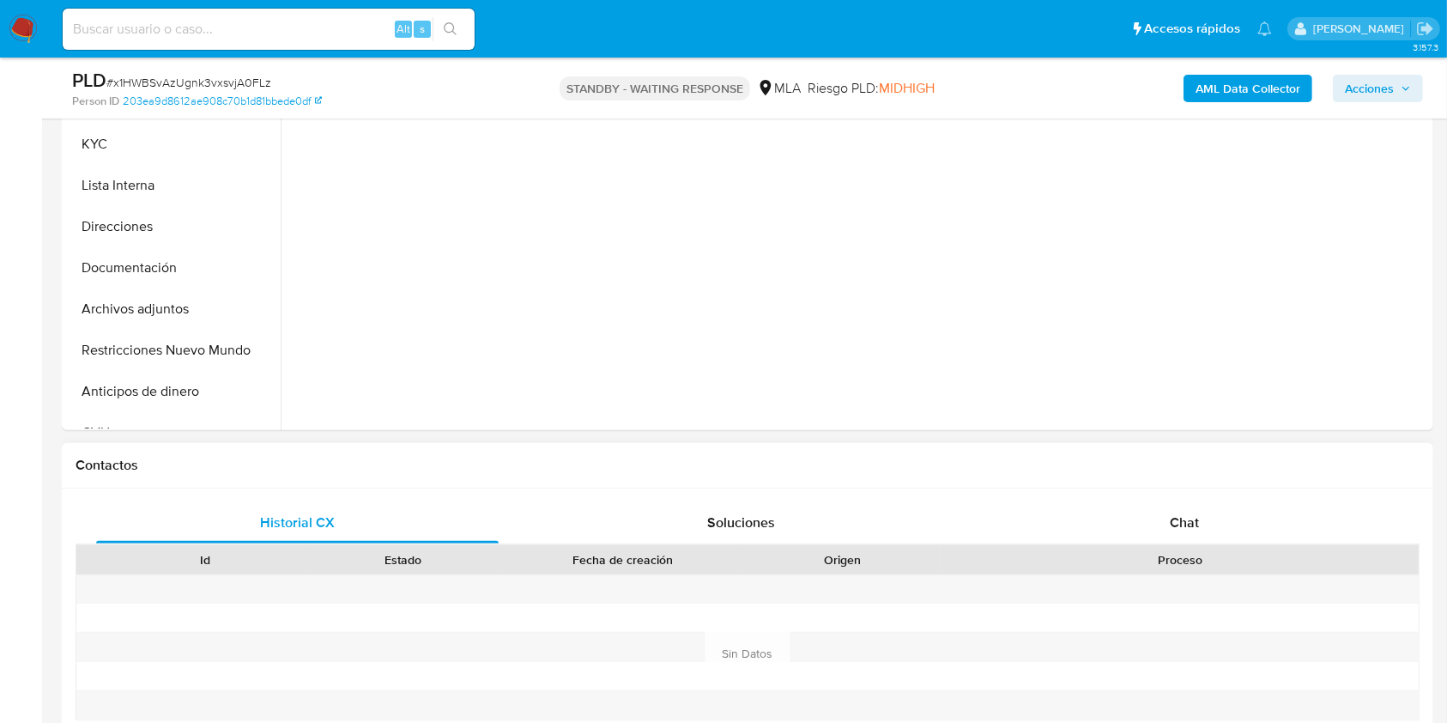
scroll to position [572, 0]
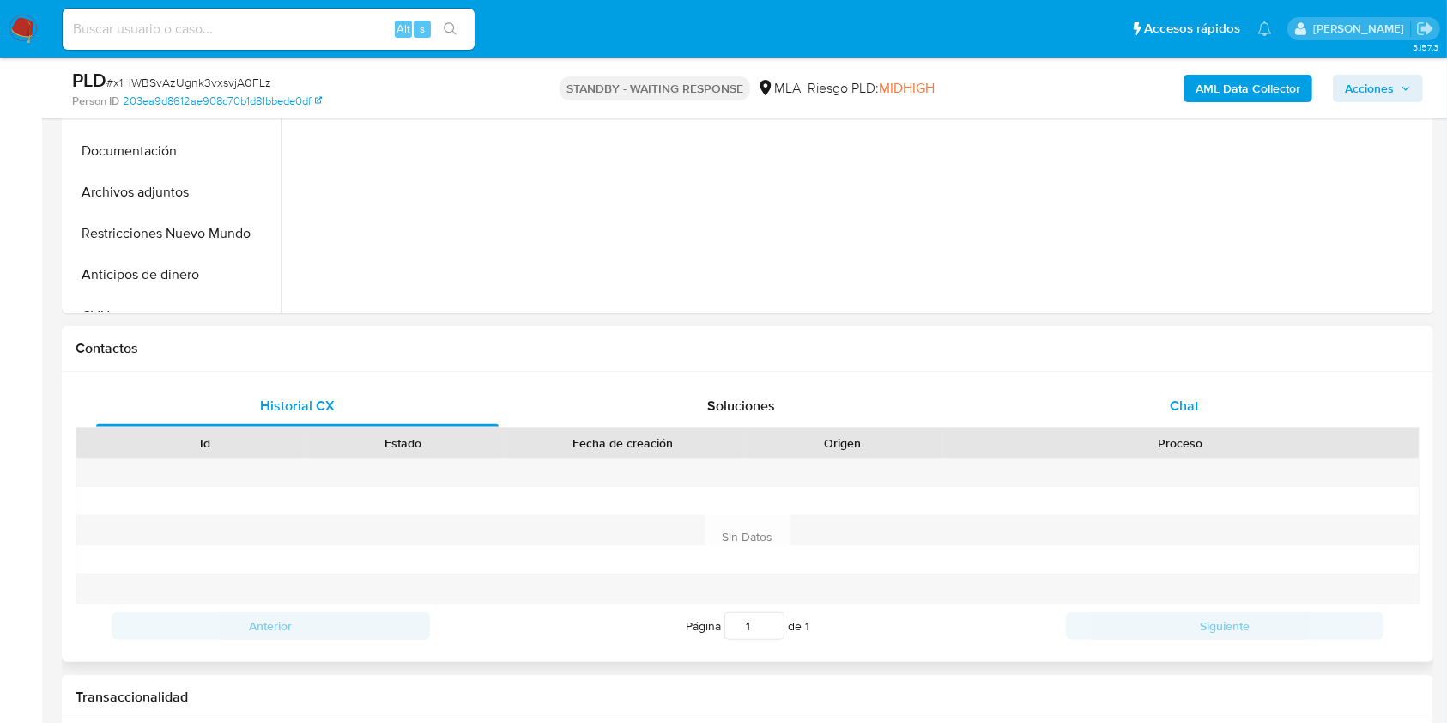
click at [1163, 423] on div "Chat" at bounding box center [1184, 405] width 402 height 41
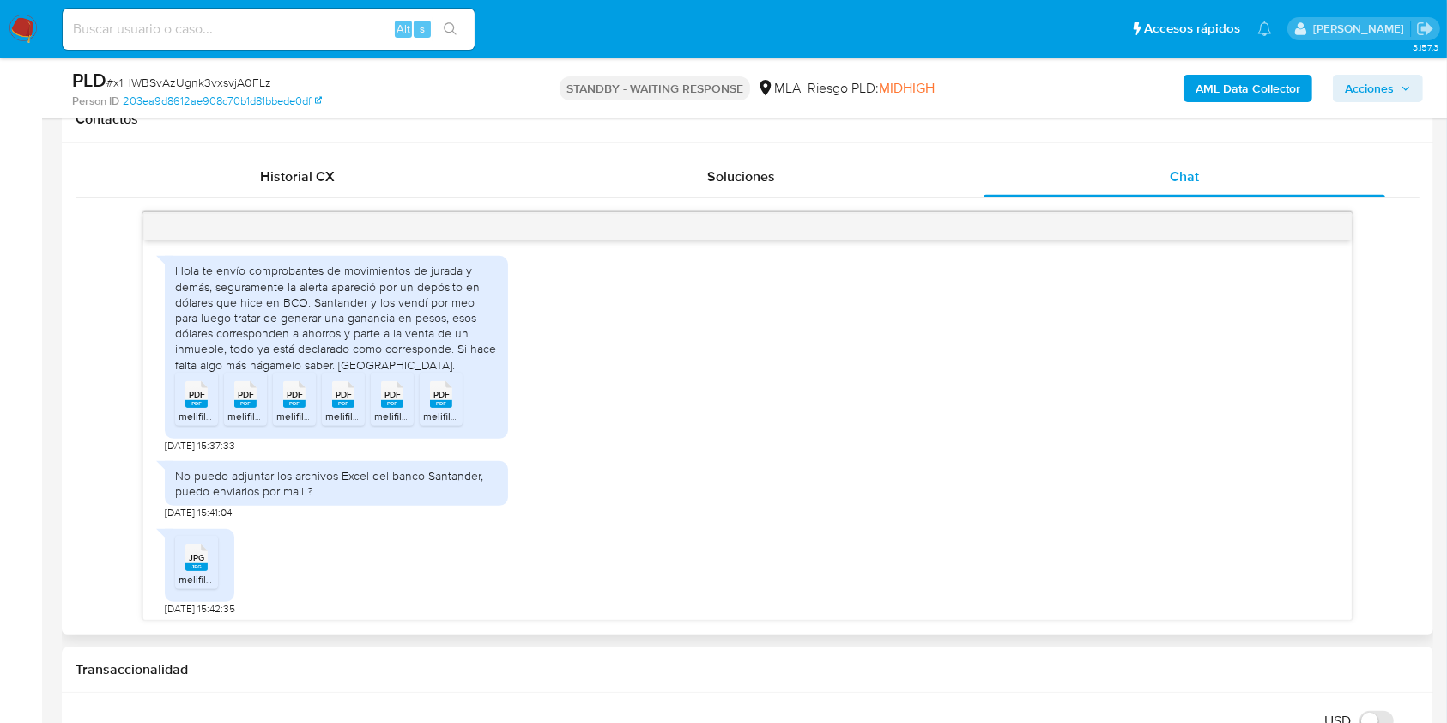
scroll to position [895, 0]
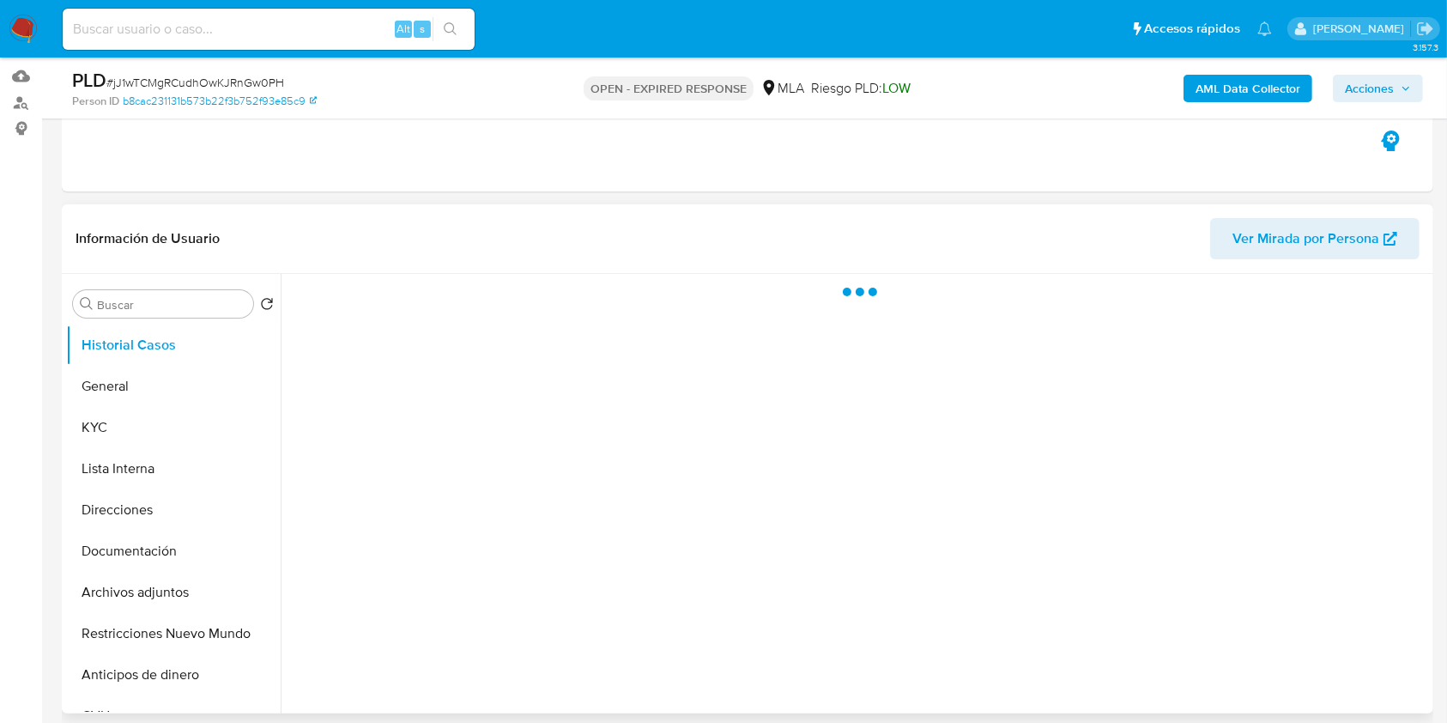
scroll to position [228, 0]
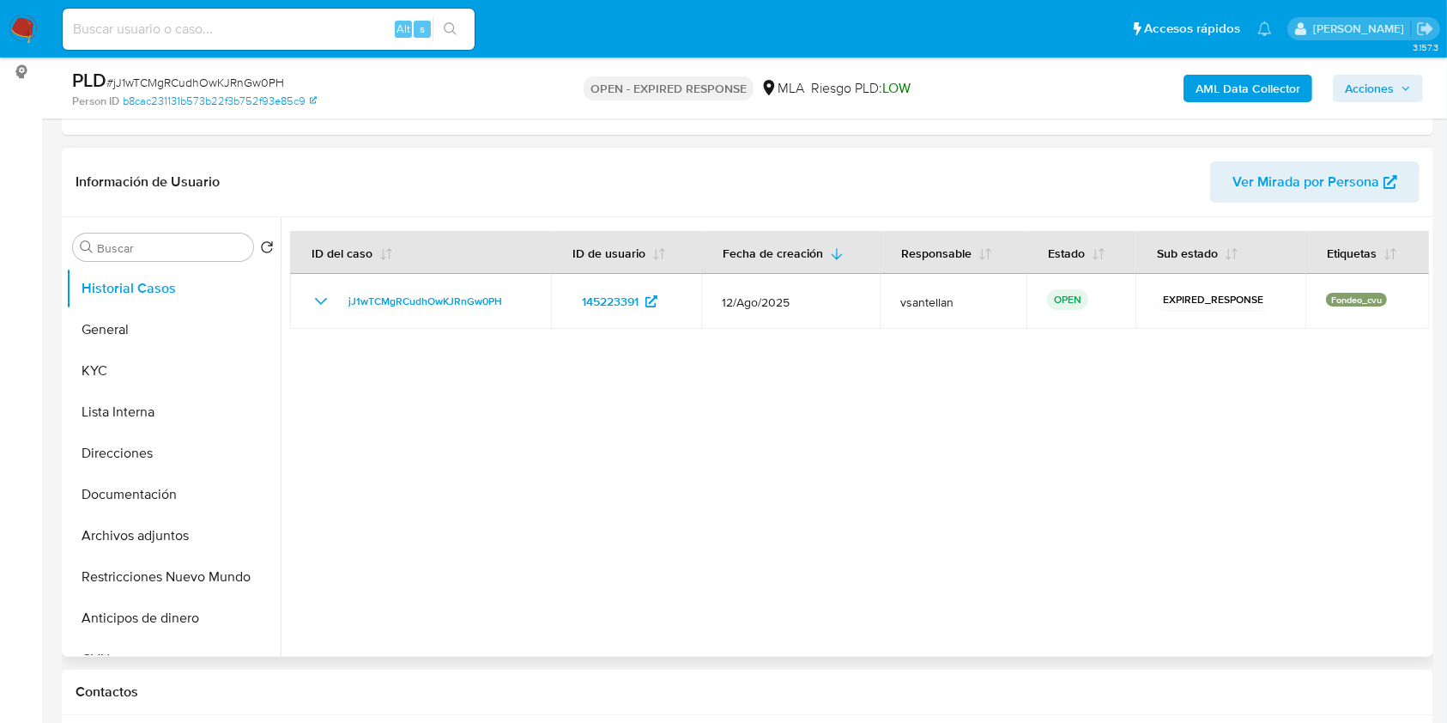
select select "10"
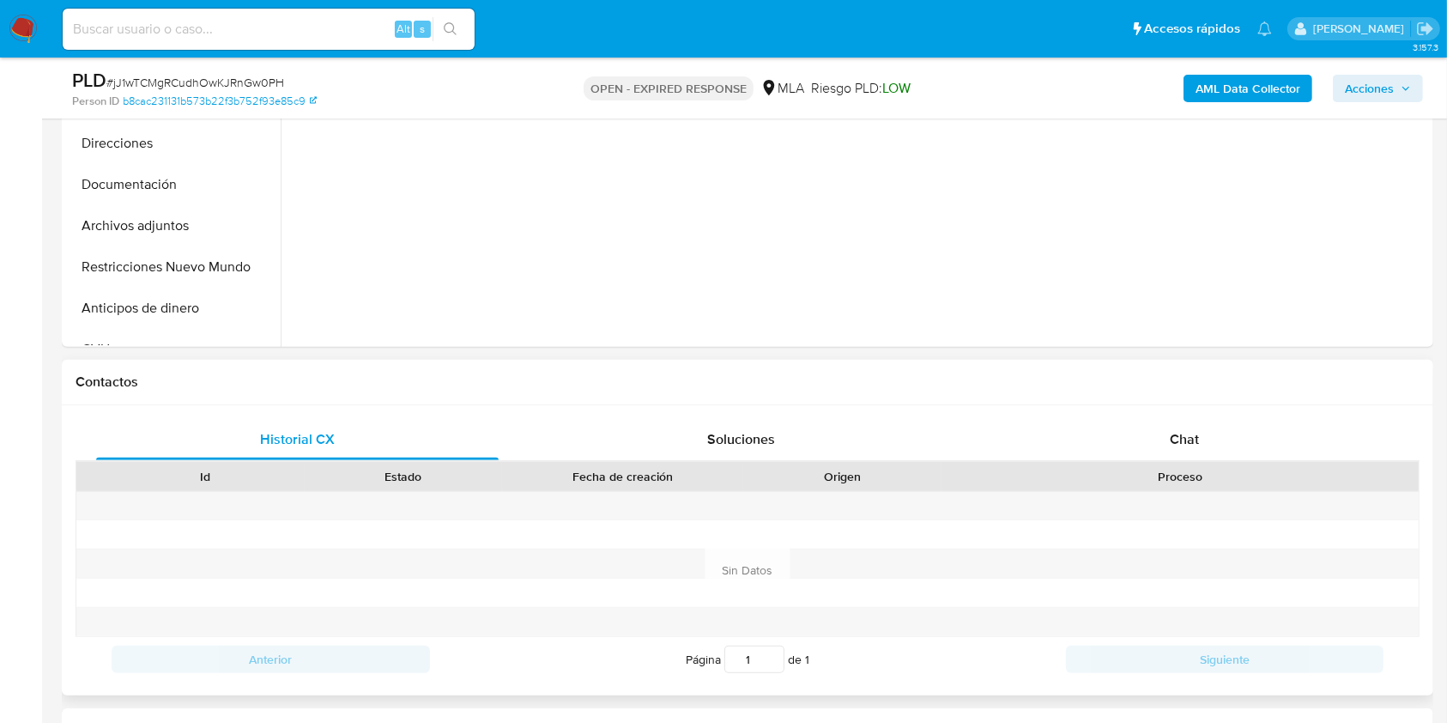
scroll to position [572, 0]
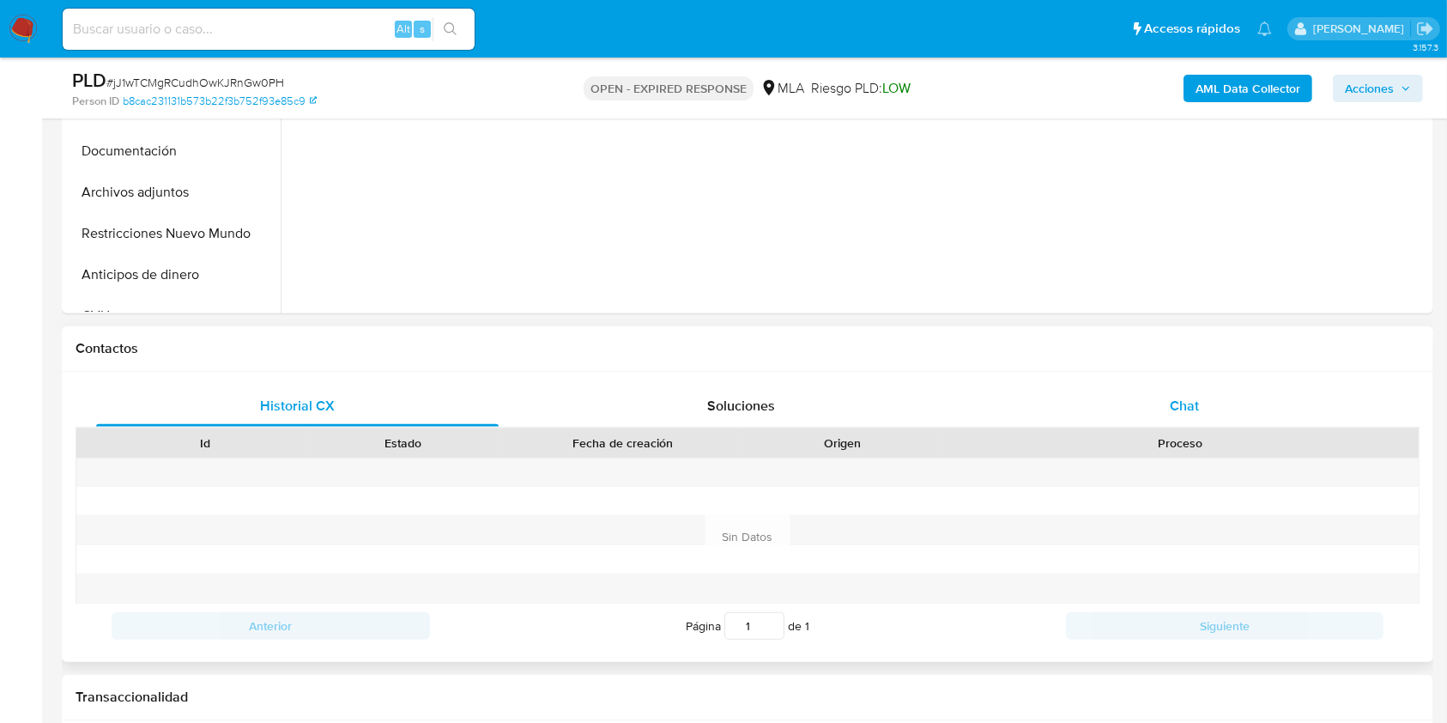
click at [1300, 386] on div "Chat" at bounding box center [1184, 405] width 402 height 41
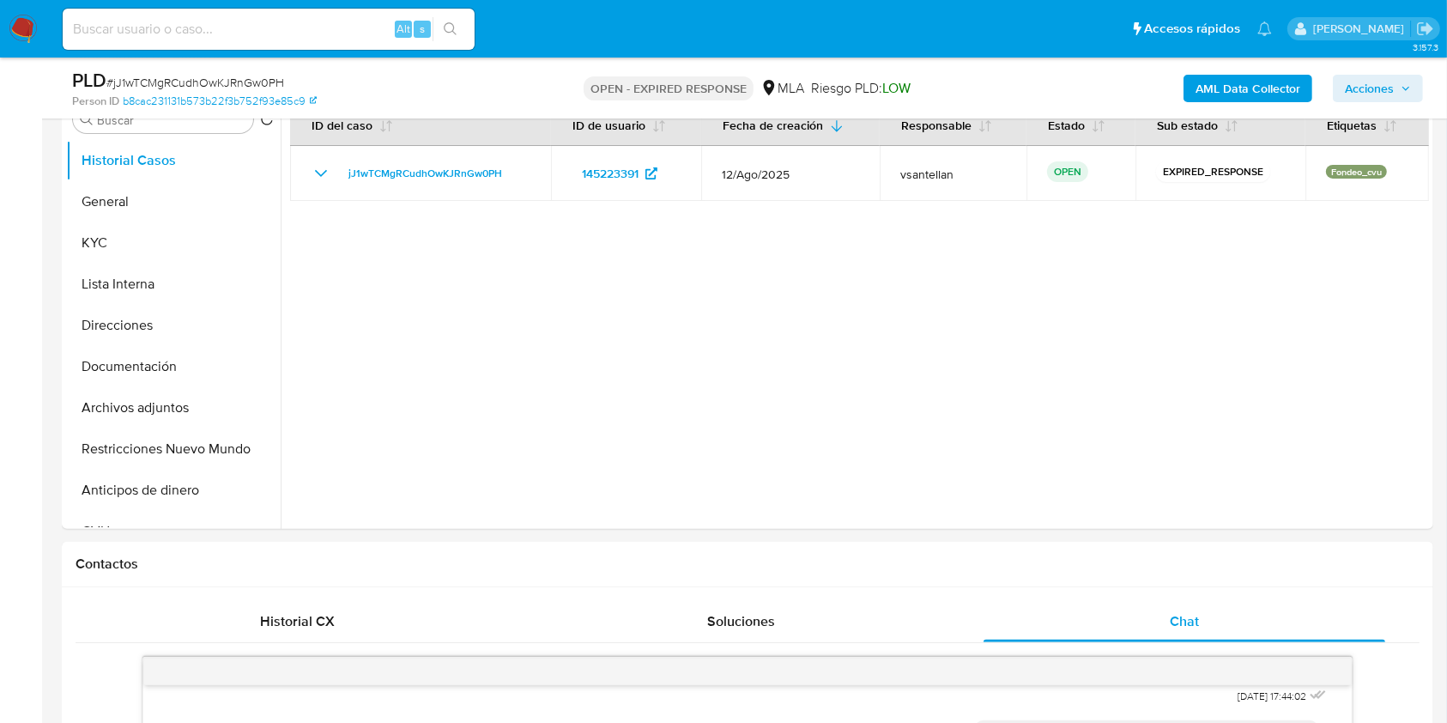
scroll to position [328, 0]
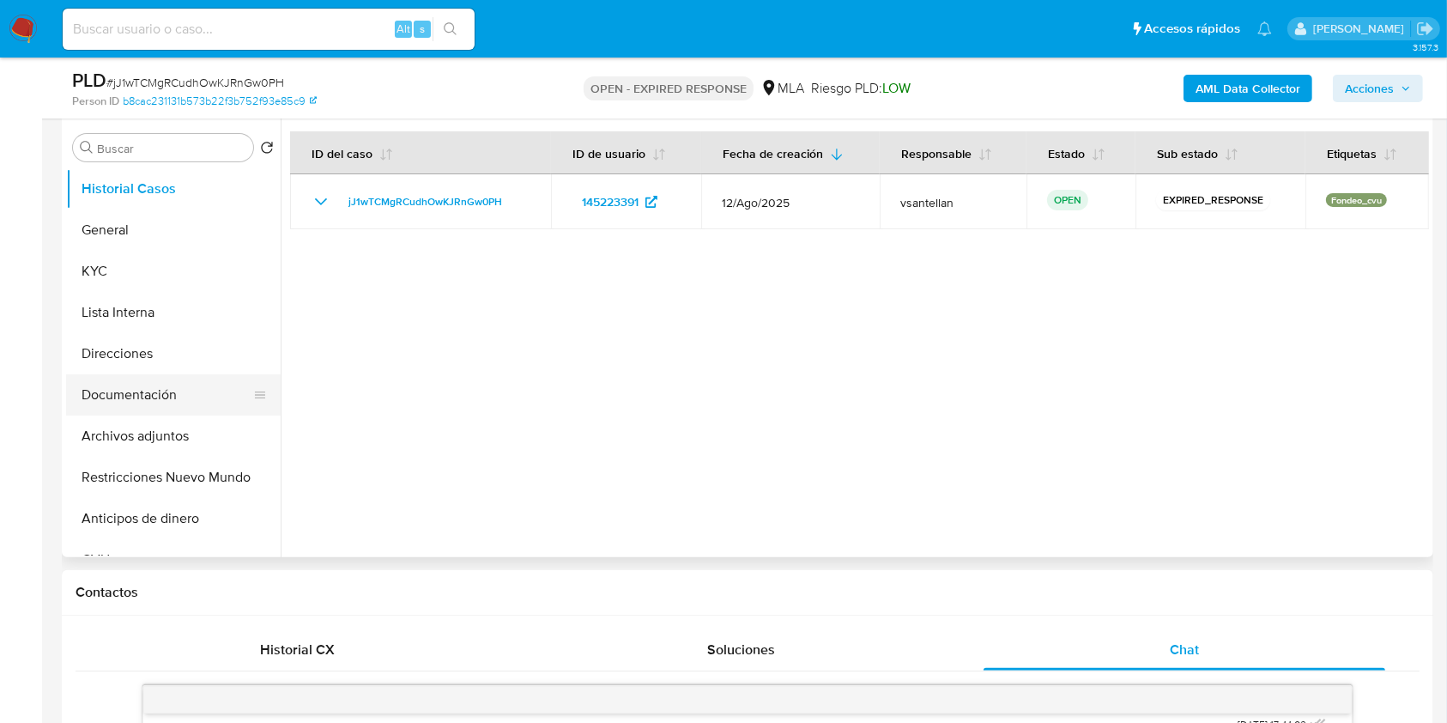
click at [116, 396] on button "Documentación" at bounding box center [166, 394] width 201 height 41
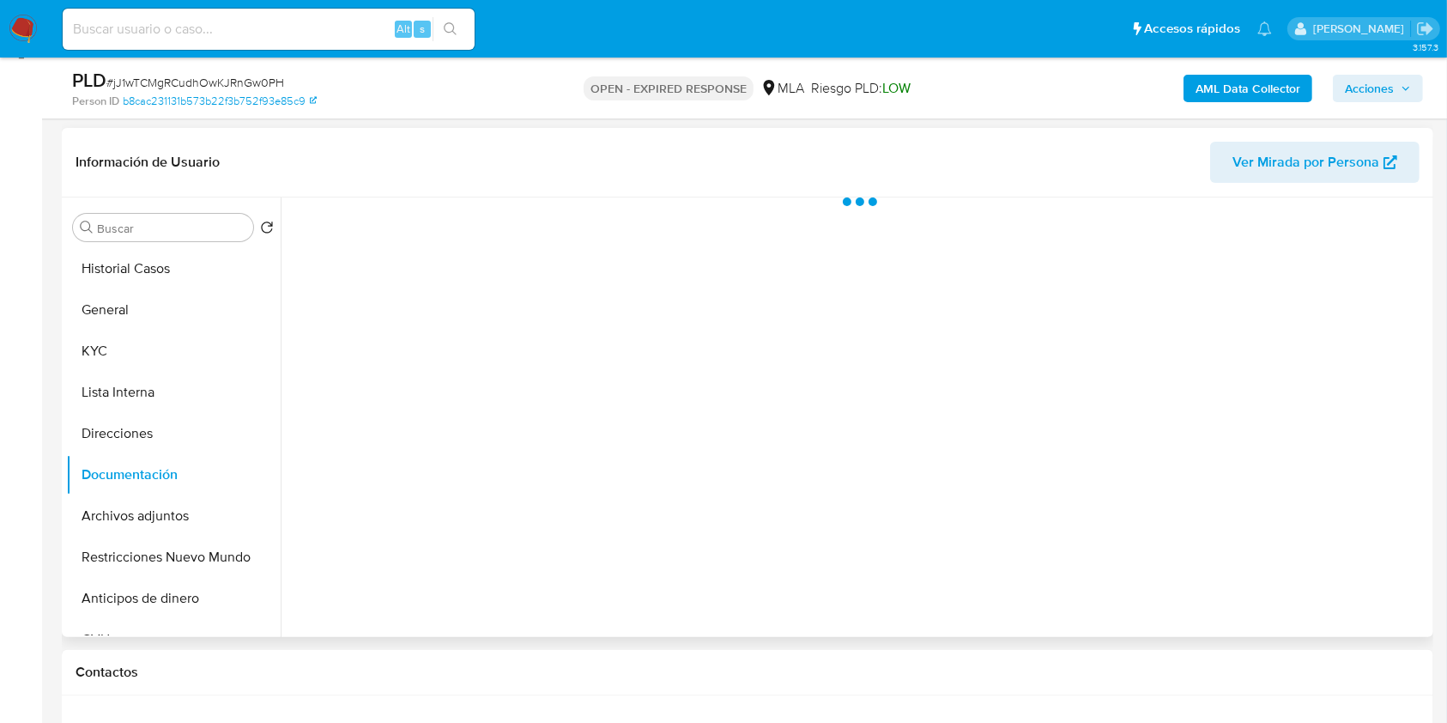
scroll to position [213, 0]
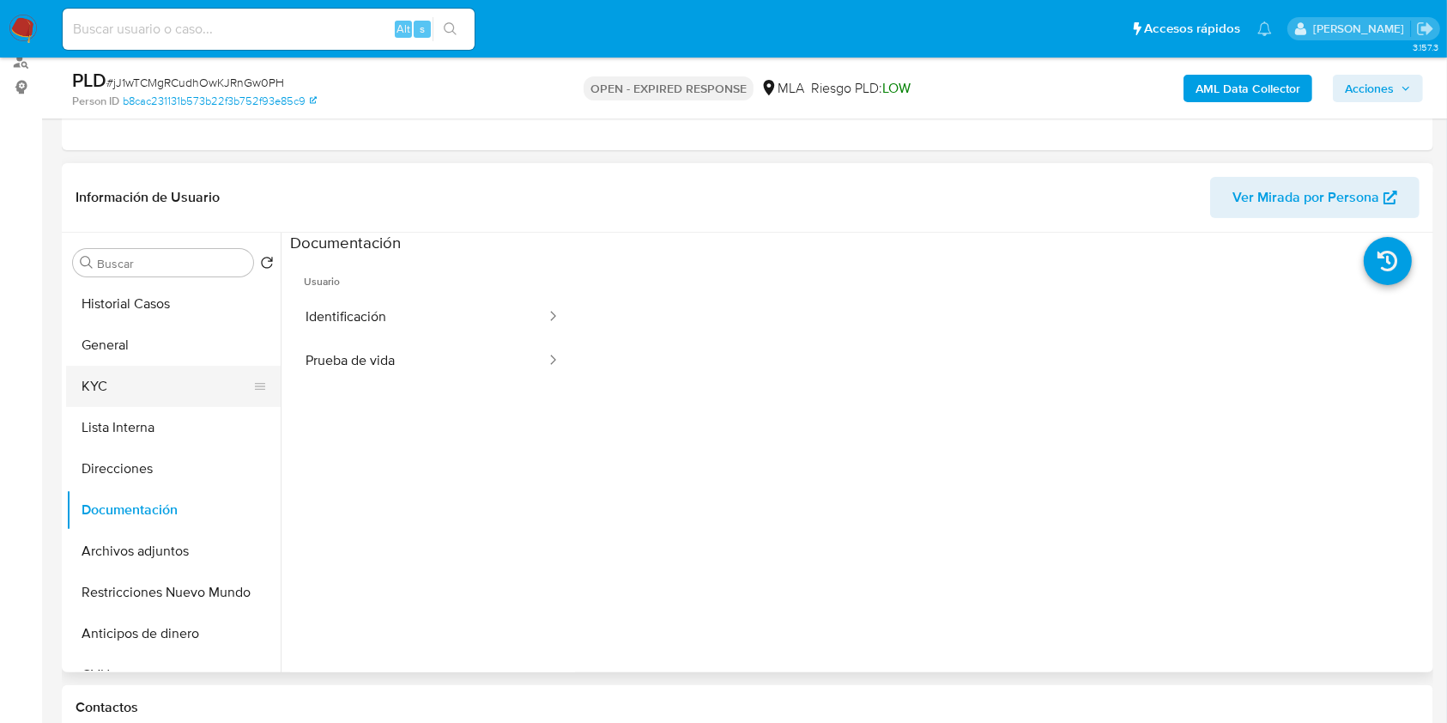
click at [88, 381] on button "KYC" at bounding box center [166, 386] width 201 height 41
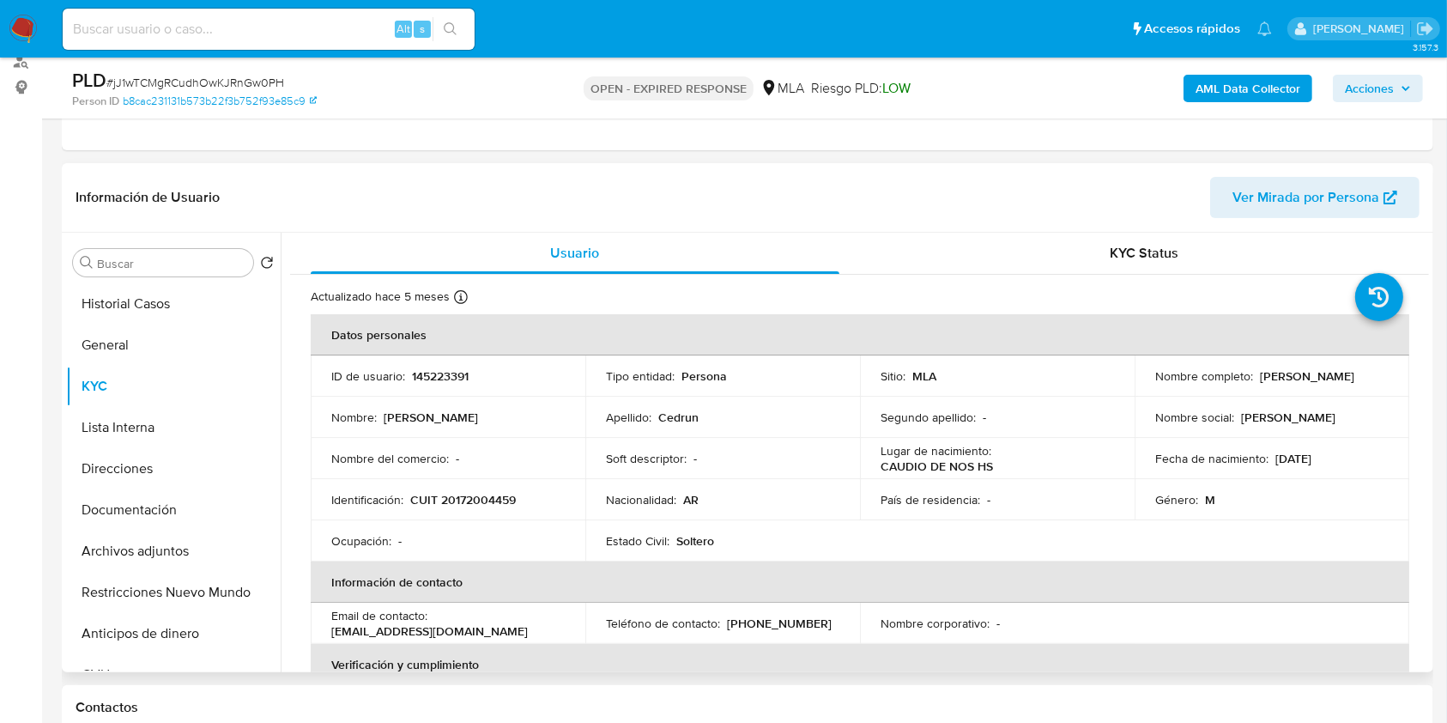
click at [763, 620] on p "[PHONE_NUMBER]" at bounding box center [779, 622] width 105 height 15
drag, startPoint x: 763, startPoint y: 620, endPoint x: 800, endPoint y: 415, distance: 208.4
click at [763, 620] on p "[PHONE_NUMBER]" at bounding box center [779, 622] width 105 height 15
copy p "66545493"
drag, startPoint x: 535, startPoint y: 620, endPoint x: 433, endPoint y: 627, distance: 102.4
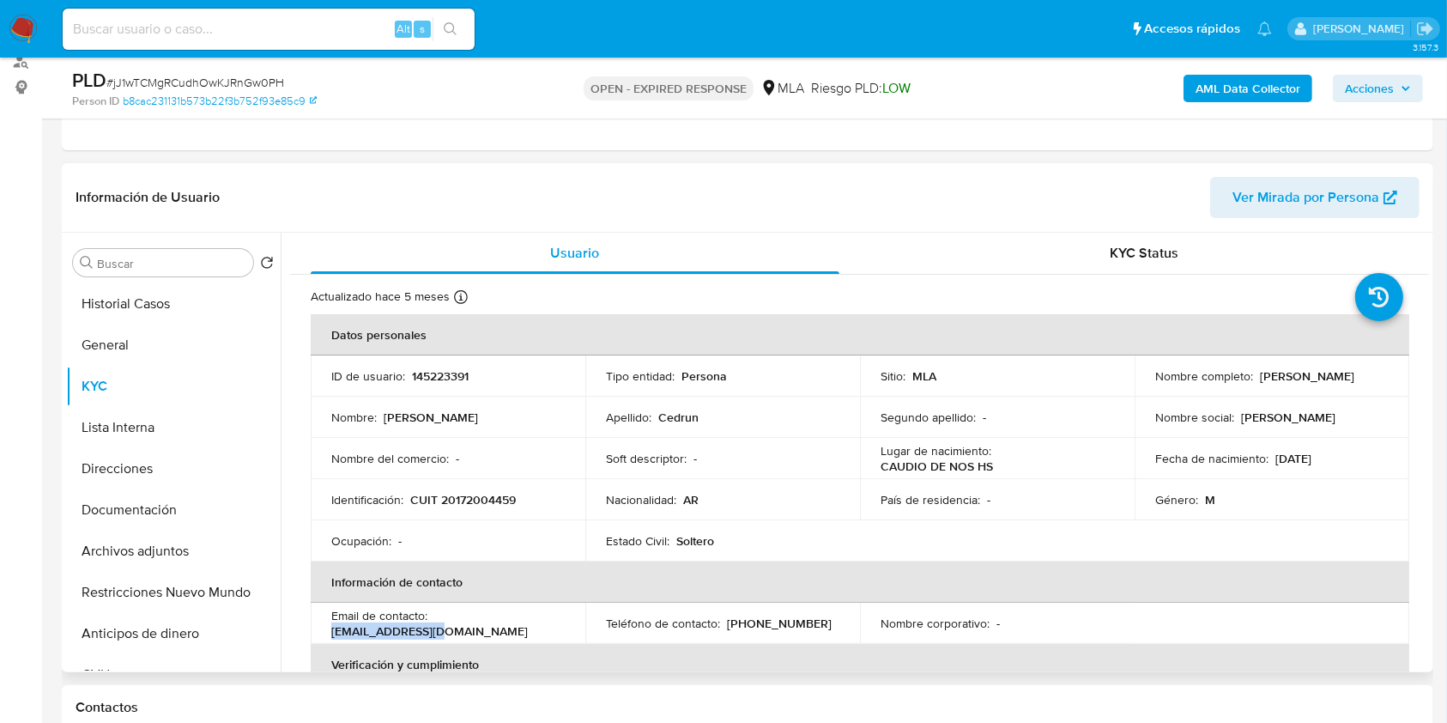
click at [433, 627] on p "fcedrun@gmail.com" at bounding box center [429, 630] width 197 height 15
copy p "fcedrun@gmail.com"
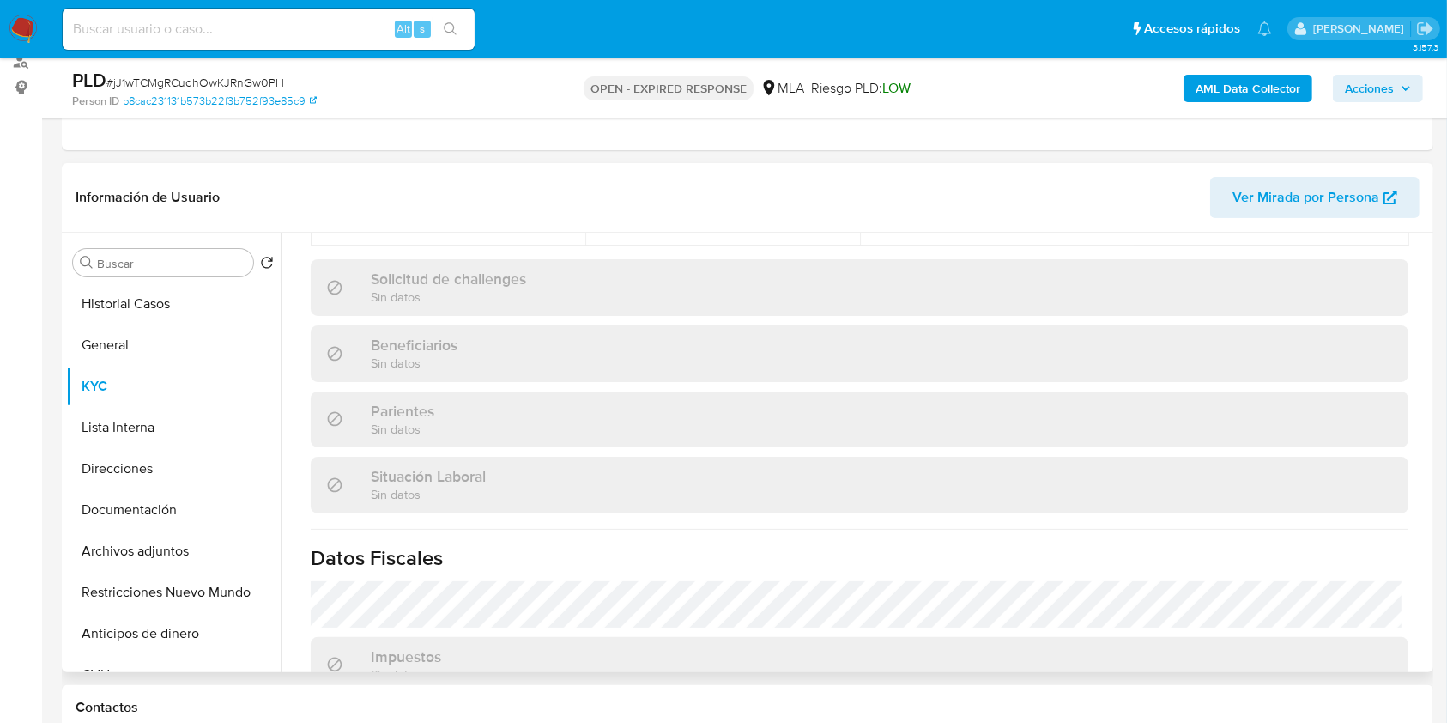
scroll to position [904, 0]
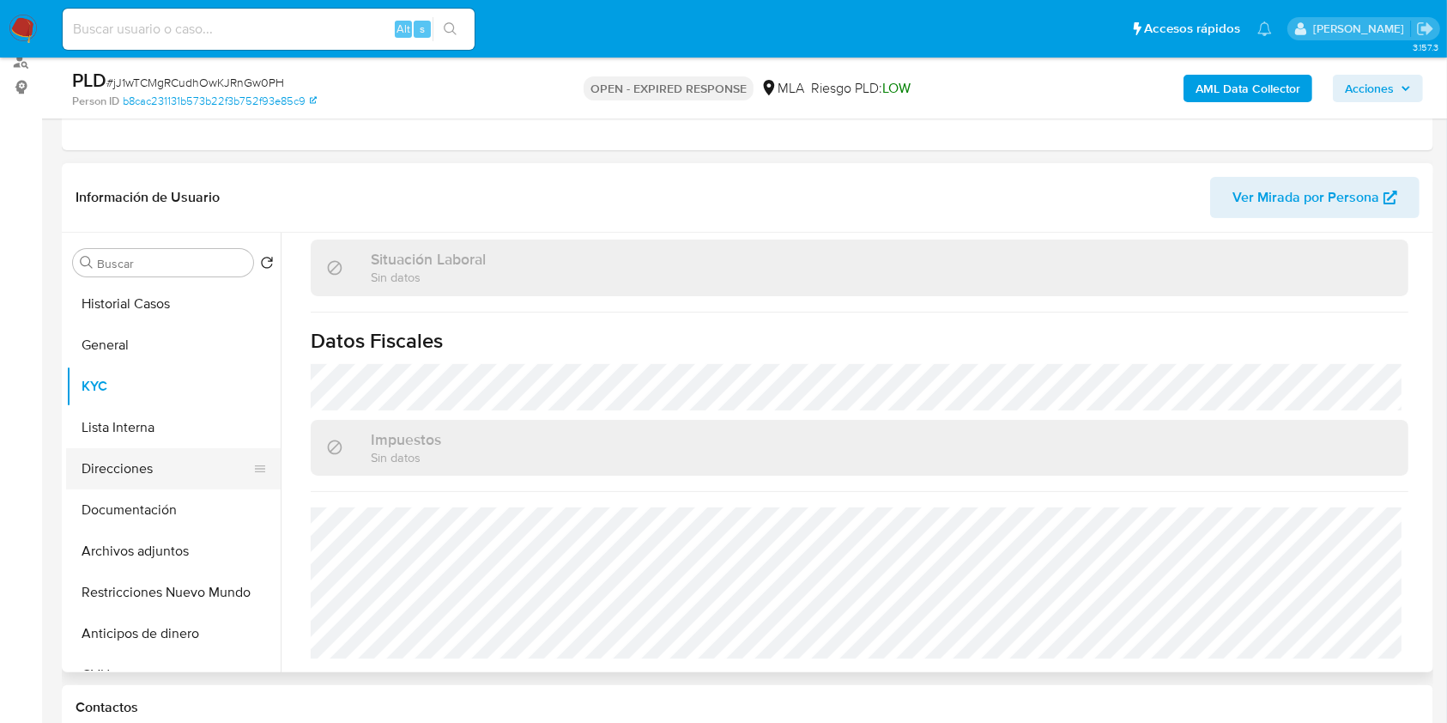
click at [190, 470] on button "Direcciones" at bounding box center [166, 468] width 201 height 41
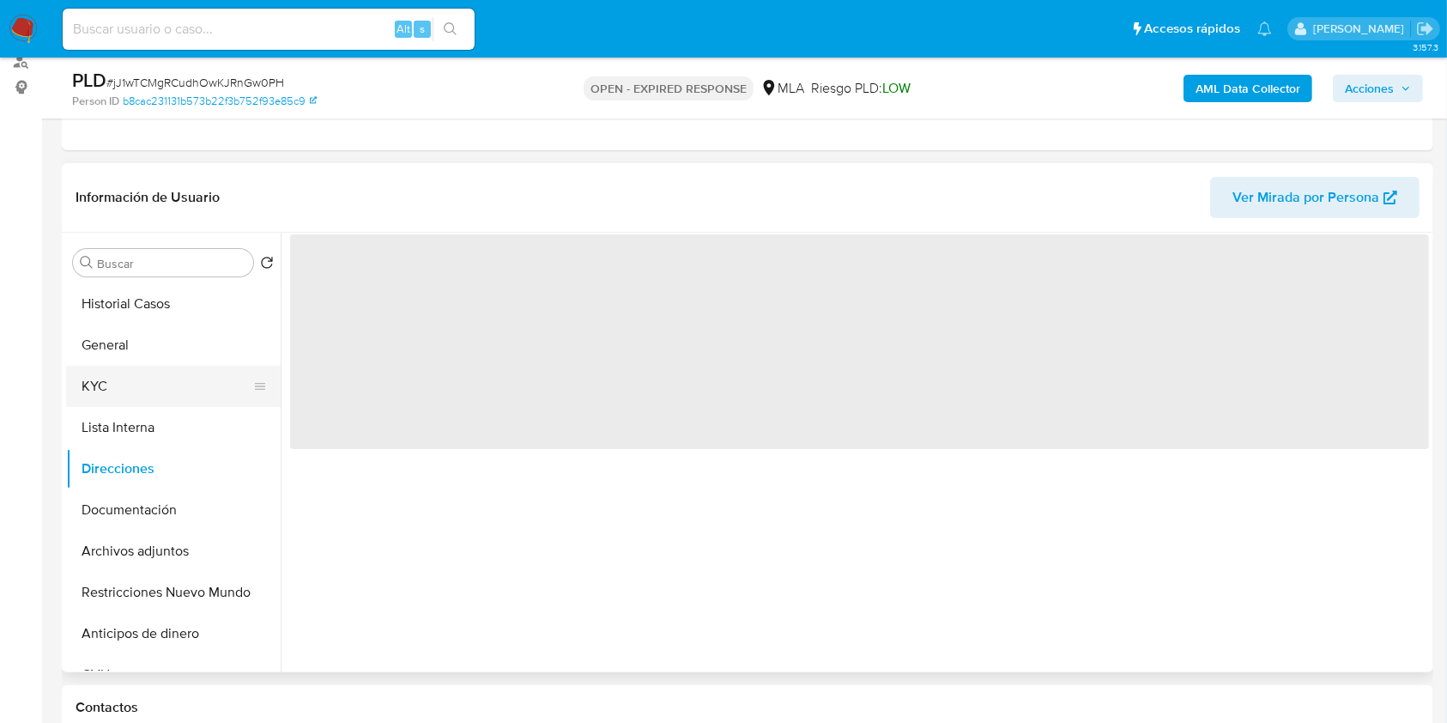
scroll to position [0, 0]
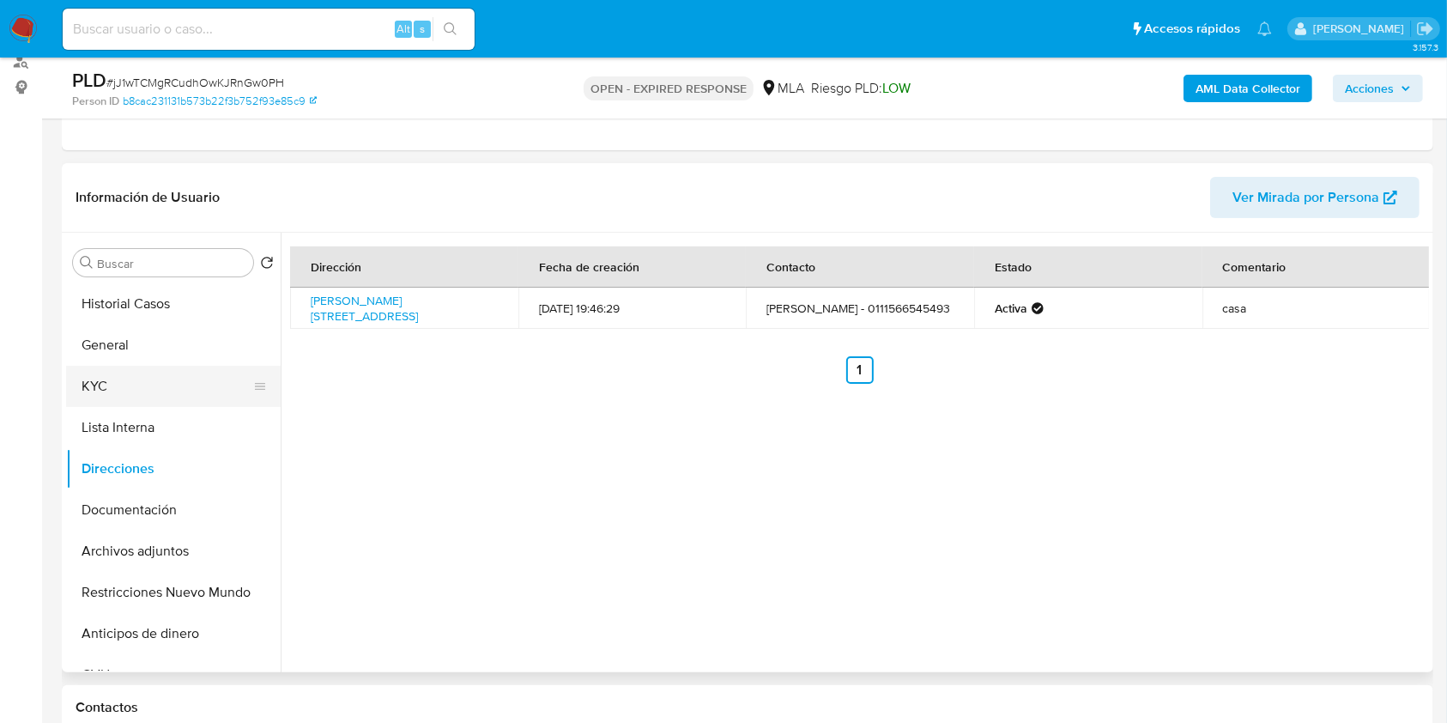
click at [158, 395] on button "KYC" at bounding box center [166, 386] width 201 height 41
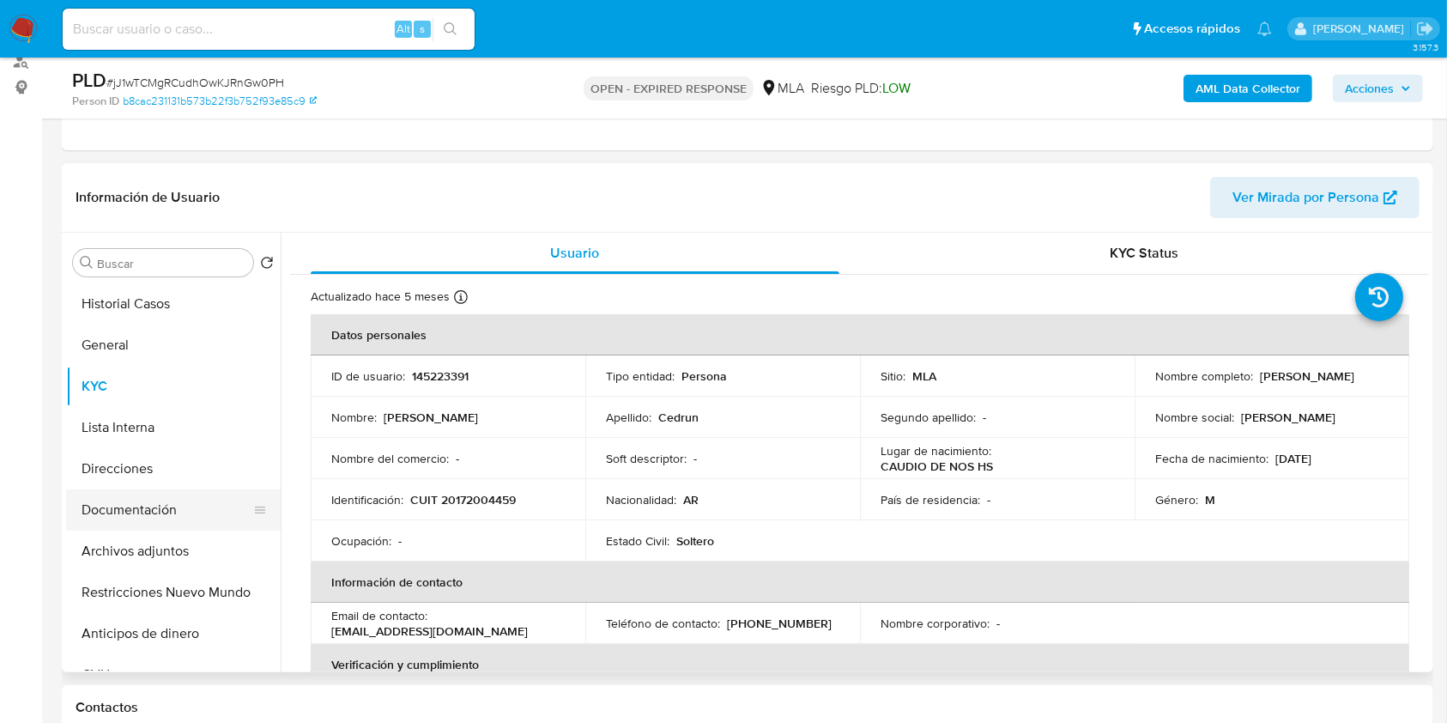
click at [172, 526] on button "Documentación" at bounding box center [166, 509] width 201 height 41
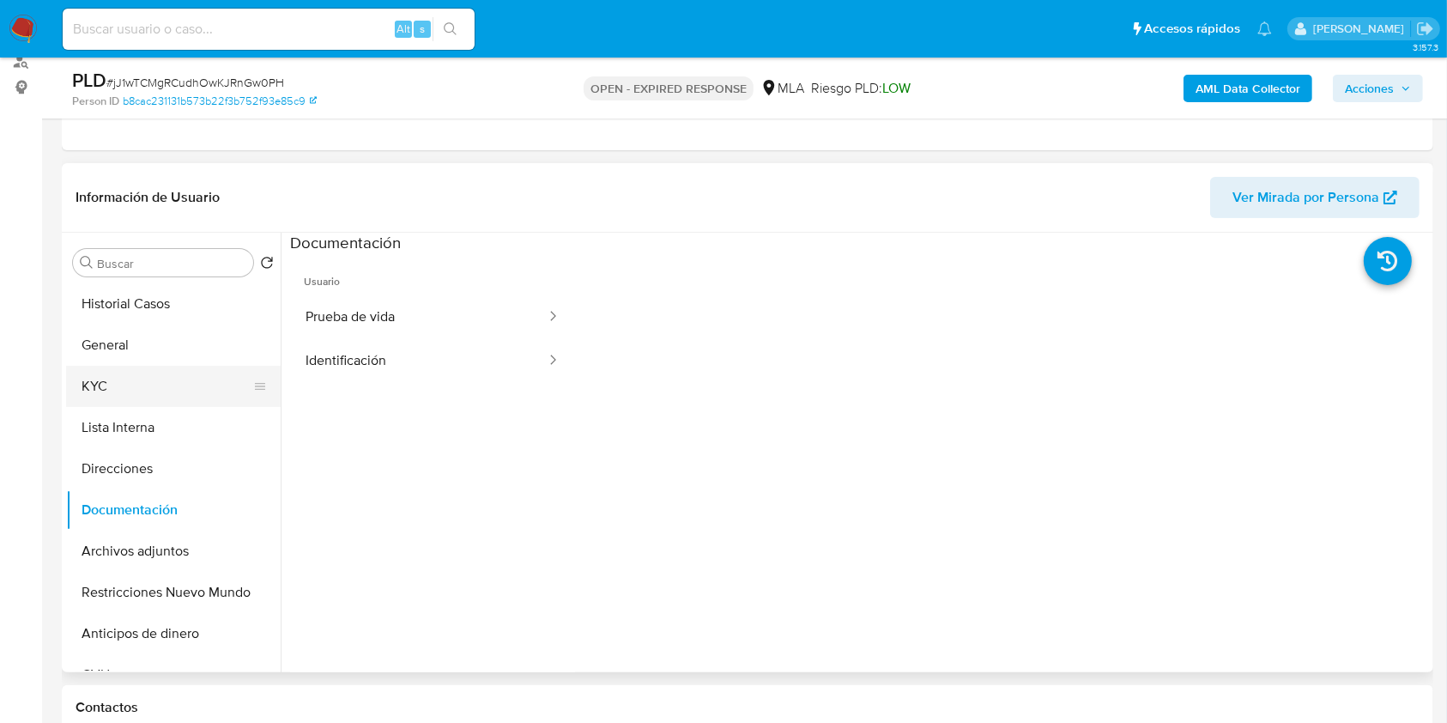
click at [102, 390] on button "KYC" at bounding box center [166, 386] width 201 height 41
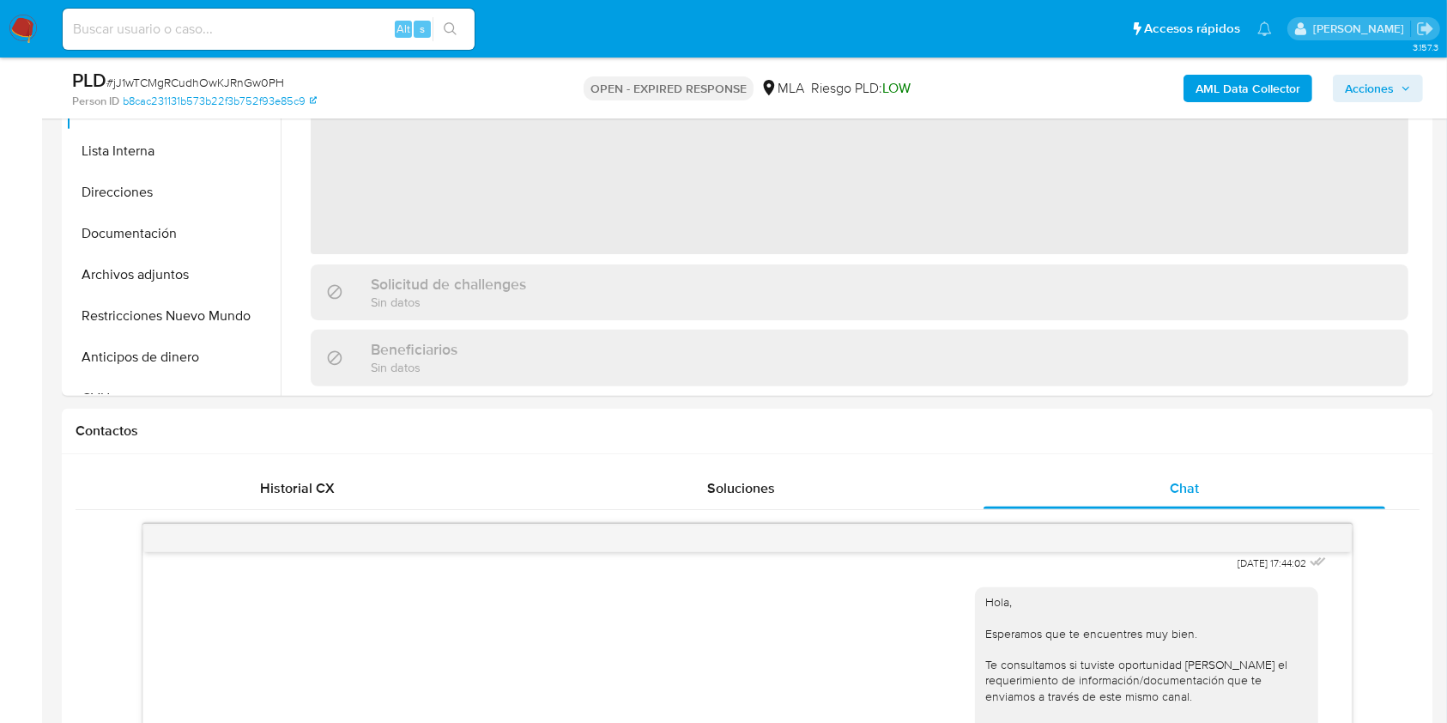
scroll to position [315, 0]
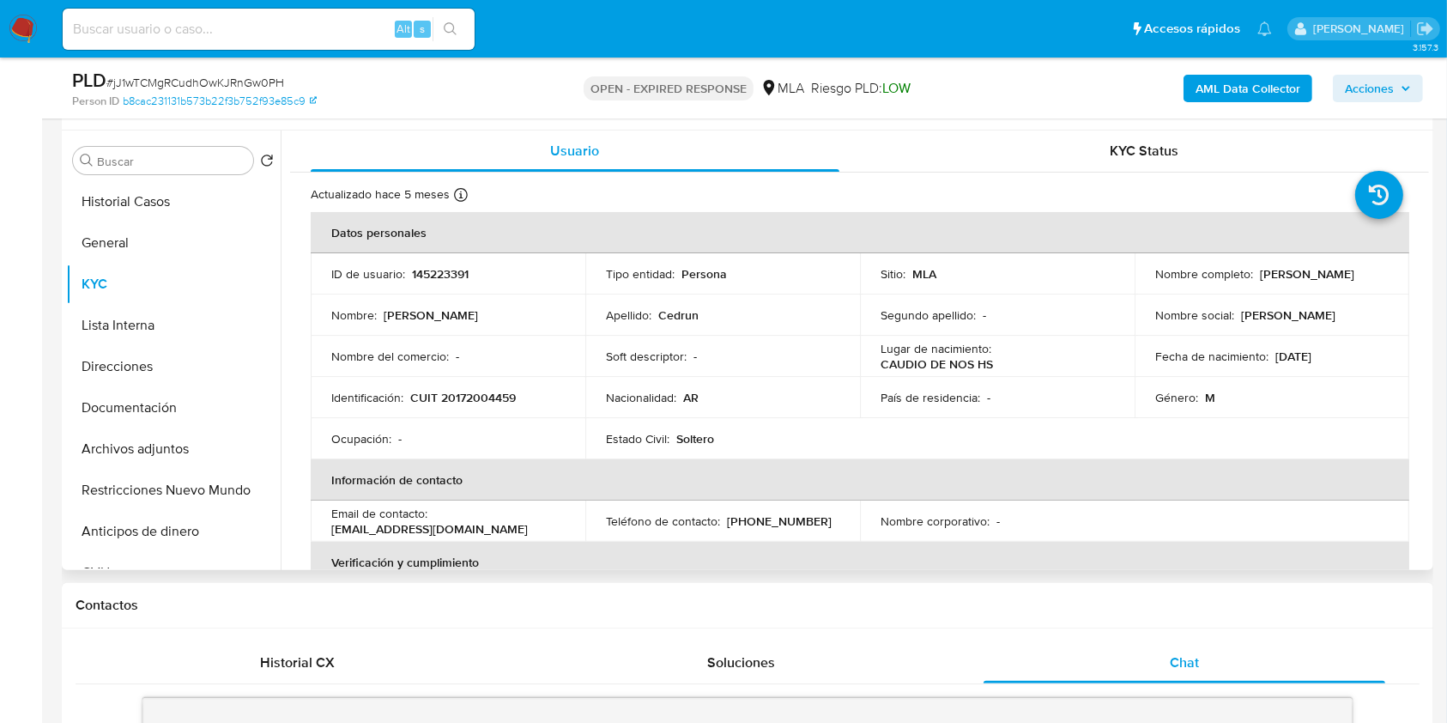
click at [486, 404] on p "CUIT 20172004459" at bounding box center [463, 397] width 106 height 15
copy p "20172004459"
click at [177, 390] on button "Documentación" at bounding box center [166, 407] width 201 height 41
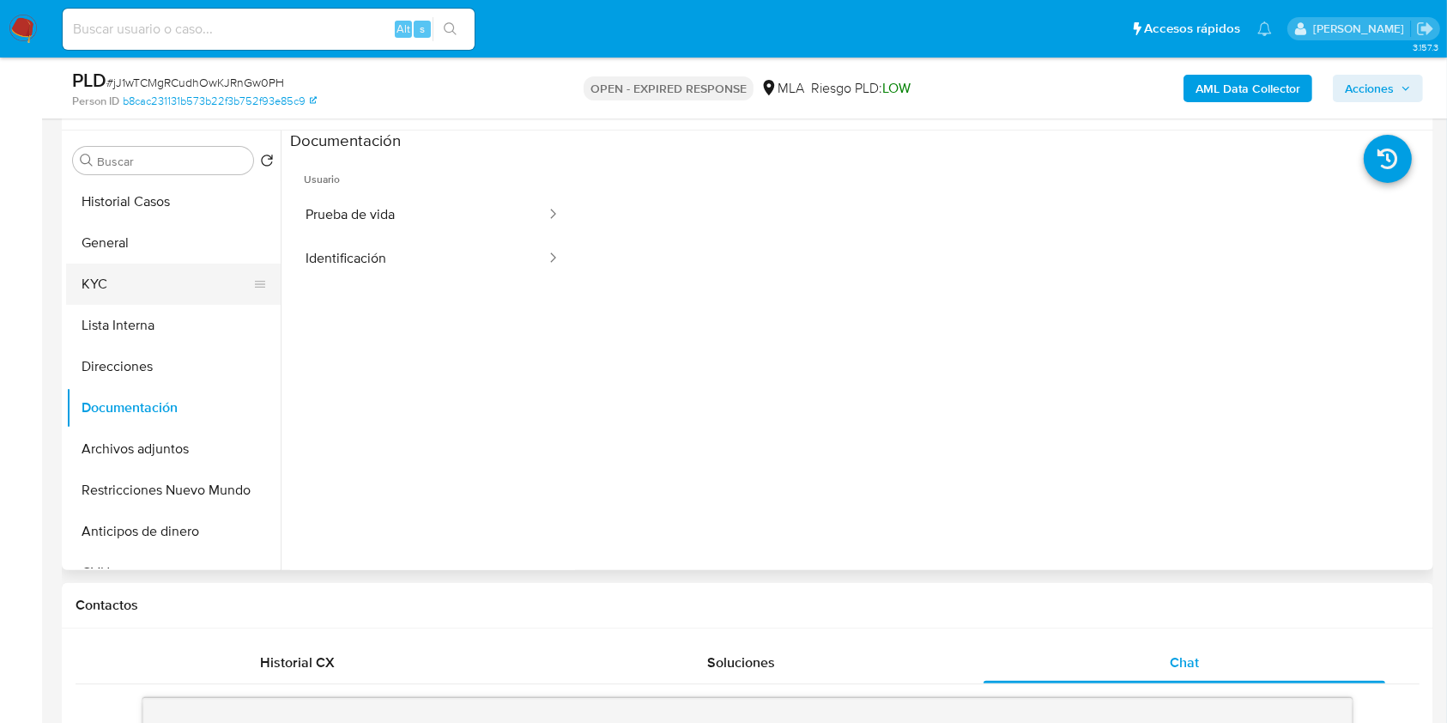
click at [147, 278] on button "KYC" at bounding box center [166, 283] width 201 height 41
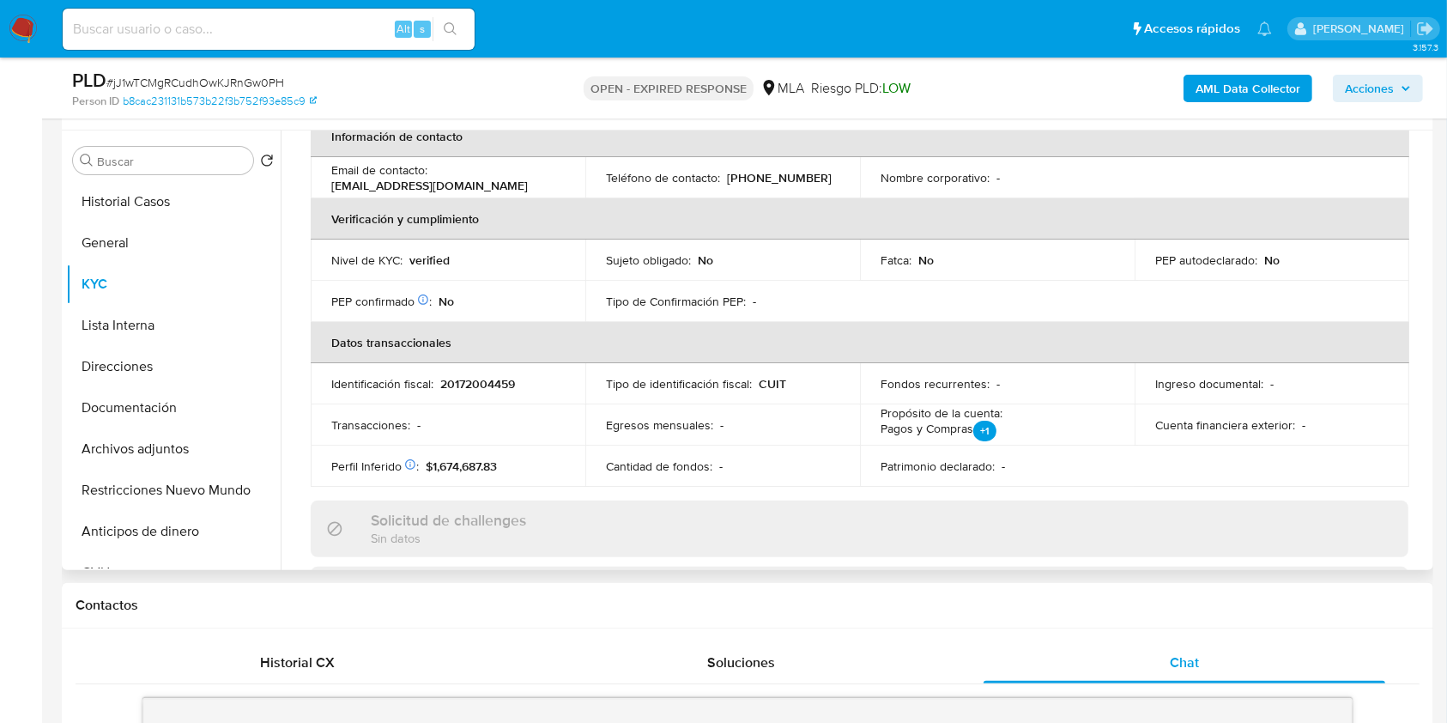
scroll to position [801, 0]
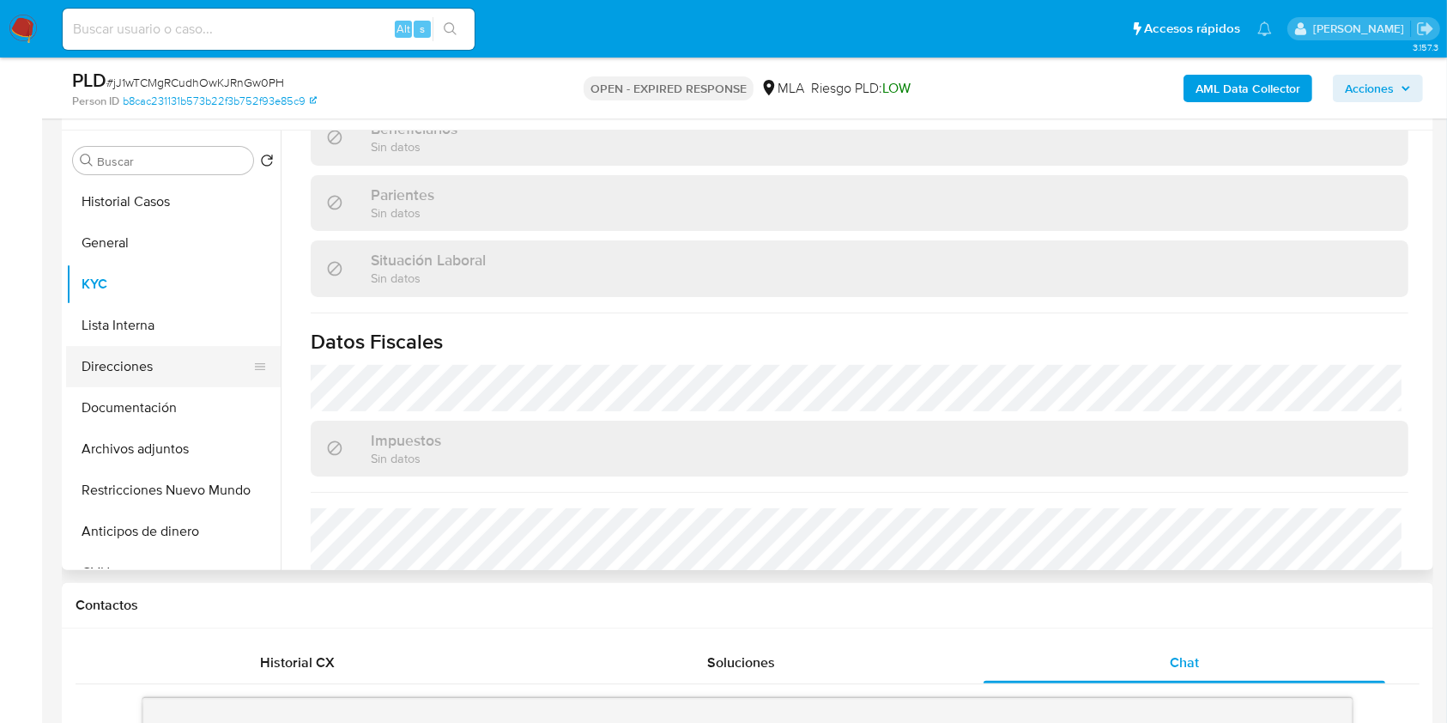
click at [121, 365] on button "Direcciones" at bounding box center [166, 366] width 201 height 41
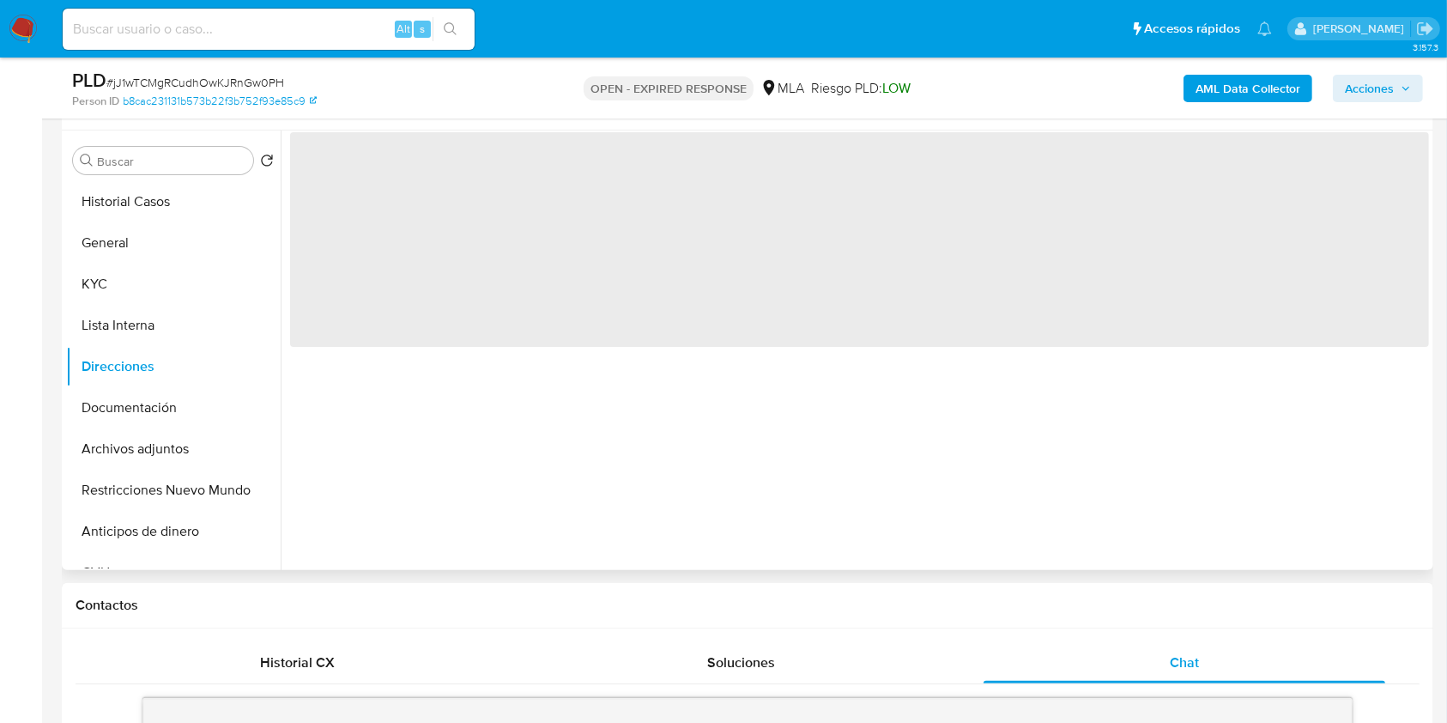
scroll to position [0, 0]
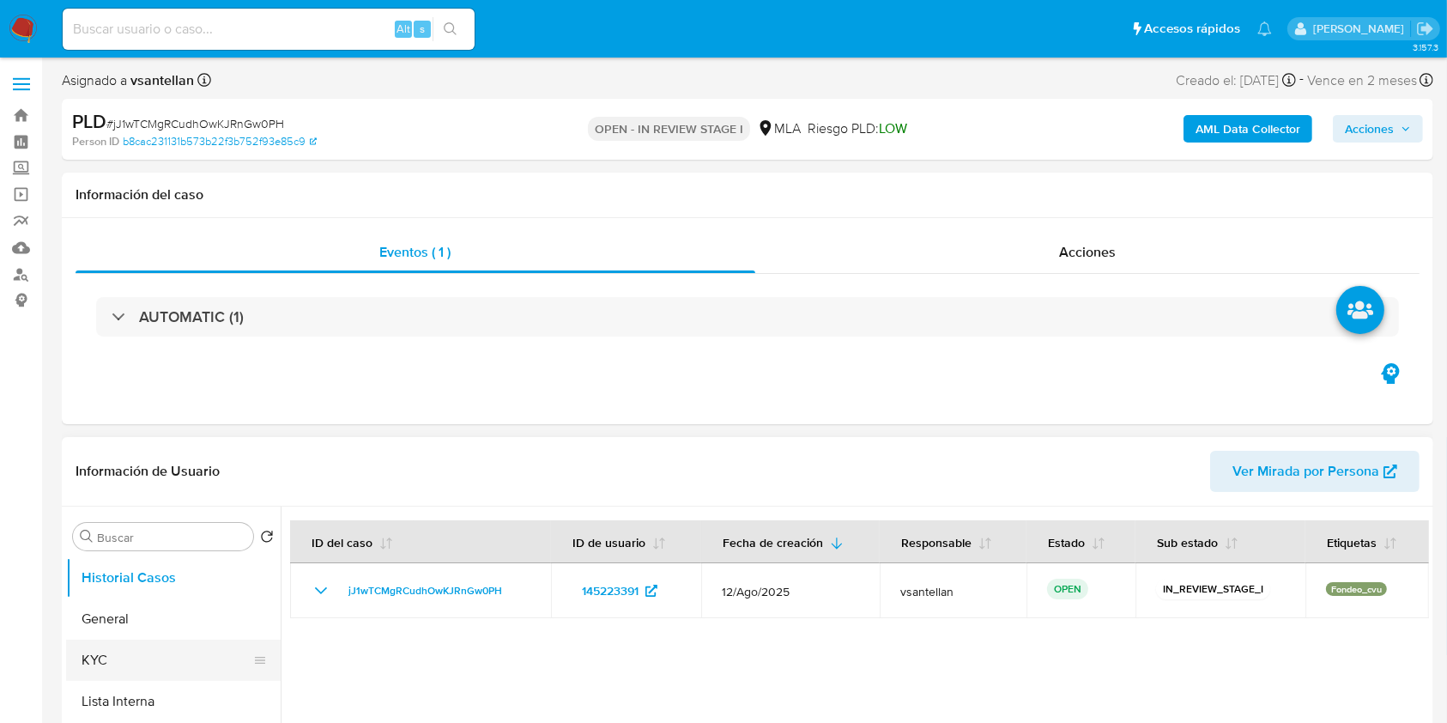
select select "10"
drag, startPoint x: 96, startPoint y: 656, endPoint x: 123, endPoint y: 617, distance: 46.9
click at [96, 657] on button "KYC" at bounding box center [173, 659] width 215 height 41
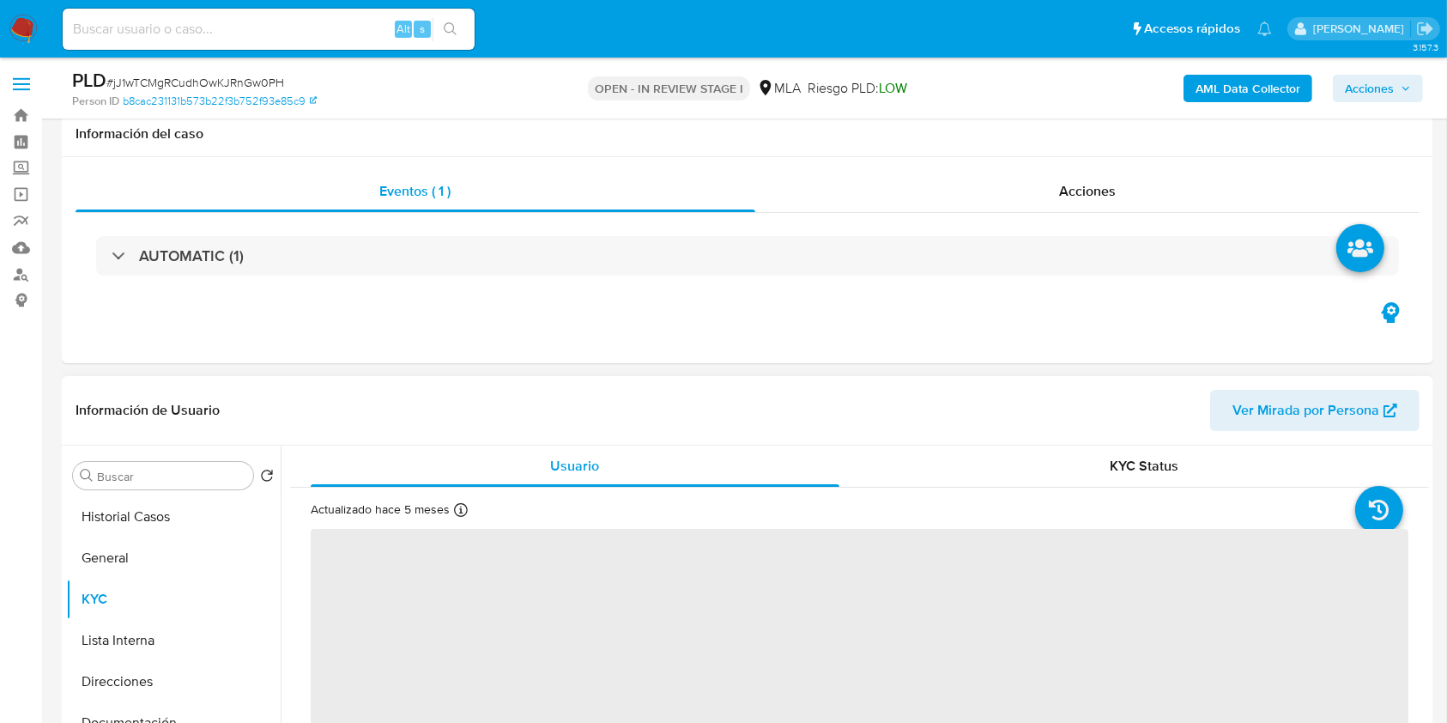
scroll to position [228, 0]
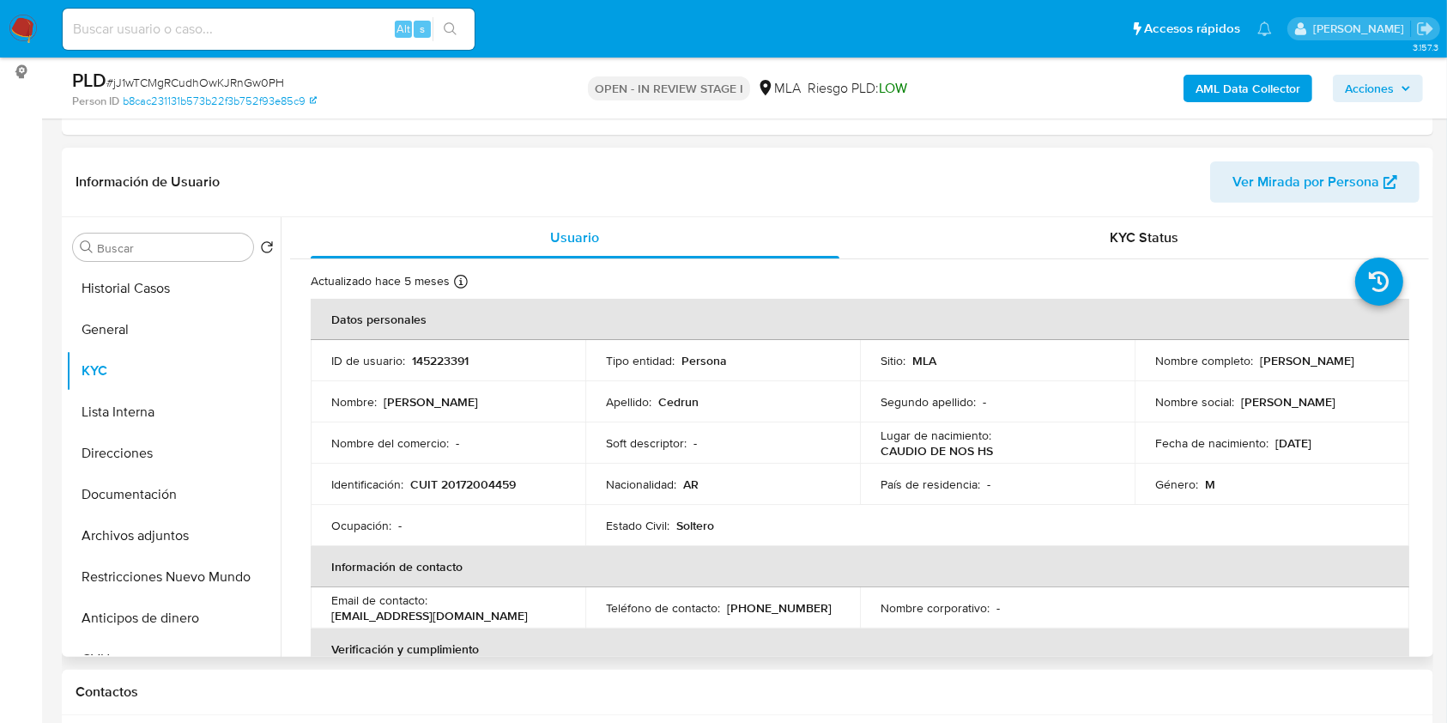
drag, startPoint x: 1255, startPoint y: 364, endPoint x: 1370, endPoint y: 368, distance: 114.2
click at [1370, 368] on td "Nombre completo : [PERSON_NAME]" at bounding box center [1271, 360] width 275 height 41
copy p "[PERSON_NAME]"
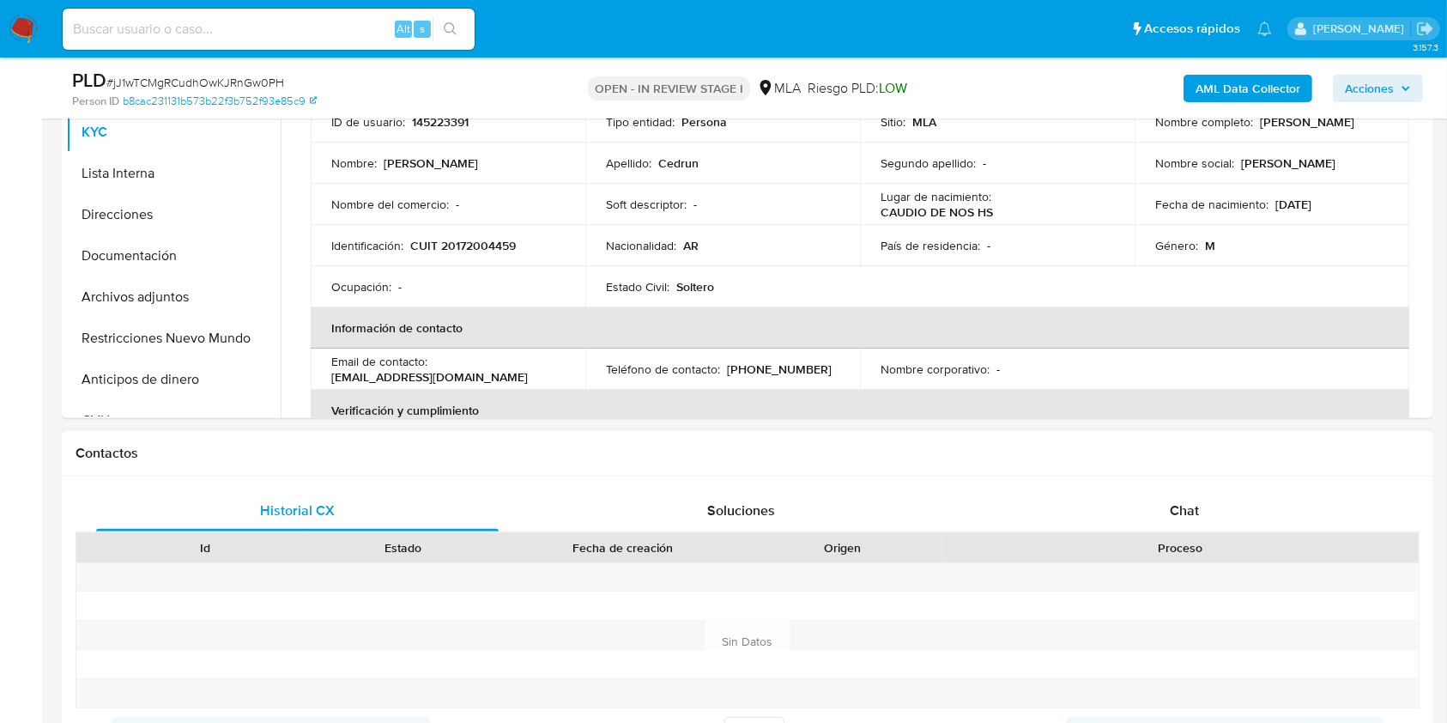
scroll to position [457, 0]
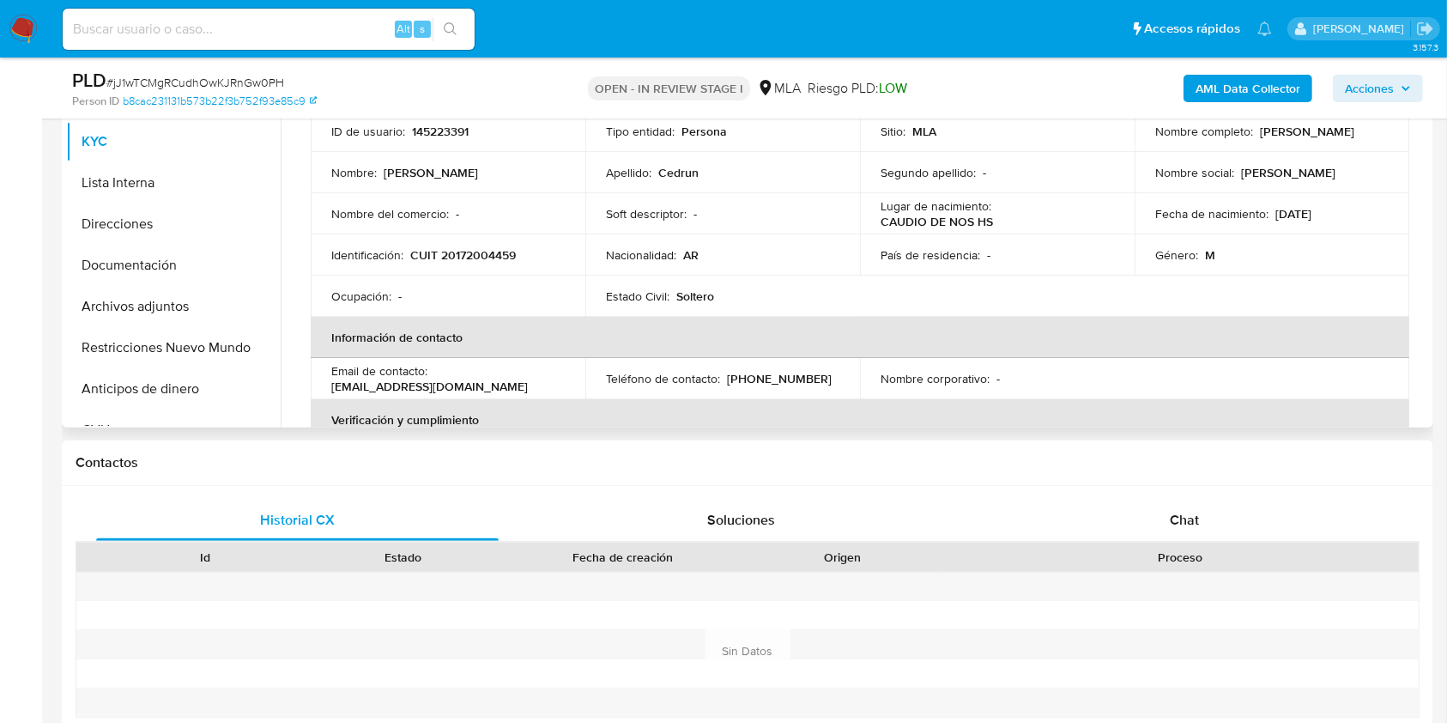
drag, startPoint x: 1180, startPoint y: 526, endPoint x: 1295, endPoint y: 372, distance: 192.6
click at [1180, 526] on span "Chat" at bounding box center [1184, 520] width 29 height 20
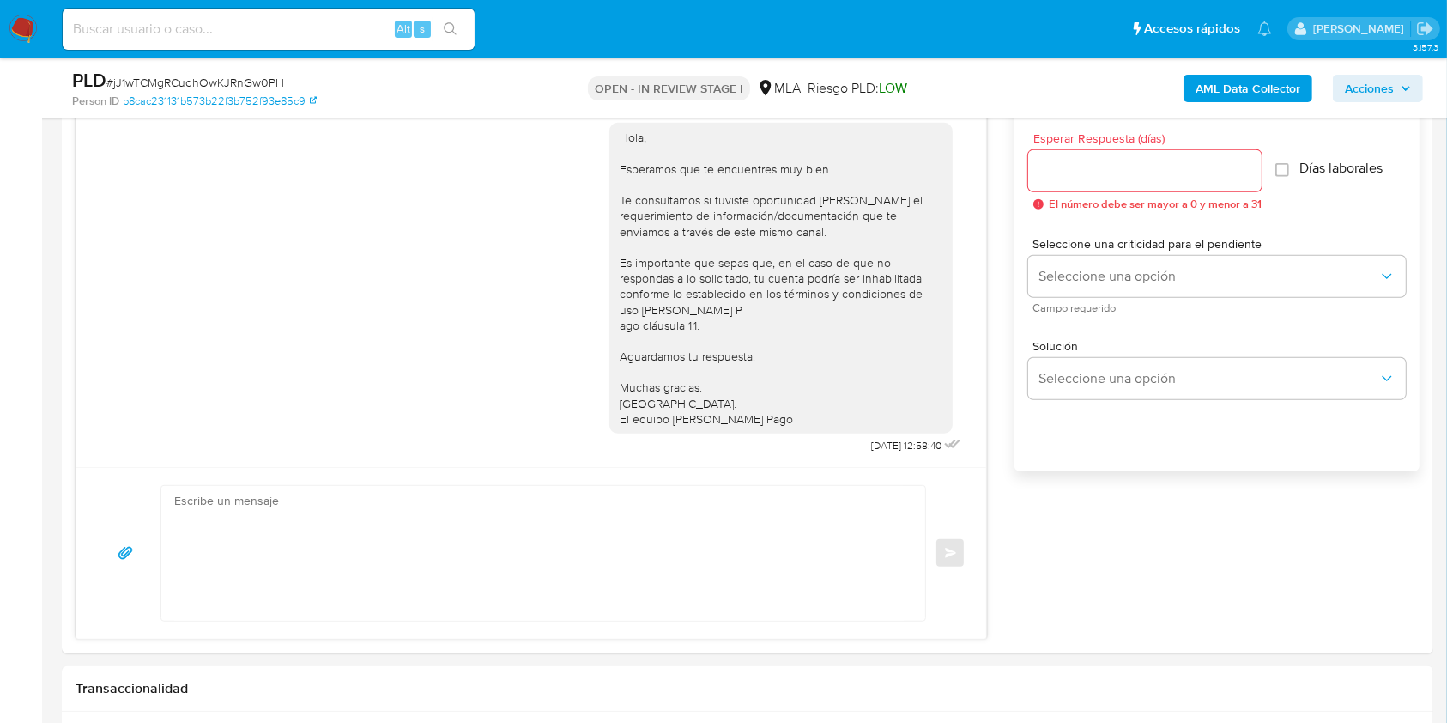
scroll to position [1033, 0]
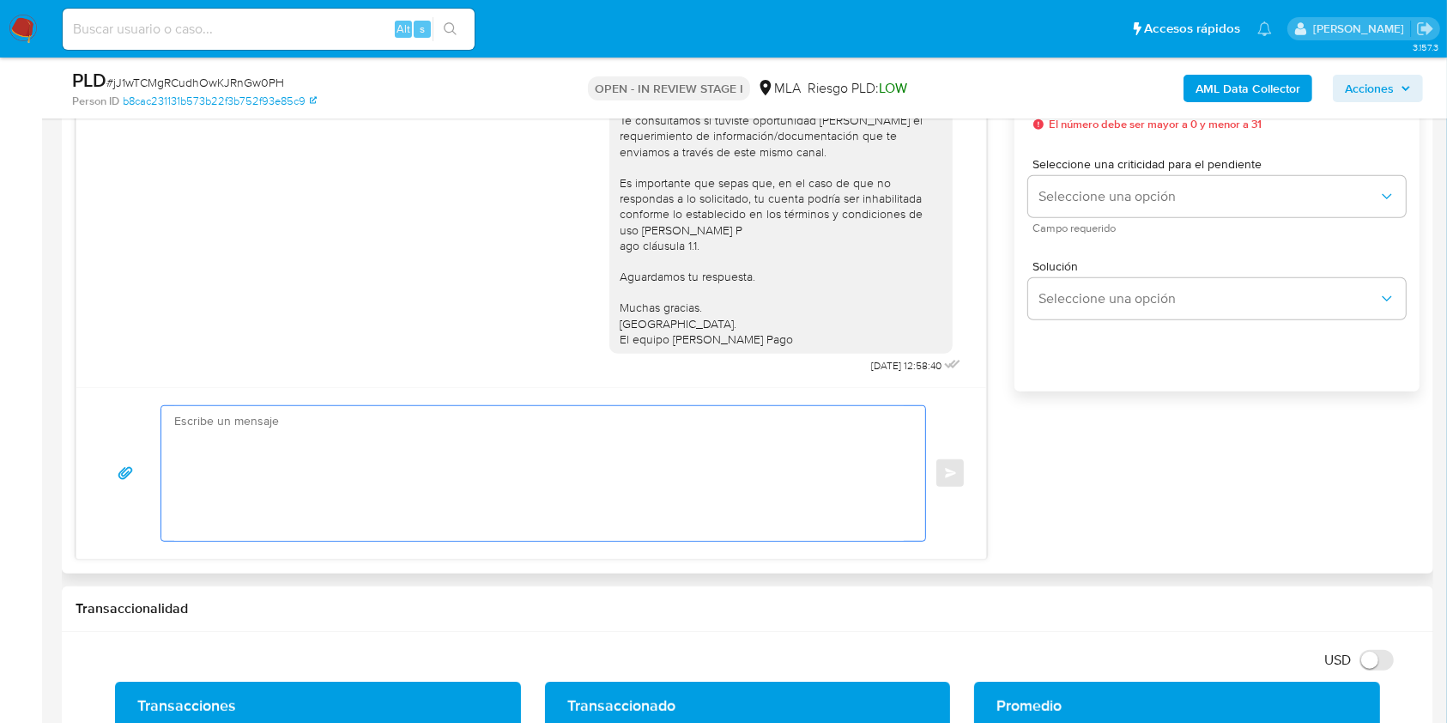
click at [805, 502] on textarea at bounding box center [538, 473] width 729 height 135
paste textarea "Hola Fabian Ariel Cedrun, En función de las operaciones registradas en tu cuent…"
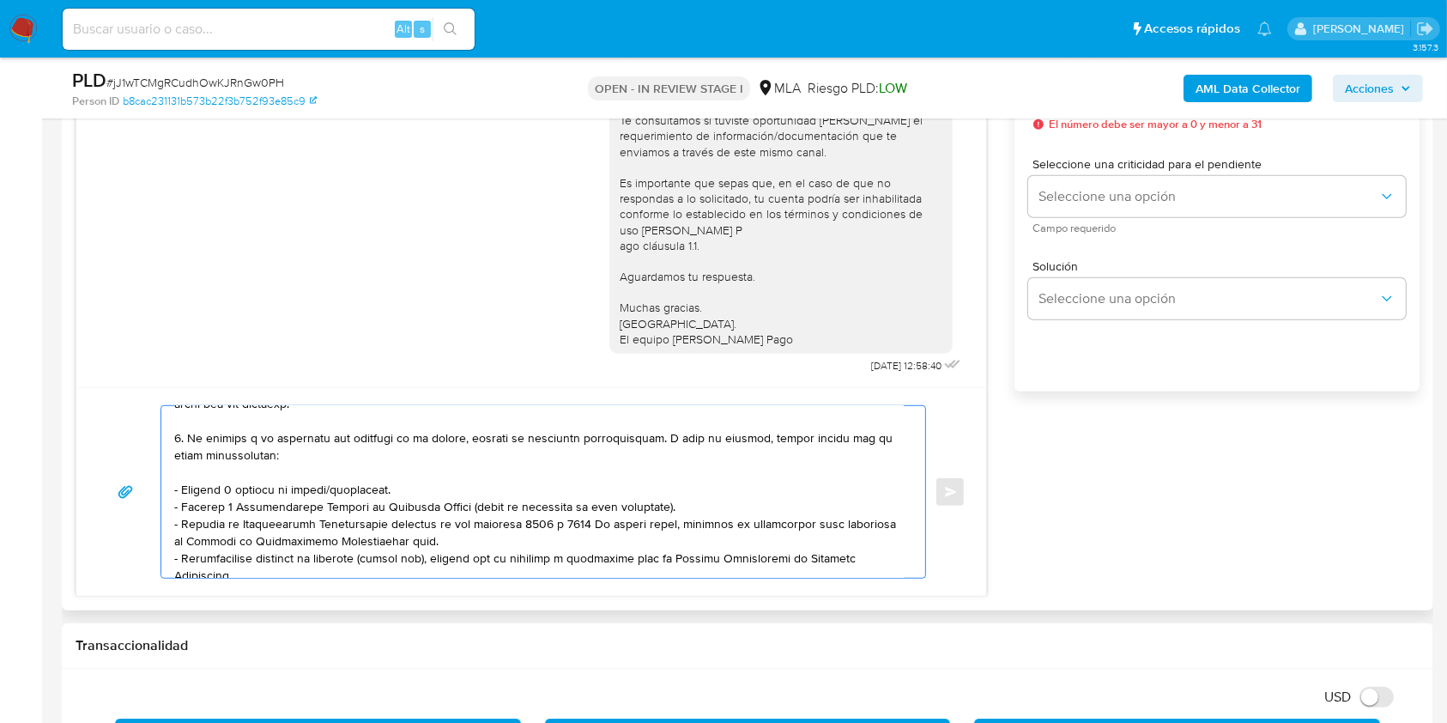
scroll to position [137, 0]
drag, startPoint x: 408, startPoint y: 493, endPoint x: 124, endPoint y: 482, distance: 285.1
click at [124, 482] on div "Enviar" at bounding box center [531, 491] width 868 height 173
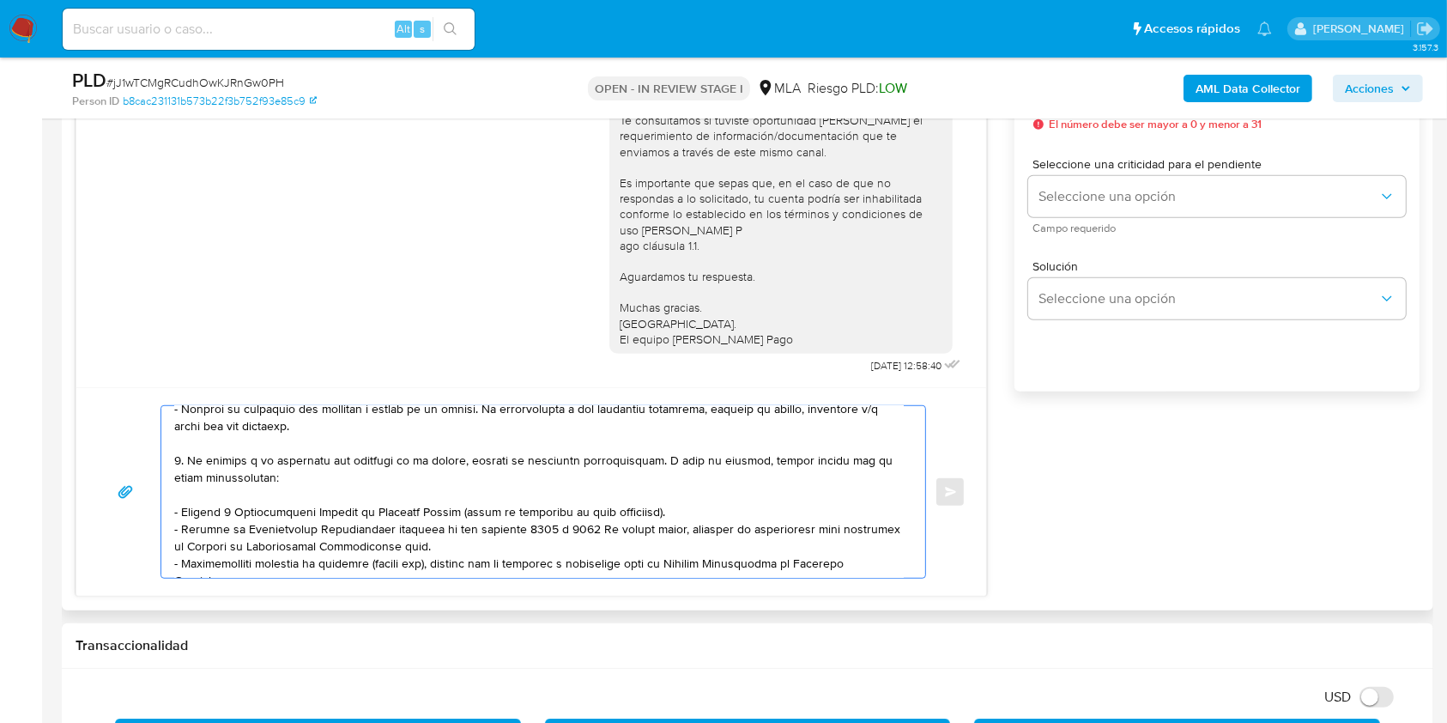
scroll to position [0, 0]
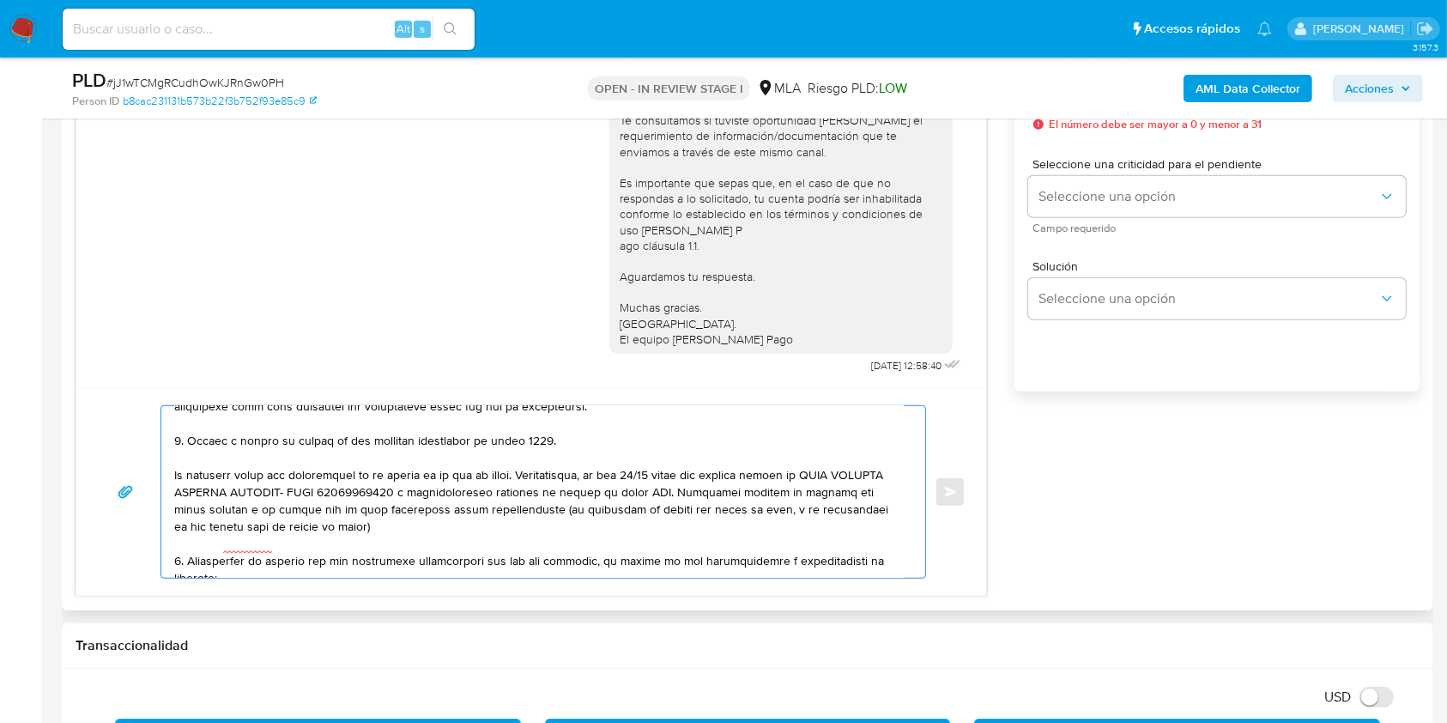
drag, startPoint x: 380, startPoint y: 532, endPoint x: 157, endPoint y: 484, distance: 228.2
click at [157, 484] on div "Enviar" at bounding box center [531, 491] width 868 height 173
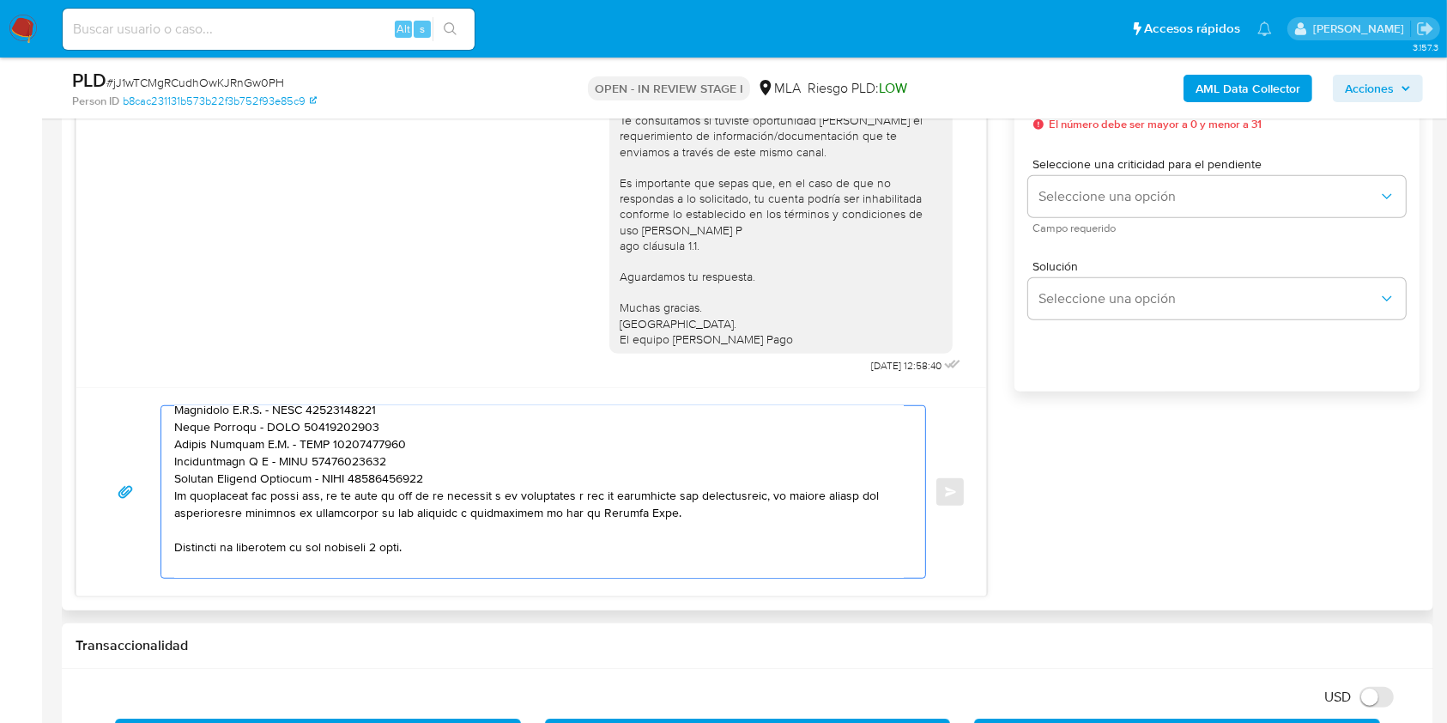
click at [175, 506] on textarea at bounding box center [538, 492] width 729 height 172
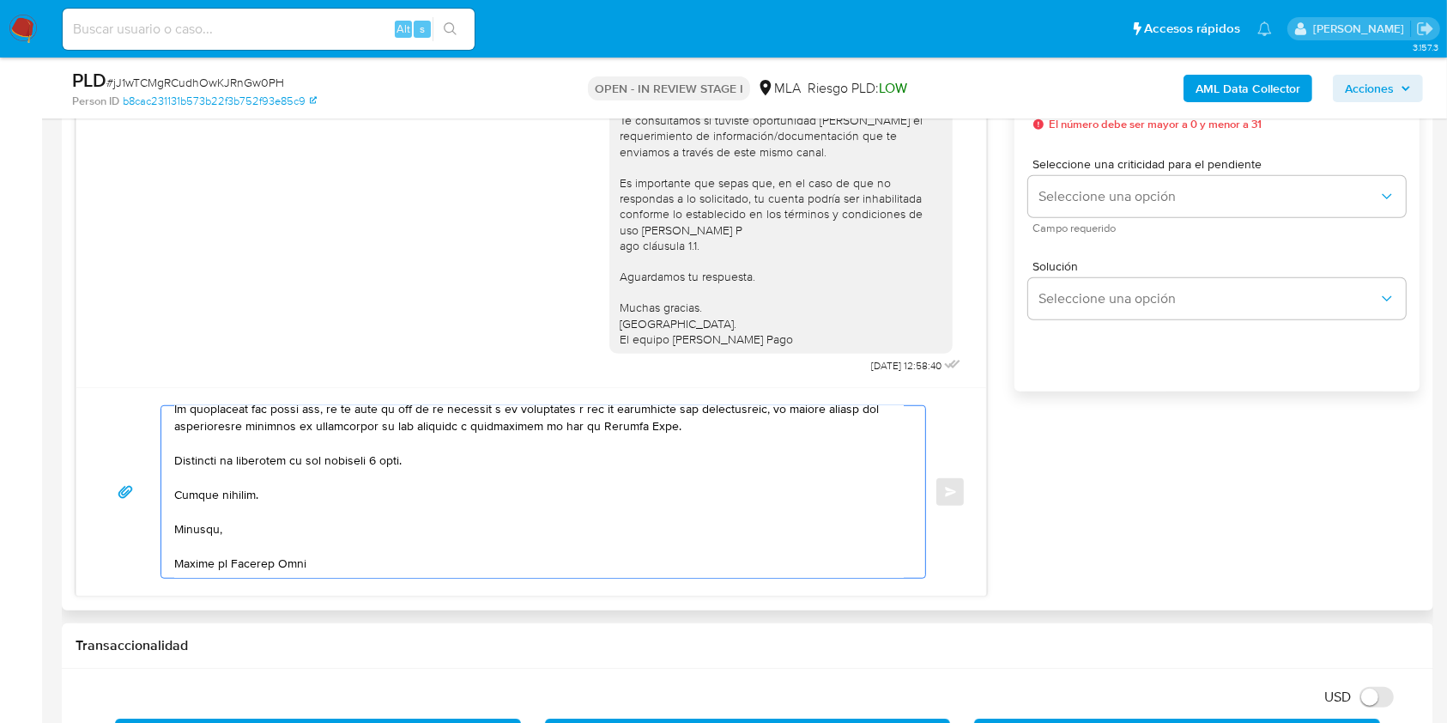
drag, startPoint x: 443, startPoint y: 457, endPoint x: 306, endPoint y: 451, distance: 136.6
click at [306, 451] on textarea at bounding box center [538, 492] width 729 height 172
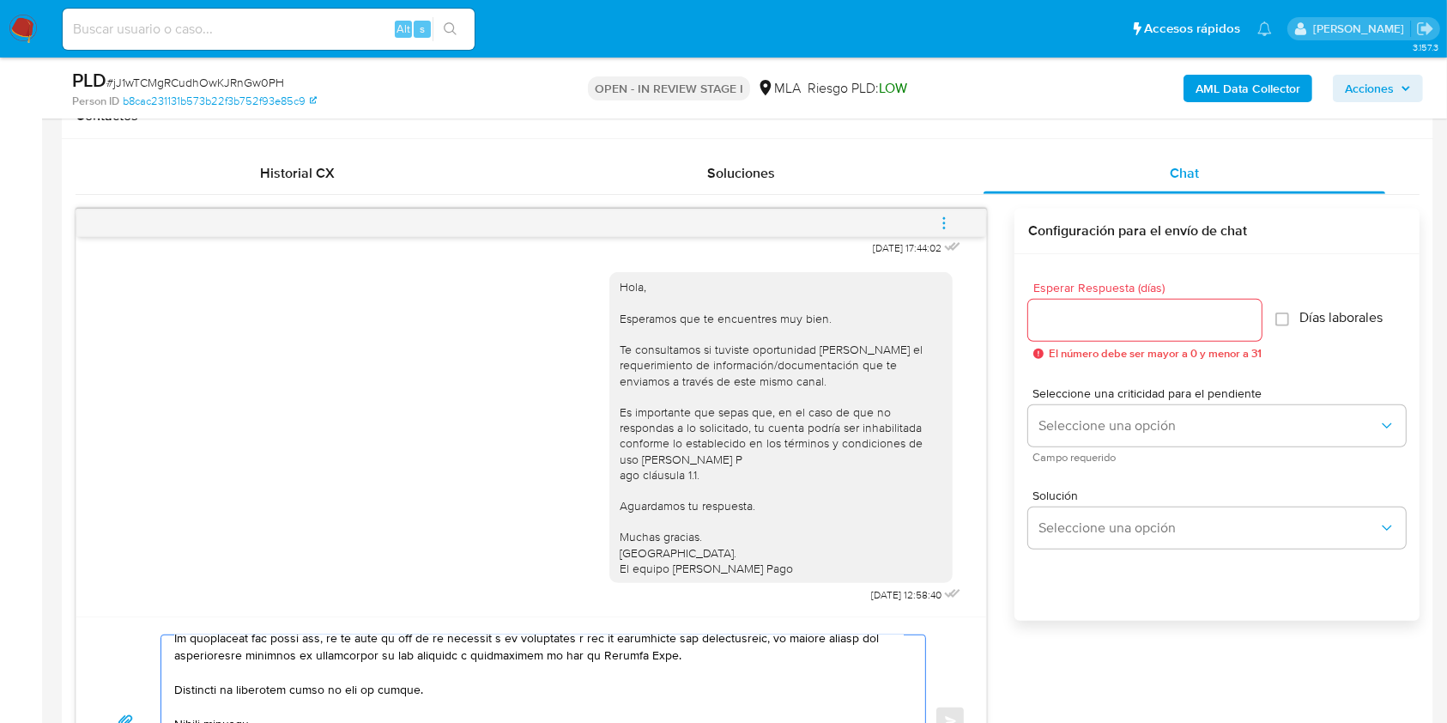
type textarea "Hola Fabian Ariel Cedrun, En función de las operaciones registradas en tu cuent…"
click at [1057, 302] on div at bounding box center [1144, 319] width 233 height 41
click at [1066, 317] on input "Esperar Respuesta (días)" at bounding box center [1144, 320] width 233 height 22
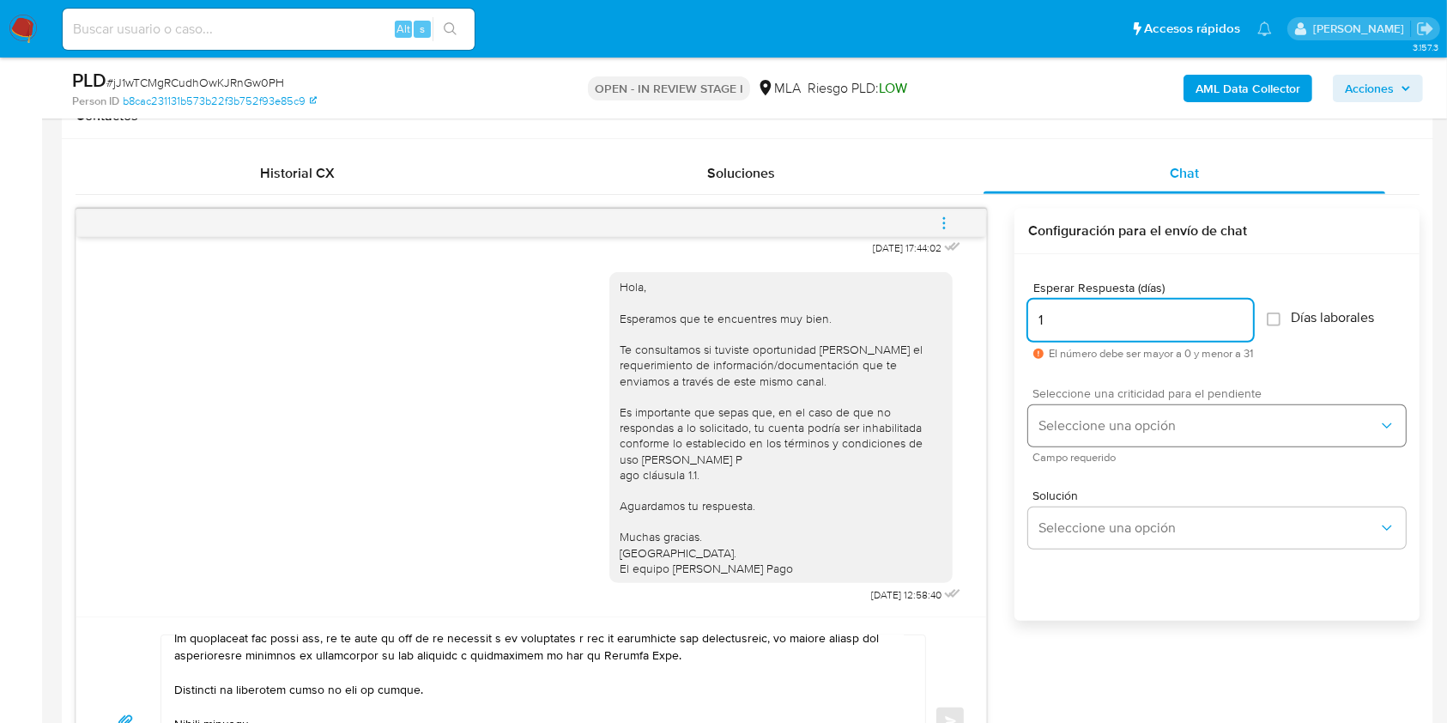
type input "1"
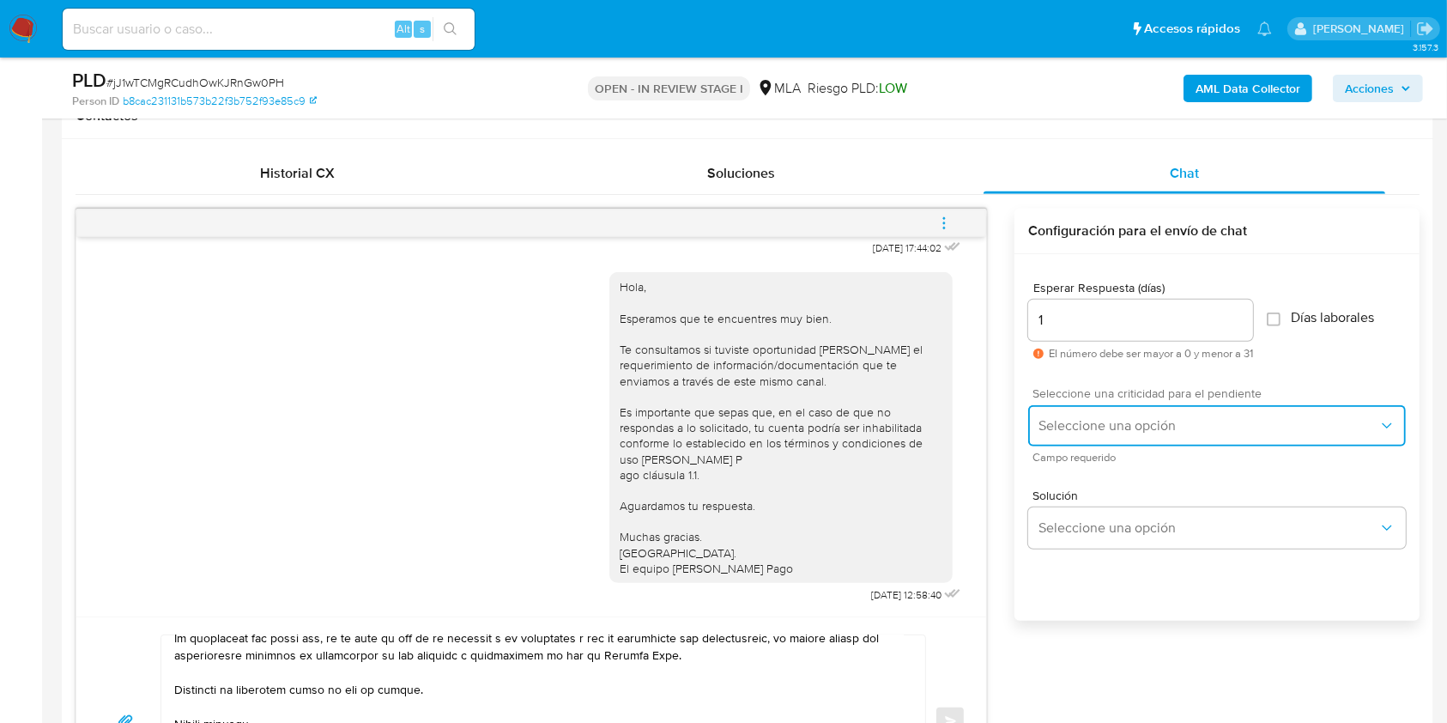
drag, startPoint x: 1087, startPoint y: 410, endPoint x: 1095, endPoint y: 440, distance: 31.0
click at [1087, 411] on button "Seleccione una opción" at bounding box center [1217, 425] width 378 height 41
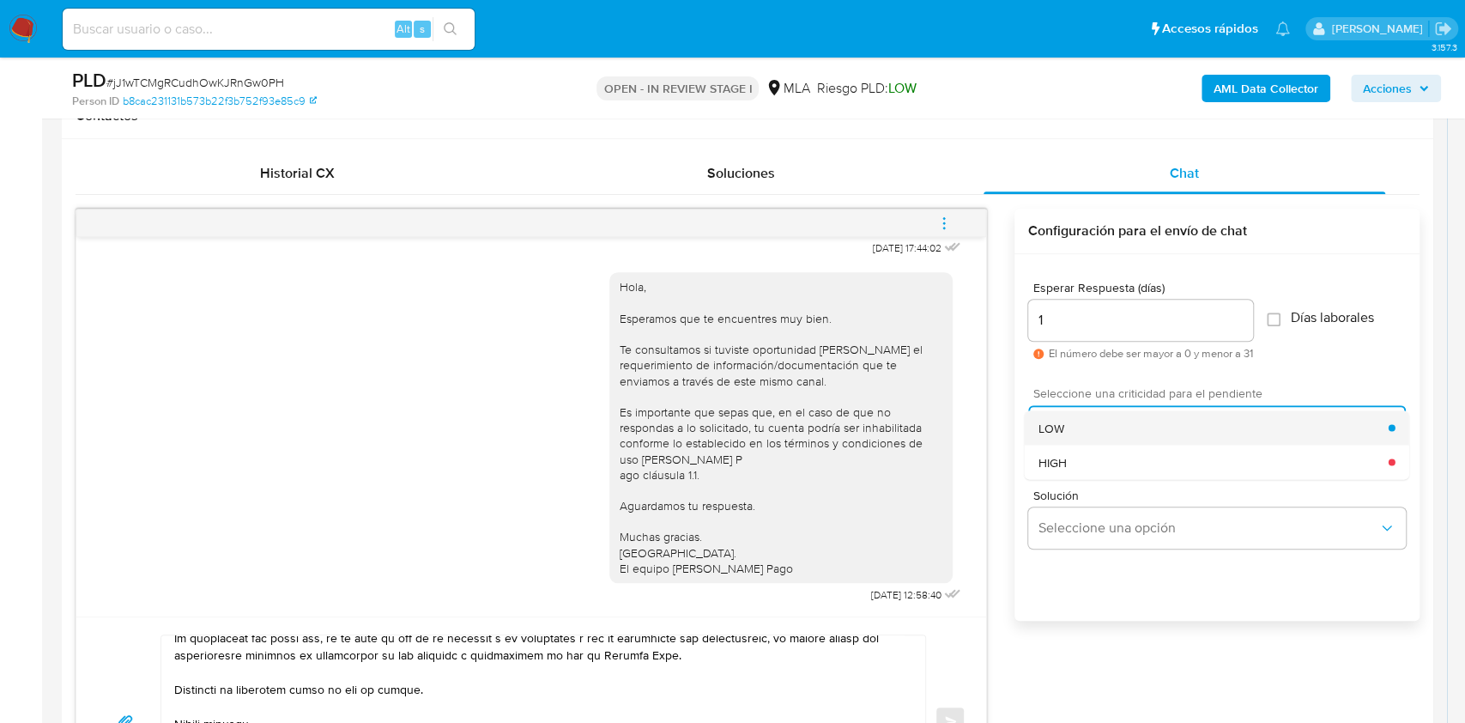
click at [1069, 421] on div "LOW" at bounding box center [1213, 427] width 350 height 34
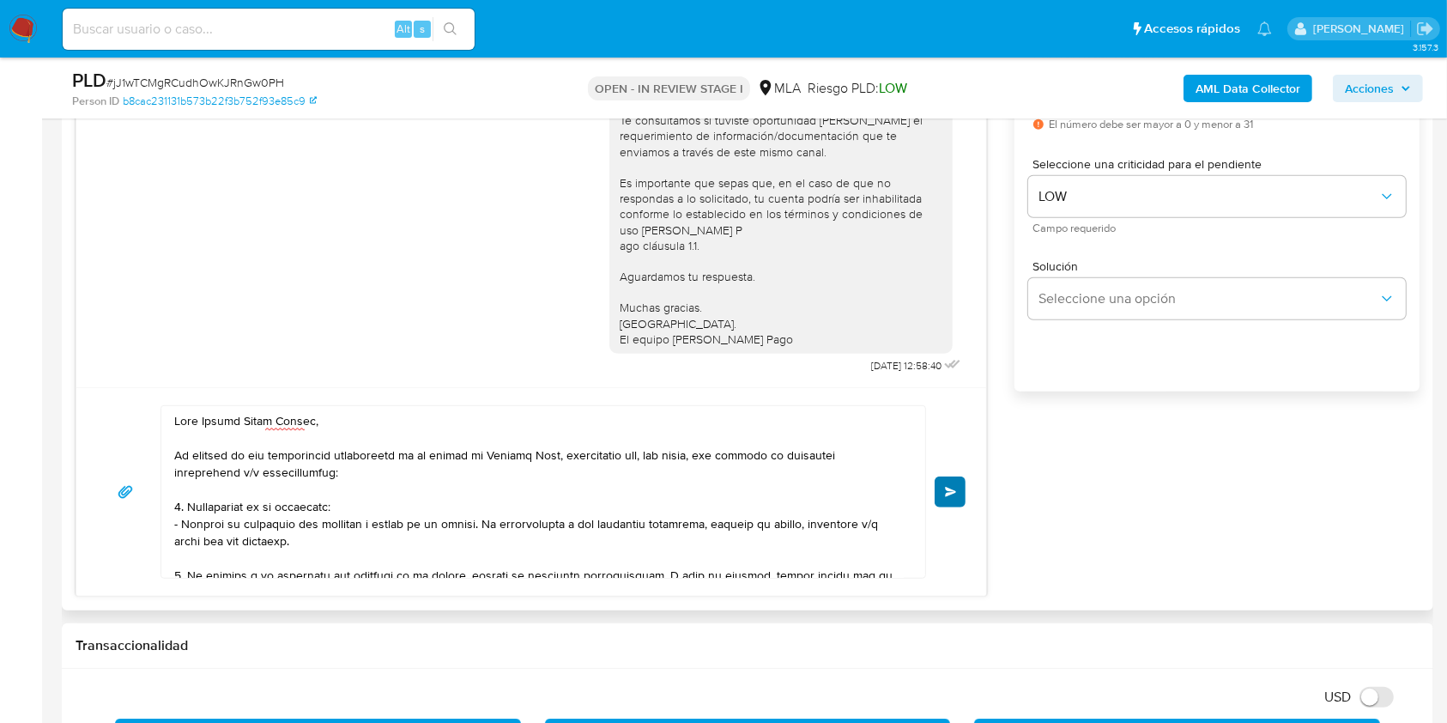
drag, startPoint x: 947, startPoint y: 470, endPoint x: 947, endPoint y: 479, distance: 8.6
click at [947, 471] on div "Enviar" at bounding box center [531, 491] width 868 height 173
click at [947, 481] on button "Enviar" at bounding box center [950, 491] width 31 height 31
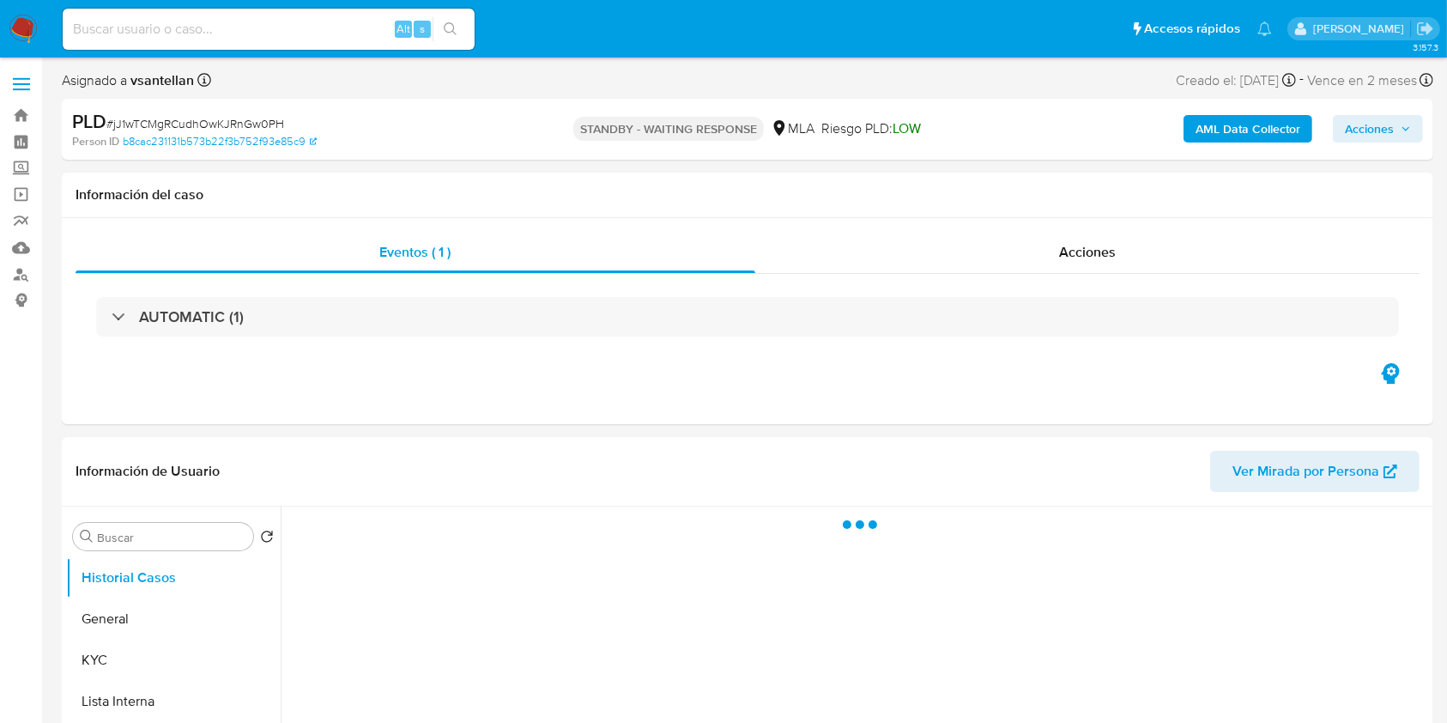
select select "10"
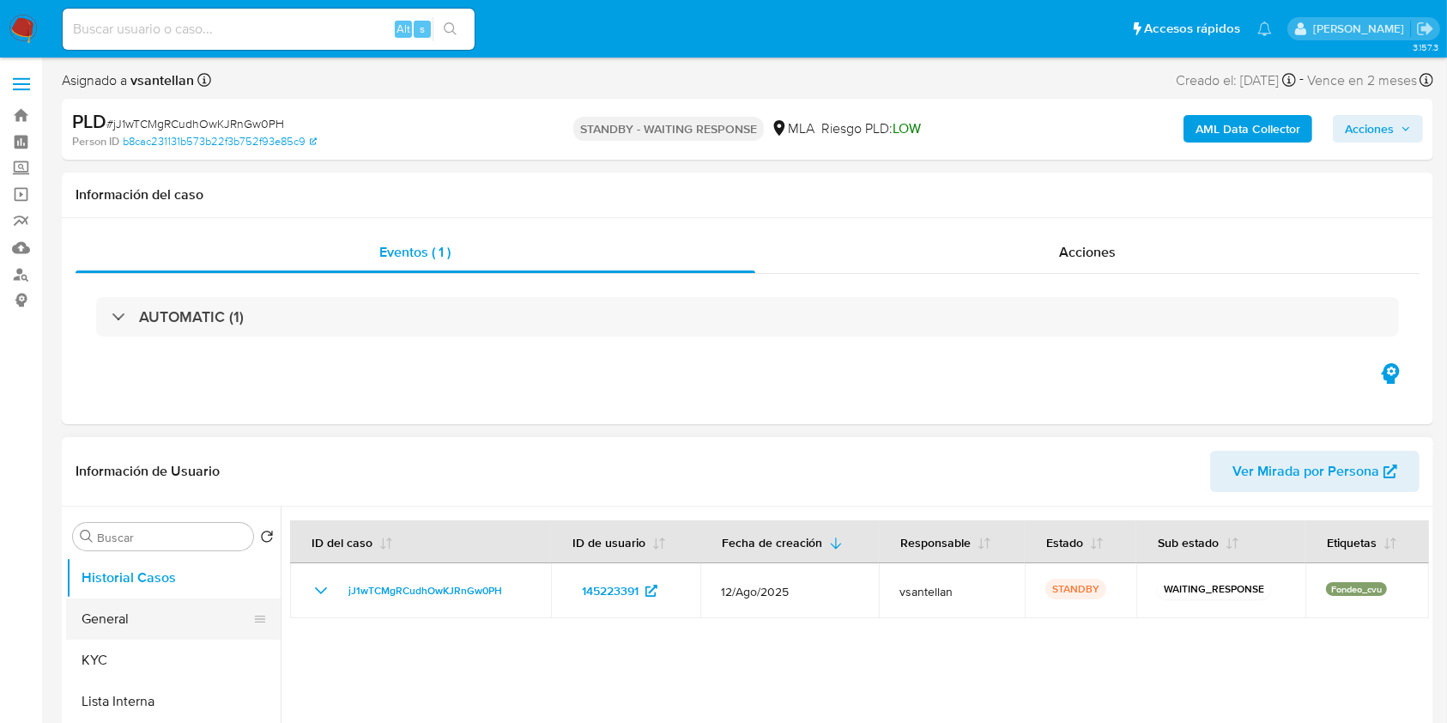
drag, startPoint x: 138, startPoint y: 652, endPoint x: 184, endPoint y: 608, distance: 63.7
click at [138, 652] on button "KYC" at bounding box center [173, 659] width 215 height 41
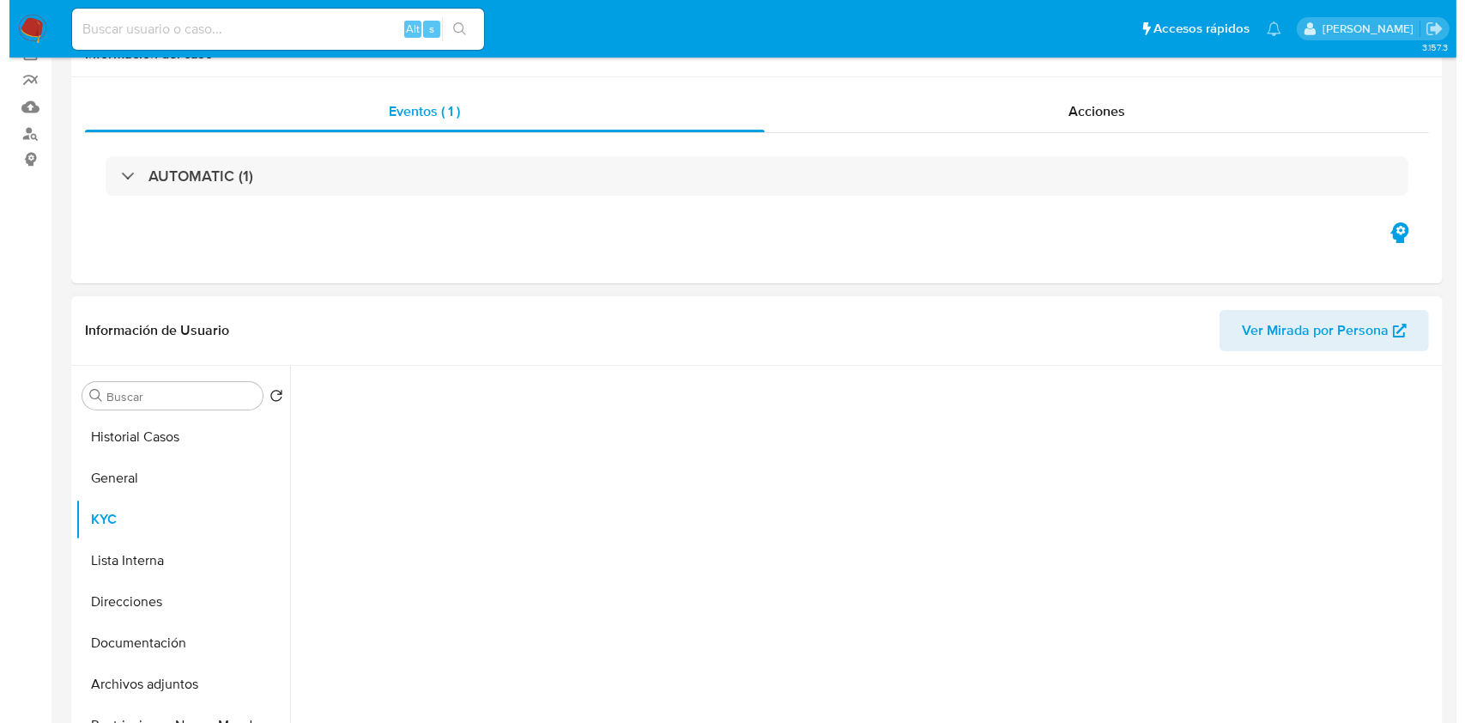
scroll to position [228, 0]
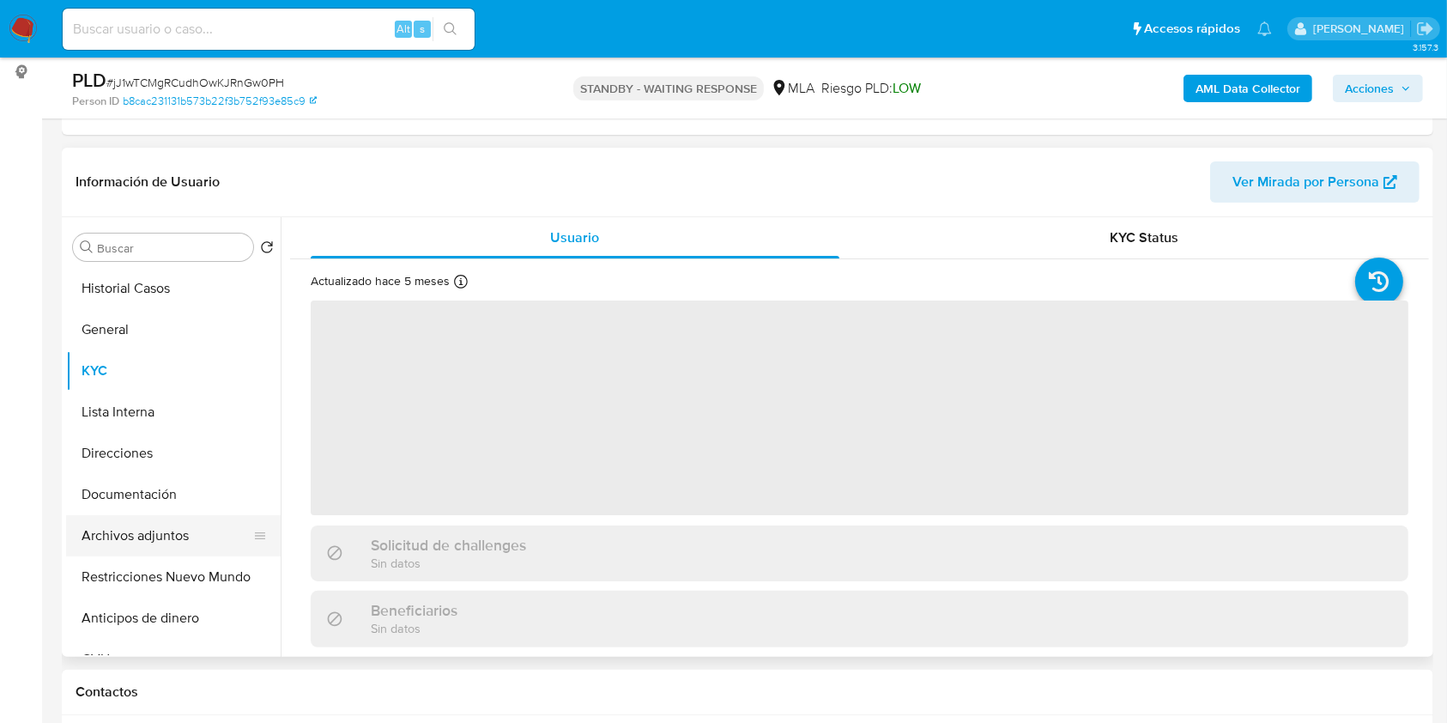
click at [178, 548] on button "Archivos adjuntos" at bounding box center [166, 535] width 201 height 41
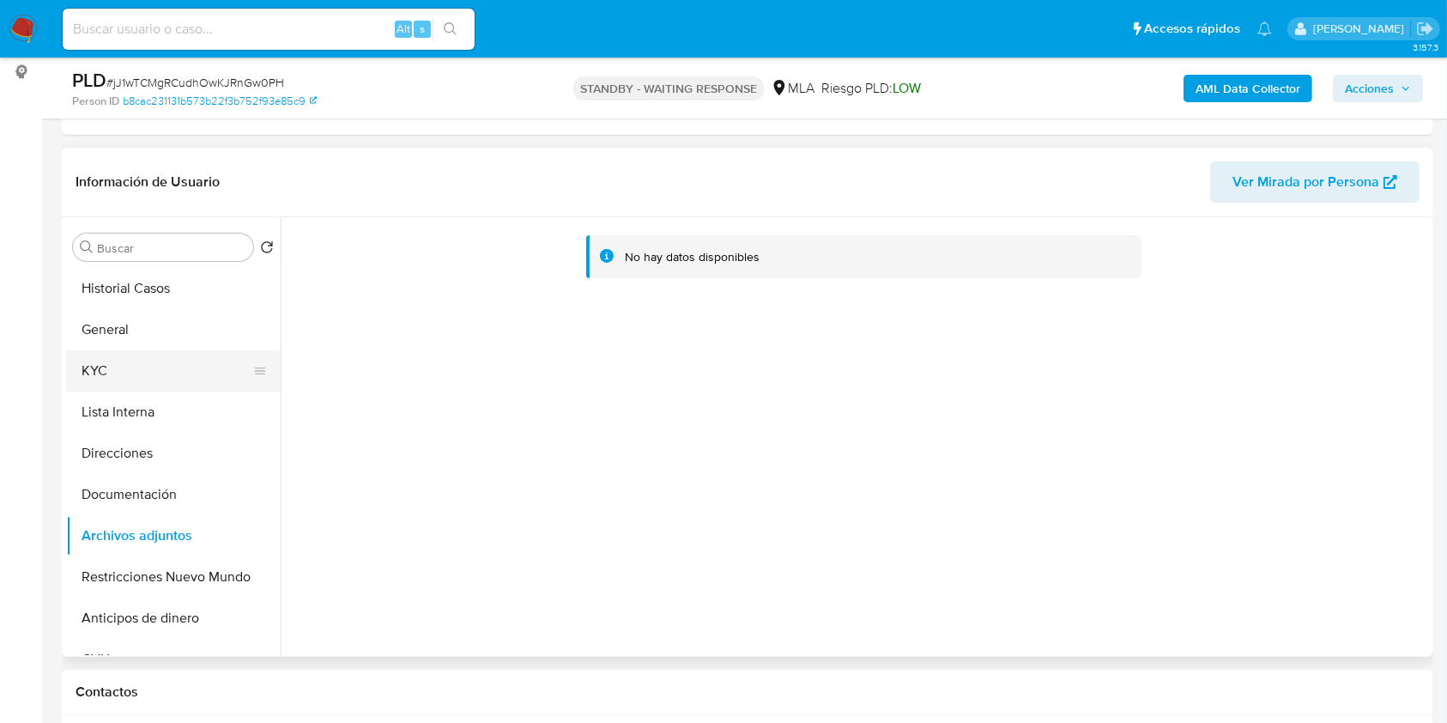
click at [163, 371] on button "KYC" at bounding box center [166, 370] width 201 height 41
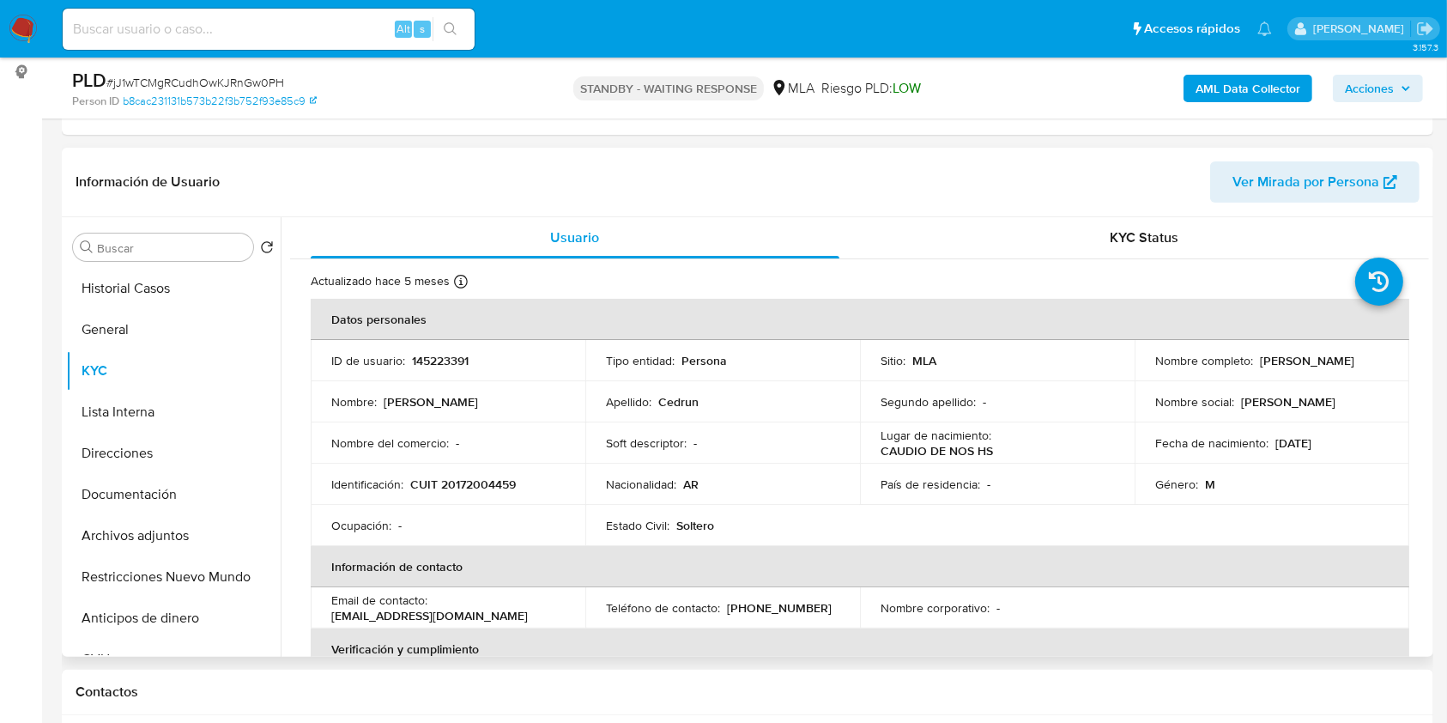
drag, startPoint x: 1370, startPoint y: 360, endPoint x: 1254, endPoint y: 358, distance: 115.9
click at [1254, 358] on div "Nombre completo : [PERSON_NAME]" at bounding box center [1271, 360] width 233 height 15
copy p "[PERSON_NAME]"
click at [1228, 96] on b "AML Data Collector" at bounding box center [1247, 88] width 105 height 27
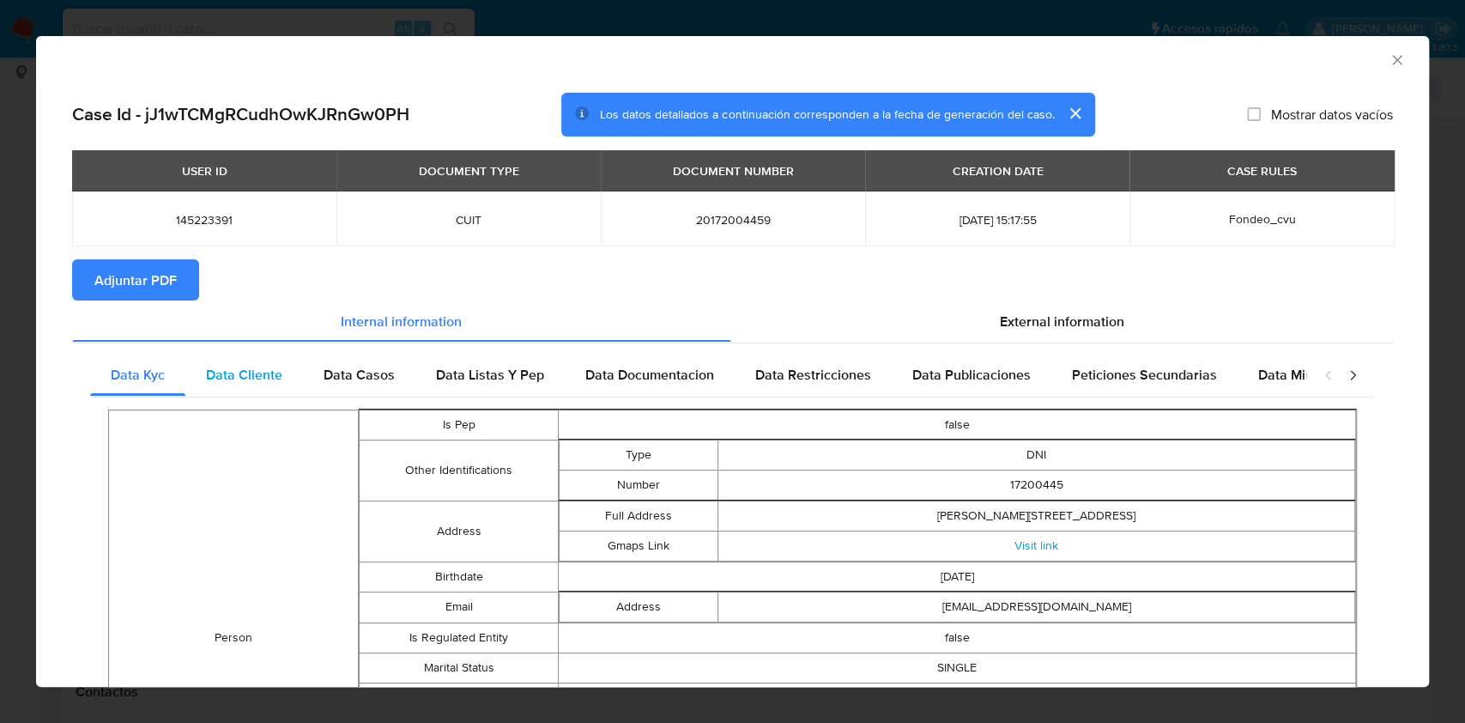
click at [281, 382] on div "Data Cliente" at bounding box center [244, 374] width 118 height 41
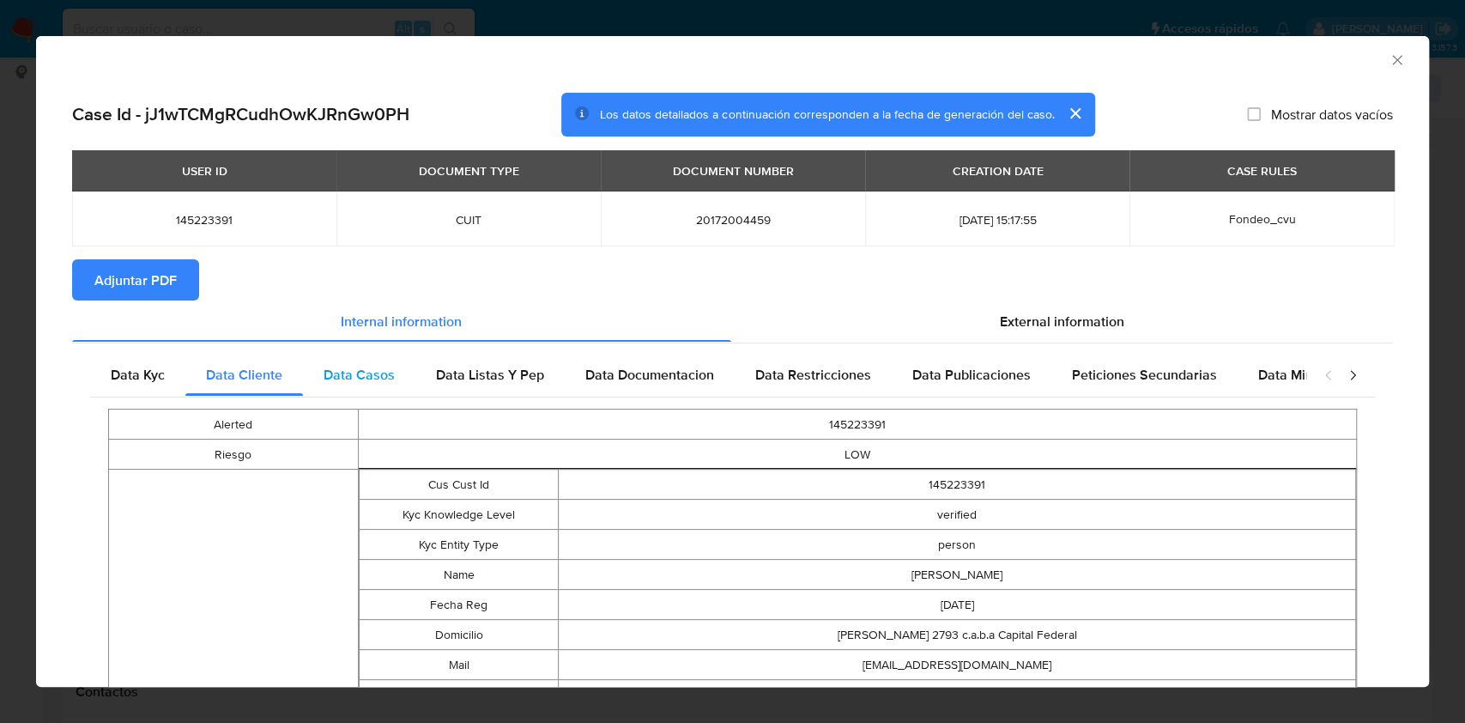
drag, startPoint x: 375, startPoint y: 379, endPoint x: 412, endPoint y: 387, distance: 37.7
click at [378, 378] on span "Data Casos" at bounding box center [359, 375] width 71 height 20
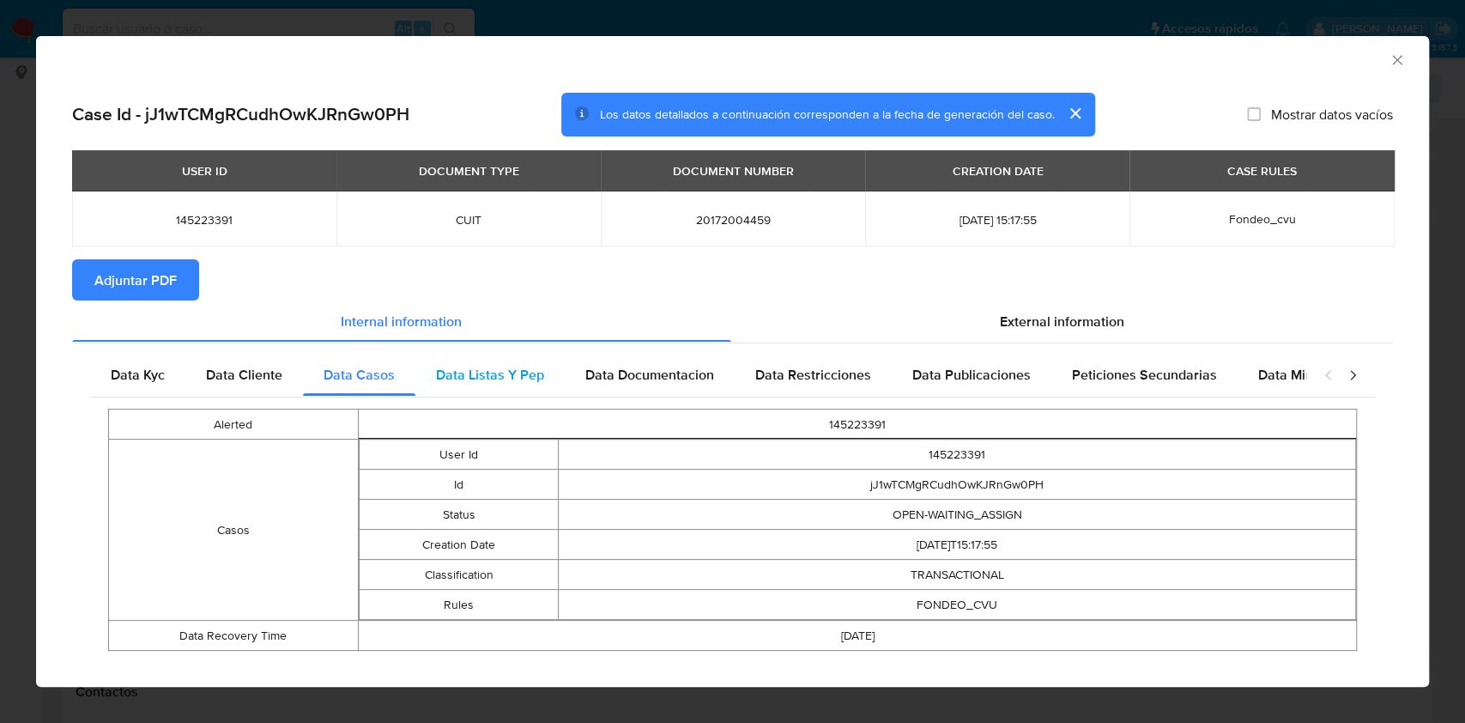
click at [467, 392] on div "Data Listas Y Pep" at bounding box center [489, 374] width 149 height 41
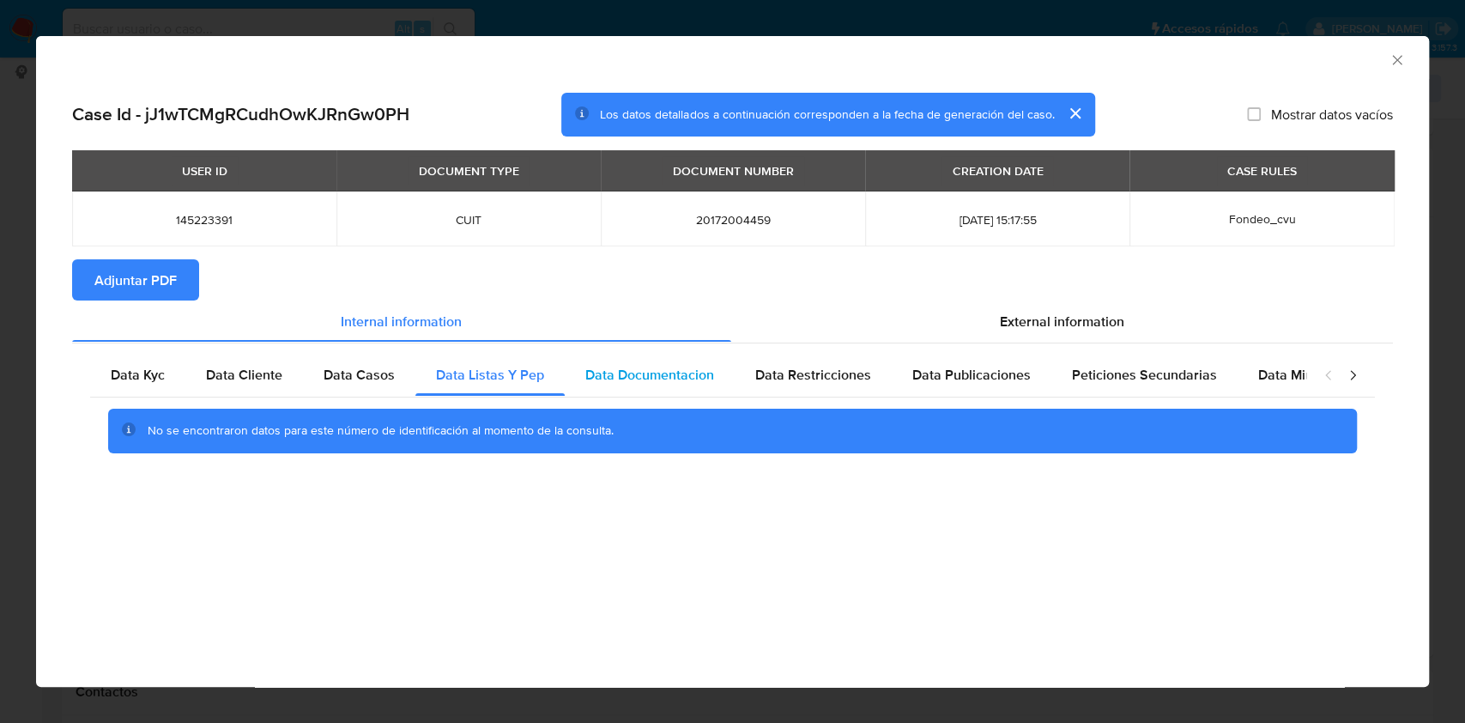
click at [638, 372] on span "Data Documentacion" at bounding box center [649, 375] width 129 height 20
click at [830, 402] on div "No se encontraron datos para este número de identificación al momento de la con…" at bounding box center [732, 430] width 1285 height 69
click at [904, 373] on div "Data Publicaciones" at bounding box center [972, 374] width 160 height 41
drag, startPoint x: 847, startPoint y: 372, endPoint x: 1085, endPoint y: 379, distance: 237.8
click at [848, 372] on span "Data Restricciones" at bounding box center [813, 375] width 116 height 20
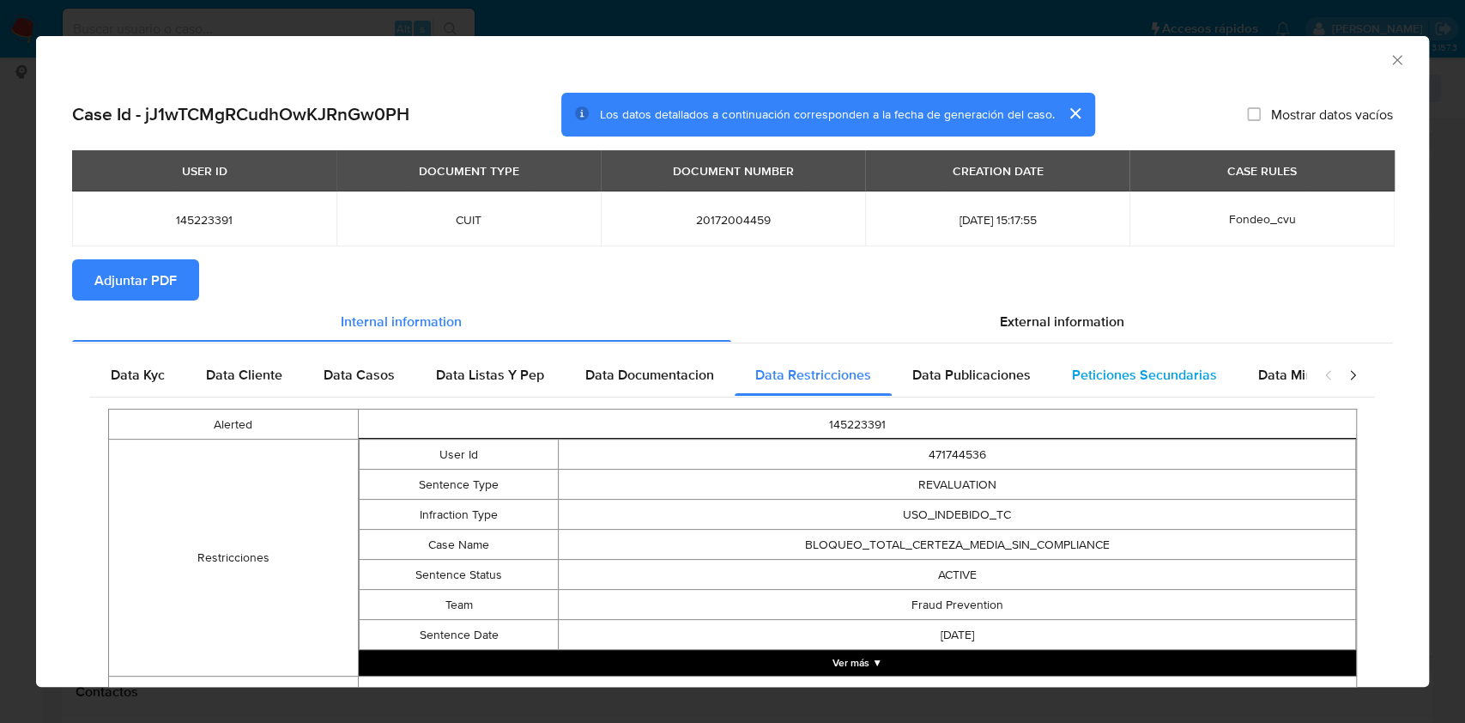
drag, startPoint x: 1146, startPoint y: 371, endPoint x: 1160, endPoint y: 370, distance: 13.8
click at [1146, 370] on span "Peticiones Secundarias" at bounding box center [1144, 375] width 145 height 20
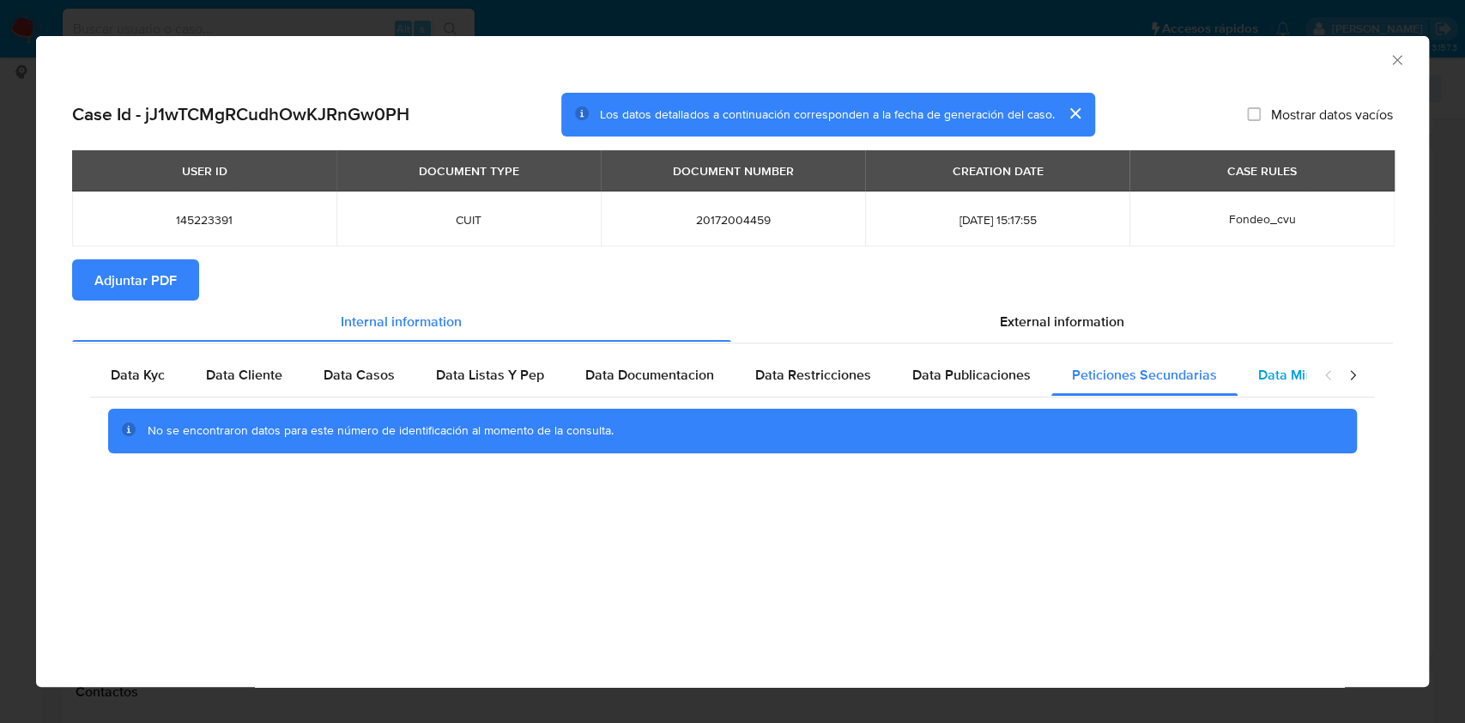
click at [1258, 375] on span "Data Minoridad" at bounding box center [1305, 375] width 94 height 20
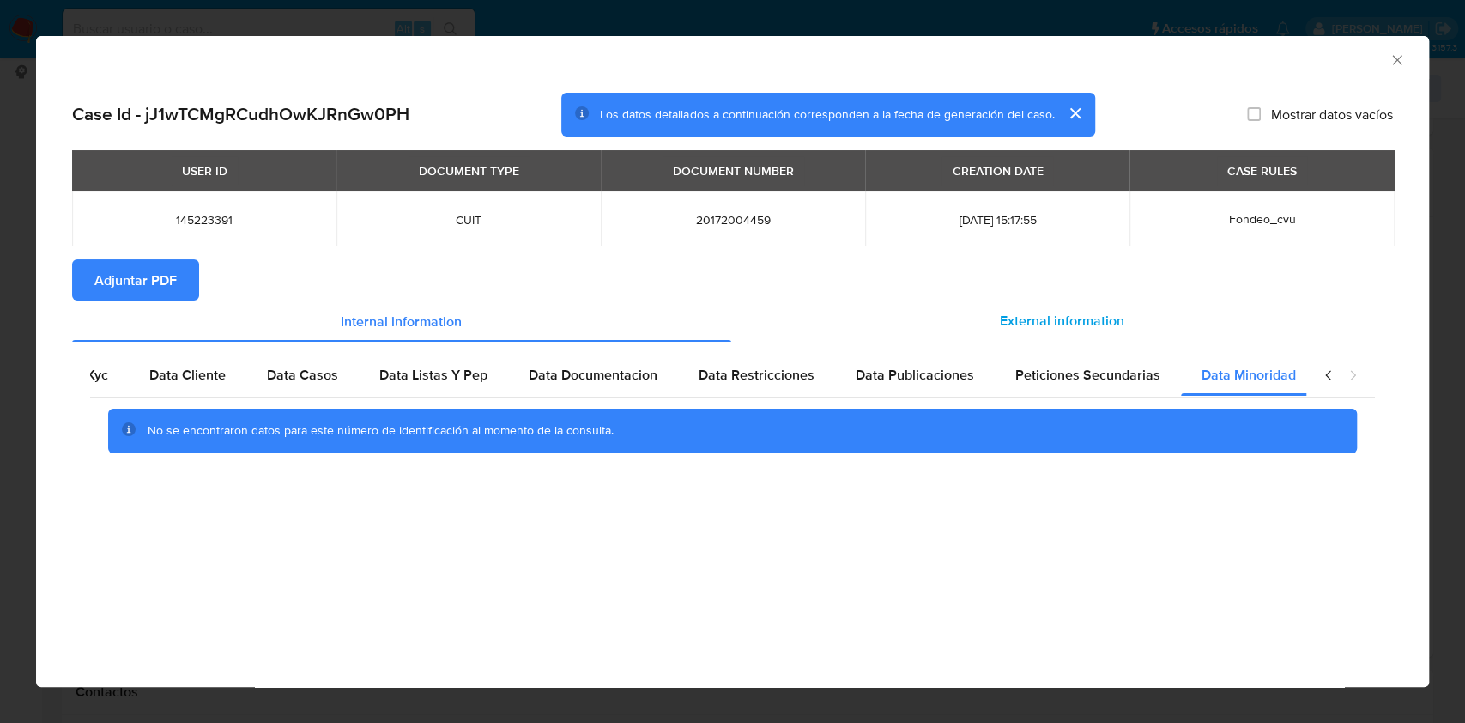
scroll to position [0, 57]
click at [1136, 333] on div "External information" at bounding box center [1062, 320] width 662 height 41
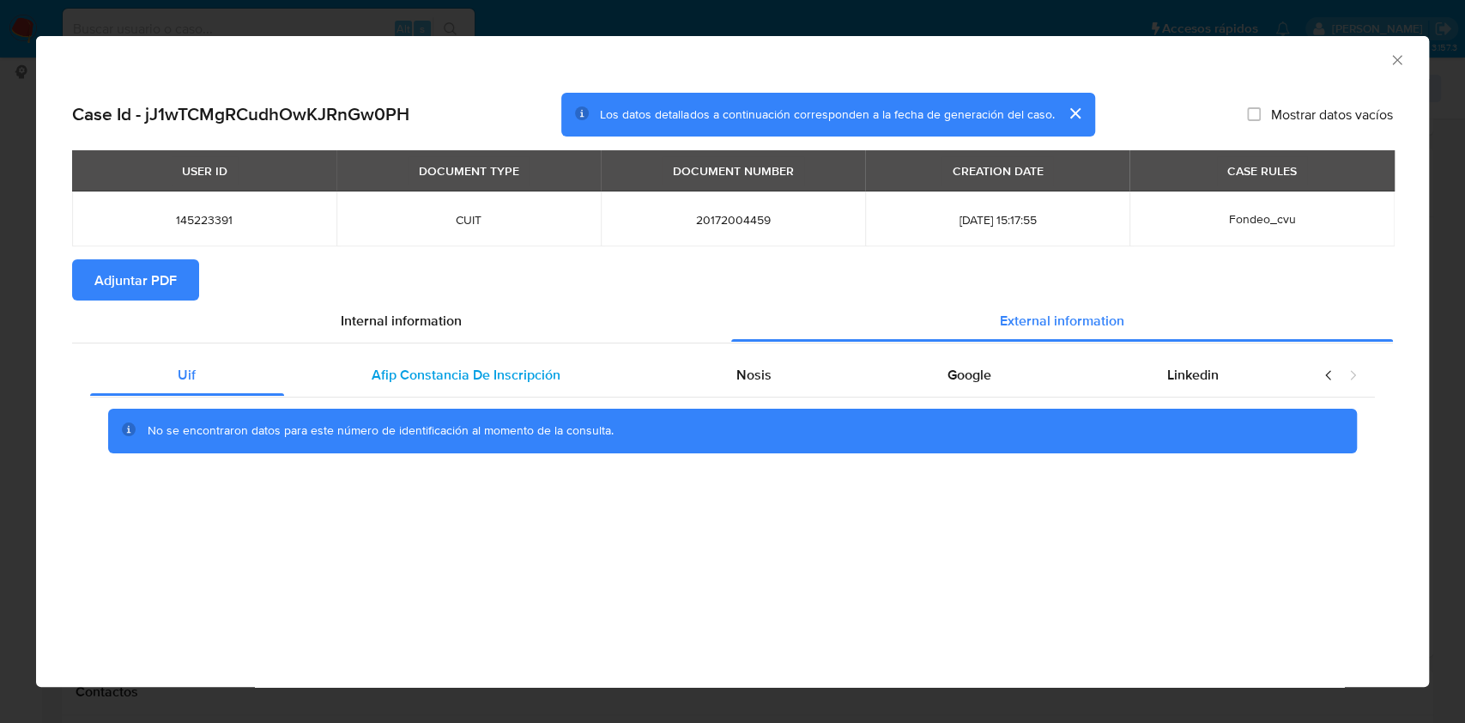
click at [604, 358] on div "Afip Constancia De Inscripción" at bounding box center [466, 374] width 365 height 41
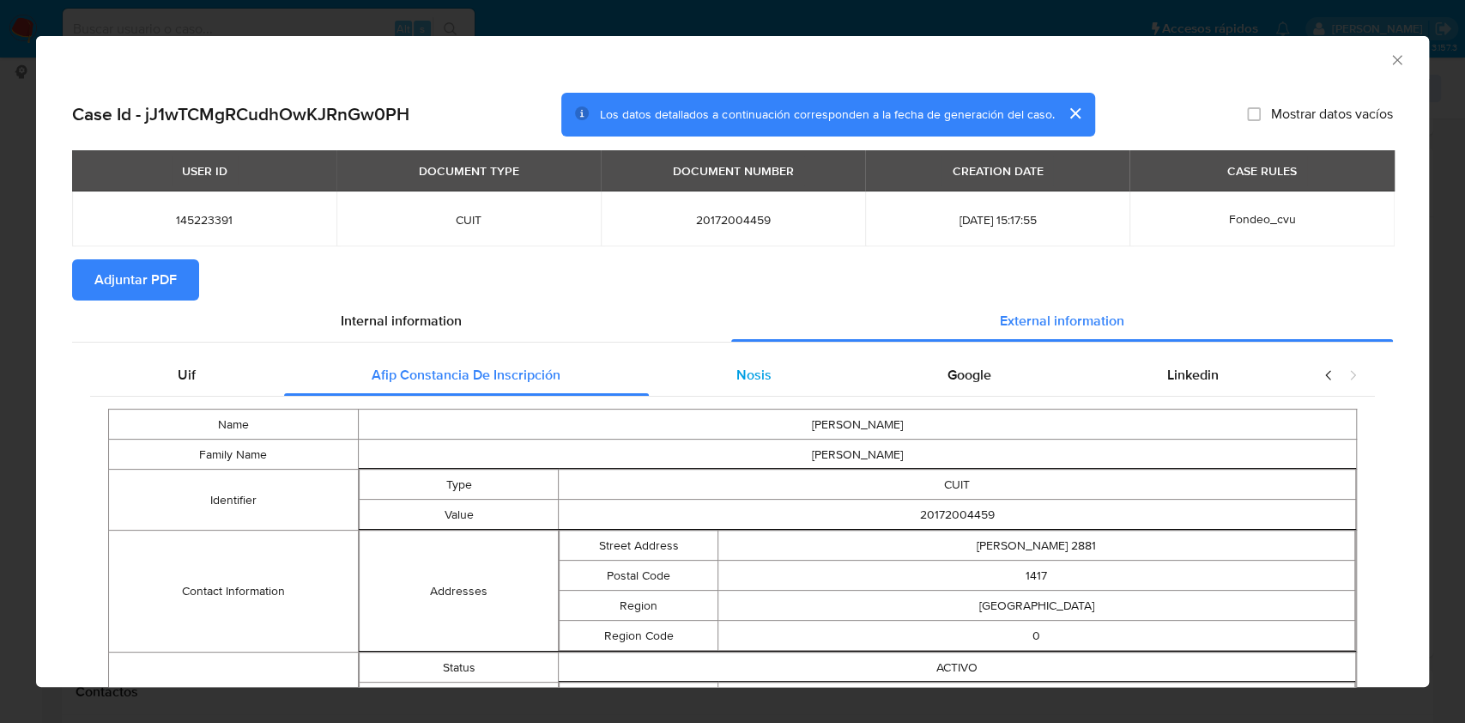
click at [736, 367] on span "Nosis" at bounding box center [753, 375] width 35 height 20
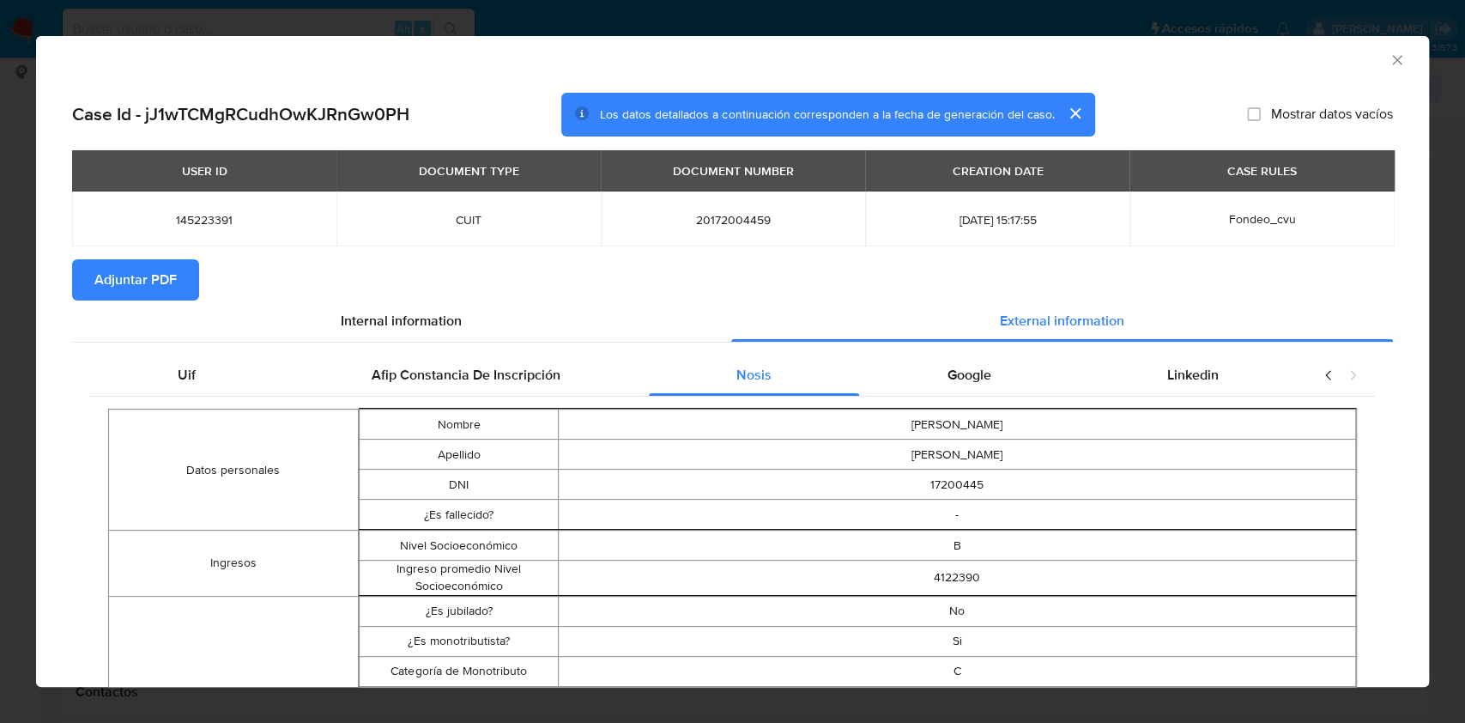
drag, startPoint x: 1009, startPoint y: 379, endPoint x: 1046, endPoint y: 383, distance: 37.1
click at [1009, 379] on div "Google" at bounding box center [969, 374] width 220 height 41
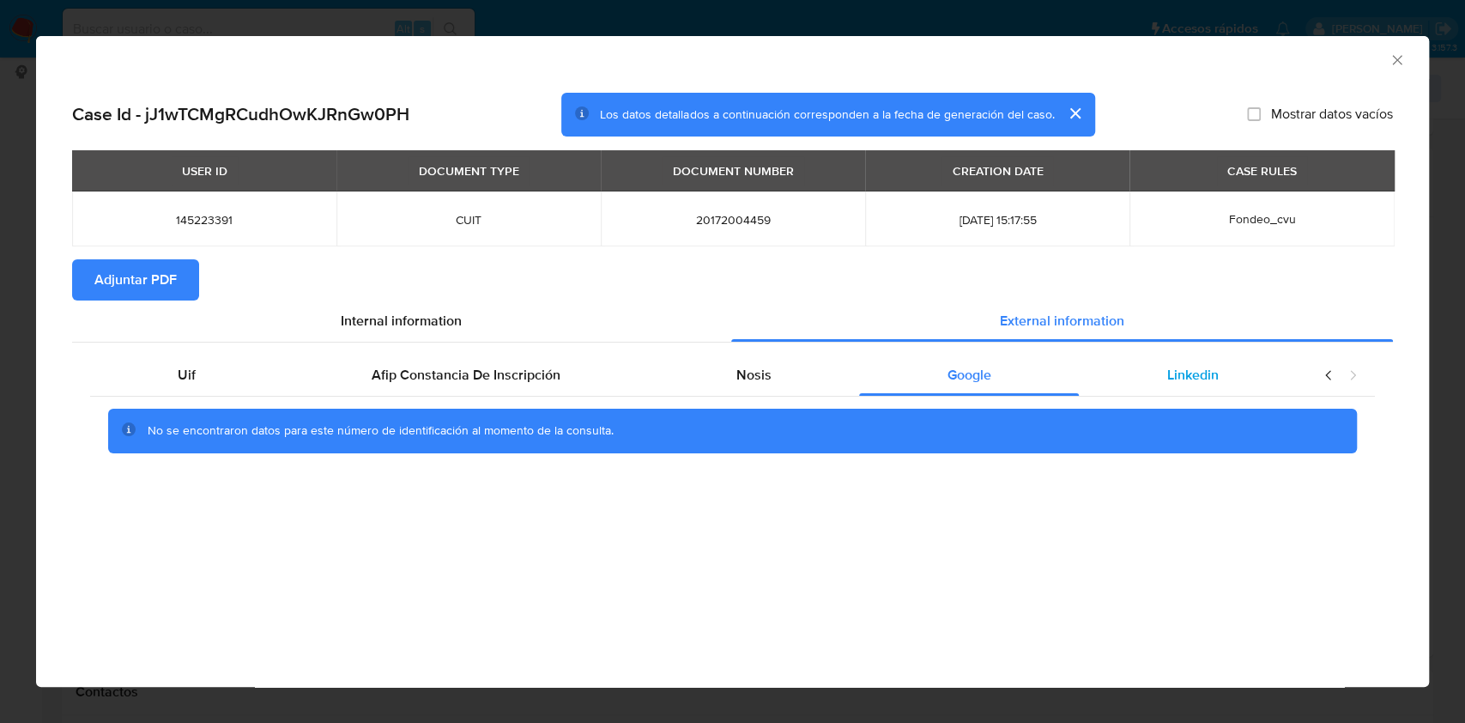
click at [1130, 379] on div "Linkedin" at bounding box center [1192, 374] width 227 height 41
click at [142, 286] on span "Adjuntar PDF" at bounding box center [135, 280] width 82 height 38
click at [1391, 54] on icon "Cerrar ventana" at bounding box center [1396, 59] width 17 height 17
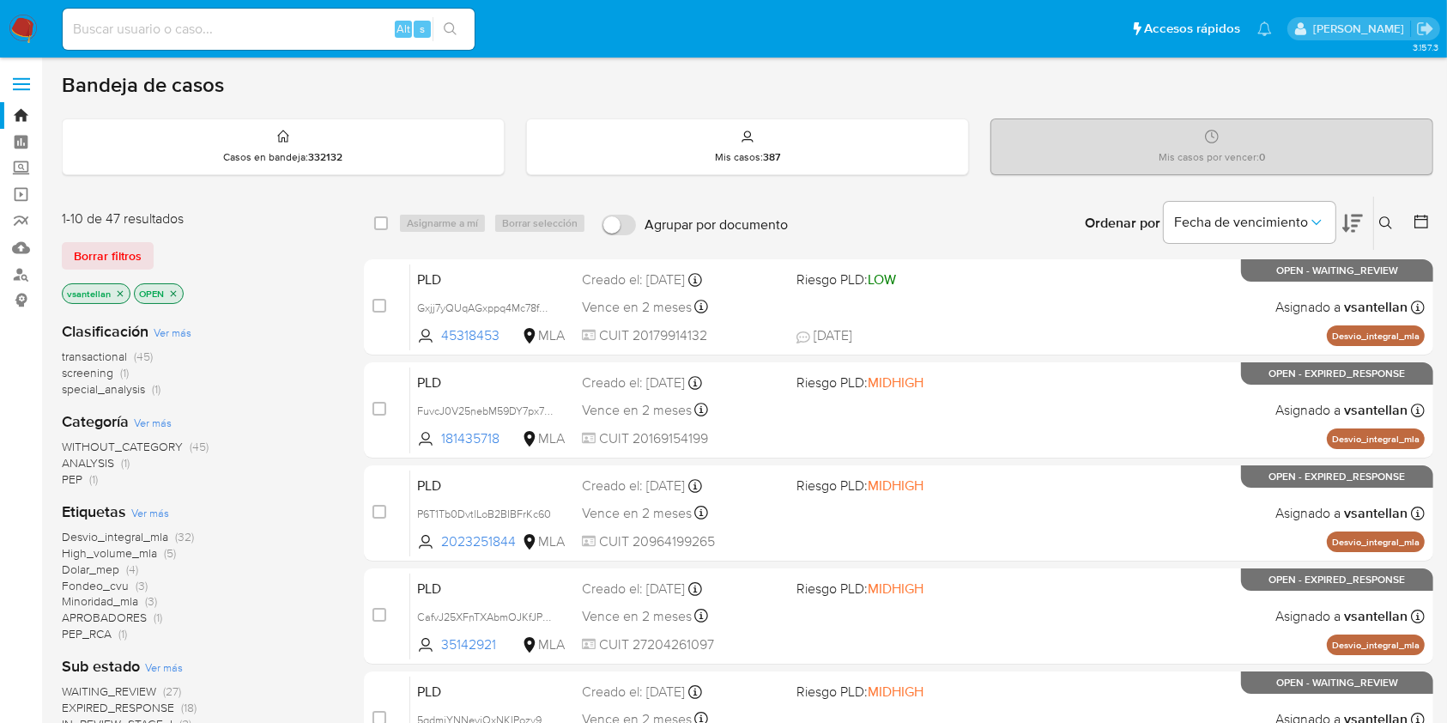
click at [1384, 216] on icon at bounding box center [1385, 222] width 13 height 13
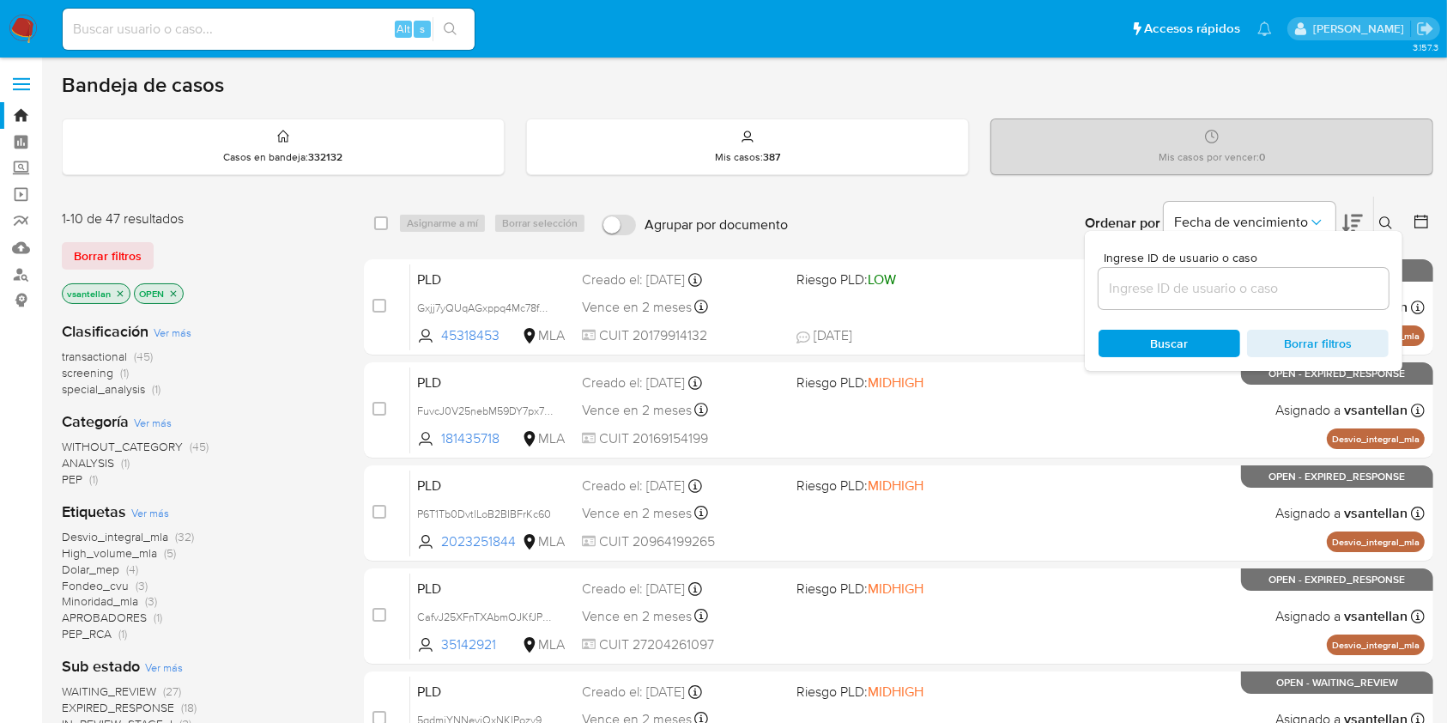
click at [1179, 279] on input at bounding box center [1243, 288] width 290 height 22
type input "2074719256"
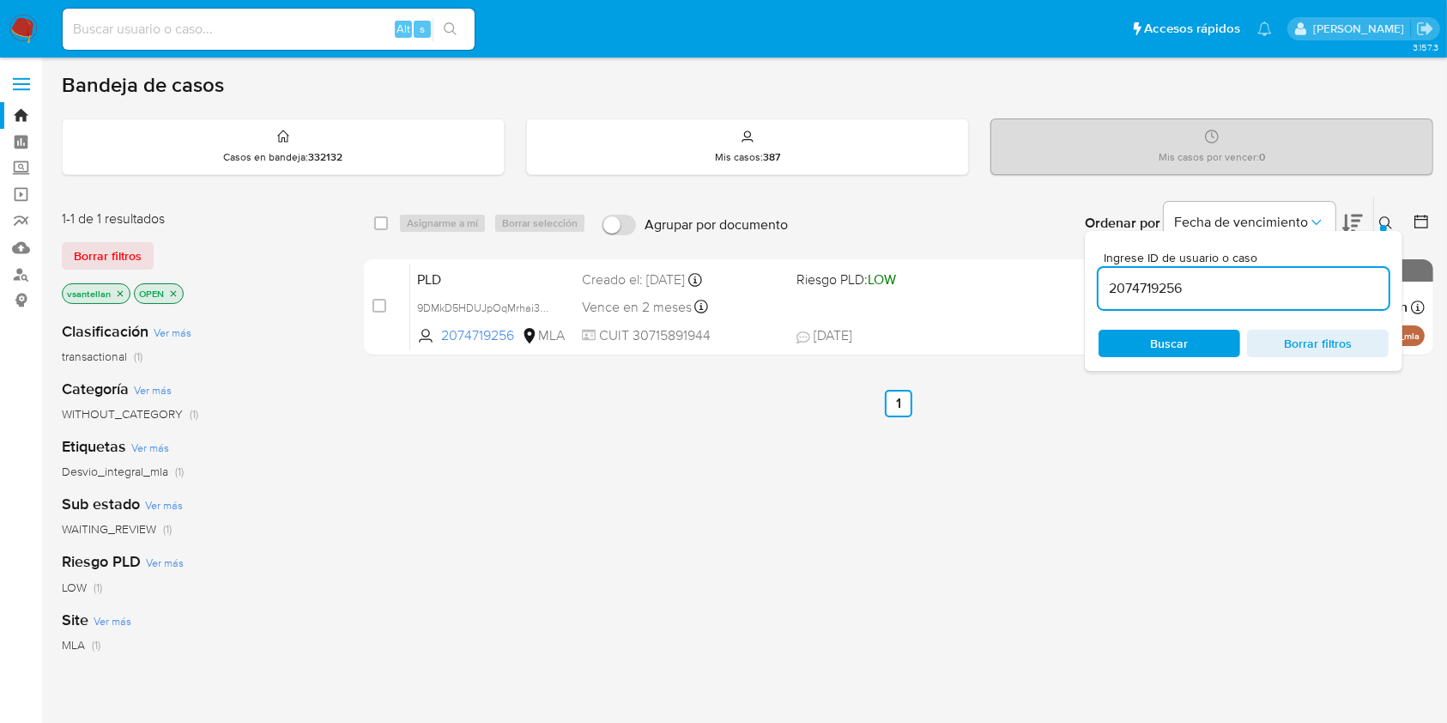
click at [1381, 221] on icon at bounding box center [1386, 223] width 14 height 14
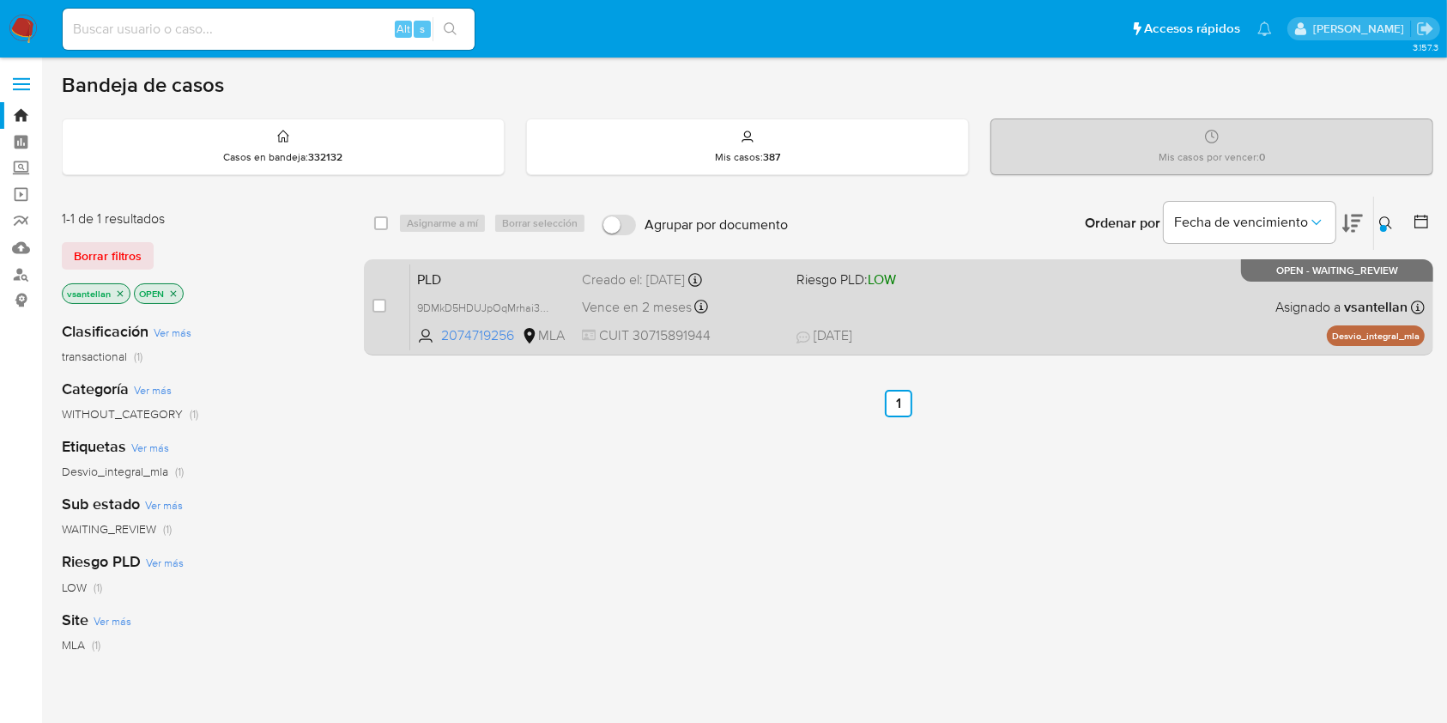
click at [1120, 312] on div "PLD 9DMkD5HDUJpOqMrhai3gIFpG 2074719256 MLA Riesgo PLD: LOW Creado el: 12/08/20…" at bounding box center [917, 306] width 1014 height 87
click at [375, 305] on input "checkbox" at bounding box center [379, 306] width 14 height 14
checkbox input "true"
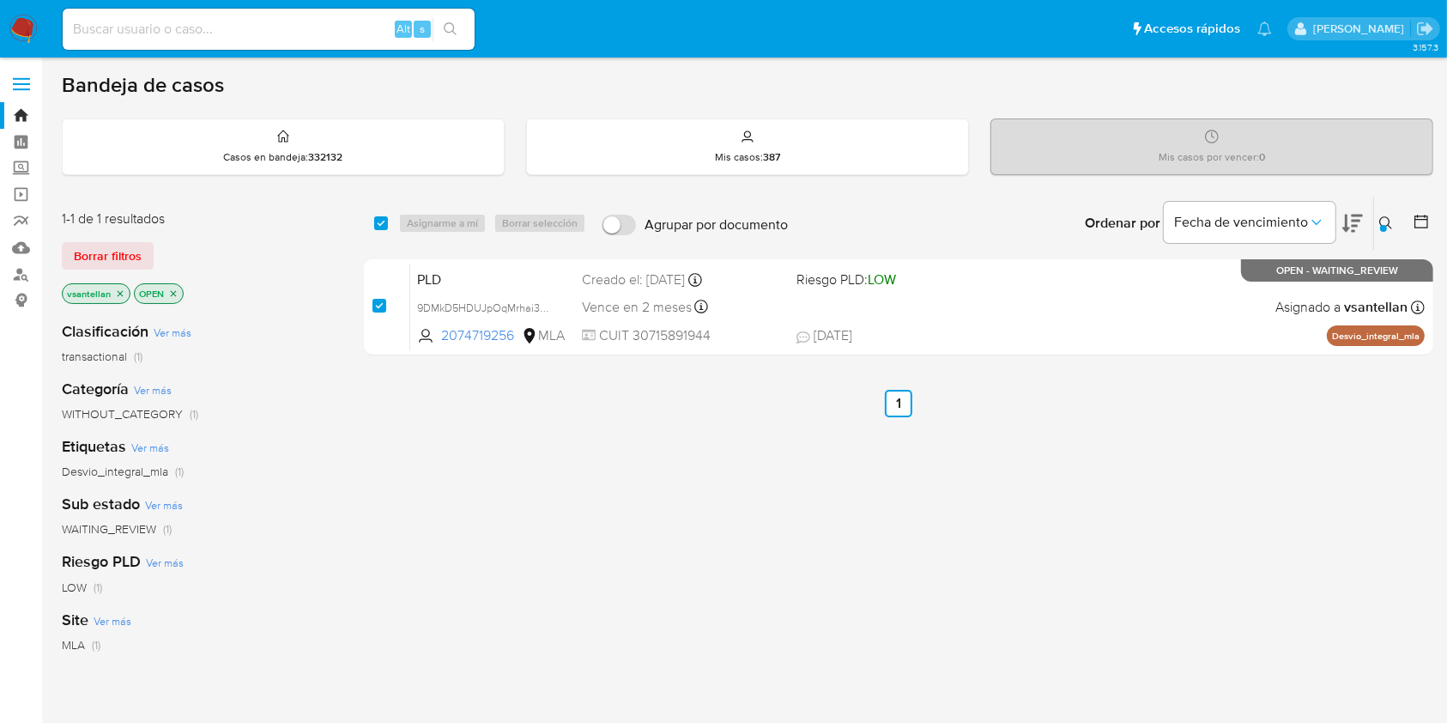
checkbox input "true"
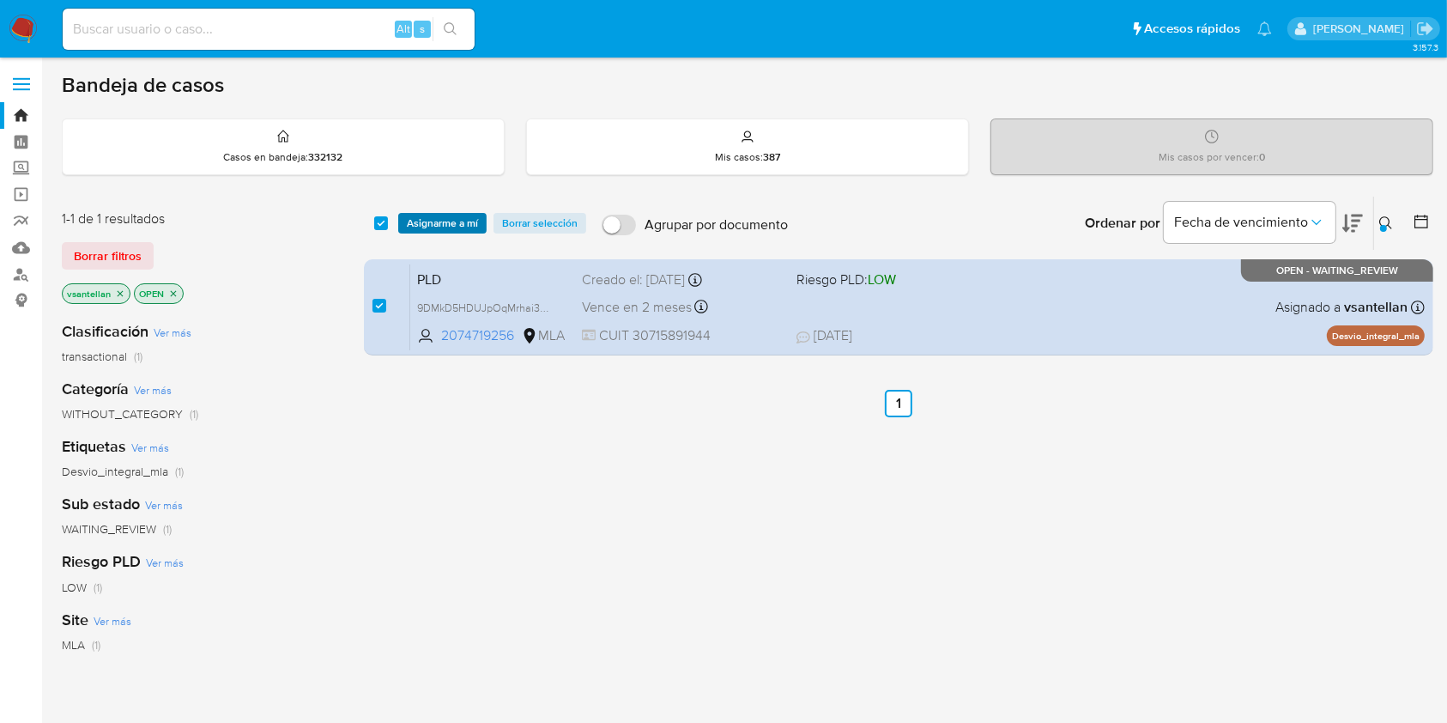
click at [445, 219] on span "Asignarme a mí" at bounding box center [442, 223] width 71 height 17
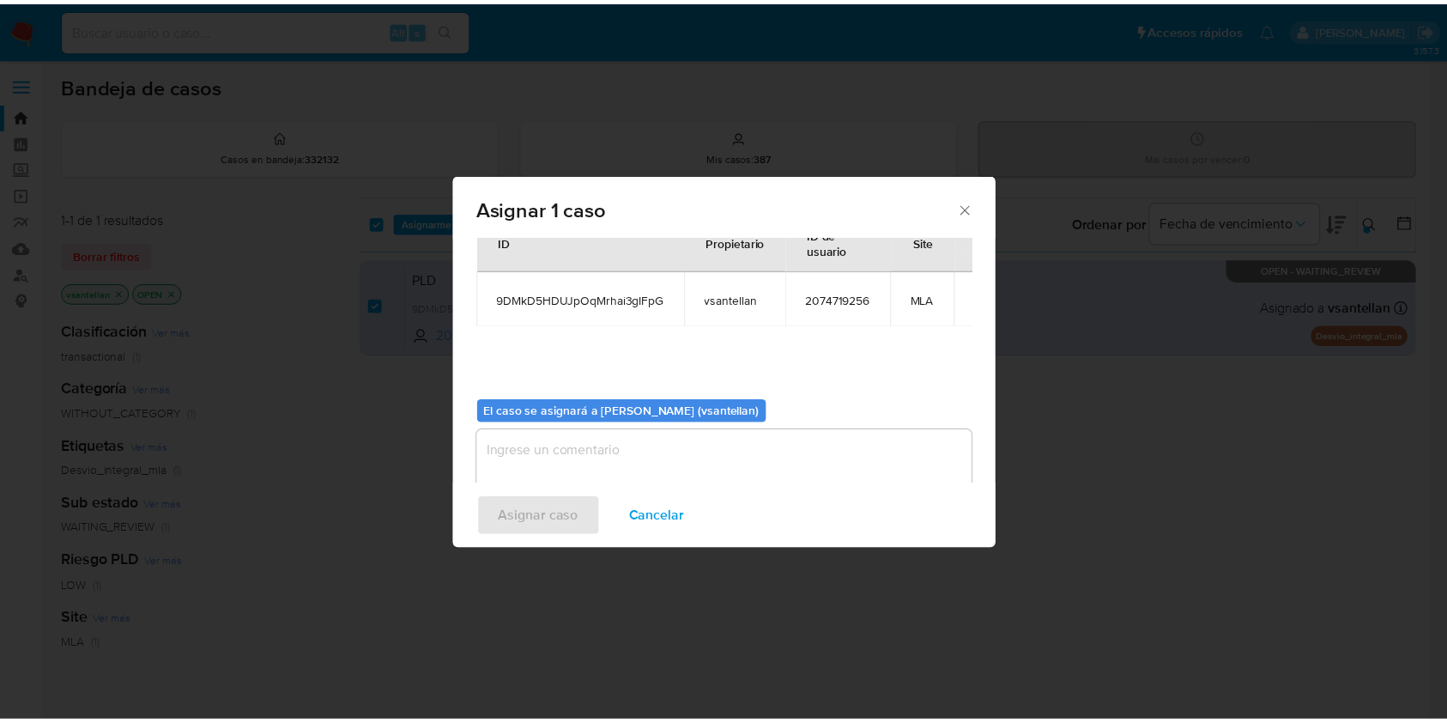
scroll to position [88, 0]
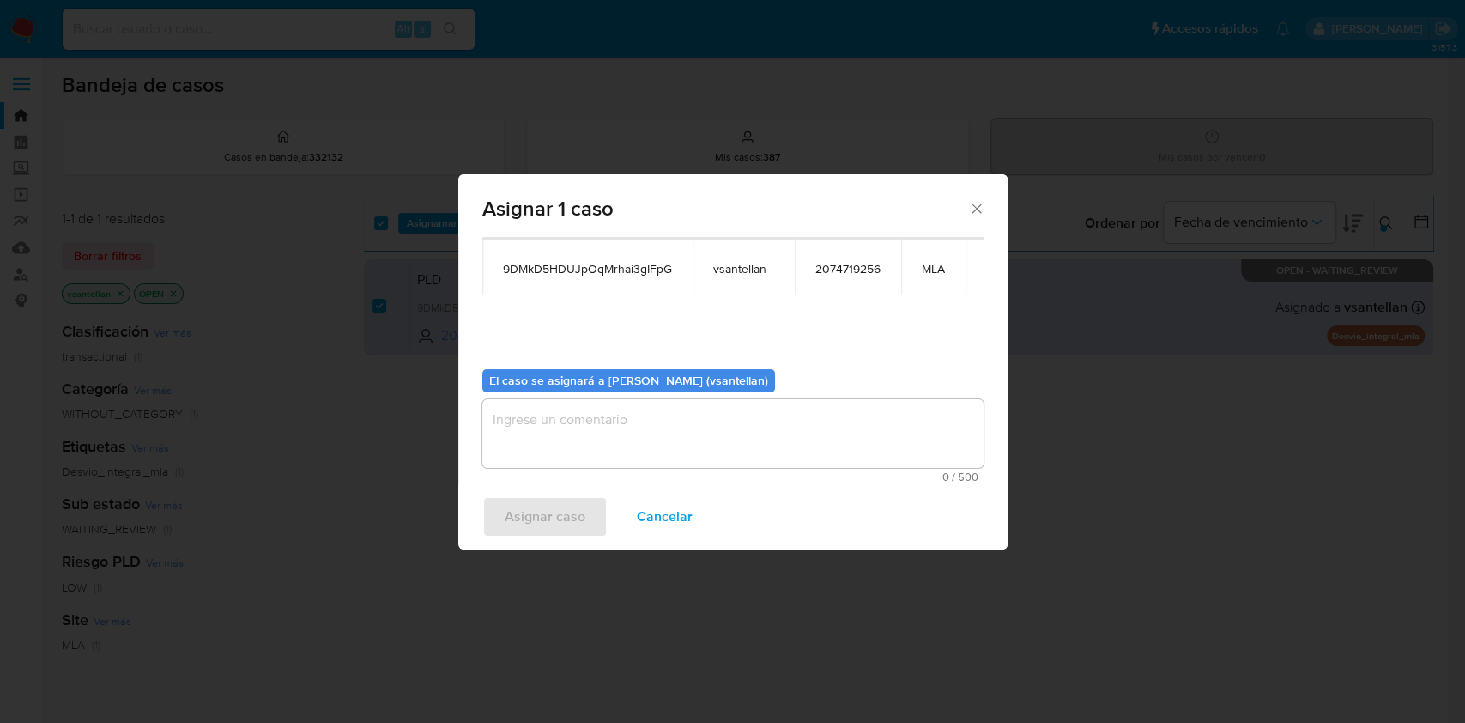
drag, startPoint x: 542, startPoint y: 445, endPoint x: 559, endPoint y: 473, distance: 31.9
click at [542, 445] on textarea "assign-modal" at bounding box center [732, 433] width 501 height 69
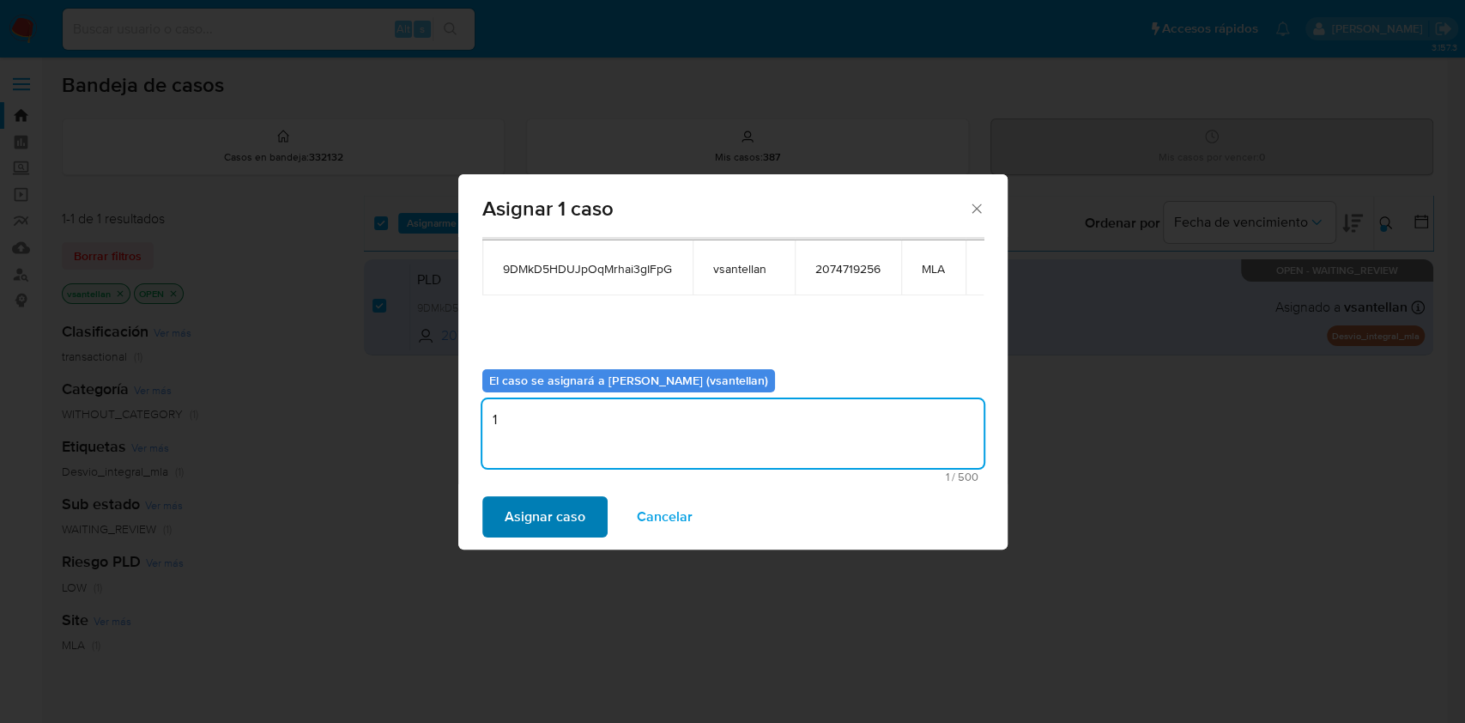
type textarea "1"
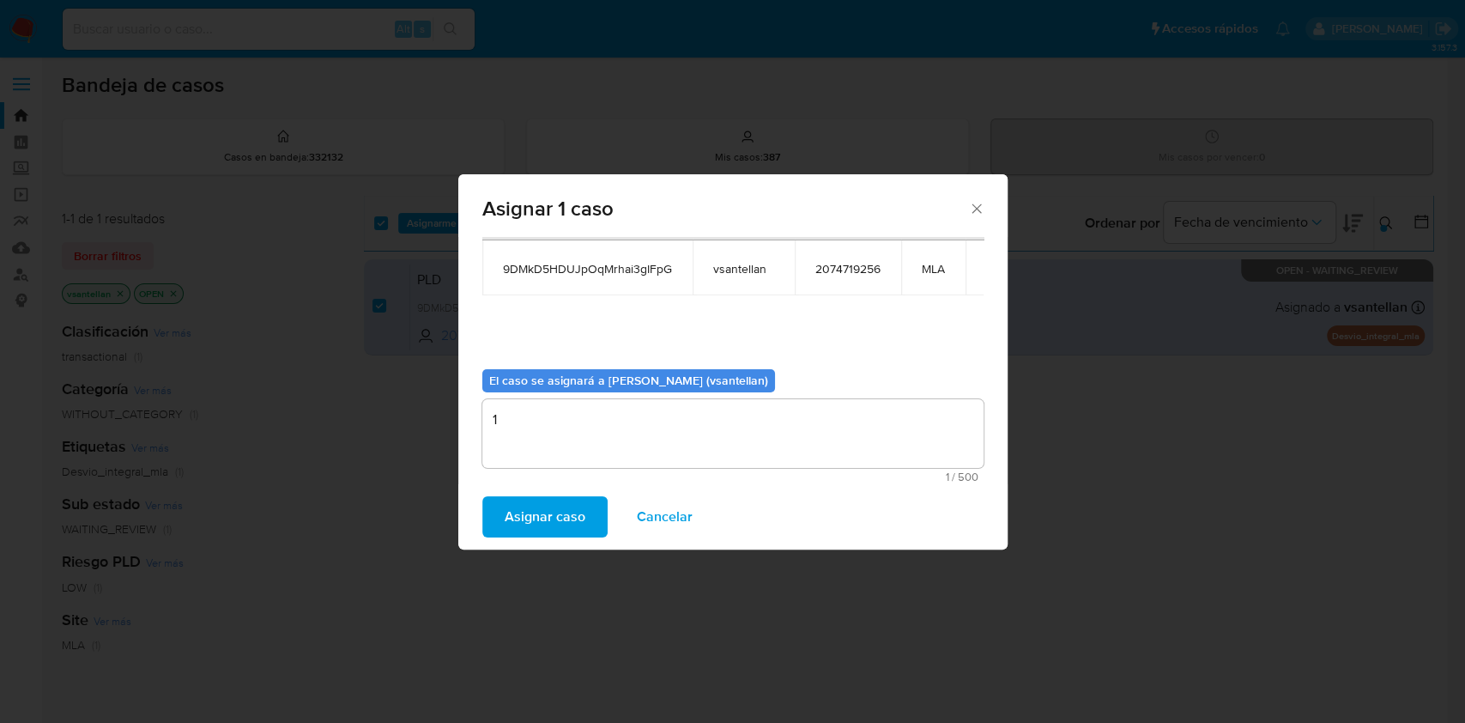
click at [566, 513] on span "Asignar caso" at bounding box center [545, 517] width 81 height 38
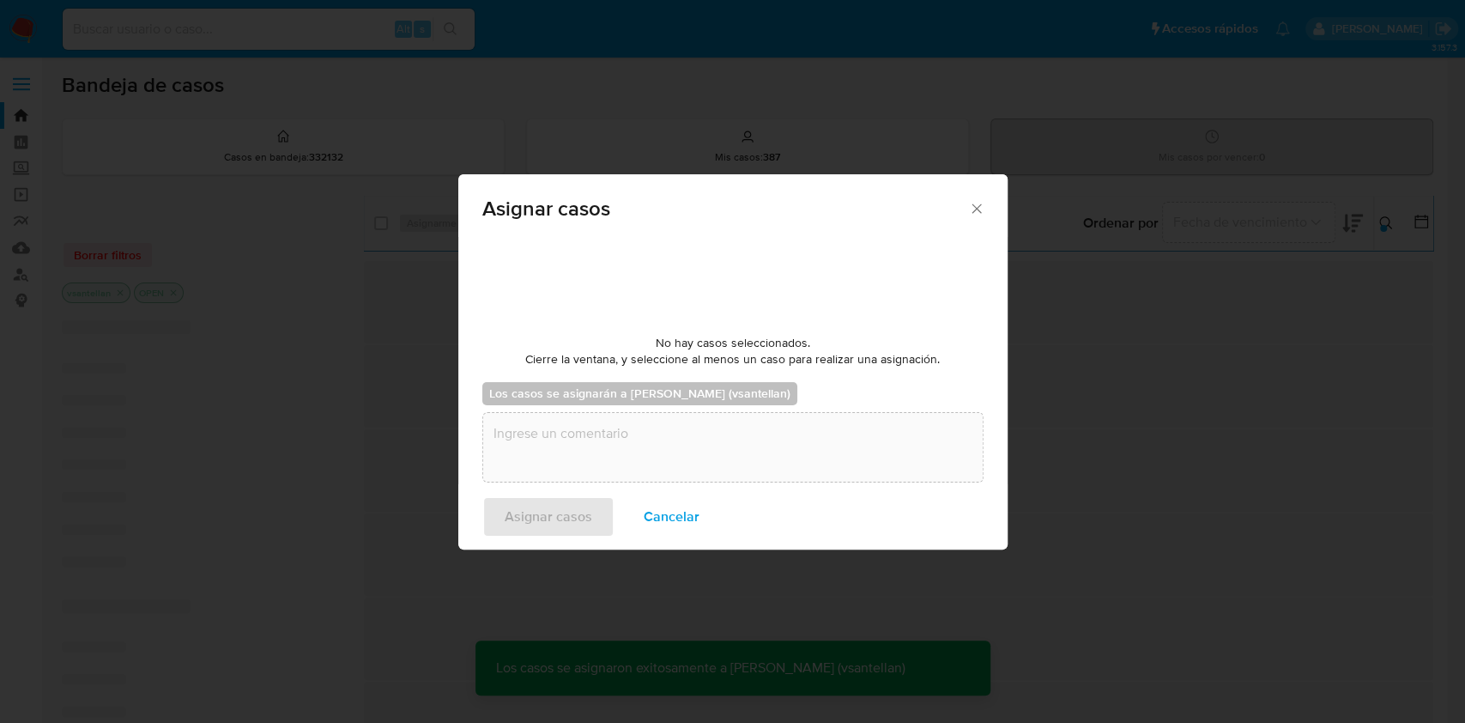
checkbox input "false"
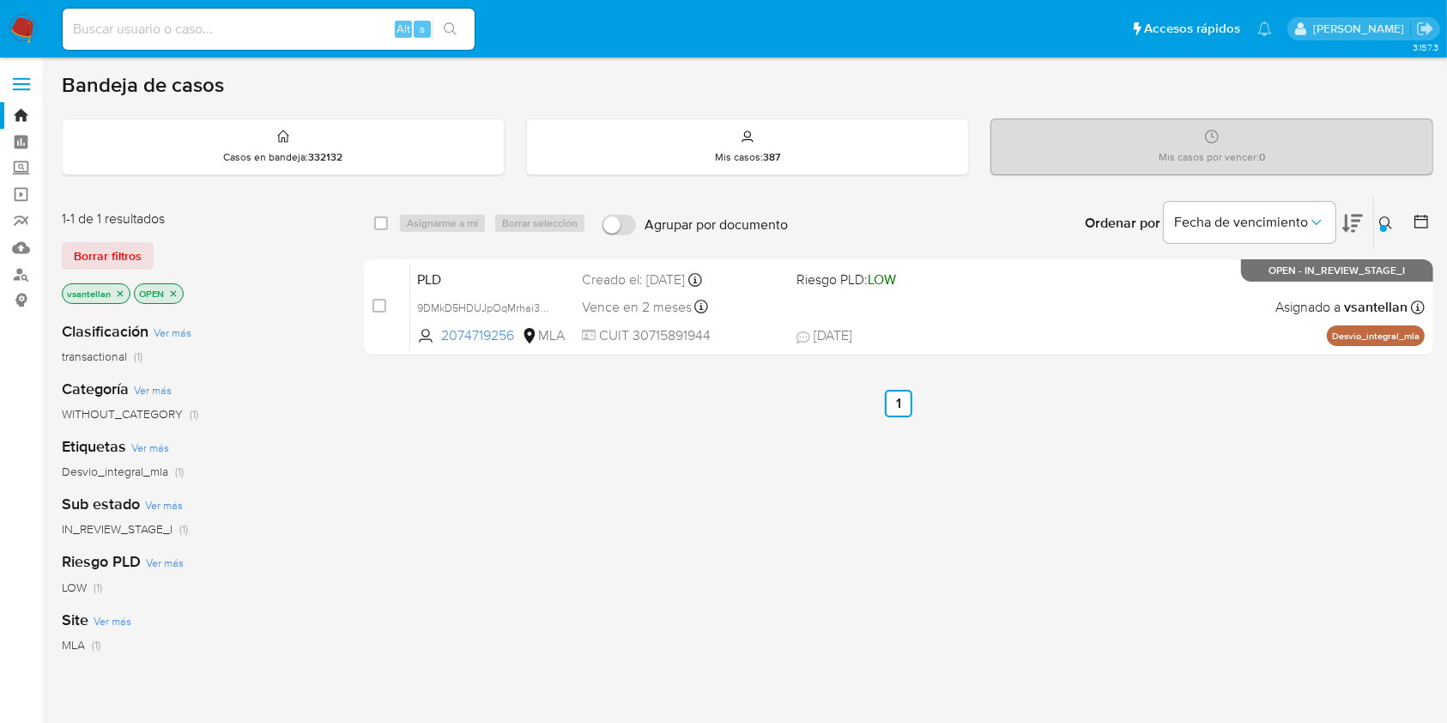
click at [33, 28] on img at bounding box center [23, 29] width 29 height 29
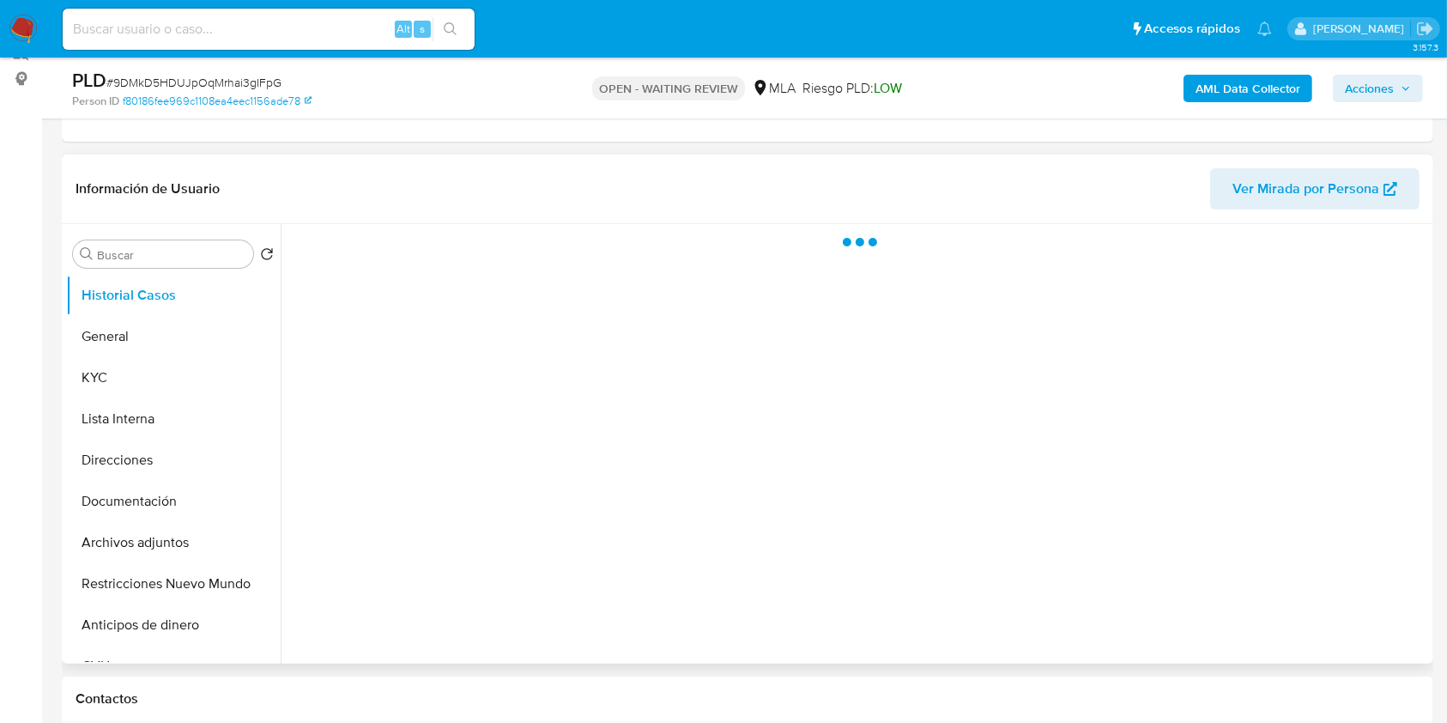
scroll to position [228, 0]
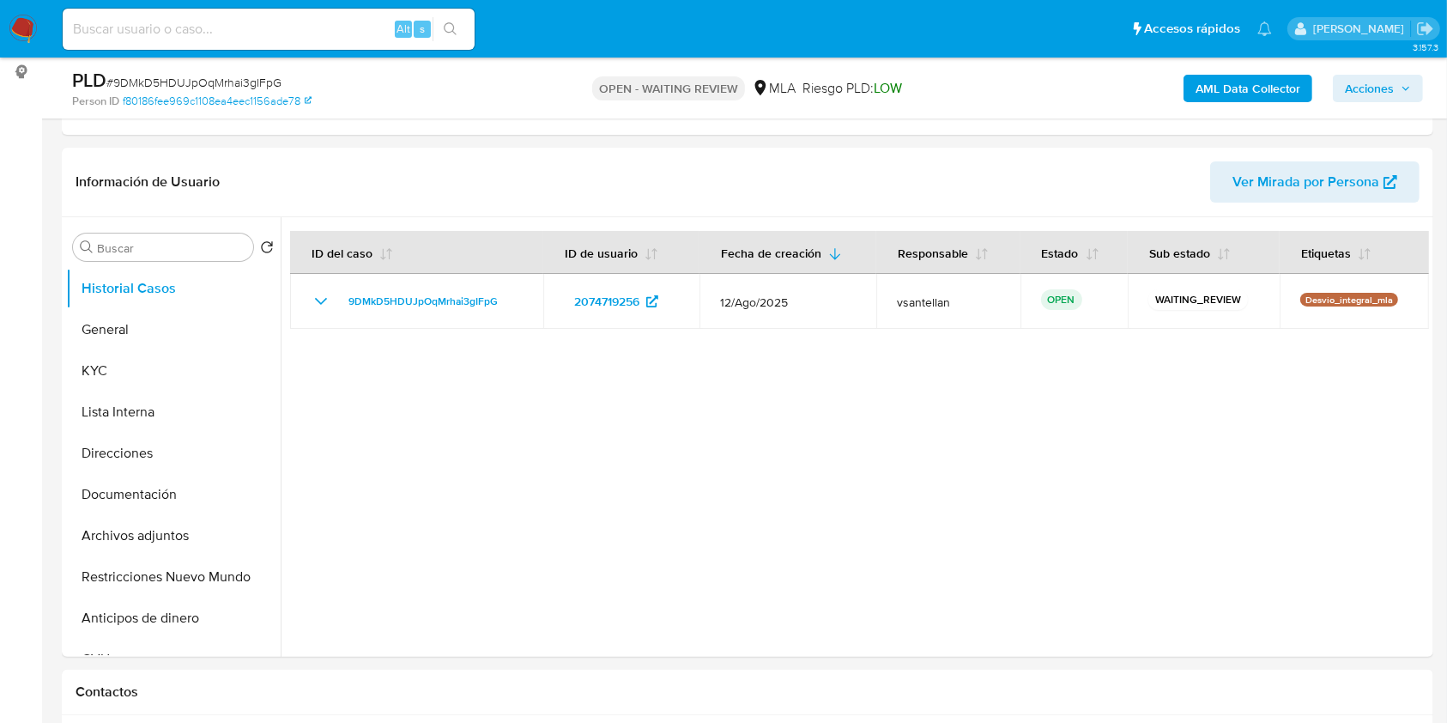
select select "10"
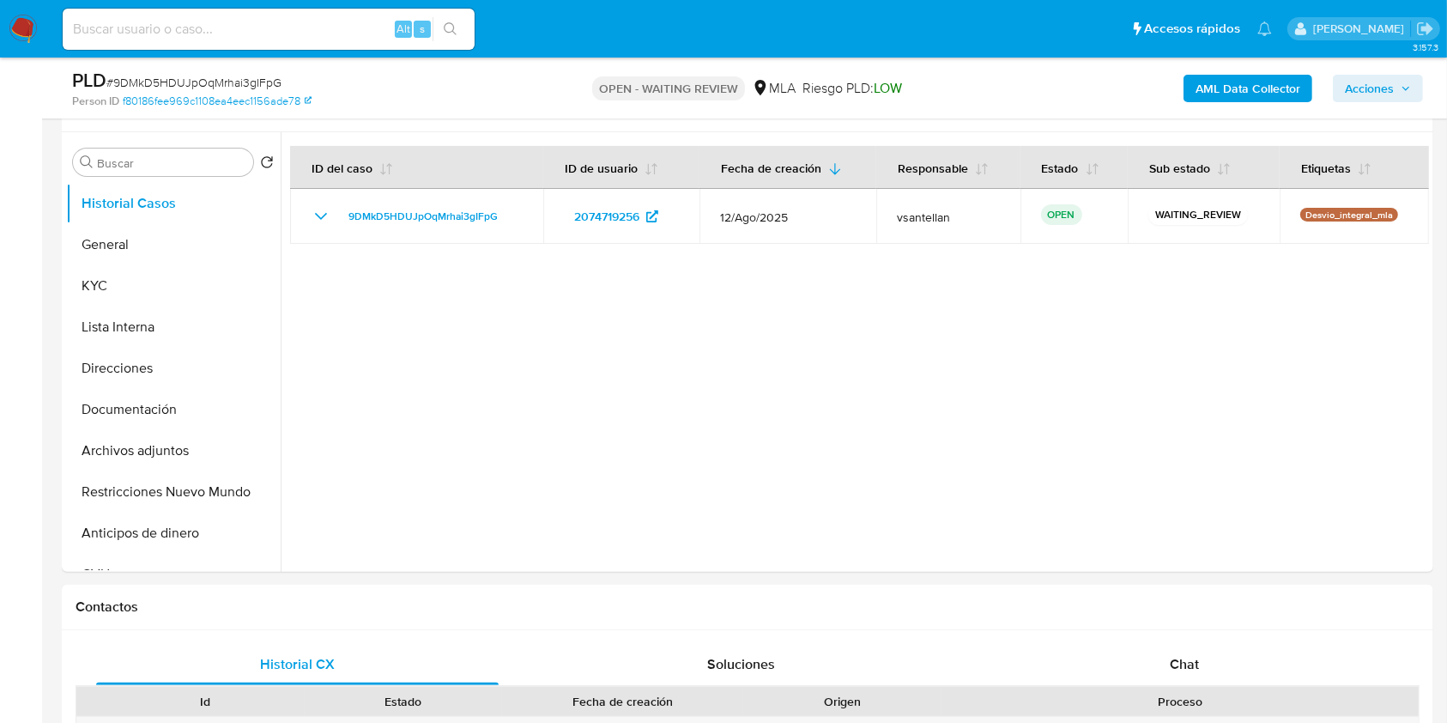
scroll to position [343, 0]
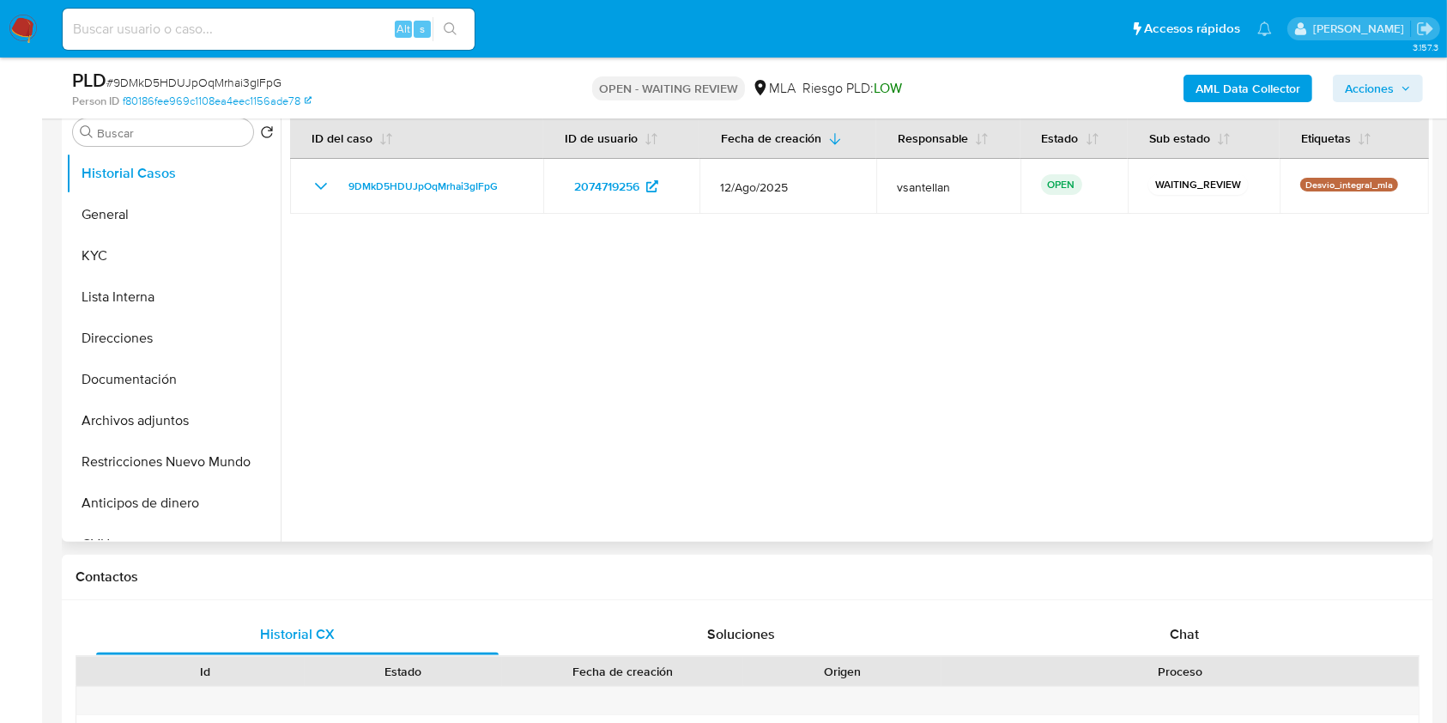
drag, startPoint x: 1256, startPoint y: 628, endPoint x: 1315, endPoint y: 442, distance: 195.1
click at [1256, 629] on div "Chat" at bounding box center [1184, 634] width 402 height 41
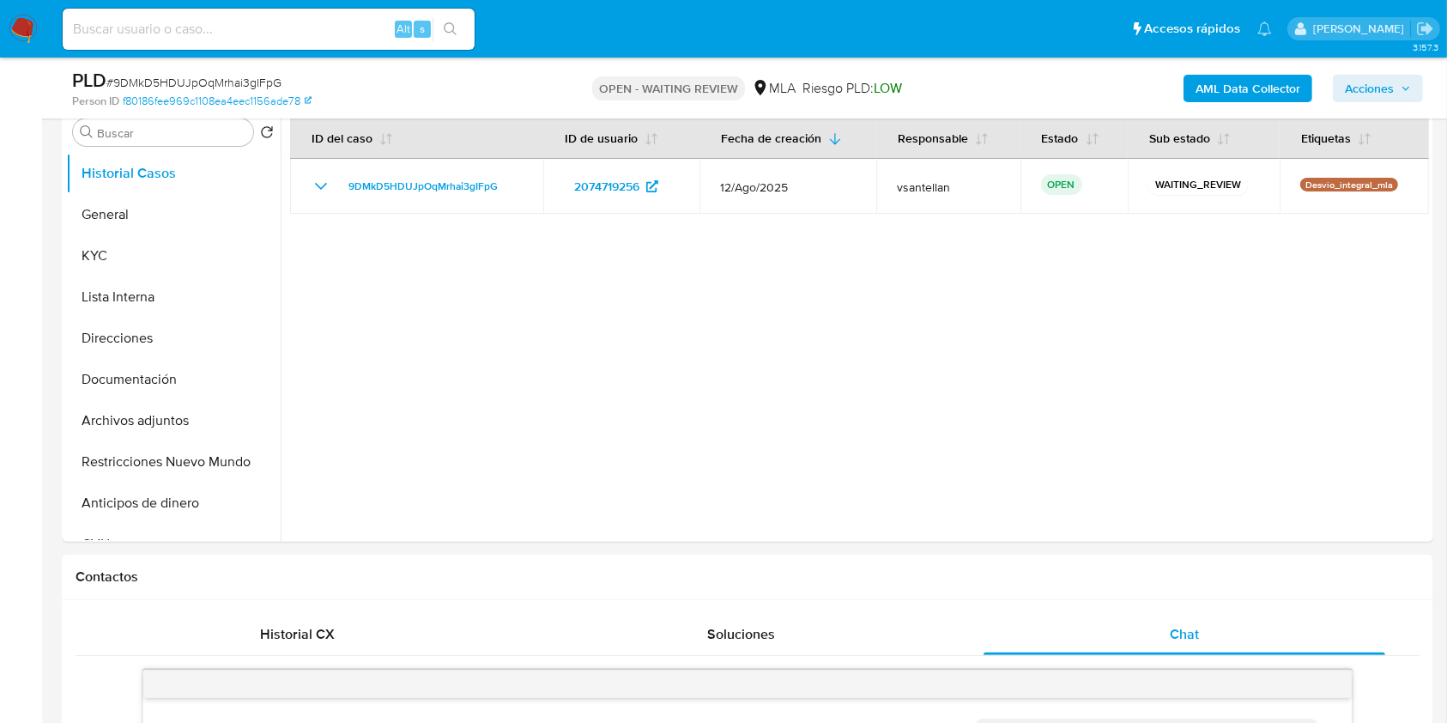
scroll to position [987, 0]
drag, startPoint x: 1449, startPoint y: 209, endPoint x: 1443, endPoint y: 245, distance: 37.3
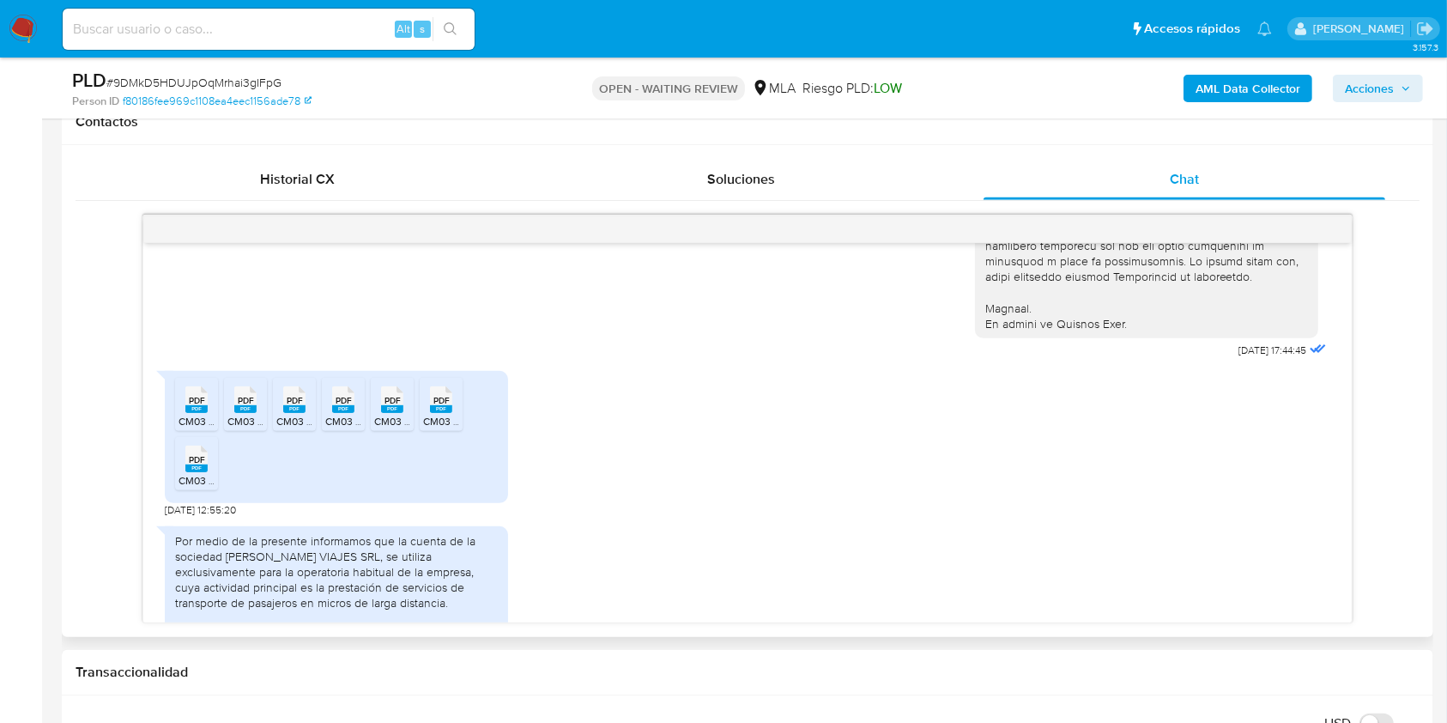
scroll to position [738, 0]
click at [178, 436] on div "PDF PDF CM03 01-2025.pdf PDF PDF CM03 02-2025.pdf PDF PDF CM03 03-2025.pdf PDF …" at bounding box center [336, 433] width 343 height 132
click at [194, 409] on rect at bounding box center [196, 406] width 22 height 8
click at [246, 402] on span "PDF" at bounding box center [246, 396] width 16 height 11
drag, startPoint x: 297, startPoint y: 436, endPoint x: 336, endPoint y: 436, distance: 38.6
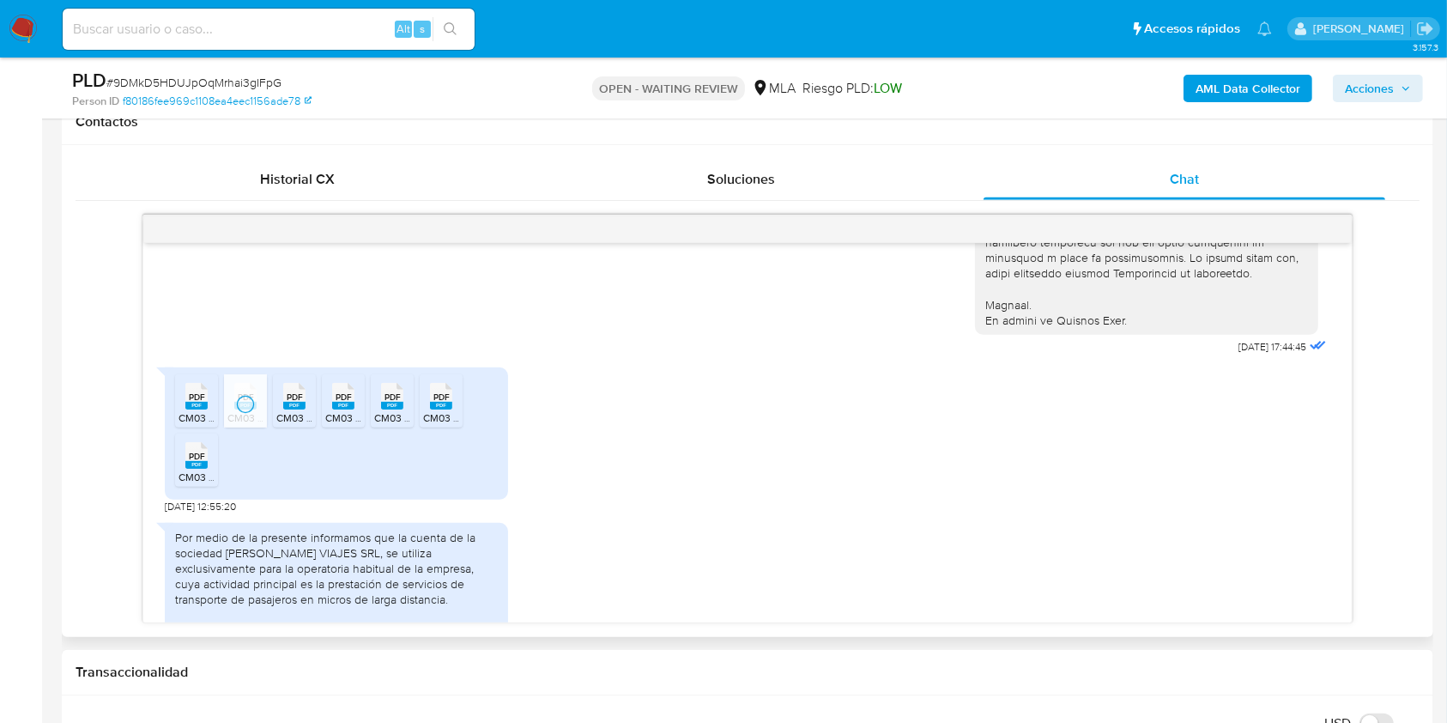
click at [297, 409] on rect at bounding box center [294, 406] width 22 height 8
click at [348, 409] on rect at bounding box center [343, 406] width 22 height 8
click at [391, 409] on rect at bounding box center [392, 406] width 22 height 8
click at [442, 402] on span "PDF" at bounding box center [441, 396] width 16 height 11
click at [199, 469] on rect at bounding box center [196, 465] width 22 height 8
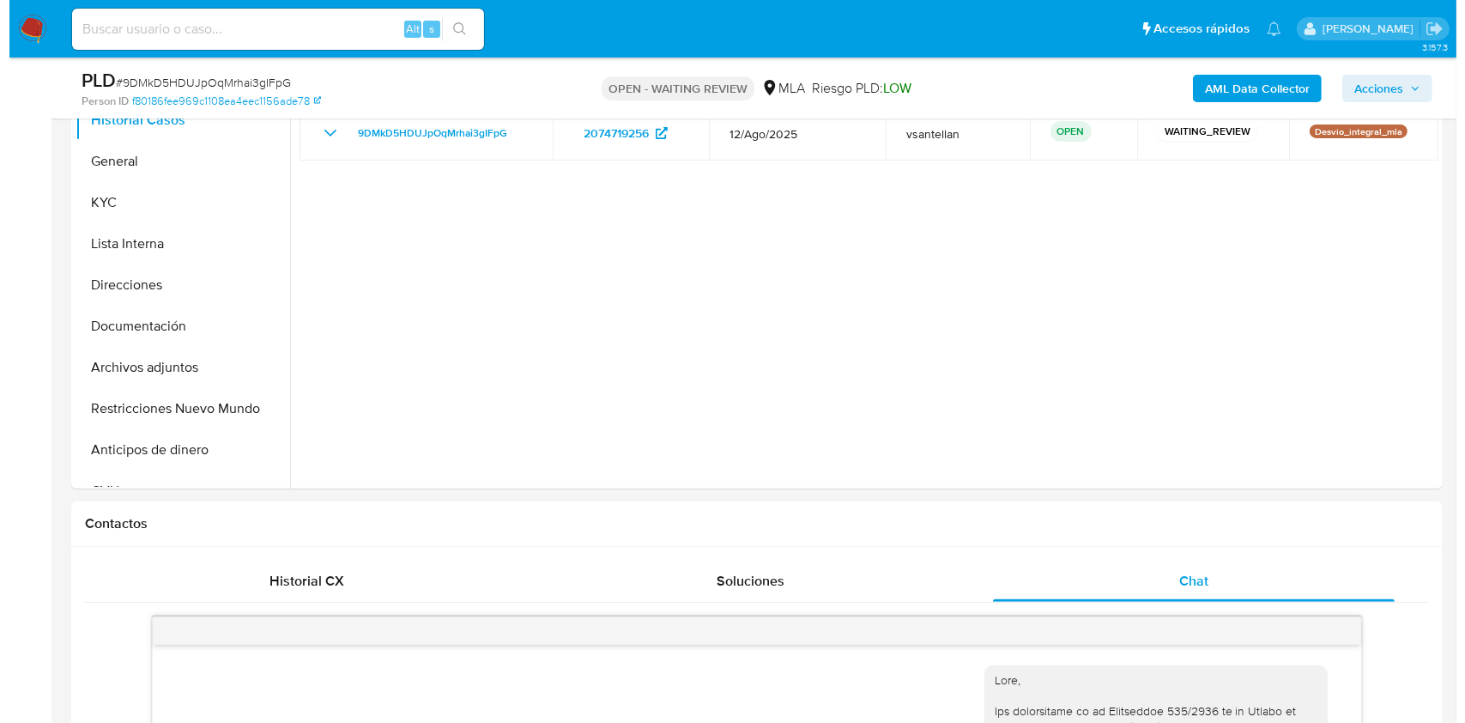
scroll to position [286, 0]
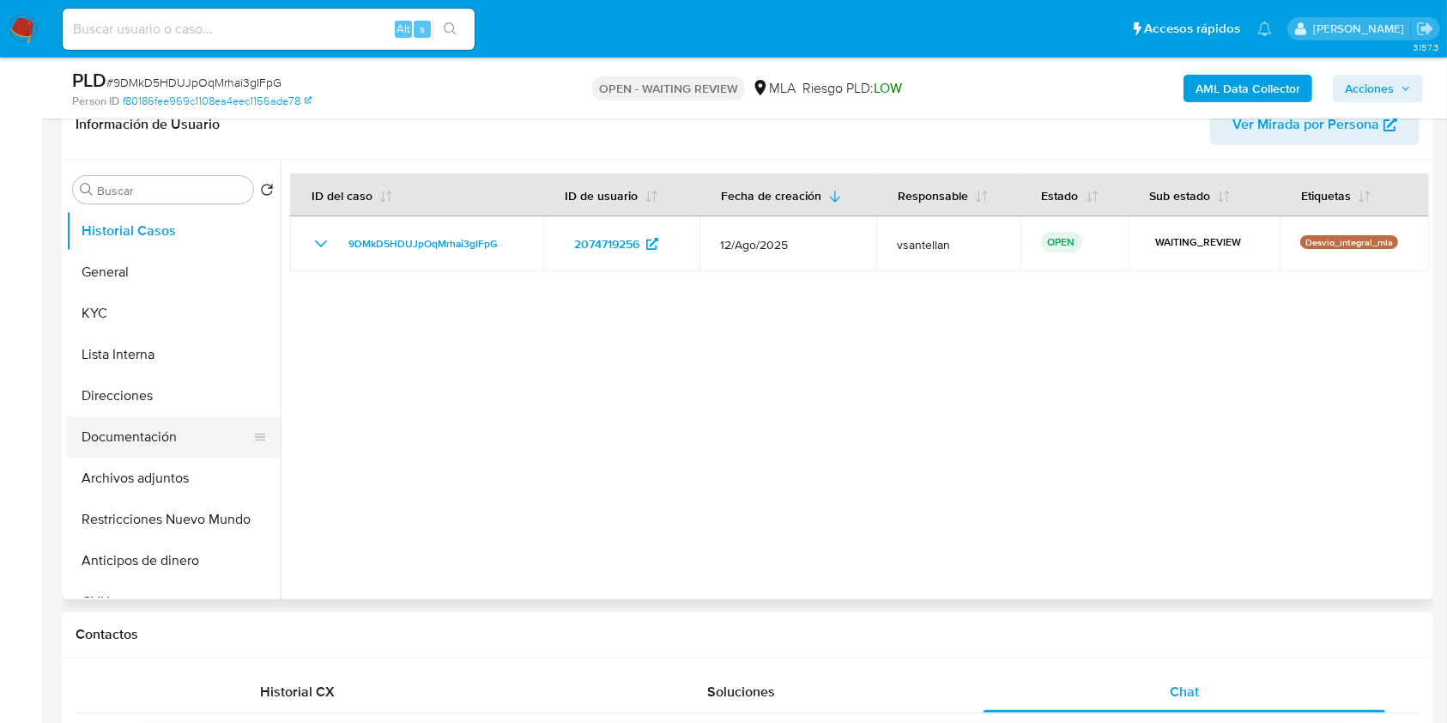
click at [214, 442] on button "Documentación" at bounding box center [166, 436] width 201 height 41
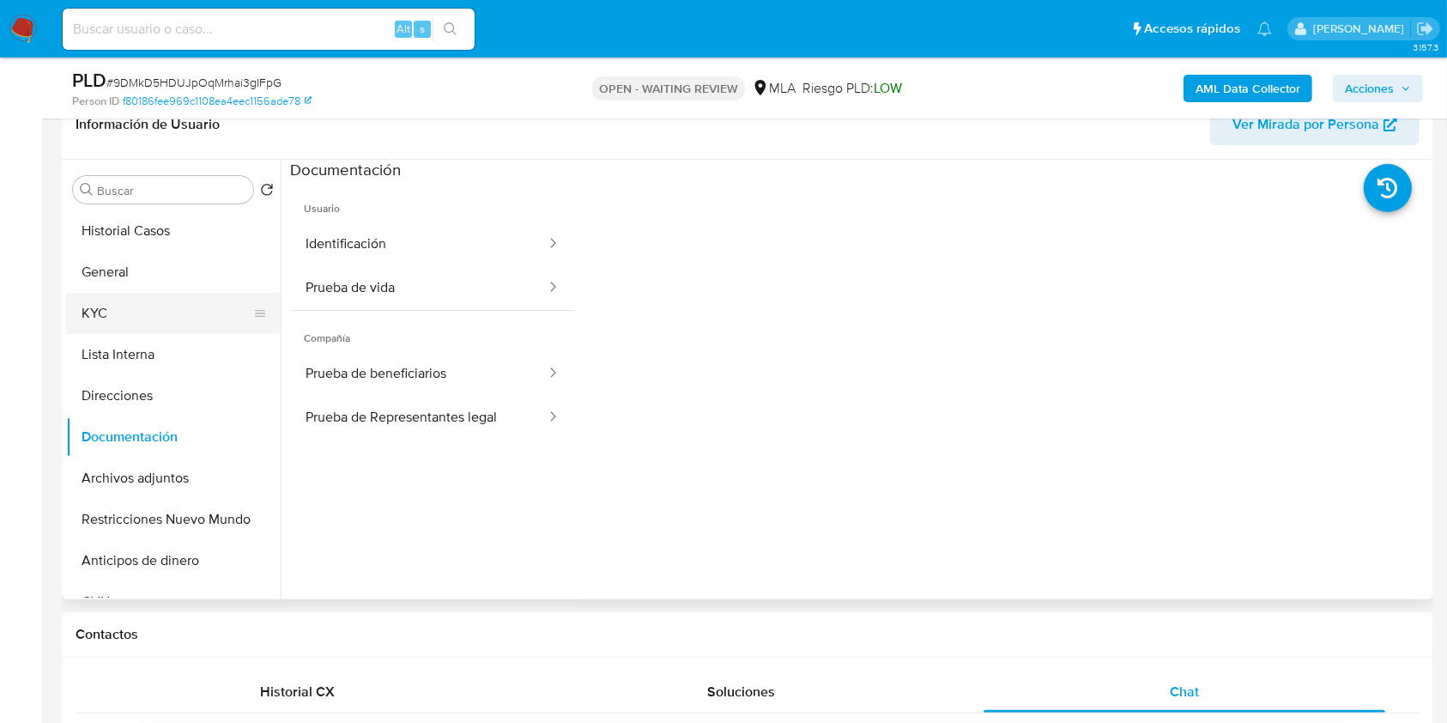
click at [150, 309] on button "KYC" at bounding box center [166, 313] width 201 height 41
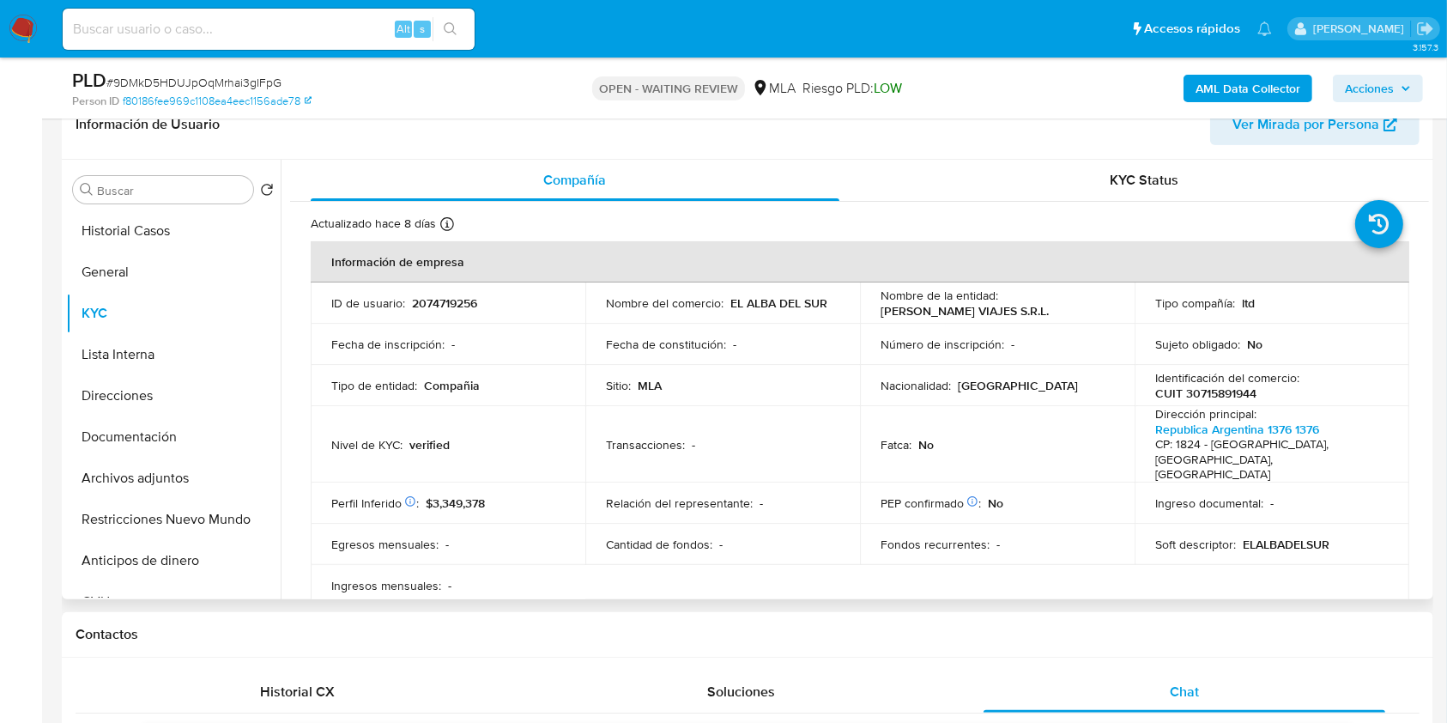
click at [1229, 392] on p "CUIT 30715891944" at bounding box center [1205, 392] width 101 height 15
copy p "30715891944"
click at [1247, 103] on div "AML Data Collector Acciones" at bounding box center [1199, 88] width 445 height 40
click at [1232, 88] on b "AML Data Collector" at bounding box center [1247, 88] width 105 height 27
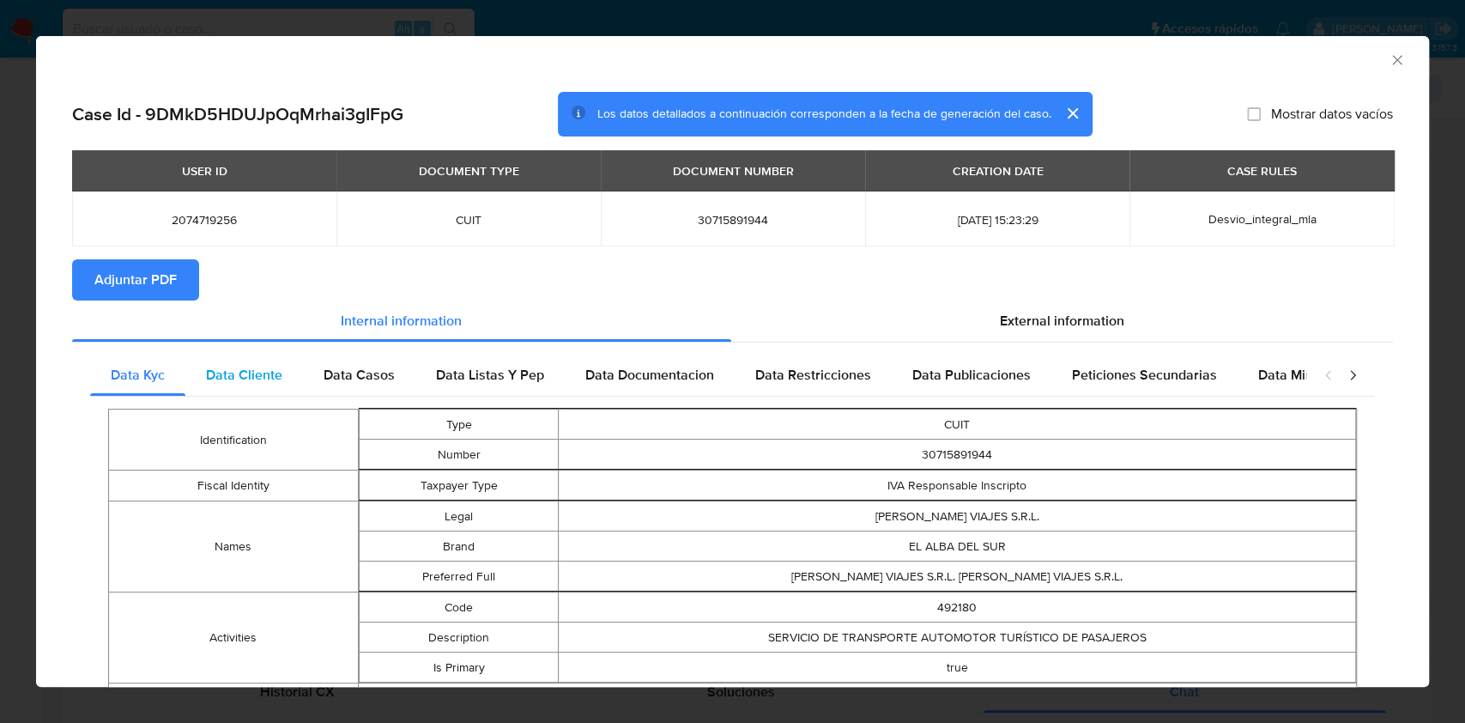
click at [266, 369] on span "Data Cliente" at bounding box center [244, 375] width 76 height 20
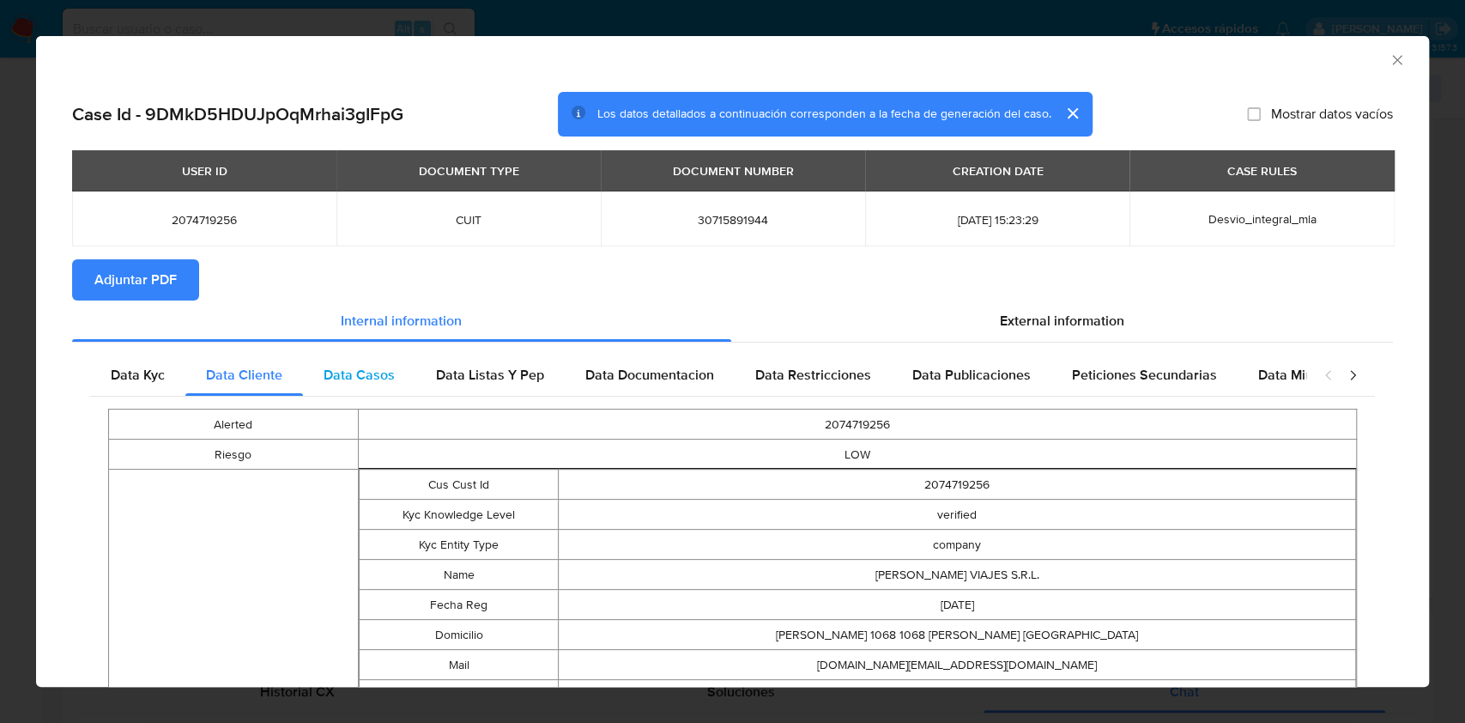
click at [347, 373] on span "Data Casos" at bounding box center [359, 375] width 71 height 20
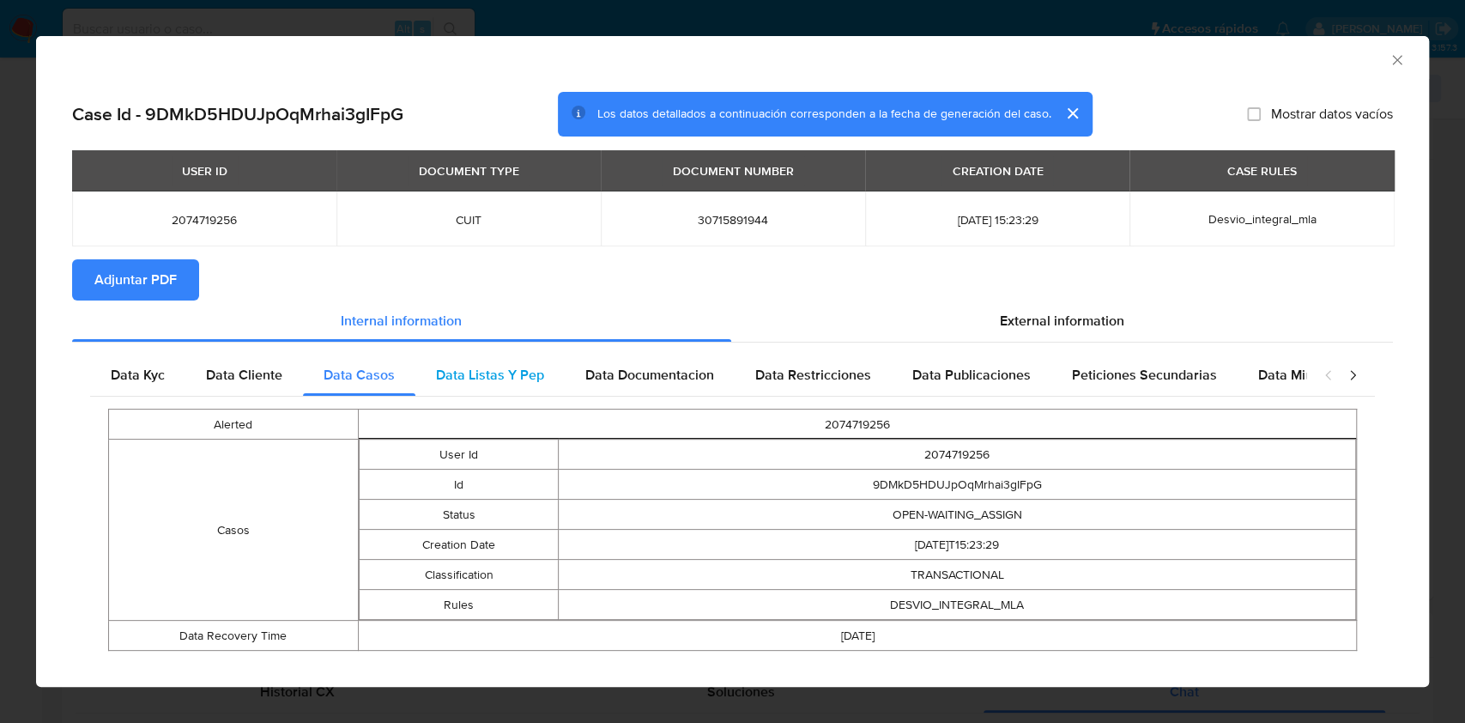
click at [514, 384] on span "Data Listas Y Pep" at bounding box center [490, 375] width 108 height 20
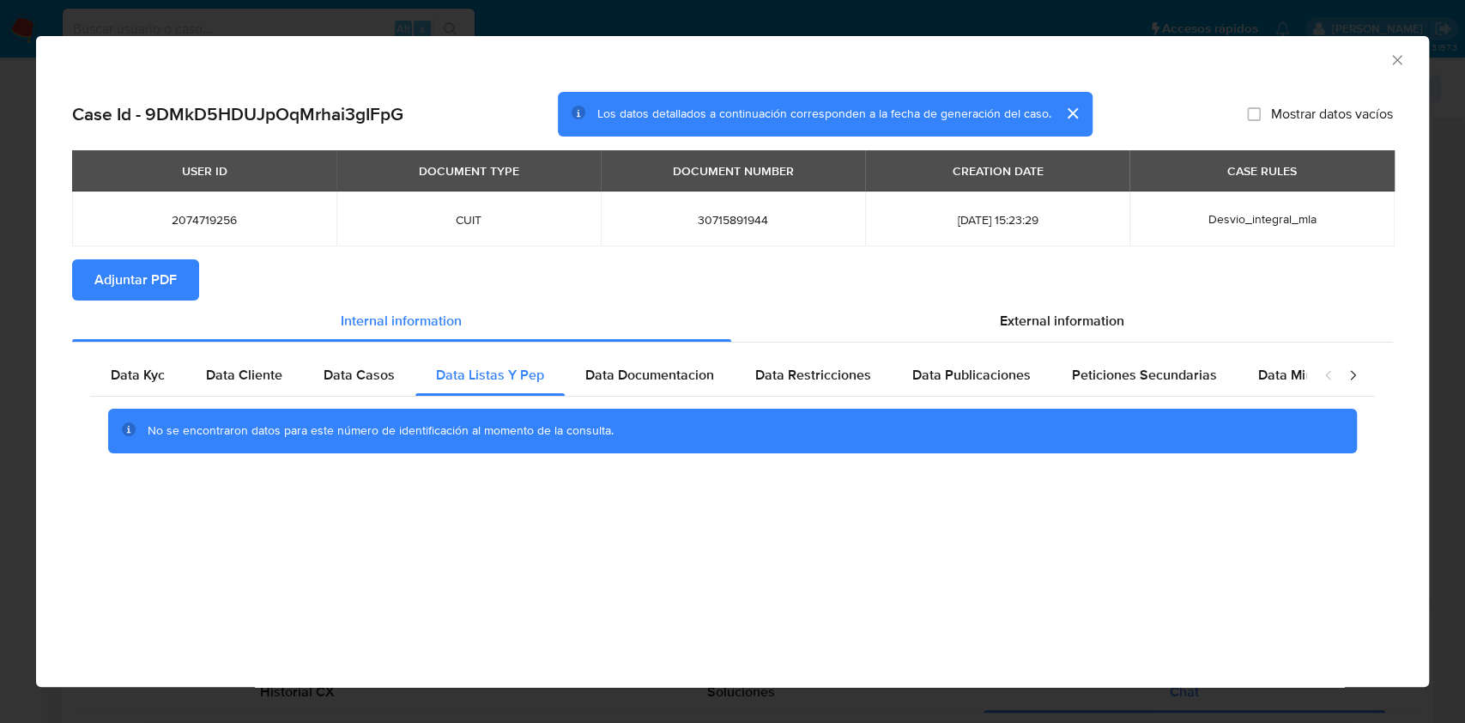
drag, startPoint x: 681, startPoint y: 366, endPoint x: 842, endPoint y: 396, distance: 164.1
click at [681, 367] on span "Data Documentacion" at bounding box center [649, 375] width 129 height 20
click at [851, 368] on span "Data Restricciones" at bounding box center [813, 375] width 116 height 20
click at [968, 395] on div "Data Publicaciones" at bounding box center [972, 374] width 160 height 41
click at [1063, 372] on div "Peticiones Secundarias" at bounding box center [1144, 374] width 186 height 41
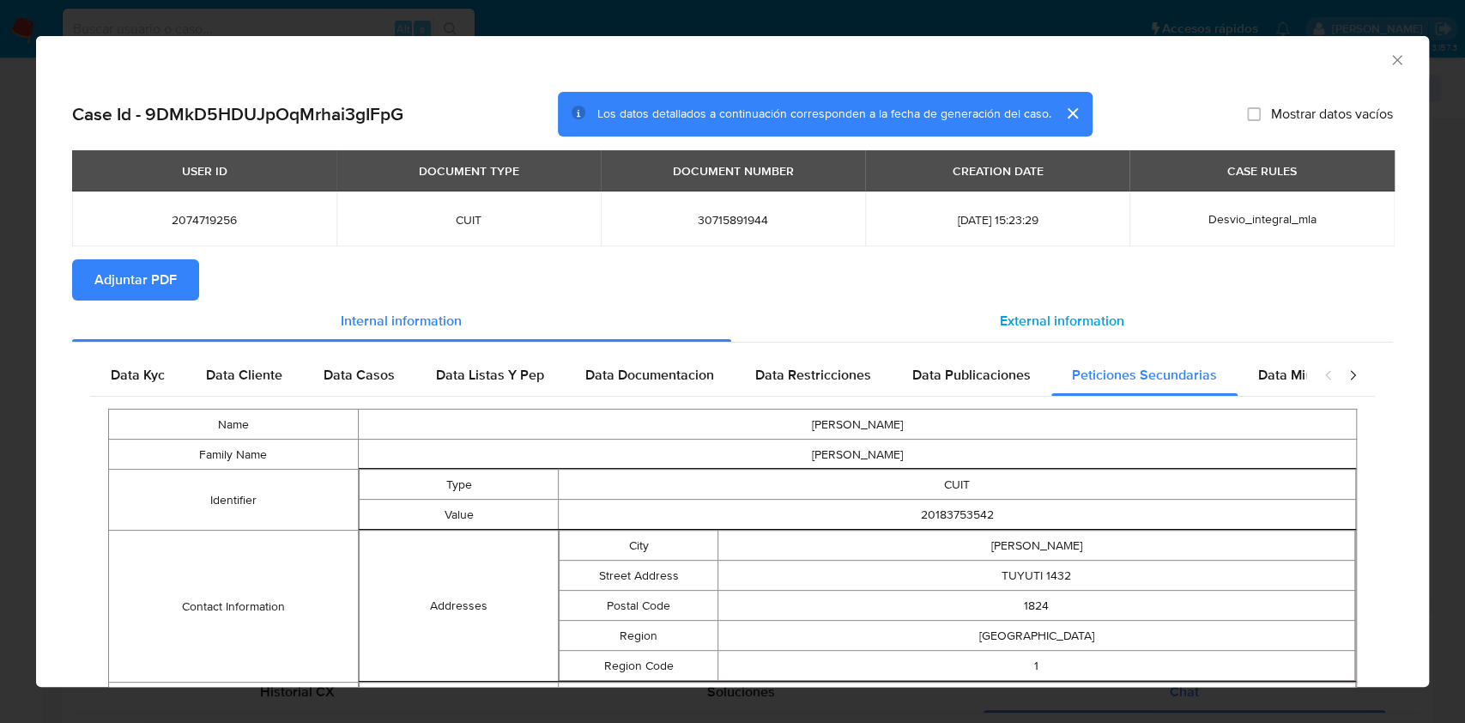
click at [1111, 330] on div "External information" at bounding box center [1062, 320] width 662 height 41
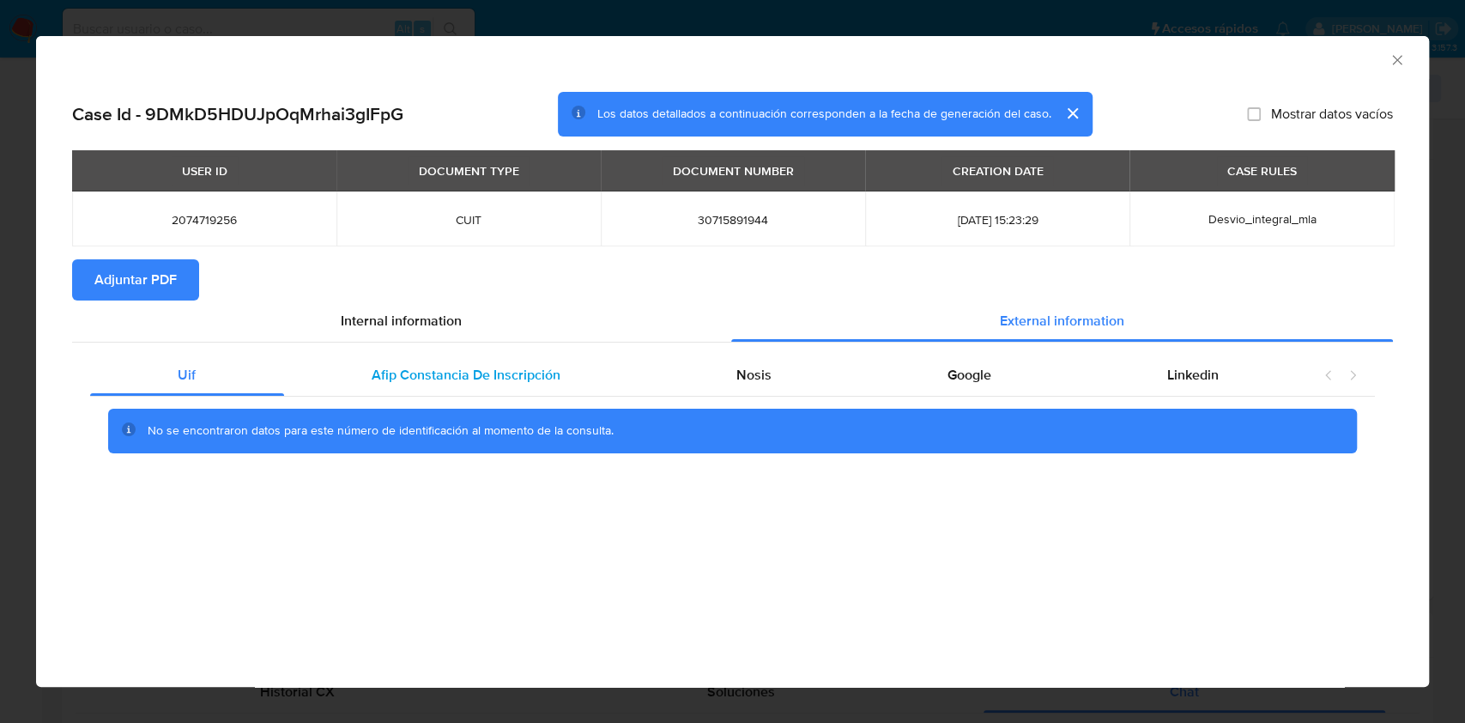
click at [423, 374] on span "Afip Constancia De Inscripción" at bounding box center [466, 375] width 189 height 20
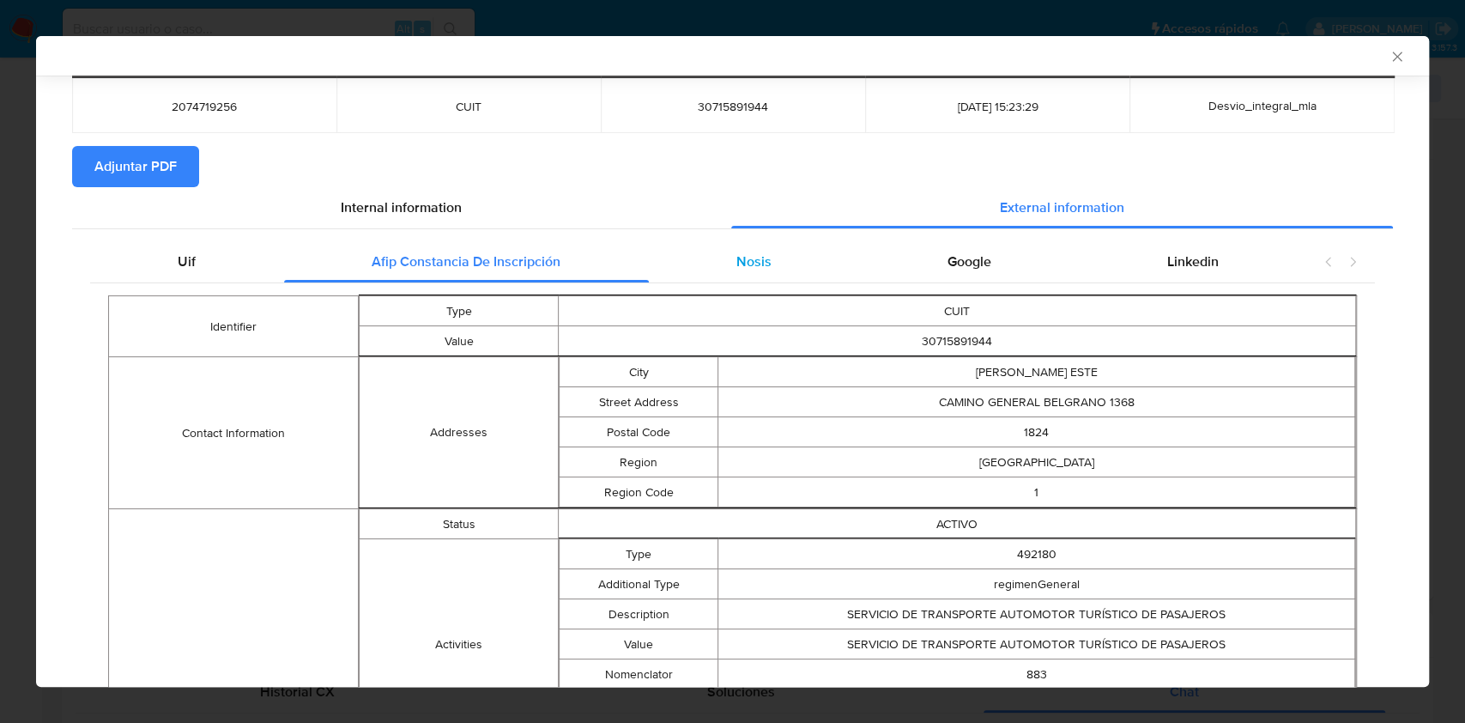
click at [748, 269] on span "Nosis" at bounding box center [753, 261] width 35 height 20
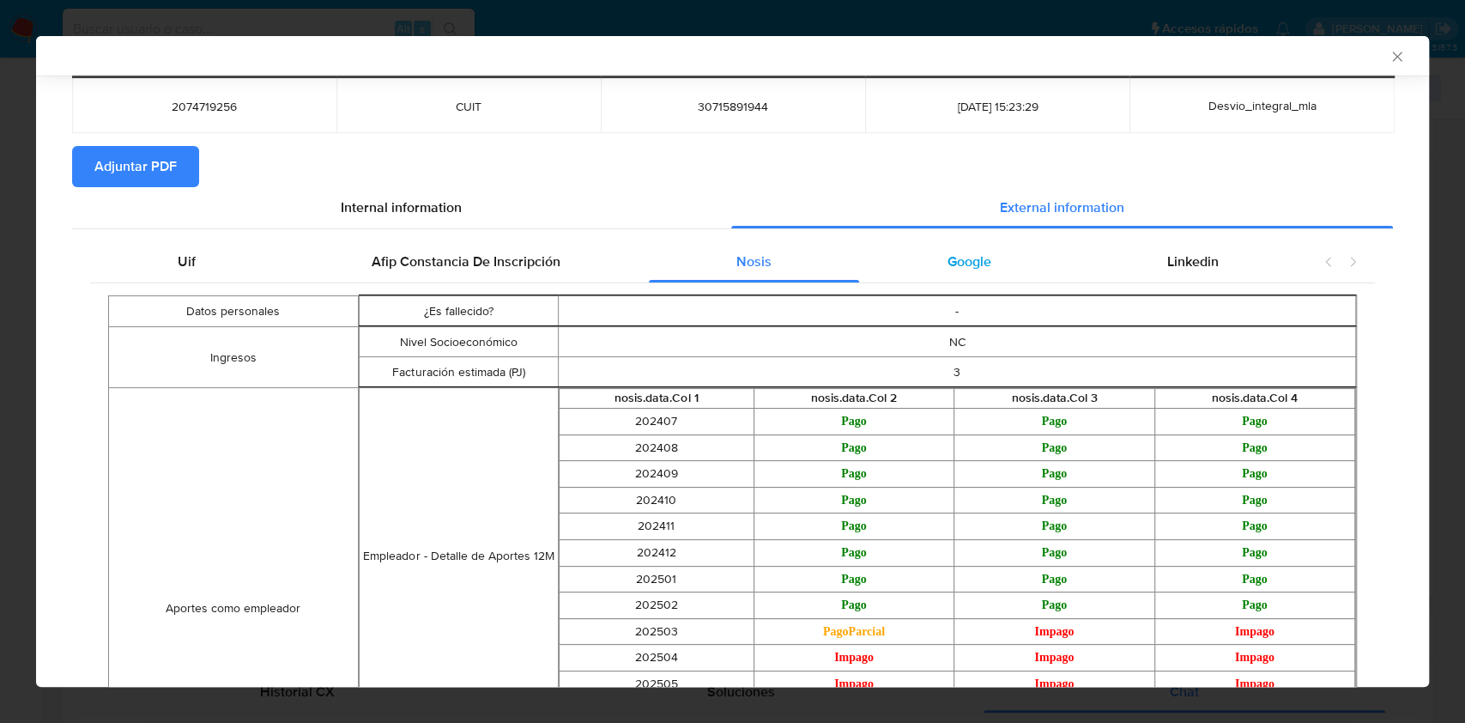
scroll to position [110, 0]
click at [996, 264] on div "Google" at bounding box center [969, 261] width 220 height 41
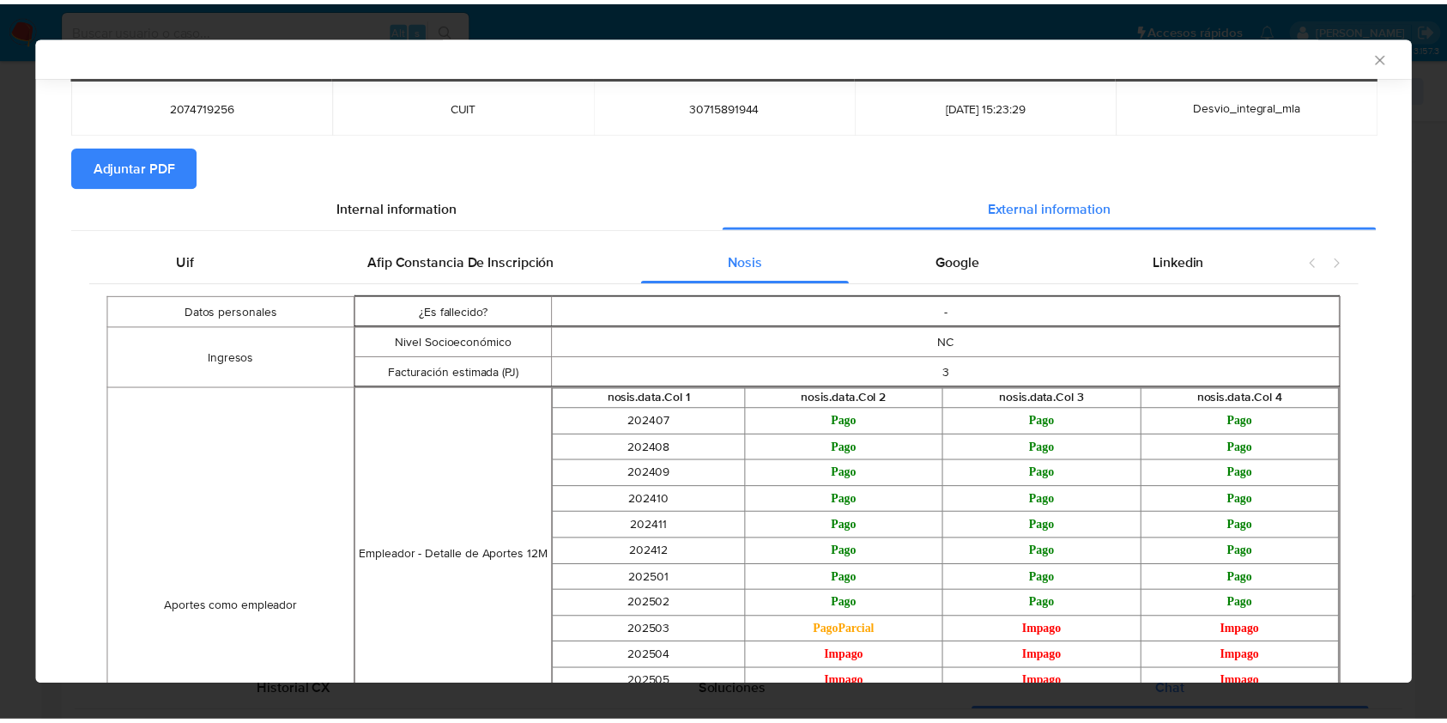
scroll to position [0, 0]
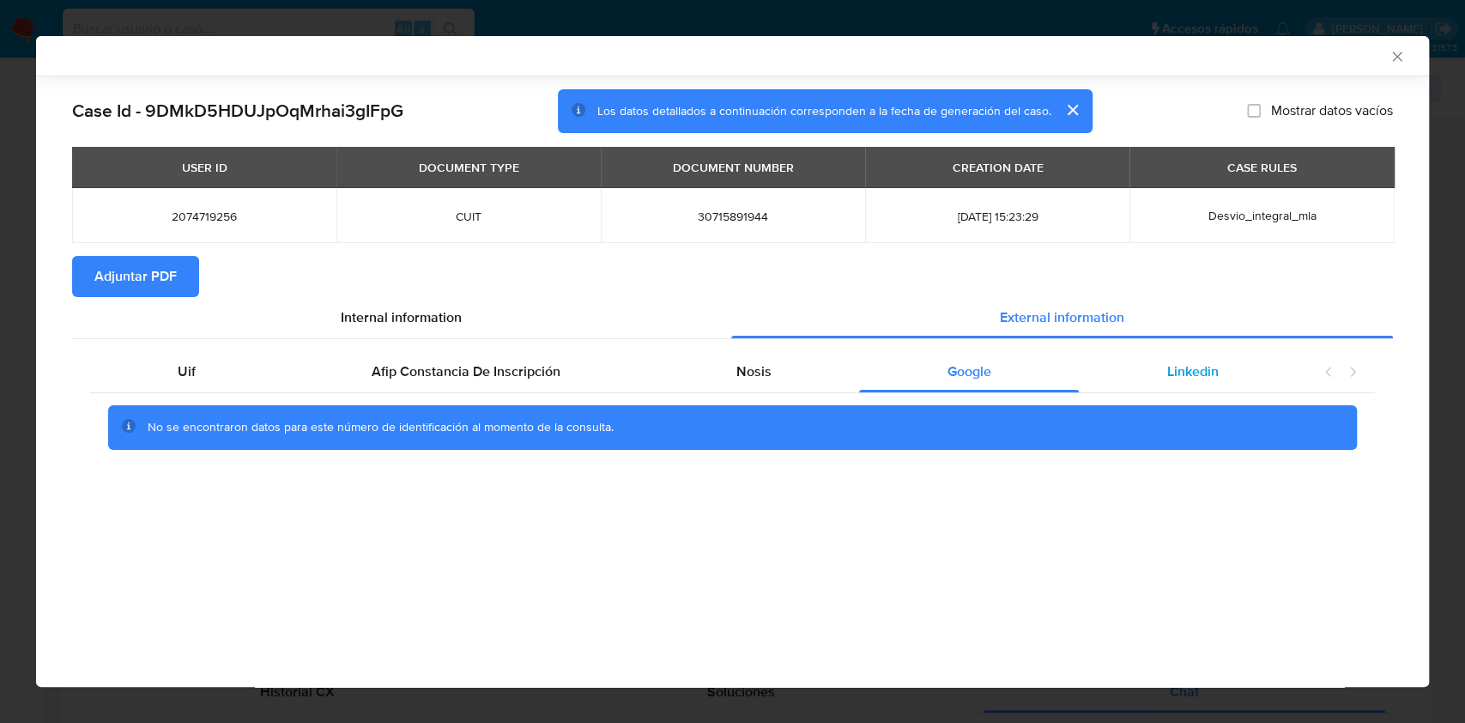
click at [1181, 364] on span "Linkedin" at bounding box center [1192, 371] width 51 height 20
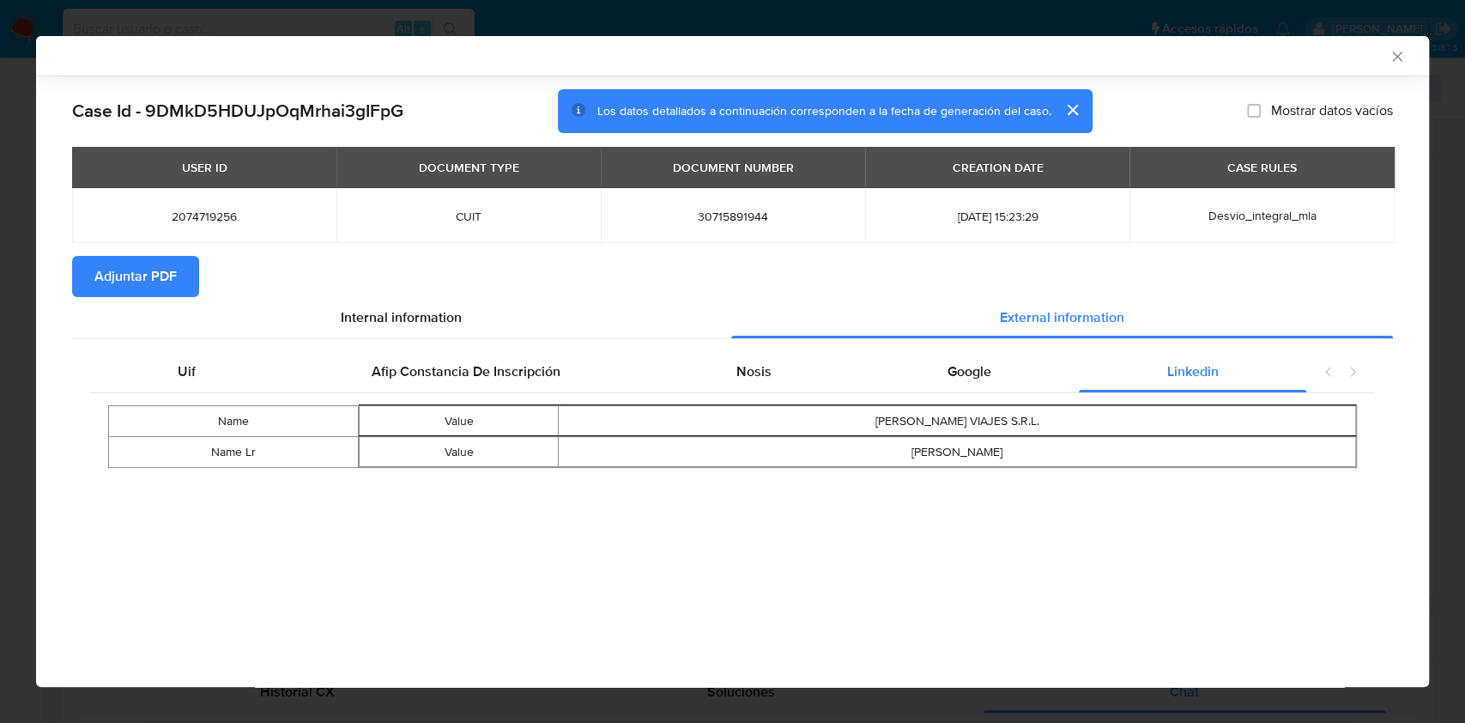
click at [139, 274] on span "Adjuntar PDF" at bounding box center [135, 276] width 82 height 38
click at [1391, 48] on icon "Cerrar ventana" at bounding box center [1396, 56] width 17 height 17
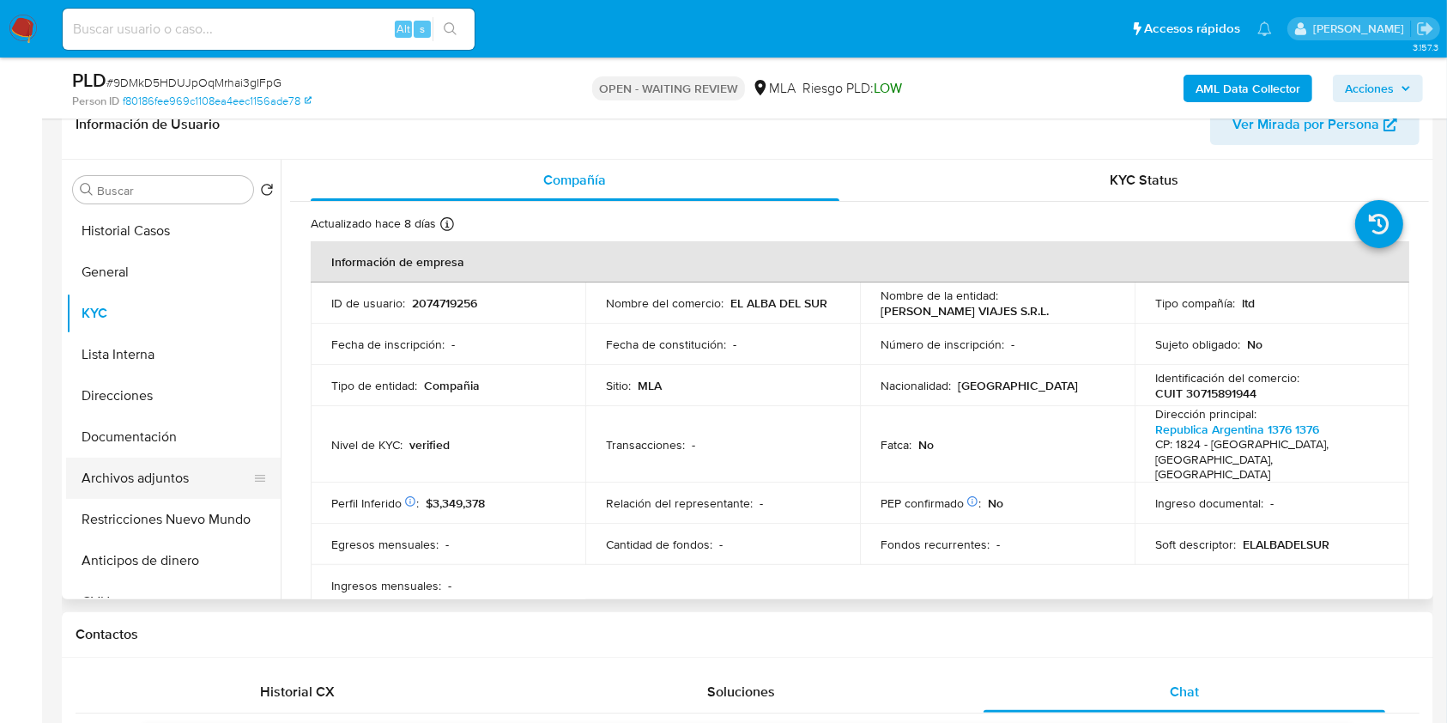
click at [207, 487] on button "Archivos adjuntos" at bounding box center [166, 477] width 201 height 41
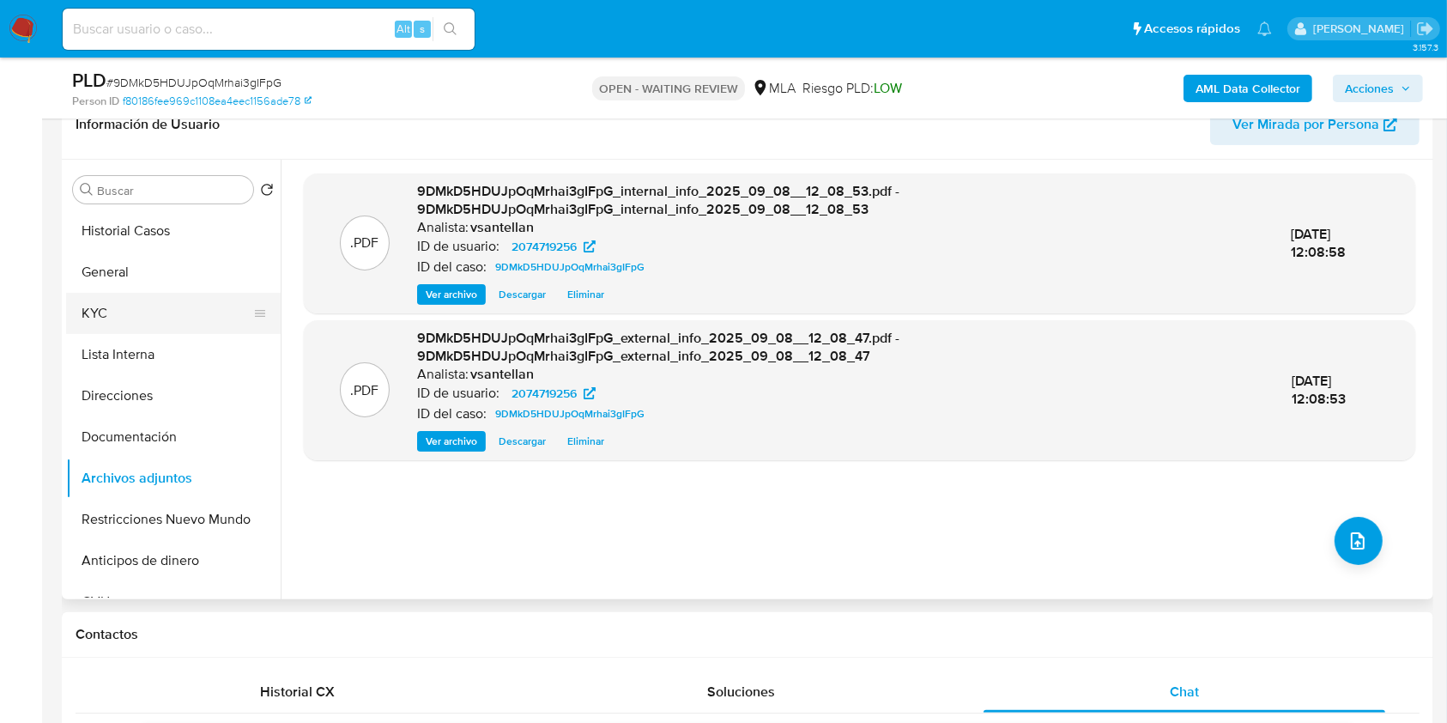
click at [131, 308] on button "KYC" at bounding box center [166, 313] width 201 height 41
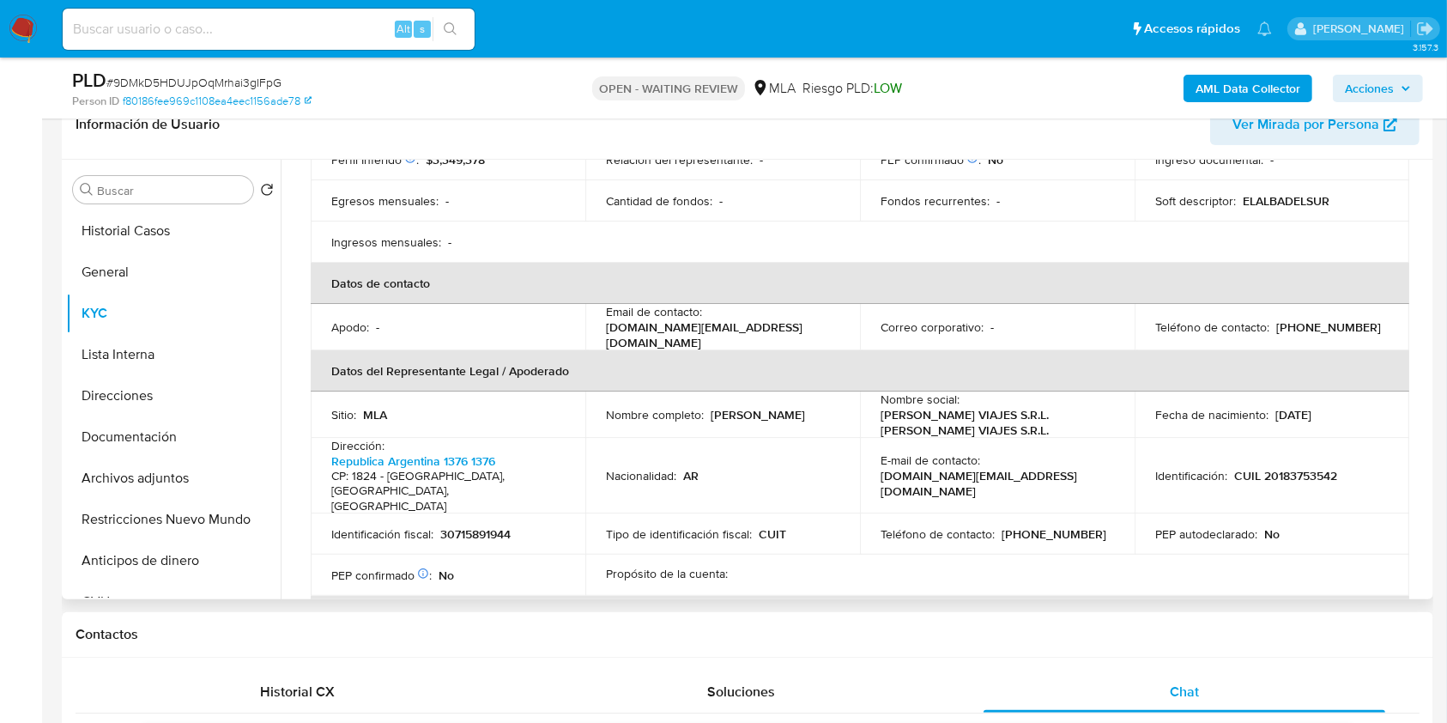
scroll to position [801, 0]
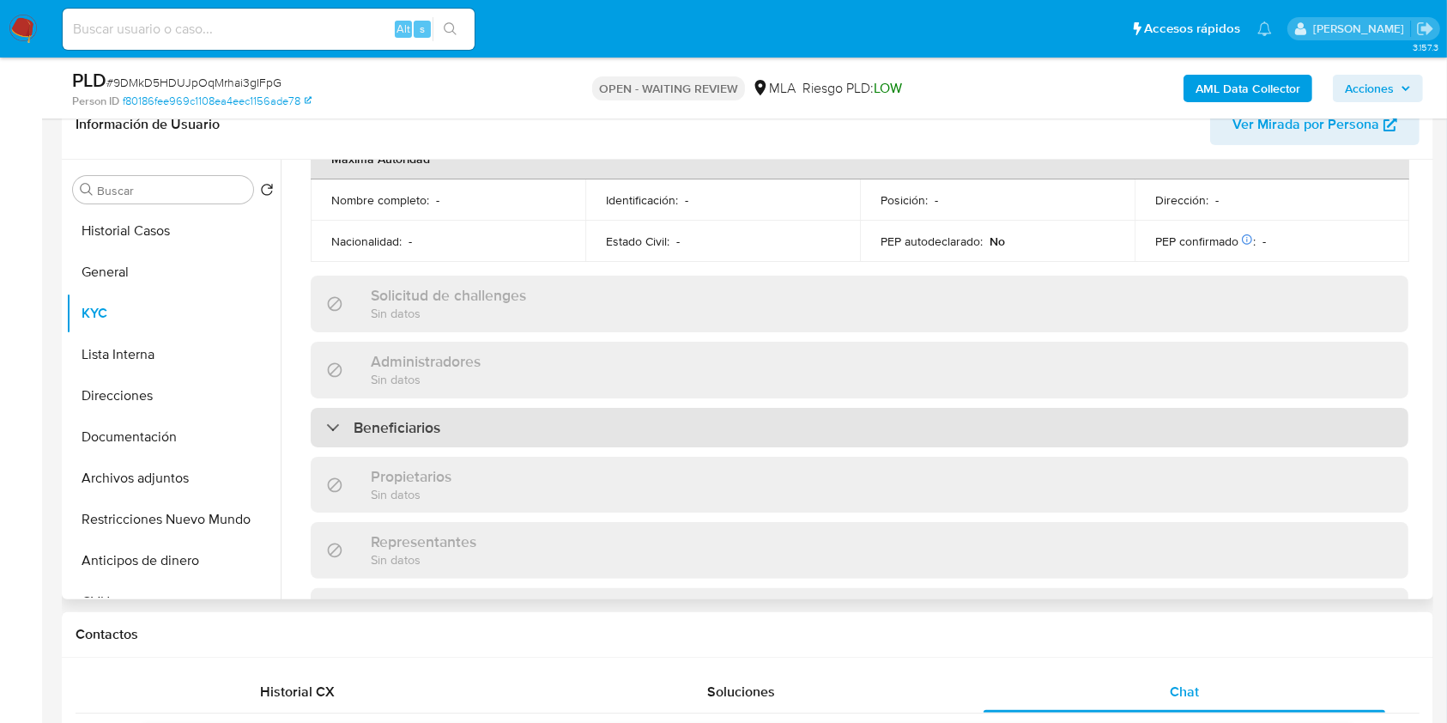
click at [433, 418] on h3 "Beneficiarios" at bounding box center [397, 427] width 87 height 19
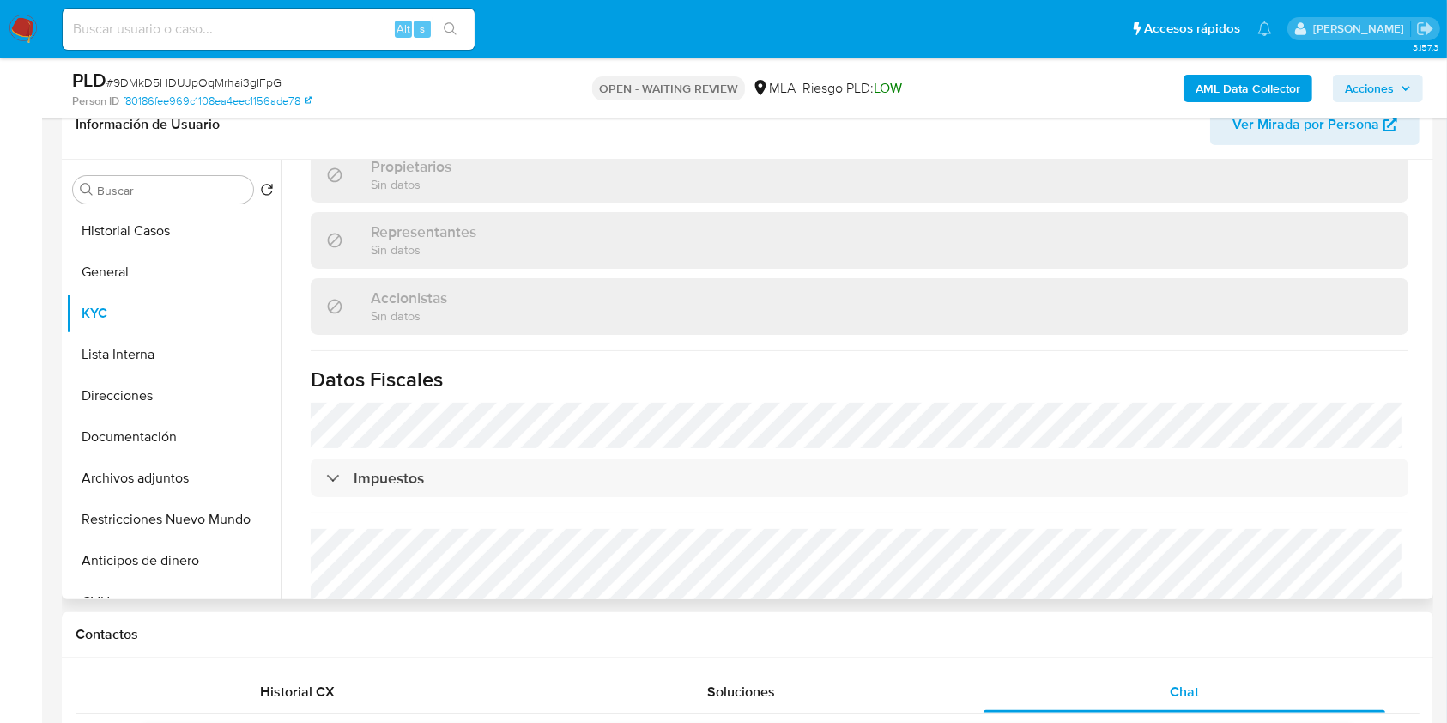
scroll to position [915, 0]
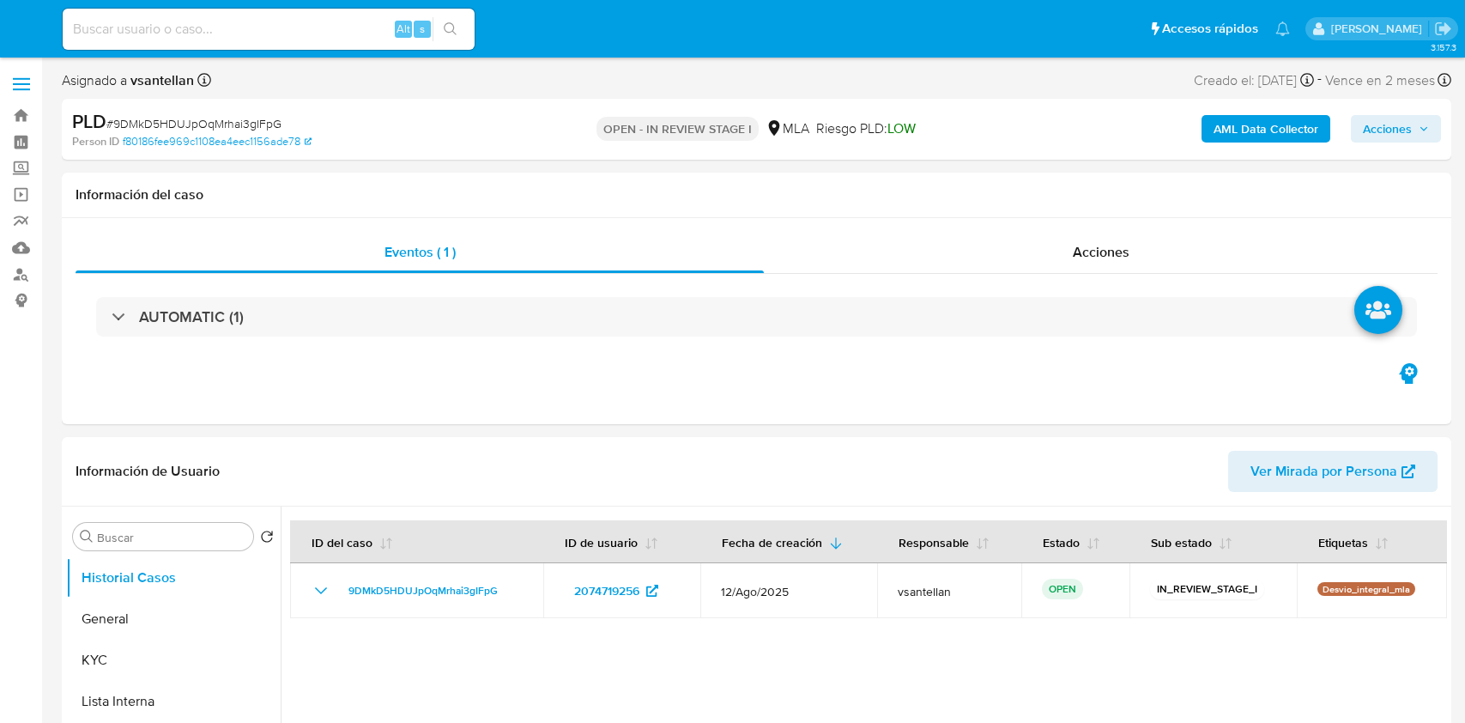
select select "10"
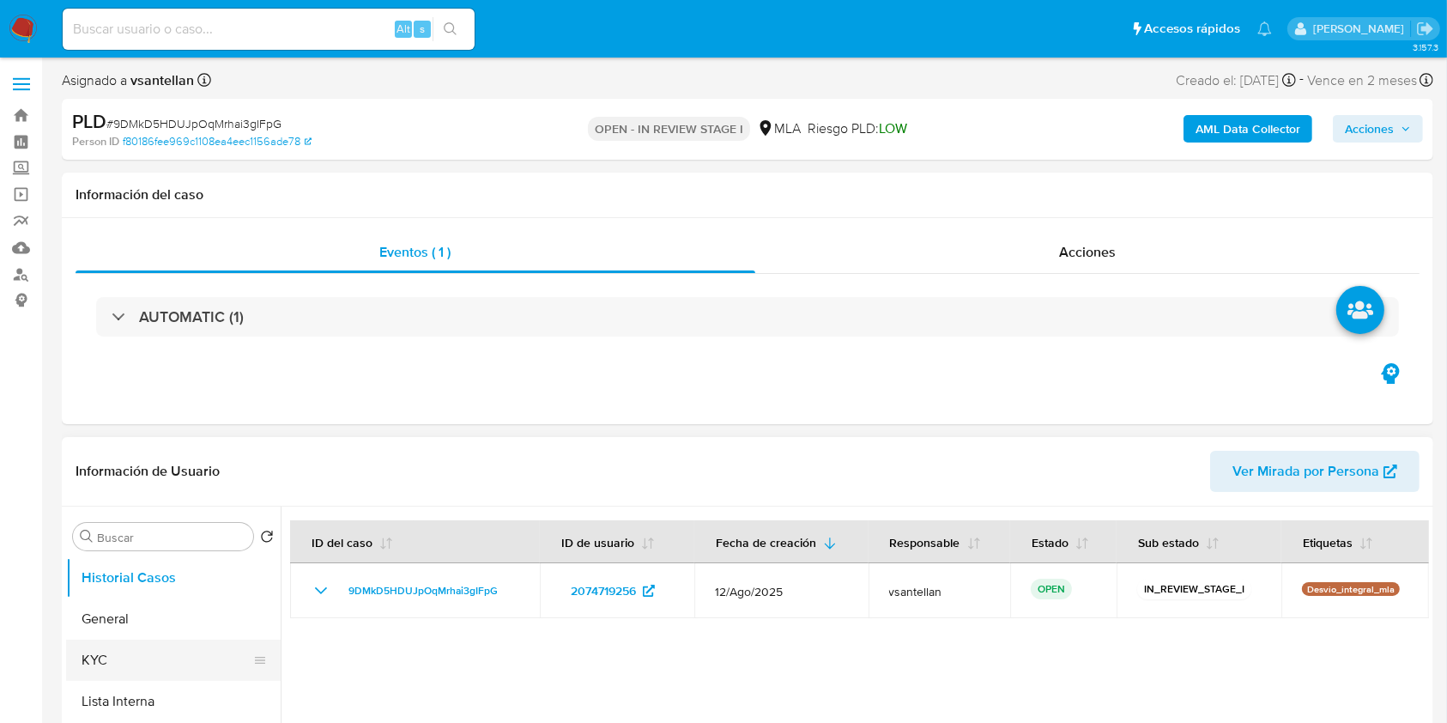
click at [160, 656] on button "KYC" at bounding box center [166, 659] width 201 height 41
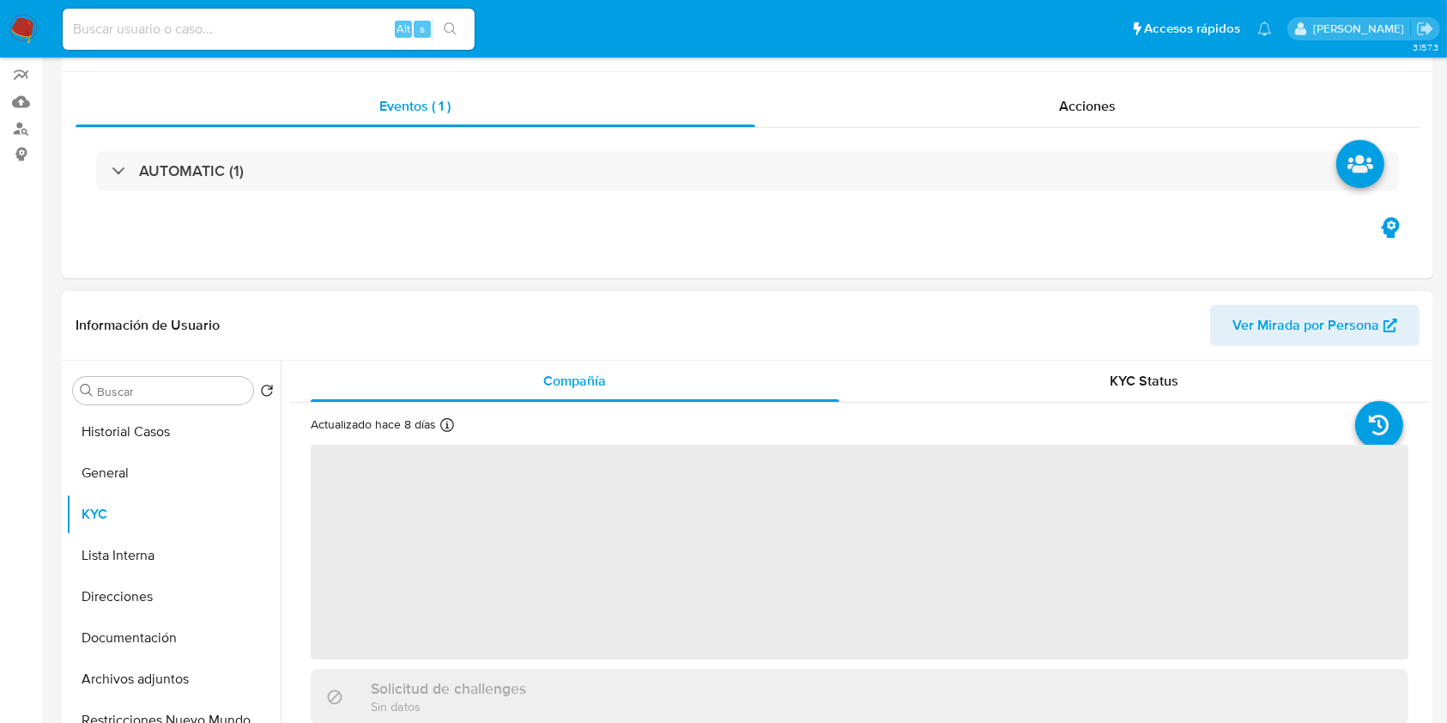
scroll to position [228, 0]
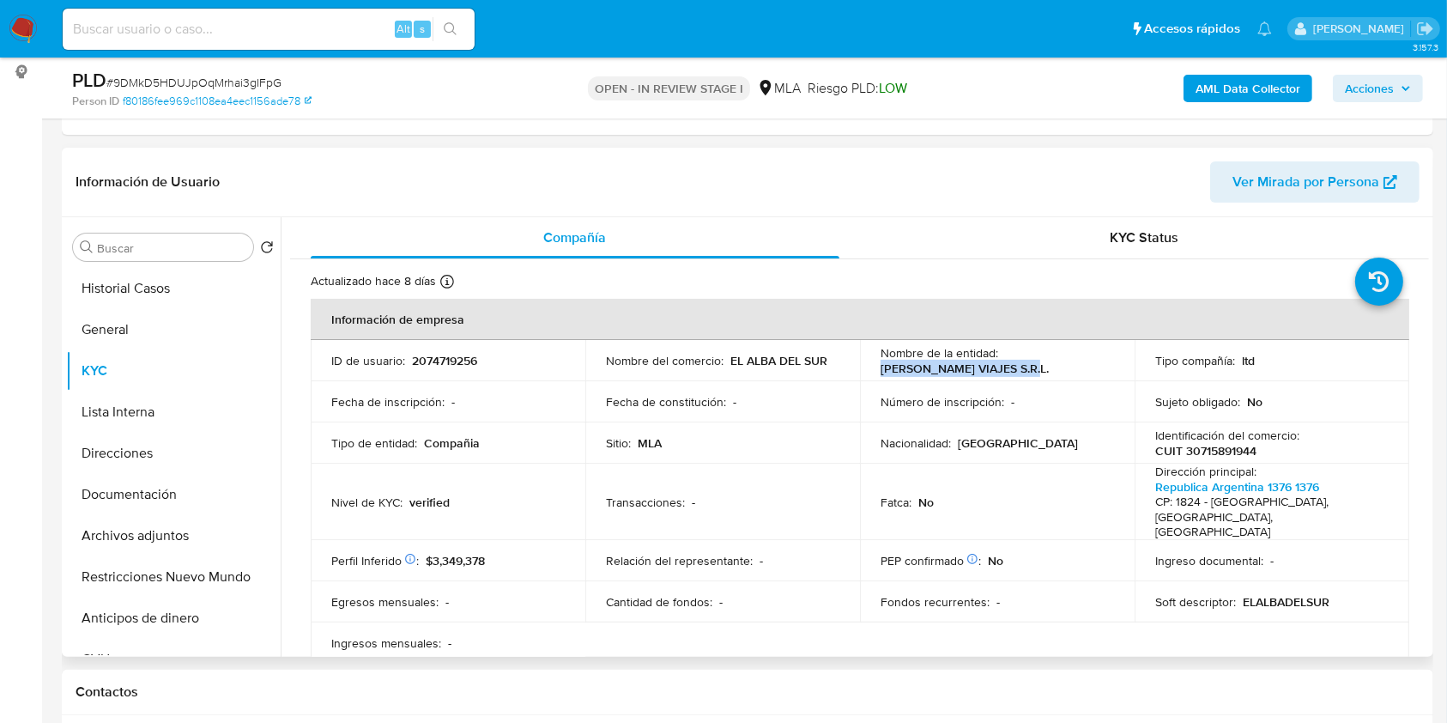
drag, startPoint x: 1038, startPoint y: 364, endPoint x: 1001, endPoint y: 376, distance: 39.6
click at [868, 364] on td "Nombre de la entidad : [PERSON_NAME] VIAJES S.R.L." at bounding box center [997, 360] width 275 height 41
copy p "[PERSON_NAME] VIAJES S.R.L."
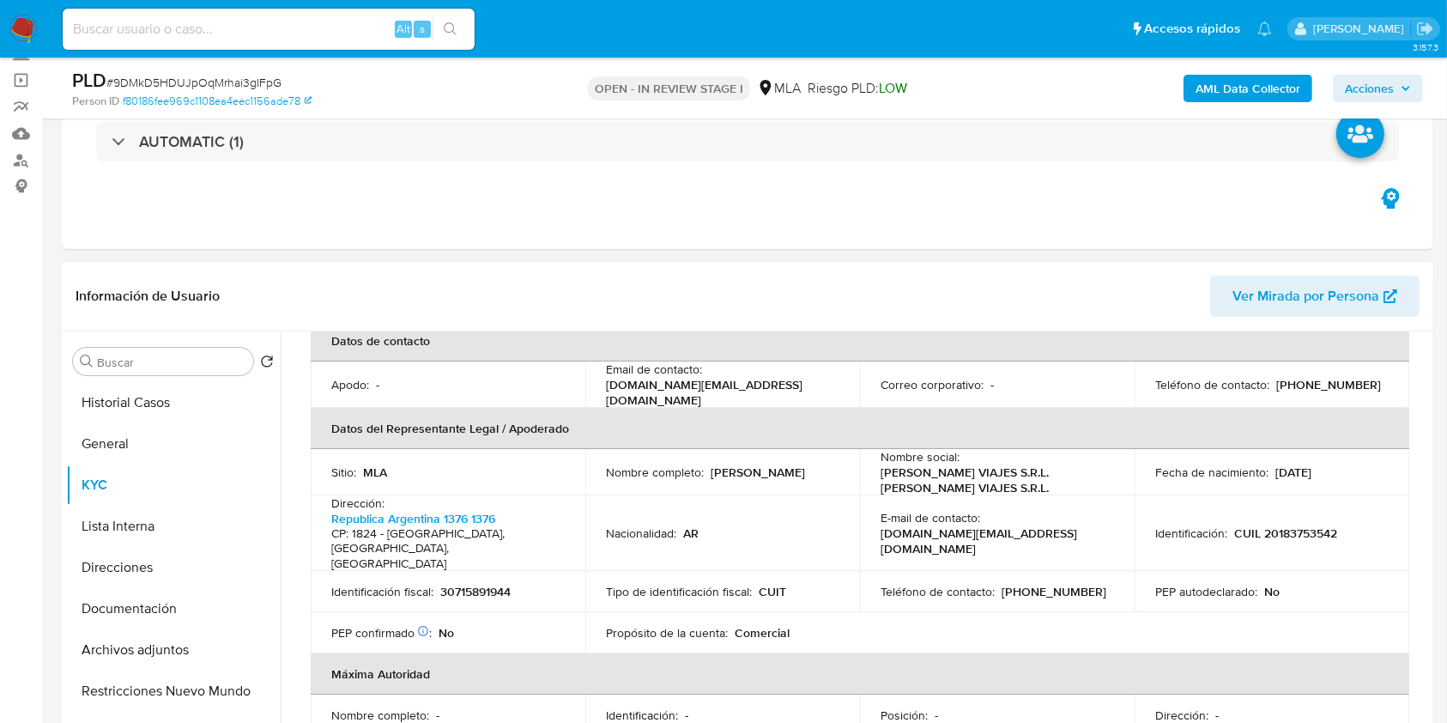
scroll to position [457, 0]
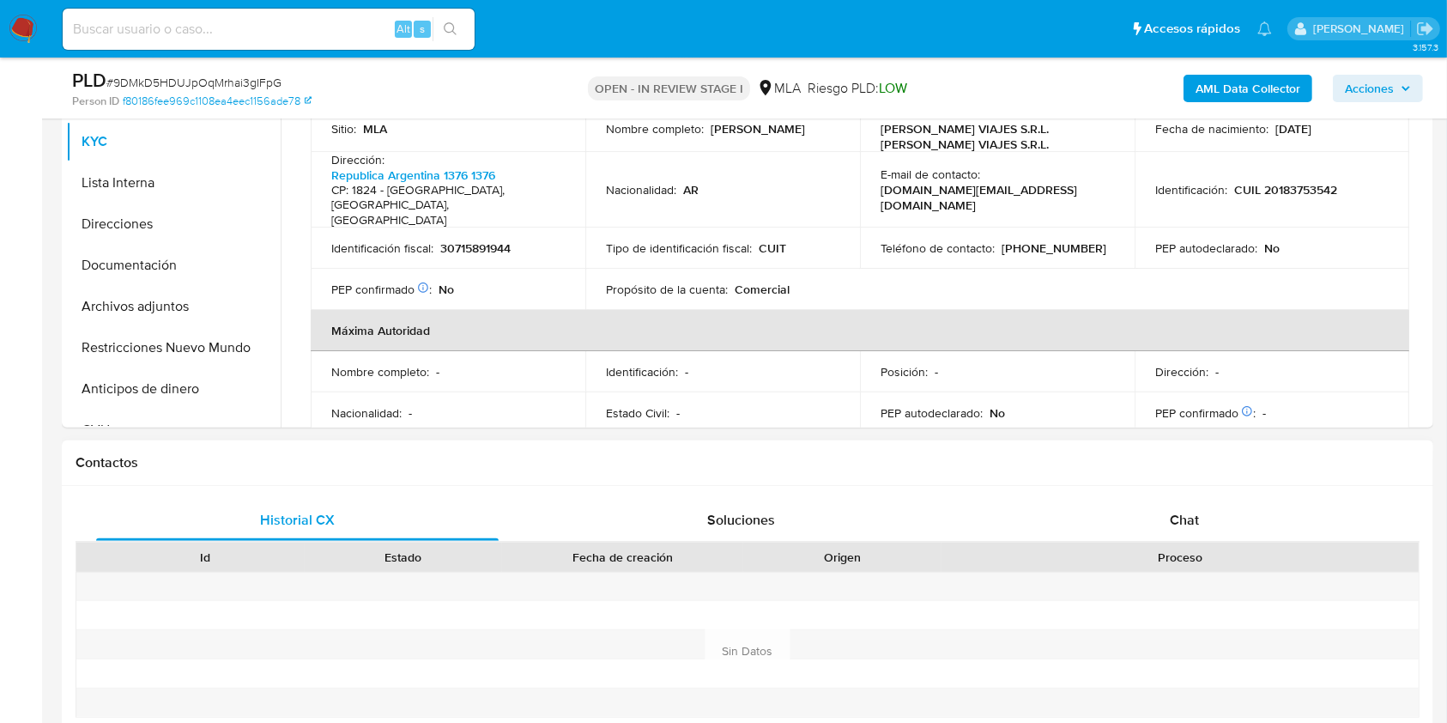
click at [1207, 541] on div "Id Estado Fecha de creación Origen Proceso" at bounding box center [748, 556] width 1344 height 30
drag, startPoint x: 1229, startPoint y: 505, endPoint x: 1243, endPoint y: 515, distance: 16.7
click at [1229, 506] on div "Chat" at bounding box center [1184, 519] width 402 height 41
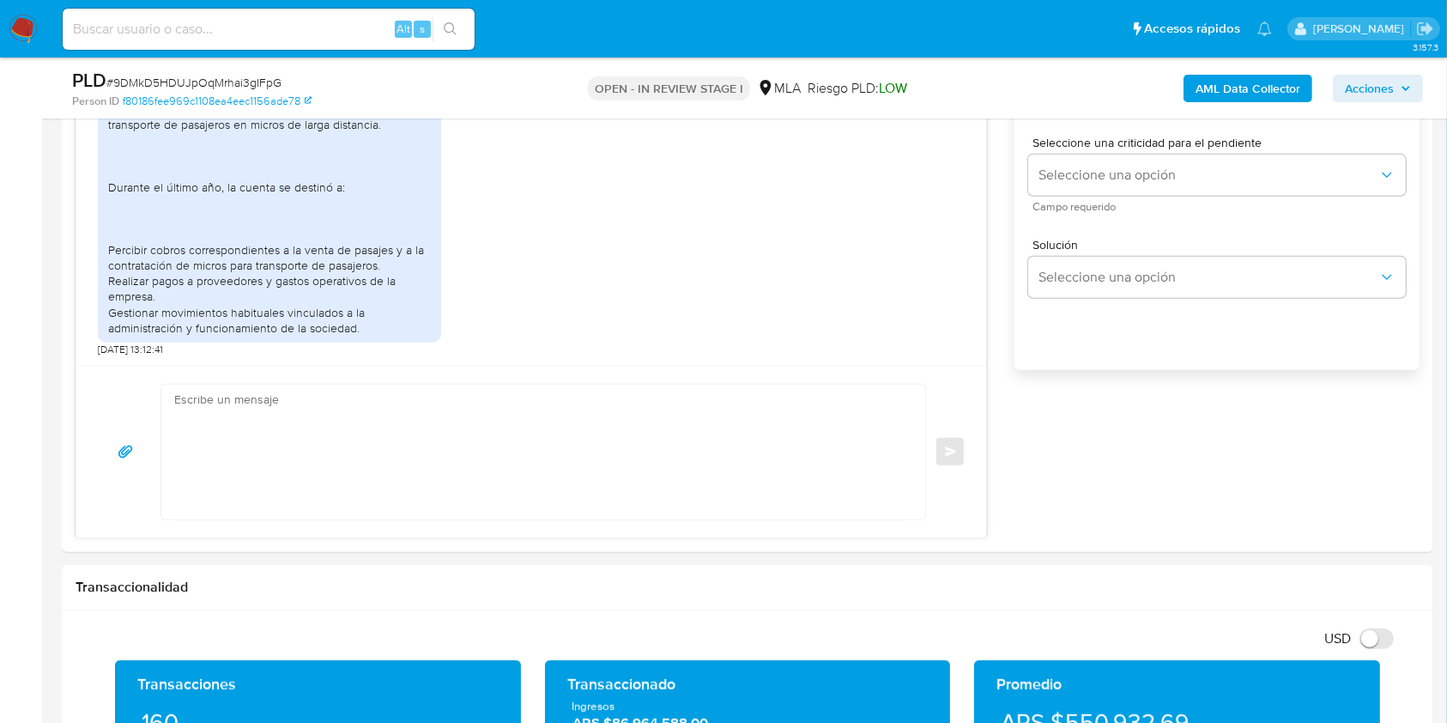
scroll to position [1102, 0]
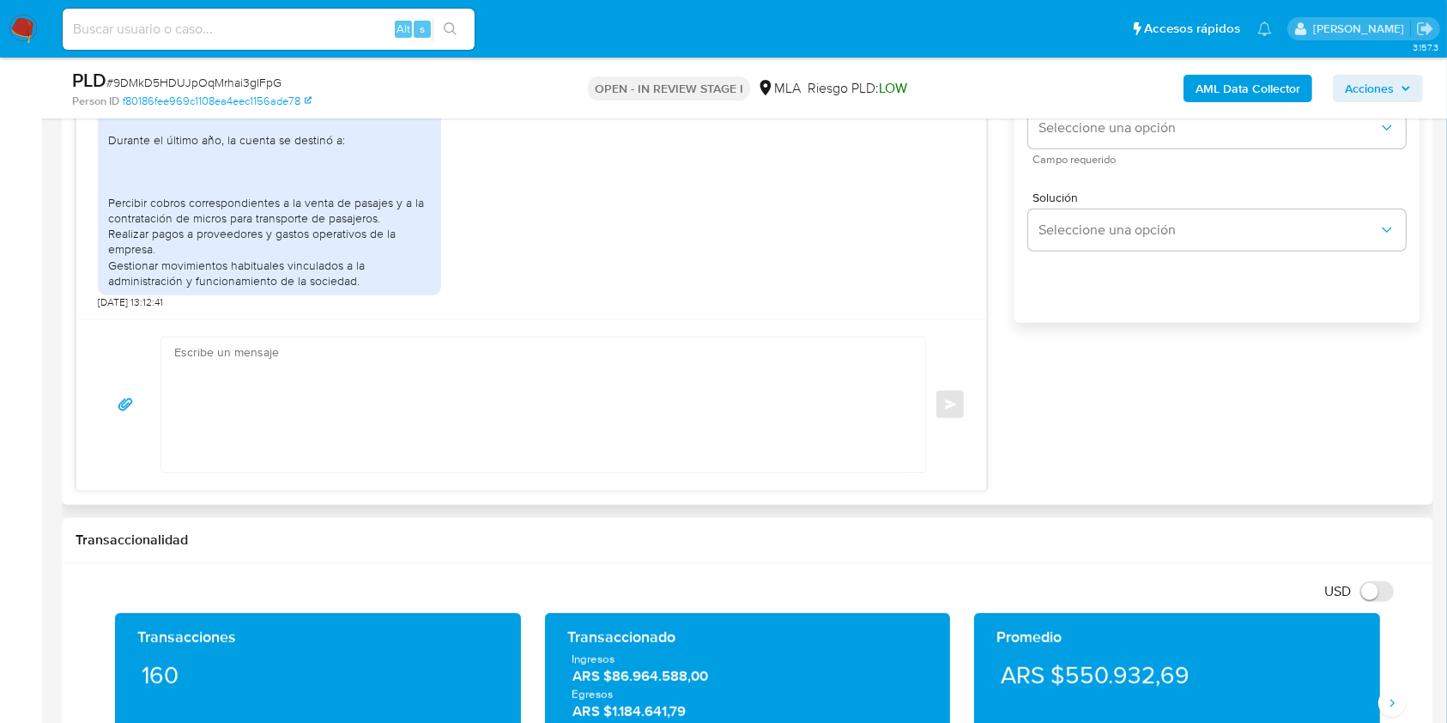
click at [506, 451] on textarea at bounding box center [538, 404] width 729 height 135
paste textarea "Lore IPSUMDO SIT AMETCO A.E.S., Doeius tempori utl et doloremag. Al enim admi, …"
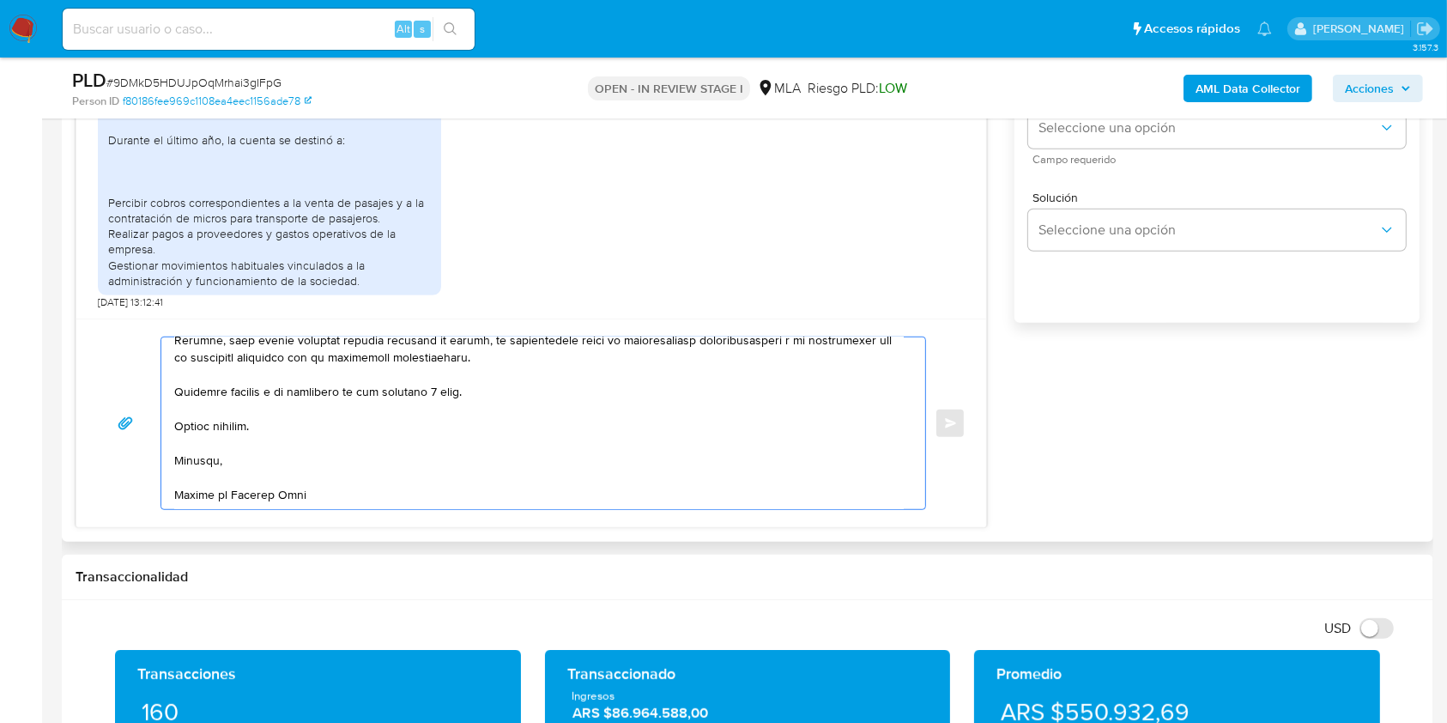
scroll to position [612, 0]
drag, startPoint x: 487, startPoint y: 390, endPoint x: 448, endPoint y: 383, distance: 39.2
click at [448, 383] on textarea at bounding box center [538, 423] width 729 height 172
drag, startPoint x: 445, startPoint y: 385, endPoint x: 458, endPoint y: 393, distance: 15.0
click at [445, 386] on textarea at bounding box center [538, 423] width 729 height 172
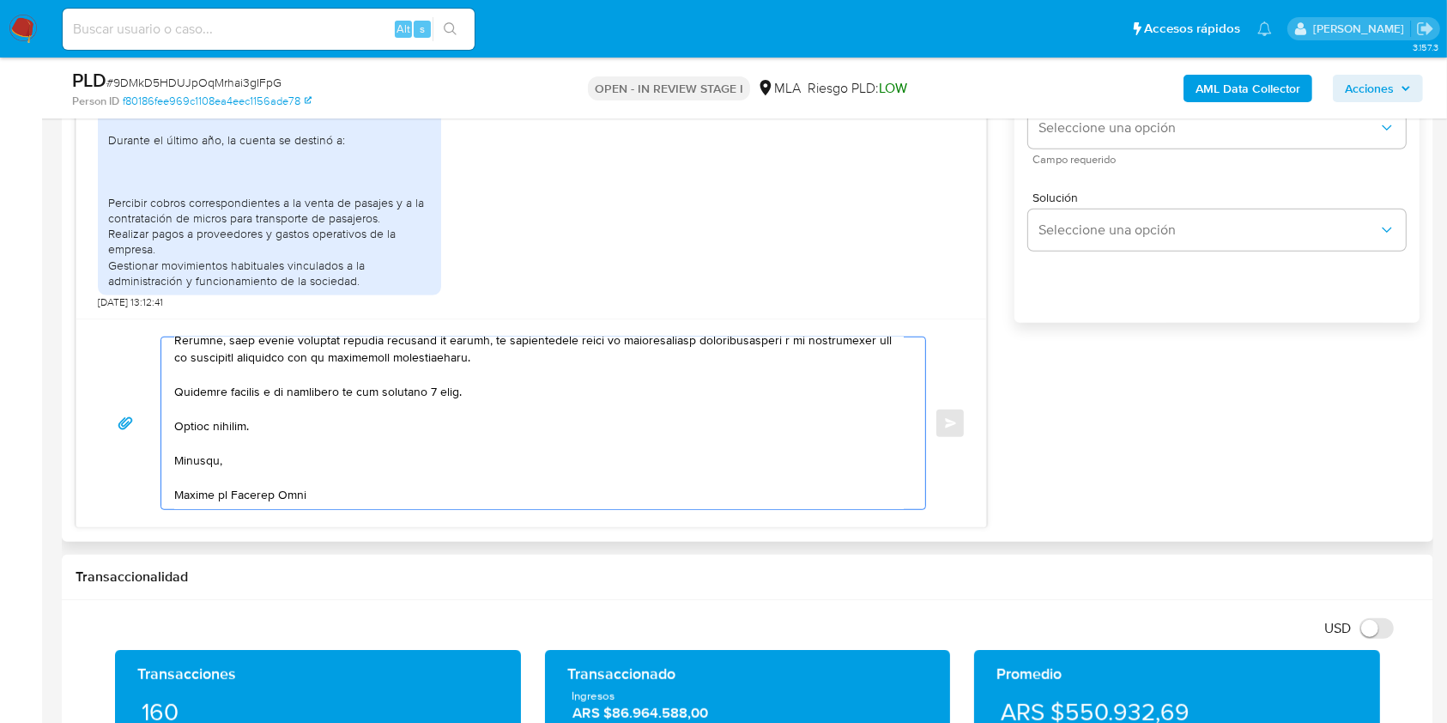
click at [443, 391] on textarea at bounding box center [538, 423] width 729 height 172
click at [451, 387] on textarea at bounding box center [538, 423] width 729 height 172
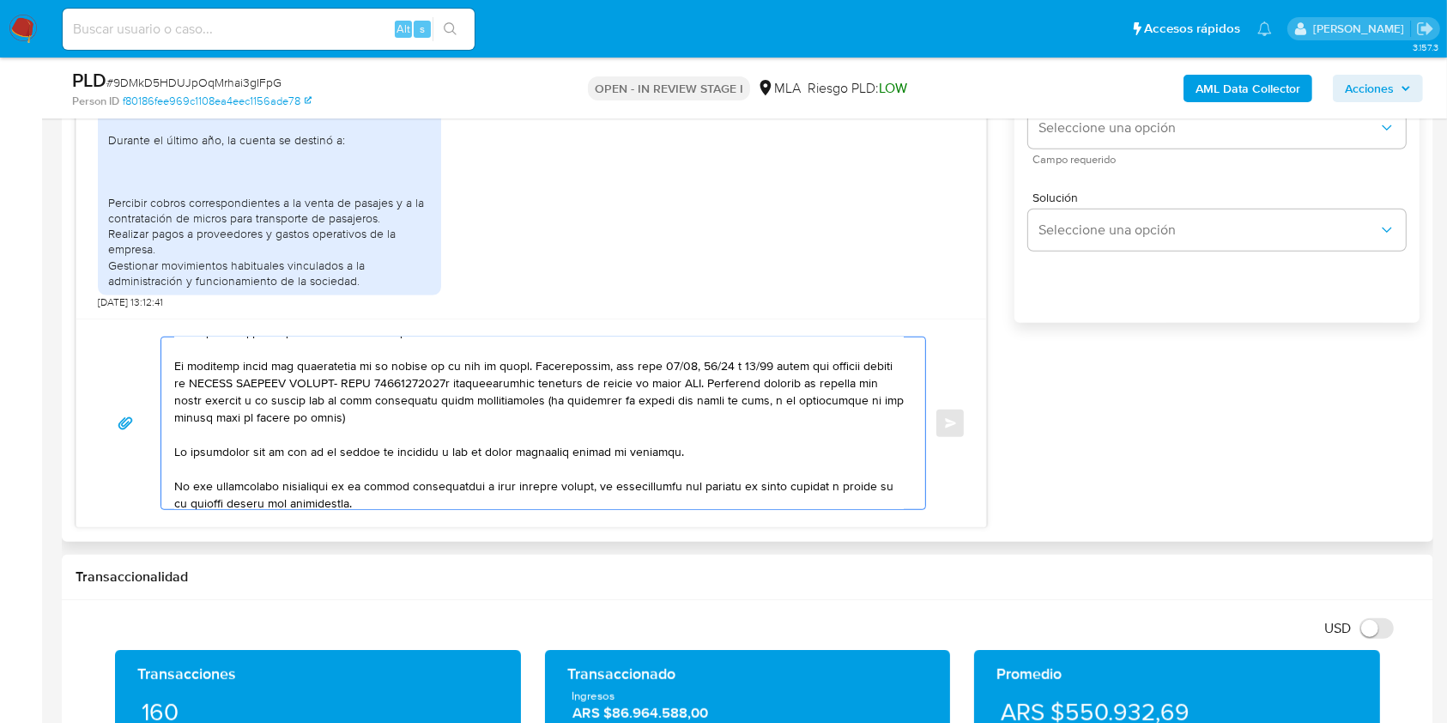
scroll to position [157, 0]
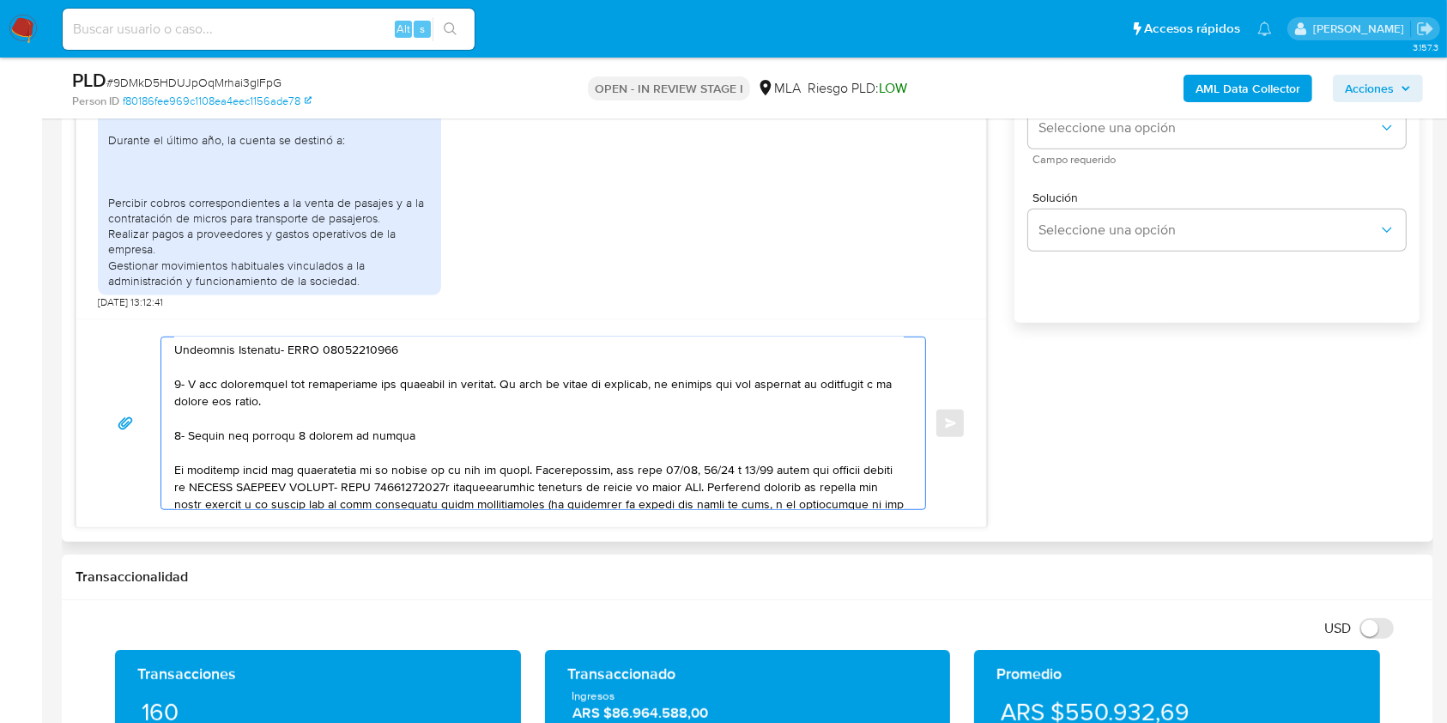
drag, startPoint x: 499, startPoint y: 467, endPoint x: 154, endPoint y: 389, distance: 353.7
click at [154, 389] on div "Enviar" at bounding box center [531, 422] width 868 height 173
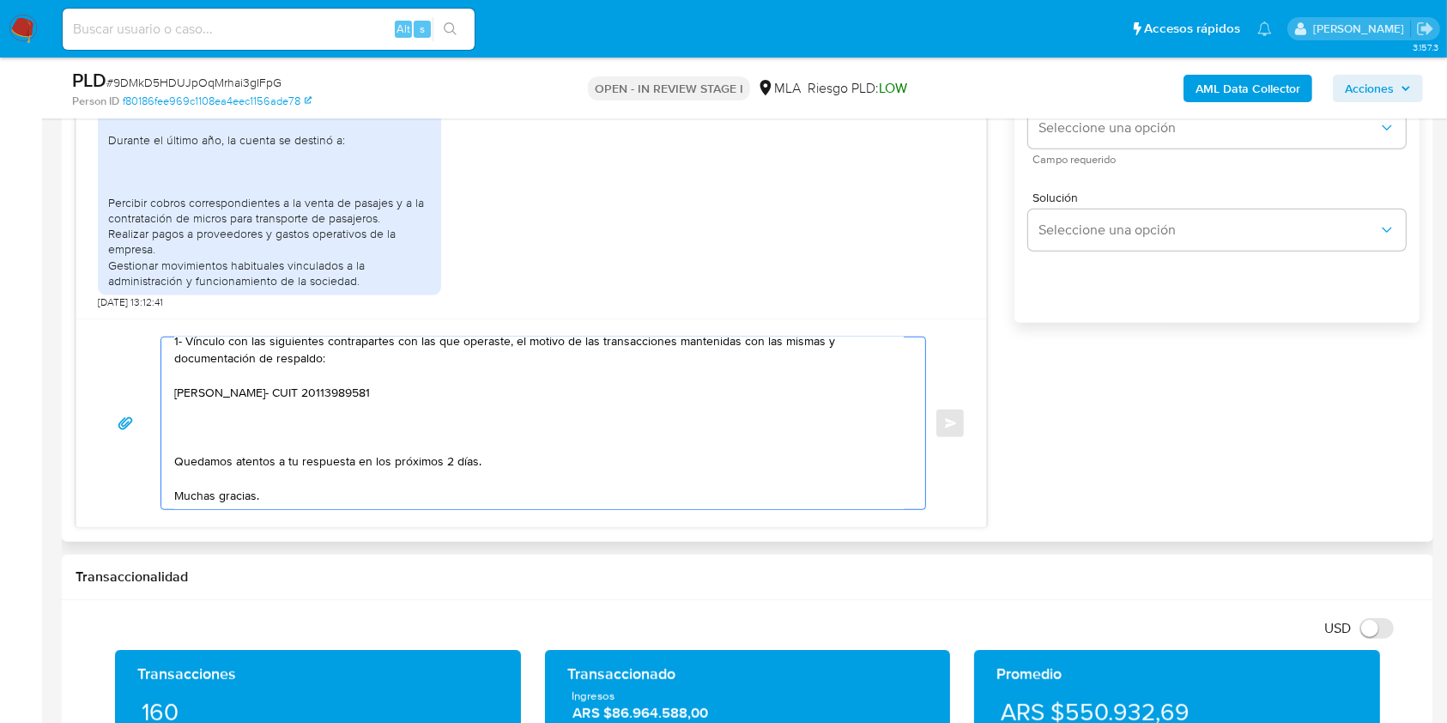
scroll to position [0, 0]
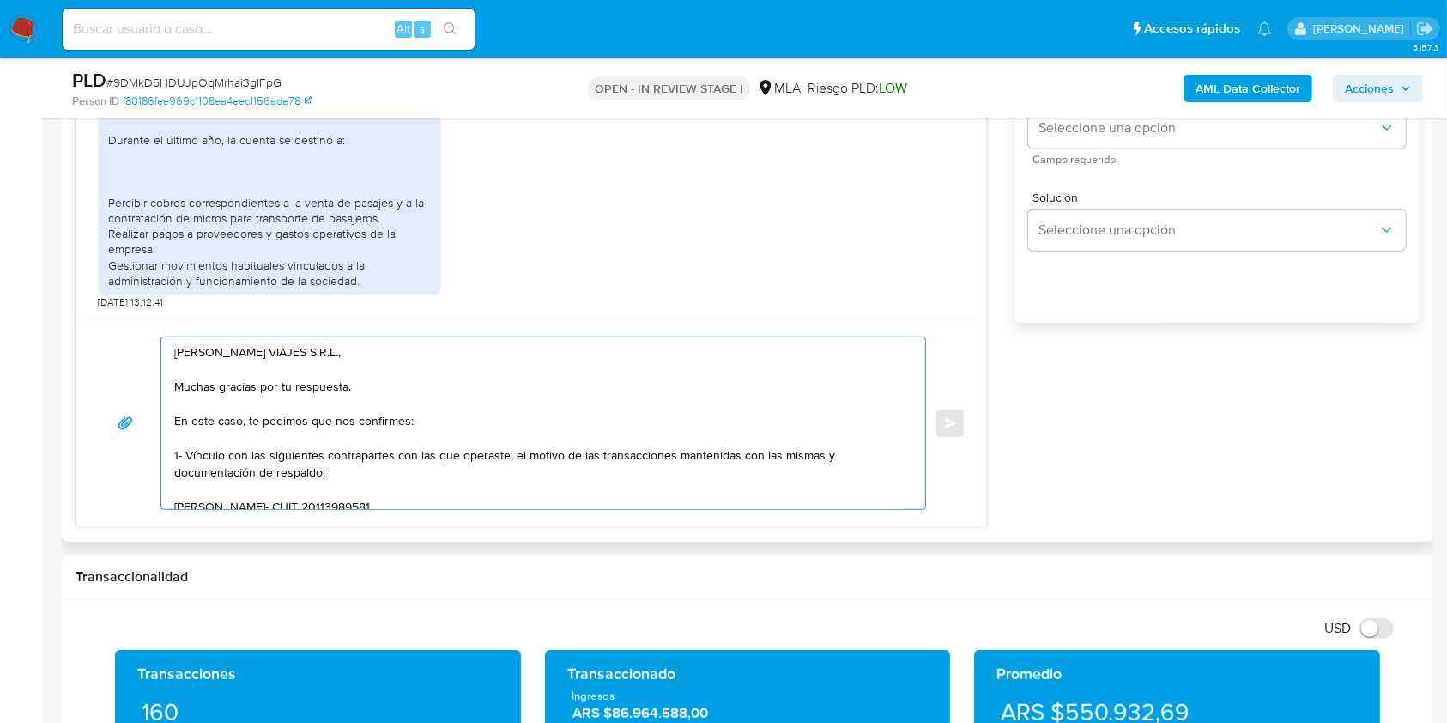
click at [402, 420] on textarea "[PERSON_NAME] VIAJES S.R.L., Muchas gracias por tu respuesta. En este caso, te …" at bounding box center [538, 423] width 729 height 172
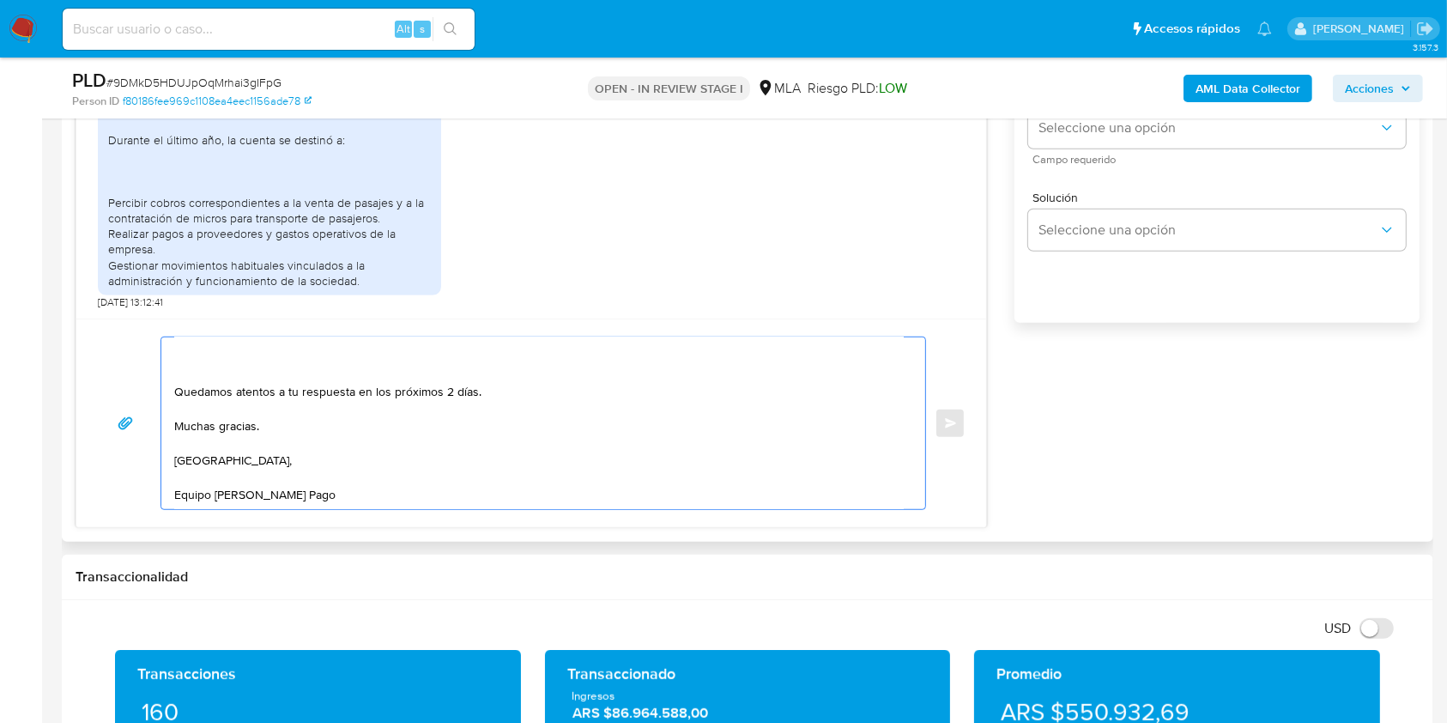
scroll to position [76, 0]
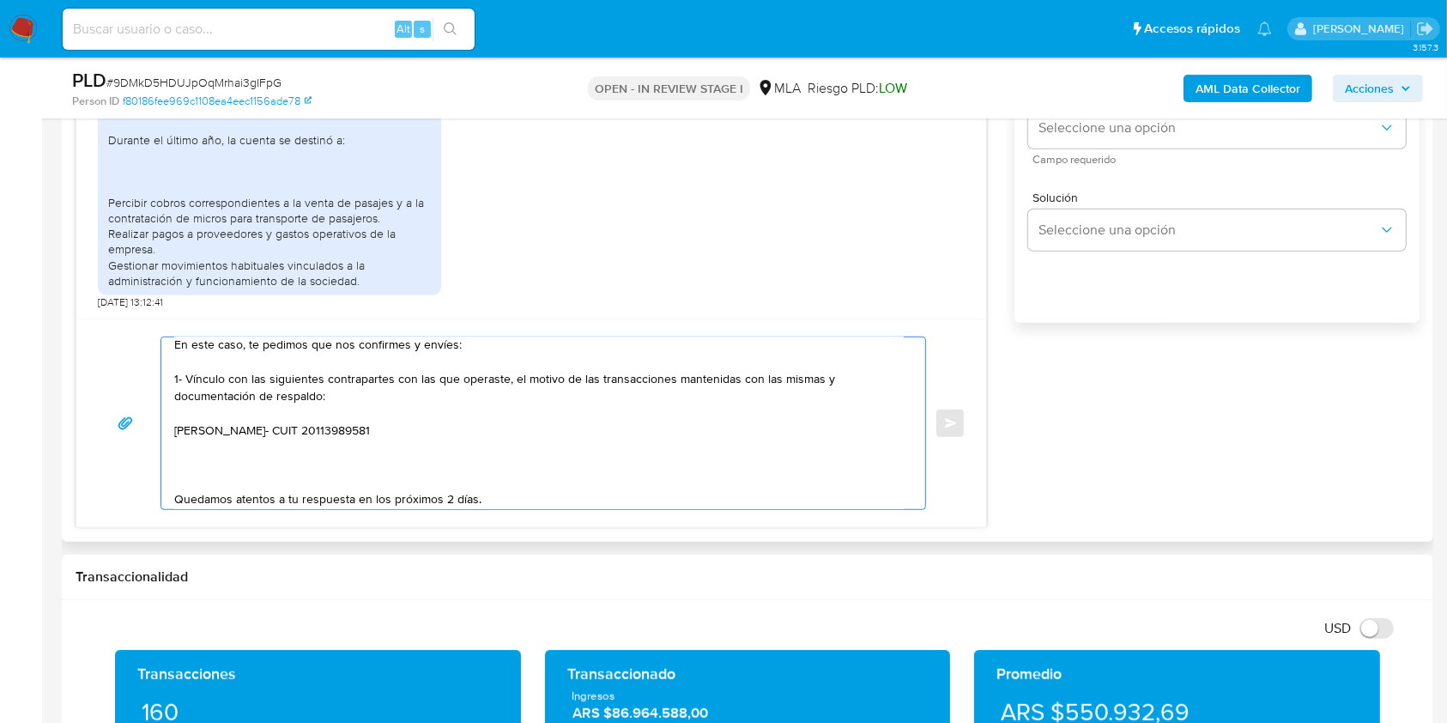
click at [309, 470] on textarea "[PERSON_NAME] VIAJES S.R.L., Muchas gracias por tu respuesta. En este caso, te …" at bounding box center [538, 423] width 729 height 172
click at [220, 476] on textarea "[PERSON_NAME] VIAJES S.R.L., Muchas gracias por tu respuesta. En este caso, te …" at bounding box center [538, 423] width 729 height 172
click at [220, 477] on textarea "[PERSON_NAME] VIAJES S.R.L., Muchas gracias por tu respuesta. En este caso, te …" at bounding box center [538, 423] width 729 height 172
click at [224, 463] on textarea "[PERSON_NAME] VIAJES S.R.L., Muchas gracias por tu respuesta. En este caso, te …" at bounding box center [538, 423] width 729 height 172
paste textarea "Últimas 6 Declaraciones Juradas de Ingresos Brutos (donde se visualice la base …"
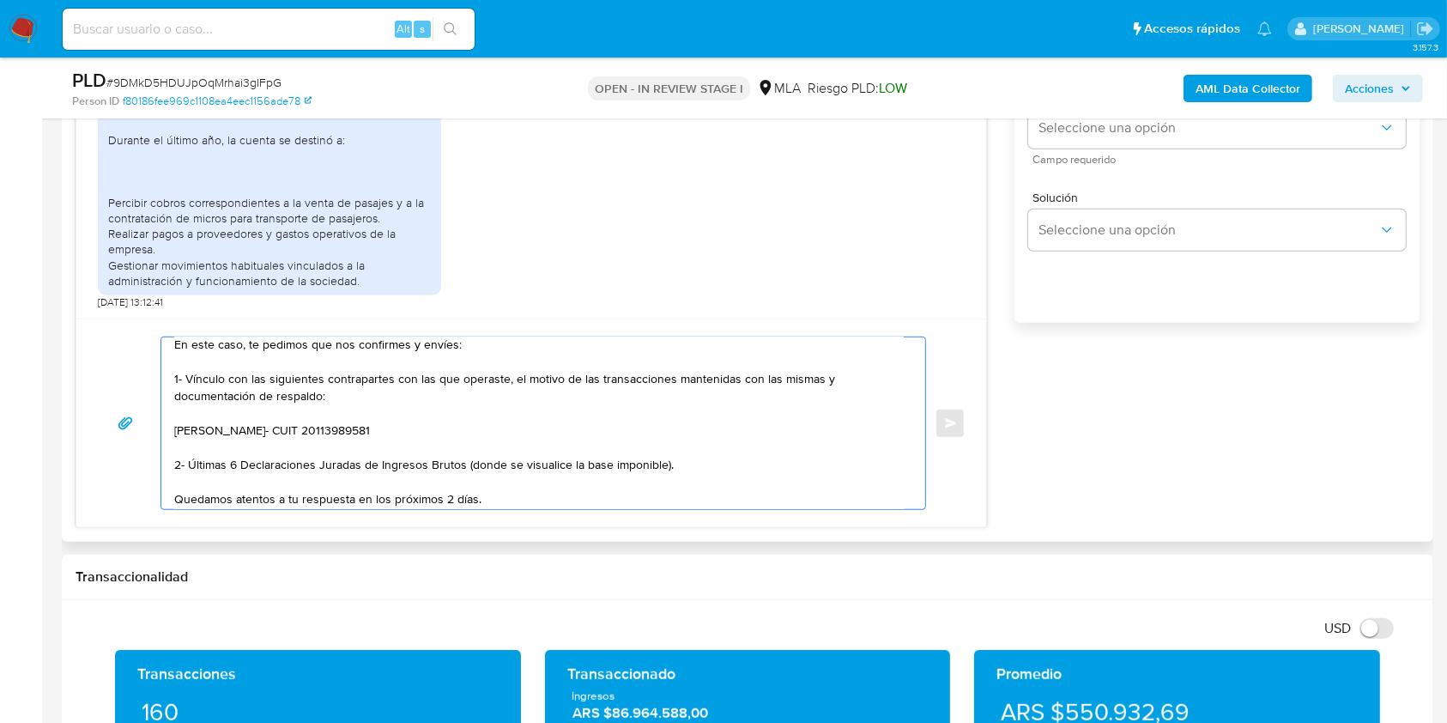
click at [661, 465] on textarea "[PERSON_NAME] VIAJES S.R.L., Muchas gracias por tu respuesta. En este caso, te …" at bounding box center [538, 423] width 729 height 172
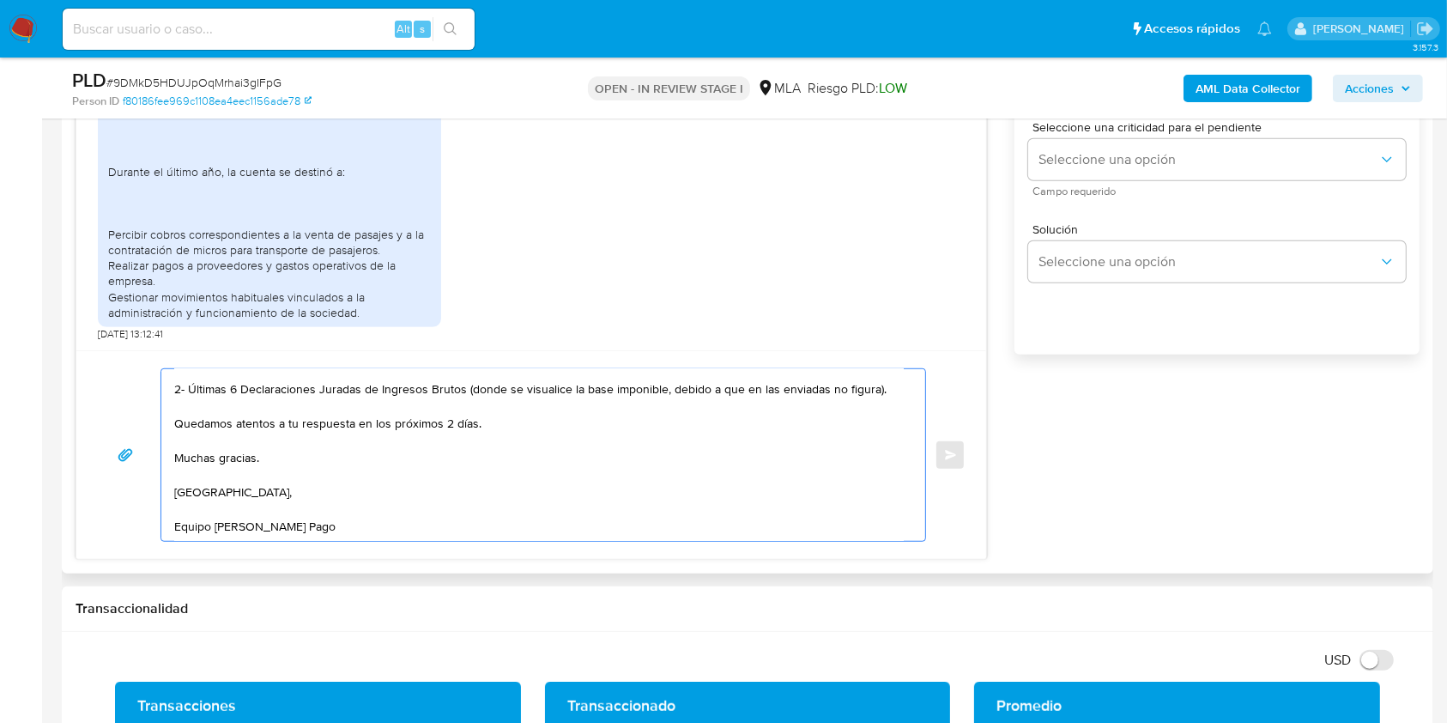
scroll to position [988, 0]
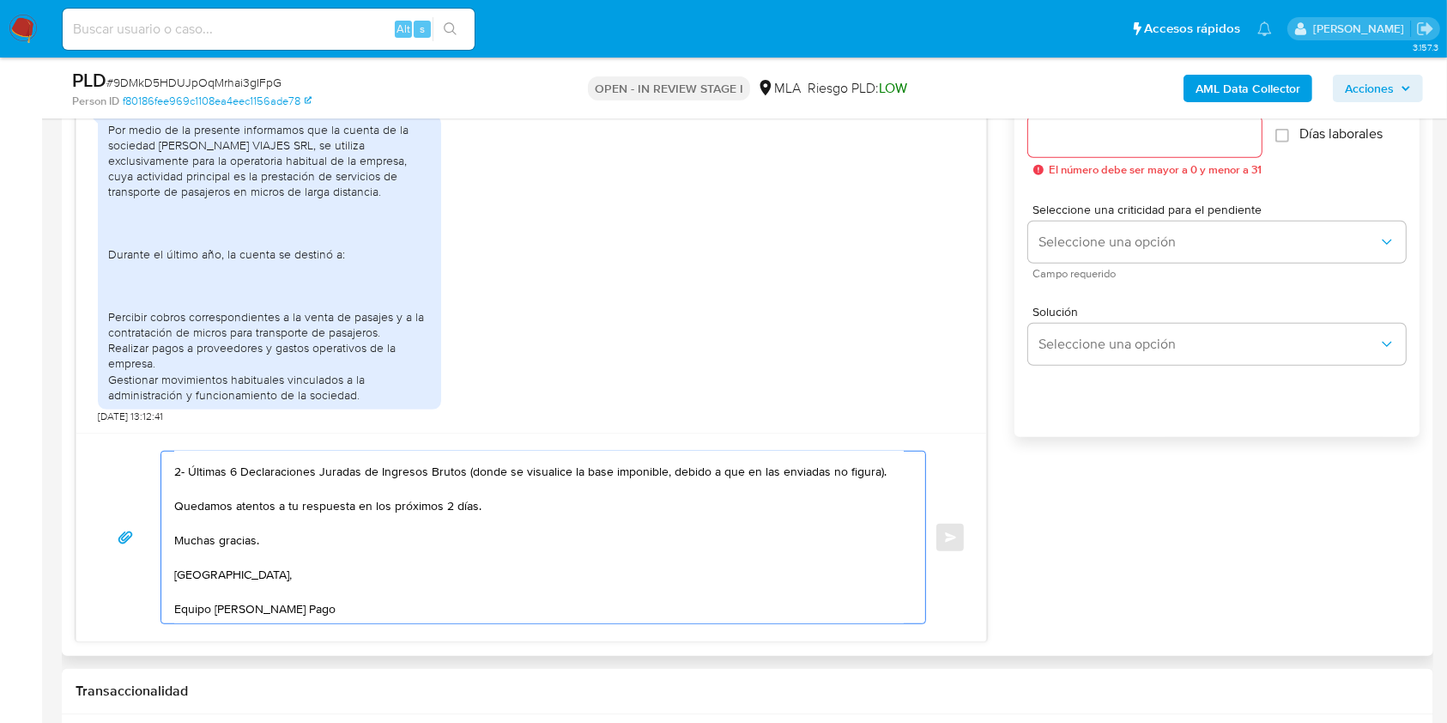
type textarea "[PERSON_NAME] VIAJES S.R.L., Muchas gracias por tu respuesta. En este caso, te …"
click at [1074, 148] on div at bounding box center [1144, 136] width 233 height 41
click at [1073, 141] on input "Esperar Respuesta (días)" at bounding box center [1144, 136] width 233 height 22
type input "2"
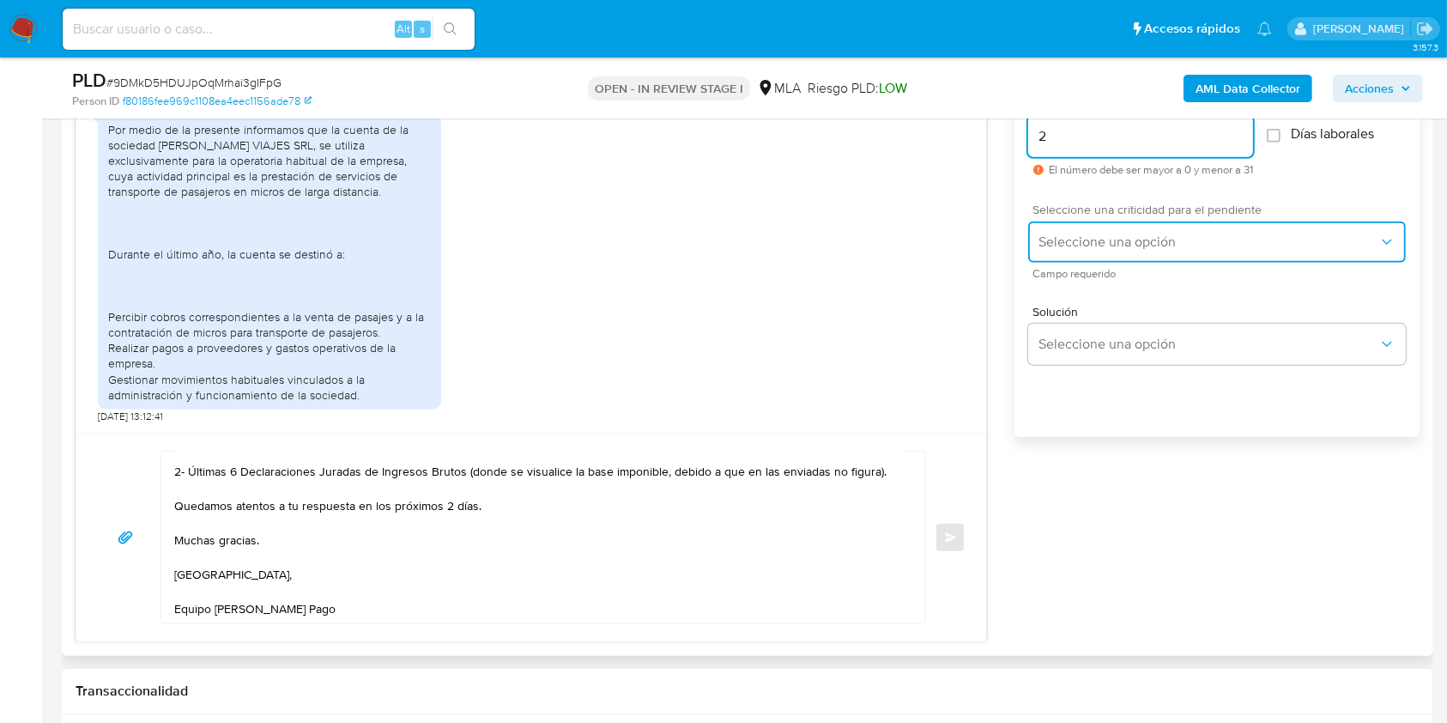
click at [1093, 255] on button "Seleccione una opción" at bounding box center [1217, 241] width 378 height 41
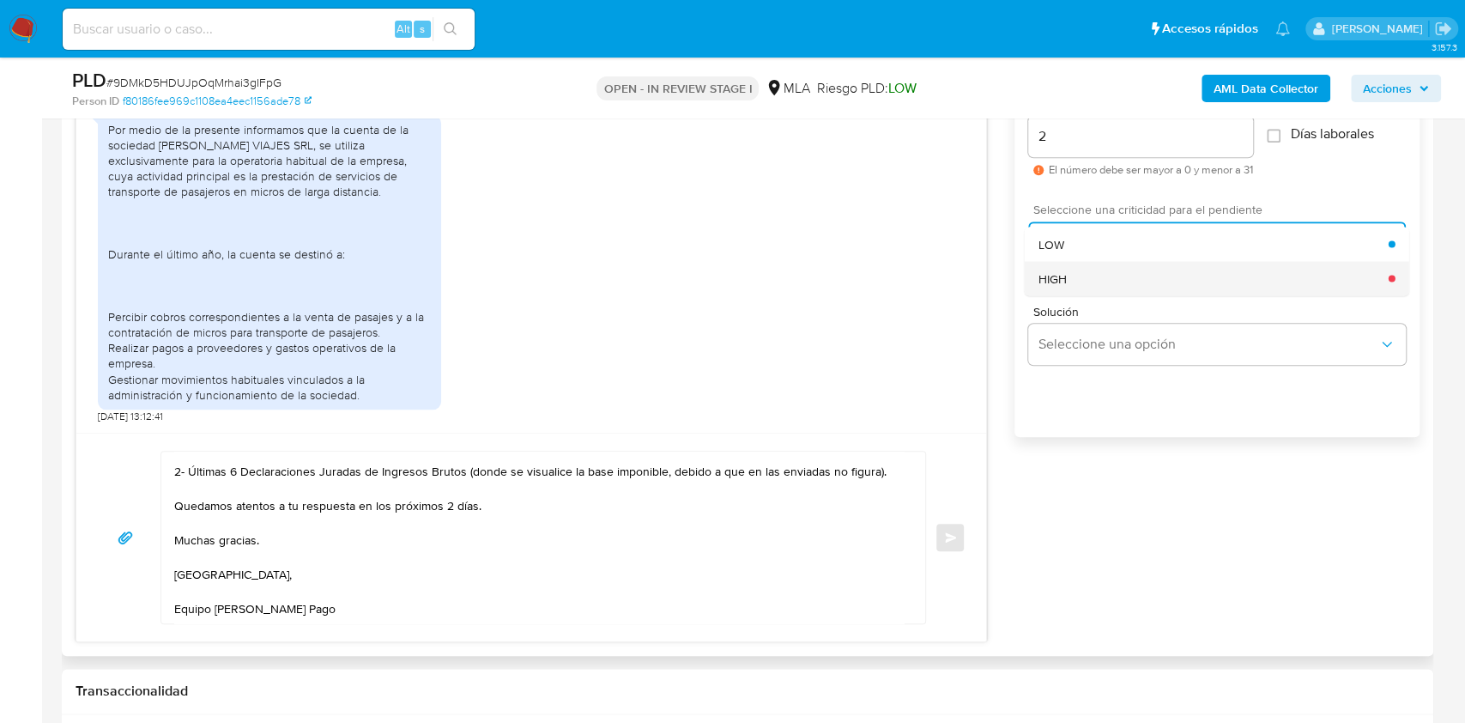
click at [1064, 287] on div "HIGH" at bounding box center [1213, 278] width 350 height 34
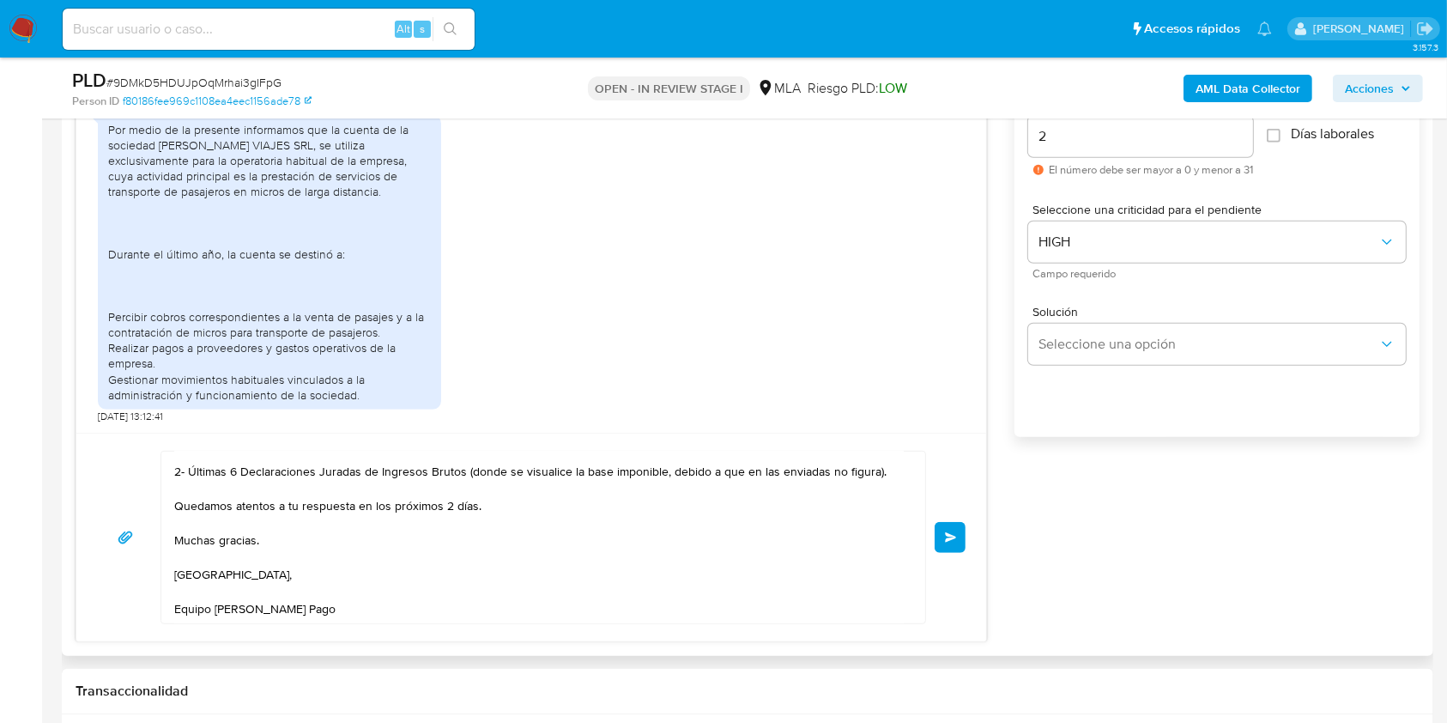
click at [946, 539] on span "Enviar" at bounding box center [951, 537] width 12 height 10
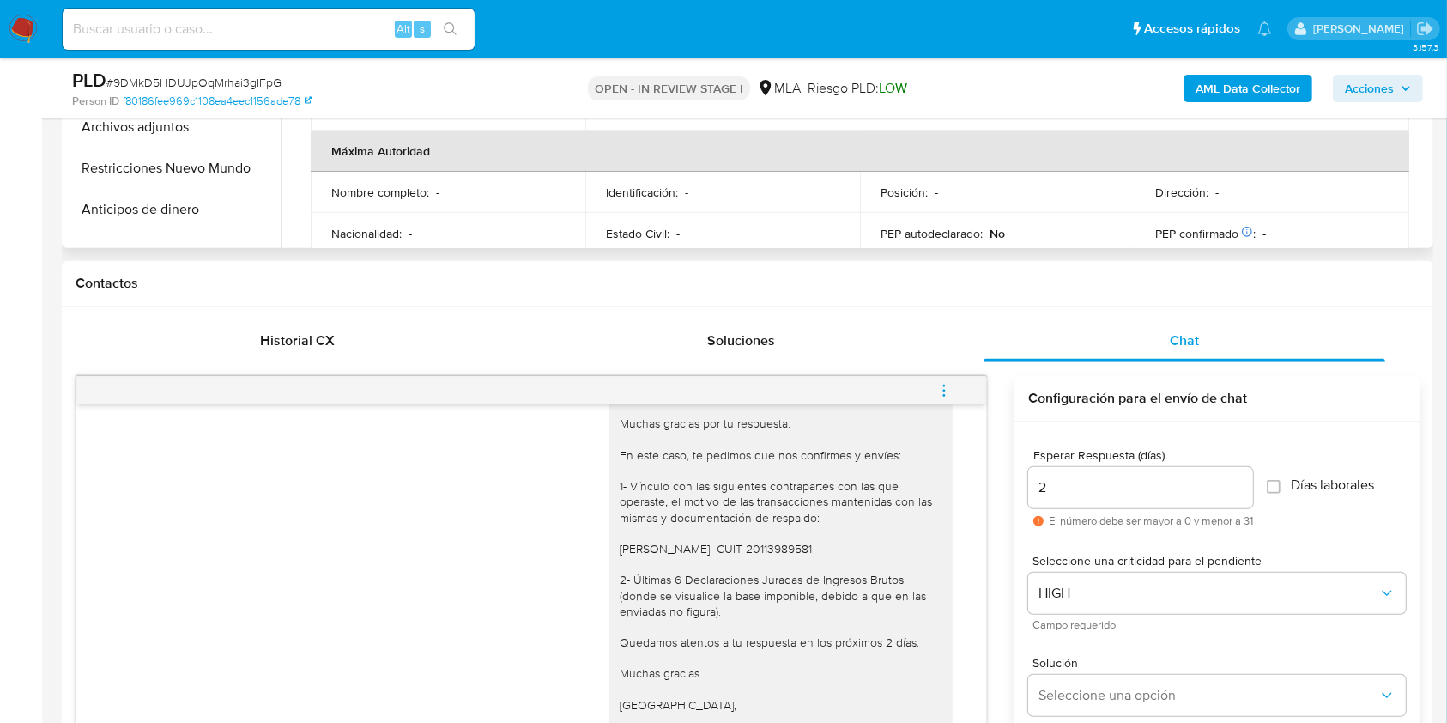
scroll to position [415, 0]
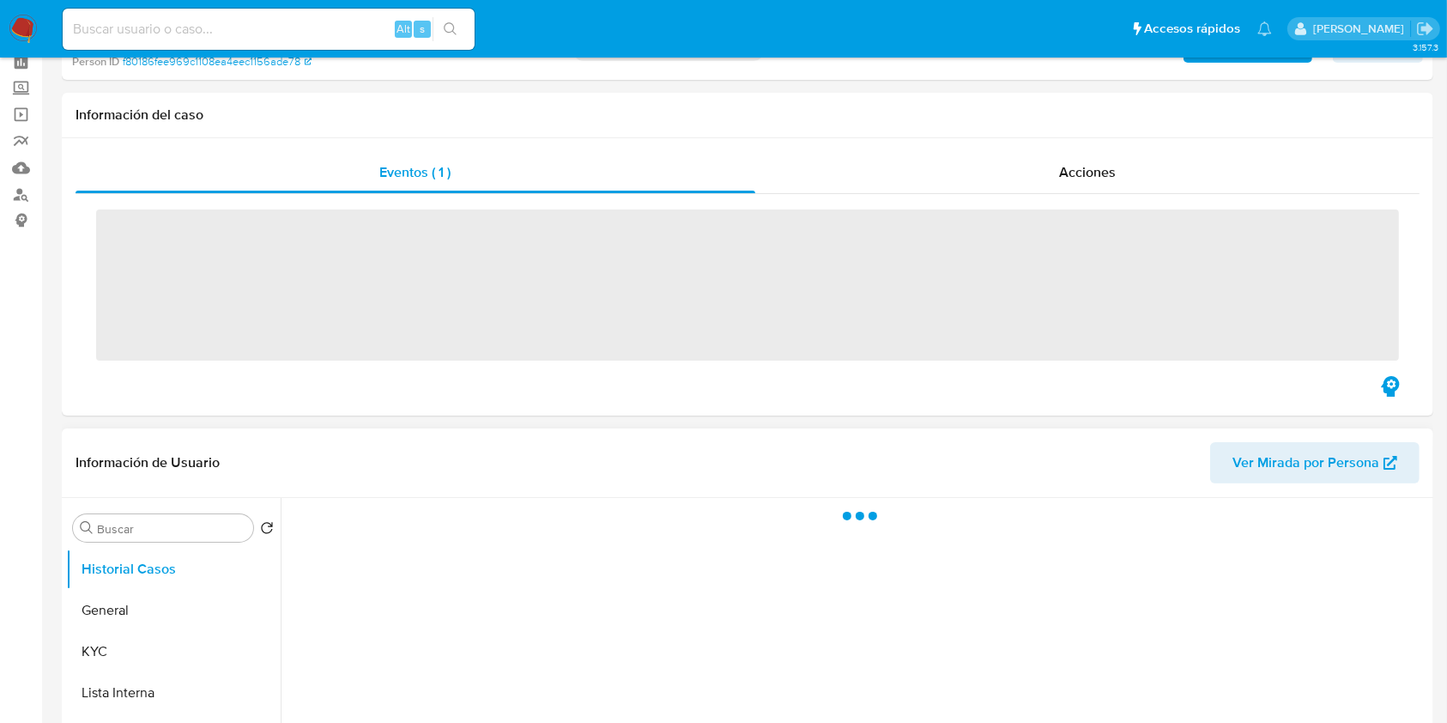
scroll to position [114, 0]
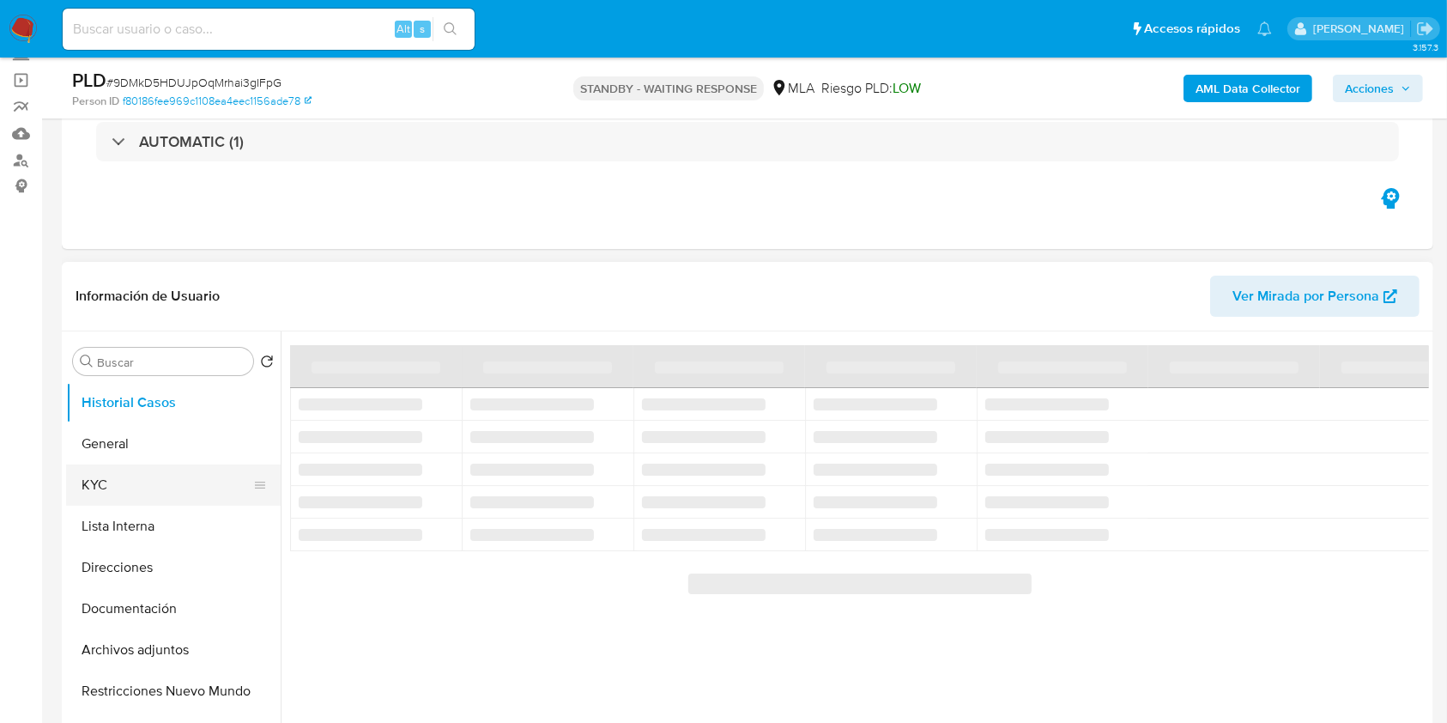
click at [200, 483] on button "KYC" at bounding box center [166, 484] width 201 height 41
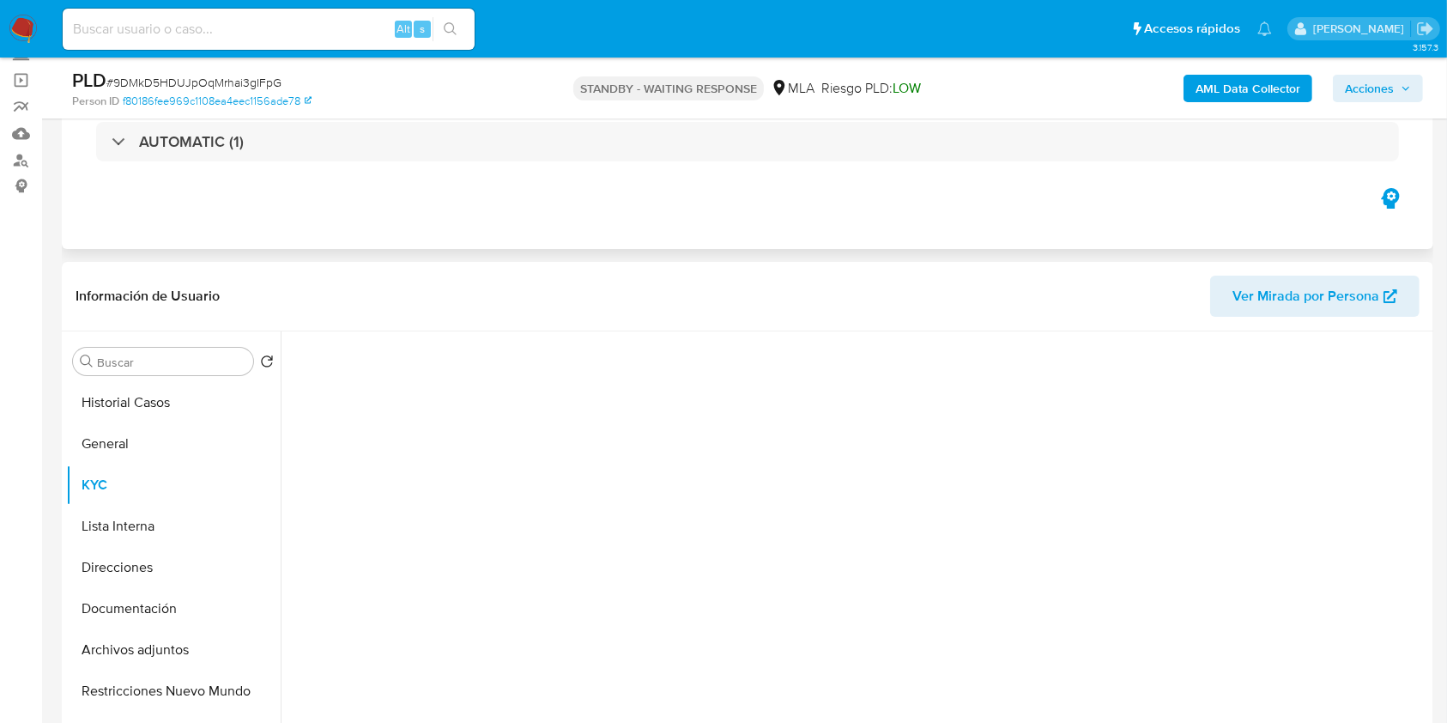
select select "10"
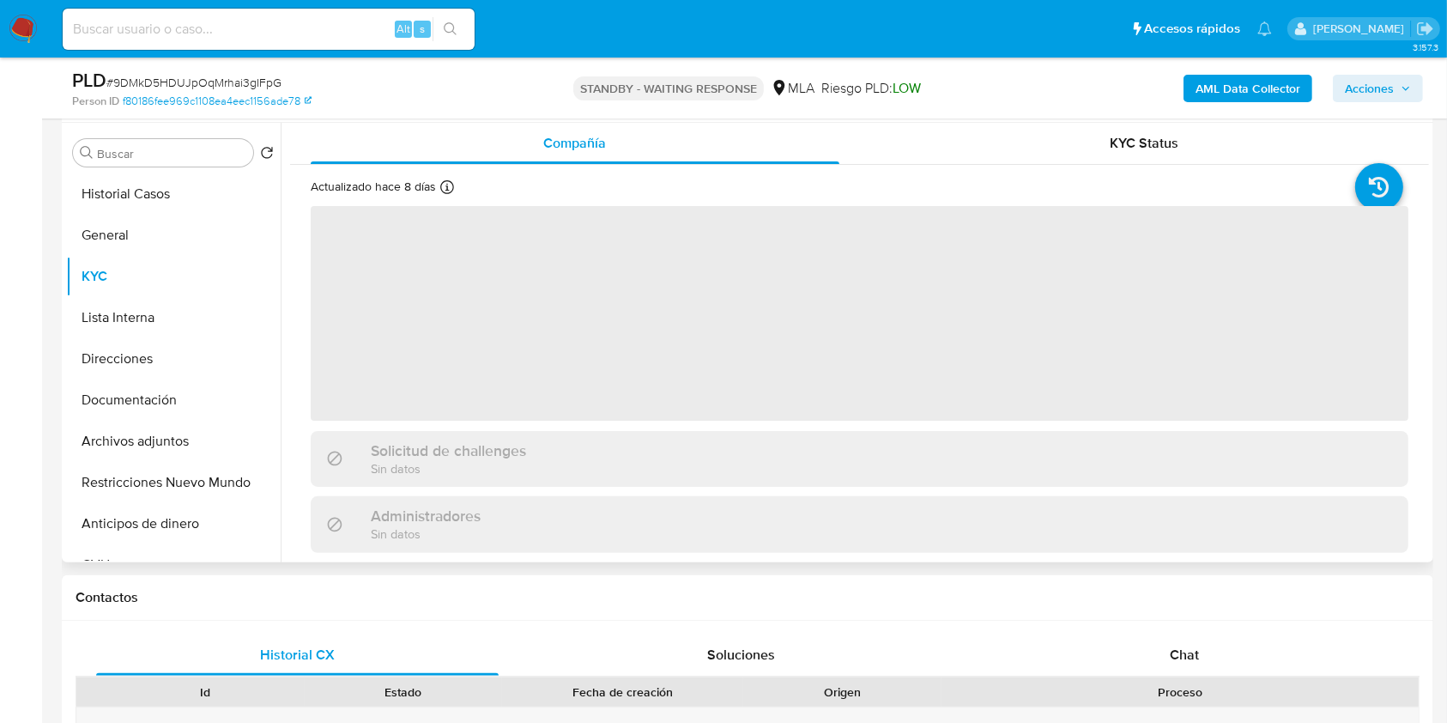
scroll to position [343, 0]
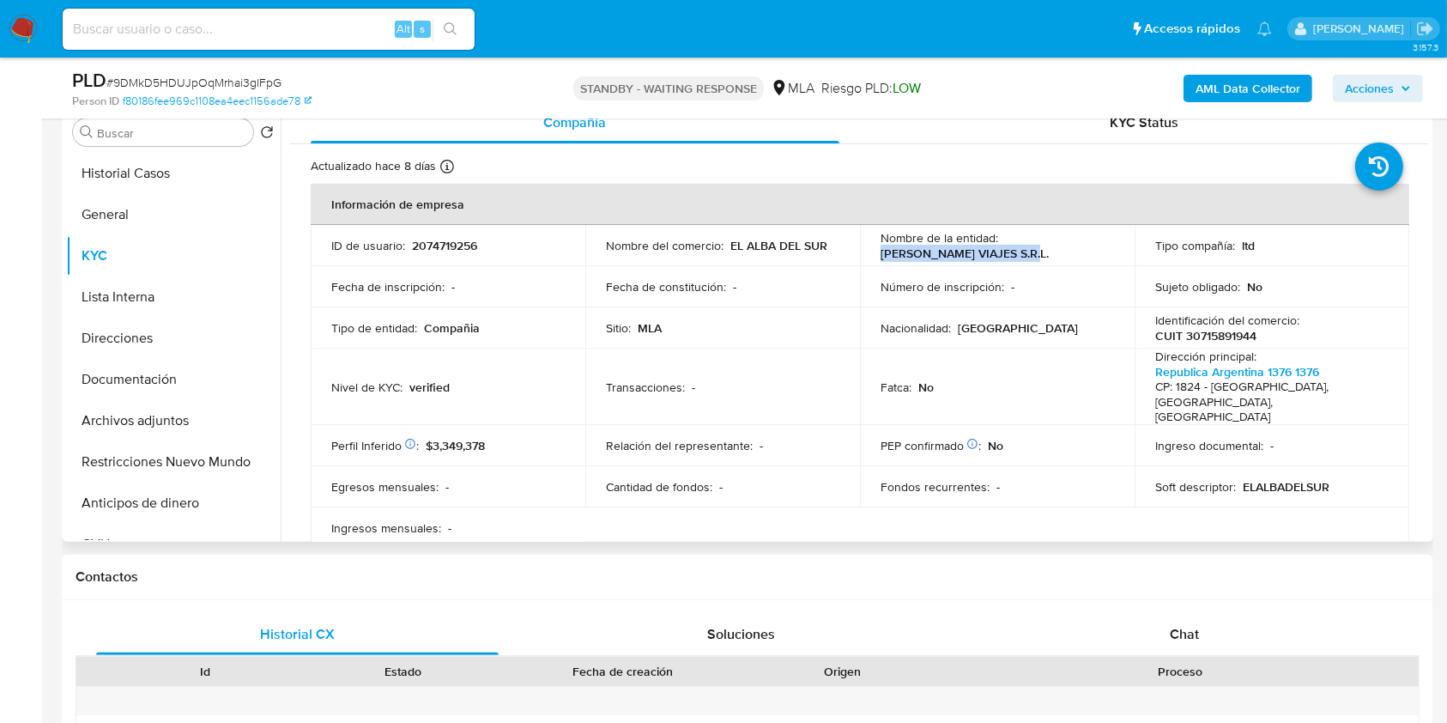
drag, startPoint x: 1044, startPoint y: 251, endPoint x: 876, endPoint y: 256, distance: 168.3
click at [880, 256] on div "Nombre de la entidad : [PERSON_NAME] VIAJES S.R.L." at bounding box center [996, 245] width 233 height 31
copy p "[PERSON_NAME] VIAJES S.R.L."
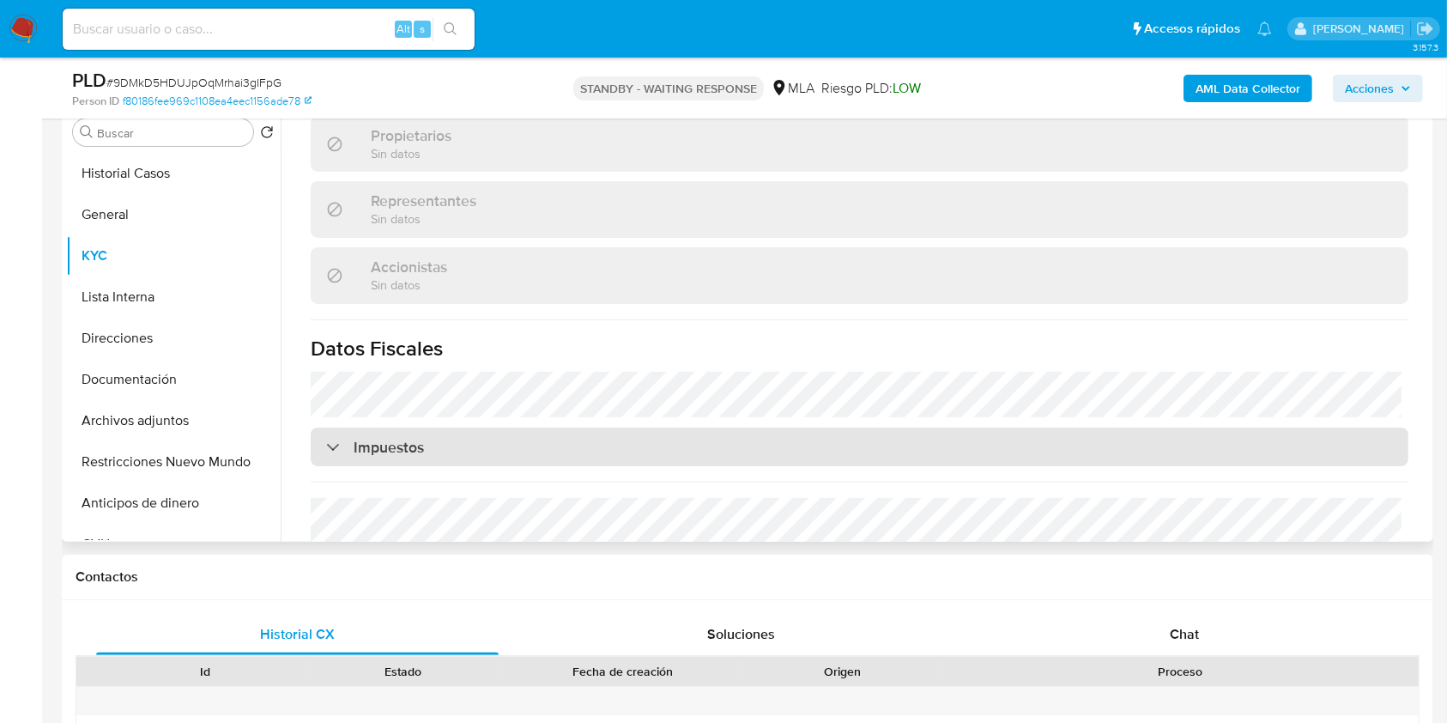
scroll to position [1116, 0]
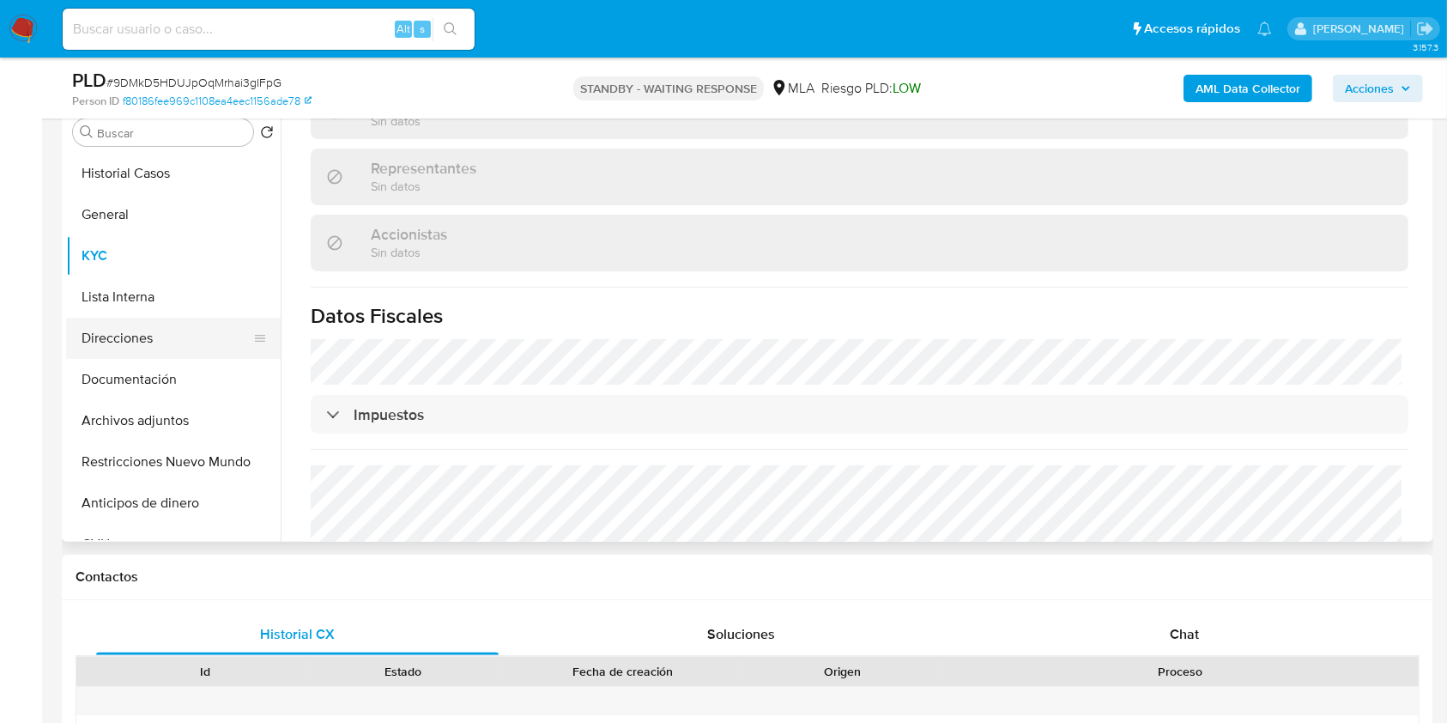
click at [176, 326] on button "Direcciones" at bounding box center [166, 338] width 201 height 41
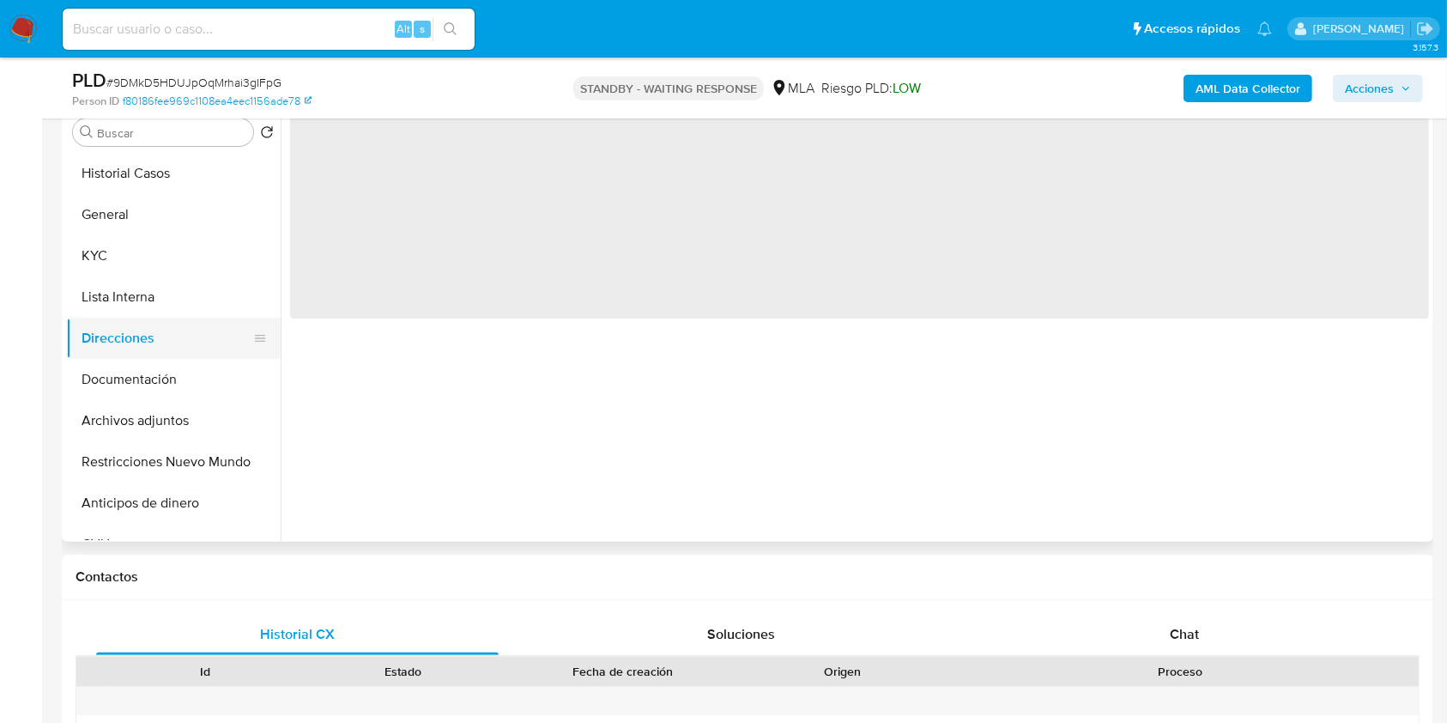
scroll to position [0, 0]
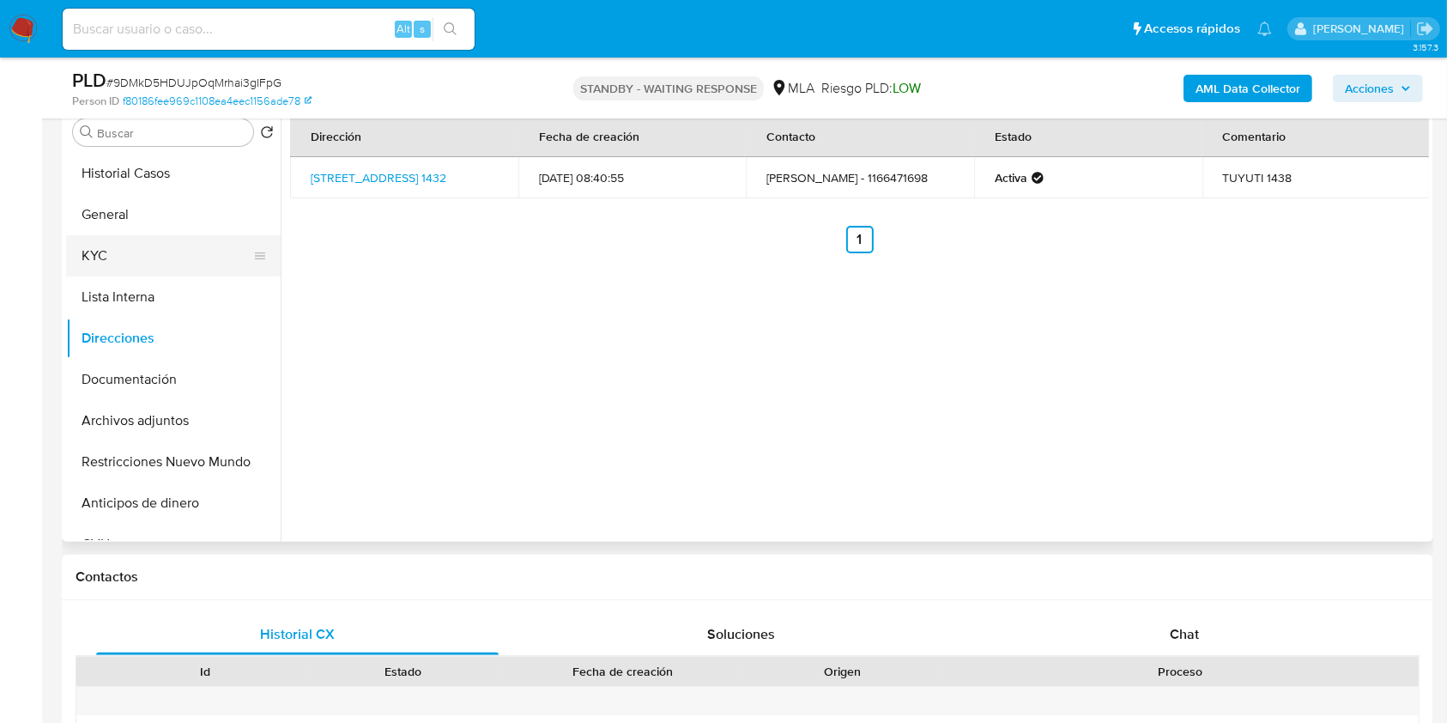
click at [130, 248] on button "KYC" at bounding box center [166, 255] width 201 height 41
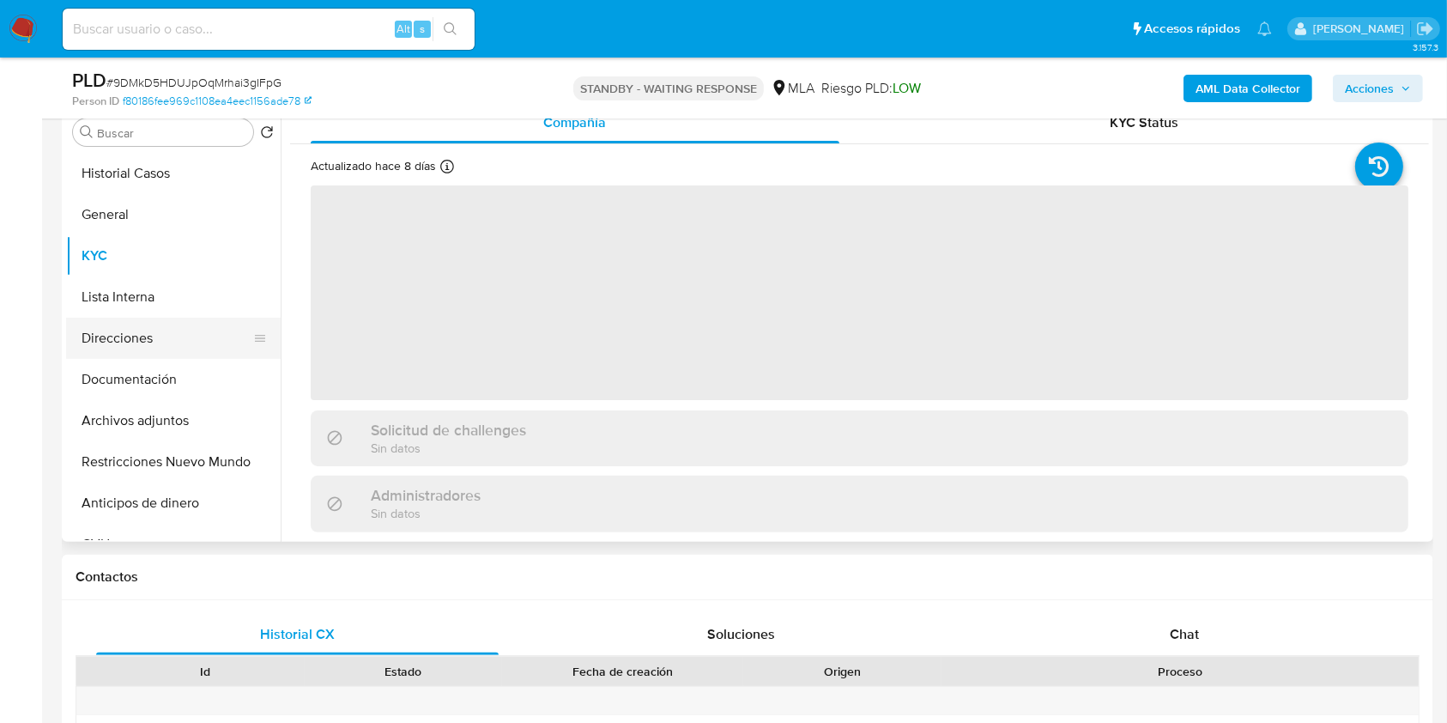
click at [151, 354] on button "Direcciones" at bounding box center [166, 338] width 201 height 41
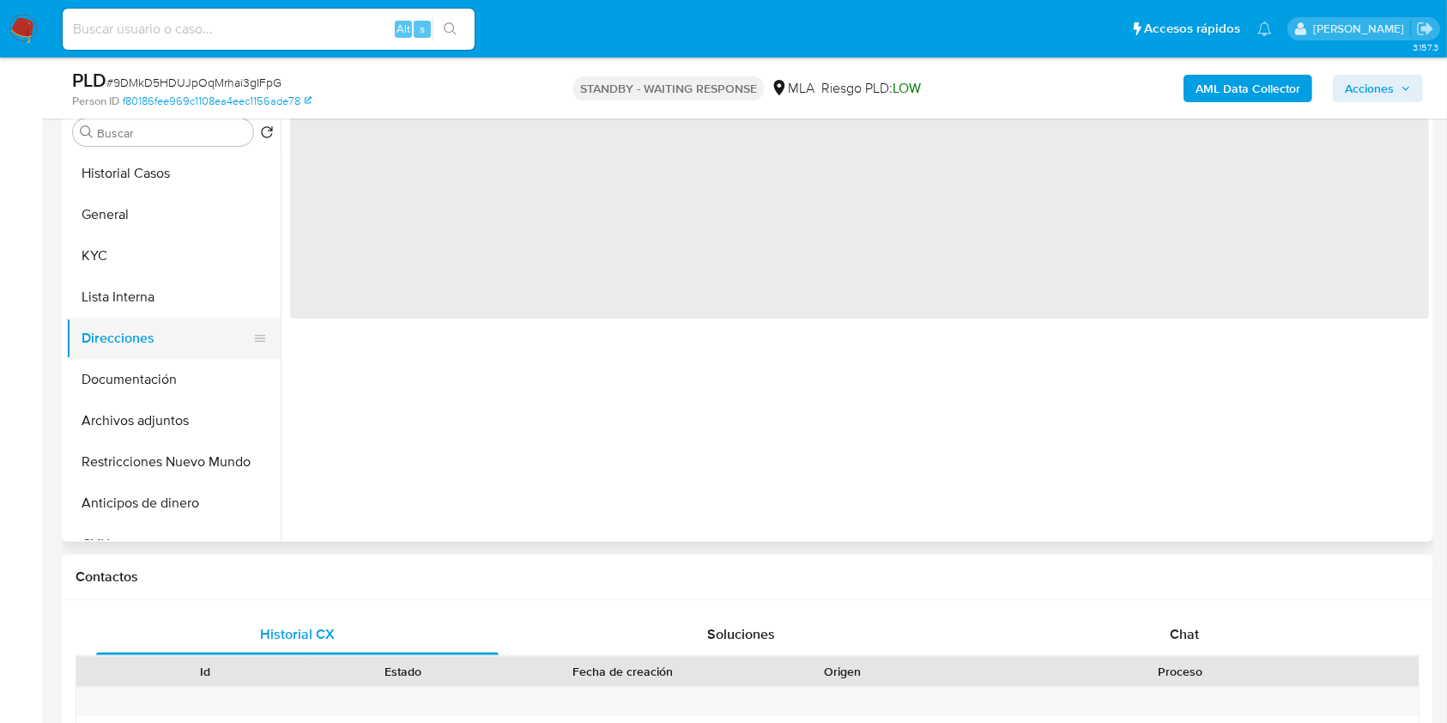
drag, startPoint x: 165, startPoint y: 372, endPoint x: 233, endPoint y: 345, distance: 72.8
click at [165, 373] on button "Documentación" at bounding box center [173, 379] width 215 height 41
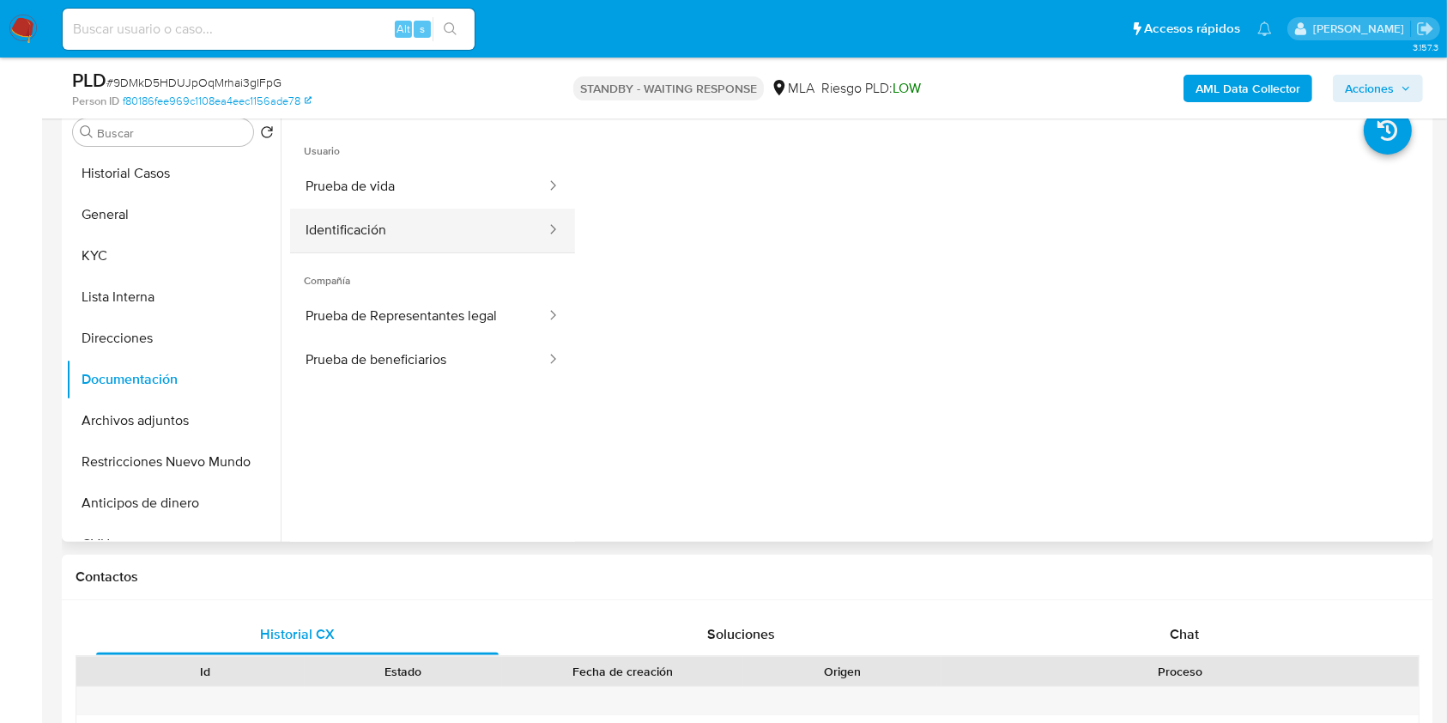
click at [445, 209] on button "Identificación" at bounding box center [418, 231] width 257 height 44
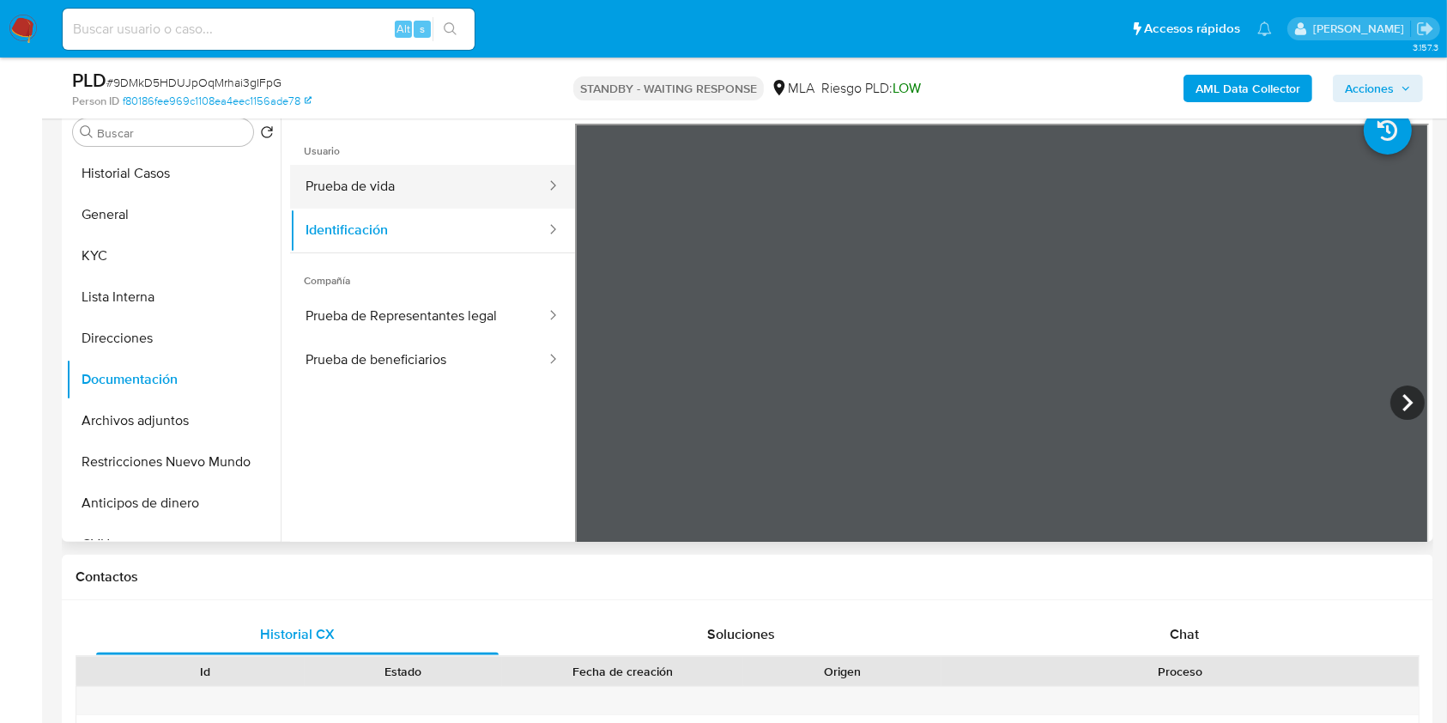
click at [446, 194] on button "Prueba de vida" at bounding box center [418, 187] width 257 height 44
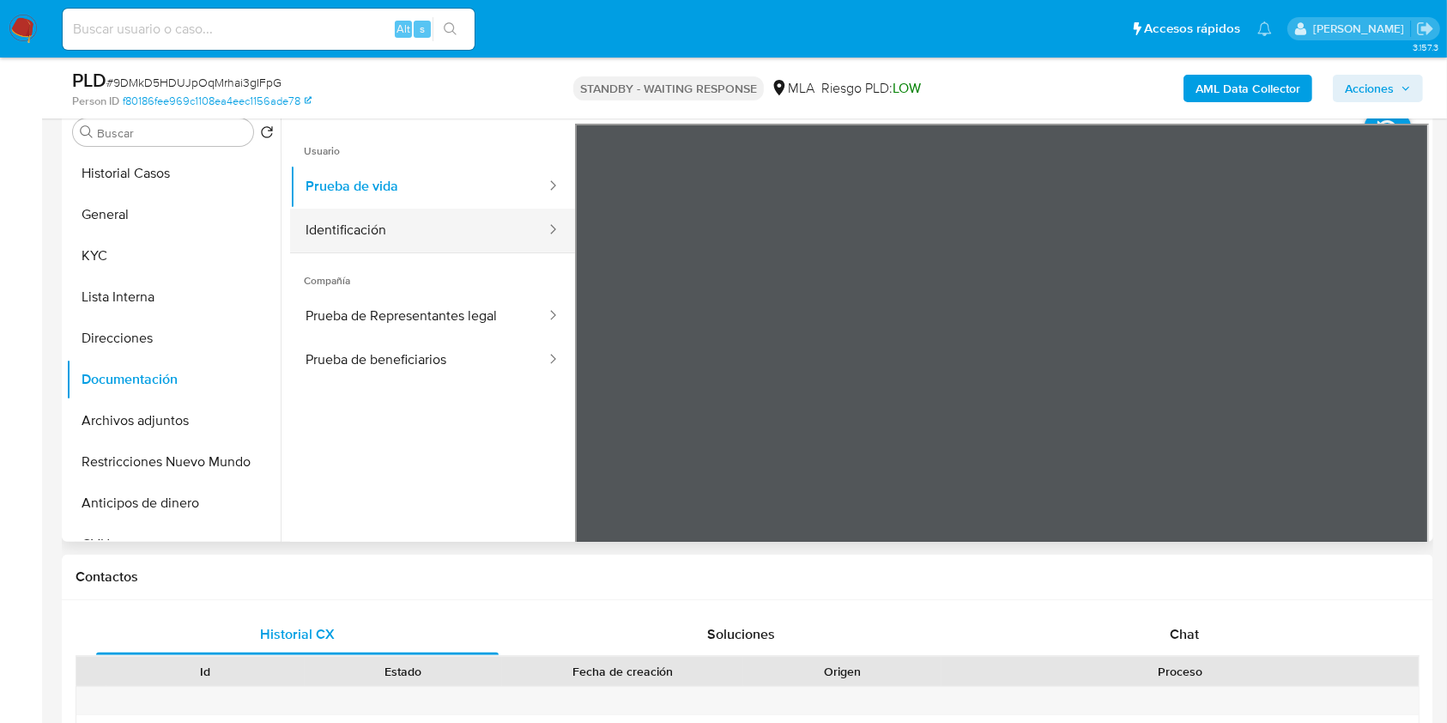
drag, startPoint x: 405, startPoint y: 235, endPoint x: 424, endPoint y: 233, distance: 19.0
click at [405, 235] on button "Identificación" at bounding box center [418, 231] width 257 height 44
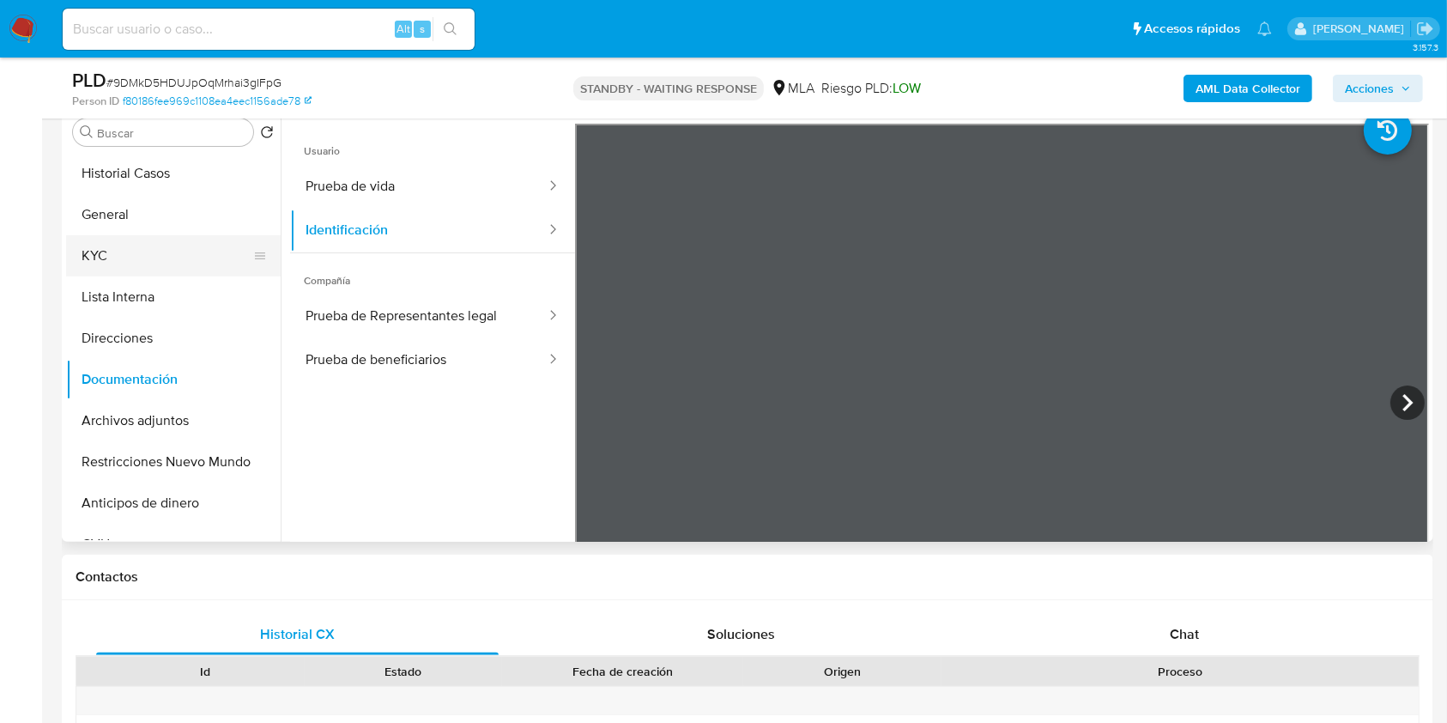
click at [128, 263] on button "KYC" at bounding box center [166, 255] width 201 height 41
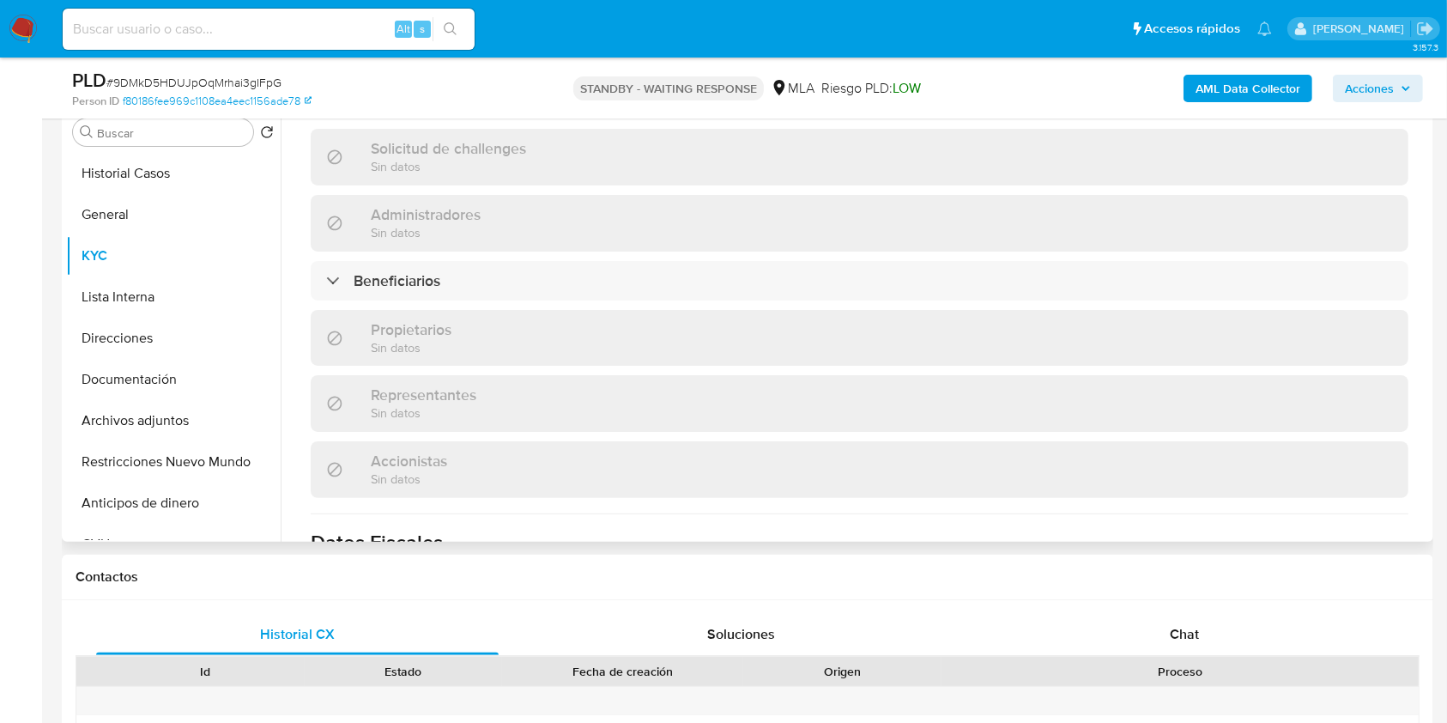
scroll to position [1030, 0]
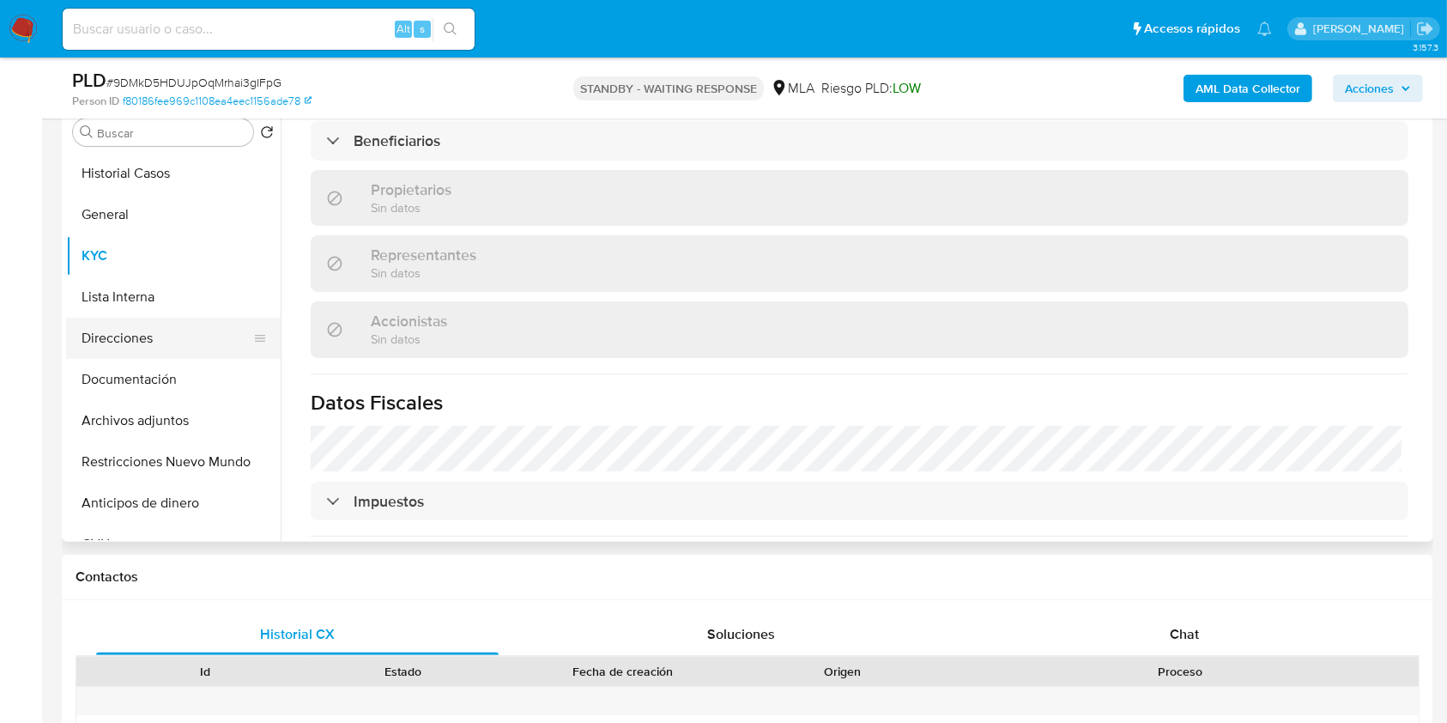
click at [131, 318] on button "Direcciones" at bounding box center [166, 338] width 201 height 41
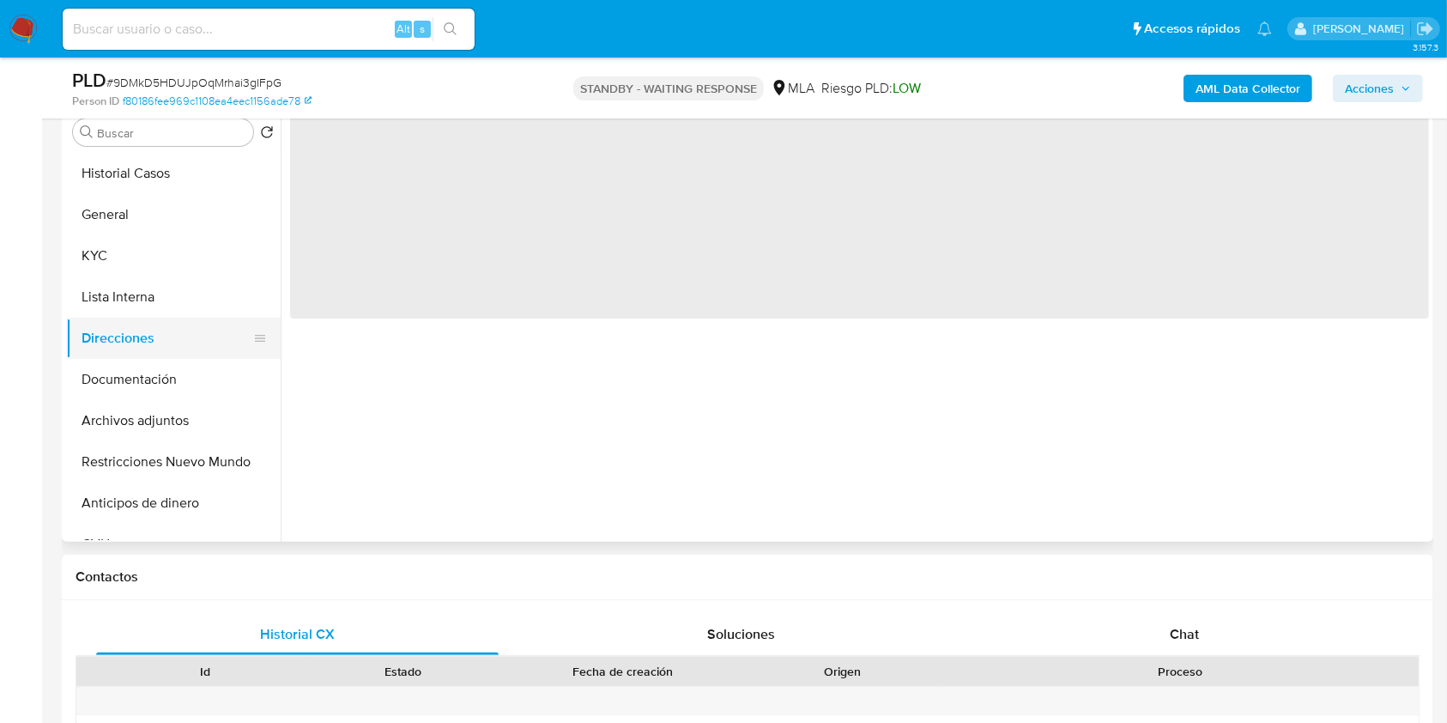
scroll to position [0, 0]
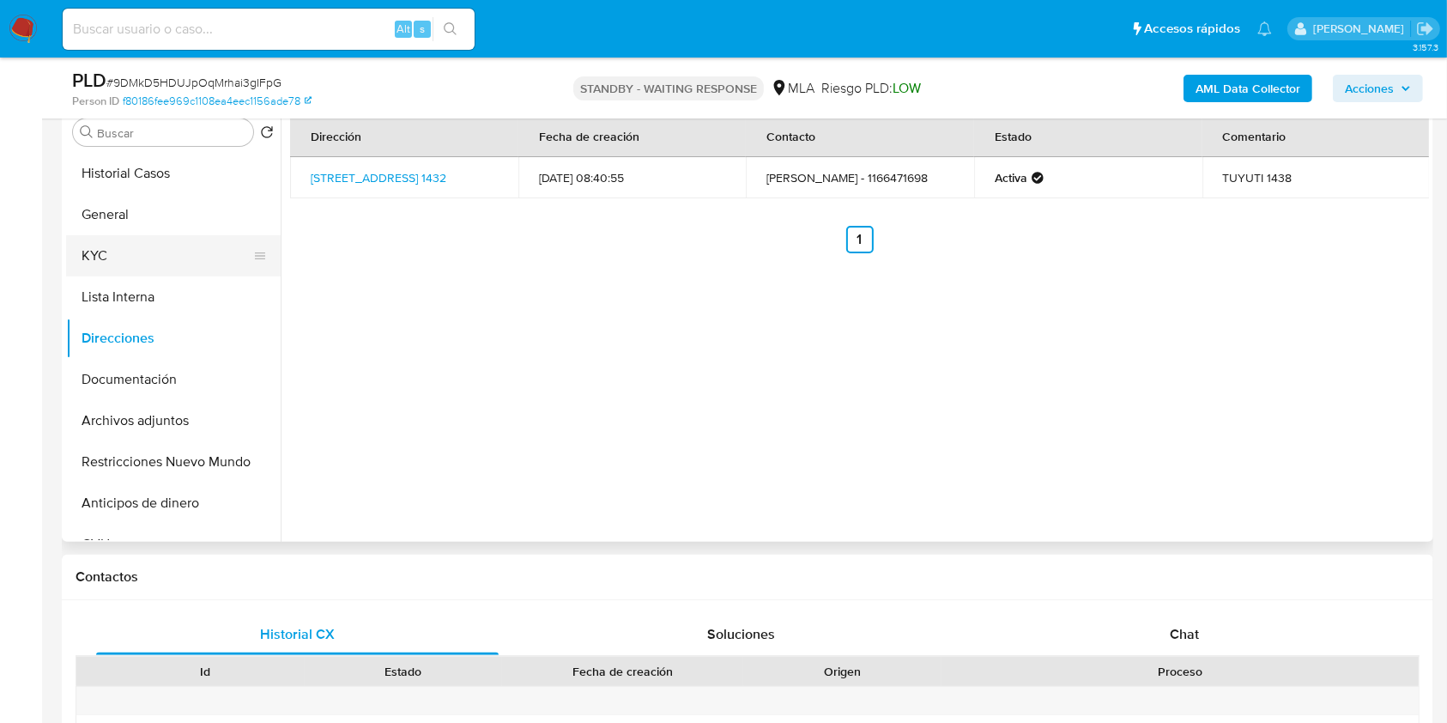
click at [151, 242] on button "KYC" at bounding box center [166, 255] width 201 height 41
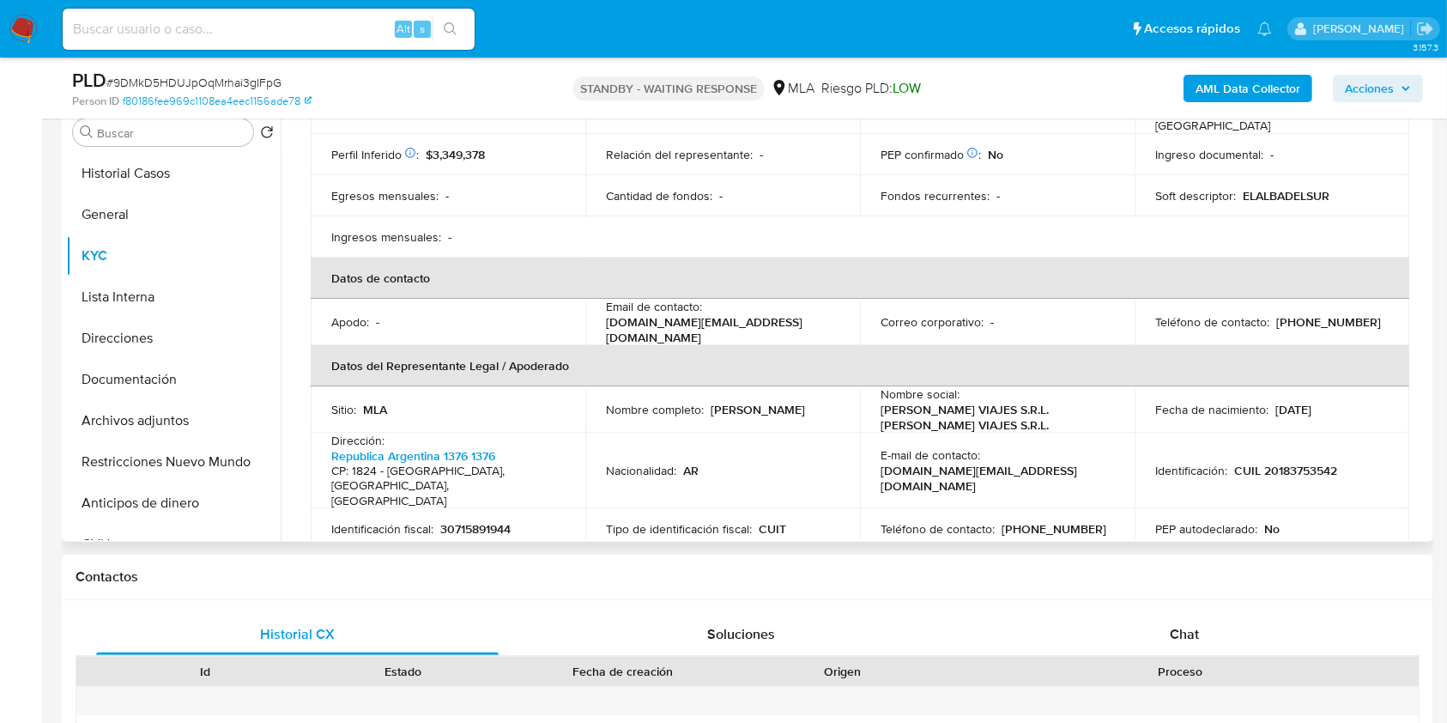
scroll to position [343, 0]
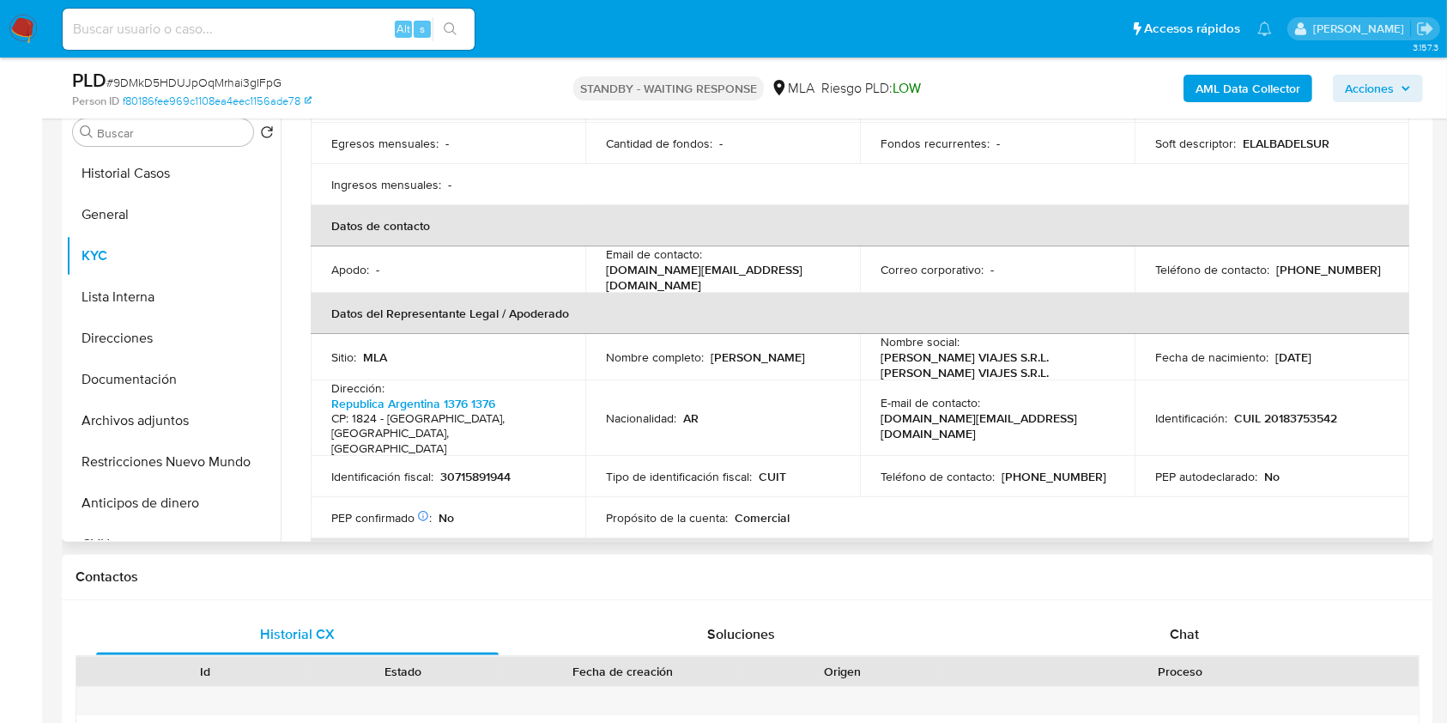
click at [1044, 469] on p "[PHONE_NUMBER]" at bounding box center [1053, 476] width 105 height 15
copy p "55118554"
drag, startPoint x: 1053, startPoint y: 374, endPoint x: 874, endPoint y: 381, distance: 179.5
click at [874, 381] on td "E-mail de contacto : [DOMAIN_NAME][EMAIL_ADDRESS][DOMAIN_NAME]" at bounding box center [997, 418] width 275 height 76
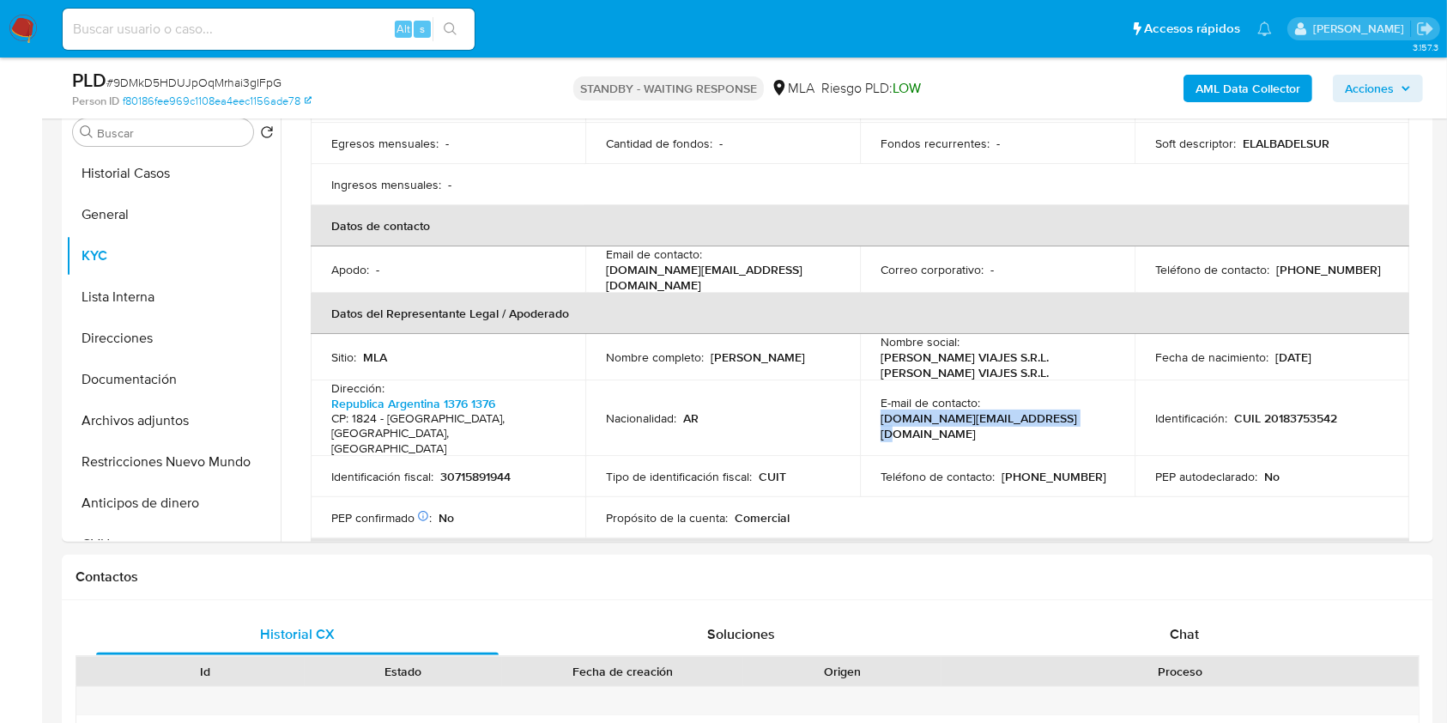
copy p "[DOMAIN_NAME][EMAIL_ADDRESS][DOMAIN_NAME]"
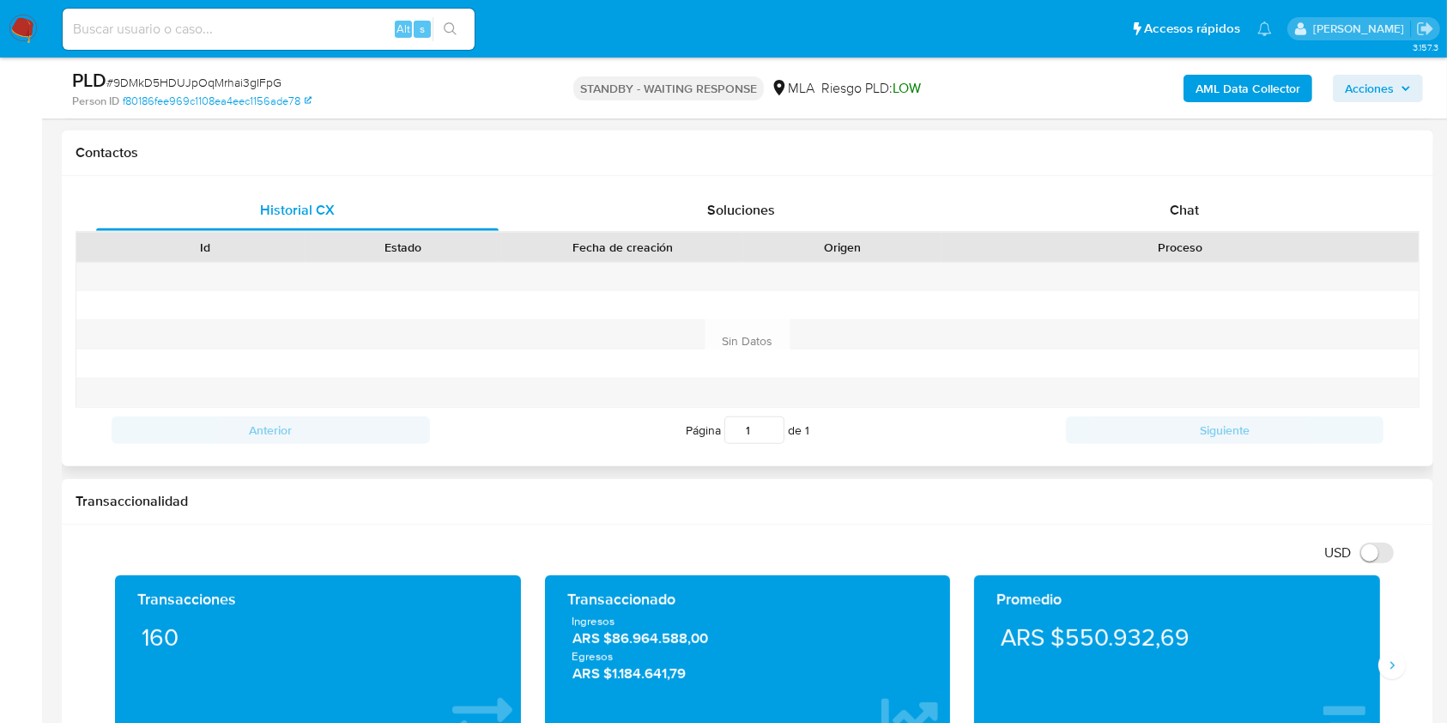
scroll to position [801, 0]
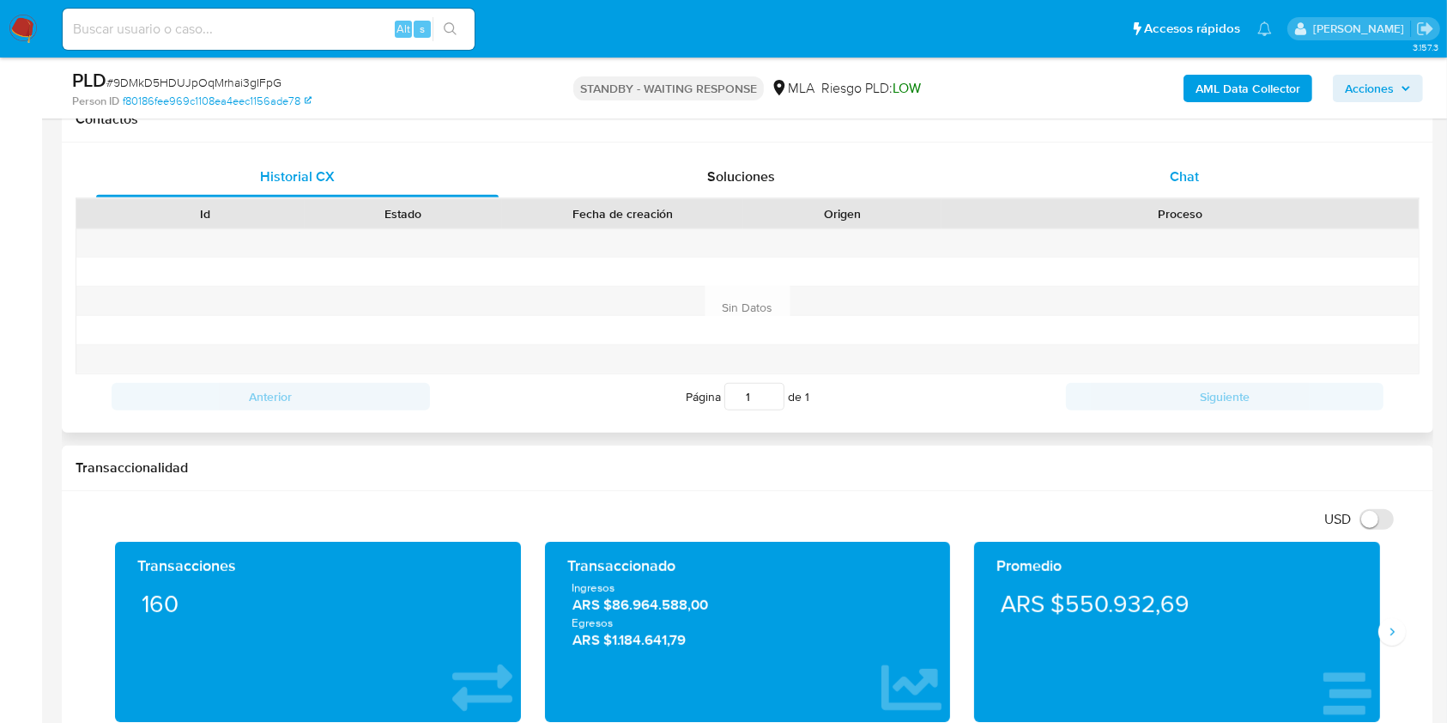
click at [1201, 189] on div "Chat" at bounding box center [1184, 176] width 402 height 41
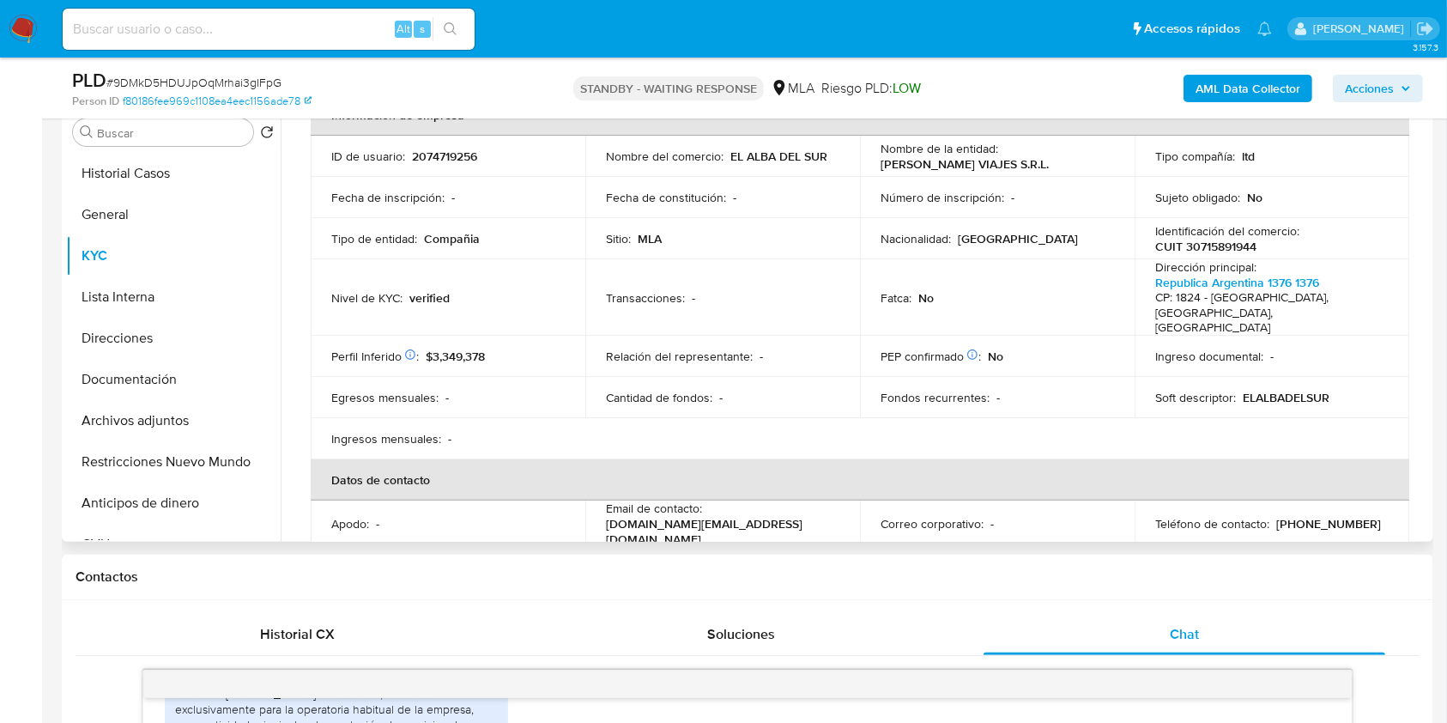
scroll to position [0, 0]
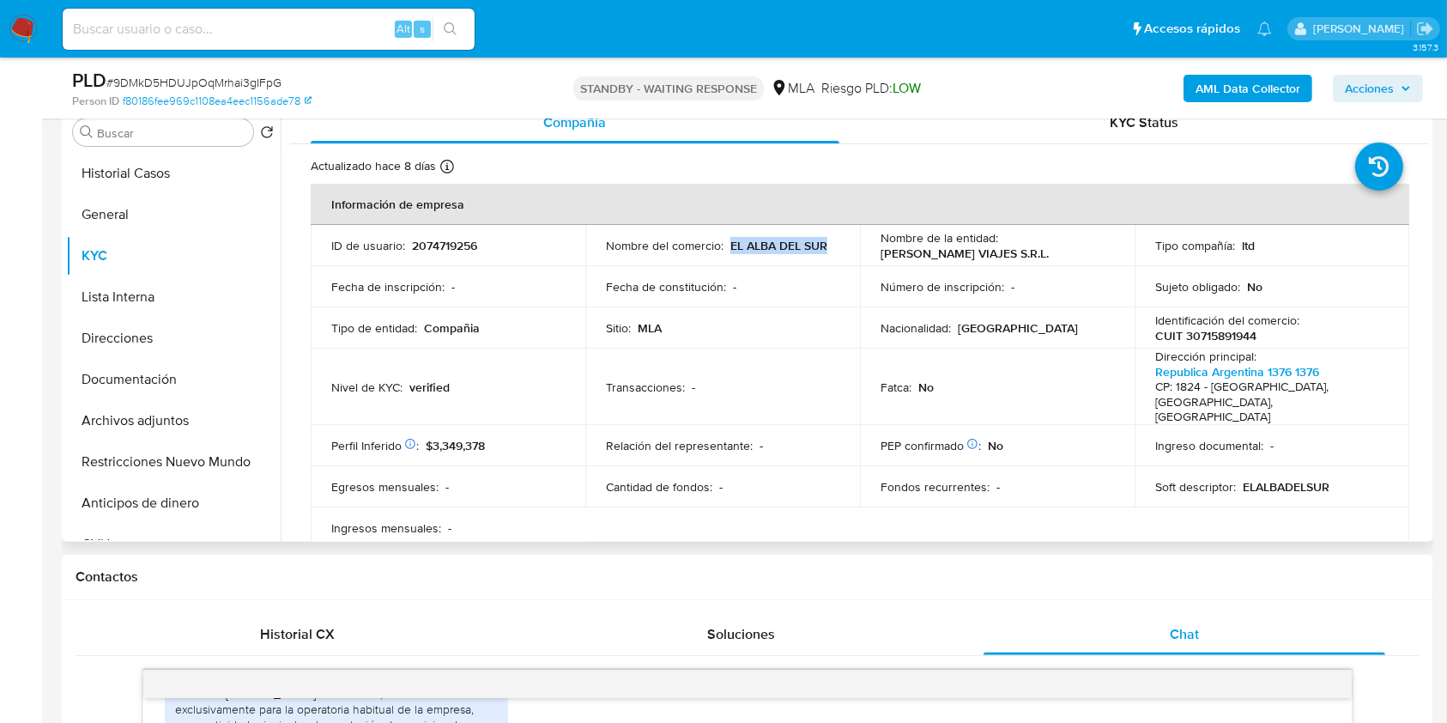
drag, startPoint x: 834, startPoint y: 242, endPoint x: 728, endPoint y: 239, distance: 106.4
click at [728, 239] on td "Nombre del comercio : EL [GEOGRAPHIC_DATA]" at bounding box center [722, 245] width 275 height 41
copy p "EL ALBA DEL SUR"
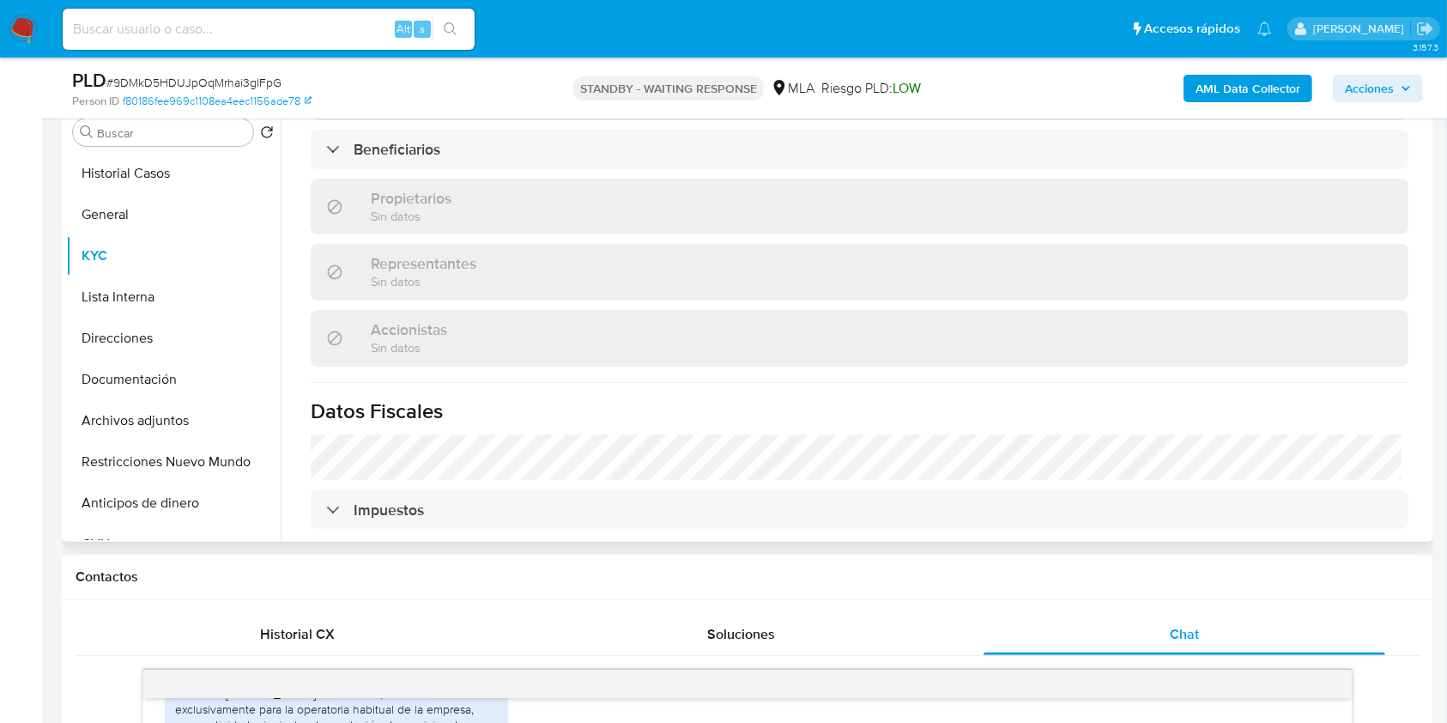
scroll to position [1030, 0]
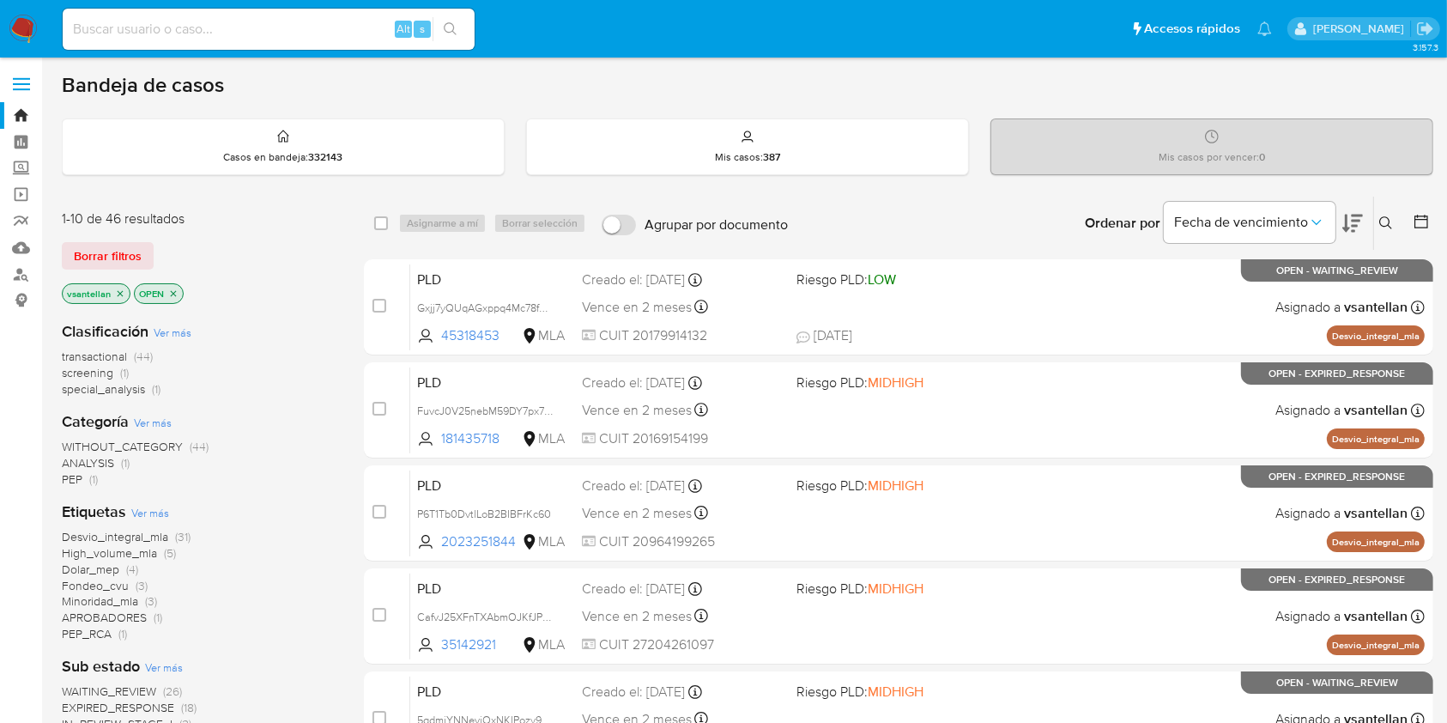
click at [1382, 216] on icon at bounding box center [1386, 223] width 14 height 14
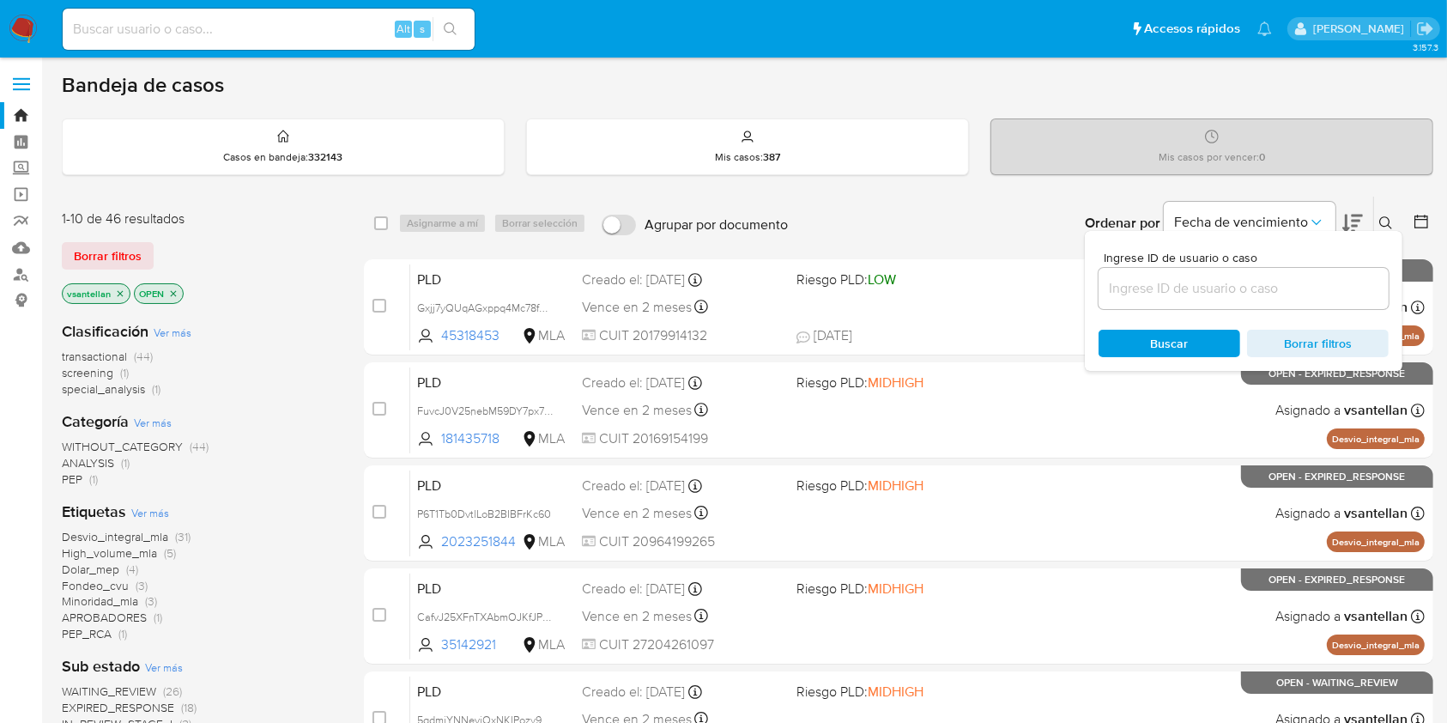
drag, startPoint x: 1305, startPoint y: 285, endPoint x: 1326, endPoint y: 266, distance: 27.9
click at [1305, 285] on input at bounding box center [1243, 288] width 290 height 22
type input "661442737"
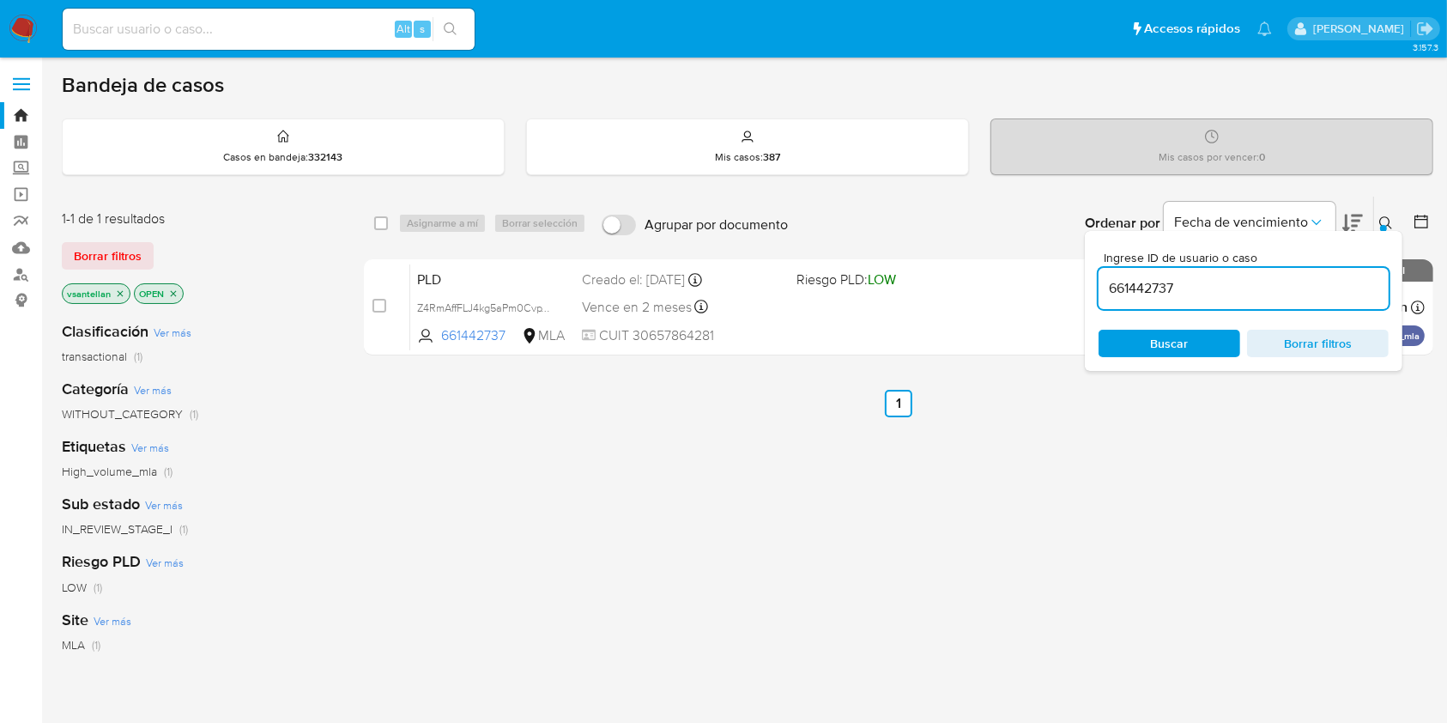
click at [1382, 225] on div at bounding box center [1383, 228] width 7 height 7
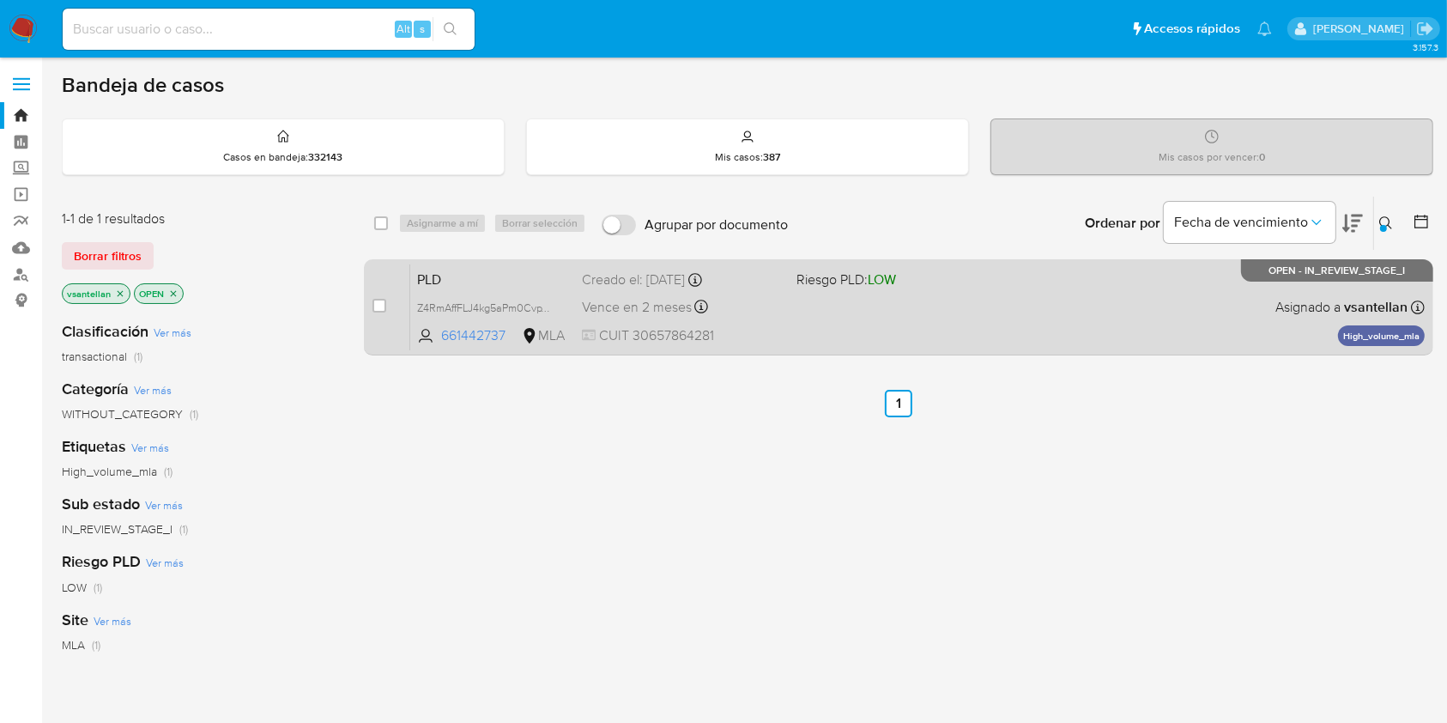
click at [1243, 299] on div "PLD Z4RmAffFLJ4kg5aPm0CvpTH4 661442737 MLA Riesgo PLD: LOW Creado el: [DATE] Cr…" at bounding box center [917, 306] width 1014 height 87
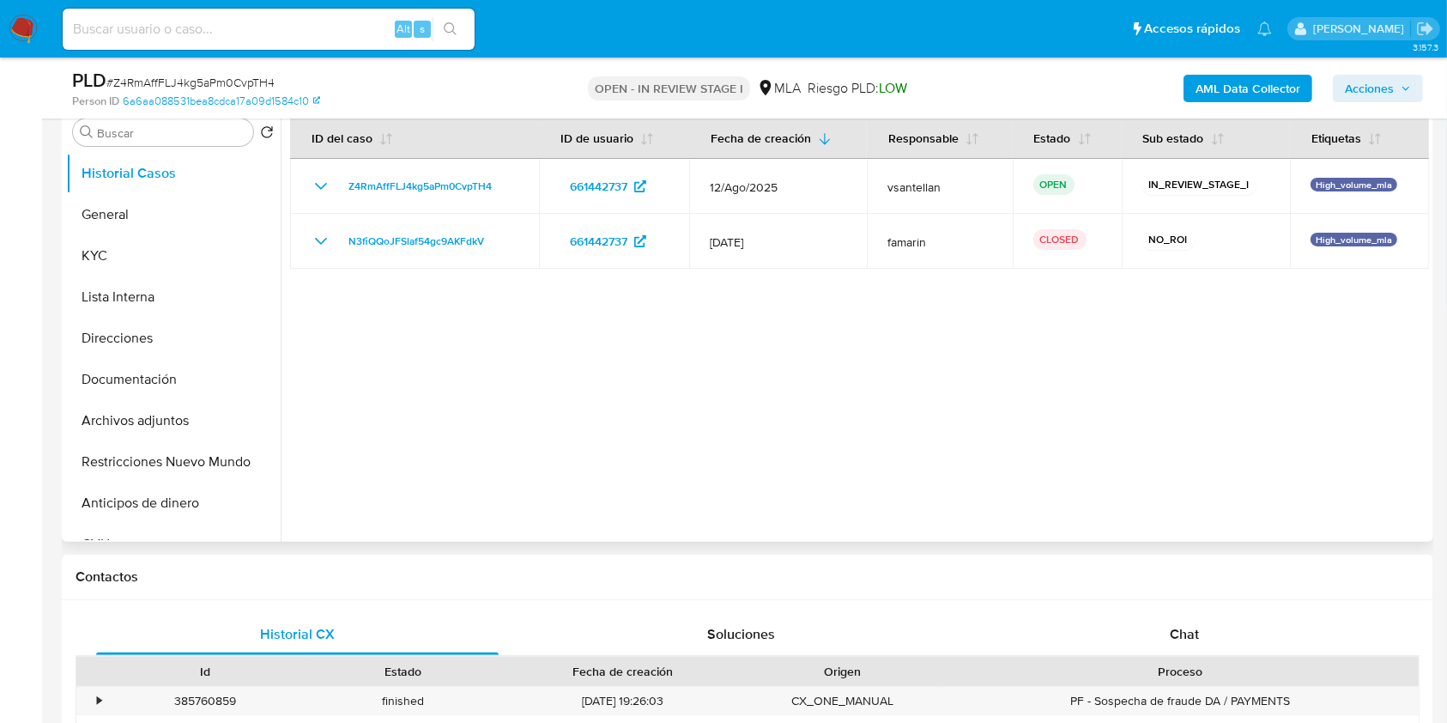
scroll to position [114, 0]
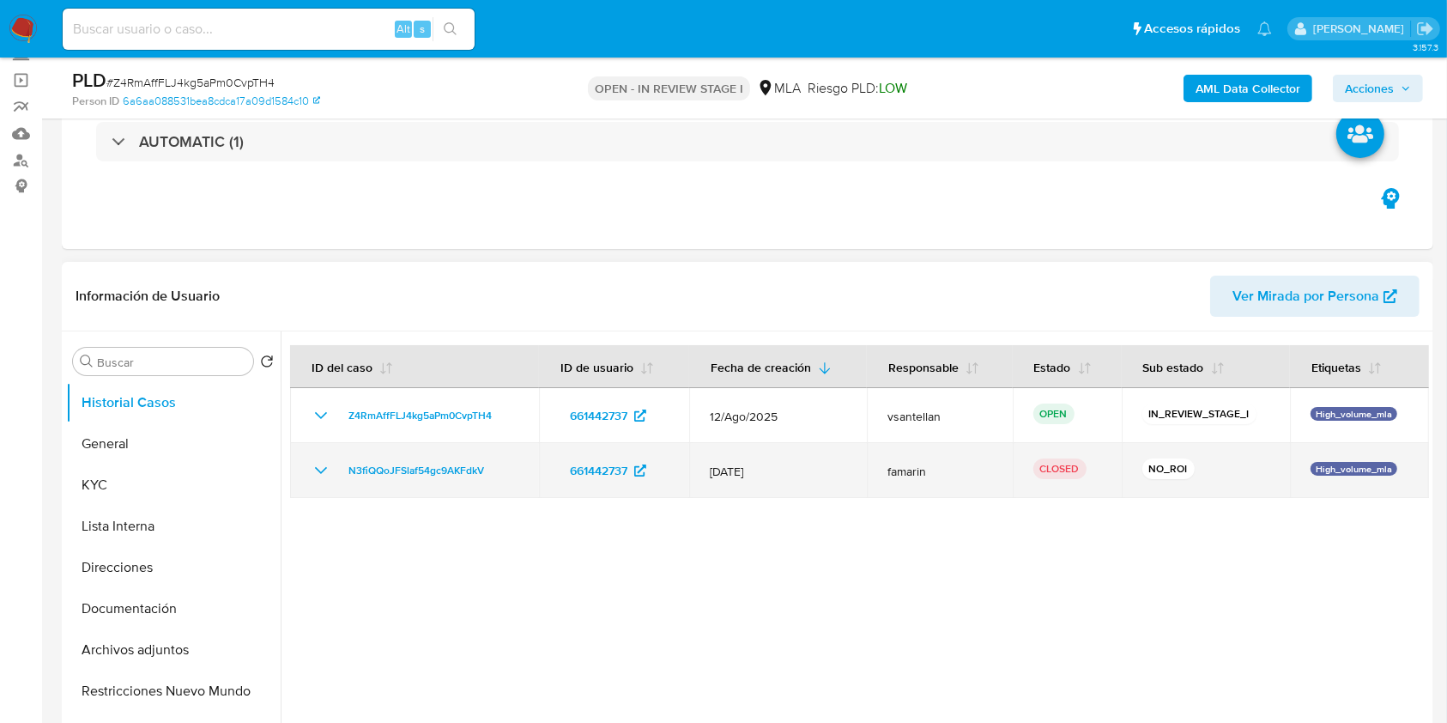
select select "10"
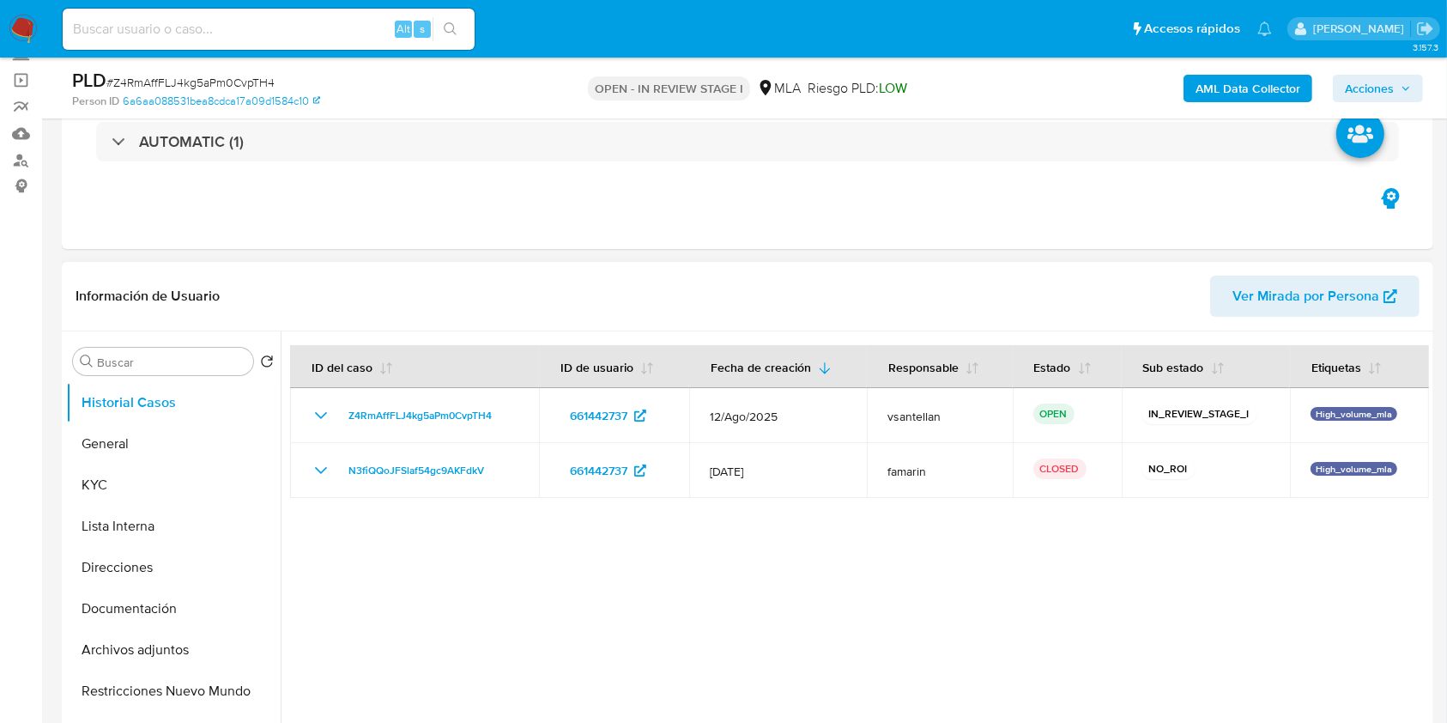
scroll to position [343, 0]
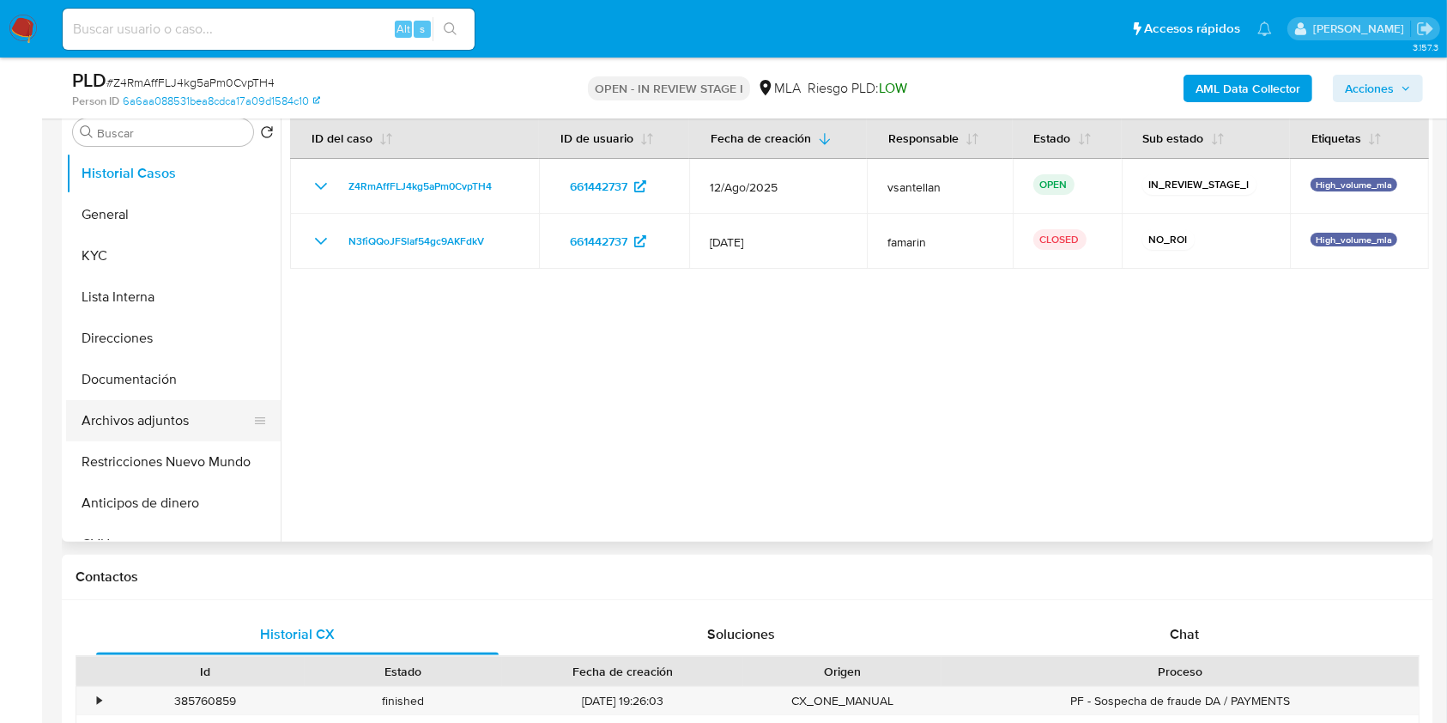
click at [202, 414] on button "Archivos adjuntos" at bounding box center [166, 420] width 201 height 41
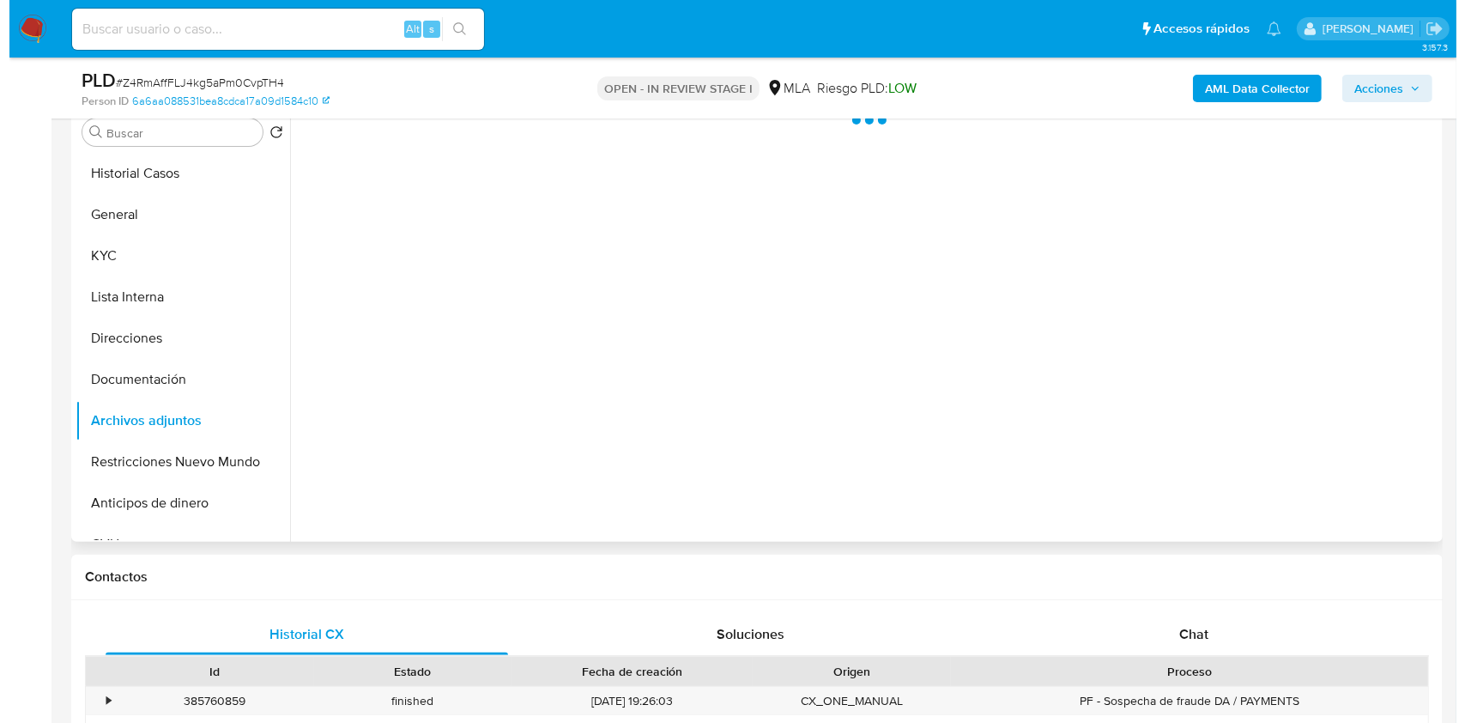
scroll to position [228, 0]
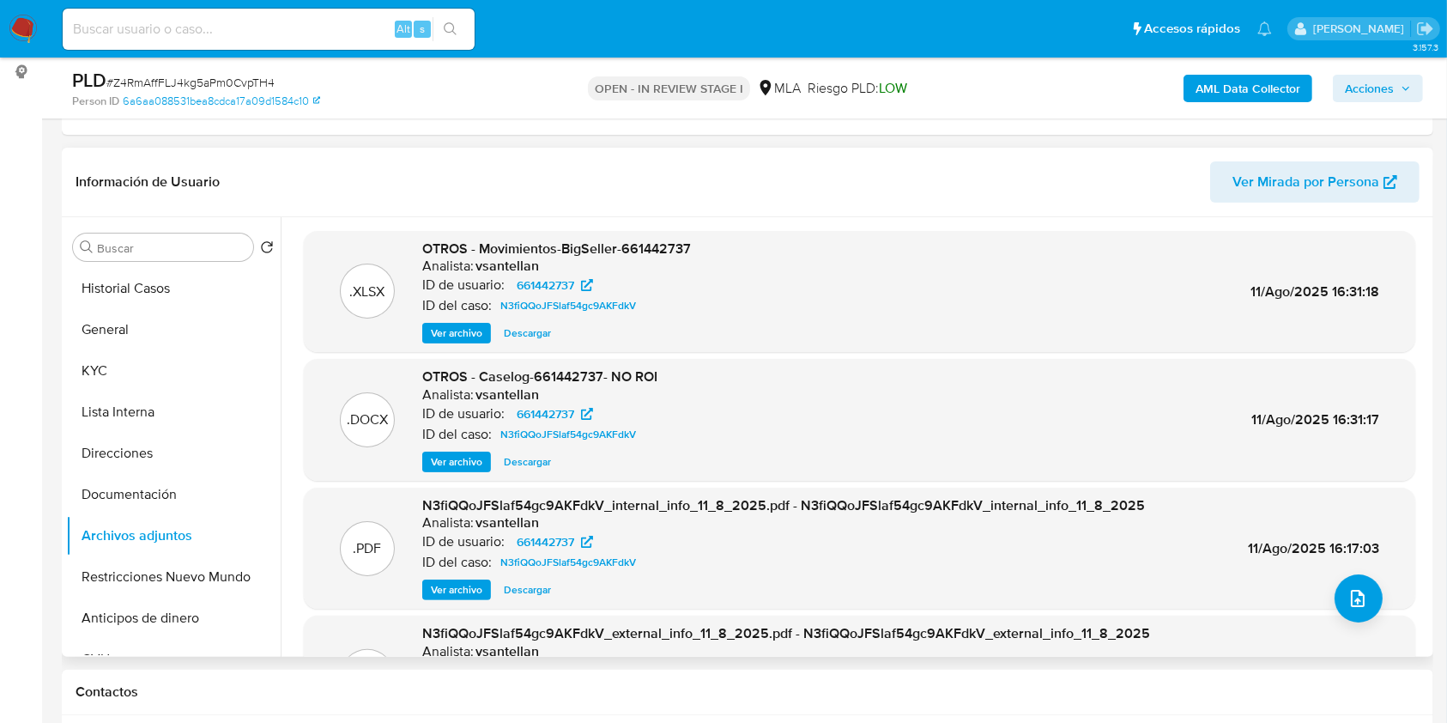
click at [474, 465] on span "Ver archivo" at bounding box center [456, 461] width 51 height 17
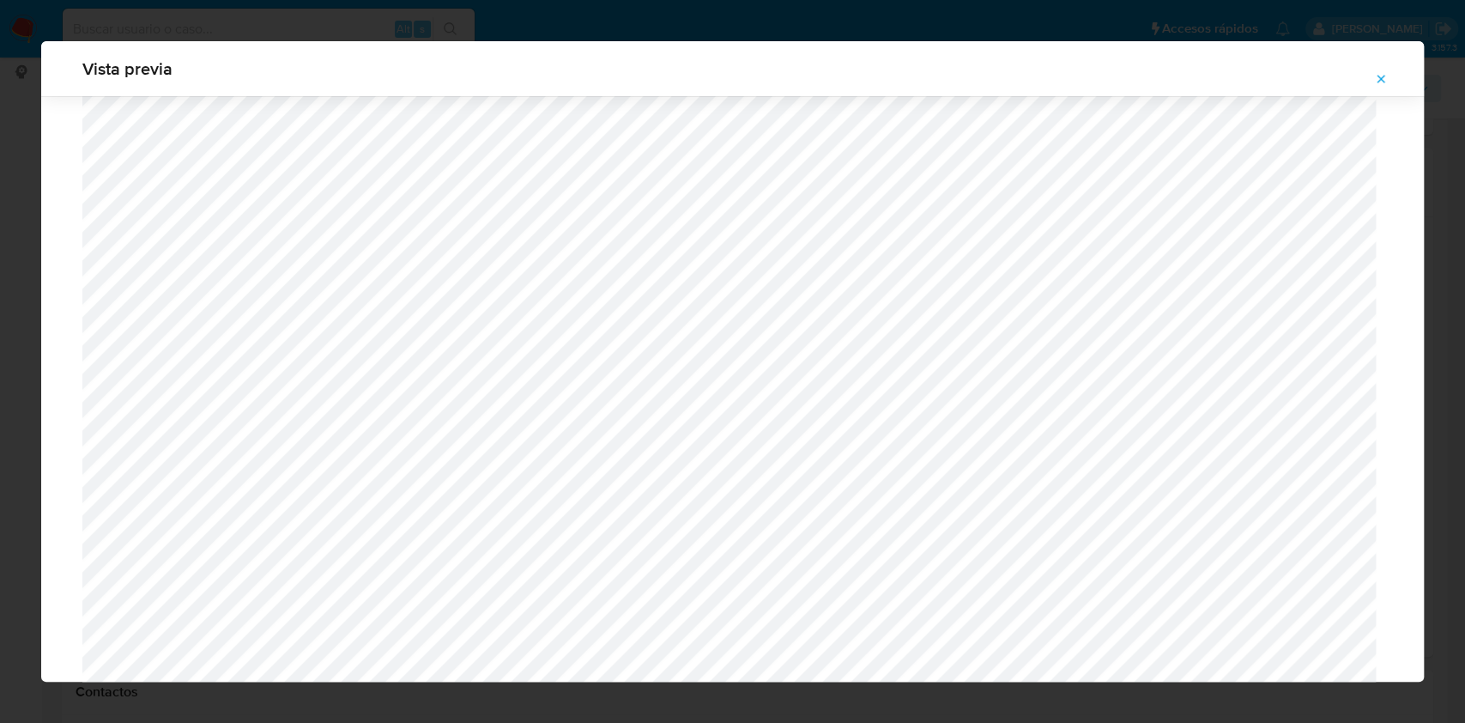
scroll to position [423, 0]
click at [1380, 76] on icon "Attachment preview" at bounding box center [1381, 79] width 14 height 14
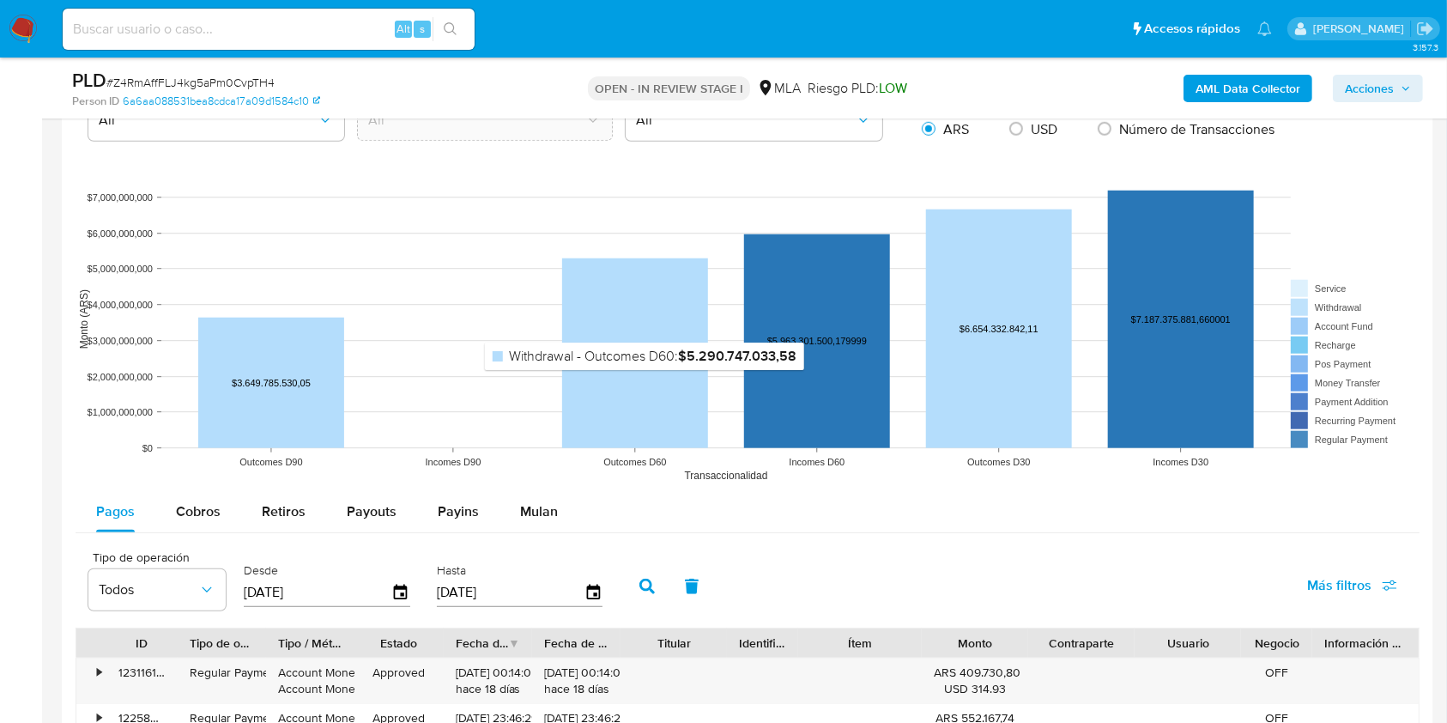
scroll to position [1487, 0]
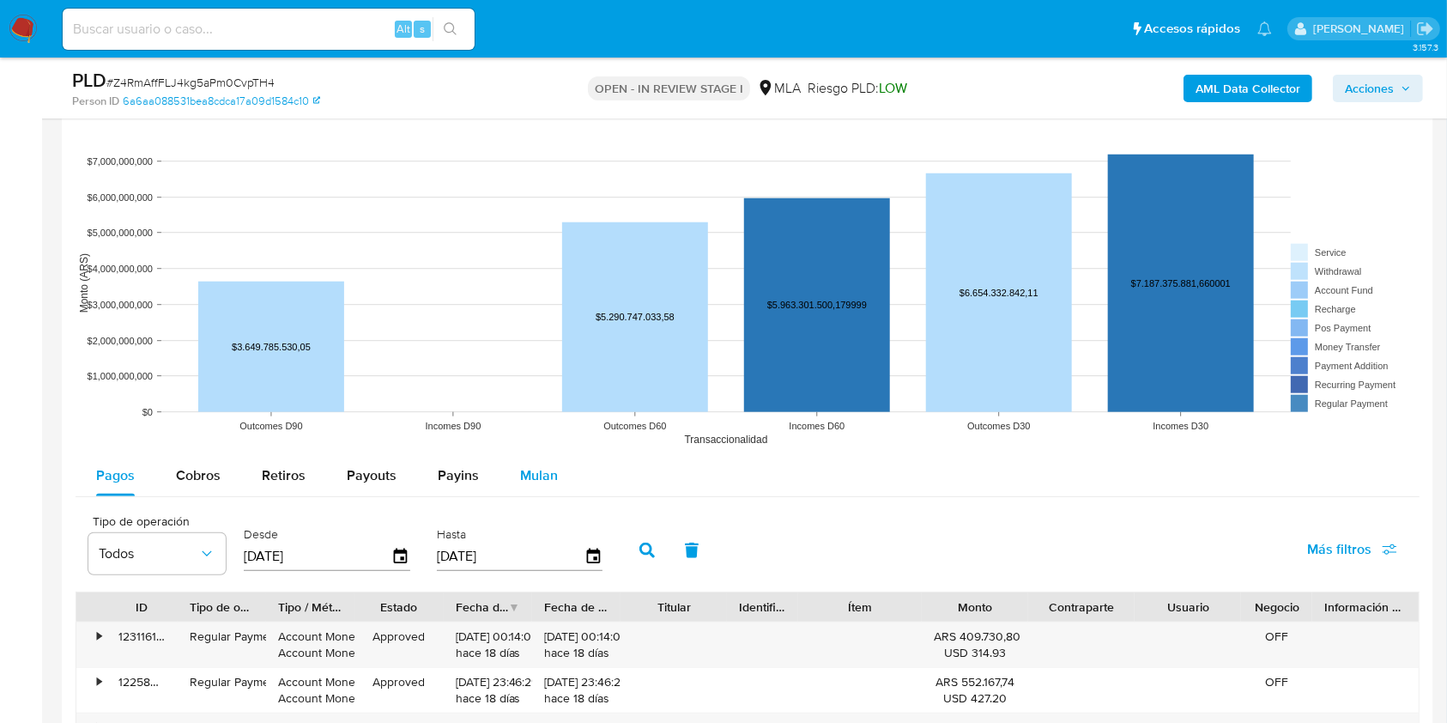
click at [542, 473] on span "Mulan" at bounding box center [539, 475] width 38 height 20
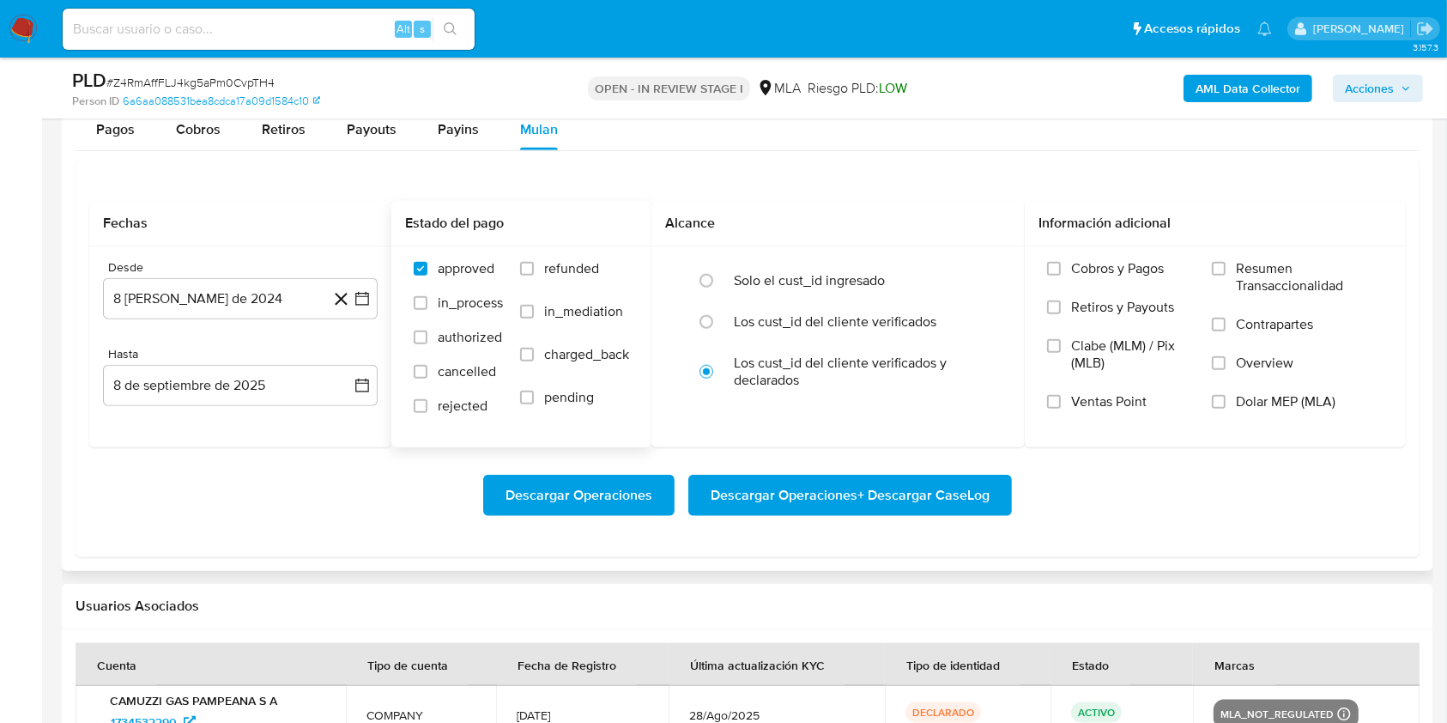
scroll to position [1830, 0]
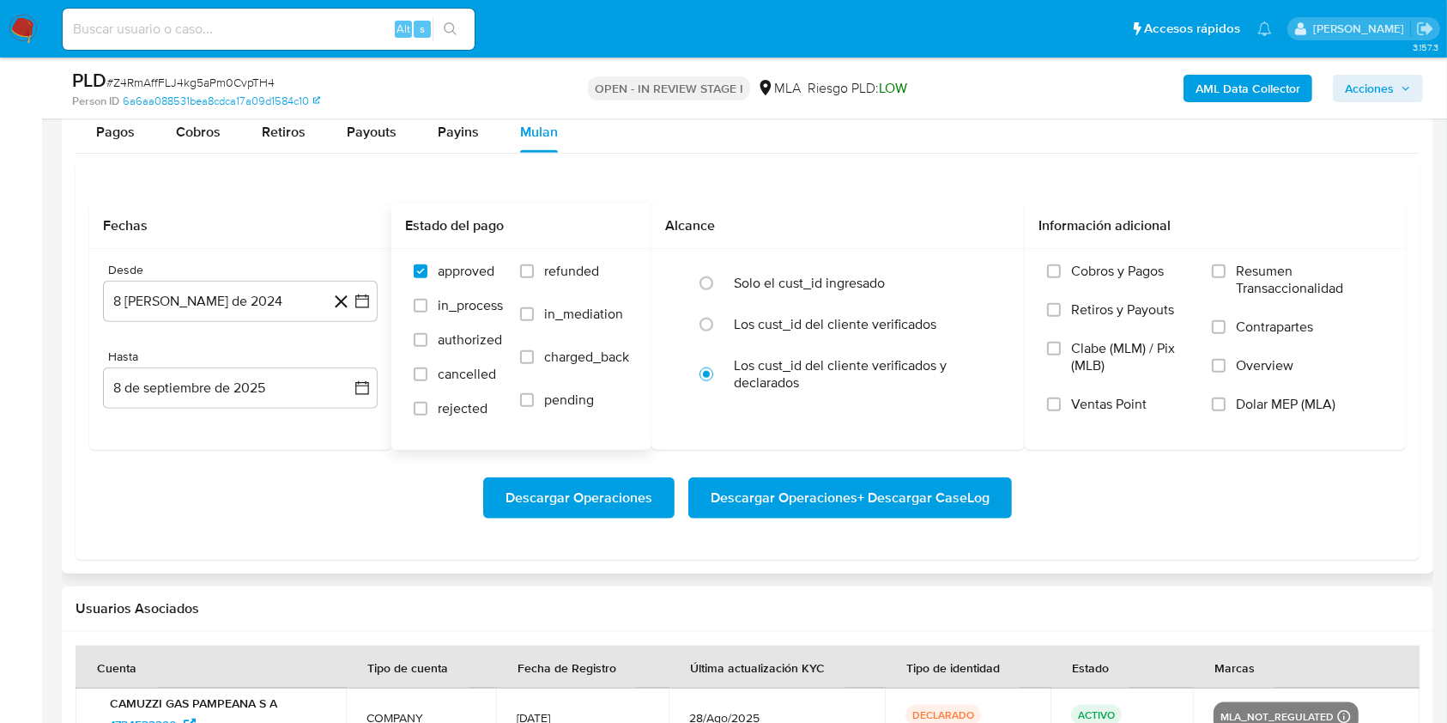
click at [608, 270] on label "refunded" at bounding box center [574, 284] width 109 height 43
click at [534, 270] on input "refunded" at bounding box center [527, 271] width 14 height 14
checkbox input "true"
click at [1288, 400] on span "Dolar MEP (MLA)" at bounding box center [1286, 404] width 100 height 17
click at [1225, 400] on input "Dolar MEP (MLA)" at bounding box center [1219, 404] width 14 height 14
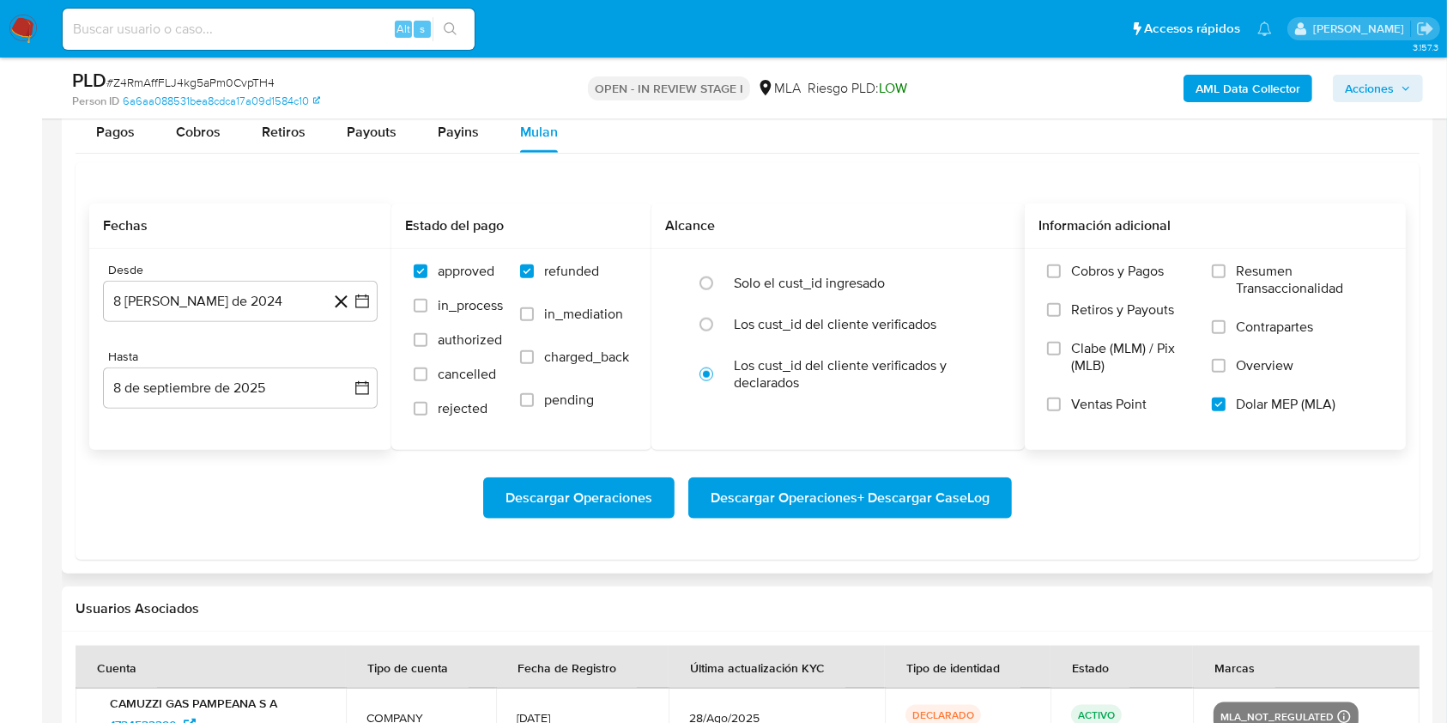
click at [228, 321] on div "Desde 8 de agosto de 2024 8-08-2024 Hasta 8 de septiembre de 2025 8-09-2025" at bounding box center [240, 349] width 302 height 201
drag, startPoint x: 224, startPoint y: 305, endPoint x: 246, endPoint y: 322, distance: 28.1
click at [225, 304] on button "8 de agosto de 2024" at bounding box center [240, 301] width 275 height 41
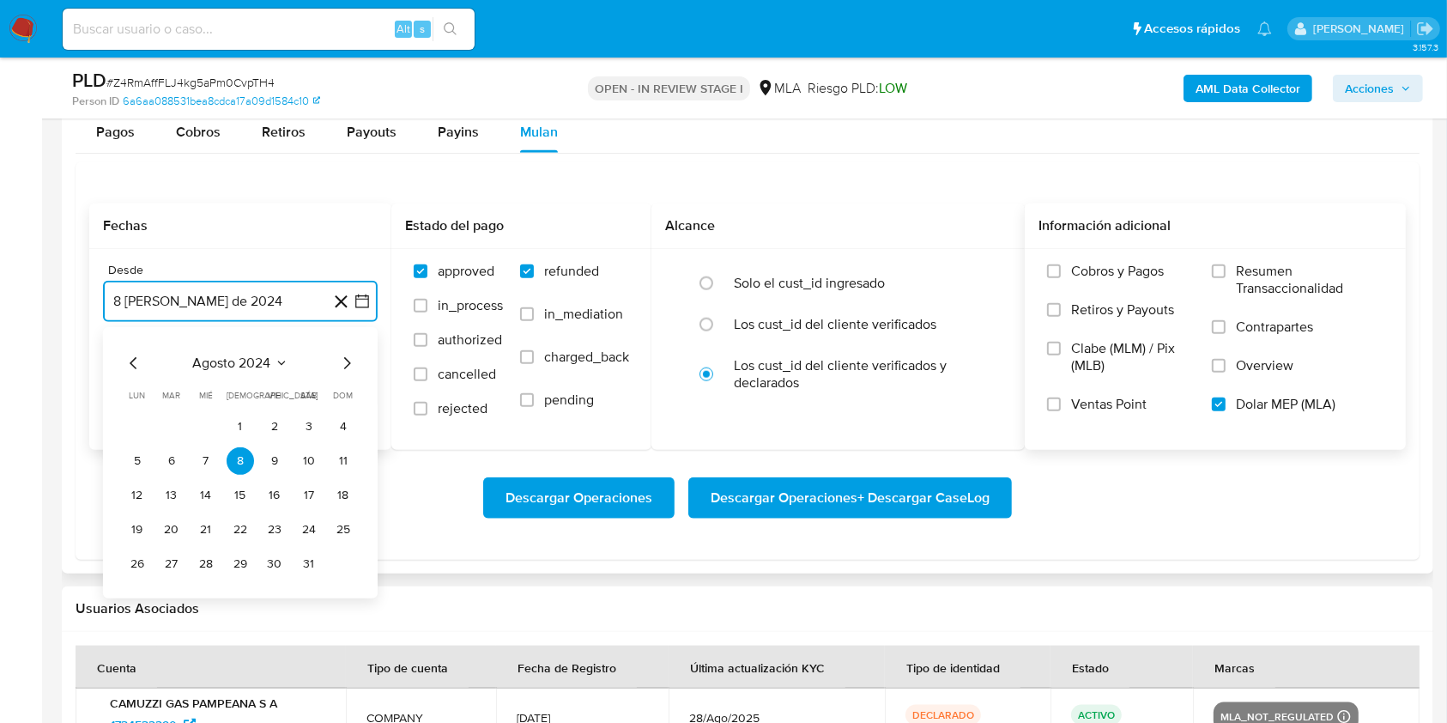
click at [239, 360] on span "agosto 2024" at bounding box center [232, 362] width 78 height 17
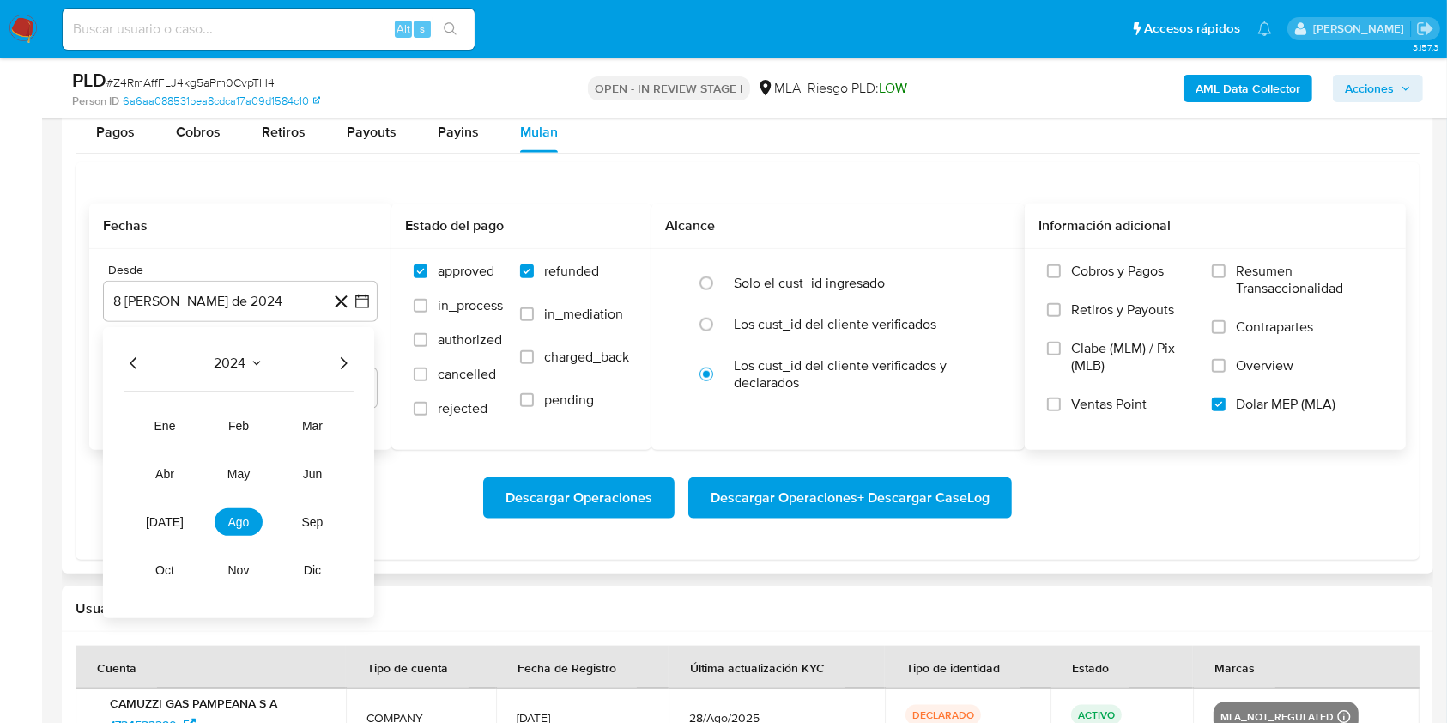
click at [350, 363] on icon "Año siguiente" at bounding box center [343, 363] width 21 height 21
click at [166, 517] on span "jul" at bounding box center [165, 522] width 38 height 14
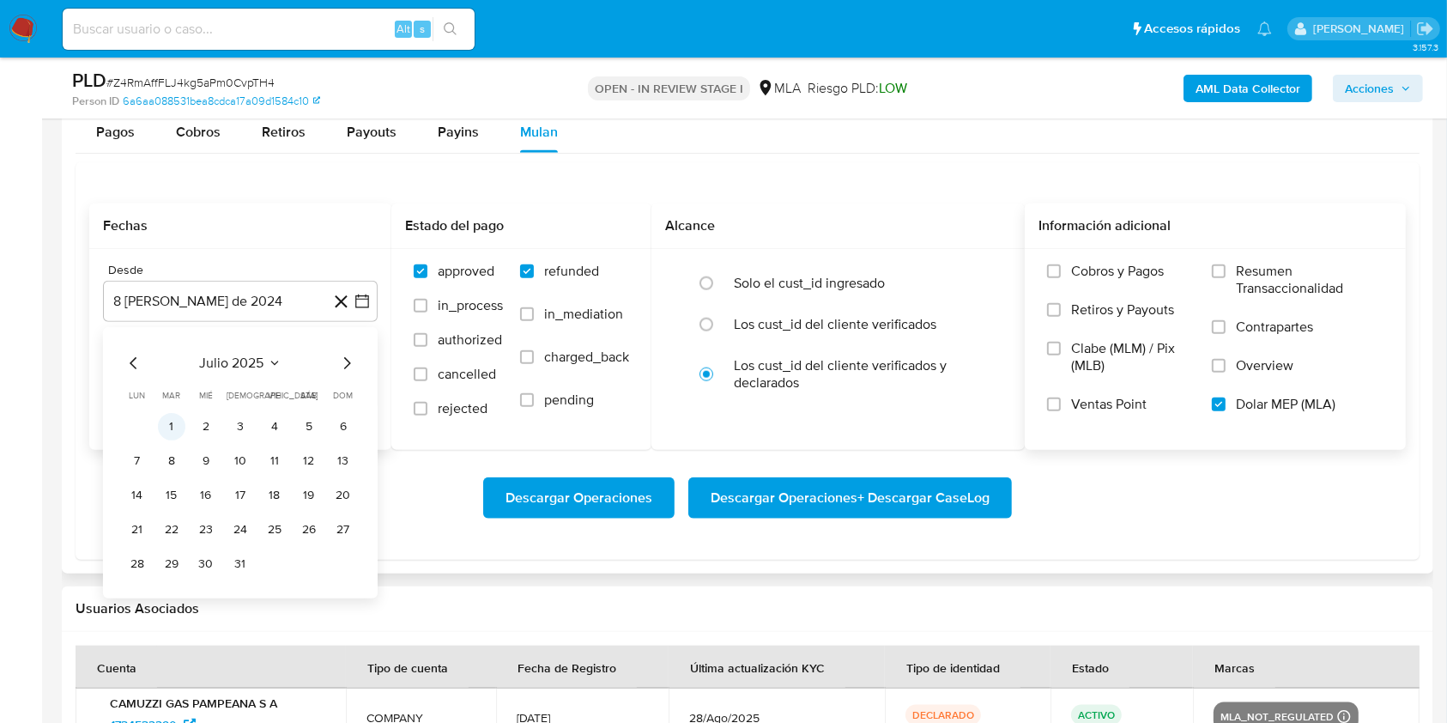
click at [178, 423] on button "1" at bounding box center [171, 426] width 27 height 27
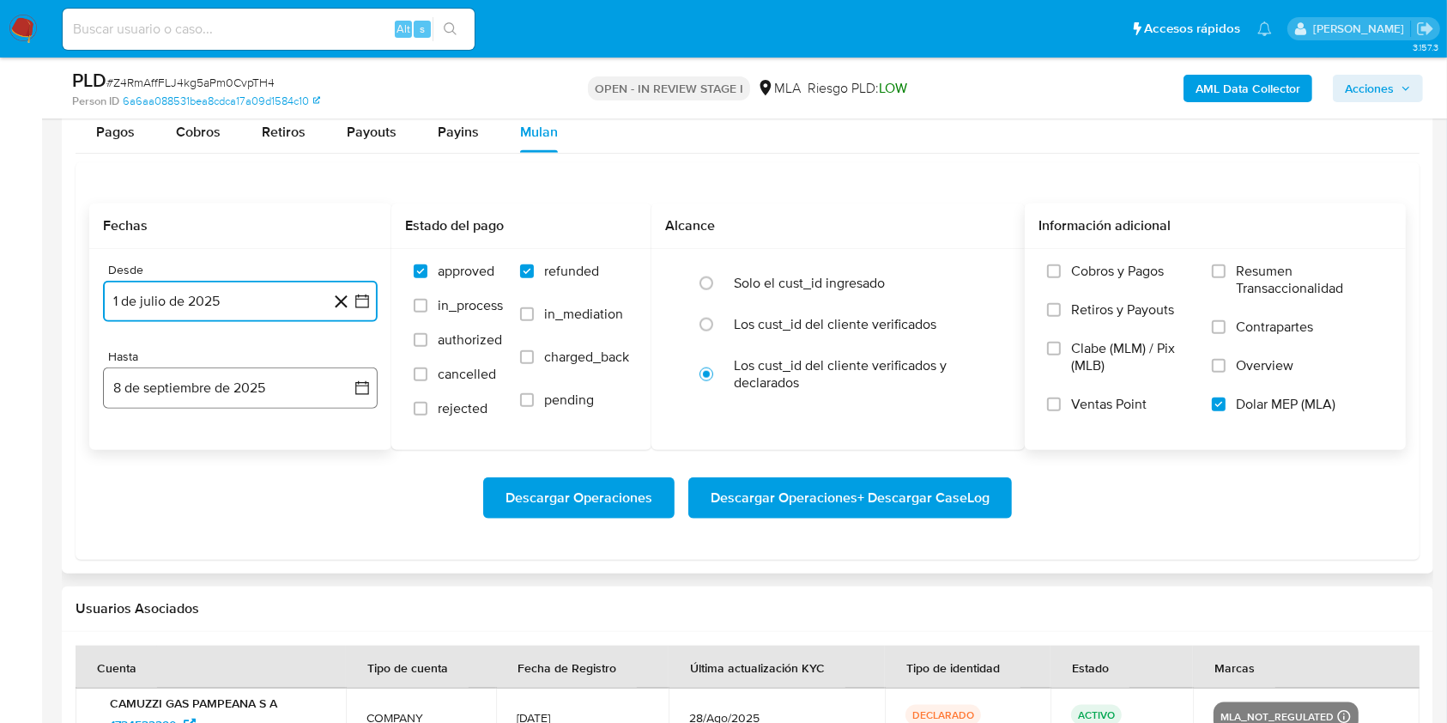
click at [189, 384] on button "8 de septiembre de 2025" at bounding box center [240, 387] width 275 height 41
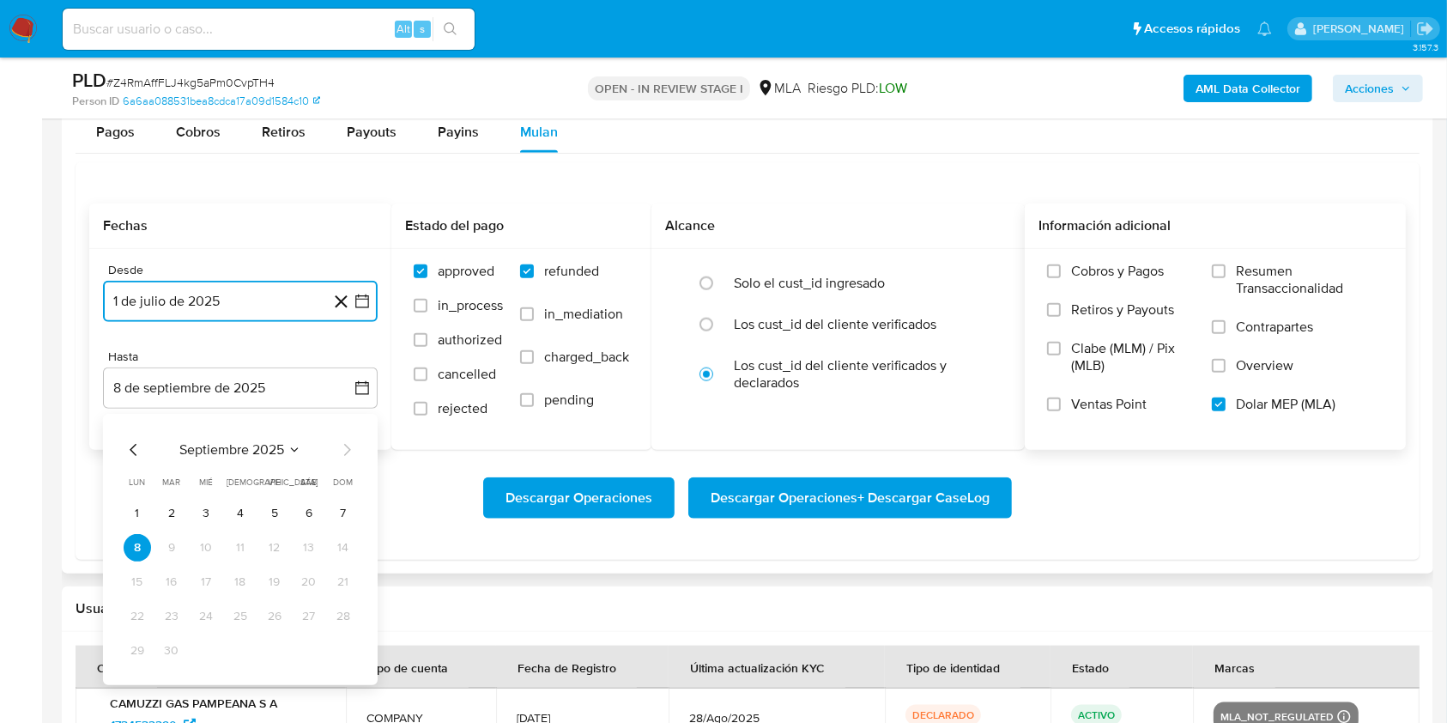
click at [228, 452] on span "septiembre 2025" at bounding box center [231, 449] width 105 height 17
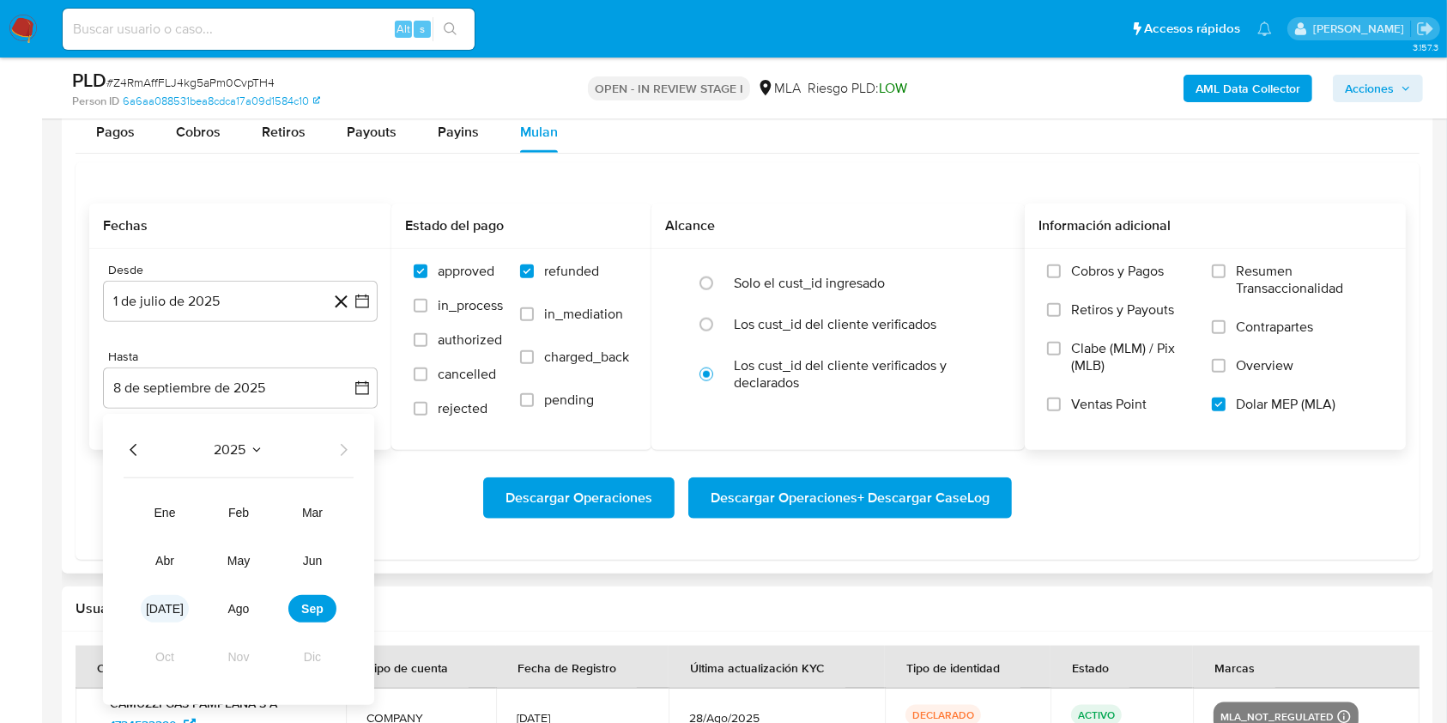
click at [166, 609] on span "jul" at bounding box center [165, 609] width 38 height 14
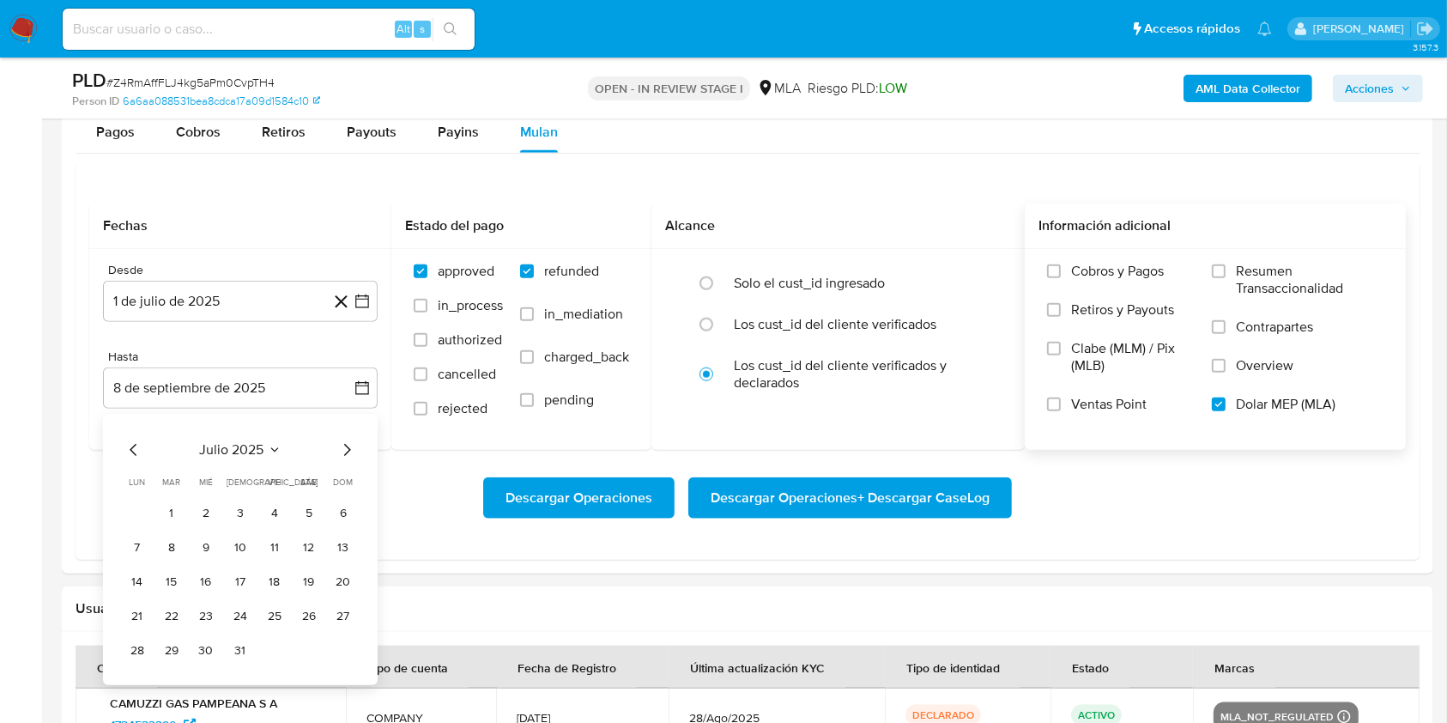
click at [238, 640] on button "31" at bounding box center [240, 650] width 27 height 27
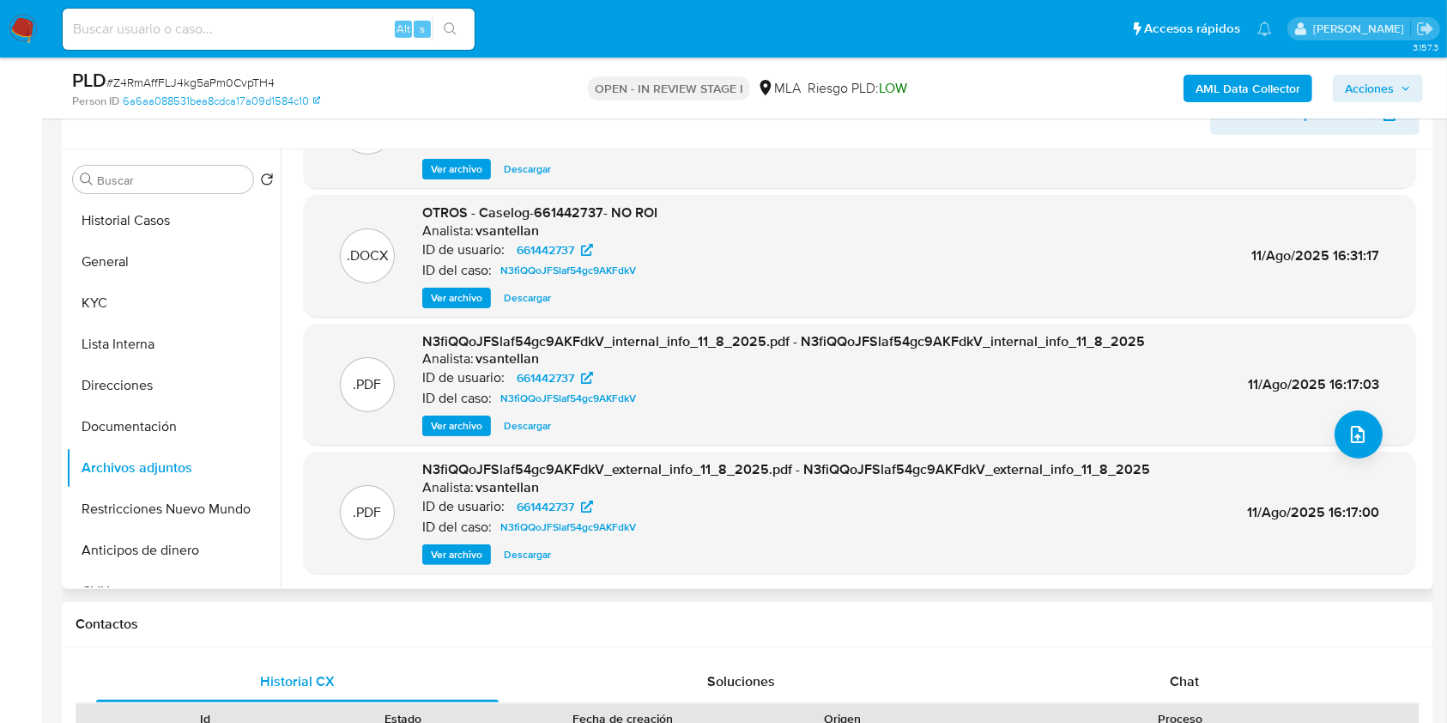
scroll to position [293, 0]
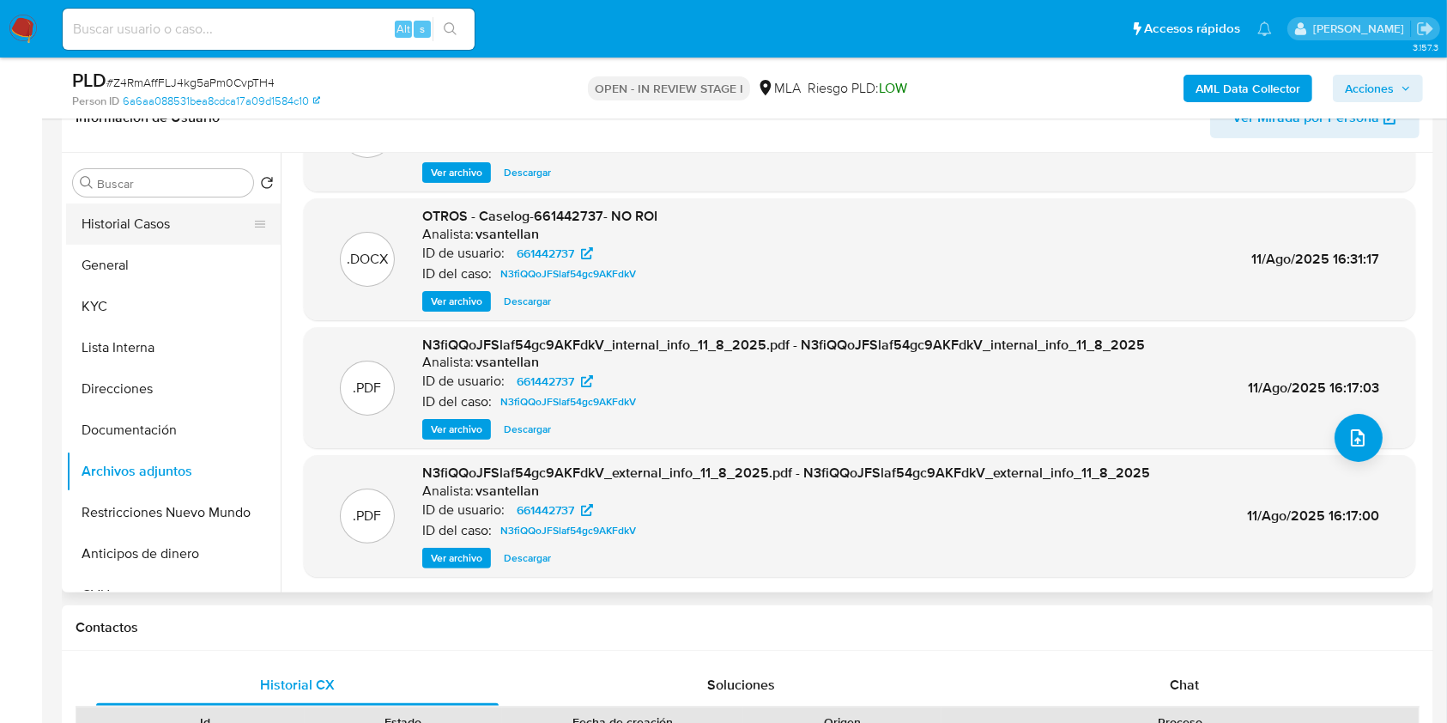
click at [185, 230] on button "Historial Casos" at bounding box center [166, 223] width 201 height 41
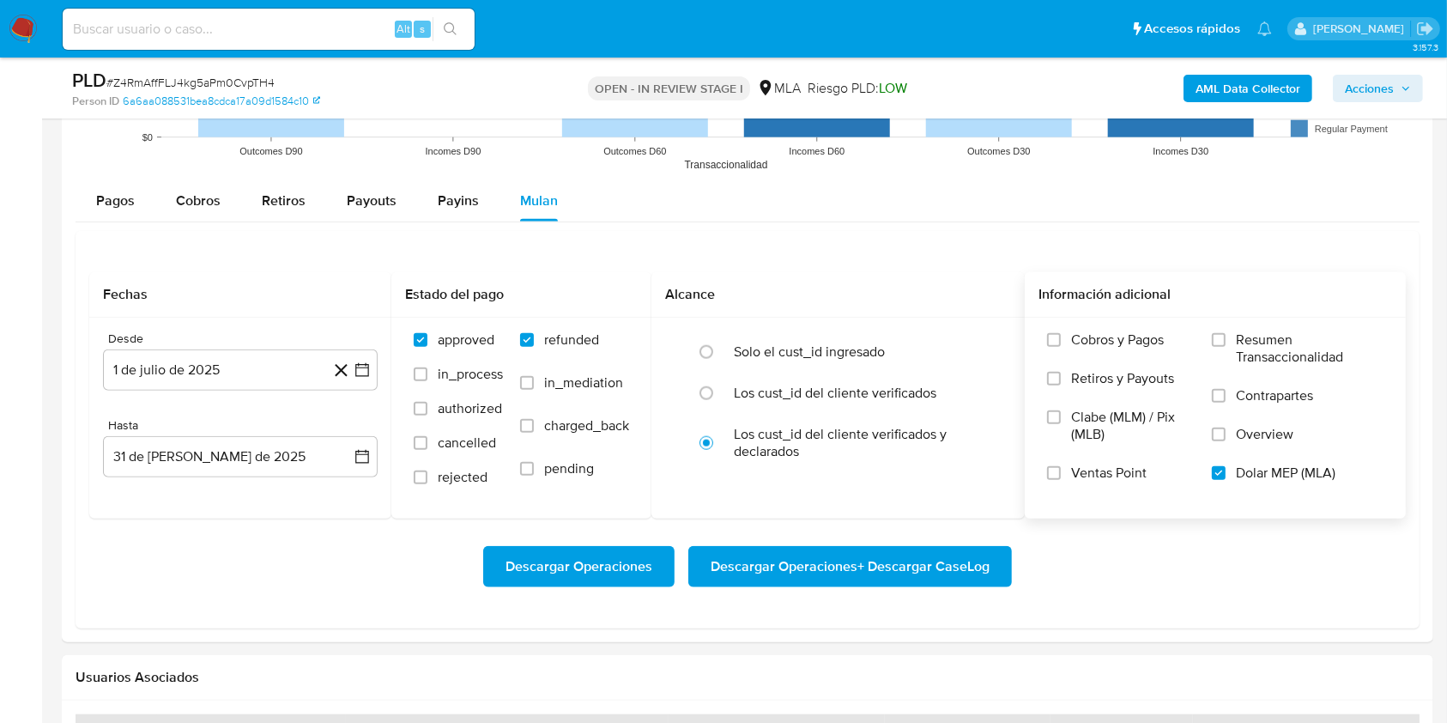
scroll to position [1717, 0]
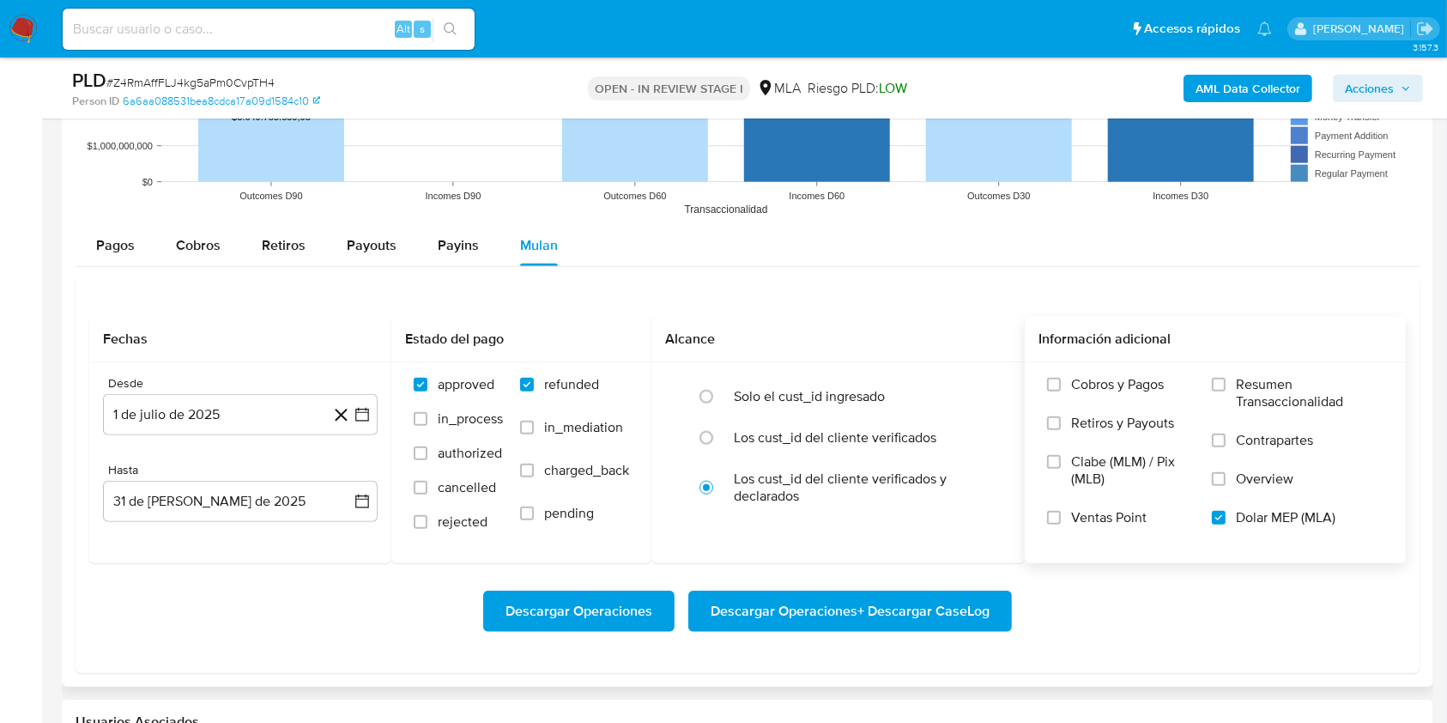
click at [941, 603] on span "Descargar Operaciones + Descargar CaseLog" at bounding box center [850, 611] width 279 height 38
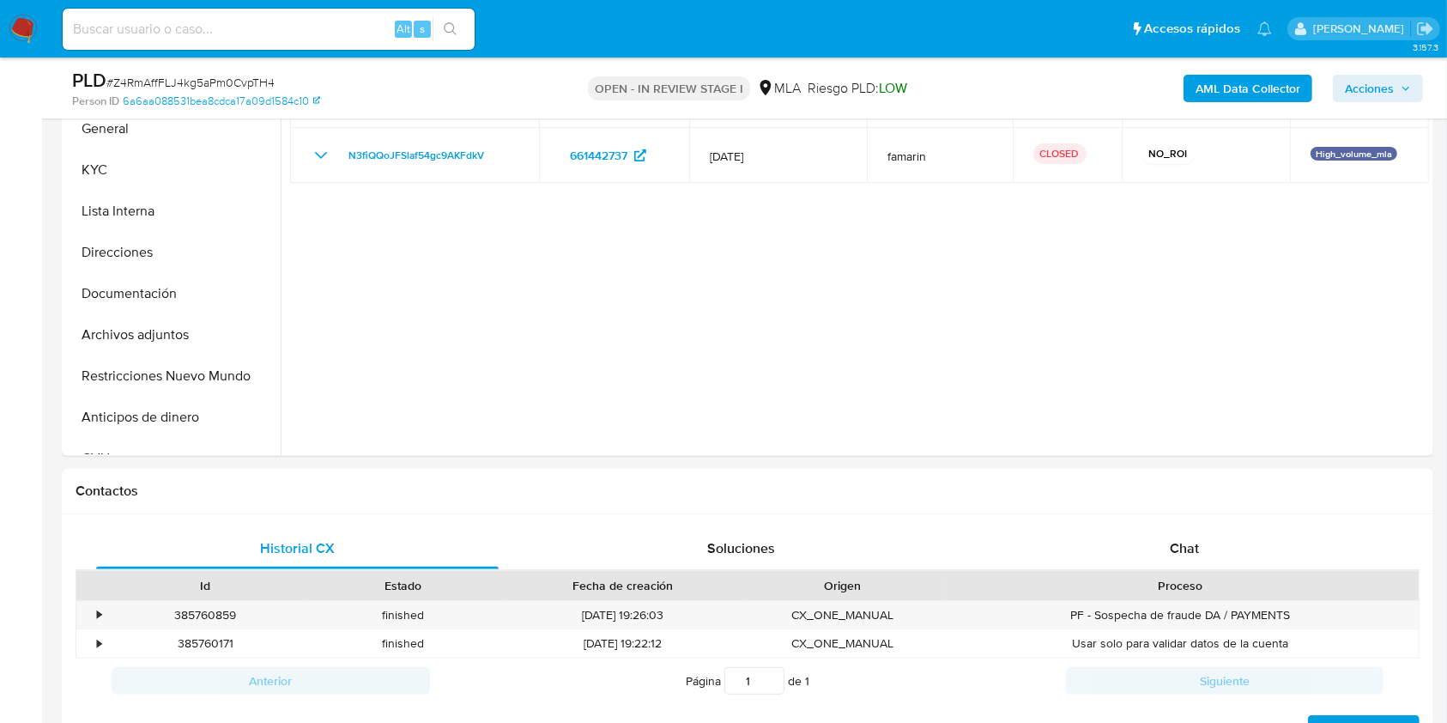
scroll to position [363, 0]
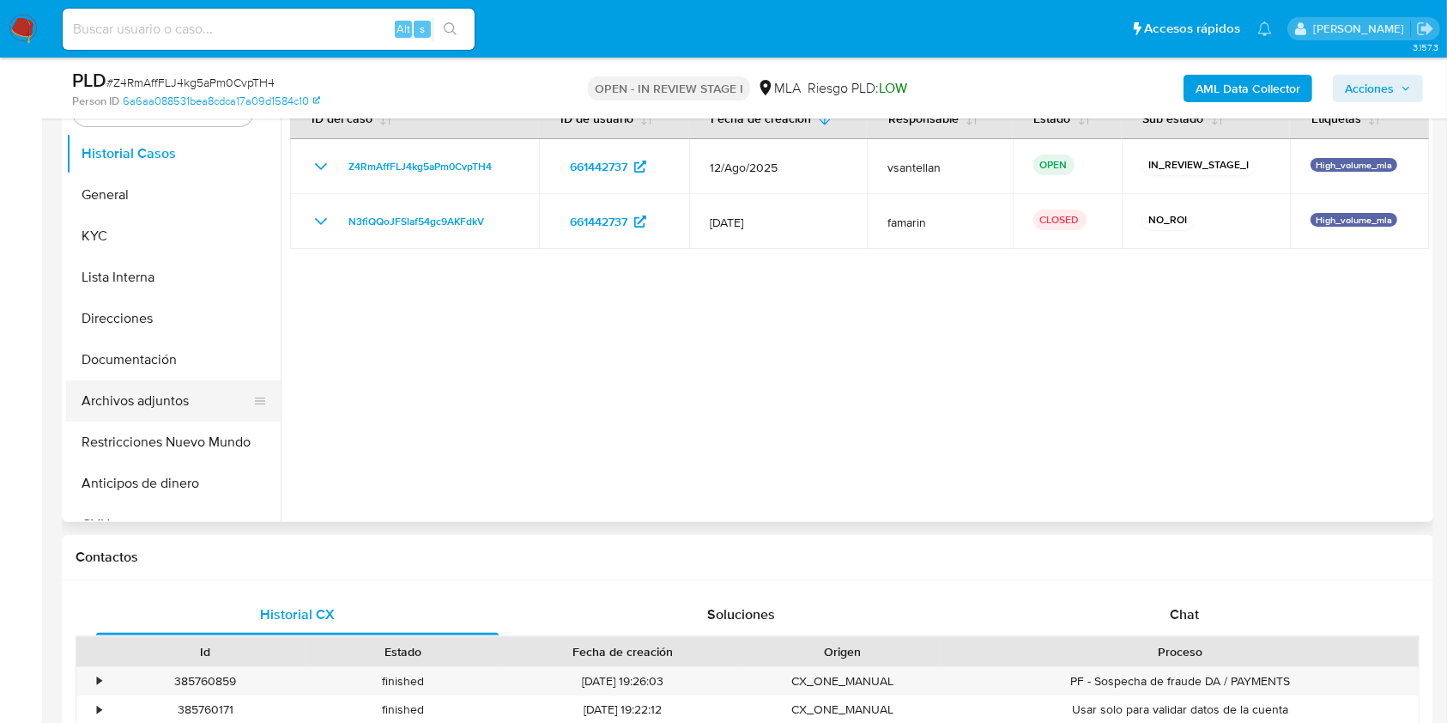
click at [178, 405] on button "Archivos adjuntos" at bounding box center [166, 400] width 201 height 41
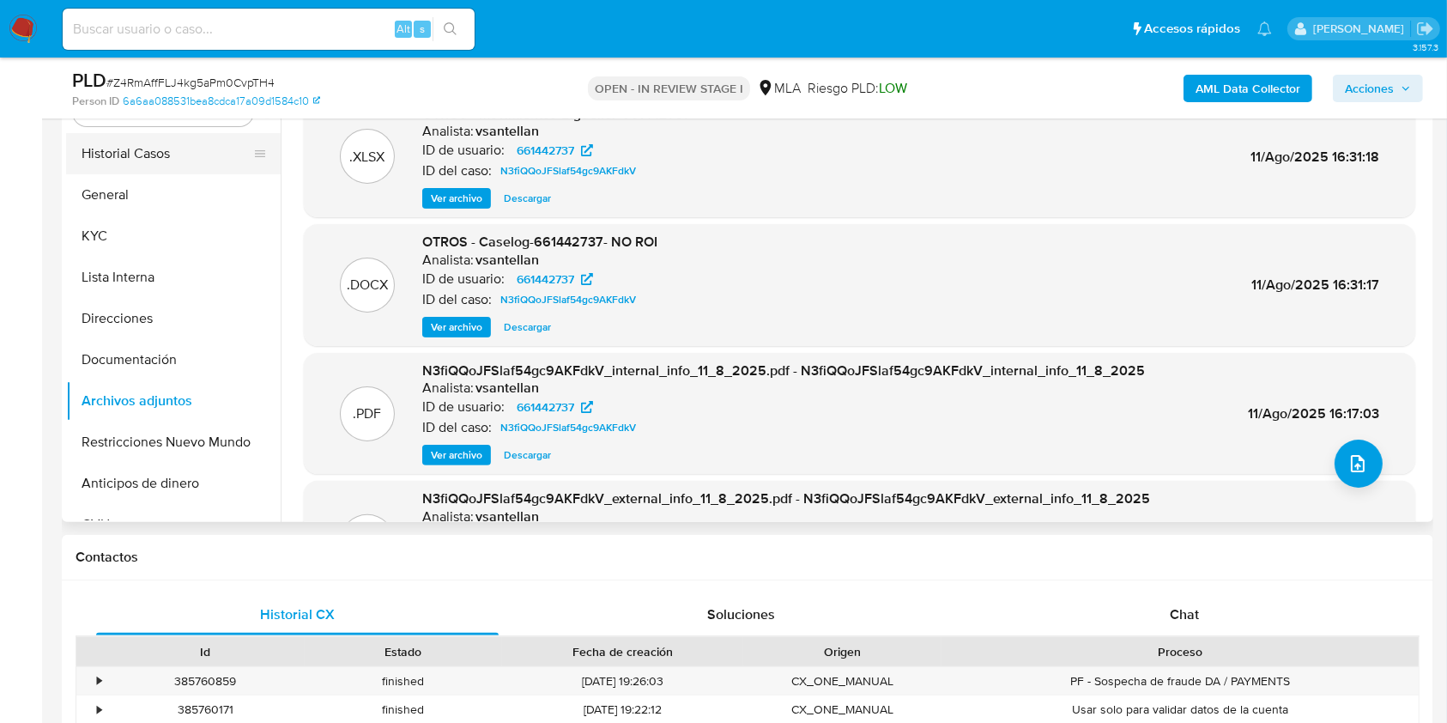
click at [181, 160] on button "Historial Casos" at bounding box center [166, 153] width 201 height 41
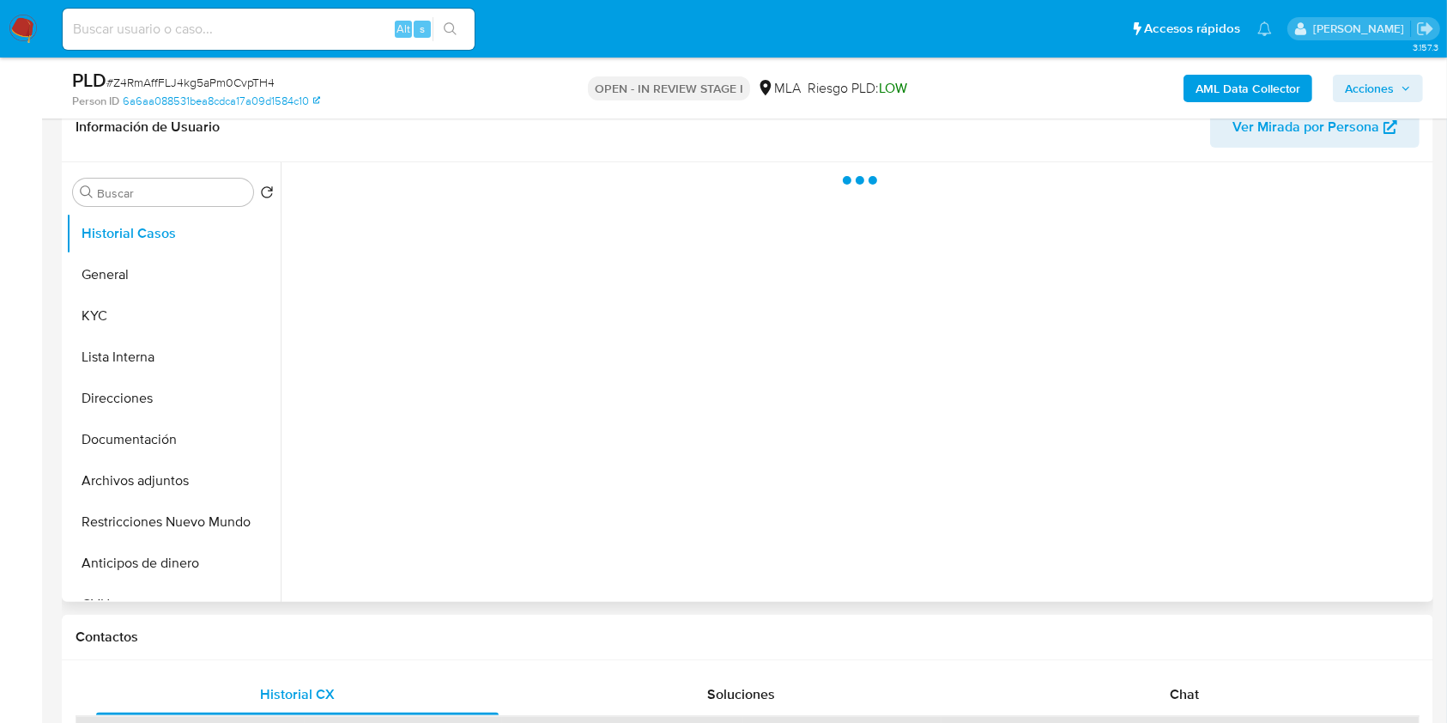
scroll to position [248, 0]
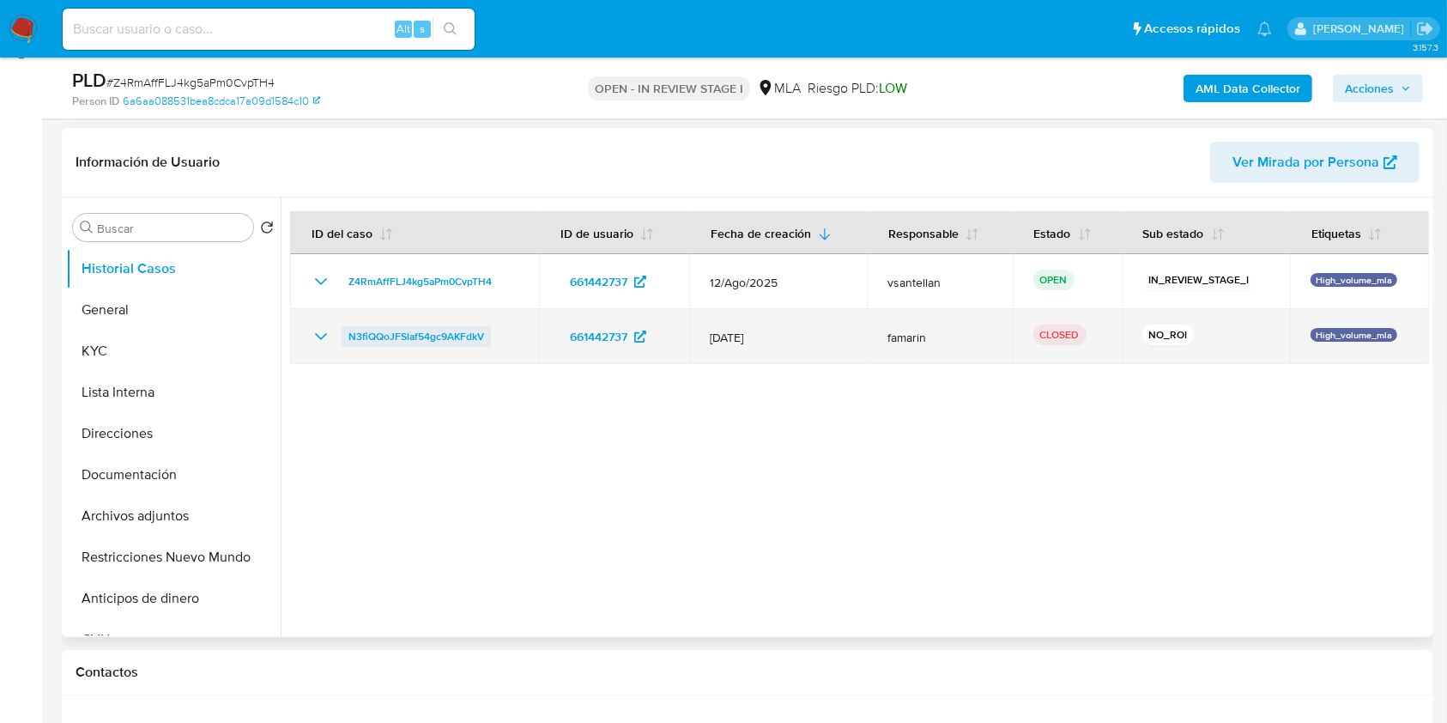
click at [405, 332] on span "N3fiQQoJFSlaf54gc9AKFdkV" at bounding box center [416, 336] width 136 height 21
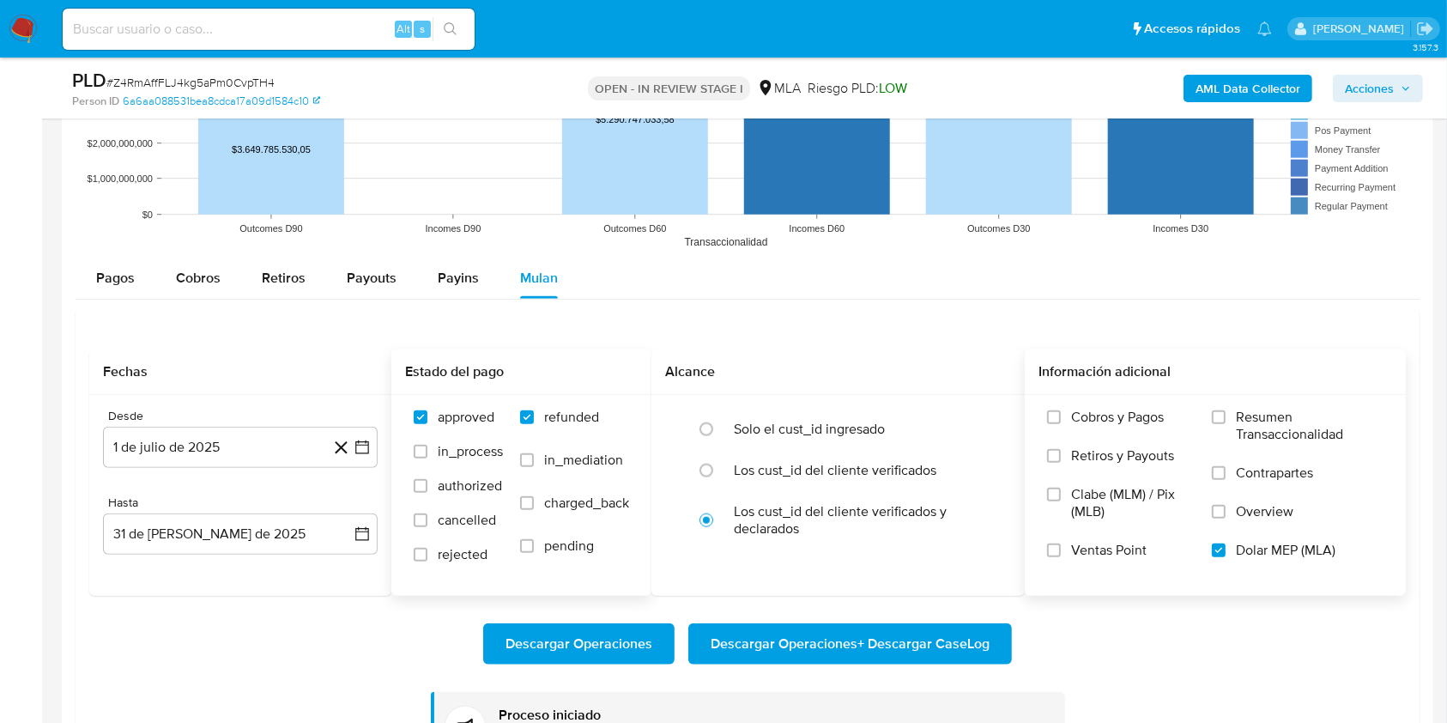
scroll to position [1736, 0]
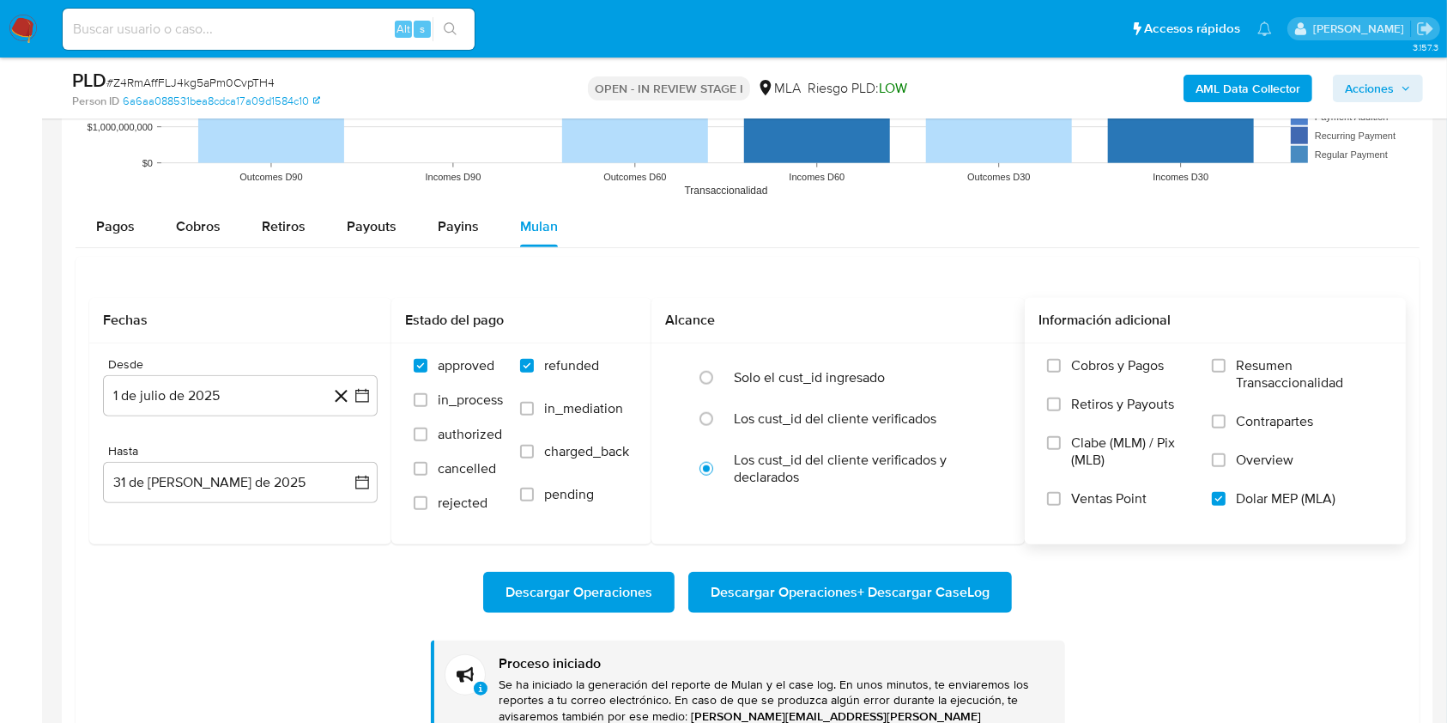
click at [803, 583] on span "Descargar Operaciones + Descargar CaseLog" at bounding box center [850, 592] width 279 height 38
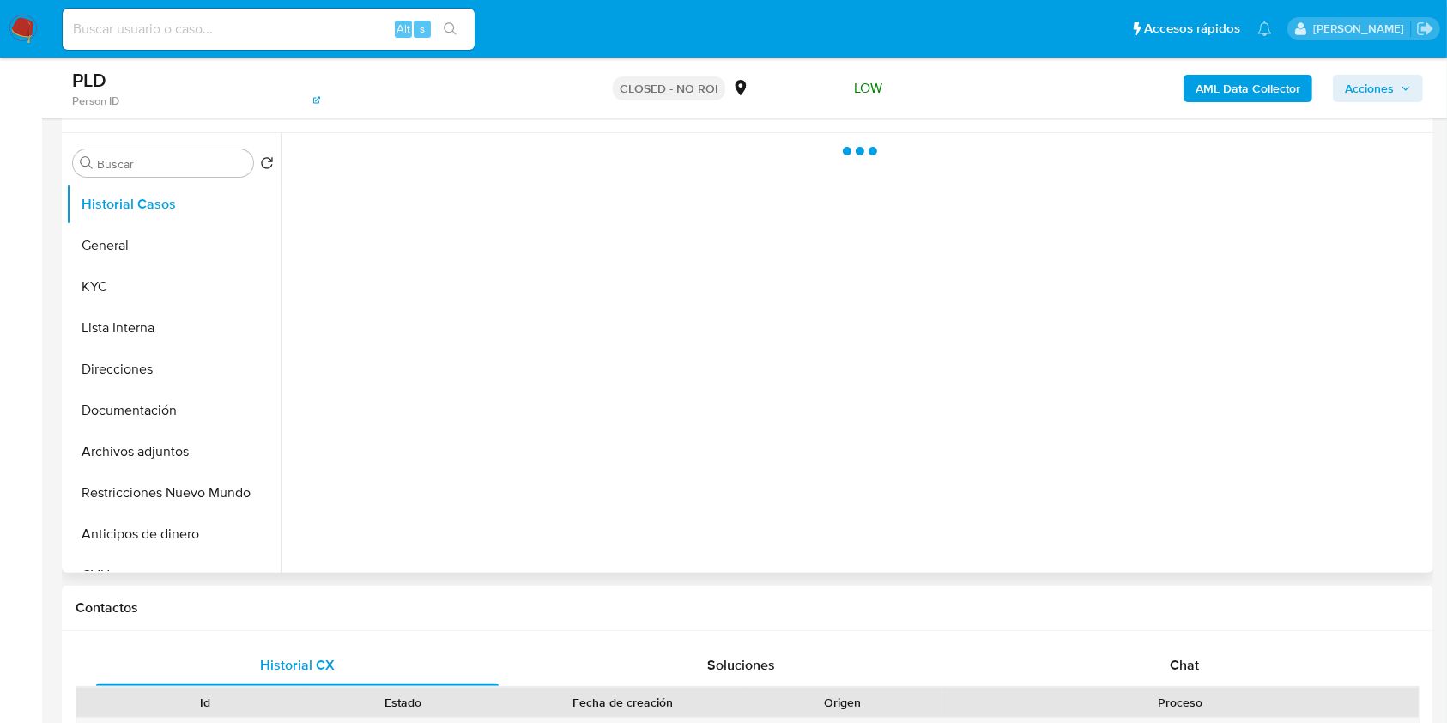
scroll to position [343, 0]
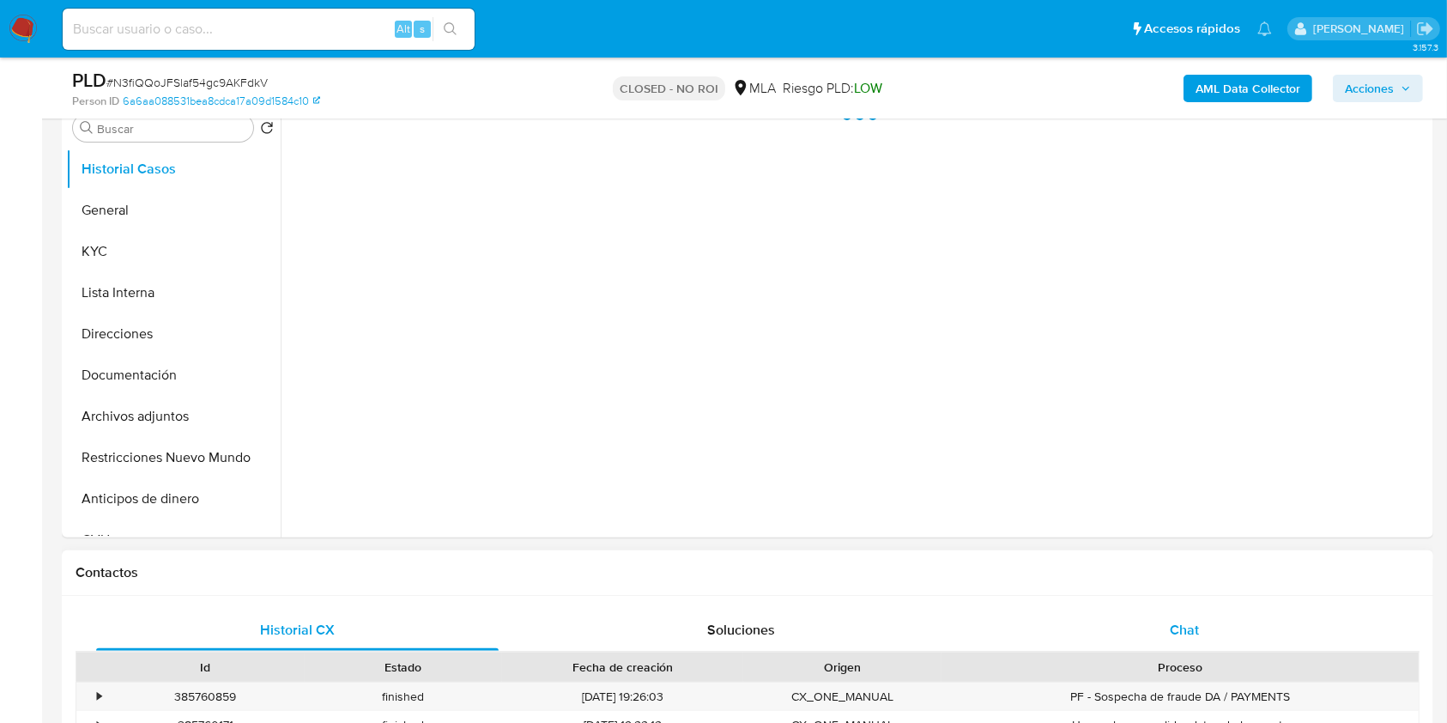
click at [1239, 624] on div "Chat" at bounding box center [1184, 629] width 402 height 41
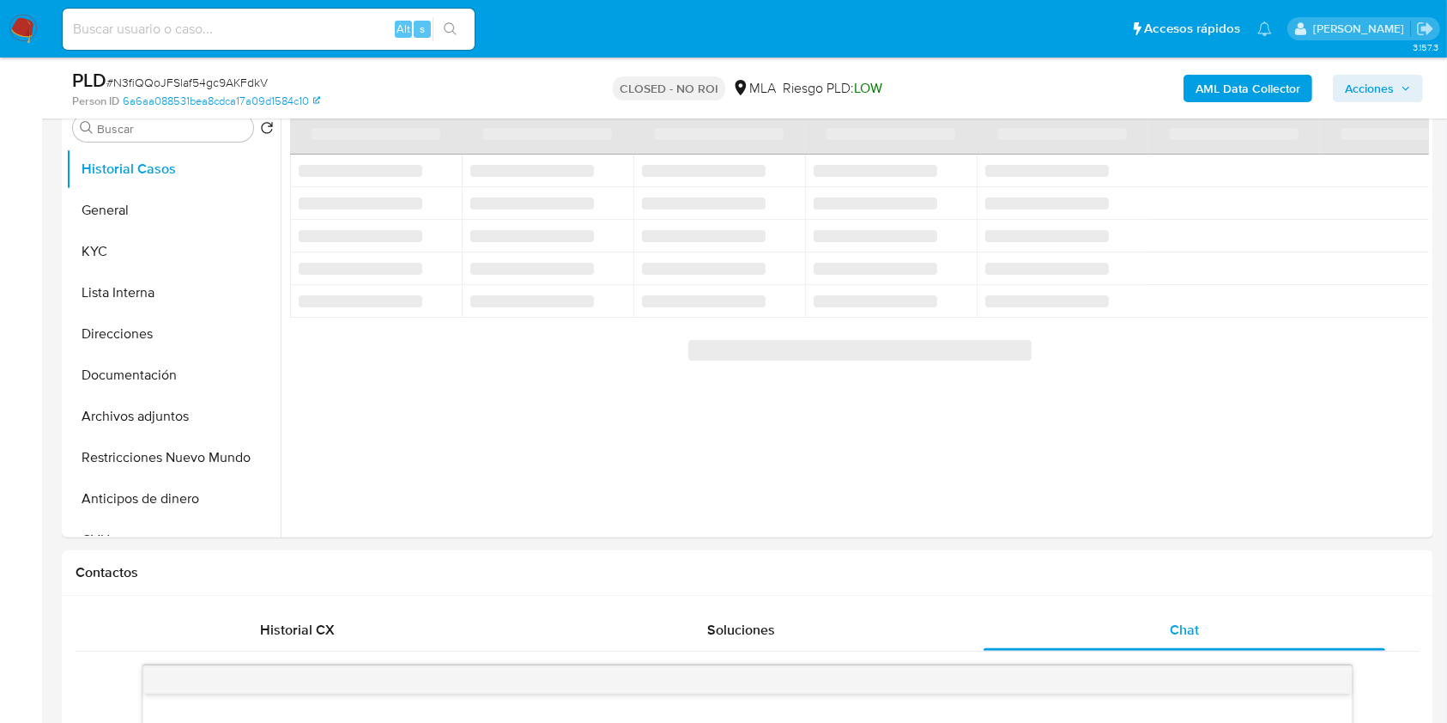
select select "10"
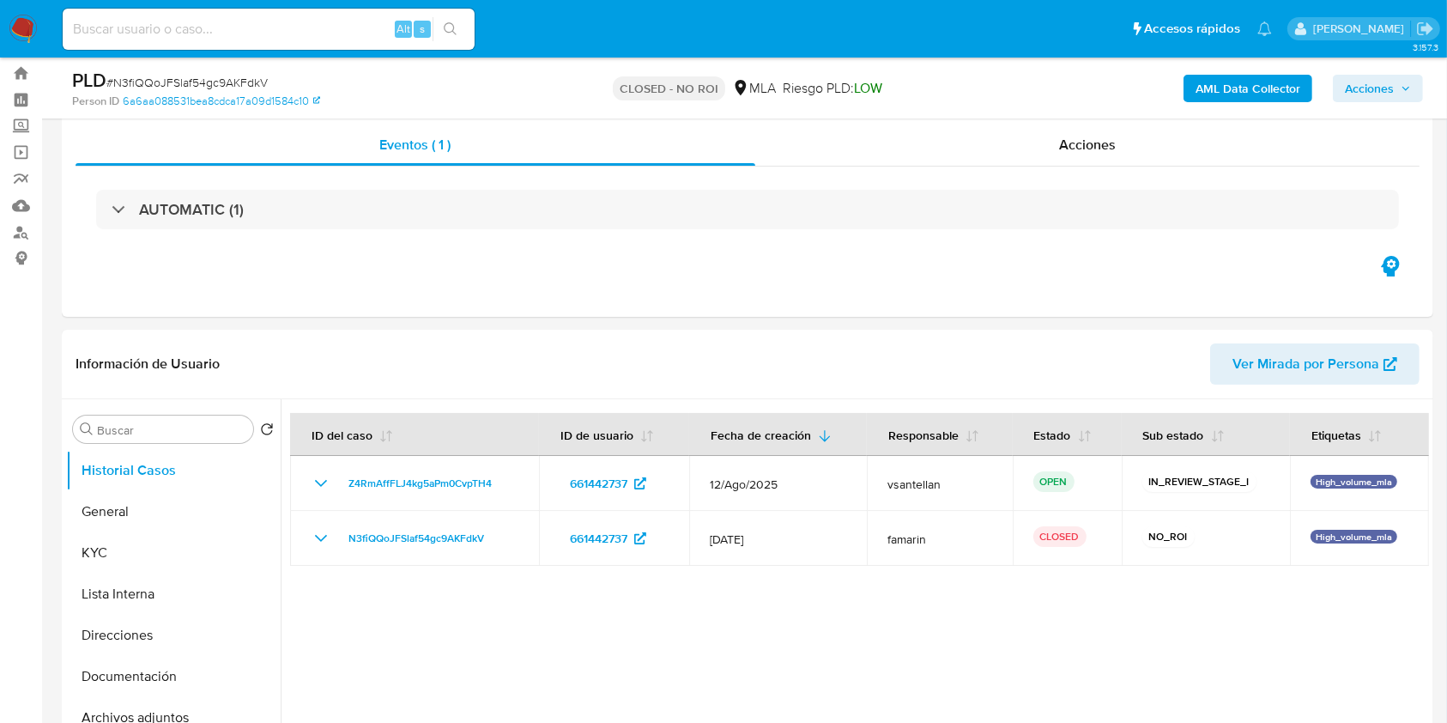
scroll to position [7, 0]
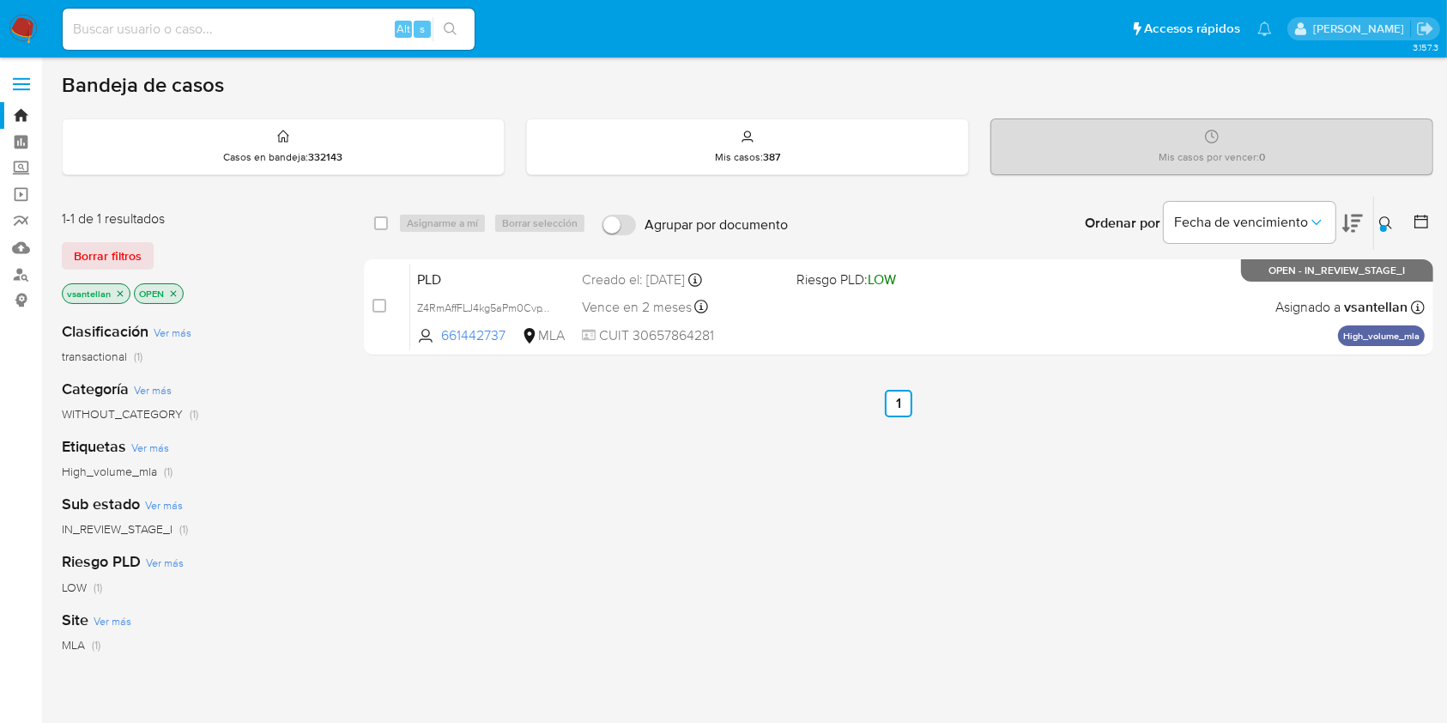
click at [21, 23] on img at bounding box center [23, 29] width 29 height 29
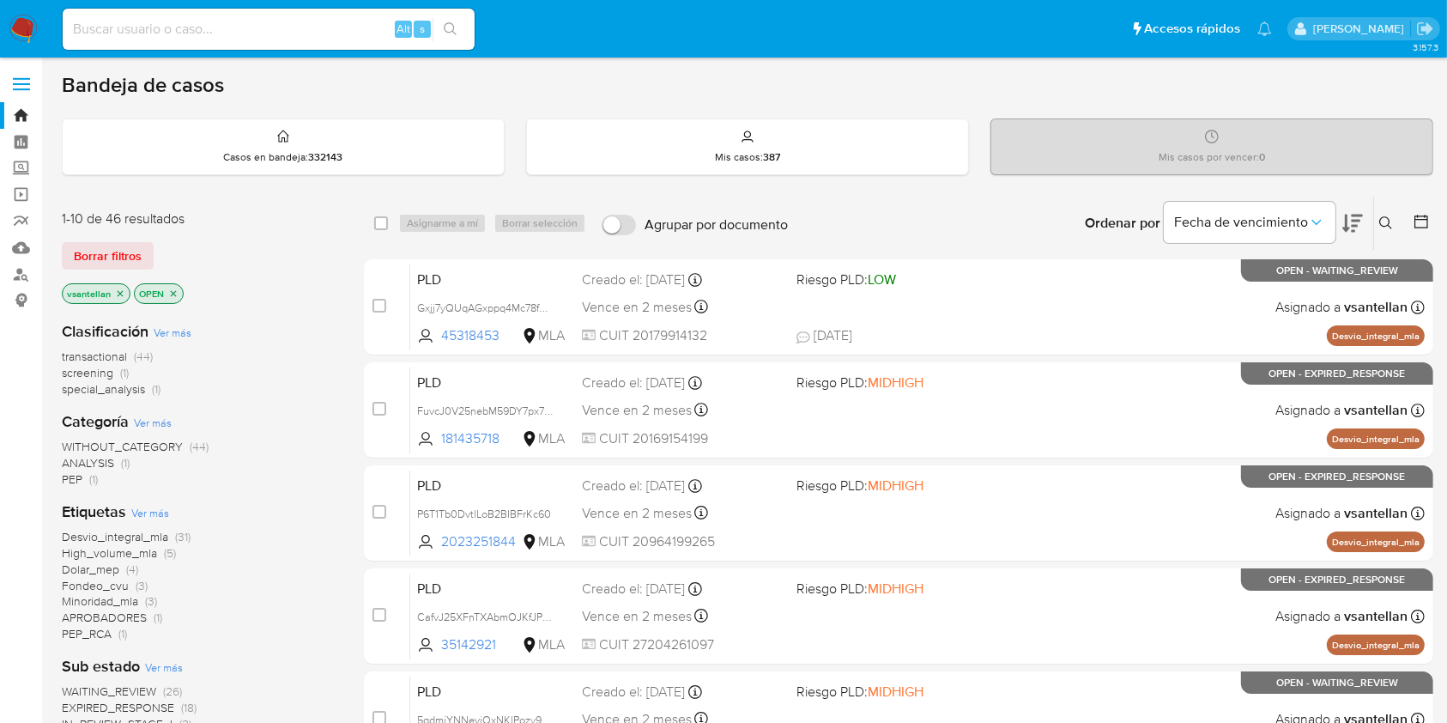
drag, startPoint x: 1383, startPoint y: 222, endPoint x: 1262, endPoint y: 300, distance: 144.0
click at [1383, 223] on icon at bounding box center [1386, 223] width 14 height 14
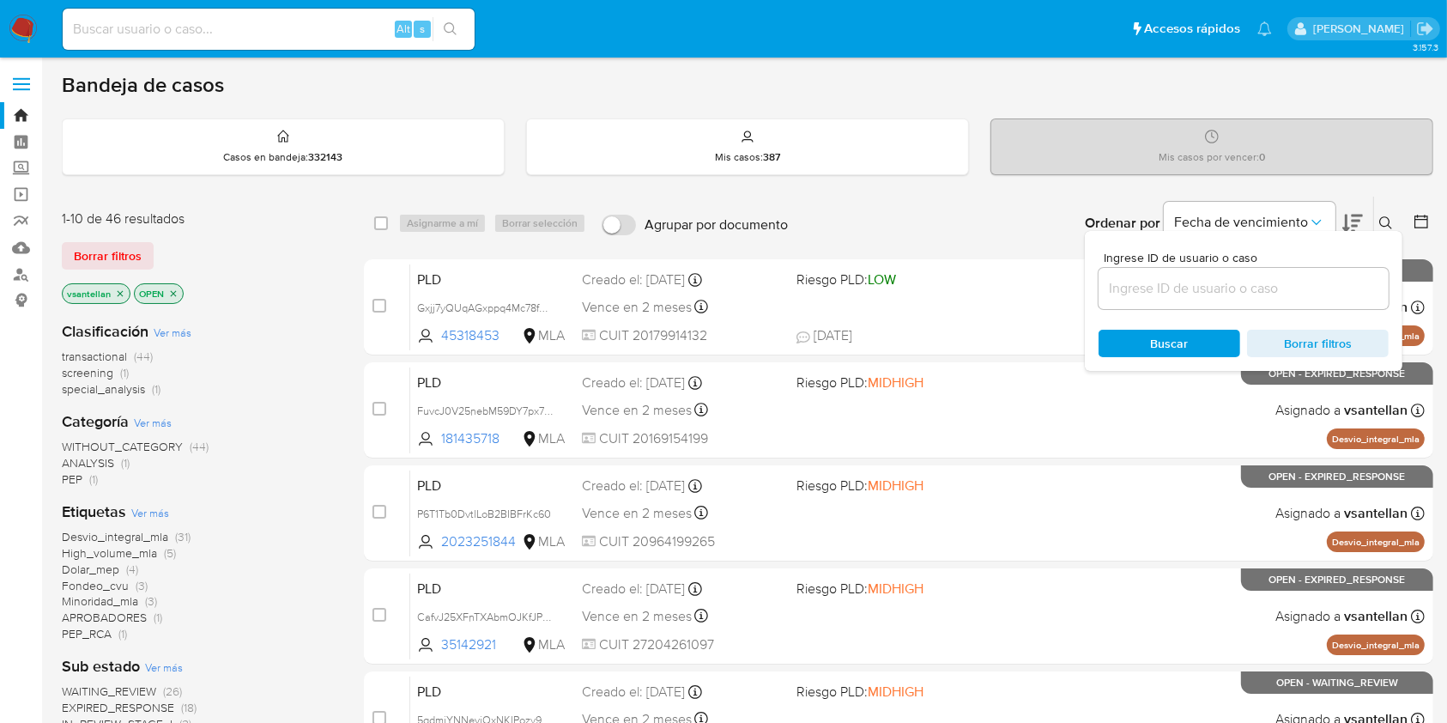
click at [1181, 282] on input at bounding box center [1243, 288] width 290 height 22
type input "321550981"
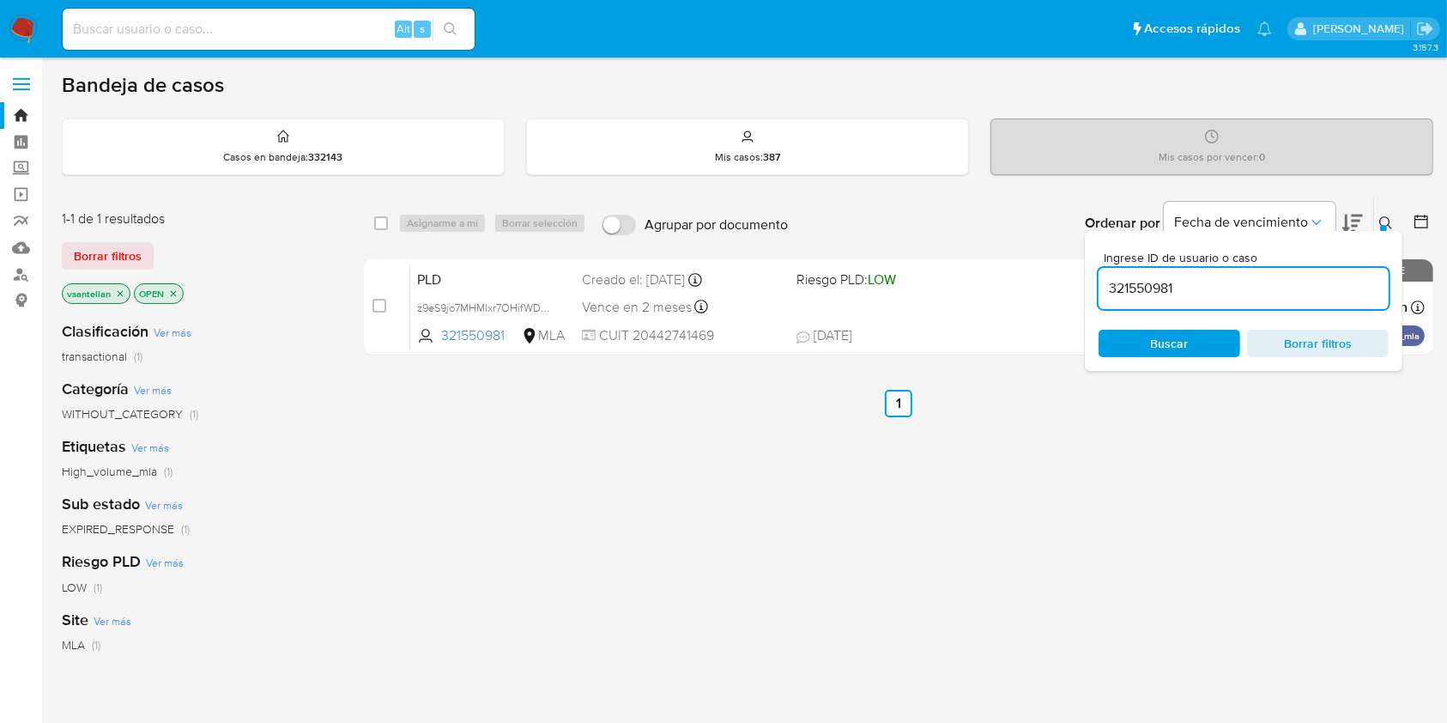
click at [1380, 223] on icon at bounding box center [1385, 222] width 13 height 13
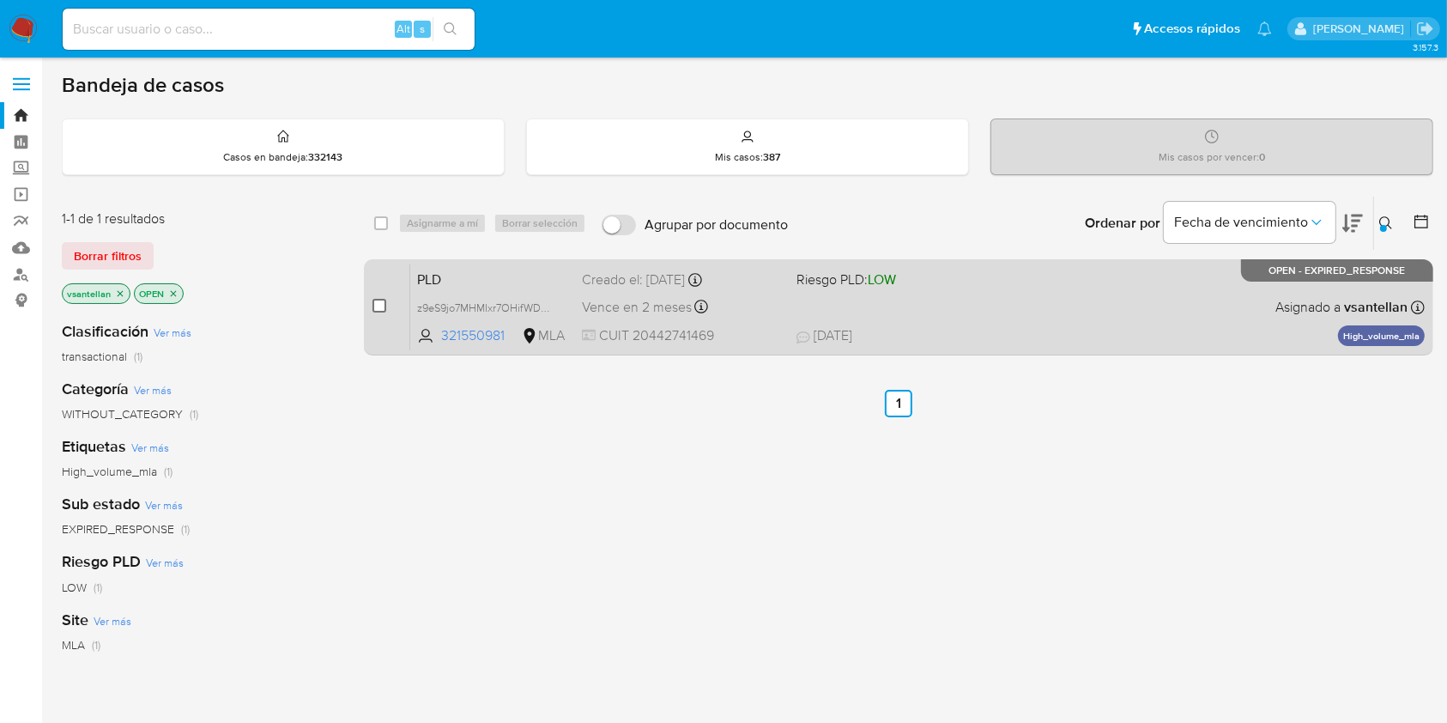
click at [378, 303] on input "checkbox" at bounding box center [379, 306] width 14 height 14
checkbox input "true"
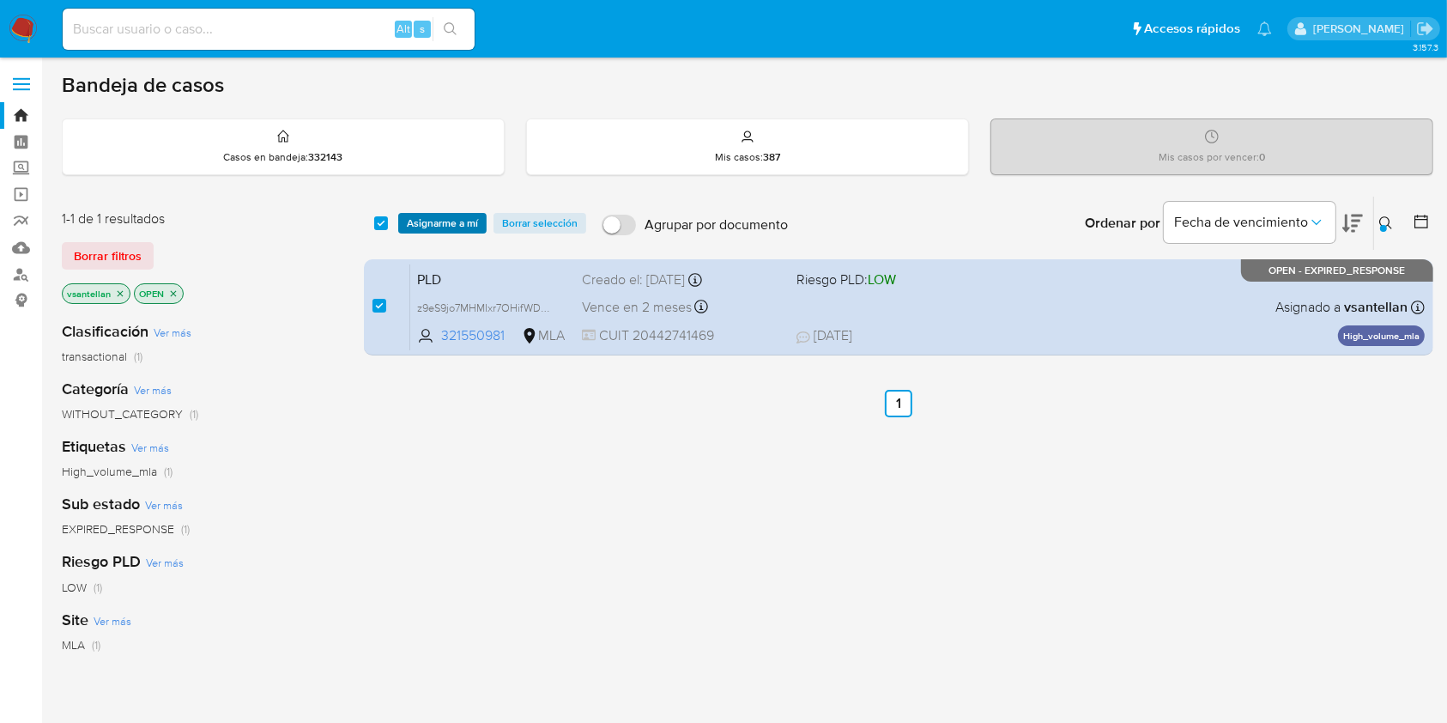
click at [433, 227] on span "Asignarme a mí" at bounding box center [442, 223] width 71 height 17
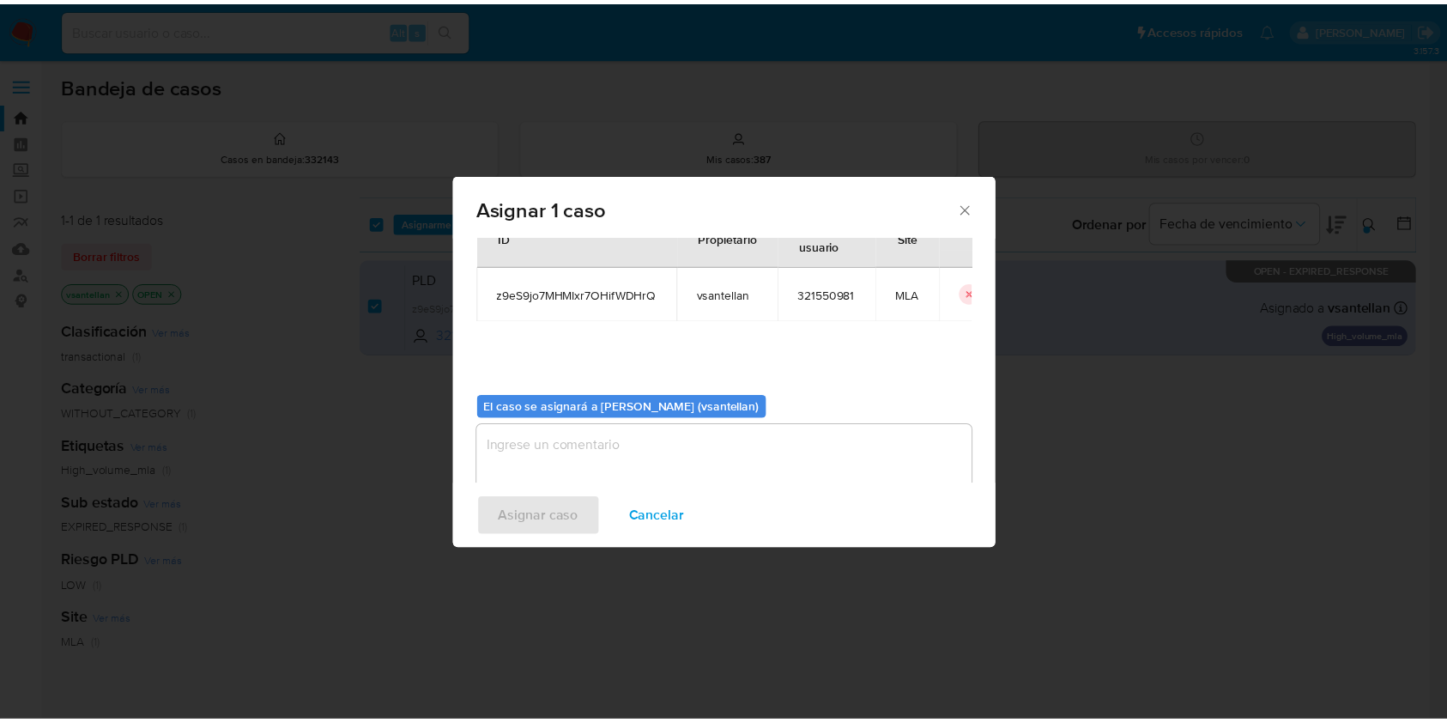
scroll to position [88, 0]
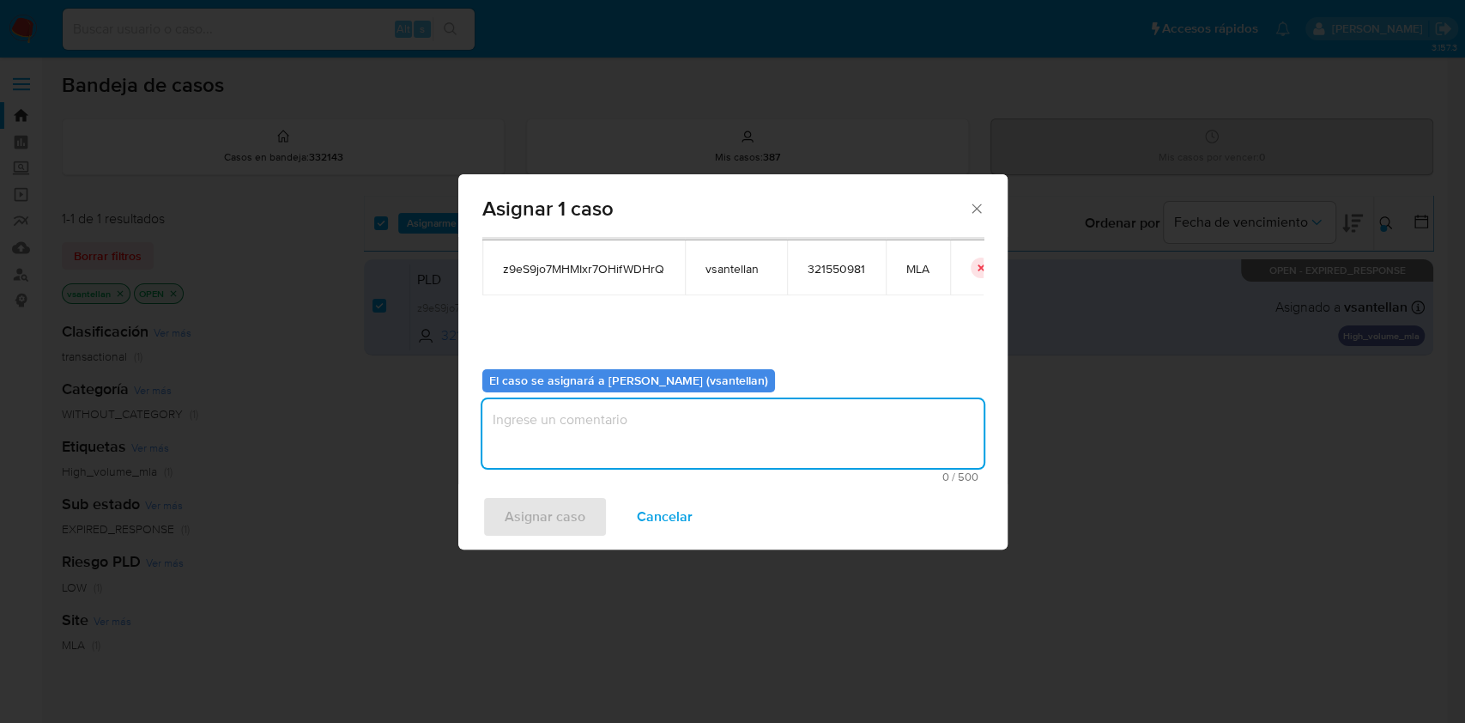
click at [544, 438] on textarea "assign-modal" at bounding box center [732, 433] width 501 height 69
type textarea "1"
click at [547, 502] on span "Asignar caso" at bounding box center [545, 517] width 81 height 38
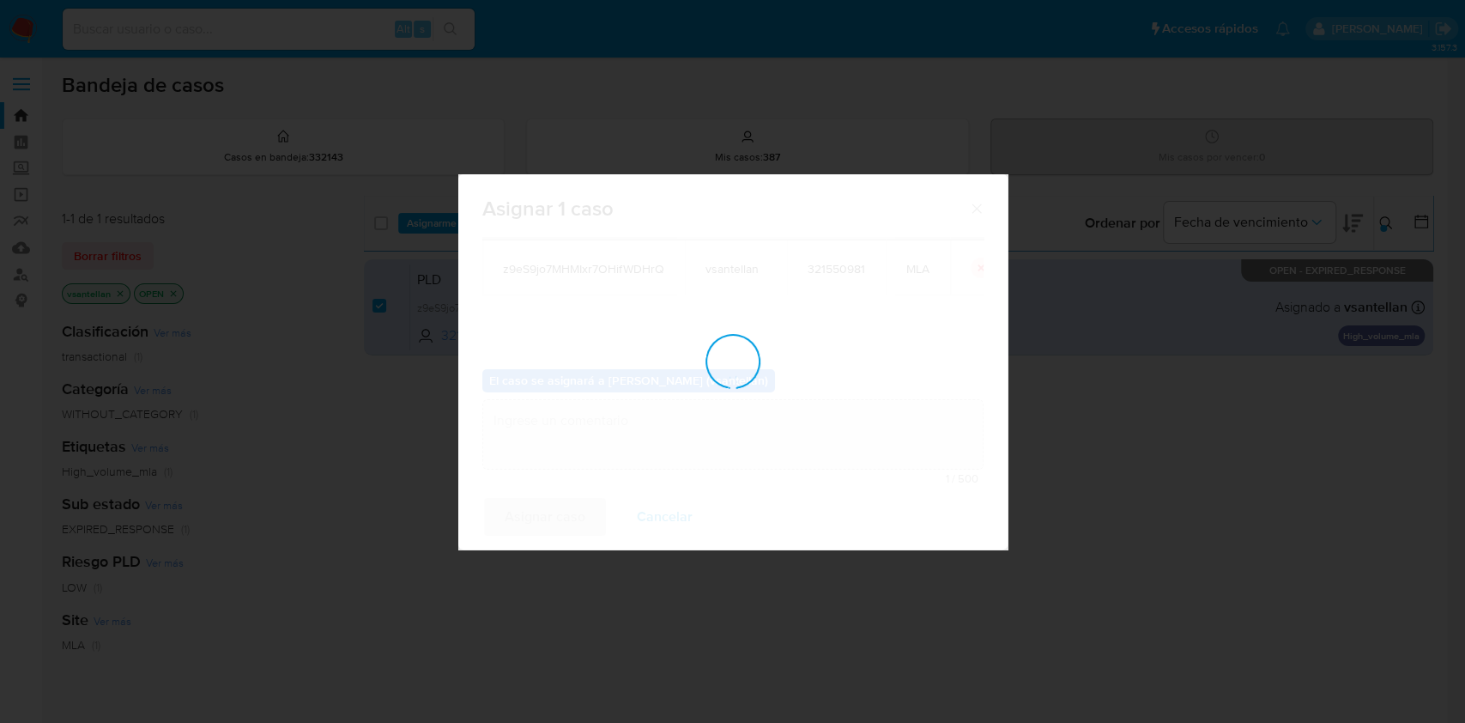
checkbox input "false"
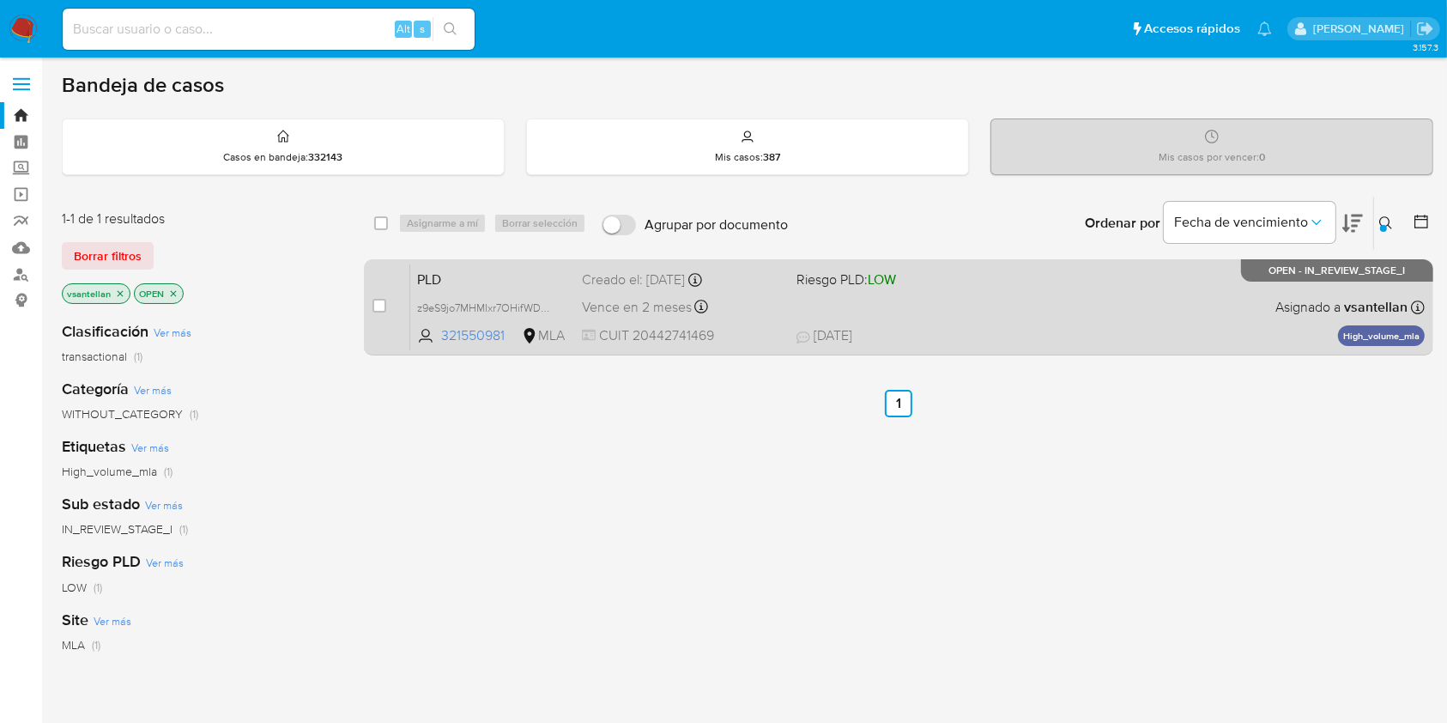
click at [1122, 307] on div "PLD z9eS9jo7MHMIxr7OHifWDHrQ 321550981 MLA Riesgo PLD: LOW Creado el: [DATE] Cr…" at bounding box center [917, 306] width 1014 height 87
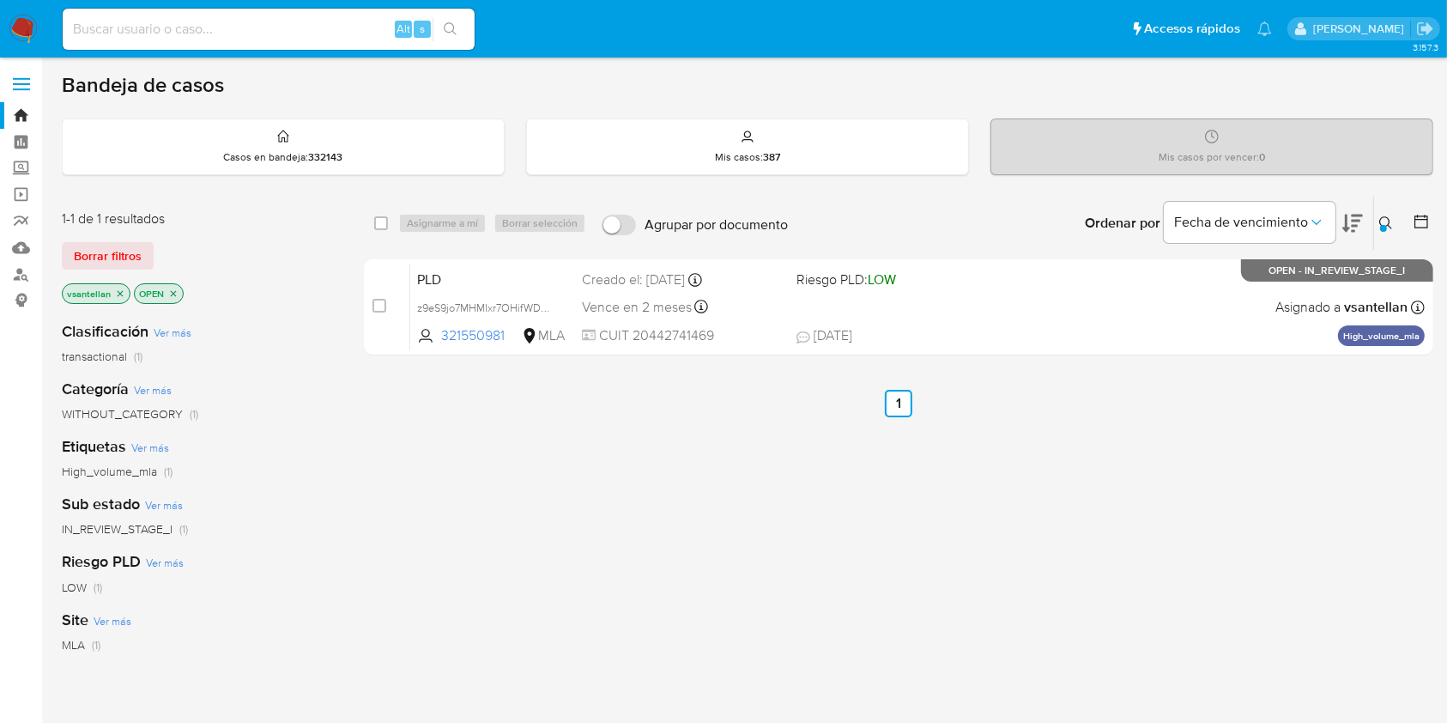
drag, startPoint x: 27, startPoint y: 25, endPoint x: 33, endPoint y: 8, distance: 18.5
click at [27, 26] on img at bounding box center [23, 29] width 29 height 29
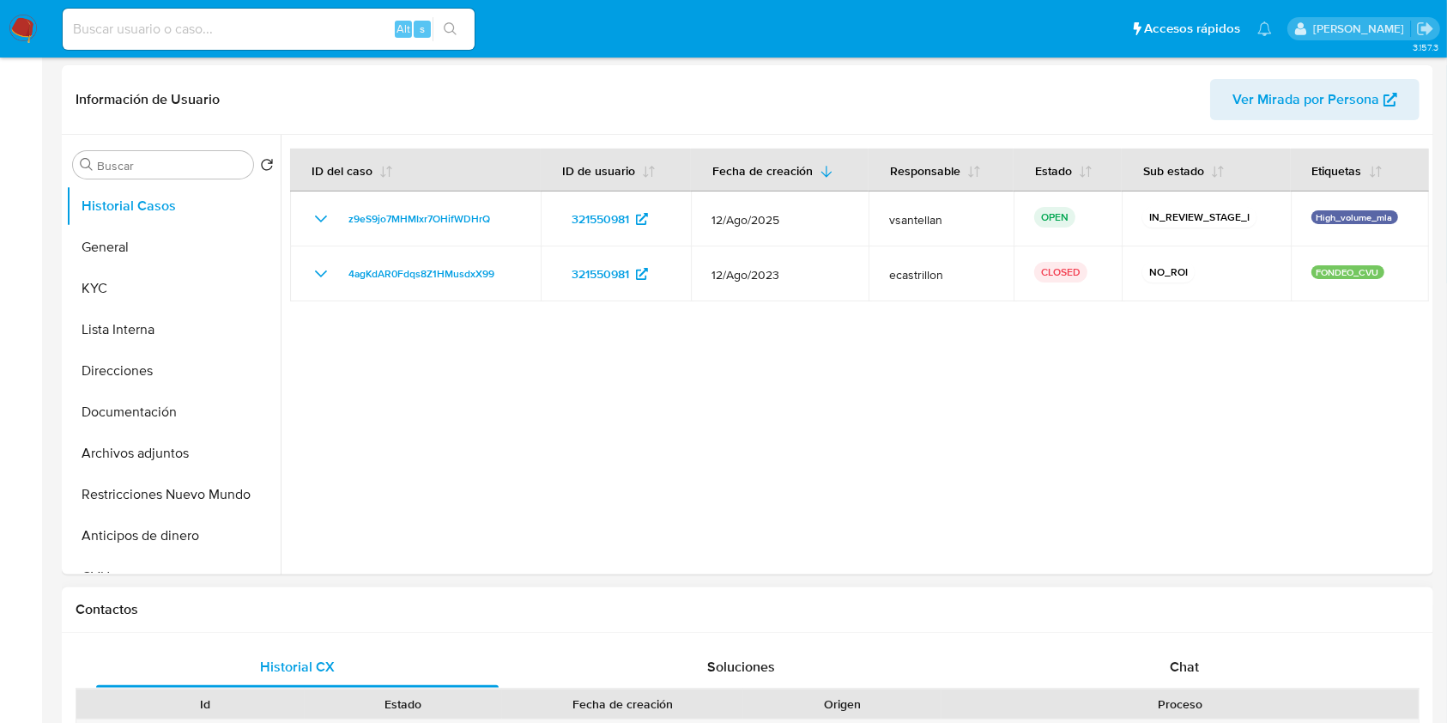
scroll to position [457, 0]
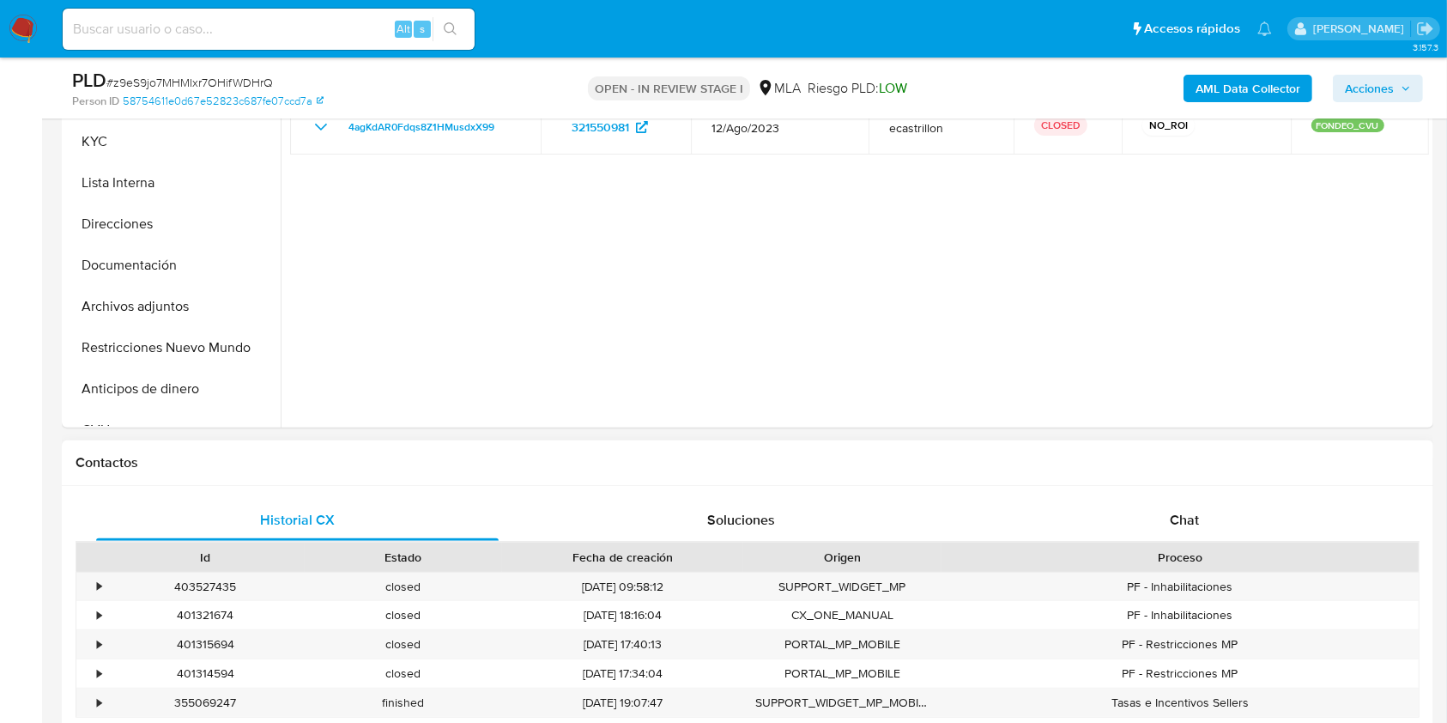
select select "10"
drag, startPoint x: 1216, startPoint y: 512, endPoint x: 1317, endPoint y: 372, distance: 173.4
click at [1216, 513] on div "Chat" at bounding box center [1184, 519] width 402 height 41
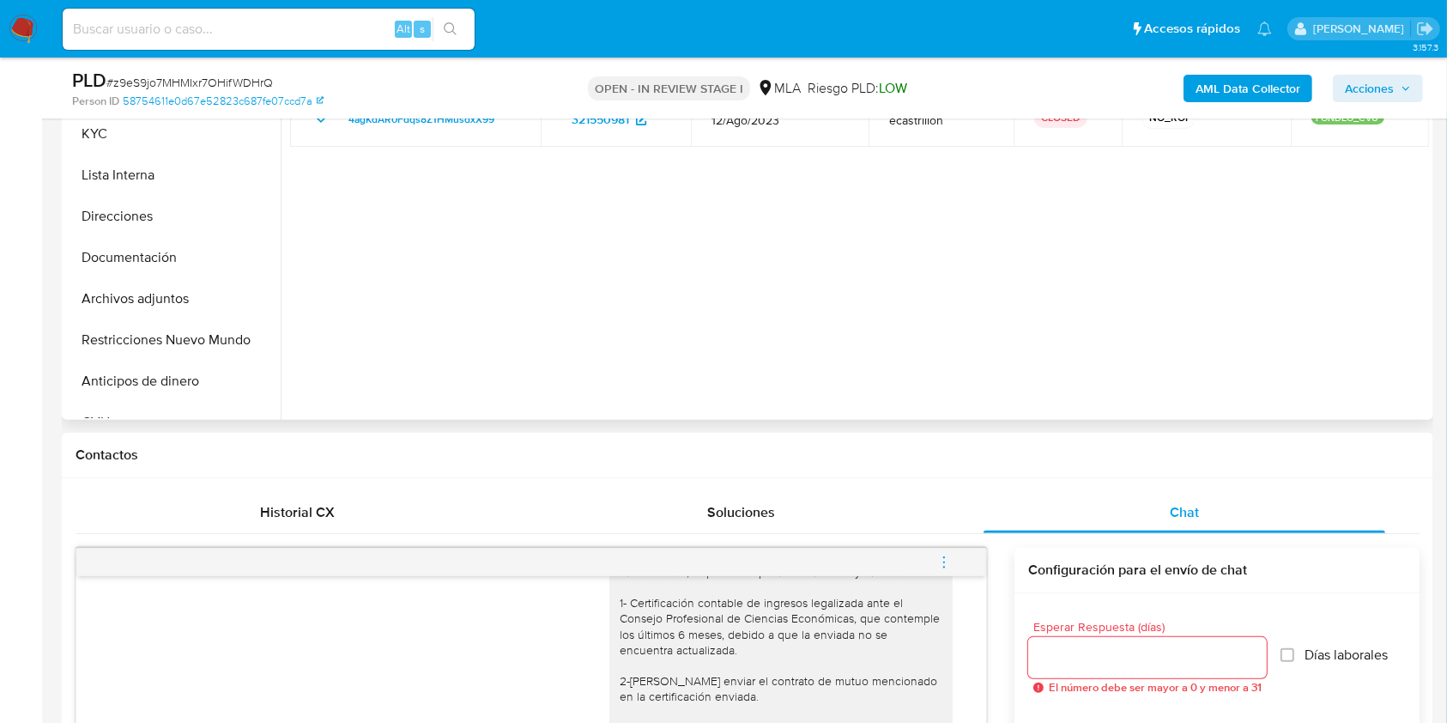
scroll to position [481, 0]
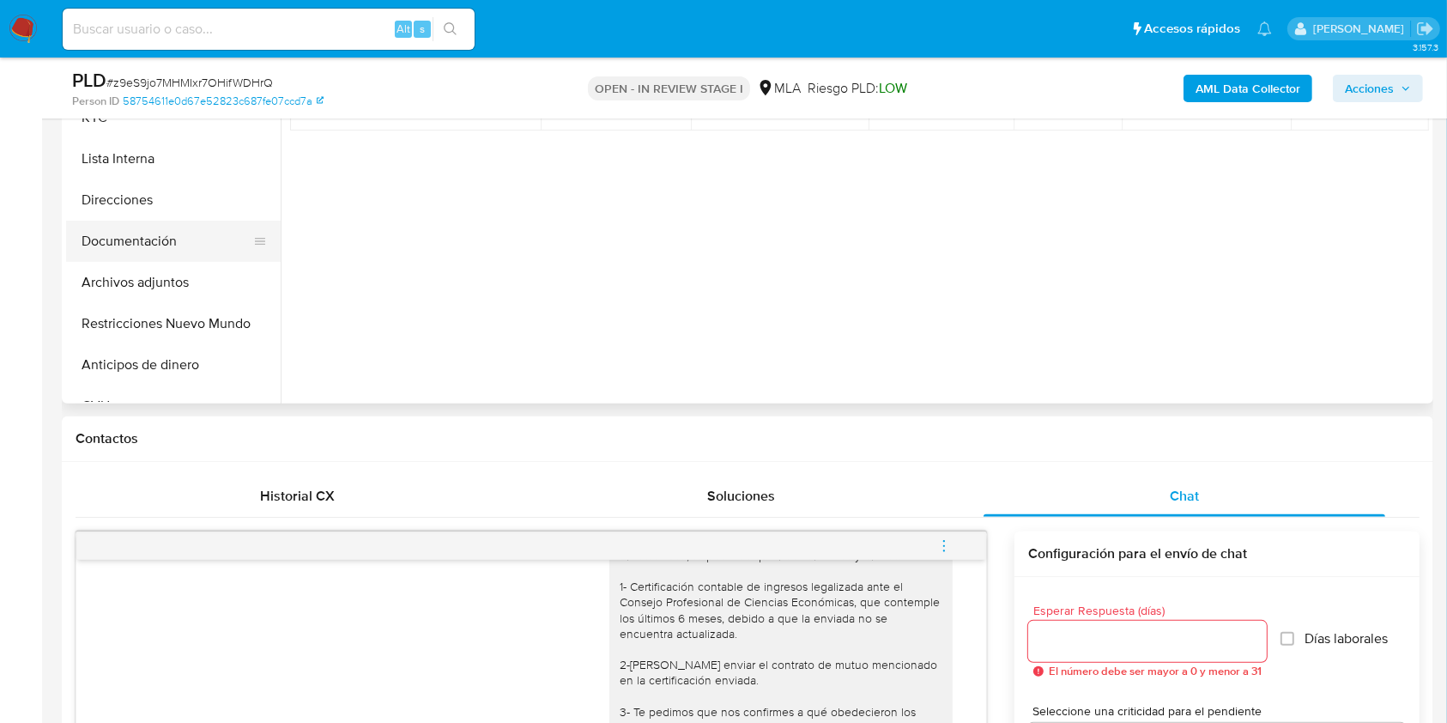
drag, startPoint x: 212, startPoint y: 226, endPoint x: 242, endPoint y: 236, distance: 31.8
click at [211, 227] on button "Documentación" at bounding box center [166, 241] width 201 height 41
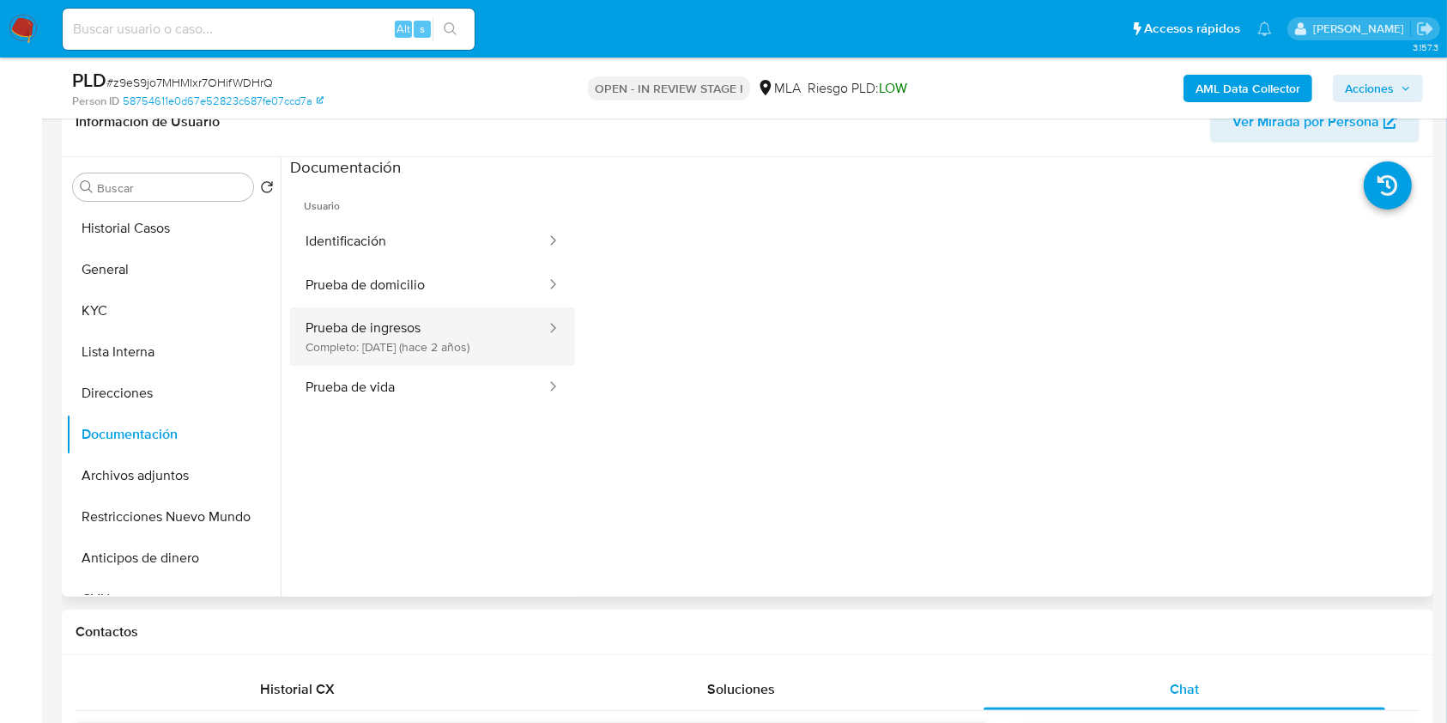
scroll to position [253, 0]
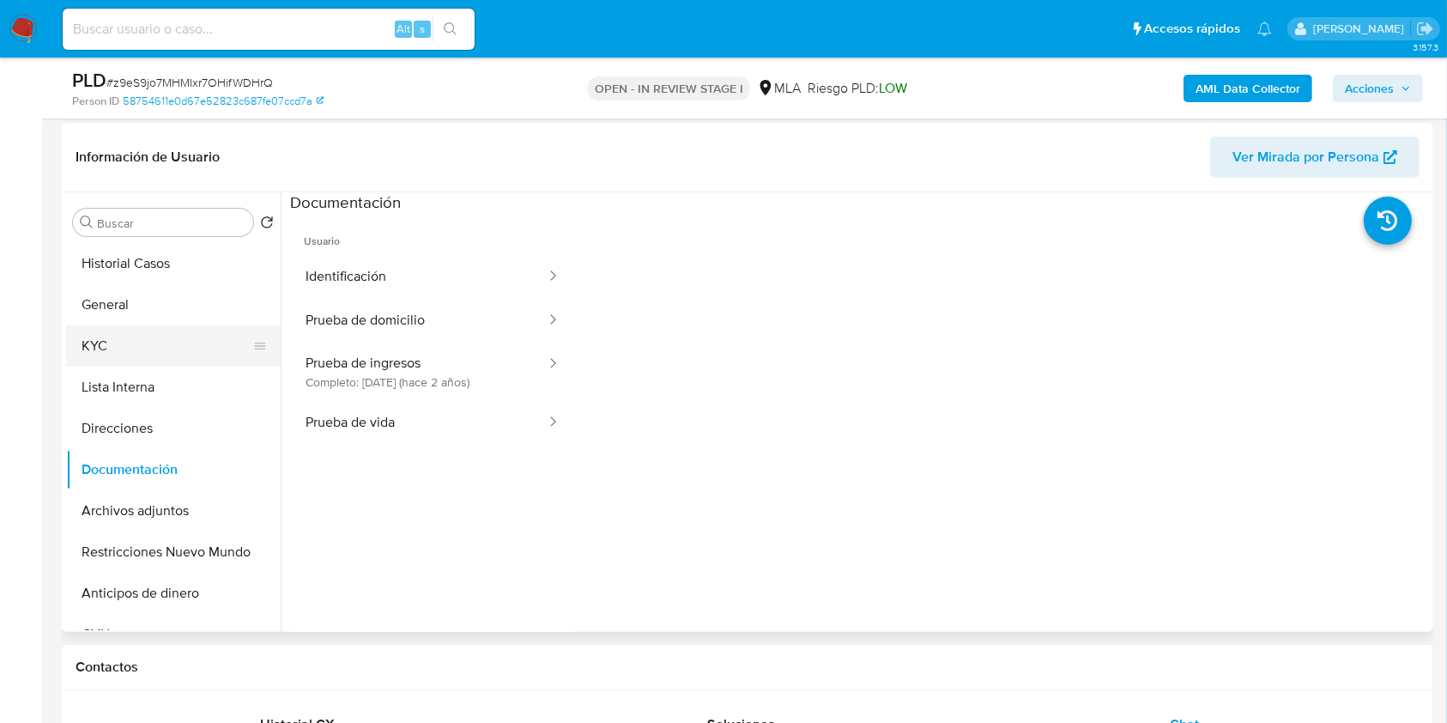
click at [165, 353] on button "KYC" at bounding box center [166, 345] width 201 height 41
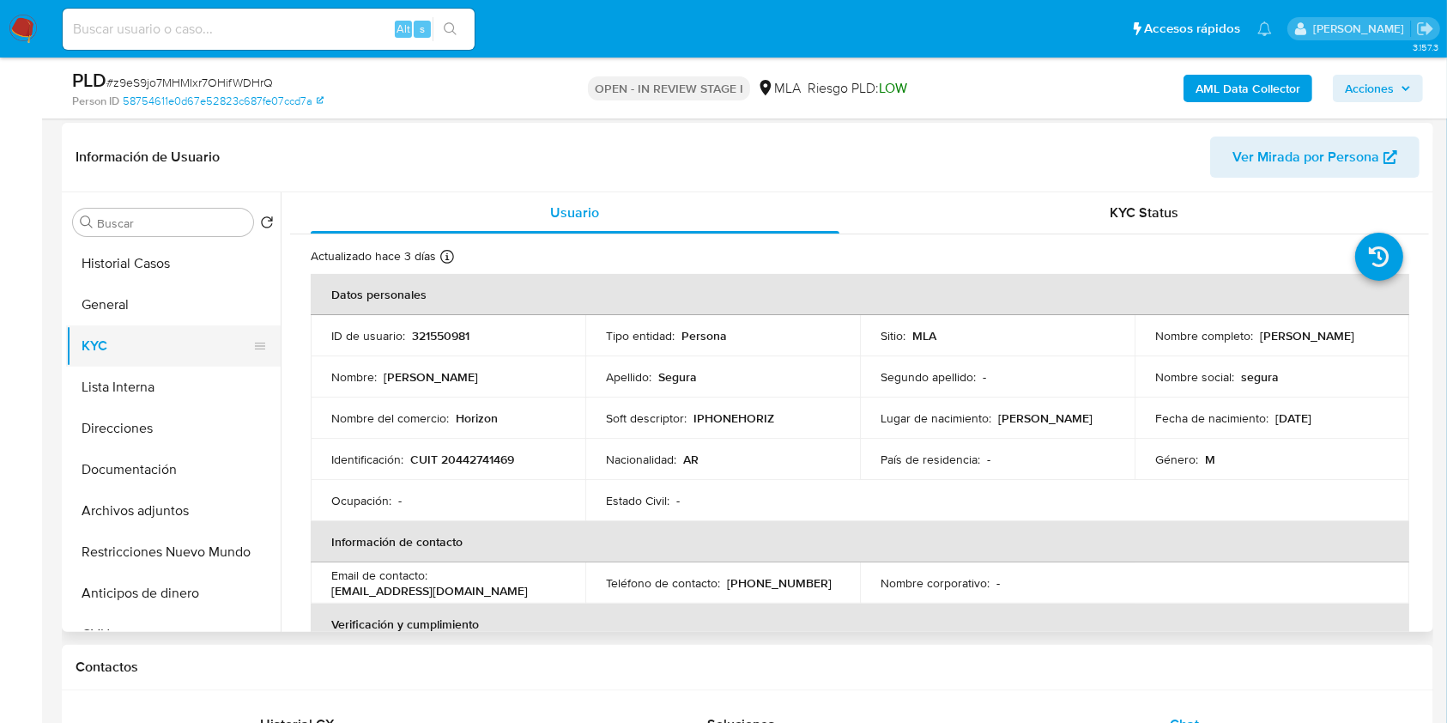
drag, startPoint x: 206, startPoint y: 319, endPoint x: 169, endPoint y: 356, distance: 52.2
click at [207, 320] on button "General" at bounding box center [173, 304] width 215 height 41
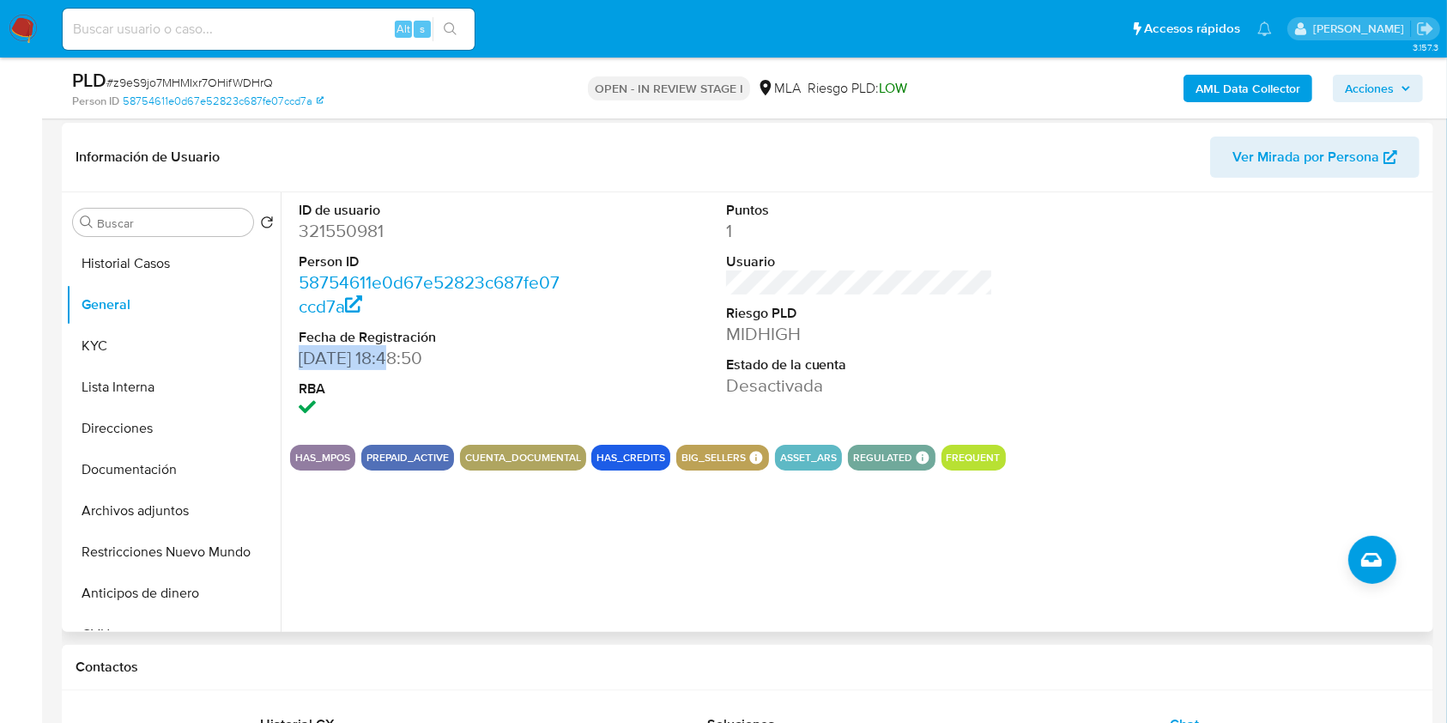
drag, startPoint x: 299, startPoint y: 364, endPoint x: 386, endPoint y: 363, distance: 86.7
click at [386, 363] on dd "[DATE] 18:48:50" at bounding box center [433, 358] width 268 height 24
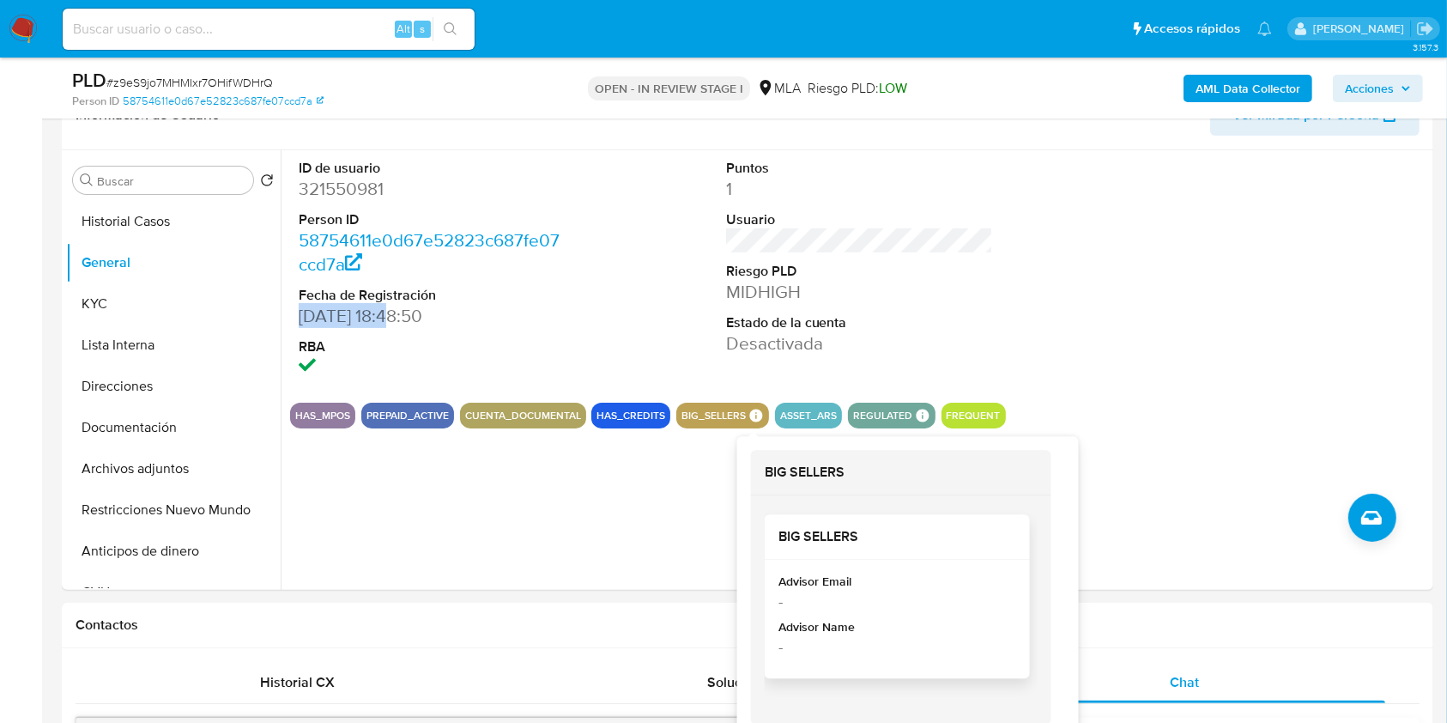
scroll to position [596, 0]
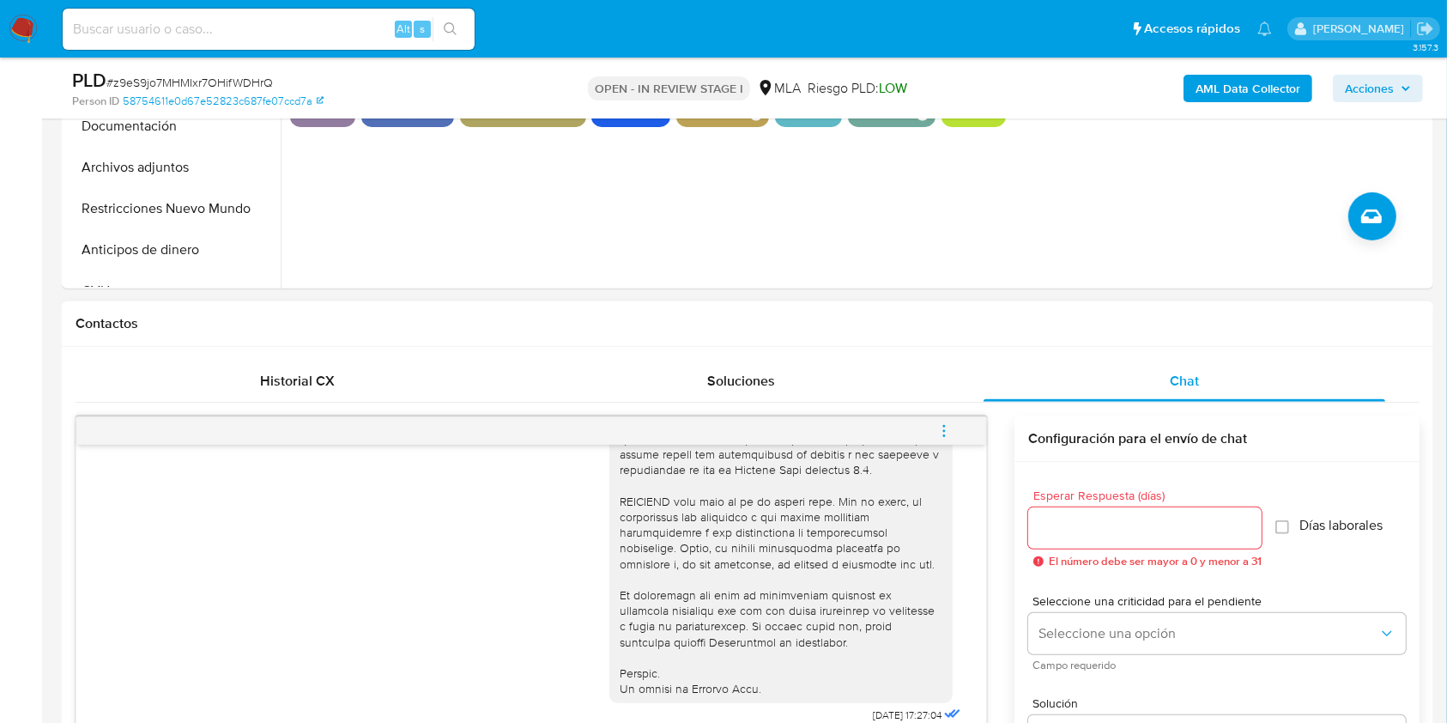
click at [948, 426] on icon "menu-action" at bounding box center [943, 430] width 15 height 15
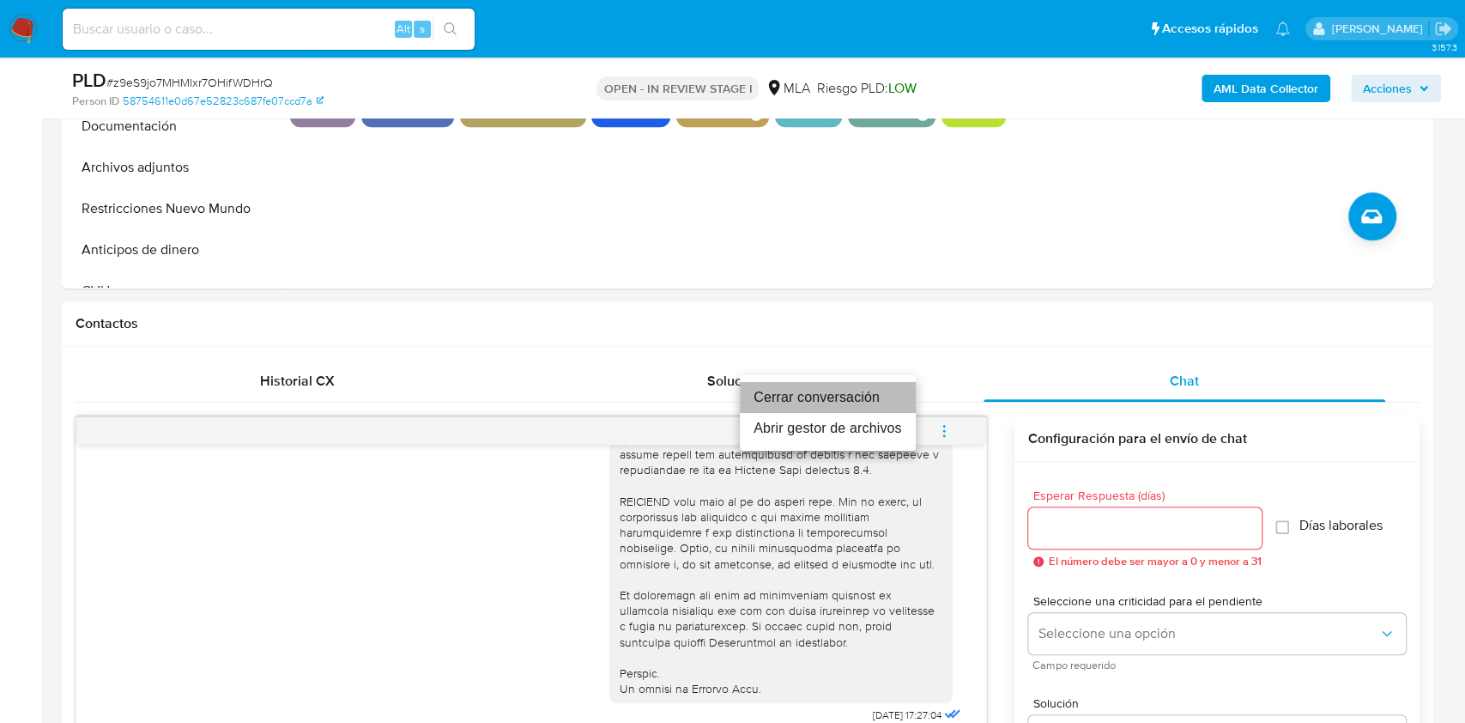
click at [810, 382] on li "Cerrar conversación" at bounding box center [828, 397] width 176 height 31
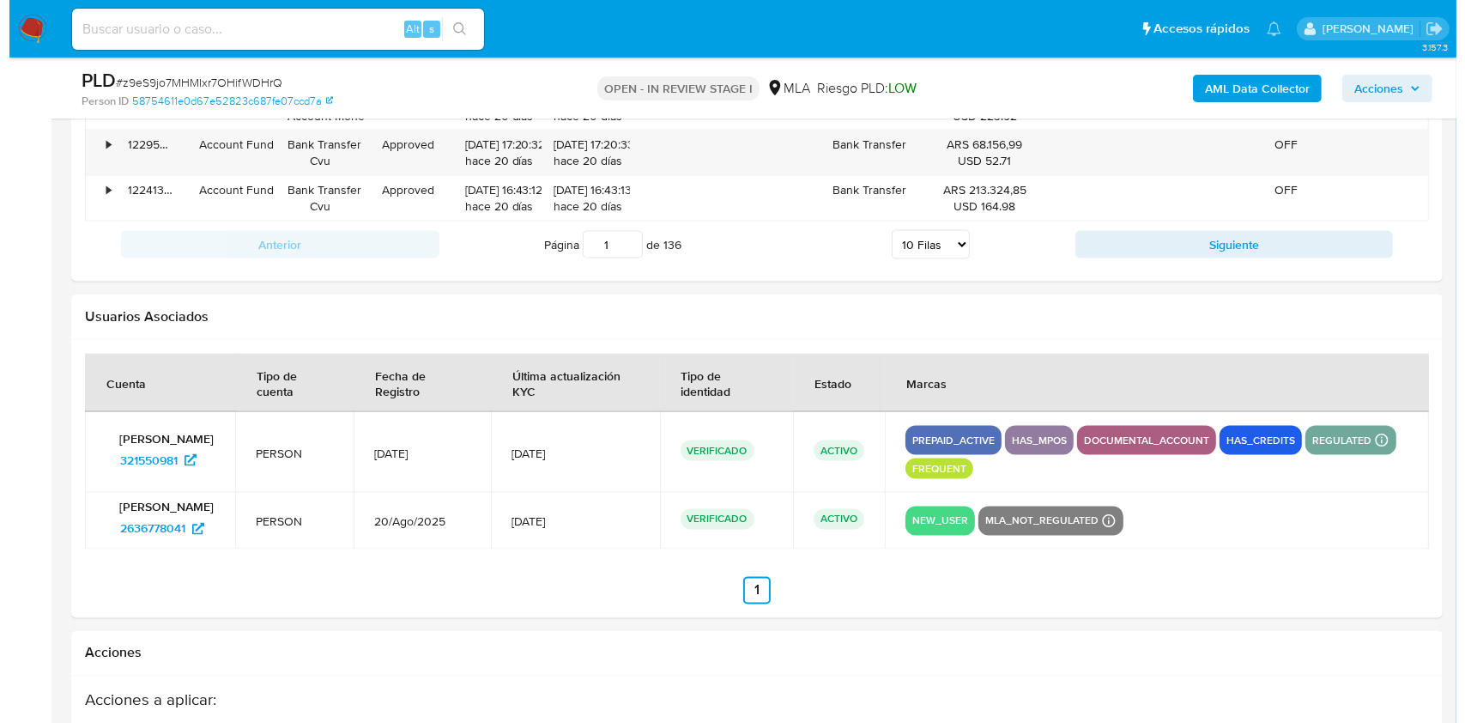
scroll to position [3116, 0]
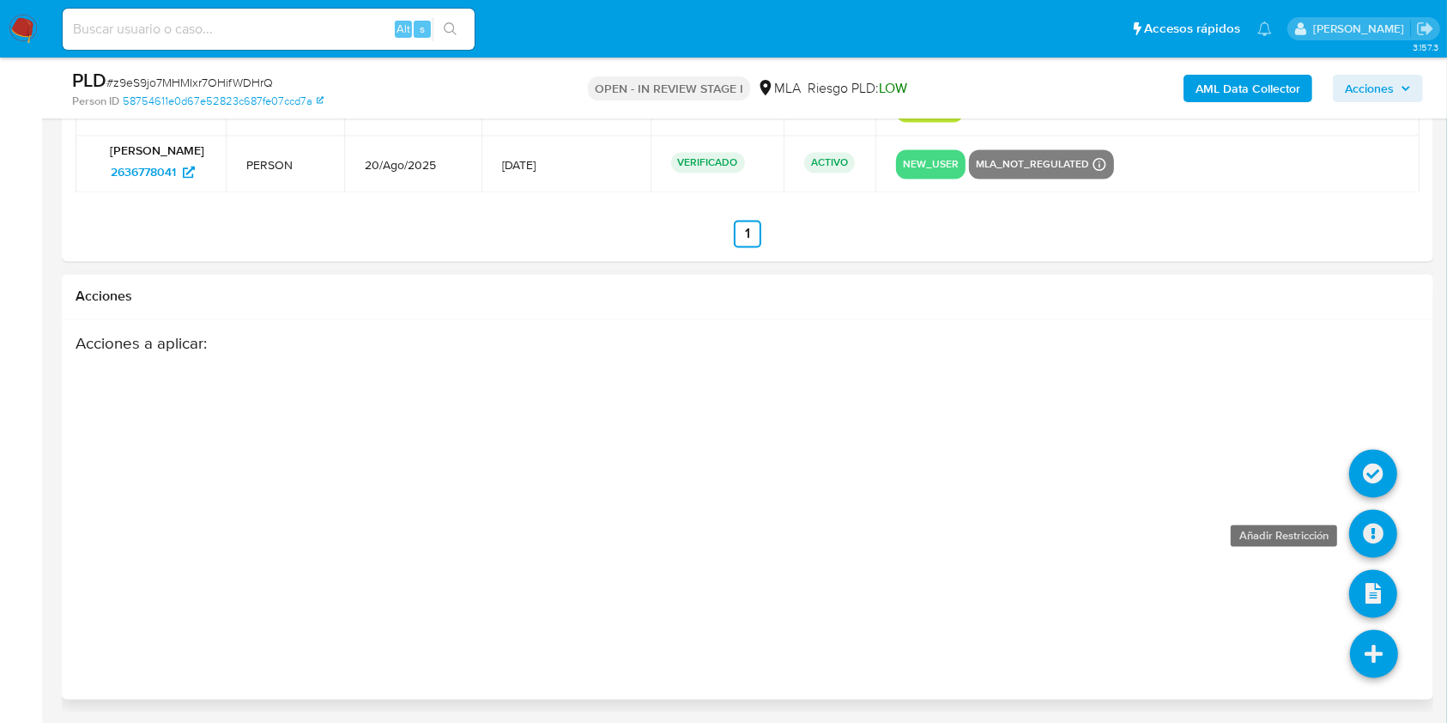
click at [1352, 536] on icon at bounding box center [1373, 534] width 48 height 48
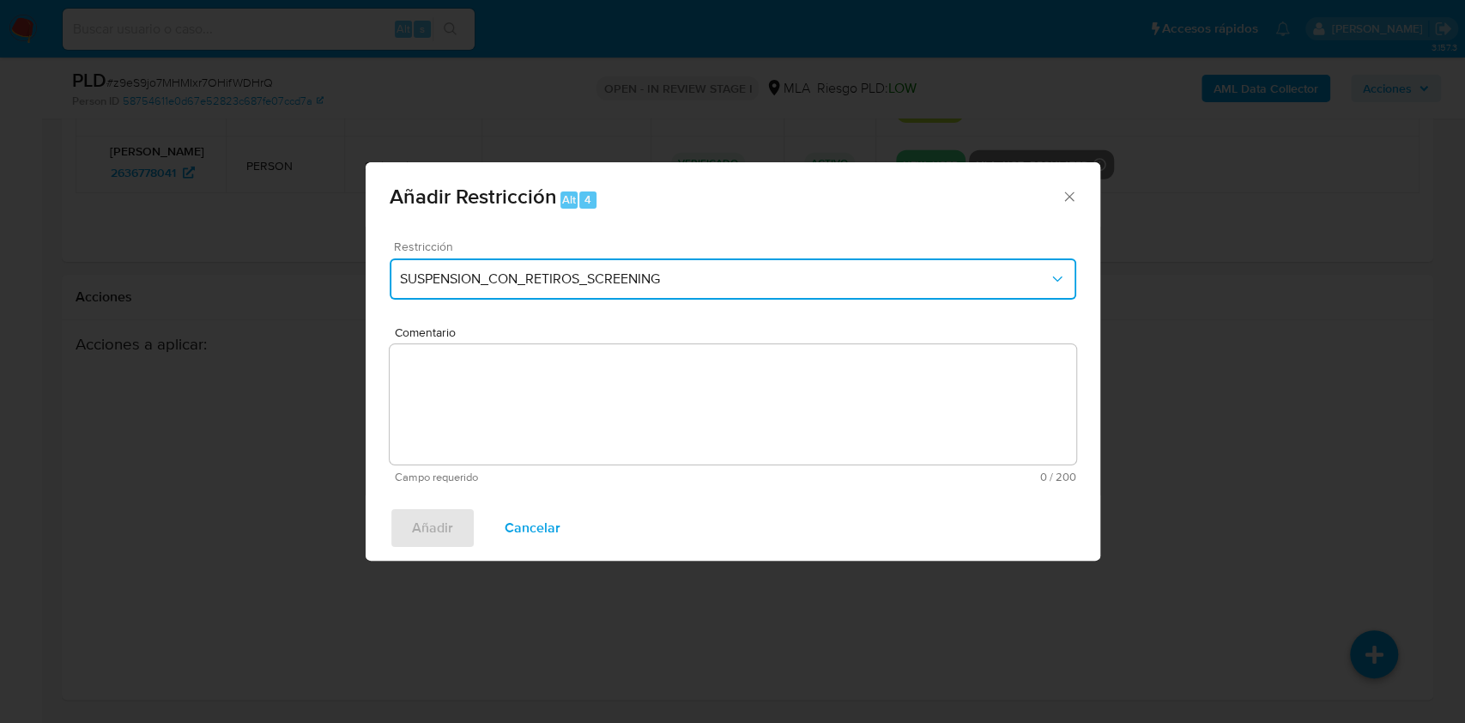
click at [529, 265] on button "SUSPENSION_CON_RETIROS_SCREENING" at bounding box center [733, 278] width 687 height 41
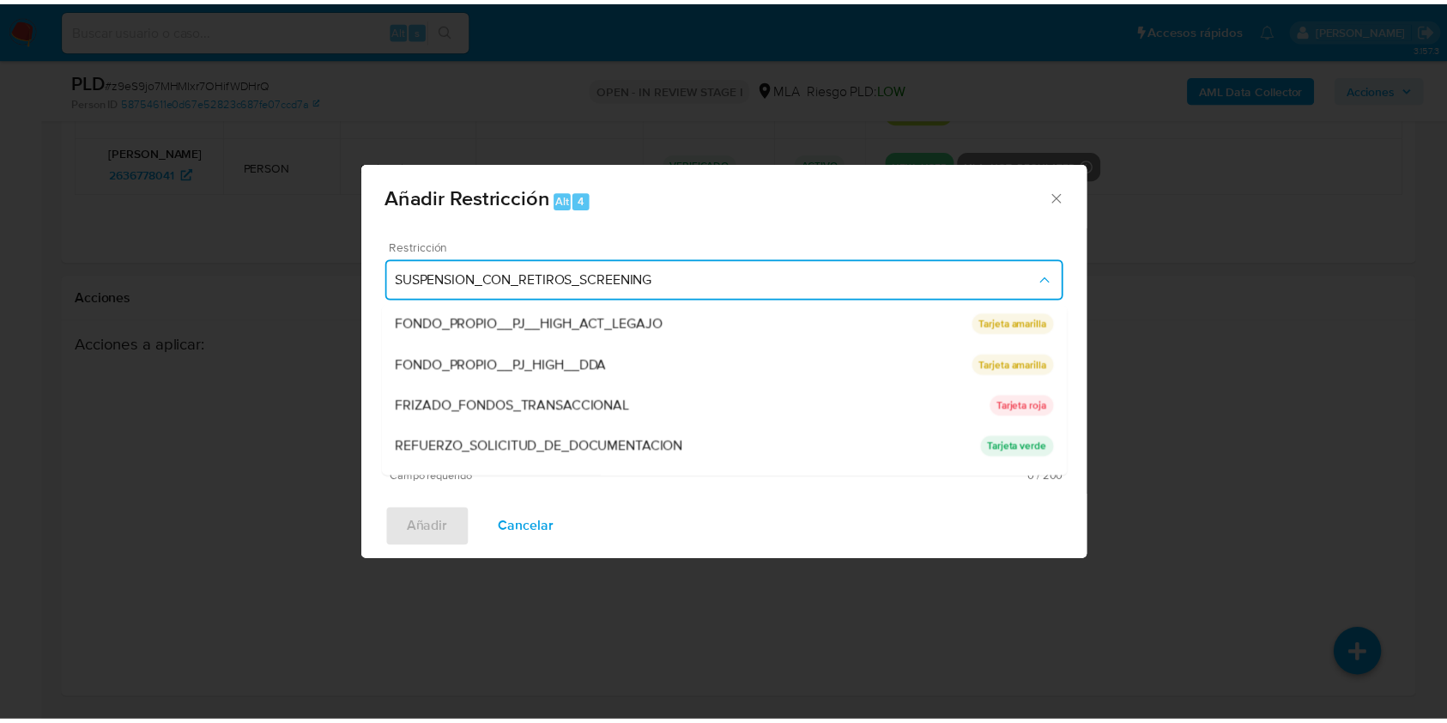
scroll to position [364, 0]
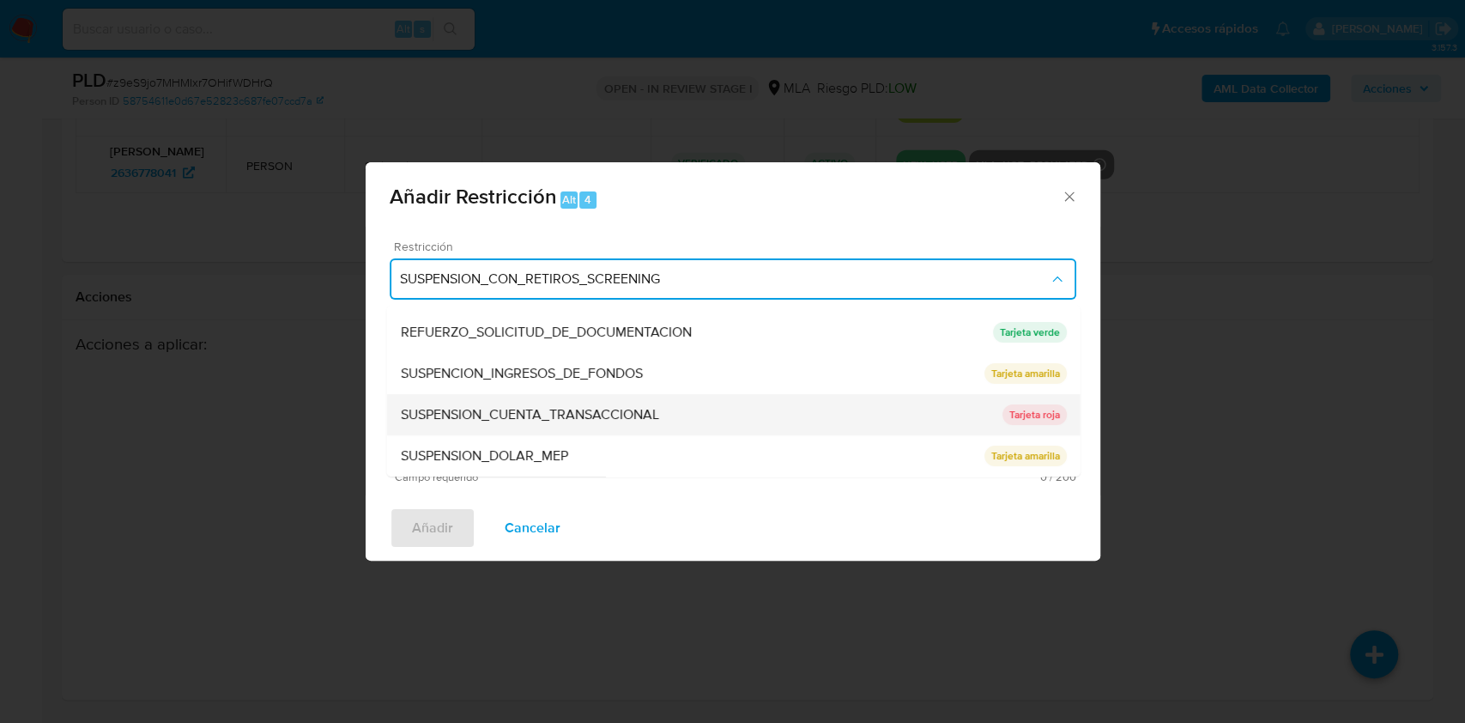
click at [632, 406] on span "SUSPENSION_CUENTA_TRANSACCIONAL" at bounding box center [529, 414] width 258 height 17
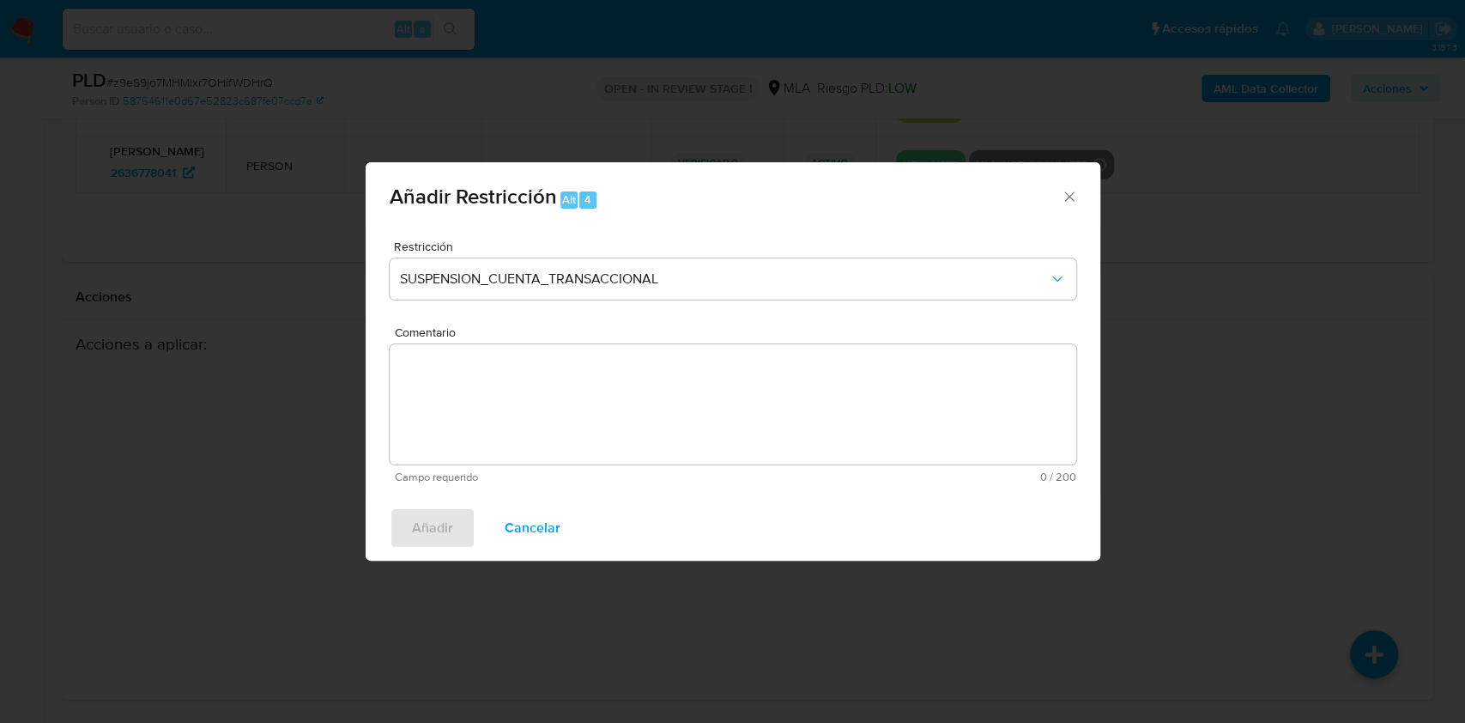
click at [588, 417] on textarea "Comentario" at bounding box center [733, 404] width 687 height 120
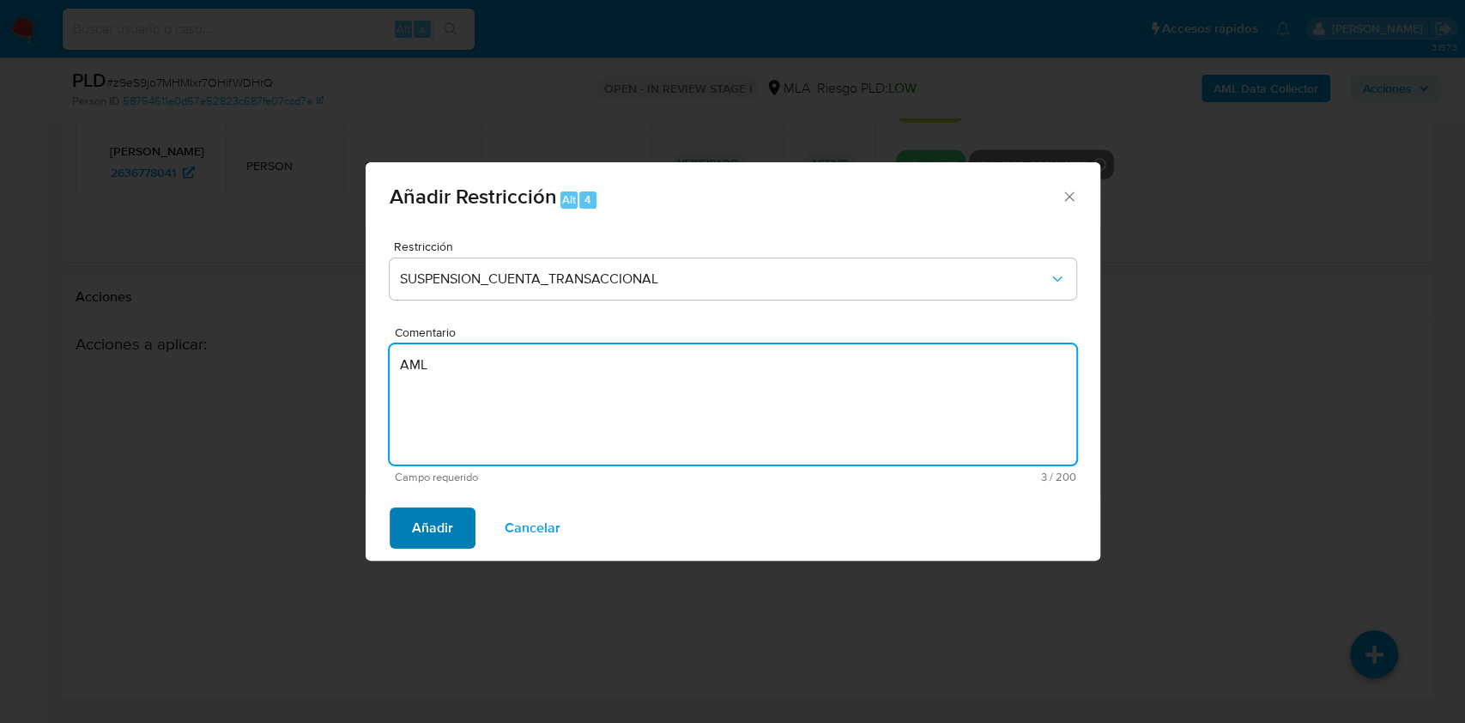
type textarea "AML"
click at [459, 524] on button "Añadir" at bounding box center [433, 527] width 86 height 41
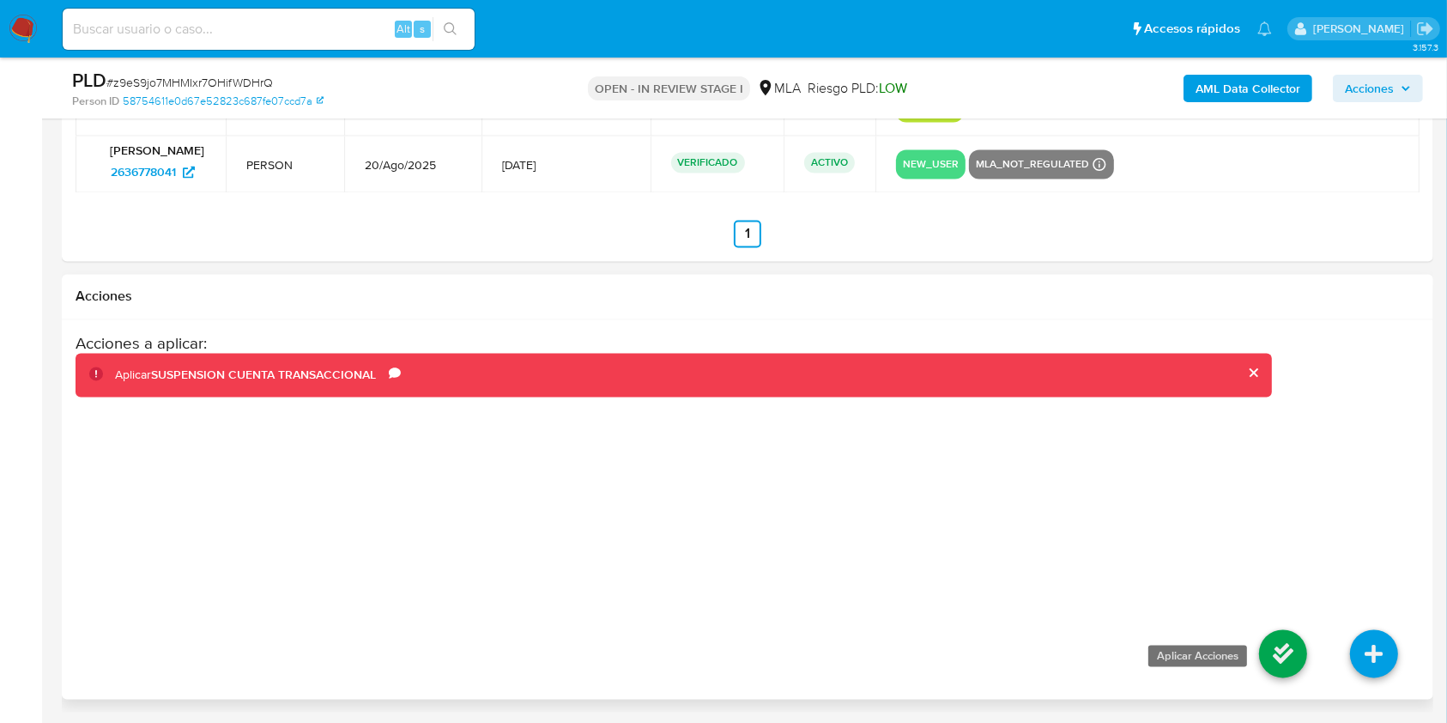
click at [1284, 675] on icon at bounding box center [1283, 654] width 48 height 48
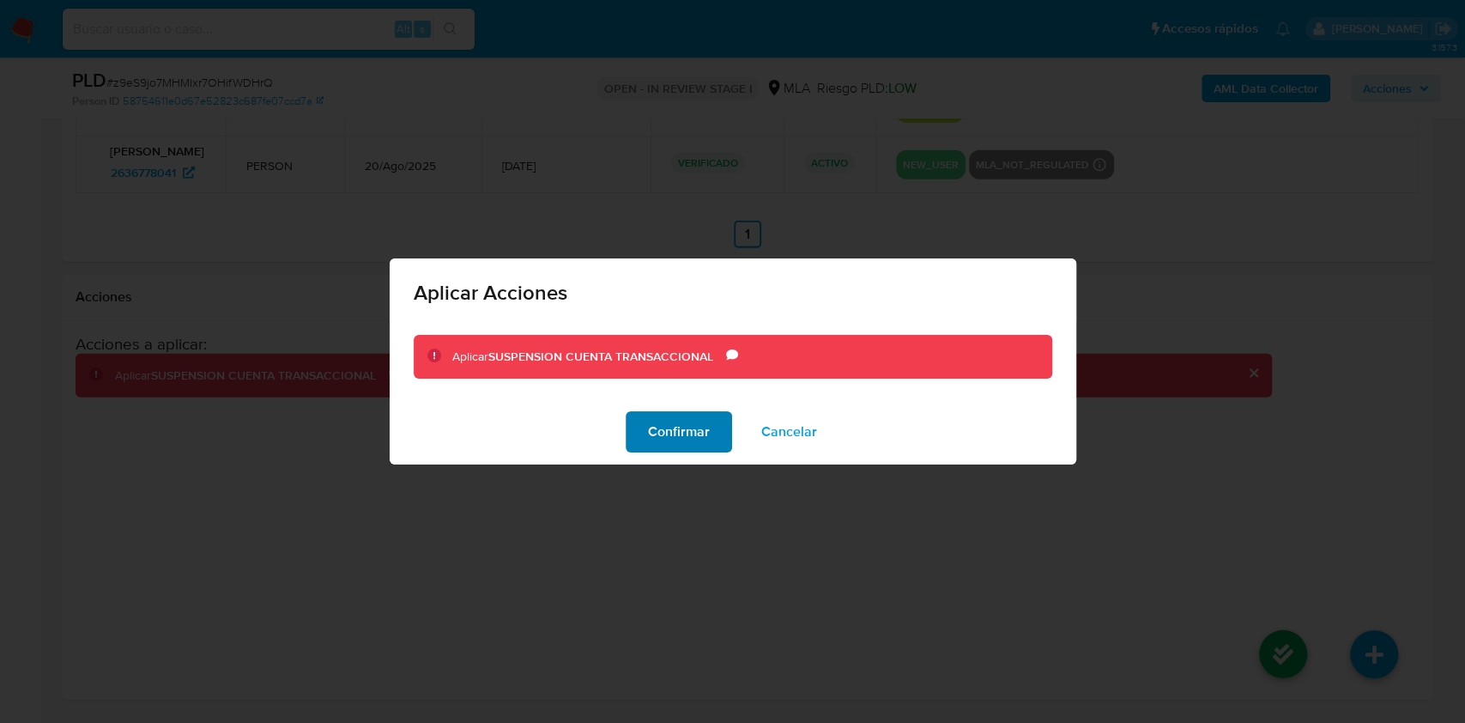
click at [703, 440] on span "Confirmar" at bounding box center [679, 432] width 62 height 38
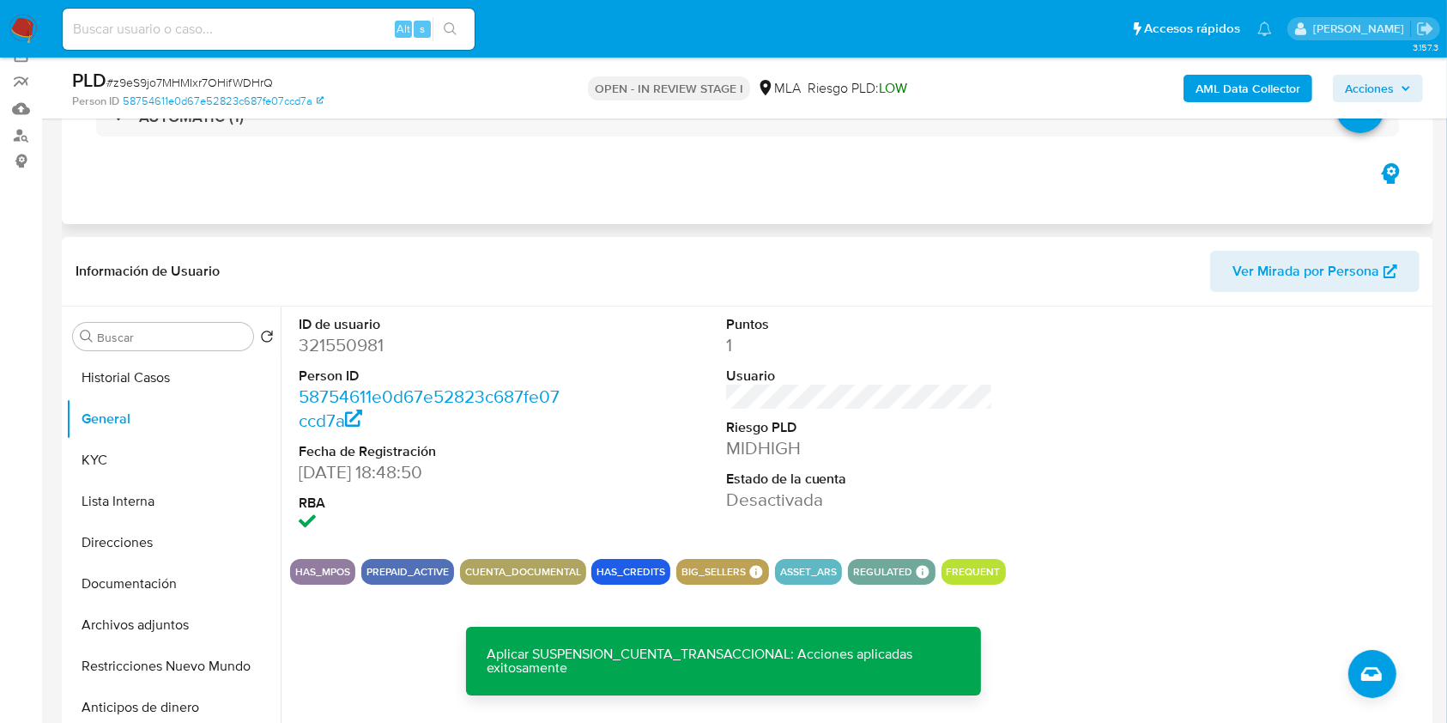
scroll to position [139, 0]
drag, startPoint x: 117, startPoint y: 450, endPoint x: 219, endPoint y: 350, distance: 142.6
click at [118, 450] on button "KYC" at bounding box center [173, 459] width 215 height 41
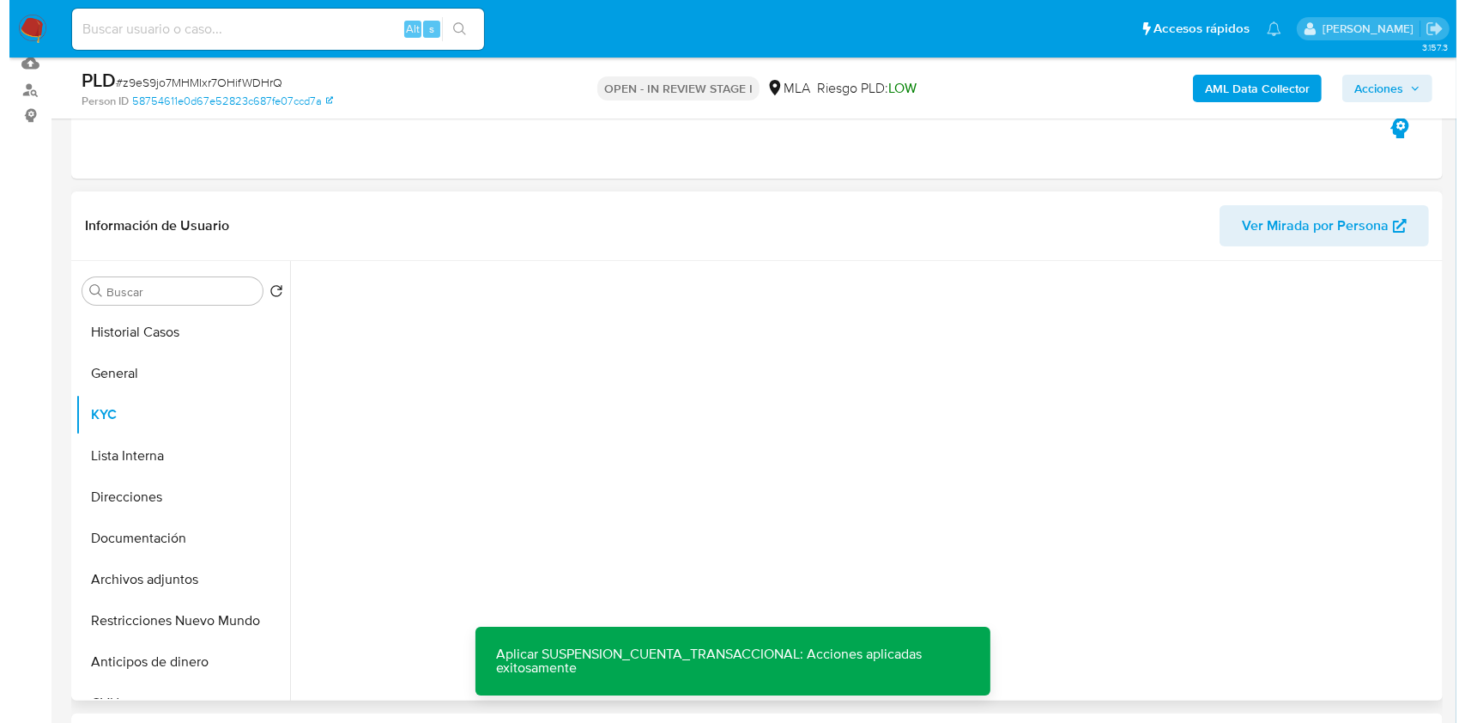
scroll to position [254, 0]
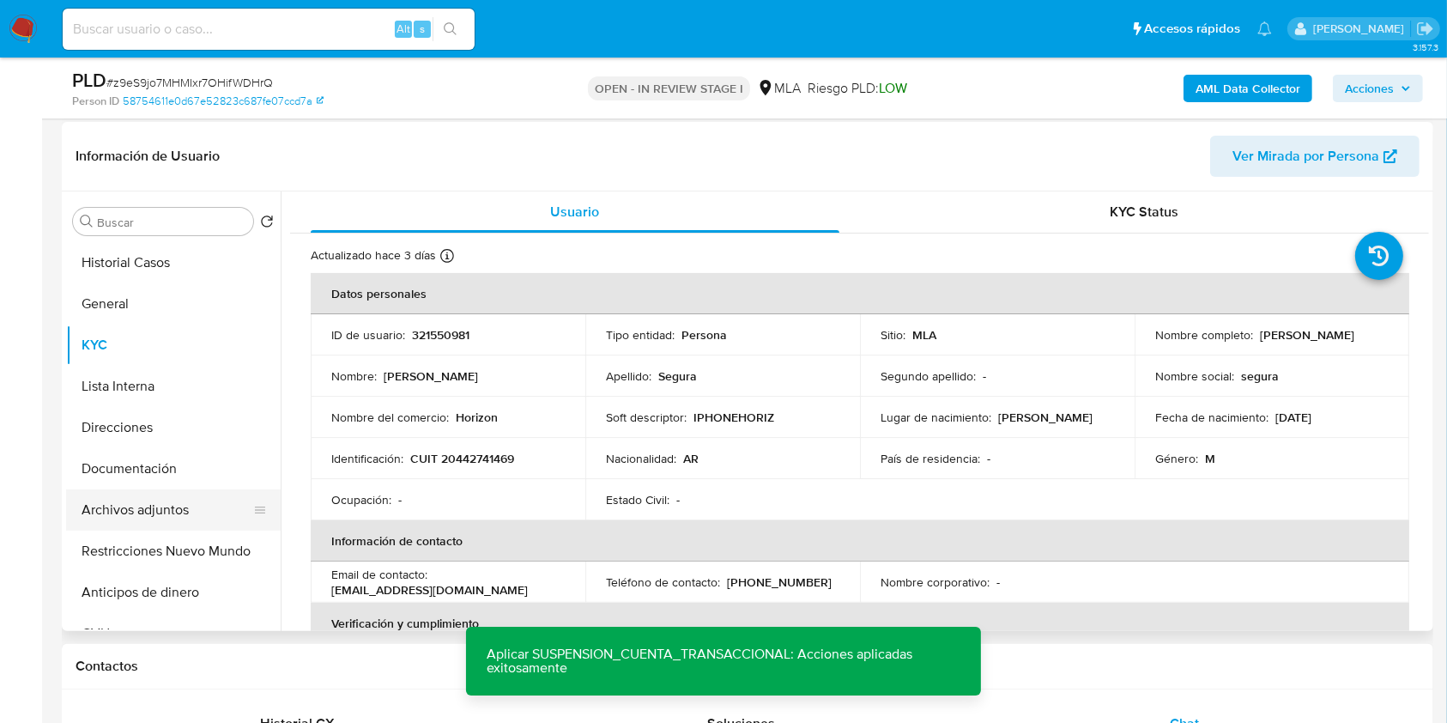
click at [185, 509] on button "Archivos adjuntos" at bounding box center [166, 509] width 201 height 41
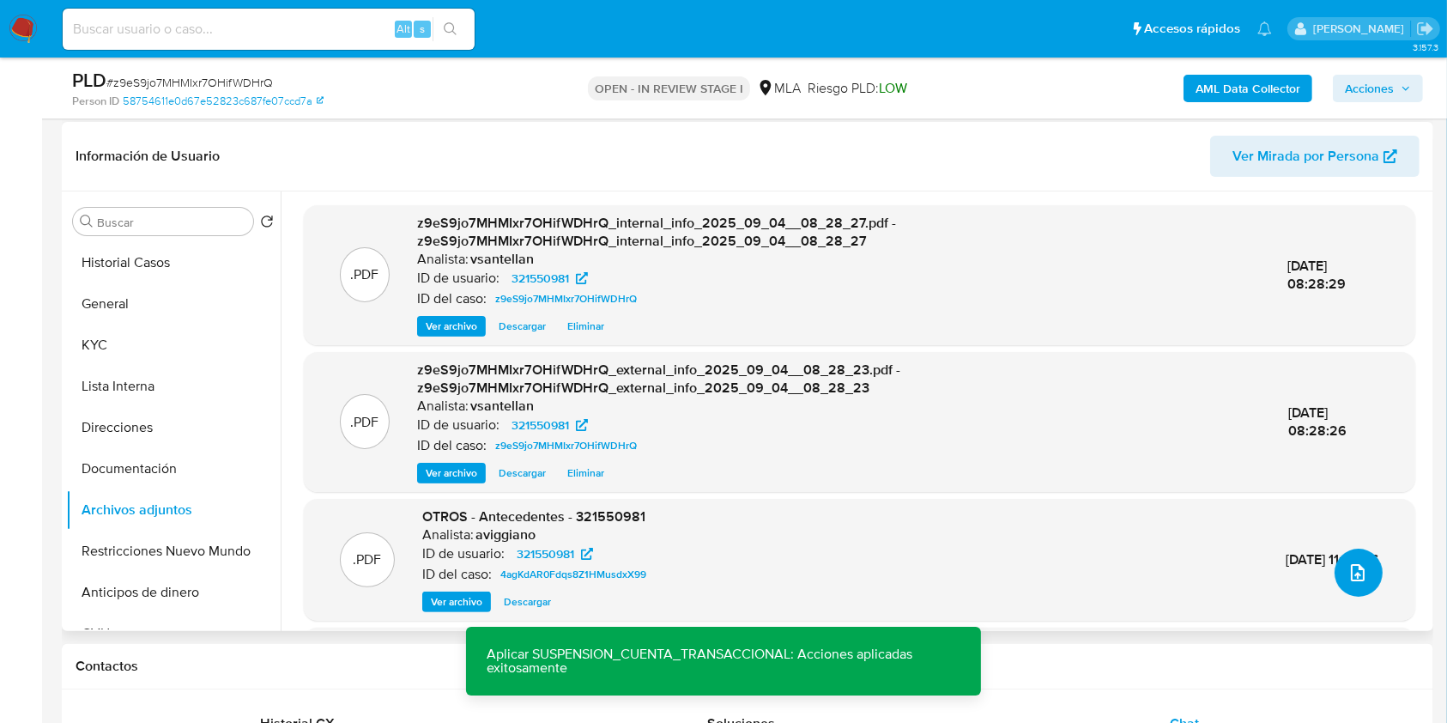
click at [1352, 573] on icon "upload-file" at bounding box center [1357, 572] width 21 height 21
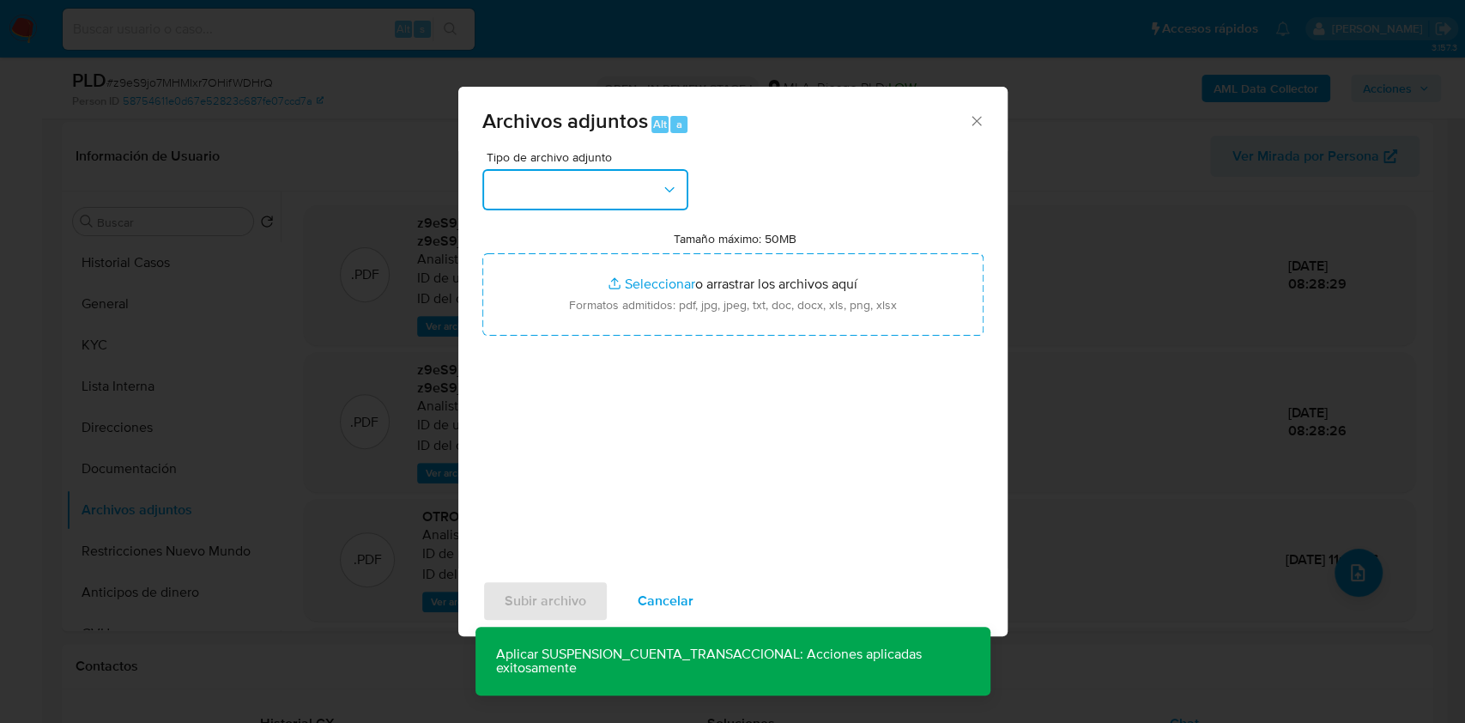
click at [607, 172] on button "button" at bounding box center [585, 189] width 206 height 41
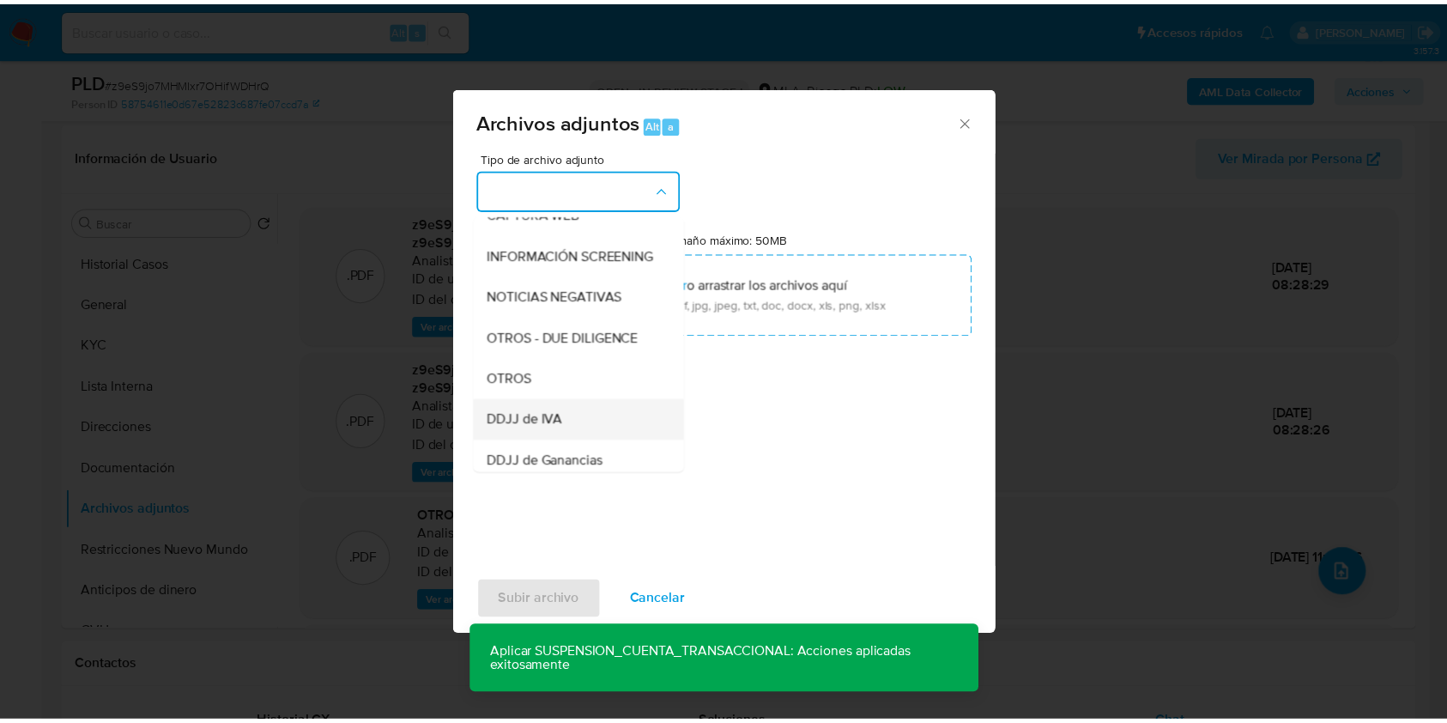
scroll to position [228, 0]
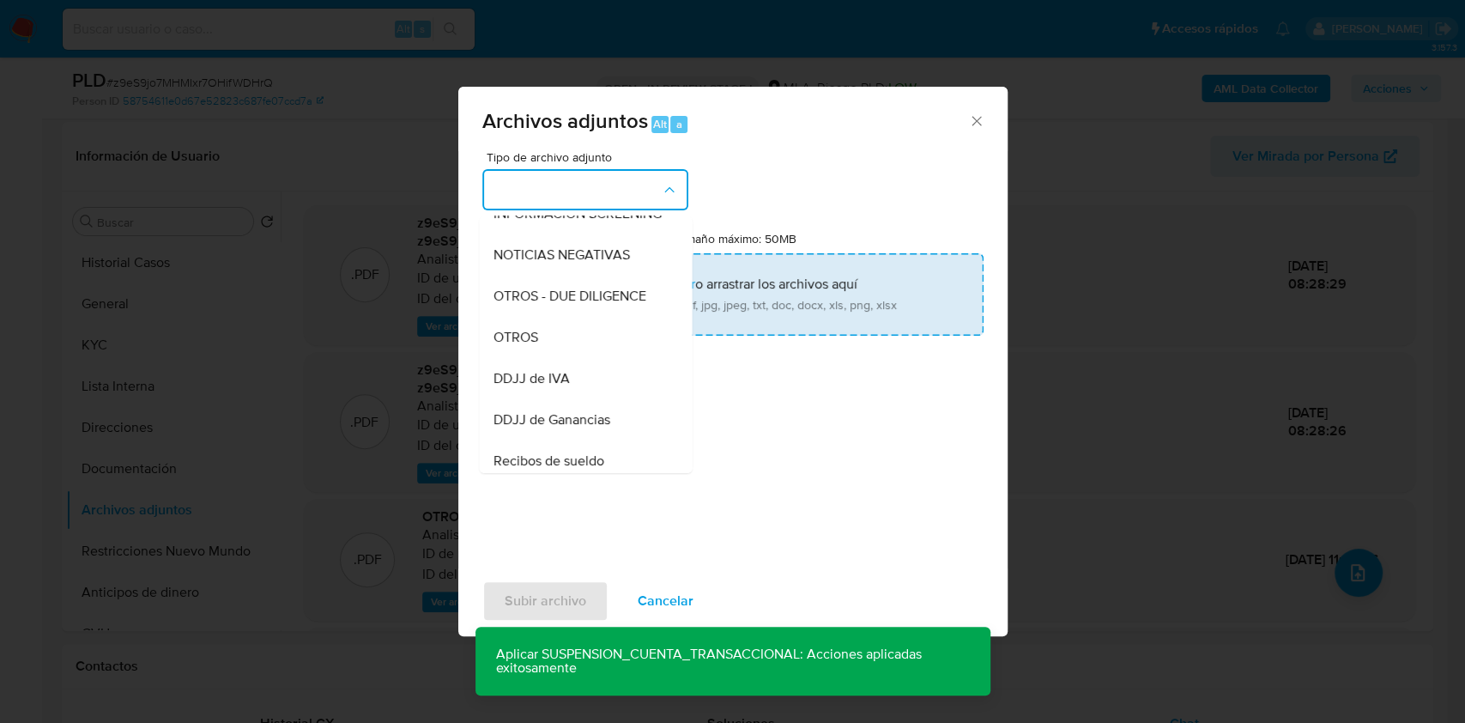
click at [529, 346] on span "OTROS" at bounding box center [515, 337] width 45 height 17
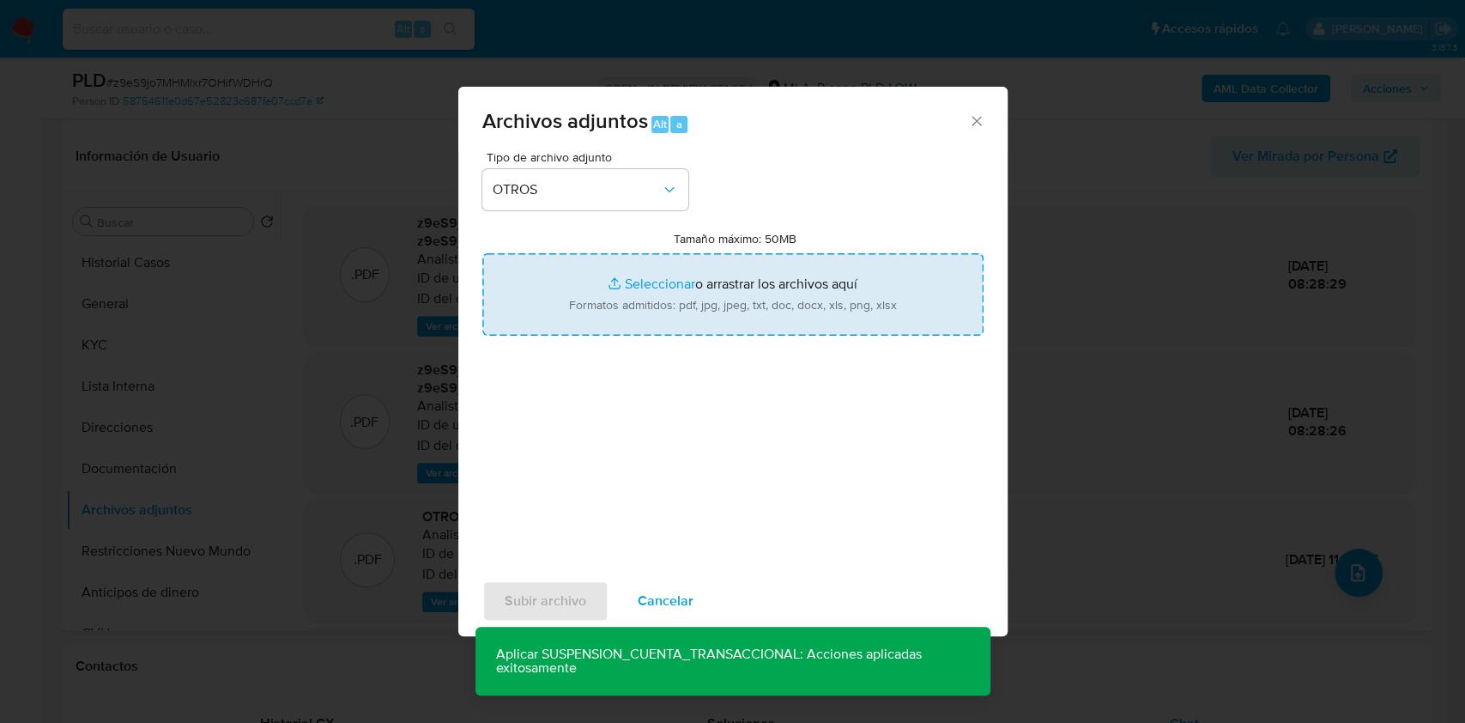
click at [705, 269] on input "Tamaño máximo: 50MB Seleccionar archivos" at bounding box center [732, 294] width 501 height 82
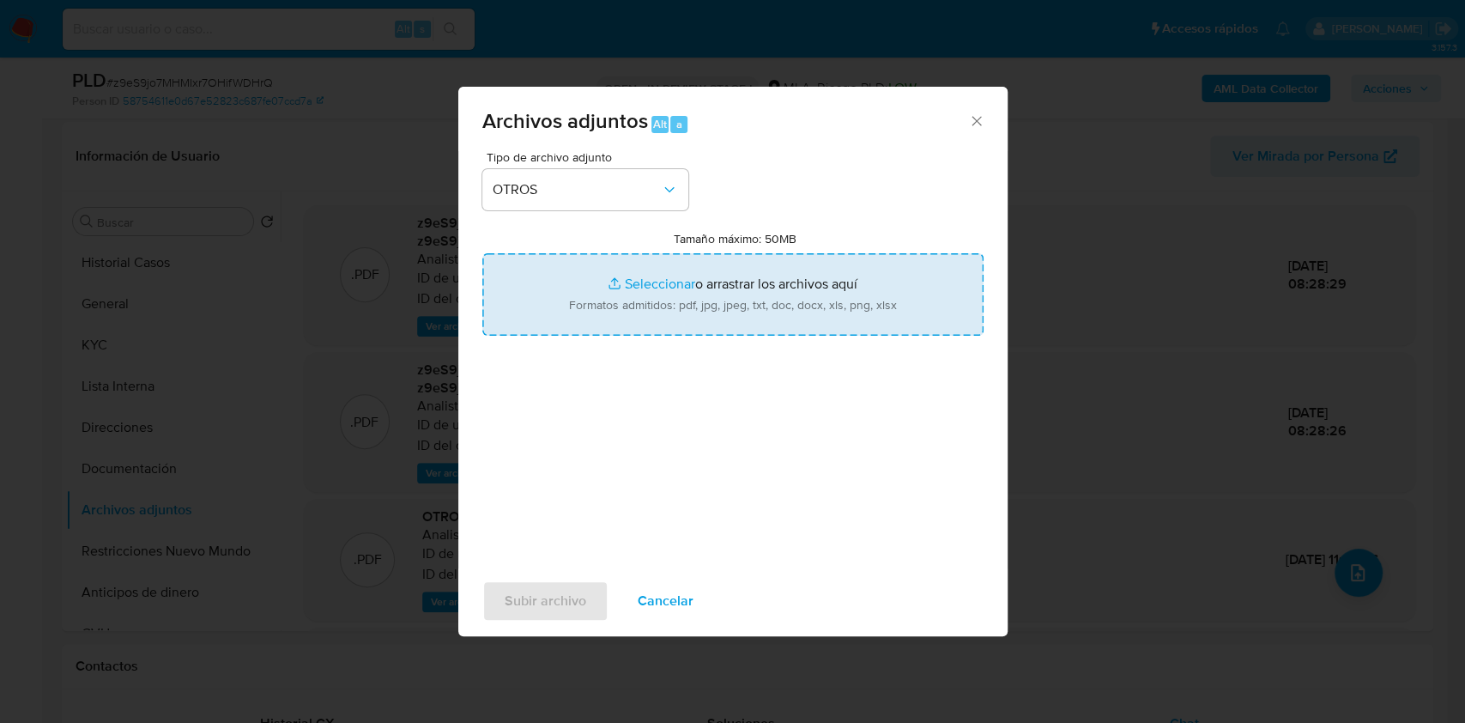
type input "C:\fakepath\Caselog z9eS9jo7MHMIxr7OHifWDHrQ_2025_08_19_02_37_42.docx"
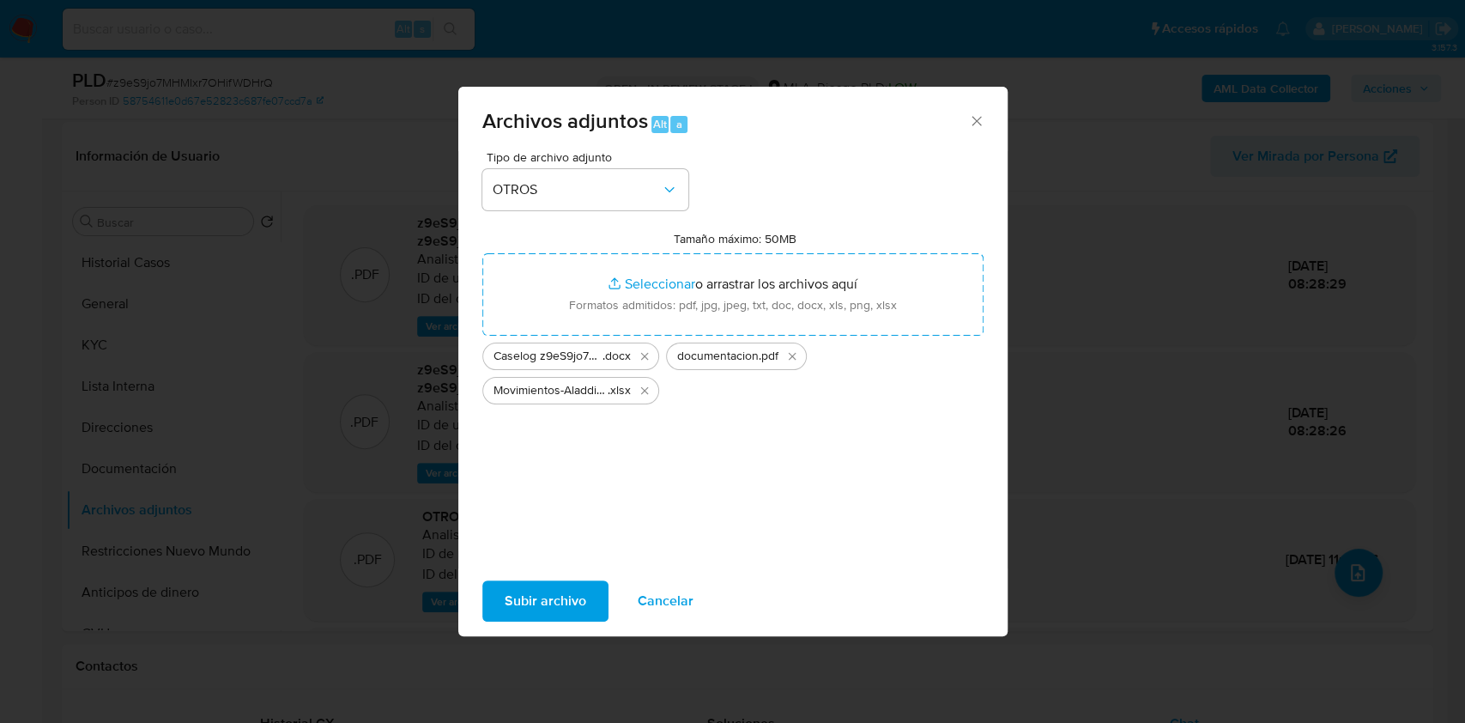
click at [563, 601] on span "Subir archivo" at bounding box center [546, 601] width 82 height 38
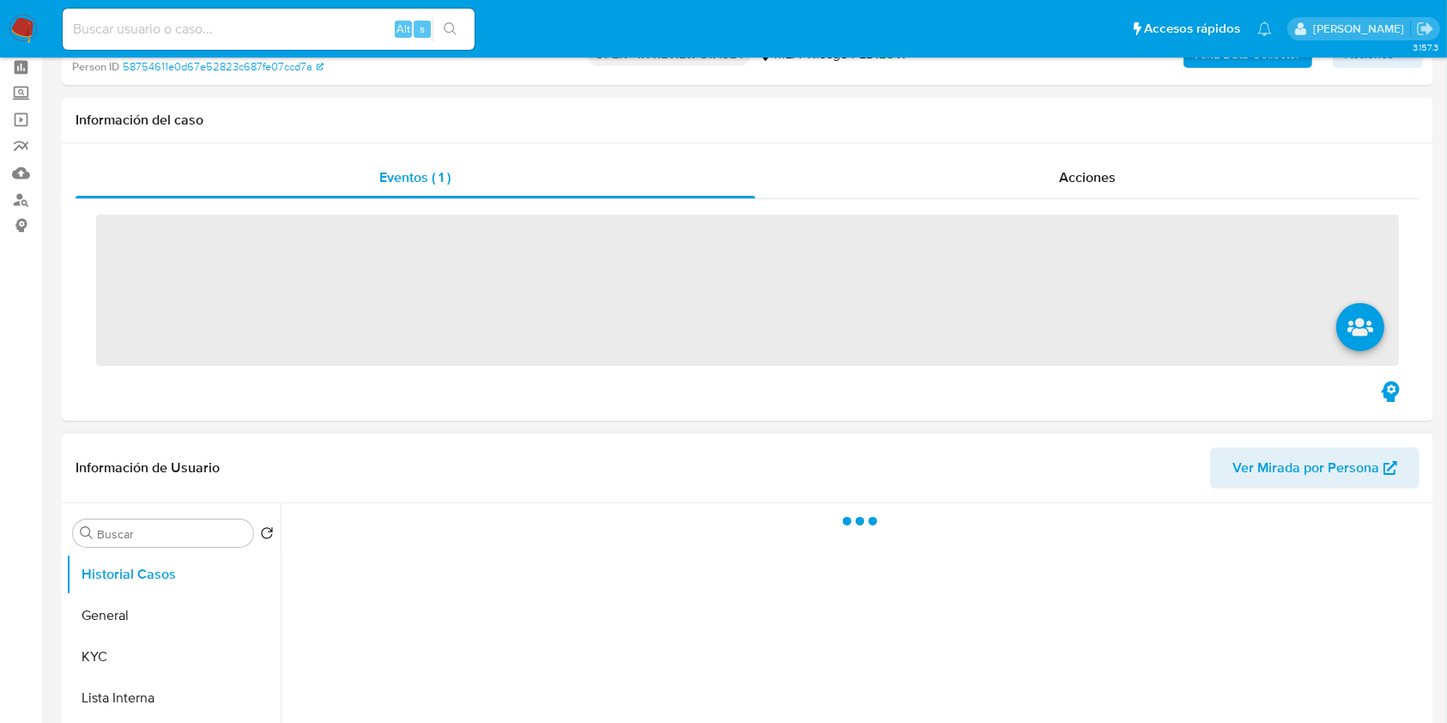
scroll to position [228, 0]
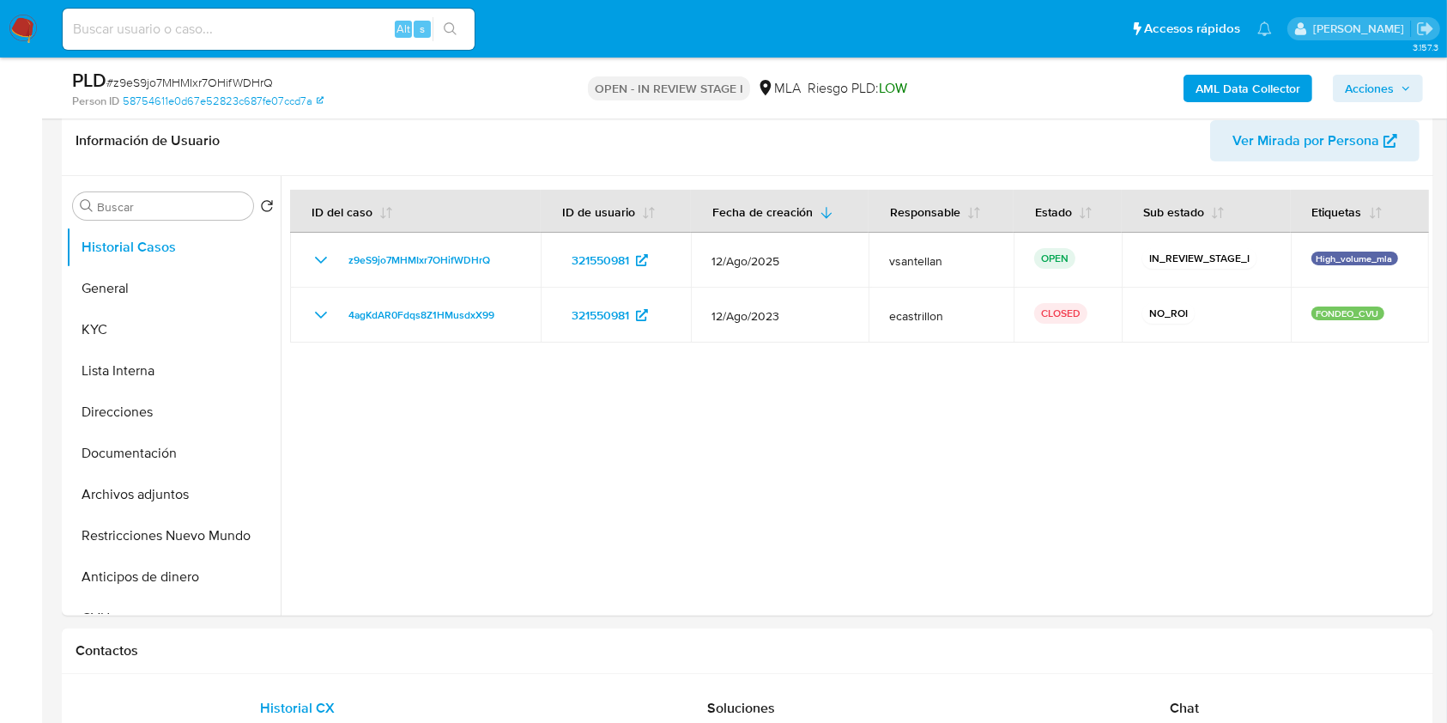
select select "10"
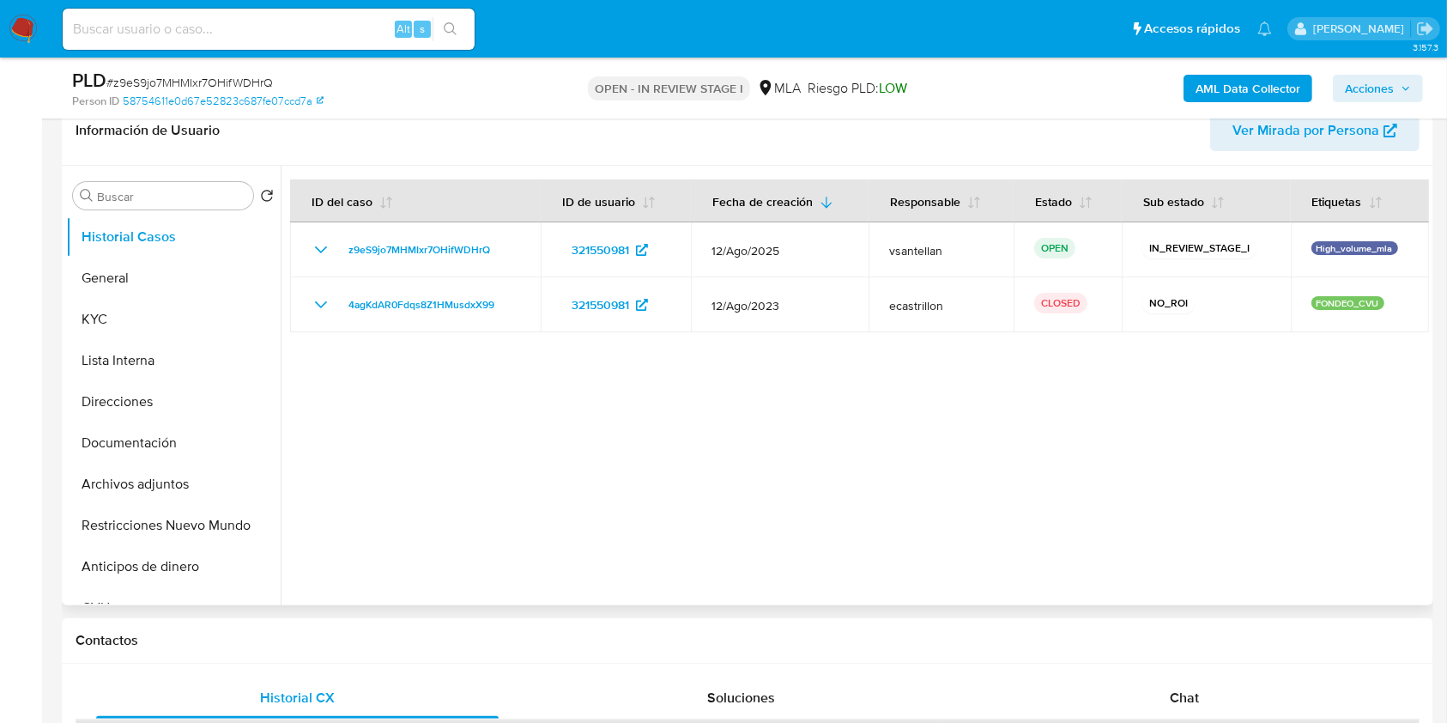
drag, startPoint x: 1273, startPoint y: 696, endPoint x: 1297, endPoint y: 560, distance: 138.5
click at [1272, 696] on div "Chat" at bounding box center [1184, 697] width 402 height 41
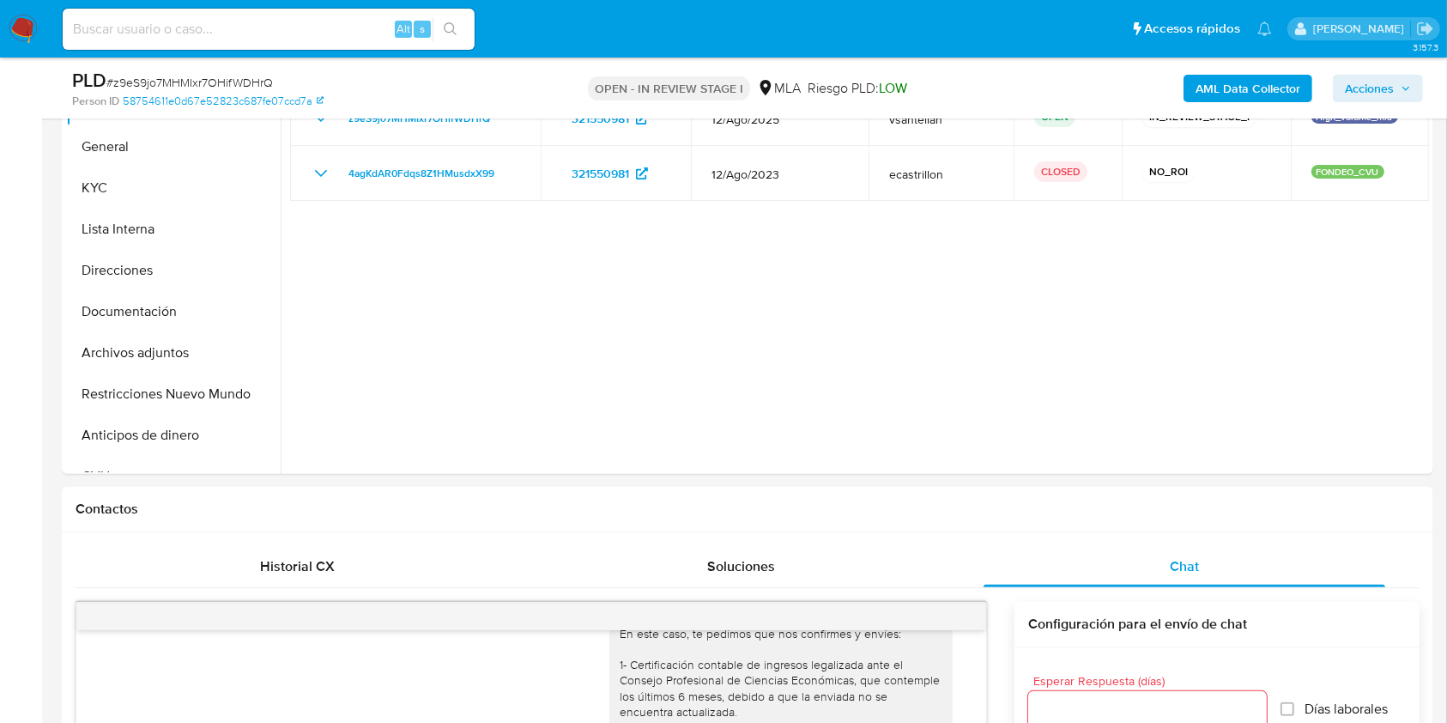
scroll to position [381, 0]
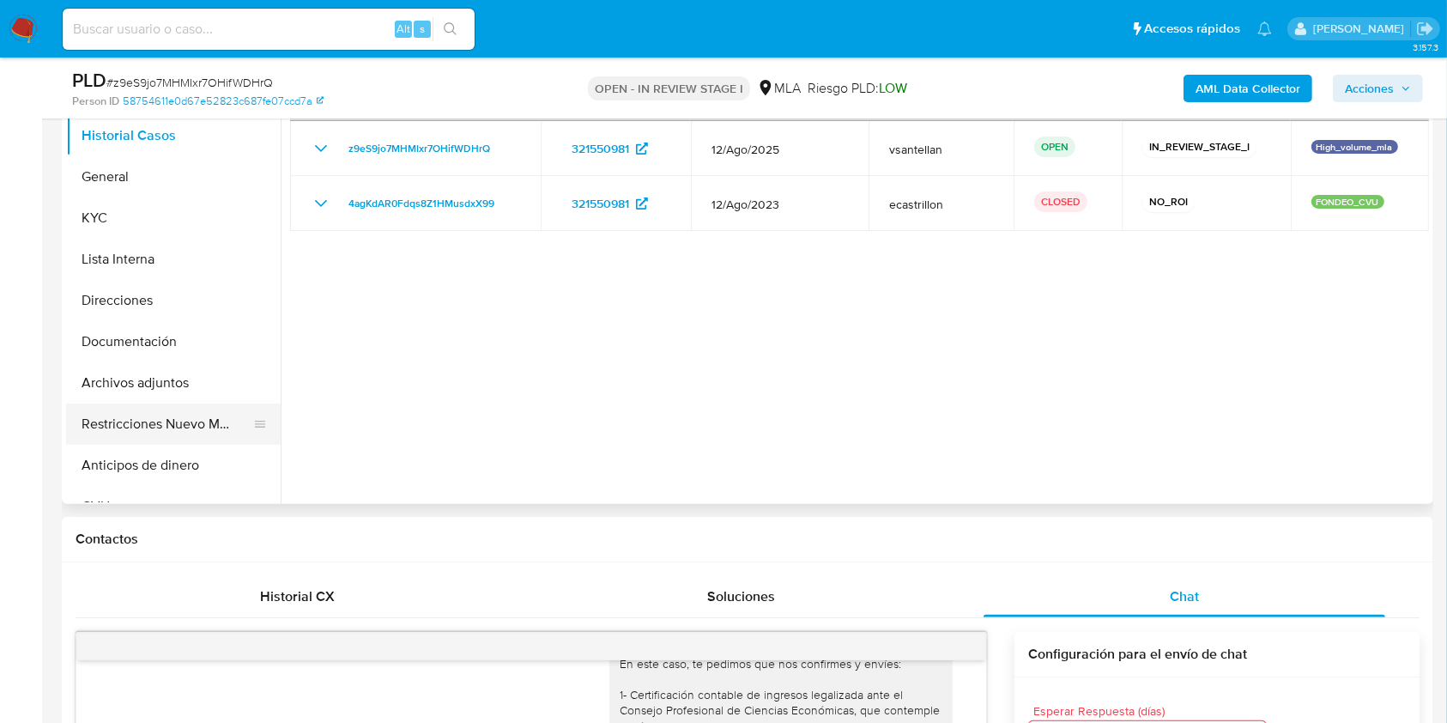
click at [130, 415] on button "Restricciones Nuevo Mundo" at bounding box center [166, 423] width 201 height 41
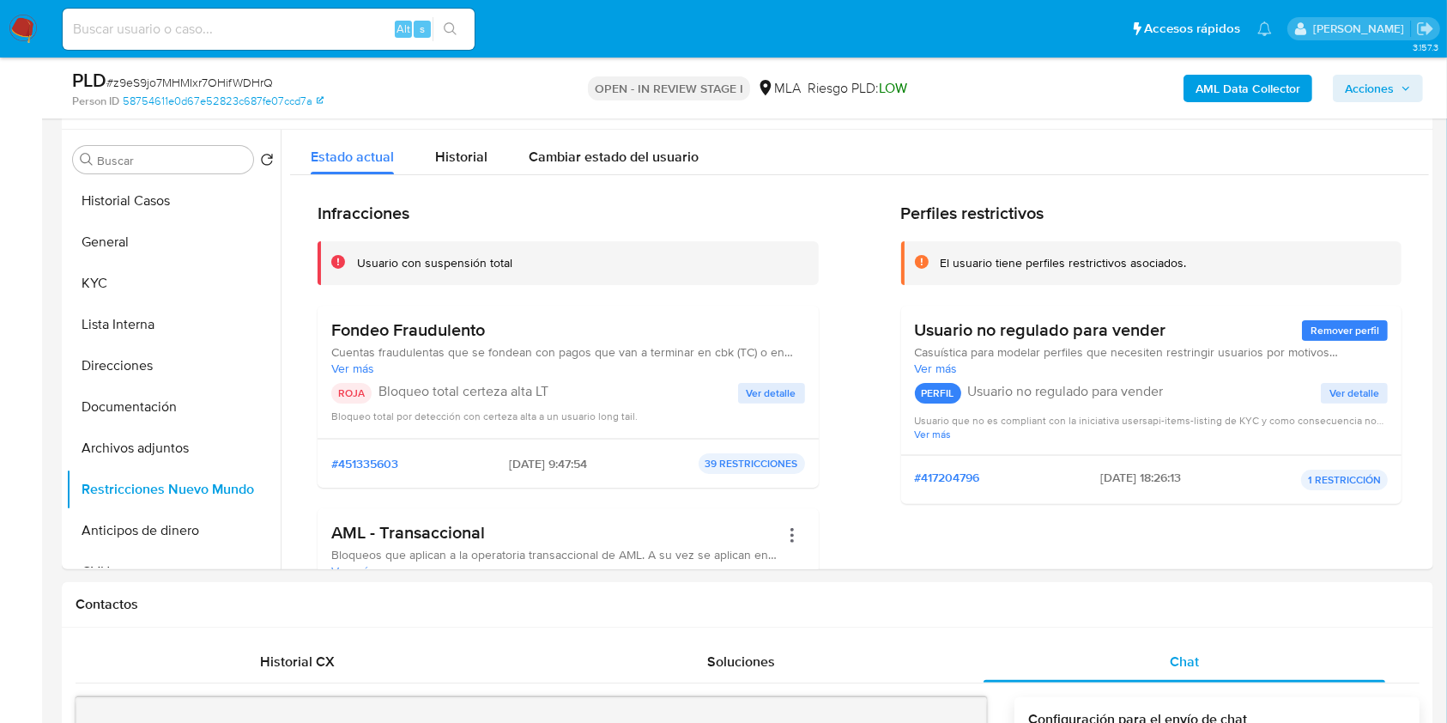
scroll to position [290, 0]
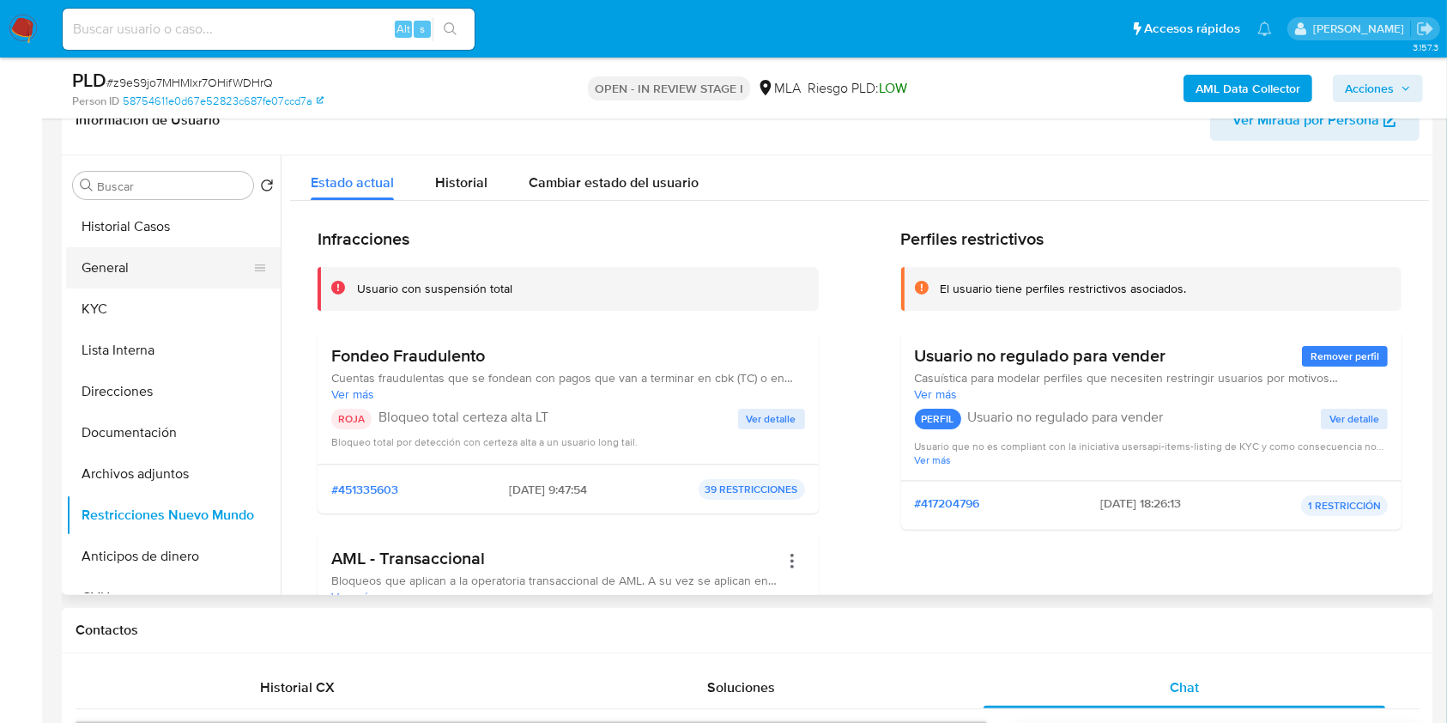
click at [170, 264] on button "General" at bounding box center [166, 267] width 201 height 41
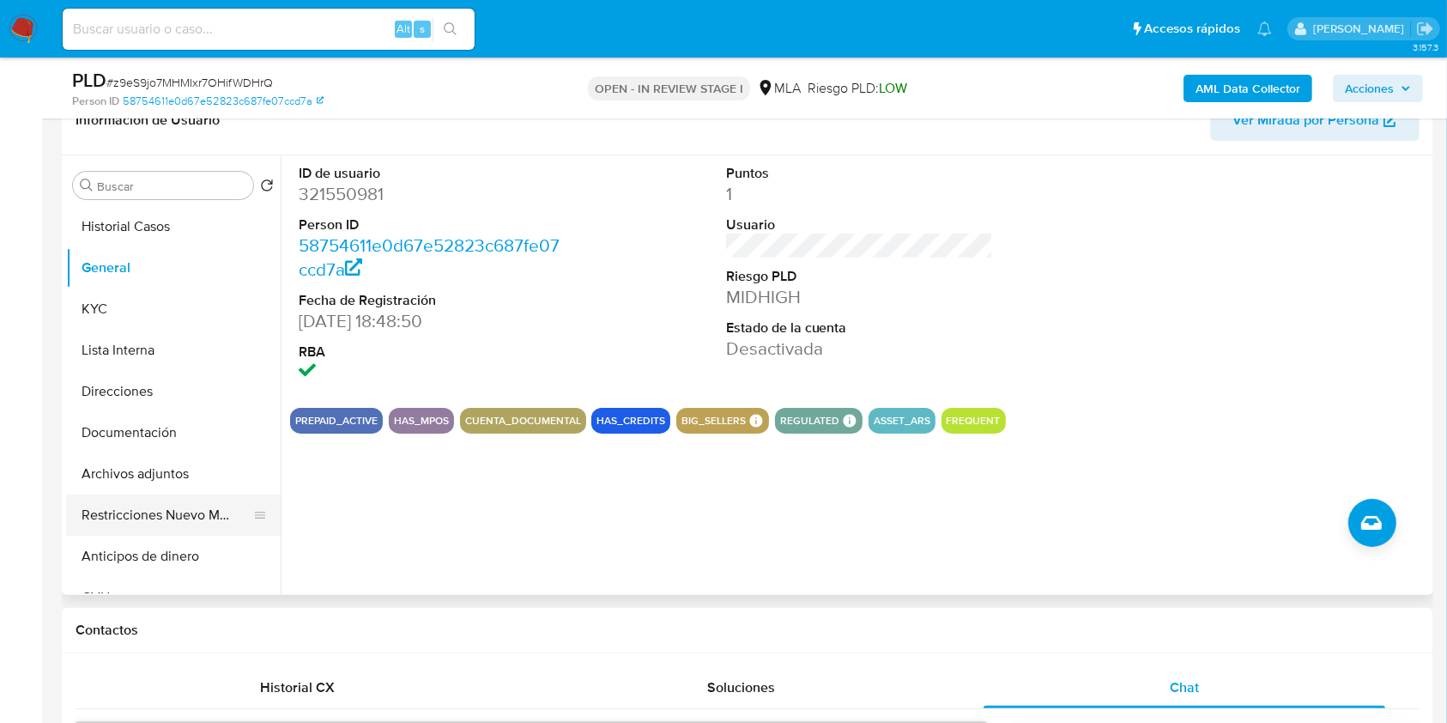
click at [169, 505] on button "Restricciones Nuevo Mundo" at bounding box center [166, 514] width 201 height 41
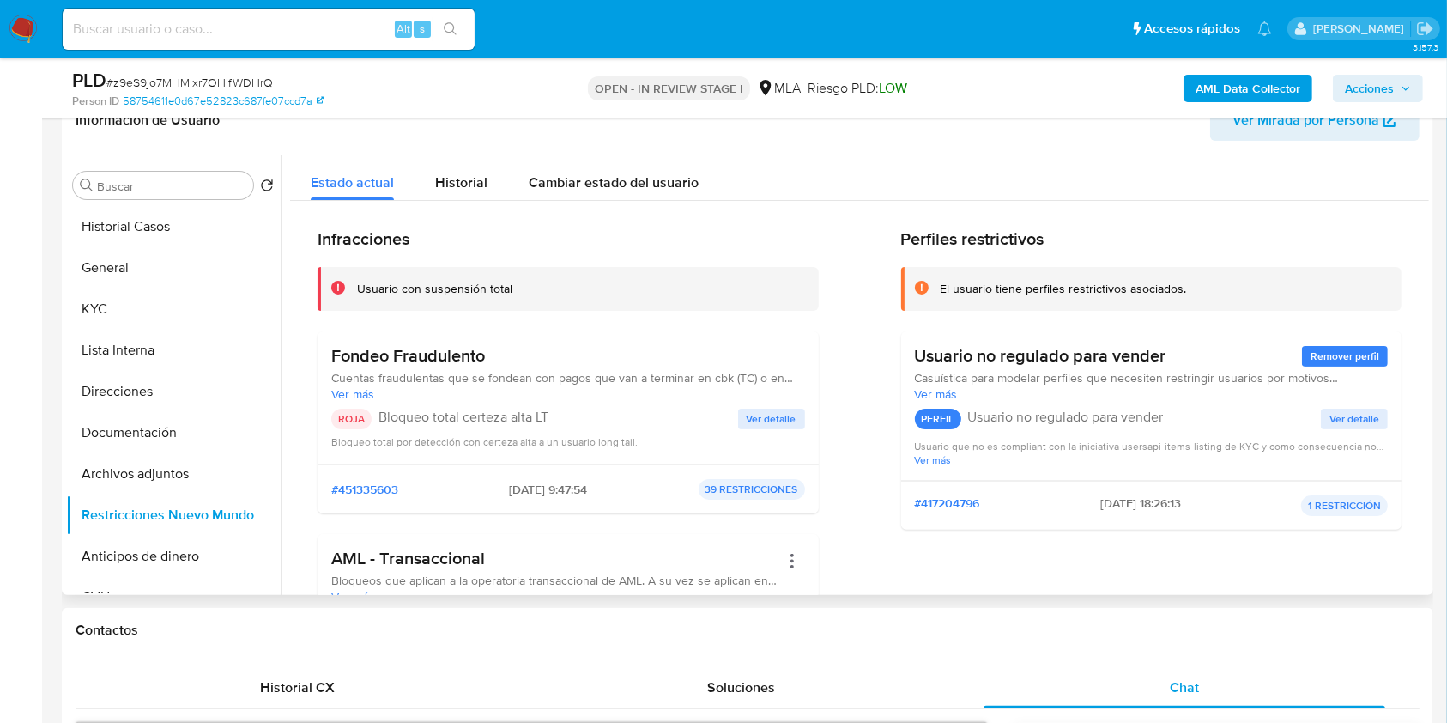
scroll to position [228, 0]
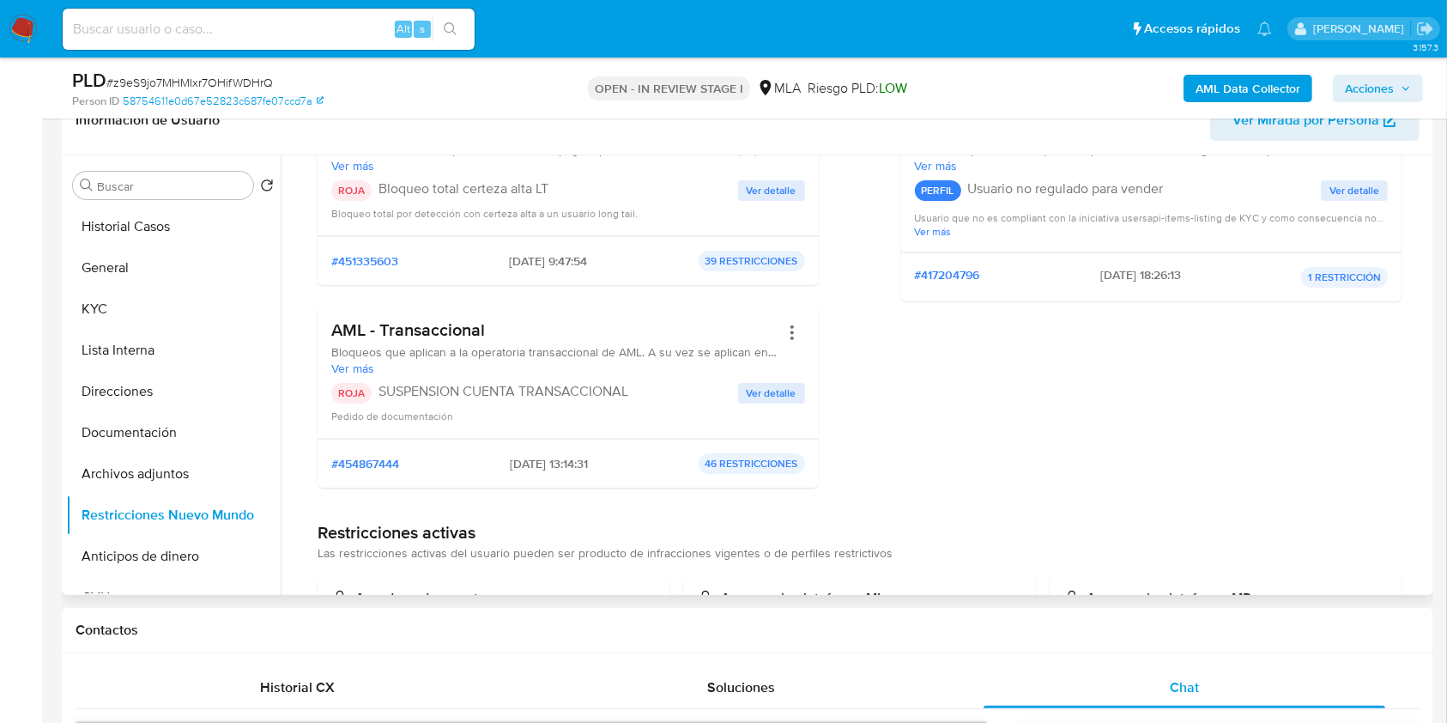
drag, startPoint x: 199, startPoint y: 457, endPoint x: 467, endPoint y: 374, distance: 280.1
click at [199, 457] on button "Archivos adjuntos" at bounding box center [173, 473] width 215 height 41
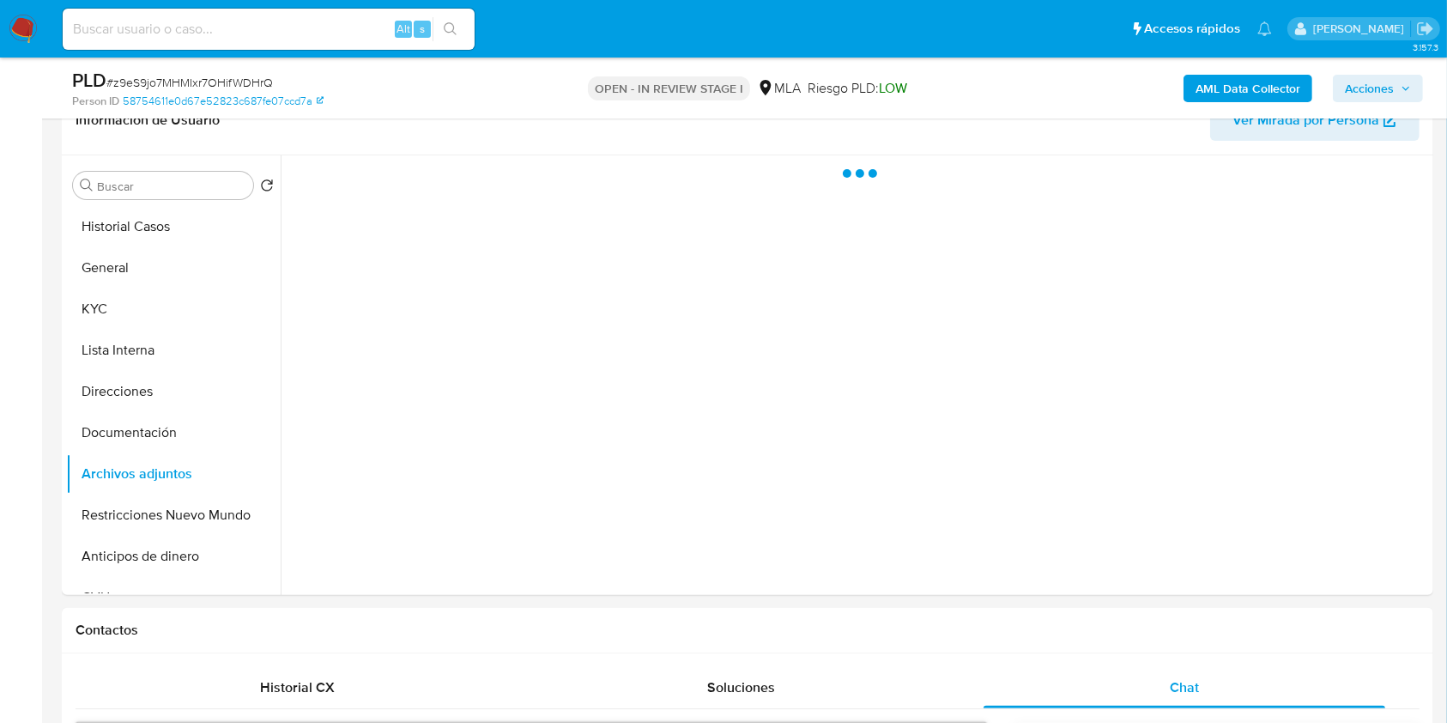
scroll to position [0, 0]
click at [1350, 96] on span "Acciones" at bounding box center [1369, 88] width 49 height 27
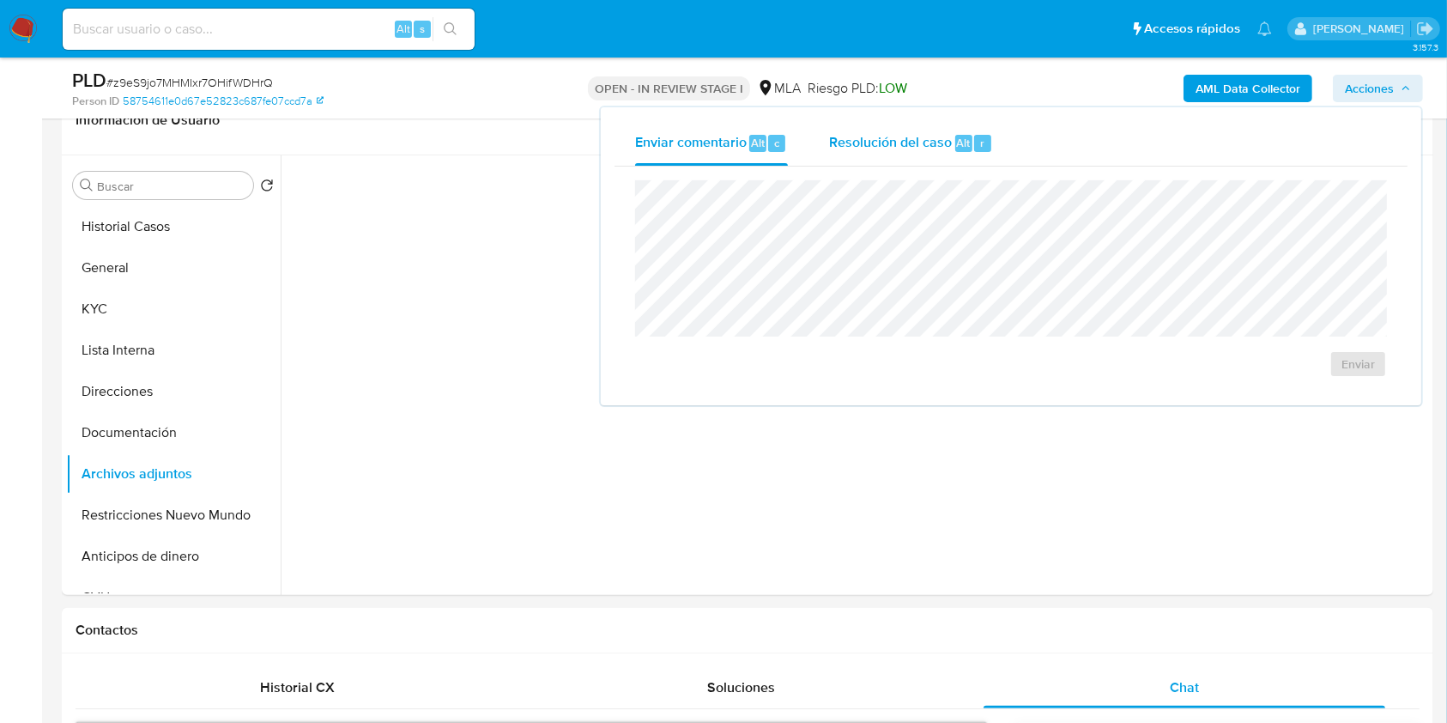
click at [958, 155] on div "Resolución del caso Alt r" at bounding box center [911, 143] width 164 height 45
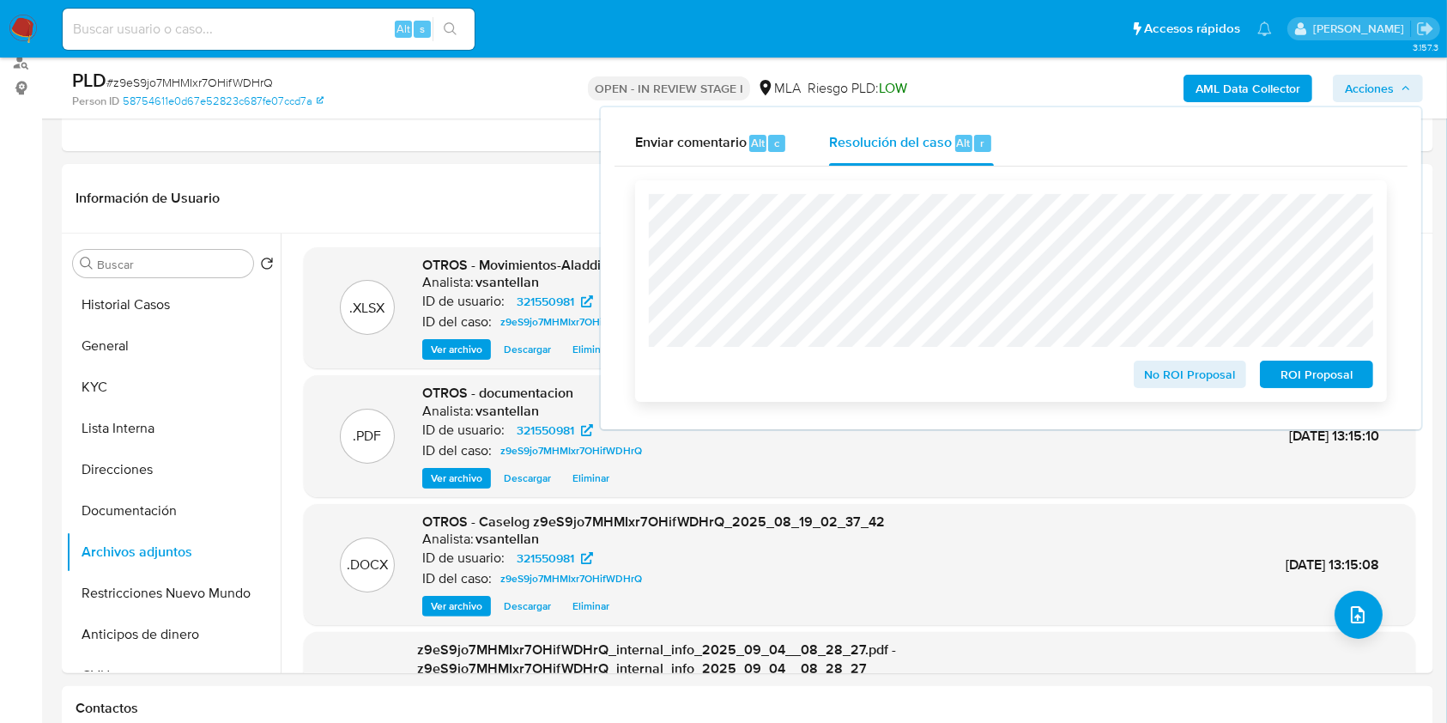
click at [1297, 378] on span "ROI Proposal" at bounding box center [1316, 374] width 89 height 24
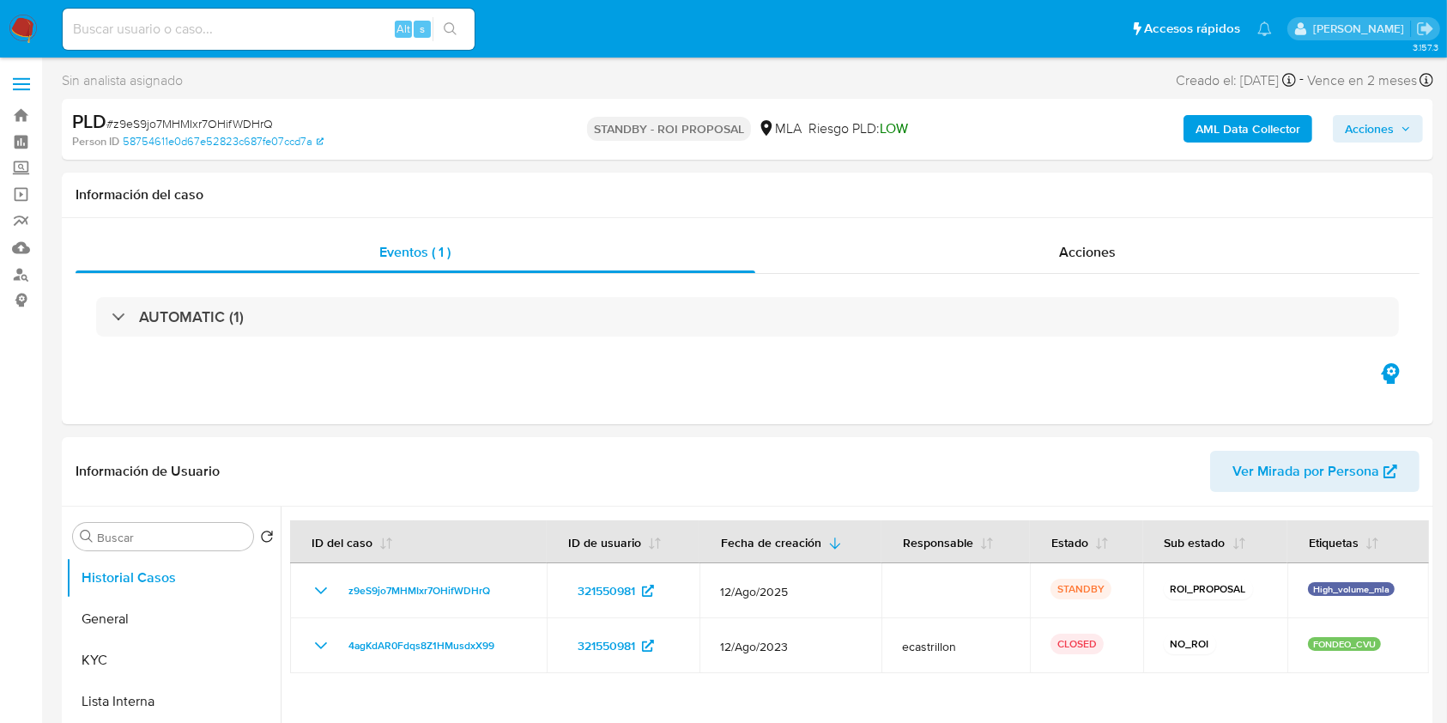
select select "10"
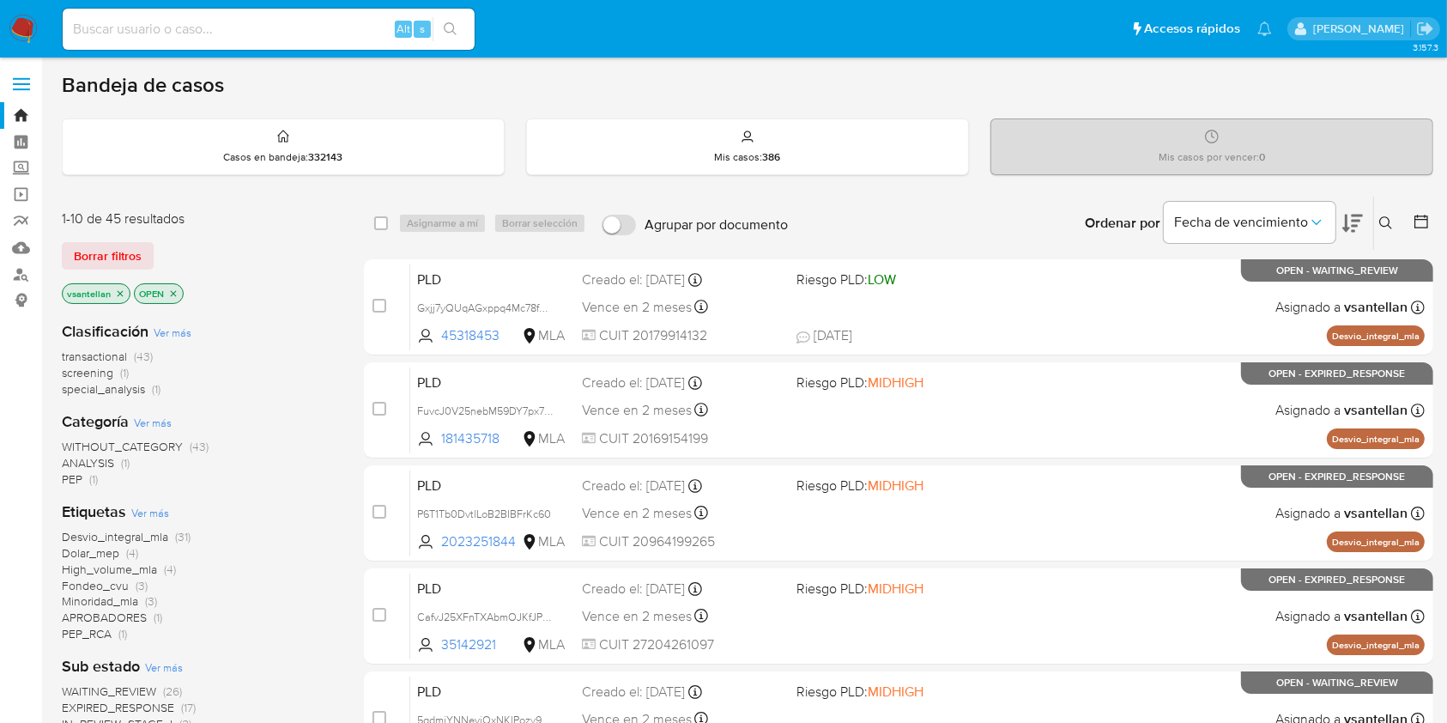
drag, startPoint x: 1389, startPoint y: 224, endPoint x: 1283, endPoint y: 322, distance: 144.5
click at [1388, 225] on icon at bounding box center [1385, 222] width 13 height 13
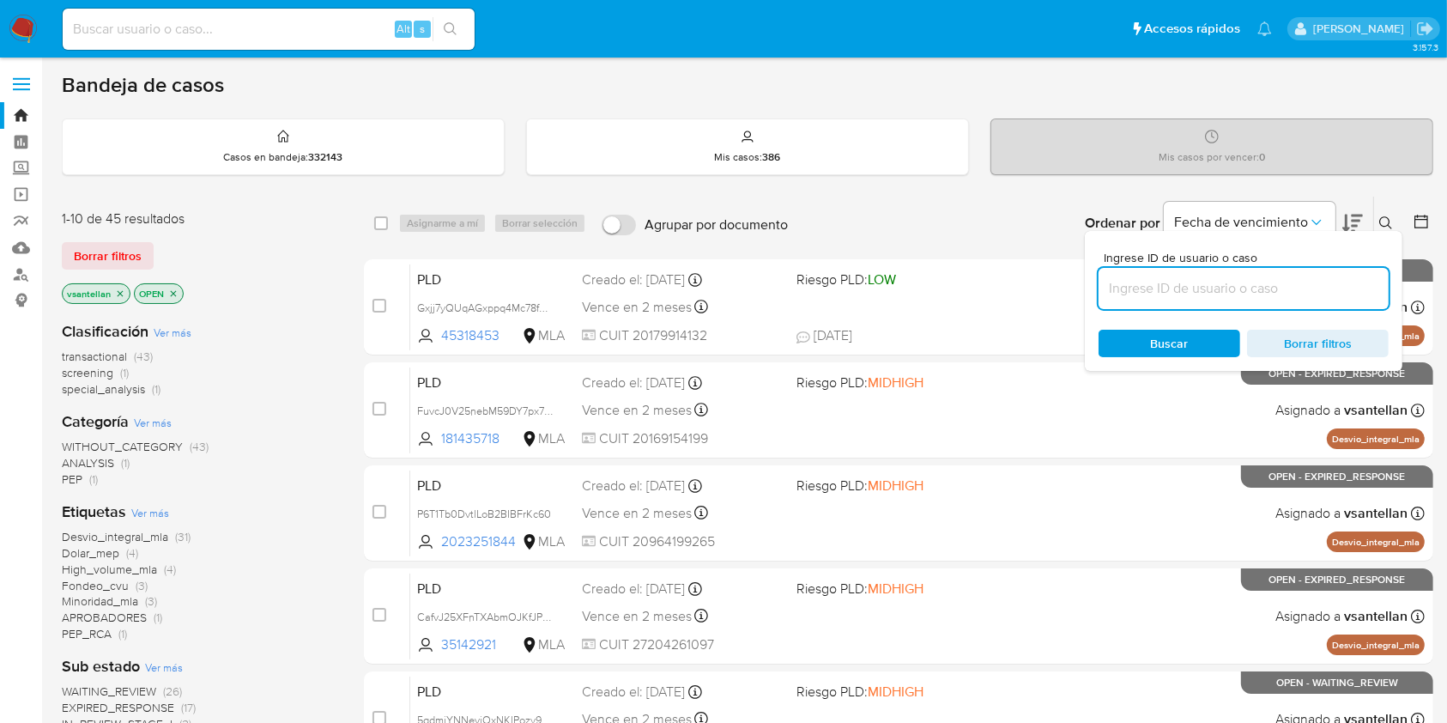
click at [1229, 285] on input at bounding box center [1243, 288] width 290 height 22
type input "554745527"
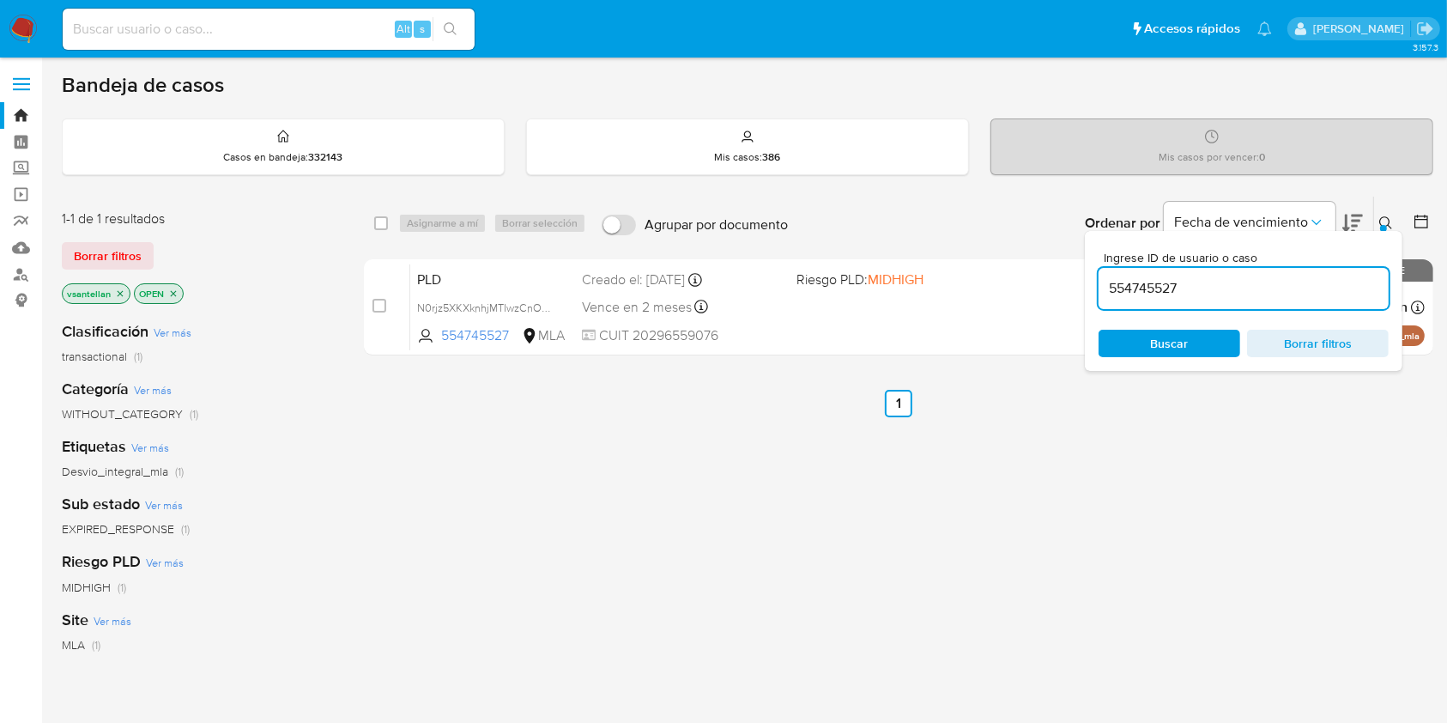
click at [1382, 216] on icon at bounding box center [1385, 222] width 13 height 13
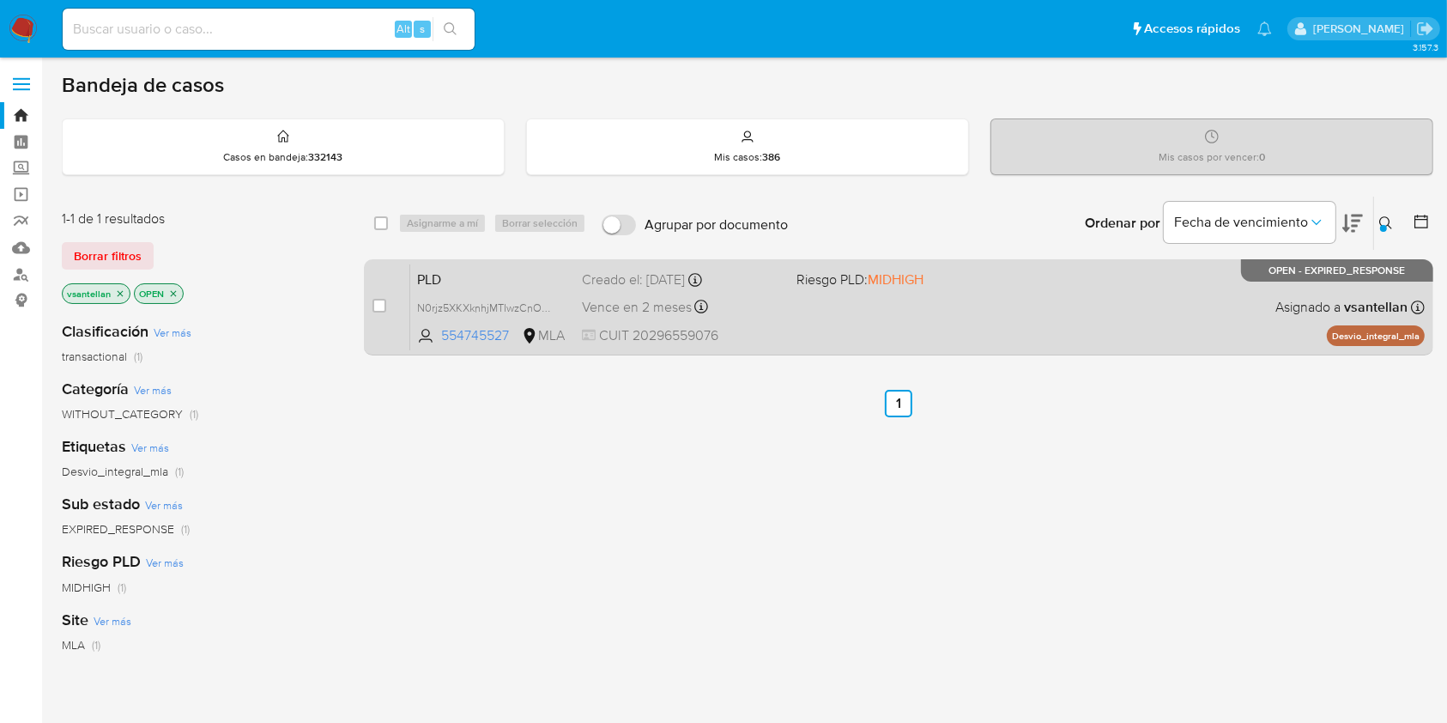
click at [1013, 293] on div "PLD N0rjz5XKXknhjMTIwzCnOdZS 554745527 MLA Riesgo PLD: MIDHIGH Creado el: 12/08…" at bounding box center [917, 306] width 1014 height 87
click at [377, 300] on input "checkbox" at bounding box center [379, 306] width 14 height 14
checkbox input "true"
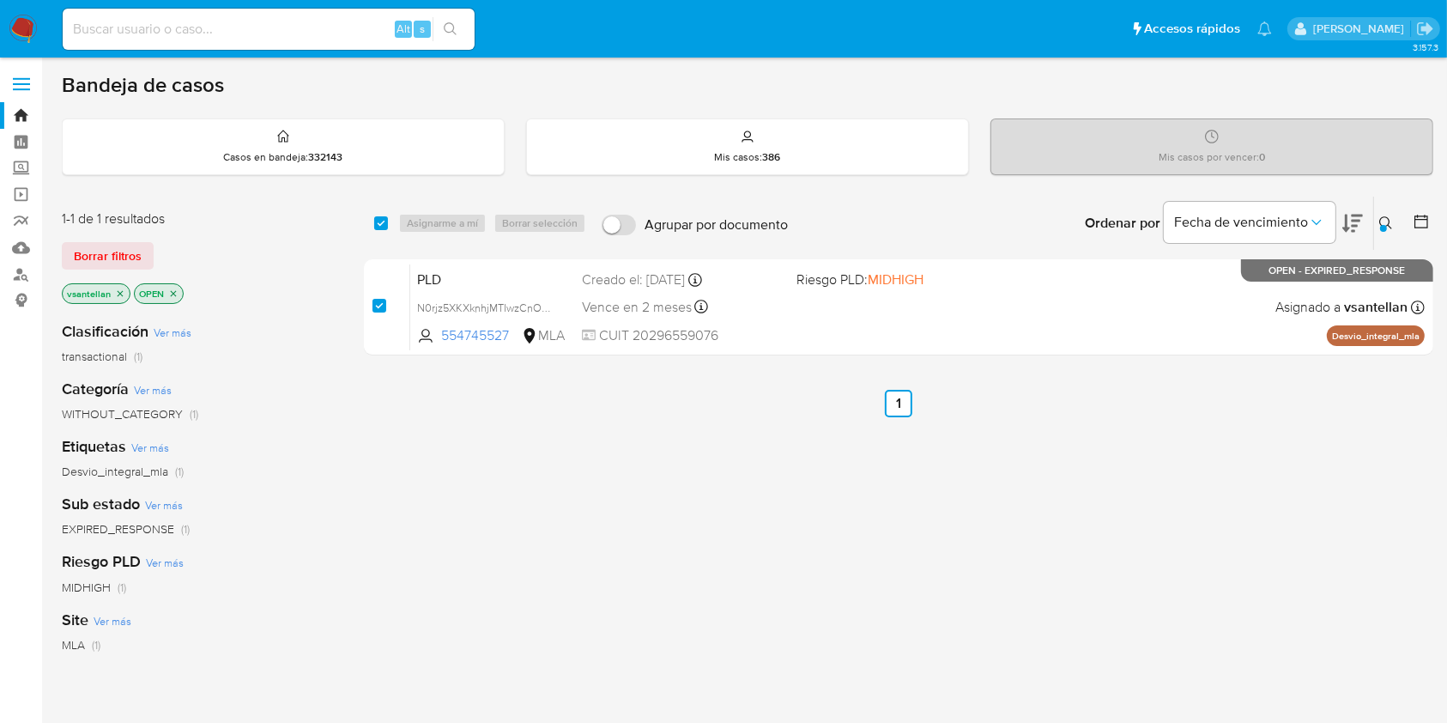
checkbox input "true"
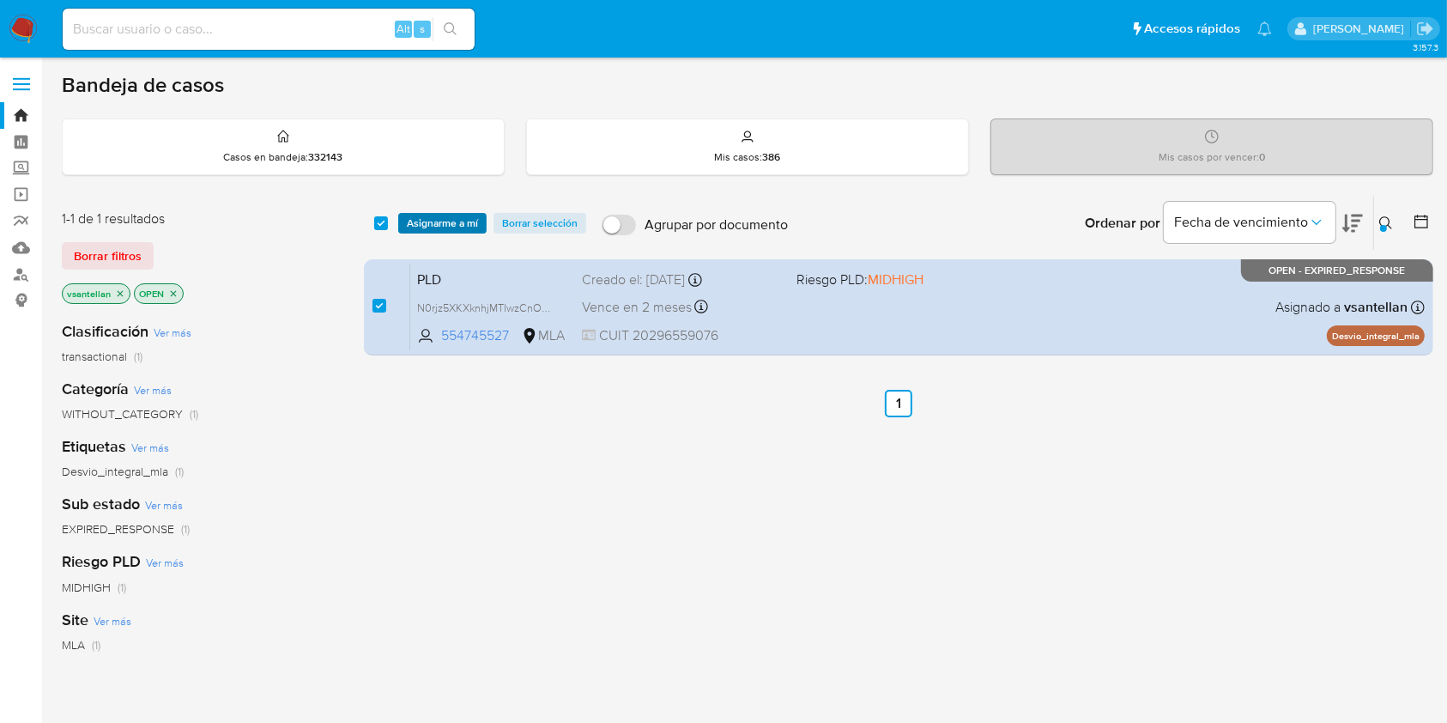
click at [420, 219] on span "Asignarme a mí" at bounding box center [442, 223] width 71 height 17
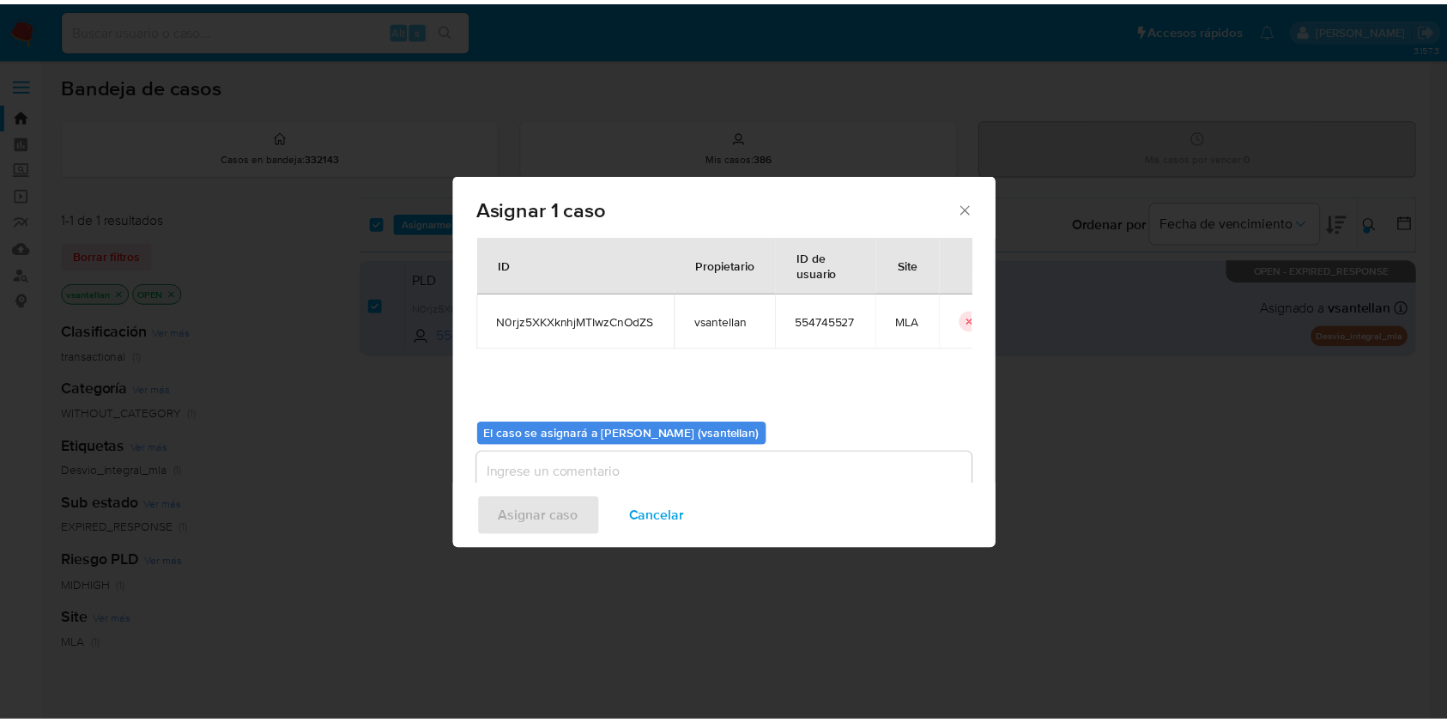
scroll to position [88, 0]
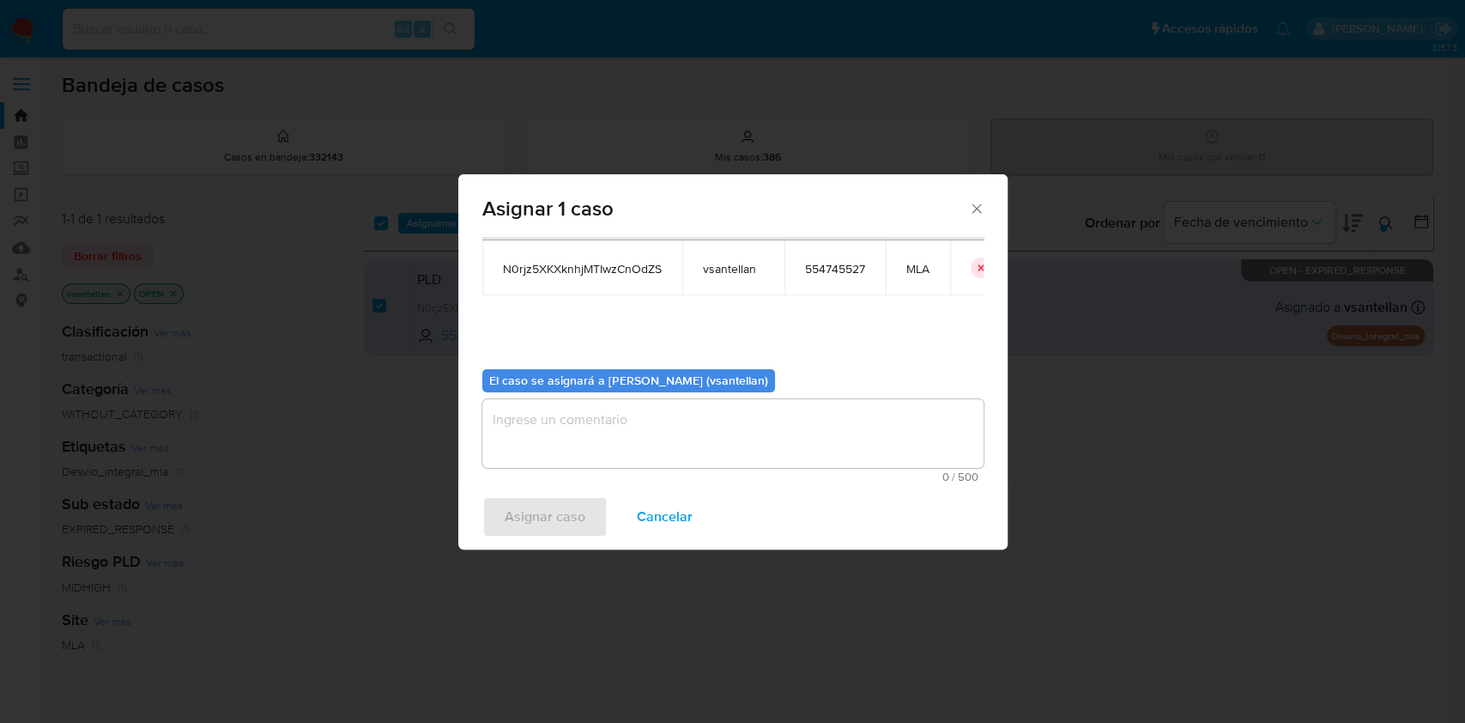
click at [538, 442] on textarea "assign-modal" at bounding box center [732, 433] width 501 height 69
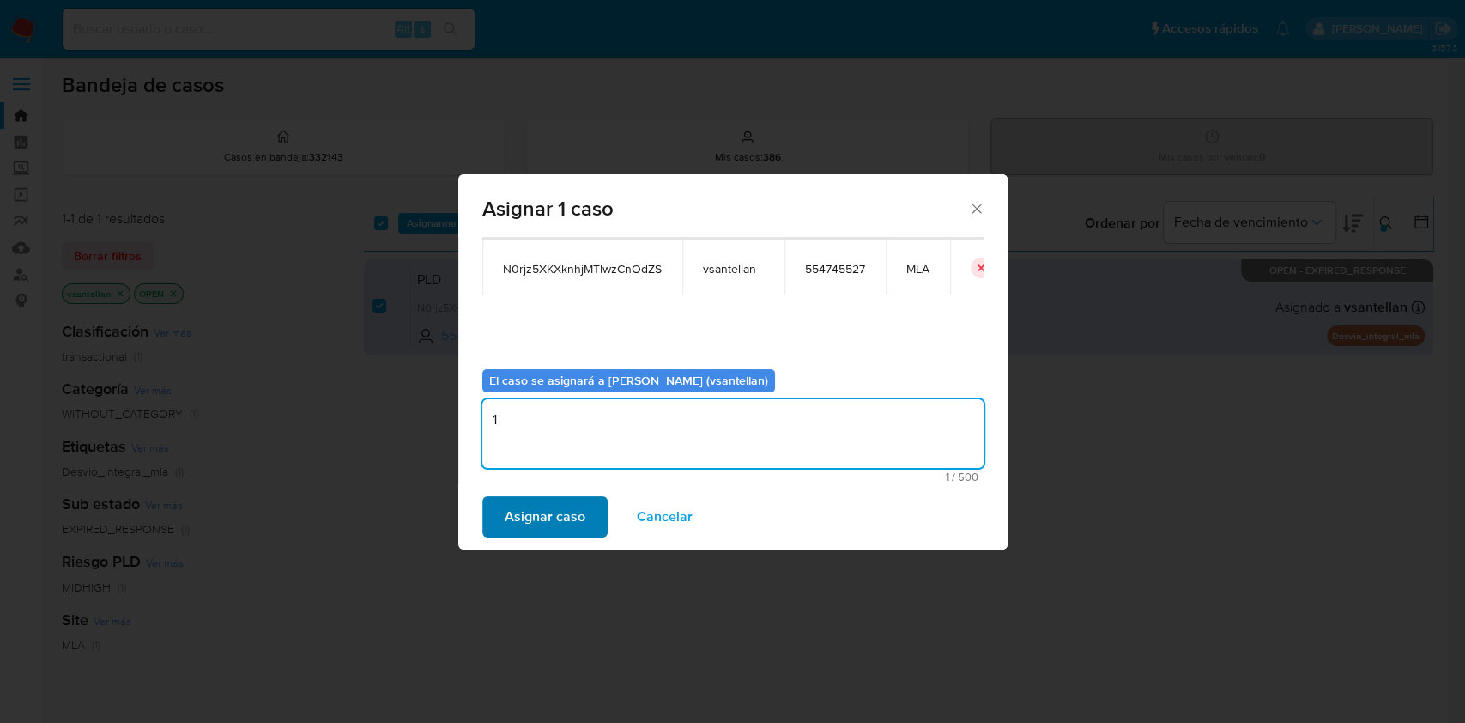
type textarea "1"
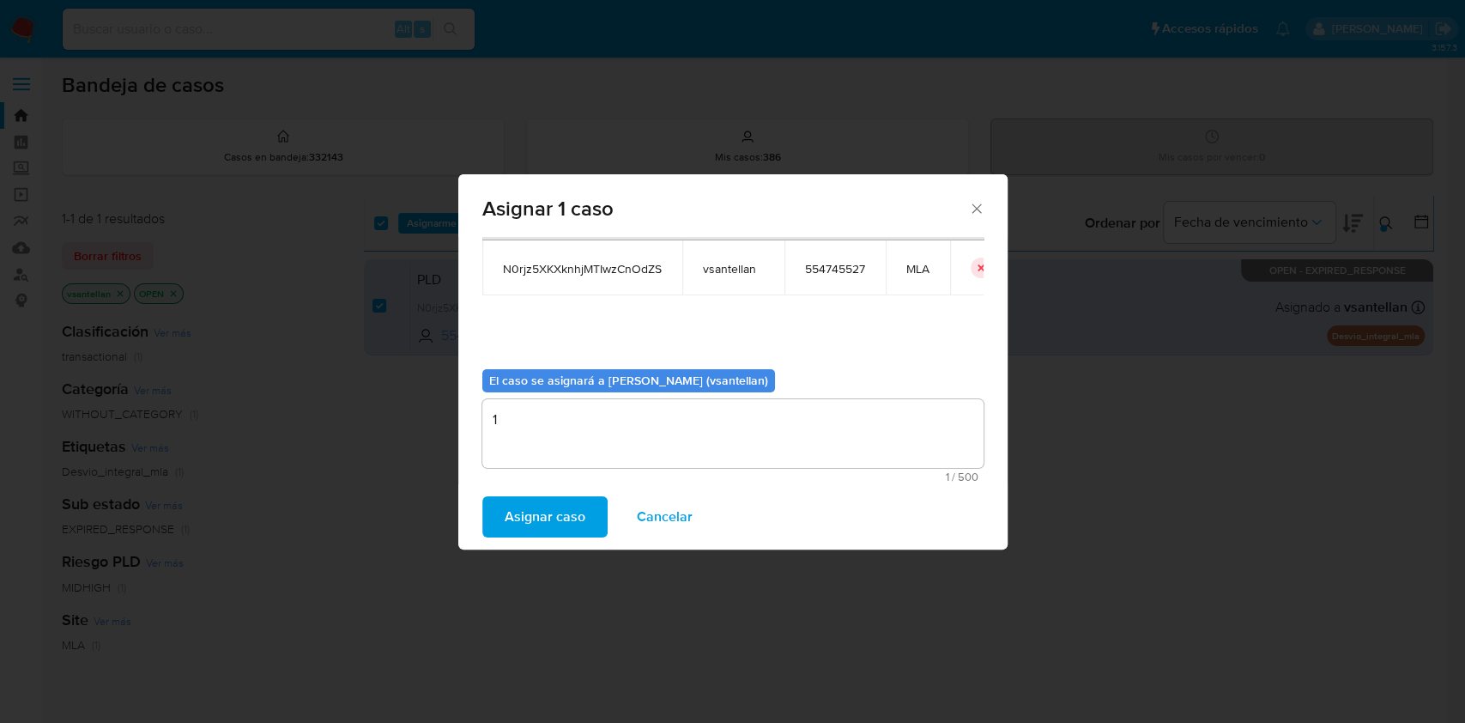
click at [538, 522] on span "Asignar caso" at bounding box center [545, 517] width 81 height 38
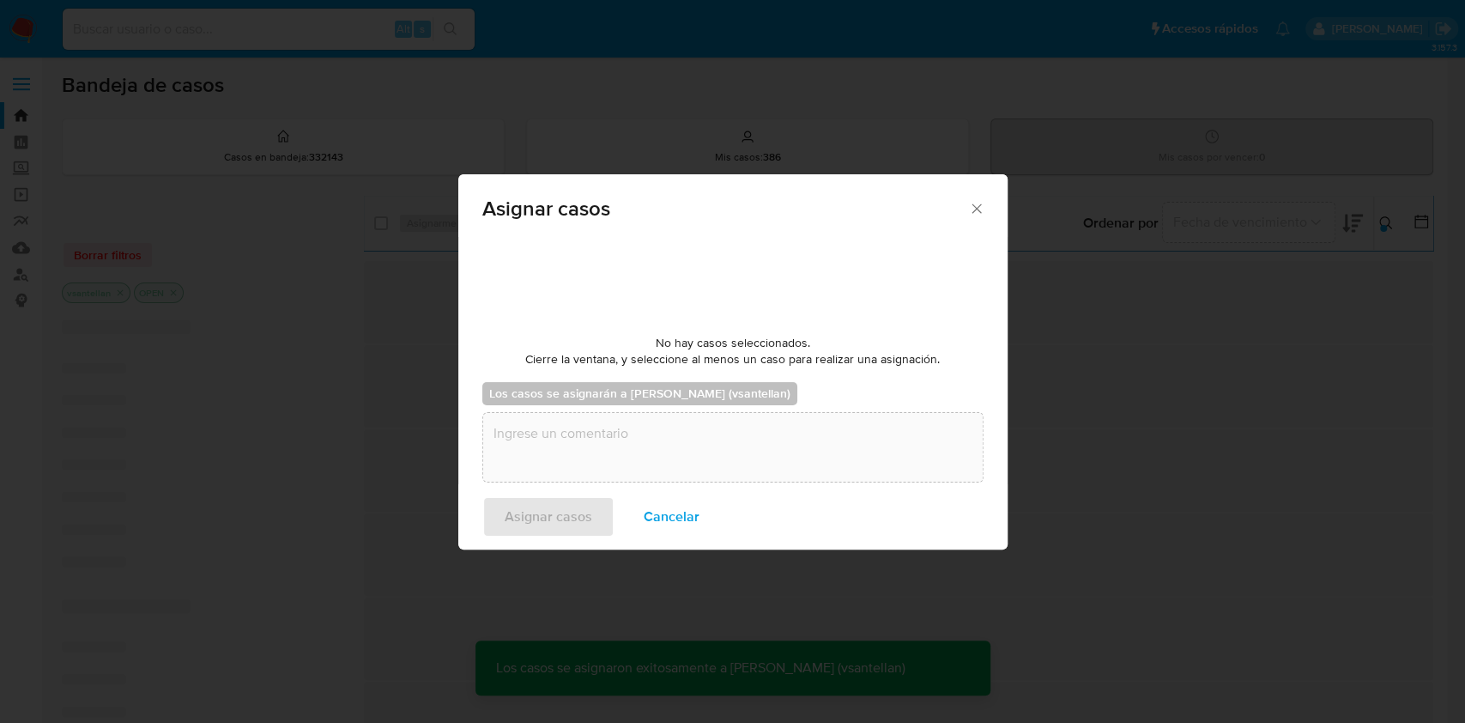
checkbox input "false"
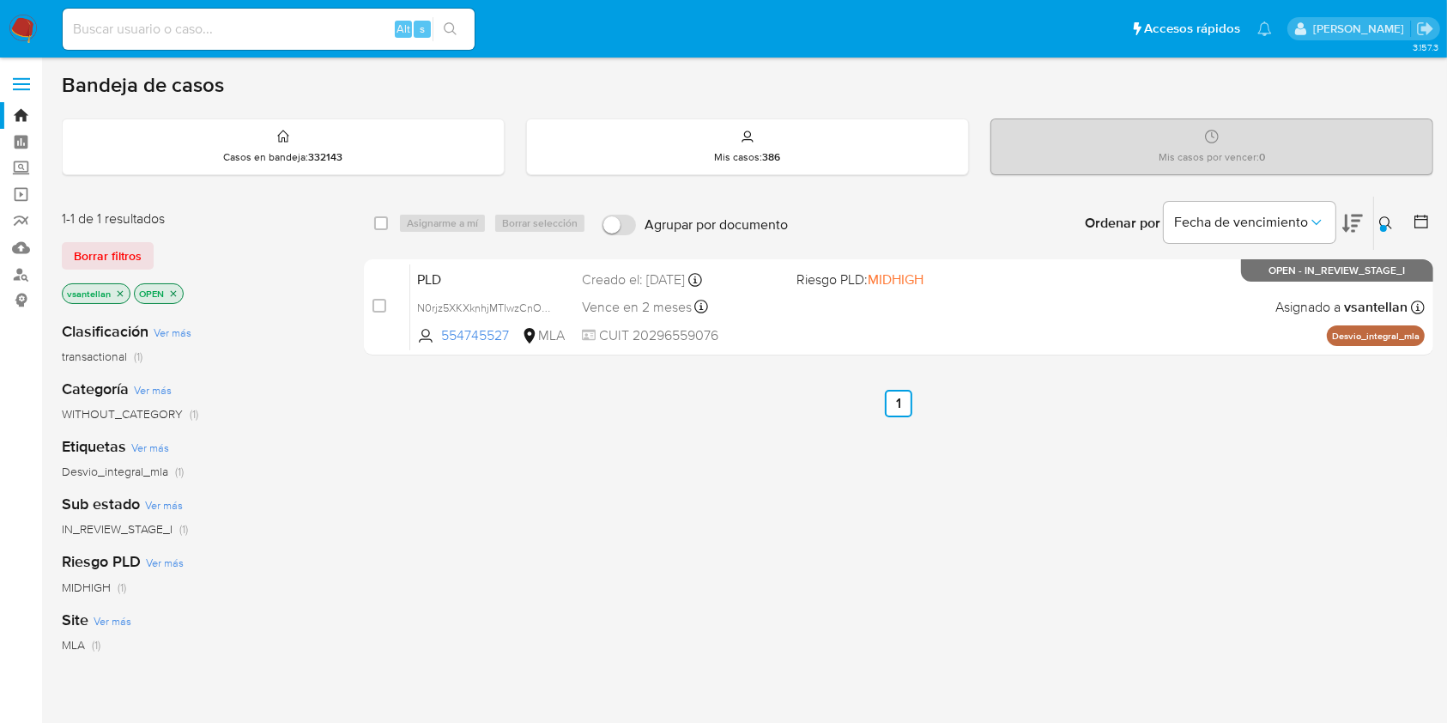
click at [24, 33] on img at bounding box center [23, 29] width 29 height 29
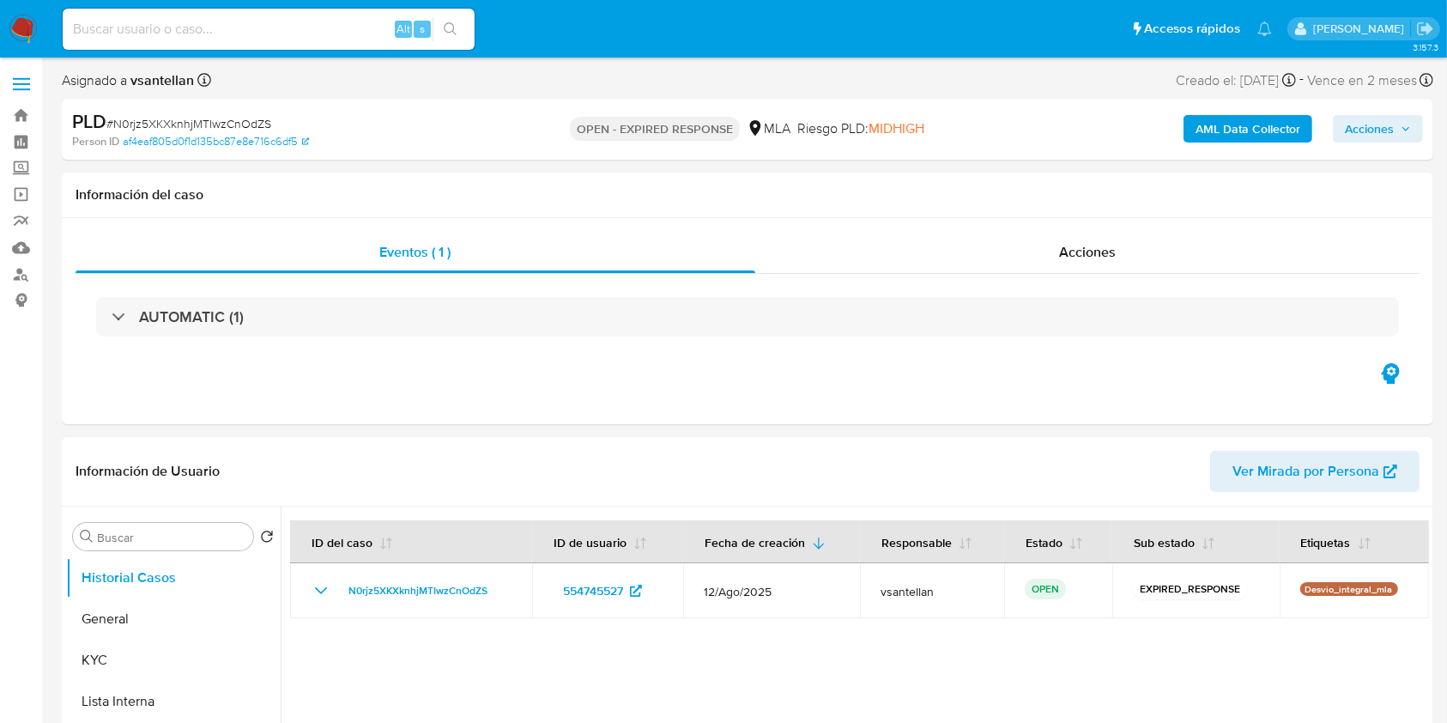
select select "10"
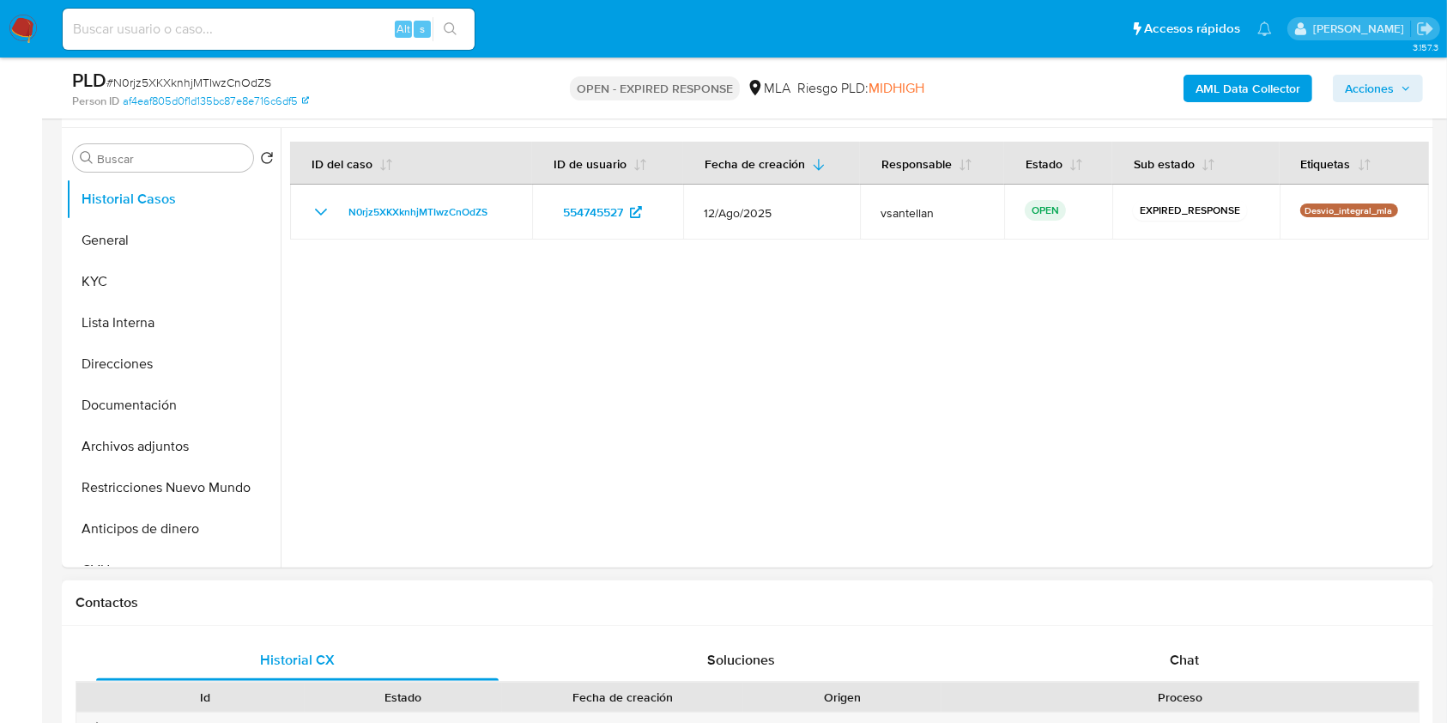
scroll to position [343, 0]
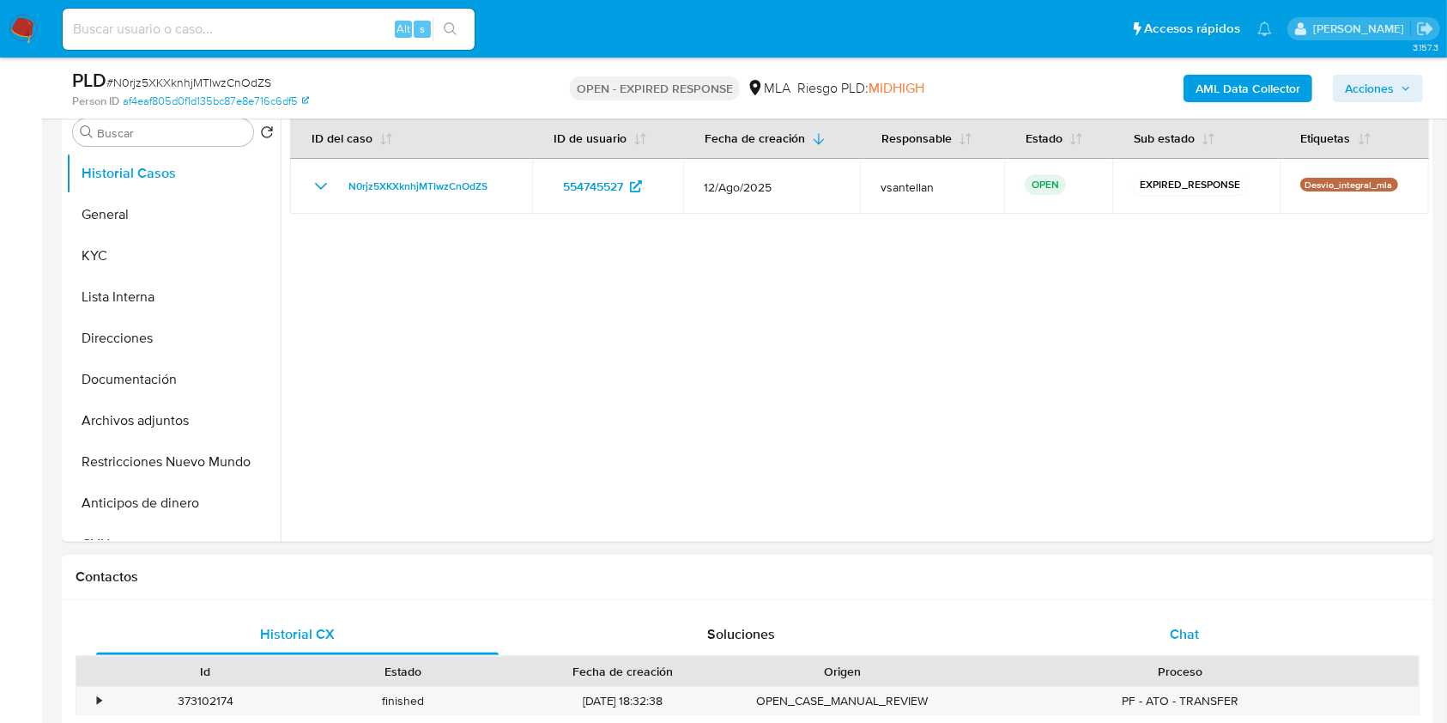
click at [1210, 649] on div "Chat" at bounding box center [1184, 634] width 402 height 41
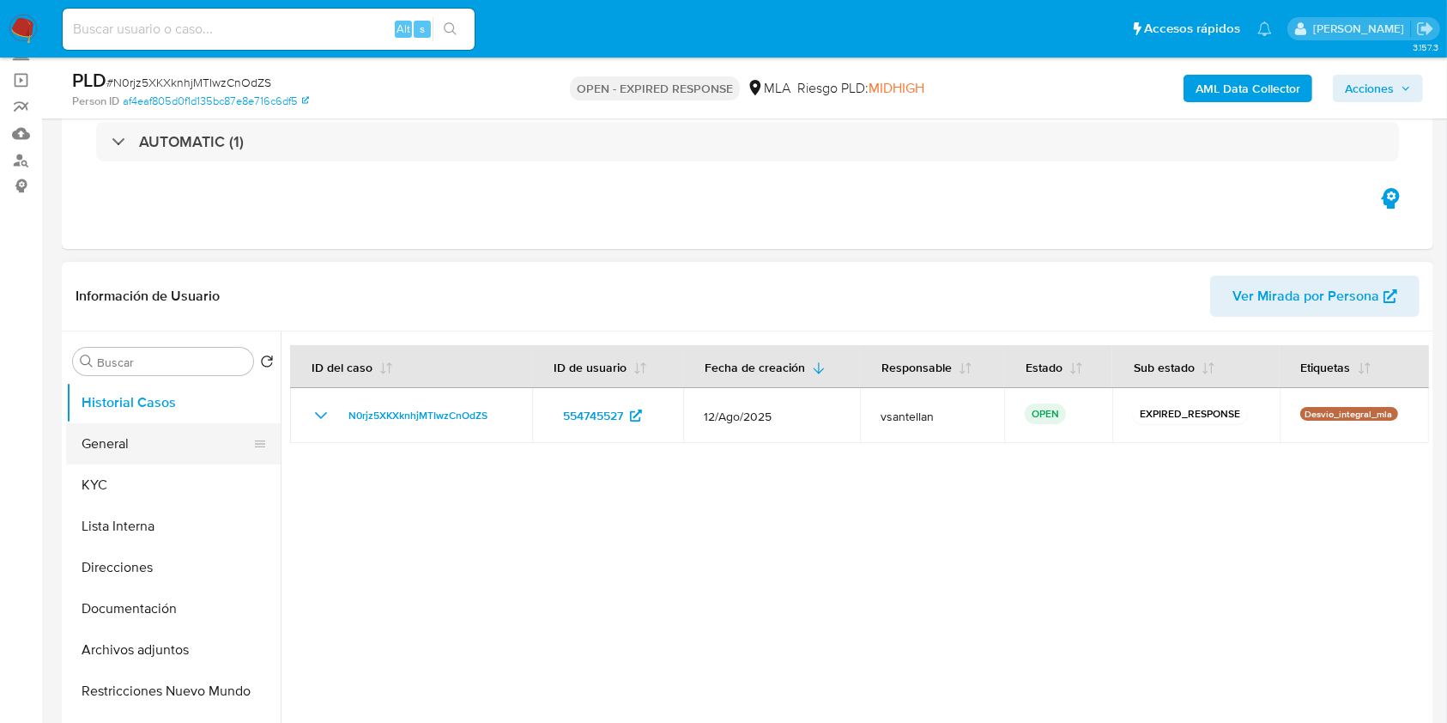
scroll to position [228, 0]
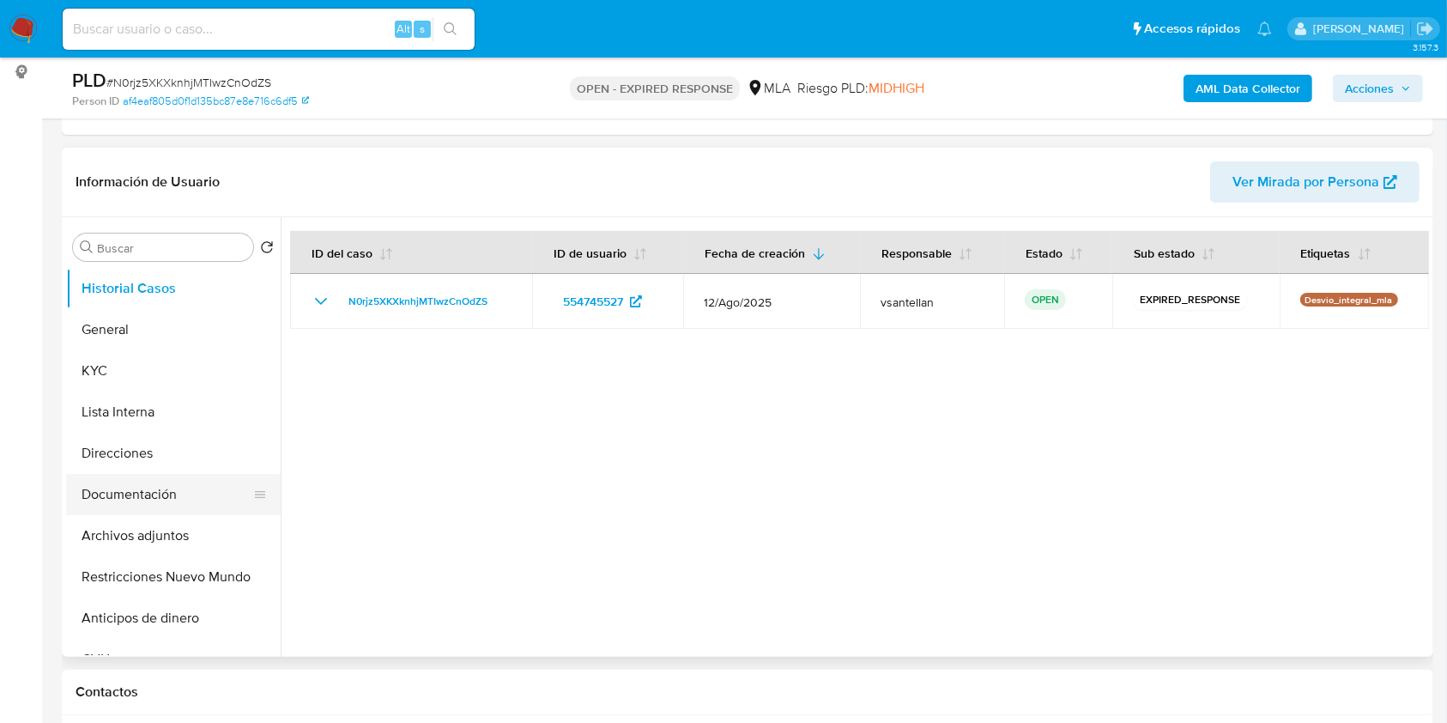
click at [160, 503] on button "Documentación" at bounding box center [166, 494] width 201 height 41
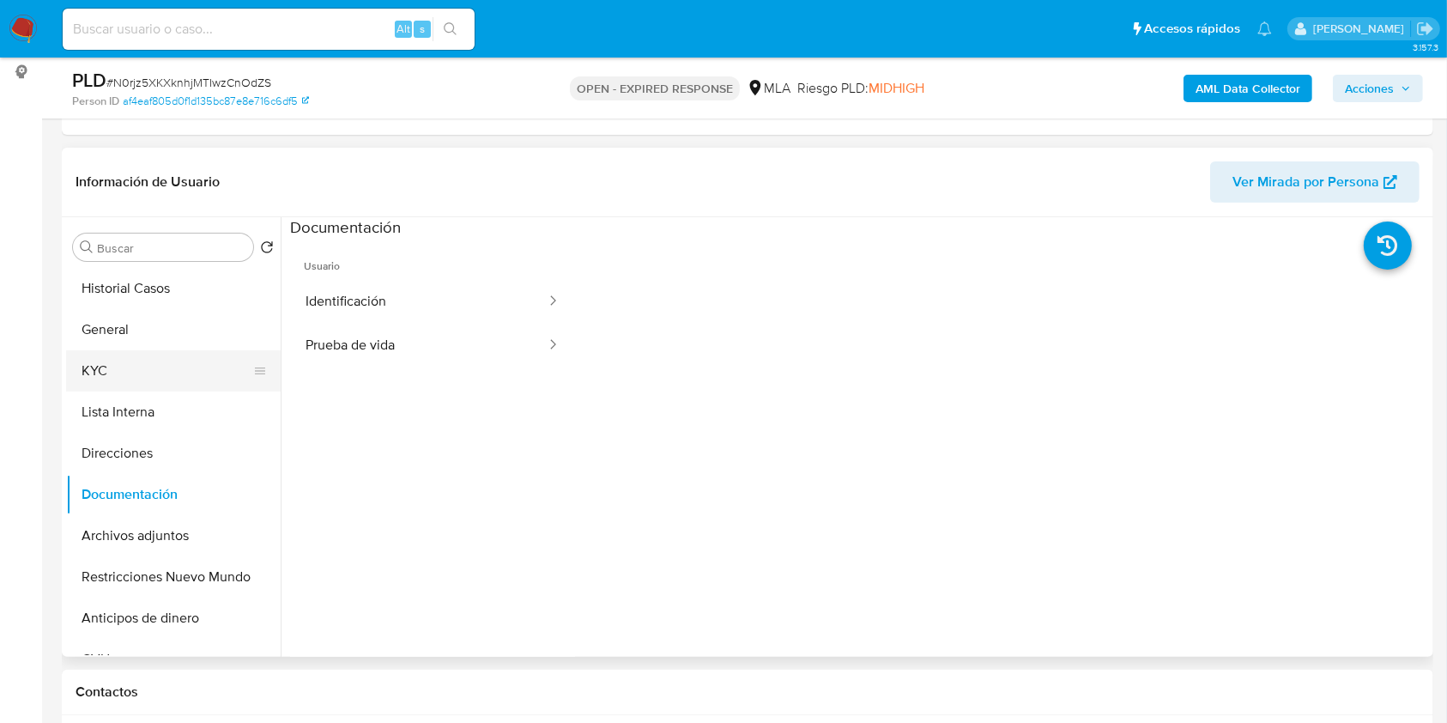
click at [138, 378] on button "KYC" at bounding box center [166, 370] width 201 height 41
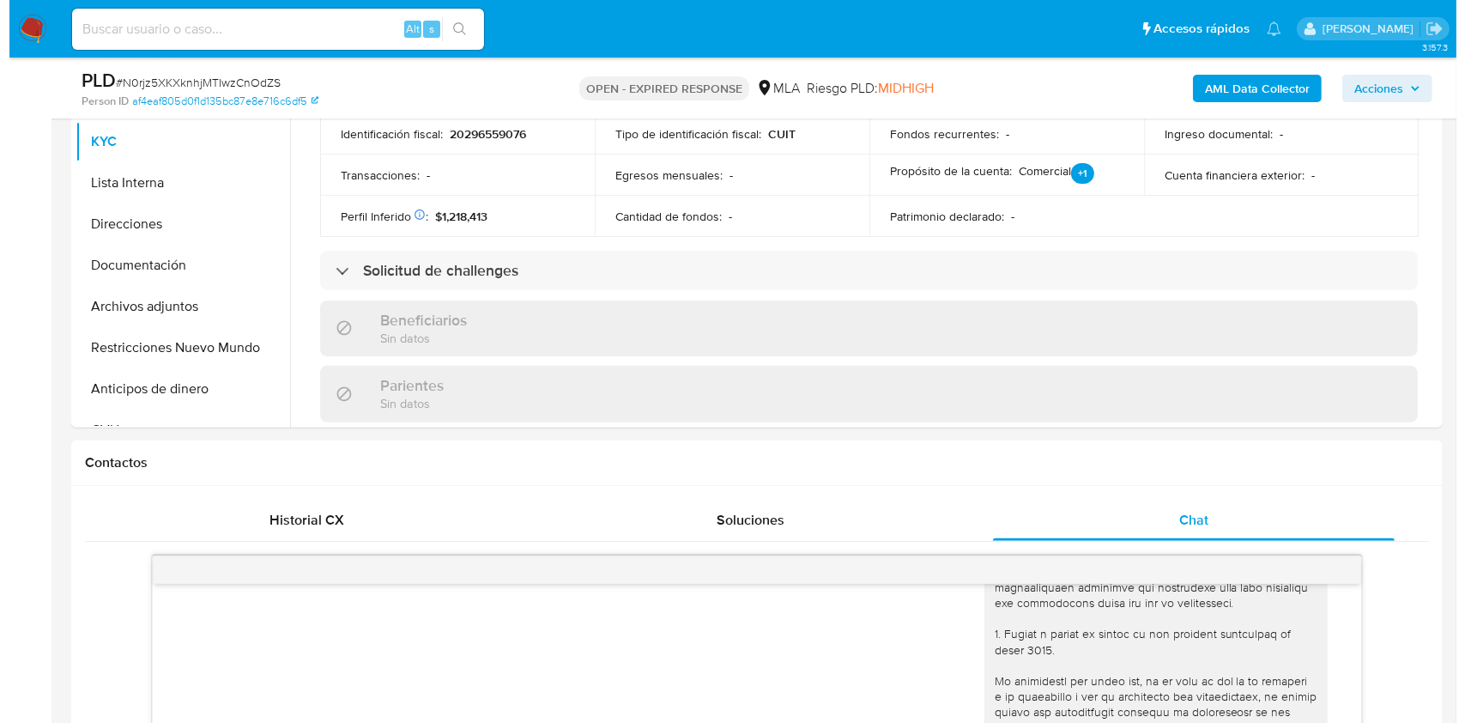
scroll to position [457, 0]
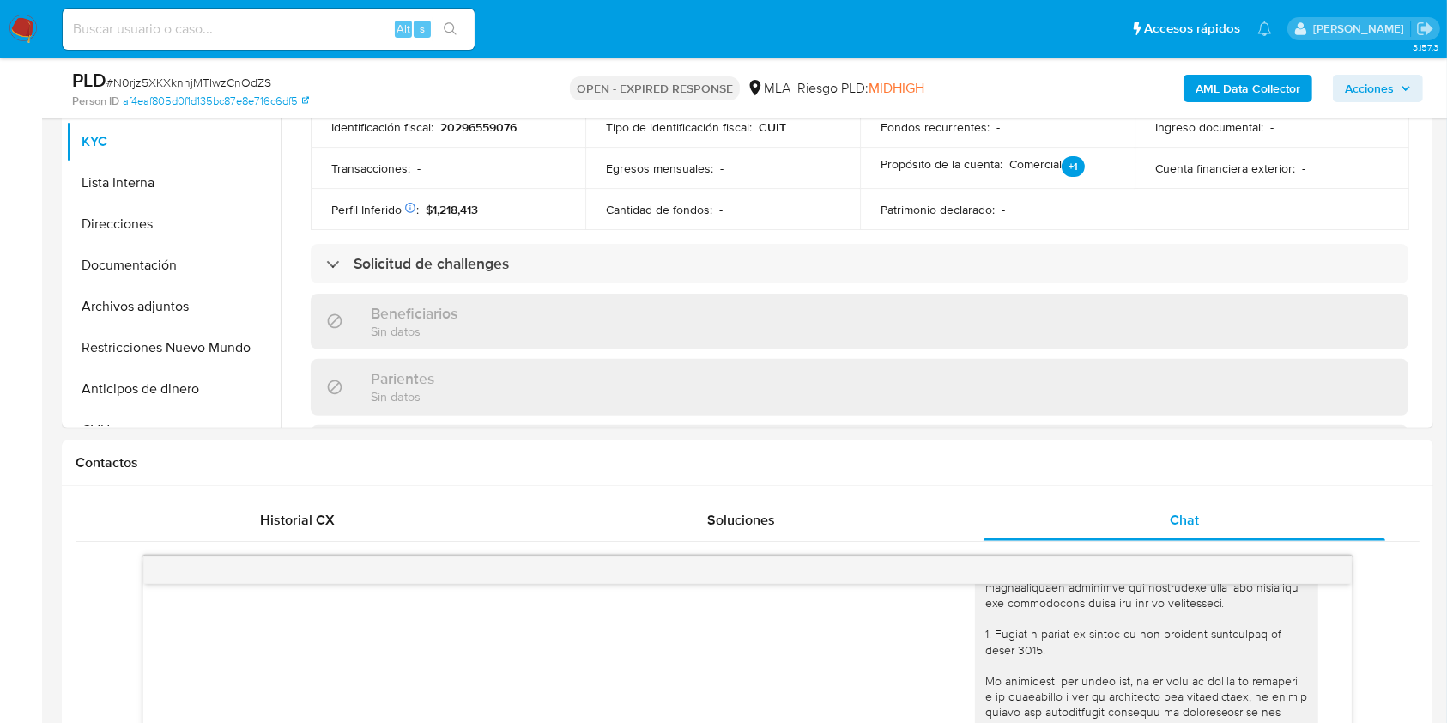
click at [1219, 82] on b "AML Data Collector" at bounding box center [1247, 88] width 105 height 27
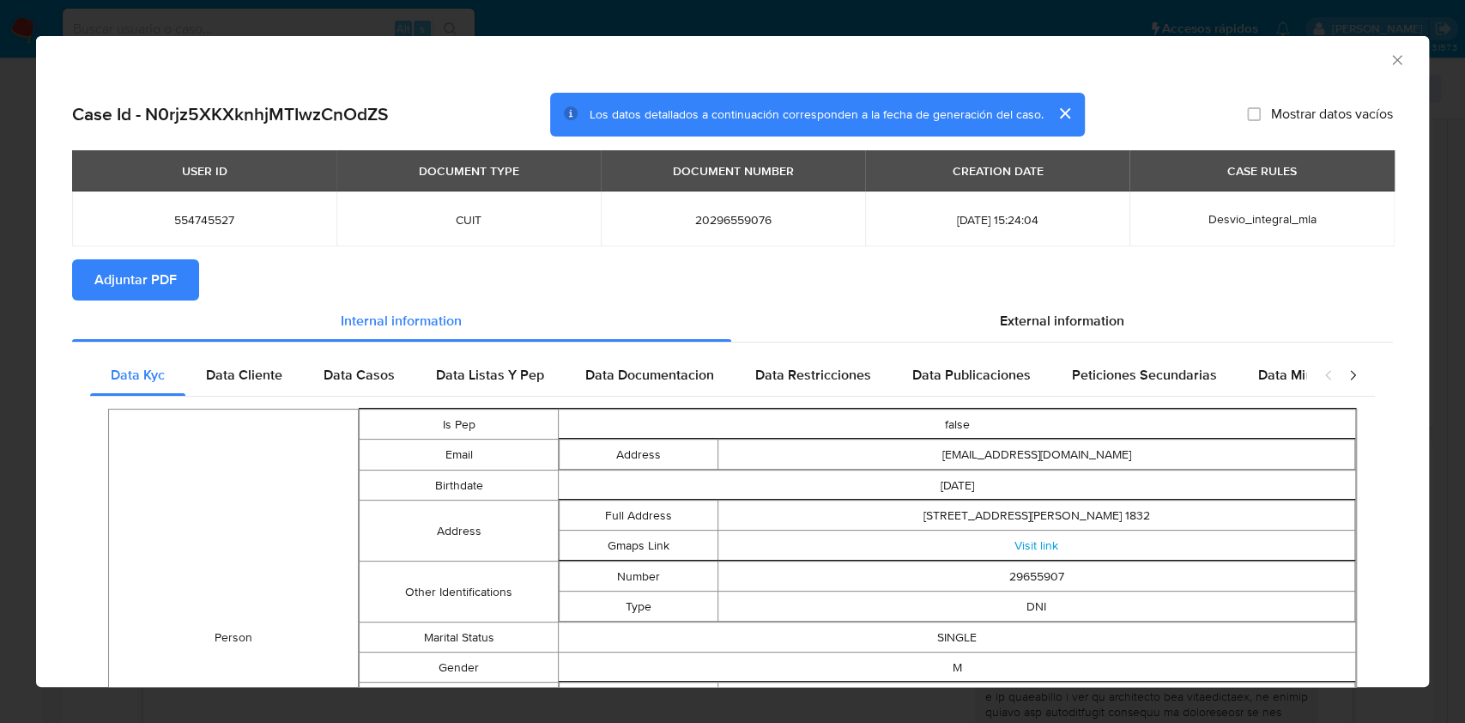
drag, startPoint x: 975, startPoint y: 332, endPoint x: 930, endPoint y: 343, distance: 46.0
click at [975, 331] on div "External information" at bounding box center [1062, 320] width 662 height 41
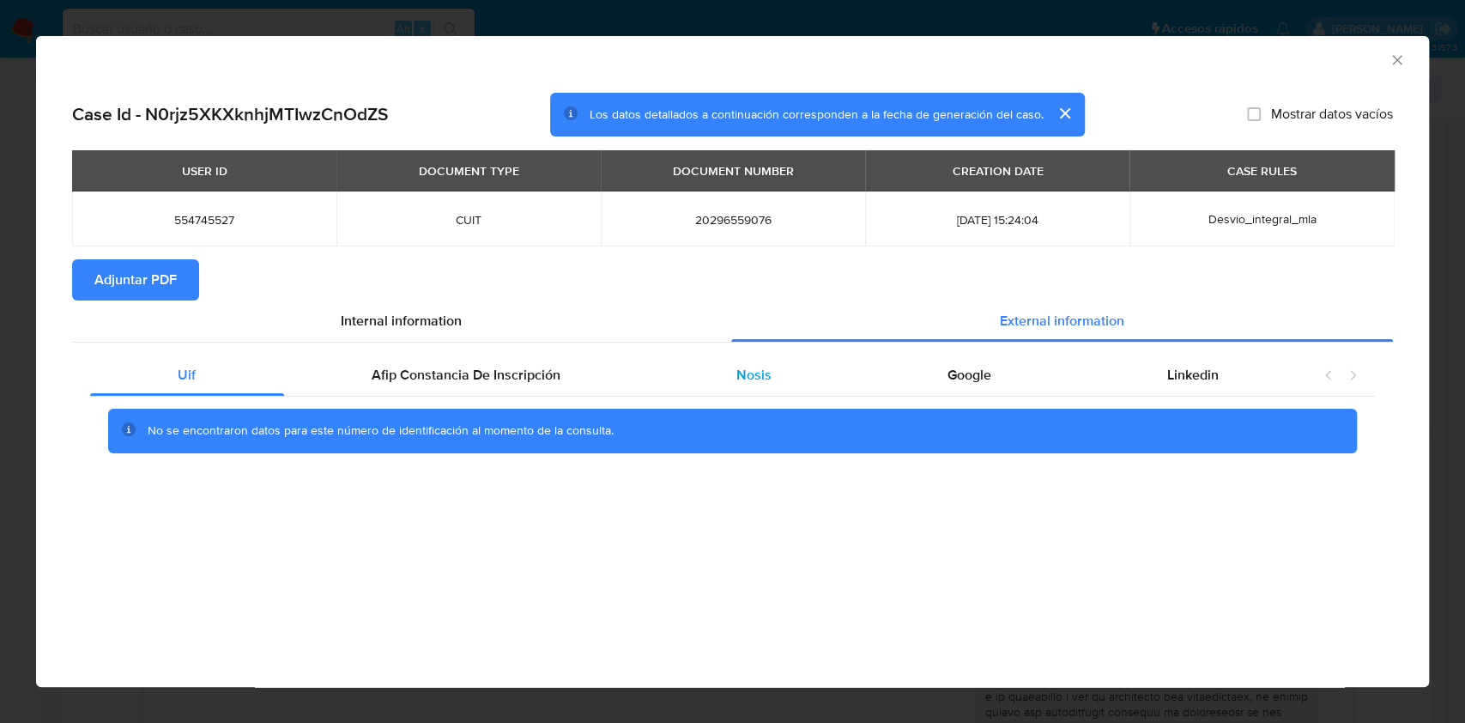
click at [784, 364] on div "Nosis" at bounding box center [754, 374] width 211 height 41
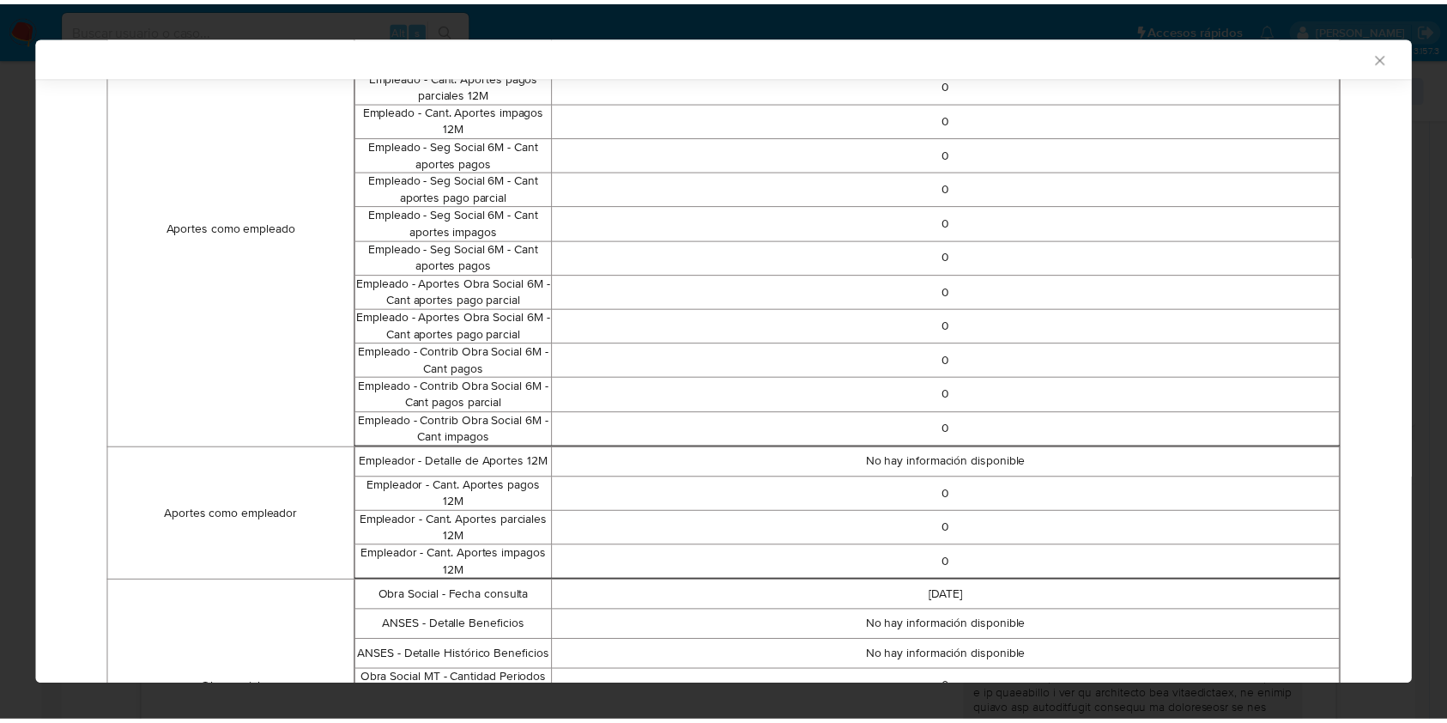
scroll to position [1025, 0]
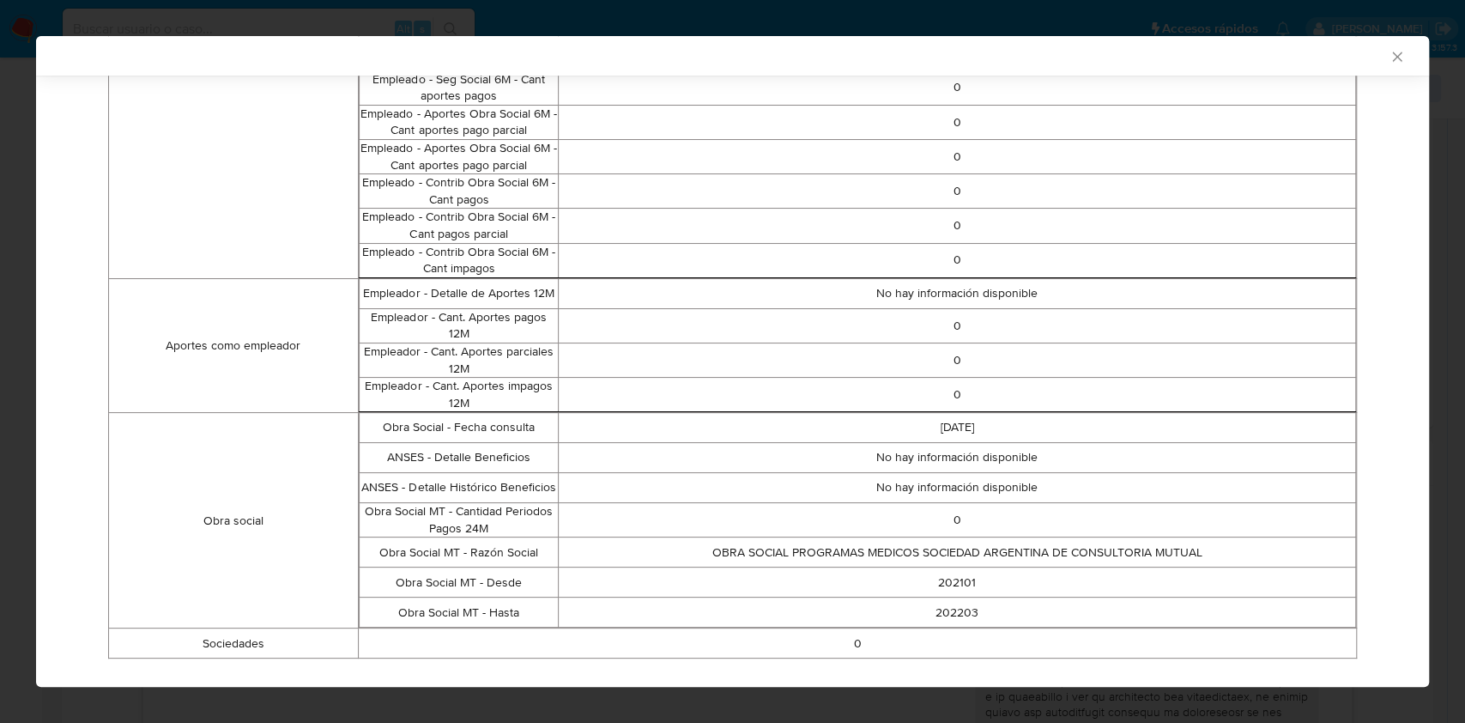
click at [1391, 58] on div "AML Data Collector" at bounding box center [732, 55] width 1393 height 39
click at [1388, 58] on icon "Cerrar ventana" at bounding box center [1396, 56] width 17 height 17
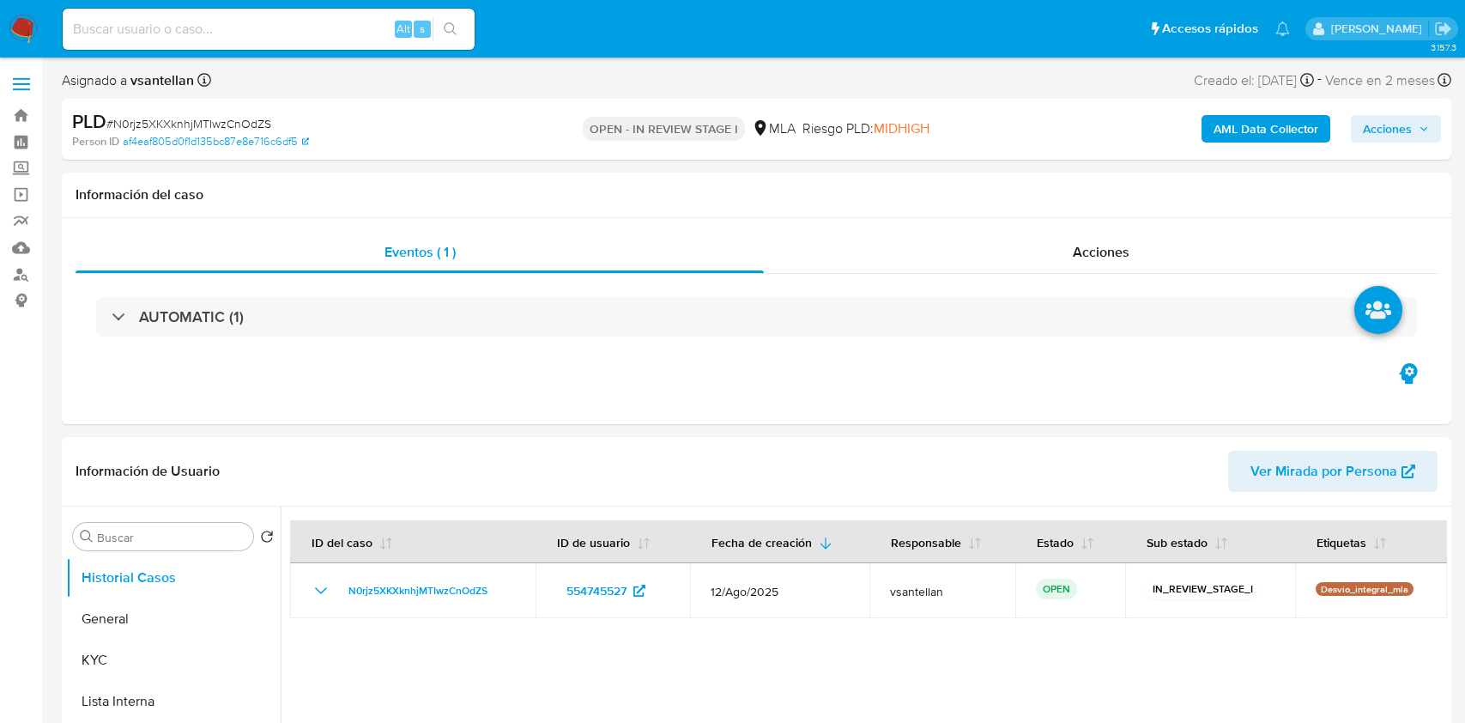
select select "10"
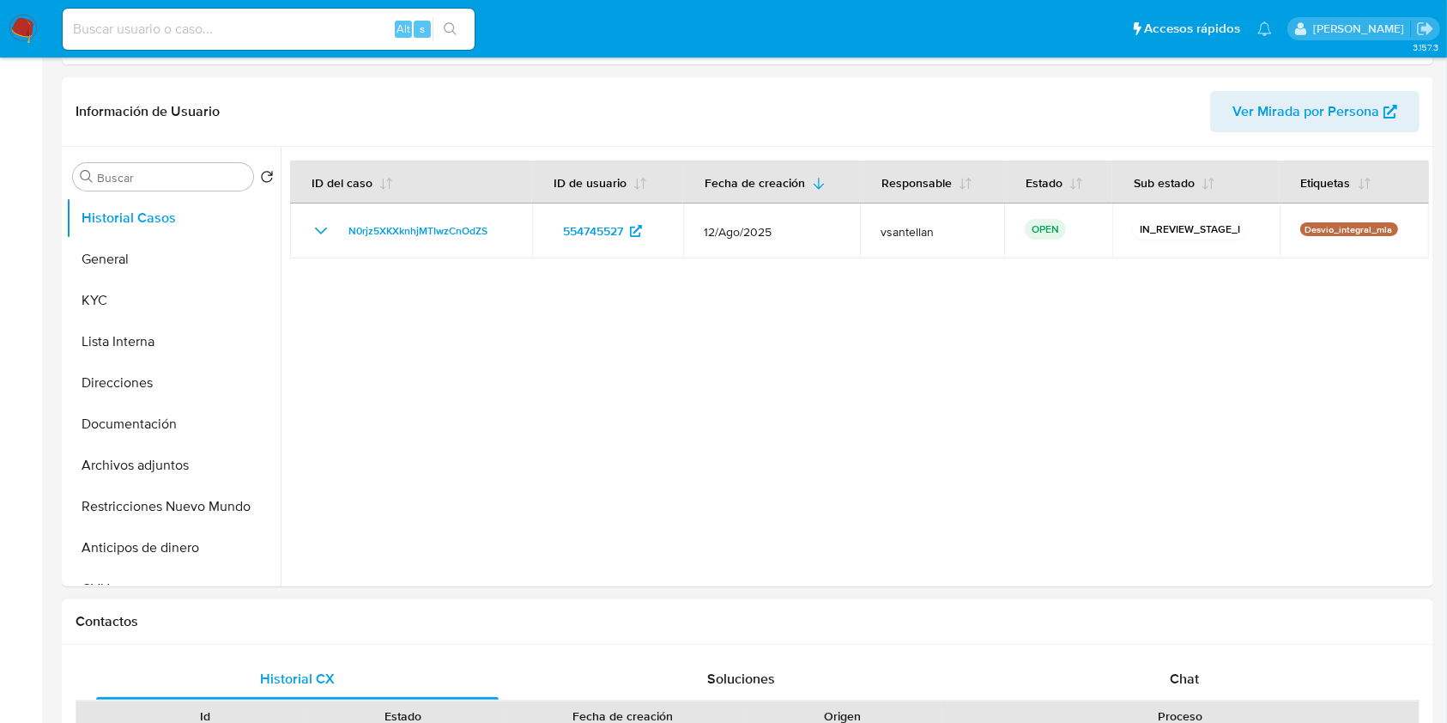
scroll to position [457, 0]
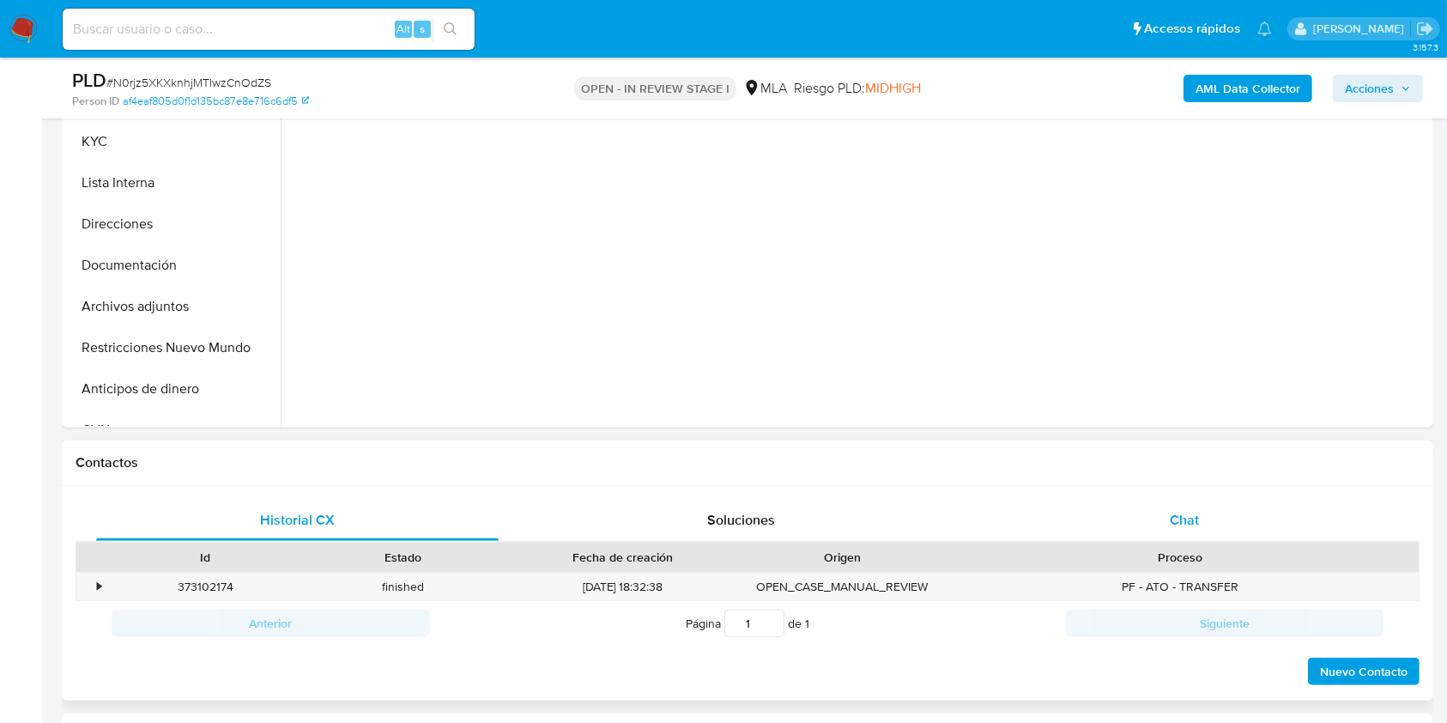
click at [1220, 516] on div "Chat" at bounding box center [1184, 519] width 402 height 41
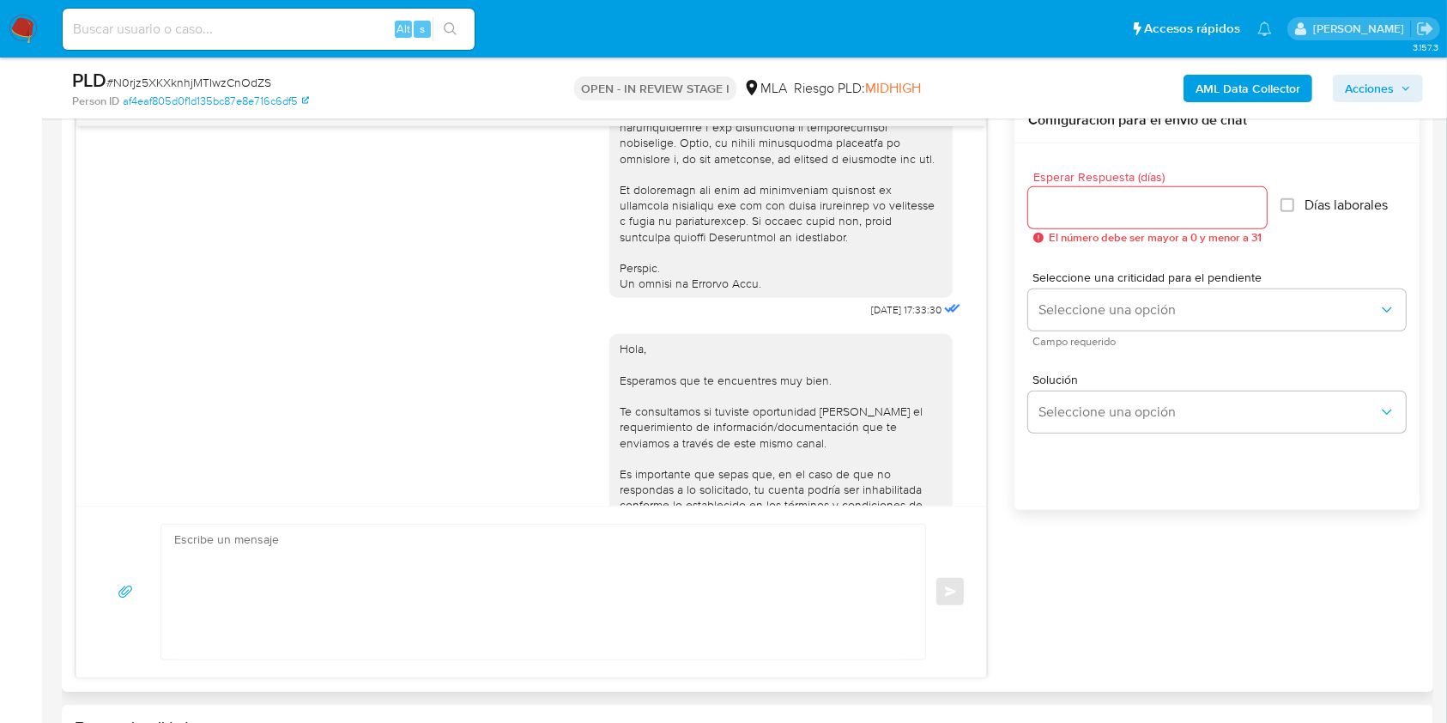
scroll to position [761, 0]
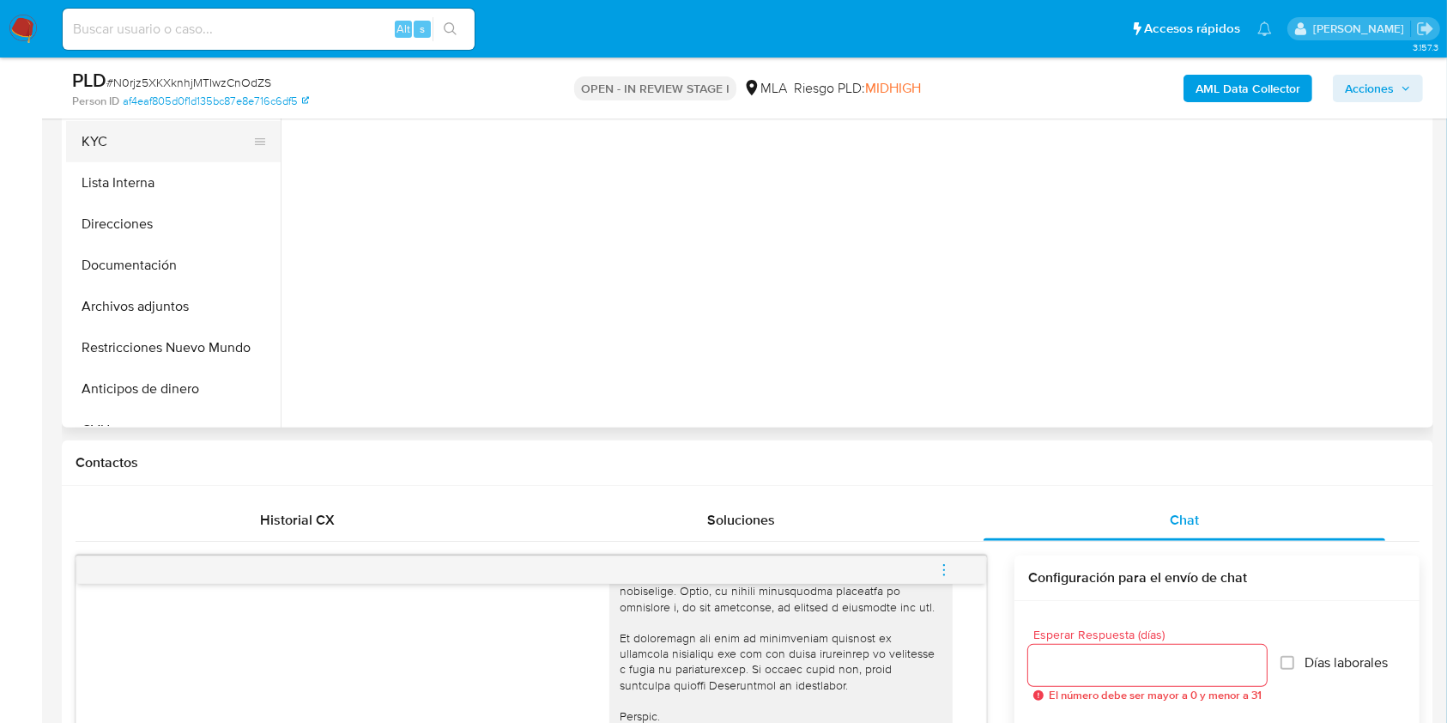
click at [137, 154] on button "KYC" at bounding box center [166, 141] width 201 height 41
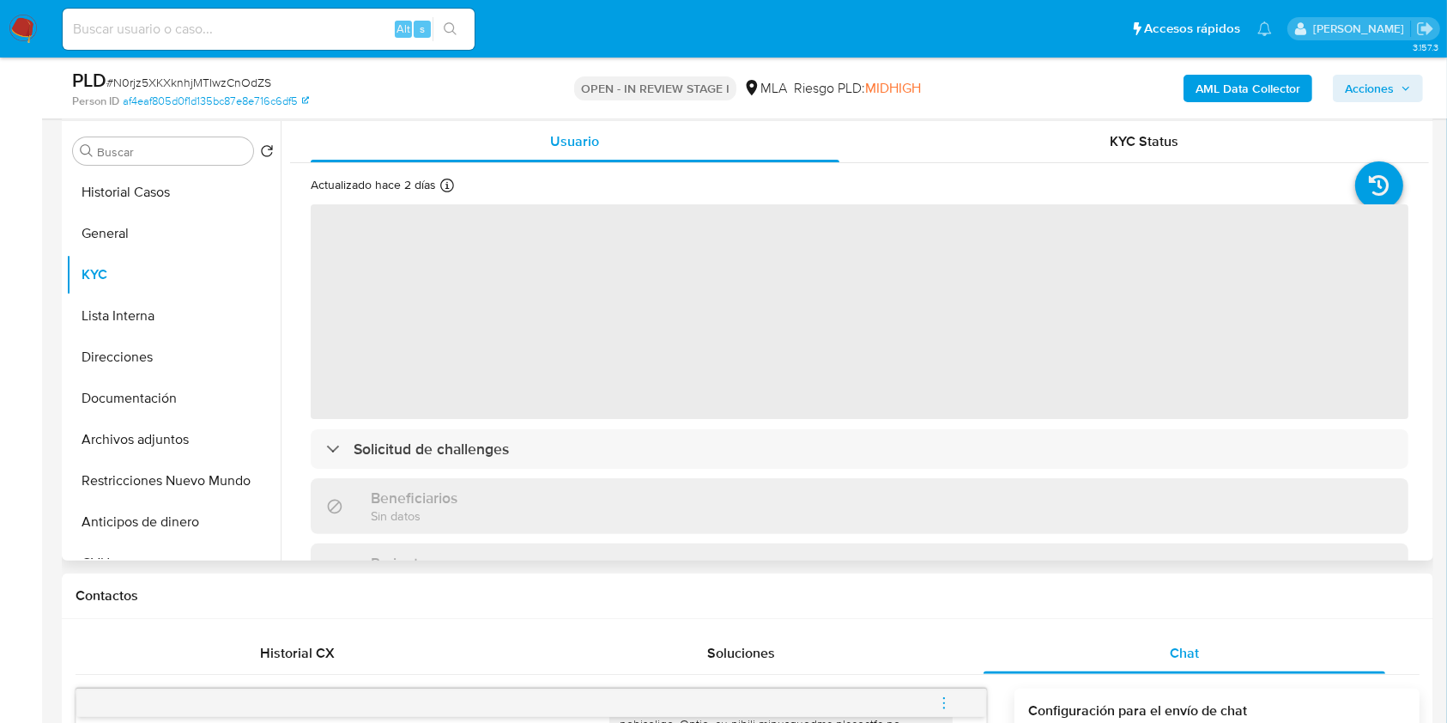
scroll to position [343, 0]
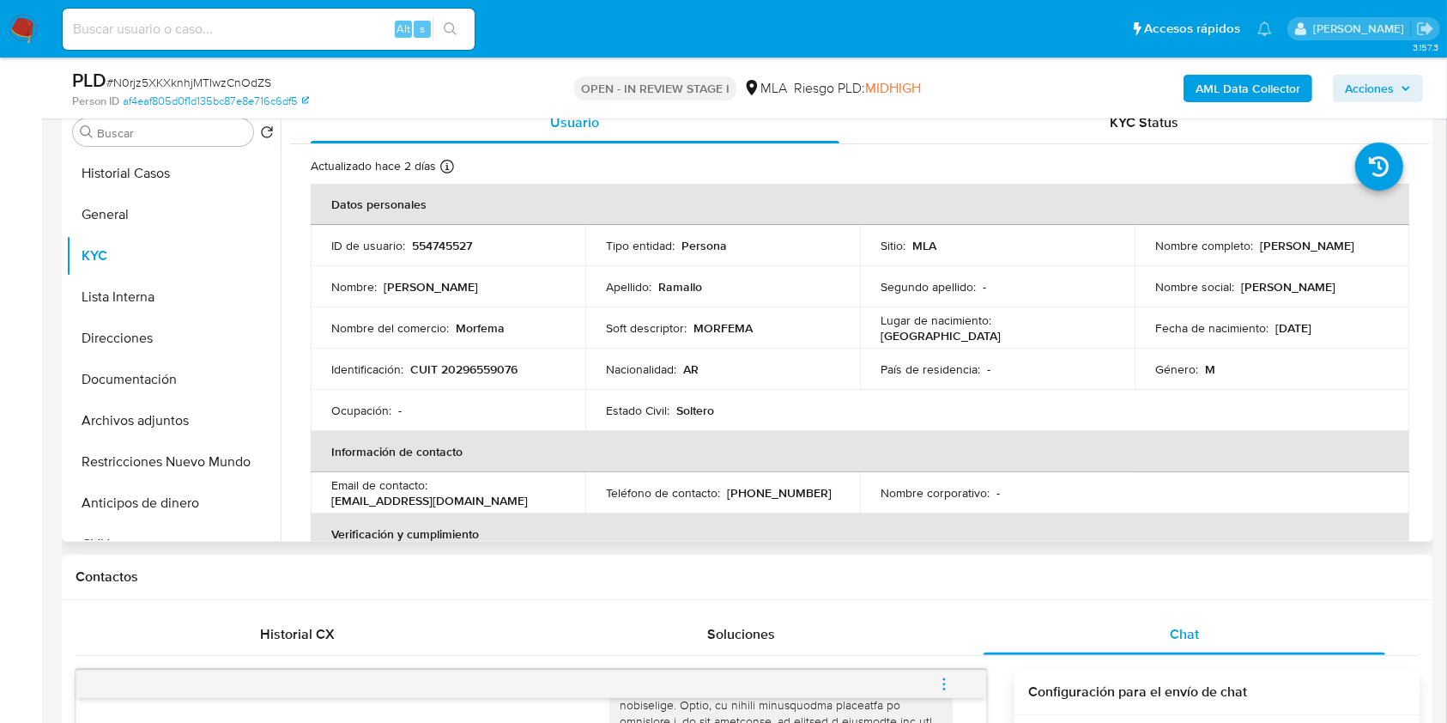
click at [499, 374] on p "CUIT 20296559076" at bounding box center [463, 368] width 107 height 15
copy p "20296559076"
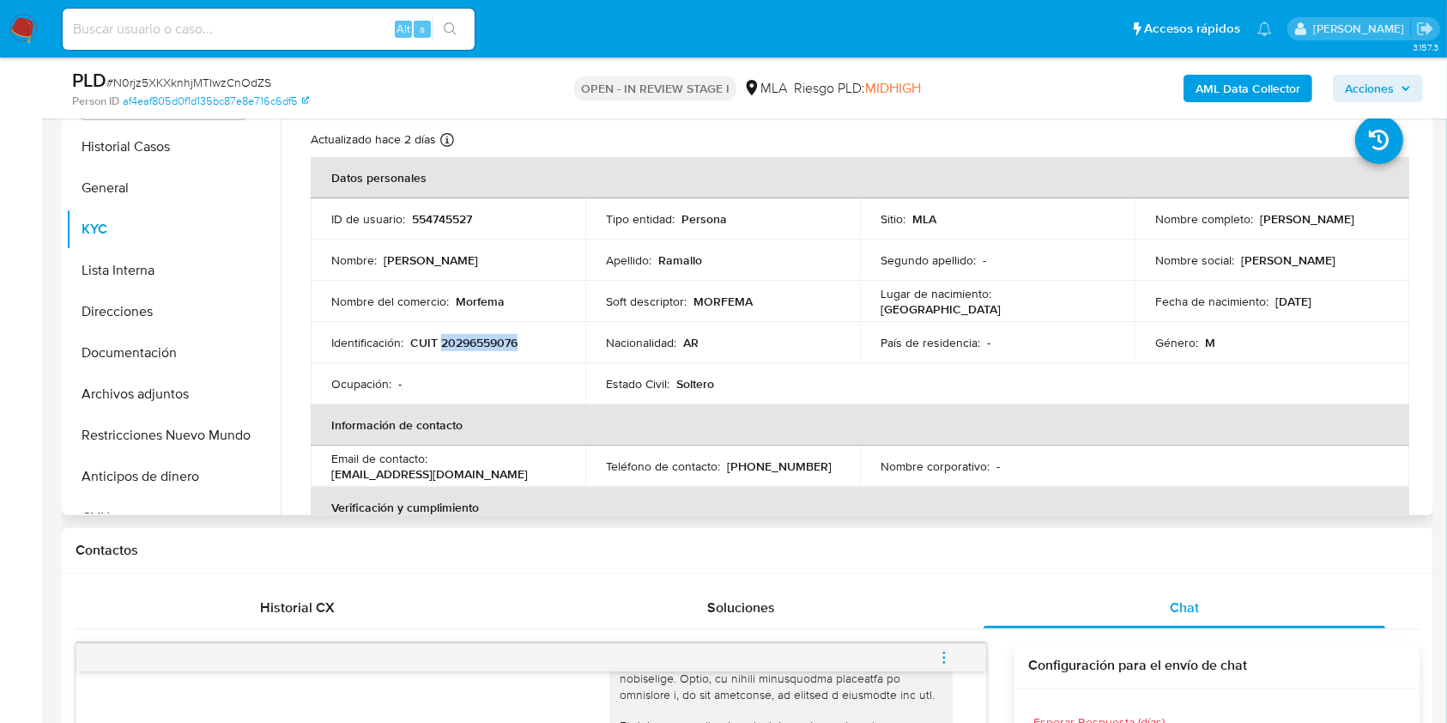
scroll to position [572, 0]
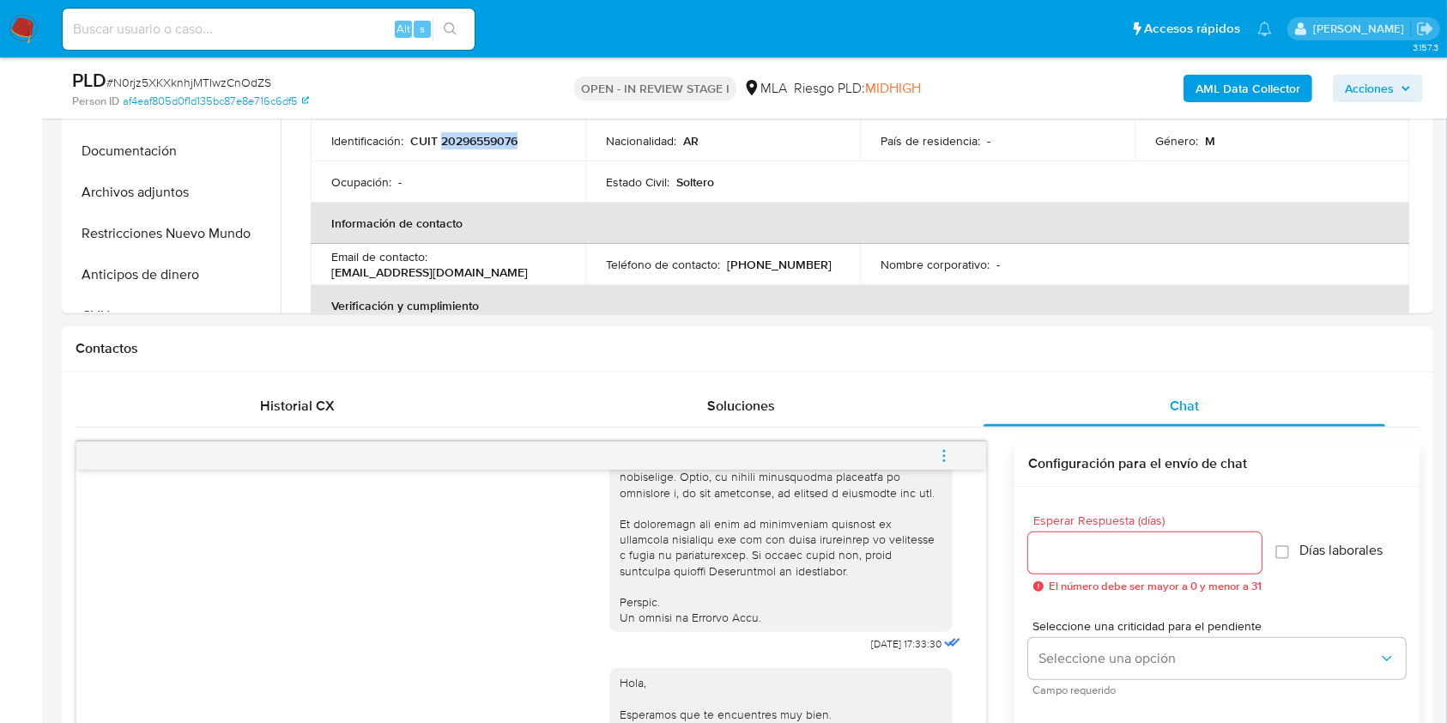
click at [952, 455] on icon "menu-action" at bounding box center [943, 455] width 15 height 15
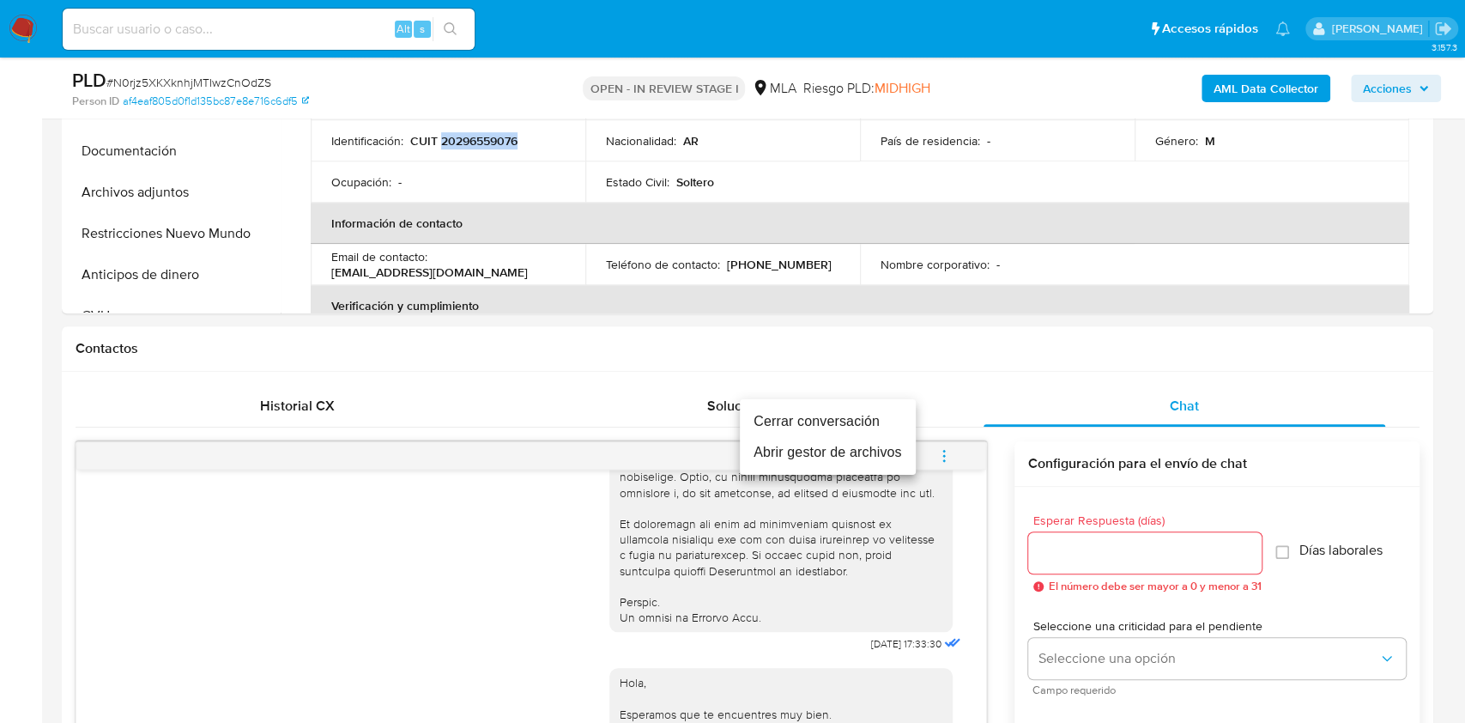
drag, startPoint x: 881, startPoint y: 419, endPoint x: 1112, endPoint y: 390, distance: 232.6
click at [880, 420] on li "Cerrar conversación" at bounding box center [828, 421] width 176 height 31
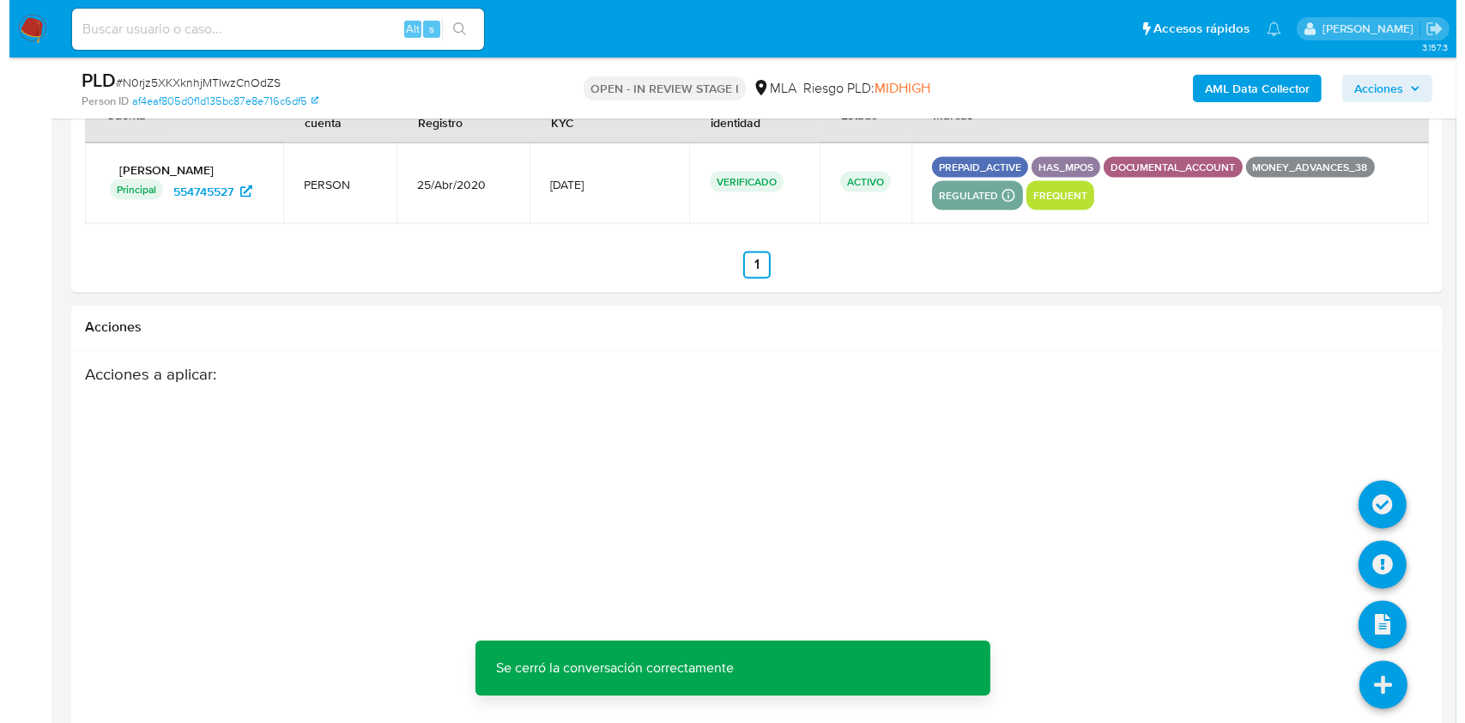
scroll to position [3058, 0]
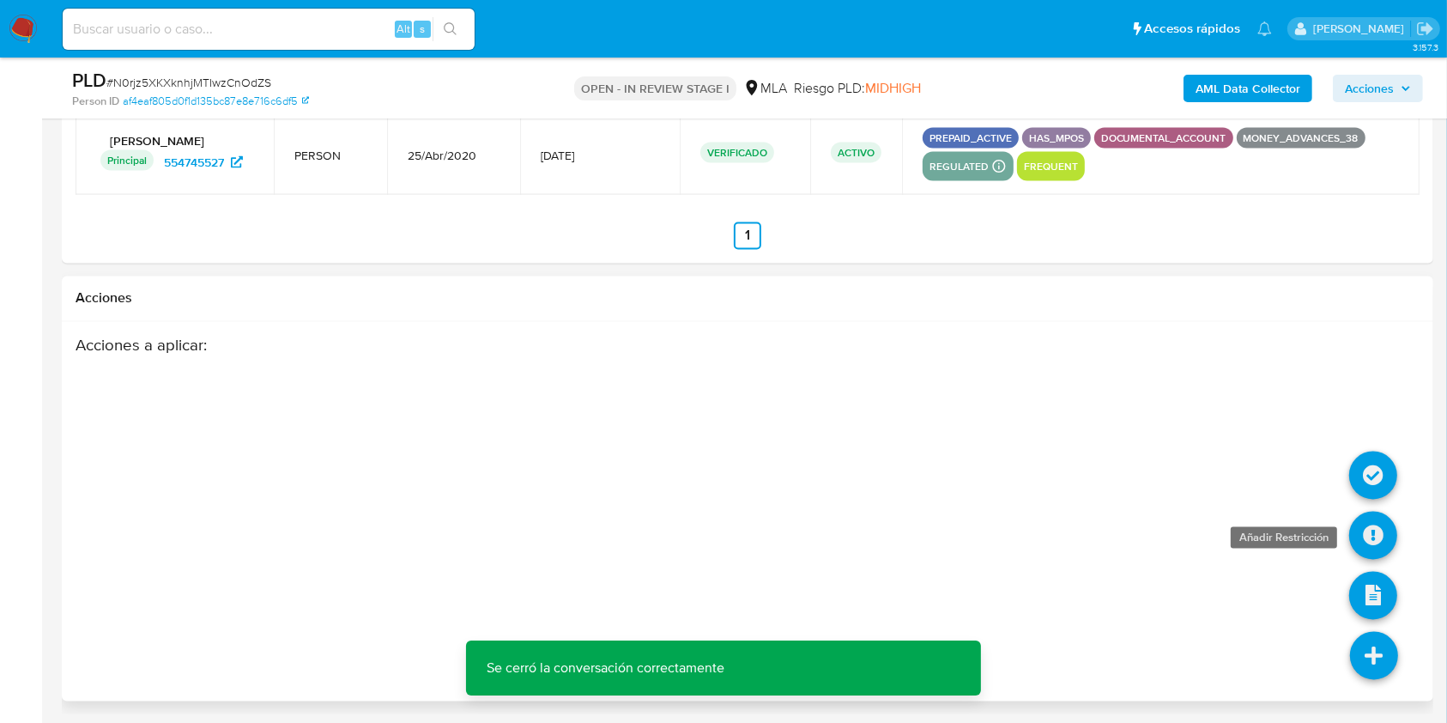
click at [1377, 552] on icon at bounding box center [1373, 535] width 48 height 48
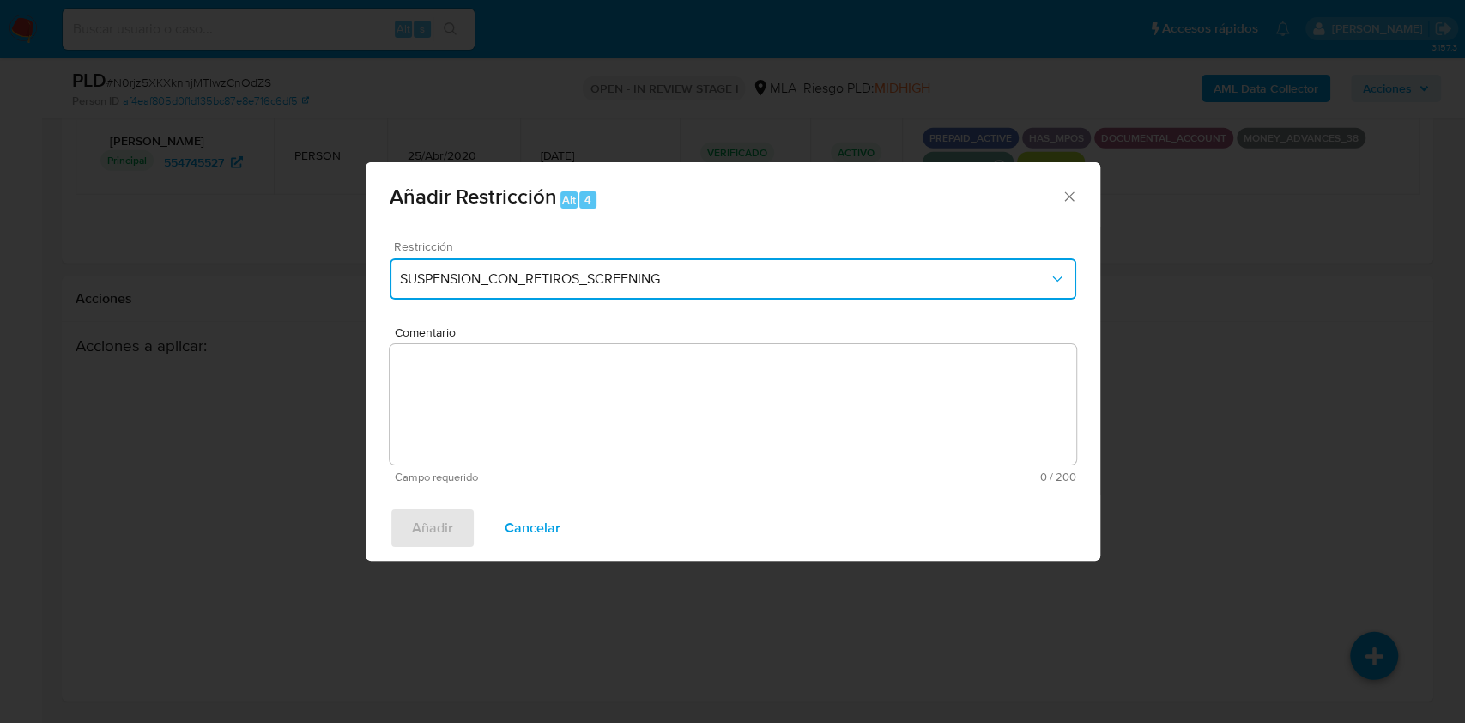
click at [540, 280] on span "SUSPENSION_CON_RETIROS_SCREENING" at bounding box center [724, 278] width 649 height 17
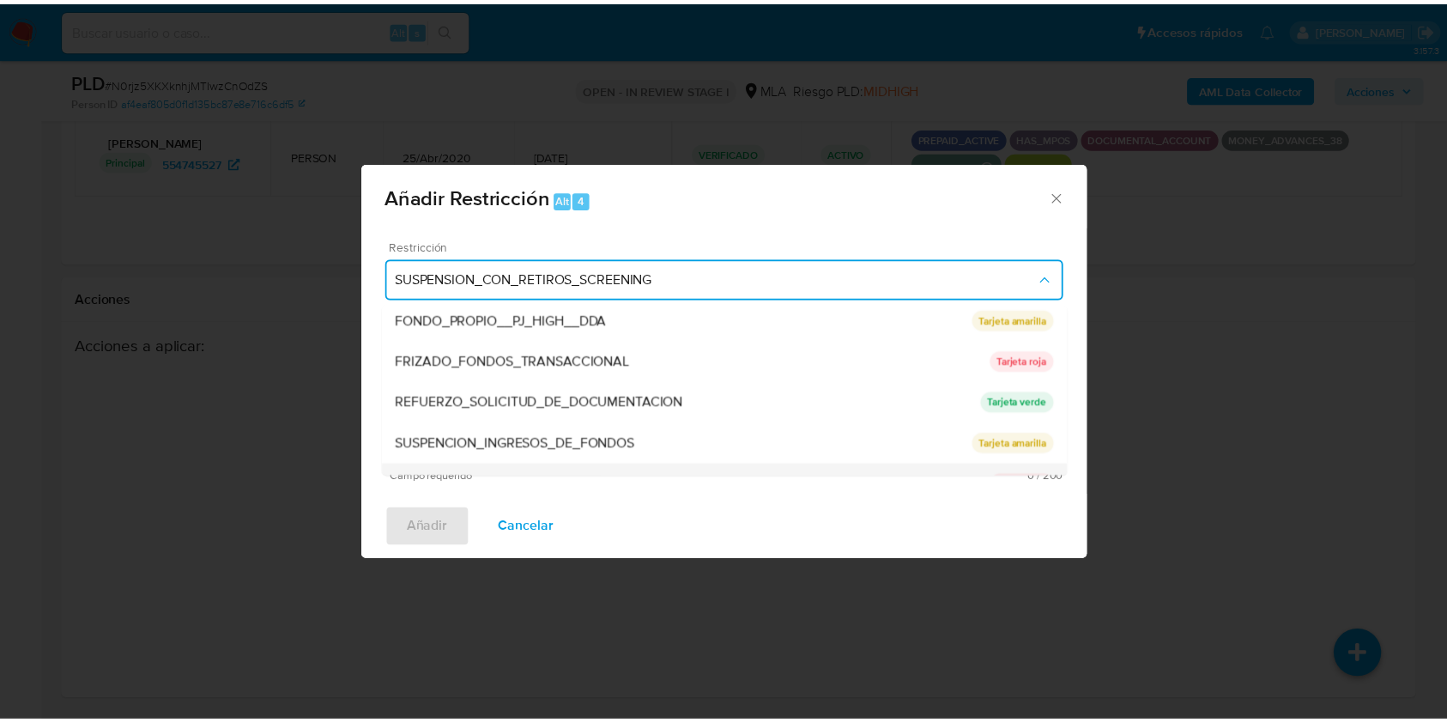
scroll to position [343, 0]
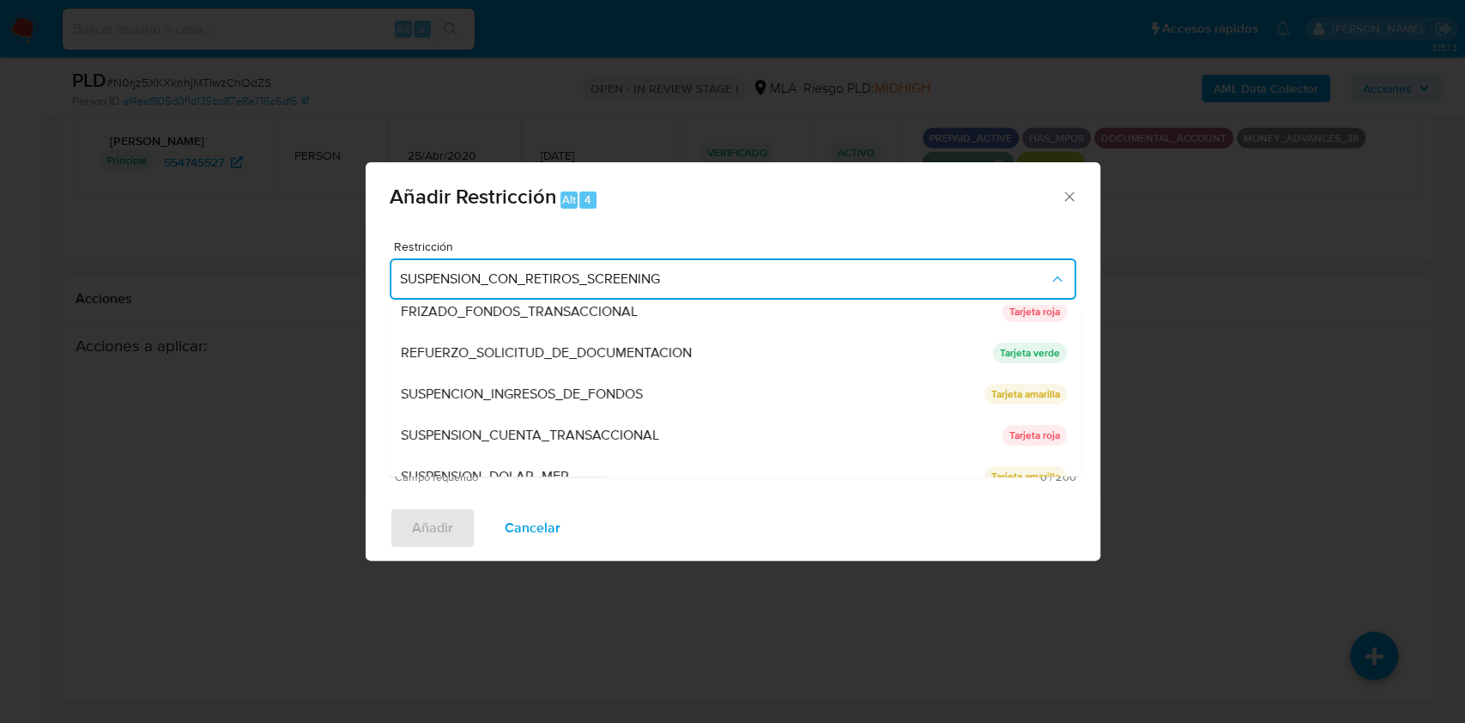
click at [658, 433] on span "SUSPENSION_CUENTA_TRANSACCIONAL" at bounding box center [529, 434] width 258 height 17
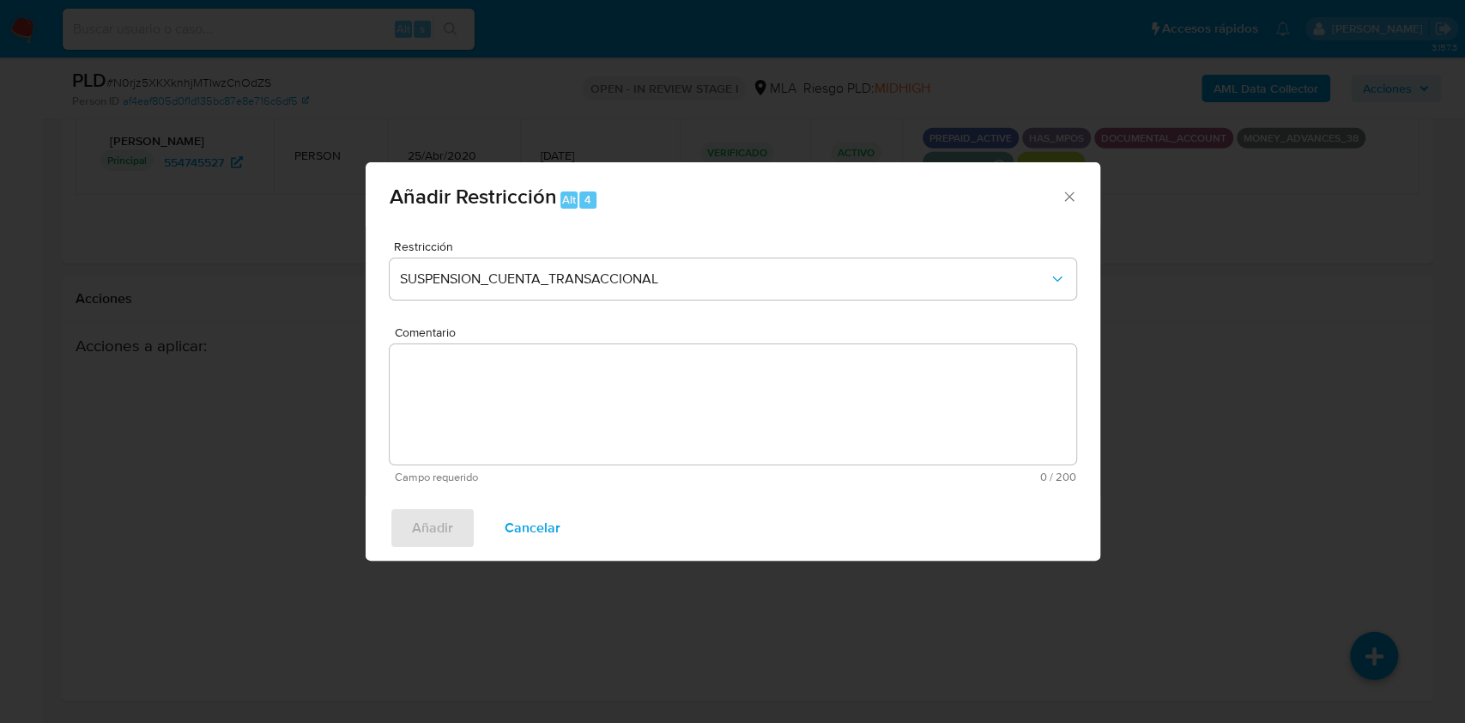
click at [571, 418] on textarea "Comentario" at bounding box center [733, 404] width 687 height 120
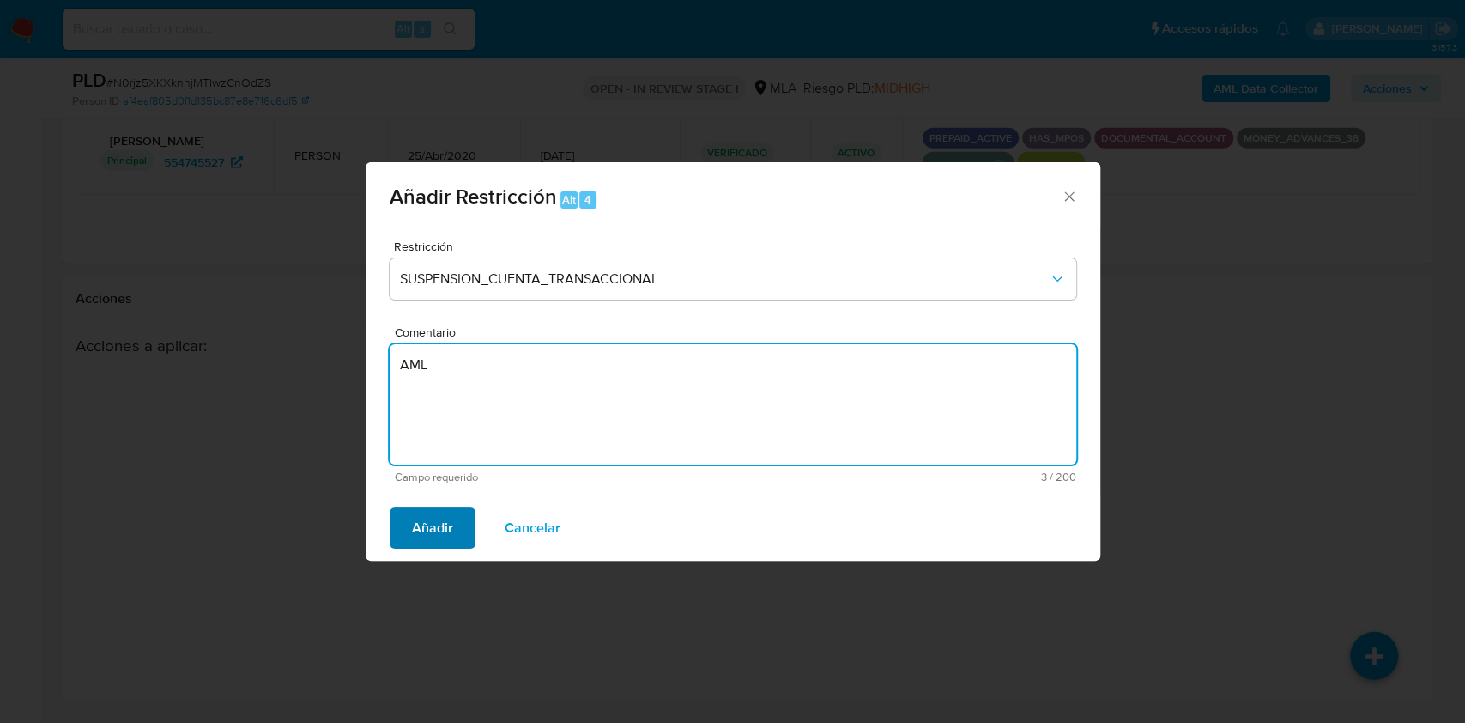
type textarea "AML"
click at [453, 509] on button "Añadir" at bounding box center [433, 527] width 86 height 41
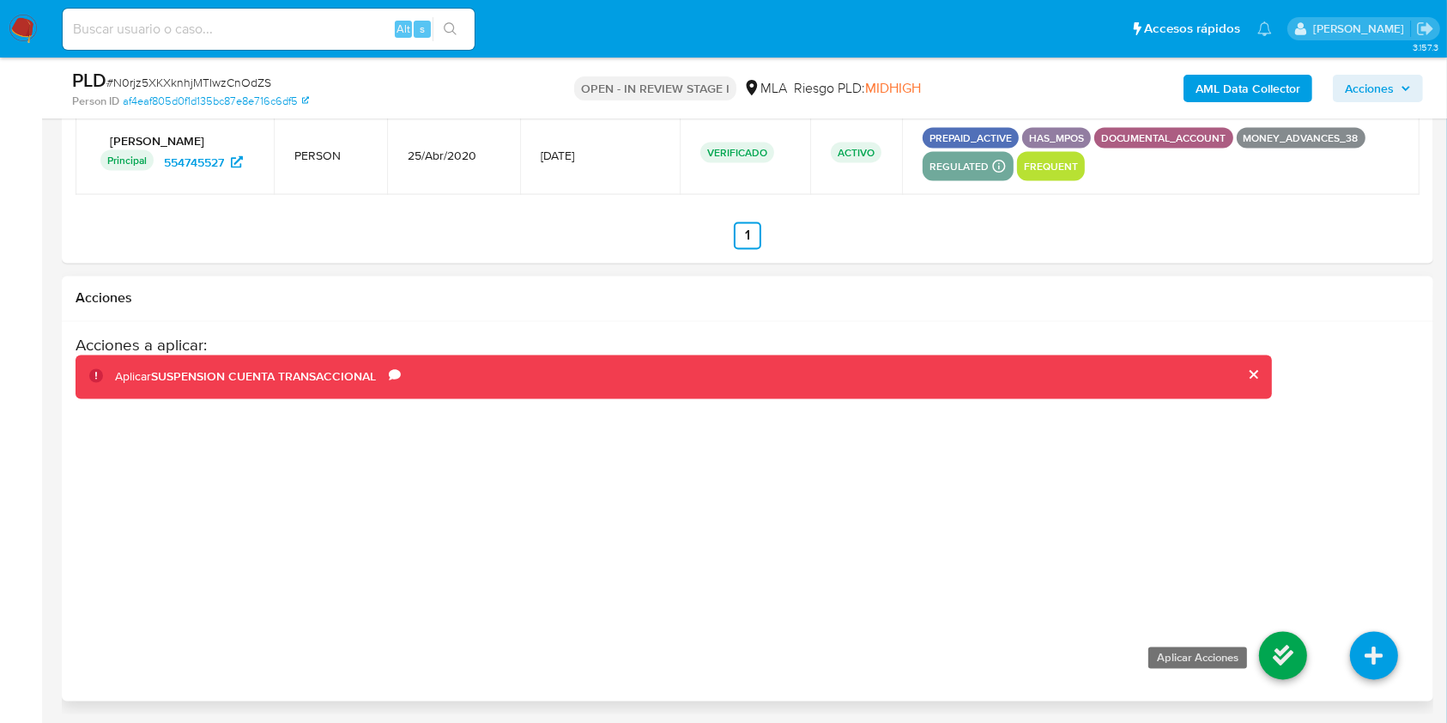
click at [1273, 649] on icon at bounding box center [1283, 656] width 48 height 48
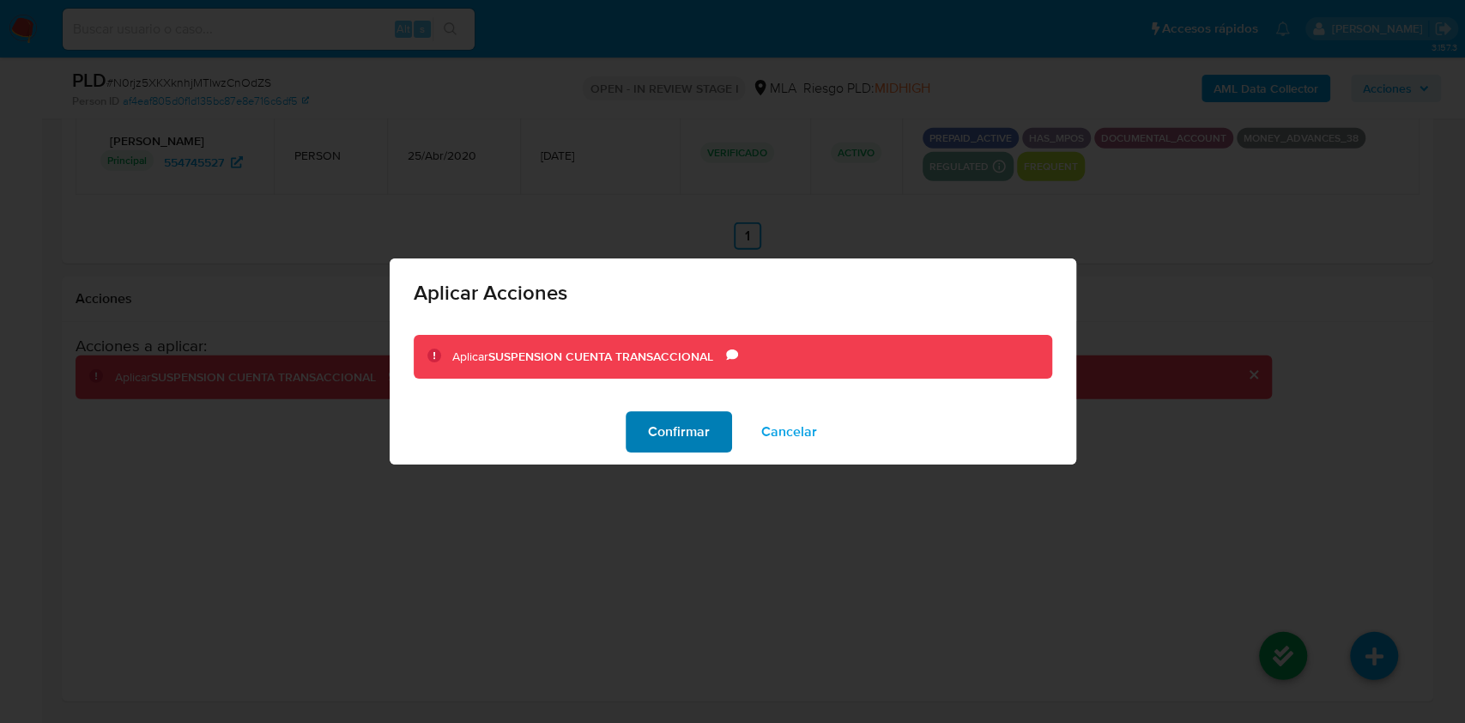
click at [662, 429] on span "Confirmar" at bounding box center [679, 432] width 62 height 38
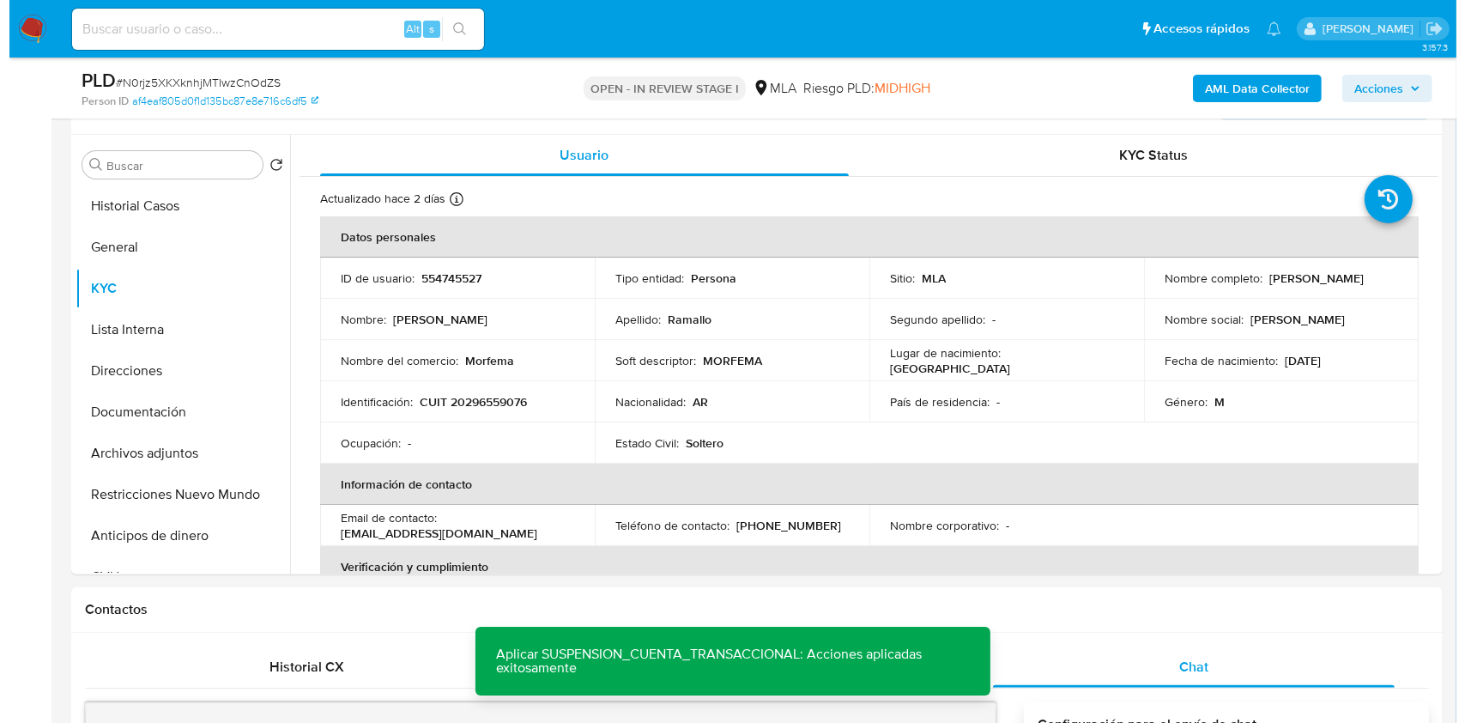
scroll to position [302, 0]
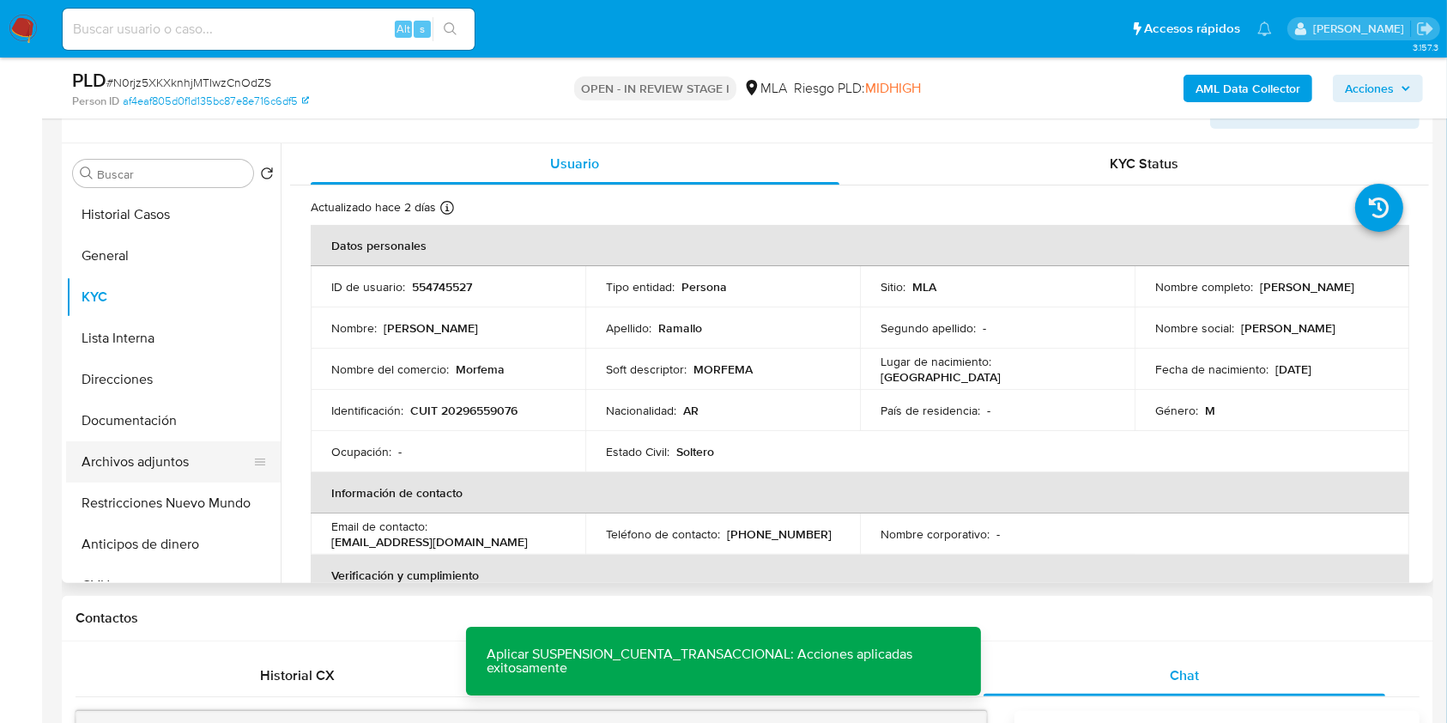
drag, startPoint x: 98, startPoint y: 460, endPoint x: 132, endPoint y: 460, distance: 34.3
click at [98, 460] on button "Archivos adjuntos" at bounding box center [166, 461] width 201 height 41
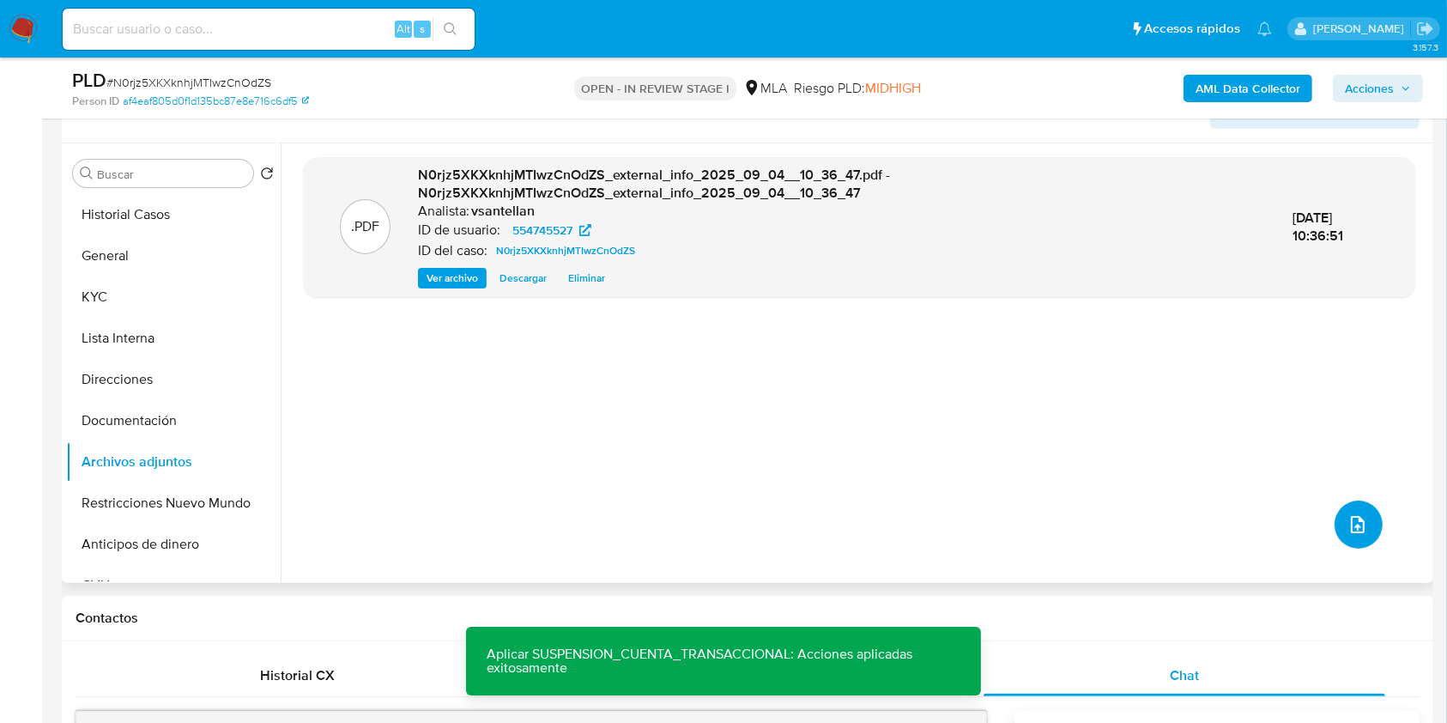
click at [1348, 525] on icon "upload-file" at bounding box center [1357, 524] width 21 height 21
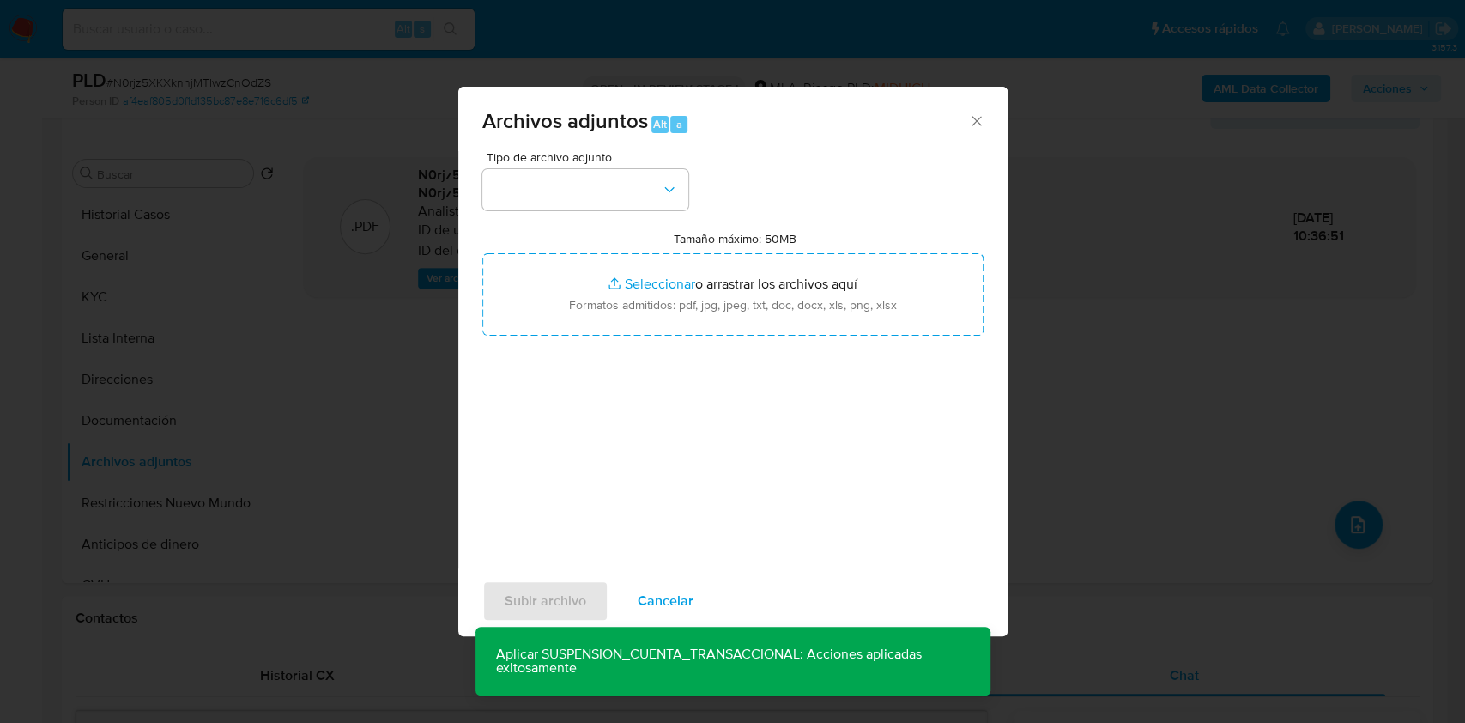
click at [965, 112] on span "Archivos adjuntos Alt a" at bounding box center [725, 122] width 487 height 22
click at [982, 126] on icon "Cerrar" at bounding box center [976, 120] width 17 height 17
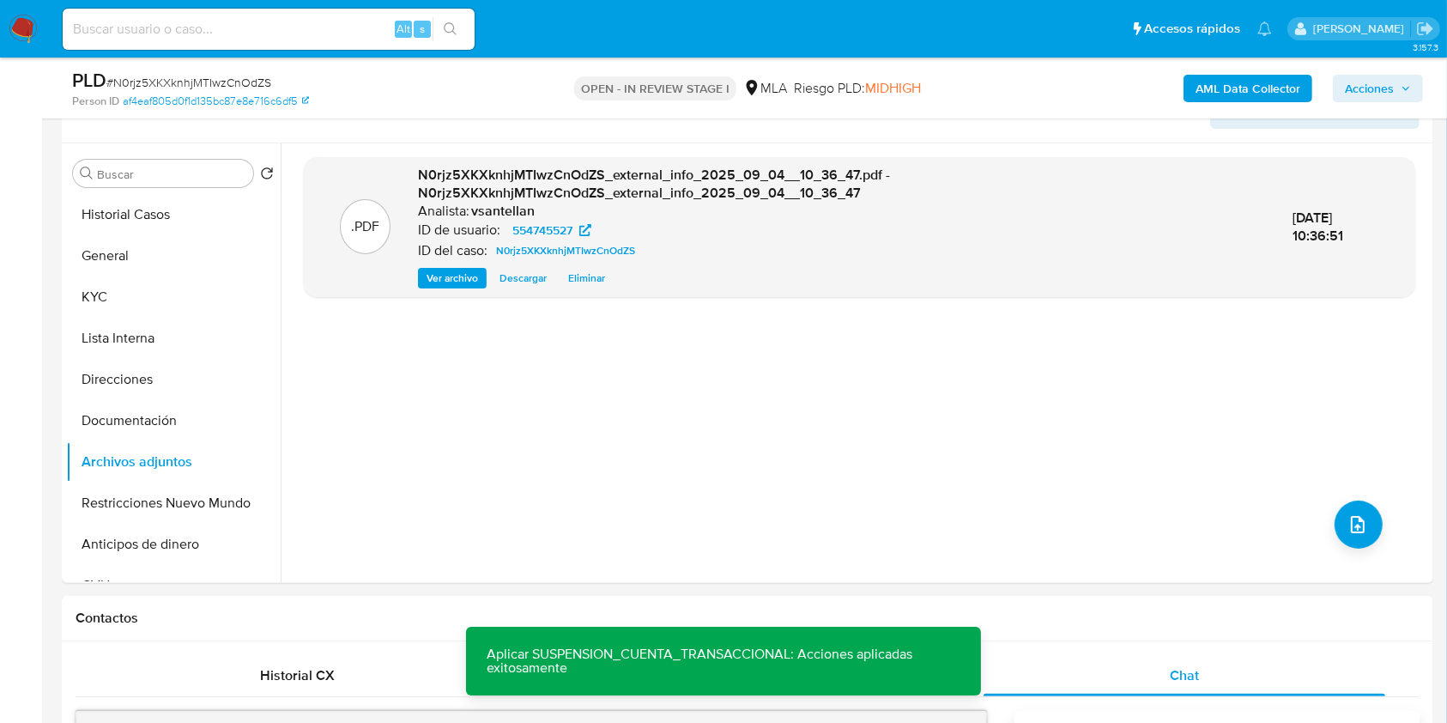
click at [1223, 90] on b "AML Data Collector" at bounding box center [1247, 88] width 105 height 27
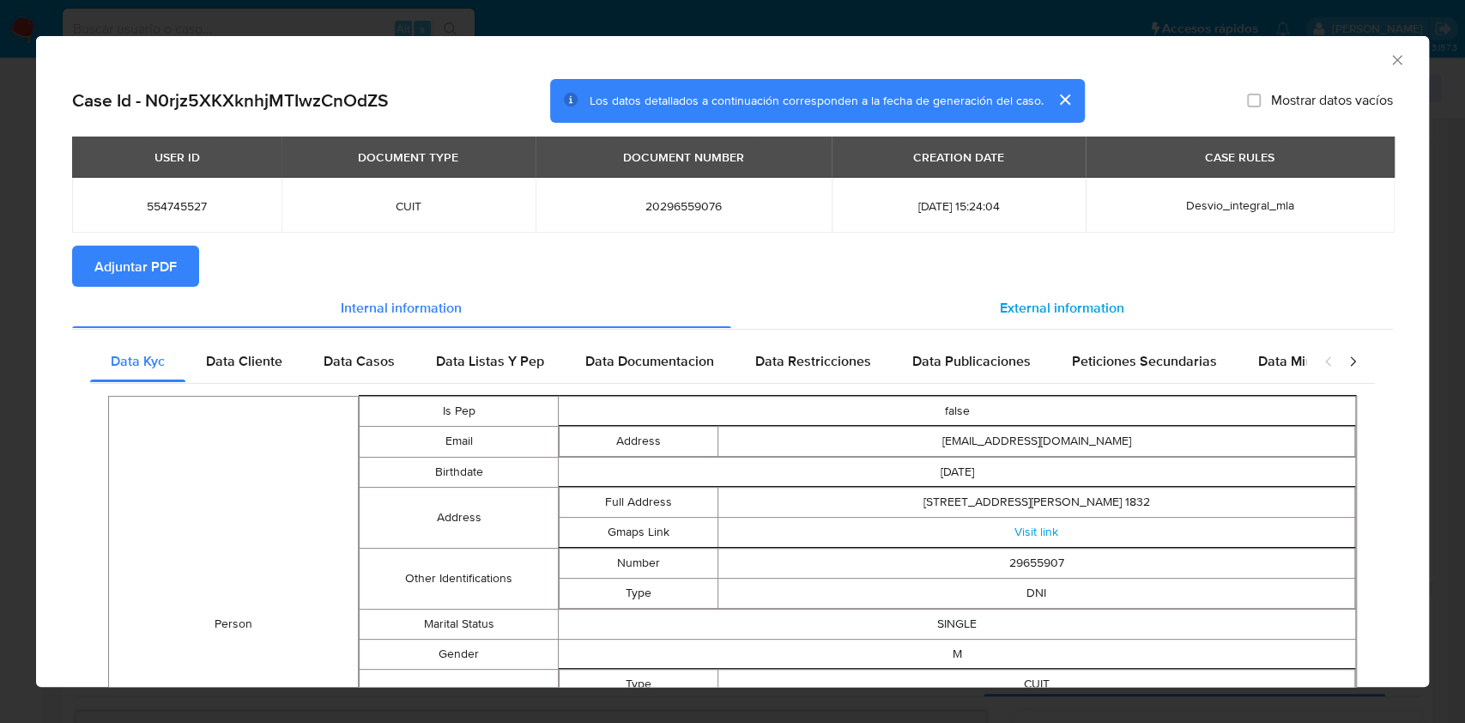
click at [1104, 303] on span "External information" at bounding box center [1062, 307] width 124 height 20
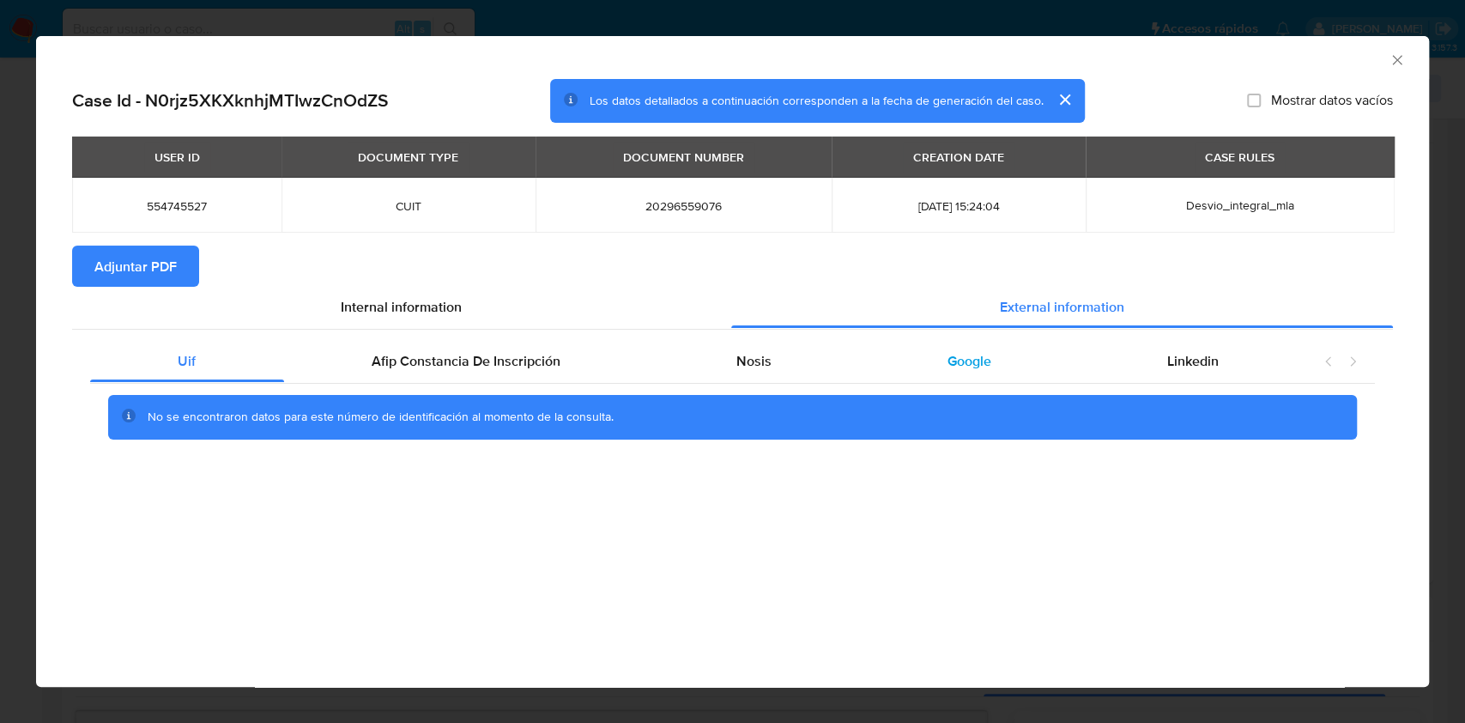
click at [965, 354] on span "Google" at bounding box center [969, 361] width 44 height 20
click at [133, 250] on span "Adjuntar PDF" at bounding box center [135, 266] width 82 height 38
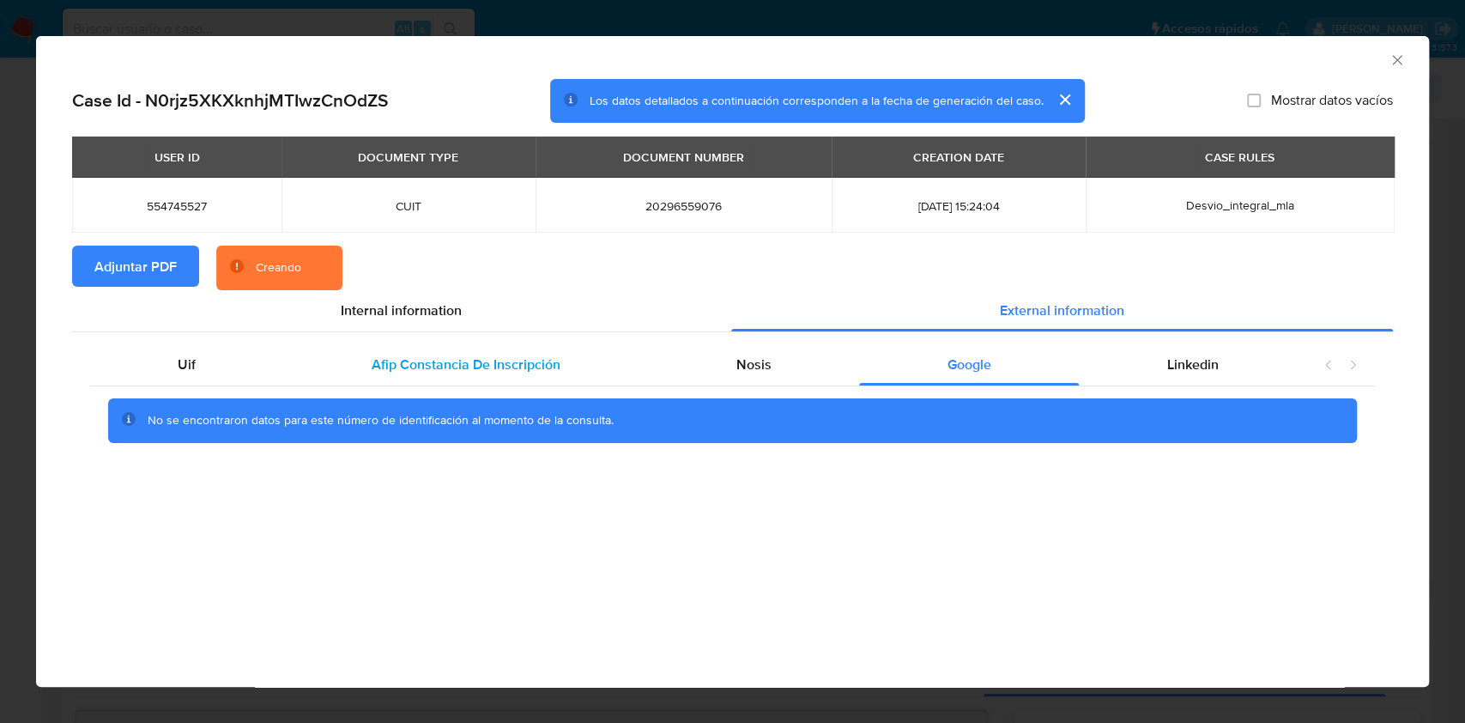
drag, startPoint x: 501, startPoint y: 378, endPoint x: 597, endPoint y: 354, distance: 99.3
click at [501, 378] on div "Afip Constancia De Inscripción" at bounding box center [466, 364] width 365 height 41
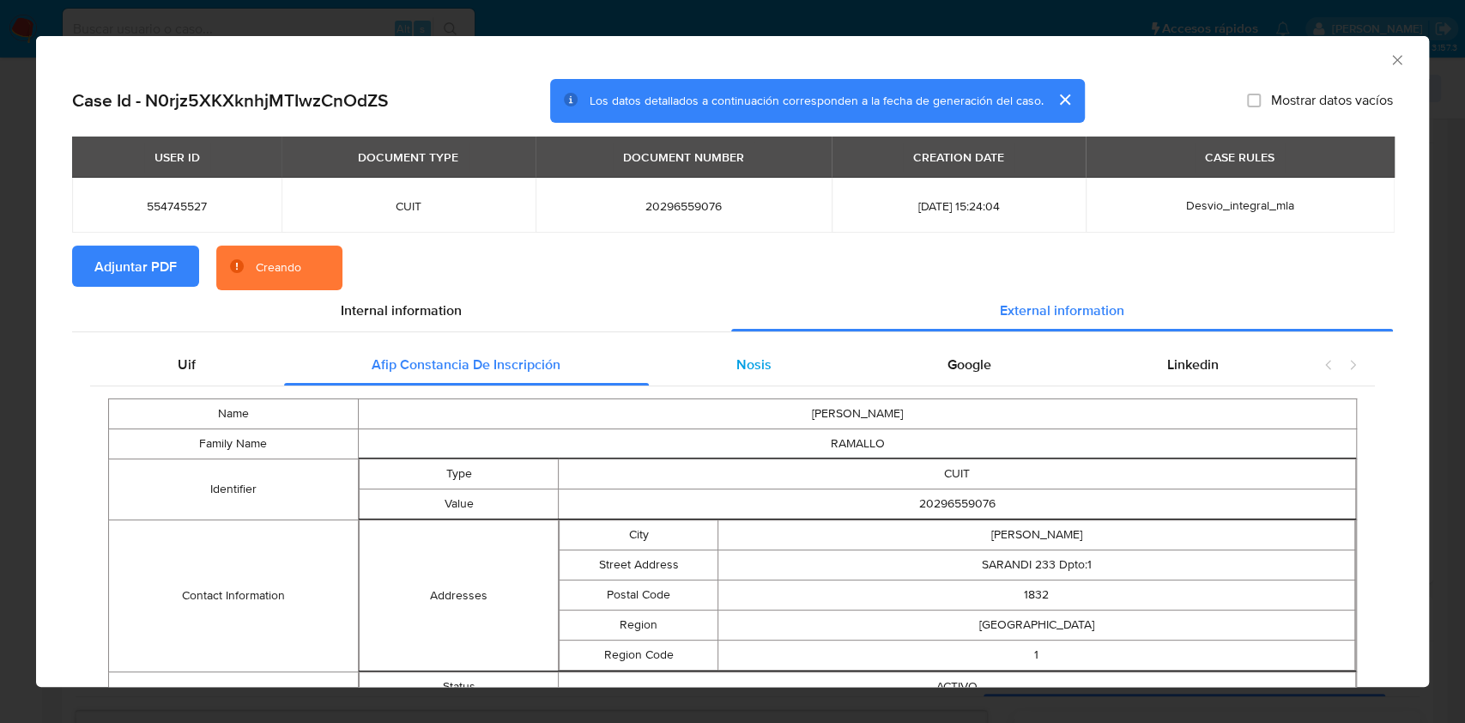
click at [736, 364] on span "Nosis" at bounding box center [753, 364] width 35 height 20
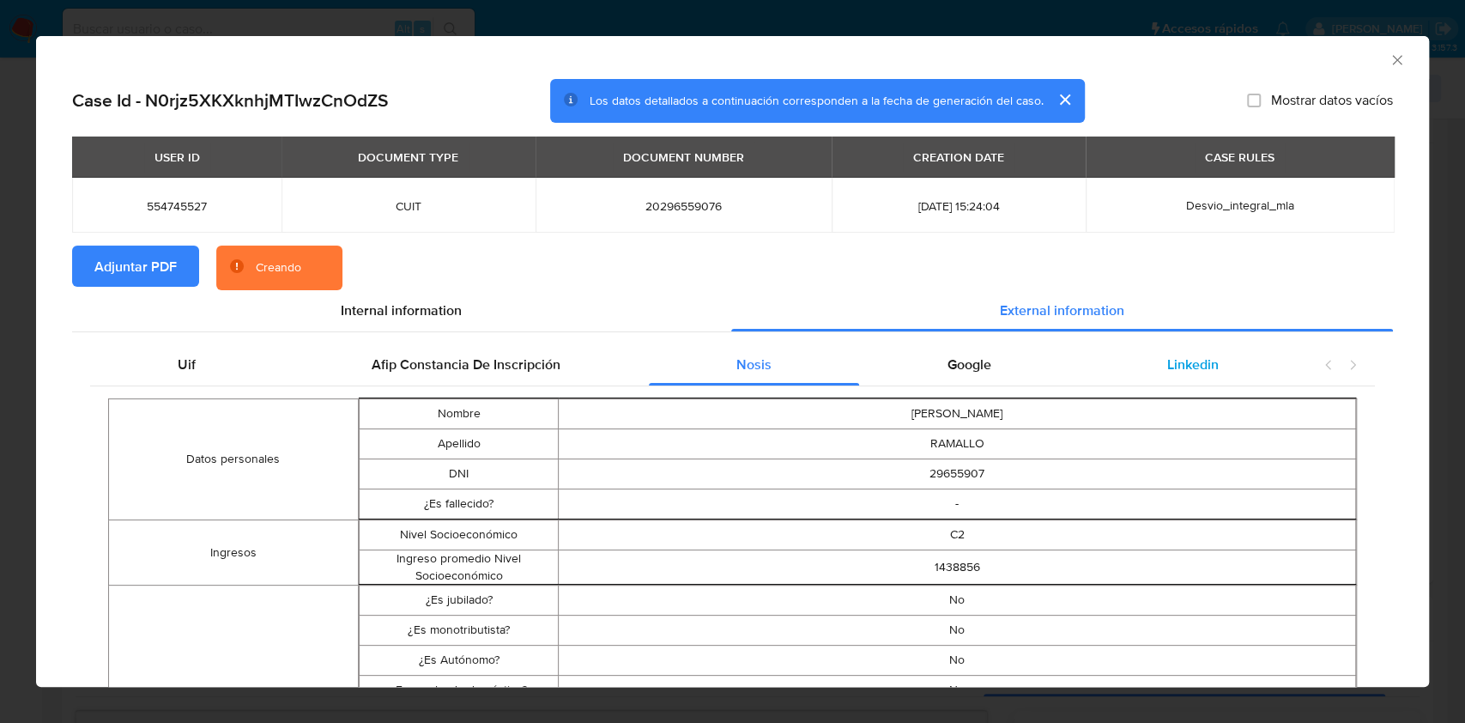
click at [1176, 352] on div "Linkedin" at bounding box center [1192, 364] width 227 height 41
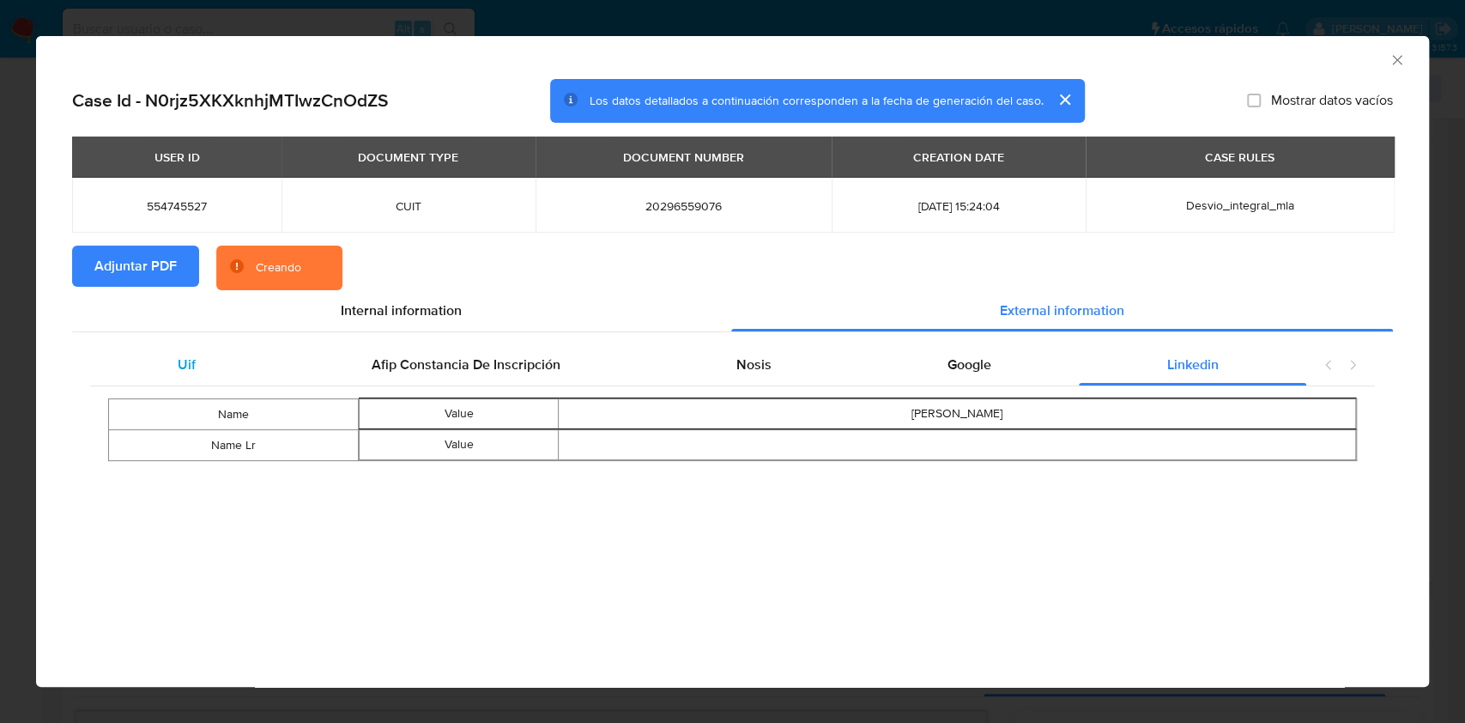
click at [170, 363] on div "Uif" at bounding box center [187, 364] width 194 height 41
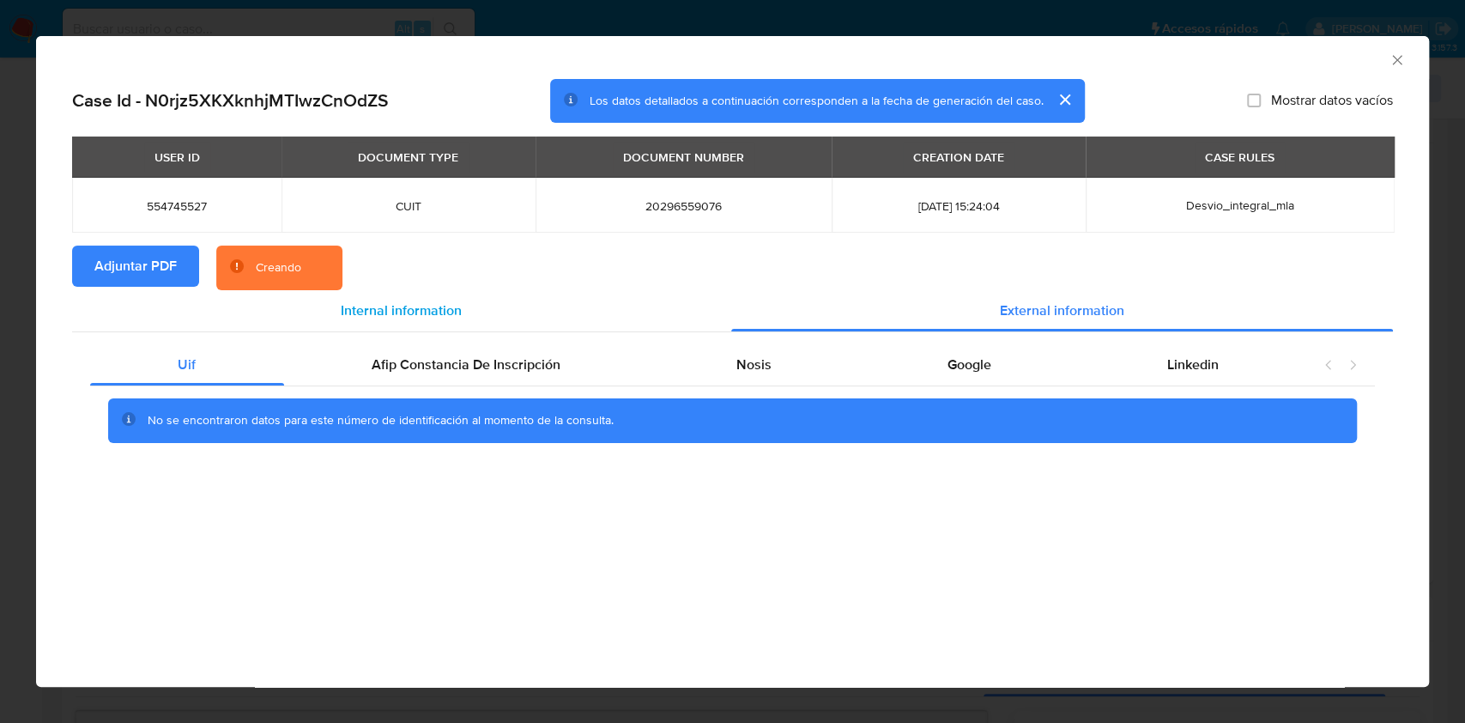
click at [455, 320] on div "Internal information" at bounding box center [401, 310] width 659 height 41
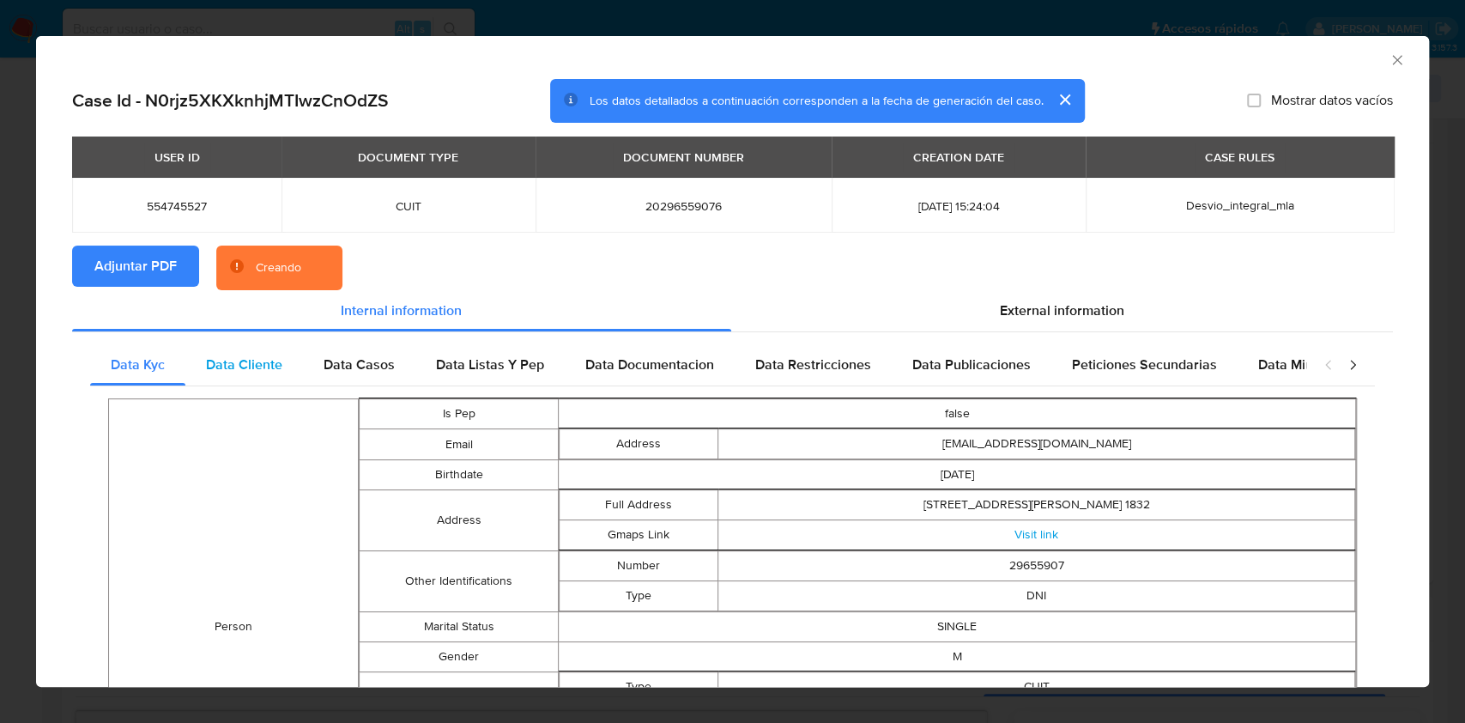
click at [287, 374] on div "Data Cliente" at bounding box center [244, 364] width 118 height 41
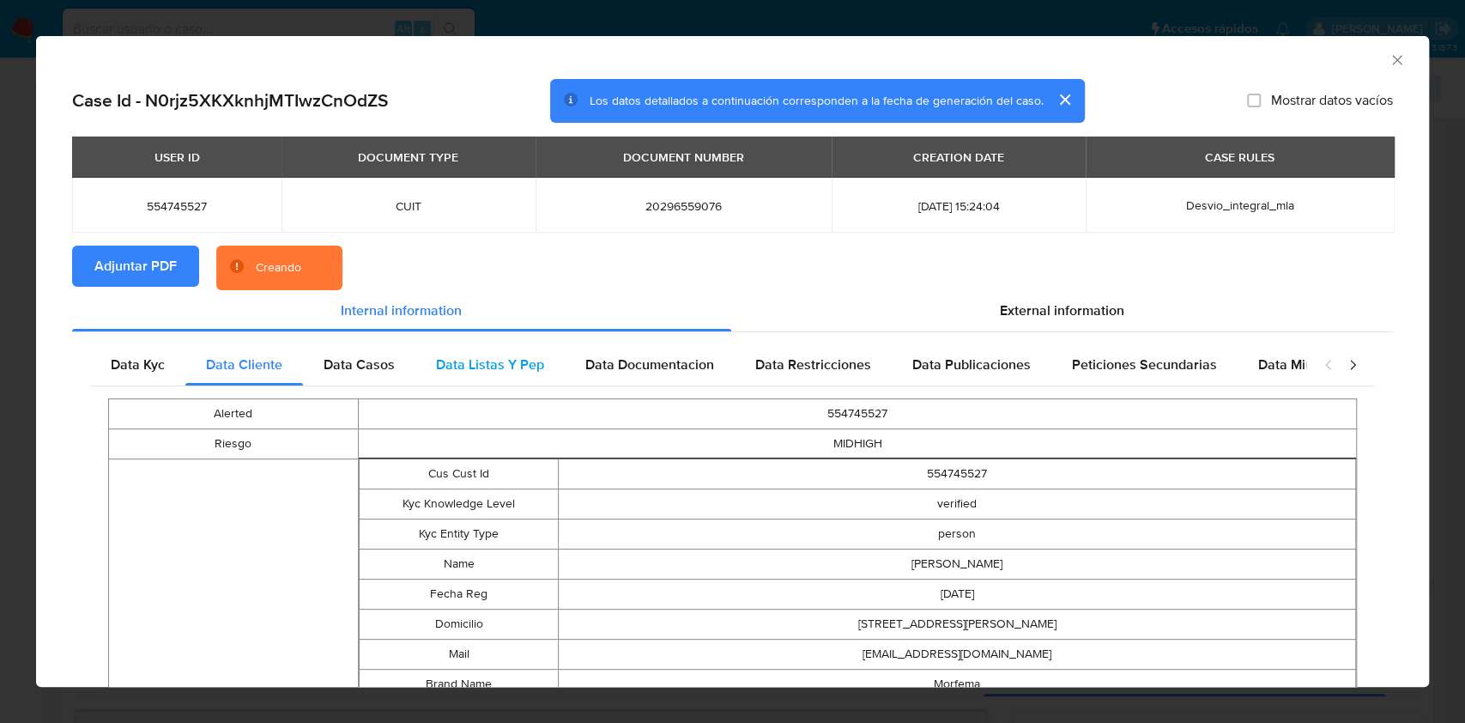
drag, startPoint x: 414, startPoint y: 370, endPoint x: 469, endPoint y: 360, distance: 56.6
click at [415, 371] on div "Data Listas Y Pep" at bounding box center [489, 364] width 149 height 41
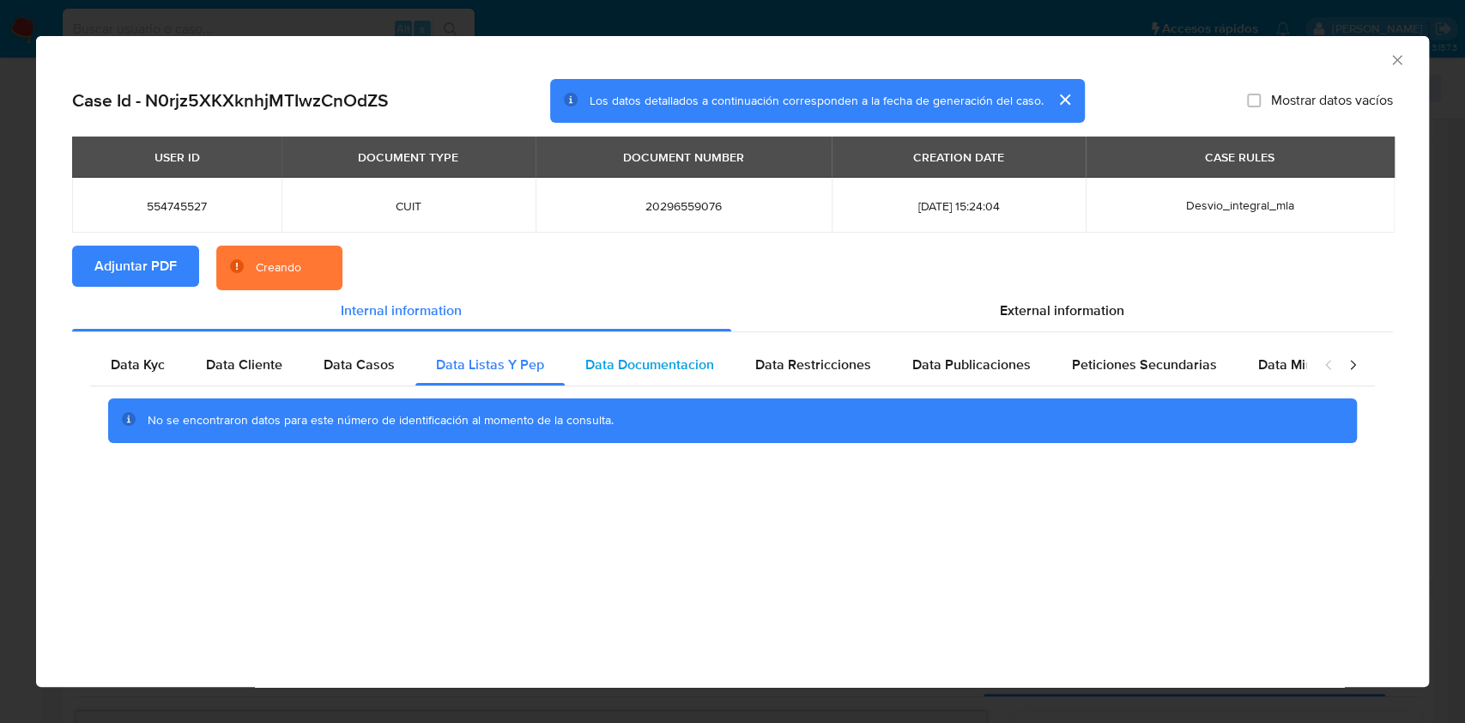
click at [586, 378] on div "Data Documentacion" at bounding box center [650, 364] width 170 height 41
click at [762, 378] on div "Data Restricciones" at bounding box center [813, 364] width 157 height 41
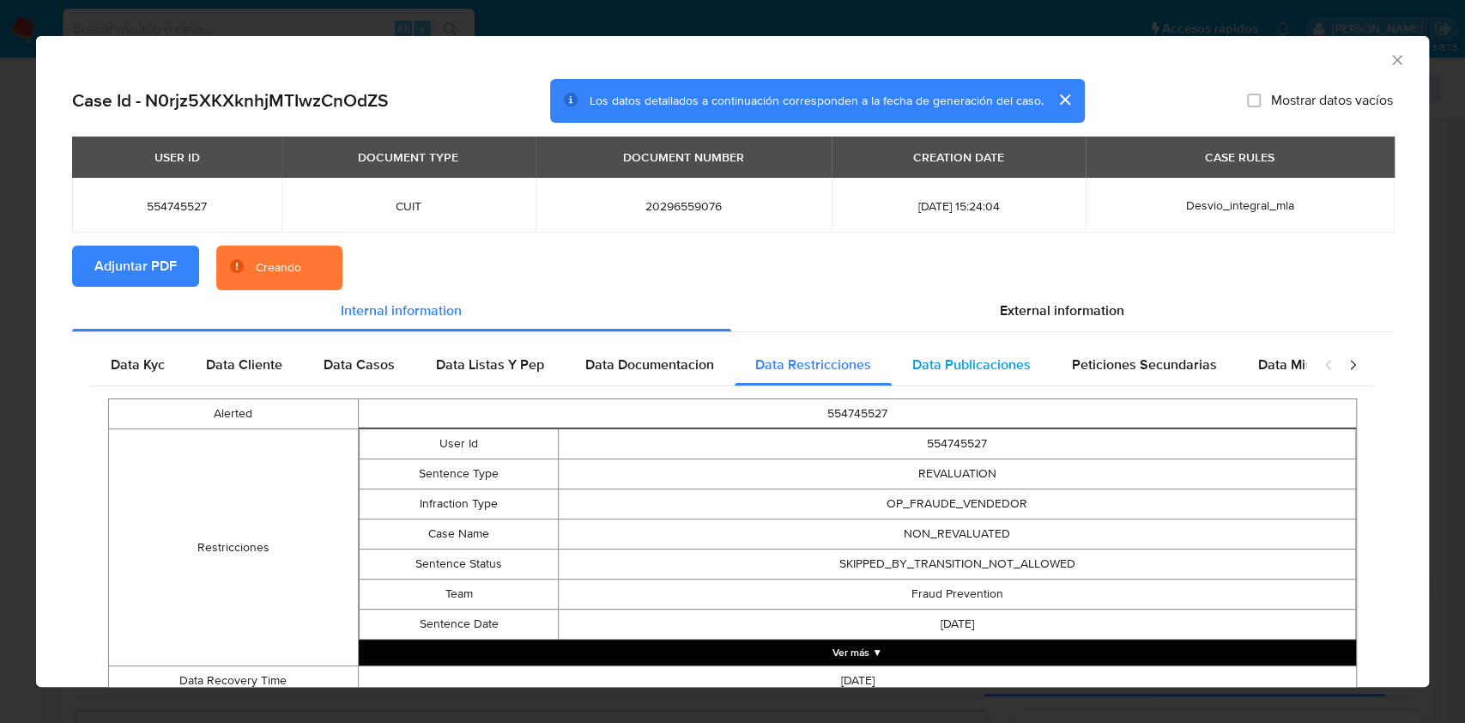
click at [946, 375] on div "Data Publicaciones" at bounding box center [972, 364] width 160 height 41
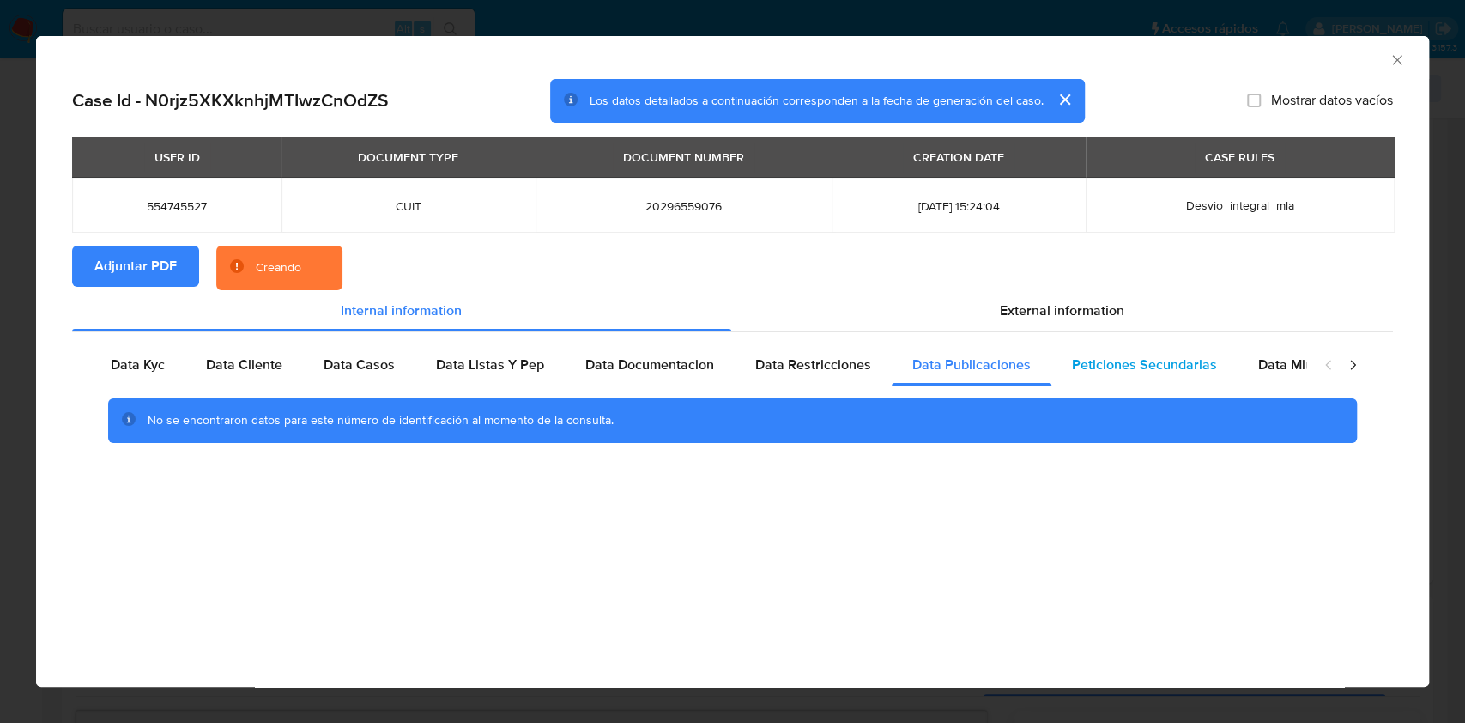
click at [1135, 372] on span "Peticiones Secundarias" at bounding box center [1144, 364] width 145 height 20
click at [1282, 368] on span "Data Minoridad" at bounding box center [1305, 364] width 94 height 20
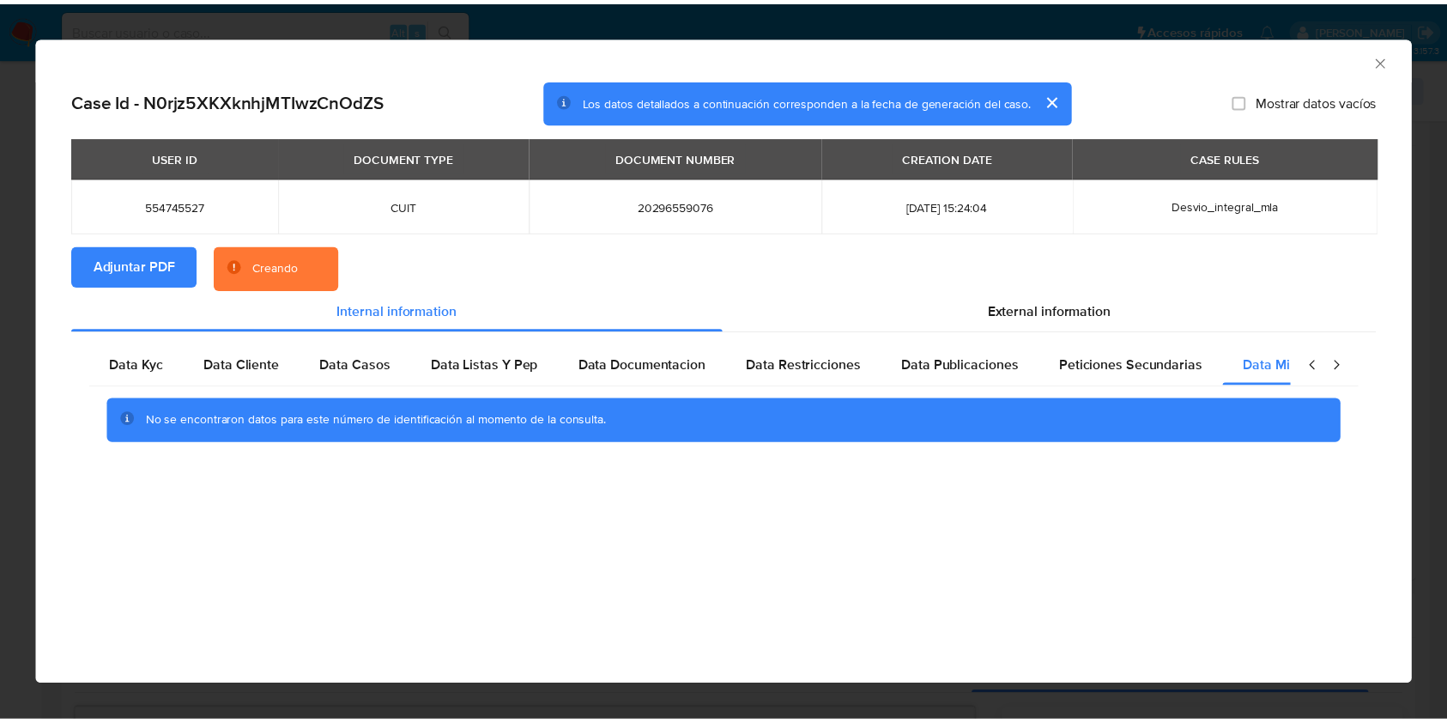
scroll to position [0, 57]
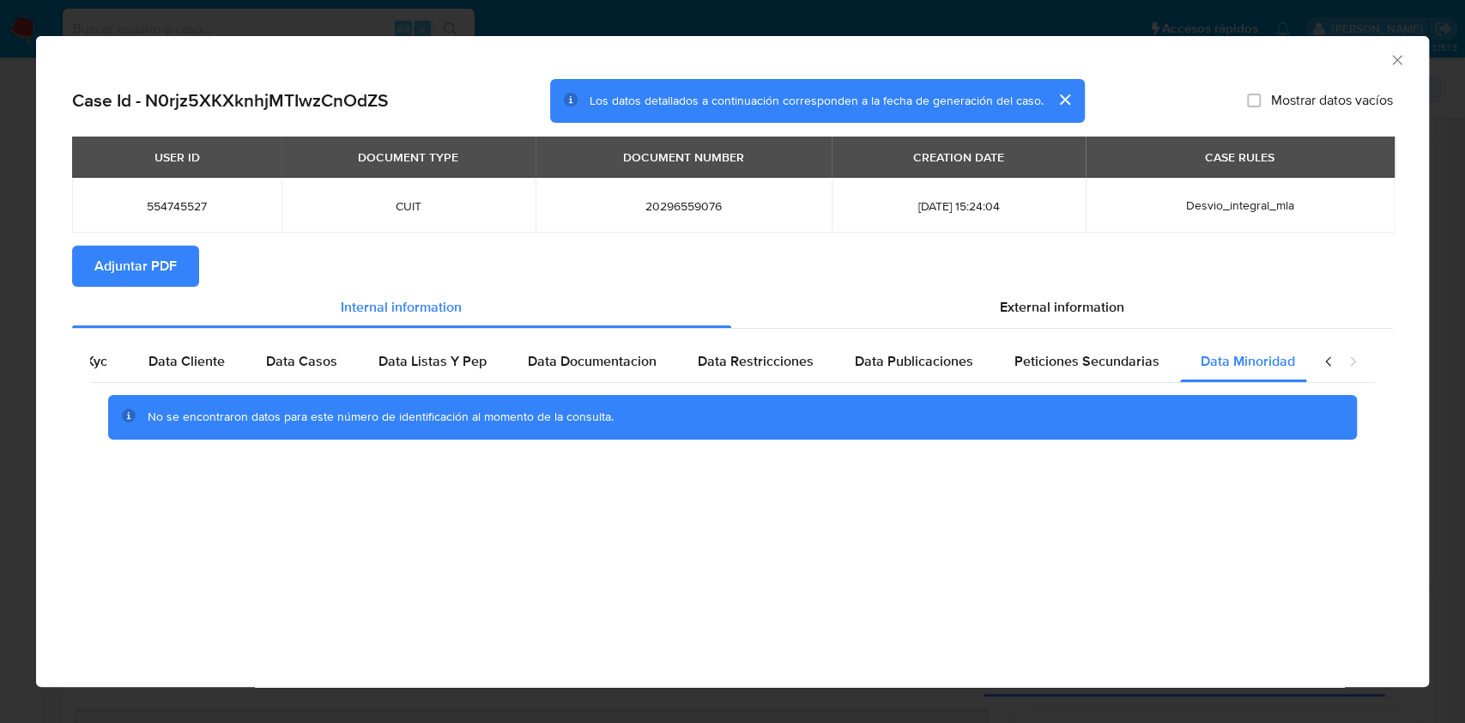
click at [1391, 58] on icon "Cerrar ventana" at bounding box center [1396, 59] width 17 height 17
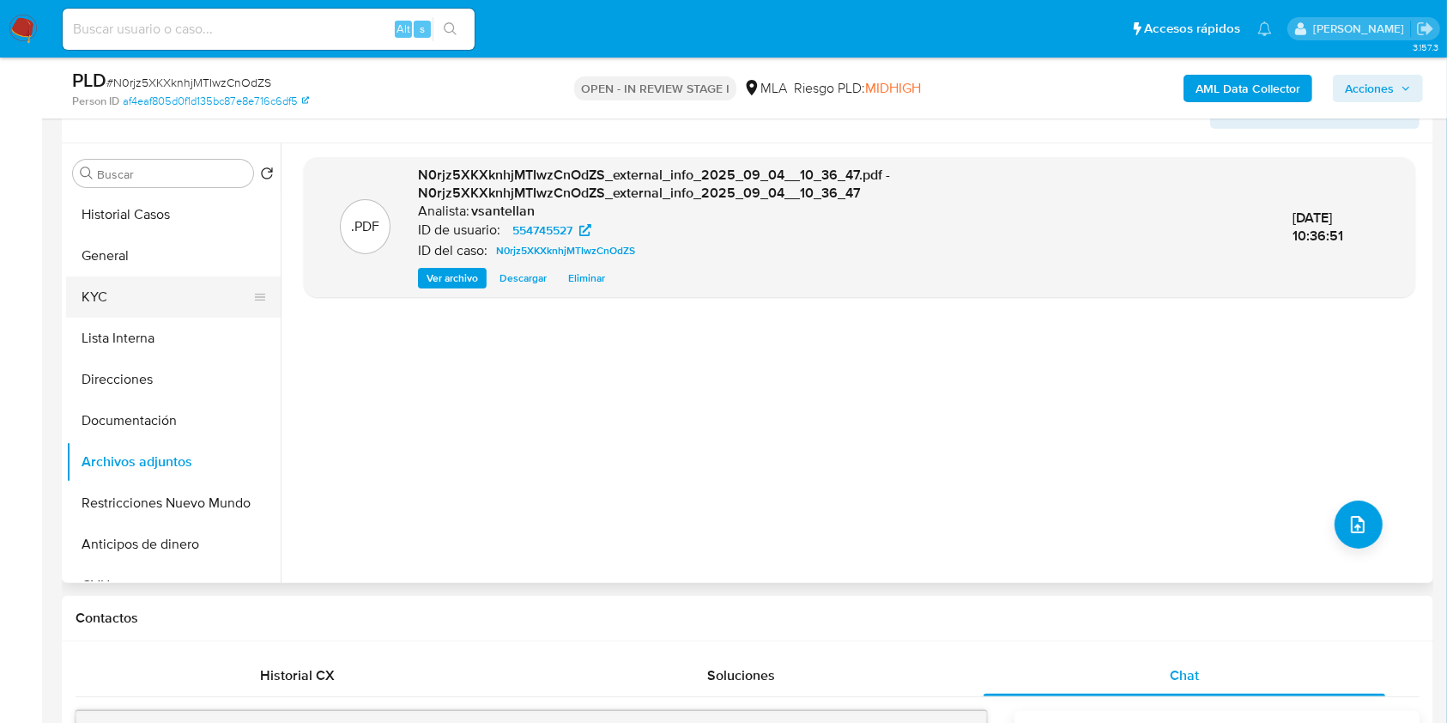
click at [112, 292] on button "KYC" at bounding box center [166, 296] width 201 height 41
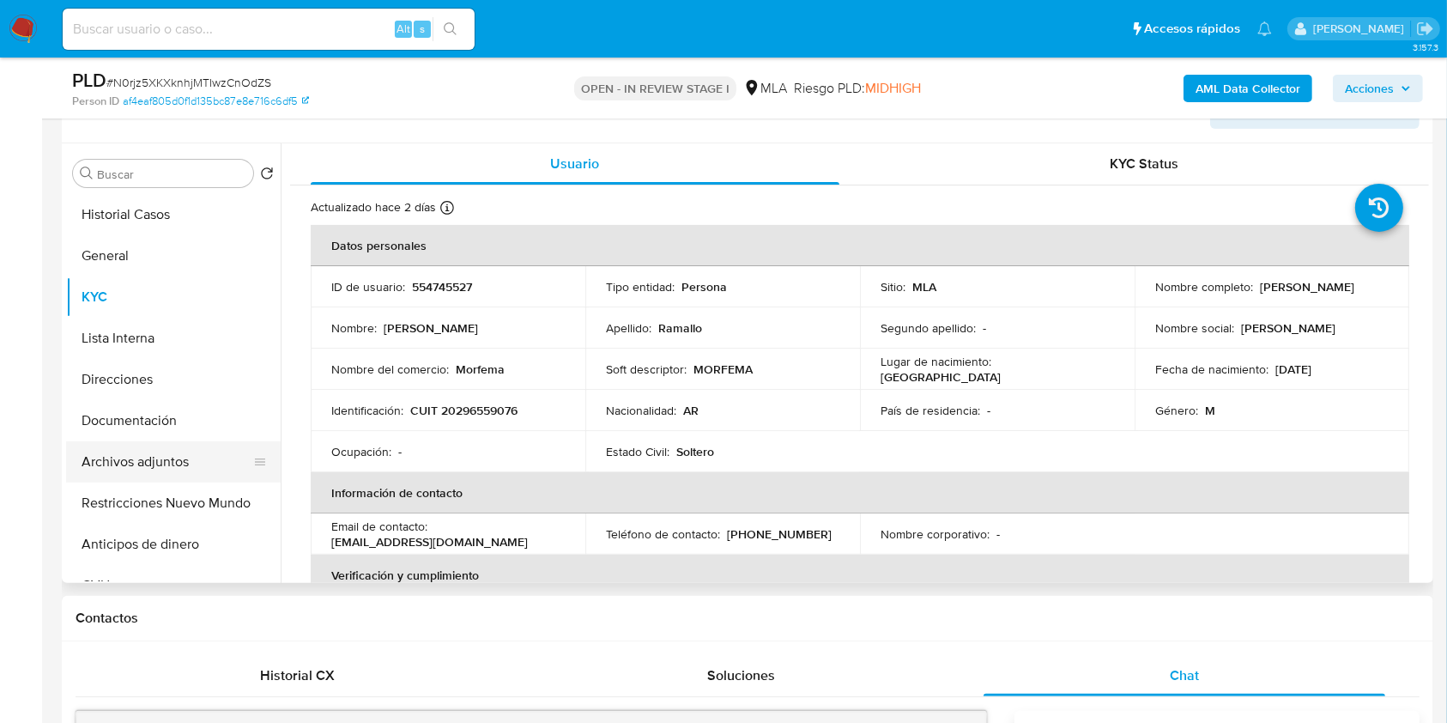
click at [171, 474] on button "Archivos adjuntos" at bounding box center [166, 461] width 201 height 41
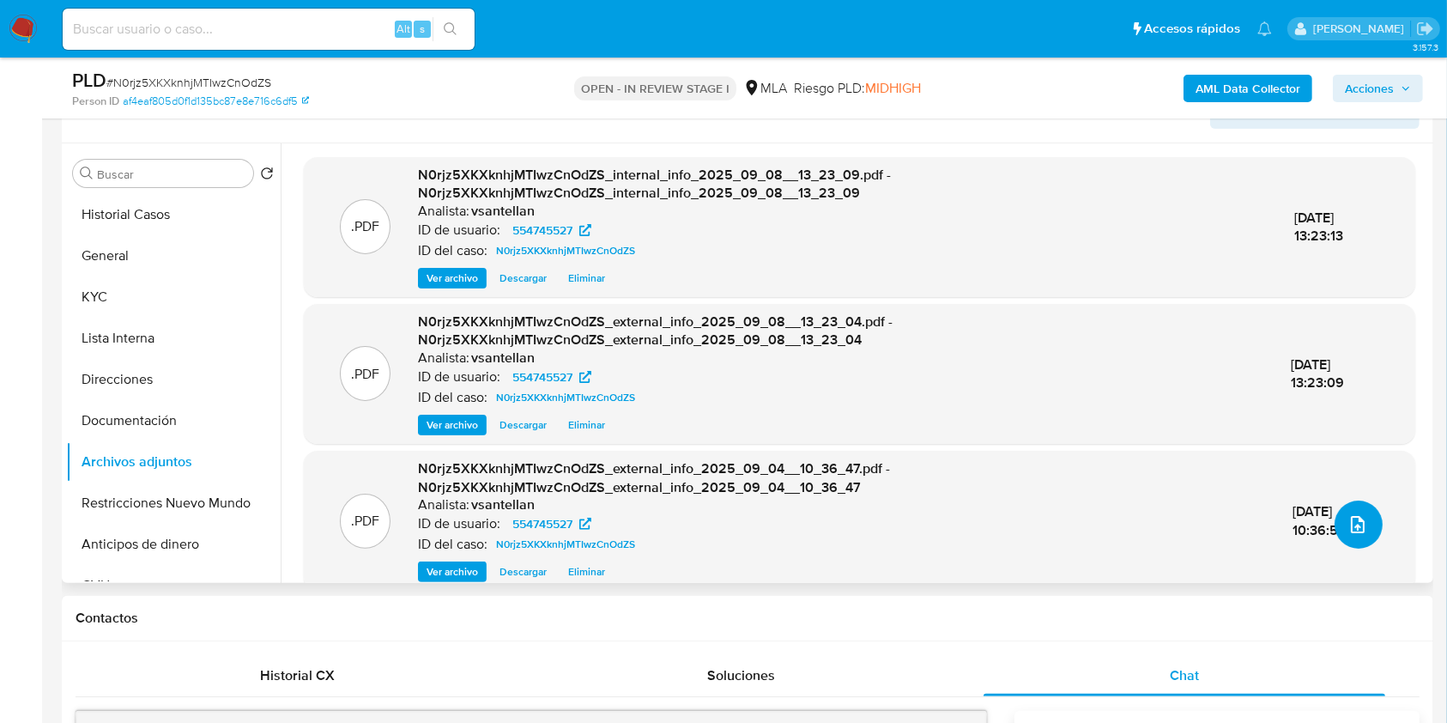
click at [1347, 519] on icon "upload-file" at bounding box center [1357, 524] width 21 height 21
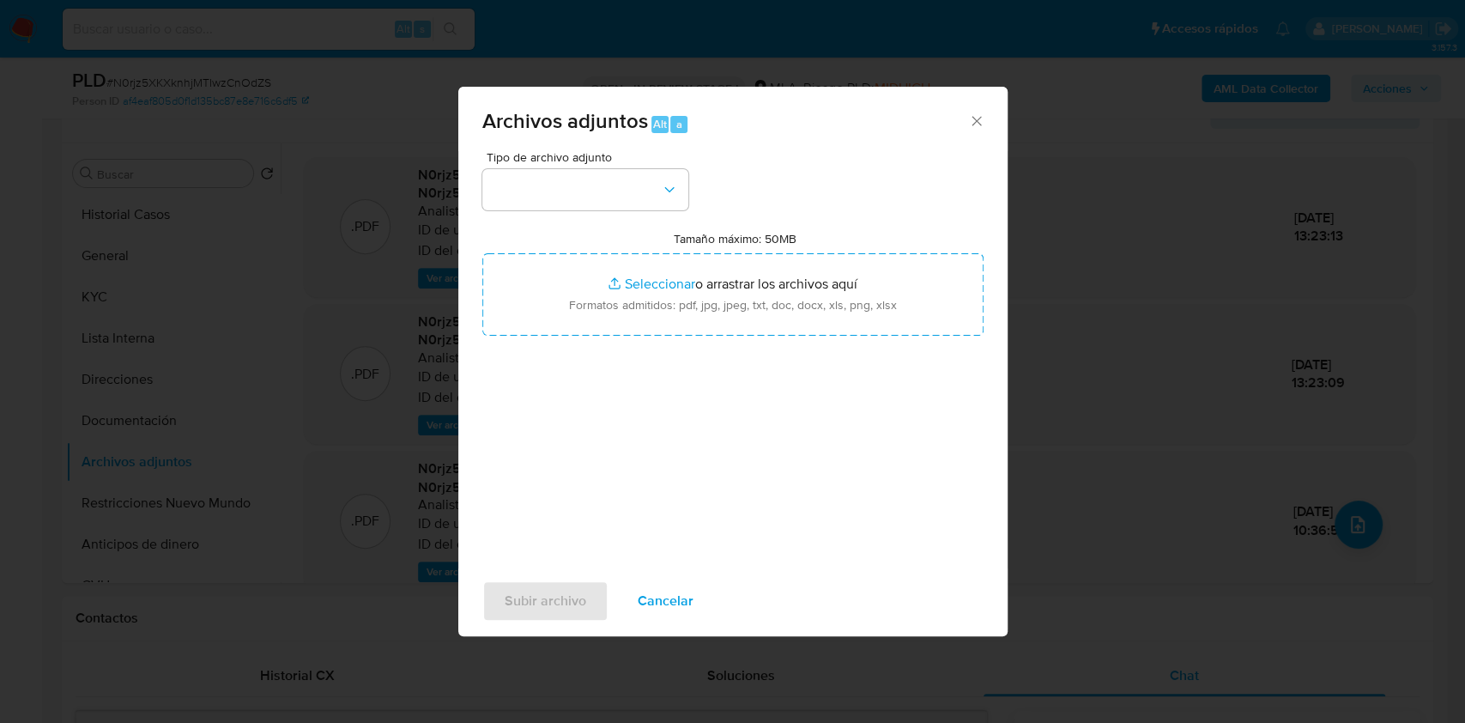
click at [977, 109] on div "Archivos adjuntos Alt a" at bounding box center [732, 119] width 549 height 64
click at [977, 114] on icon "Cerrar" at bounding box center [976, 120] width 17 height 17
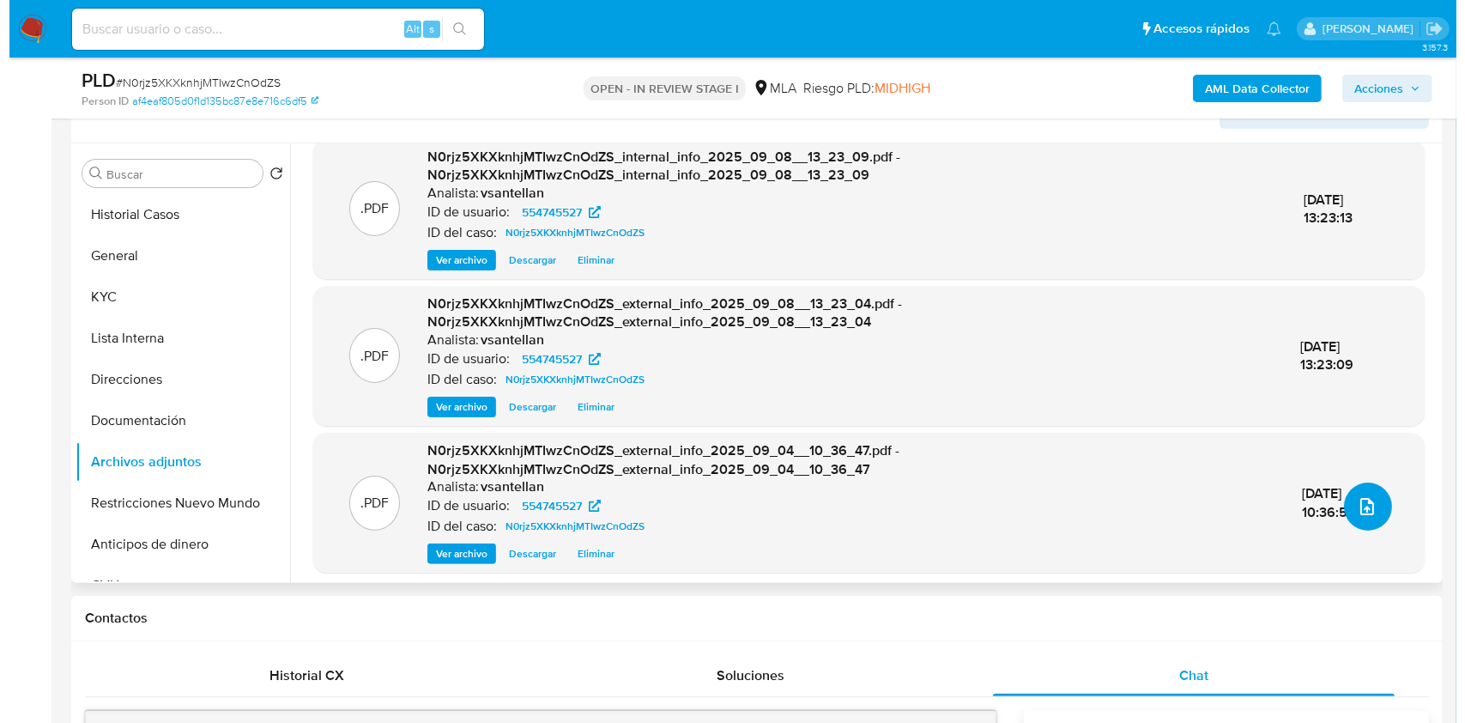
scroll to position [23, 0]
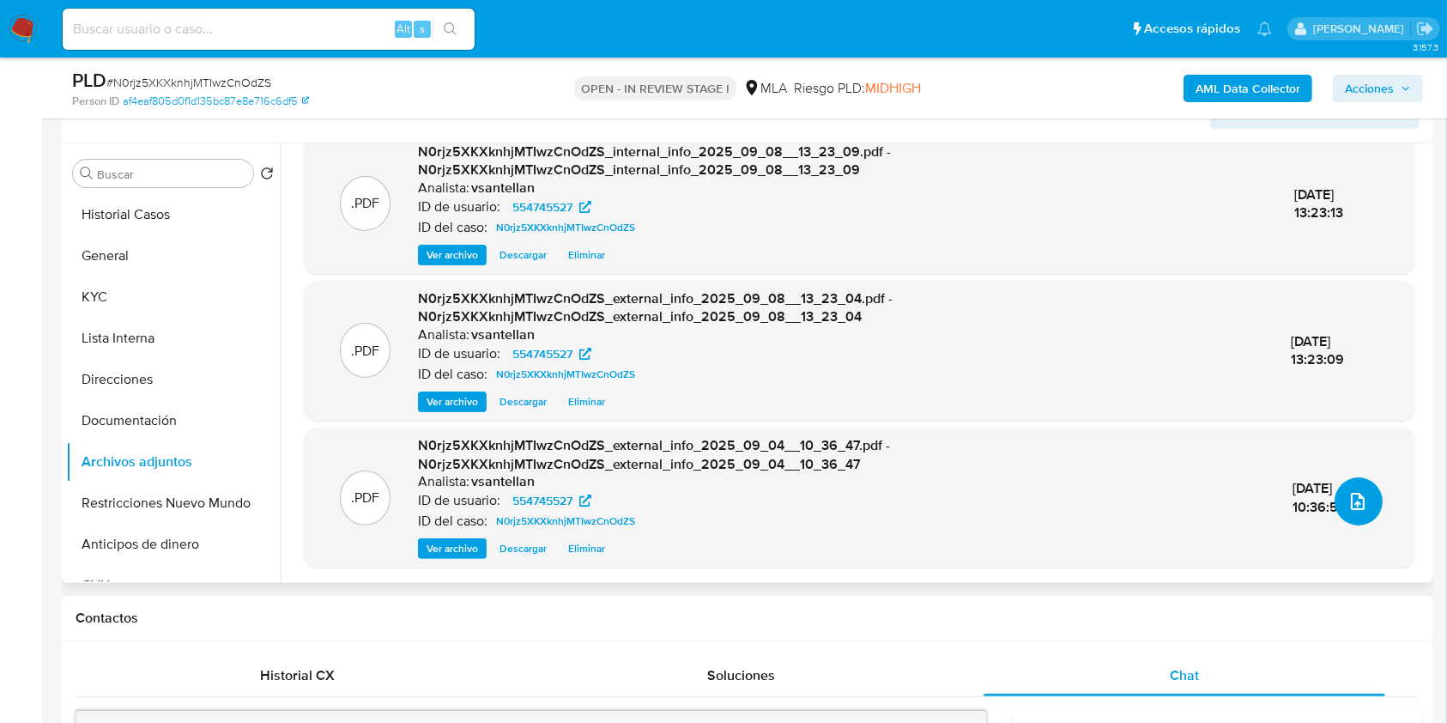
click at [1352, 493] on icon "upload-file" at bounding box center [1357, 501] width 21 height 21
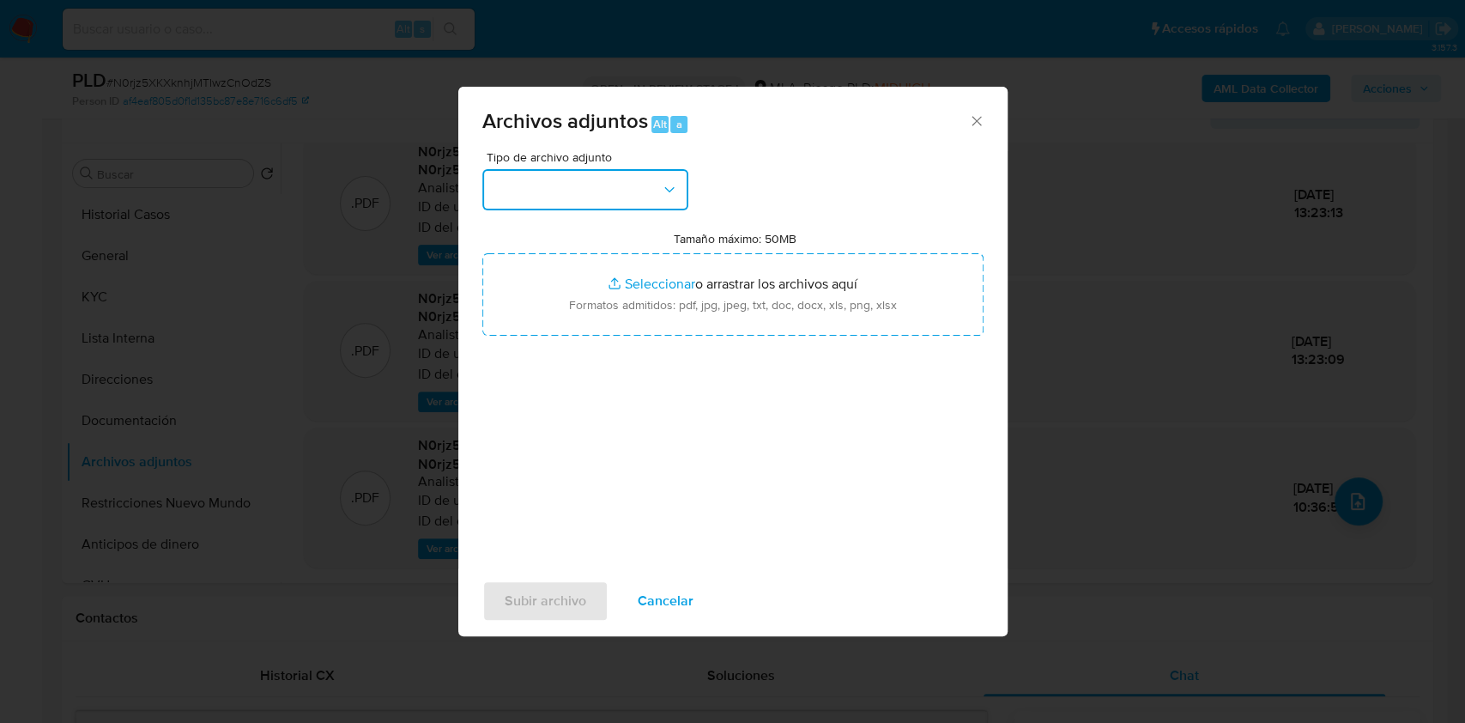
click at [620, 172] on button "button" at bounding box center [585, 189] width 206 height 41
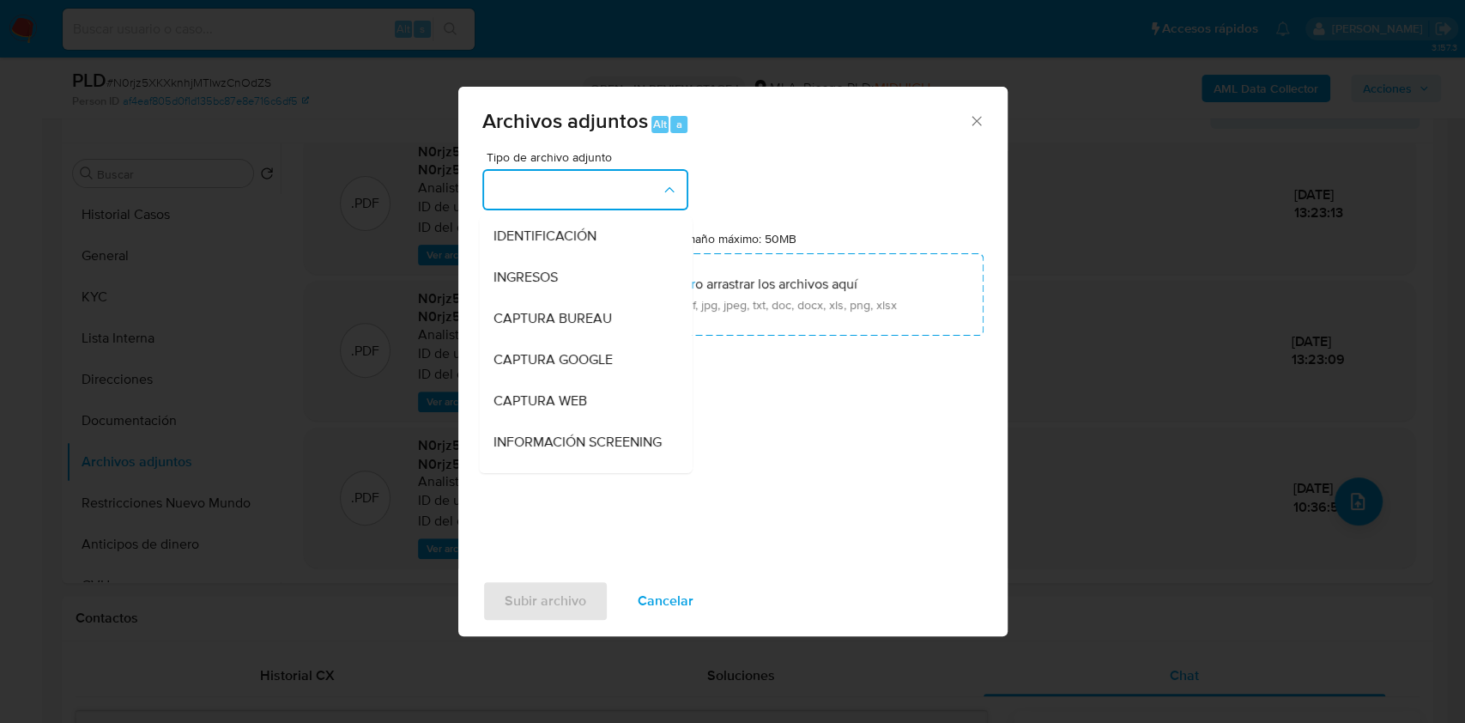
scroll to position [343, 0]
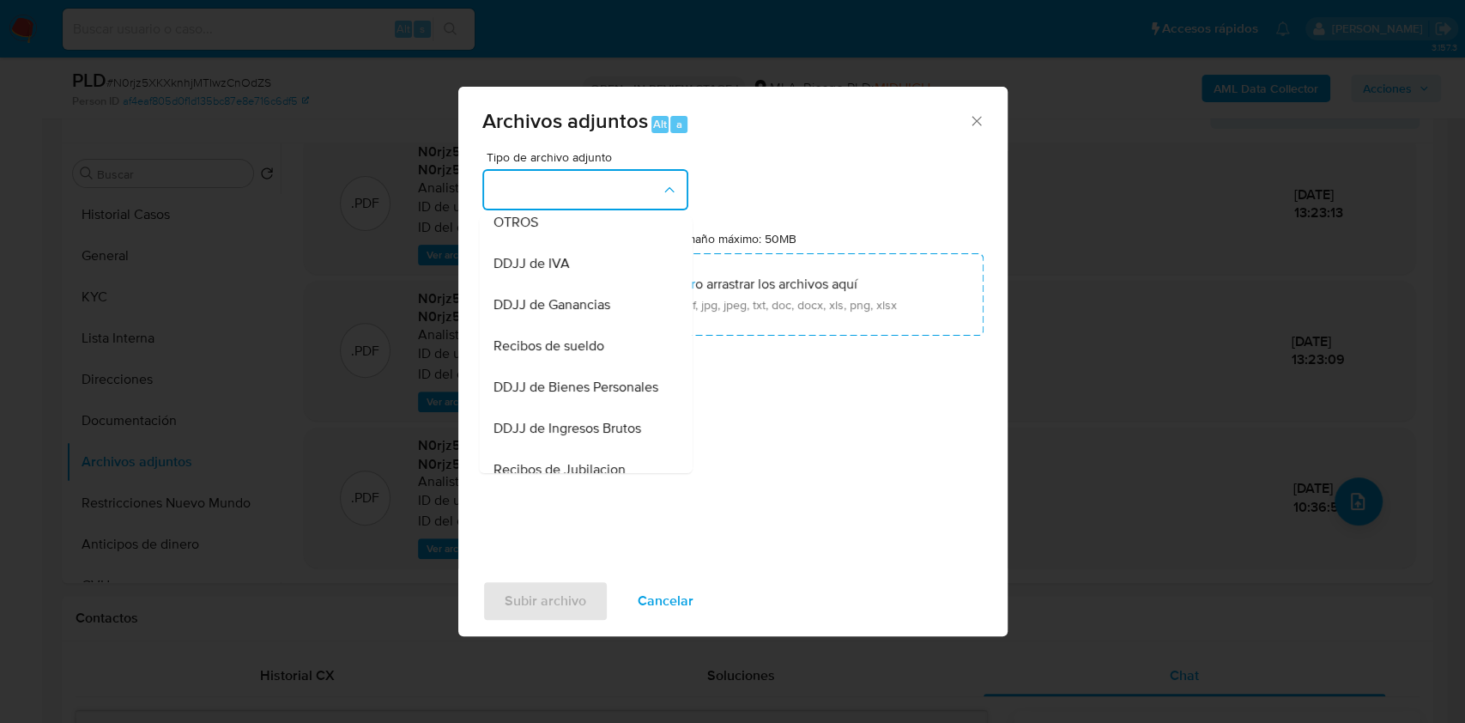
click at [539, 238] on div "OTROS" at bounding box center [580, 222] width 175 height 41
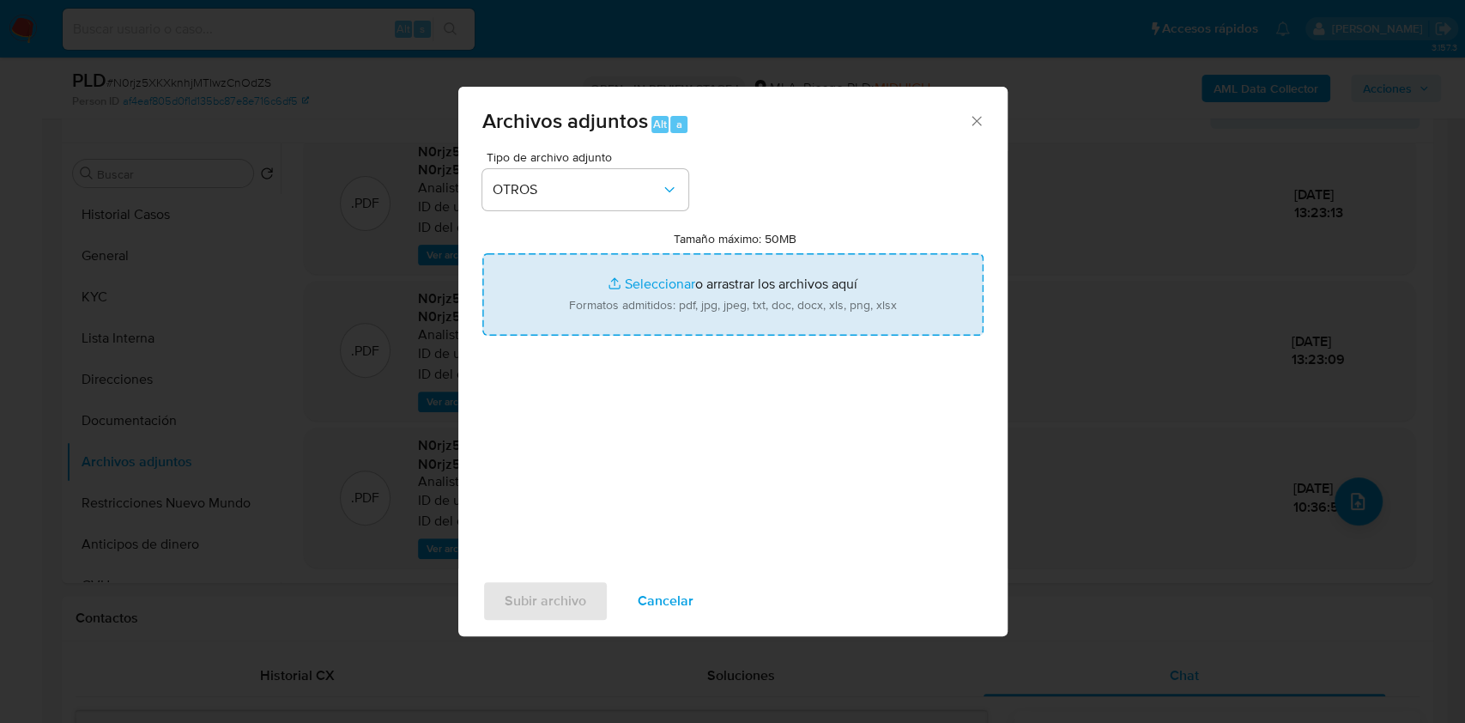
click at [650, 278] on input "Tamaño máximo: 50MB Seleccionar archivos" at bounding box center [732, 294] width 501 height 82
type input "C:\fakepath\Caselog N0rjz5XKXknhjMTIwzCnOdZS_2025_08_19_05_52_31.docx"
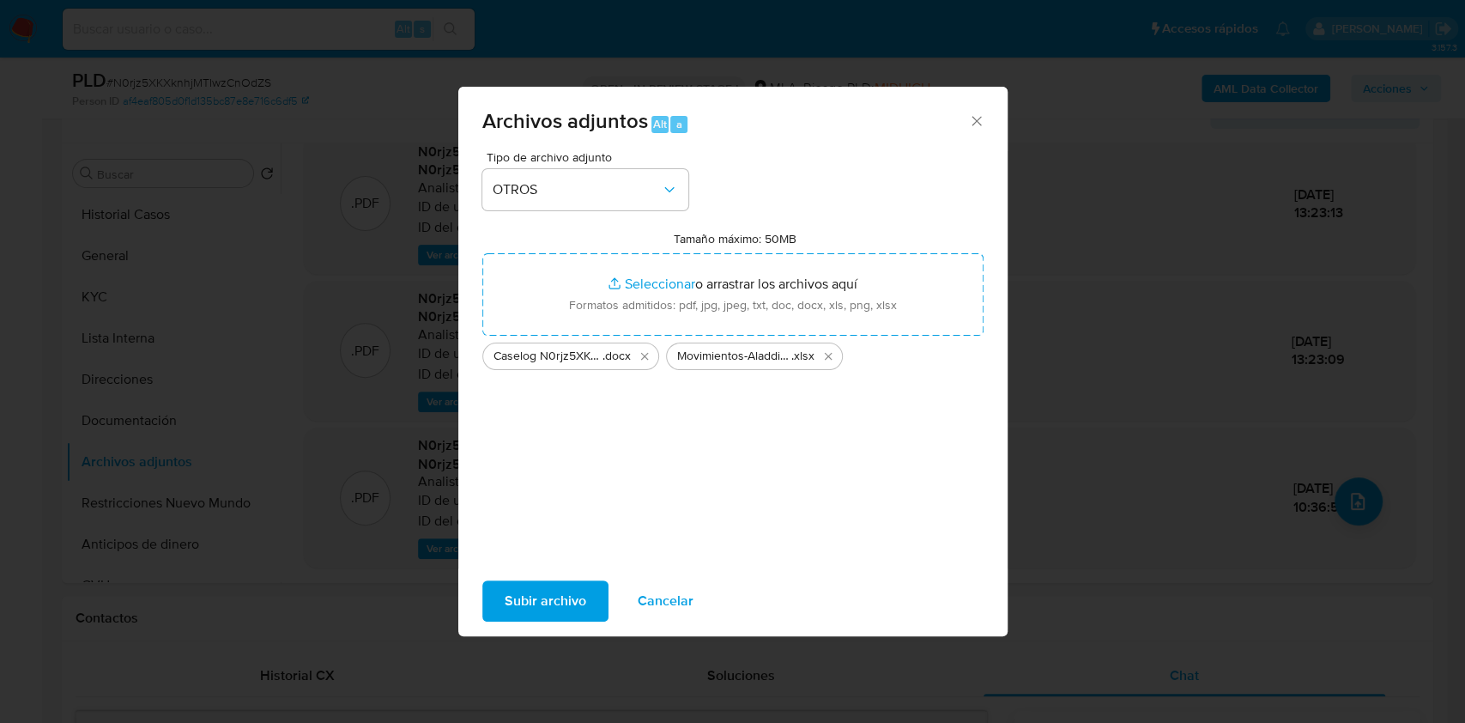
click at [548, 604] on span "Subir archivo" at bounding box center [546, 601] width 82 height 38
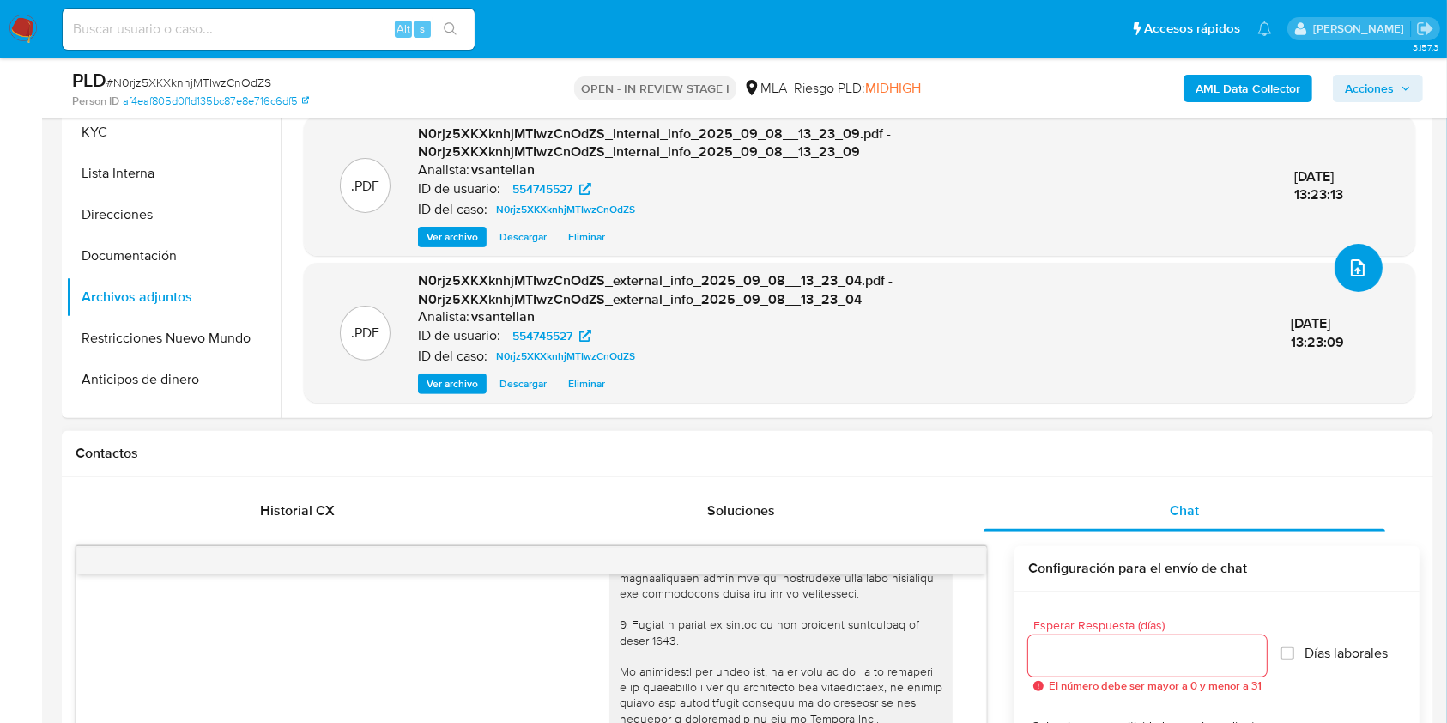
scroll to position [531, 0]
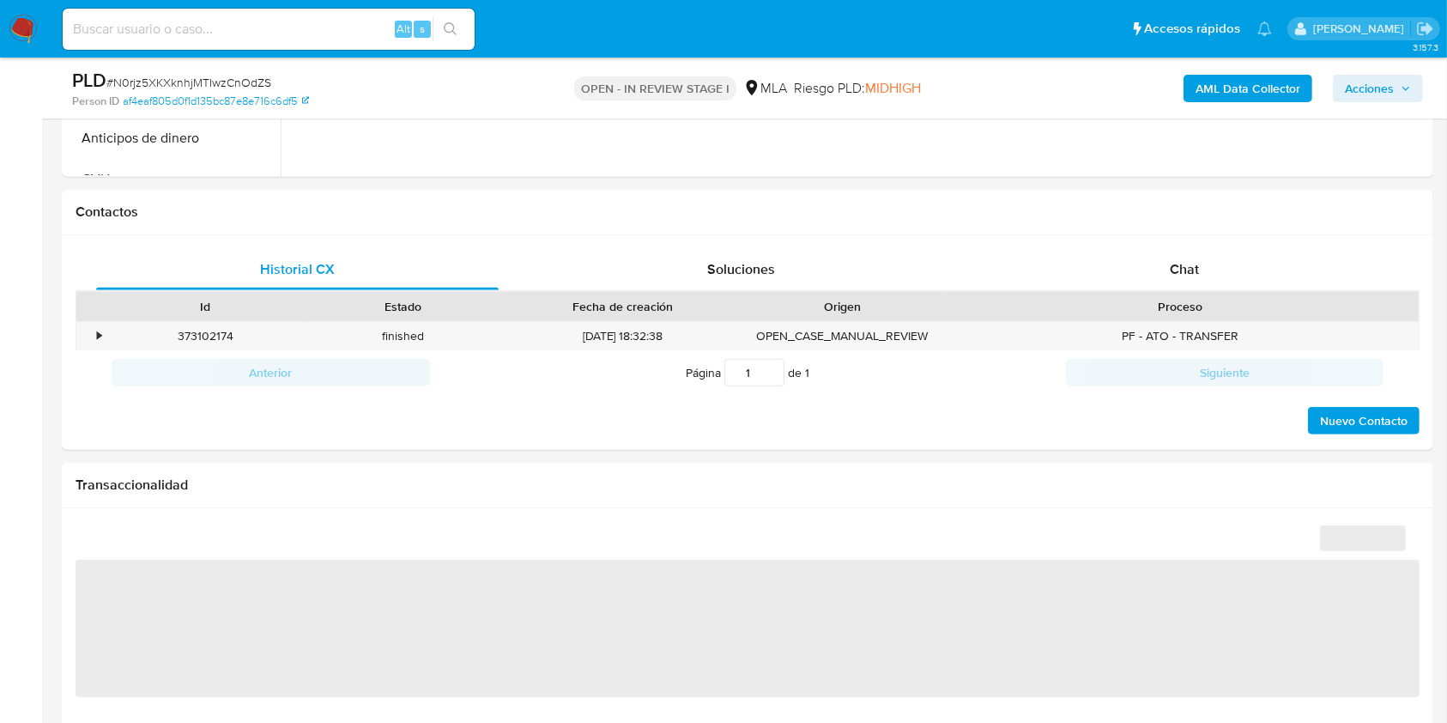
scroll to position [705, 0]
click at [1241, 290] on div "Chat" at bounding box center [1184, 271] width 402 height 41
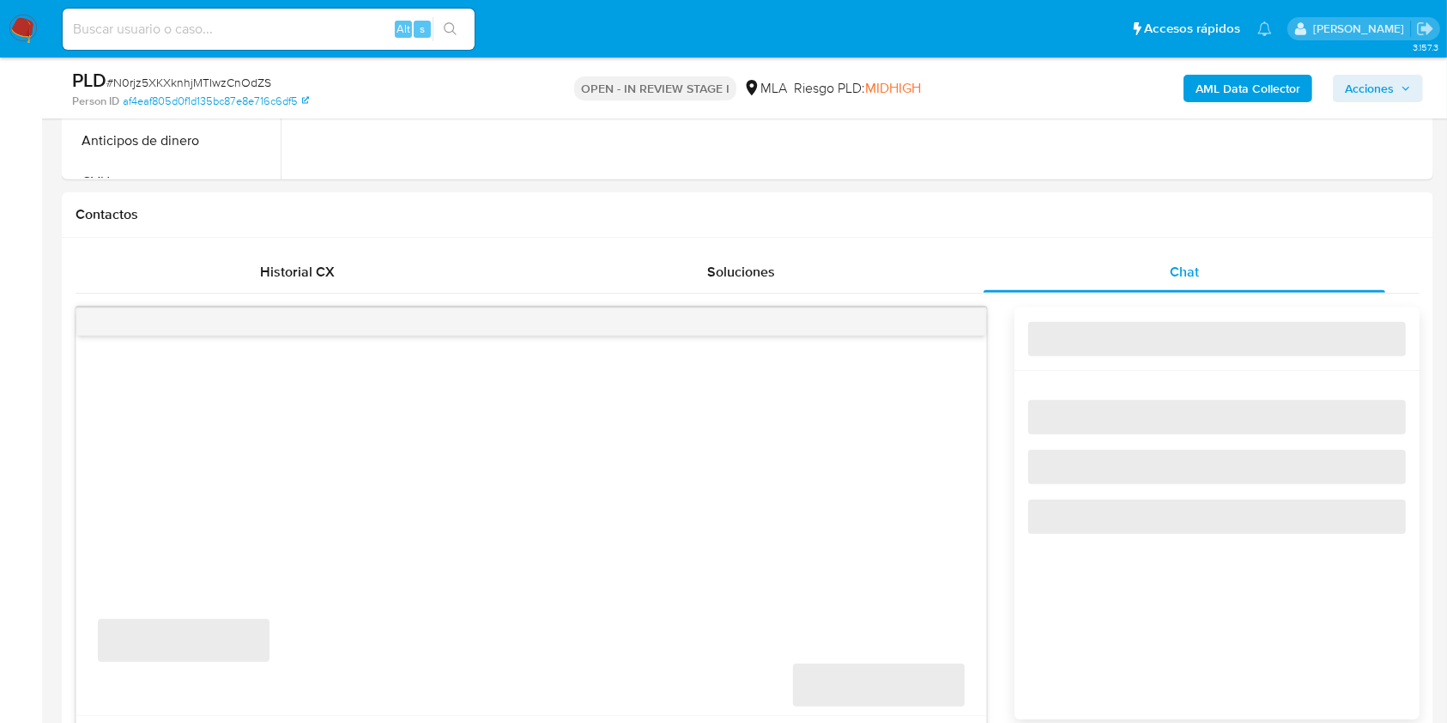
select select "10"
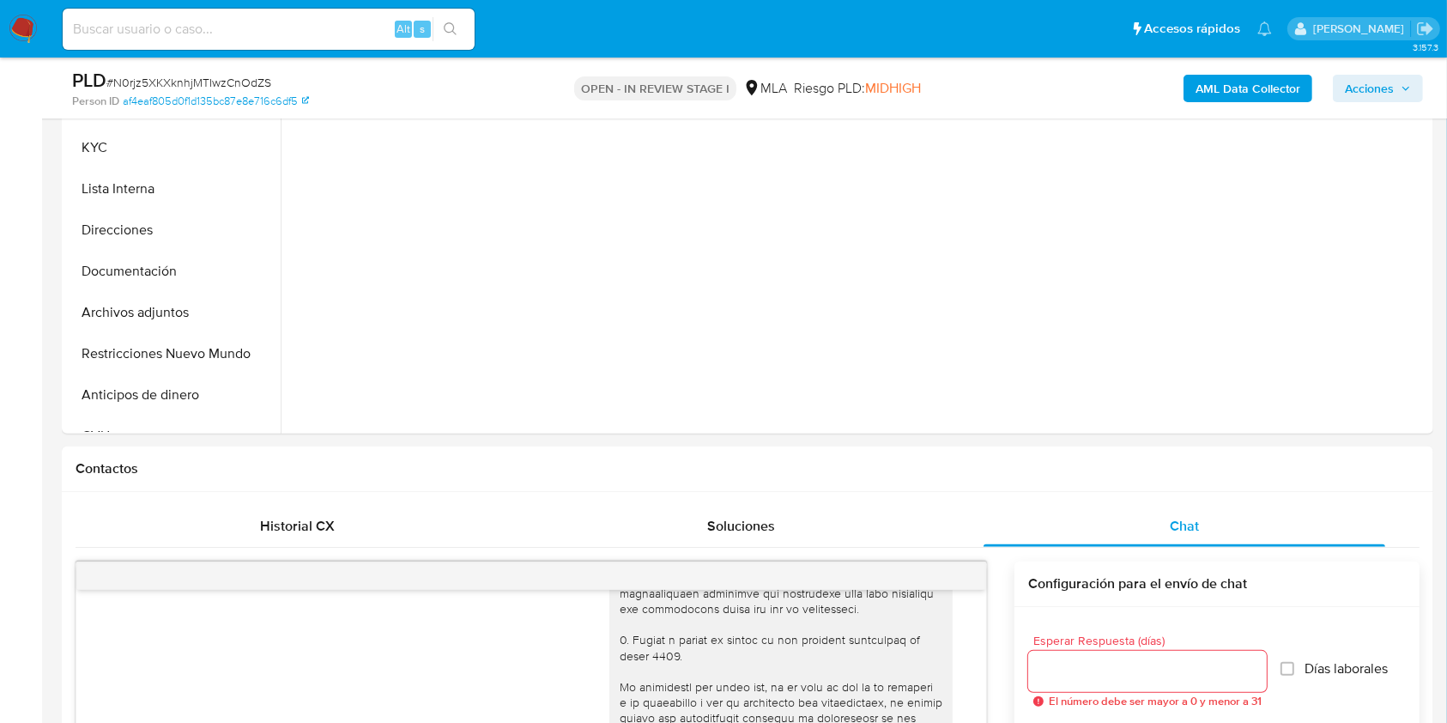
scroll to position [447, 0]
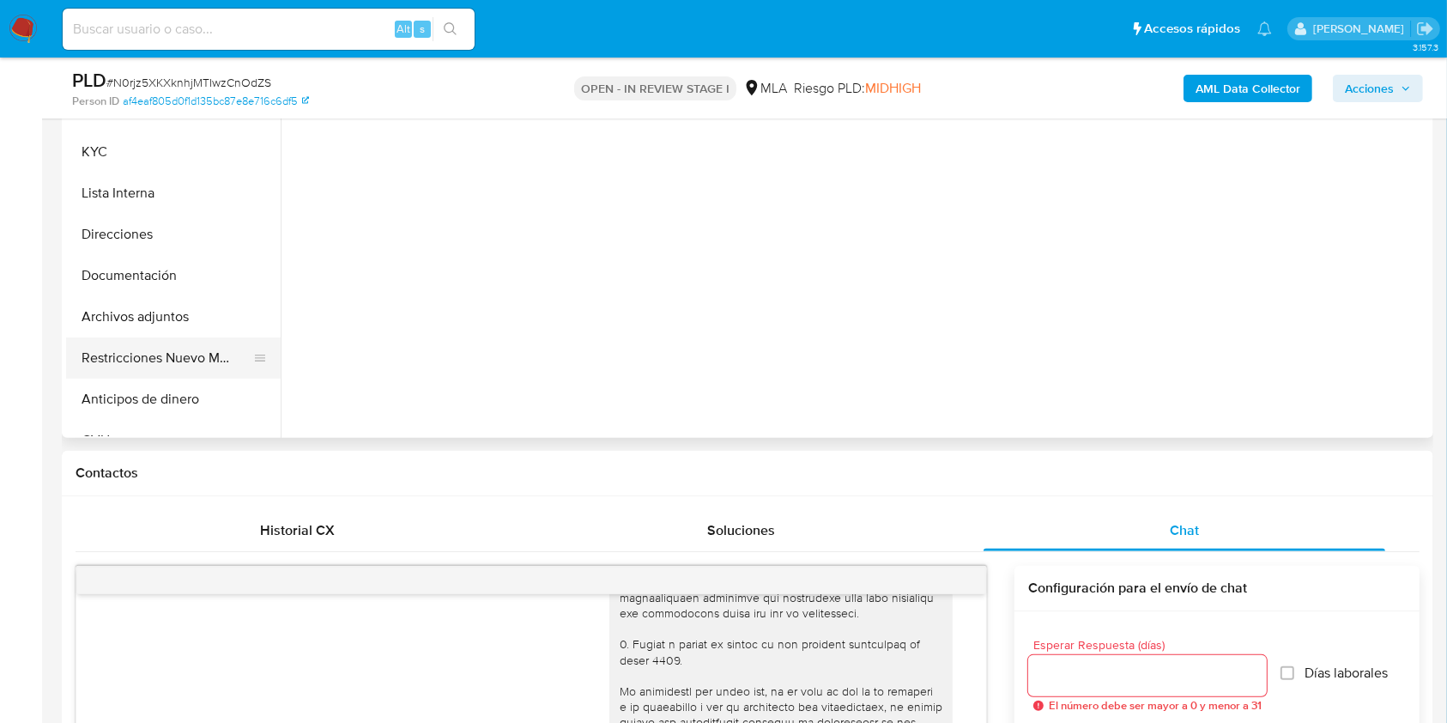
click at [124, 337] on button "Restricciones Nuevo Mundo" at bounding box center [166, 357] width 201 height 41
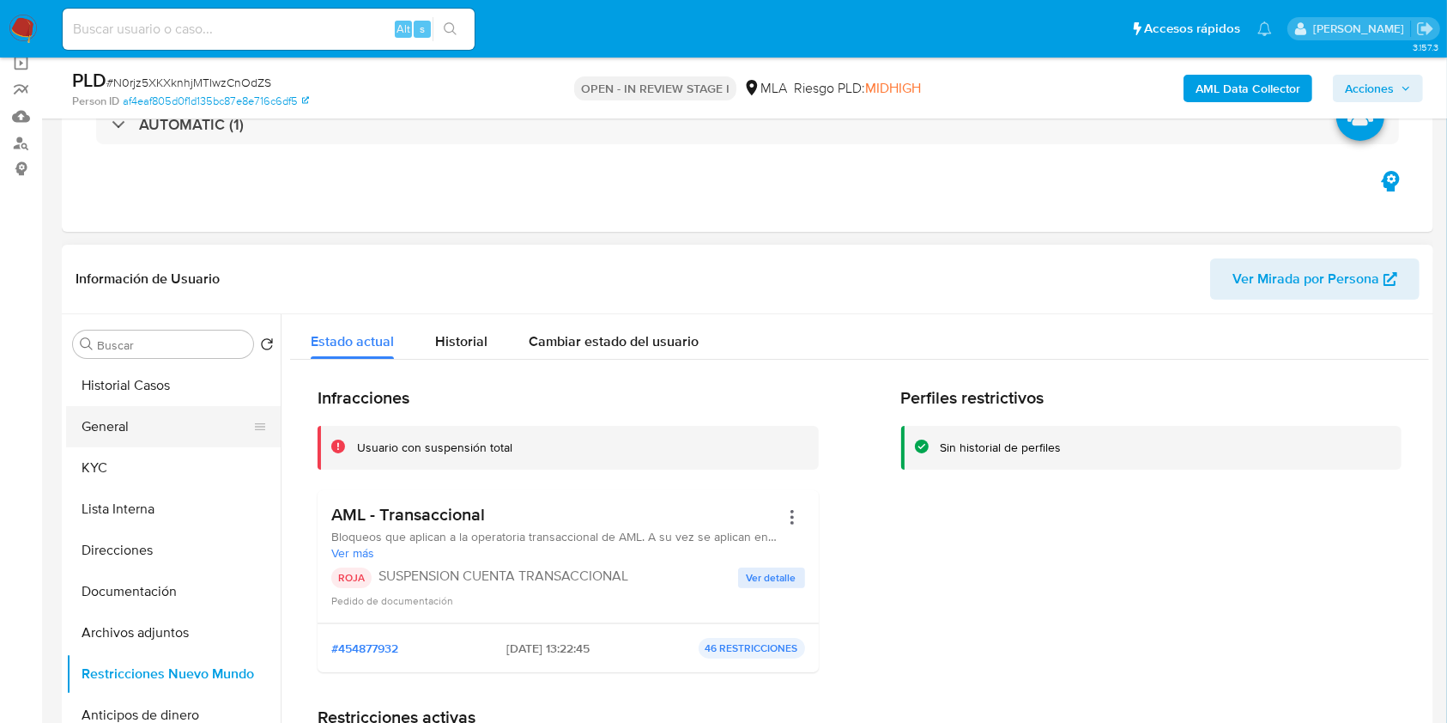
click at [177, 432] on button "General" at bounding box center [166, 426] width 201 height 41
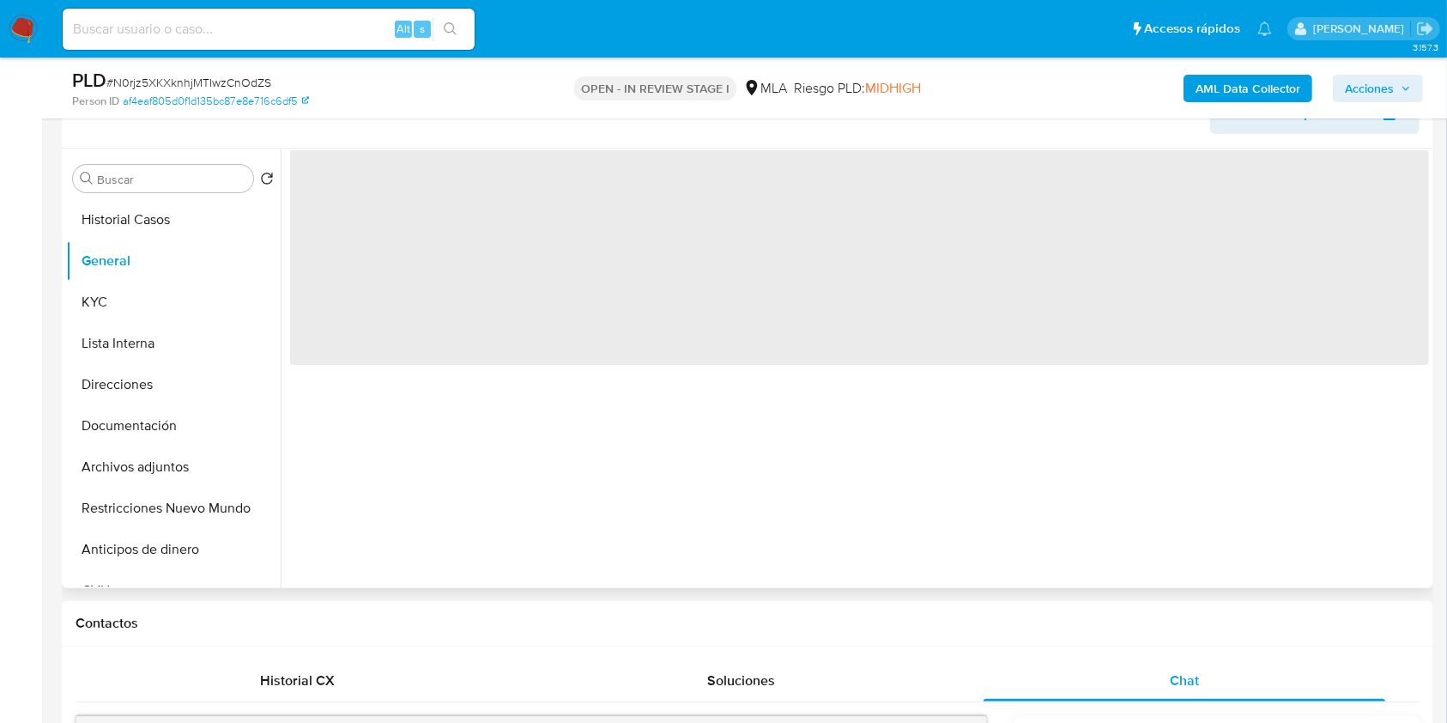
scroll to position [246, 0]
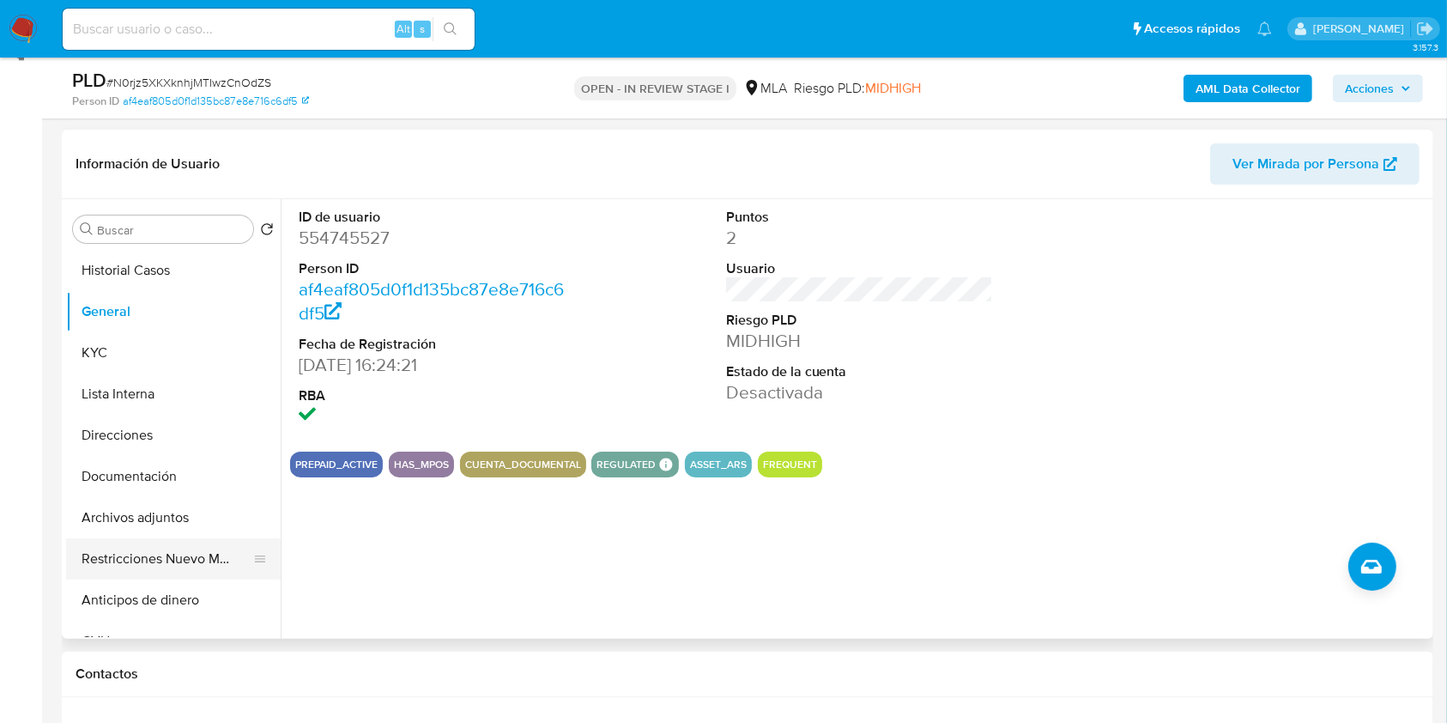
click at [184, 542] on button "Restricciones Nuevo Mundo" at bounding box center [166, 558] width 201 height 41
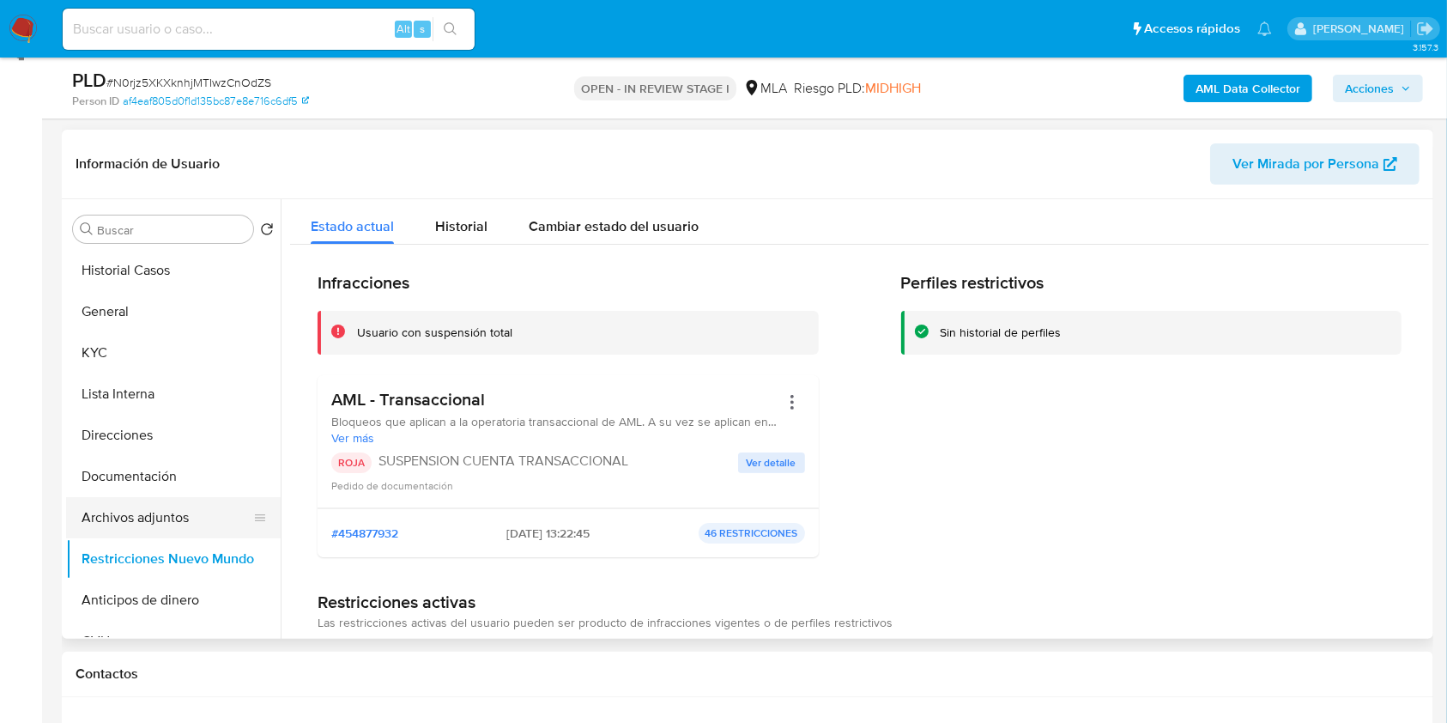
click at [190, 511] on button "Archivos adjuntos" at bounding box center [166, 517] width 201 height 41
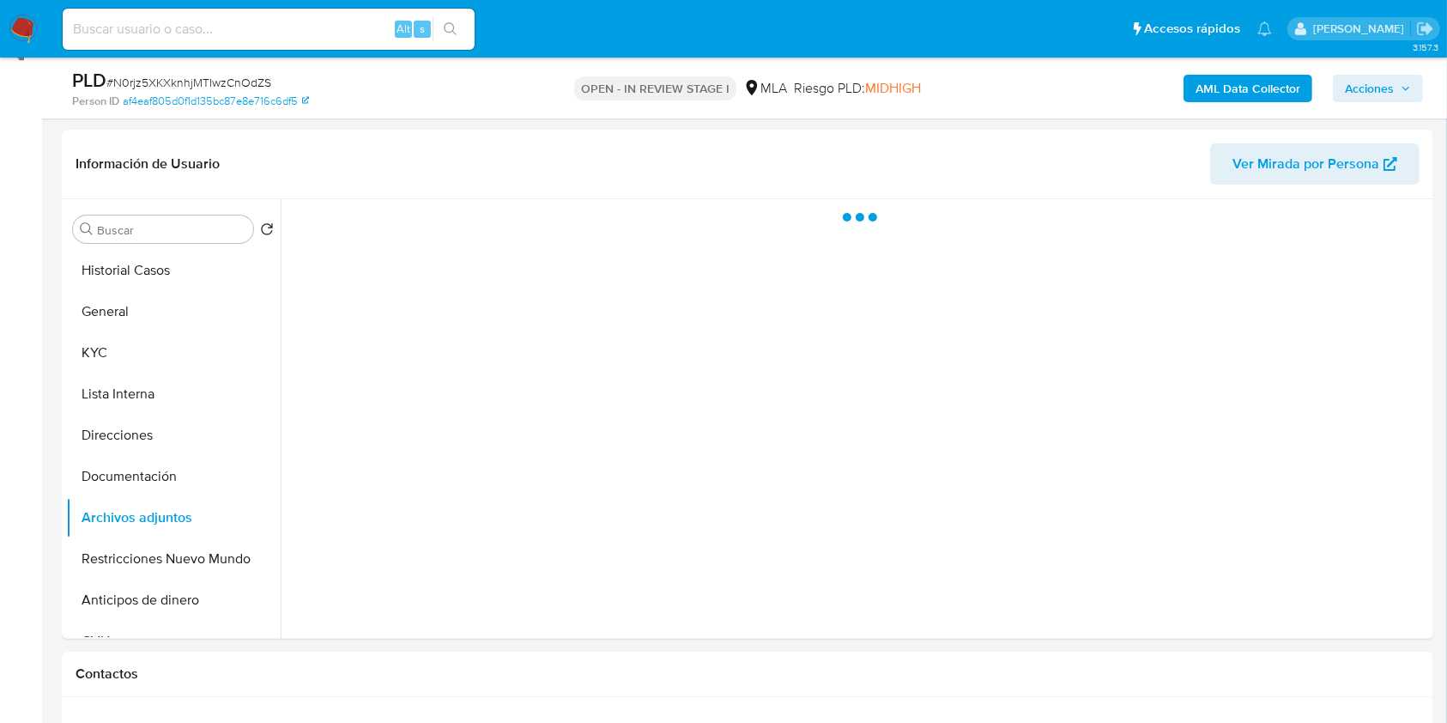
drag, startPoint x: 1388, startPoint y: 93, endPoint x: 1349, endPoint y: 98, distance: 39.0
click at [1387, 94] on span "Acciones" at bounding box center [1369, 88] width 49 height 27
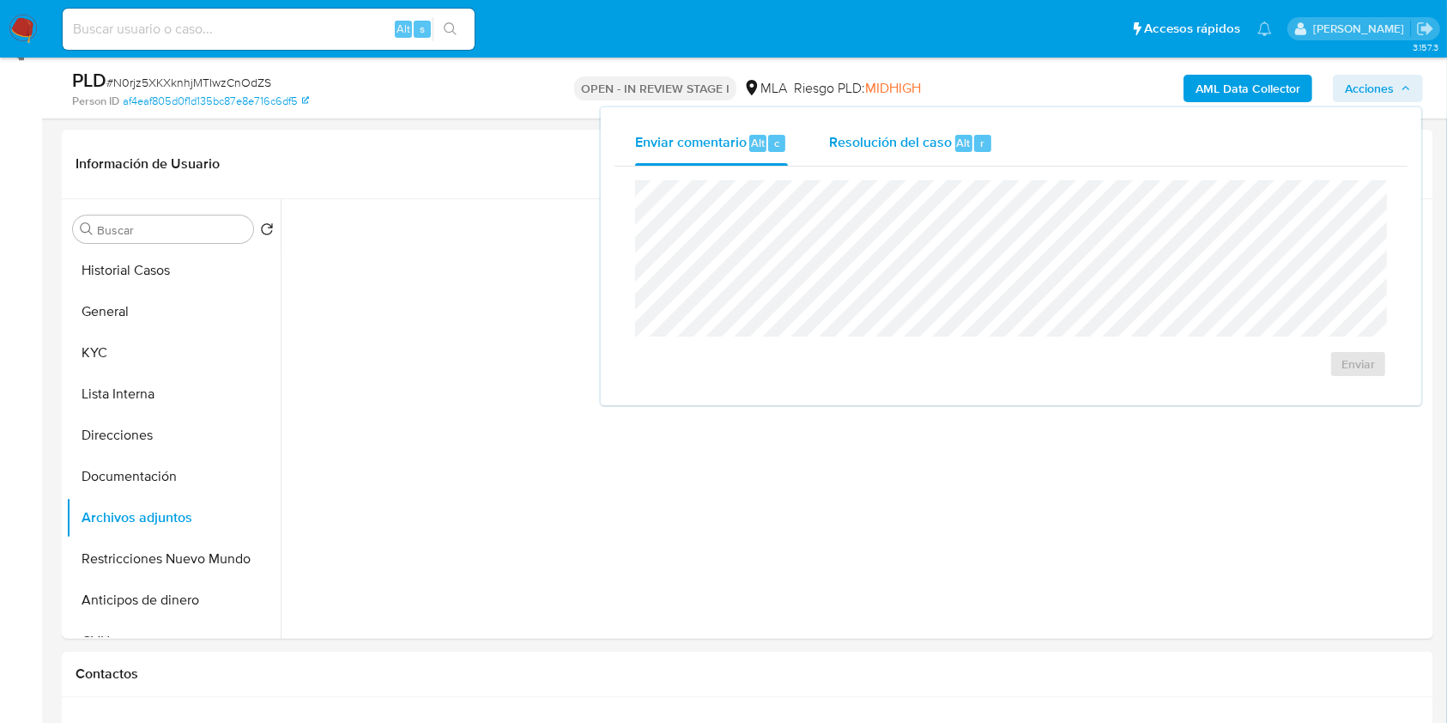
click at [817, 139] on button "Resolución del caso Alt r" at bounding box center [910, 143] width 205 height 45
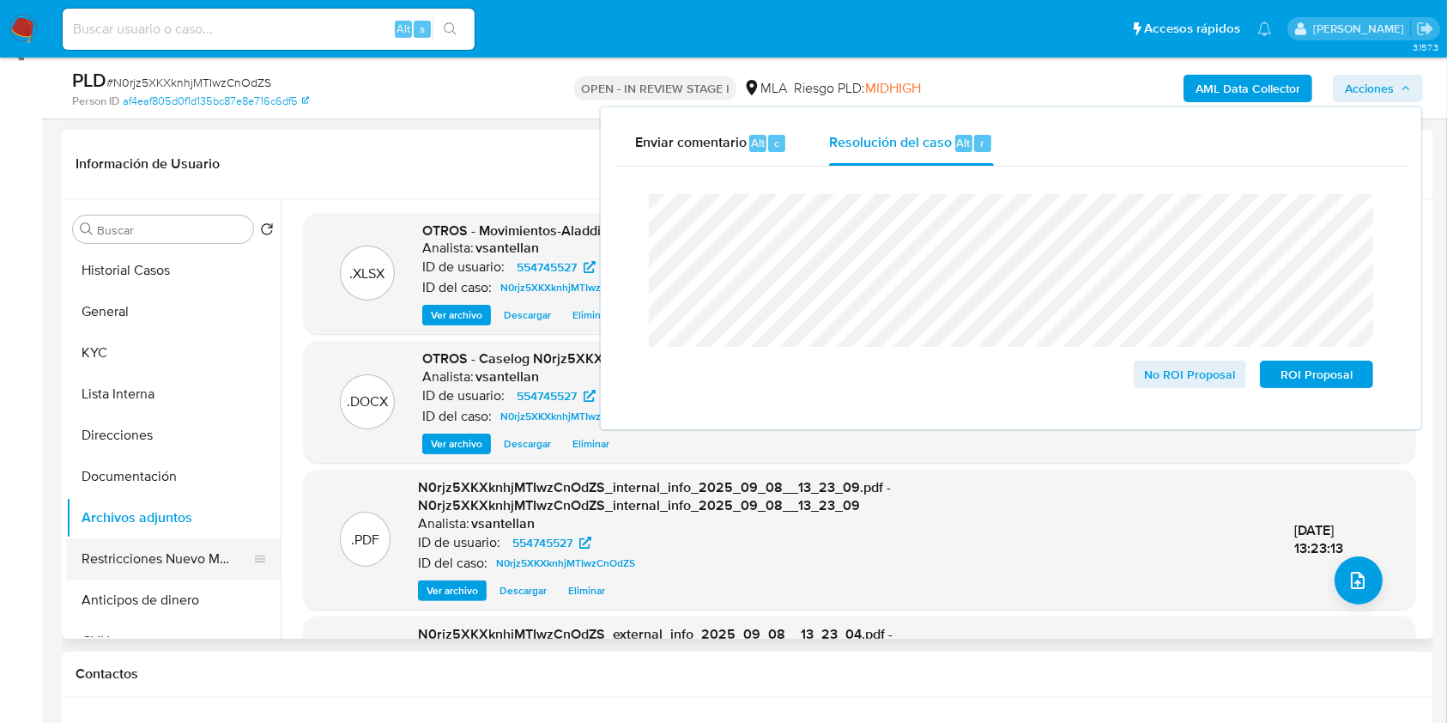
click at [175, 566] on button "Restricciones Nuevo Mundo" at bounding box center [166, 558] width 201 height 41
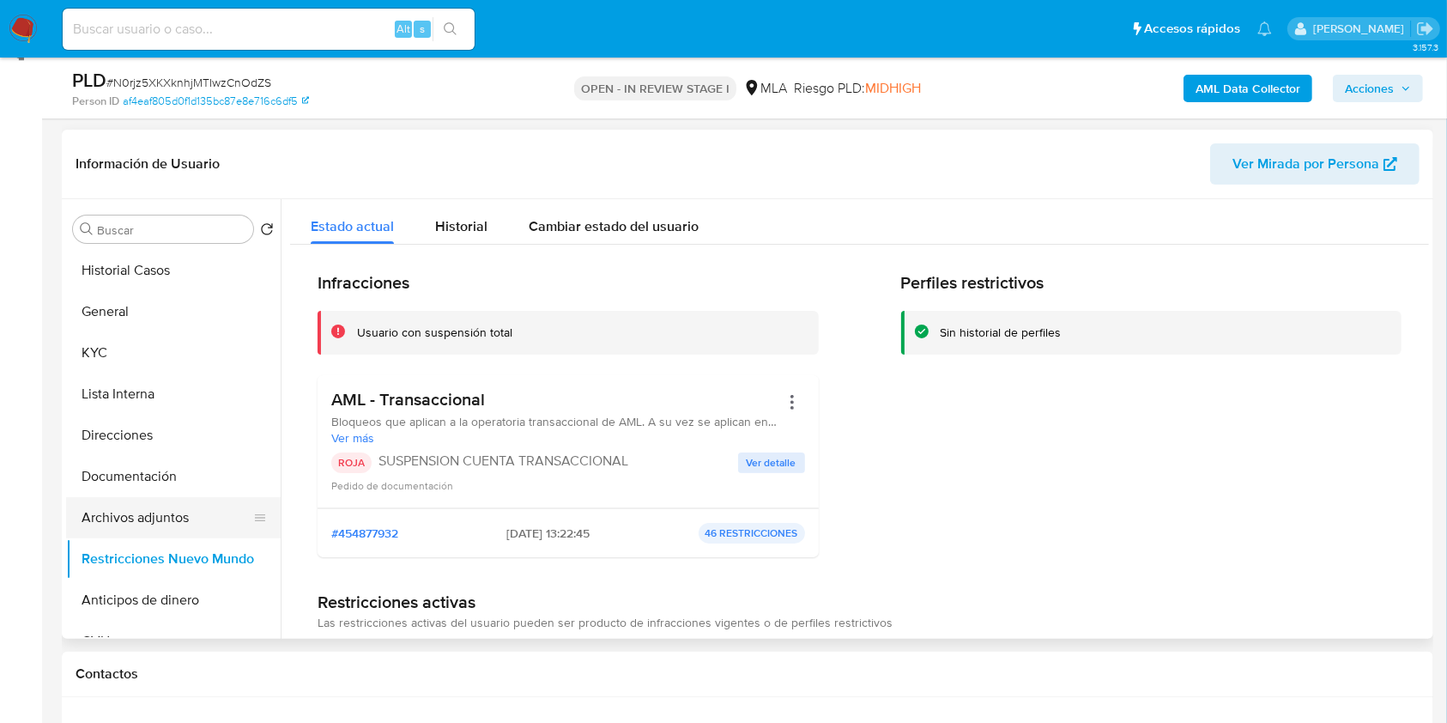
click at [149, 512] on button "Archivos adjuntos" at bounding box center [166, 517] width 201 height 41
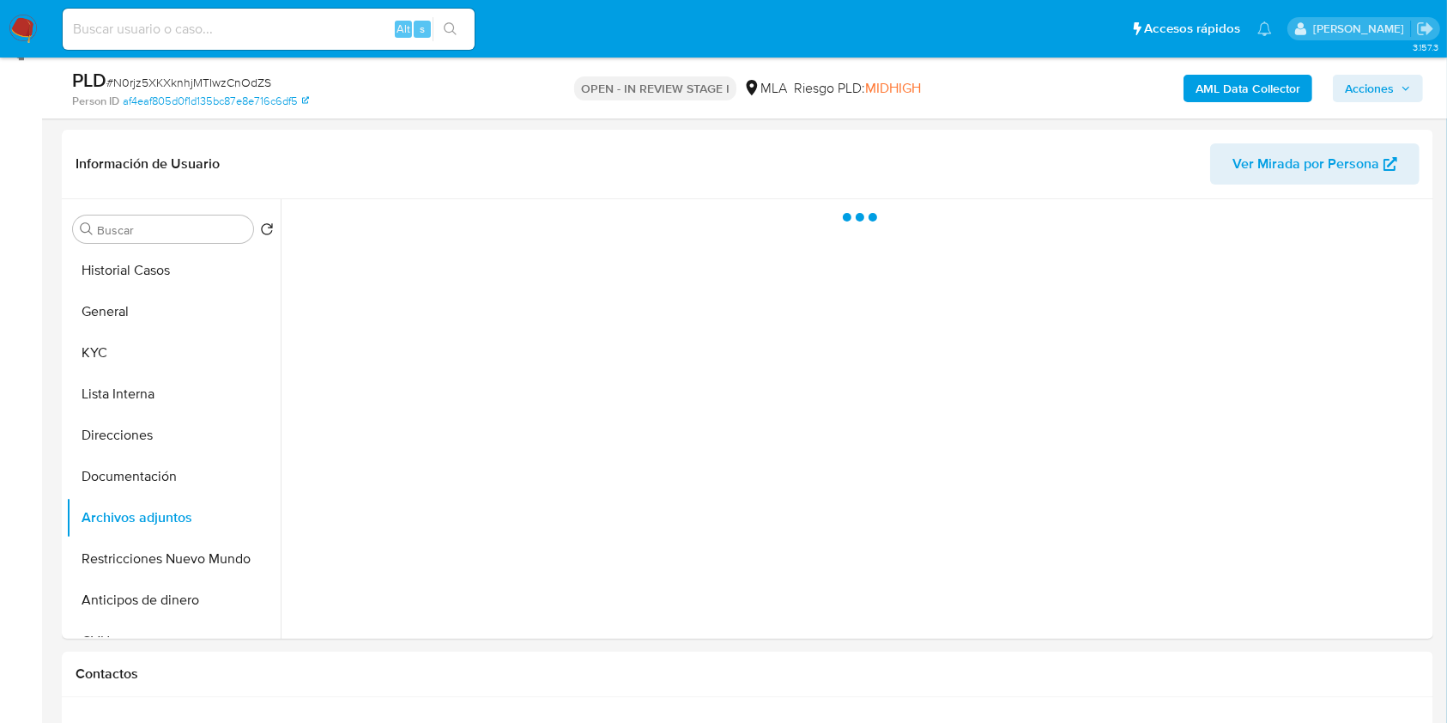
click at [1363, 79] on span "Acciones" at bounding box center [1369, 88] width 49 height 27
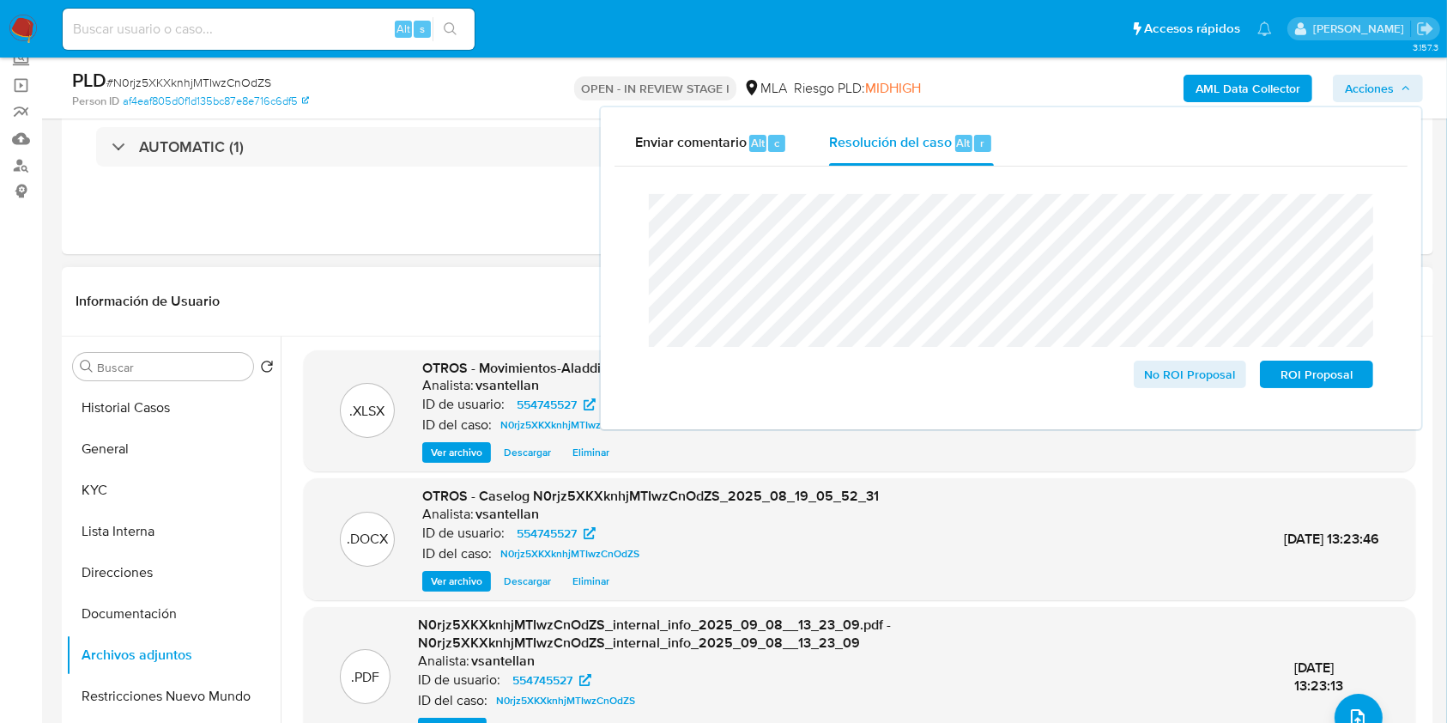
scroll to position [125, 0]
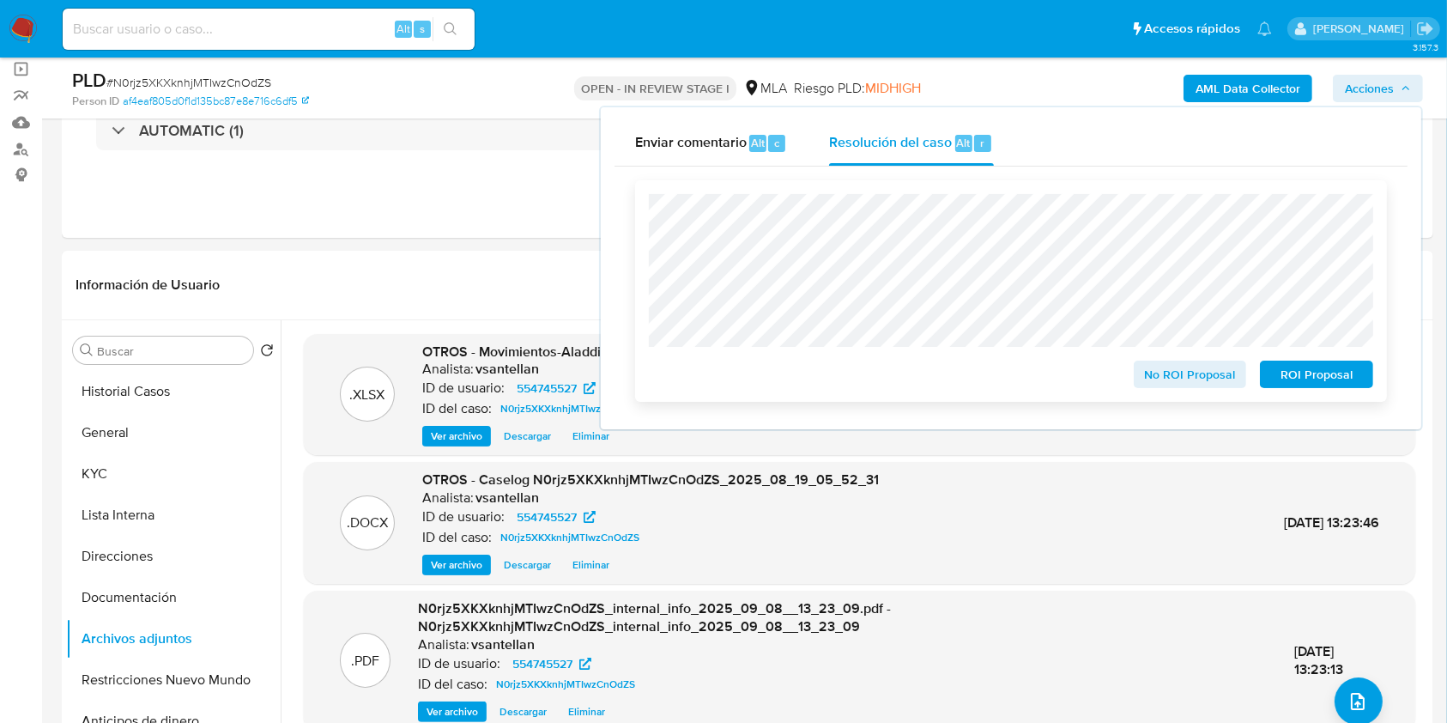
click at [1280, 377] on span "ROI Proposal" at bounding box center [1316, 374] width 89 height 24
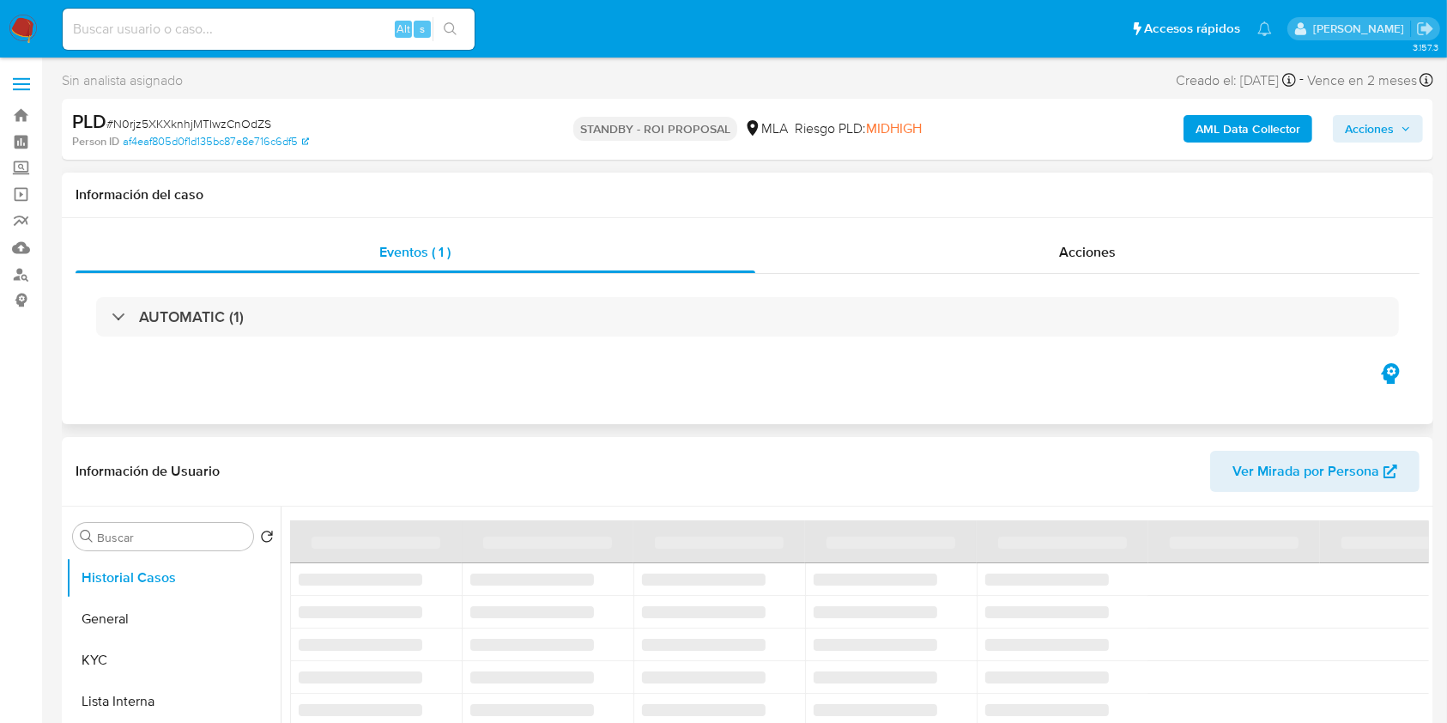
select select "10"
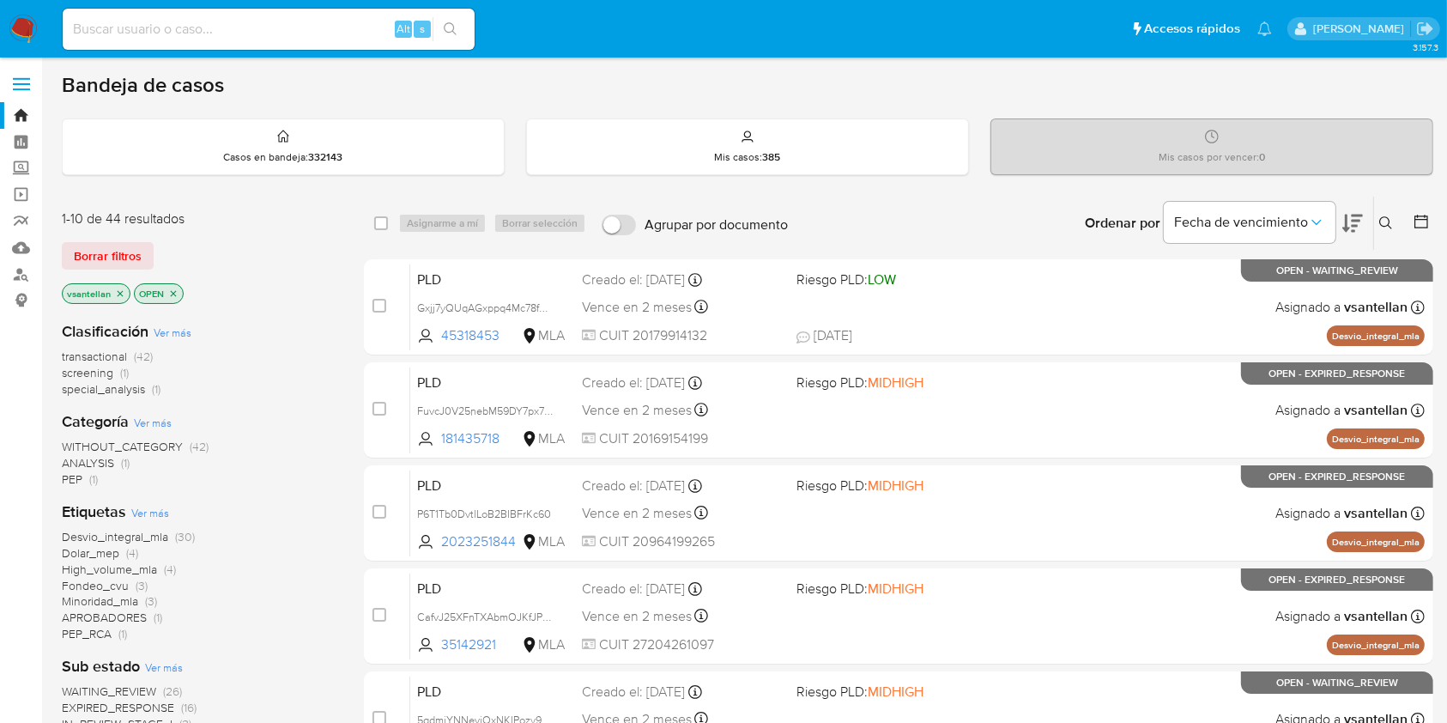
click at [1385, 229] on button at bounding box center [1388, 223] width 28 height 21
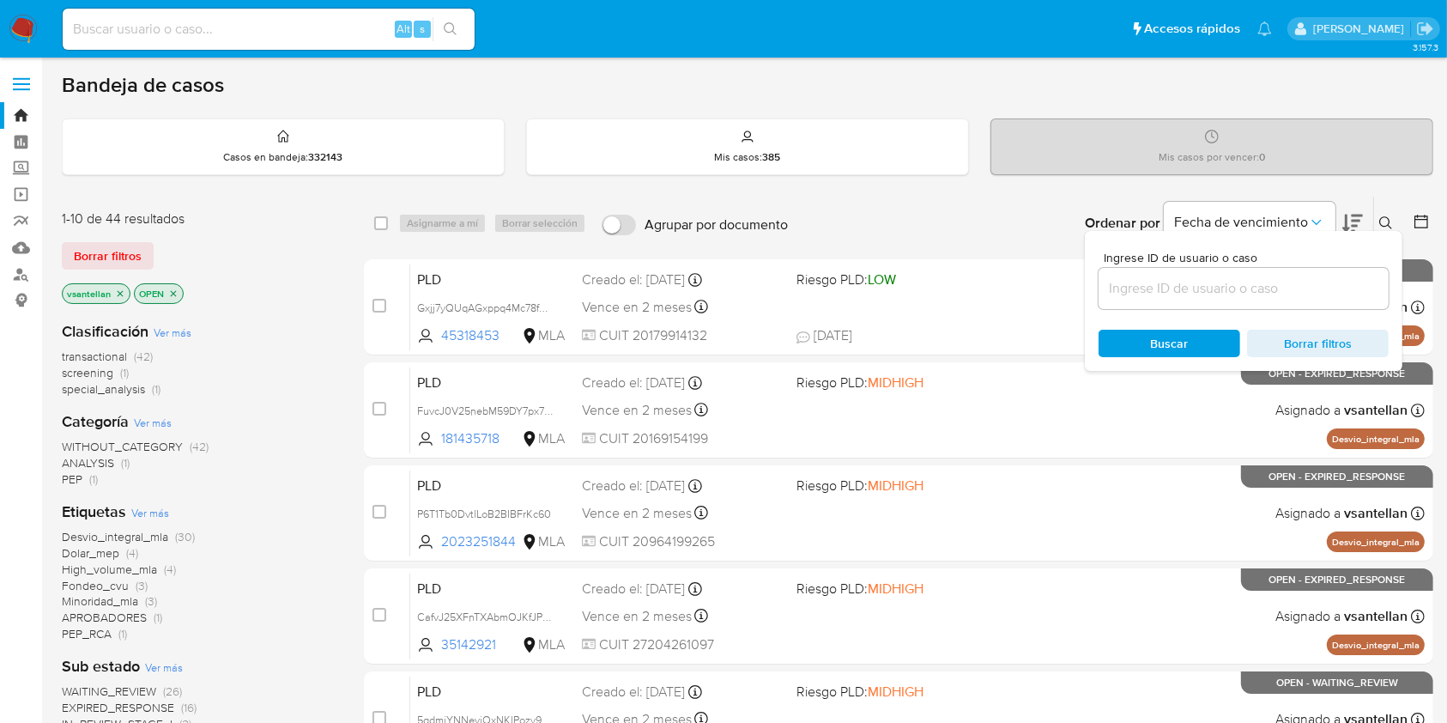
click at [1276, 279] on input at bounding box center [1243, 288] width 290 height 22
type input "480147111"
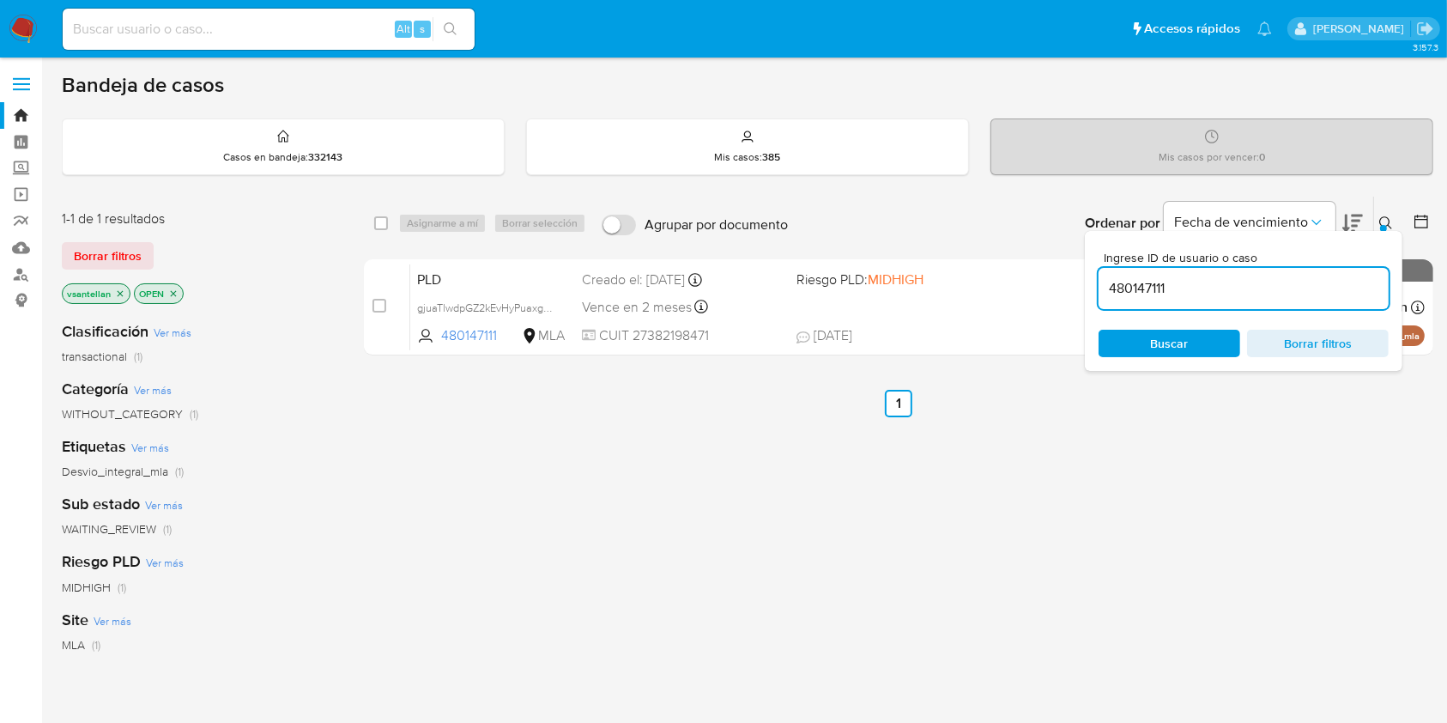
click at [1386, 225] on div at bounding box center [1383, 228] width 7 height 7
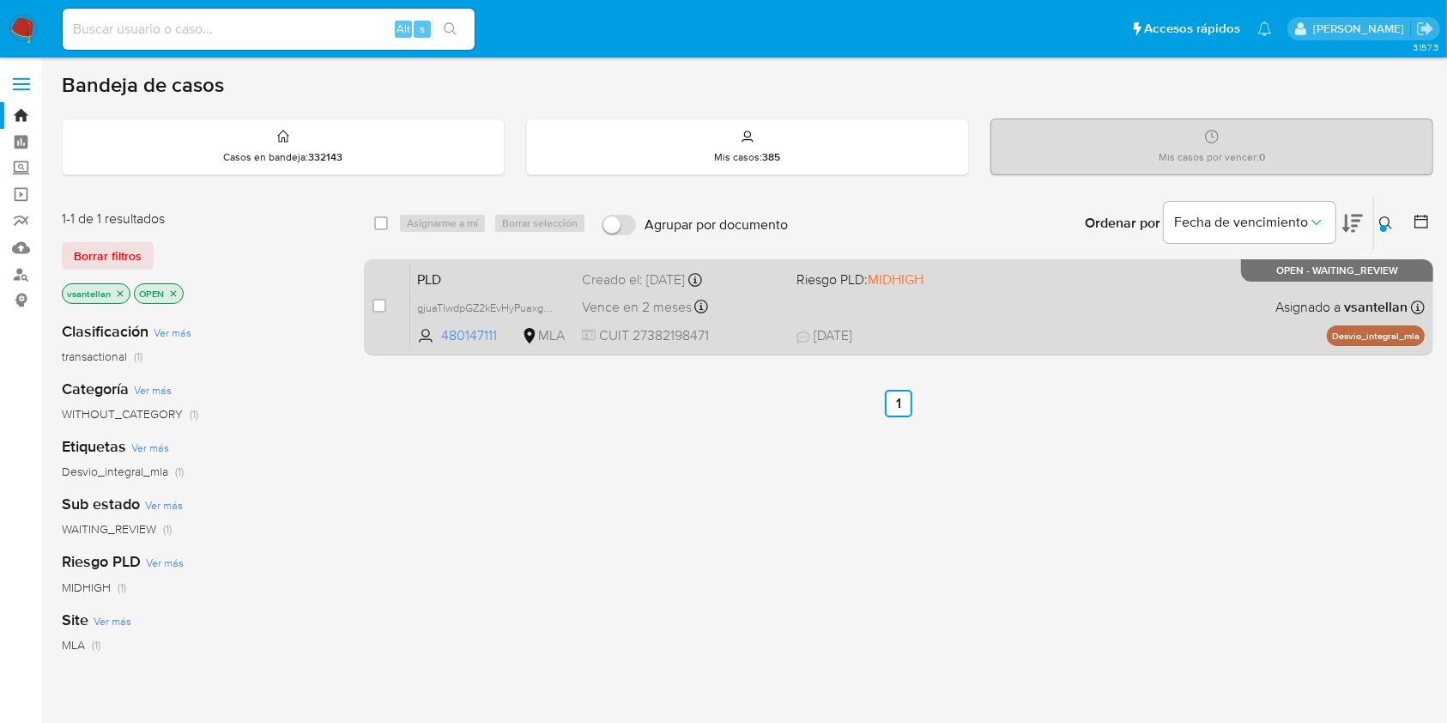
click at [933, 302] on div "PLD gjuaTlwdpGZ2kEvHyPuaxged 480147111 MLA Riesgo PLD: MIDHIGH Creado el: [DATE…" at bounding box center [917, 306] width 1014 height 87
click at [378, 300] on input "checkbox" at bounding box center [379, 306] width 14 height 14
checkbox input "true"
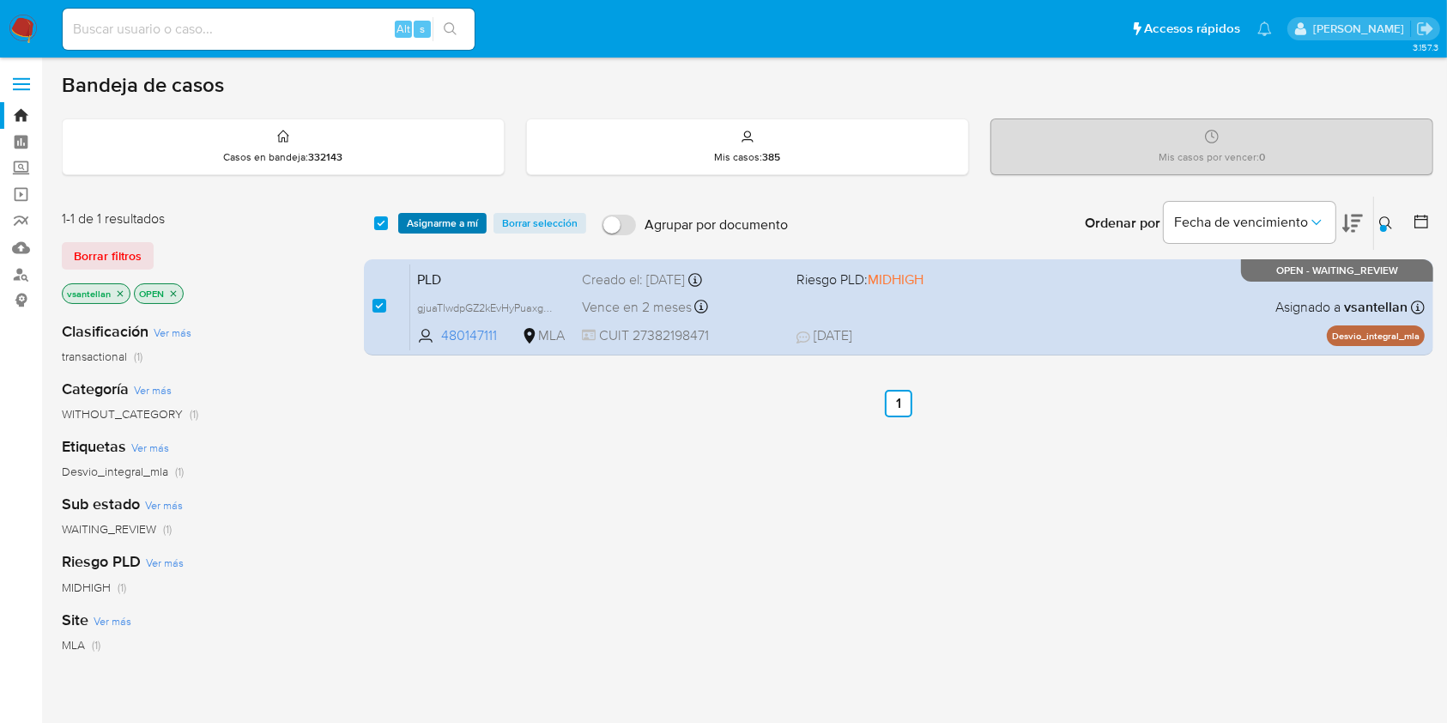
click at [434, 226] on span "Asignarme a mí" at bounding box center [442, 223] width 71 height 17
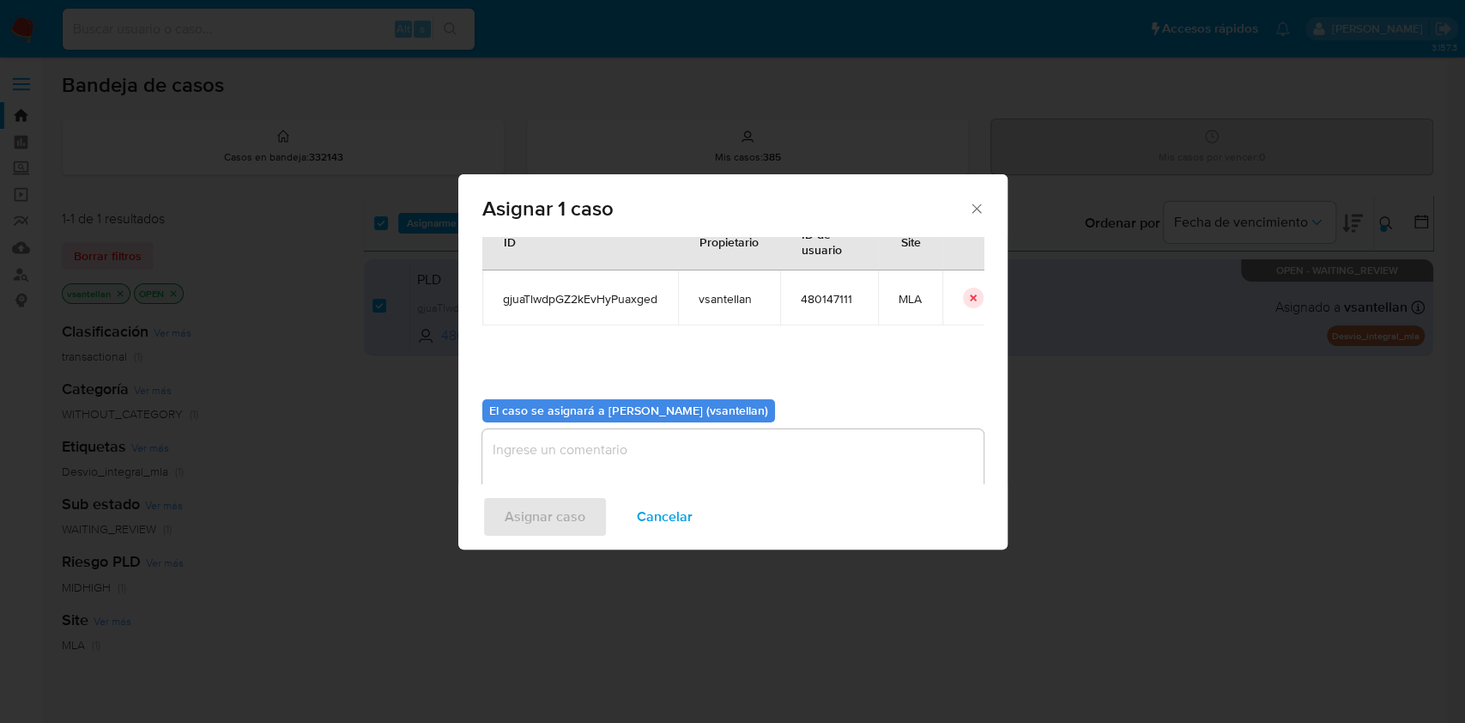
scroll to position [88, 0]
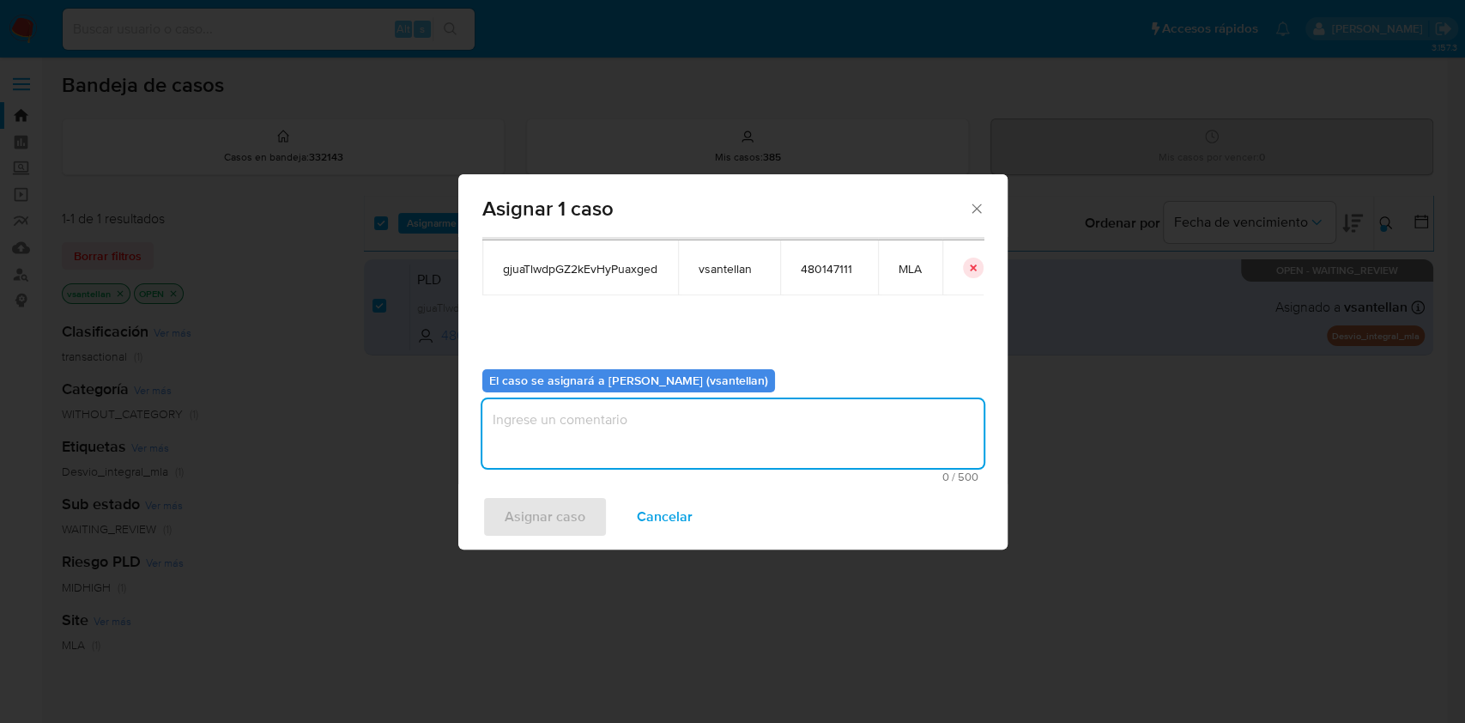
click at [615, 439] on textarea "assign-modal" at bounding box center [732, 433] width 501 height 69
type textarea "1"
click at [575, 521] on span "Asignar caso" at bounding box center [545, 517] width 81 height 38
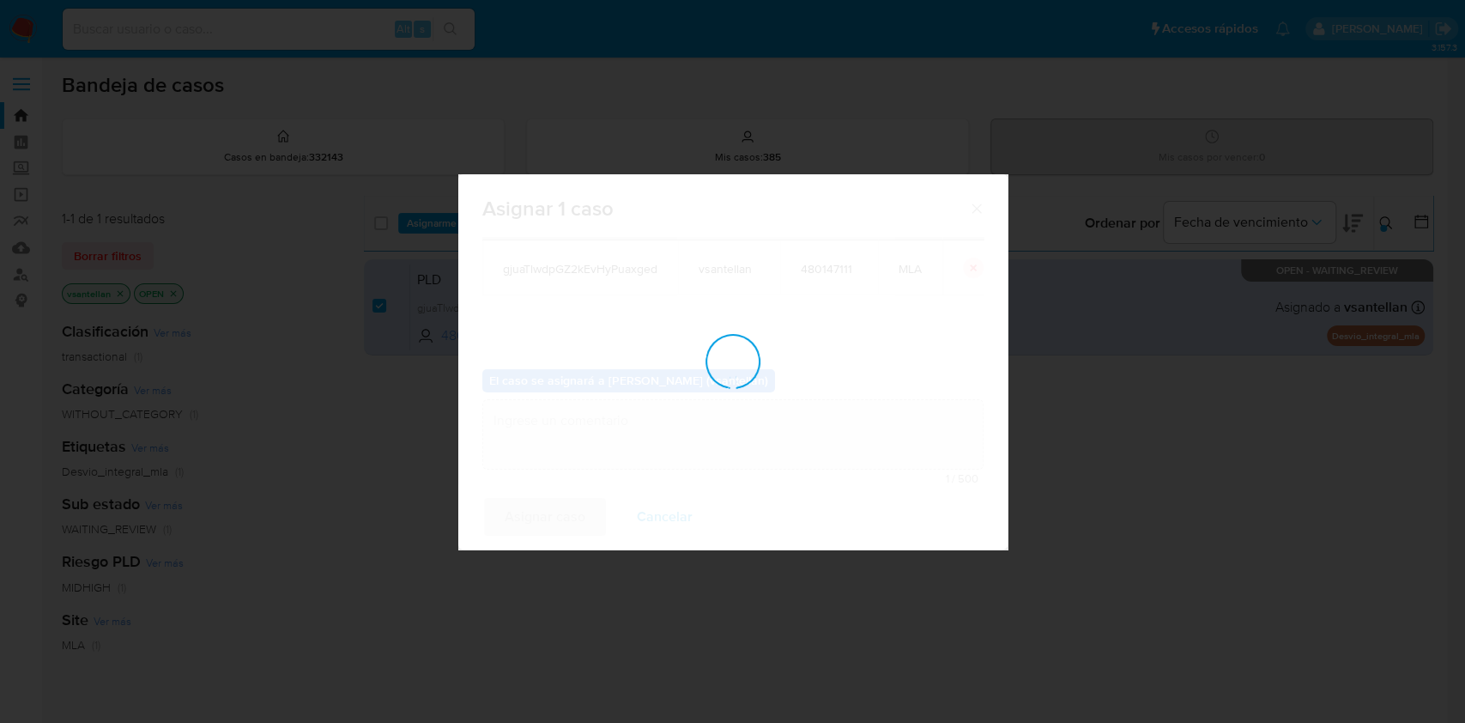
checkbox input "false"
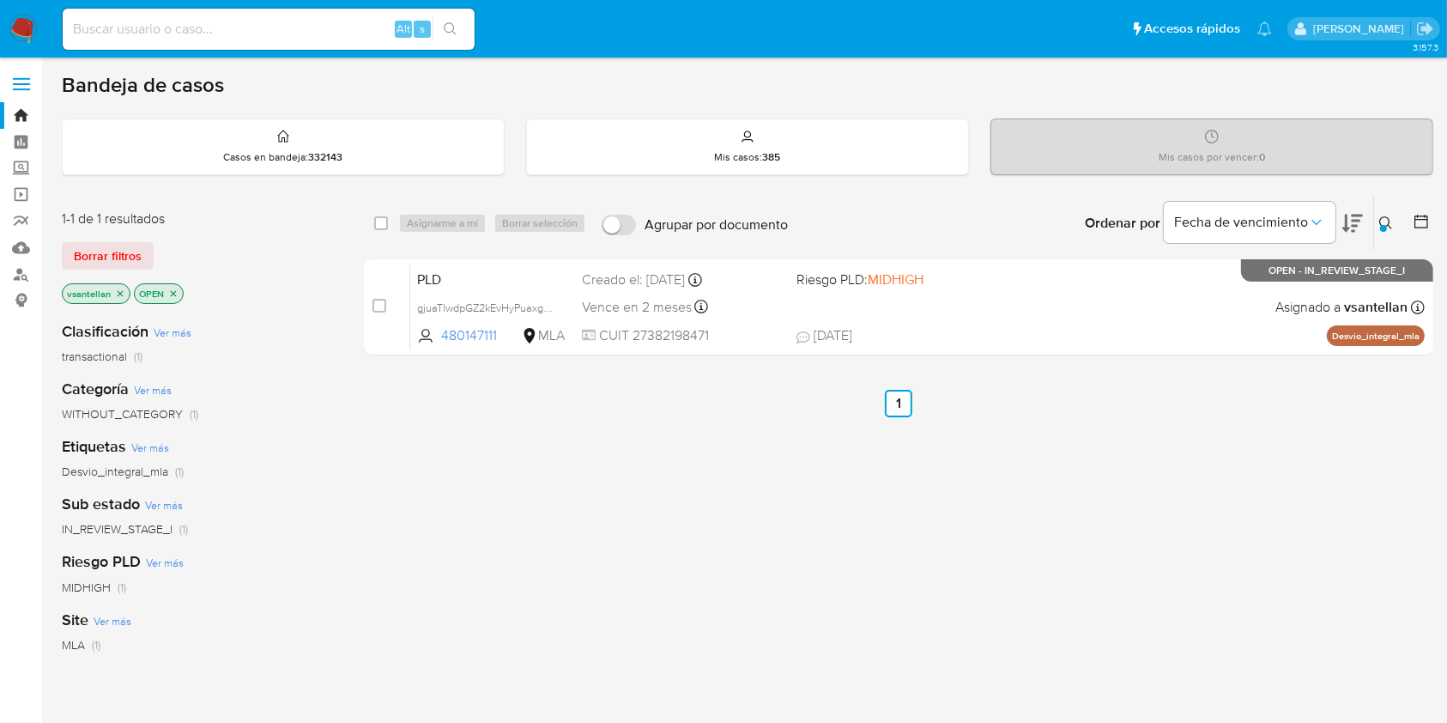
click at [1386, 221] on icon at bounding box center [1386, 223] width 14 height 14
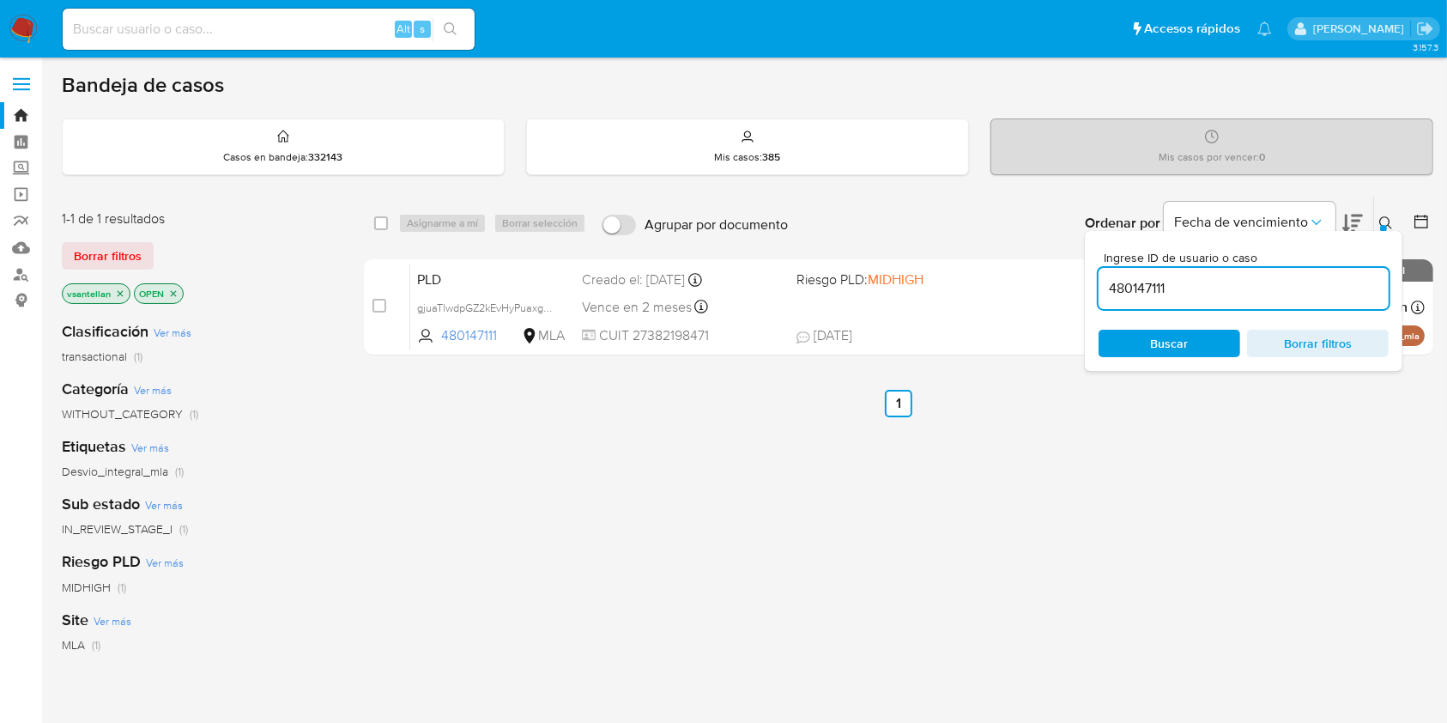
click at [1219, 292] on input "480147111" at bounding box center [1243, 288] width 290 height 22
click at [1217, 292] on input "480147111" at bounding box center [1243, 288] width 290 height 22
type input "1042885871"
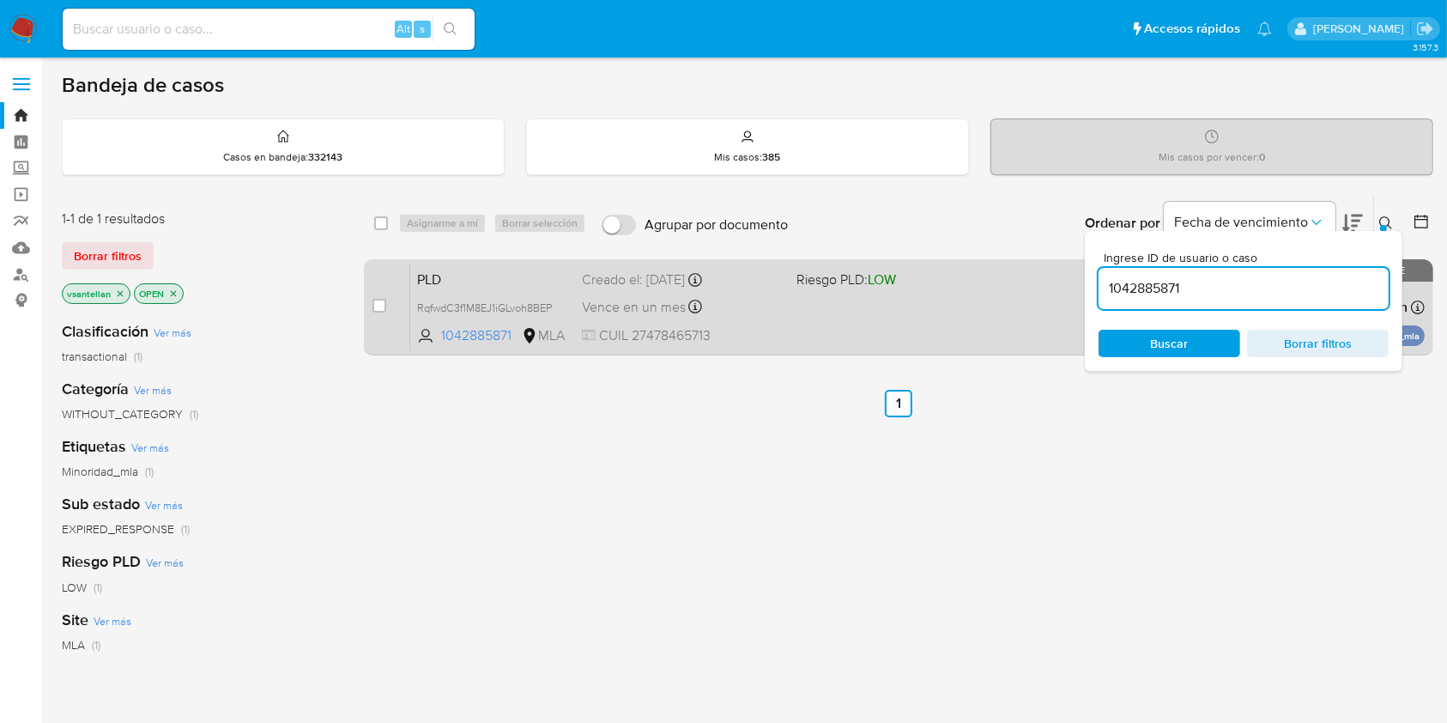
drag, startPoint x: 1380, startPoint y: 220, endPoint x: 1081, endPoint y: 318, distance: 314.3
click at [1380, 221] on icon at bounding box center [1385, 222] width 13 height 13
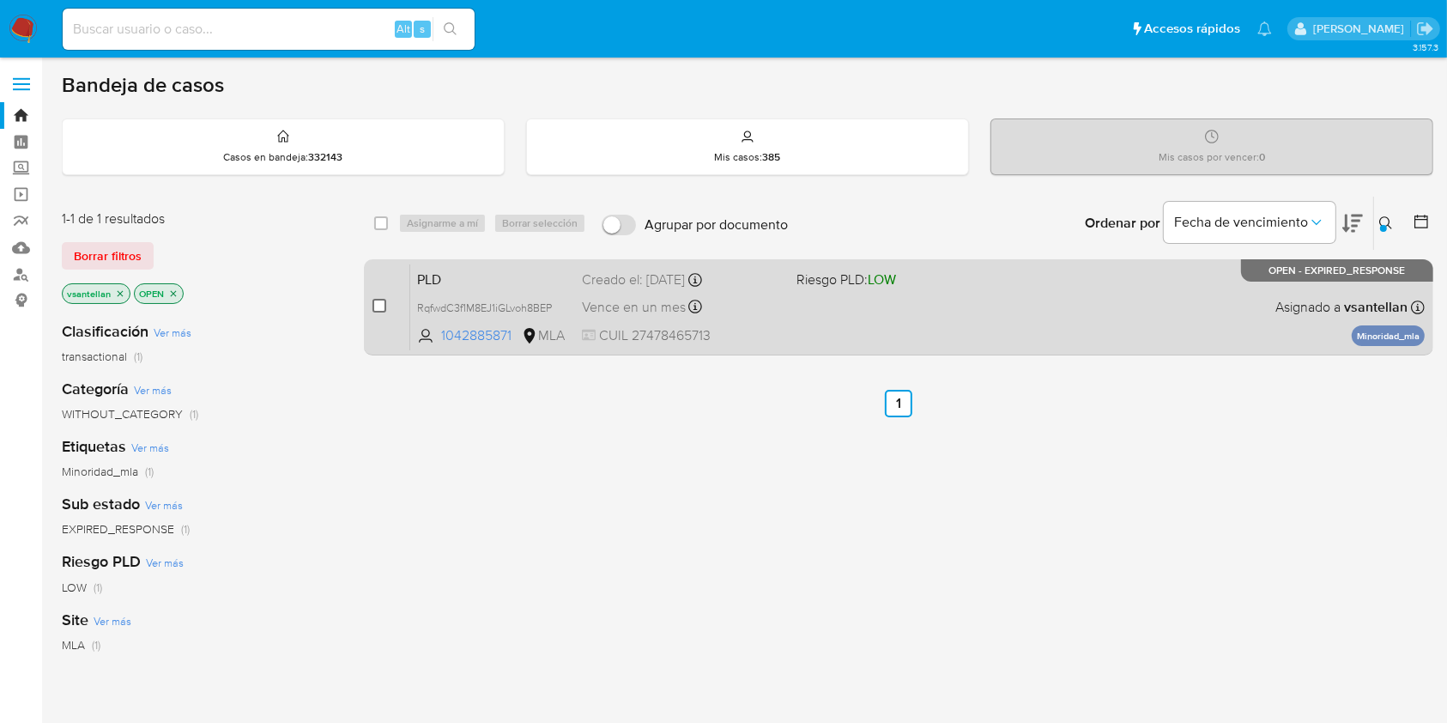
click at [372, 297] on div "case-item-checkbox" at bounding box center [379, 305] width 14 height 17
click at [383, 308] on input "checkbox" at bounding box center [379, 306] width 14 height 14
checkbox input "true"
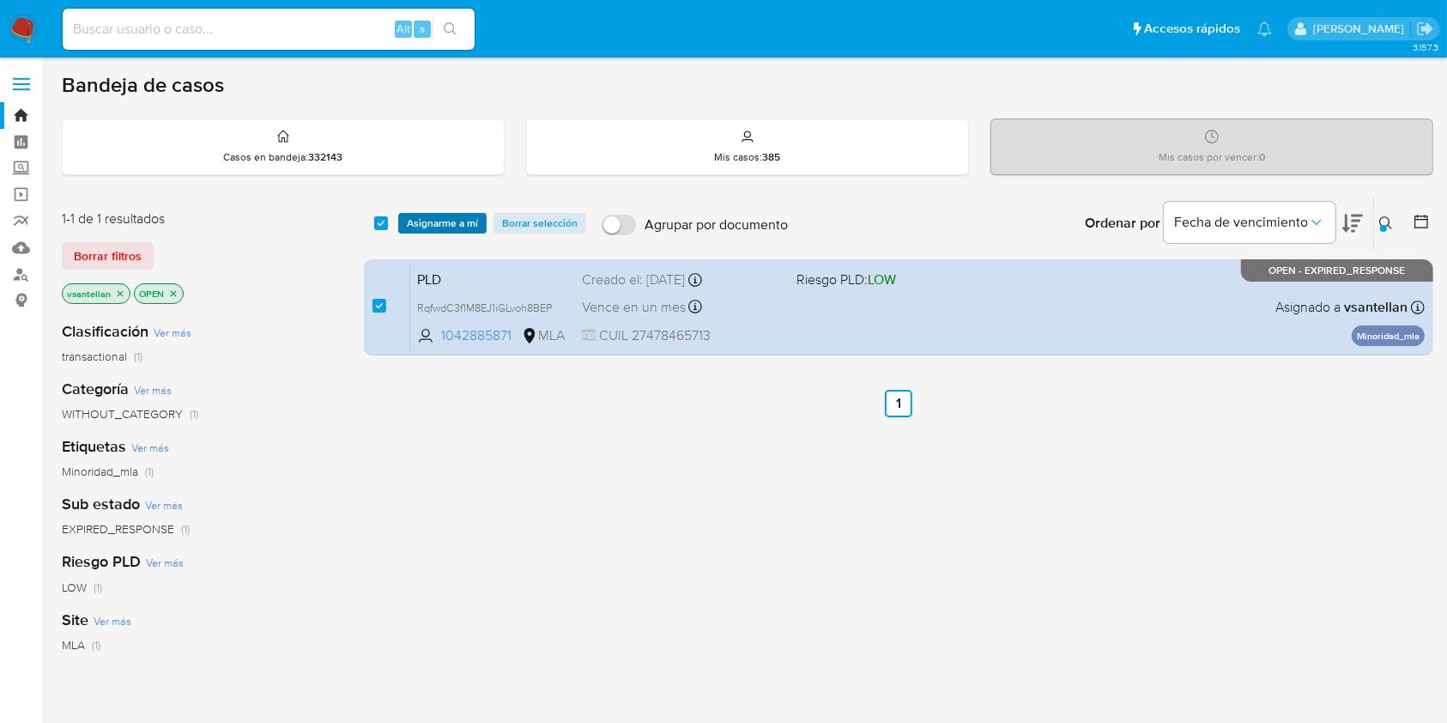
click at [414, 215] on span "Asignarme a mí" at bounding box center [442, 223] width 71 height 17
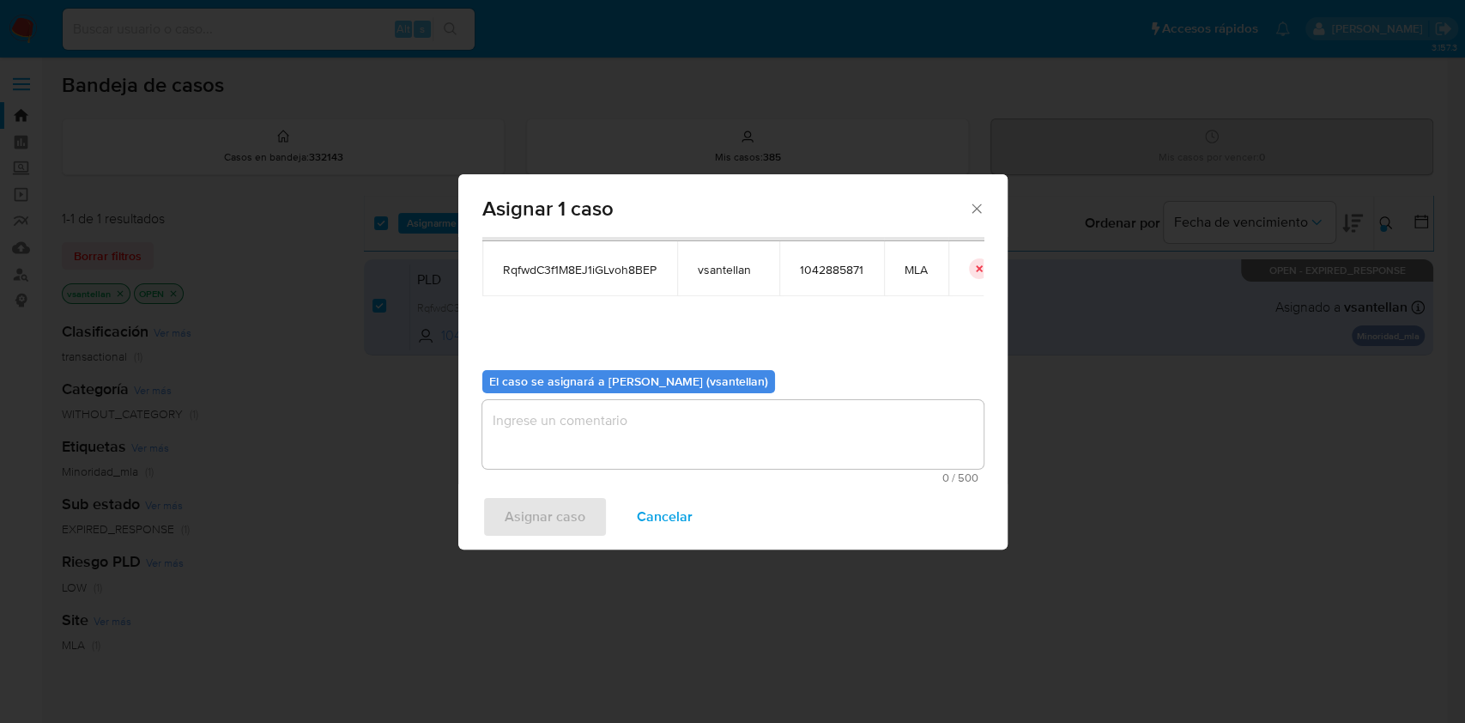
scroll to position [88, 0]
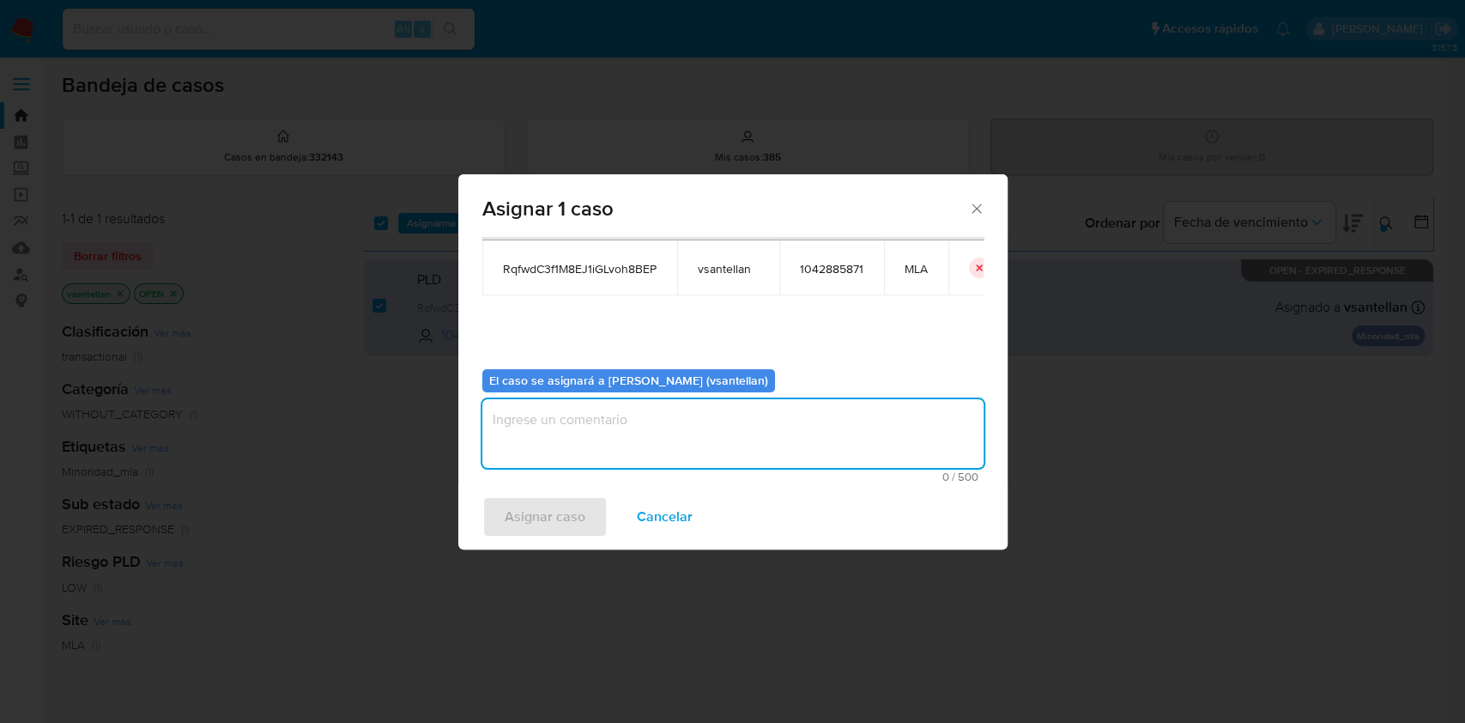
click at [517, 451] on textarea "assign-modal" at bounding box center [732, 433] width 501 height 69
type textarea "1"
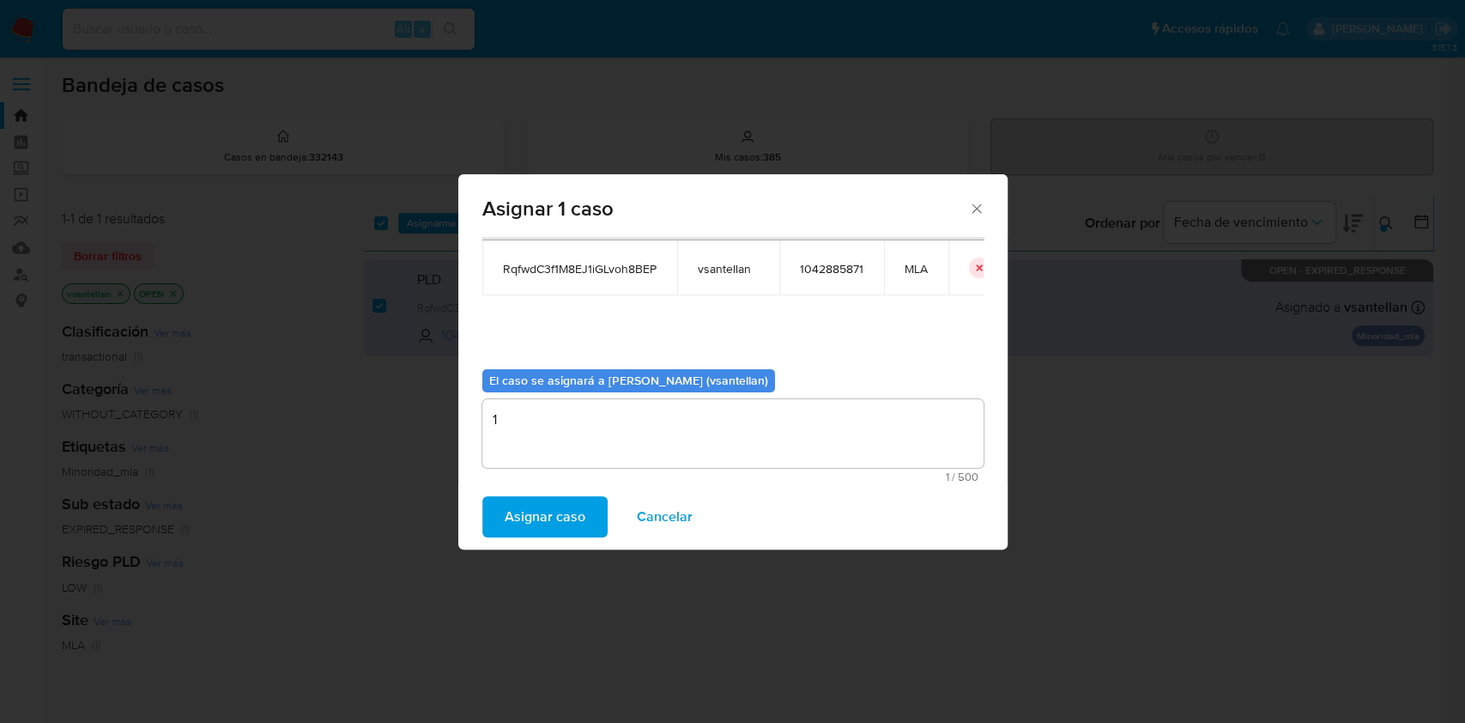
click at [534, 498] on span "Asignar caso" at bounding box center [545, 517] width 81 height 38
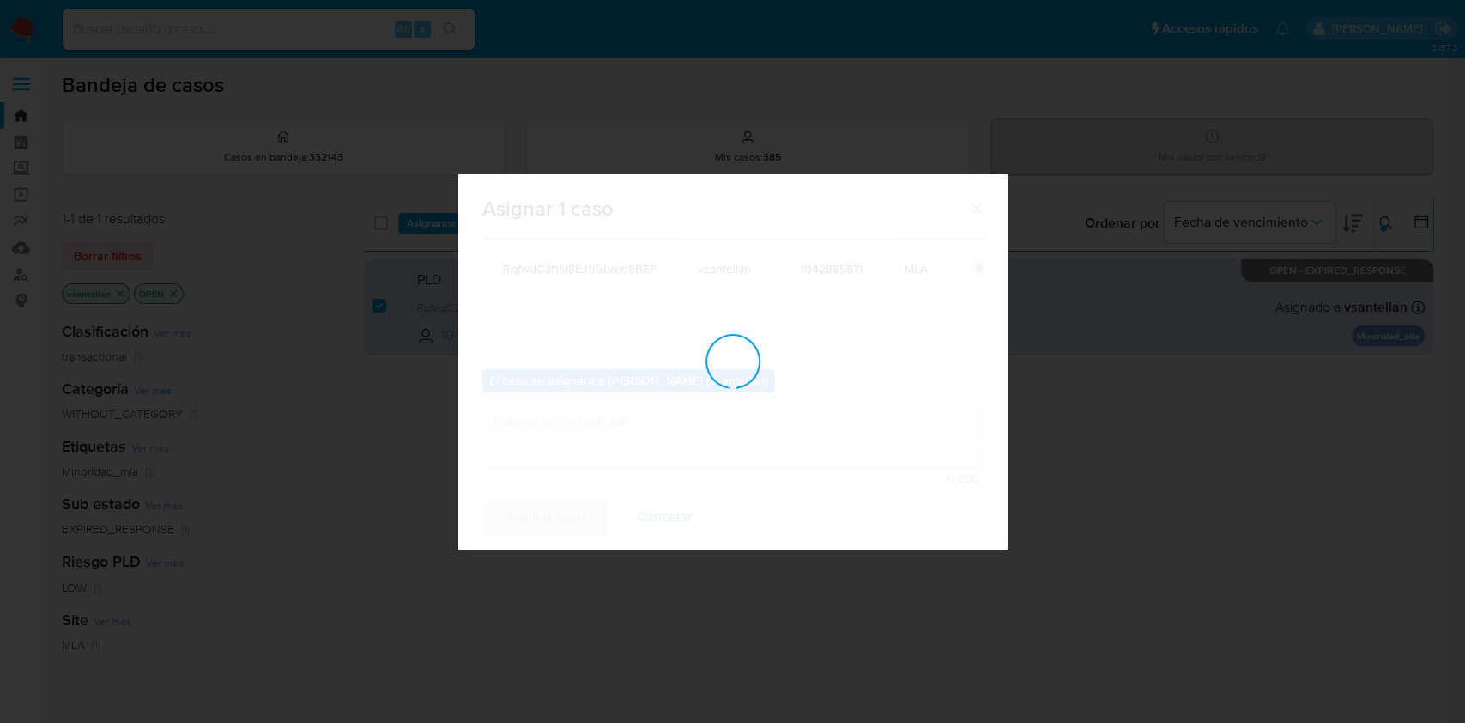
checkbox input "false"
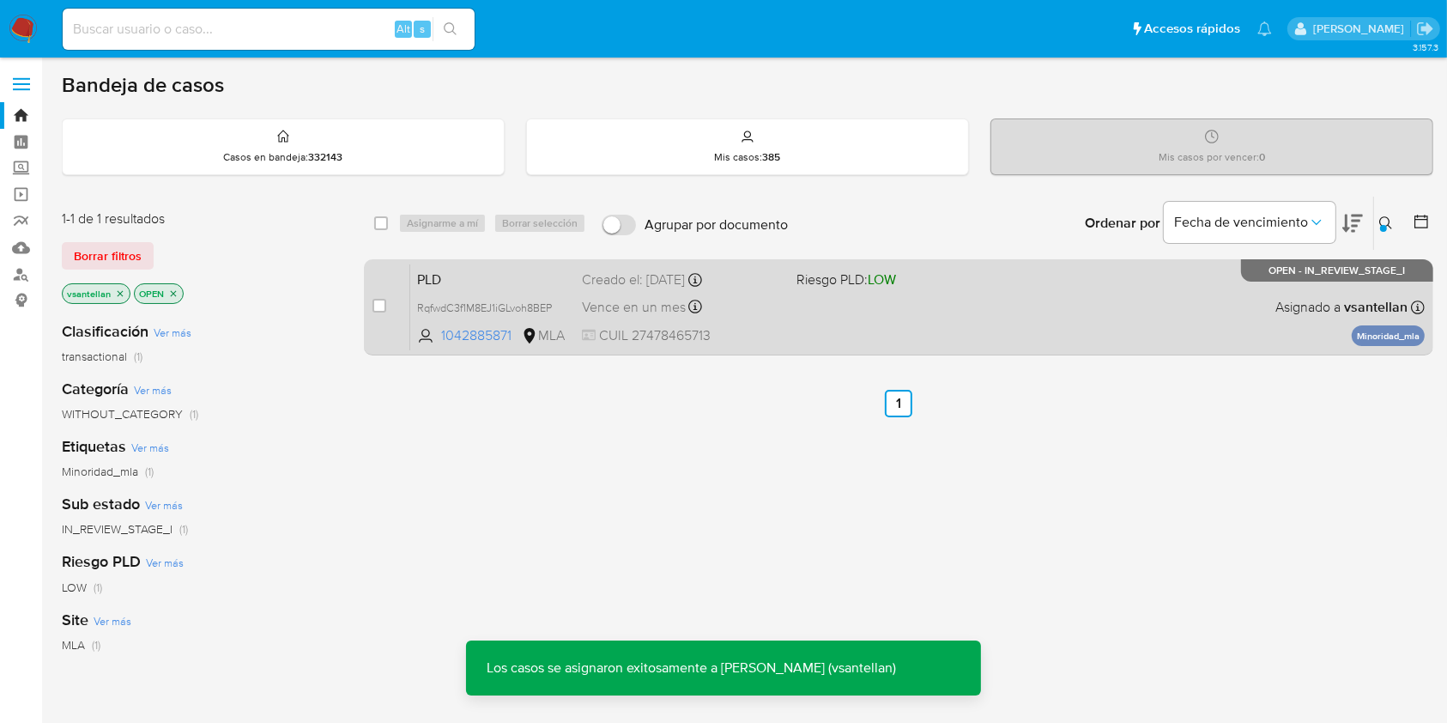
click at [1080, 282] on div "PLD RqfwdC3f1M8EJ1iGLvoh8BEP 1042885871 MLA Riesgo PLD: LOW Creado el: 12/08/20…" at bounding box center [917, 306] width 1014 height 87
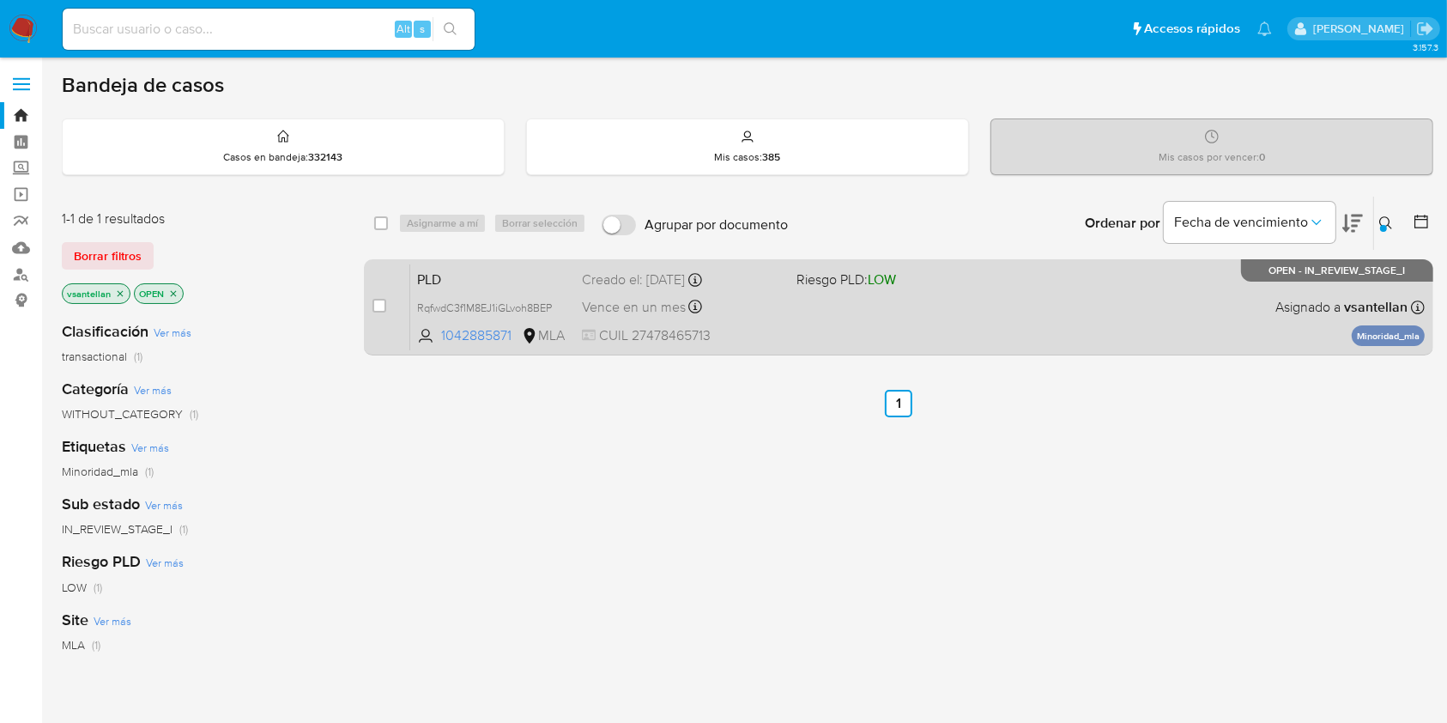
drag, startPoint x: 384, startPoint y: 306, endPoint x: 402, endPoint y: 262, distance: 48.1
click at [384, 300] on input "checkbox" at bounding box center [379, 306] width 14 height 14
checkbox input "true"
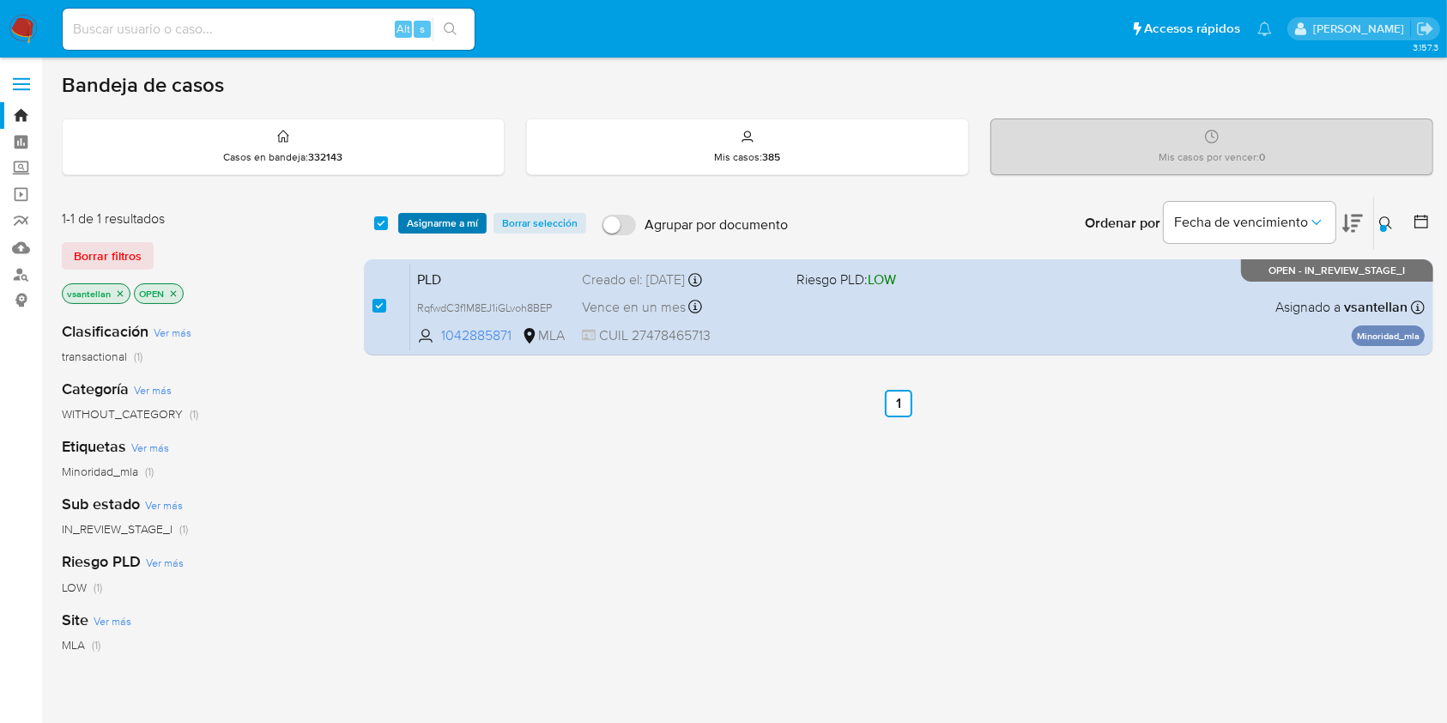
click at [423, 217] on span "Asignarme a mí" at bounding box center [442, 223] width 71 height 17
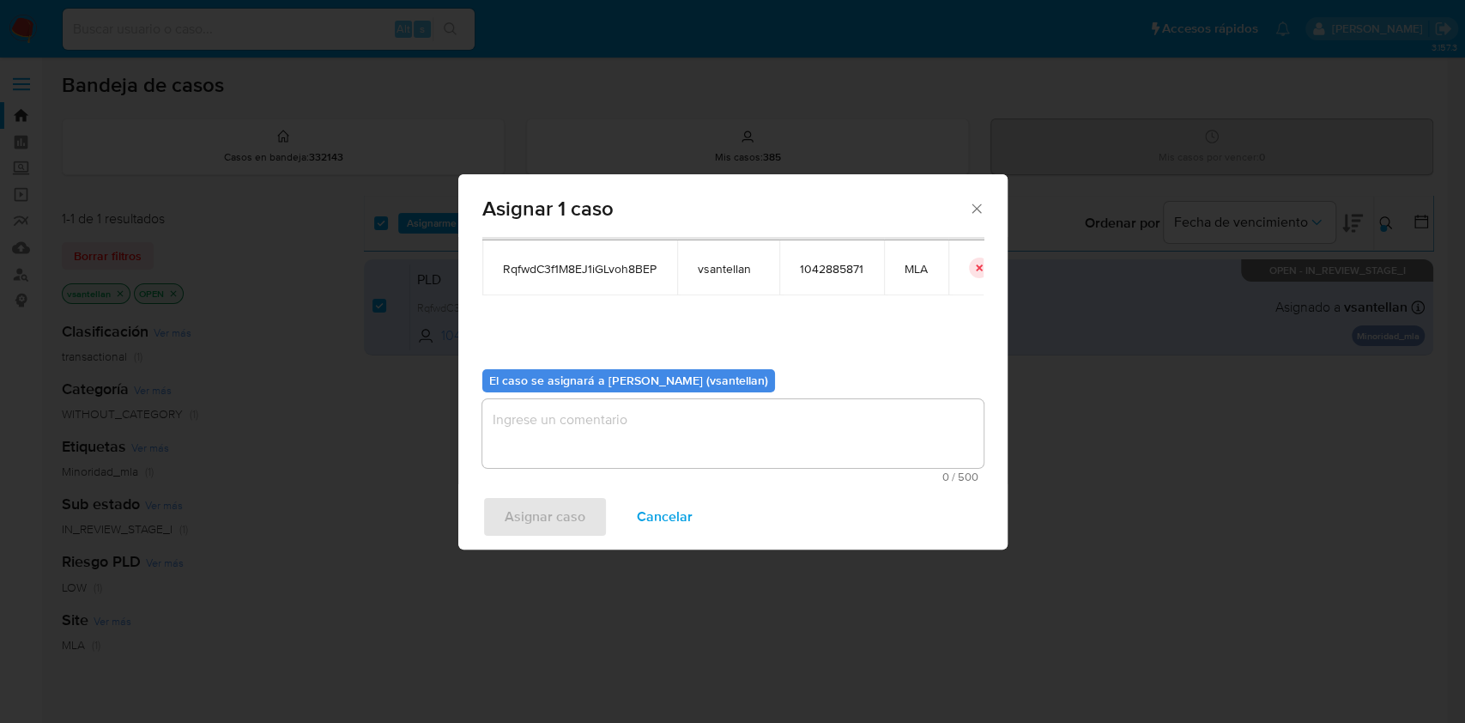
click at [597, 434] on textarea "assign-modal" at bounding box center [732, 433] width 501 height 69
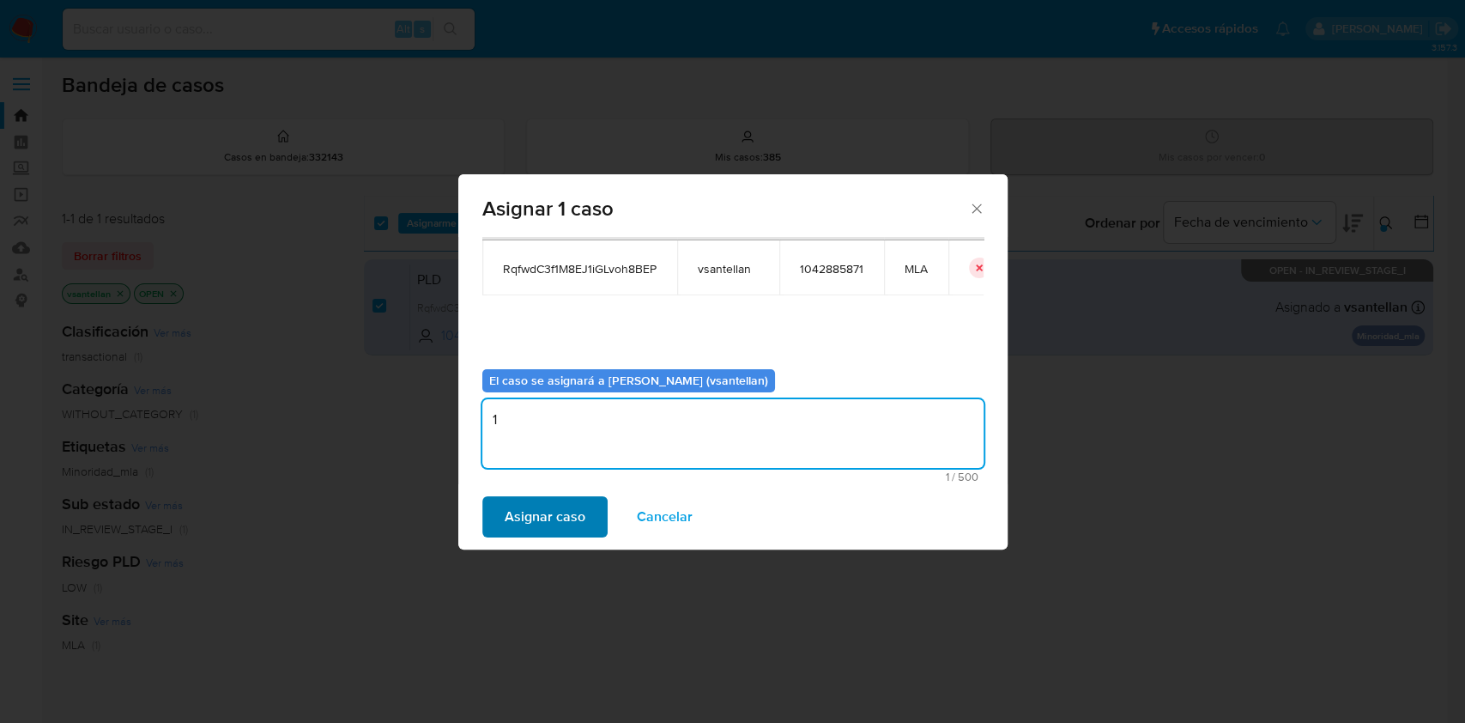
type textarea "1"
click at [550, 499] on span "Asignar caso" at bounding box center [545, 517] width 81 height 38
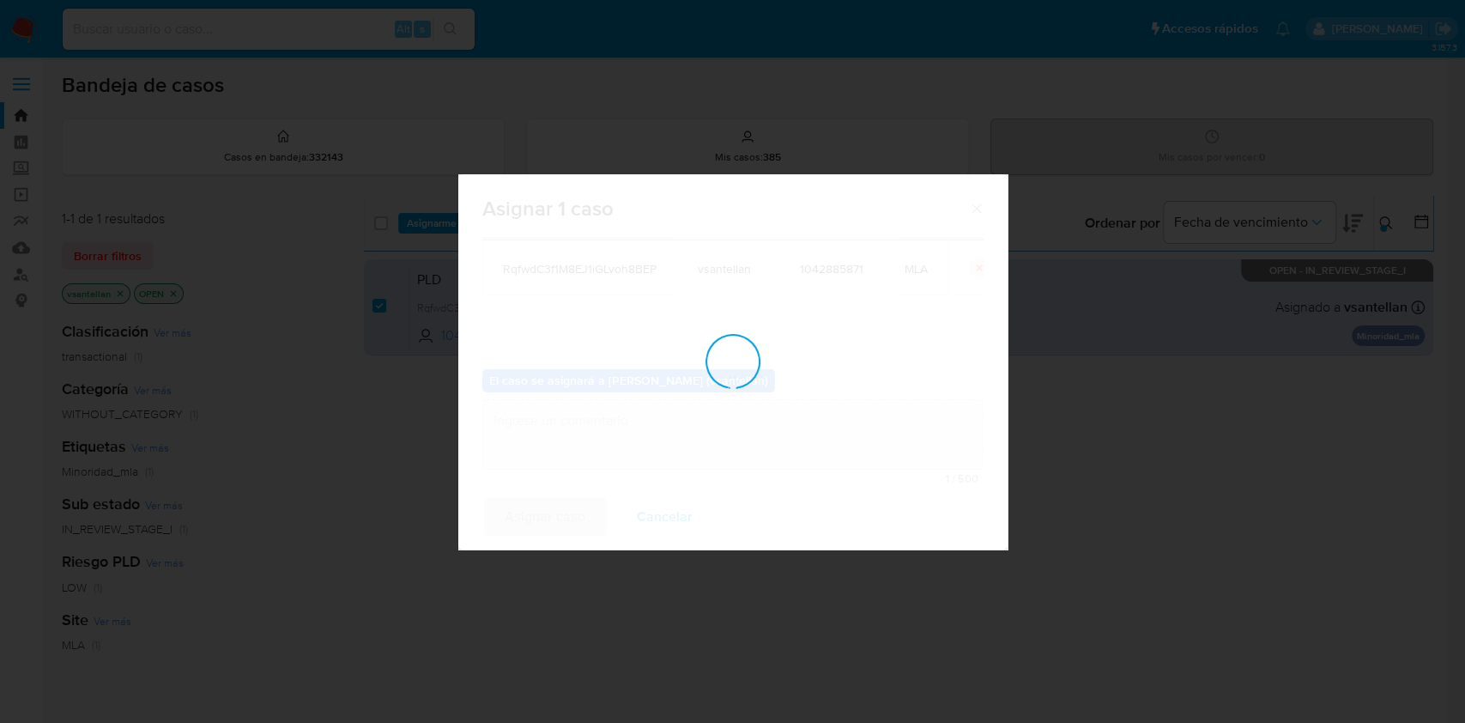
checkbox input "false"
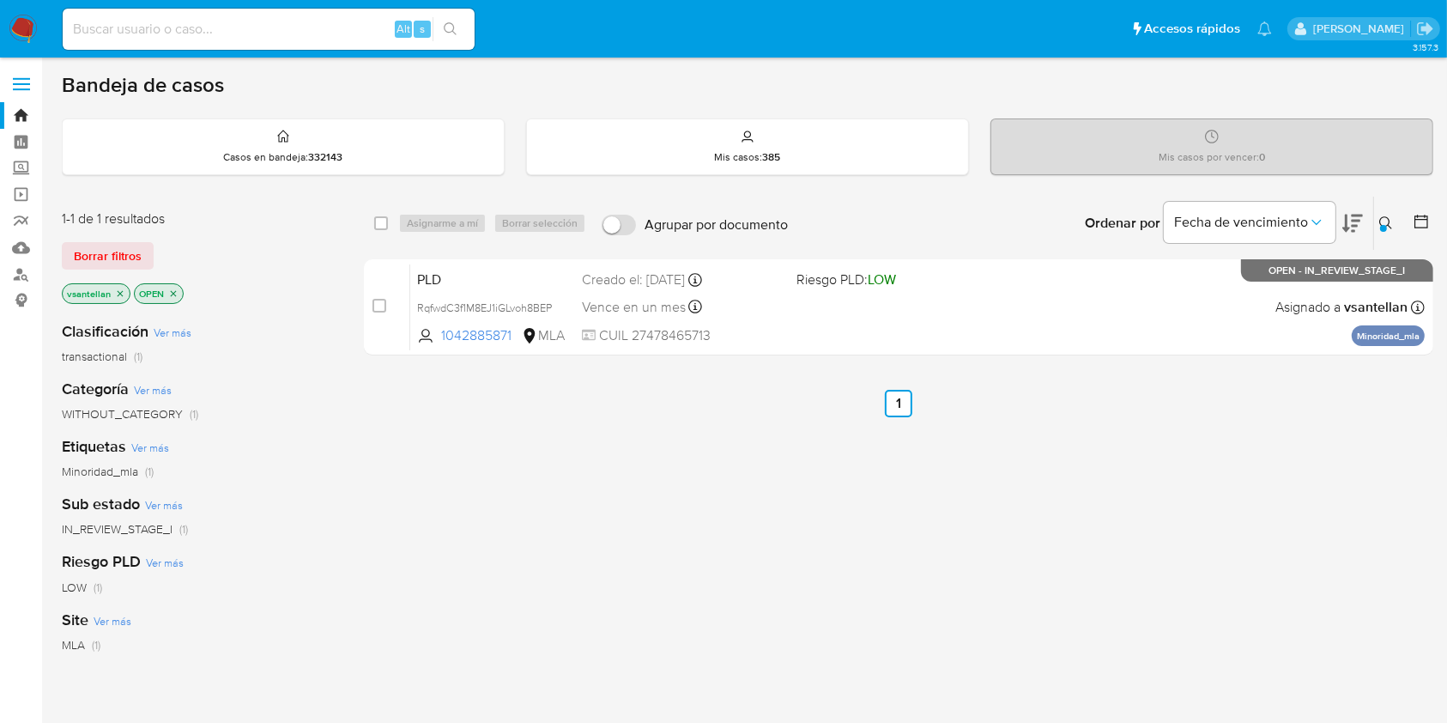
click at [1385, 222] on icon at bounding box center [1386, 223] width 14 height 14
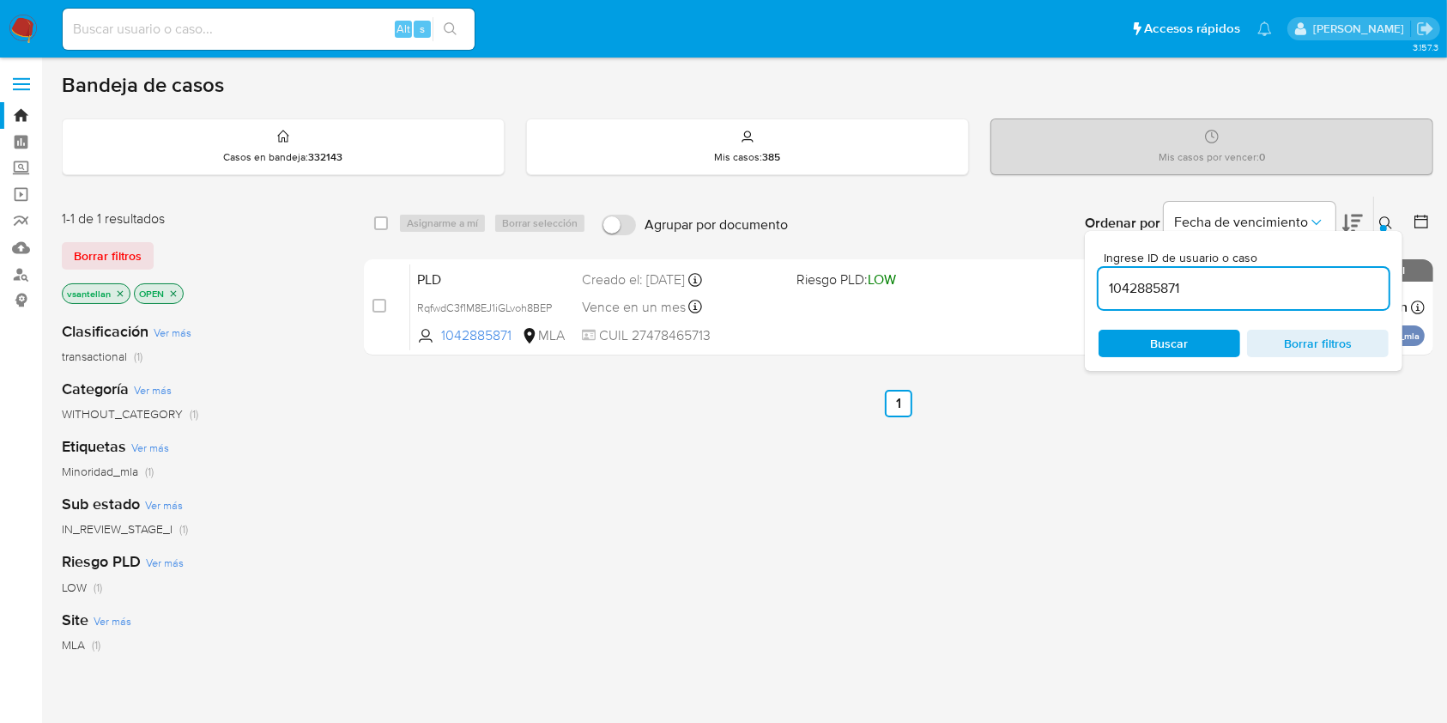
click at [1298, 277] on input "1042885871" at bounding box center [1243, 288] width 290 height 22
click at [1380, 220] on icon at bounding box center [1386, 223] width 14 height 14
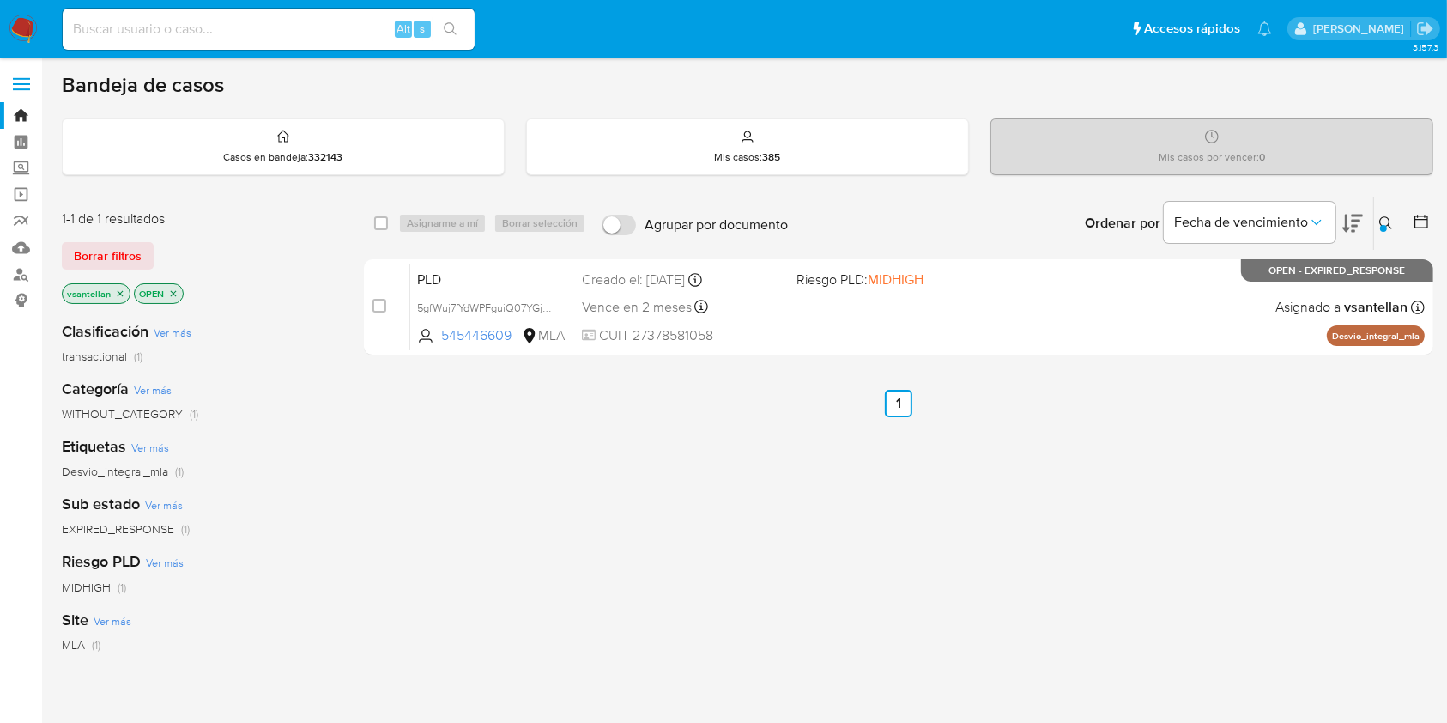
click at [1385, 220] on icon at bounding box center [1386, 223] width 14 height 14
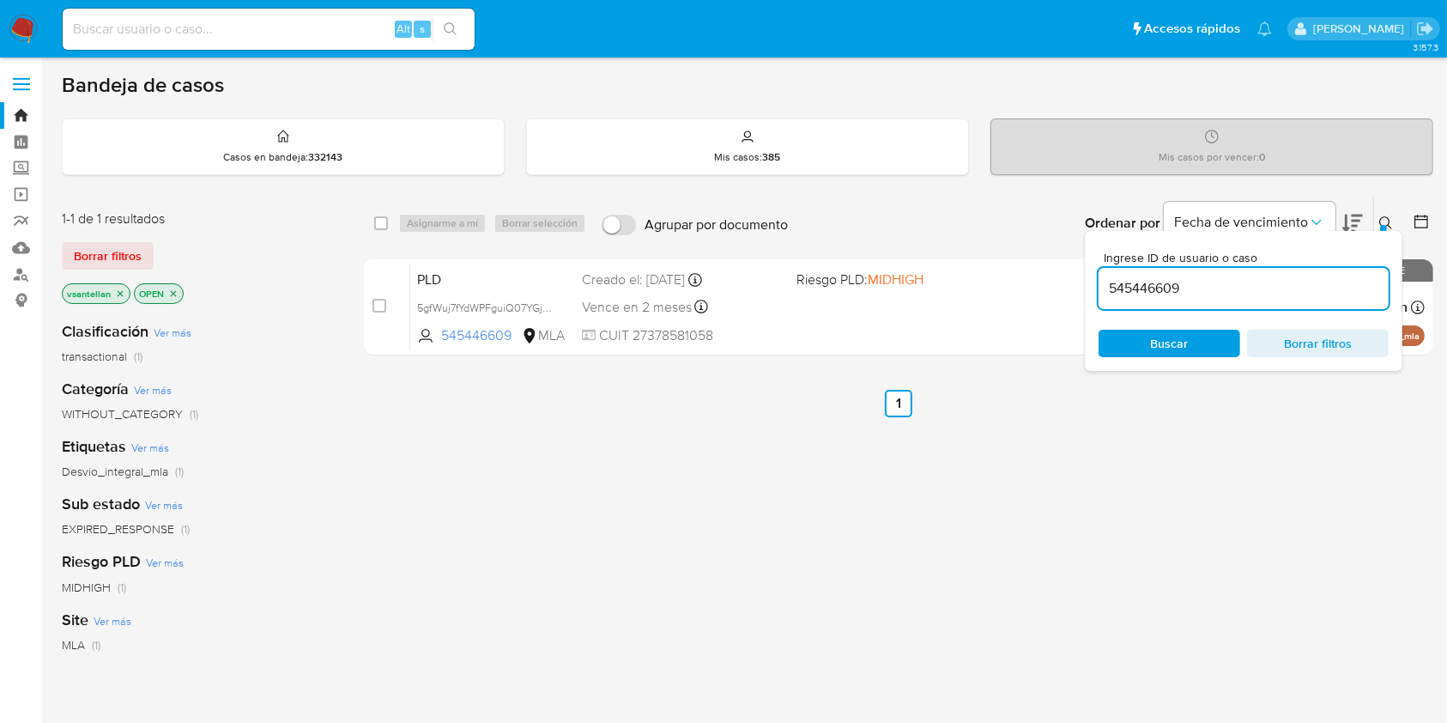
click at [1245, 299] on div "545446609" at bounding box center [1243, 288] width 290 height 41
click at [1243, 290] on input "545446609" at bounding box center [1243, 288] width 290 height 22
paste input "2590808"
type input "52590808"
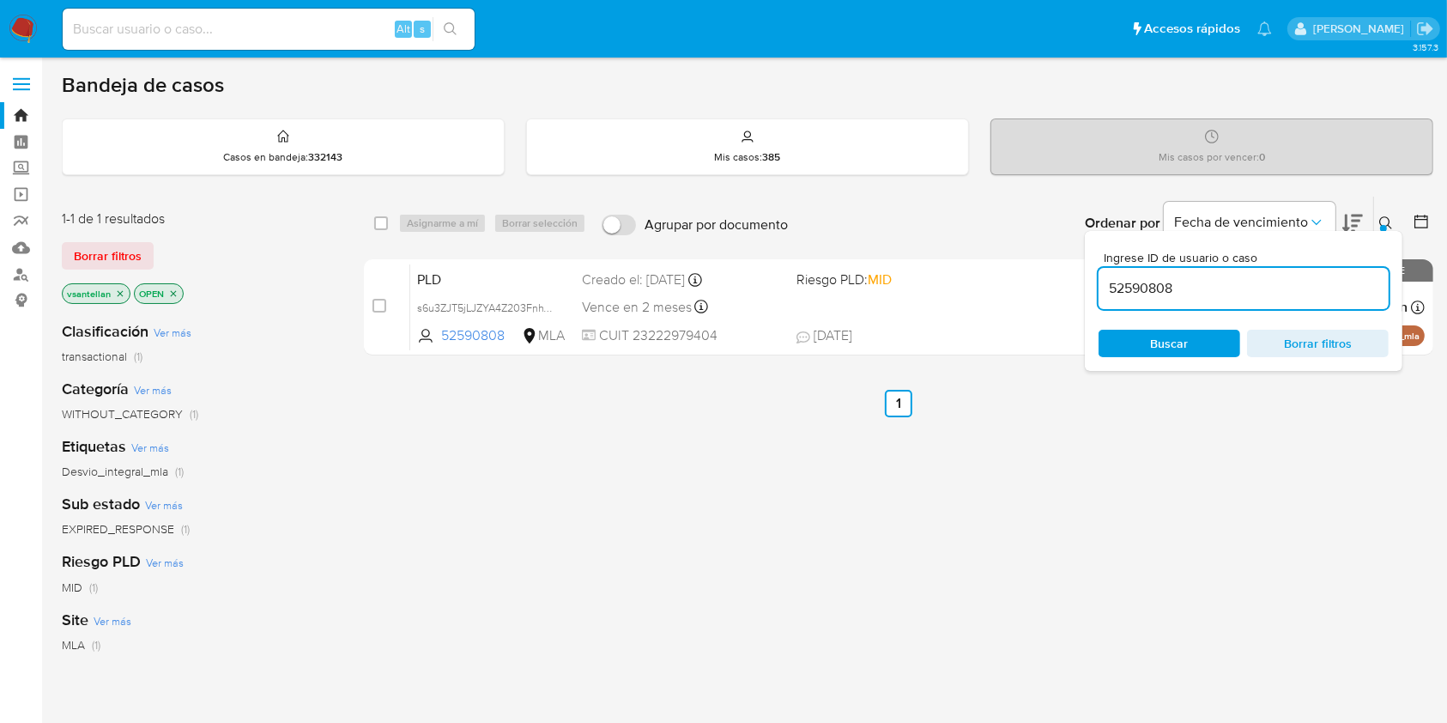
click at [1385, 218] on icon at bounding box center [1386, 223] width 14 height 14
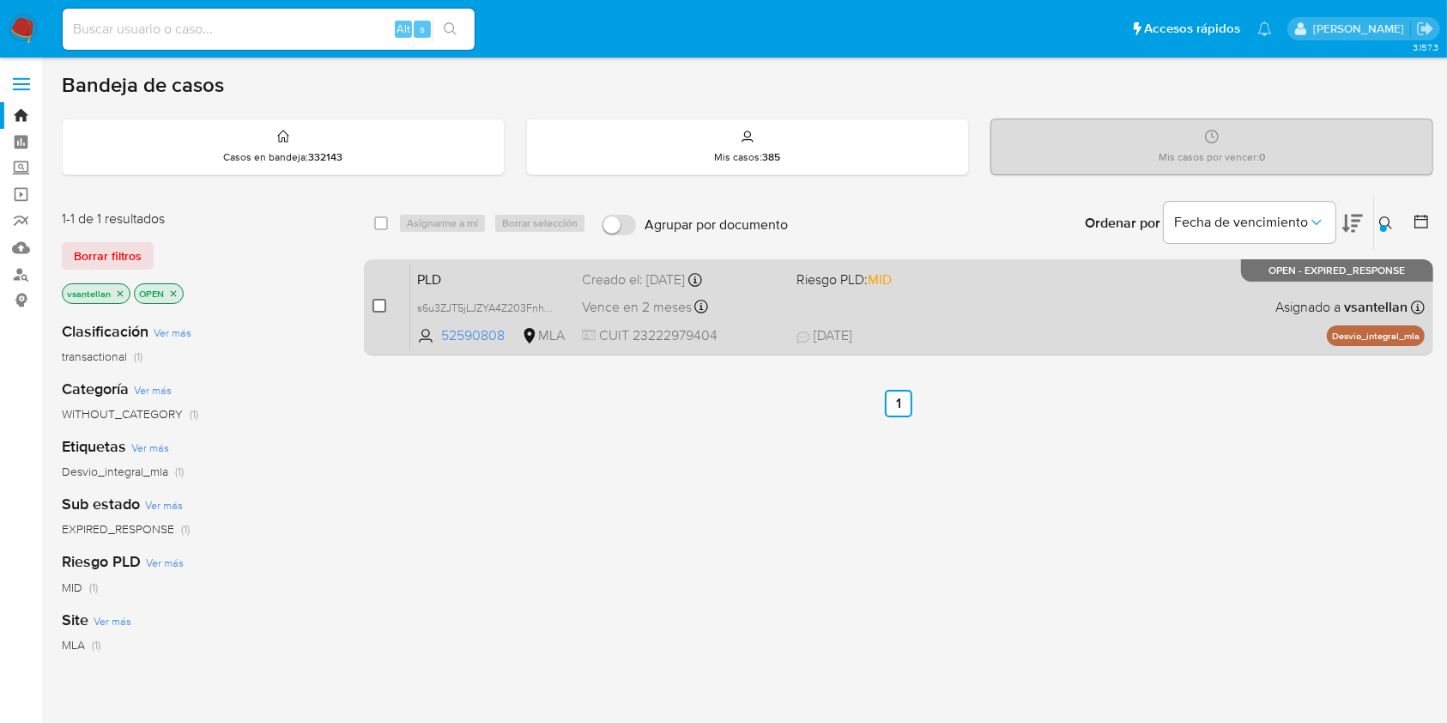
click at [379, 304] on input "checkbox" at bounding box center [379, 306] width 14 height 14
checkbox input "true"
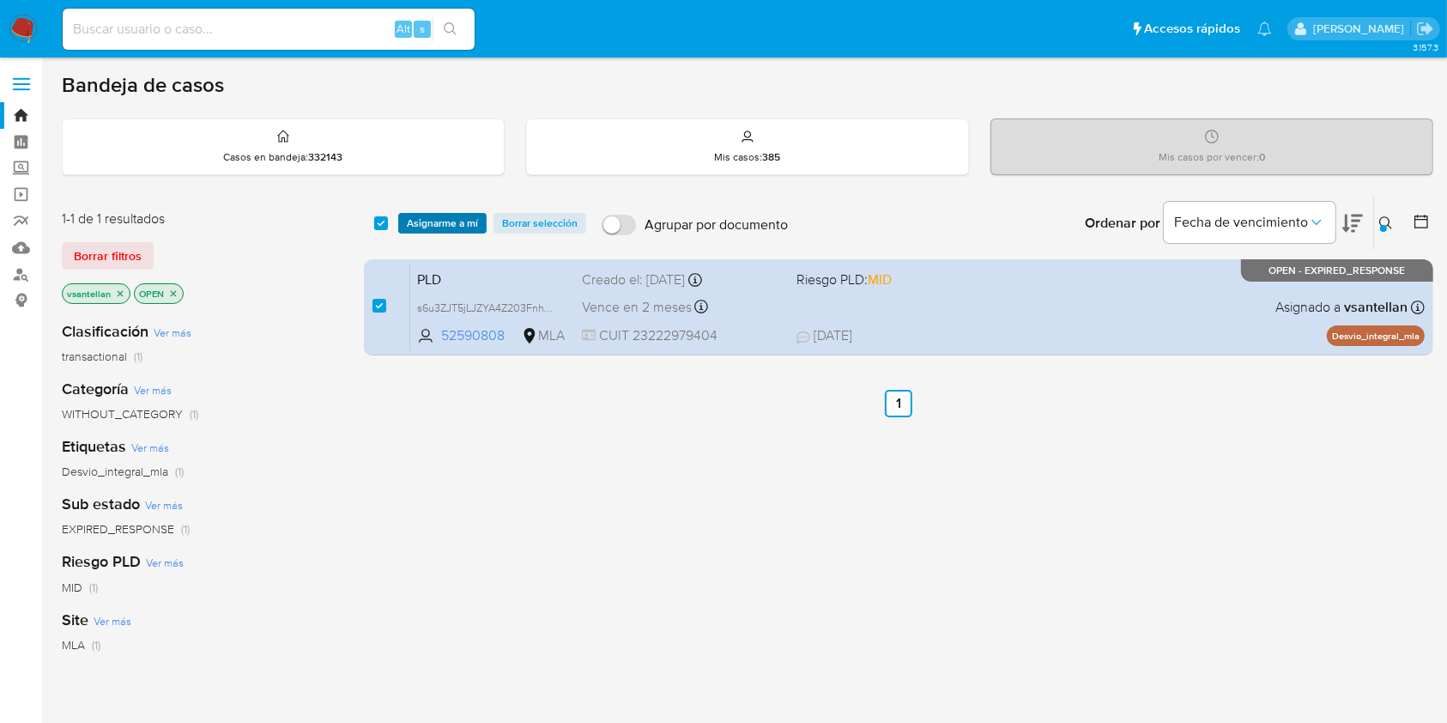
click at [439, 215] on span "Asignarme a mí" at bounding box center [442, 223] width 71 height 17
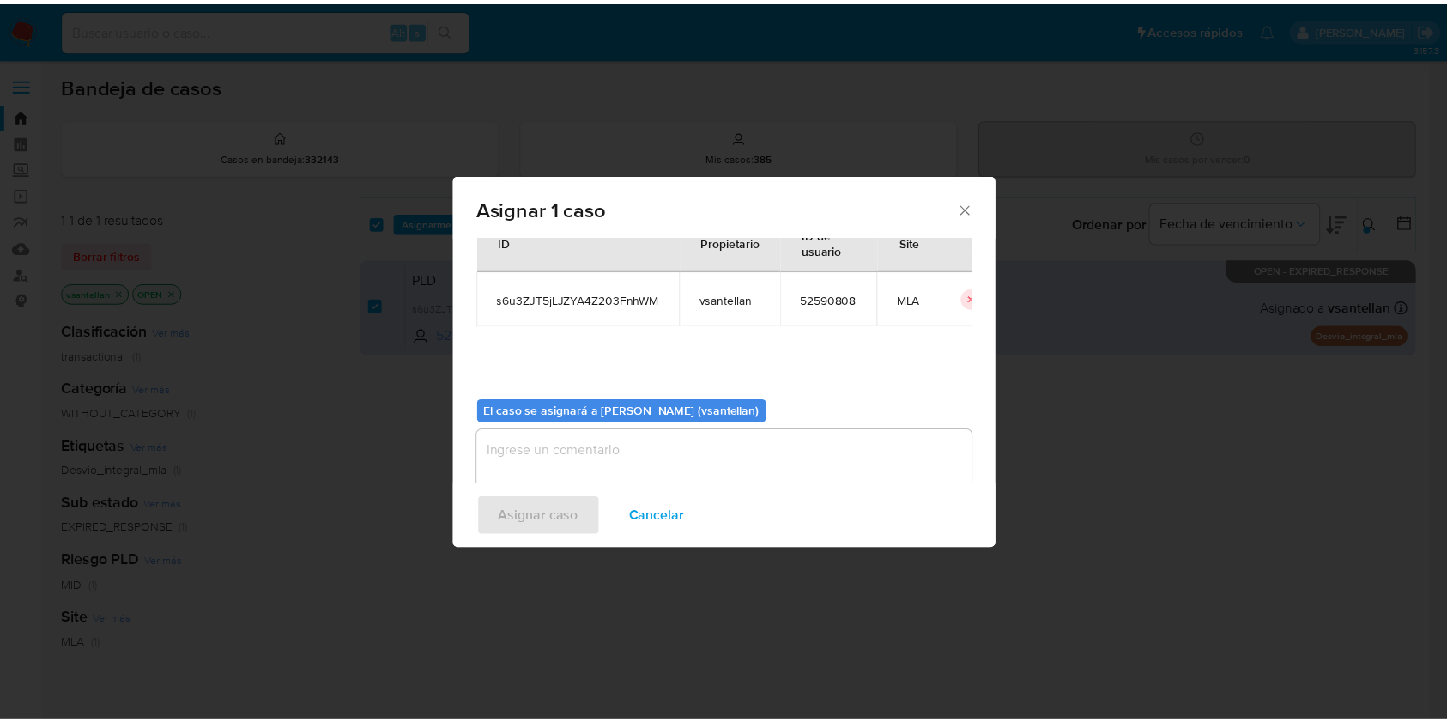
scroll to position [88, 0]
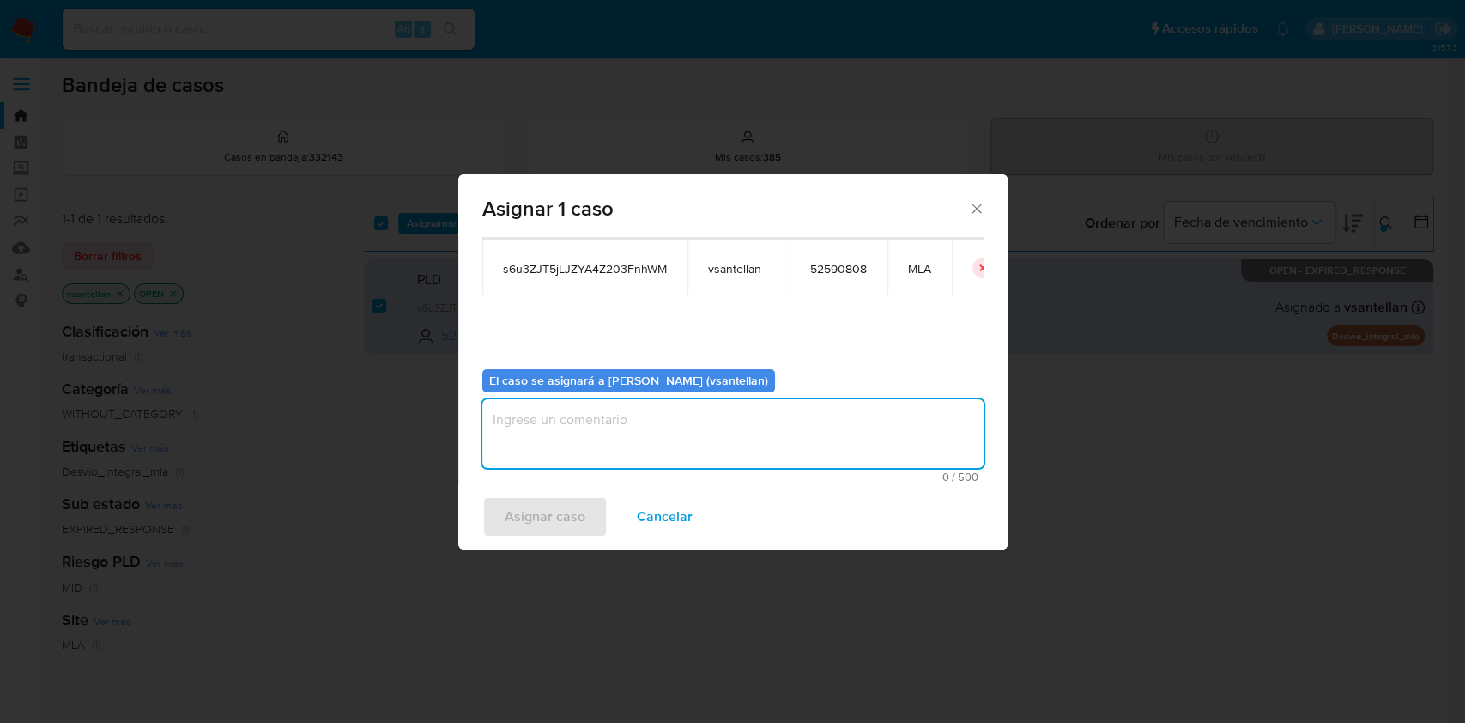
click at [580, 456] on textarea "assign-modal" at bounding box center [732, 433] width 501 height 69
type textarea "1"
click at [557, 506] on span "Asignar caso" at bounding box center [545, 517] width 81 height 38
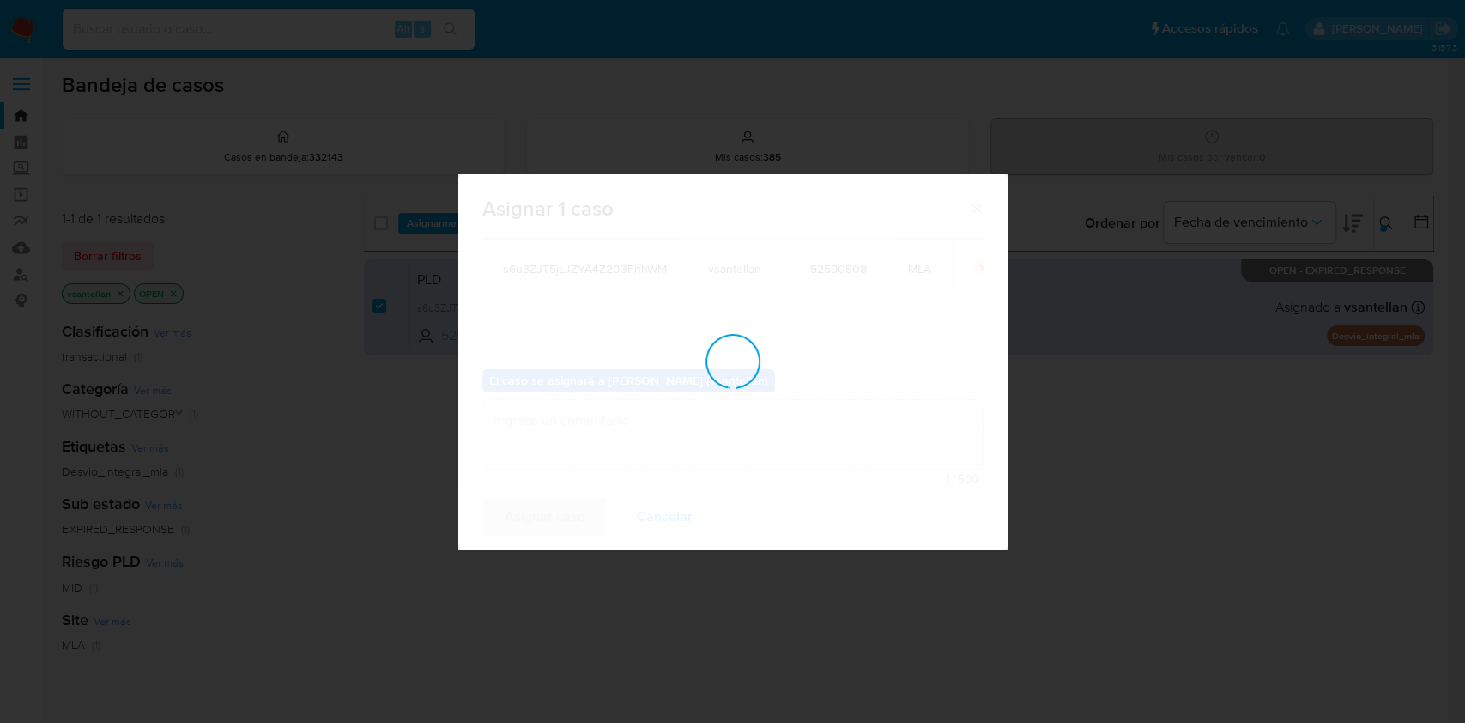
checkbox input "false"
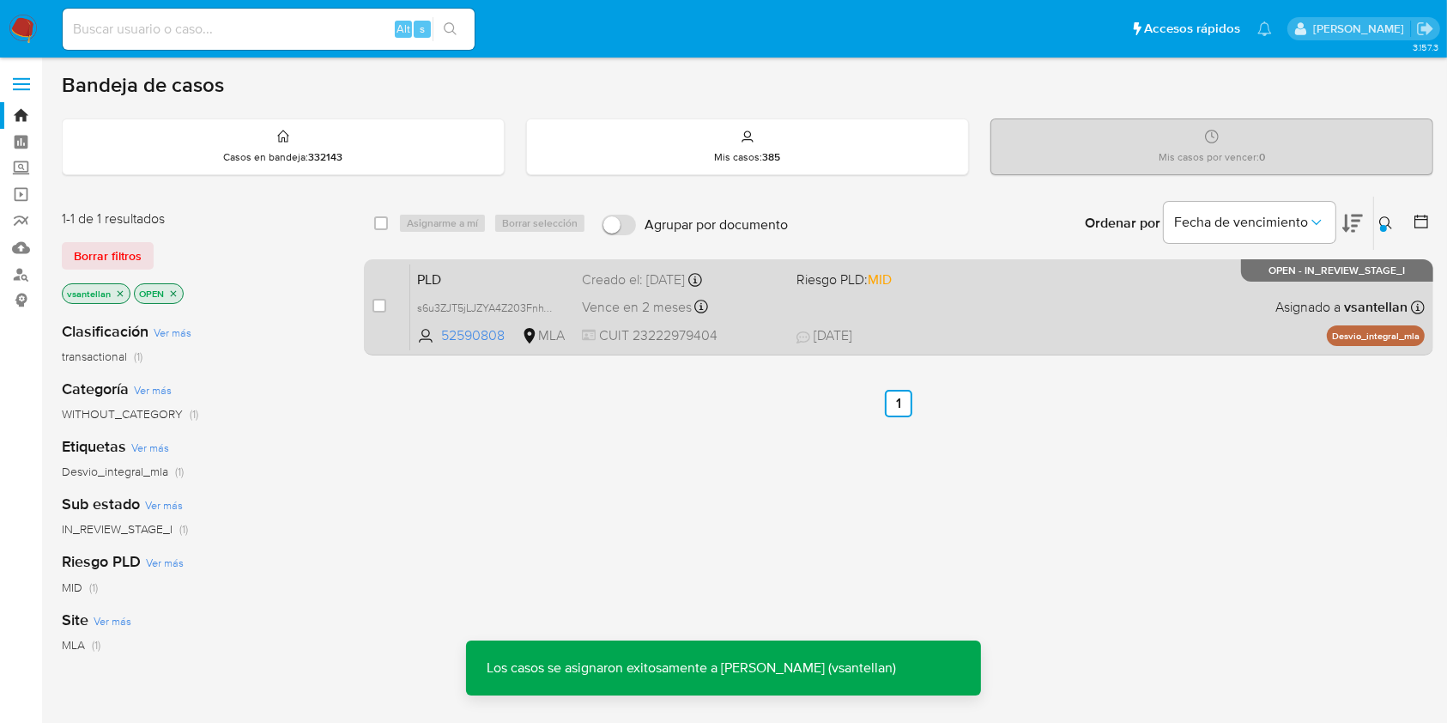
click at [937, 330] on span "20/08/2025 20/08/2025 14:17" at bounding box center [1003, 335] width 414 height 19
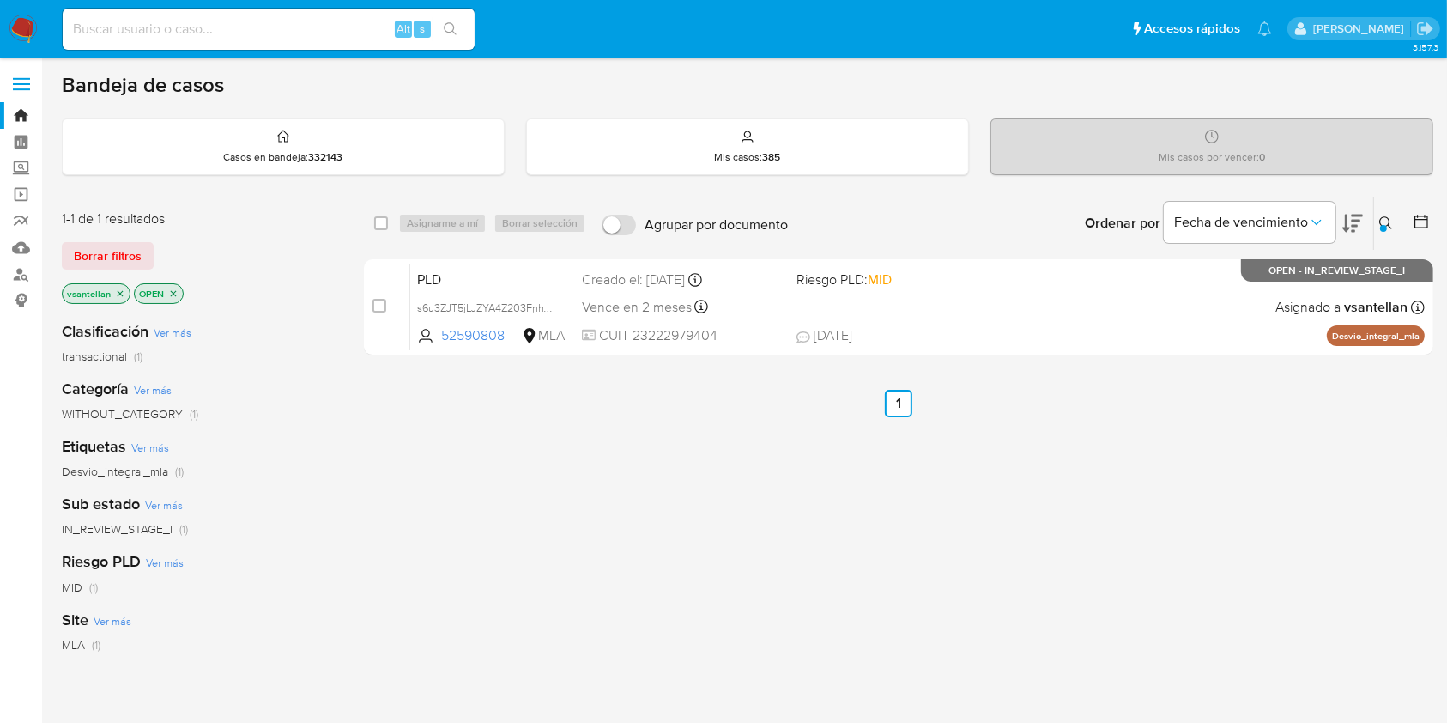
click at [1385, 222] on icon at bounding box center [1386, 223] width 14 height 14
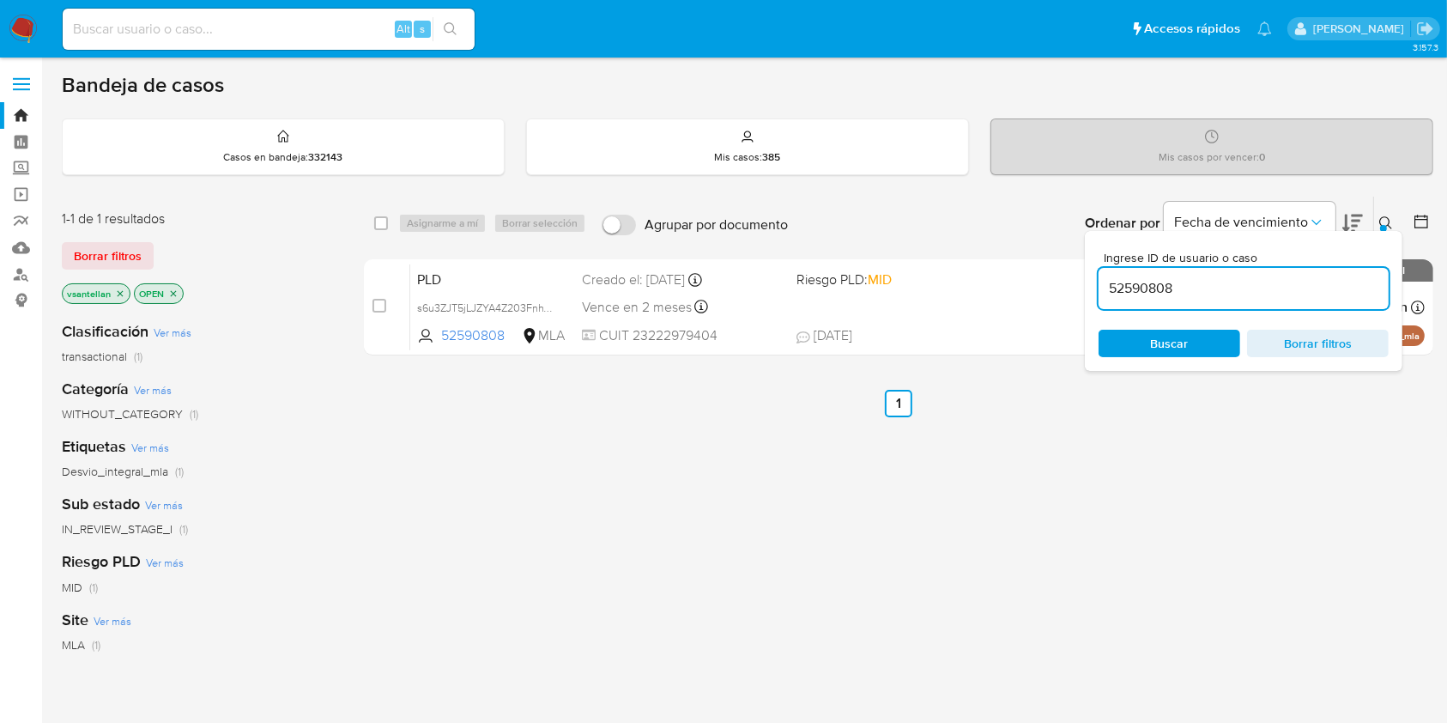
click at [1263, 280] on input "52590808" at bounding box center [1243, 288] width 290 height 22
type input "390875677"
click at [1387, 219] on icon at bounding box center [1386, 223] width 14 height 14
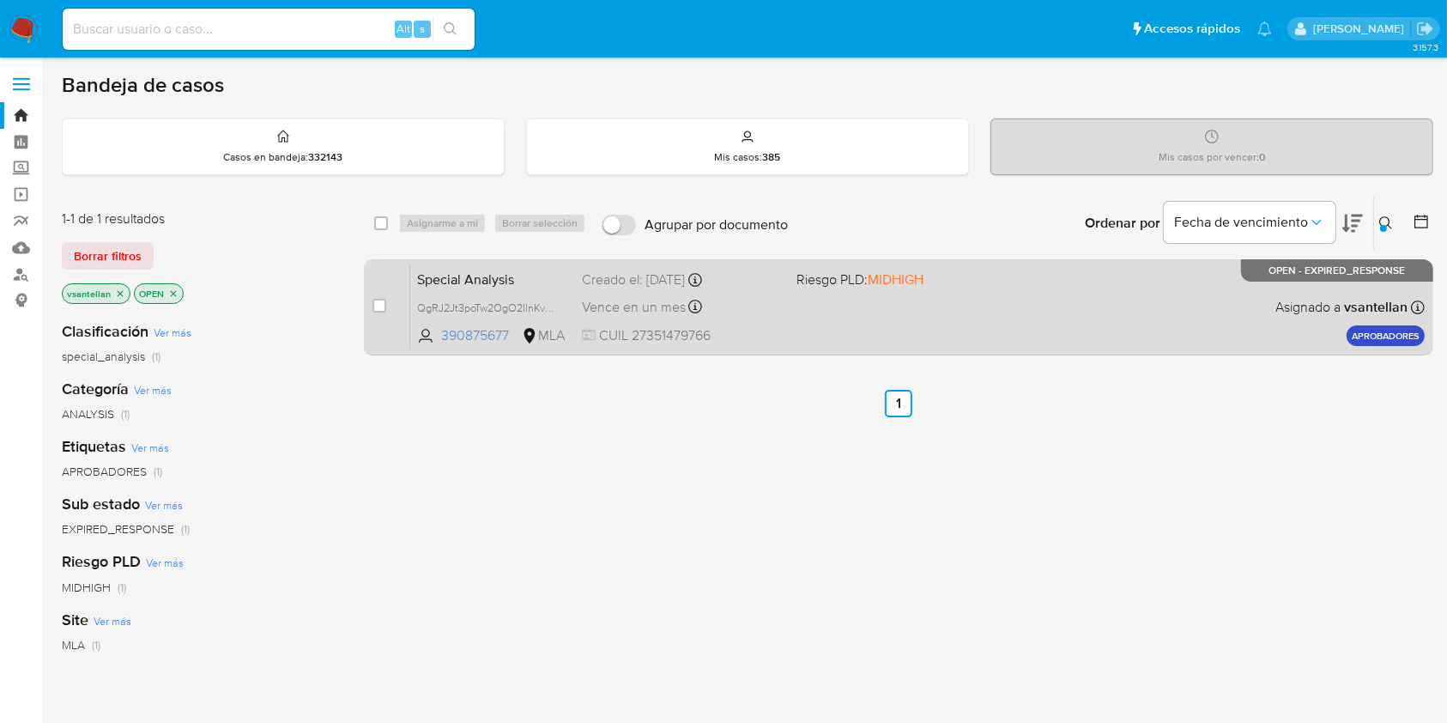
click at [996, 304] on div "Special Analysis QgRJ2Jt3poTw2OgO2IlnKvOt 390875677 MLA Riesgo PLD: MIDHIGH Cre…" at bounding box center [917, 306] width 1014 height 87
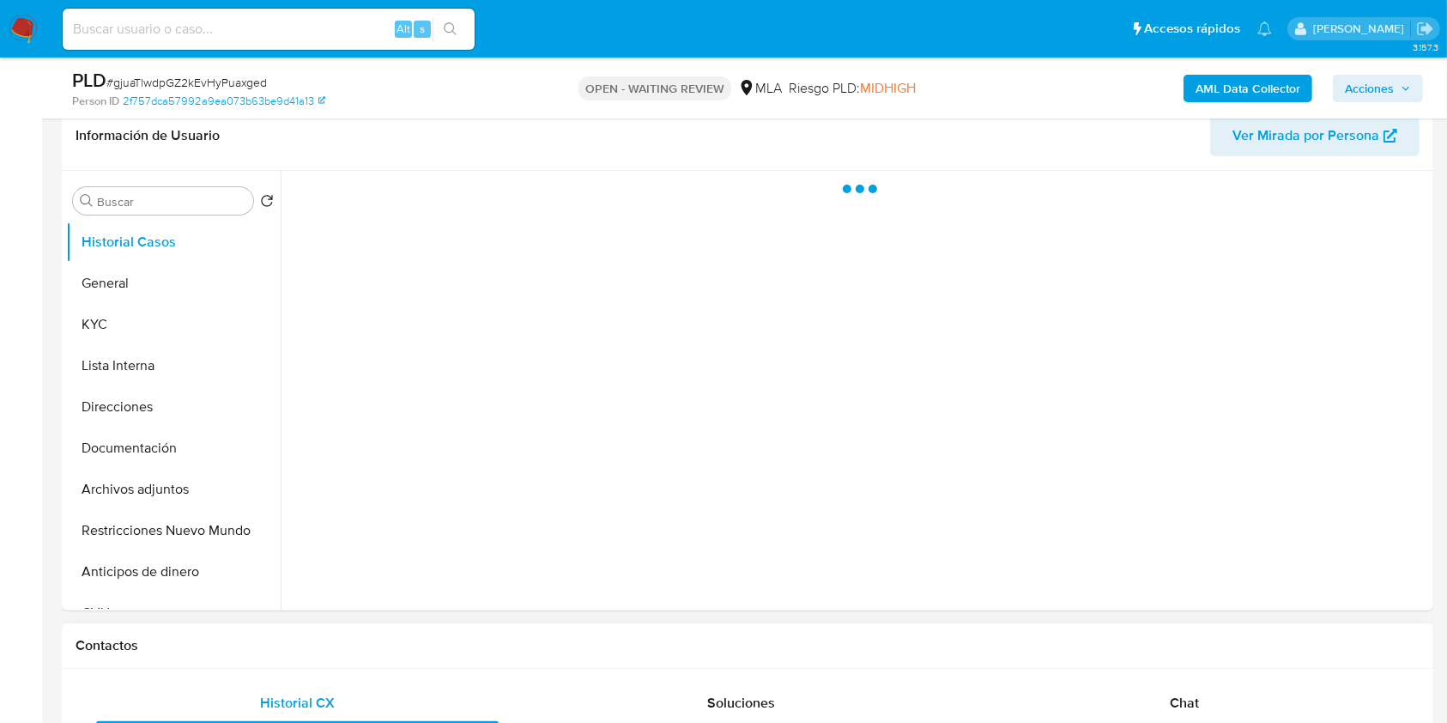
scroll to position [457, 0]
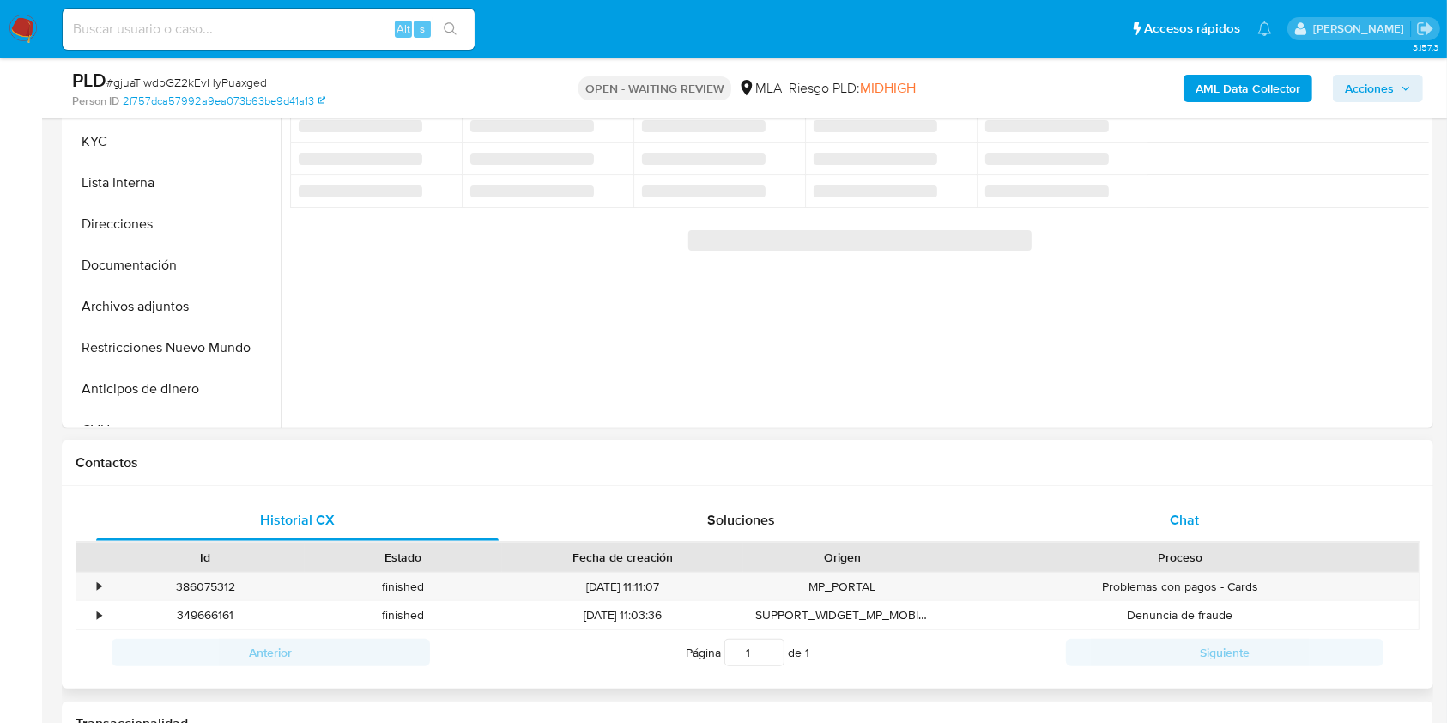
click at [1166, 510] on div "Chat" at bounding box center [1184, 519] width 402 height 41
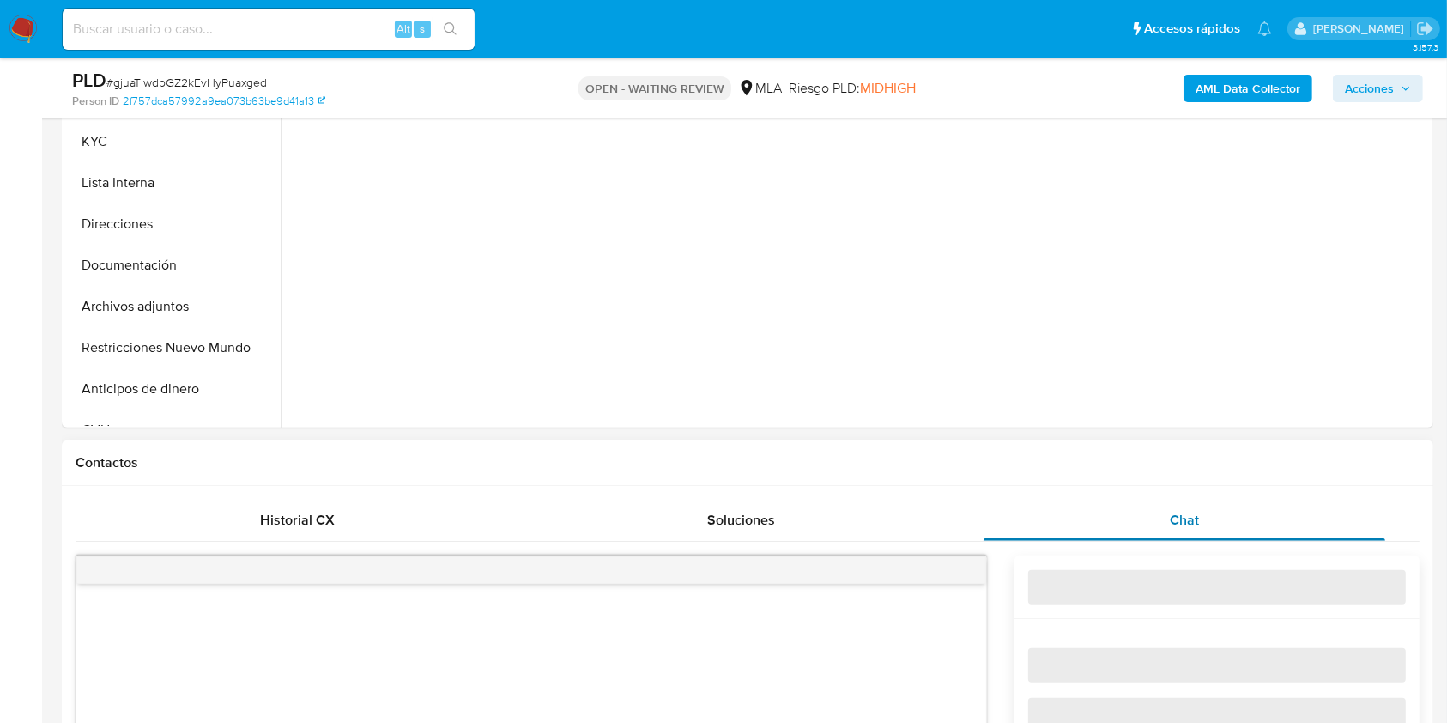
select select "10"
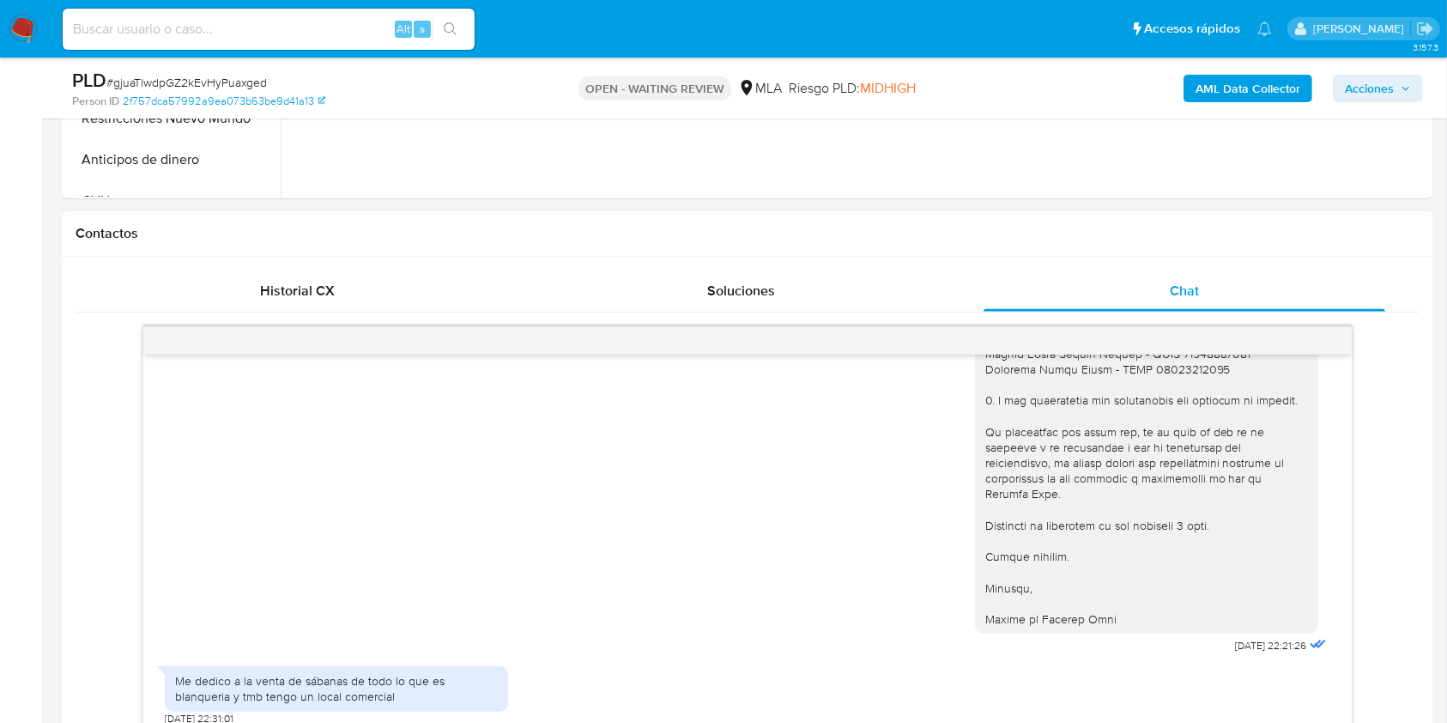
scroll to position [801, 0]
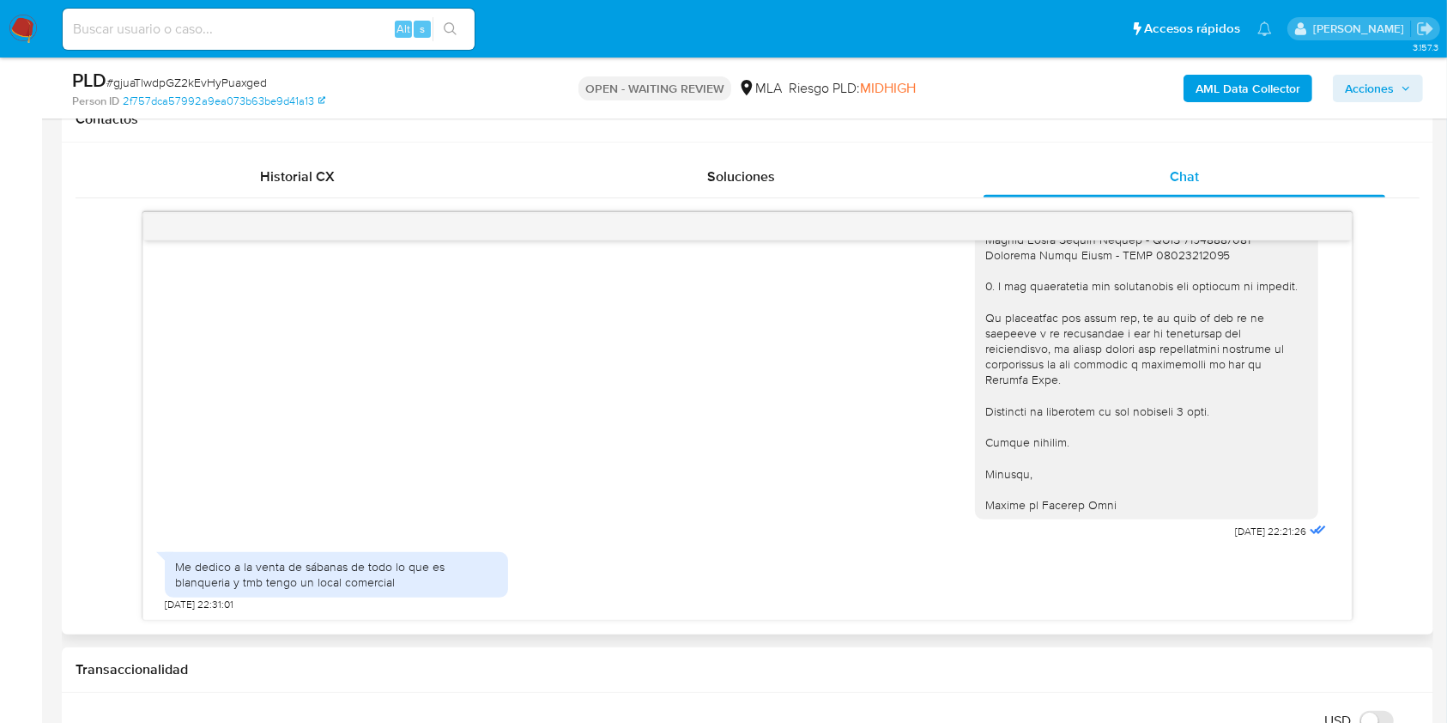
drag, startPoint x: 1331, startPoint y: 570, endPoint x: 1332, endPoint y: 550, distance: 19.8
click at [1332, 550] on div "[DATE] 17:38:51 Hola, Esperamos que te encuentres muy bien. Te consultamos si t…" at bounding box center [746, 429] width 1207 height 379
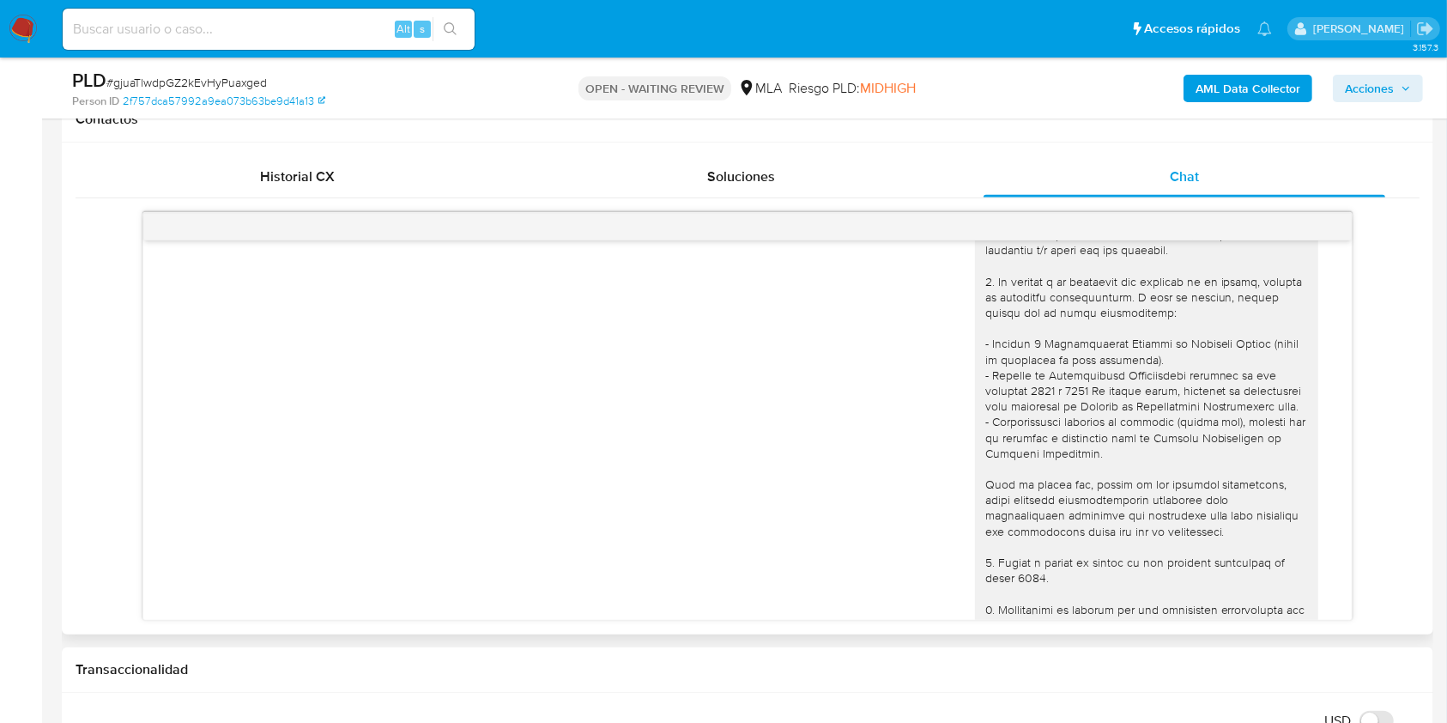
scroll to position [2013, 0]
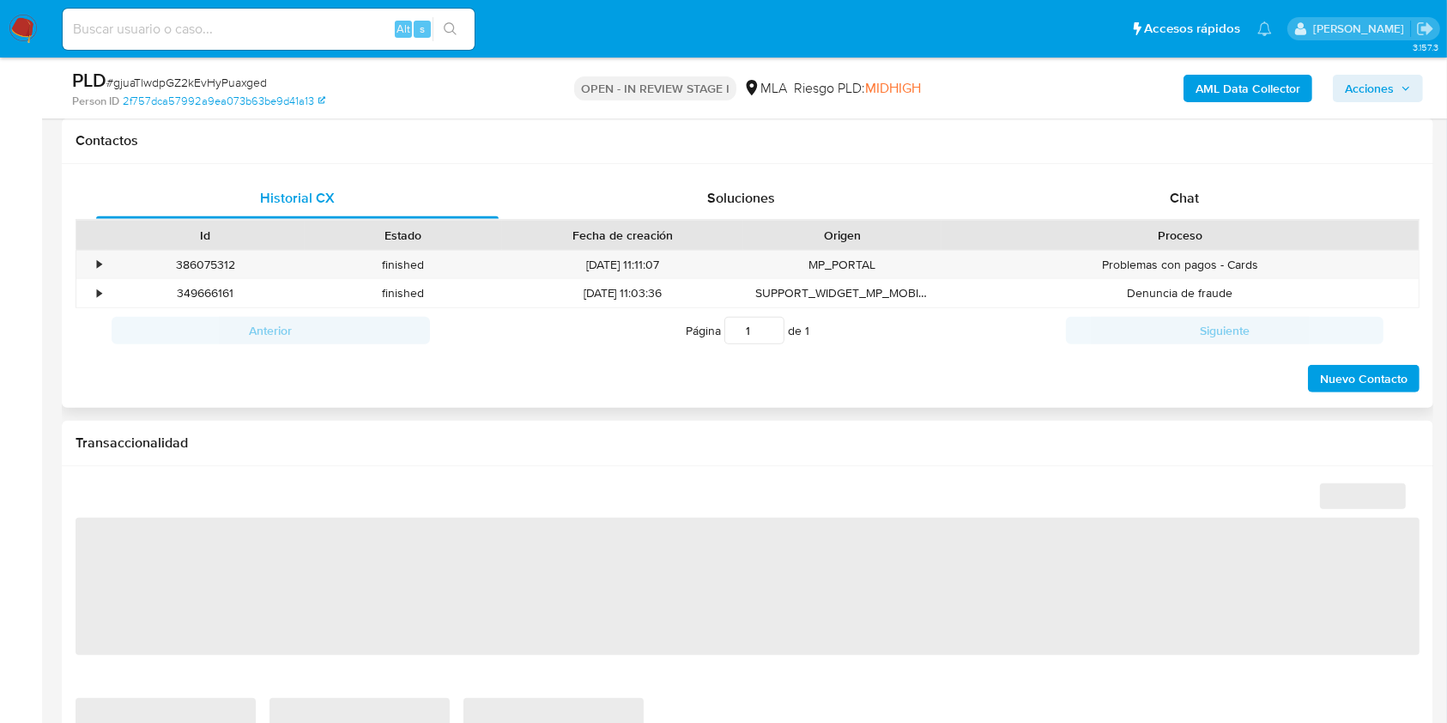
scroll to position [687, 0]
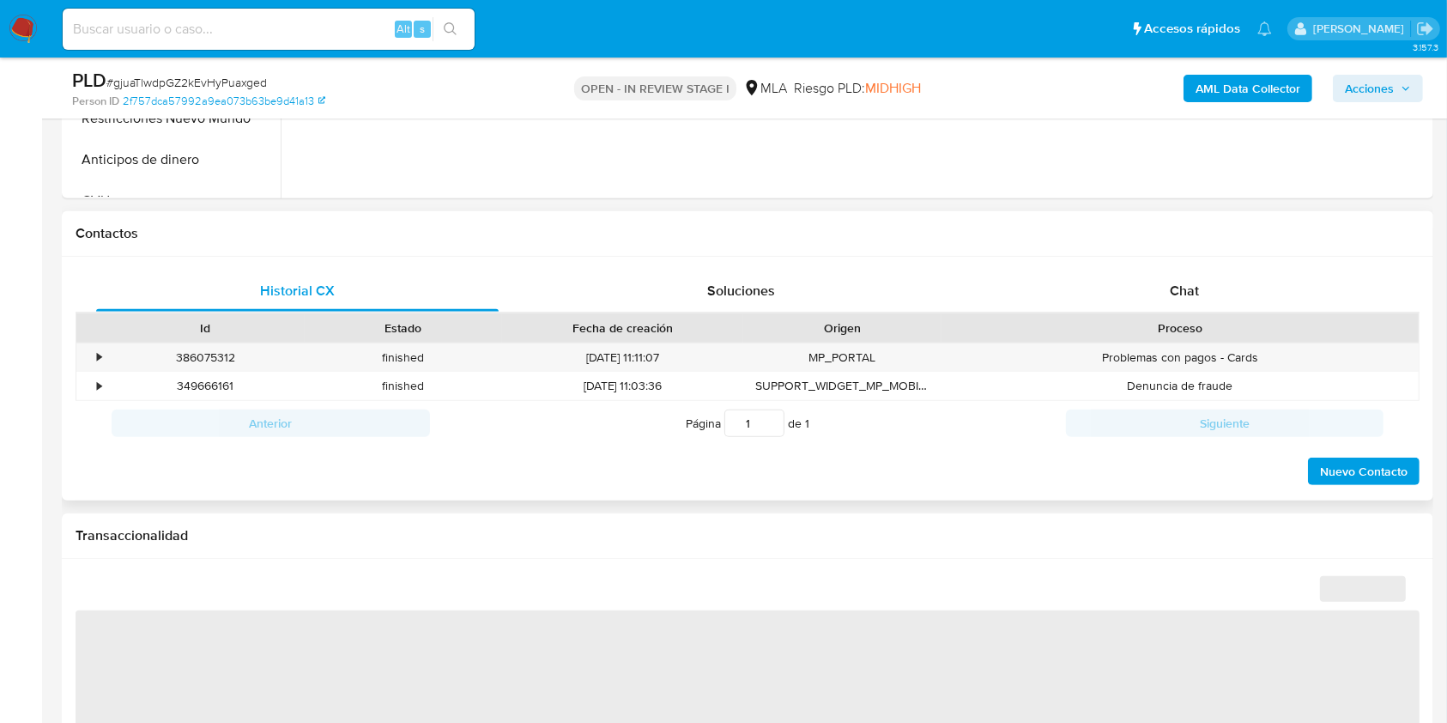
select select "10"
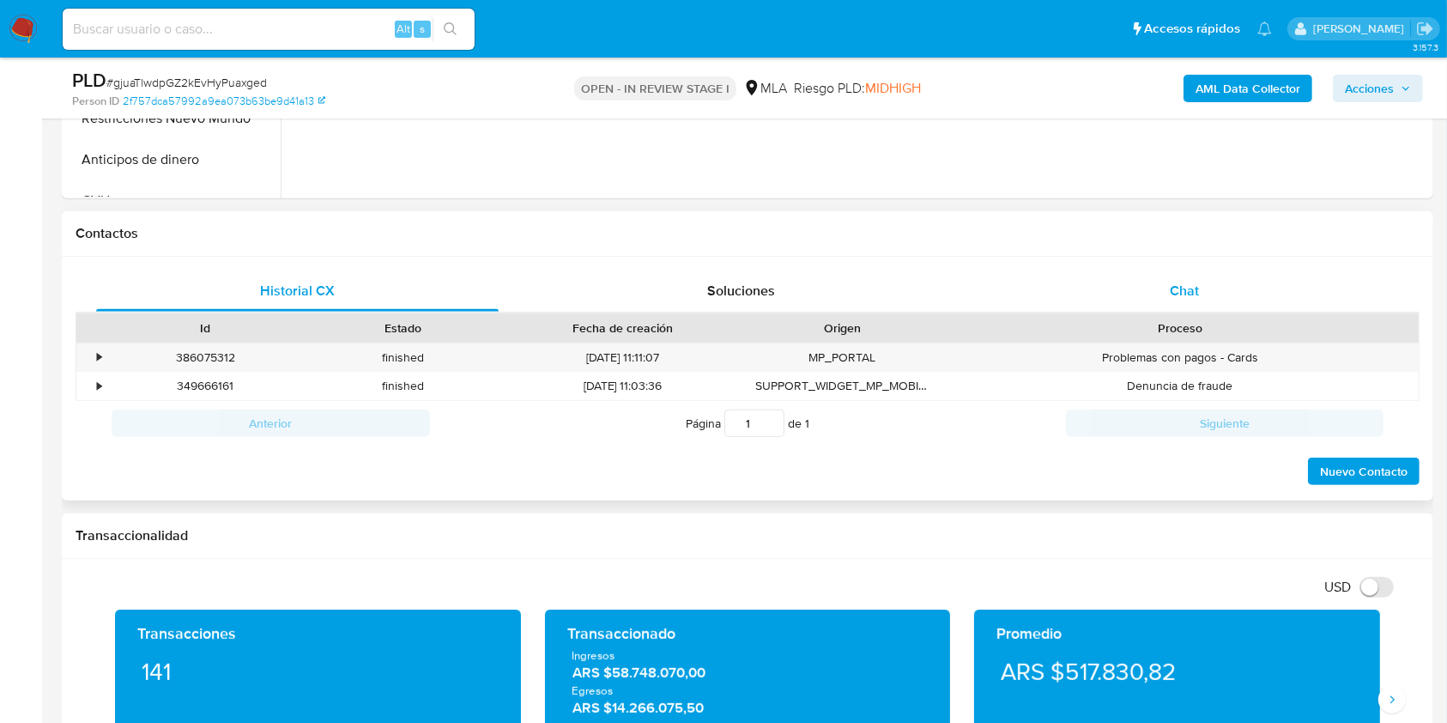
drag, startPoint x: 1225, startPoint y: 278, endPoint x: 1197, endPoint y: 313, distance: 45.2
click at [1225, 277] on div "Chat" at bounding box center [1184, 290] width 402 height 41
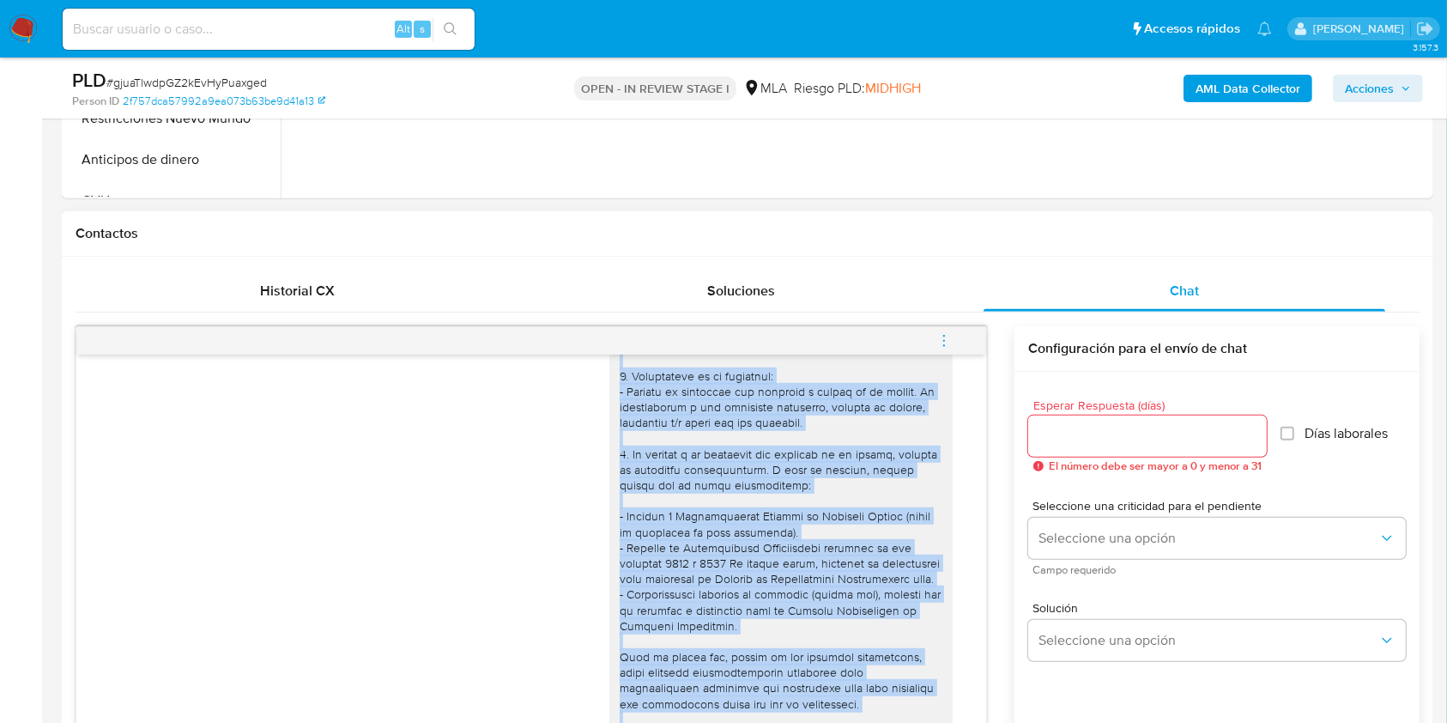
scroll to position [1400, 0]
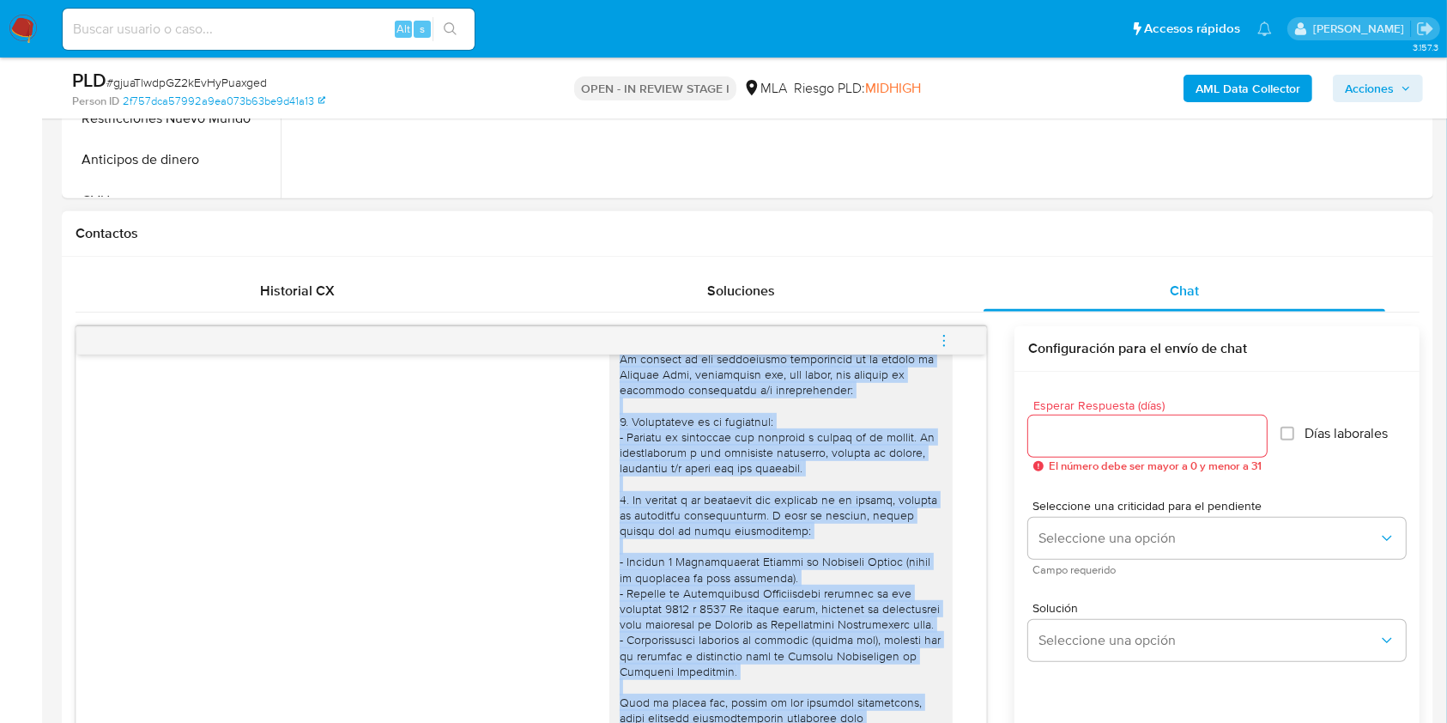
drag, startPoint x: 779, startPoint y: 617, endPoint x: 599, endPoint y: 379, distance: 298.3
copy div "Hola Rocio Gonzalez, En función de las operaciones registradas en tu cuenta de …"
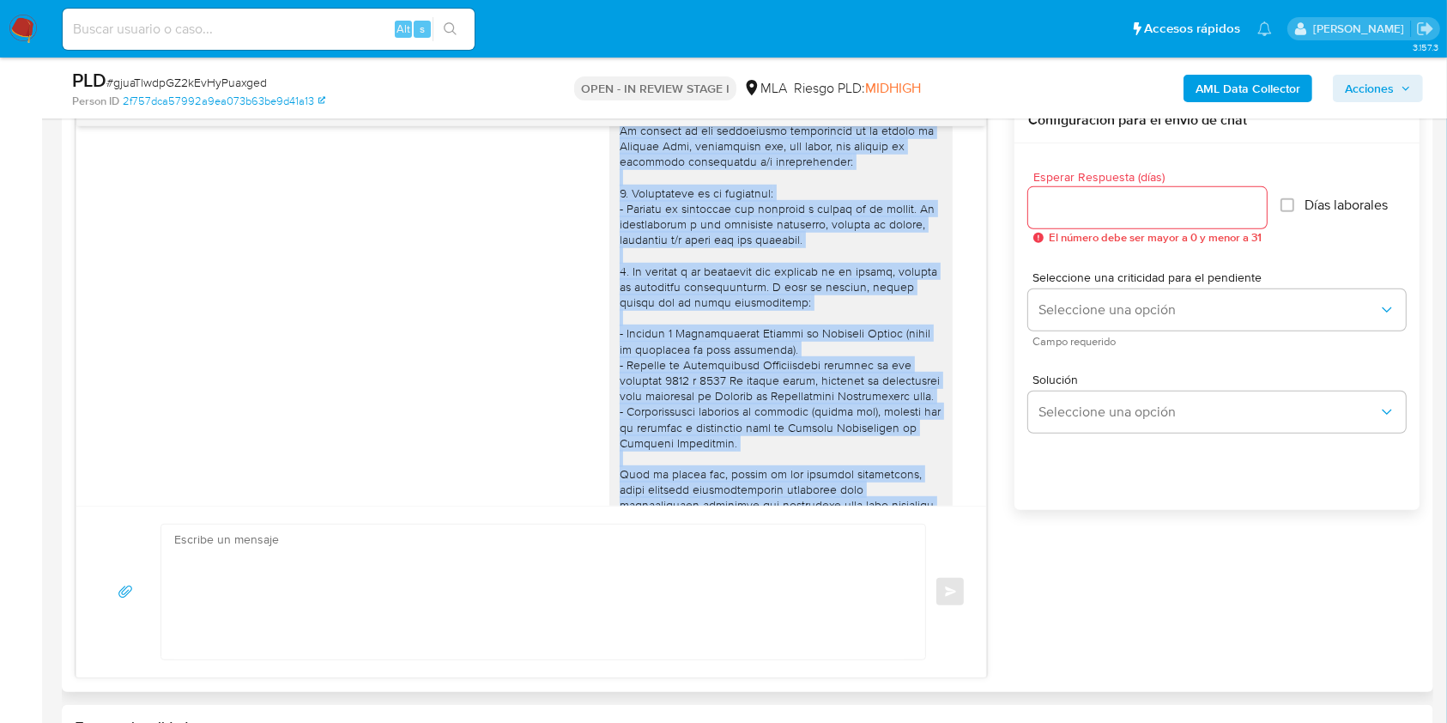
scroll to position [2013, 0]
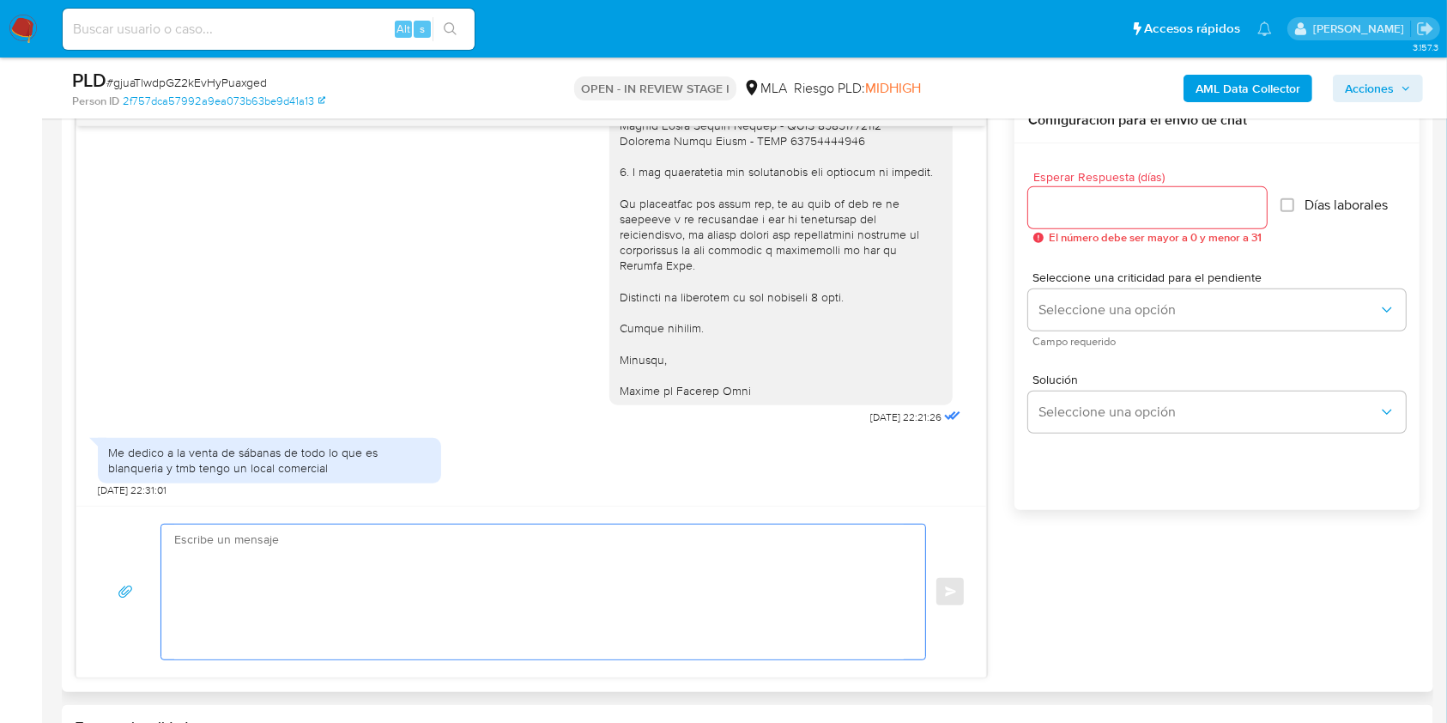
click at [580, 635] on textarea at bounding box center [538, 591] width 729 height 135
paste textarea "Hola Rocio Gonzalez, En función de las operaciones registradas en tu cuenta de …"
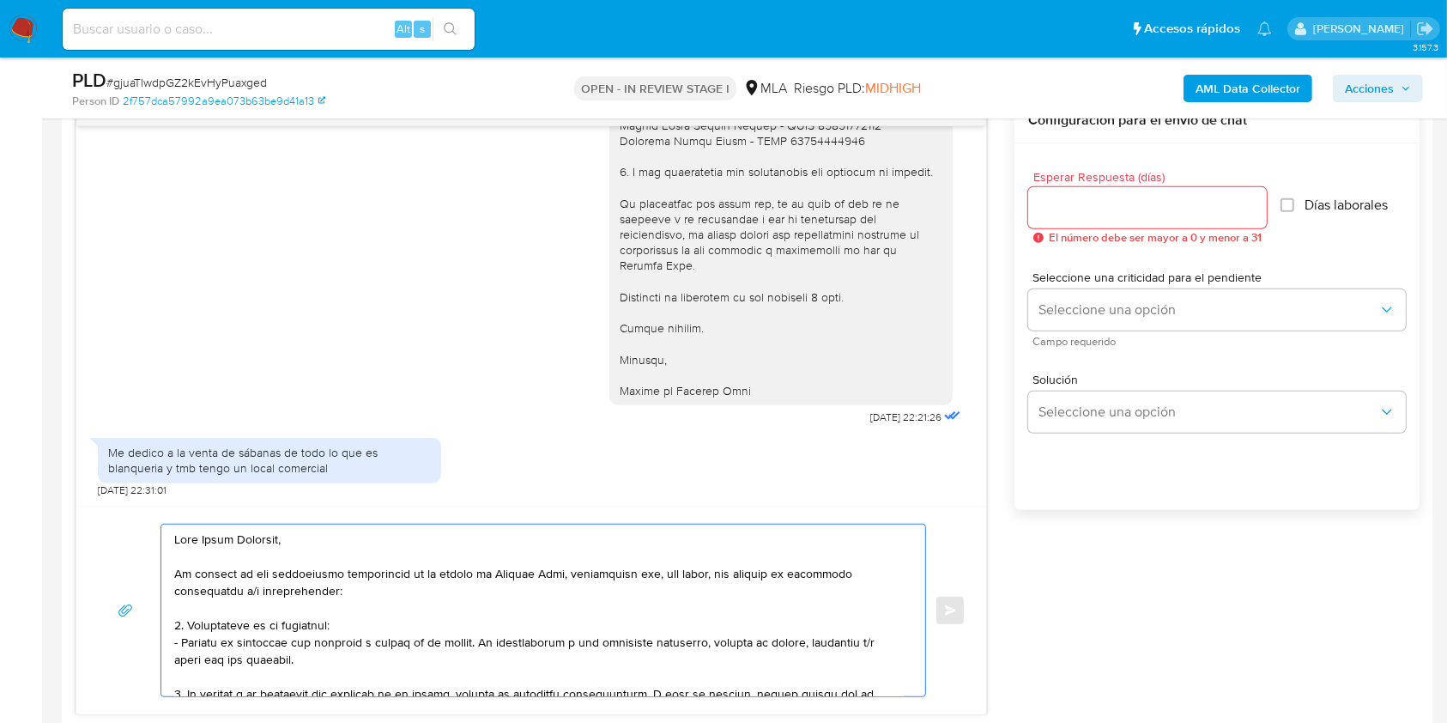
scroll to position [0, 0]
drag, startPoint x: 559, startPoint y: 571, endPoint x: 166, endPoint y: 578, distance: 393.1
click at [167, 577] on div at bounding box center [538, 610] width 755 height 172
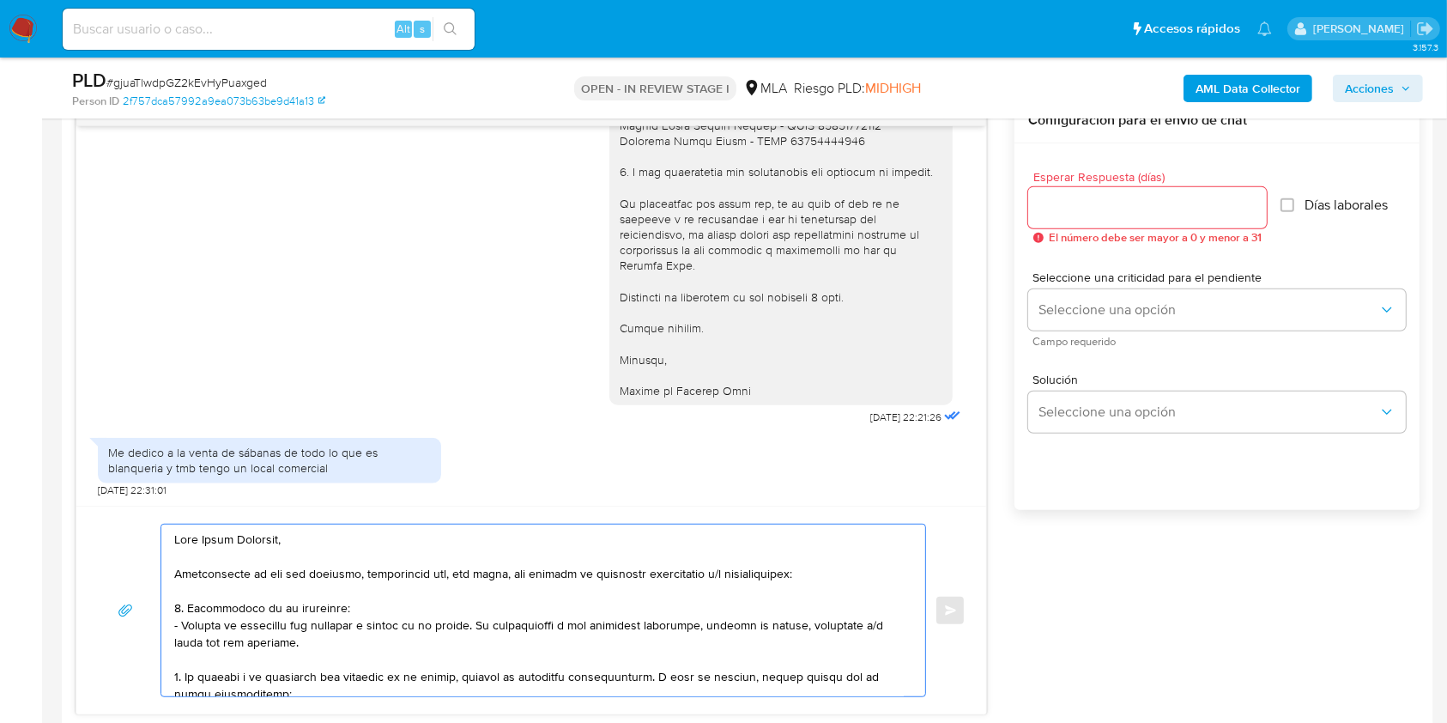
drag, startPoint x: 378, startPoint y: 572, endPoint x: 384, endPoint y: 579, distance: 10.3
click at [381, 572] on textarea at bounding box center [538, 610] width 729 height 172
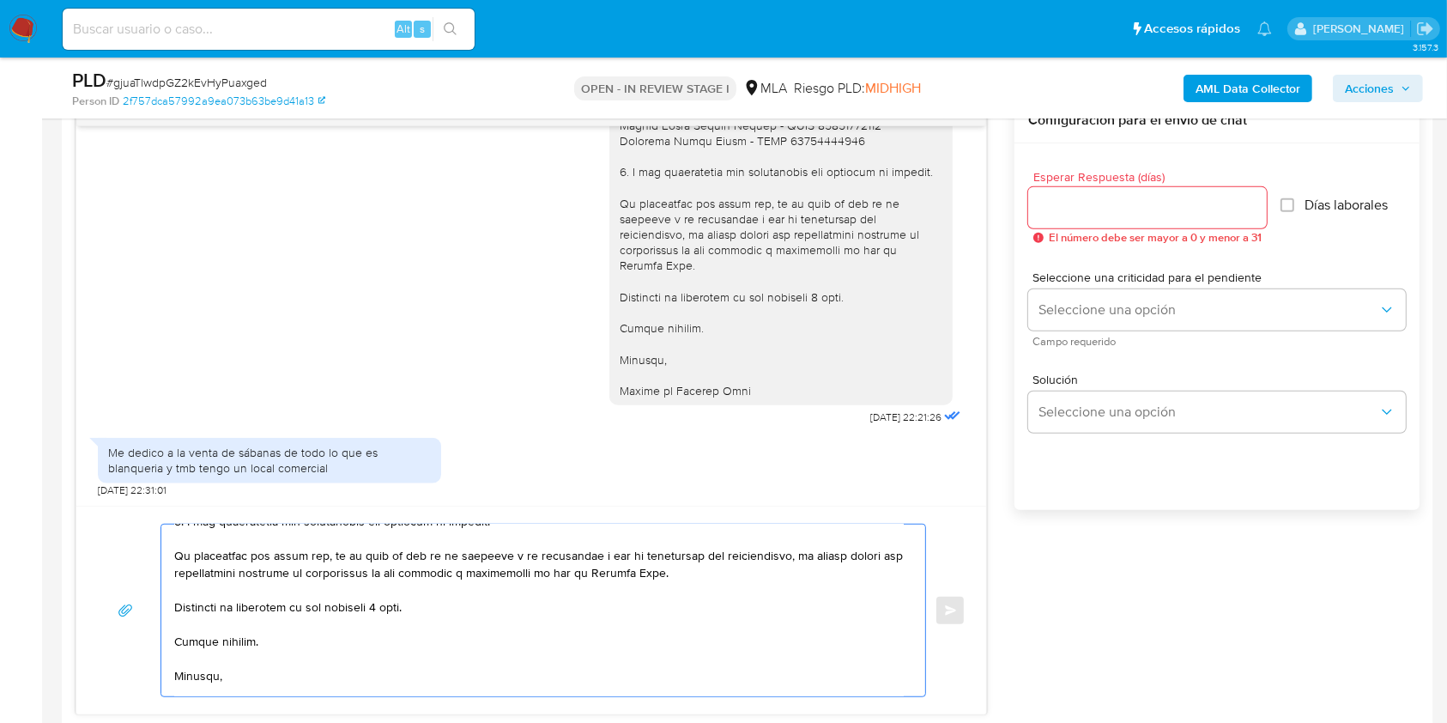
scroll to position [534, 0]
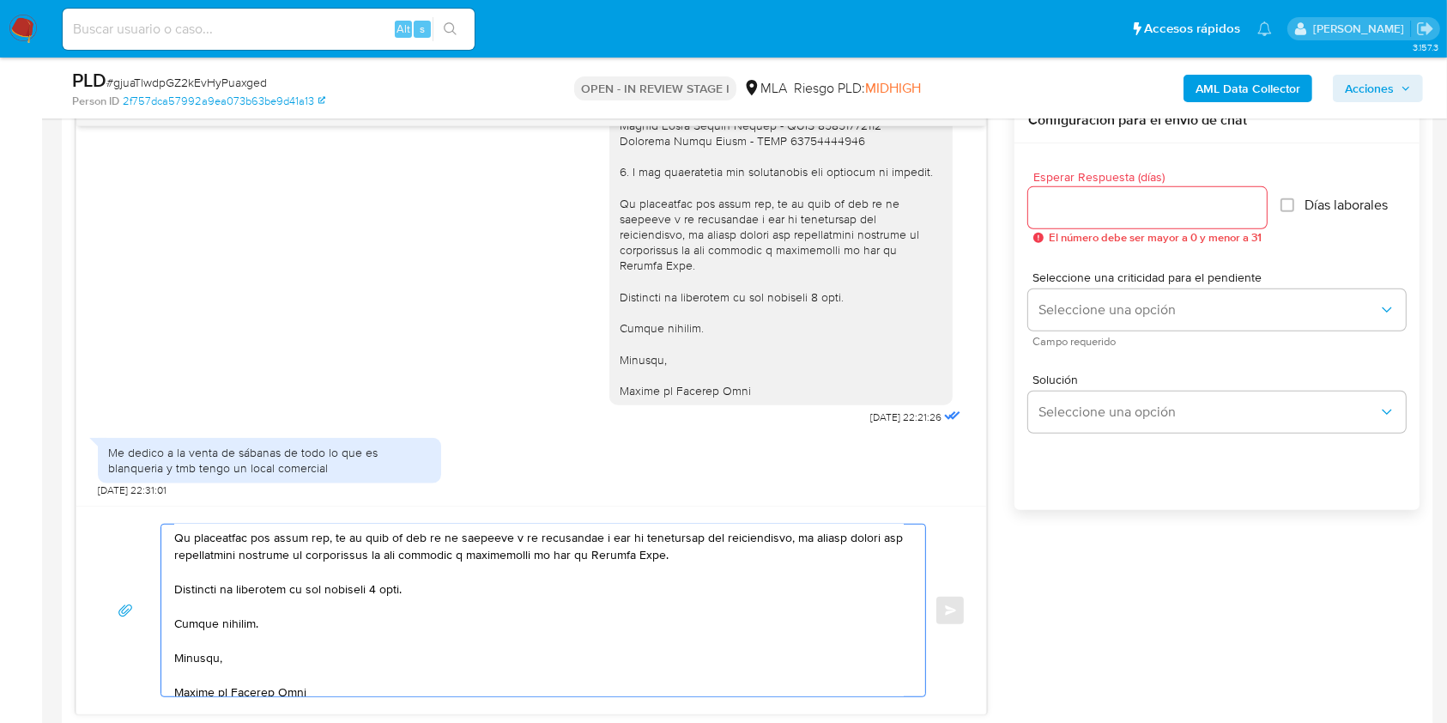
drag, startPoint x: 456, startPoint y: 619, endPoint x: 302, endPoint y: 620, distance: 153.6
click at [302, 620] on textarea at bounding box center [538, 610] width 729 height 172
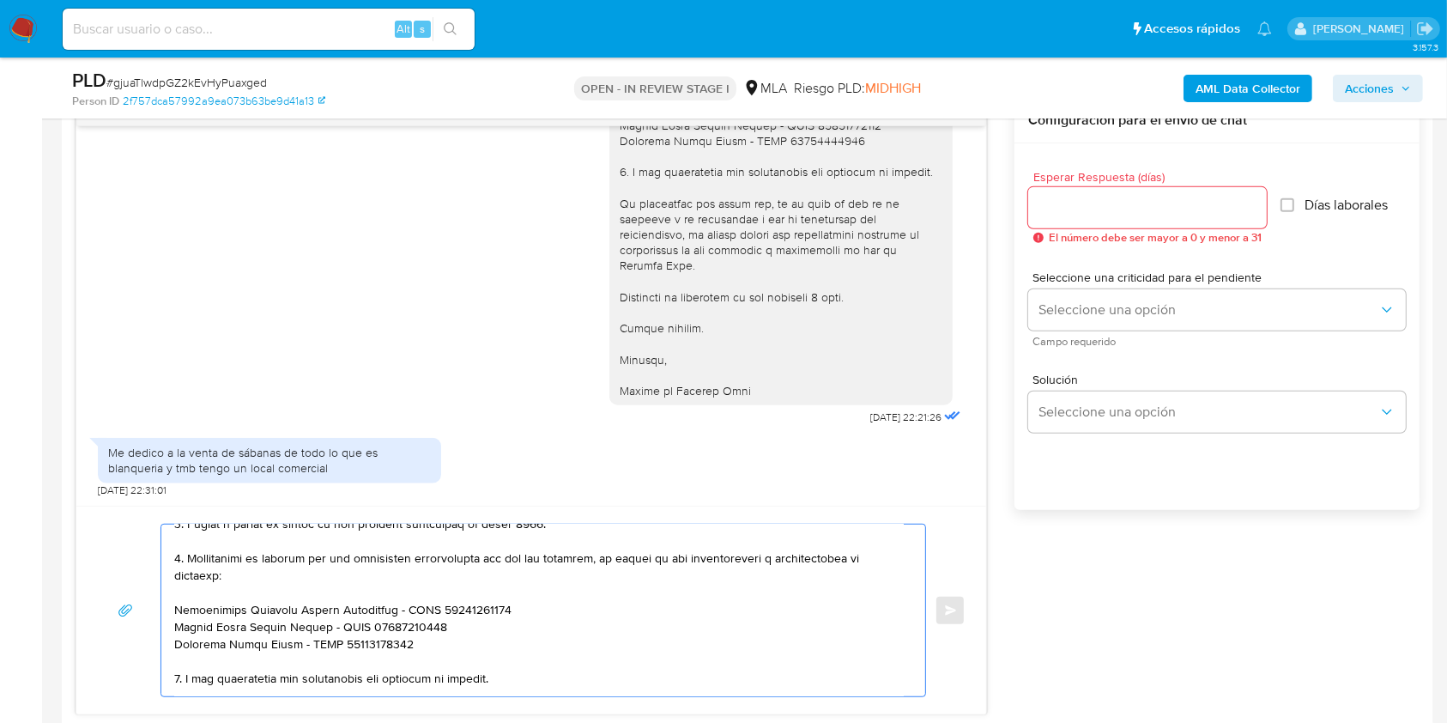
scroll to position [0, 0]
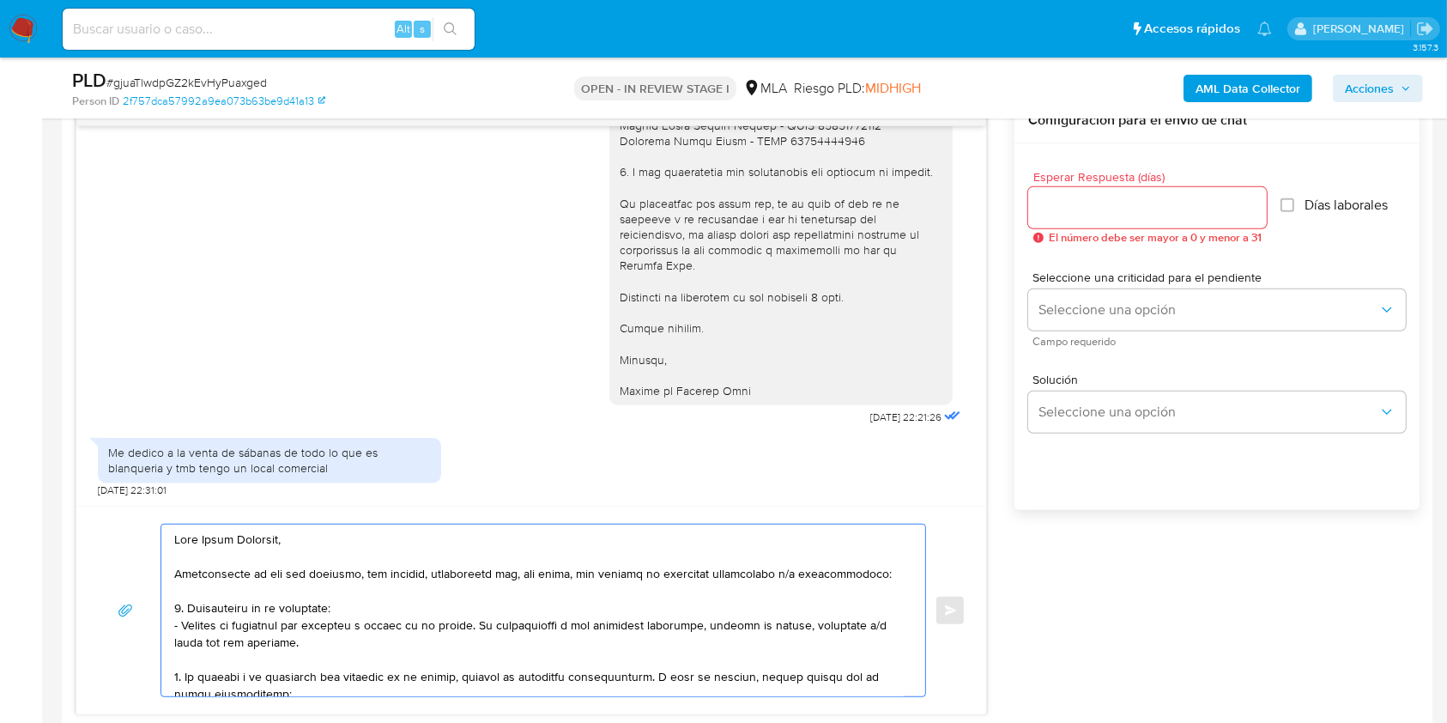
drag, startPoint x: 436, startPoint y: 590, endPoint x: 561, endPoint y: 580, distance: 125.6
click at [543, 575] on textarea at bounding box center [538, 610] width 729 height 172
type textarea "Hola Rocio Gonzalez, Comprendemos lo que nos comentas, sin embargo, necesitamos…"
drag, startPoint x: 1061, startPoint y: 207, endPoint x: 1056, endPoint y: 251, distance: 44.1
click at [1060, 207] on input "Esperar Respuesta (días)" at bounding box center [1147, 208] width 239 height 22
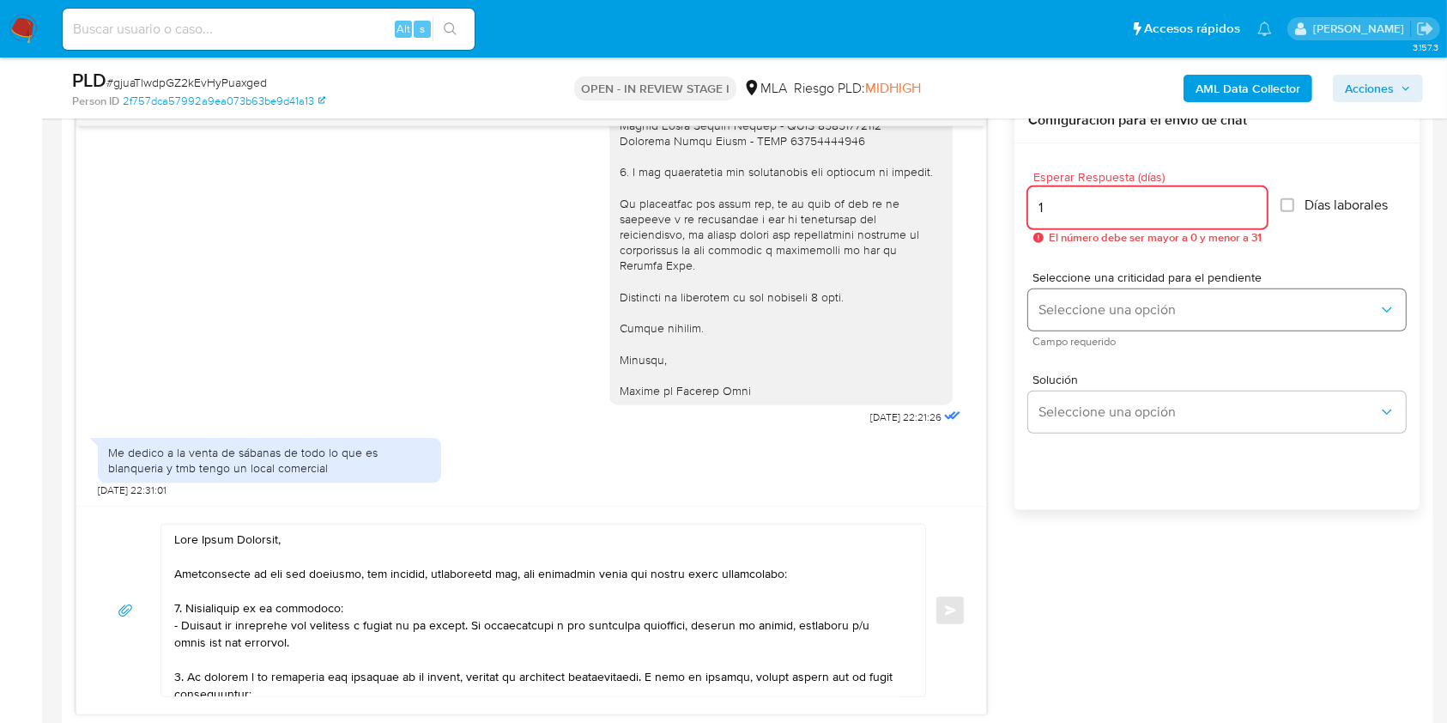
type input "1"
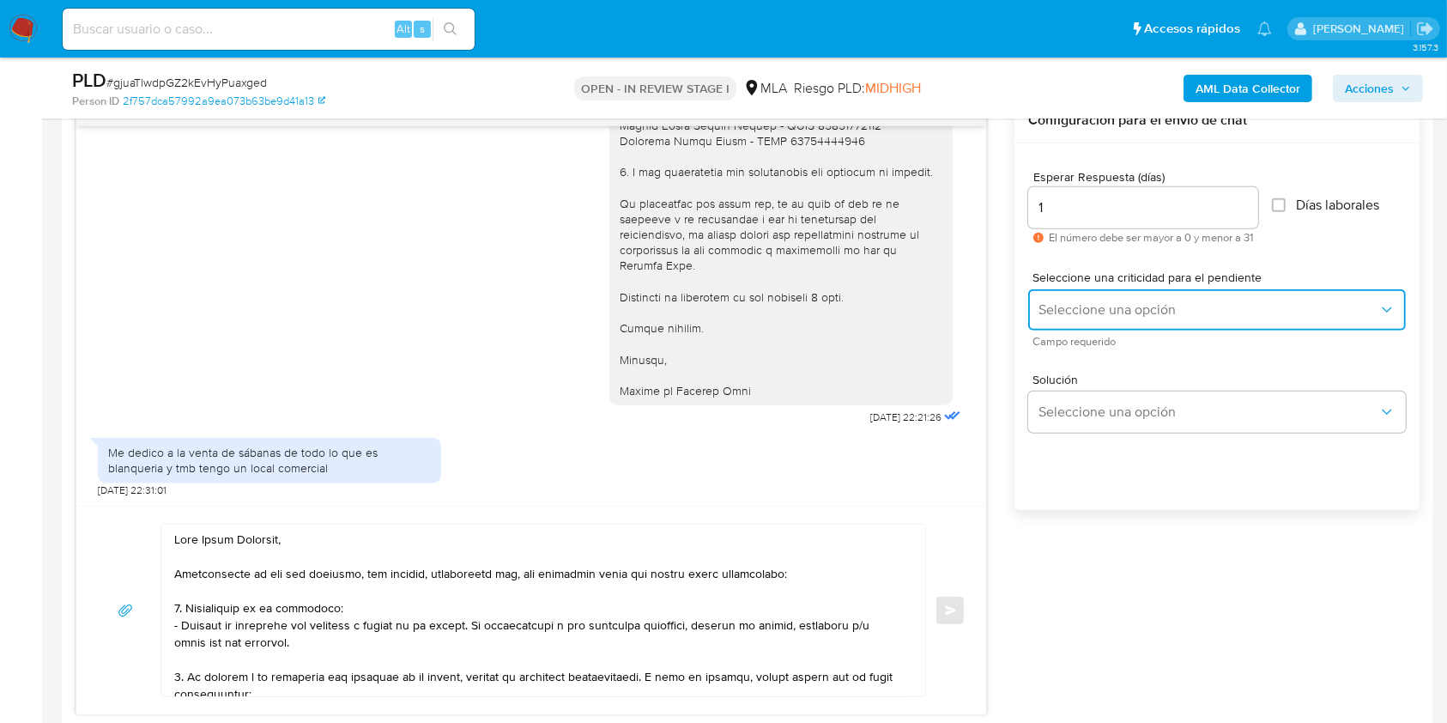
click at [1081, 310] on span "Seleccione una opción" at bounding box center [1208, 309] width 340 height 17
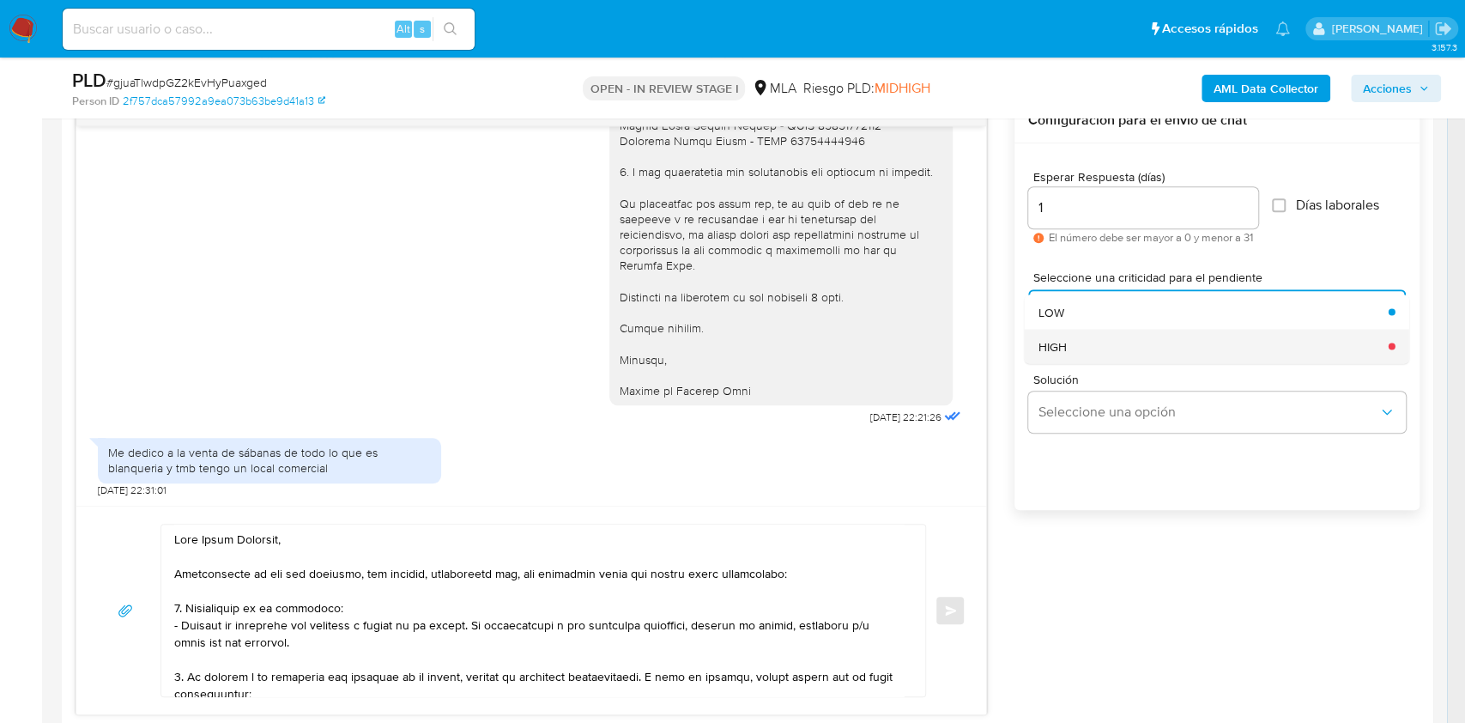
click at [1071, 342] on div "HIGH" at bounding box center [1208, 346] width 340 height 34
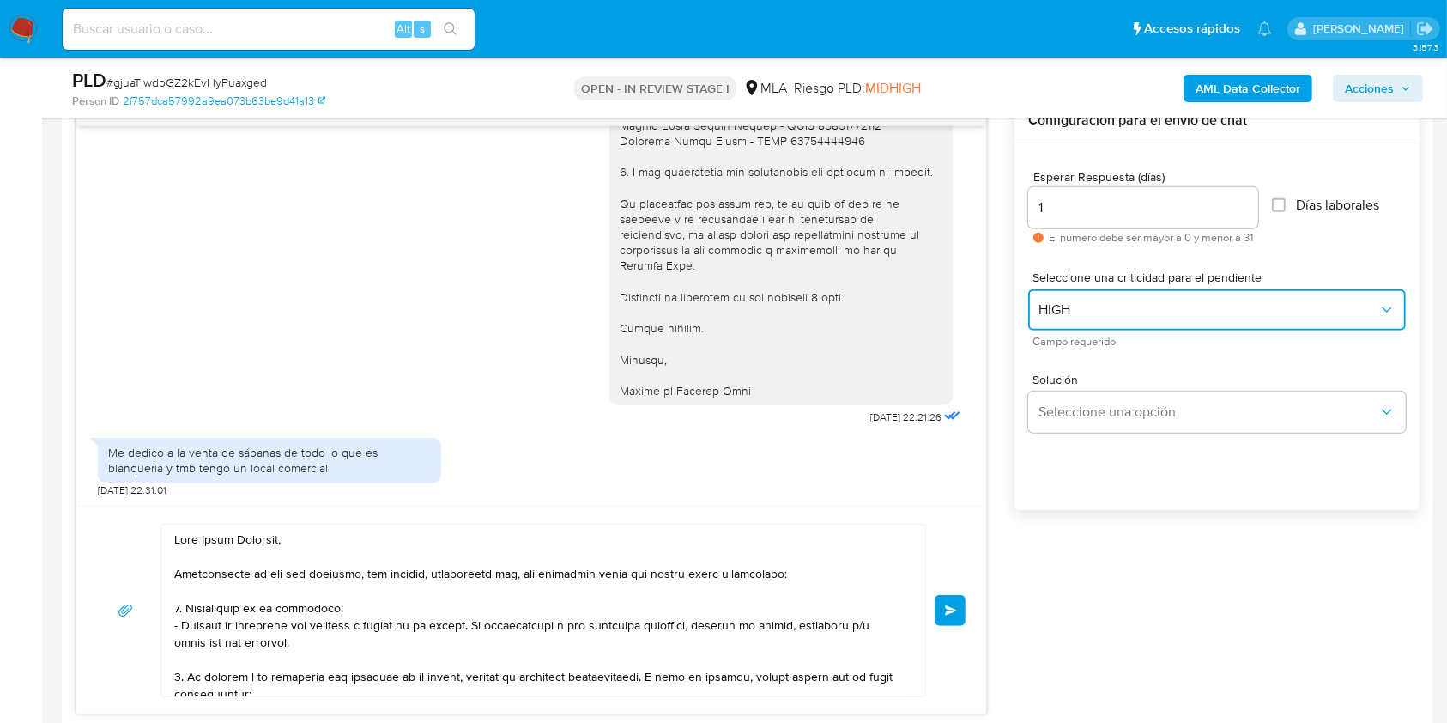
click at [1070, 302] on span "HIGH" at bounding box center [1208, 309] width 340 height 17
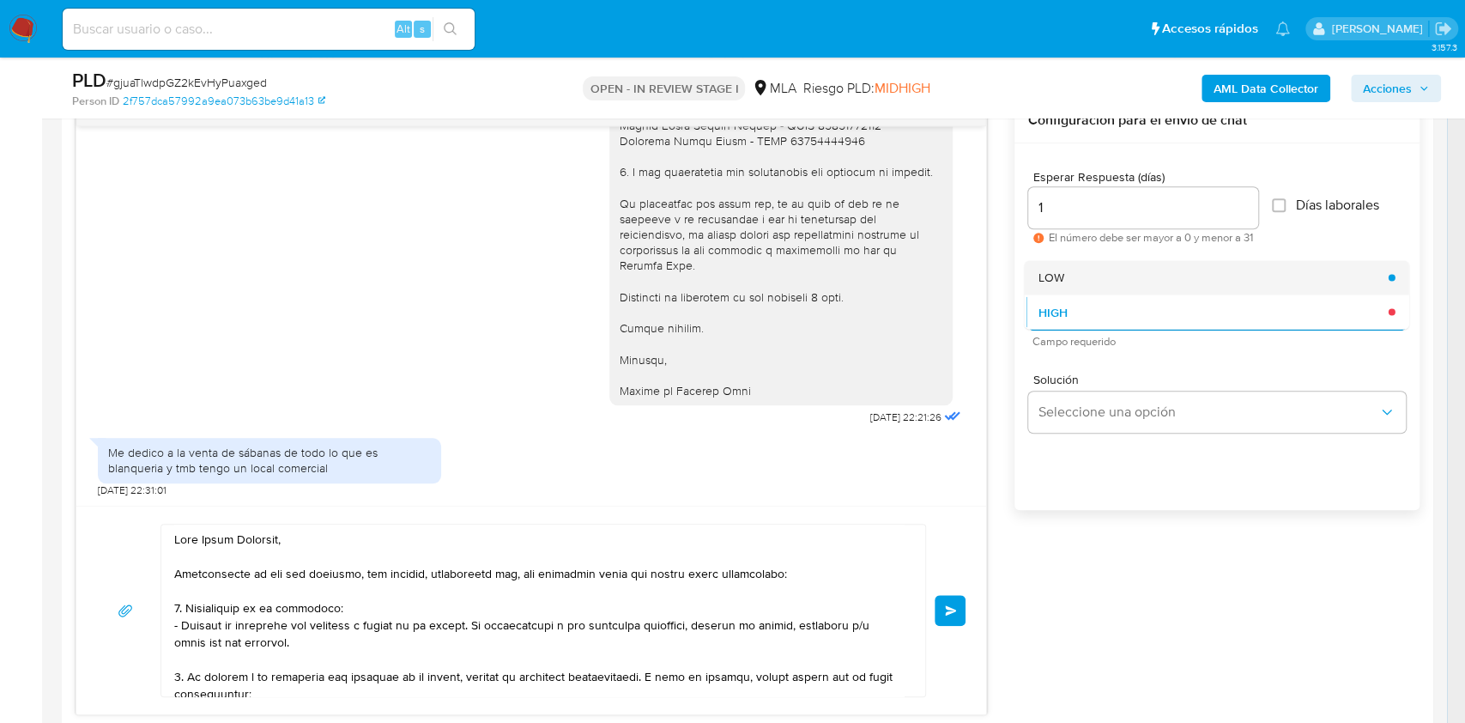
click at [1057, 274] on span "LOW" at bounding box center [1051, 276] width 26 height 15
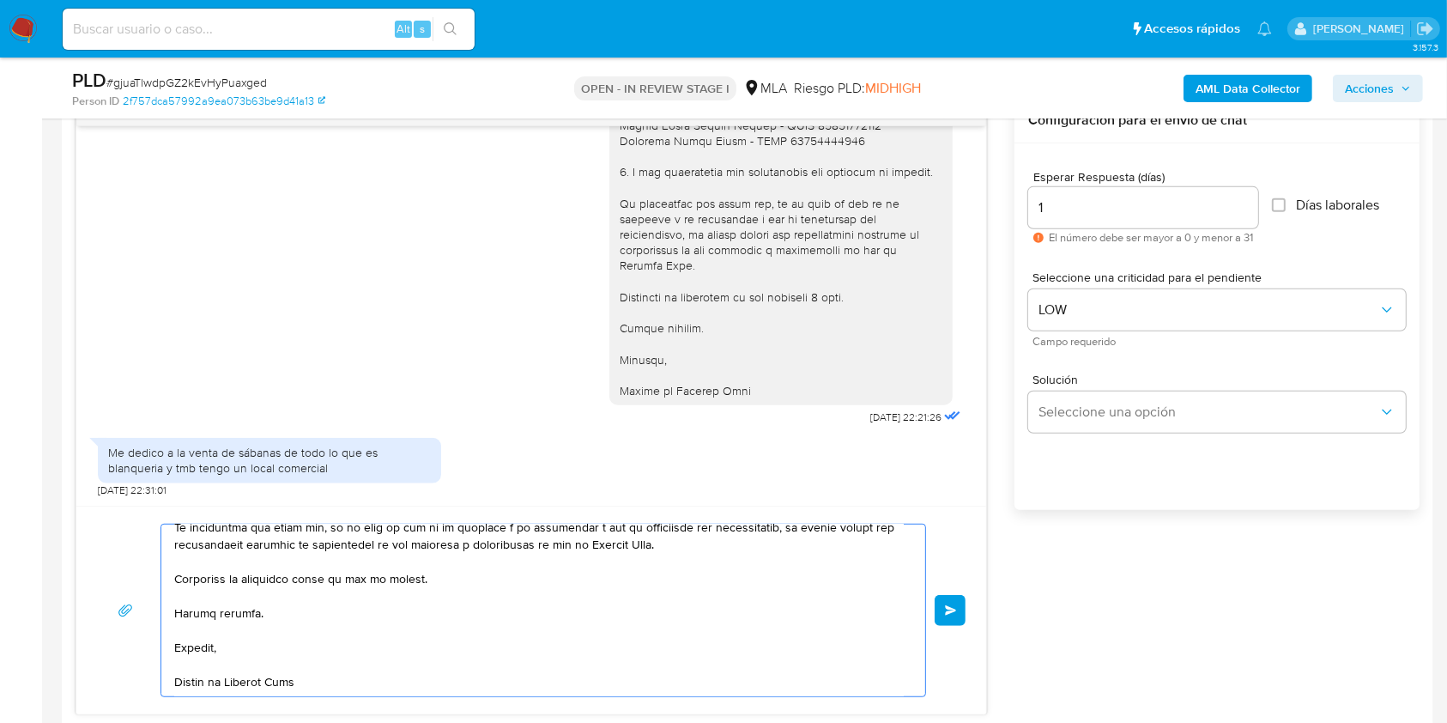
click at [956, 600] on button "Enviar" at bounding box center [950, 610] width 31 height 31
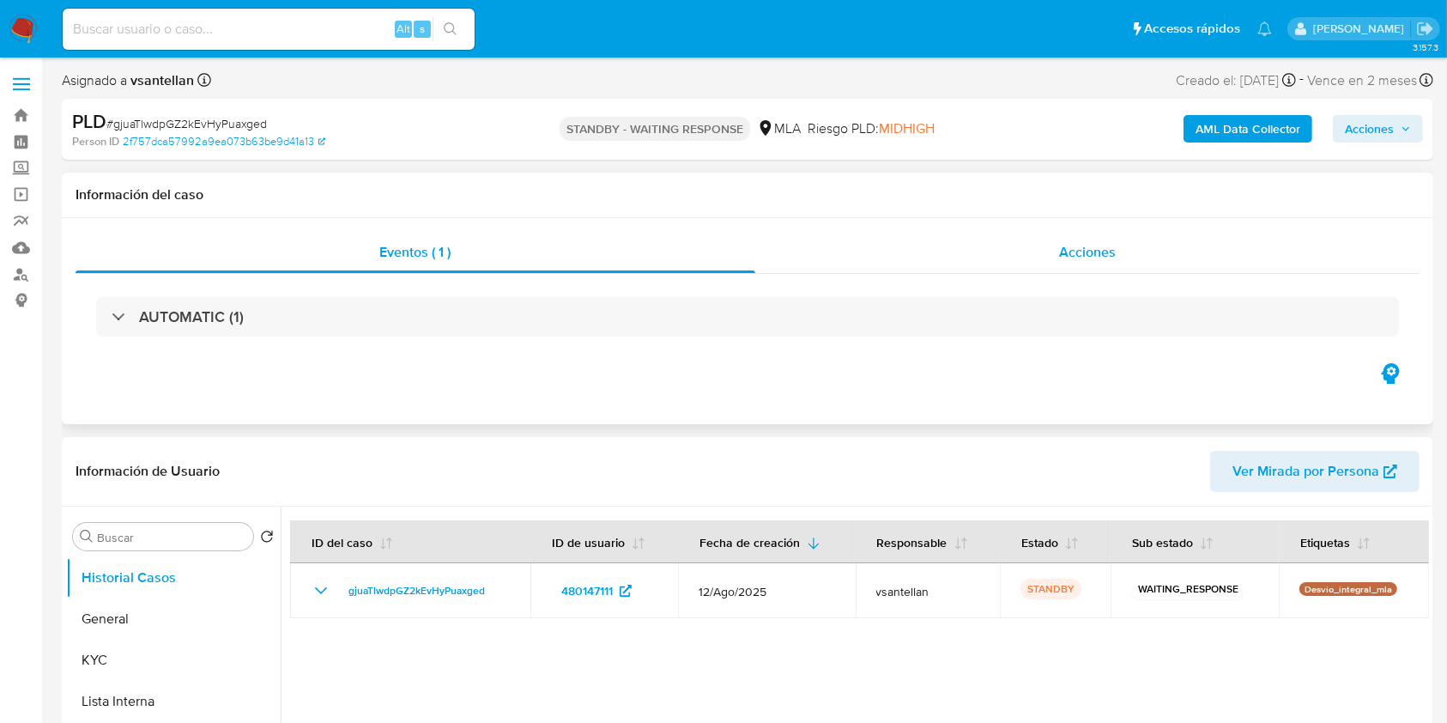
select select "10"
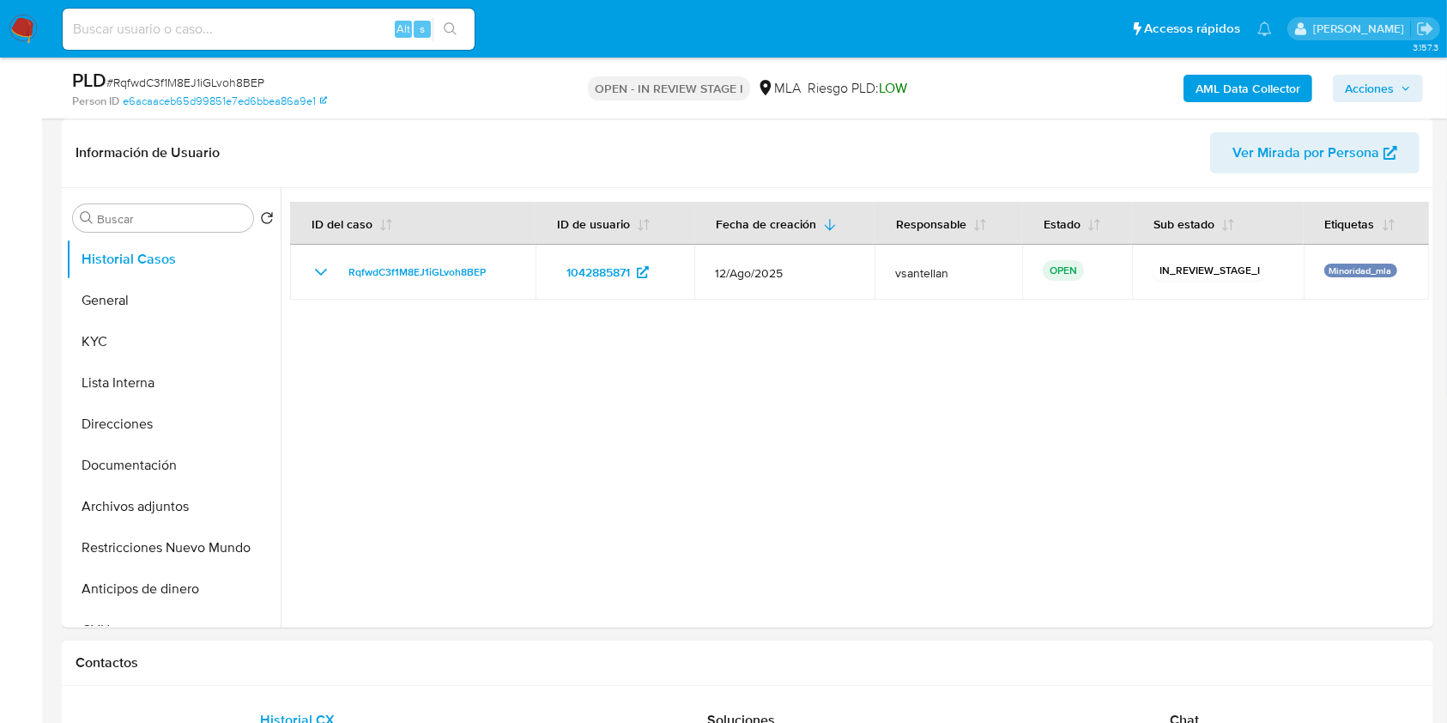
select select "10"
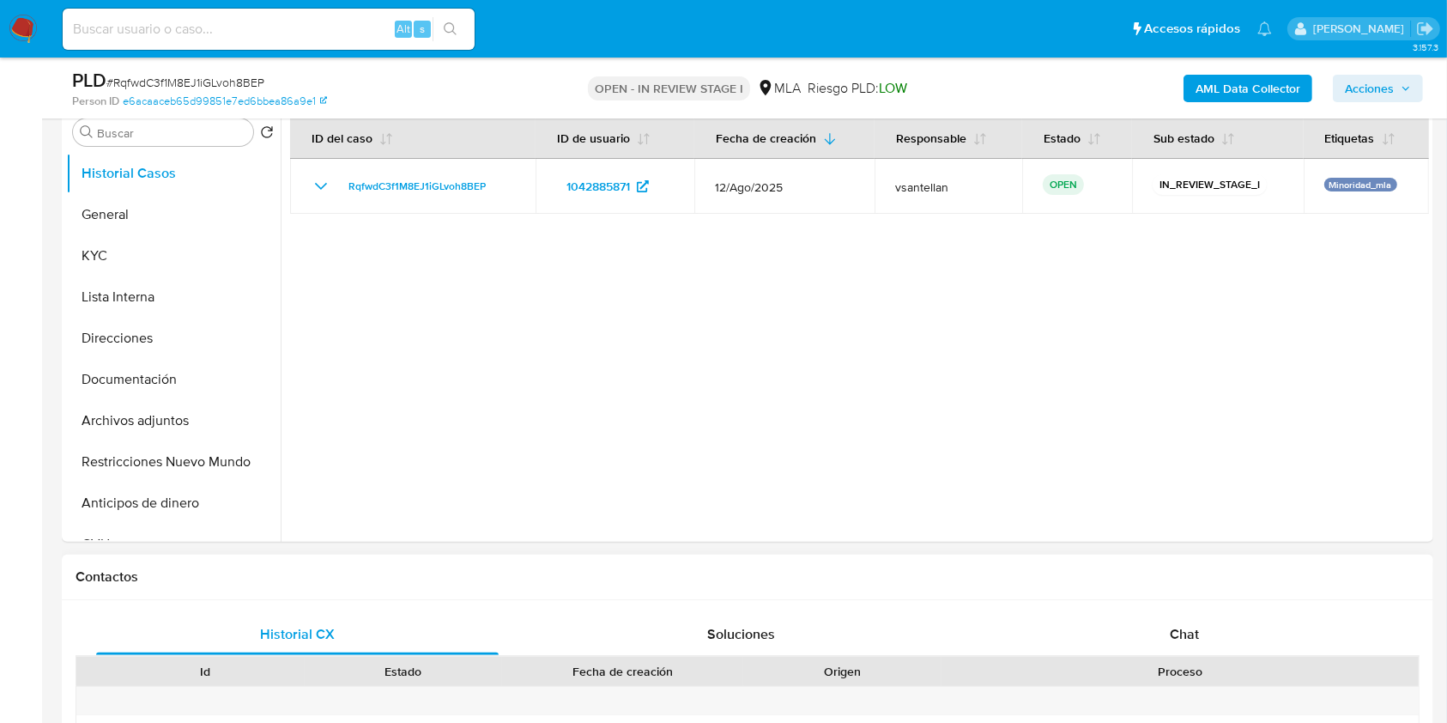
click at [1211, 660] on div "Proceso" at bounding box center [1179, 670] width 477 height 29
click at [1202, 649] on div "Chat" at bounding box center [1184, 634] width 402 height 41
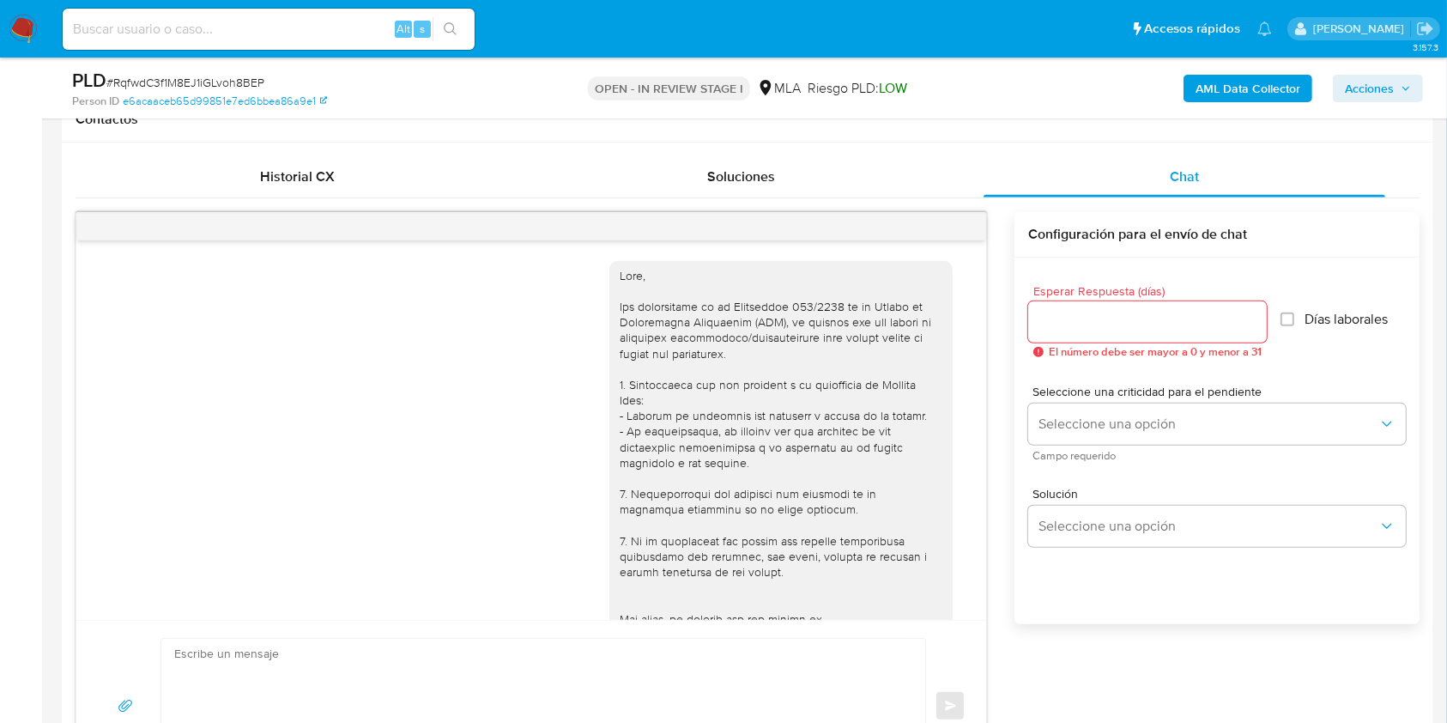
scroll to position [1644, 0]
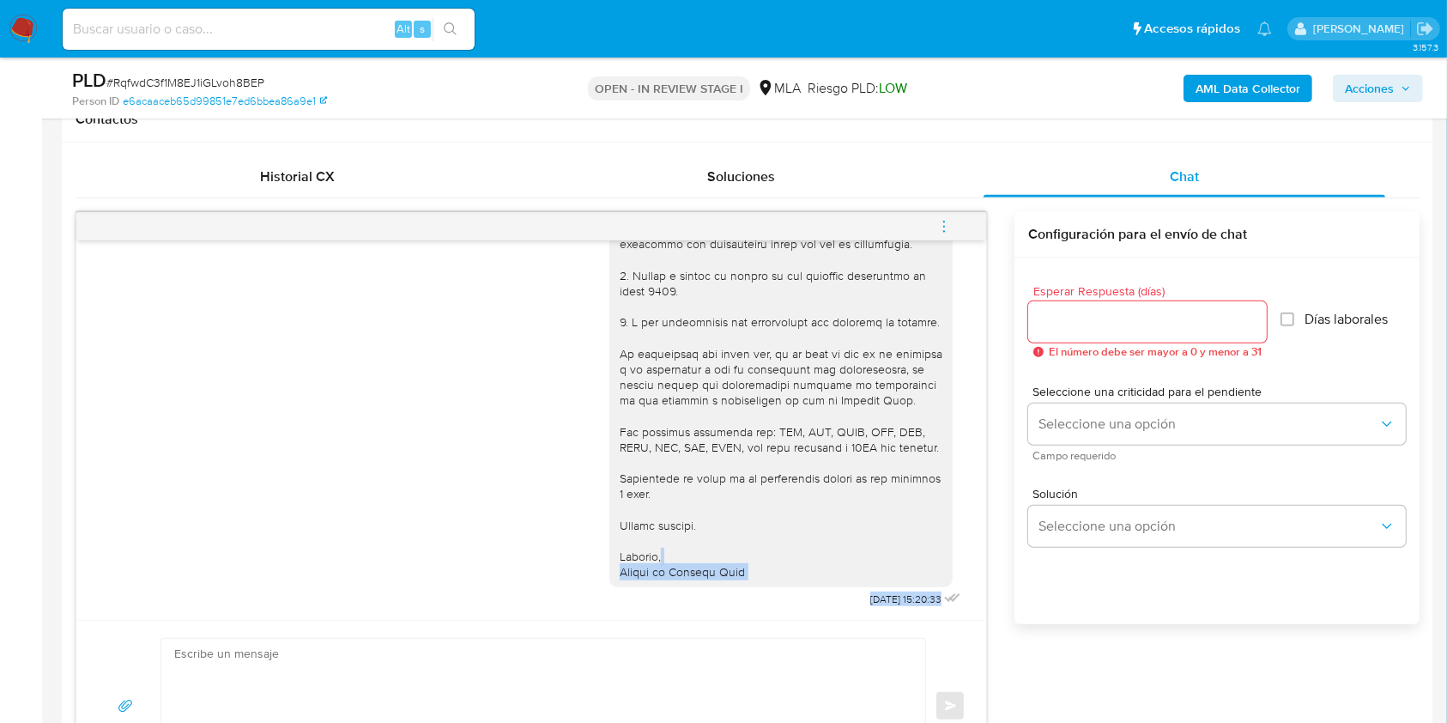
drag, startPoint x: 965, startPoint y: 563, endPoint x: 975, endPoint y: 548, distance: 17.4
click at [975, 548] on div "[DATE] 17:46:07 Hola, Esperamos que te encuentres muy bien. Te consultamos si t…" at bounding box center [531, 429] width 910 height 379
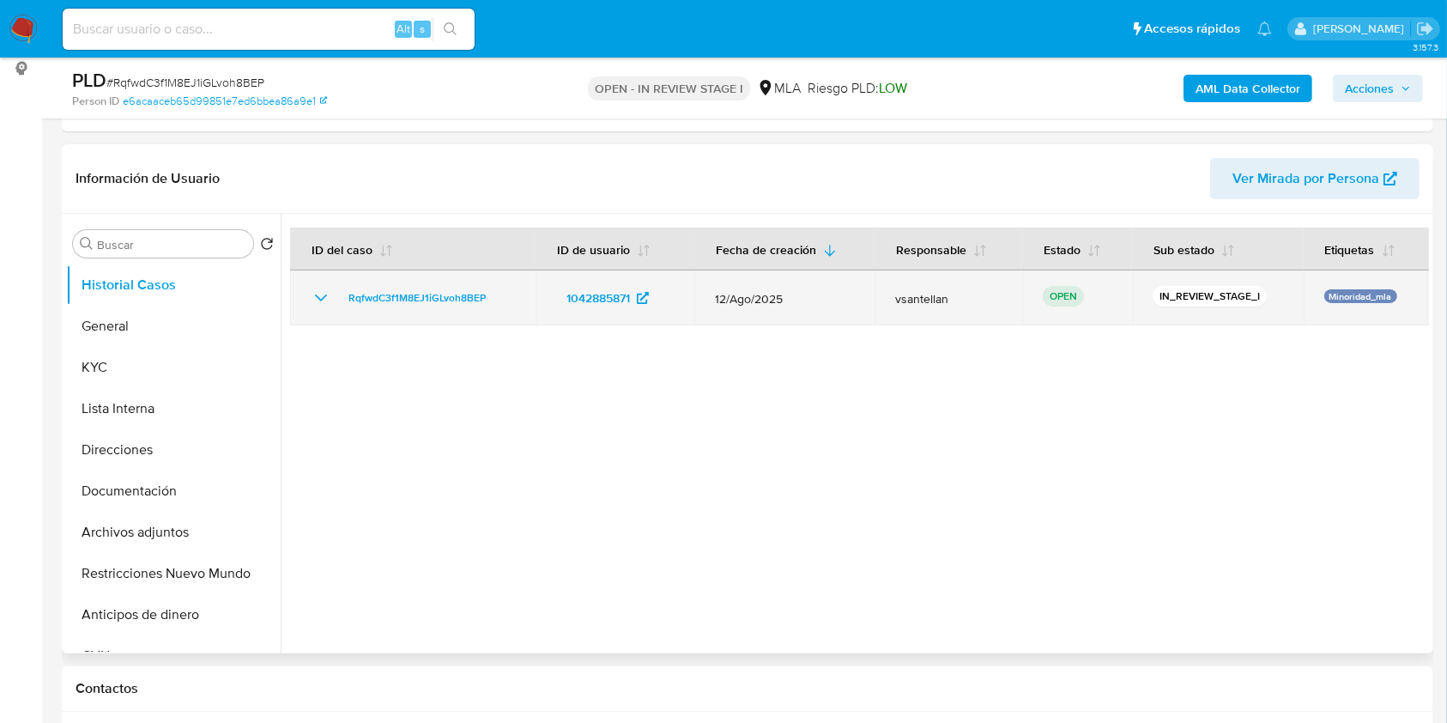
scroll to position [114, 0]
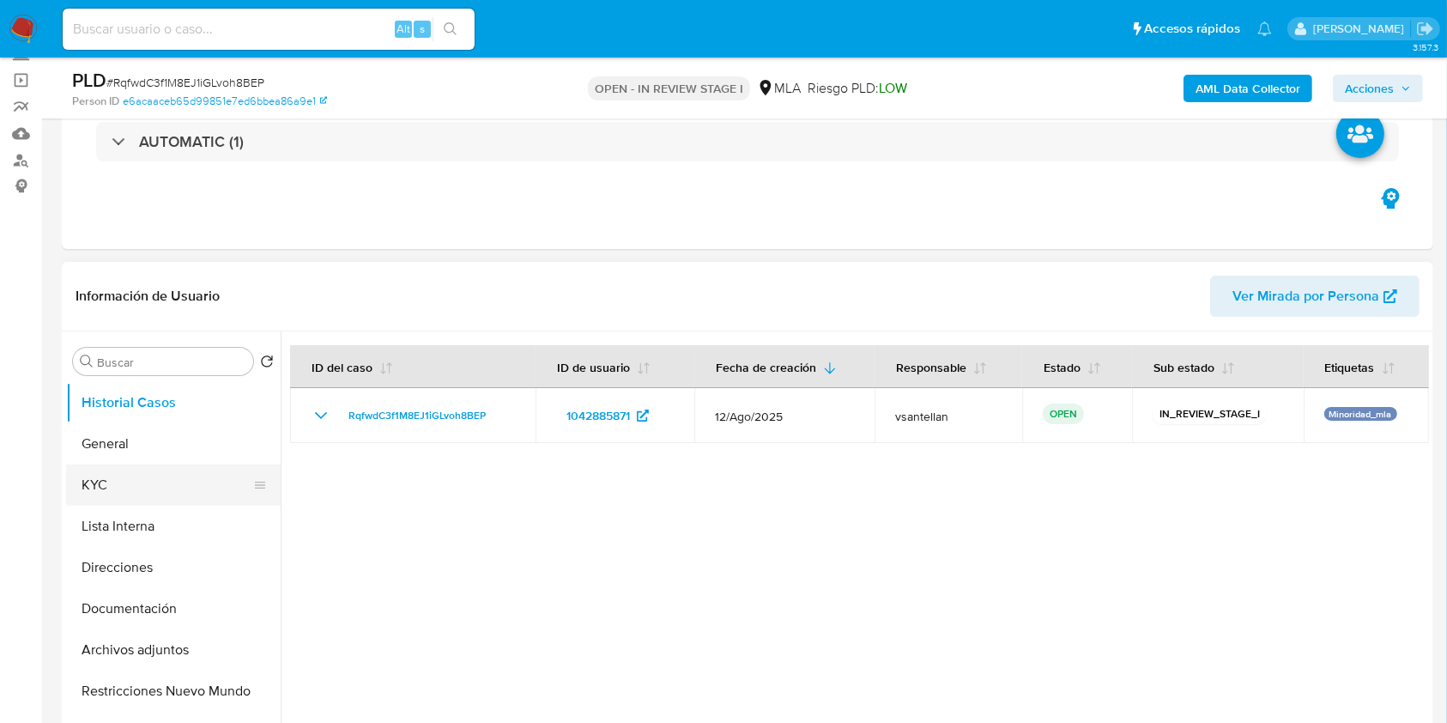
click at [184, 487] on button "KYC" at bounding box center [166, 484] width 201 height 41
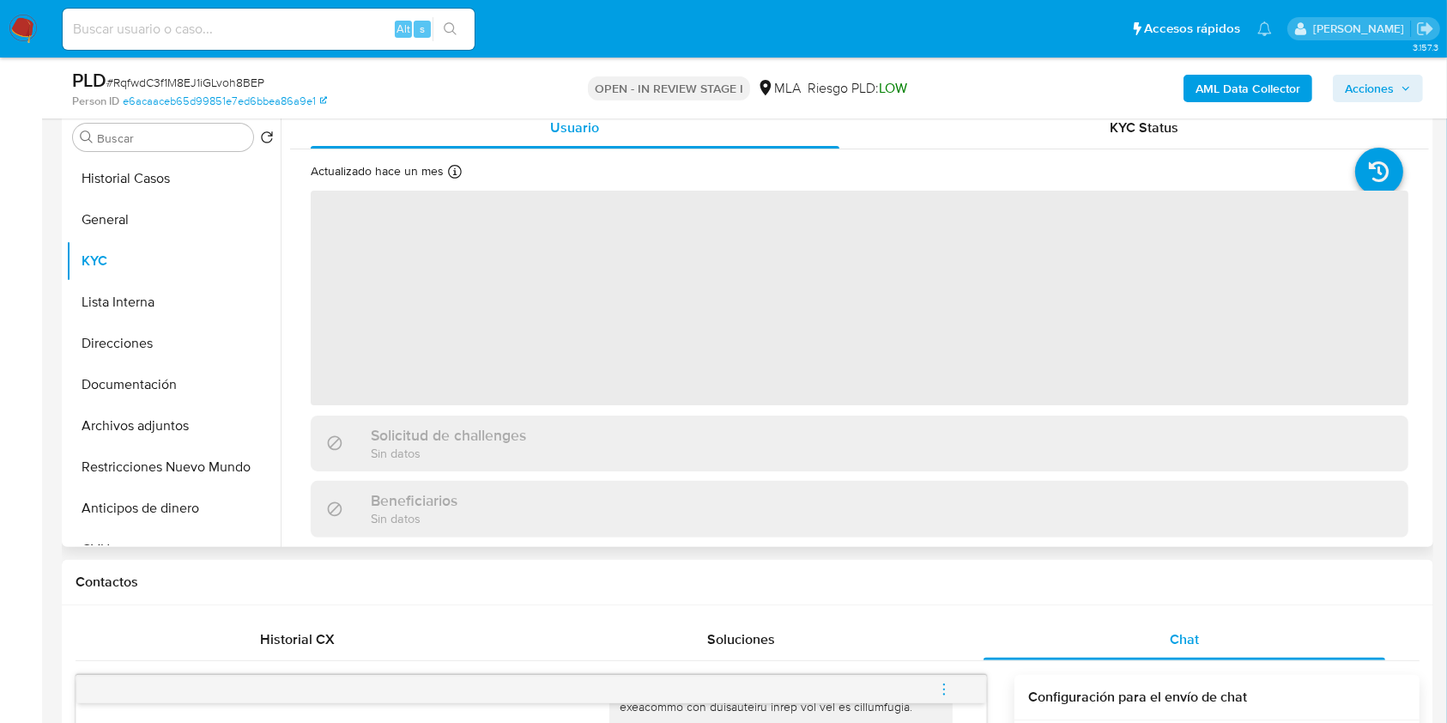
scroll to position [343, 0]
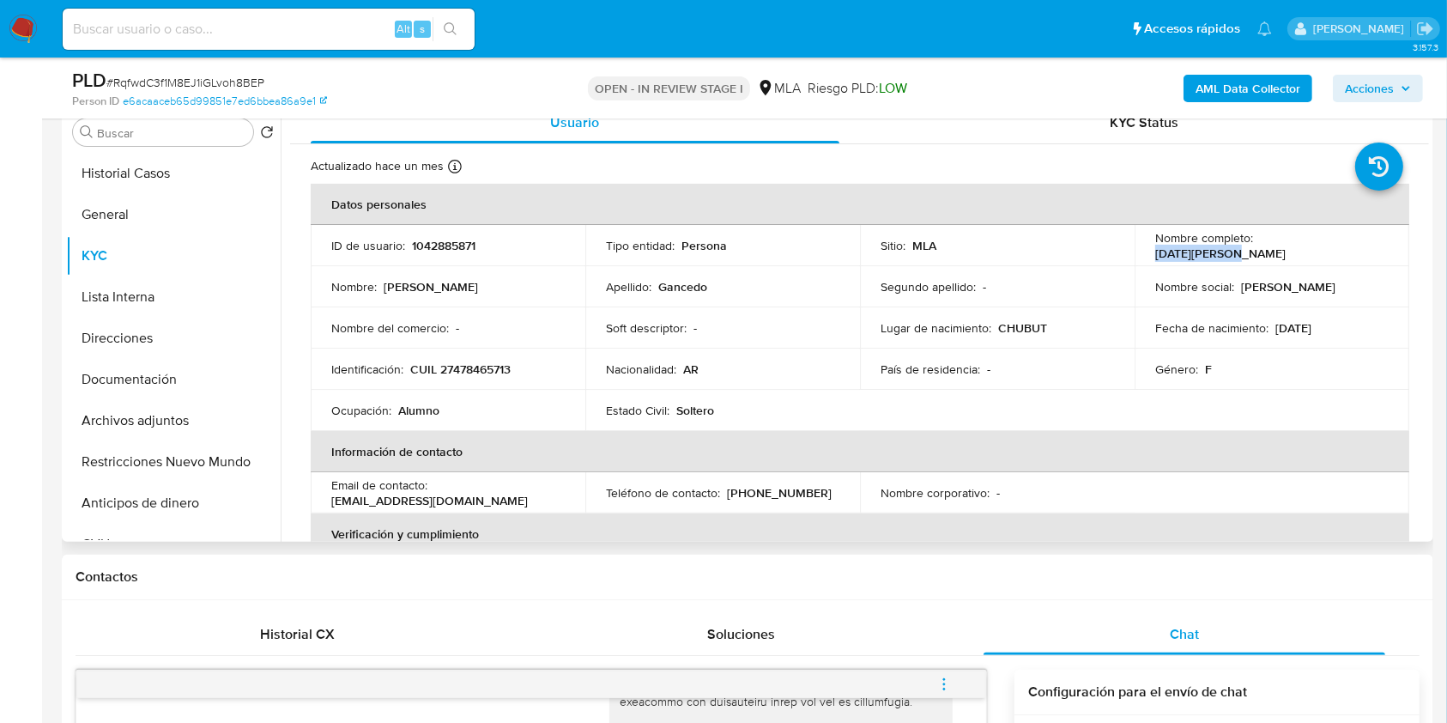
drag, startPoint x: 1256, startPoint y: 247, endPoint x: 1348, endPoint y: 248, distance: 91.8
click at [1348, 245] on div "Nombre completo : [DATE][PERSON_NAME]" at bounding box center [1271, 245] width 233 height 31
copy p "[DATE][PERSON_NAME]"
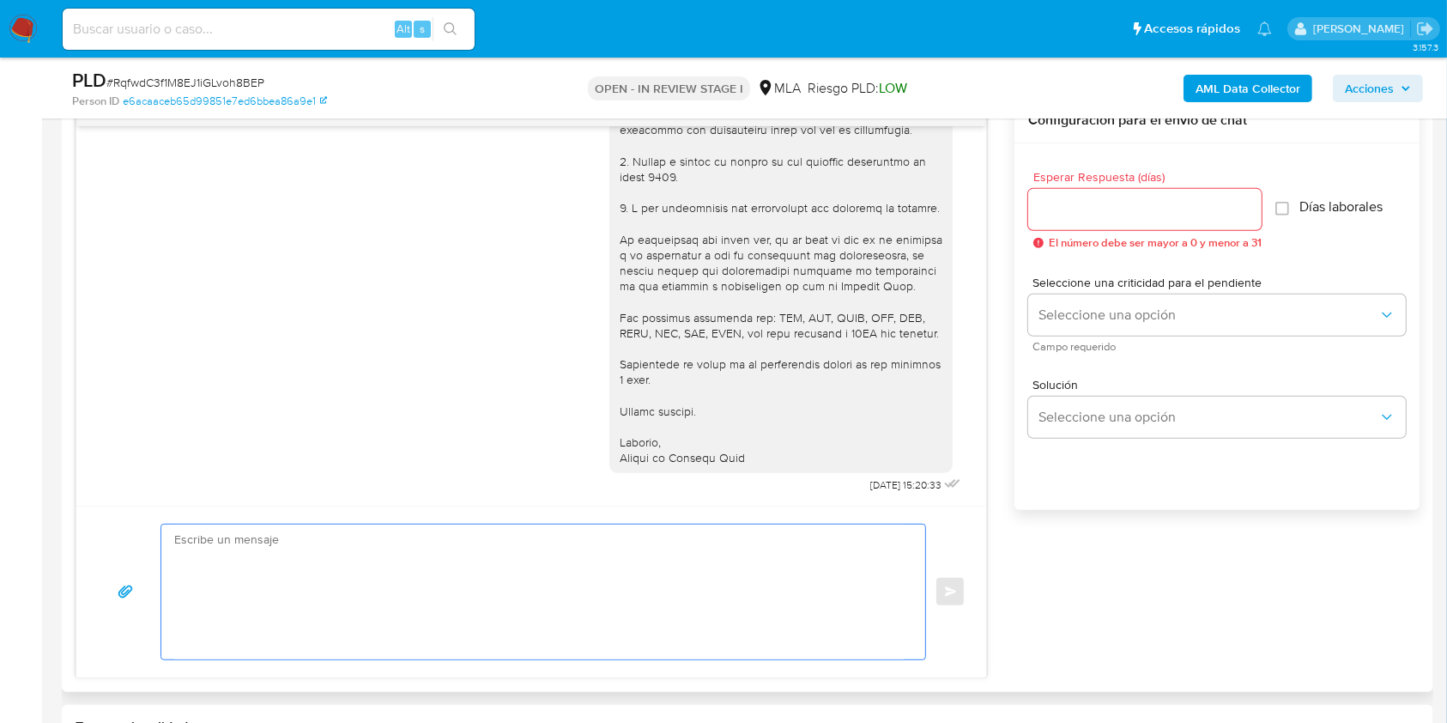
click at [678, 596] on textarea at bounding box center [538, 591] width 729 height 135
paste textarea "[PERSON_NAME][DATE], Muchas gracias por la respuesta. Te confirmamos la recepci…"
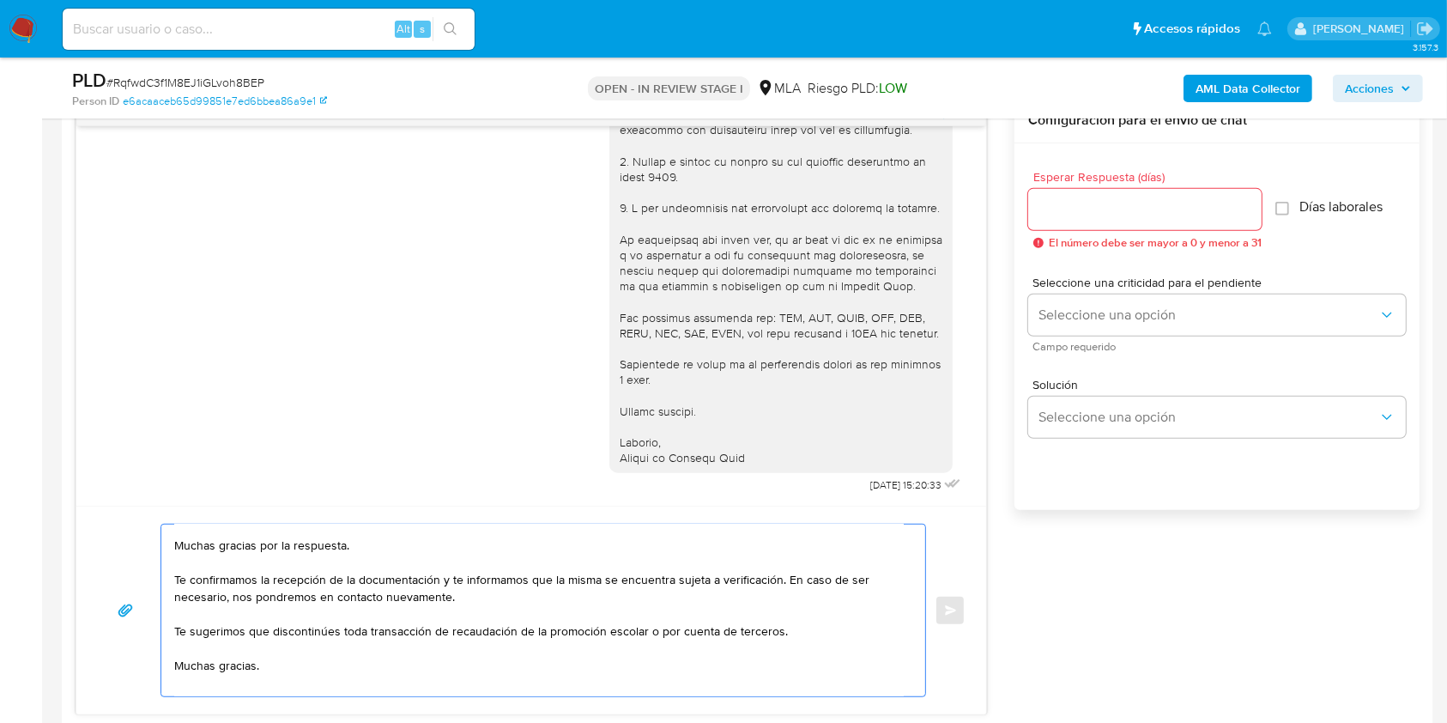
scroll to position [0, 0]
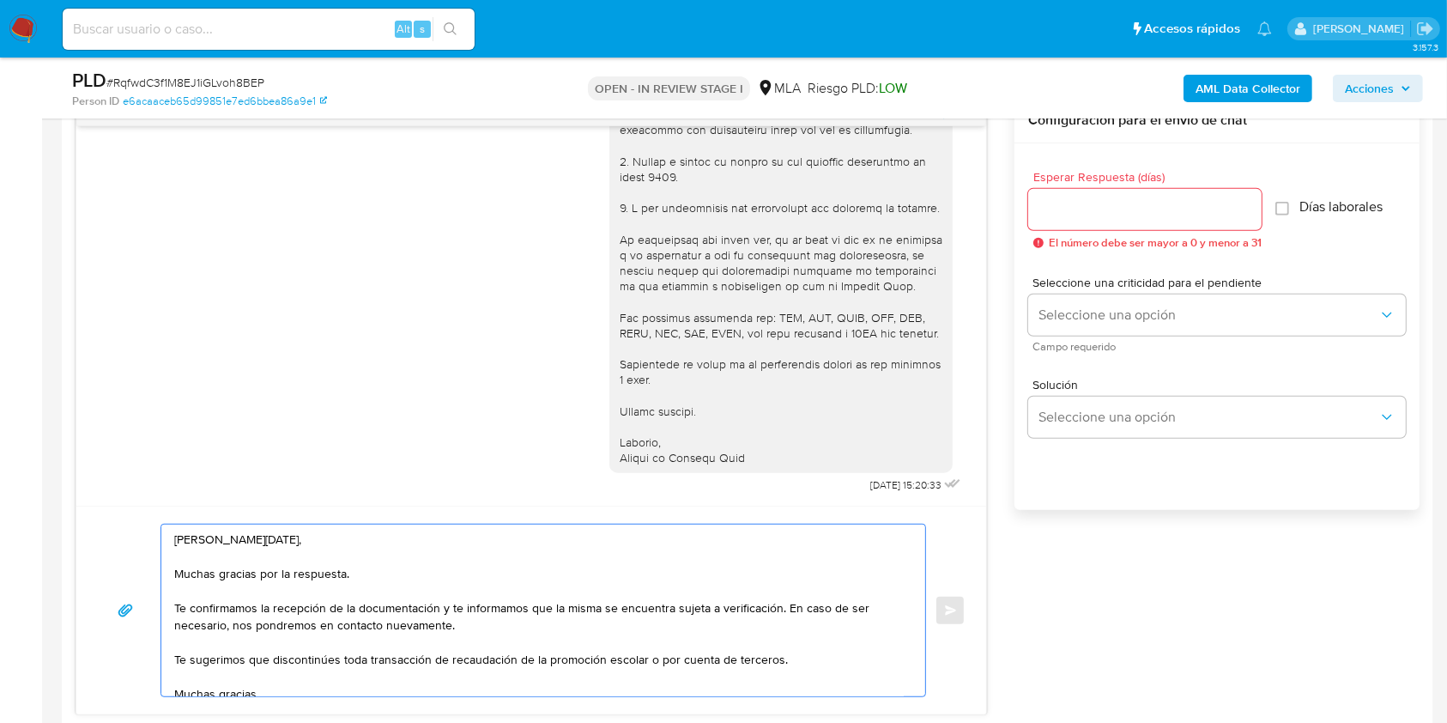
drag, startPoint x: 456, startPoint y: 620, endPoint x: 171, endPoint y: 570, distance: 289.2
click at [171, 570] on div "[PERSON_NAME][DATE], Muchas gracias por la respuesta. Te confirmamos la recepci…" at bounding box center [538, 610] width 755 height 172
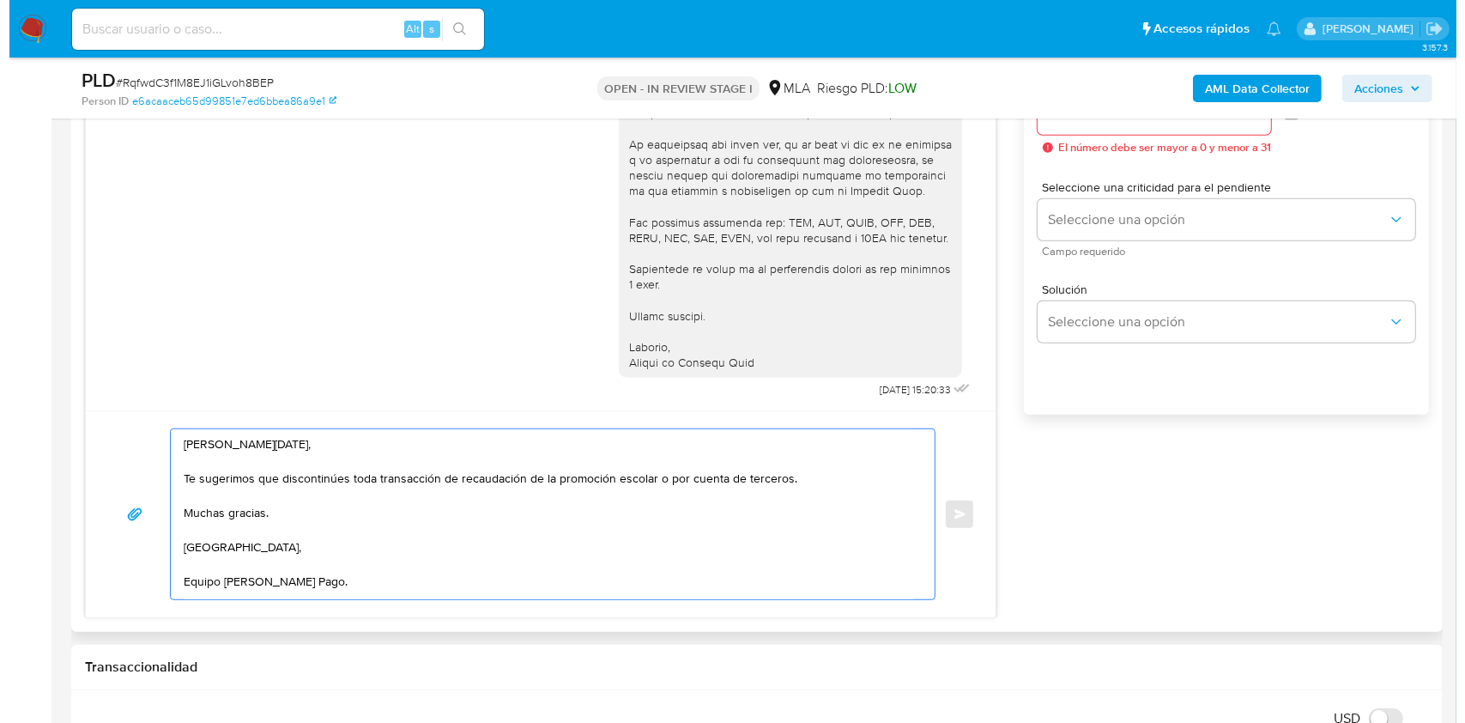
scroll to position [896, 0]
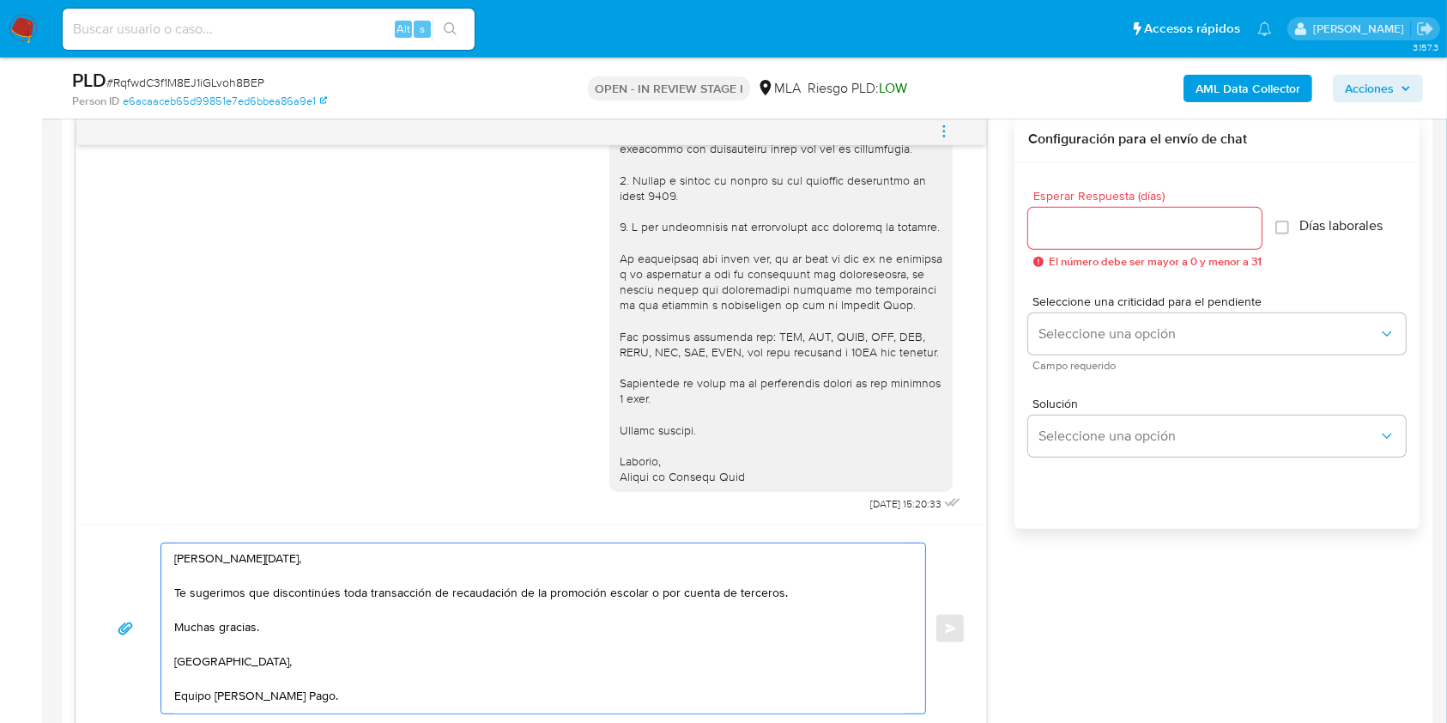
type textarea "[PERSON_NAME][DATE], Te sugerimos que discontinúes toda transacción de recaudac…"
click at [1076, 244] on div at bounding box center [1144, 228] width 233 height 41
click at [1072, 233] on input "Esperar Respuesta (días)" at bounding box center [1144, 228] width 233 height 22
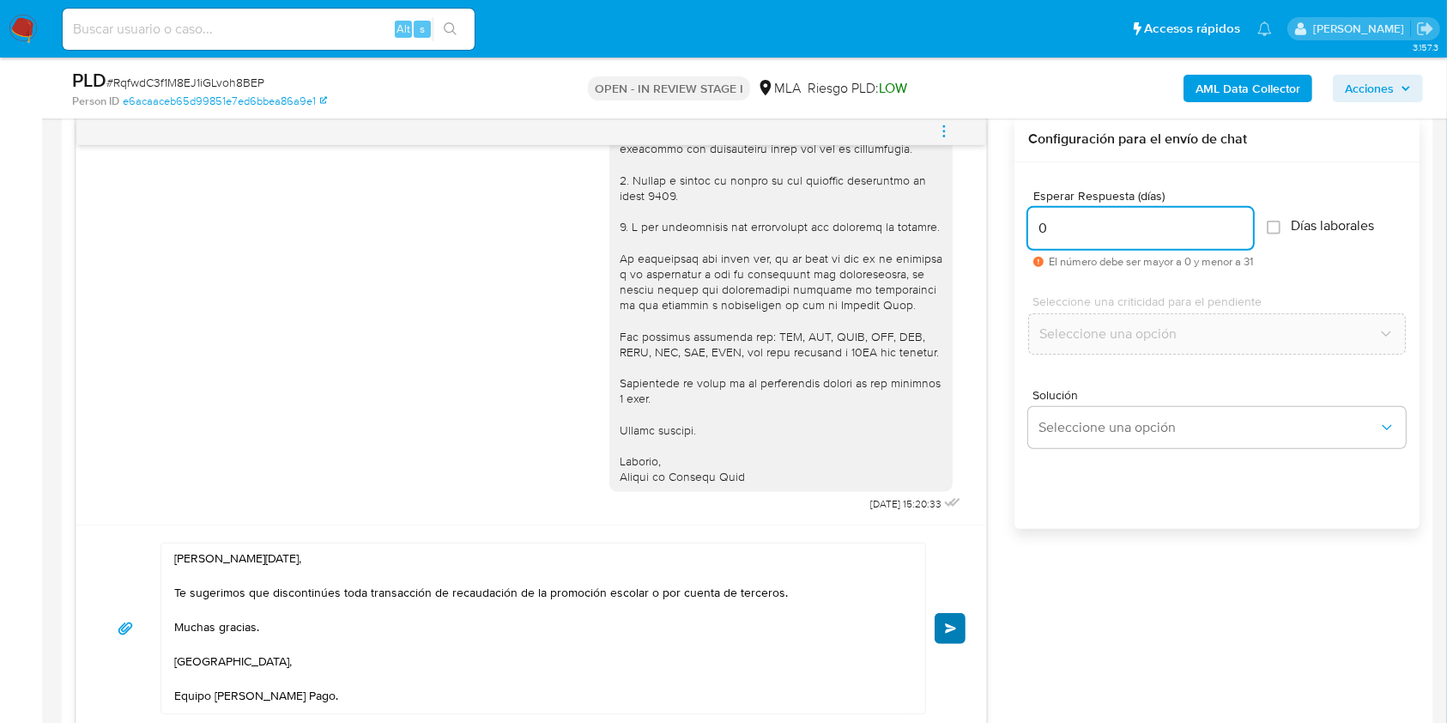
type input "0"
click at [947, 626] on span "Enviar" at bounding box center [951, 628] width 12 height 10
click at [940, 128] on icon "menu-action" at bounding box center [943, 131] width 15 height 15
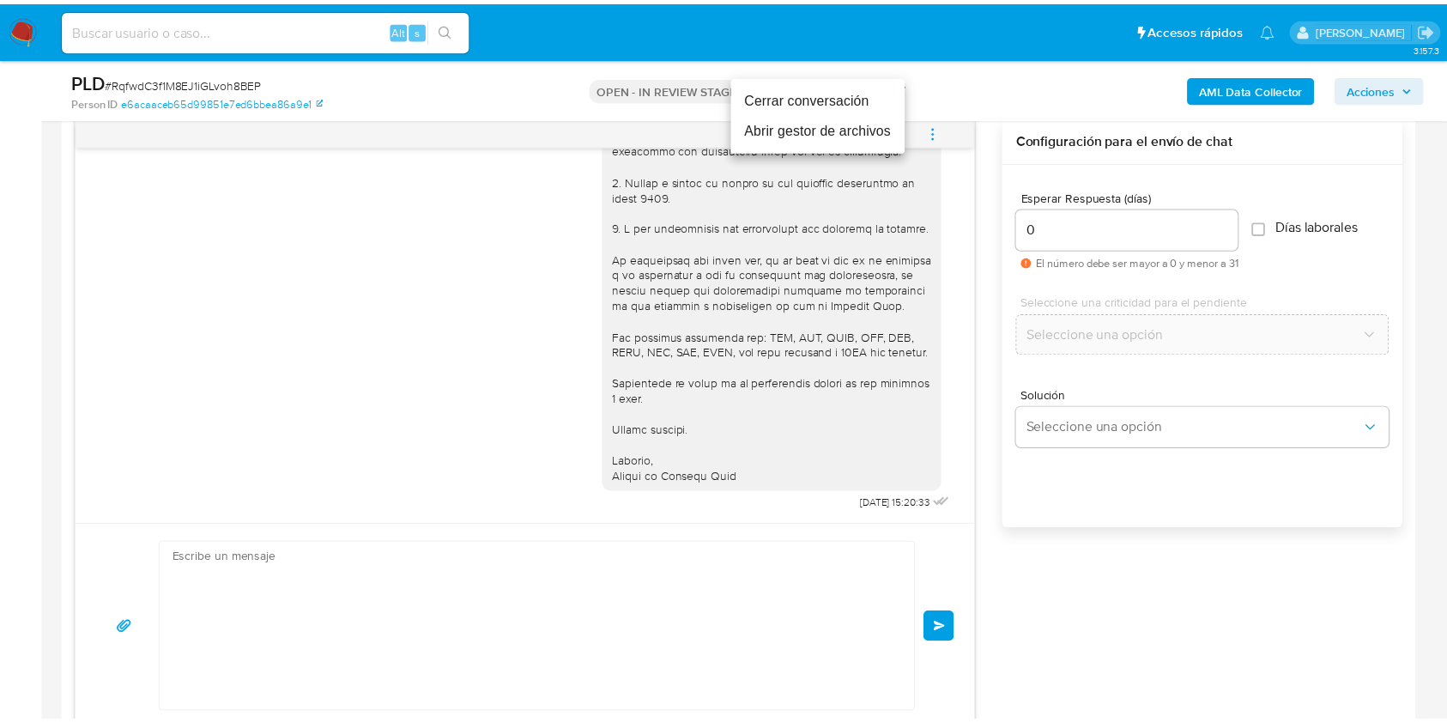
scroll to position [1866, 0]
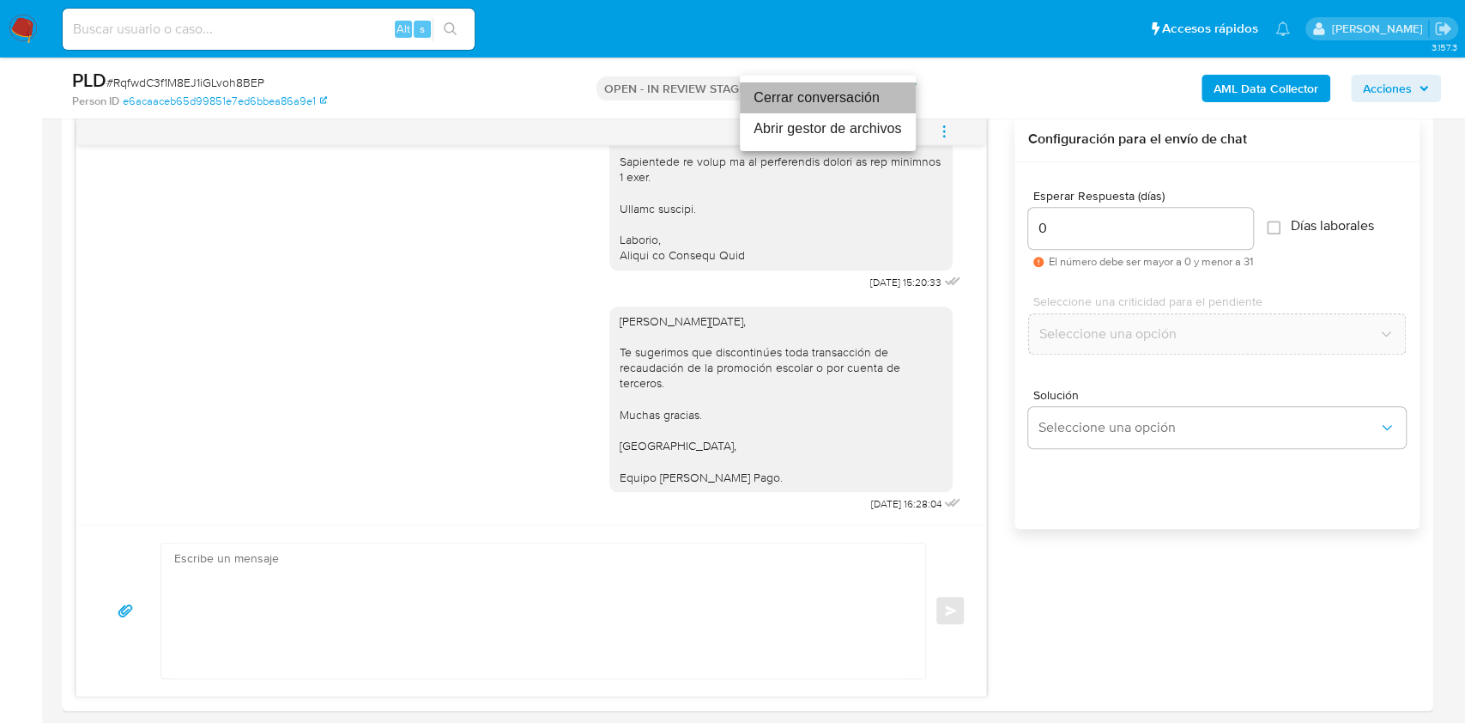
click at [815, 94] on li "Cerrar conversación" at bounding box center [828, 97] width 176 height 31
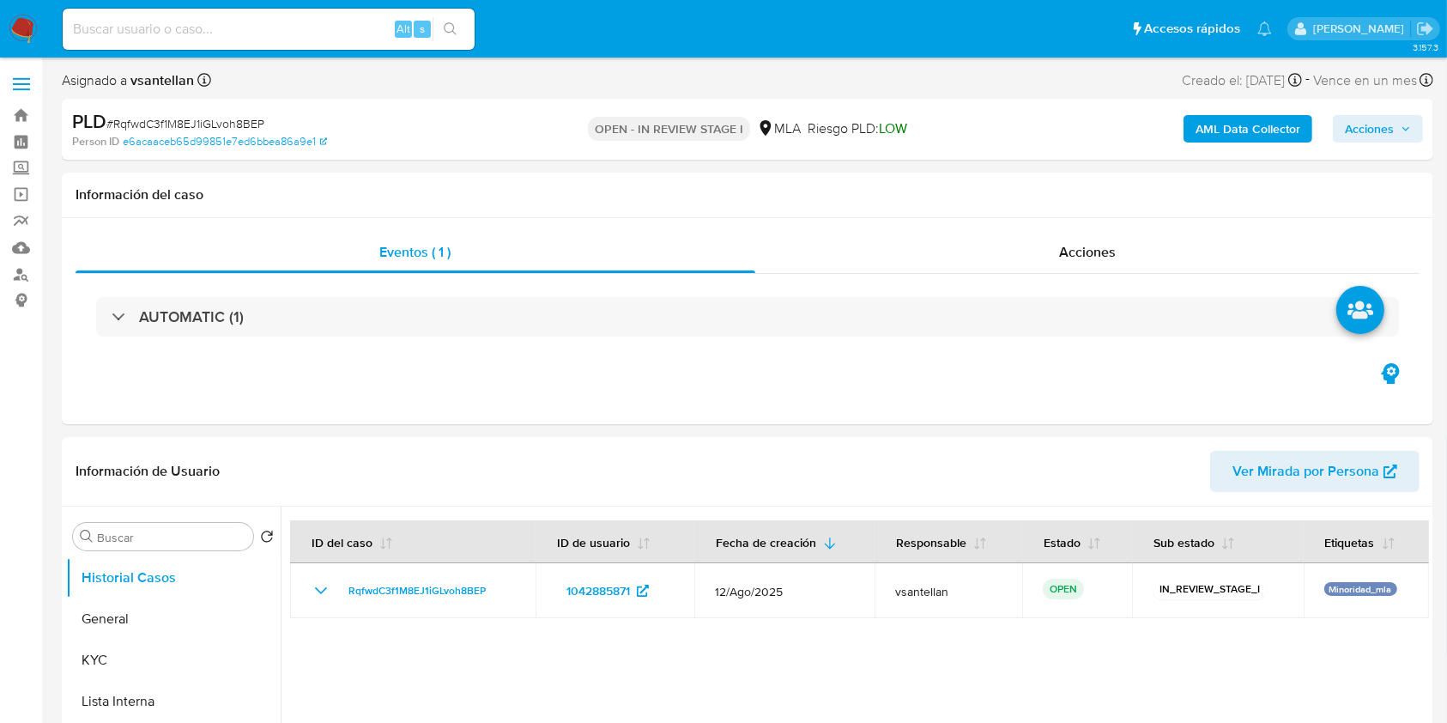
select select "10"
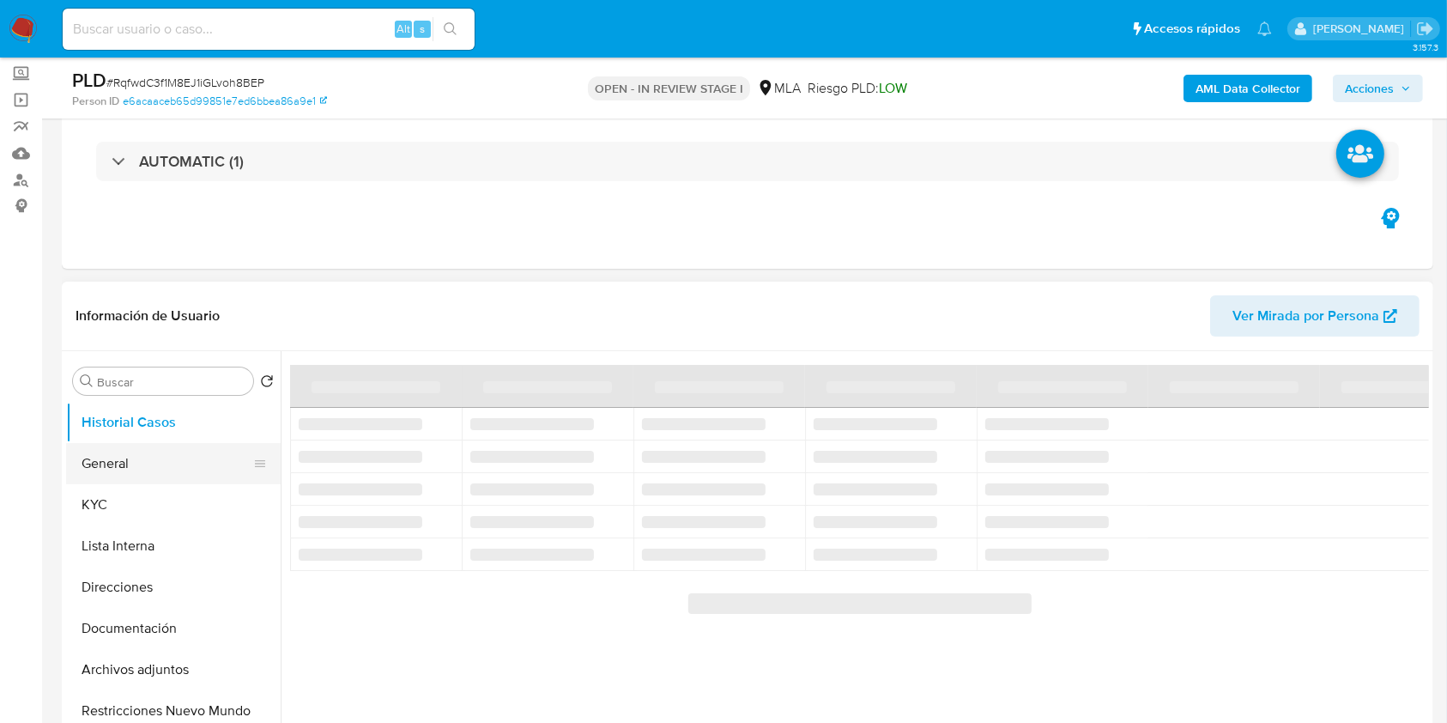
scroll to position [114, 0]
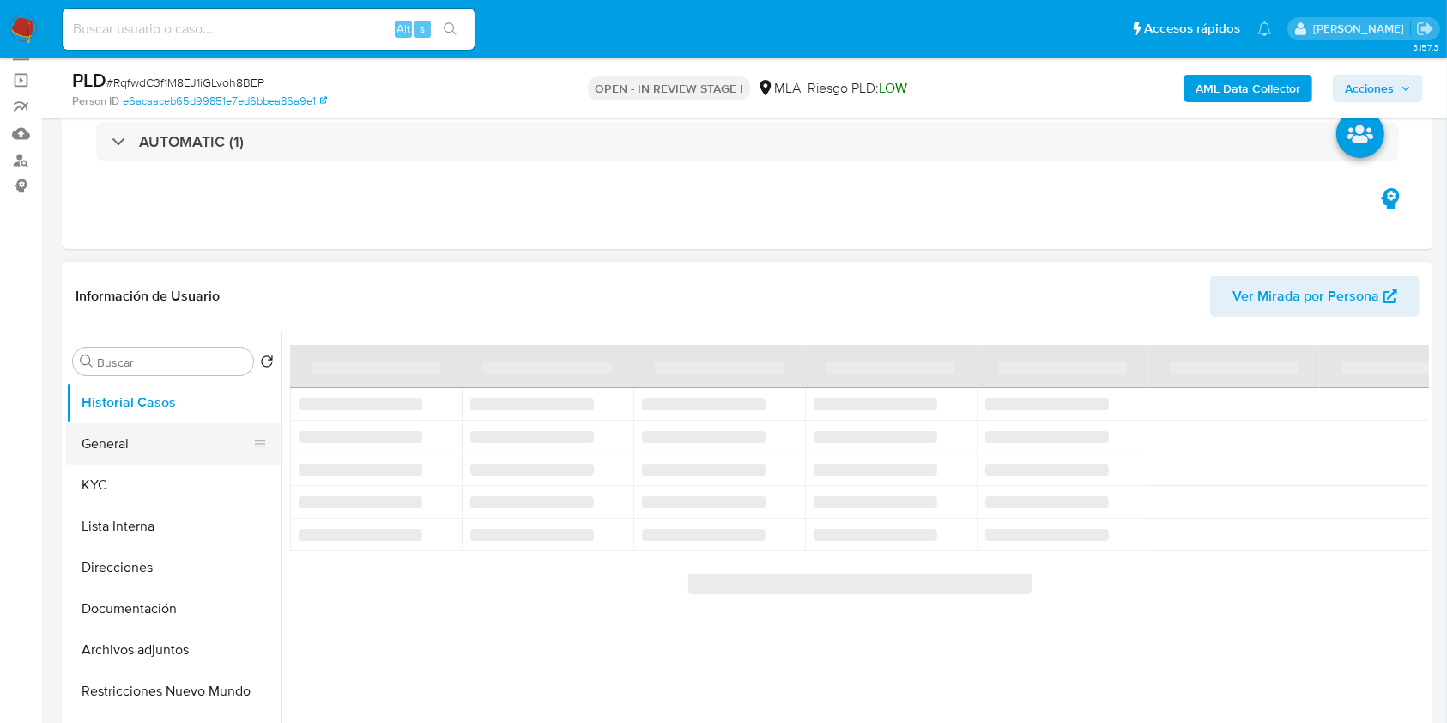
select select "10"
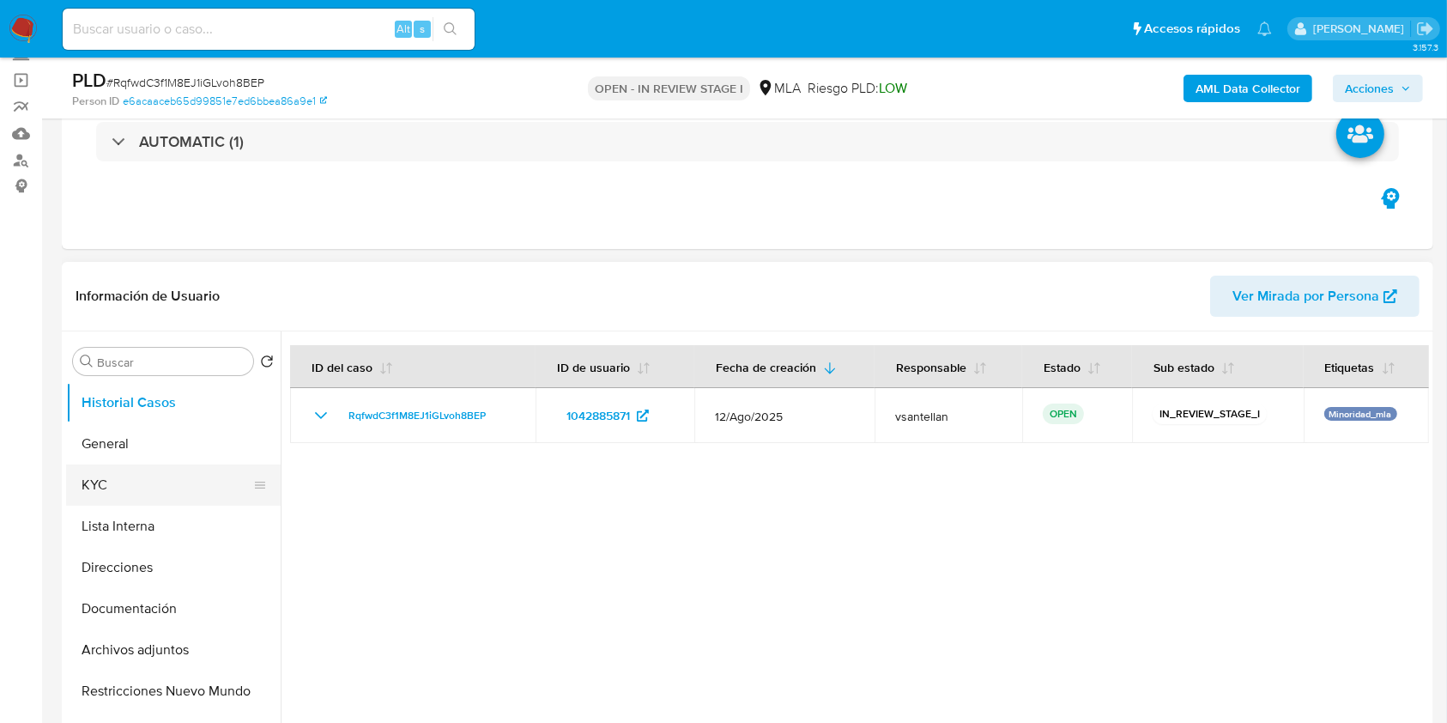
click at [140, 475] on button "KYC" at bounding box center [166, 484] width 201 height 41
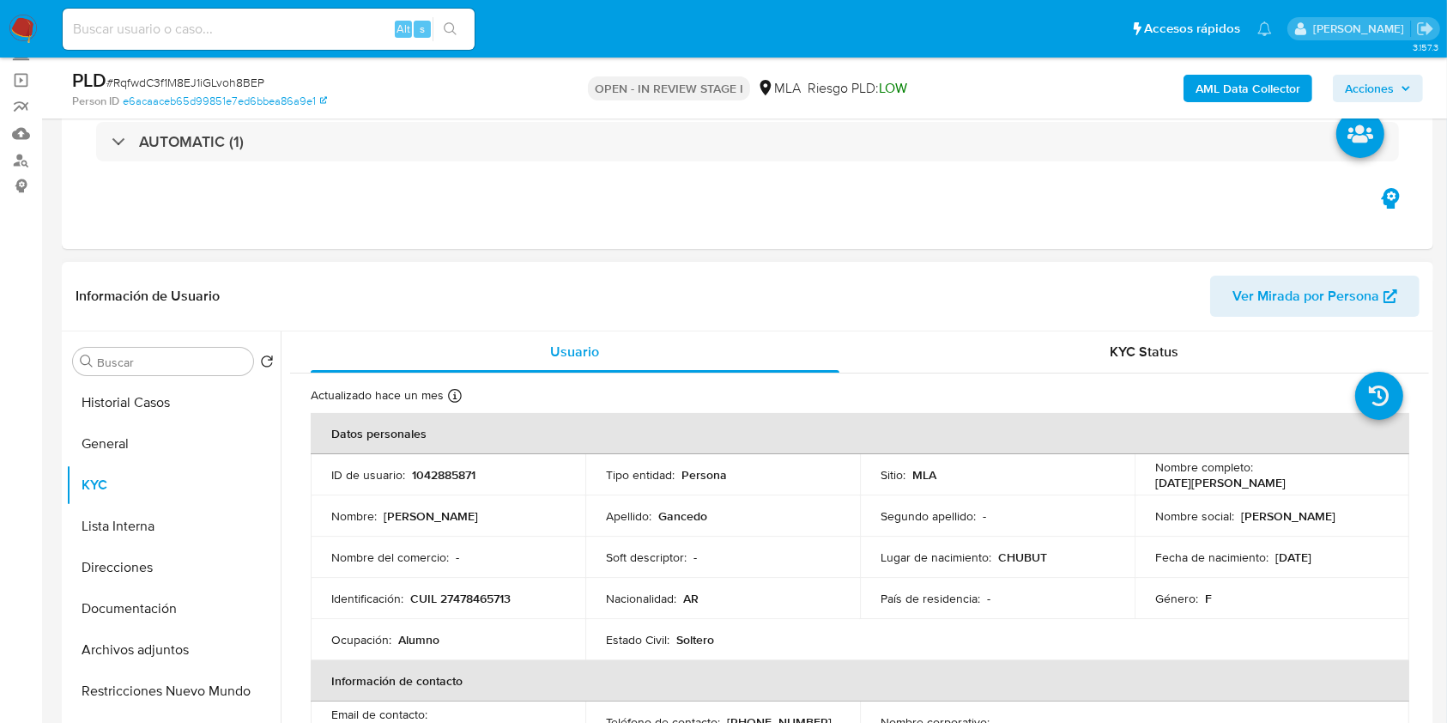
click at [852, 642] on td "Estado Civil : [DEMOGRAPHIC_DATA]" at bounding box center [722, 639] width 275 height 41
click at [151, 650] on button "Archivos adjuntos" at bounding box center [166, 649] width 201 height 41
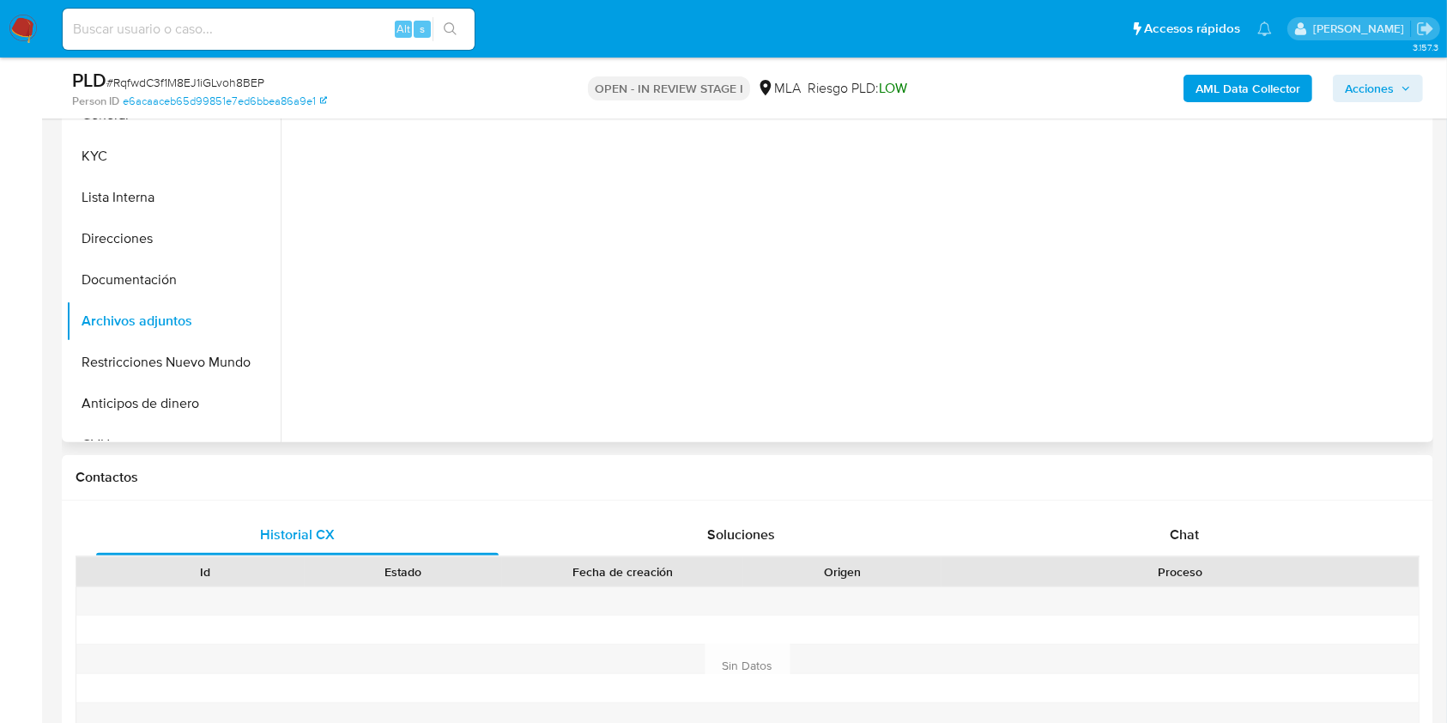
scroll to position [572, 0]
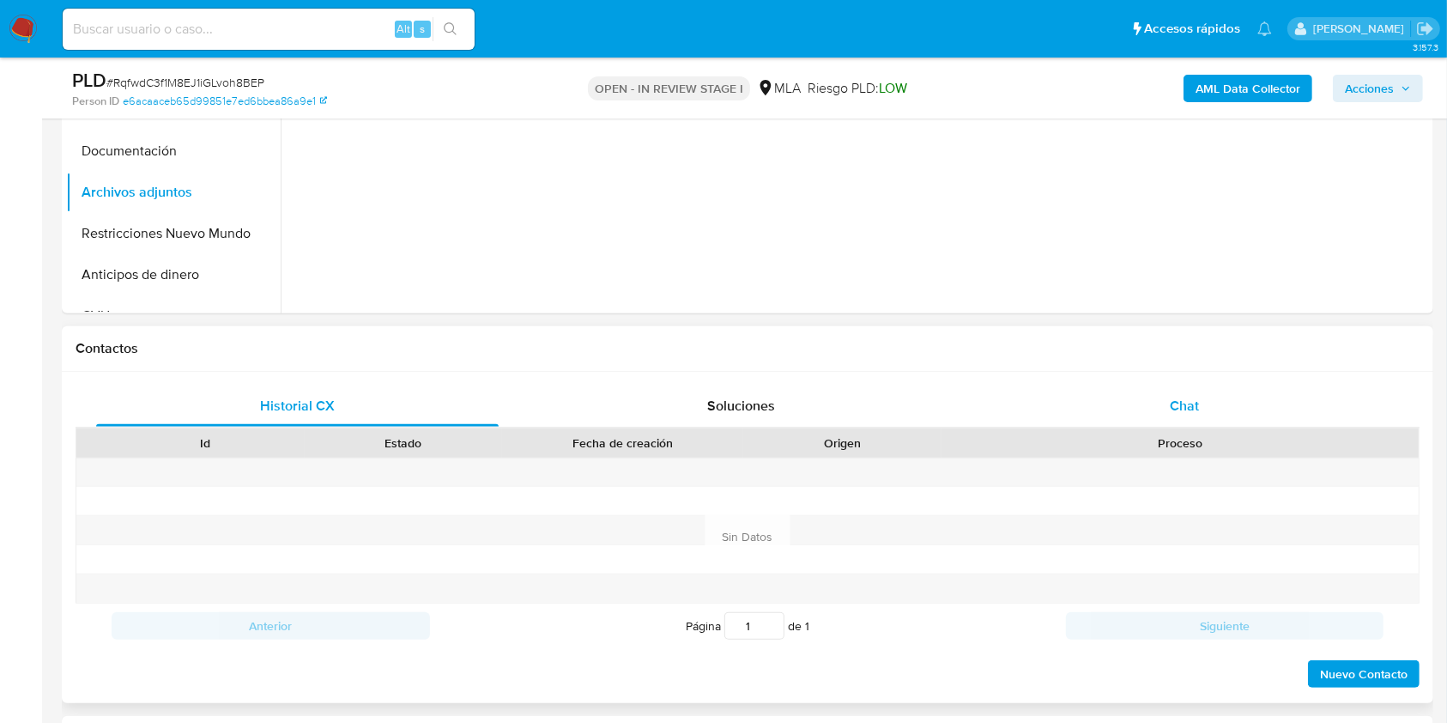
click at [1244, 416] on div "Chat" at bounding box center [1184, 405] width 402 height 41
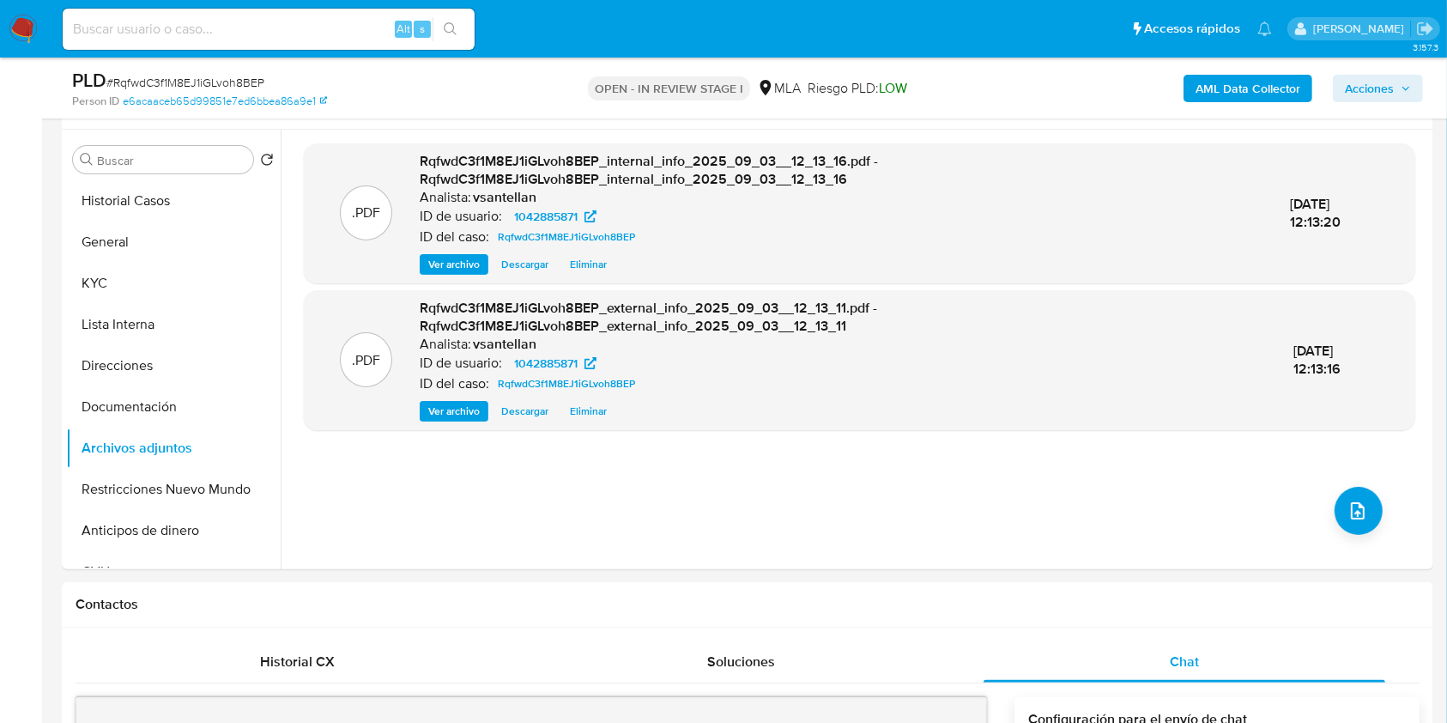
scroll to position [261, 0]
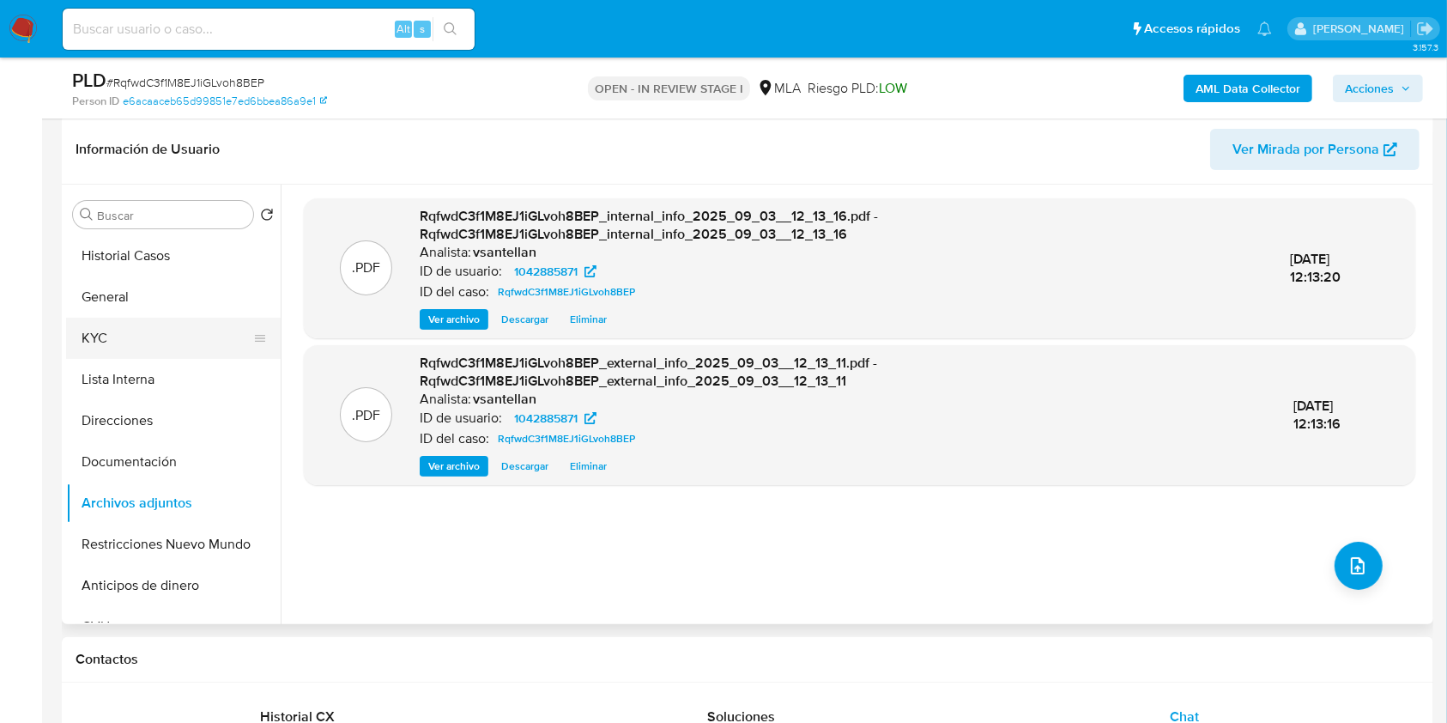
click at [204, 337] on button "KYC" at bounding box center [166, 338] width 201 height 41
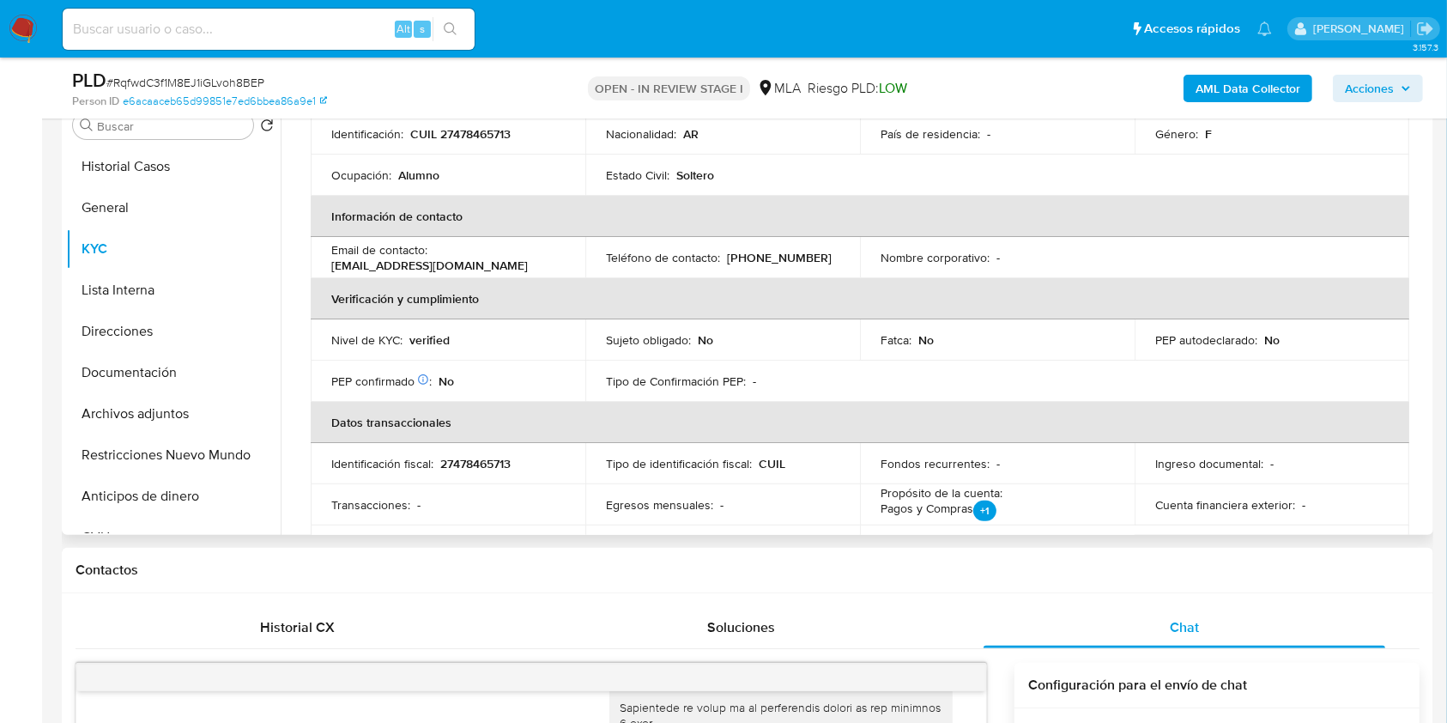
scroll to position [217, 0]
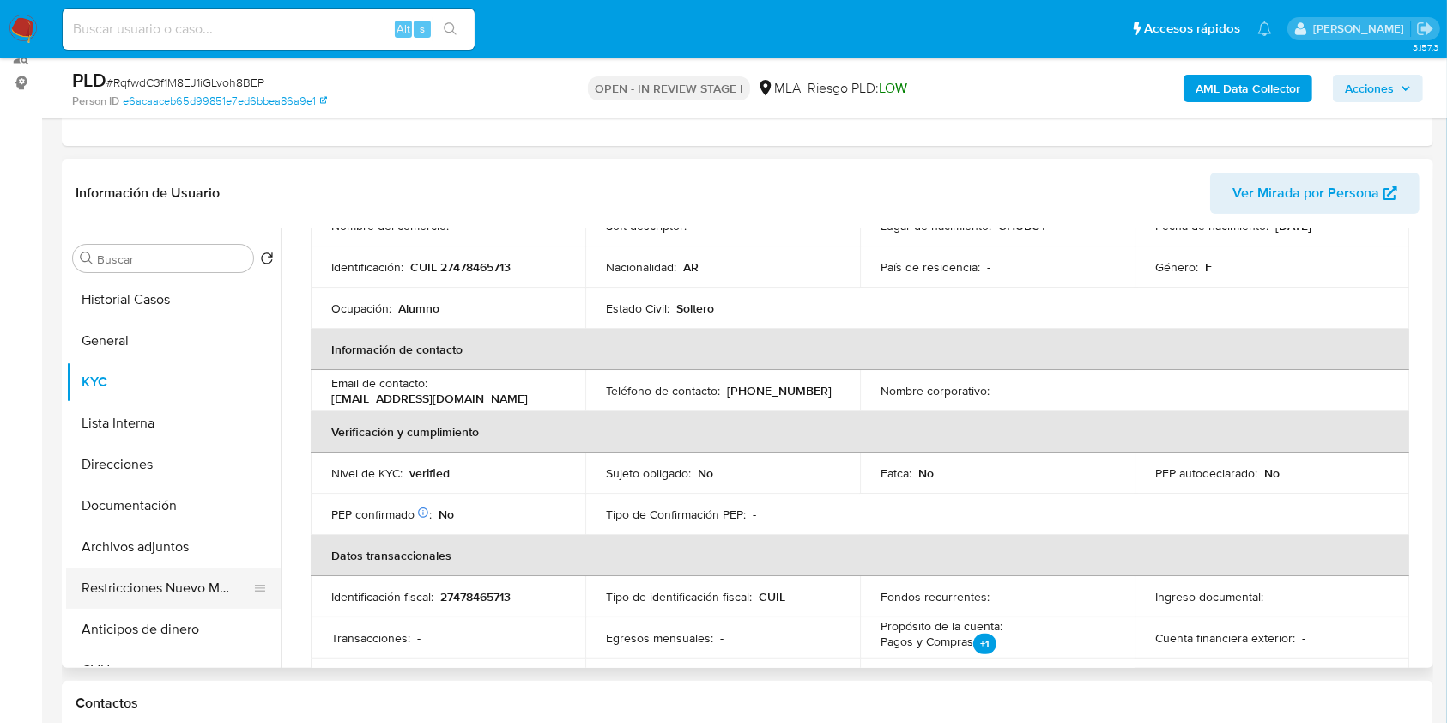
click at [206, 596] on button "Restricciones Nuevo Mundo" at bounding box center [166, 587] width 201 height 41
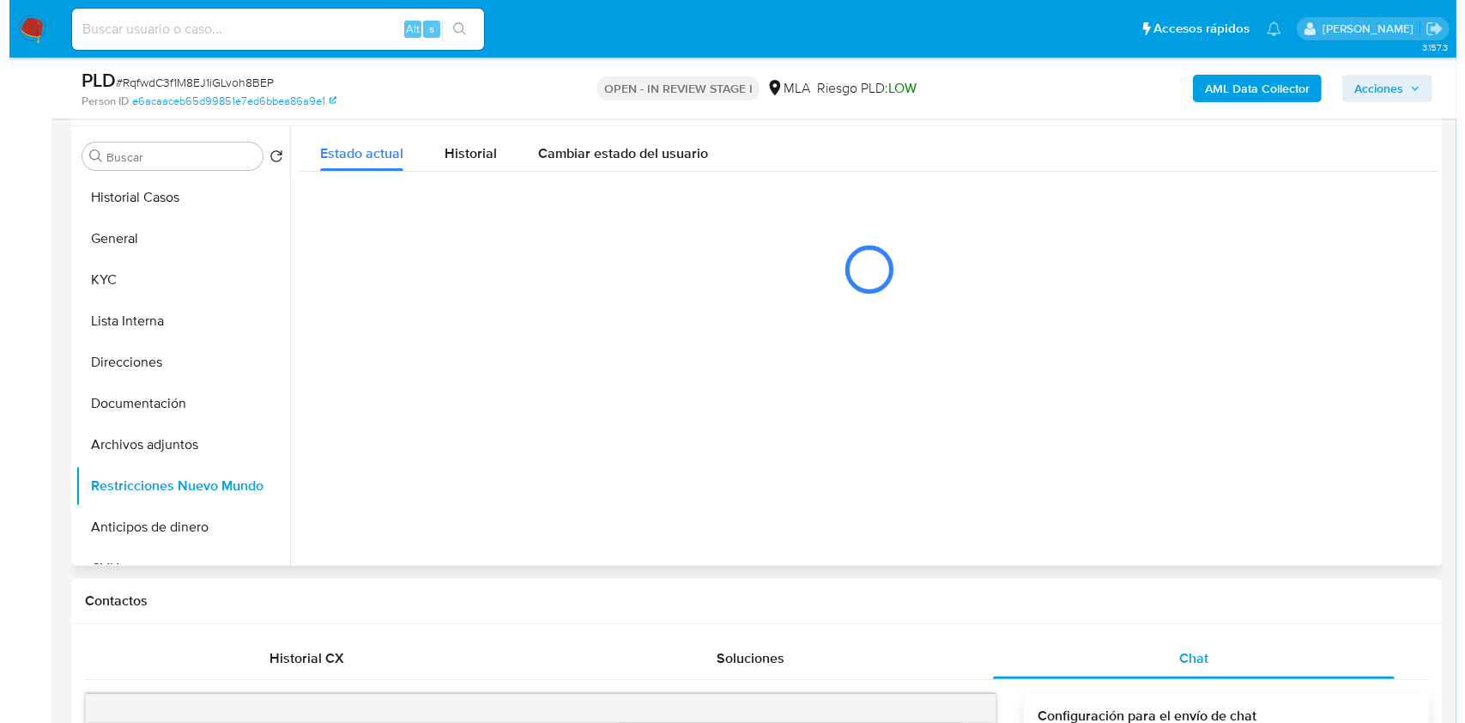
scroll to position [311, 0]
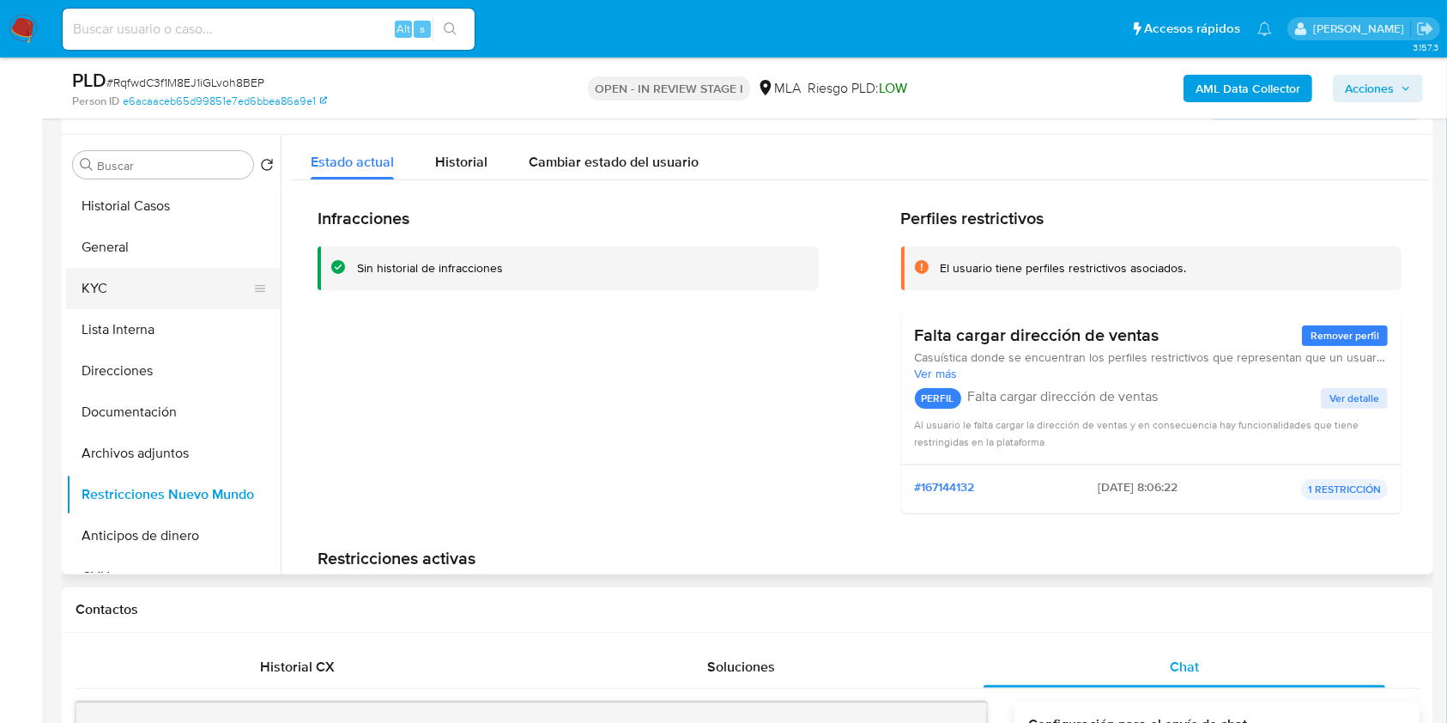
click at [98, 280] on button "KYC" at bounding box center [166, 288] width 201 height 41
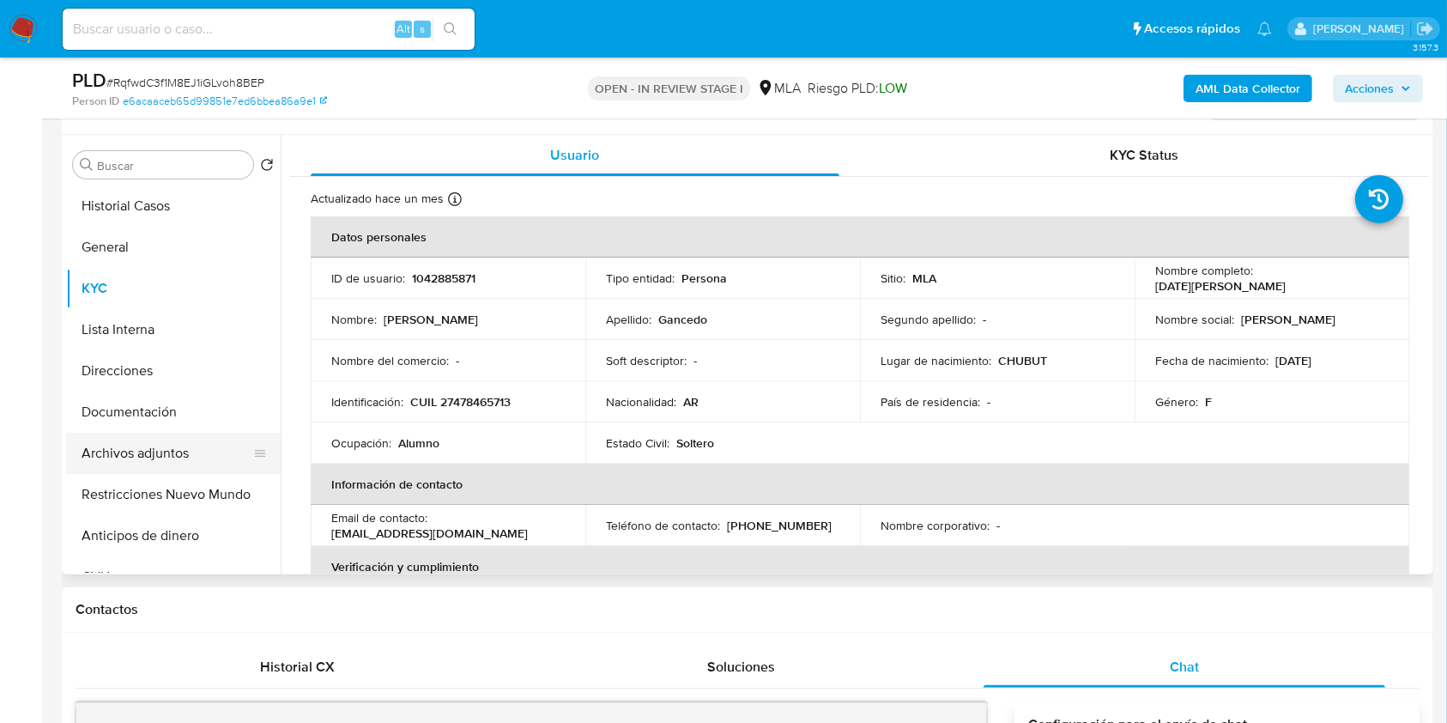
click at [158, 463] on button "Archivos adjuntos" at bounding box center [166, 453] width 201 height 41
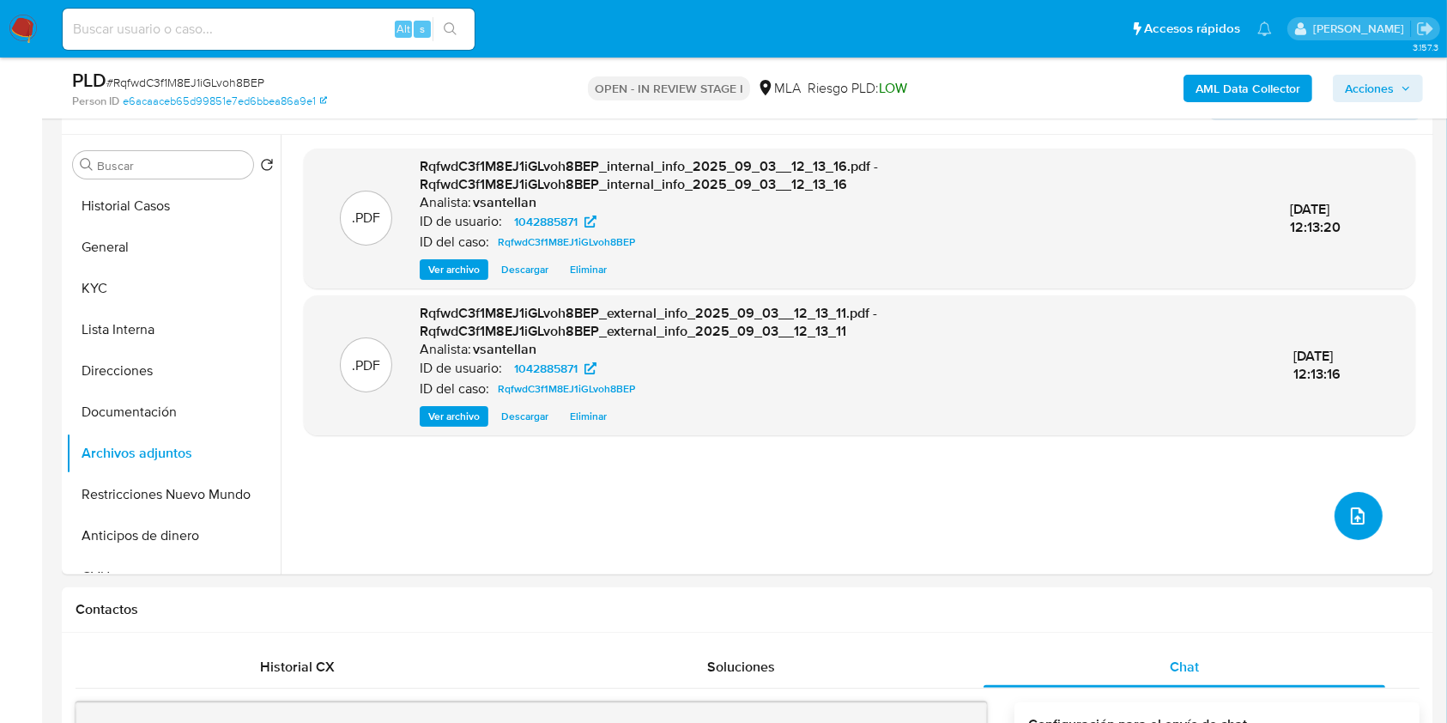
click at [1357, 512] on icon "upload-file" at bounding box center [1357, 515] width 21 height 21
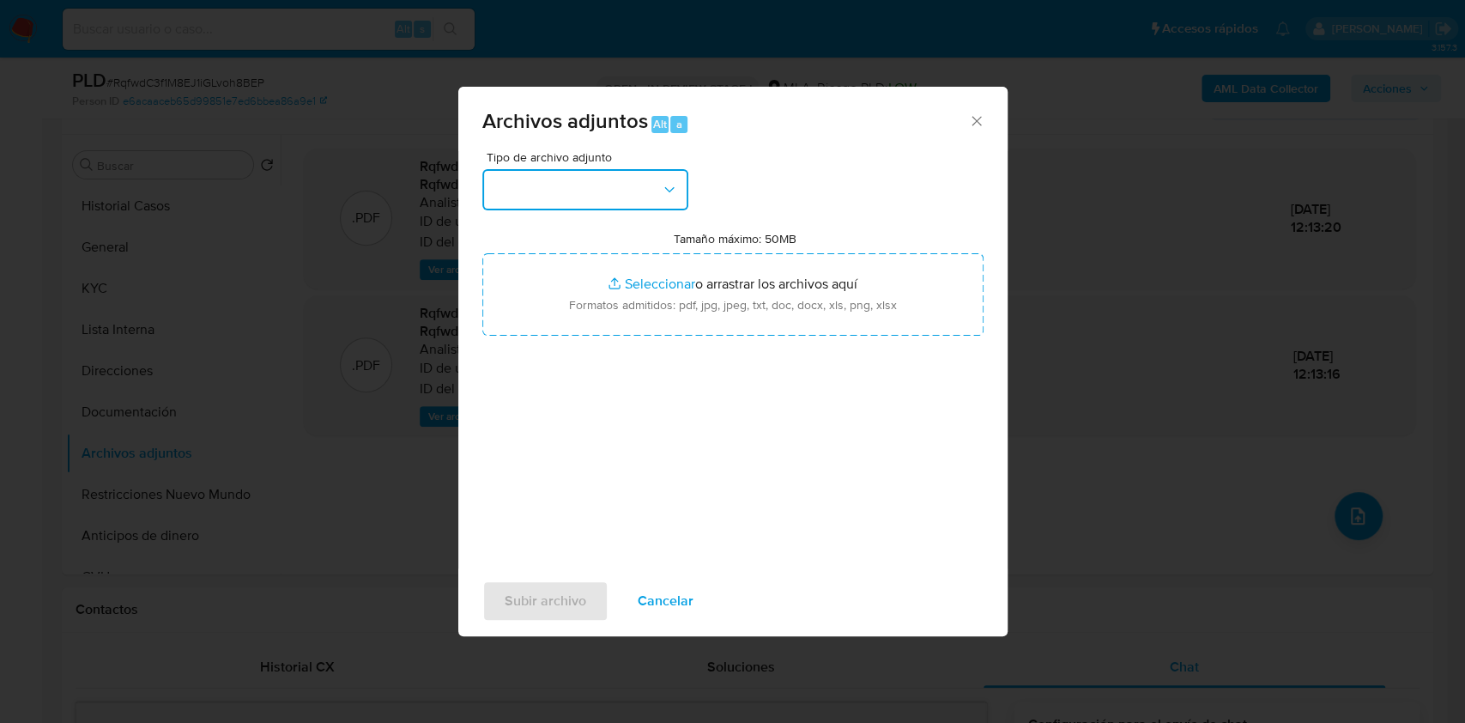
click at [640, 206] on button "button" at bounding box center [585, 189] width 206 height 41
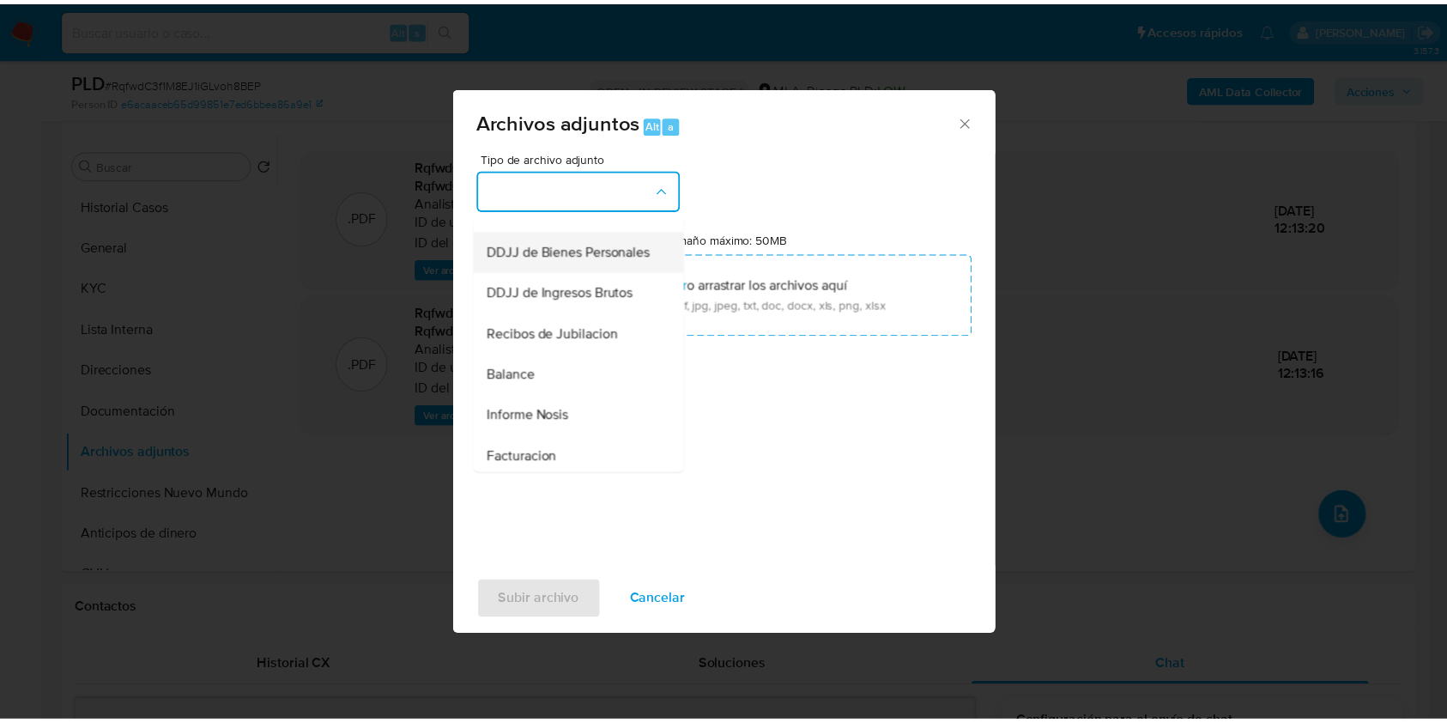
scroll to position [343, 0]
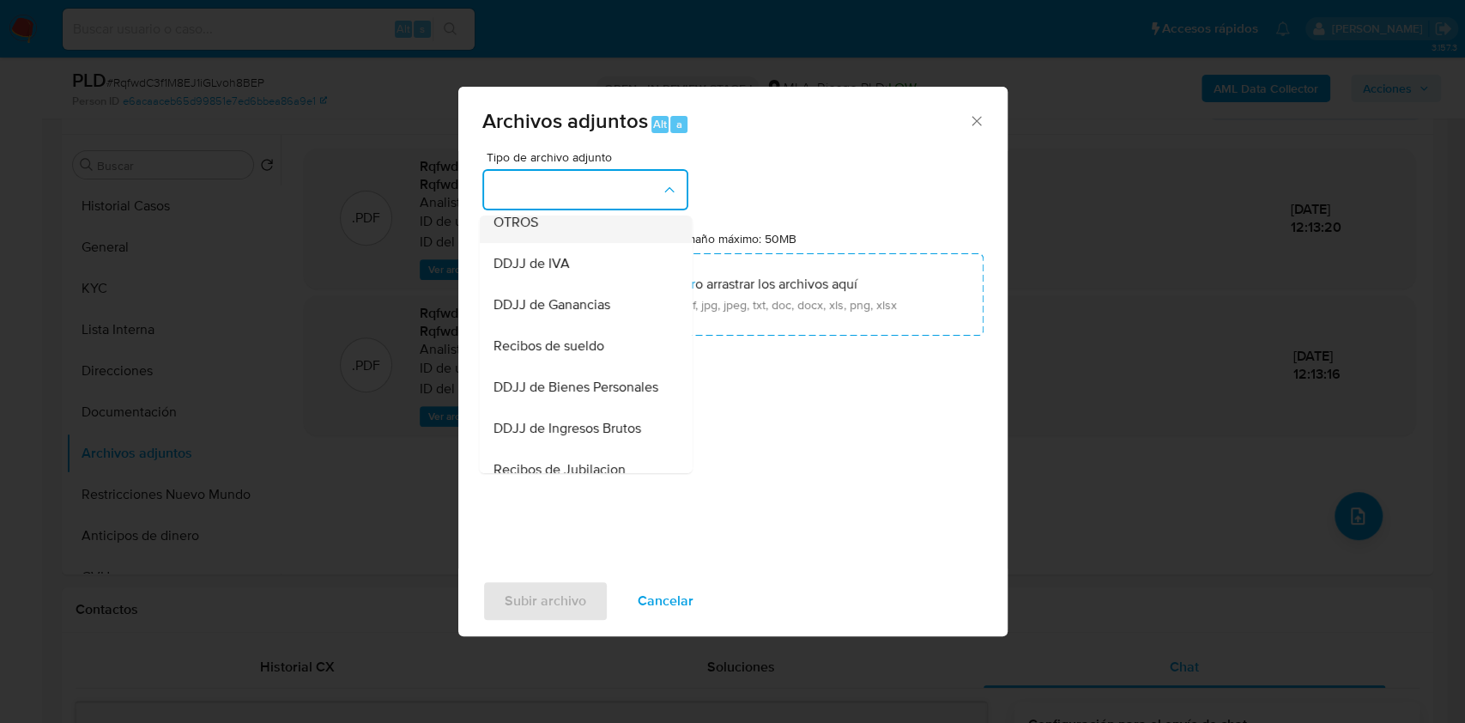
click at [560, 233] on div "OTROS" at bounding box center [580, 222] width 175 height 41
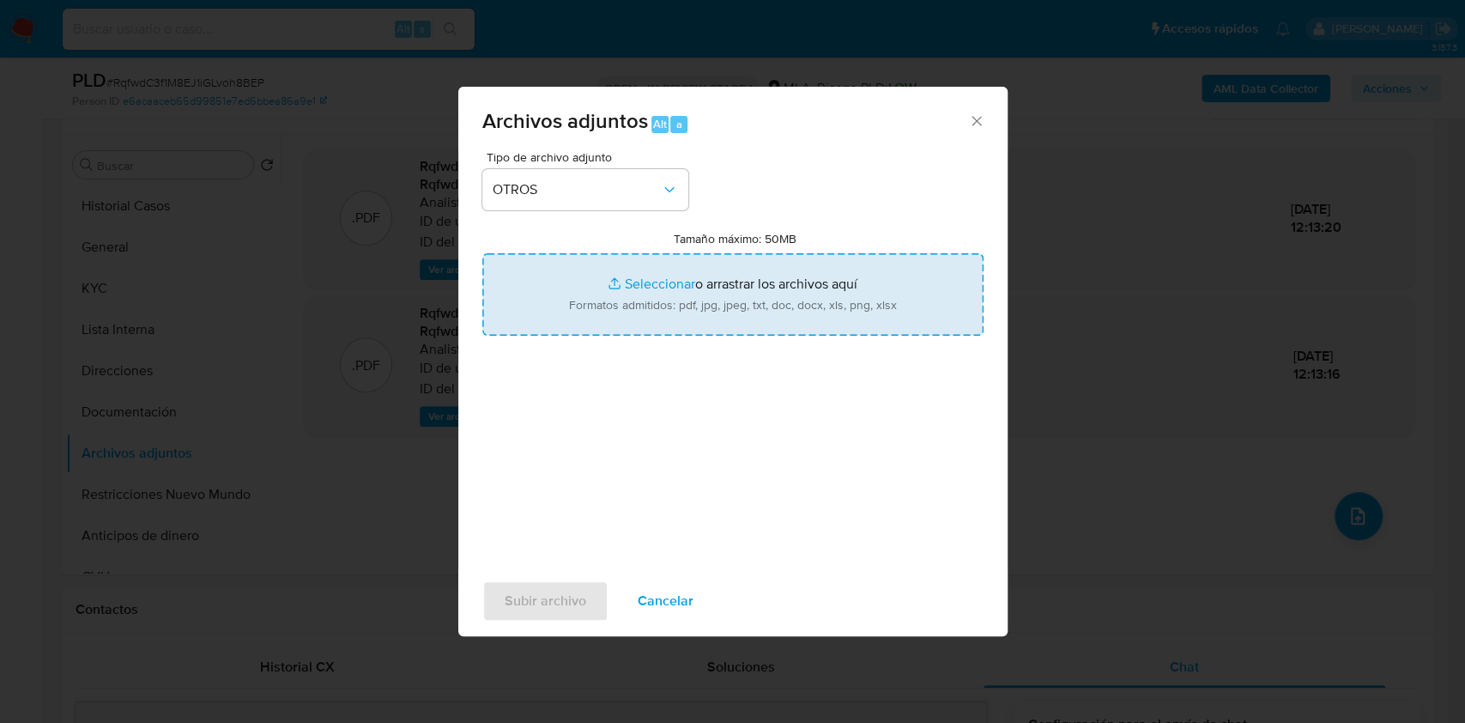
click at [680, 274] on input "Tamaño máximo: 50MB Seleccionar archivos" at bounding box center [732, 294] width 501 height 82
type input "C:\fakepath\Caselog-1042885871- NO ROI.docx"
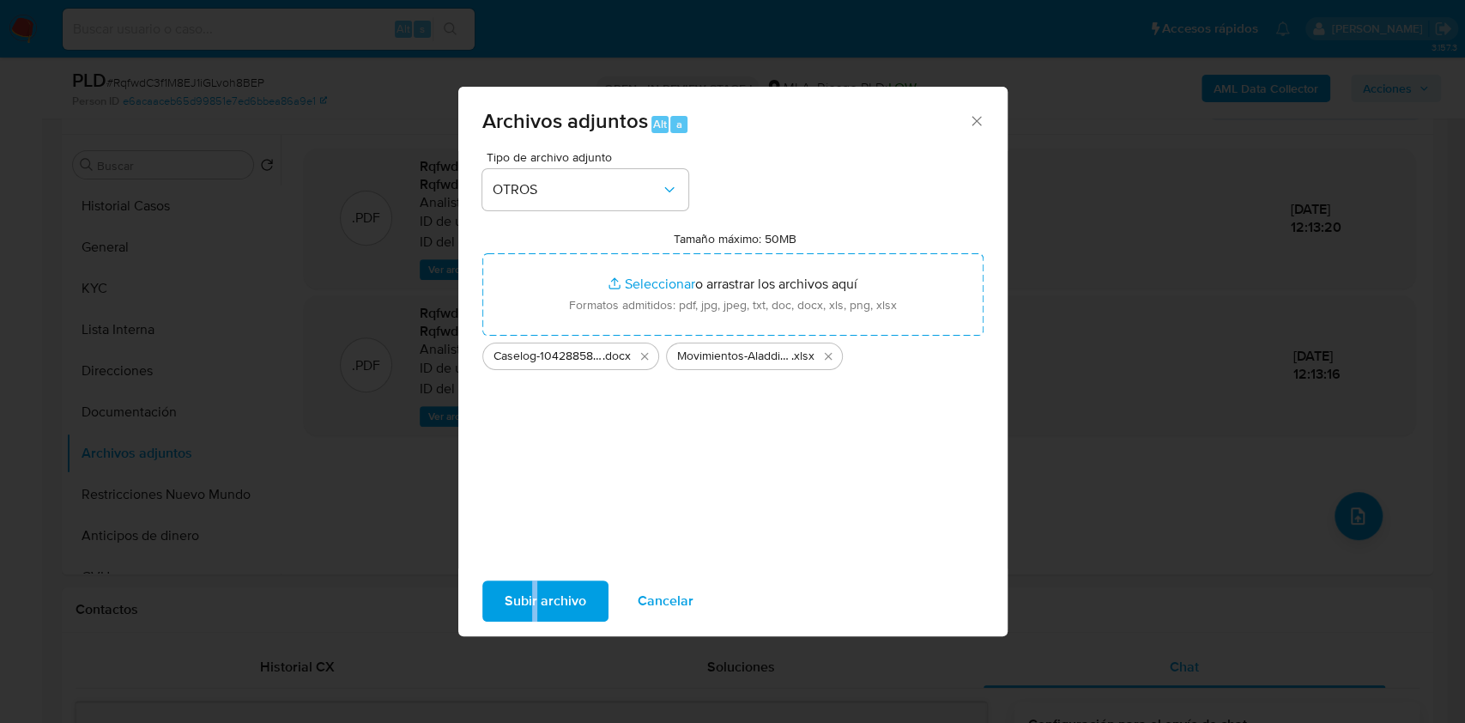
click at [535, 573] on div "Subir archivo Cancelar" at bounding box center [732, 600] width 549 height 65
click at [526, 603] on span "Subir archivo" at bounding box center [546, 601] width 82 height 38
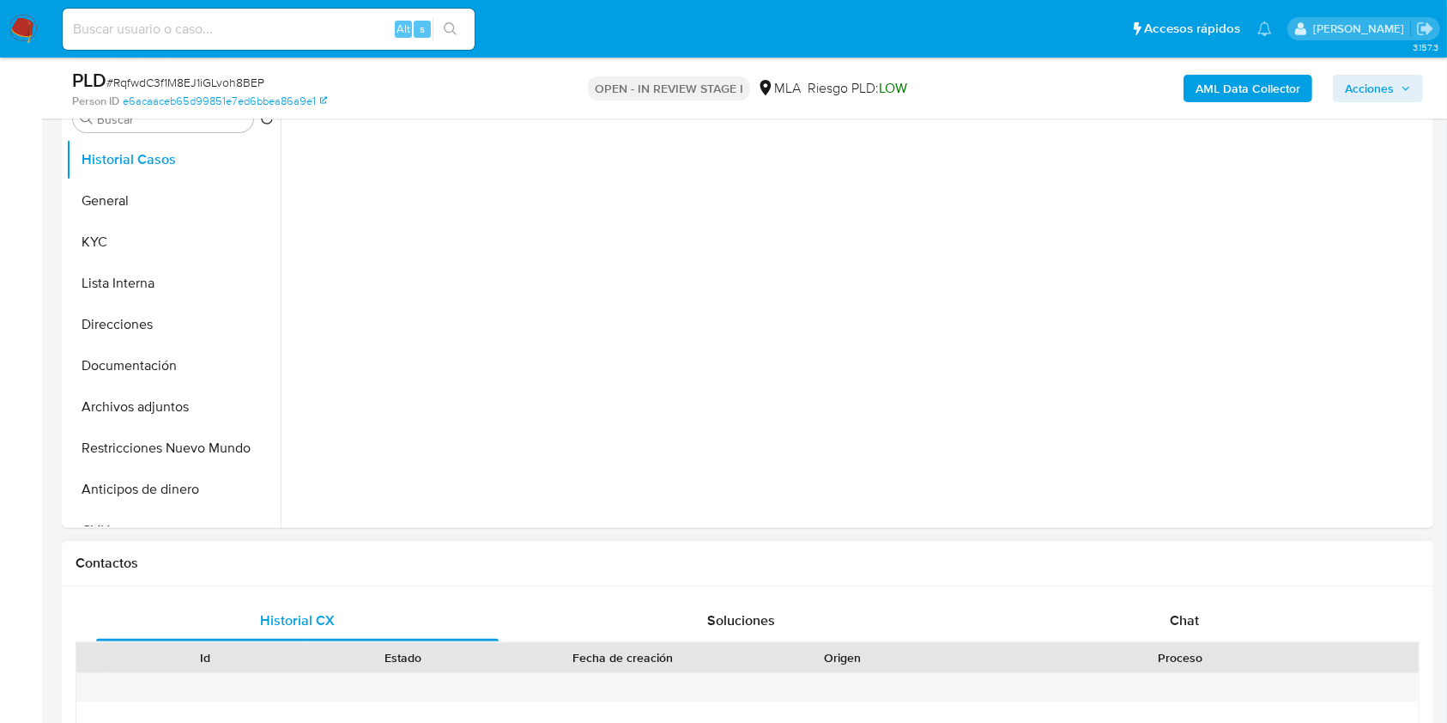
scroll to position [457, 0]
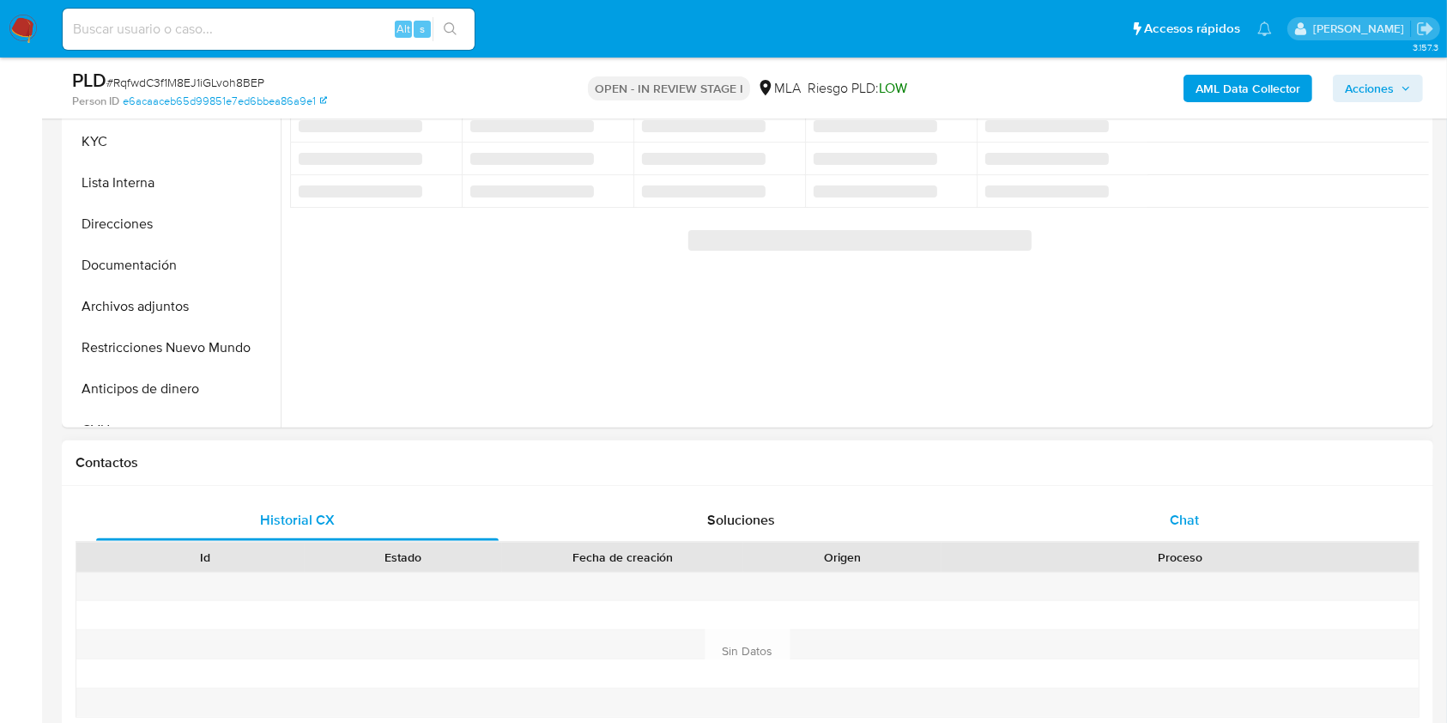
click at [1203, 525] on div "Chat" at bounding box center [1184, 519] width 402 height 41
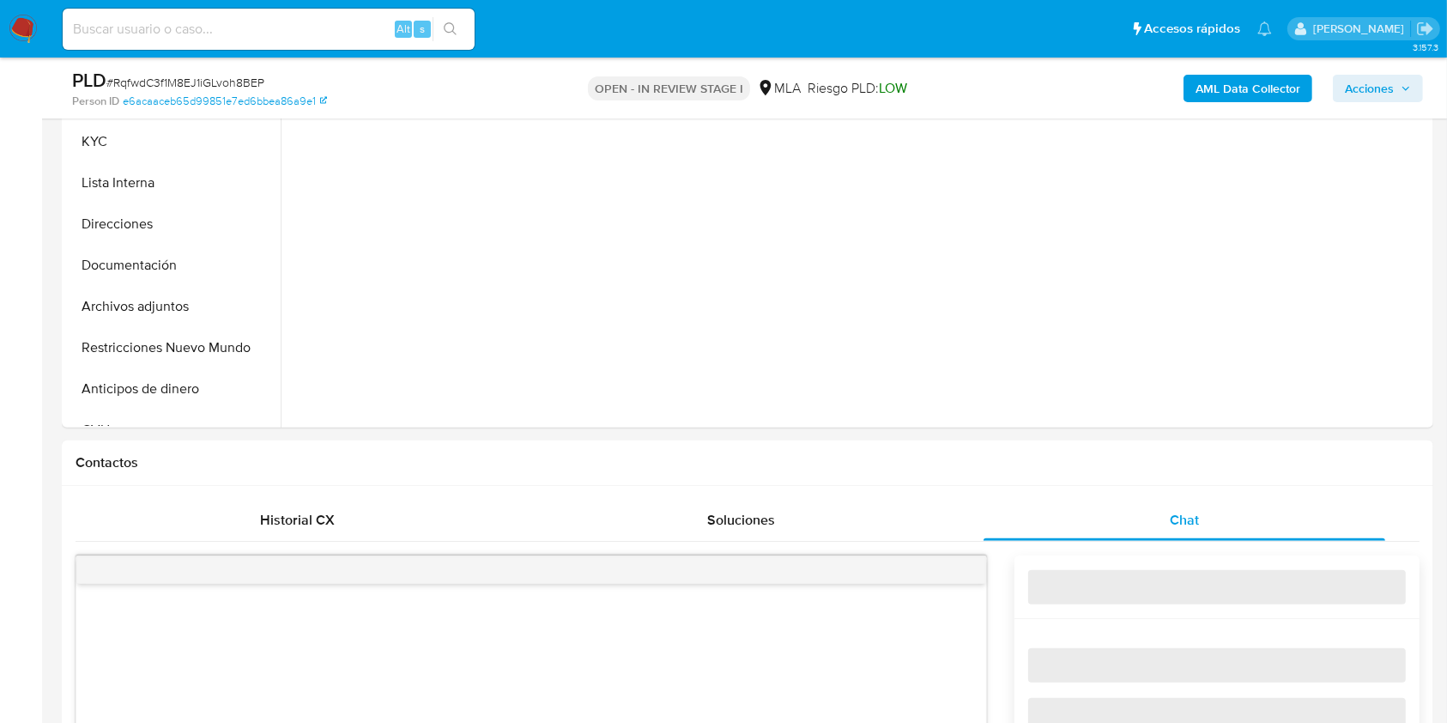
select select "10"
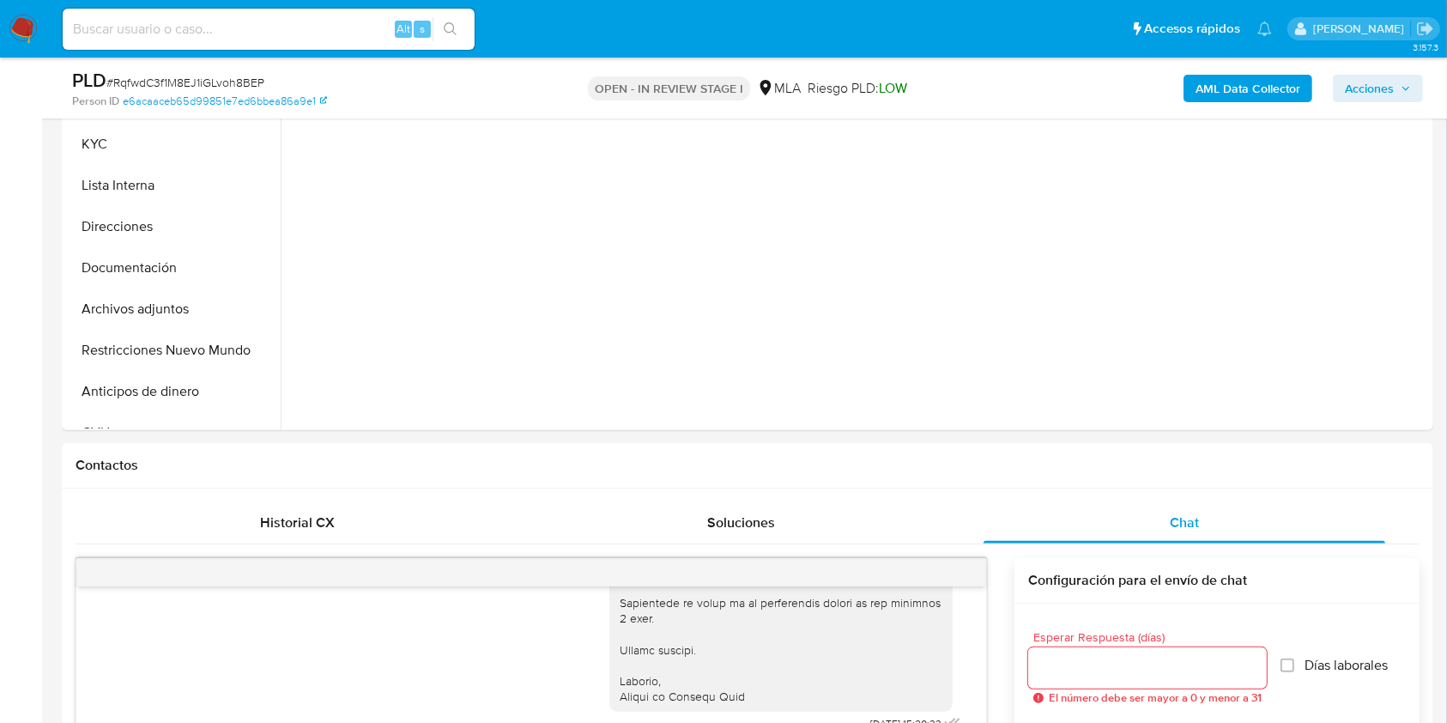
scroll to position [388, 0]
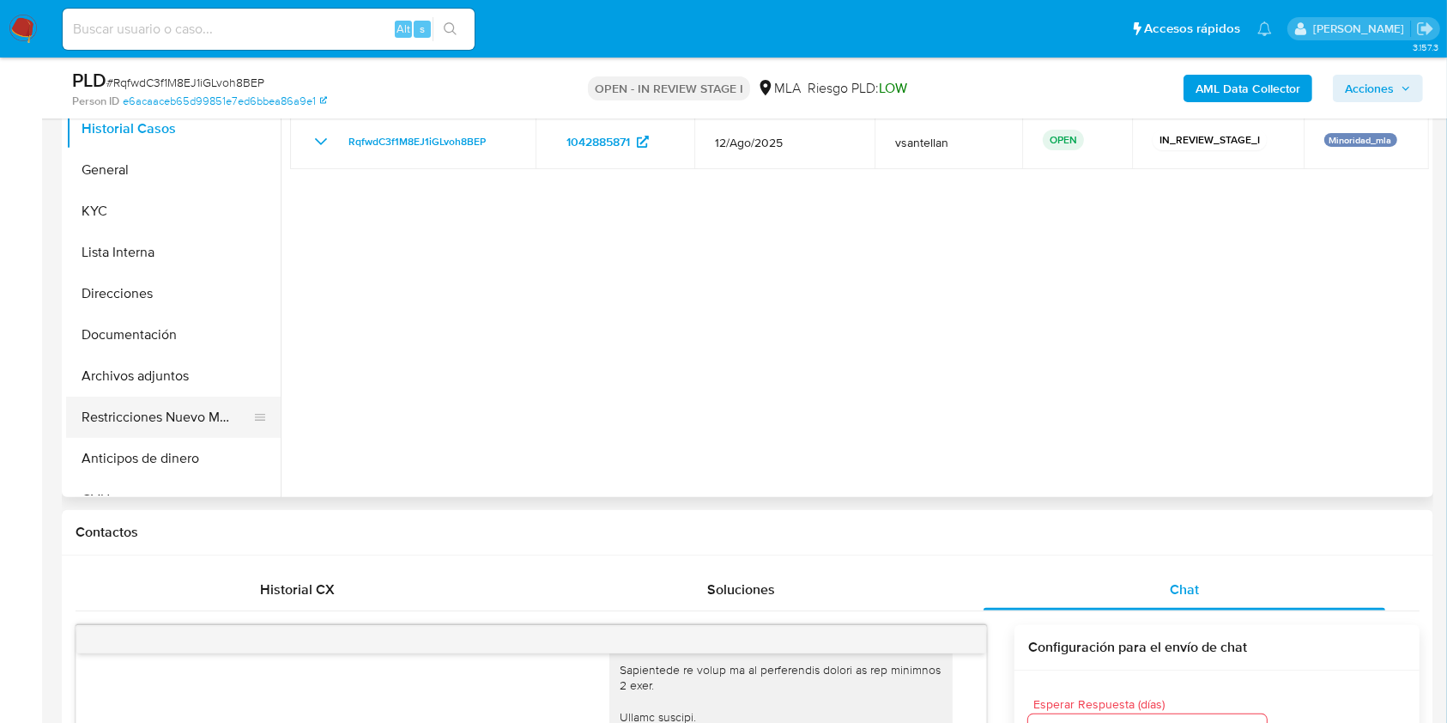
click at [112, 426] on button "Restricciones Nuevo Mundo" at bounding box center [166, 416] width 201 height 41
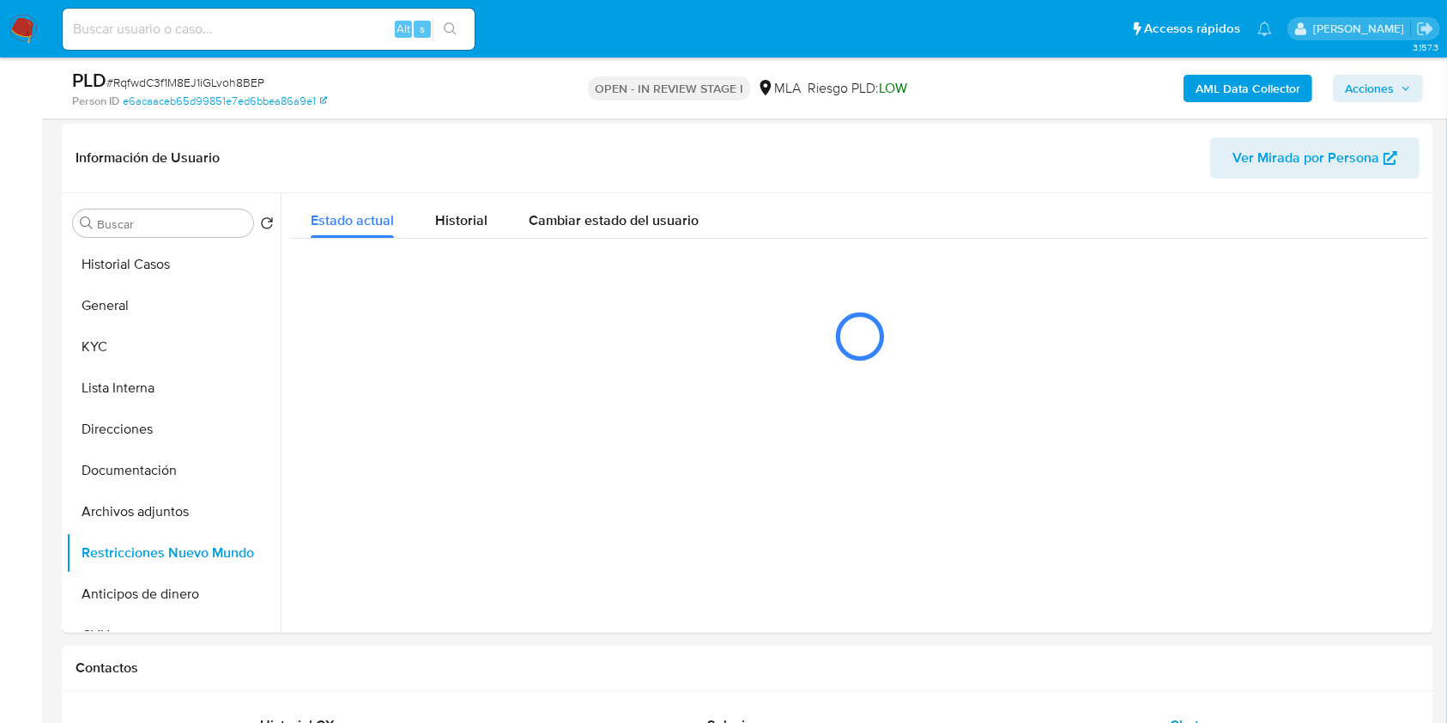
scroll to position [247, 0]
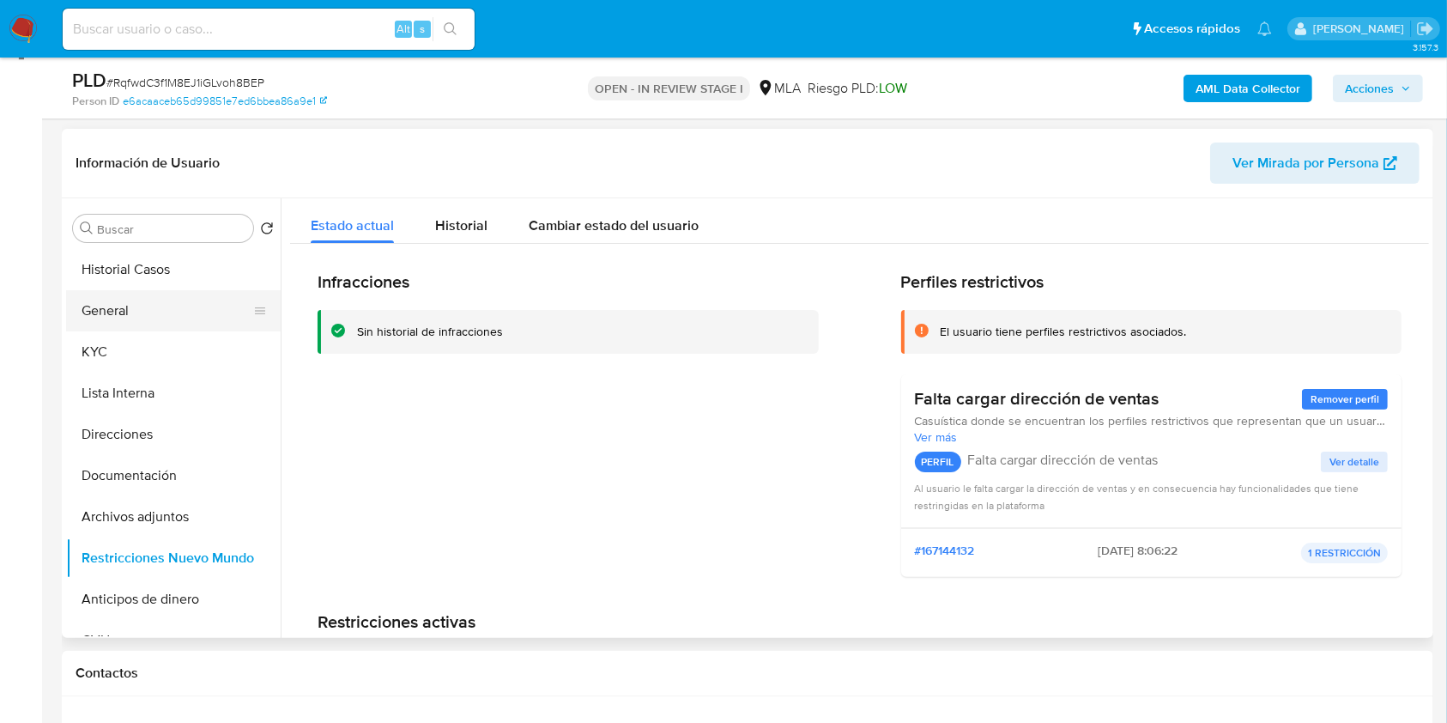
click at [130, 317] on button "General" at bounding box center [166, 310] width 201 height 41
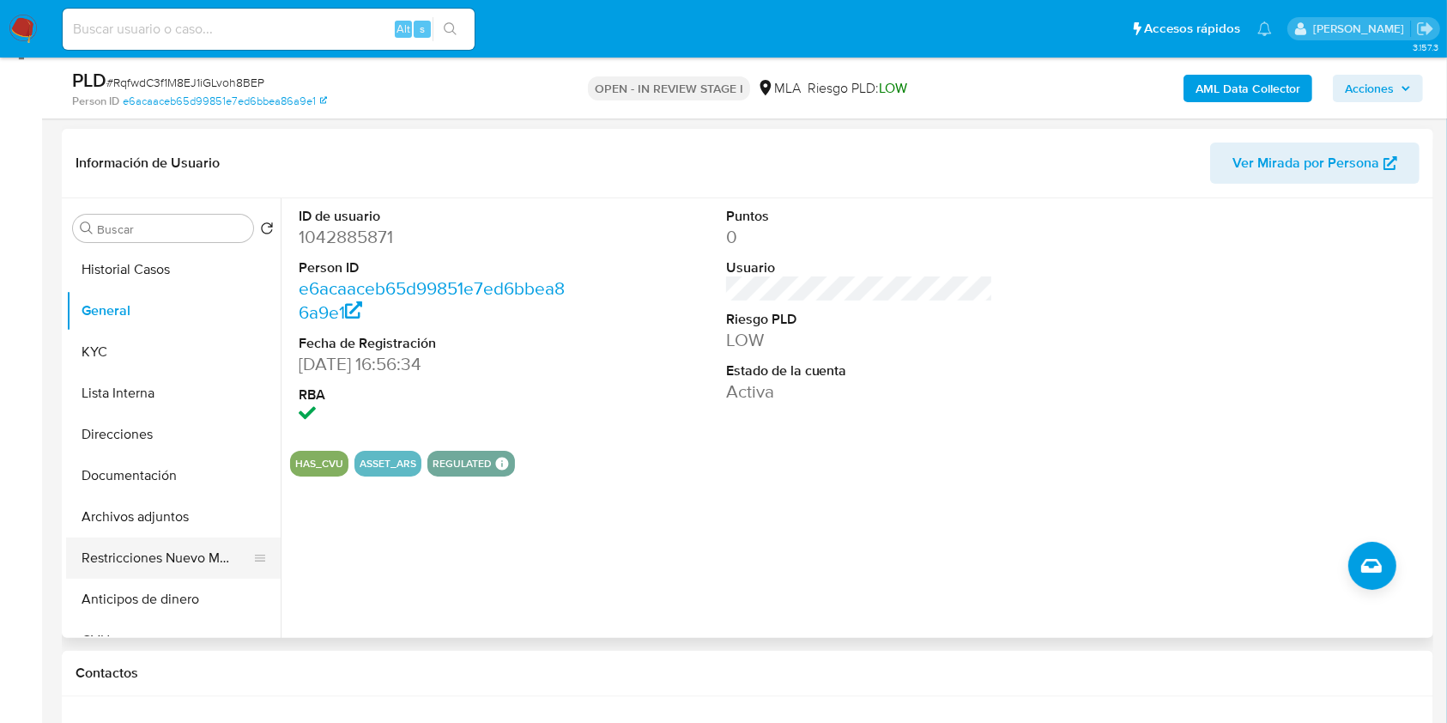
click at [177, 551] on button "Restricciones Nuevo Mundo" at bounding box center [166, 557] width 201 height 41
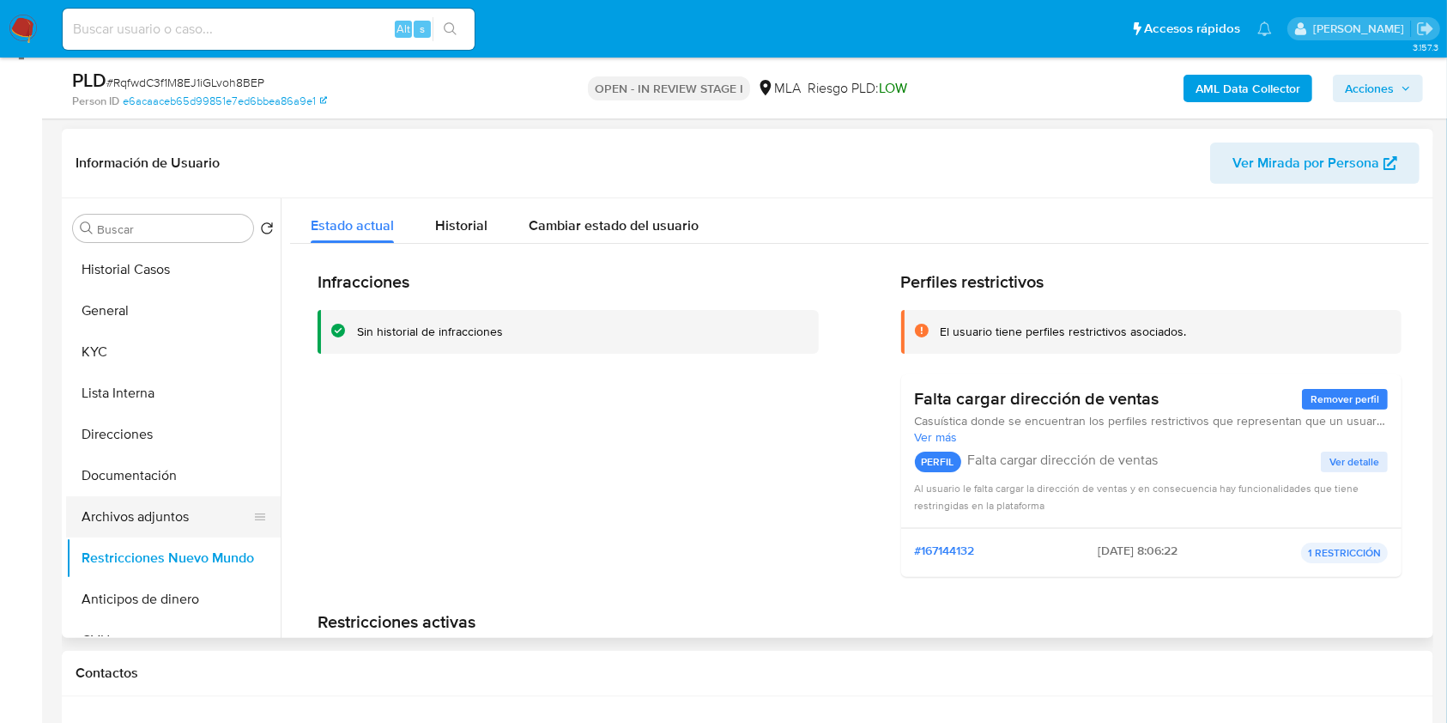
click at [172, 511] on button "Archivos adjuntos" at bounding box center [166, 516] width 201 height 41
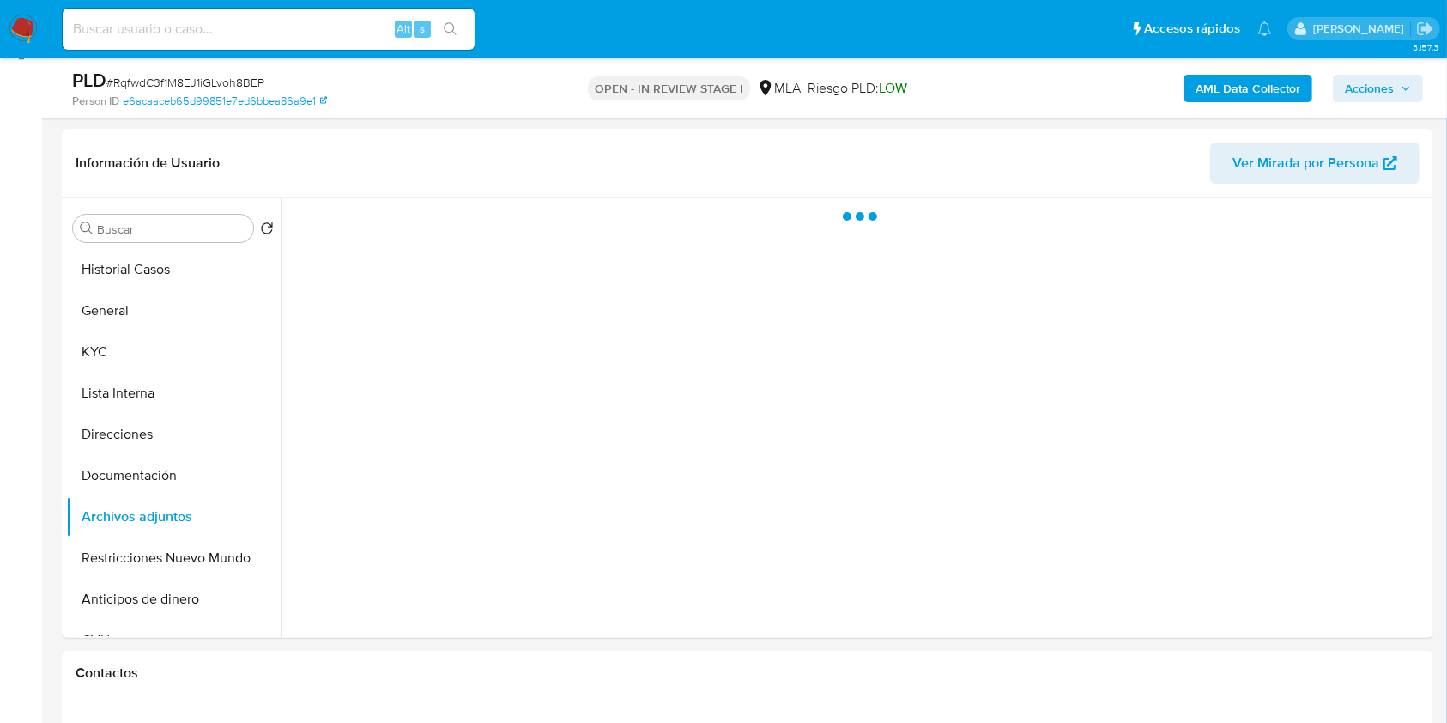
drag, startPoint x: 1375, startPoint y: 86, endPoint x: 1319, endPoint y: 101, distance: 57.9
click at [1376, 86] on span "Acciones" at bounding box center [1369, 88] width 49 height 27
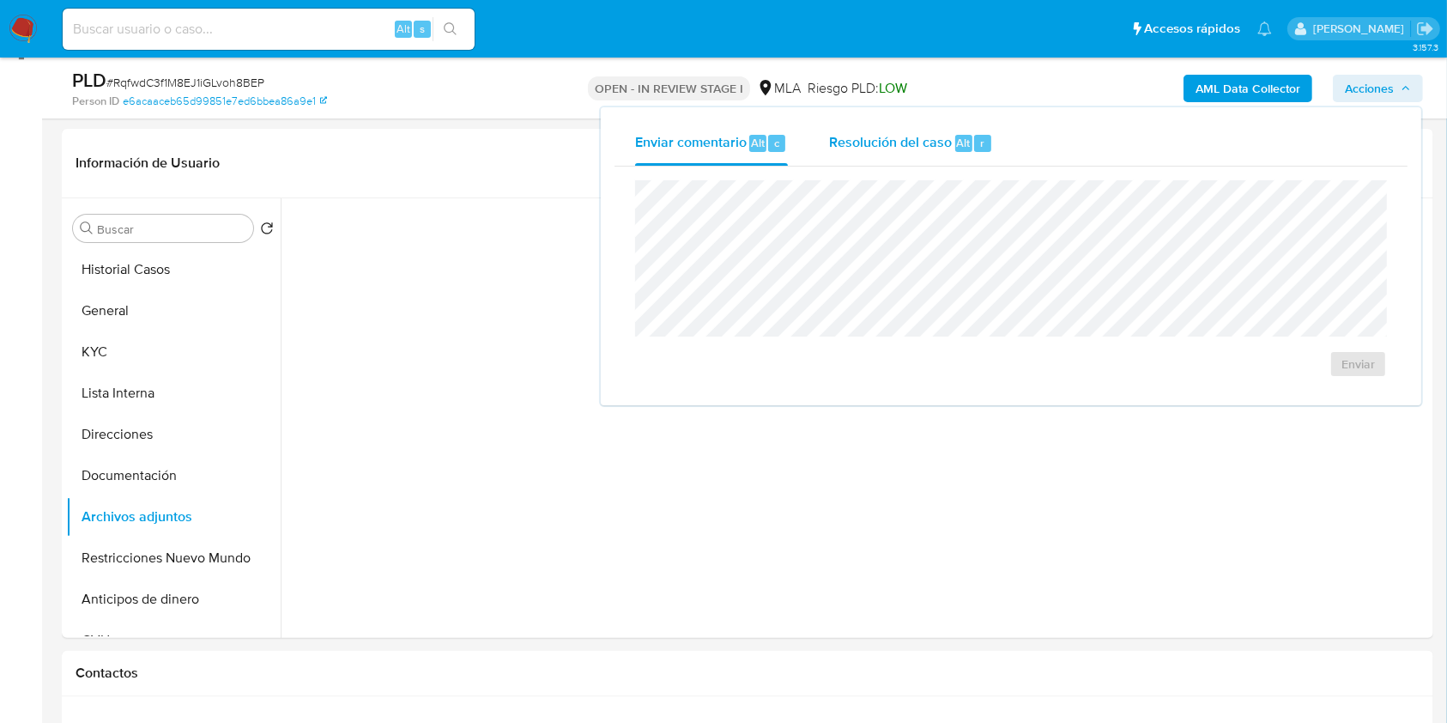
click at [949, 132] on div "Resolución del caso Alt r" at bounding box center [911, 143] width 164 height 45
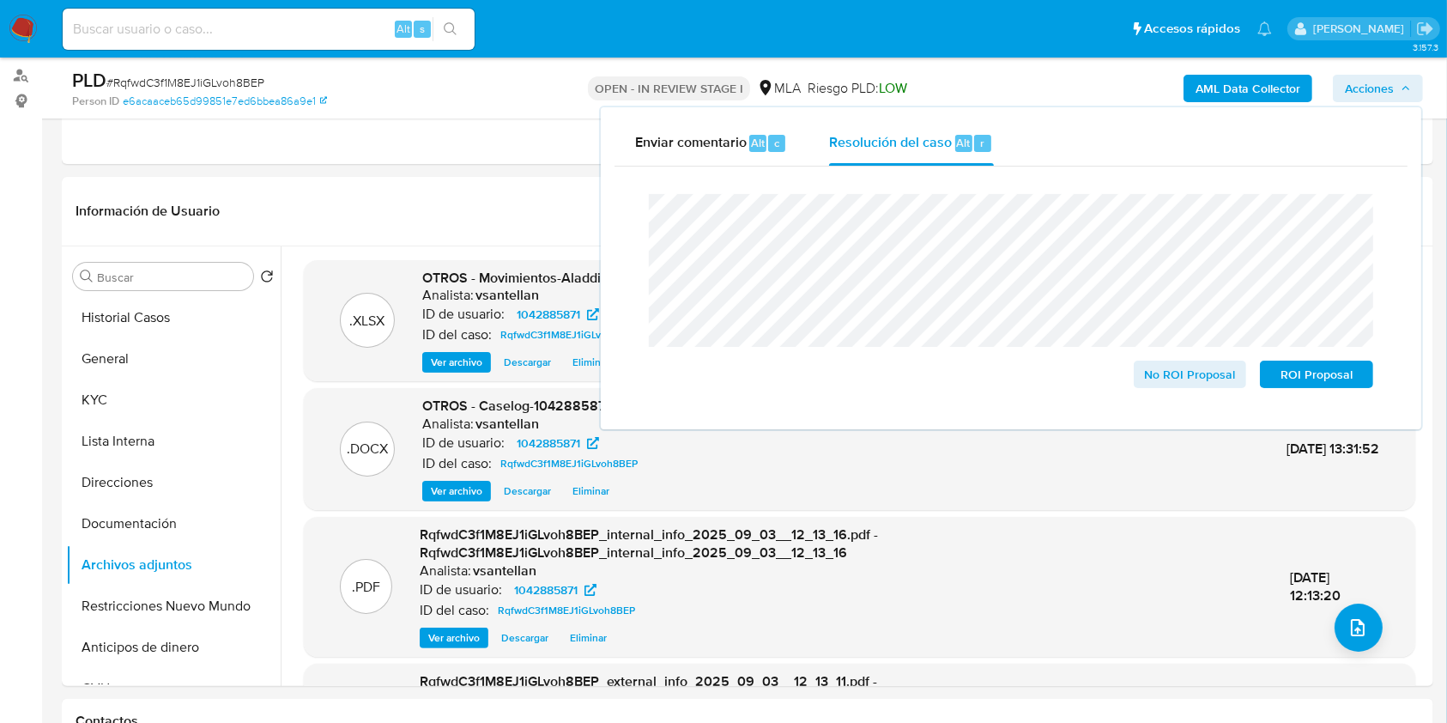
scroll to position [166, 0]
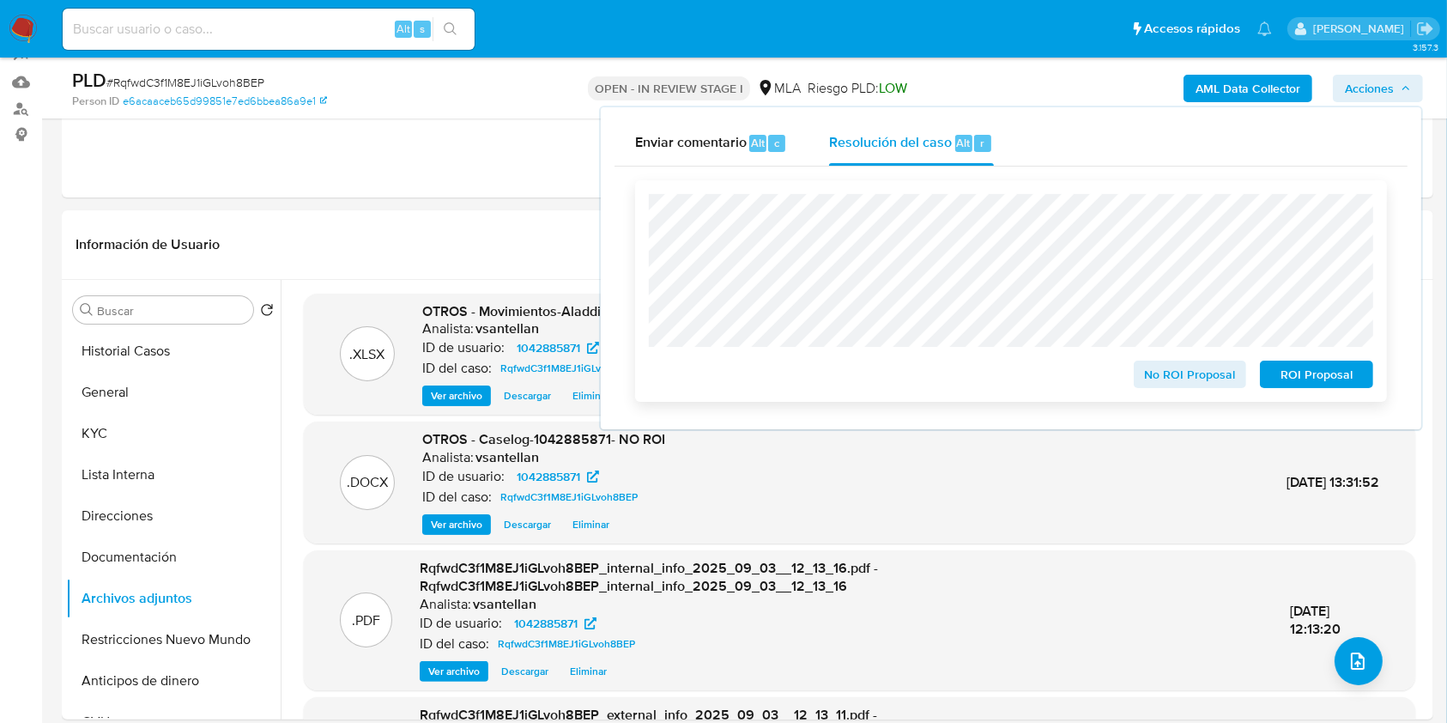
drag, startPoint x: 1214, startPoint y: 365, endPoint x: 1229, endPoint y: 377, distance: 18.9
click at [1213, 366] on span "No ROI Proposal" at bounding box center [1190, 374] width 89 height 24
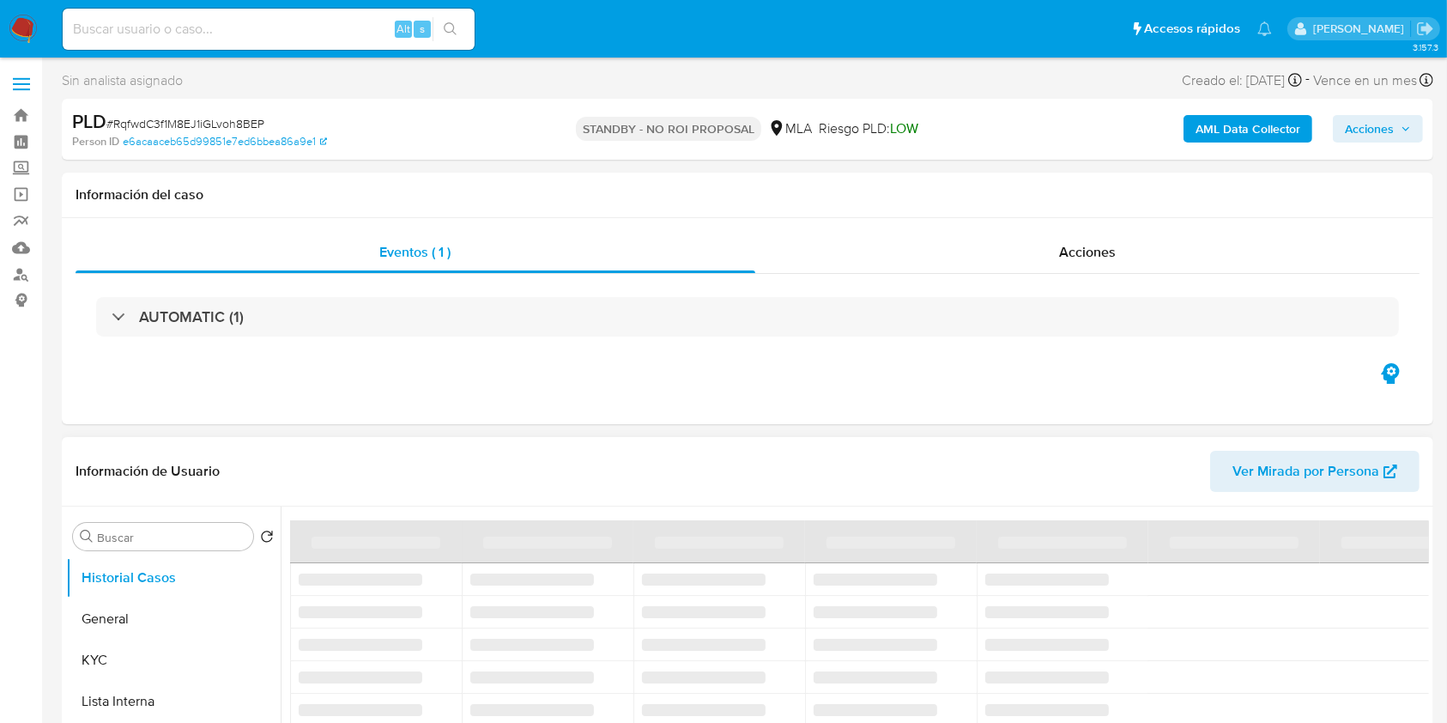
select select "10"
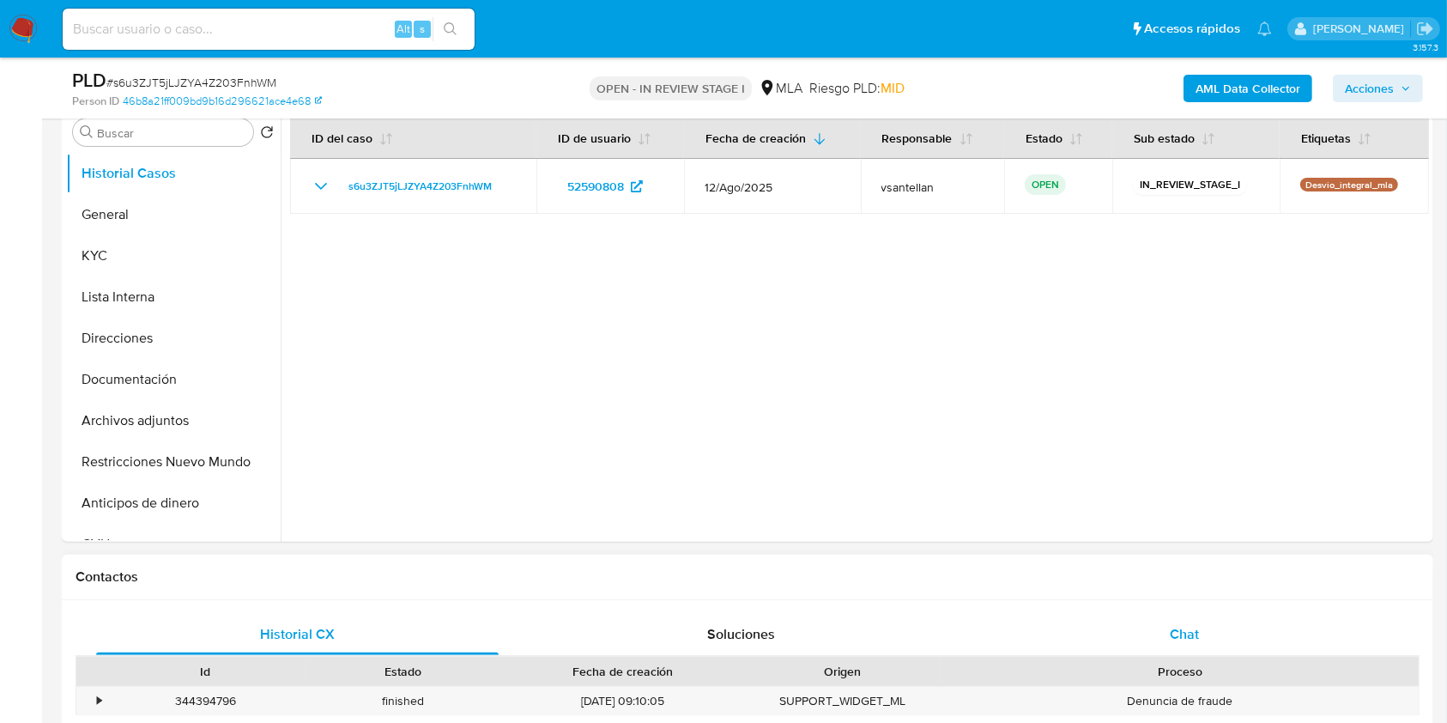
click at [1203, 644] on div "Chat" at bounding box center [1184, 634] width 402 height 41
select select "10"
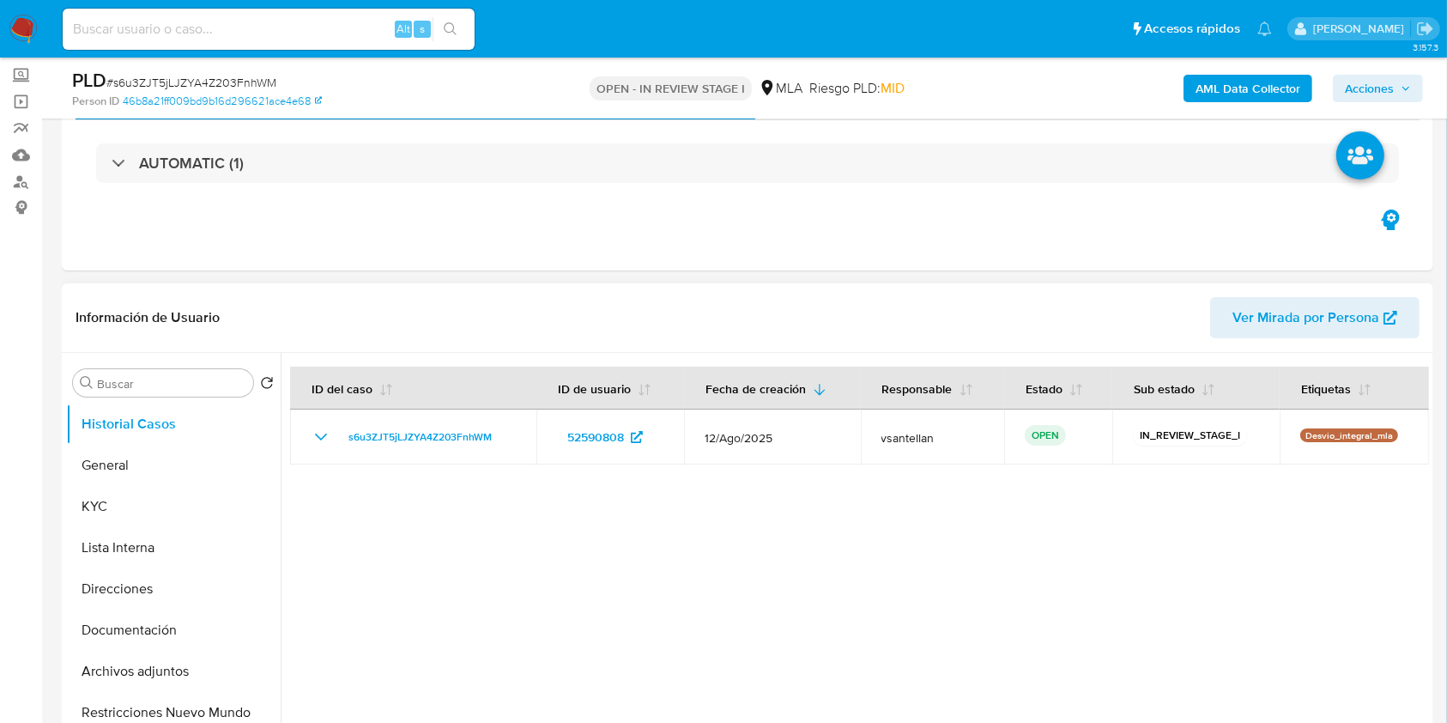
scroll to position [114, 0]
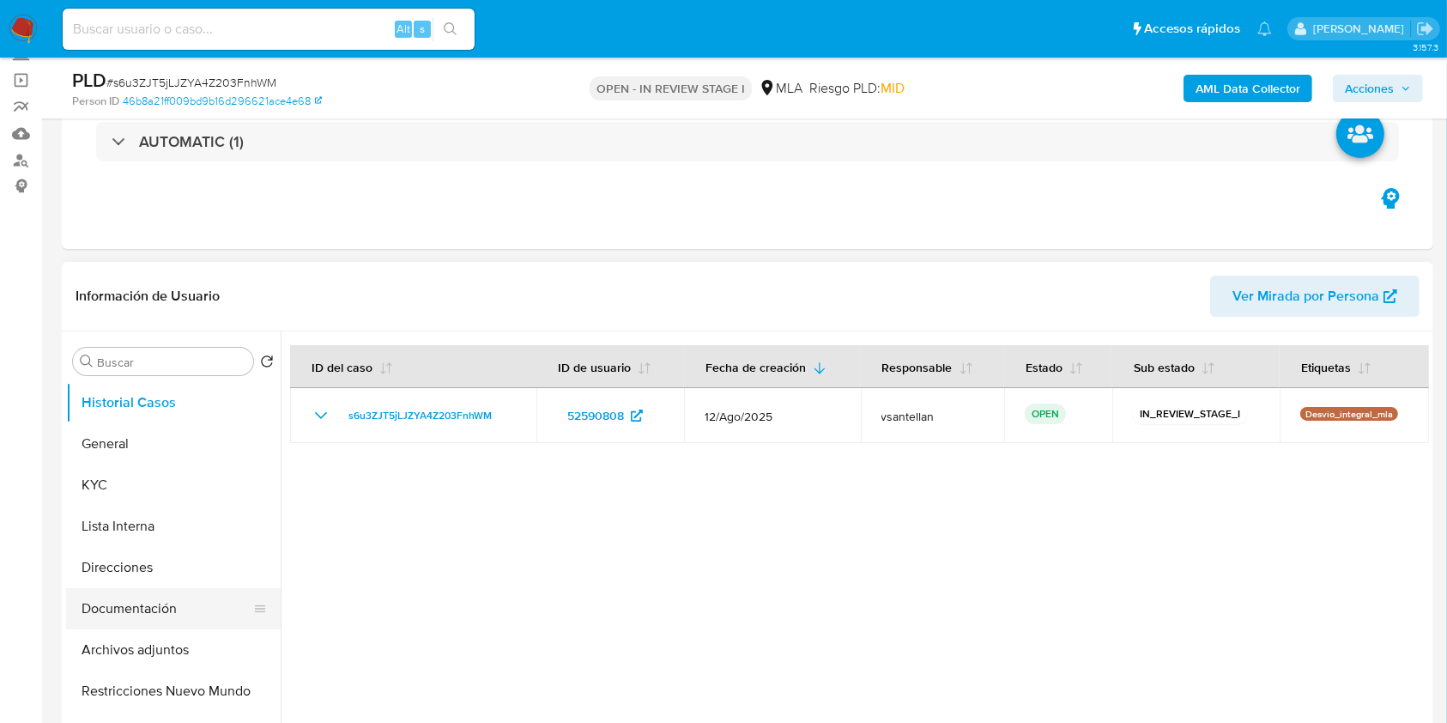
click at [159, 613] on button "Documentación" at bounding box center [166, 608] width 201 height 41
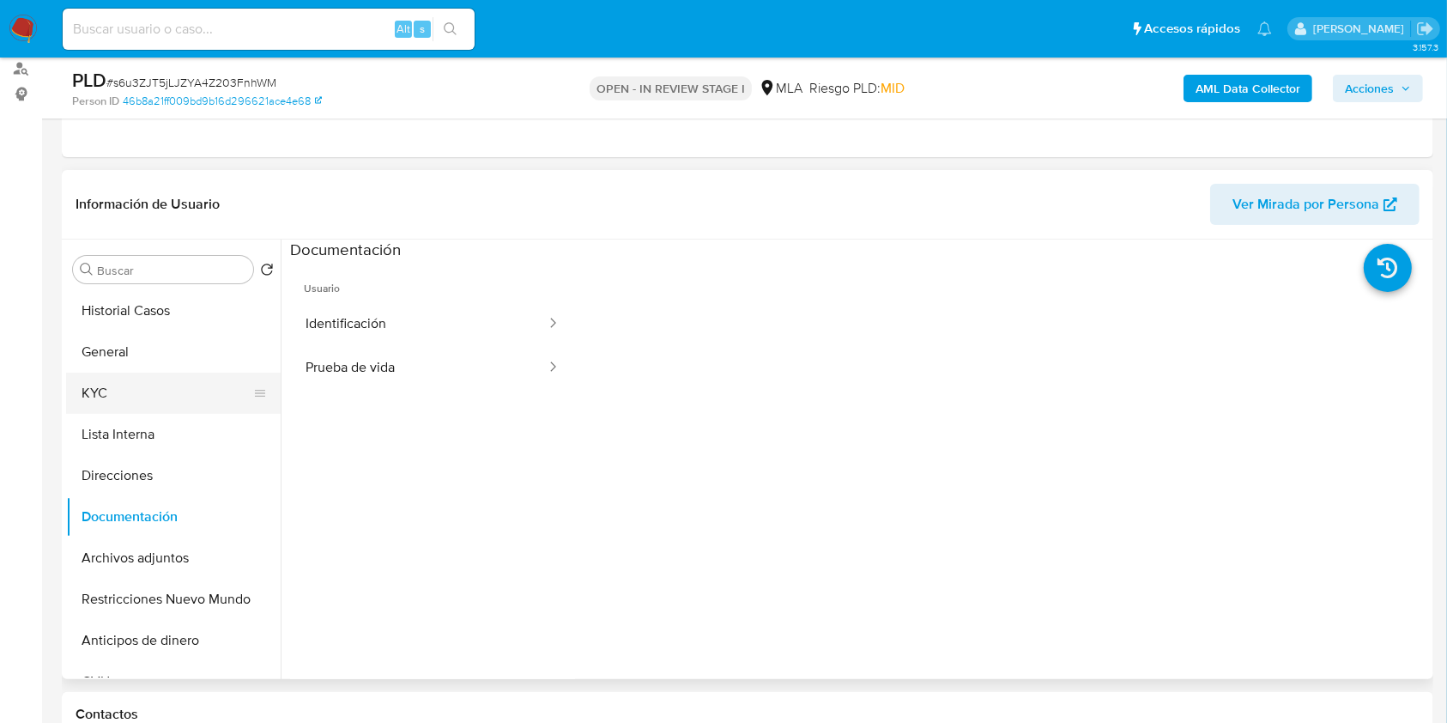
scroll to position [228, 0]
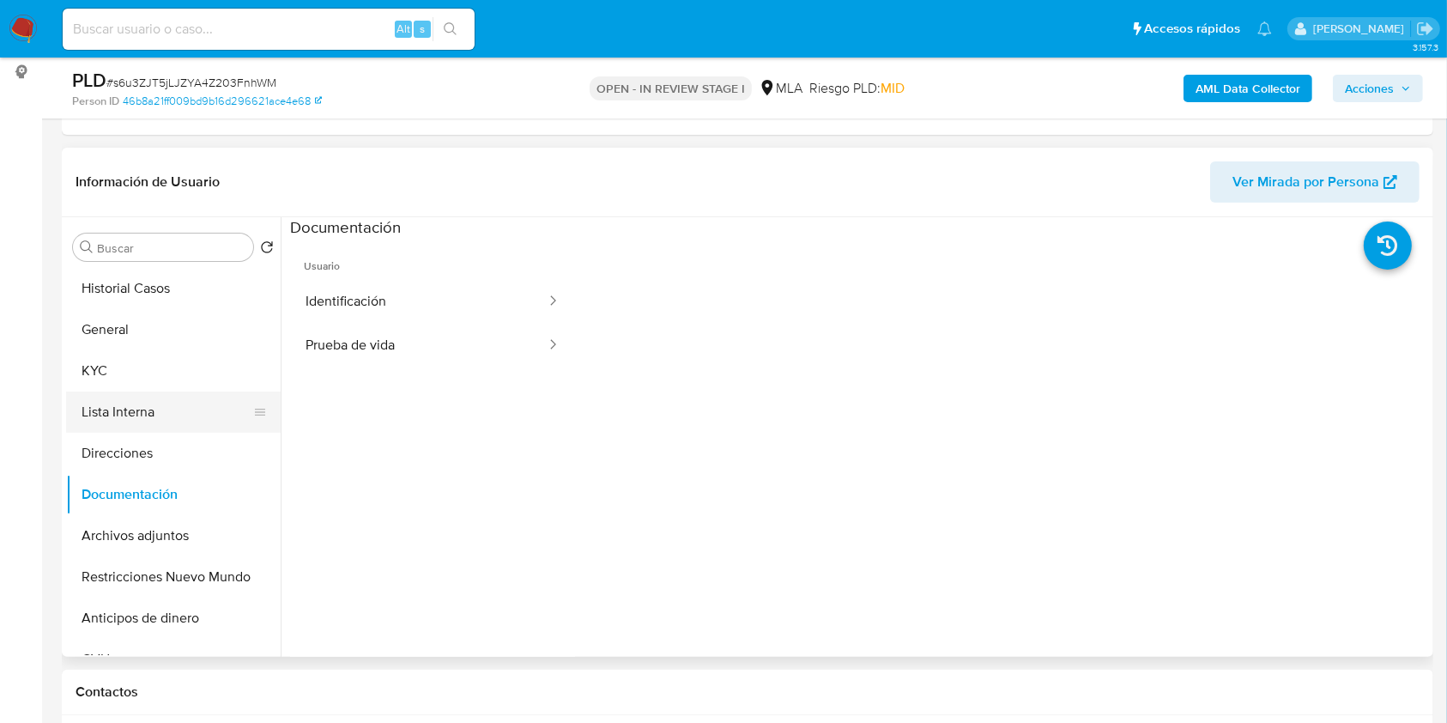
click at [145, 402] on button "Lista Interna" at bounding box center [166, 411] width 201 height 41
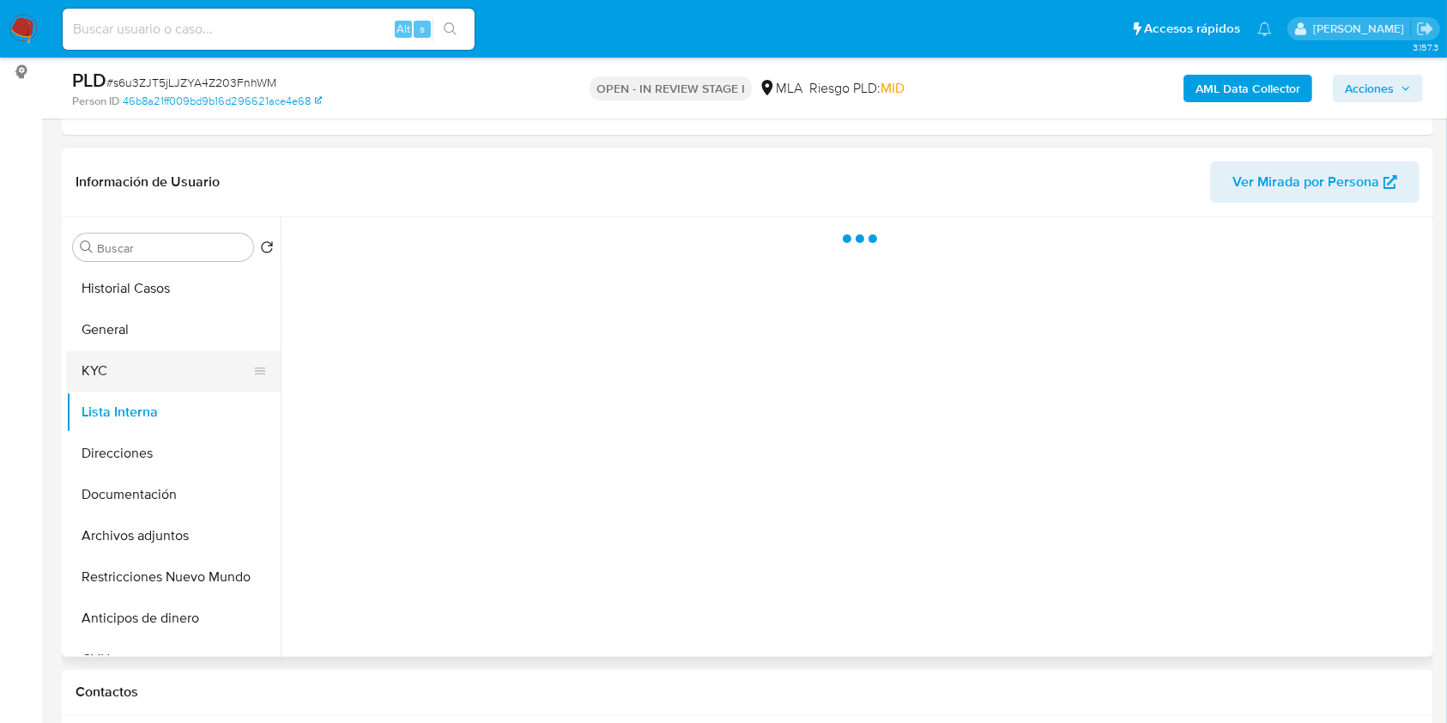
click at [147, 379] on button "KYC" at bounding box center [166, 370] width 201 height 41
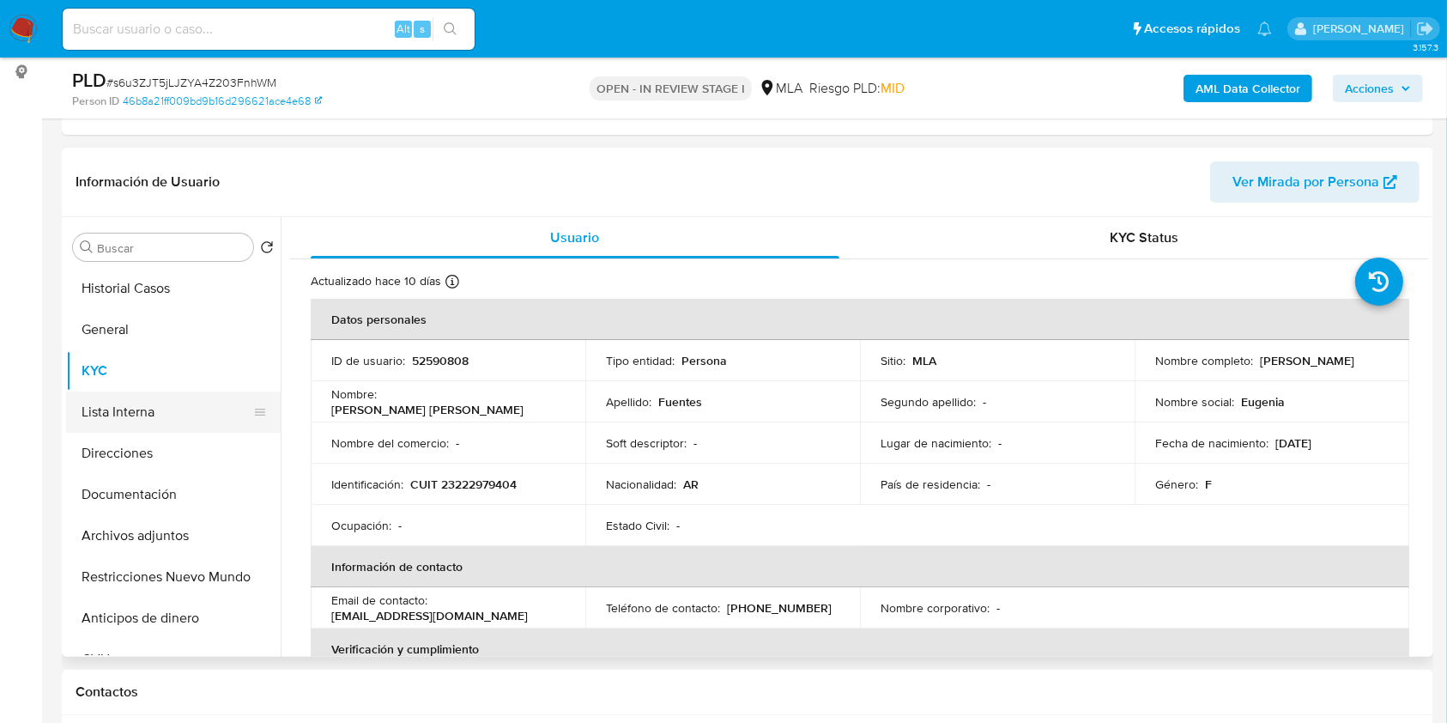
drag, startPoint x: 178, startPoint y: 505, endPoint x: 148, endPoint y: 425, distance: 85.0
click at [178, 505] on button "Documentación" at bounding box center [173, 494] width 215 height 41
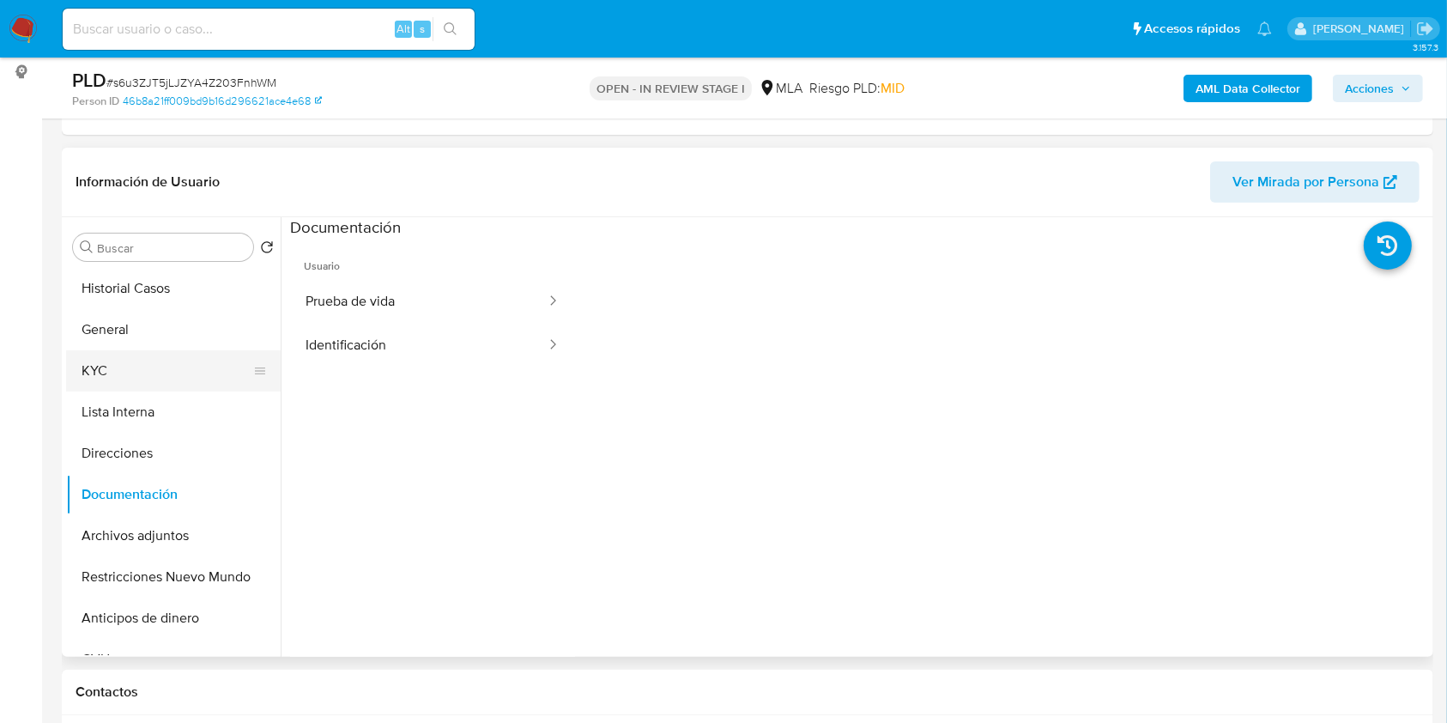
click at [112, 371] on button "KYC" at bounding box center [166, 370] width 201 height 41
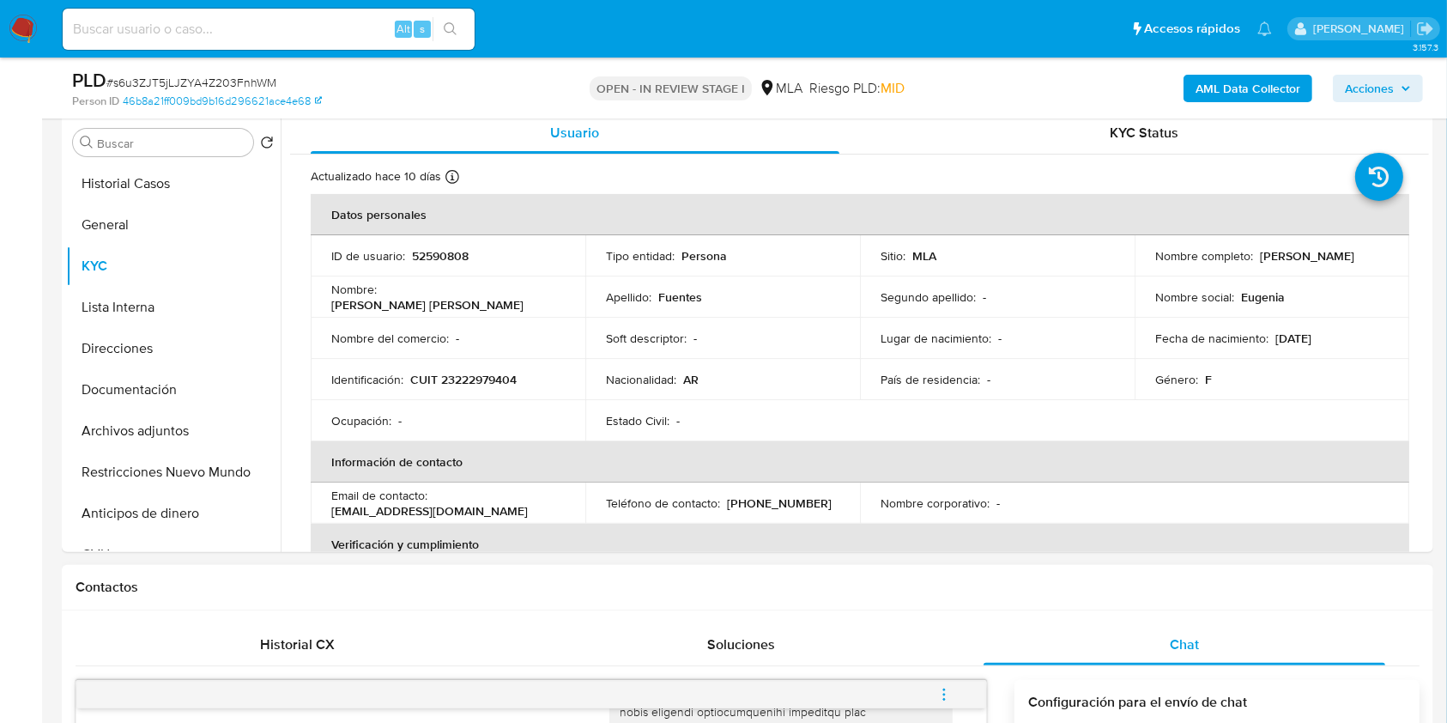
scroll to position [457, 0]
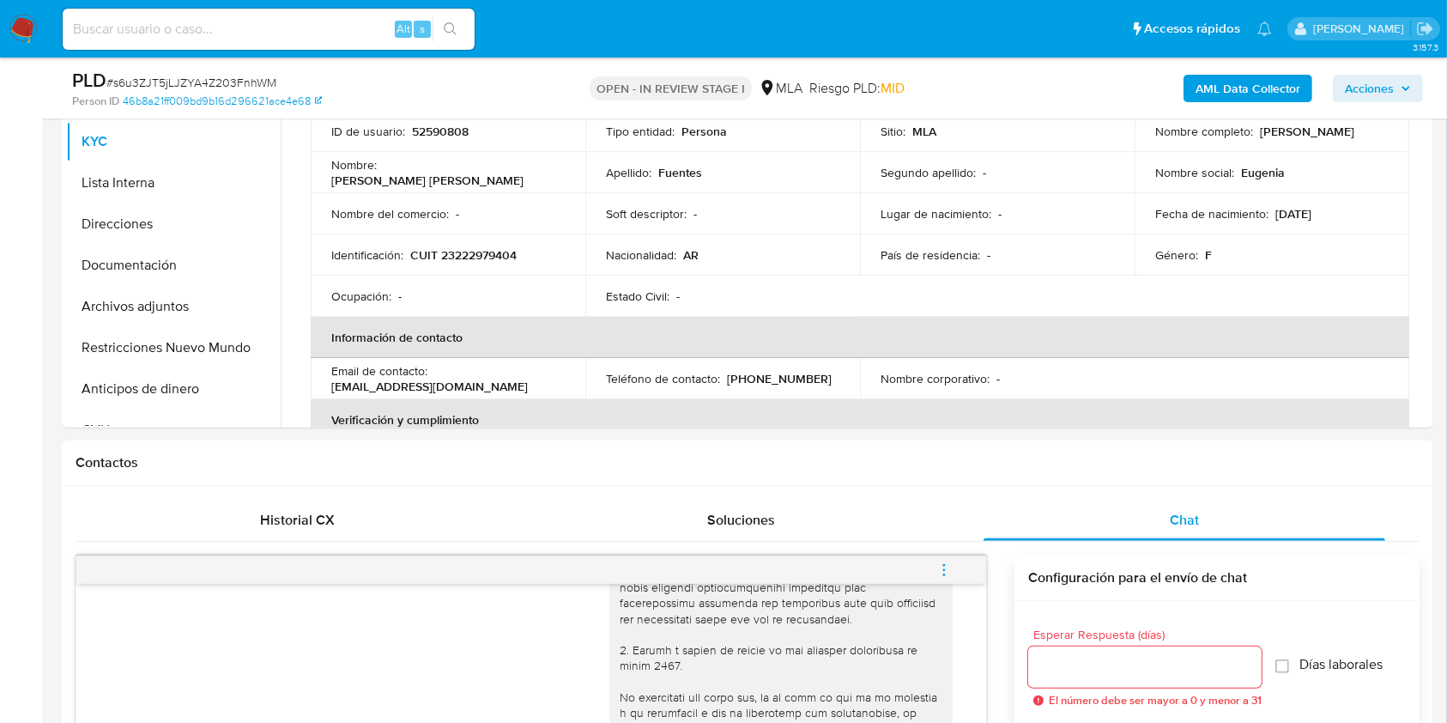
click at [947, 572] on icon "menu-action" at bounding box center [943, 569] width 15 height 15
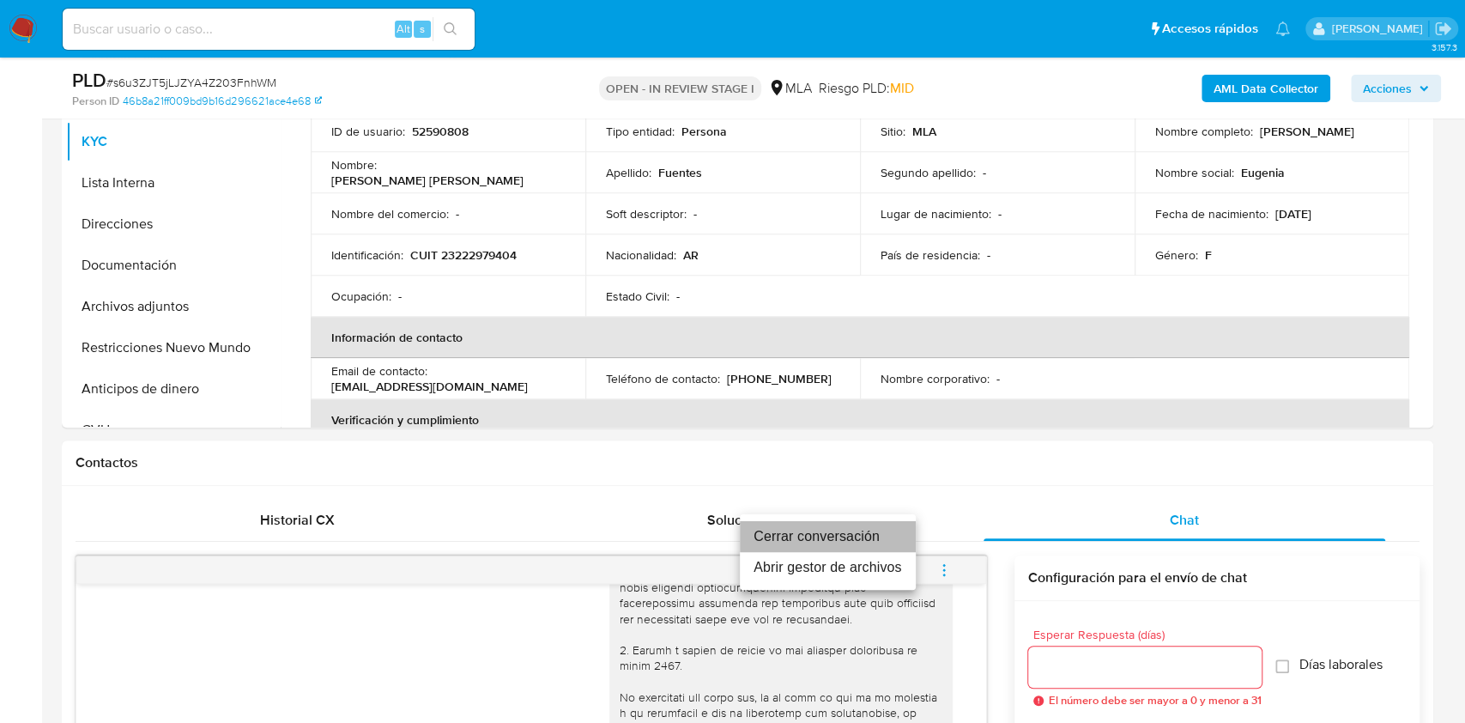
drag, startPoint x: 857, startPoint y: 527, endPoint x: 974, endPoint y: 496, distance: 120.7
click at [858, 527] on li "Cerrar conversación" at bounding box center [828, 536] width 176 height 31
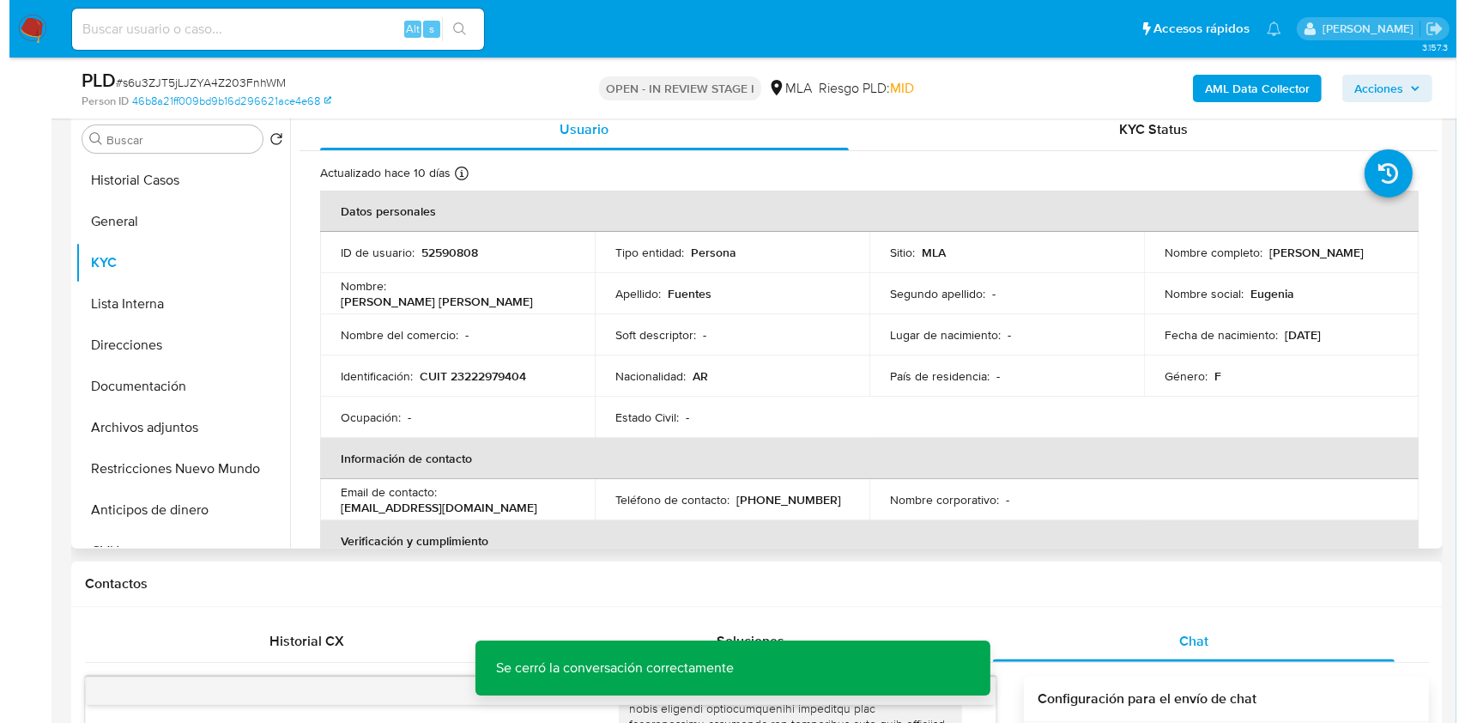
scroll to position [302, 0]
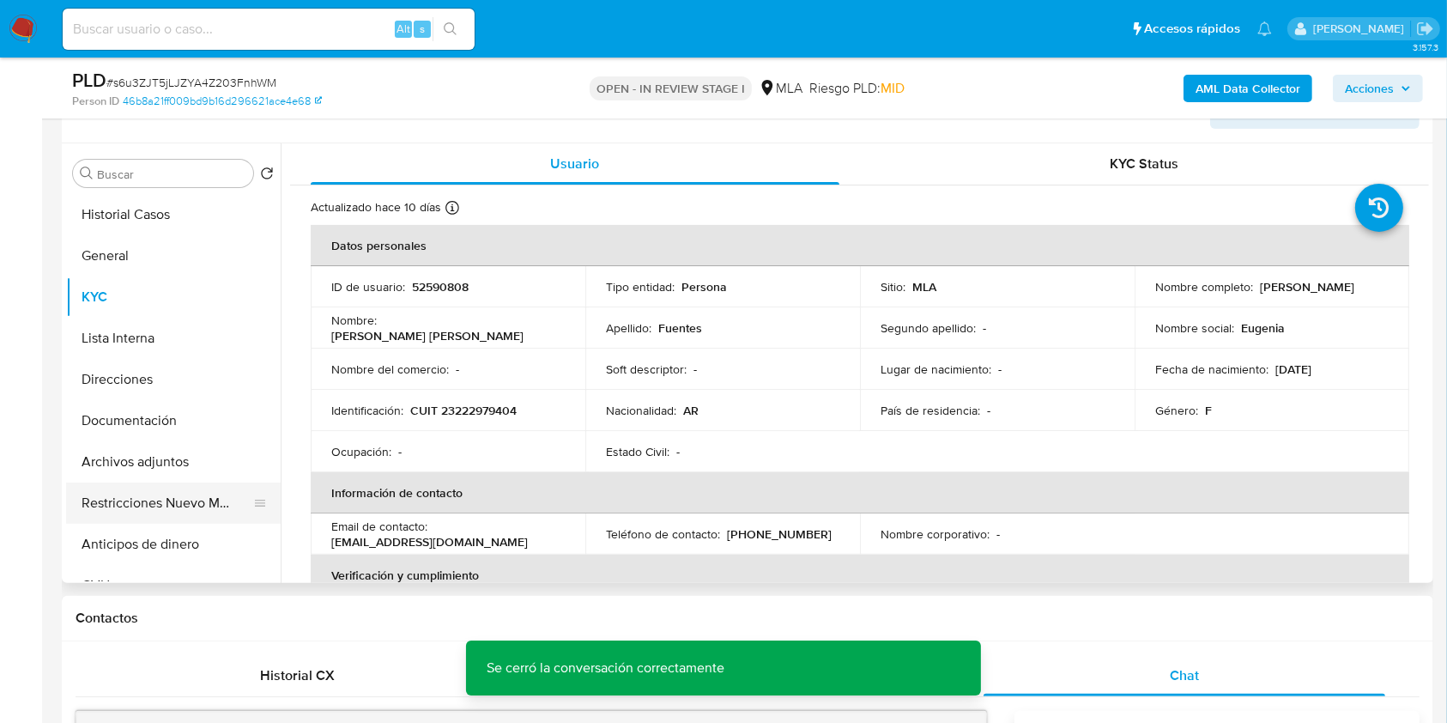
click at [130, 501] on button "Restricciones Nuevo Mundo" at bounding box center [166, 502] width 201 height 41
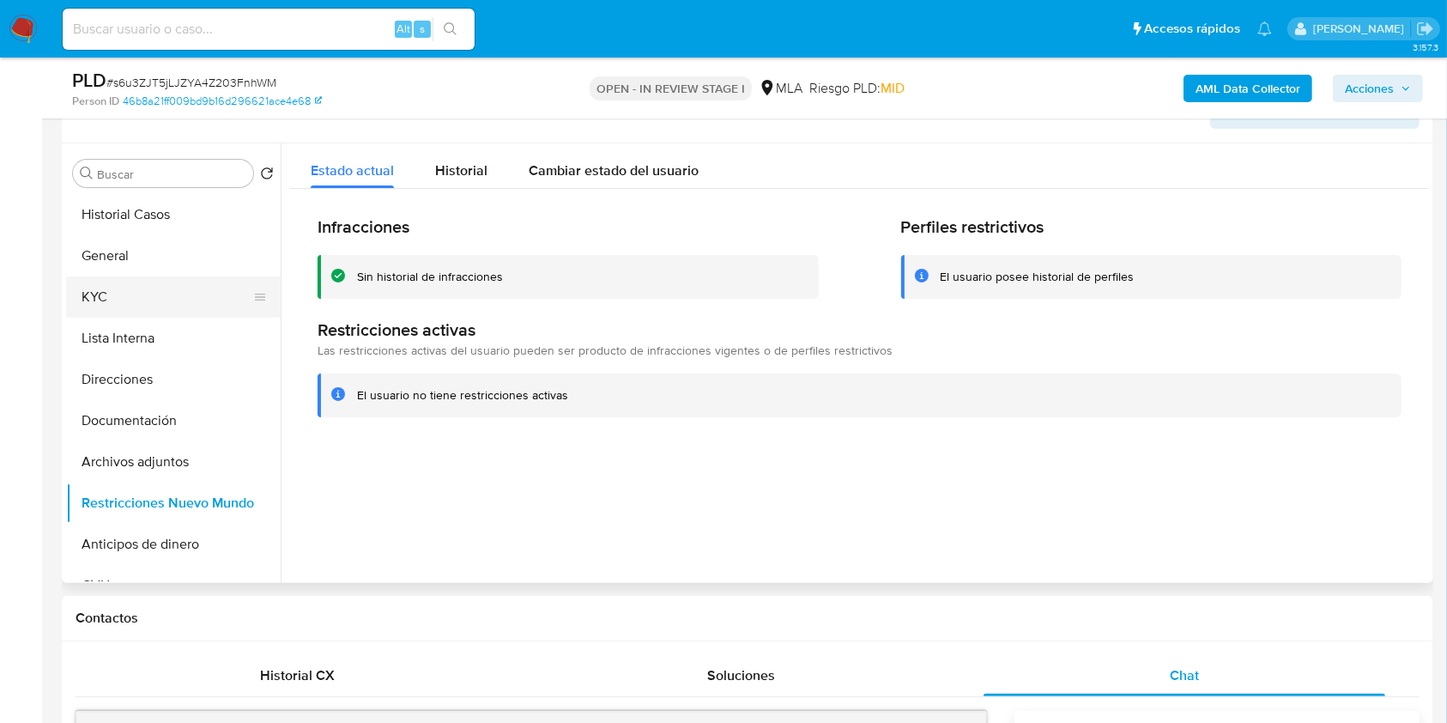
click at [141, 291] on button "KYC" at bounding box center [166, 296] width 201 height 41
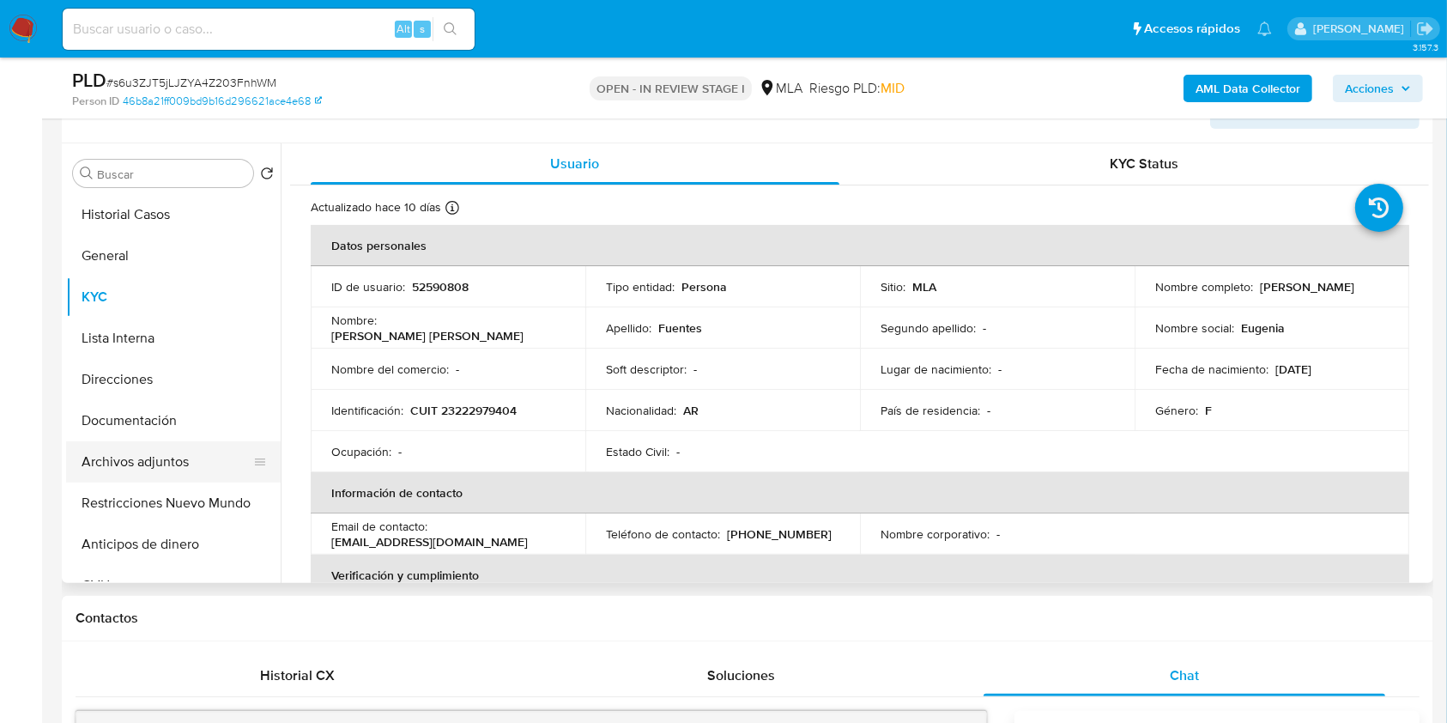
click at [171, 458] on button "Archivos adjuntos" at bounding box center [166, 461] width 201 height 41
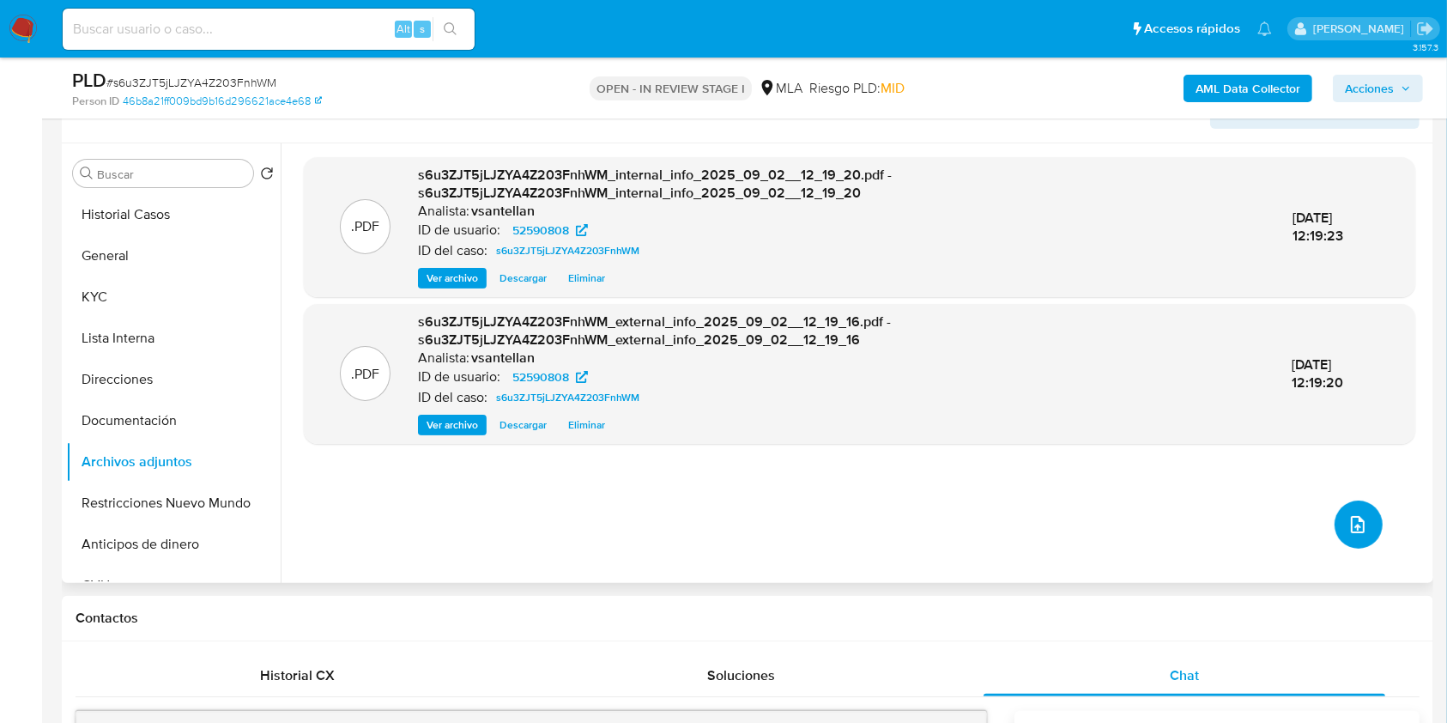
click at [1351, 535] on button "upload-file" at bounding box center [1358, 524] width 48 height 48
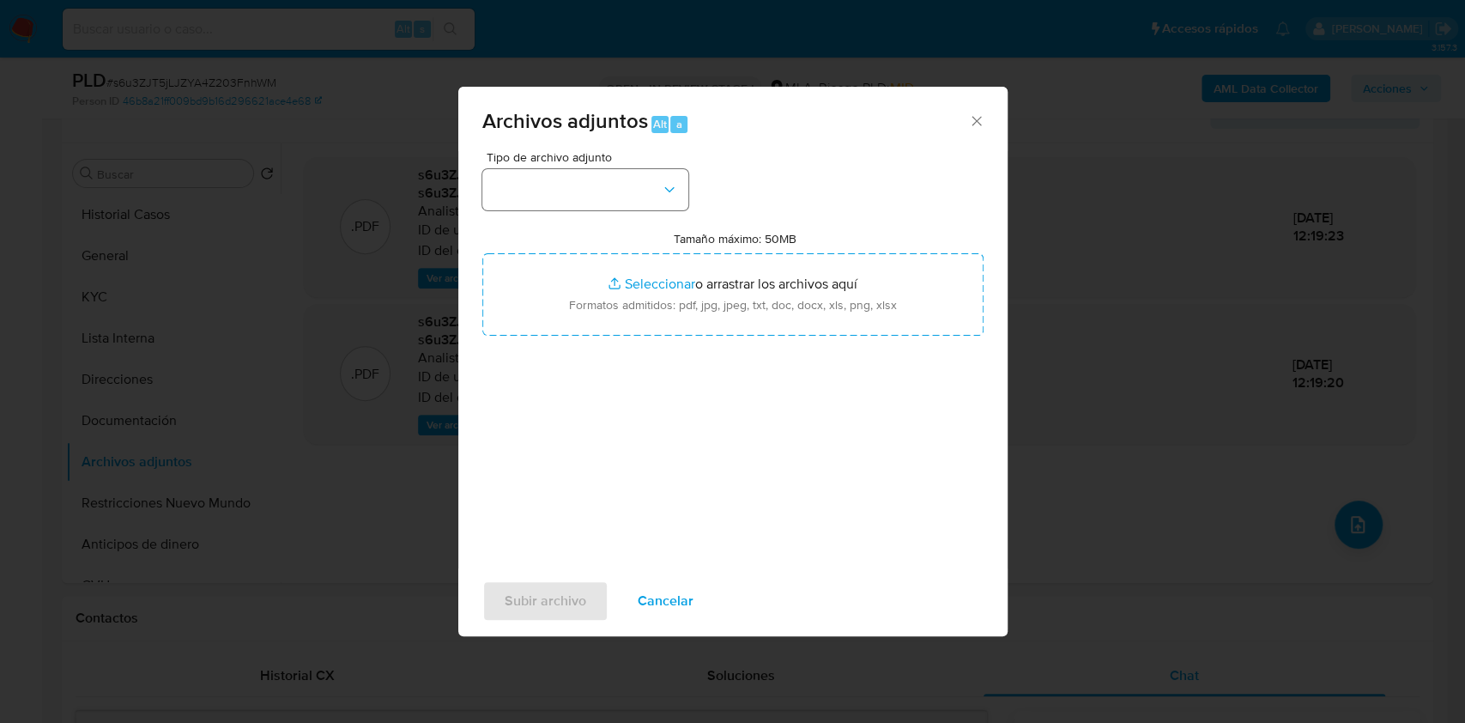
drag, startPoint x: 616, startPoint y: 215, endPoint x: 607, endPoint y: 191, distance: 25.8
click at [608, 197] on div "Tipo de archivo adjunto Tamaño máximo: 50MB Seleccionar archivos Seleccionar o …" at bounding box center [732, 353] width 501 height 405
drag, startPoint x: 607, startPoint y: 191, endPoint x: 610, endPoint y: 205, distance: 14.2
click at [606, 191] on button "button" at bounding box center [585, 189] width 206 height 41
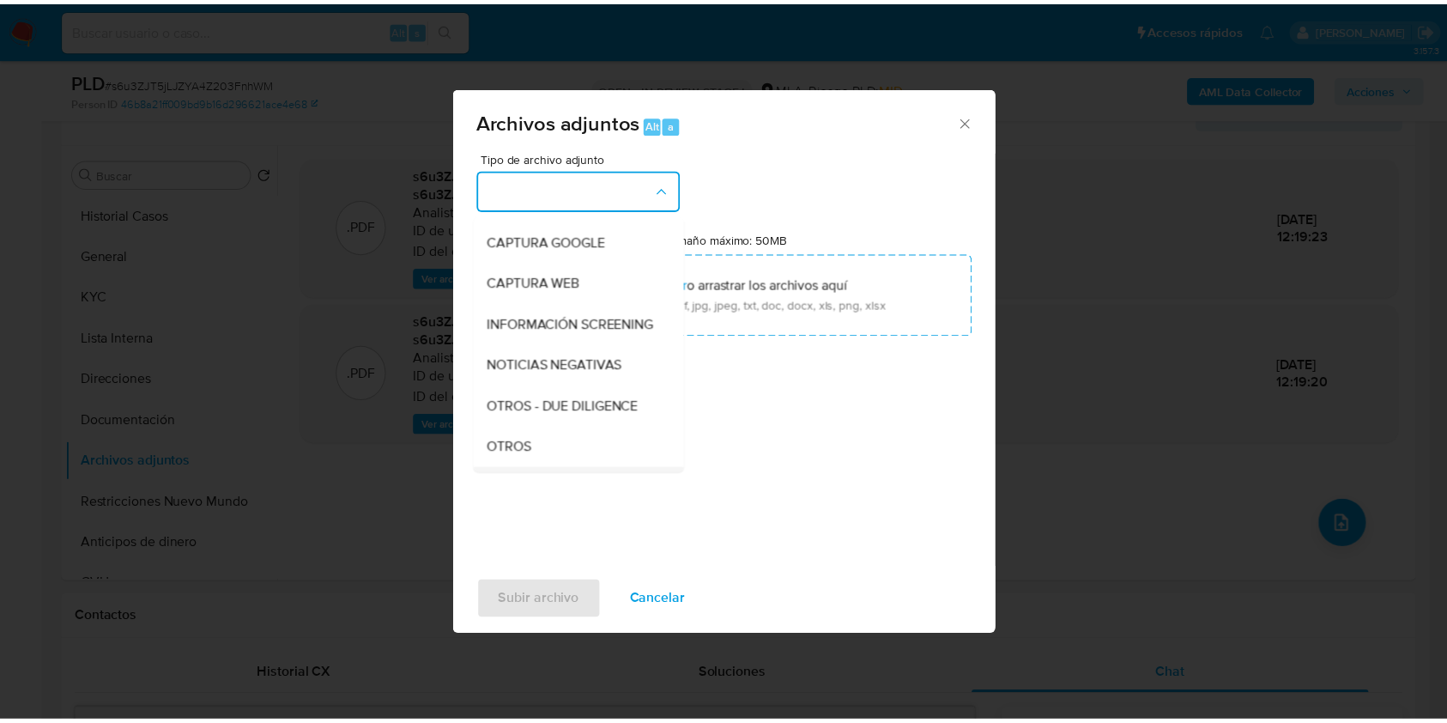
scroll to position [228, 0]
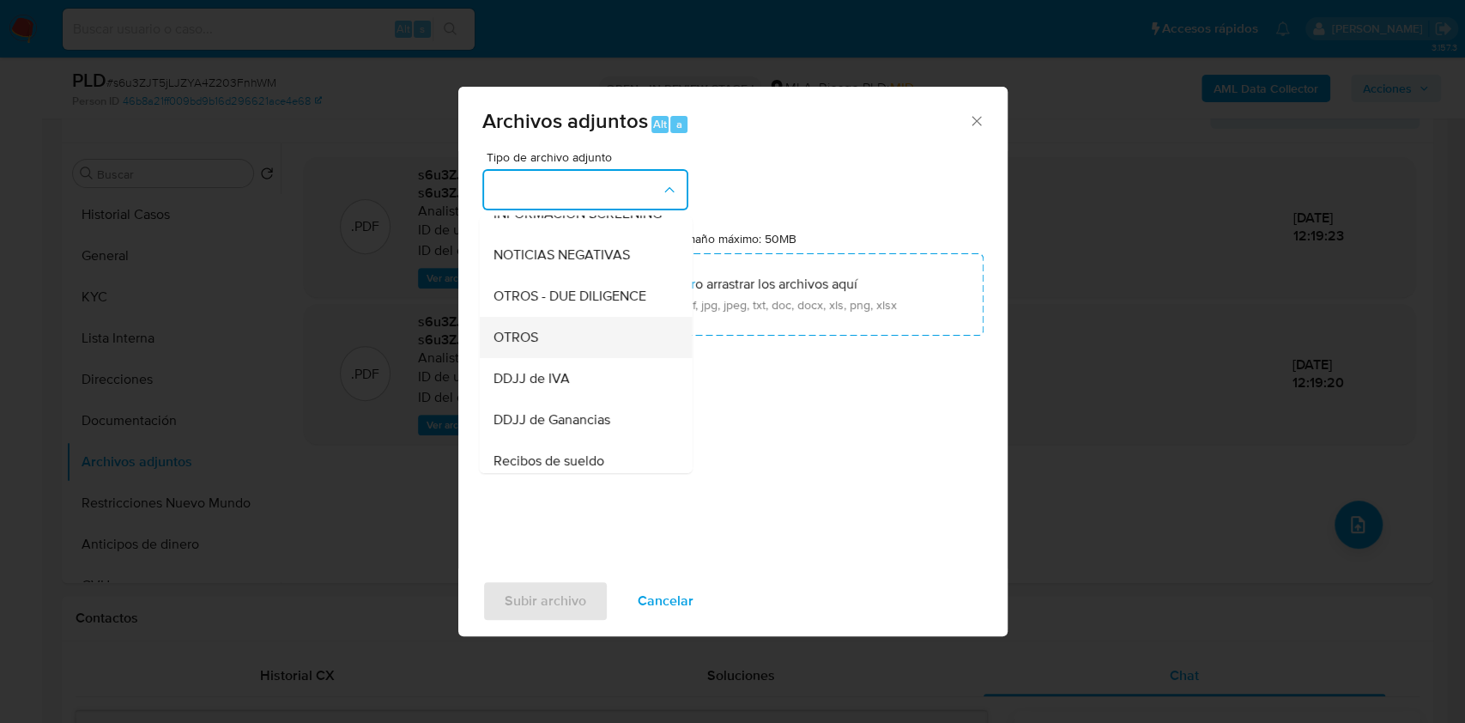
click at [558, 354] on div "OTROS" at bounding box center [580, 337] width 175 height 41
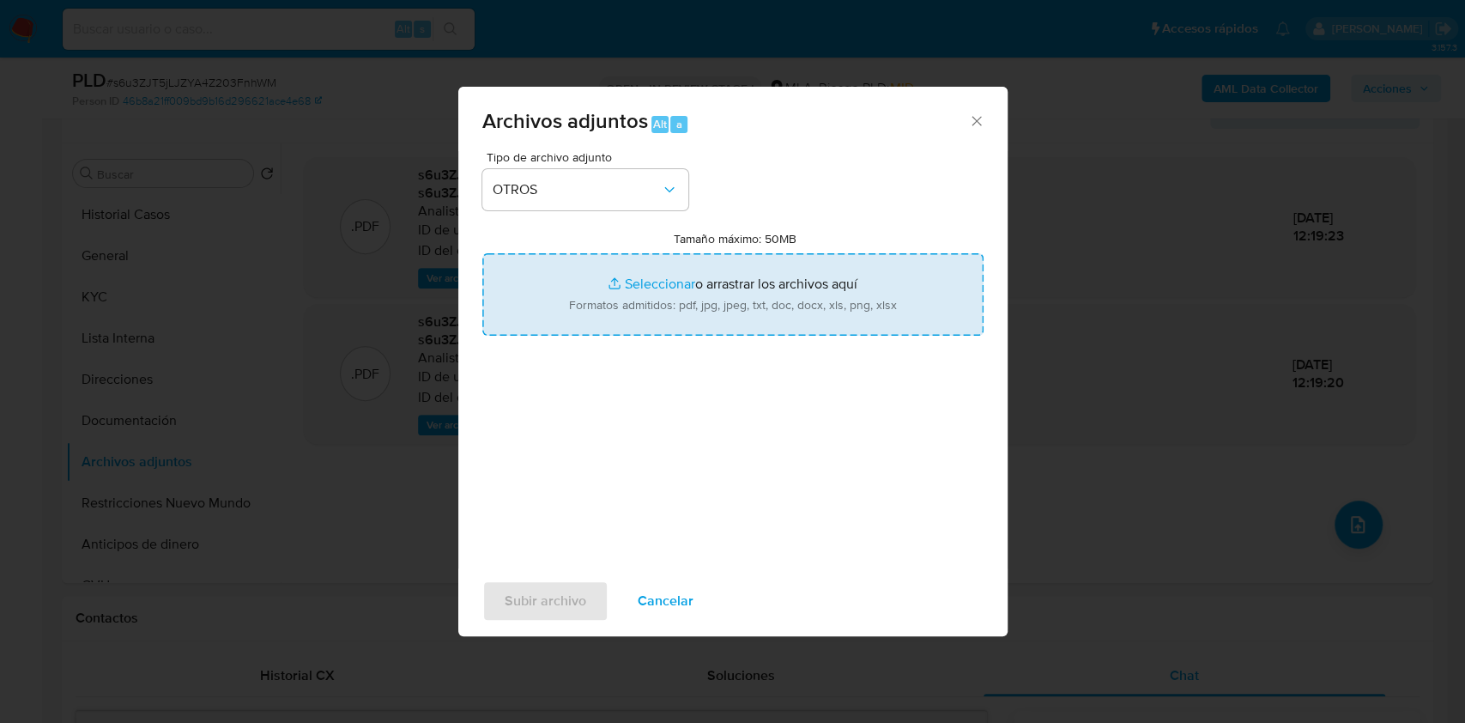
click at [627, 299] on input "Tamaño máximo: 50MB Seleccionar archivos" at bounding box center [732, 294] width 501 height 82
type input "C:\fakepath\Caselog-52590808- NO ROI.docx"
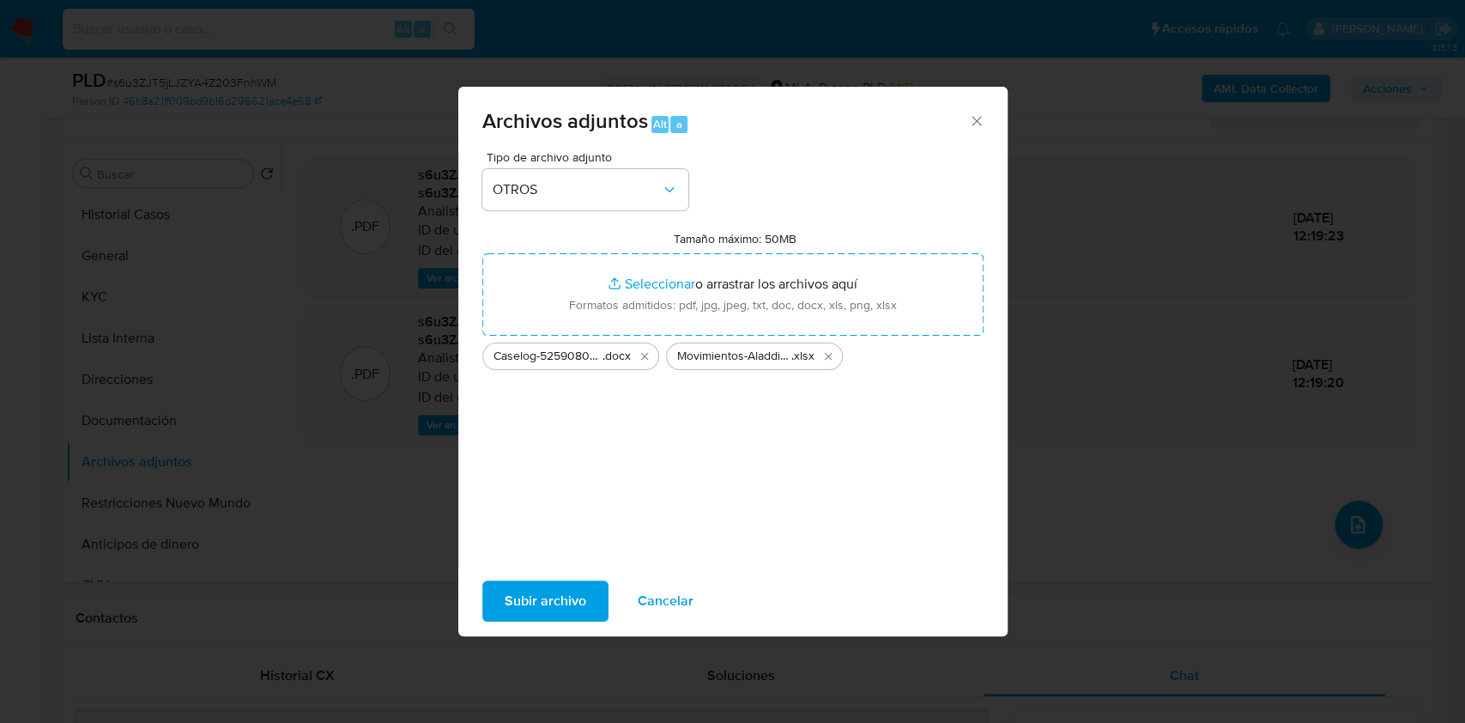
click at [537, 605] on span "Subir archivo" at bounding box center [546, 601] width 82 height 38
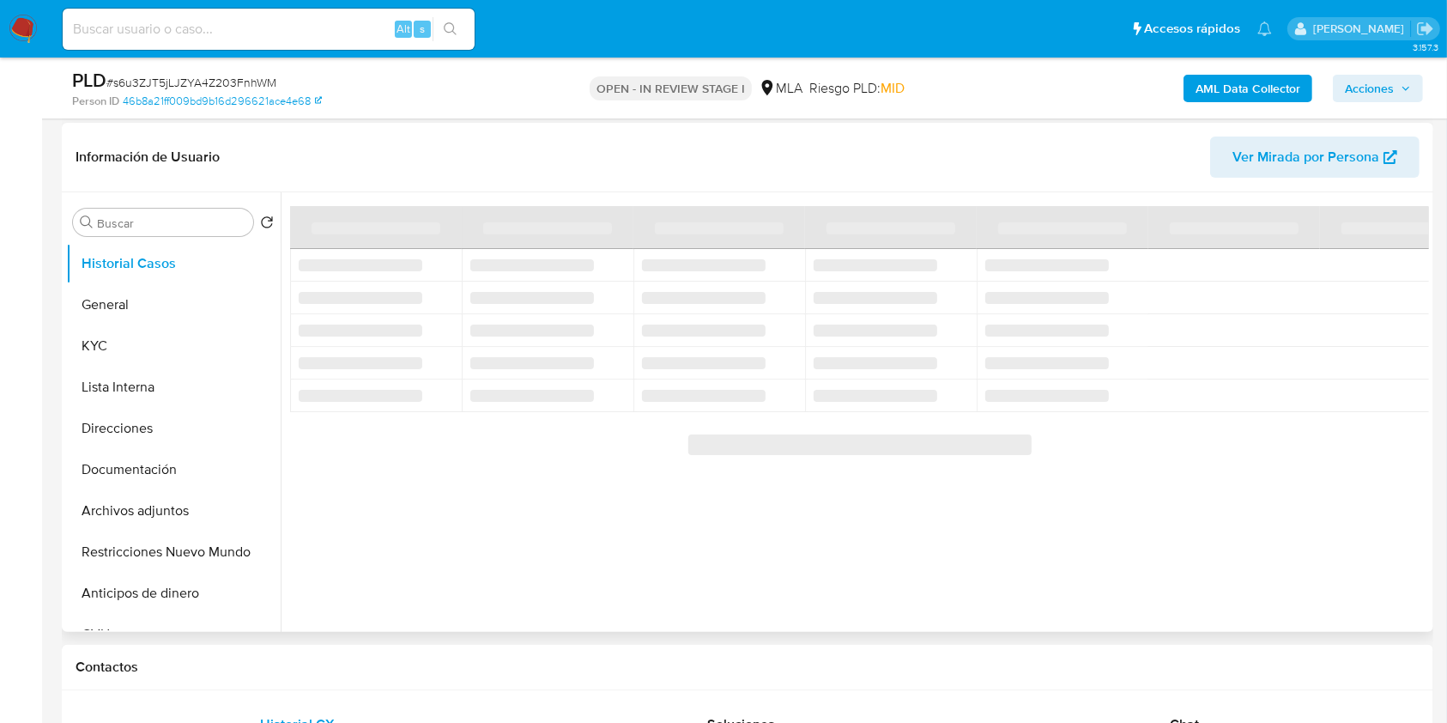
scroll to position [343, 0]
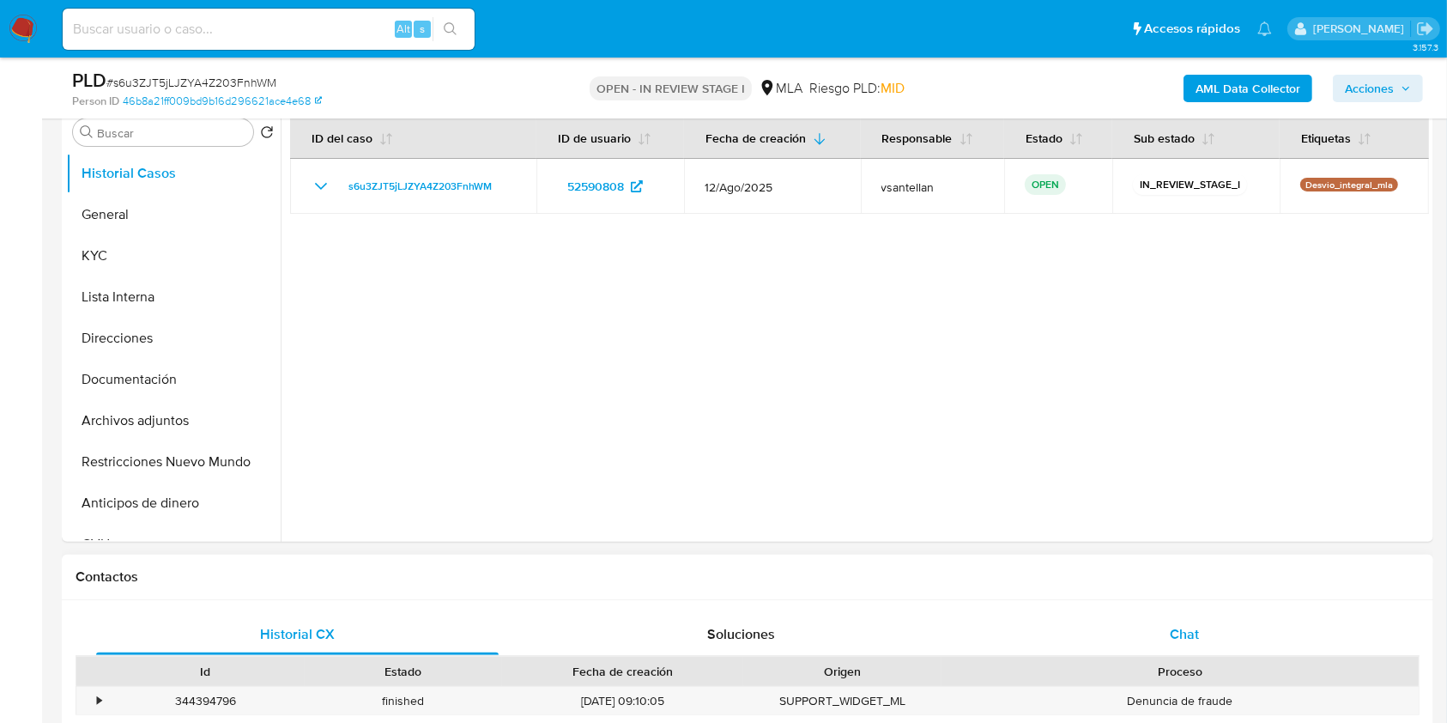
click at [1215, 632] on div "Chat" at bounding box center [1184, 634] width 402 height 41
select select "10"
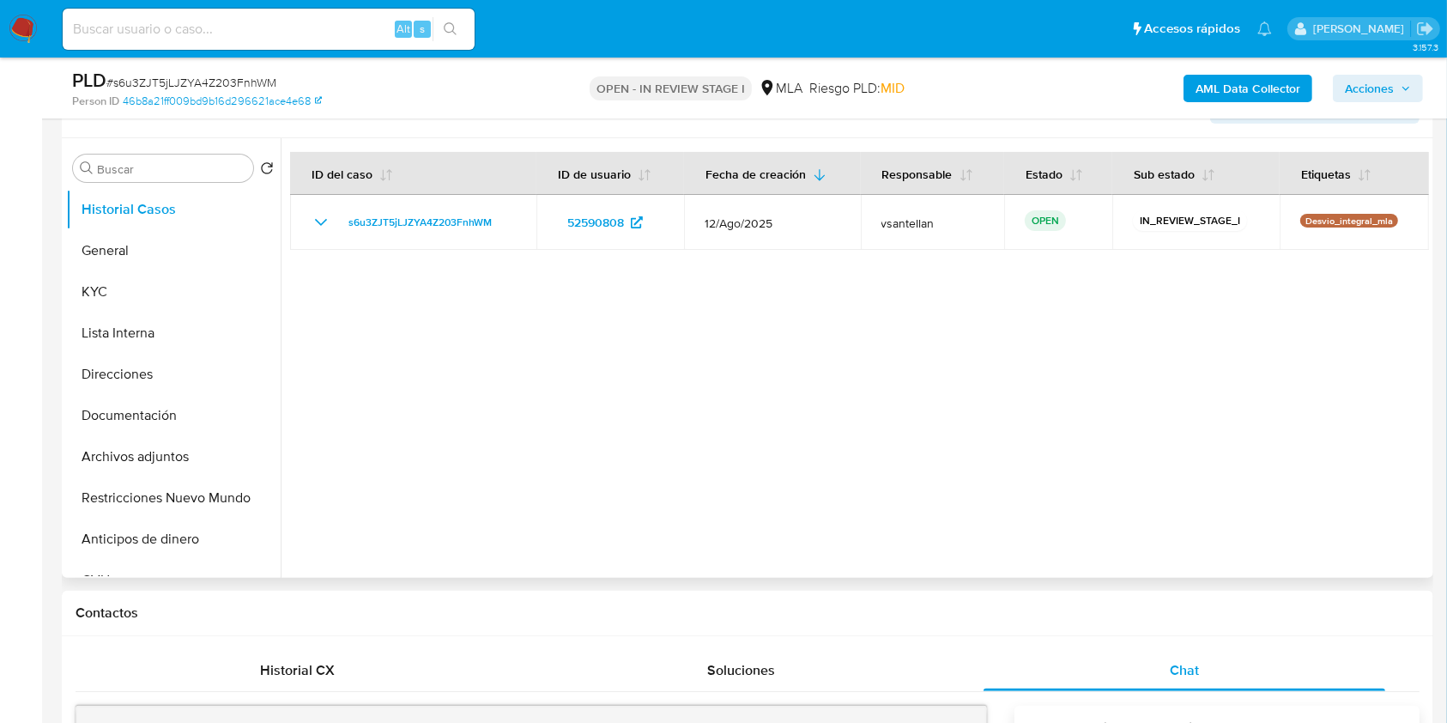
scroll to position [298, 0]
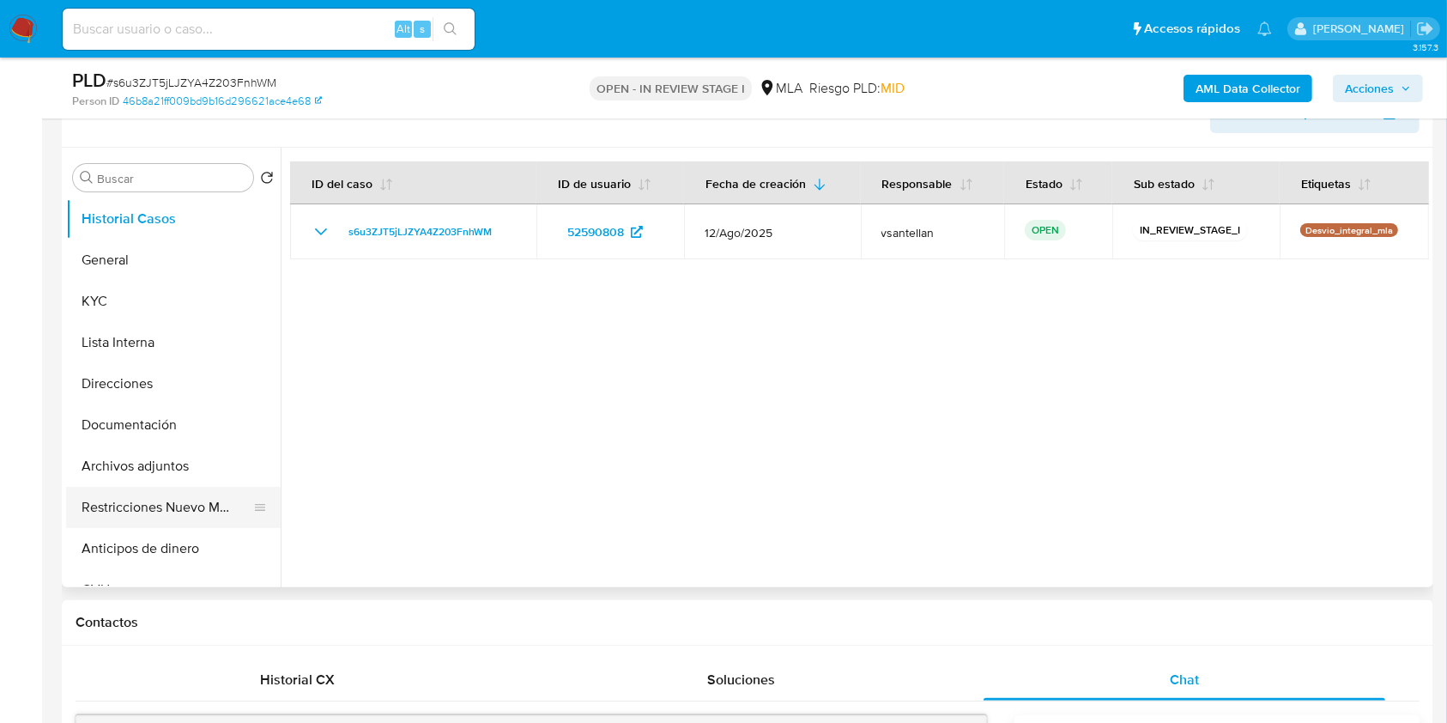
click at [204, 514] on button "Restricciones Nuevo Mundo" at bounding box center [166, 507] width 201 height 41
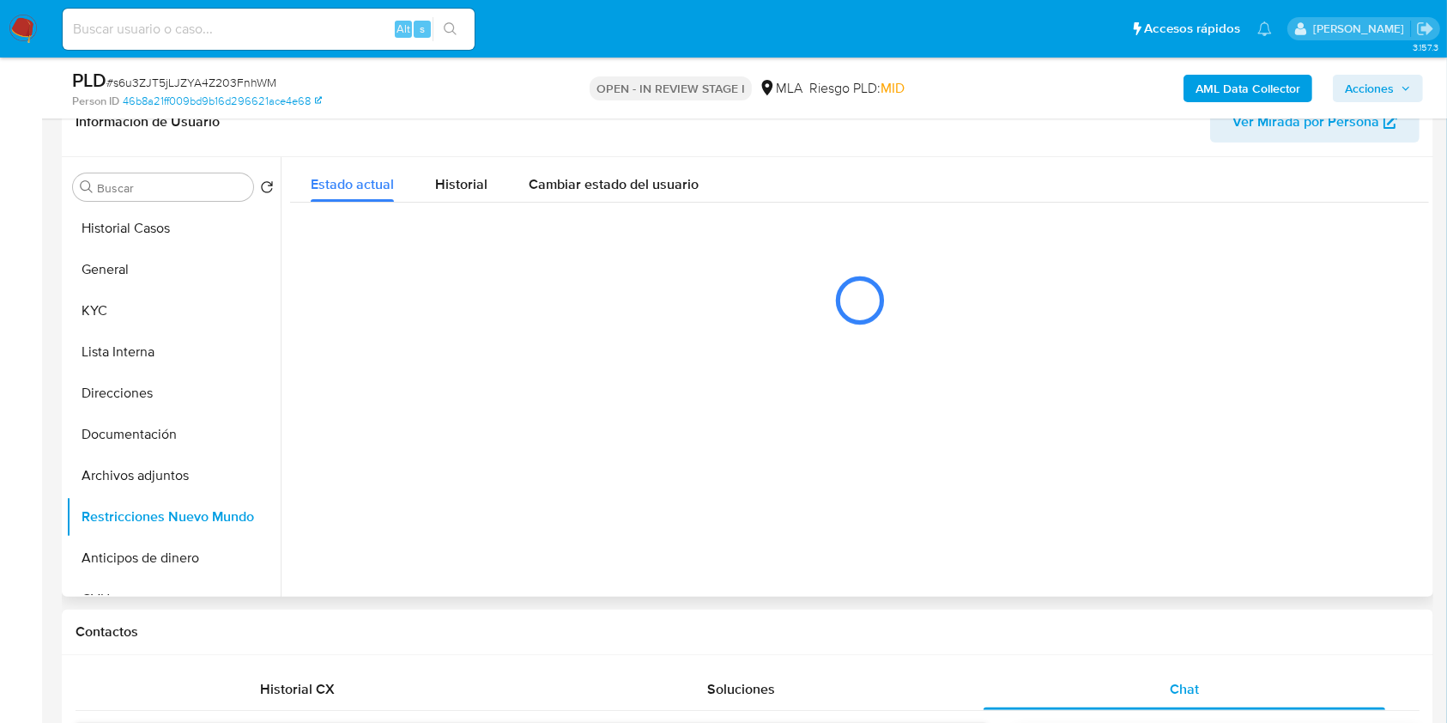
scroll to position [283, 0]
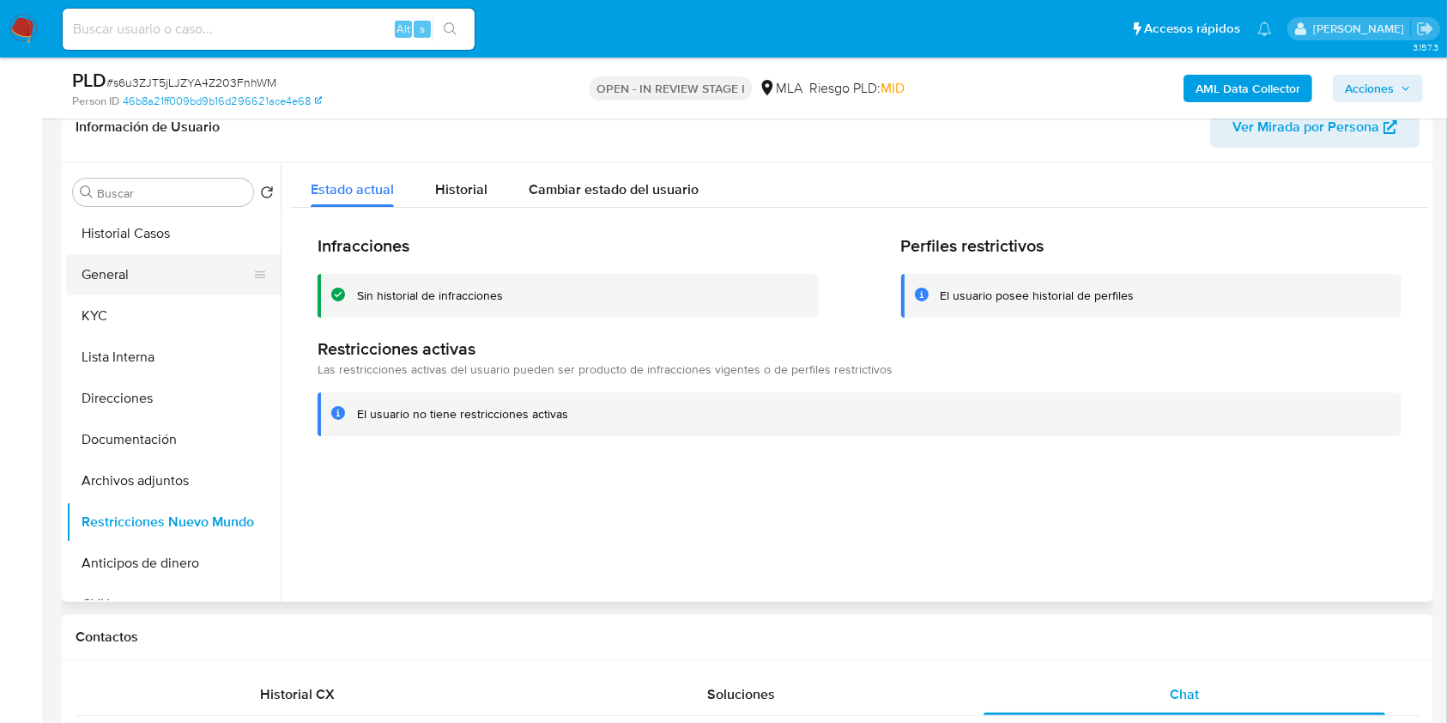
click at [179, 278] on button "General" at bounding box center [166, 274] width 201 height 41
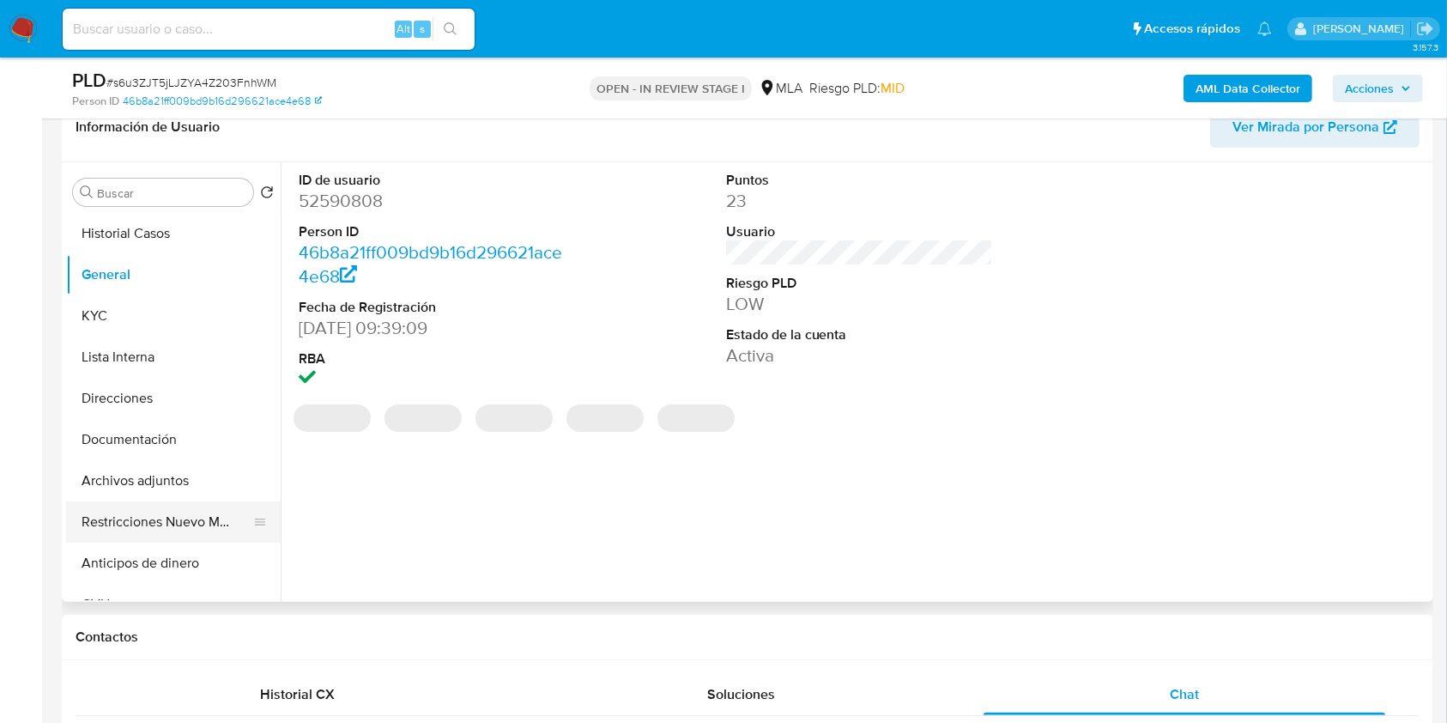
click at [150, 520] on button "Restricciones Nuevo Mundo" at bounding box center [166, 521] width 201 height 41
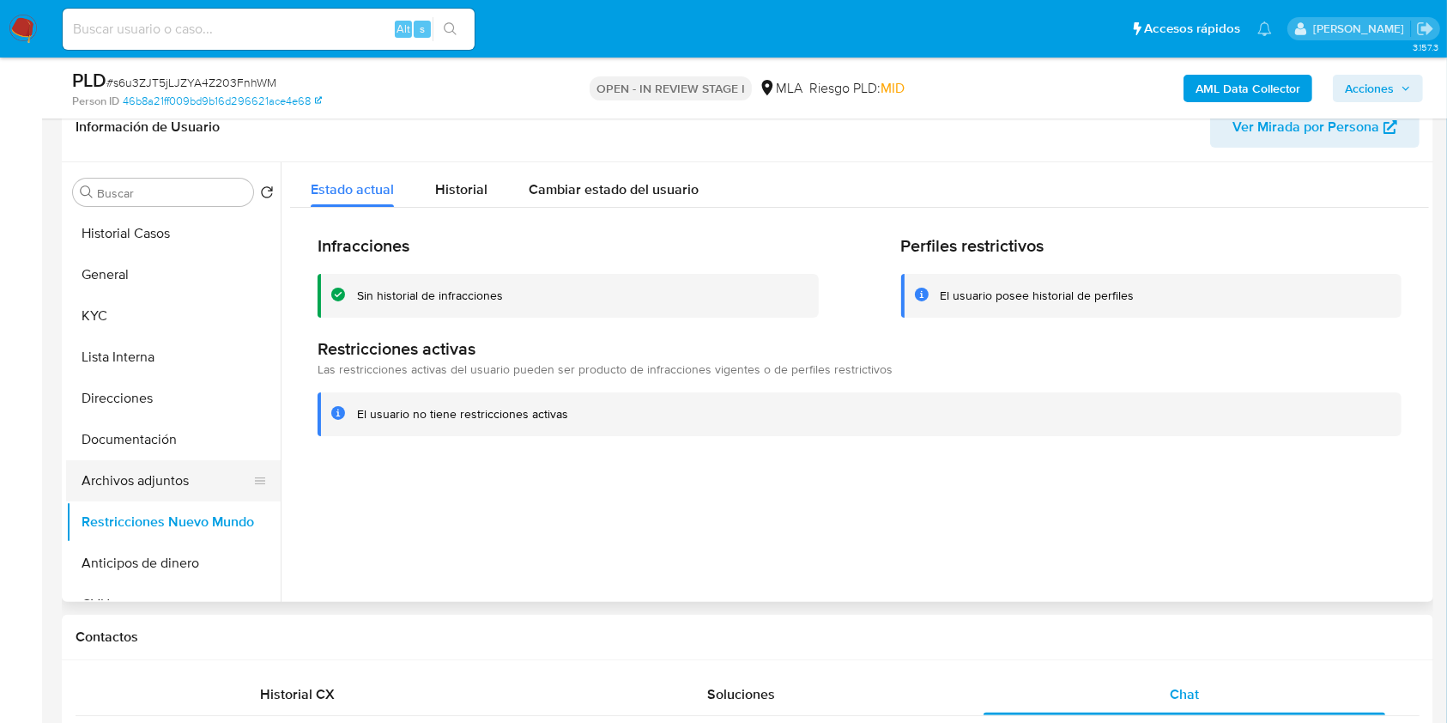
click at [164, 487] on button "Archivos adjuntos" at bounding box center [166, 480] width 201 height 41
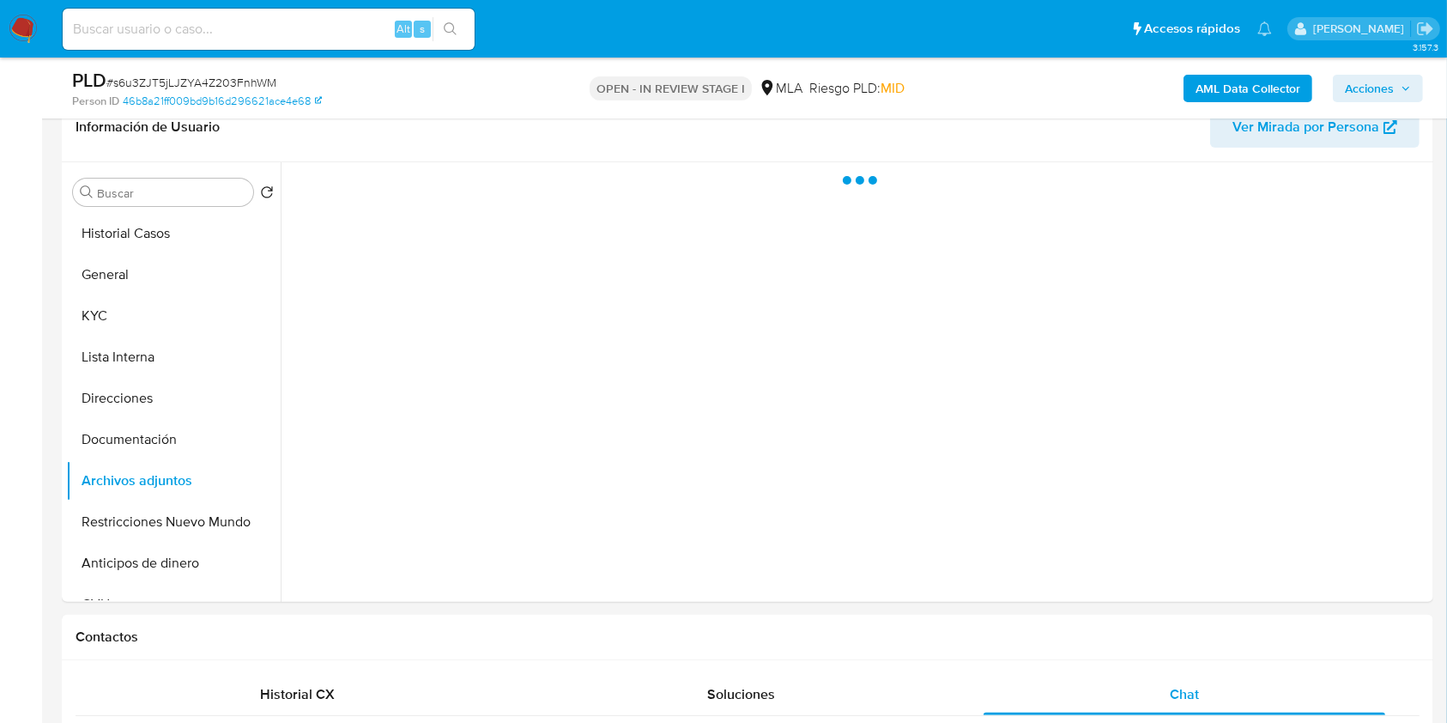
click at [1368, 75] on span "Acciones" at bounding box center [1369, 88] width 49 height 27
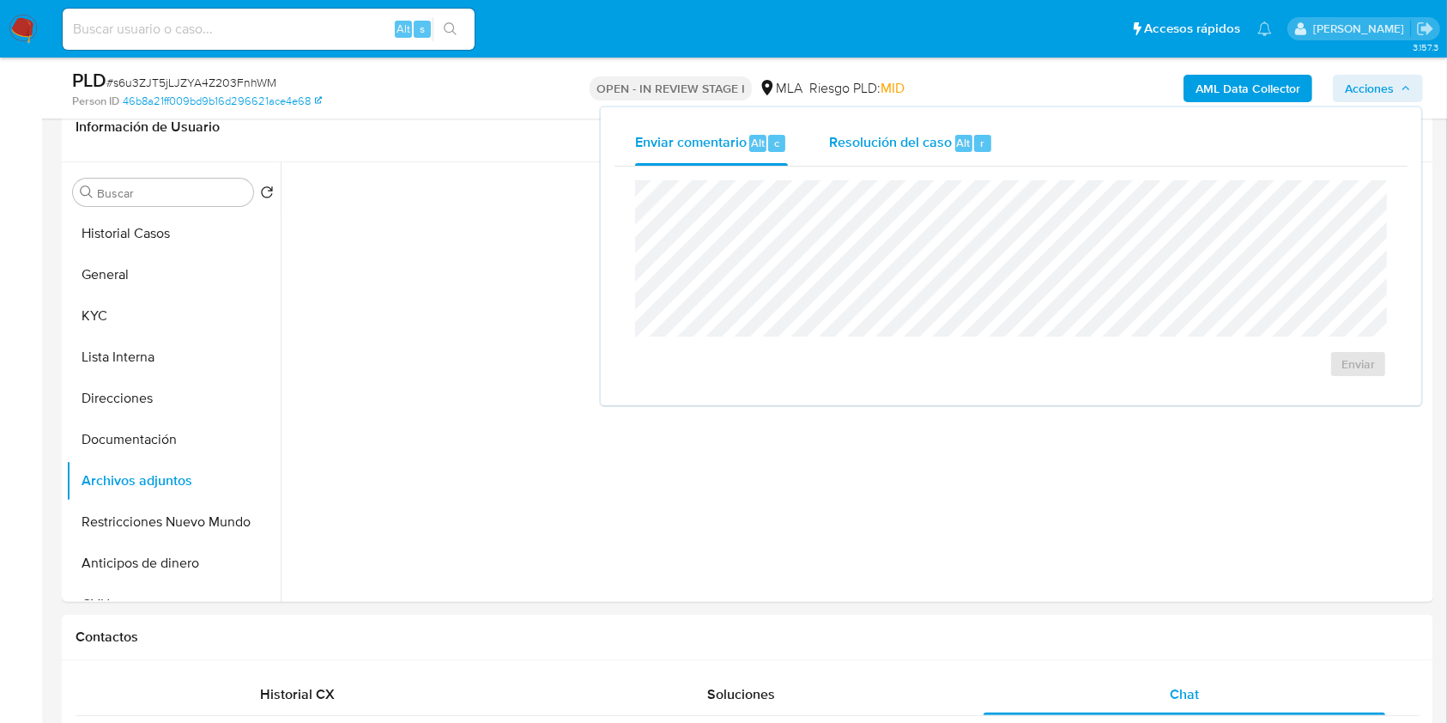
click at [968, 133] on div "Resolución del caso Alt r" at bounding box center [911, 143] width 164 height 45
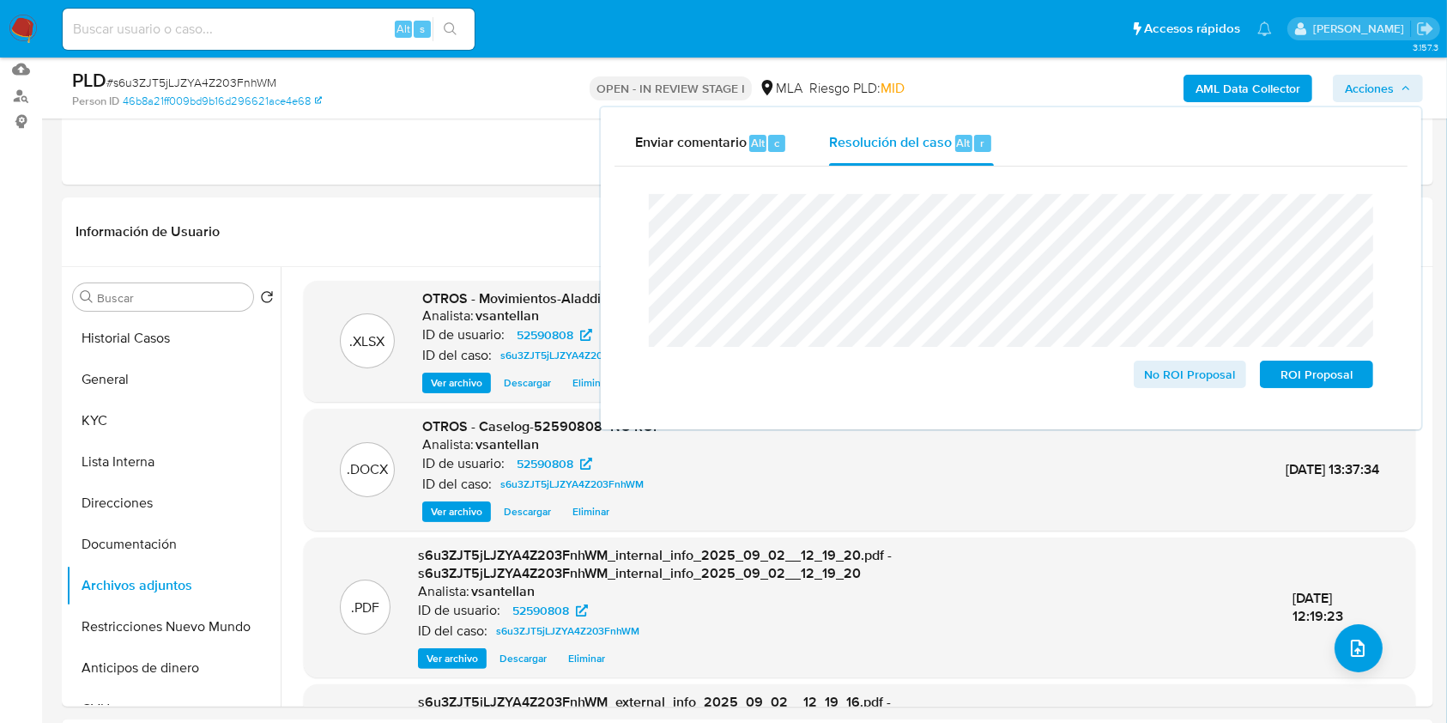
scroll to position [162, 0]
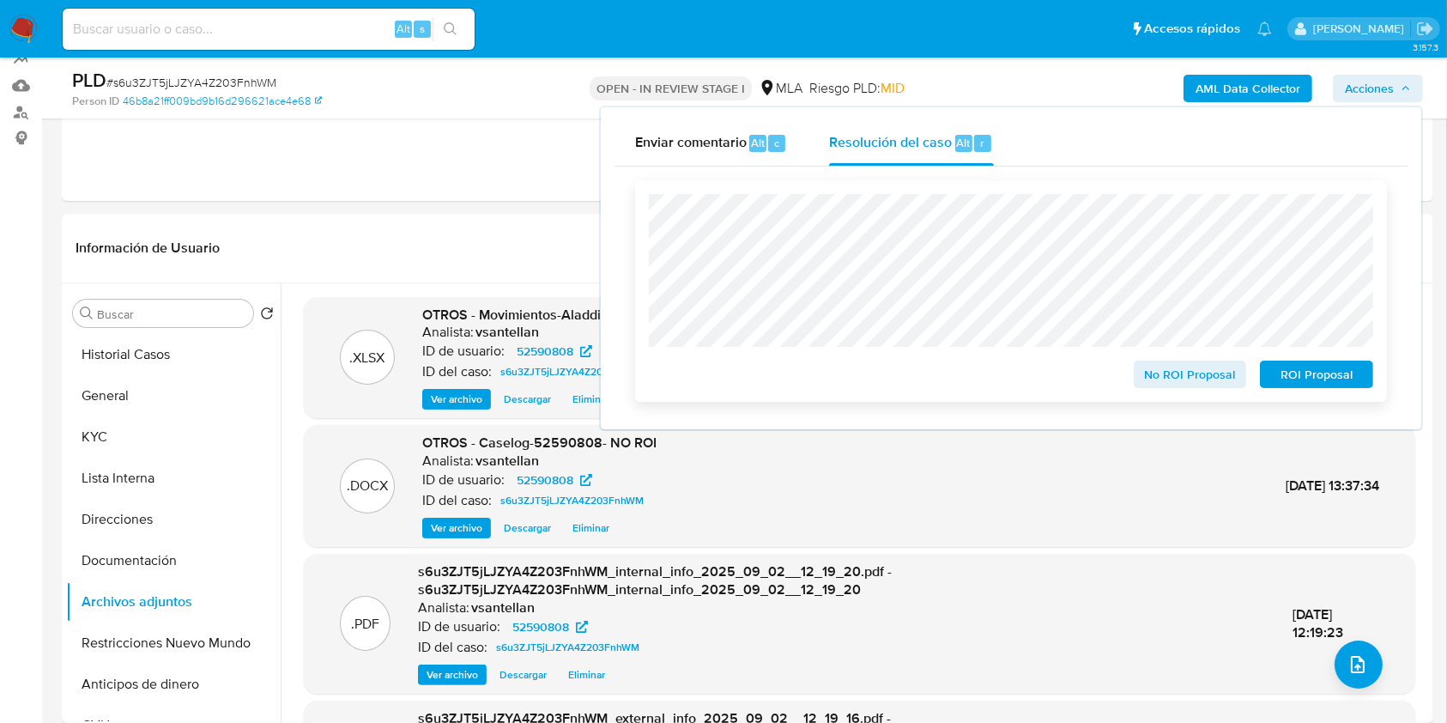
click at [1200, 374] on span "No ROI Proposal" at bounding box center [1190, 374] width 89 height 24
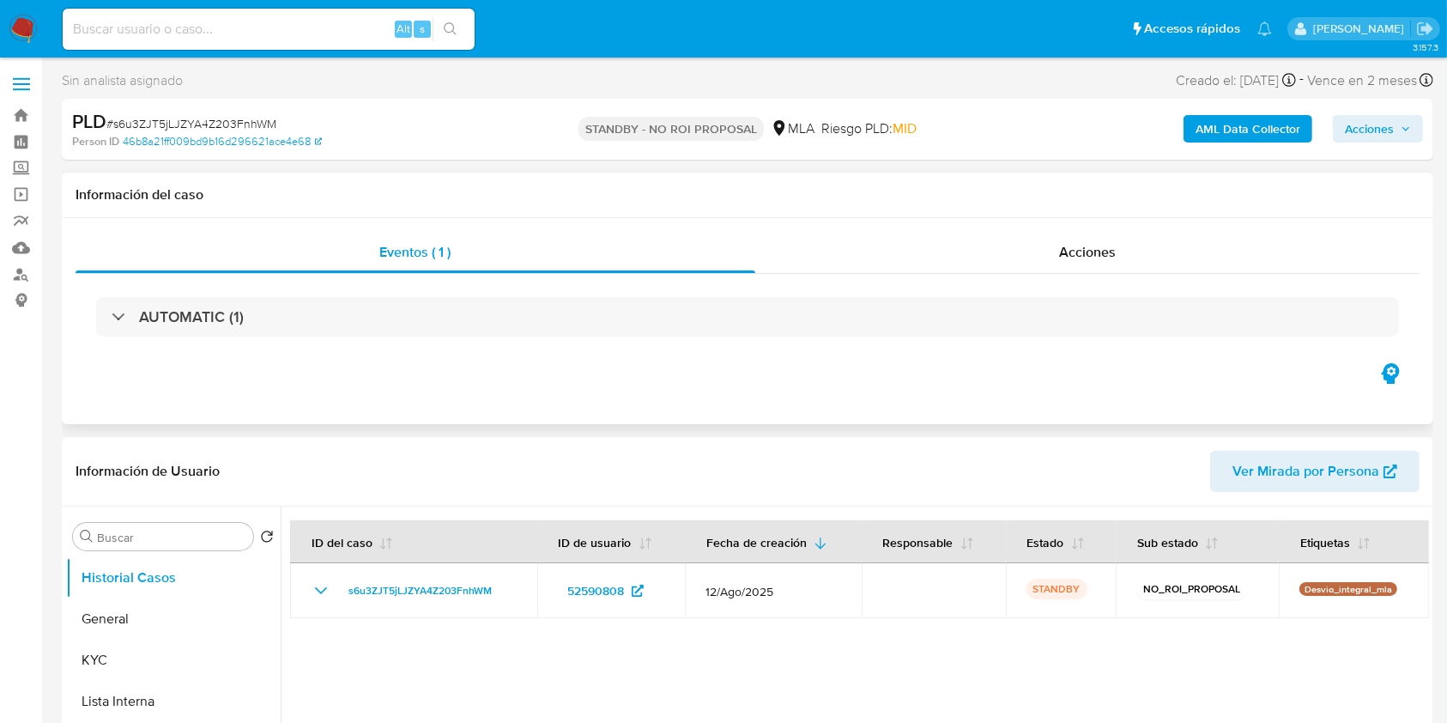
select select "10"
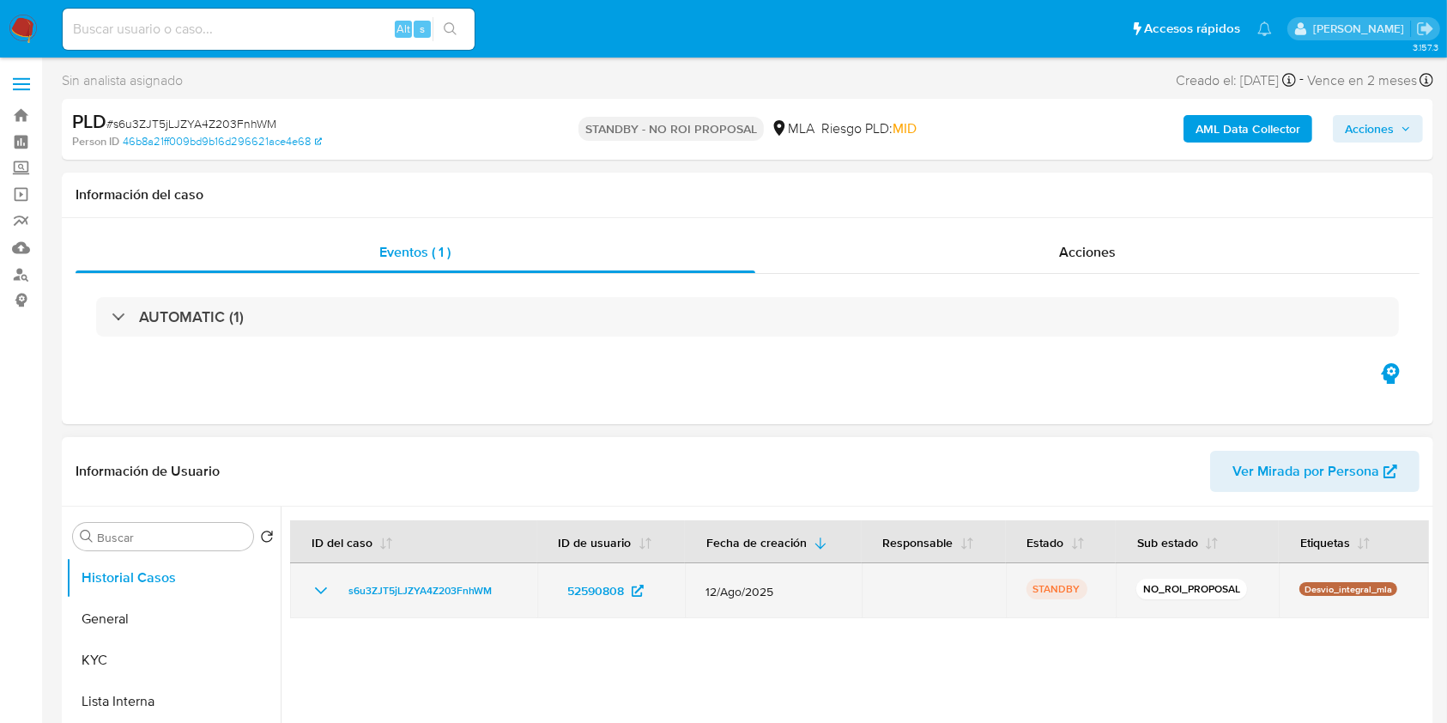
click at [829, 606] on td "12/Ago/2025" at bounding box center [773, 590] width 177 height 55
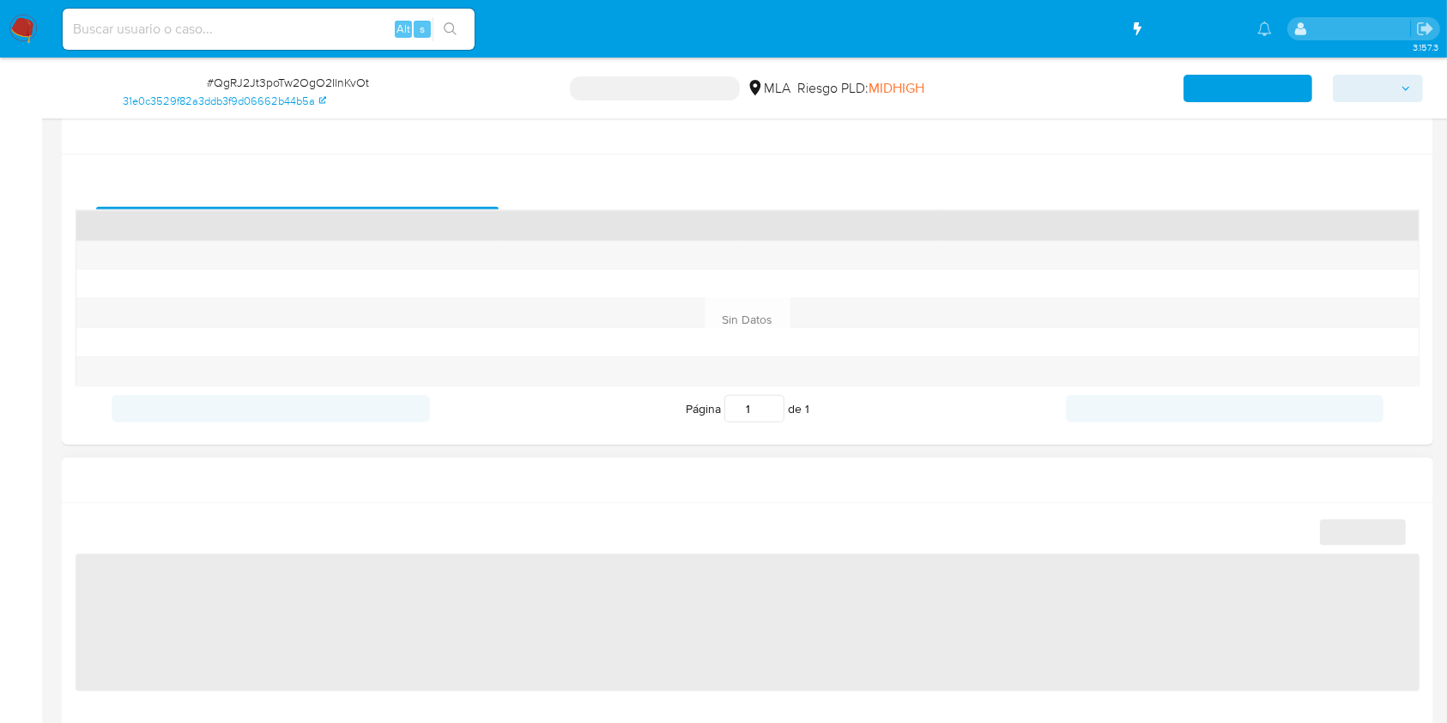
scroll to position [915, 0]
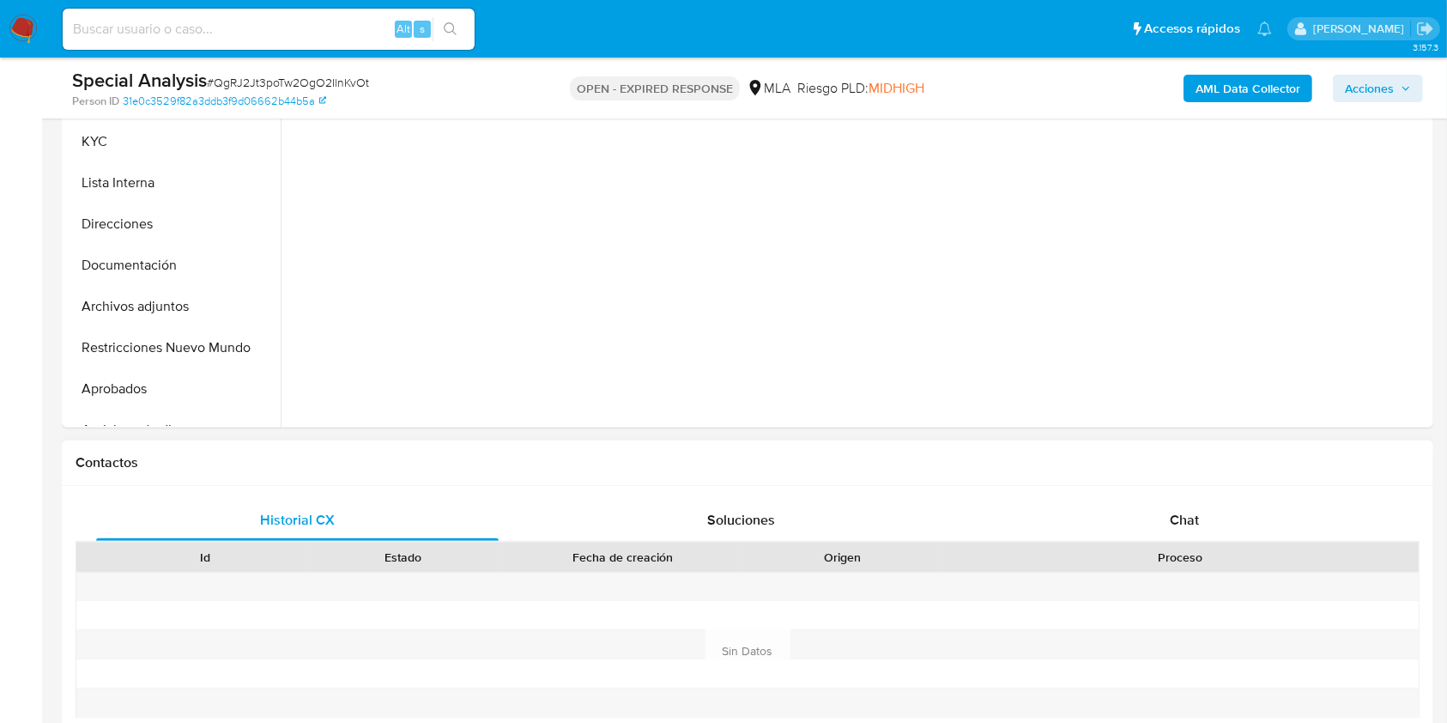
select select "10"
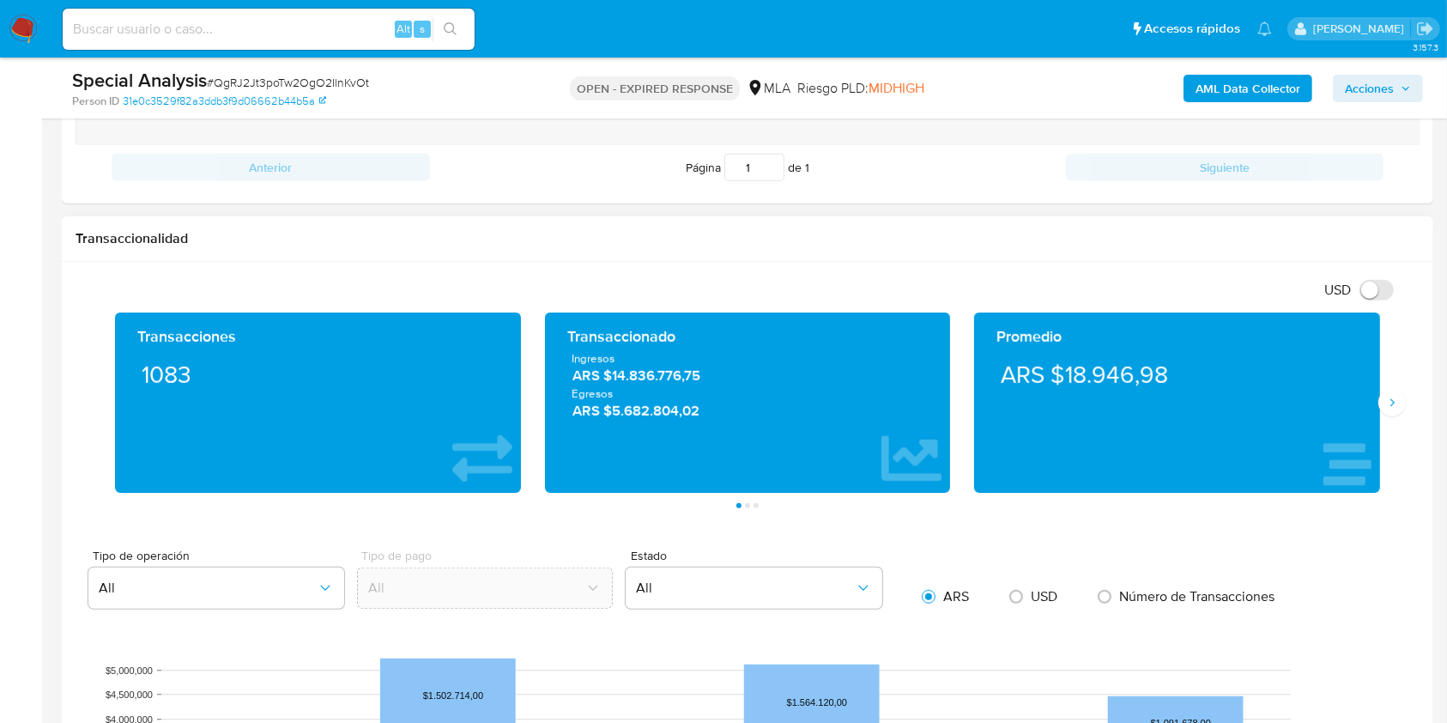
scroll to position [1487, 0]
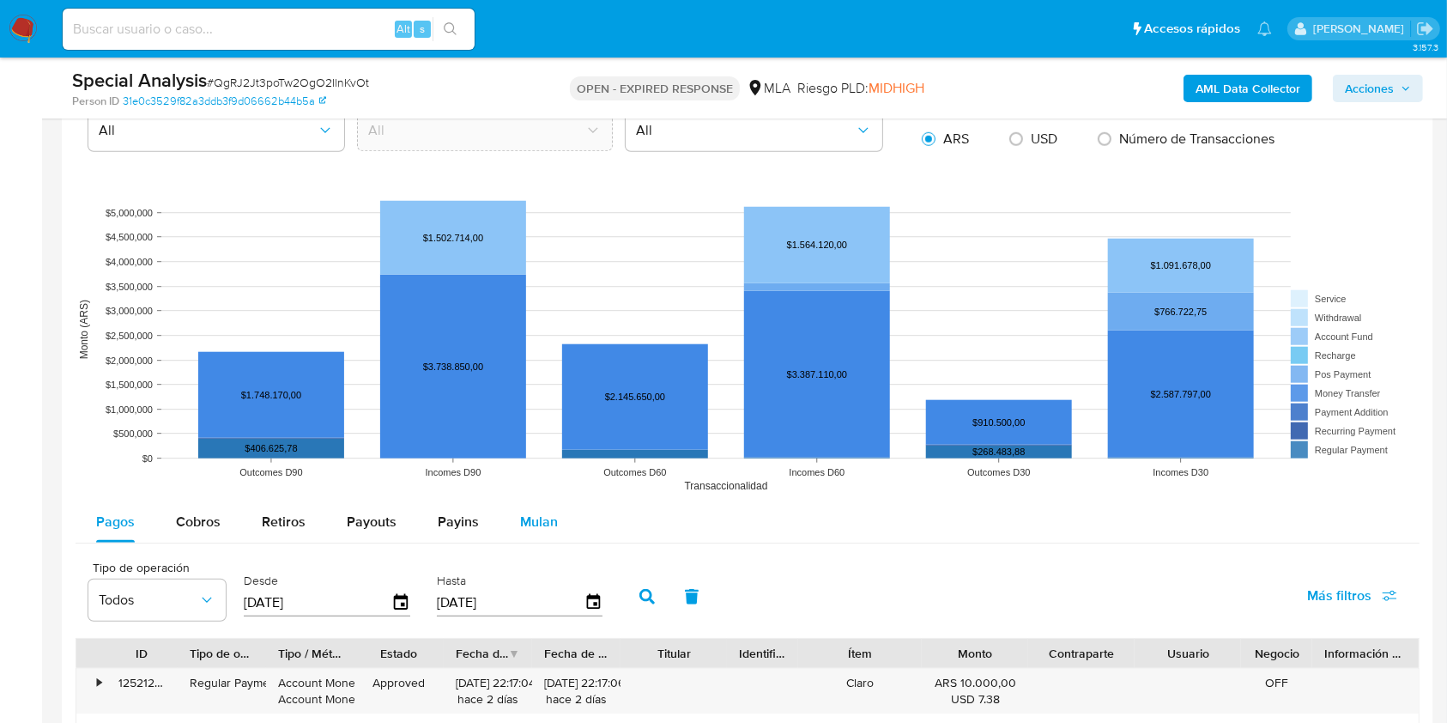
click at [539, 527] on span "Mulan" at bounding box center [539, 521] width 38 height 20
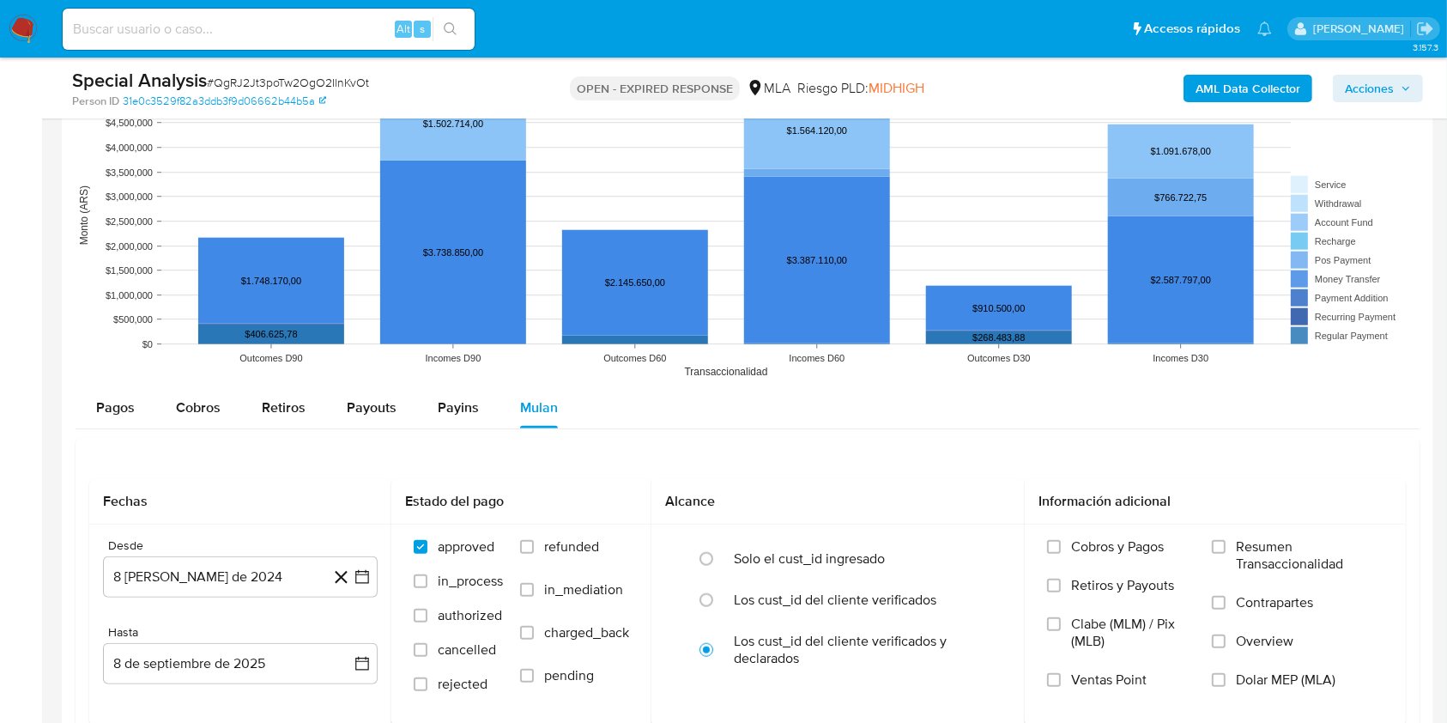
scroll to position [1601, 0]
click at [584, 541] on span "refunded" at bounding box center [571, 546] width 55 height 17
click at [534, 541] on input "refunded" at bounding box center [527, 547] width 14 height 14
checkbox input "true"
click at [1237, 685] on span "Dolar MEP (MLA)" at bounding box center [1286, 679] width 100 height 17
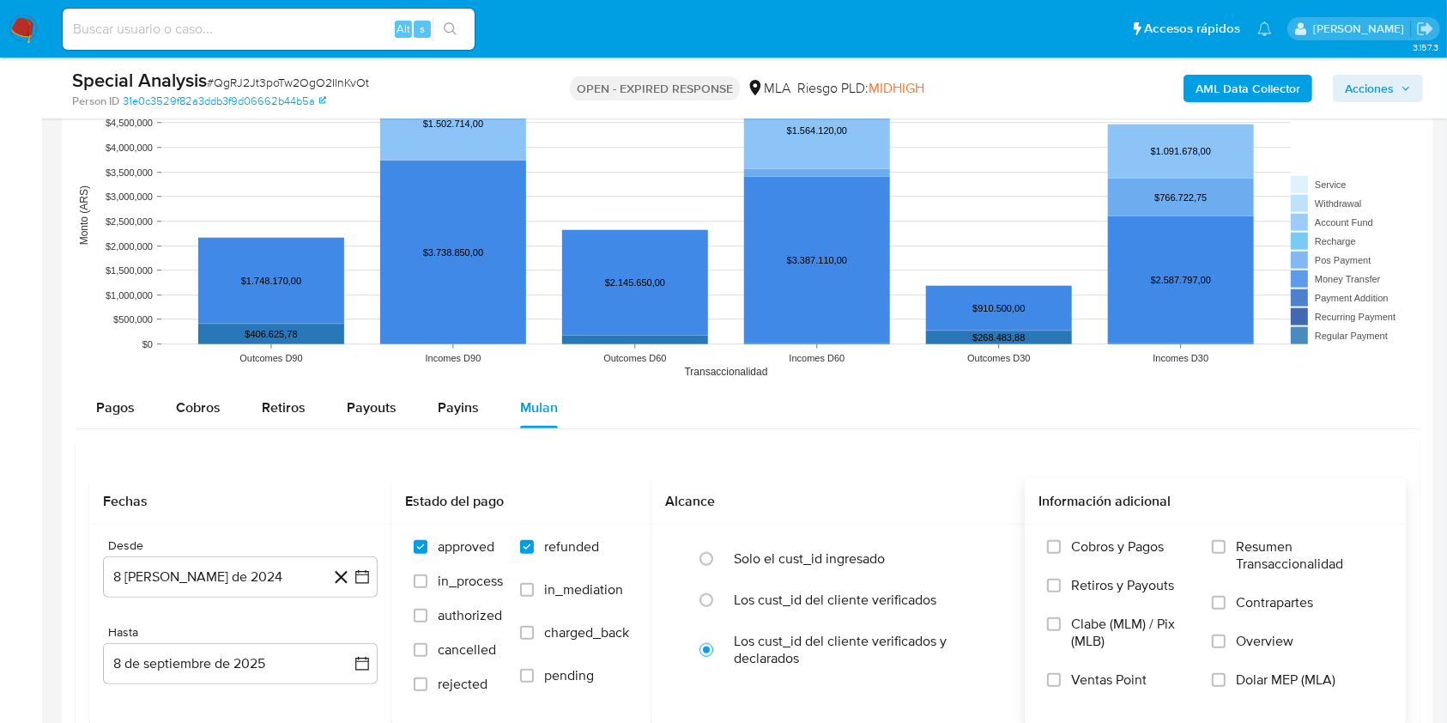
click at [1225, 685] on input "Dolar MEP (MLA)" at bounding box center [1219, 680] width 14 height 14
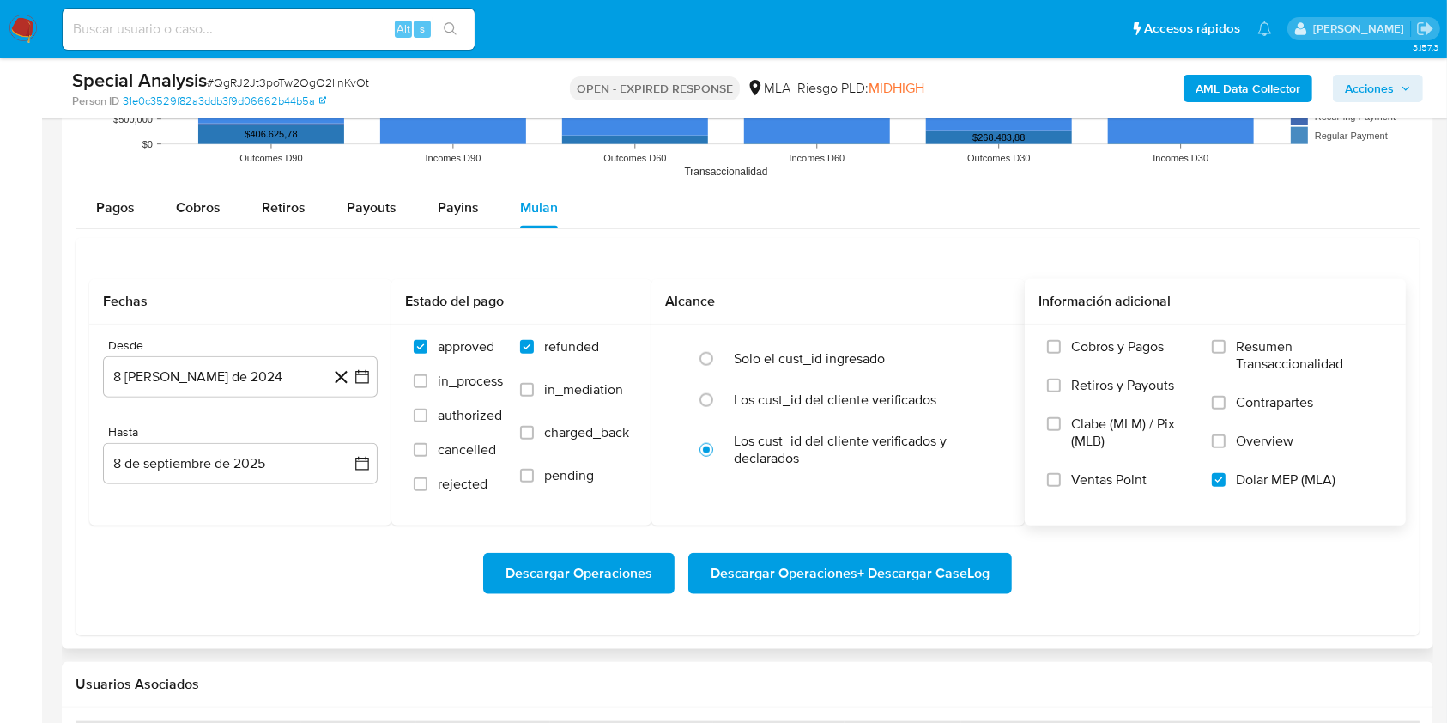
scroll to position [1799, 0]
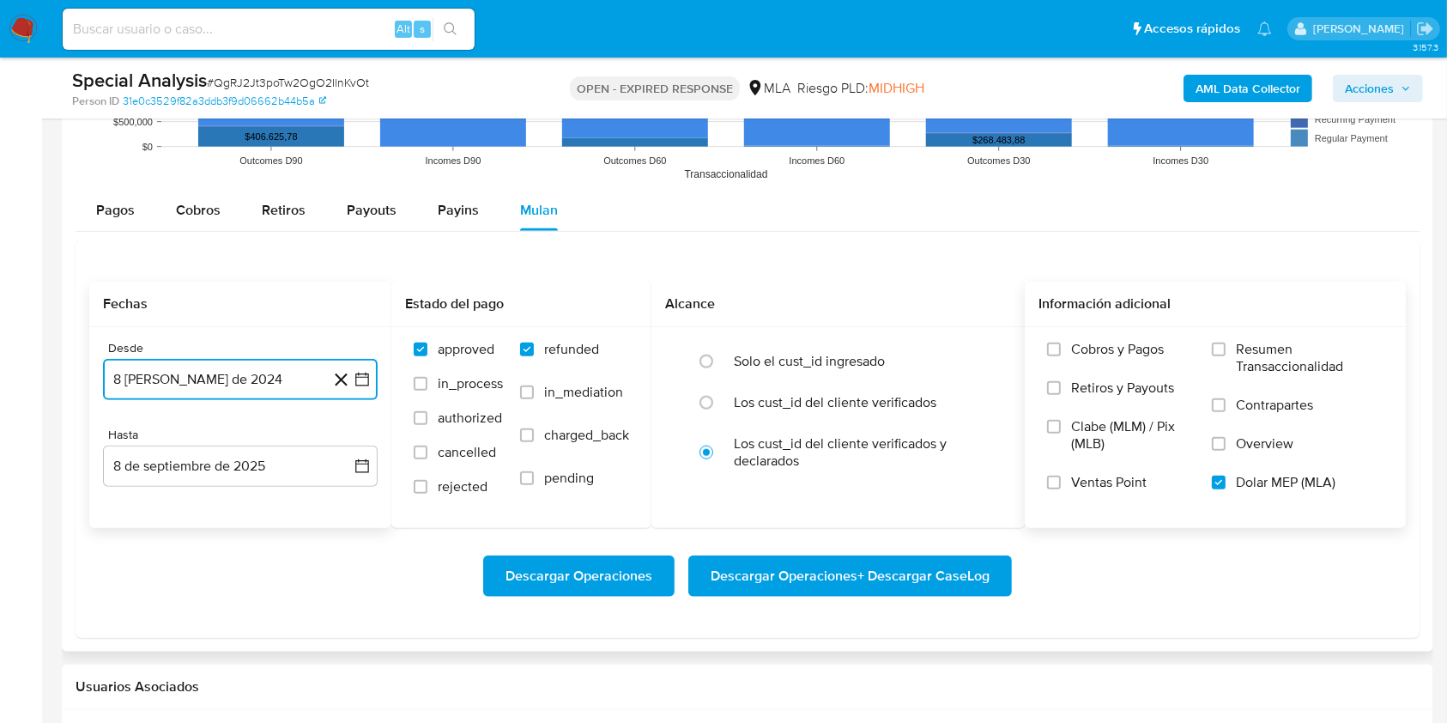
click at [233, 381] on button "8 [PERSON_NAME] de 2024" at bounding box center [240, 379] width 275 height 41
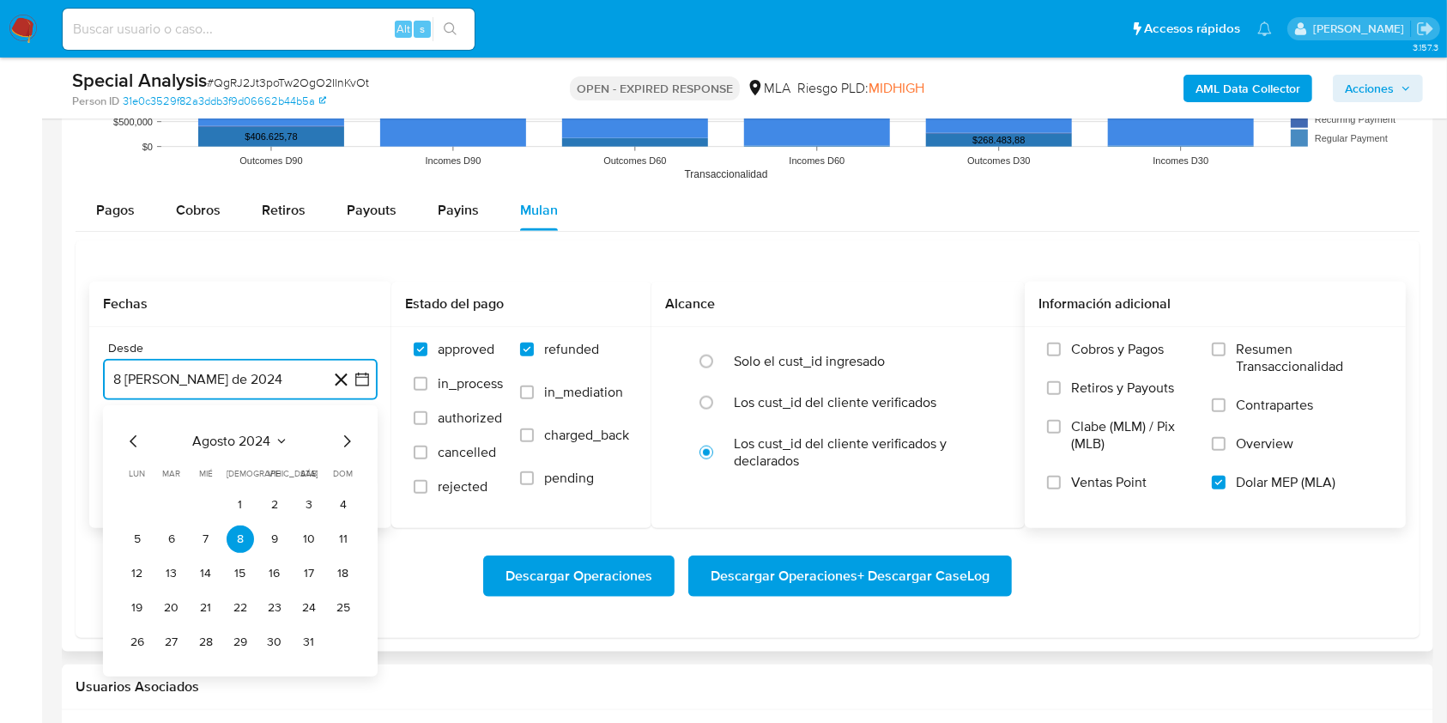
click at [252, 436] on span "agosto 2024" at bounding box center [232, 441] width 78 height 17
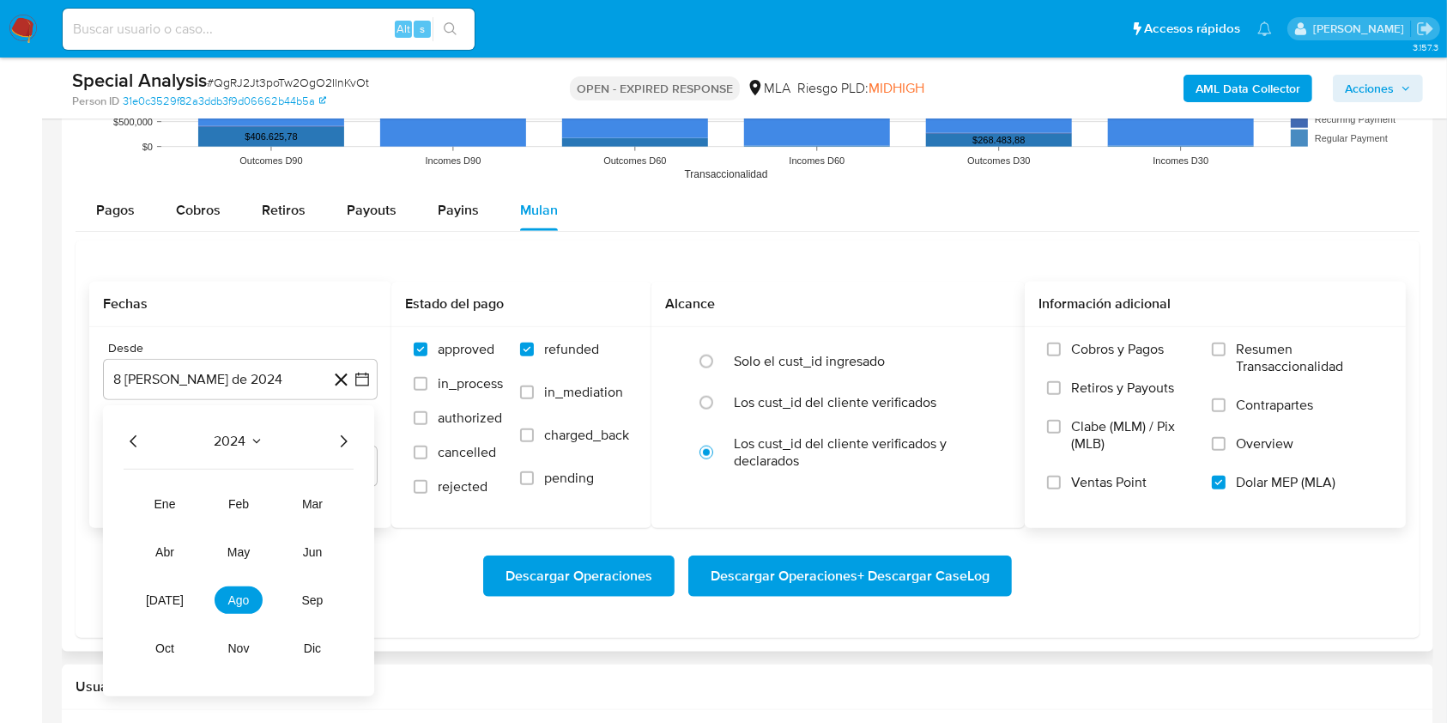
click at [343, 439] on icon "Año siguiente" at bounding box center [343, 441] width 21 height 21
click at [170, 543] on button "abr" at bounding box center [165, 551] width 48 height 27
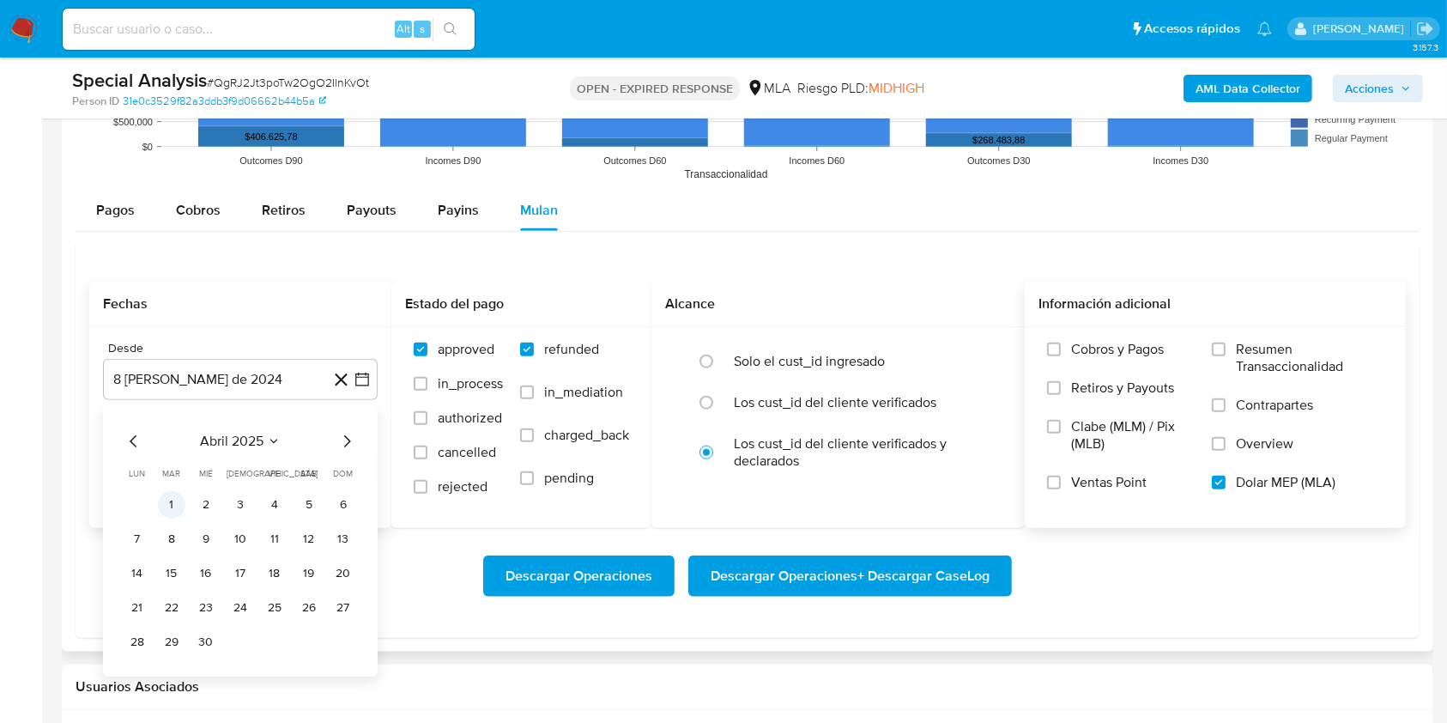
click at [164, 498] on button "1" at bounding box center [171, 504] width 27 height 27
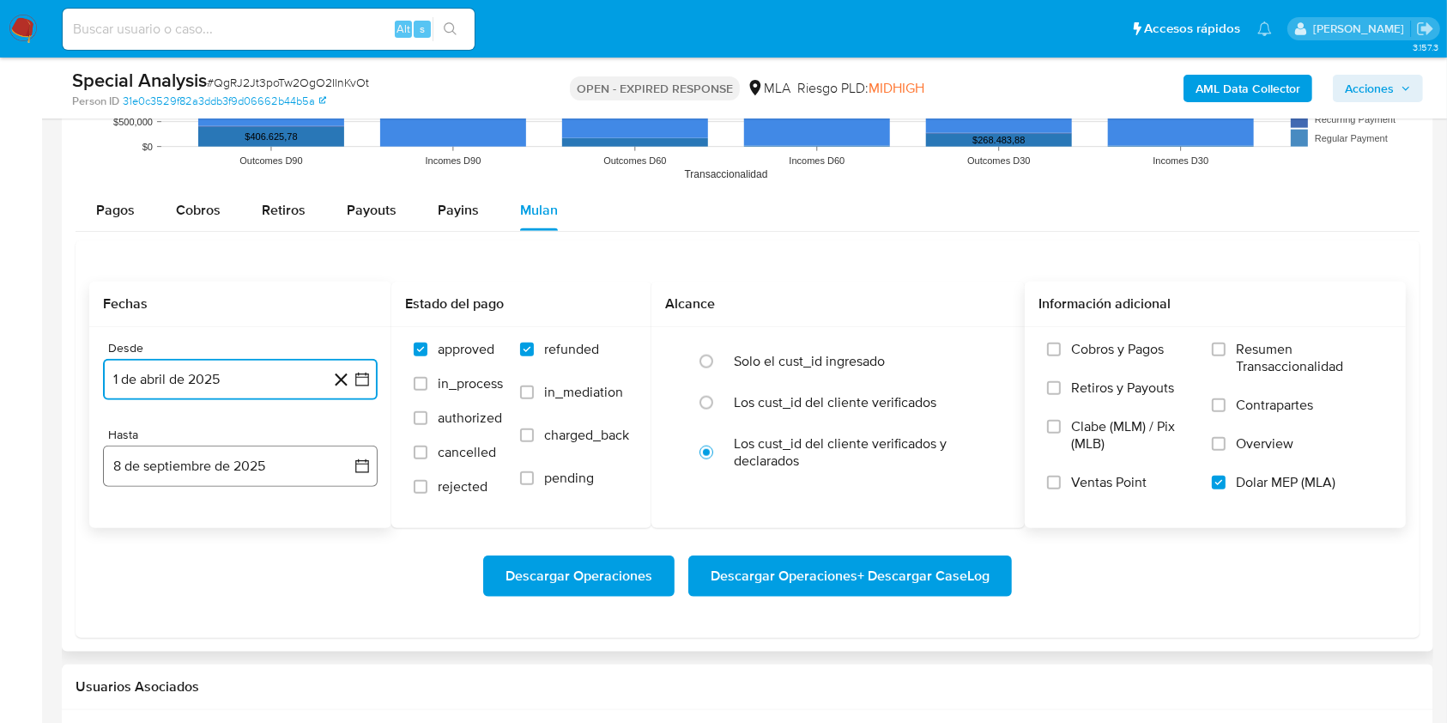
click at [178, 469] on button "8 de septiembre de 2025" at bounding box center [240, 465] width 275 height 41
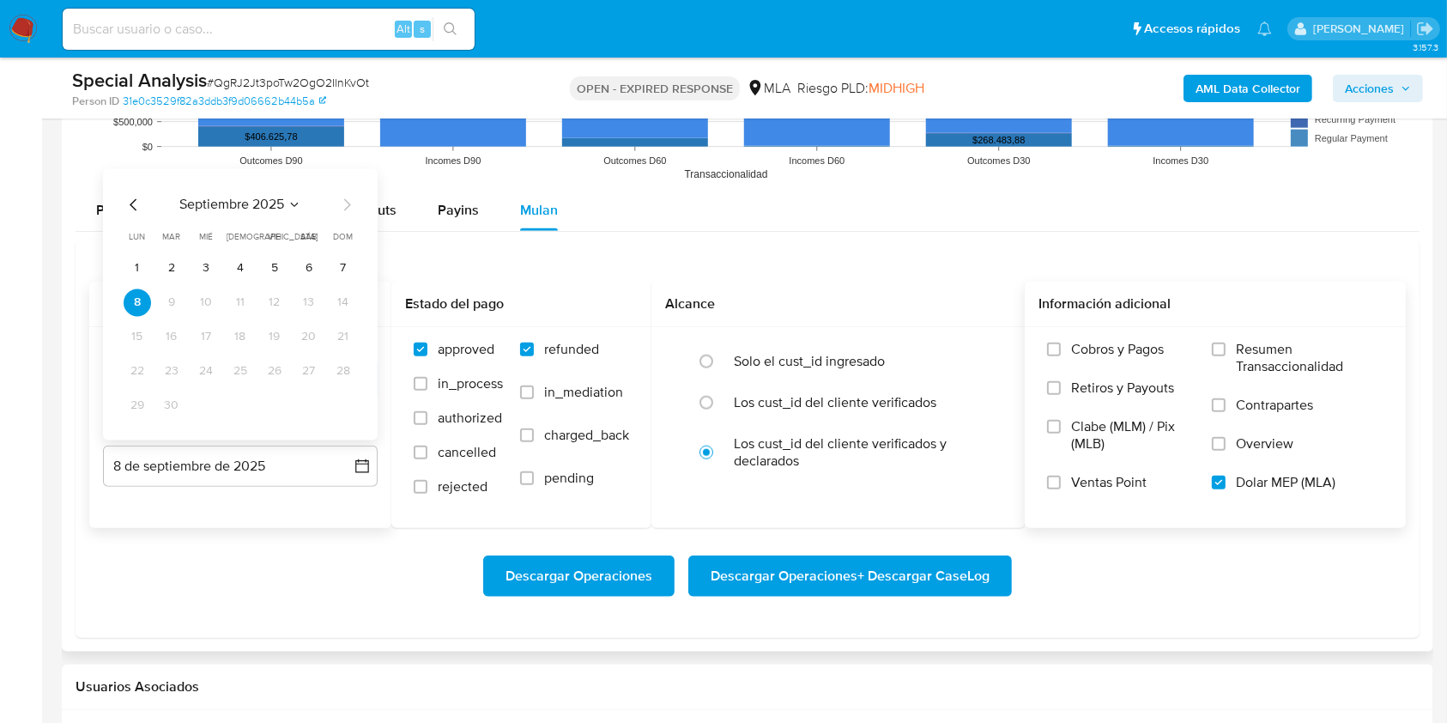
click at [130, 203] on icon "Mes anterior" at bounding box center [133, 204] width 7 height 12
click at [242, 403] on button "31" at bounding box center [240, 404] width 27 height 27
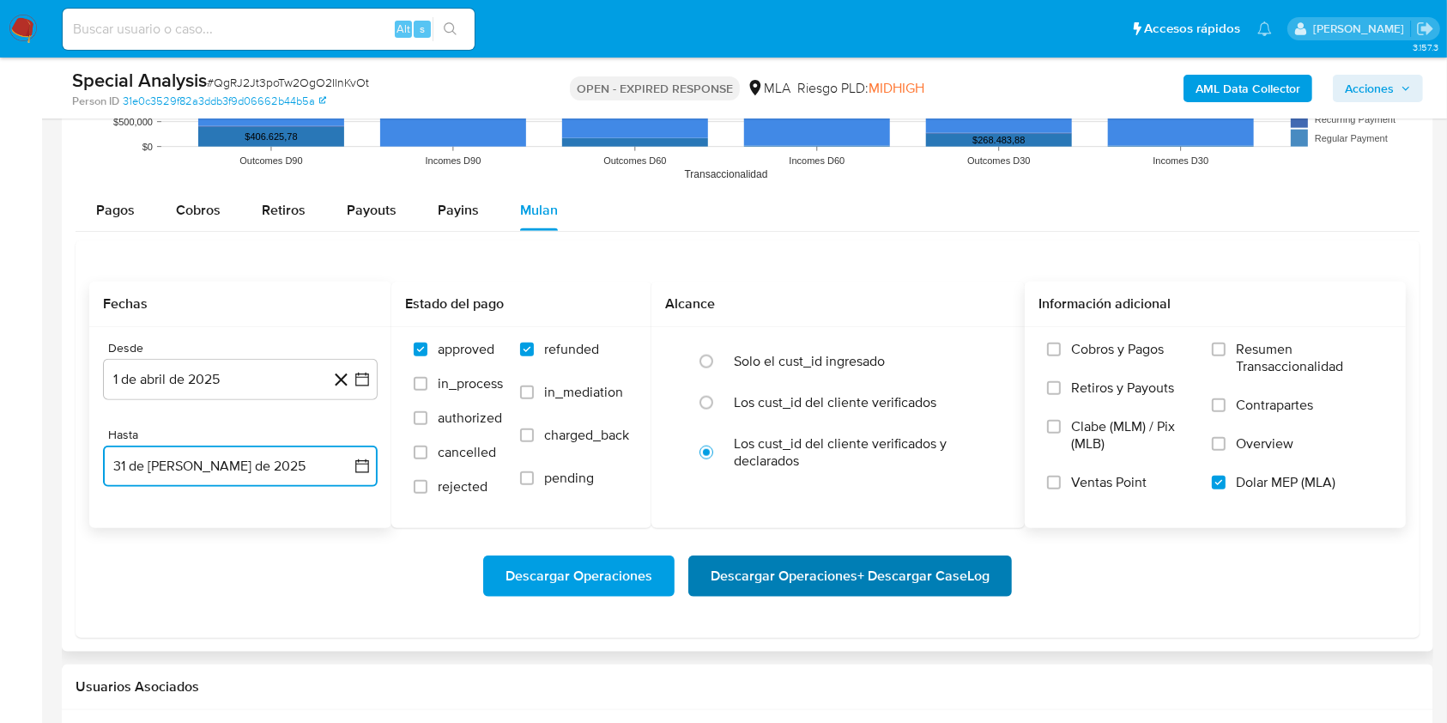
click at [912, 584] on span "Descargar Operaciones + Descargar CaseLog" at bounding box center [850, 576] width 279 height 38
